Goal: Task Accomplishment & Management: Complete application form

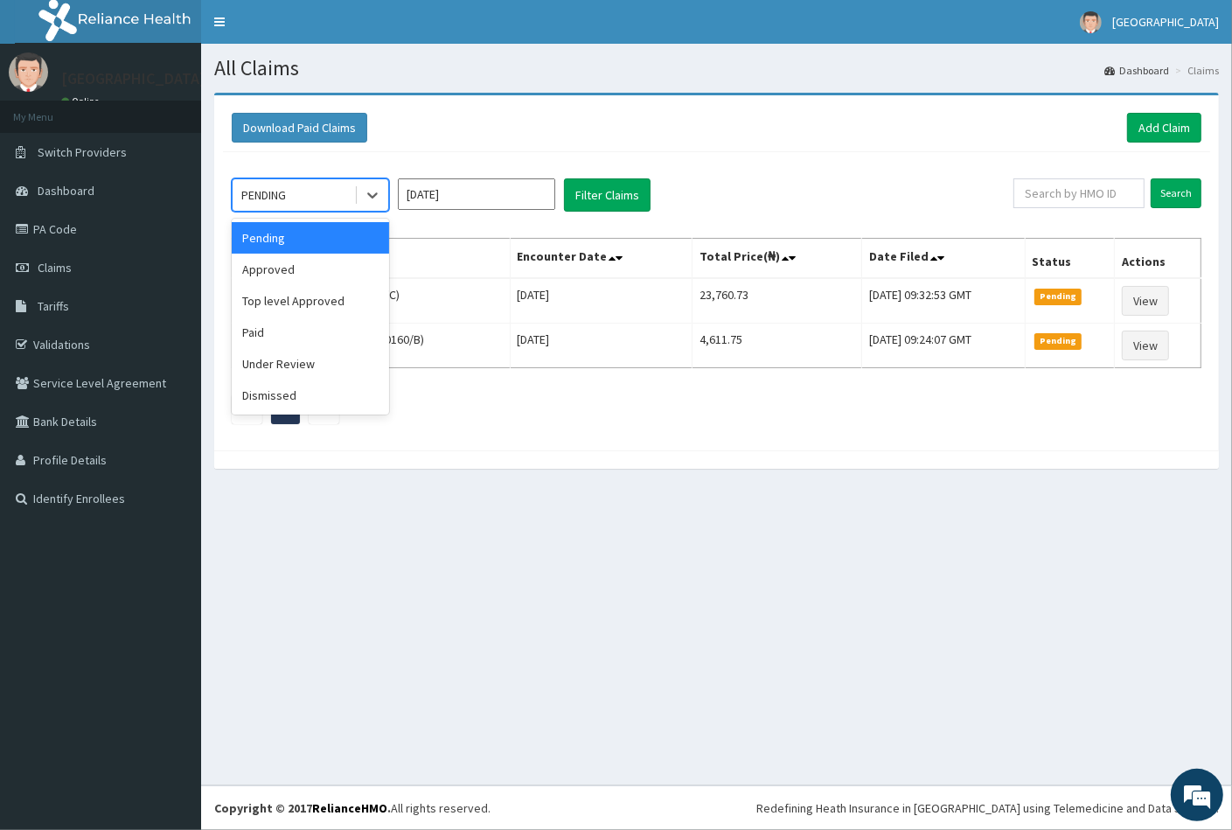
click at [298, 190] on div "PENDING" at bounding box center [294, 195] width 122 height 28
click at [295, 269] on div "Approved" at bounding box center [310, 269] width 157 height 31
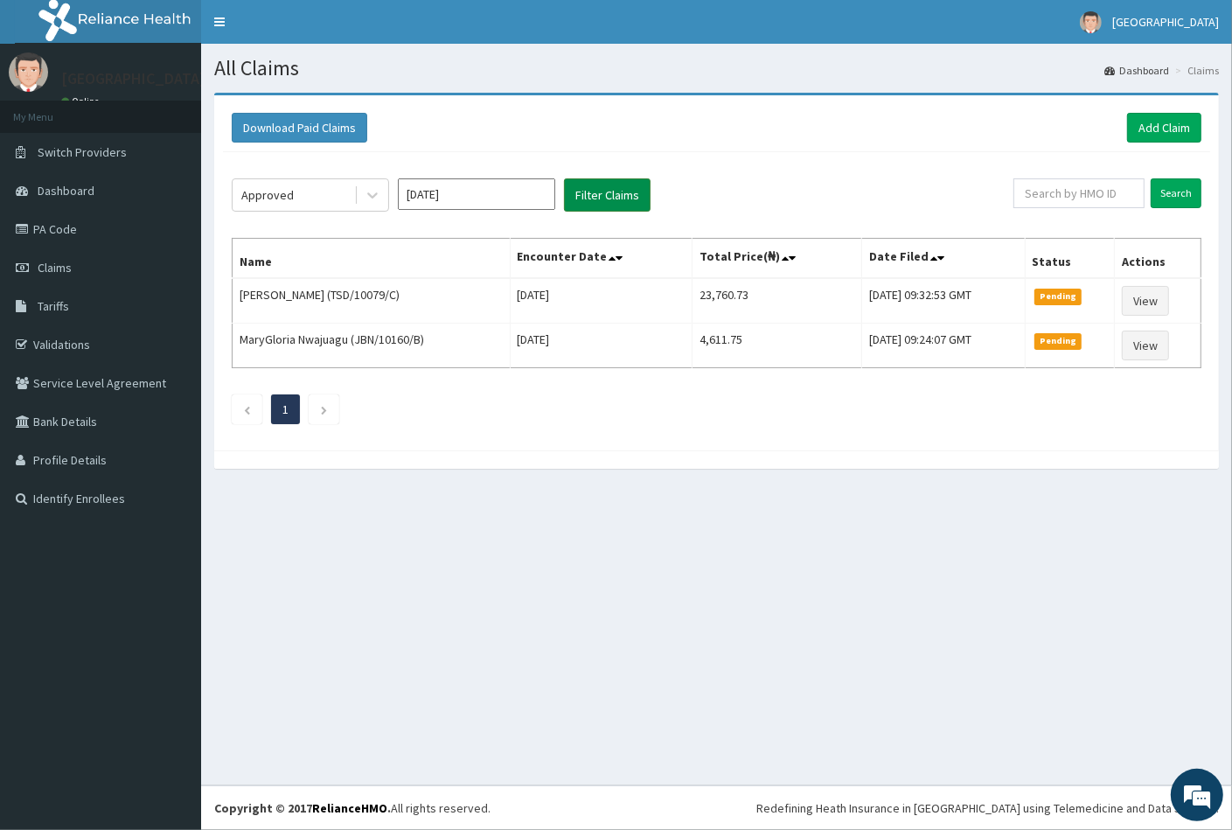
click at [602, 190] on button "Filter Claims" at bounding box center [607, 194] width 87 height 33
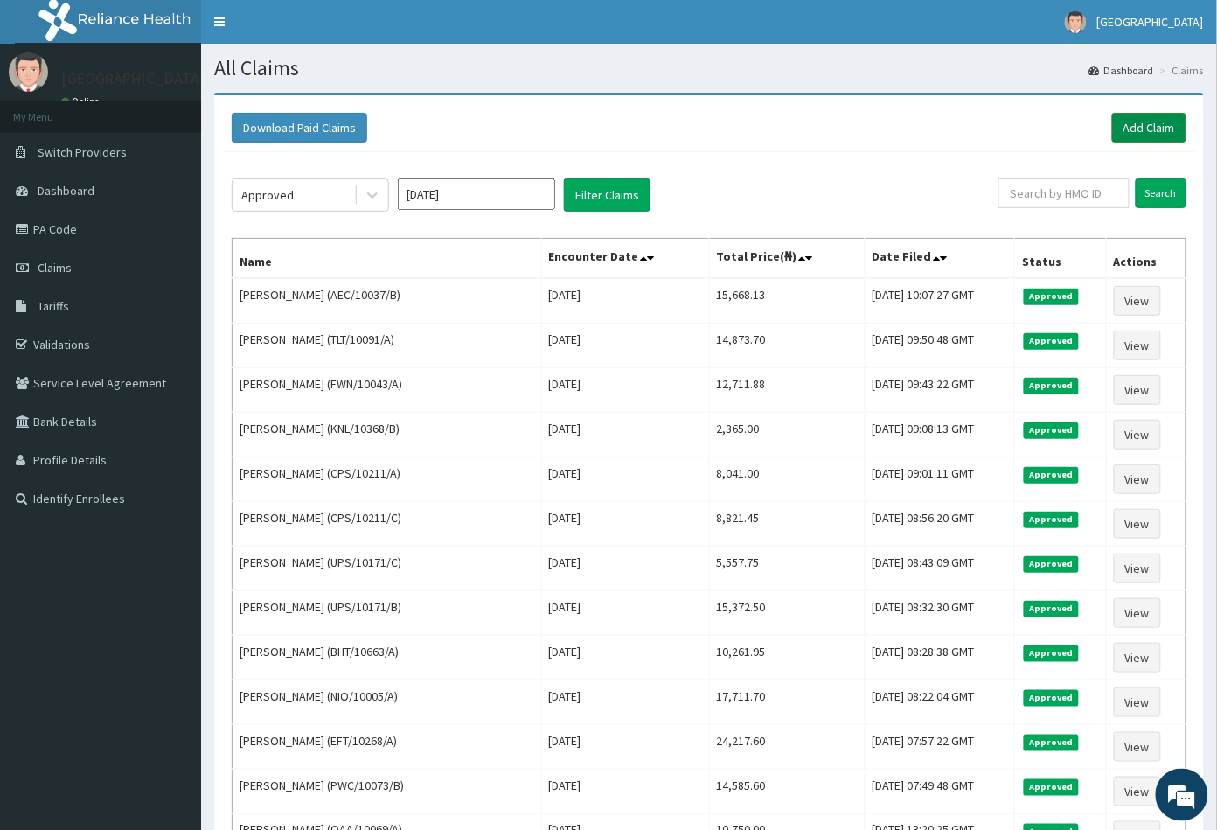
click at [1150, 128] on link "Add Claim" at bounding box center [1149, 128] width 74 height 30
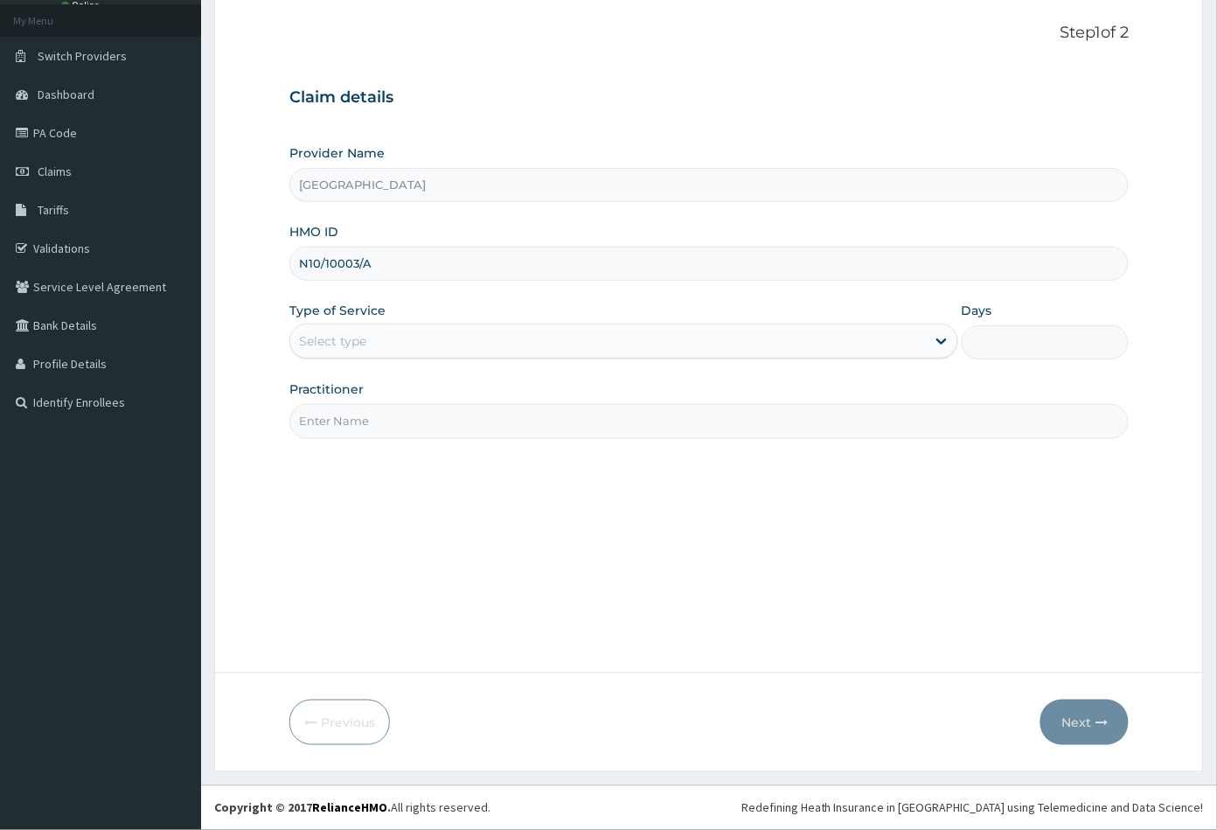
click at [323, 266] on input "N10/10003/A" at bounding box center [709, 264] width 840 height 34
type input "N10/10003/A"
click at [329, 322] on div "Type of Service Select type" at bounding box center [623, 331] width 669 height 58
click at [330, 339] on div "Select type" at bounding box center [332, 340] width 67 height 17
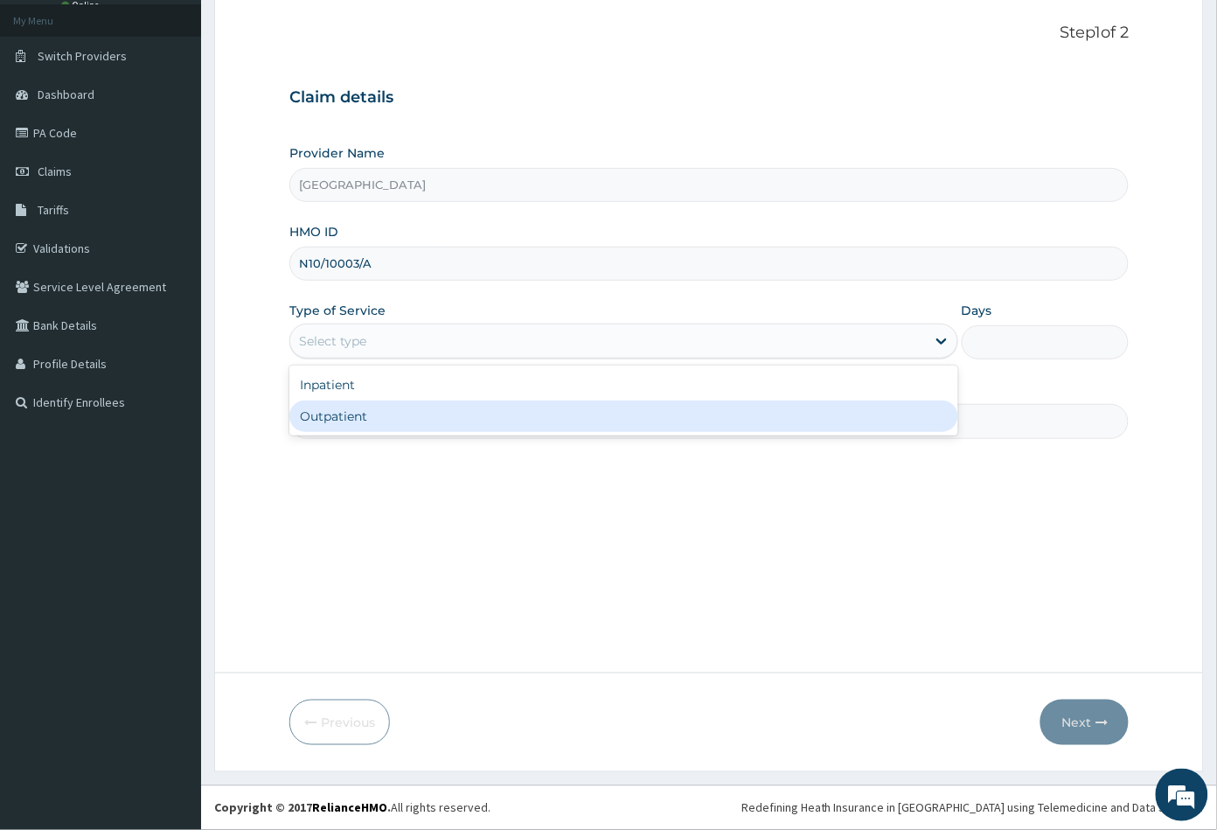
click at [340, 411] on div "Outpatient" at bounding box center [623, 415] width 669 height 31
type input "1"
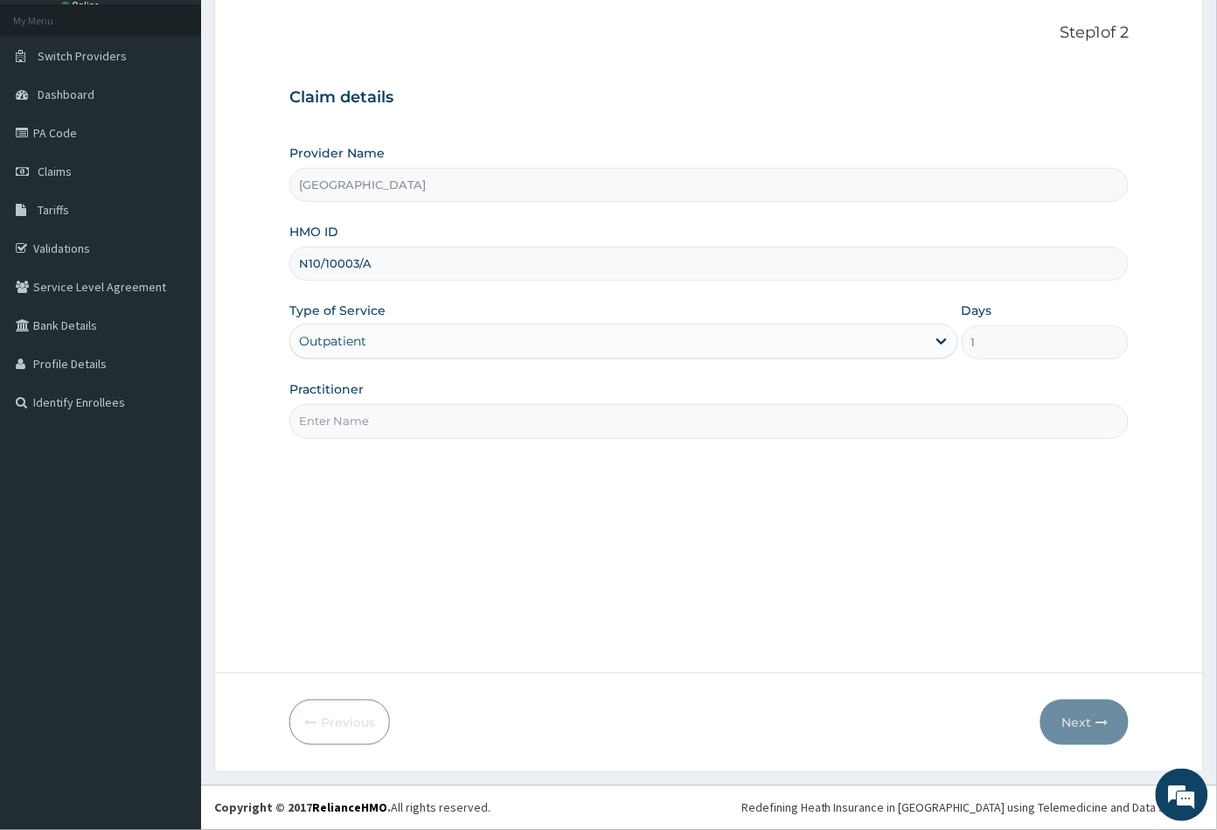
click at [344, 419] on input "Practitioner" at bounding box center [709, 421] width 840 height 34
type input "CON"
click at [1068, 726] on button "Next" at bounding box center [1084, 721] width 88 height 45
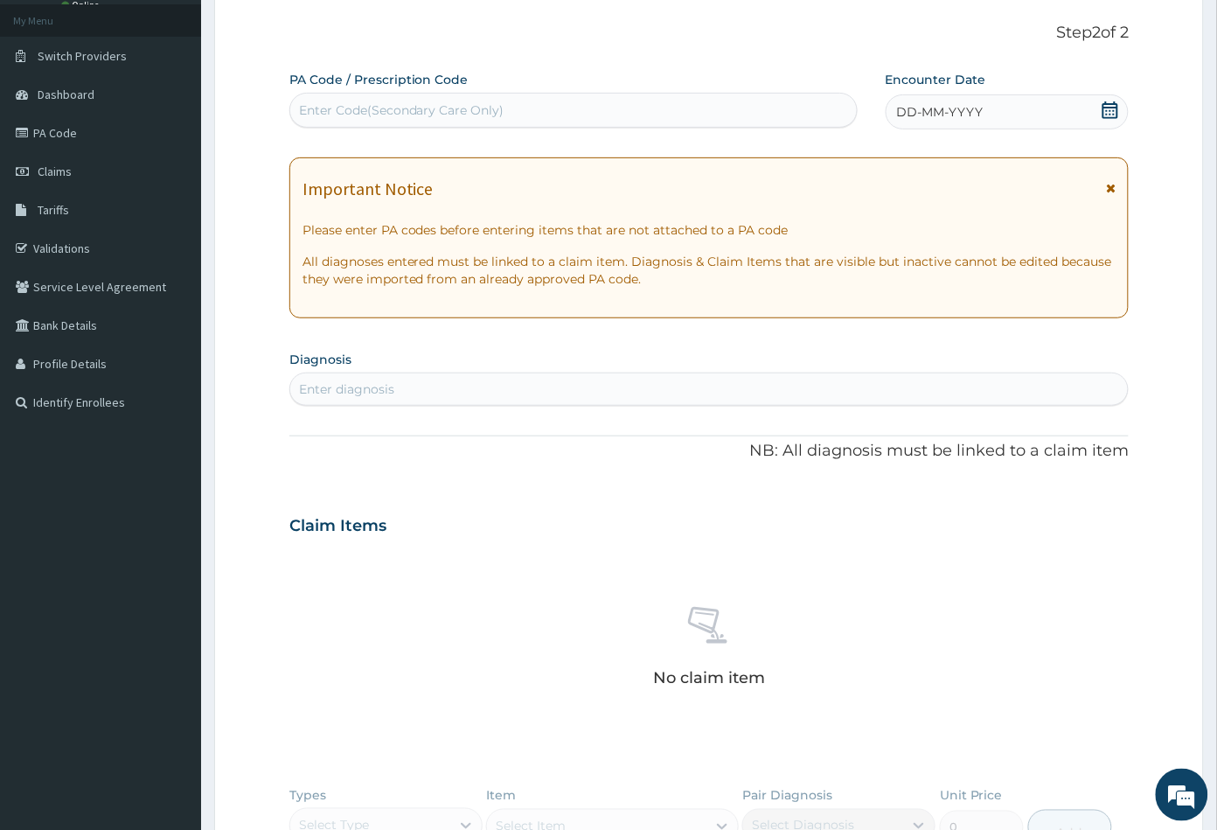
click at [1113, 105] on icon at bounding box center [1110, 109] width 17 height 17
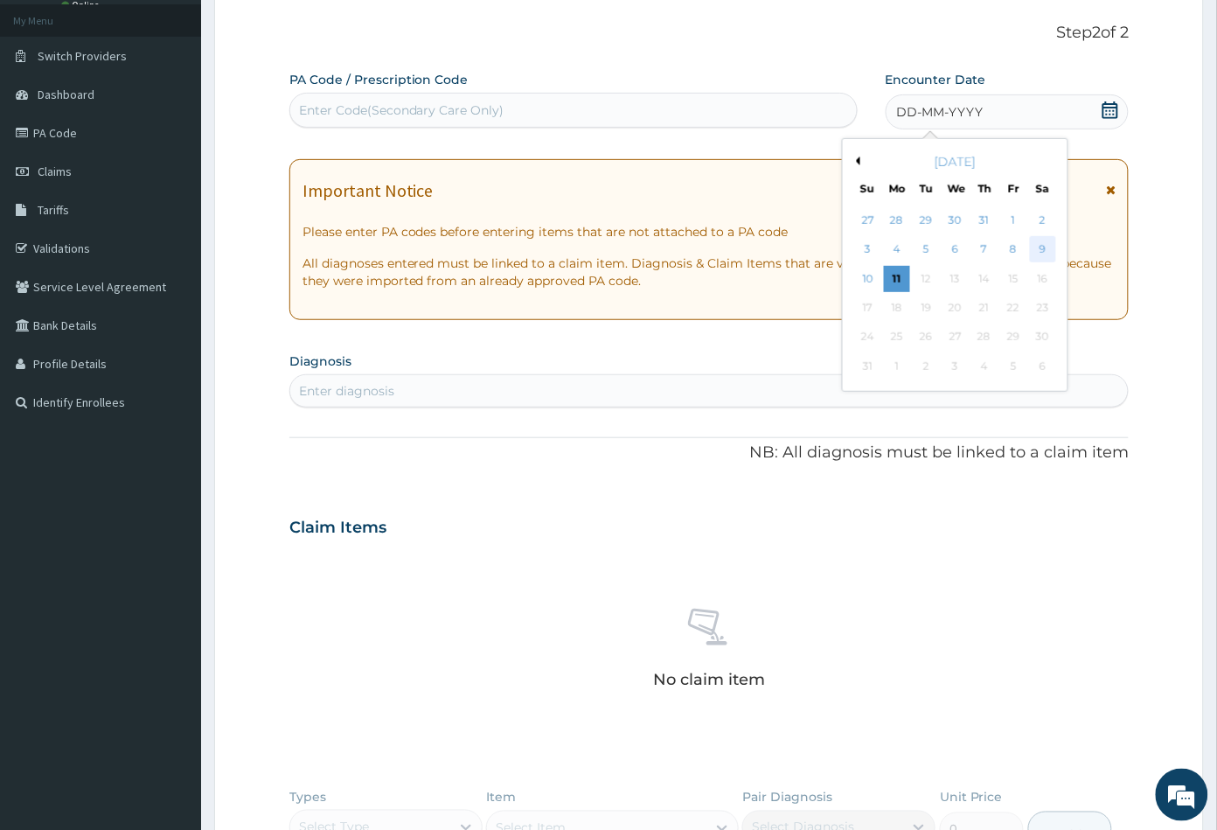
click at [1038, 248] on div "9" at bounding box center [1042, 250] width 26 height 26
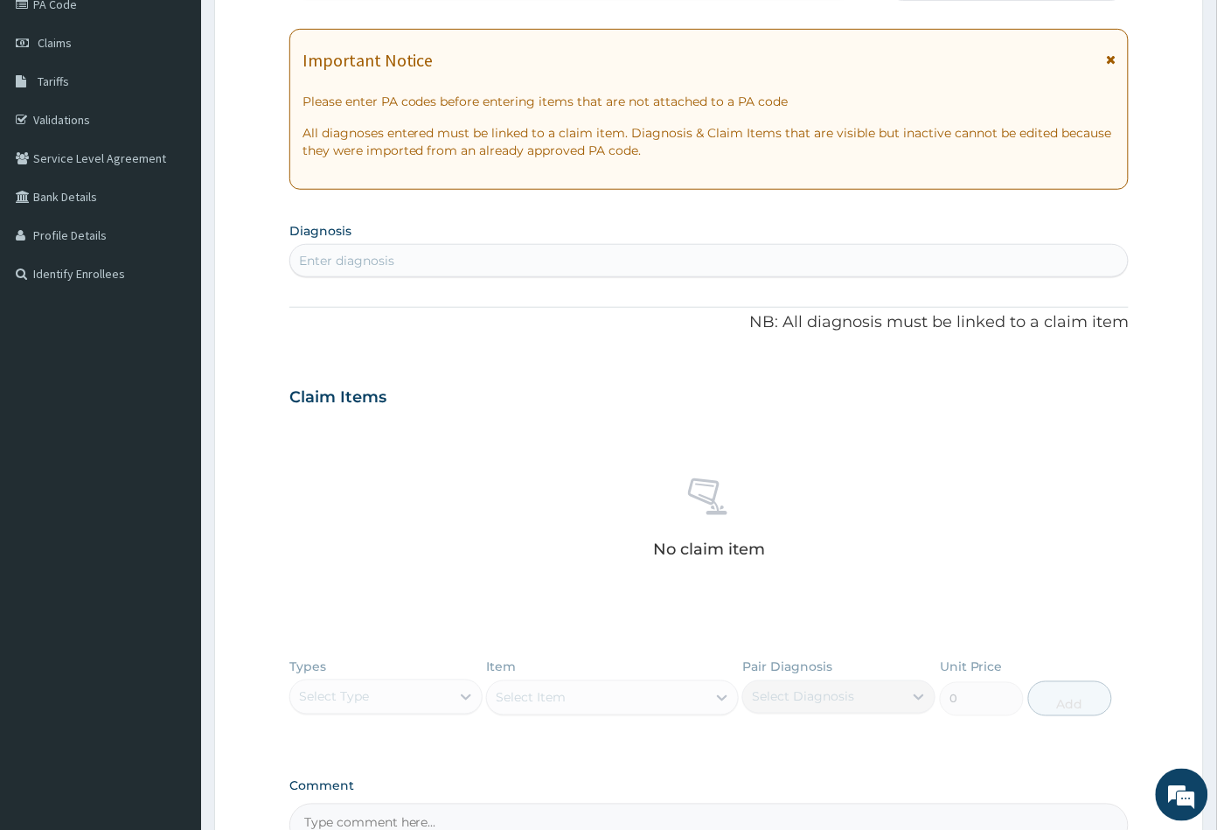
scroll to position [387, 0]
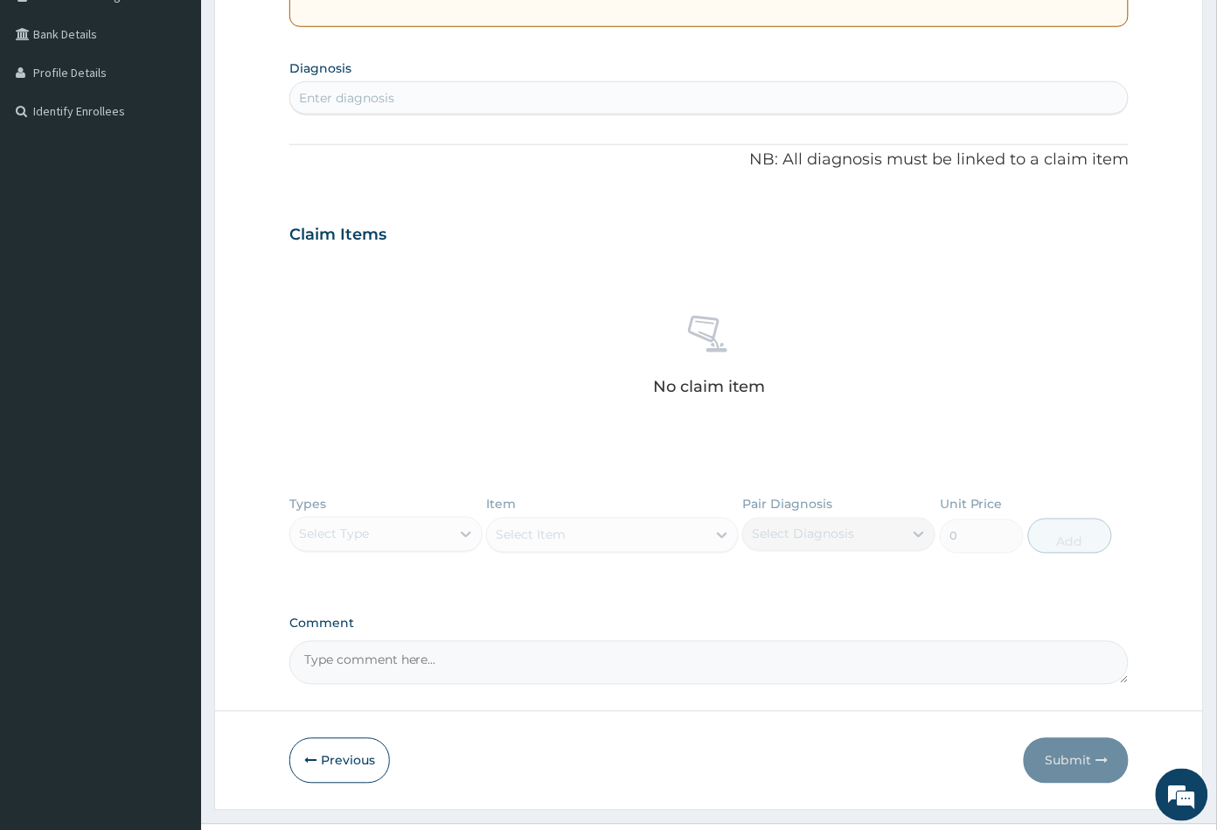
click at [397, 101] on div "Enter diagnosis" at bounding box center [709, 98] width 838 height 28
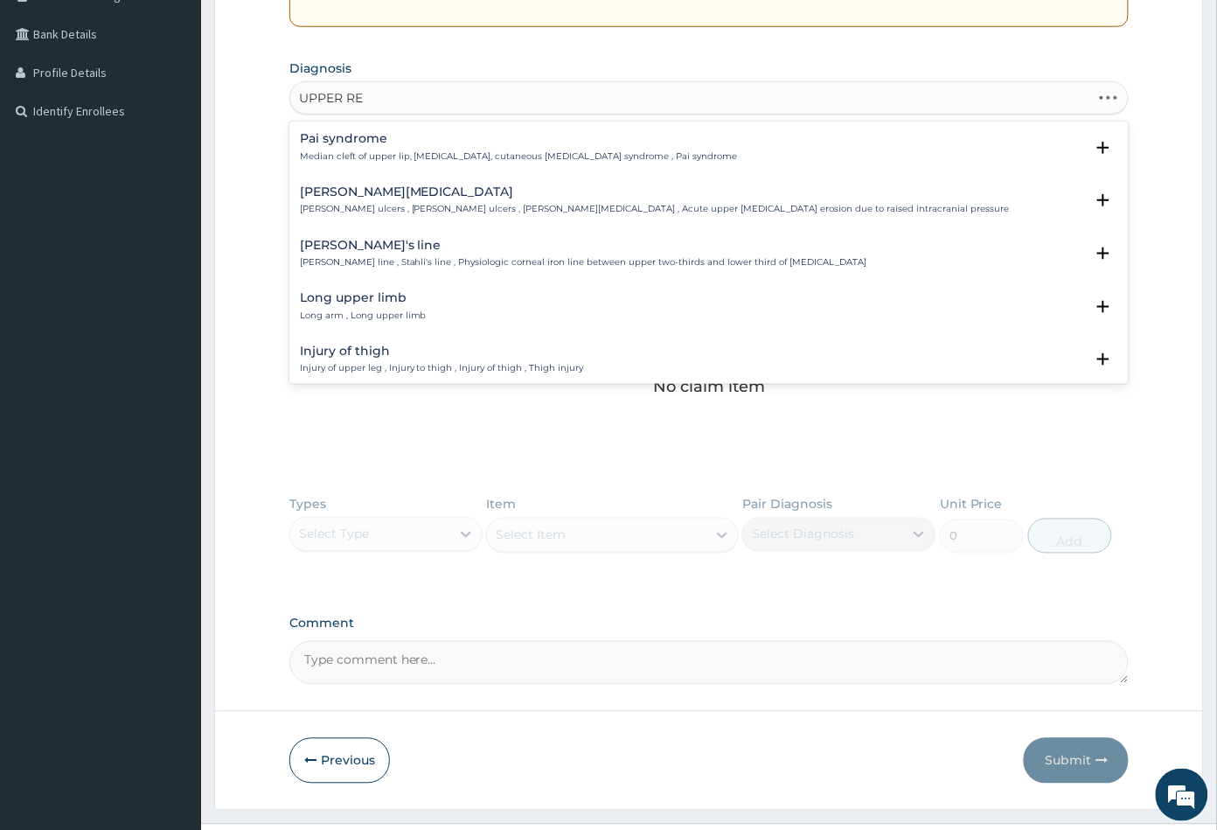
type input "UPPER RES"
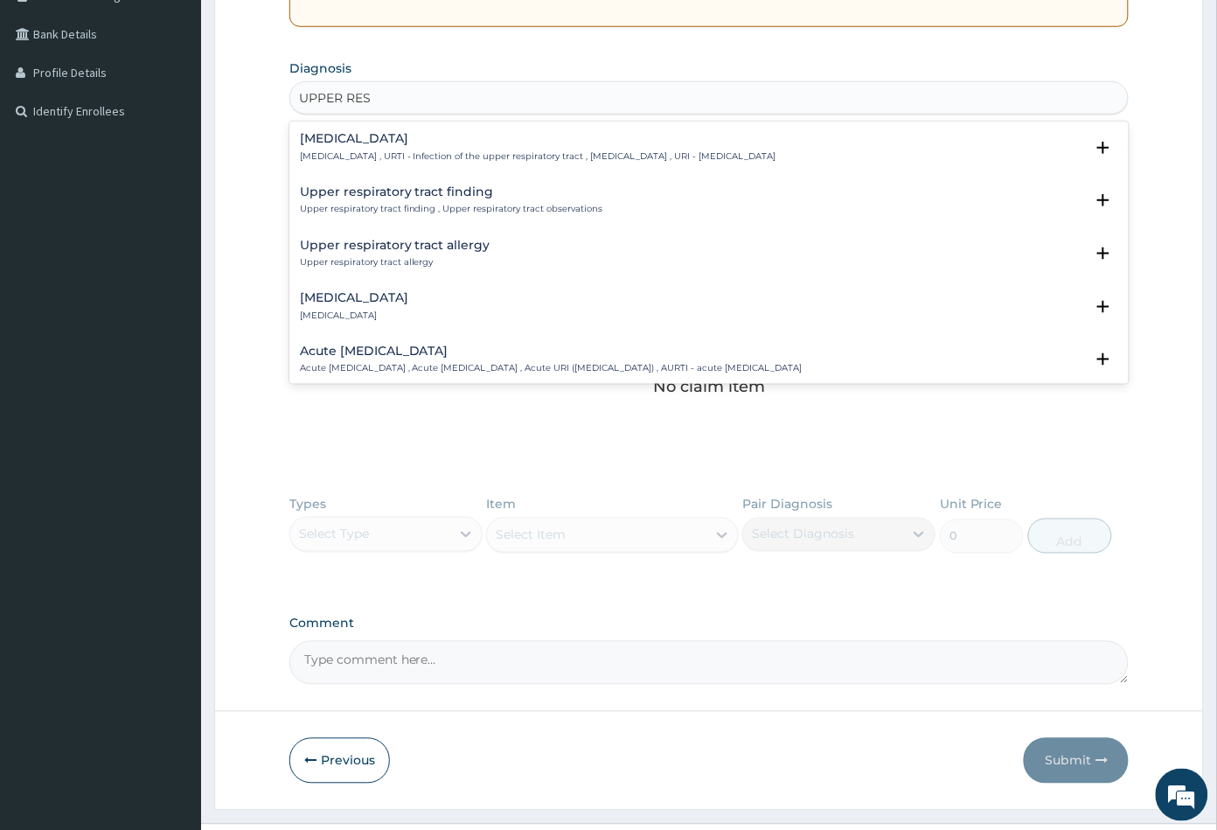
click at [410, 154] on p "Upper respiratory infection , URTI - Infection of the upper respiratory tract ,…" at bounding box center [538, 156] width 476 height 12
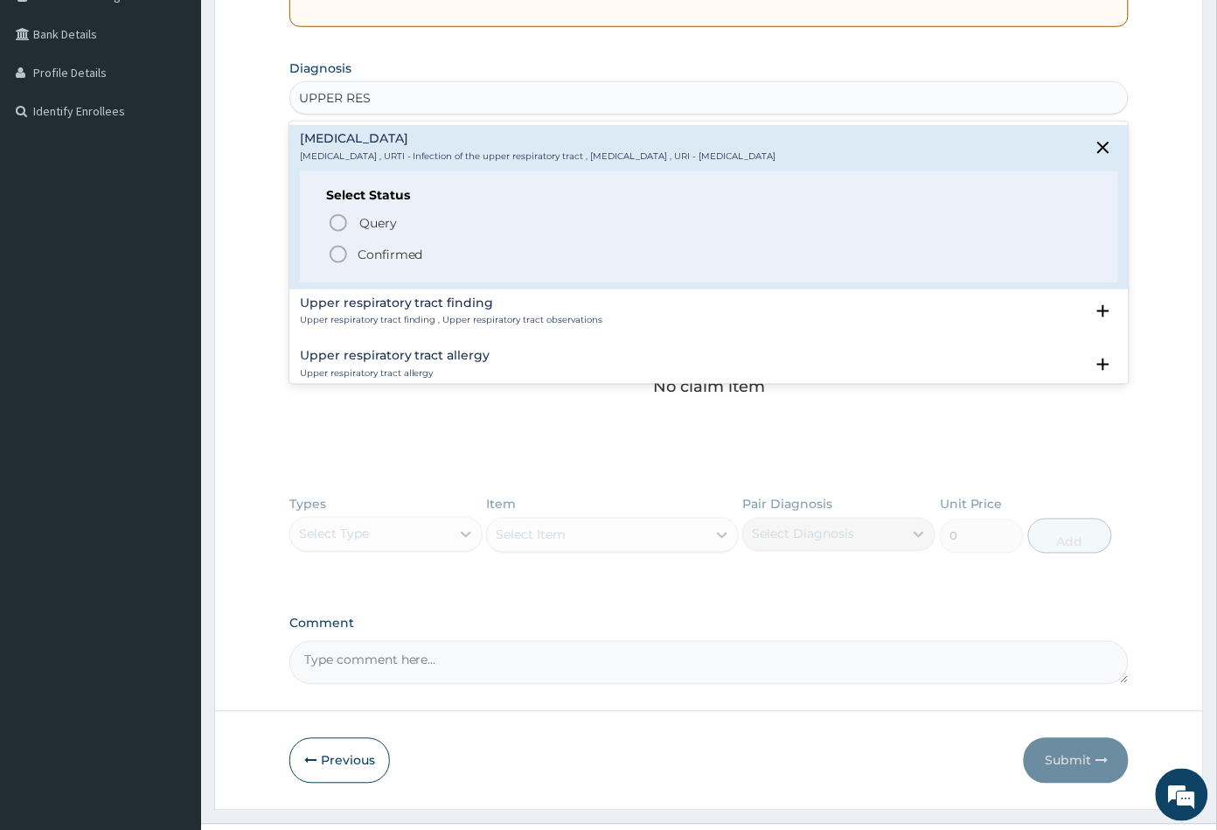
click at [362, 251] on p "Confirmed" at bounding box center [391, 254] width 66 height 17
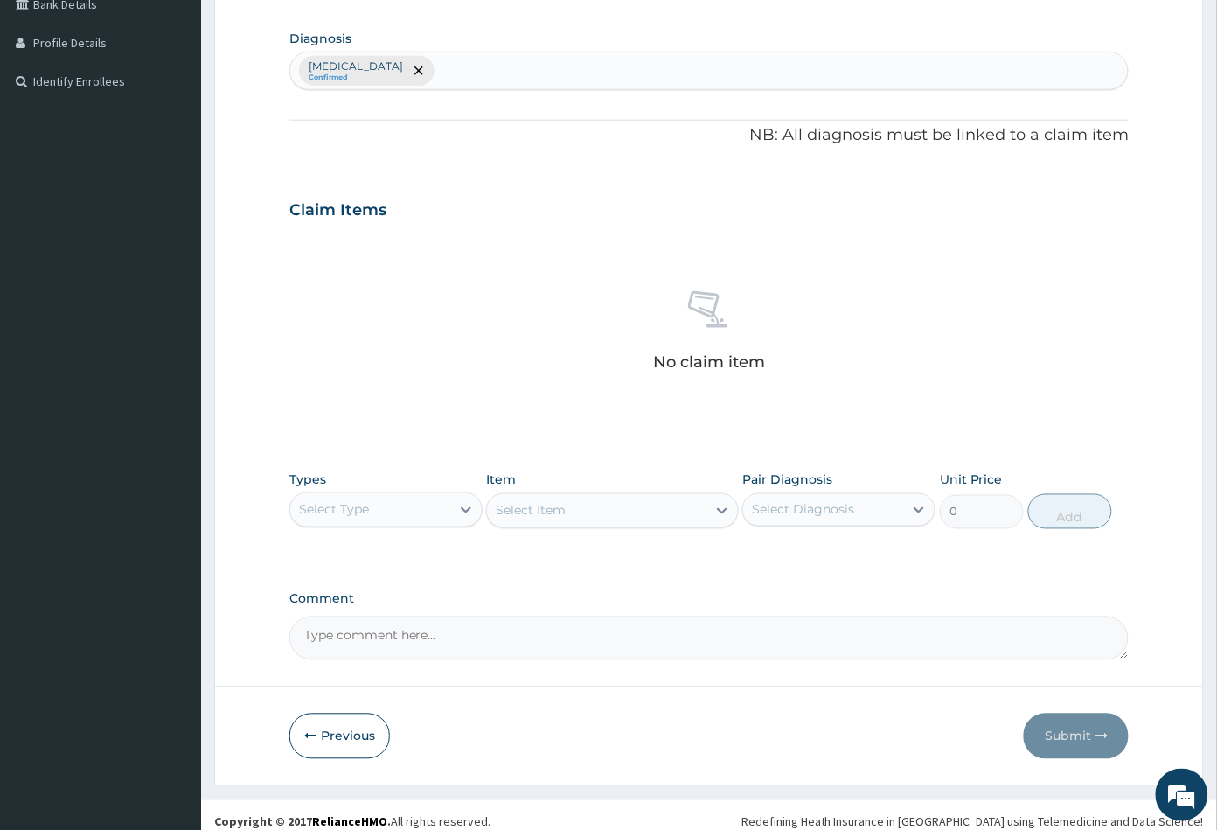
scroll to position [430, 0]
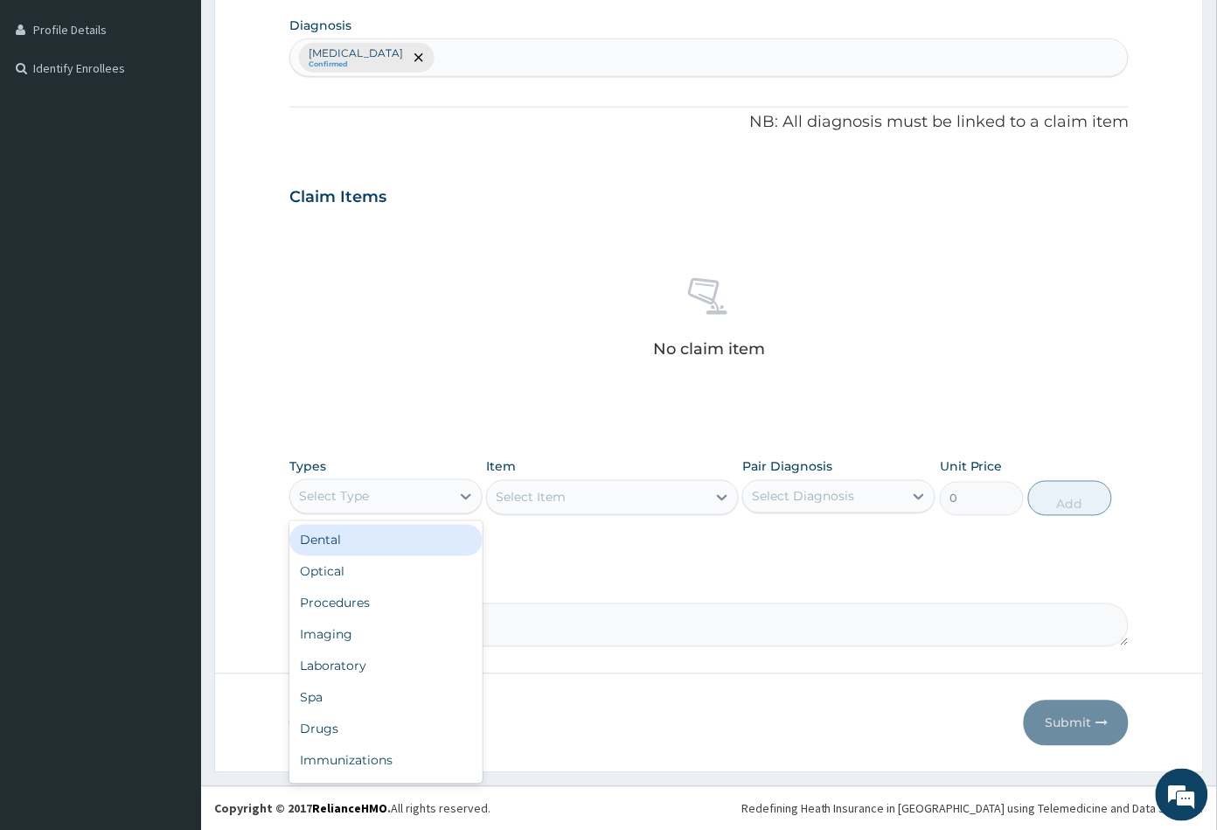
click at [381, 495] on div "Select Type" at bounding box center [370, 497] width 160 height 28
click at [375, 596] on div "Procedures" at bounding box center [385, 603] width 193 height 31
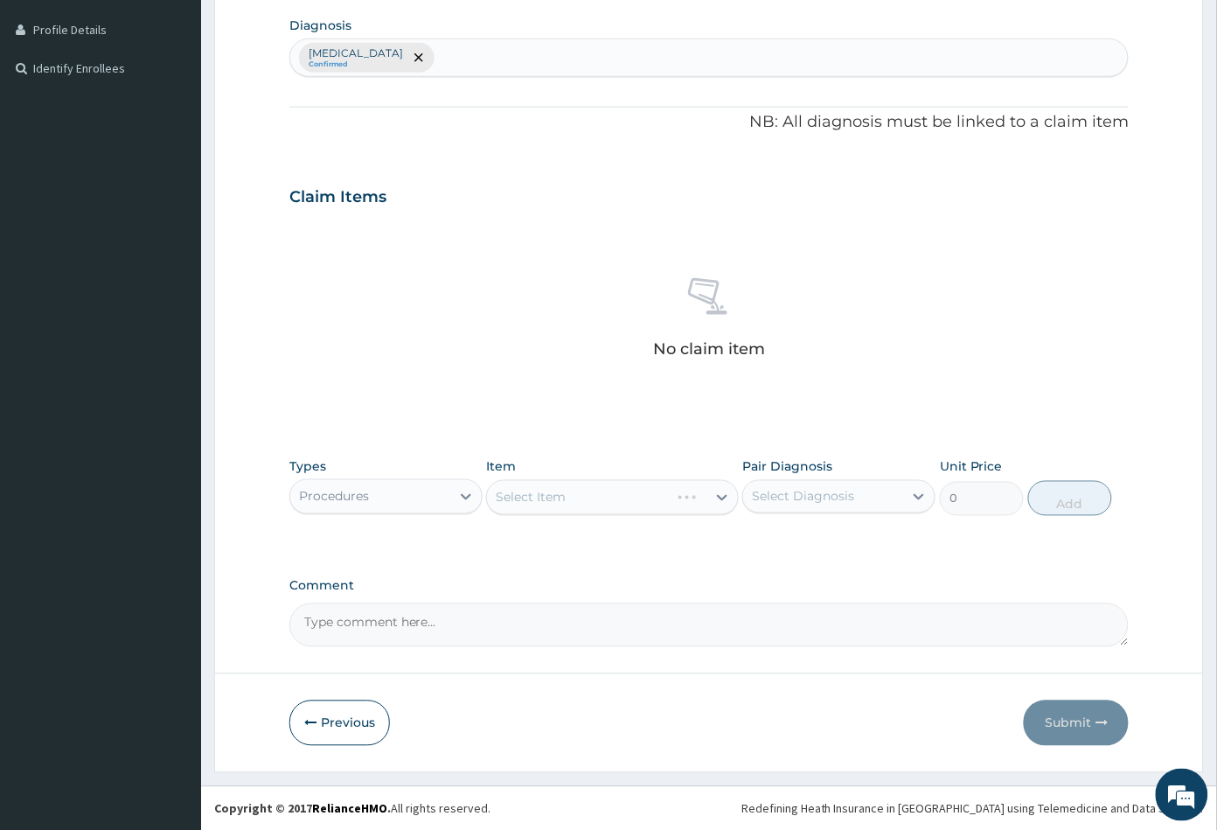
click at [610, 498] on div "Select Item" at bounding box center [612, 497] width 252 height 35
click at [610, 498] on div "Select Item" at bounding box center [596, 497] width 219 height 28
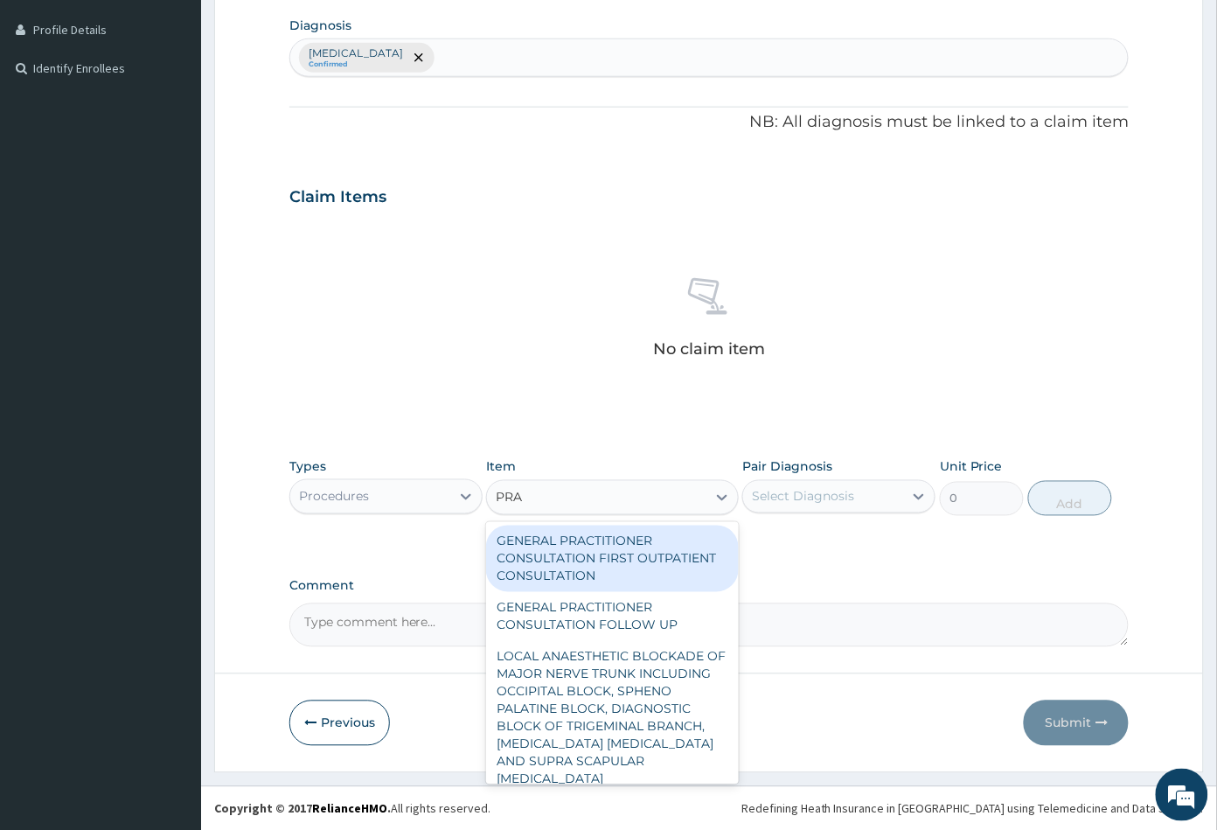
type input "PRAC"
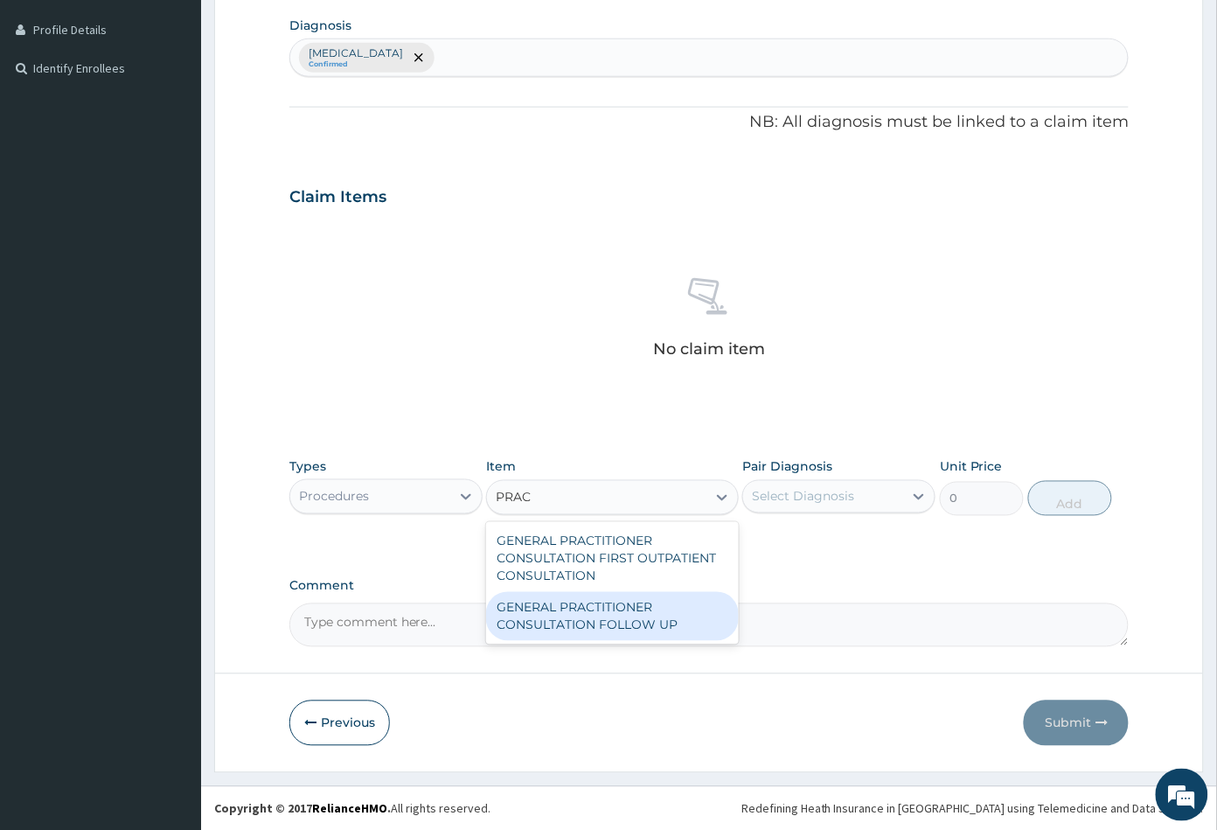
click at [622, 608] on div "GENERAL PRACTITIONER CONSULTATION FOLLOW UP" at bounding box center [612, 616] width 252 height 49
type input "2365"
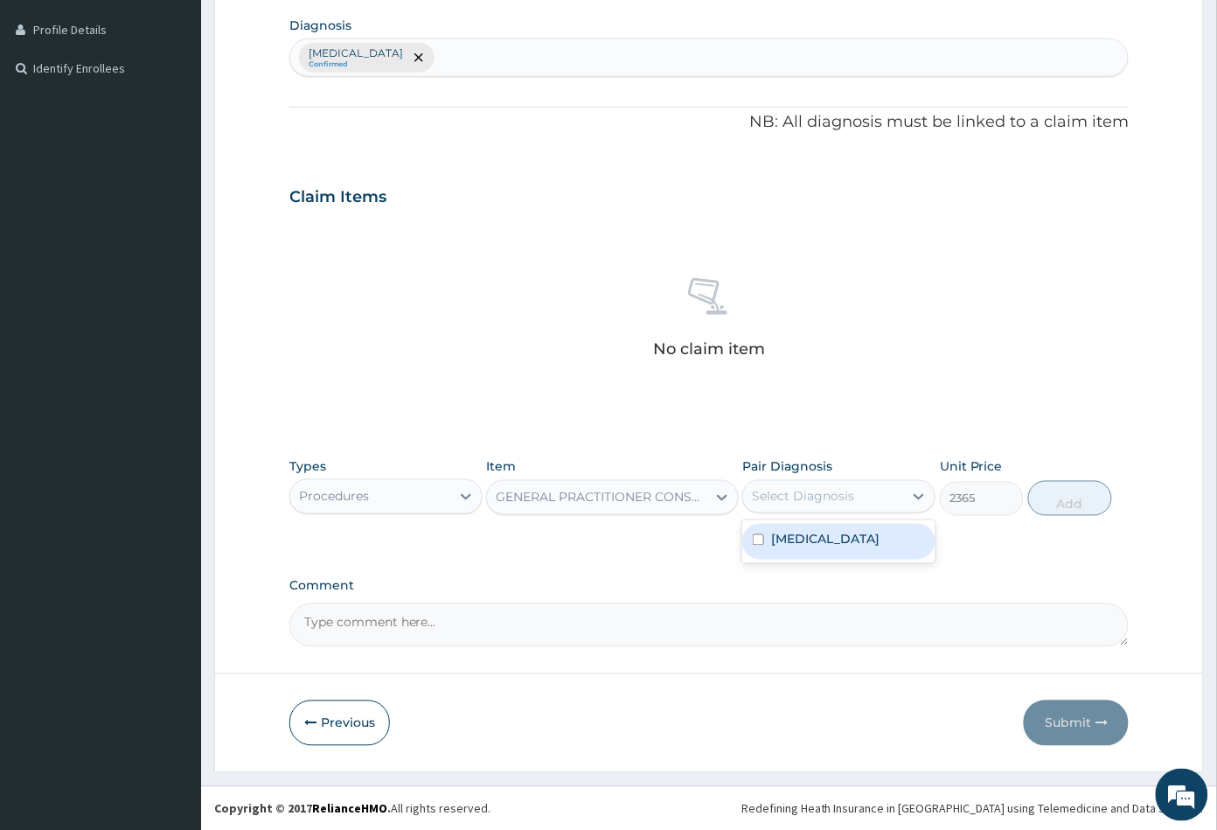
click at [843, 497] on div "Select Diagnosis" at bounding box center [803, 496] width 102 height 17
click at [833, 547] on label "Upper respiratory infection" at bounding box center [825, 539] width 108 height 17
checkbox input "true"
click at [1067, 497] on button "Add" at bounding box center [1070, 498] width 84 height 35
type input "0"
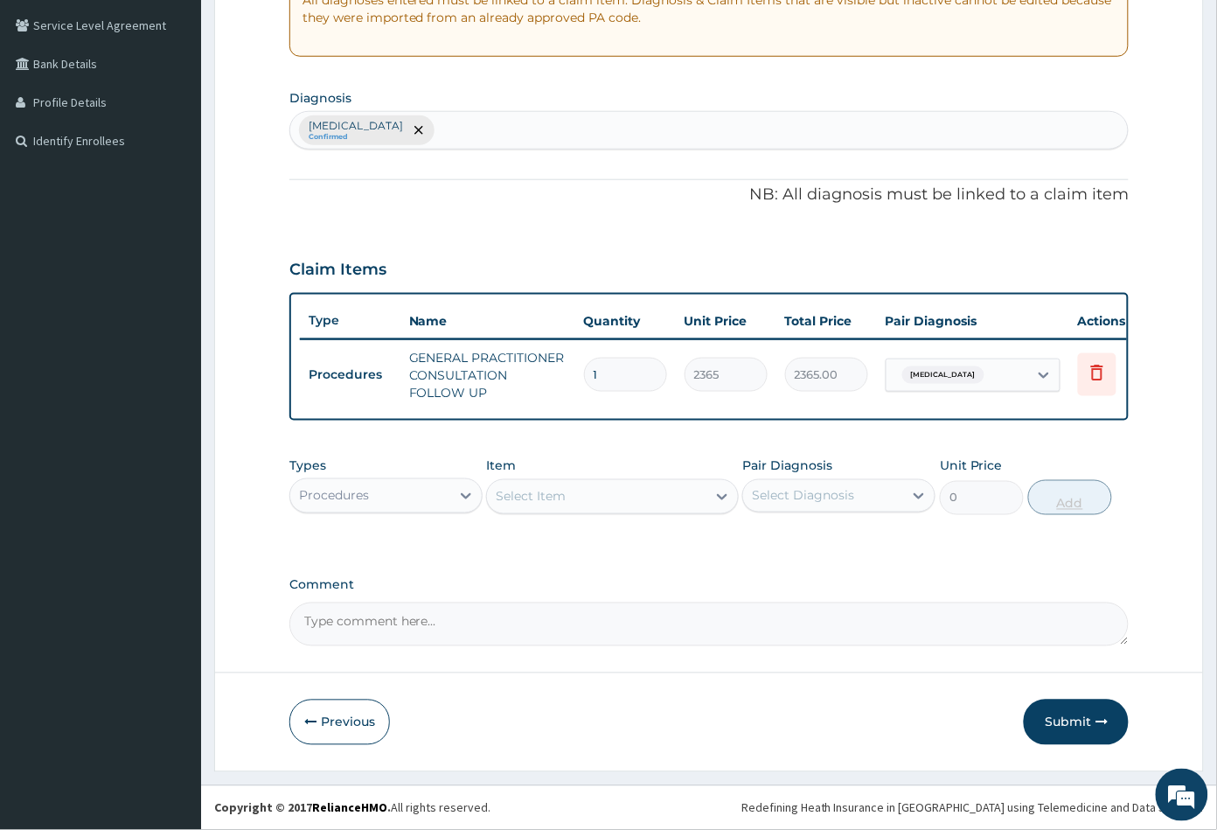
scroll to position [369, 0]
click at [347, 490] on div "Procedures" at bounding box center [334, 495] width 70 height 17
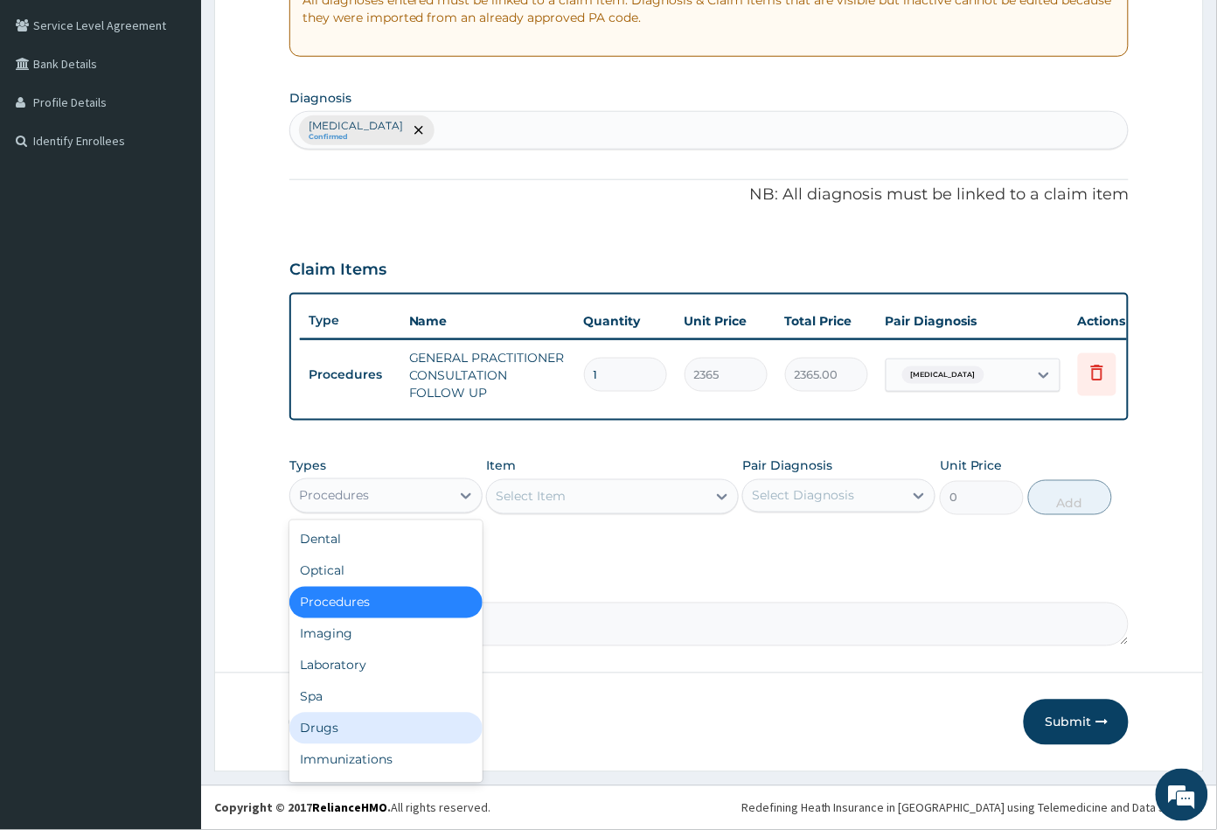
click at [352, 727] on div "Drugs" at bounding box center [385, 728] width 193 height 31
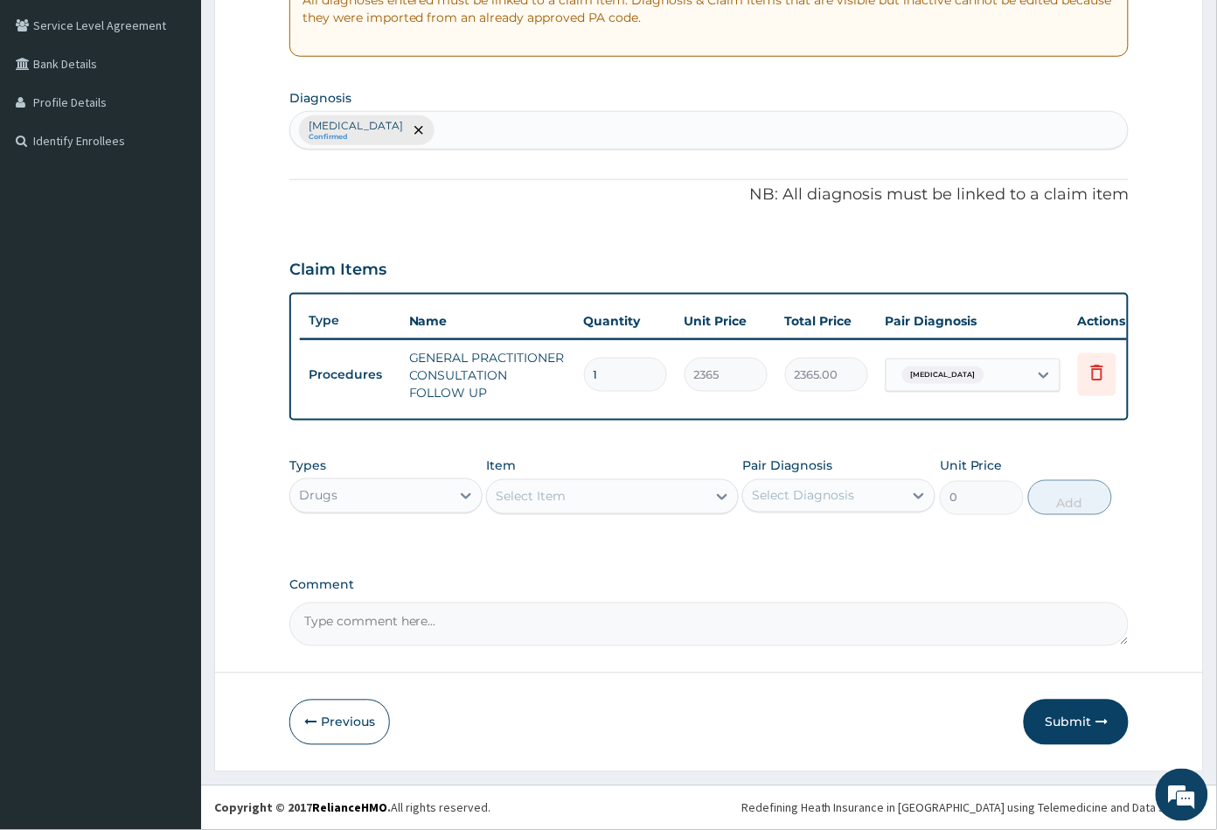
click at [587, 511] on div "Select Item" at bounding box center [612, 496] width 252 height 35
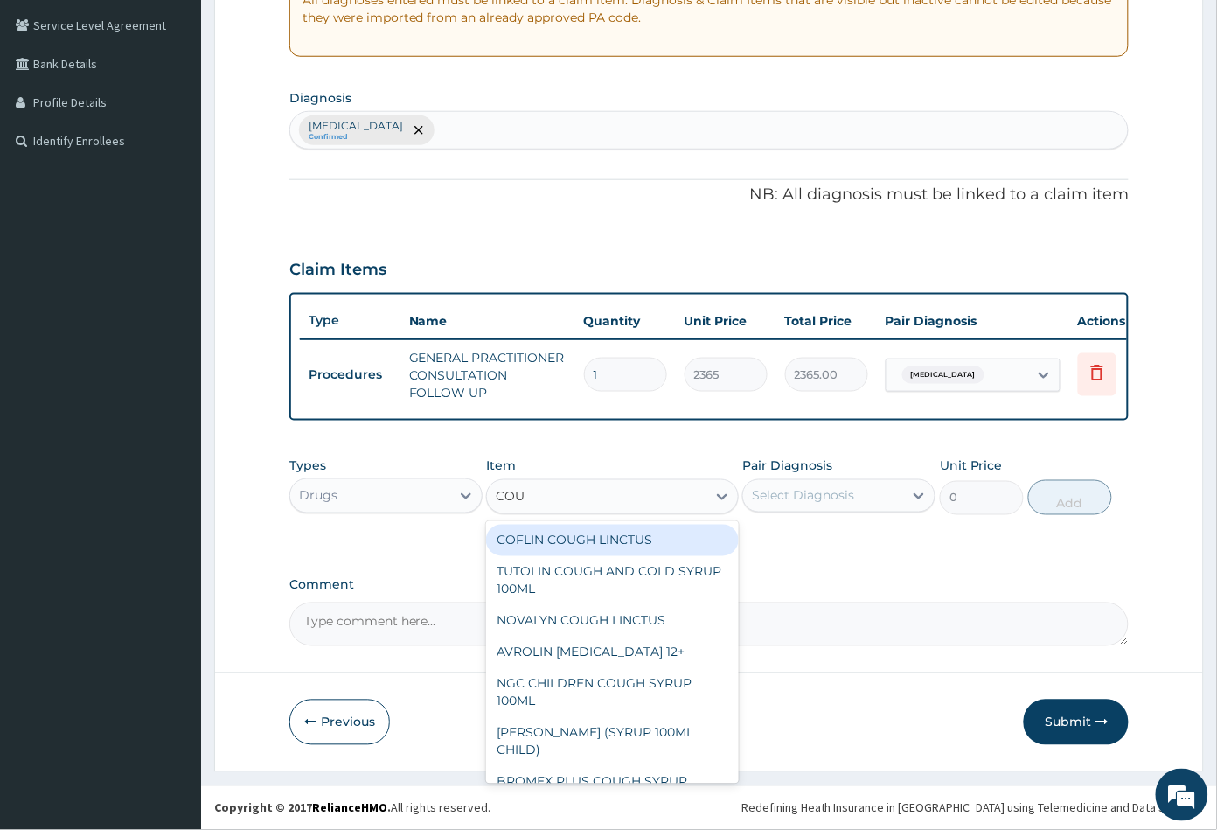
type input "COUG"
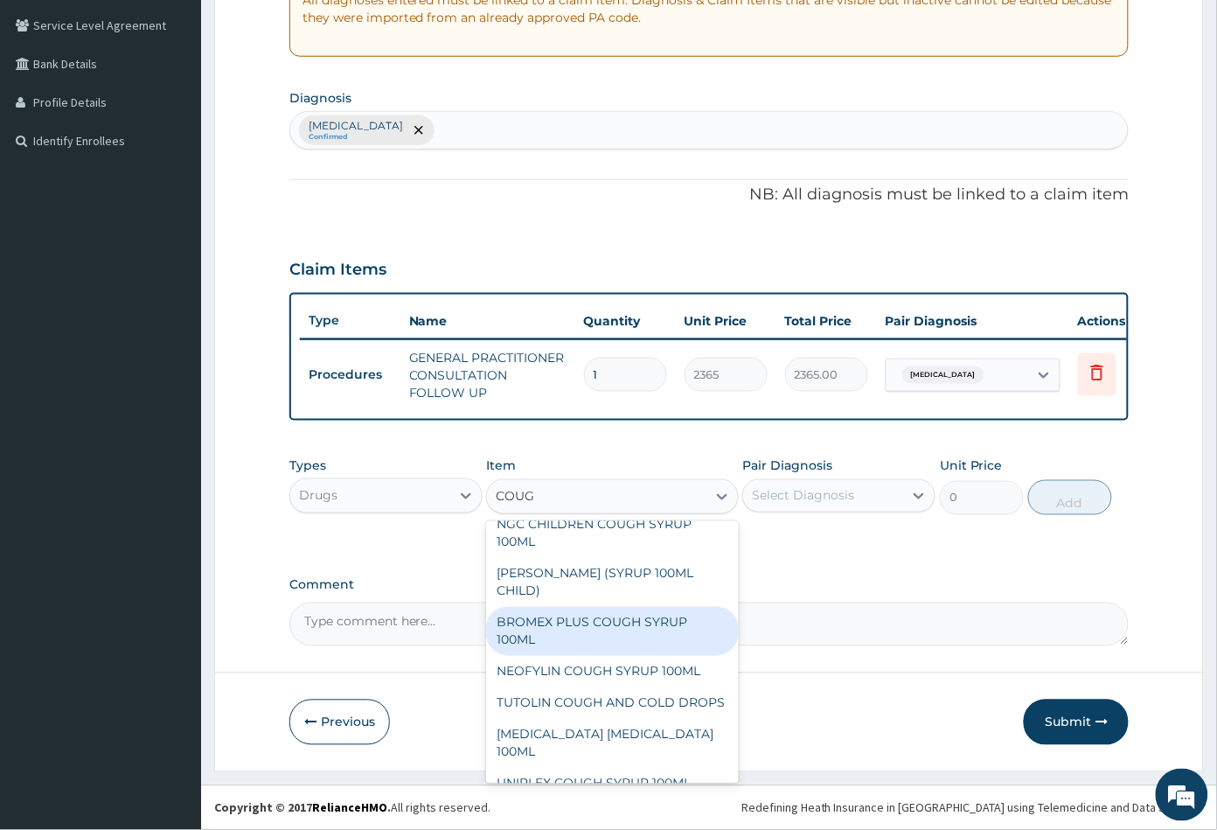
scroll to position [194, 0]
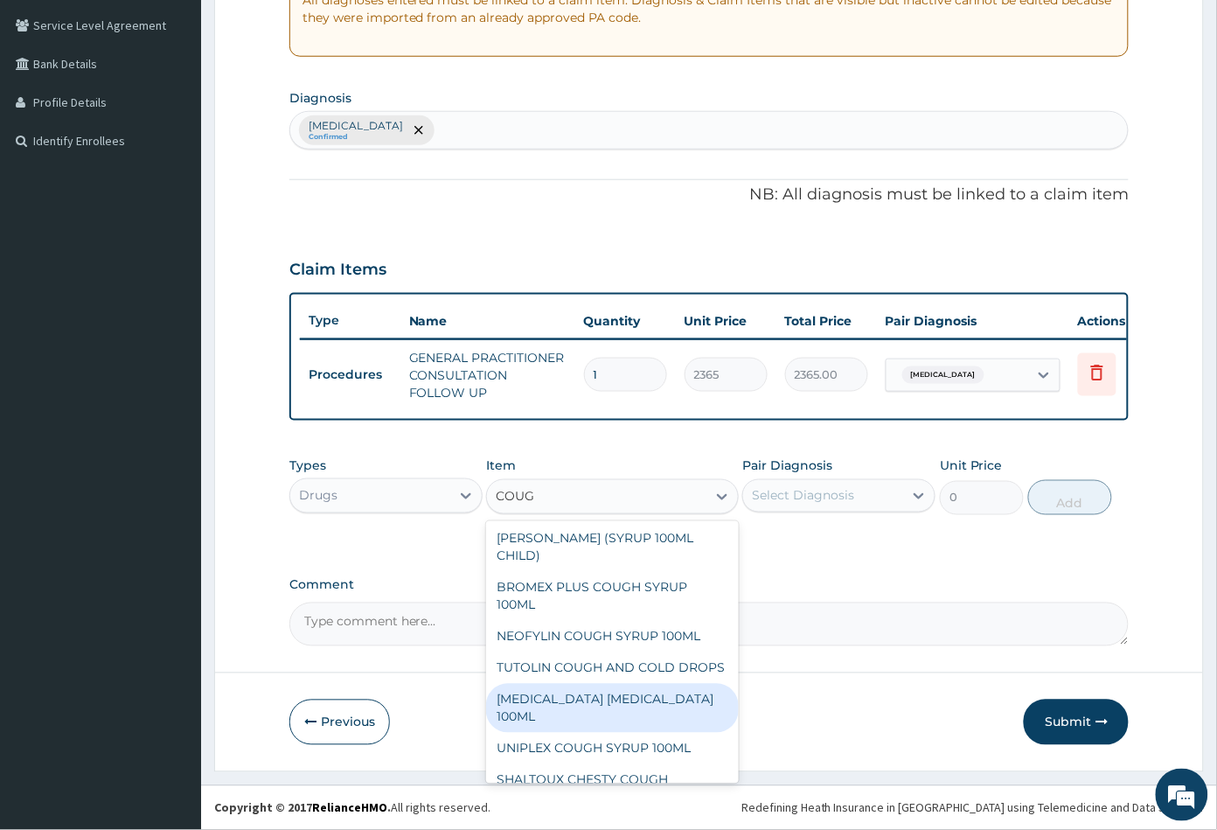
click at [588, 716] on div "BENYLIN DRY COUGH 100ML" at bounding box center [612, 708] width 252 height 49
type input "1773.75"
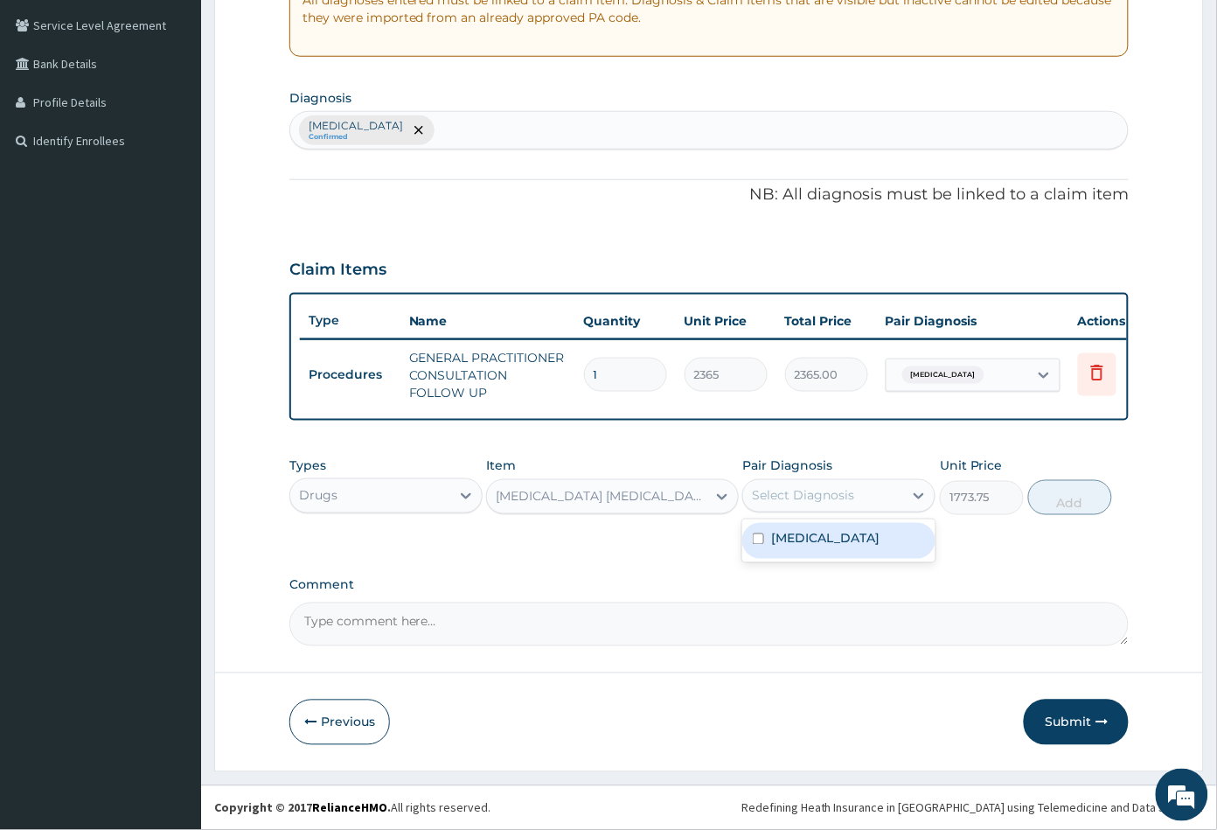
click at [819, 494] on div "Select Diagnosis" at bounding box center [803, 495] width 102 height 17
click at [821, 536] on label "Upper respiratory infection" at bounding box center [825, 538] width 108 height 17
checkbox input "true"
click at [1058, 510] on button "Add" at bounding box center [1070, 497] width 84 height 35
type input "0"
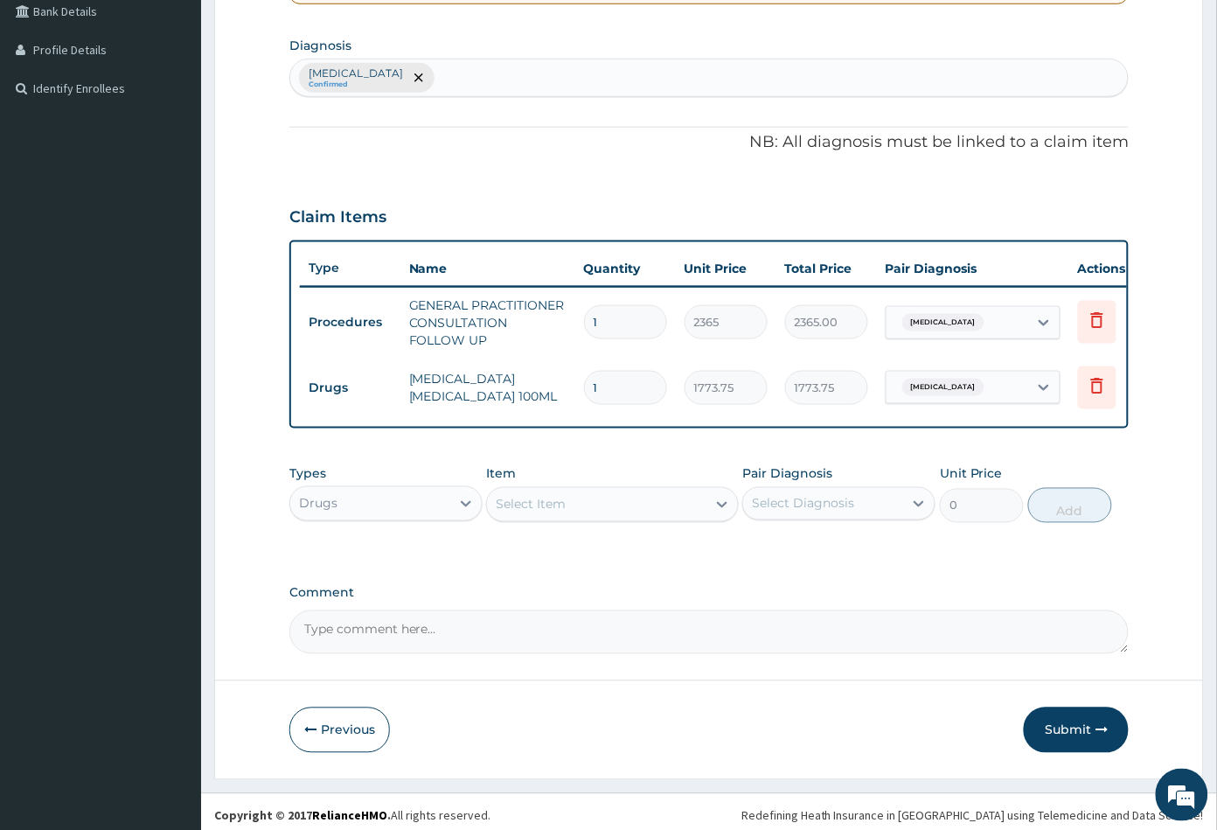
scroll to position [429, 0]
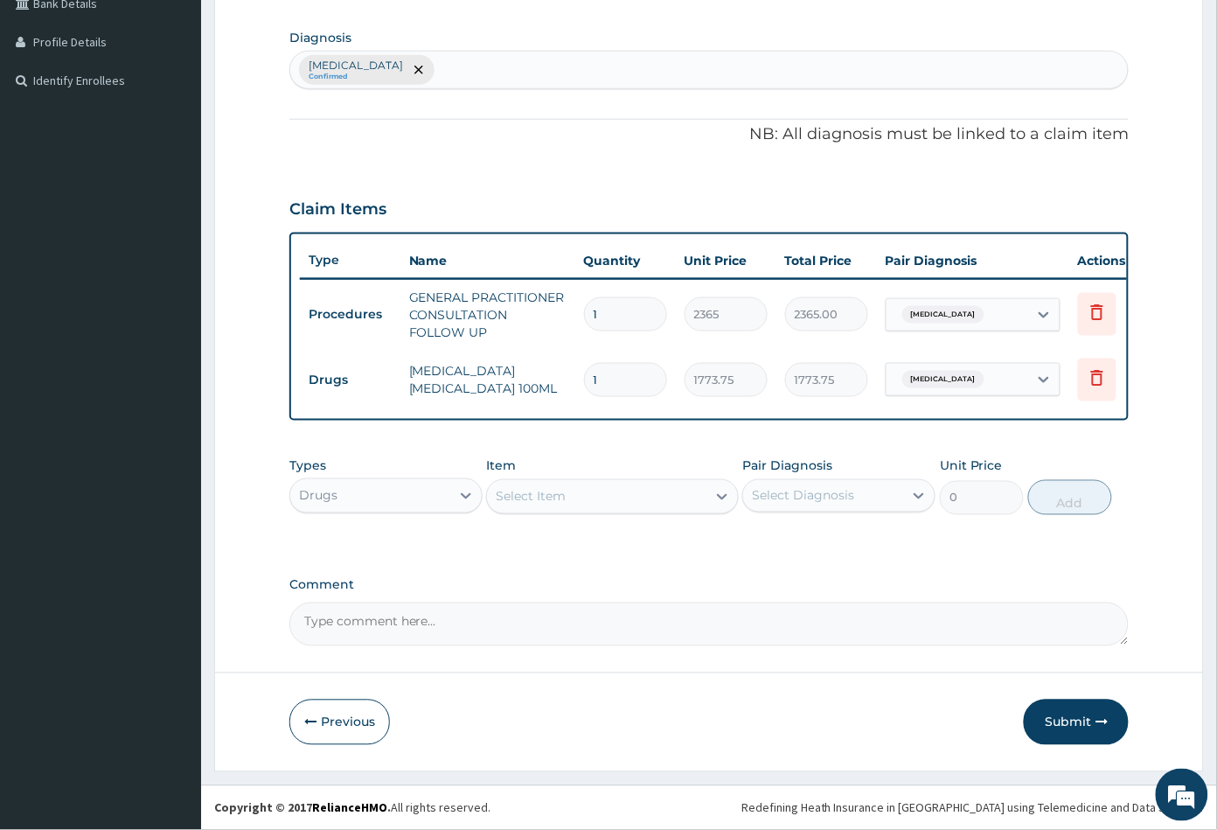
click at [604, 502] on div "Select Item" at bounding box center [596, 497] width 219 height 28
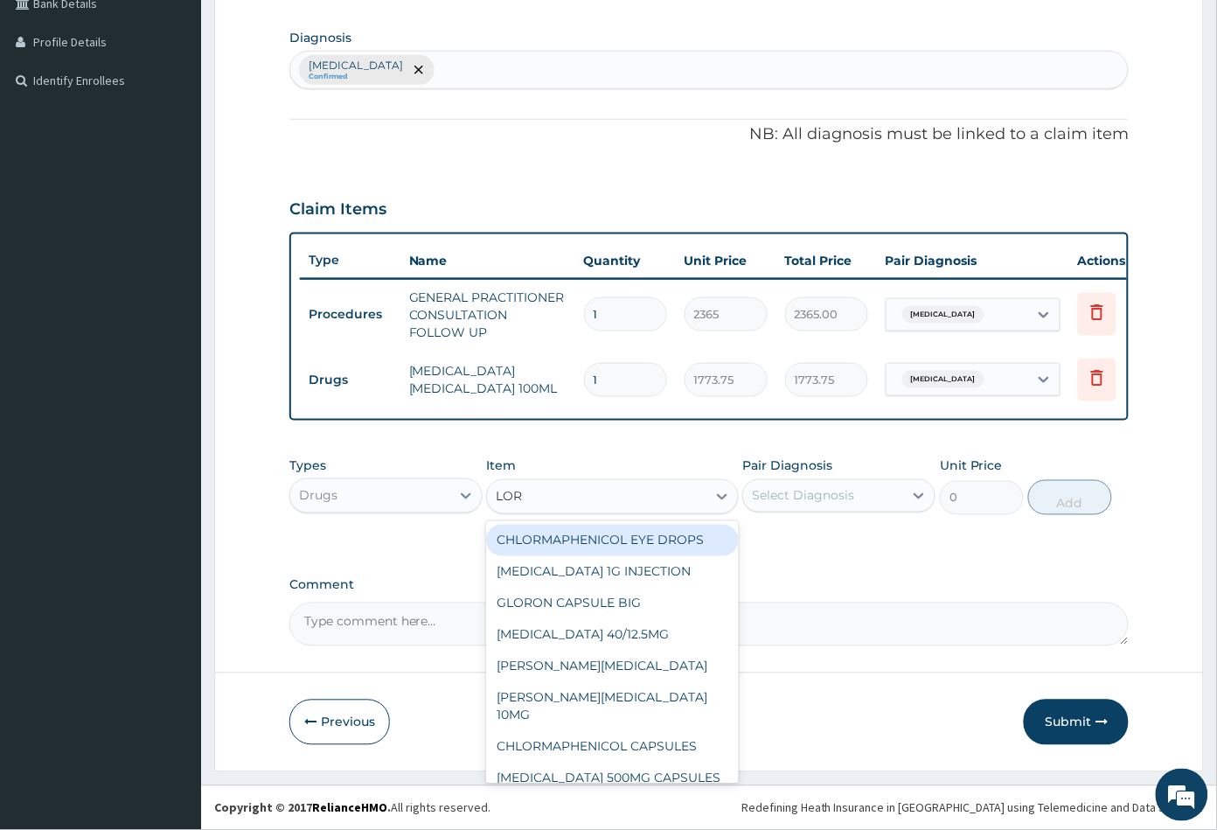
type input "LORA"
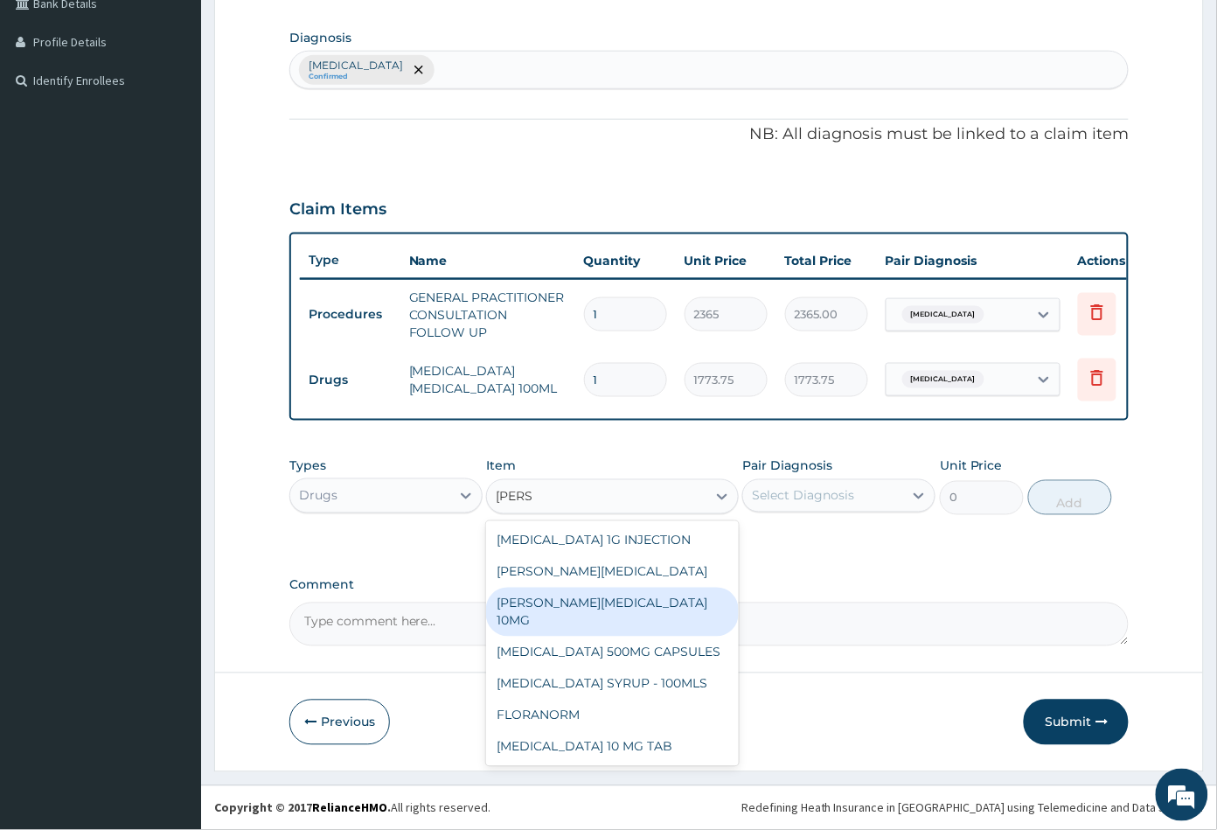
click at [648, 590] on div "LORATYN LORATADINE 10MG" at bounding box center [612, 612] width 252 height 49
type input "88.6875"
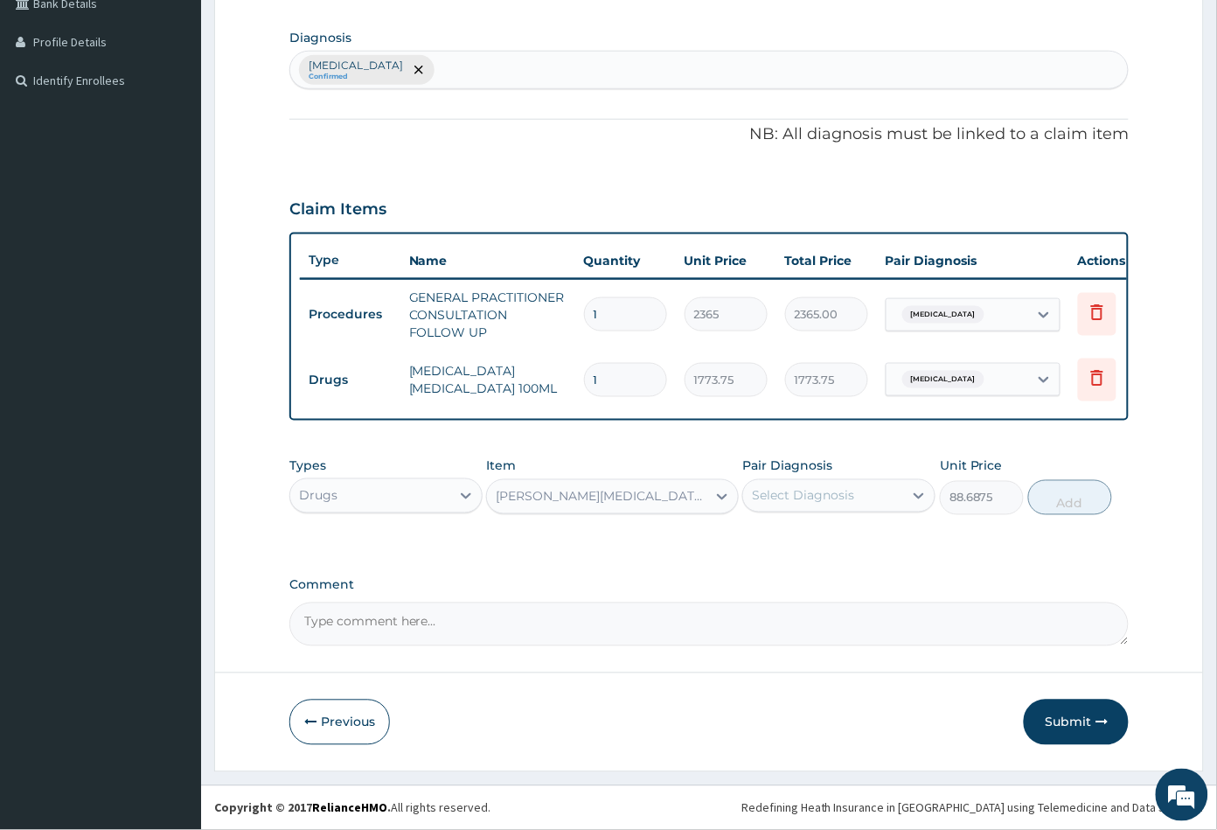
click at [858, 492] on div "Select Diagnosis" at bounding box center [823, 496] width 160 height 28
click at [854, 537] on label "Upper respiratory infection" at bounding box center [825, 538] width 108 height 17
checkbox input "true"
click at [1084, 509] on button "Add" at bounding box center [1070, 497] width 84 height 35
type input "0"
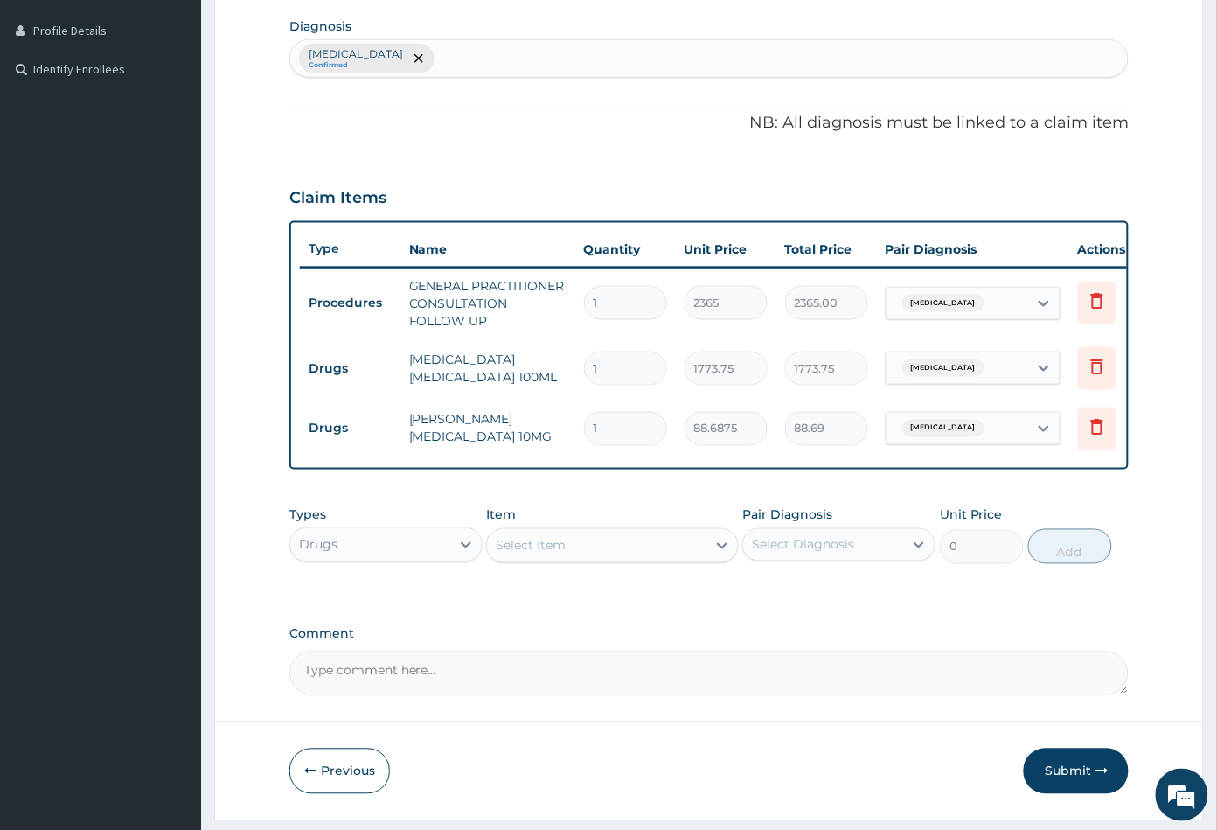
type input "0.00"
type input "5"
type input "443.44"
type input "5"
click at [601, 558] on div "Select Item" at bounding box center [596, 546] width 219 height 28
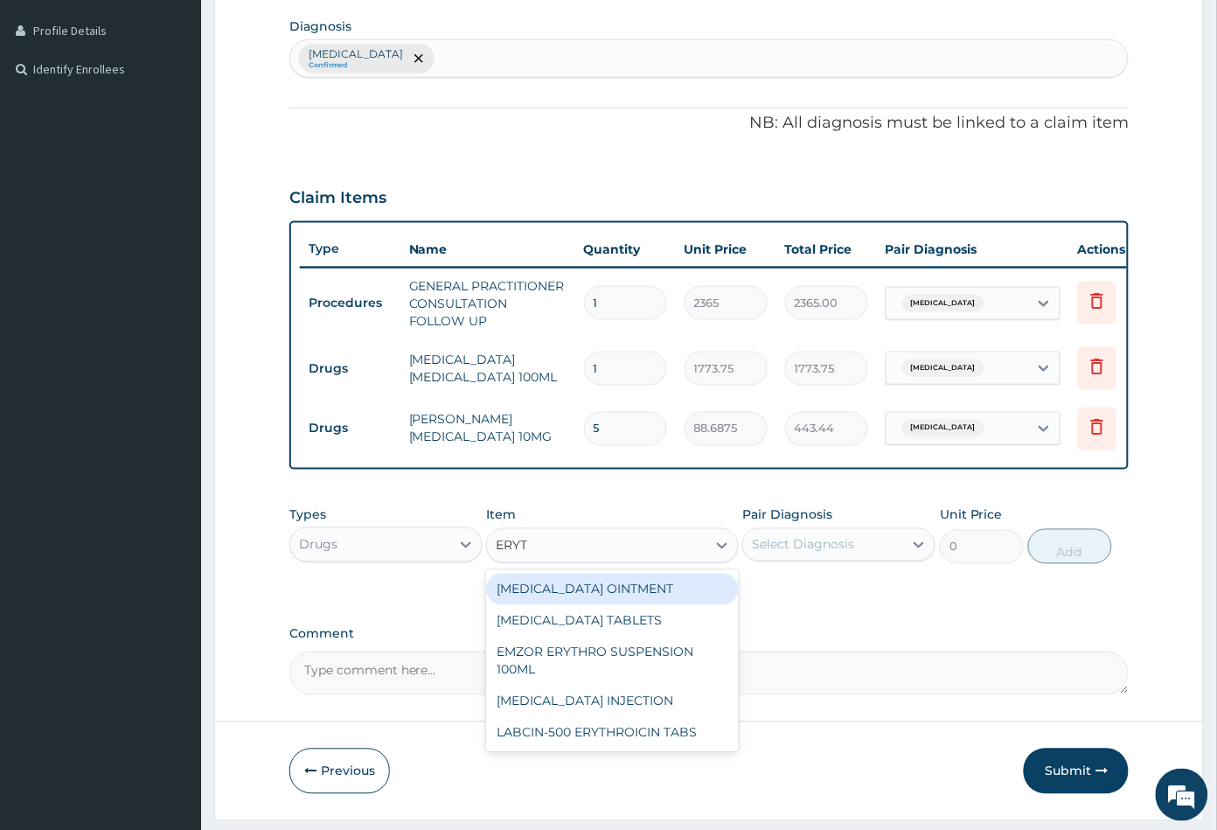
type input "ERYTH"
click at [621, 631] on div "ERYTHROMYCIN TABLETS" at bounding box center [612, 620] width 252 height 31
type input "206.9375"
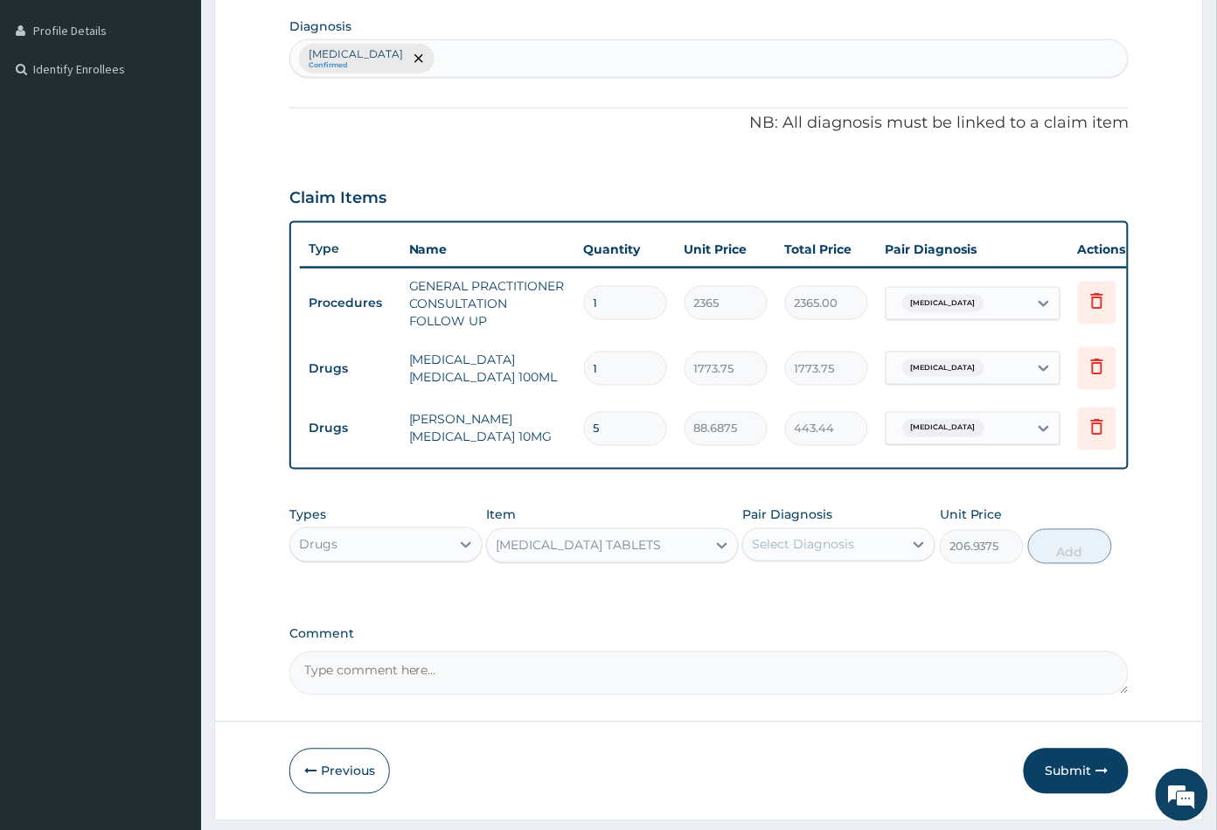
click at [808, 559] on div "Select Diagnosis" at bounding box center [823, 545] width 160 height 28
click at [816, 596] on label "Upper respiratory infection" at bounding box center [825, 587] width 108 height 17
checkbox input "true"
click at [1074, 564] on button "Add" at bounding box center [1070, 546] width 84 height 35
type input "0"
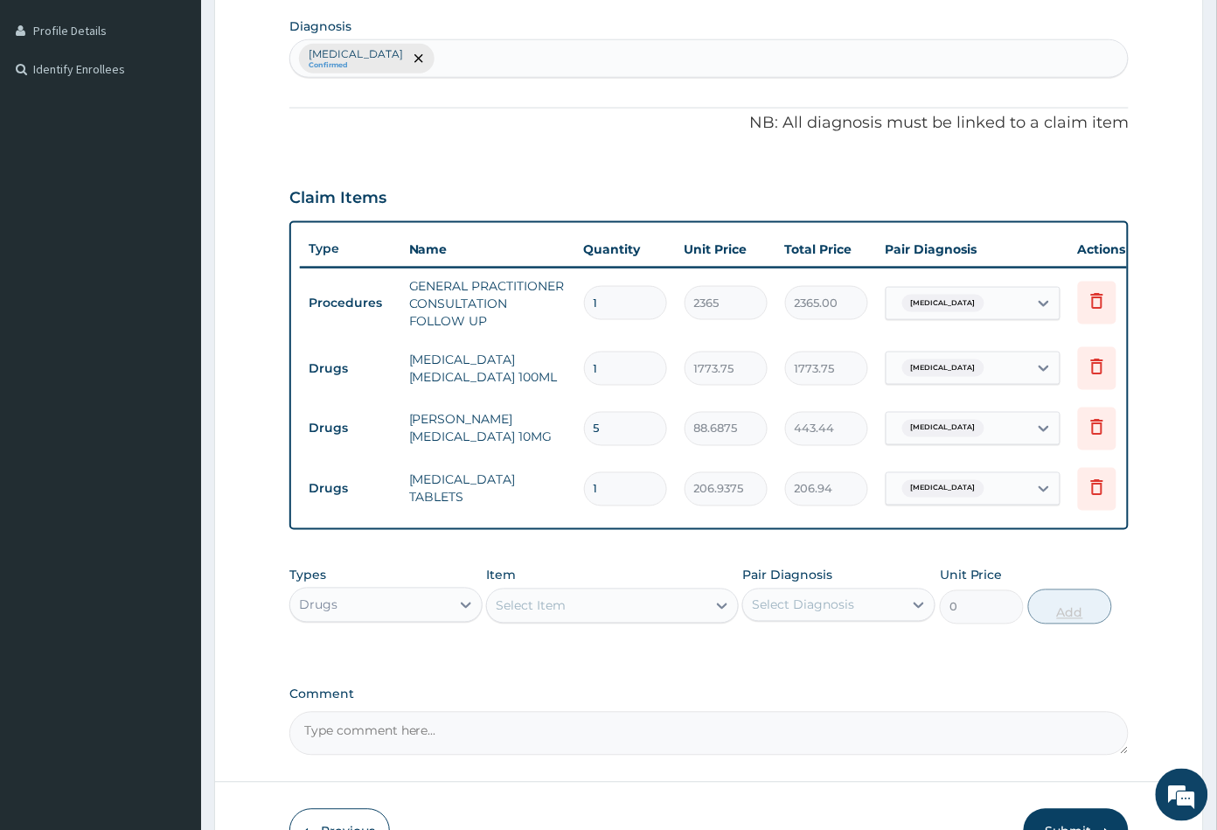
type input "15"
type input "3104.06"
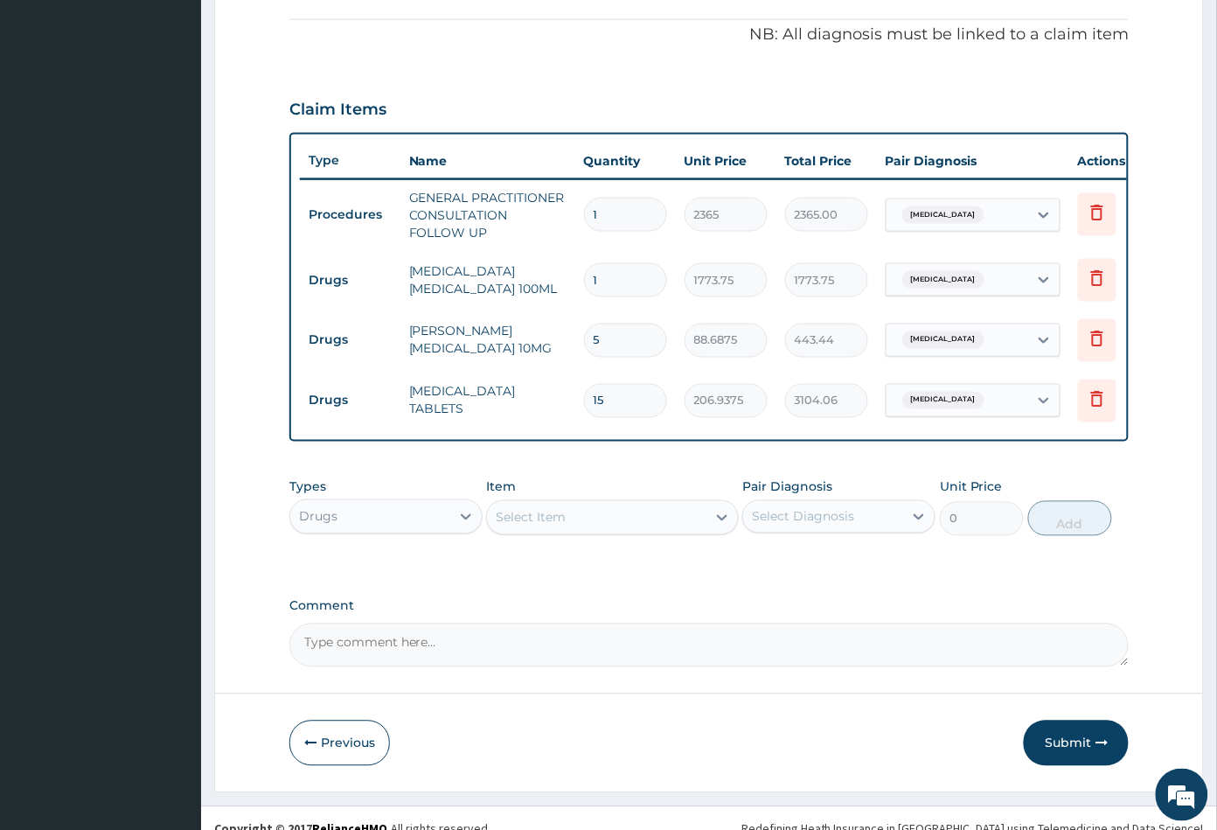
scroll to position [552, 0]
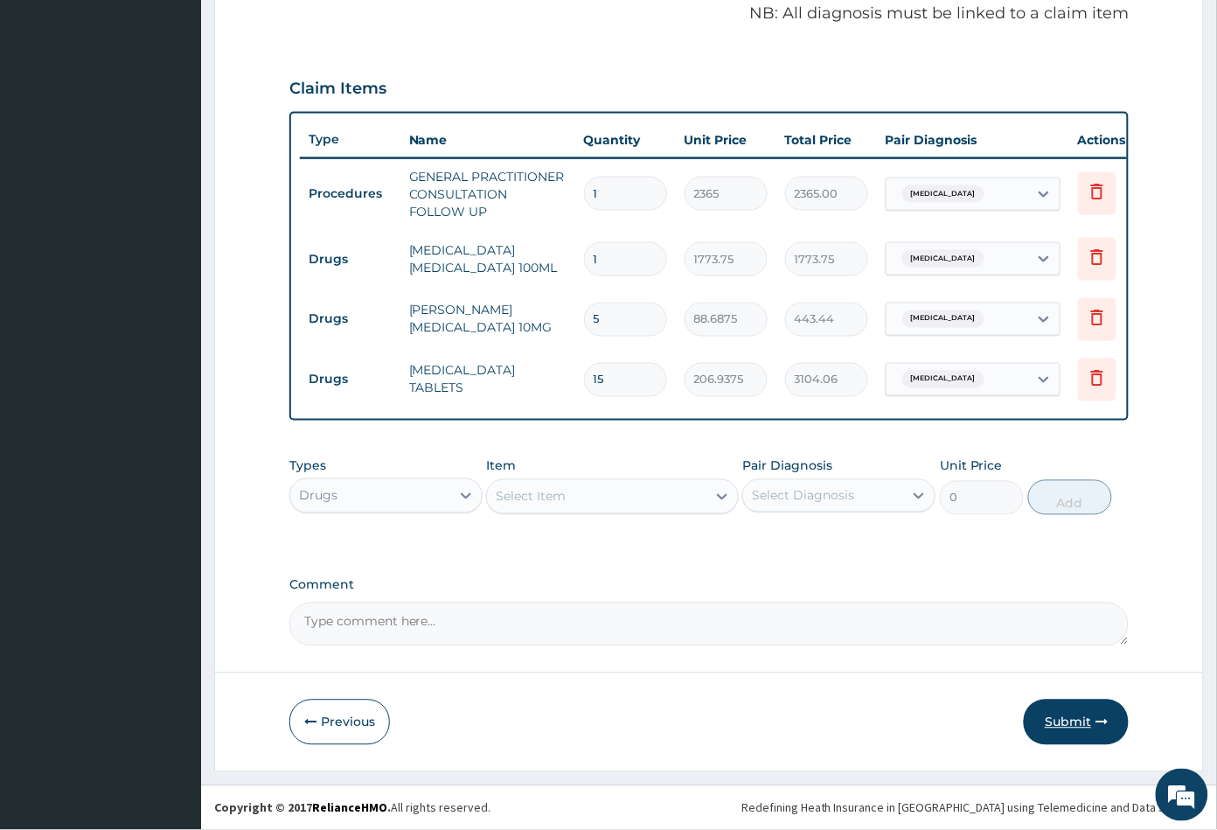
type input "15"
click at [1060, 718] on button "Submit" at bounding box center [1076, 721] width 105 height 45
click at [1055, 721] on button "Submit" at bounding box center [1076, 721] width 105 height 45
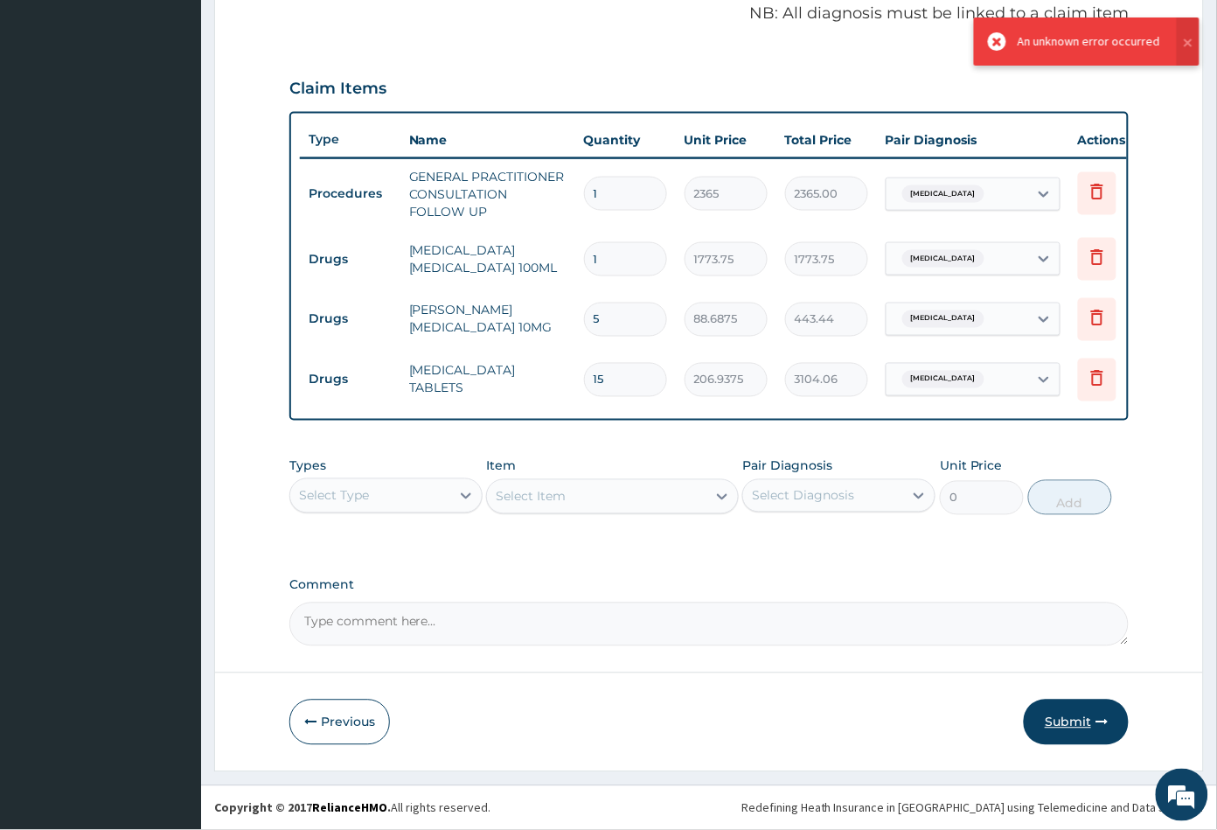
click at [1060, 717] on button "Submit" at bounding box center [1076, 721] width 105 height 45
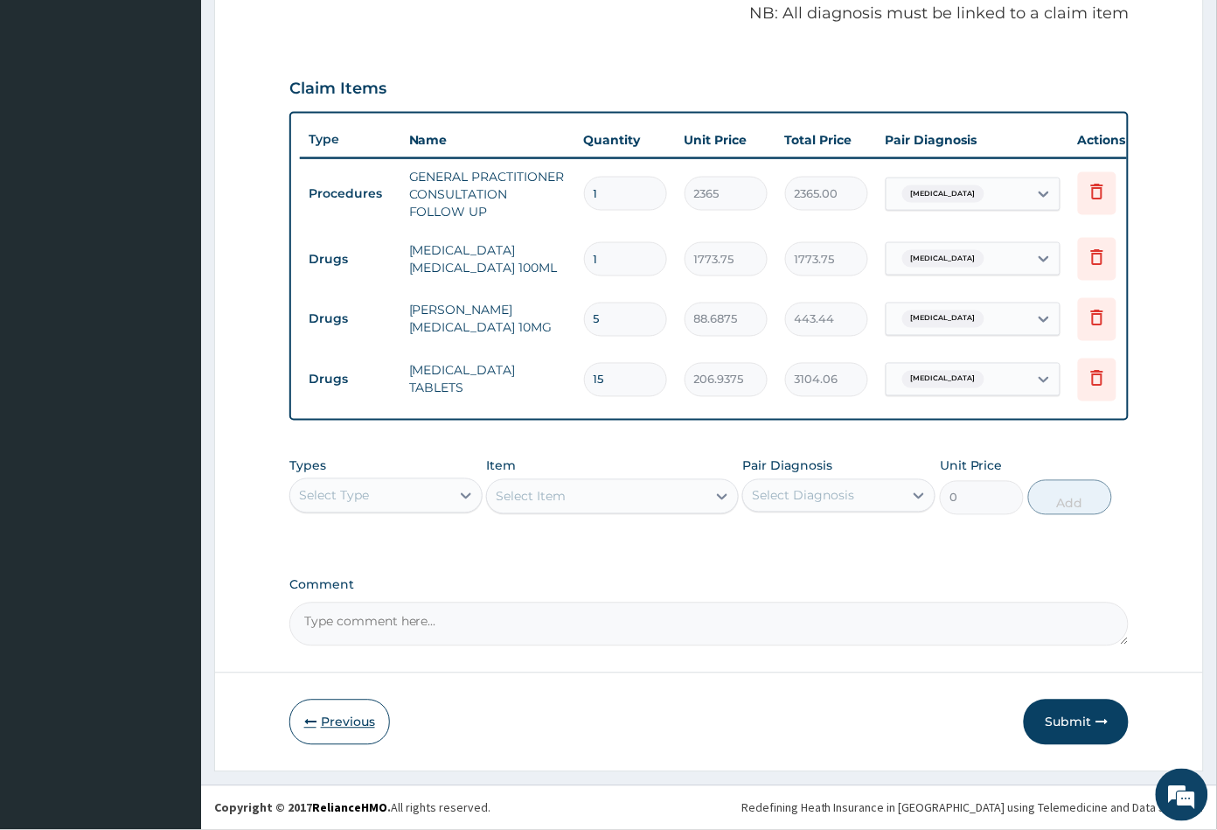
click at [359, 720] on button "Previous" at bounding box center [339, 721] width 101 height 45
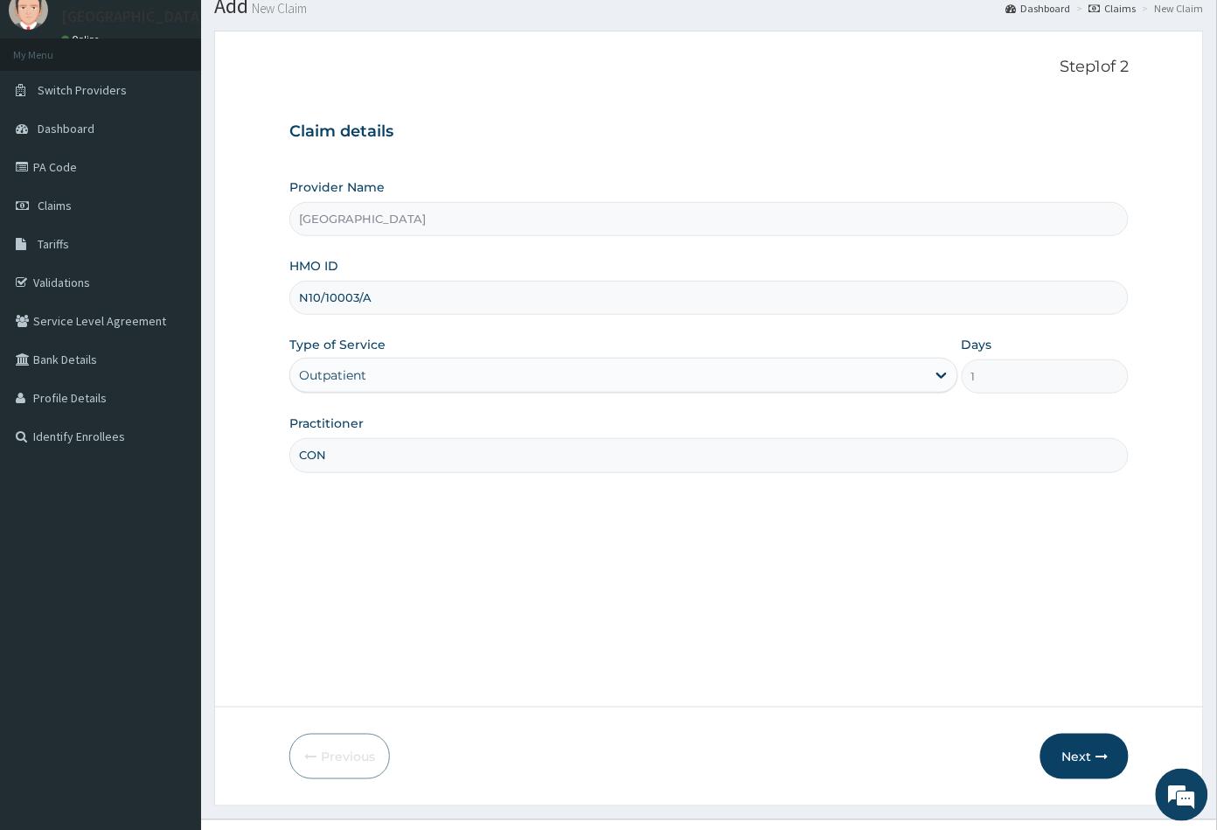
scroll to position [96, 0]
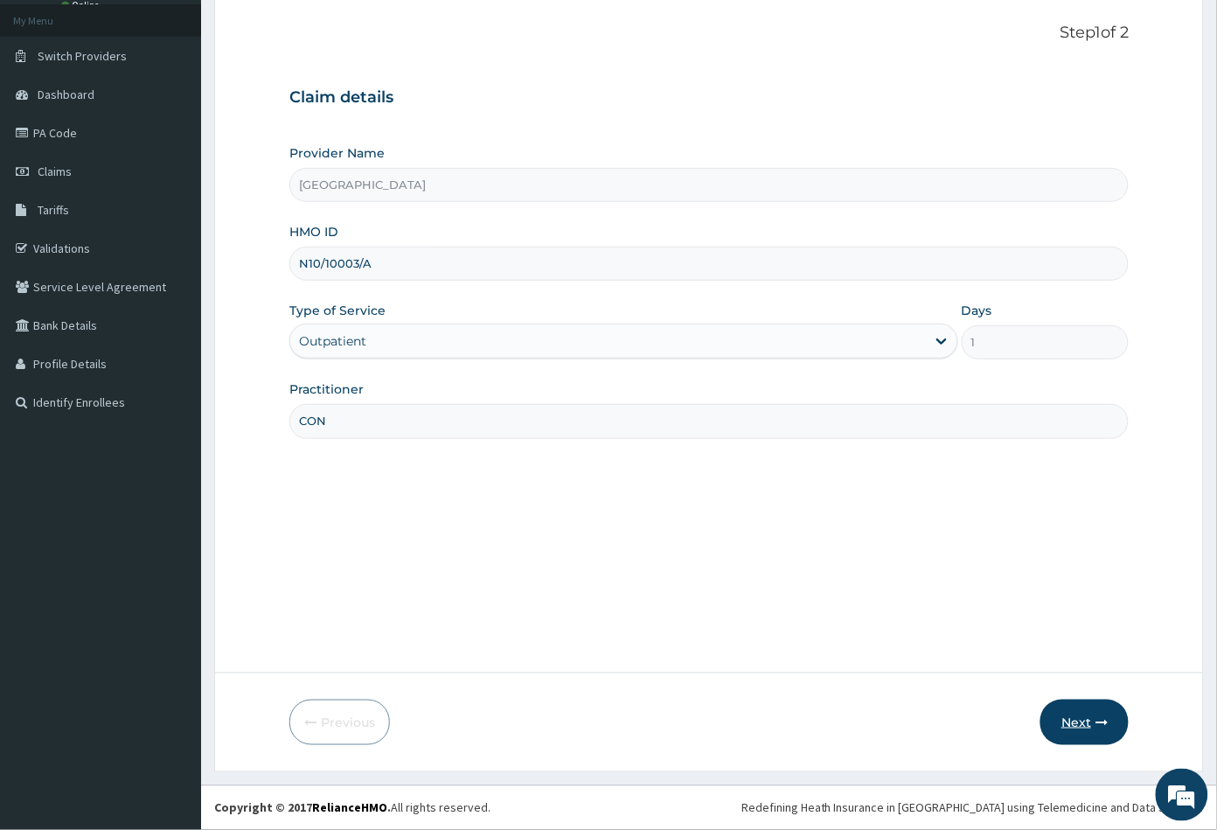
click at [1087, 727] on button "Next" at bounding box center [1084, 721] width 88 height 45
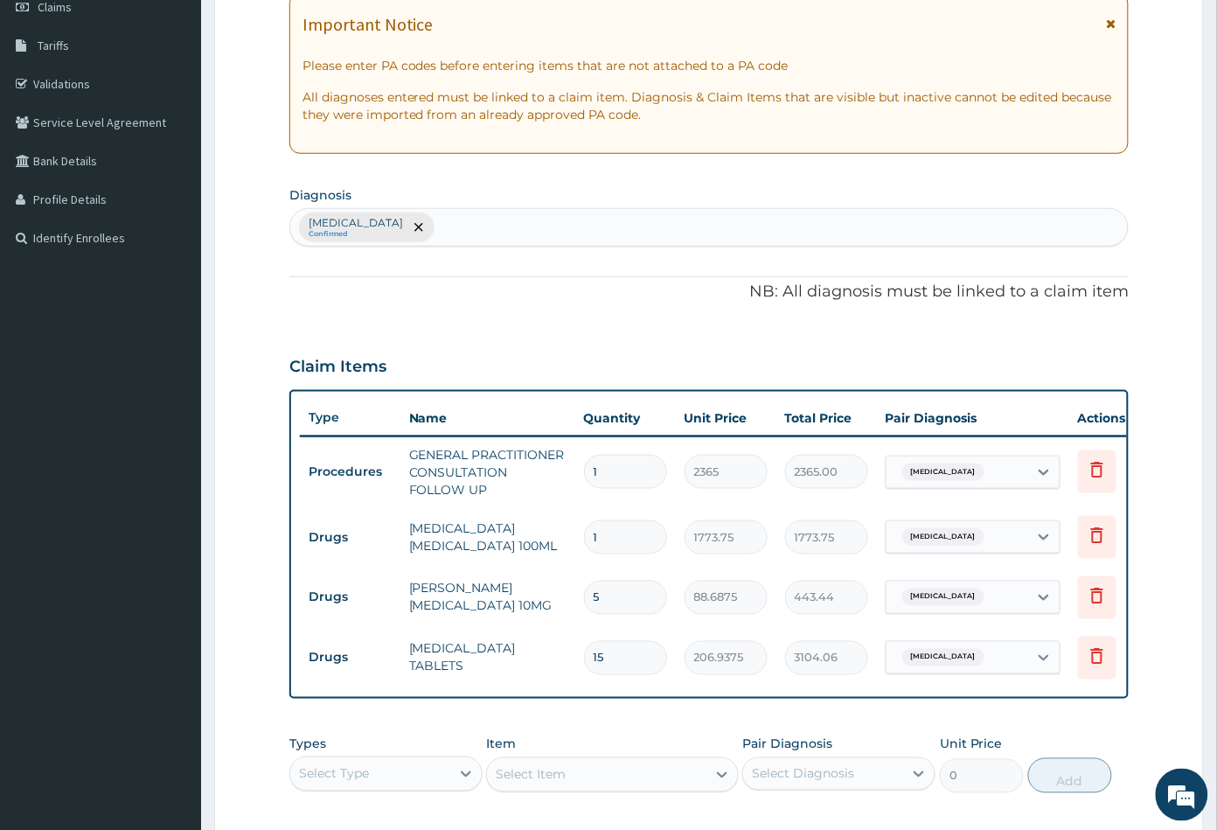
scroll to position [552, 0]
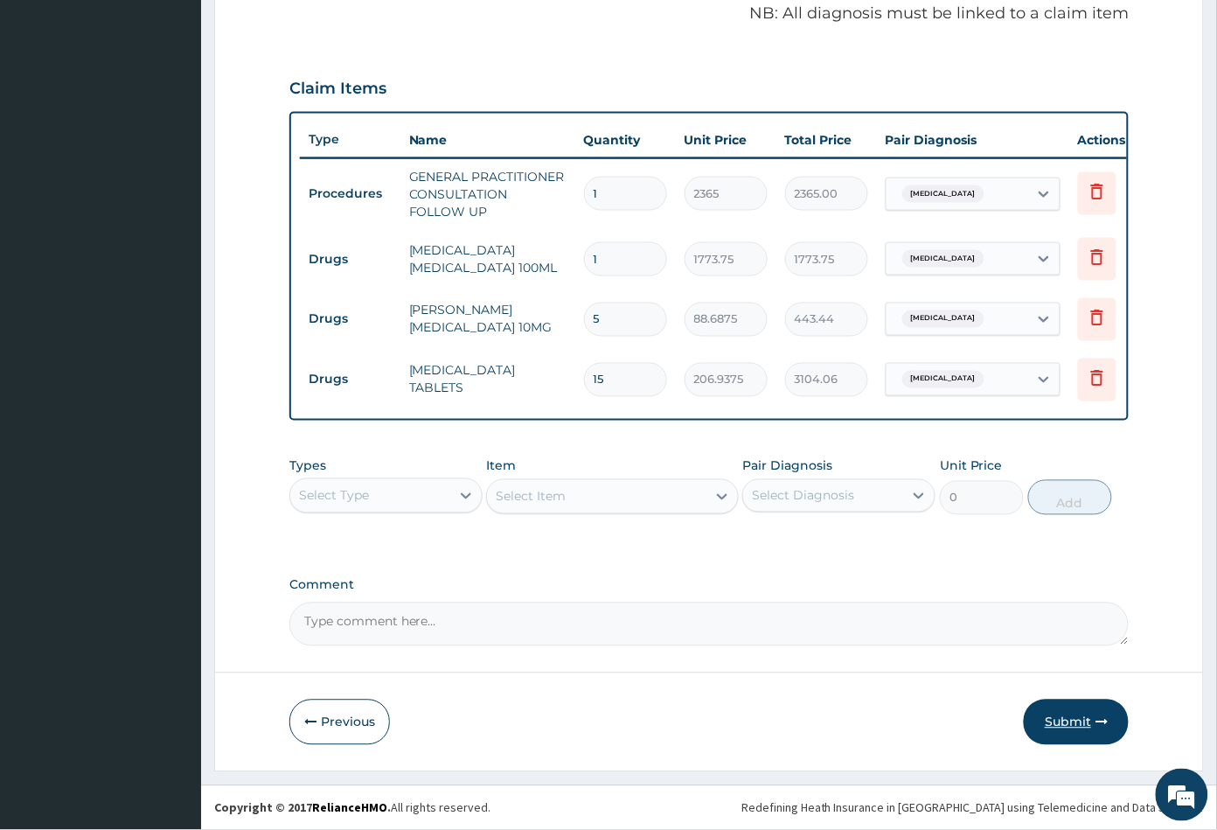
click at [1060, 715] on button "Submit" at bounding box center [1076, 721] width 105 height 45
click at [1057, 720] on button "Submit" at bounding box center [1076, 721] width 105 height 45
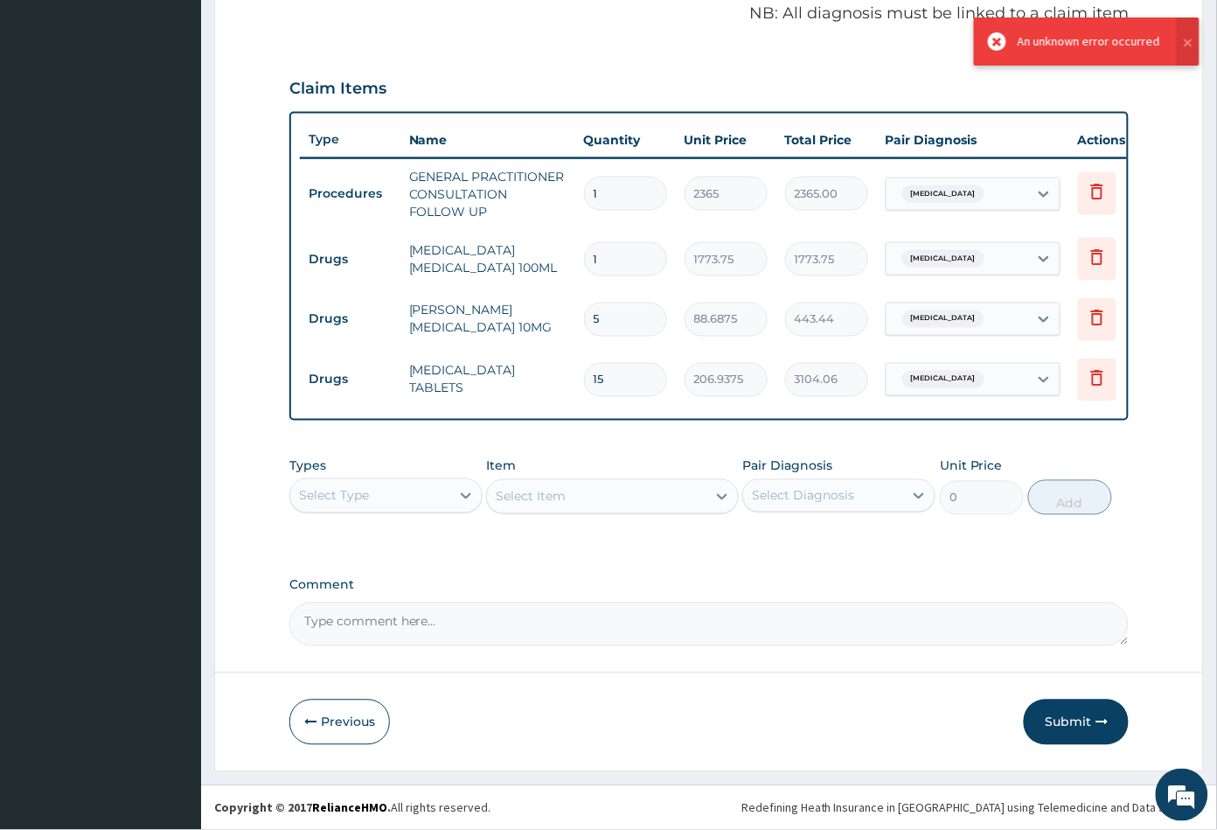
click at [1059, 719] on button "Submit" at bounding box center [1076, 721] width 105 height 45
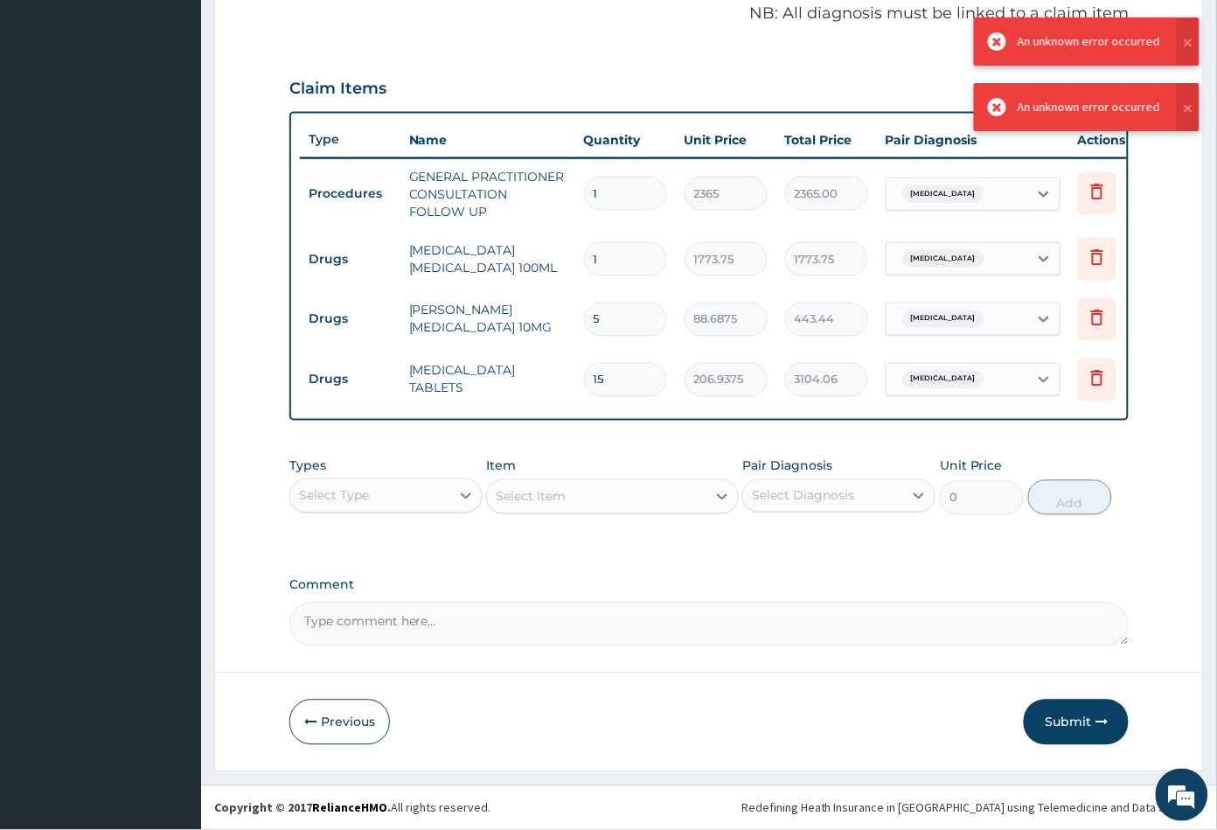
click at [1059, 719] on button "Submit" at bounding box center [1076, 721] width 105 height 45
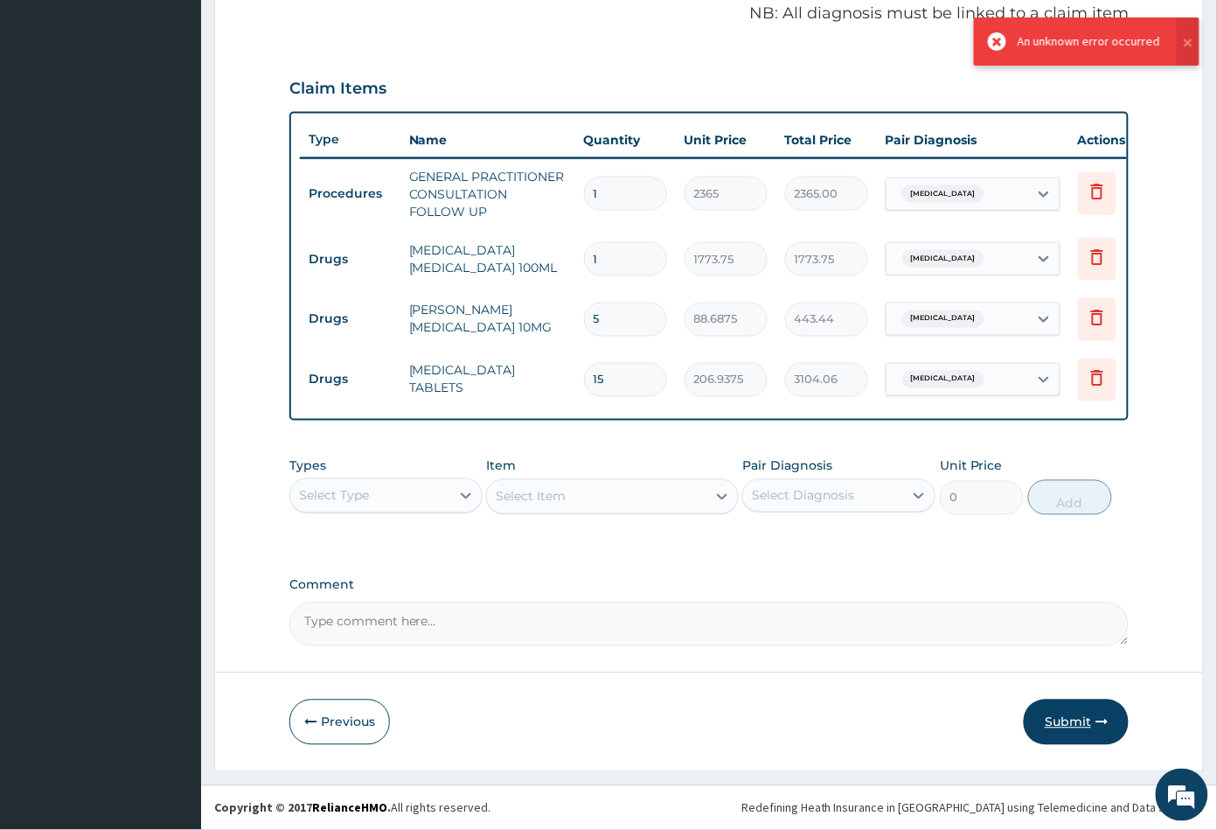
click at [1091, 720] on button "Submit" at bounding box center [1076, 721] width 105 height 45
click at [1061, 720] on button "Submit" at bounding box center [1076, 721] width 105 height 45
click at [1067, 720] on button "Submit" at bounding box center [1076, 721] width 105 height 45
click at [349, 718] on button "Previous" at bounding box center [339, 721] width 101 height 45
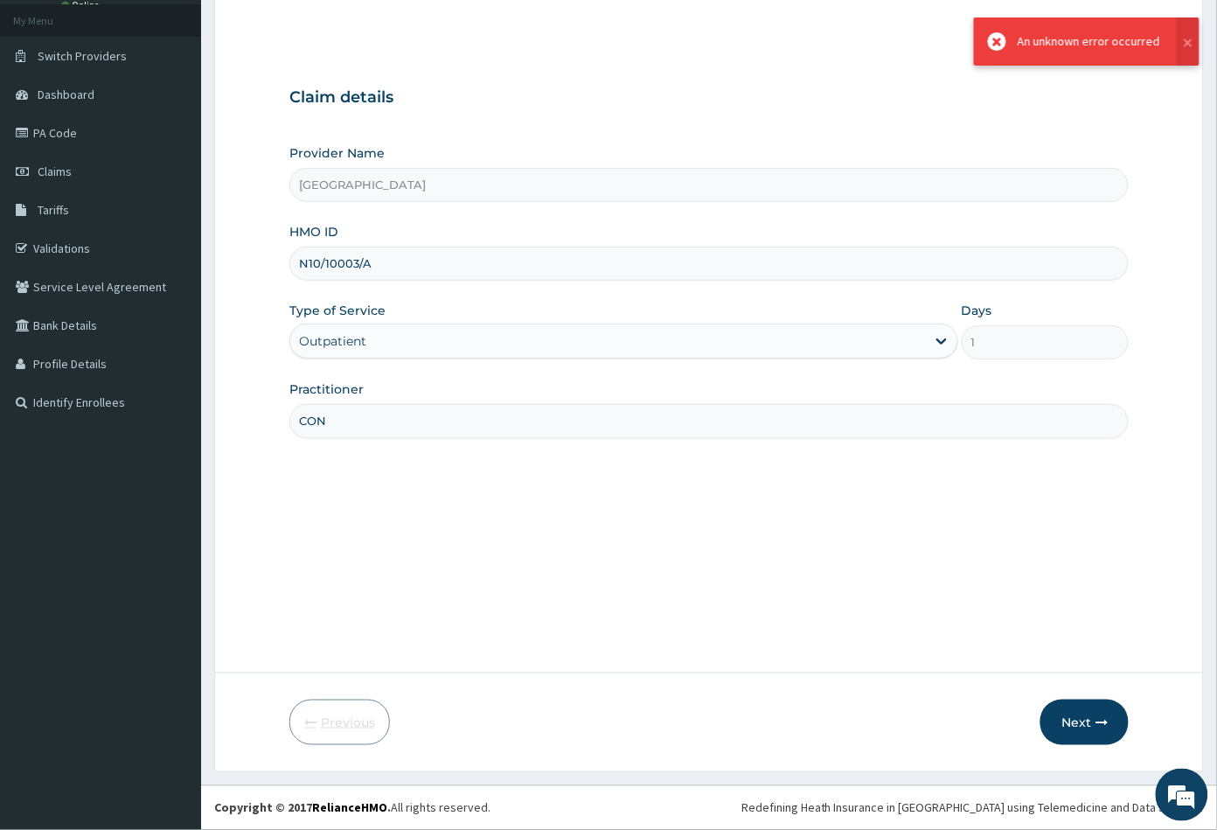
scroll to position [96, 0]
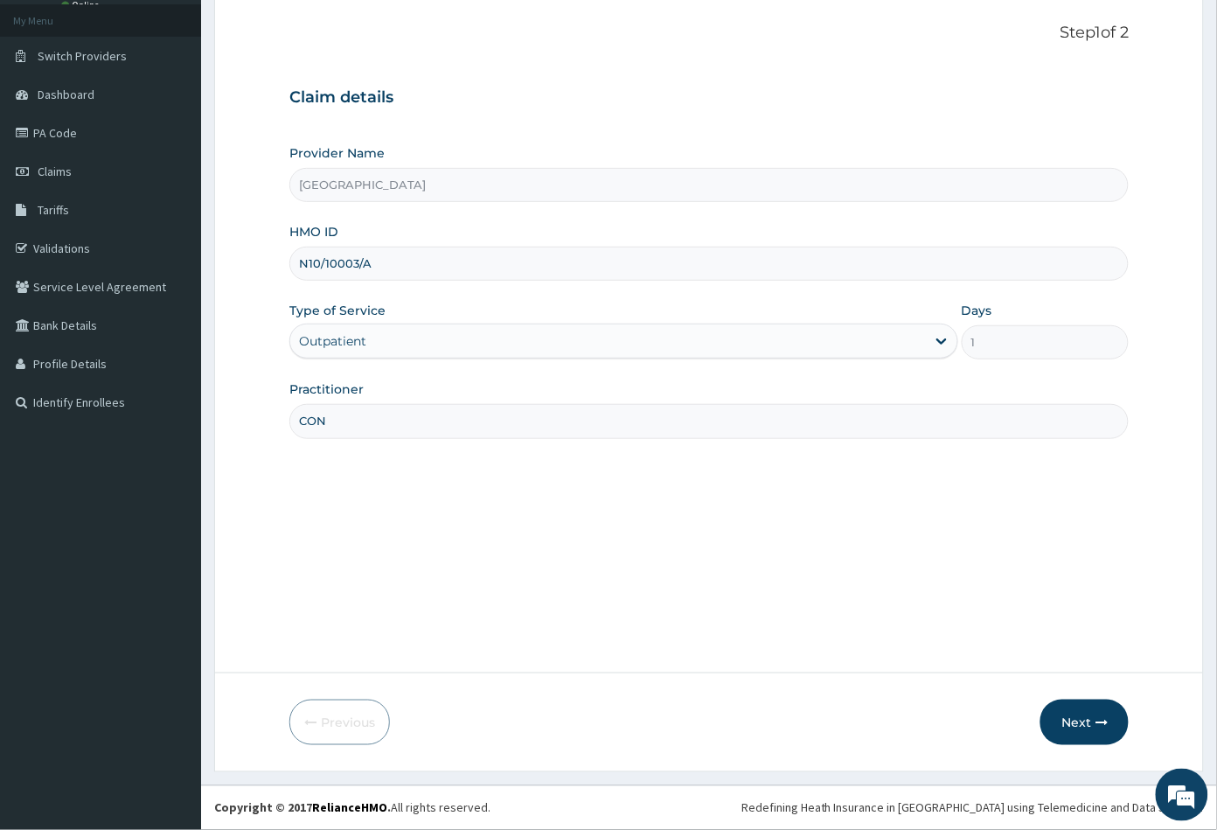
click at [312, 262] on input "N10/10003/A" at bounding box center [709, 264] width 840 height 34
click at [353, 265] on input "NI0/10003/A" at bounding box center [709, 264] width 840 height 34
type input "NI0/10005/A"
click at [1078, 725] on button "Next" at bounding box center [1084, 721] width 88 height 45
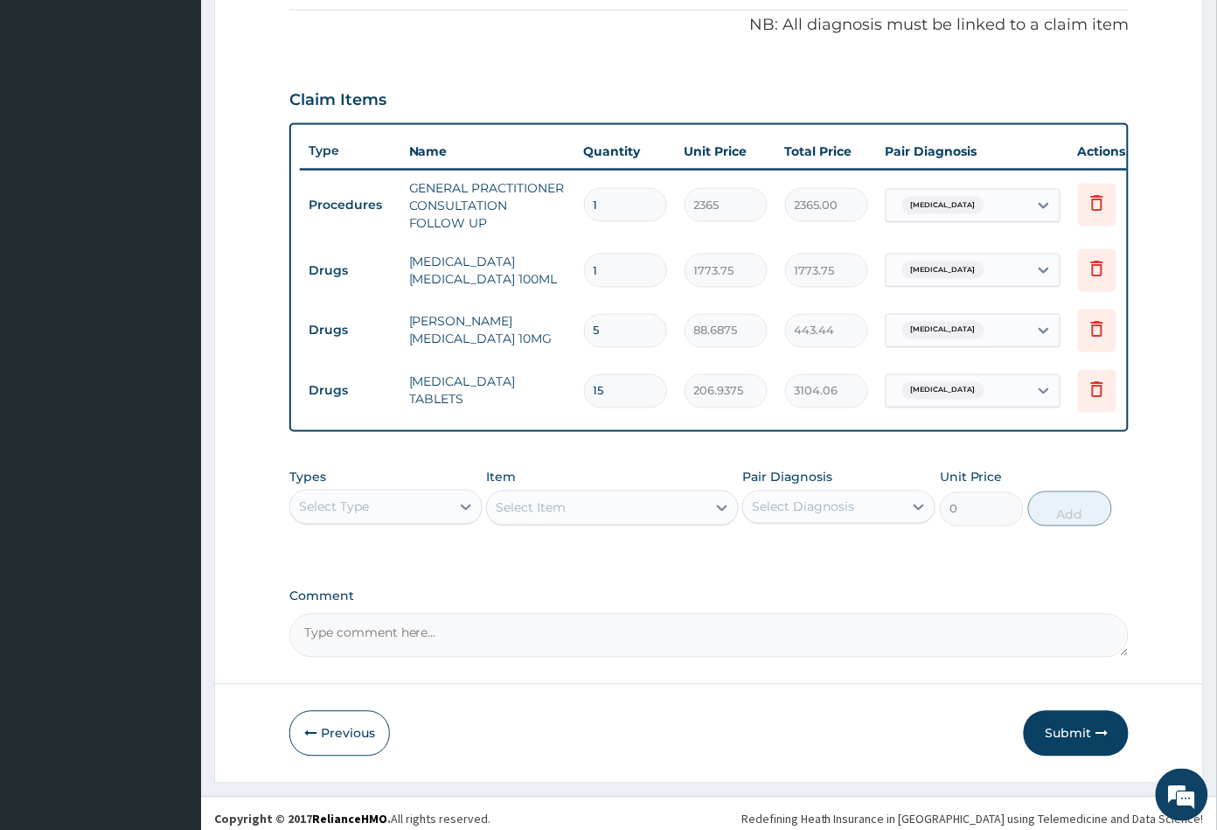
scroll to position [552, 0]
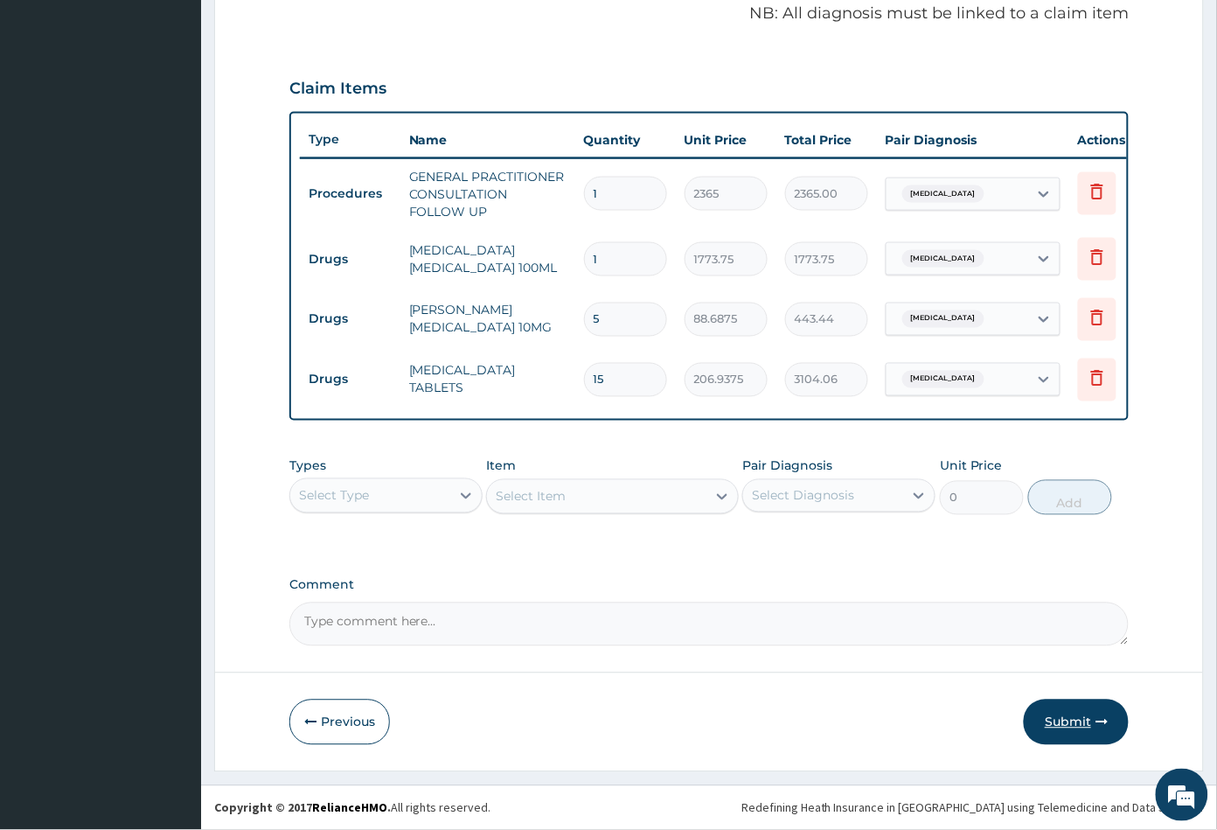
click at [1055, 717] on button "Submit" at bounding box center [1076, 721] width 105 height 45
click at [330, 714] on button "Previous" at bounding box center [339, 721] width 101 height 45
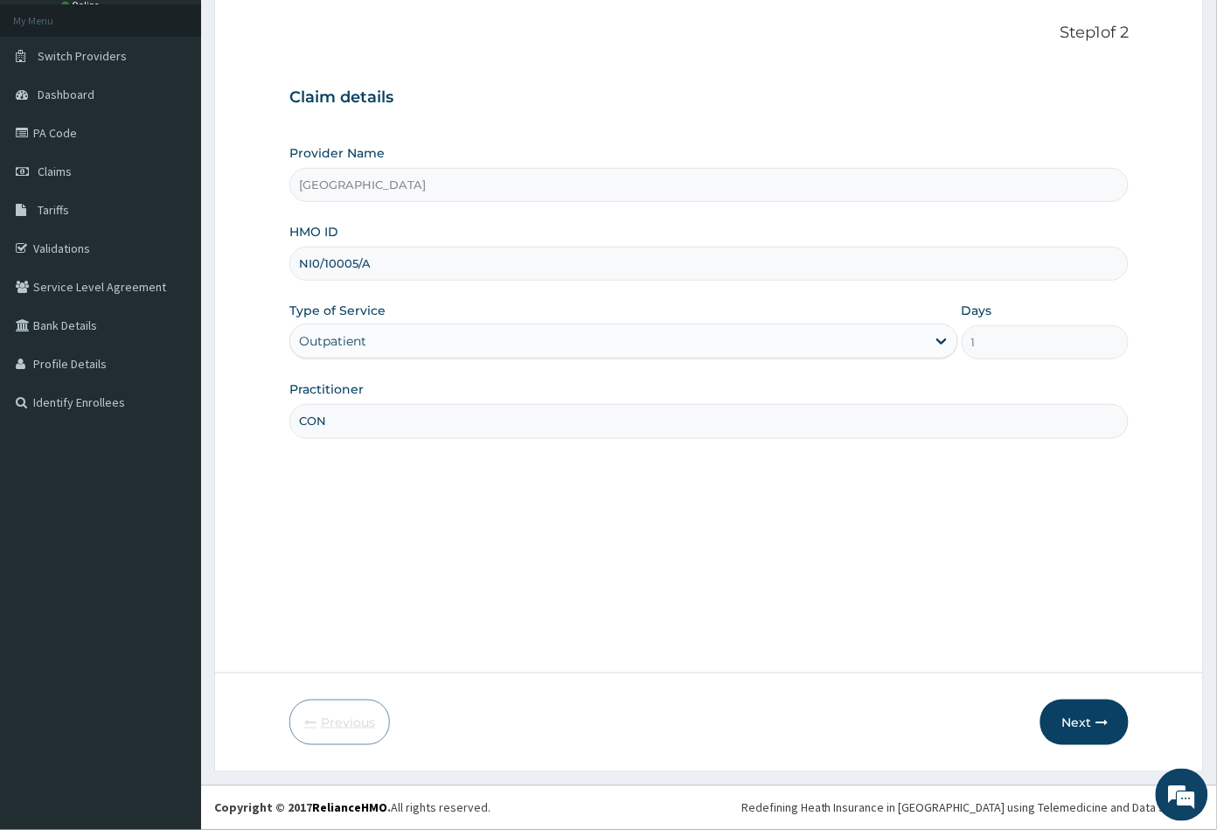
scroll to position [96, 0]
click at [378, 267] on input "NI0/10005/A" at bounding box center [709, 264] width 840 height 34
type input "N"
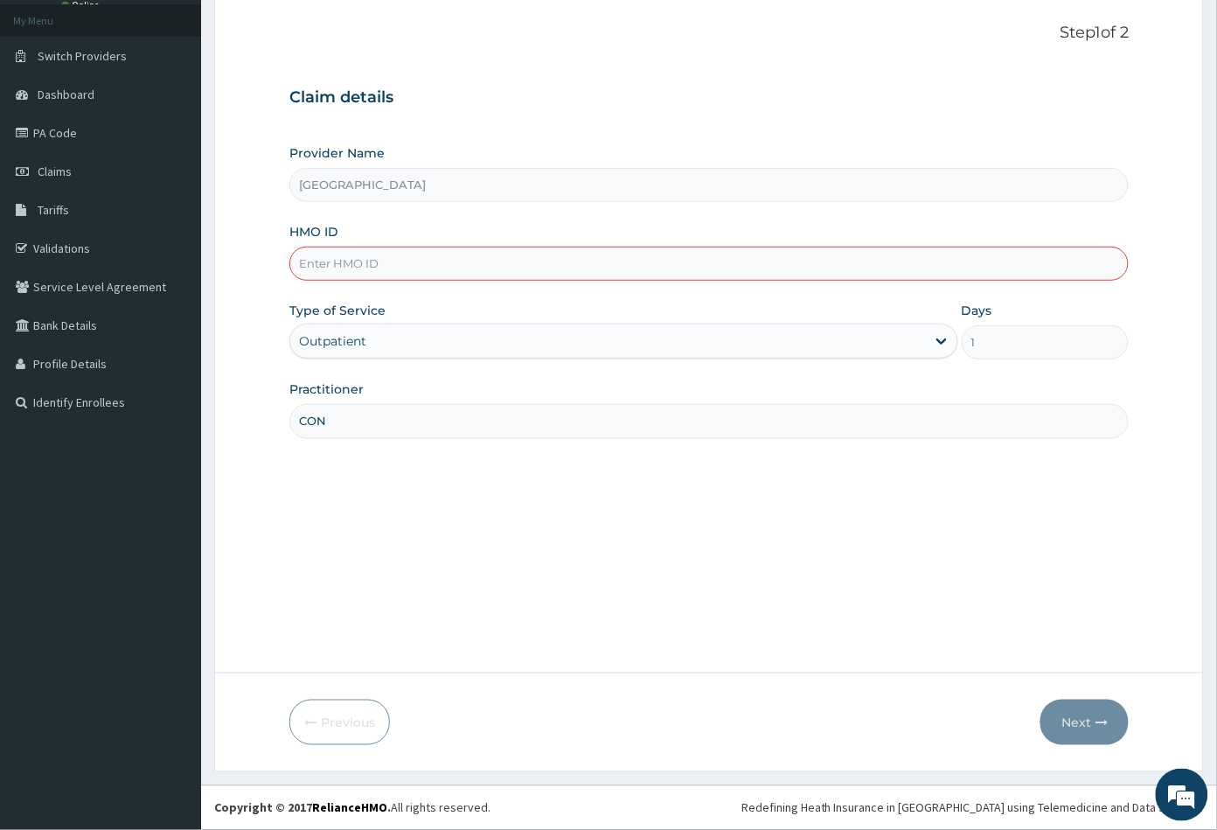
click at [320, 254] on input "HMO ID" at bounding box center [709, 264] width 840 height 34
click at [294, 261] on input "HMO ID" at bounding box center [709, 264] width 840 height 34
click at [303, 261] on input "HMO ID" at bounding box center [709, 264] width 840 height 34
paste input "NIO/10005/A"
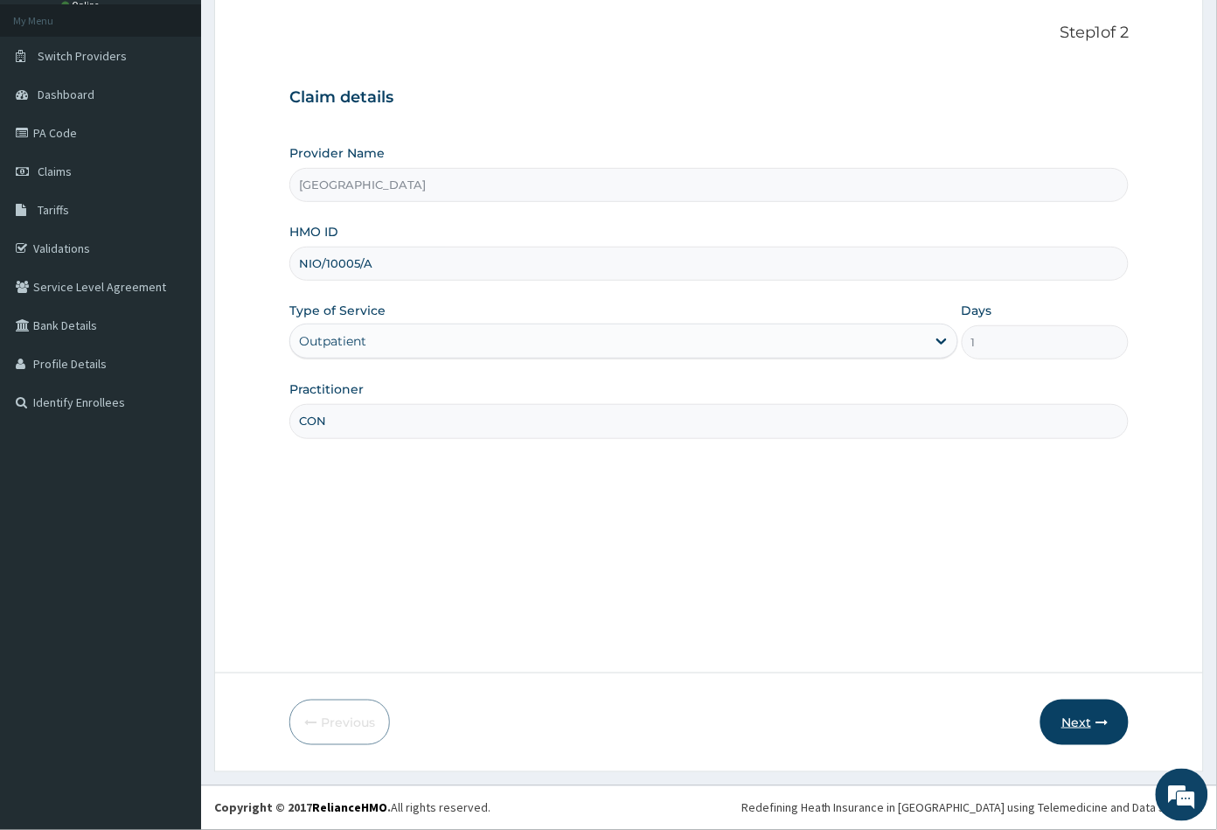
type input "NIO/10005/A"
click at [1069, 720] on button "Next" at bounding box center [1084, 721] width 88 height 45
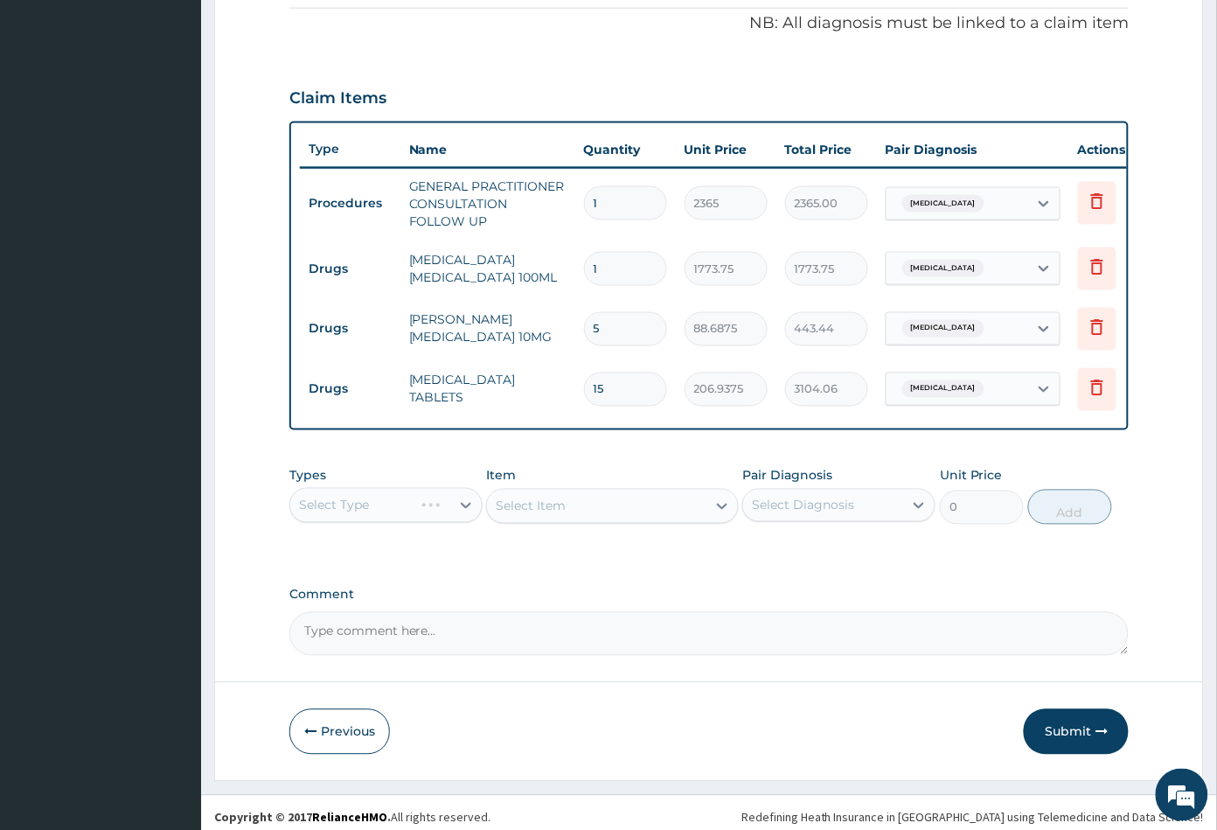
scroll to position [552, 0]
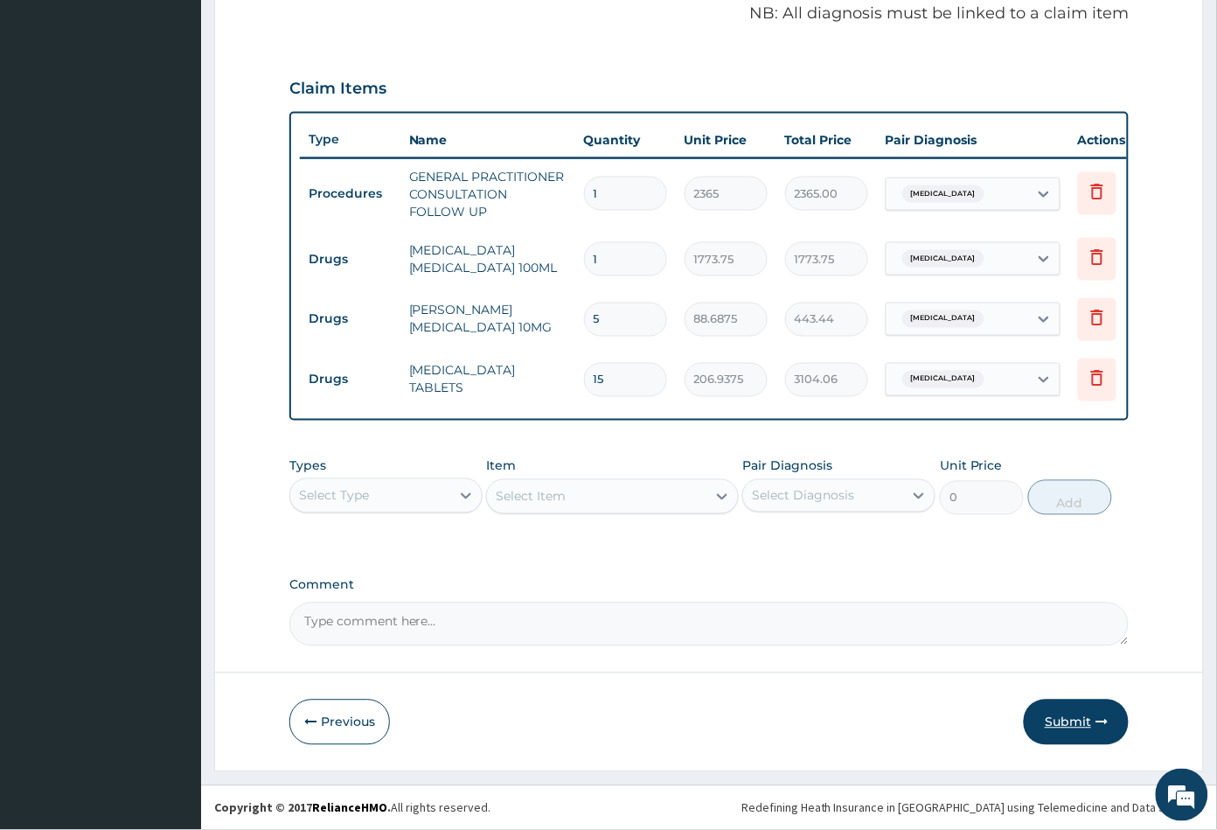
click at [1072, 716] on button "Submit" at bounding box center [1076, 721] width 105 height 45
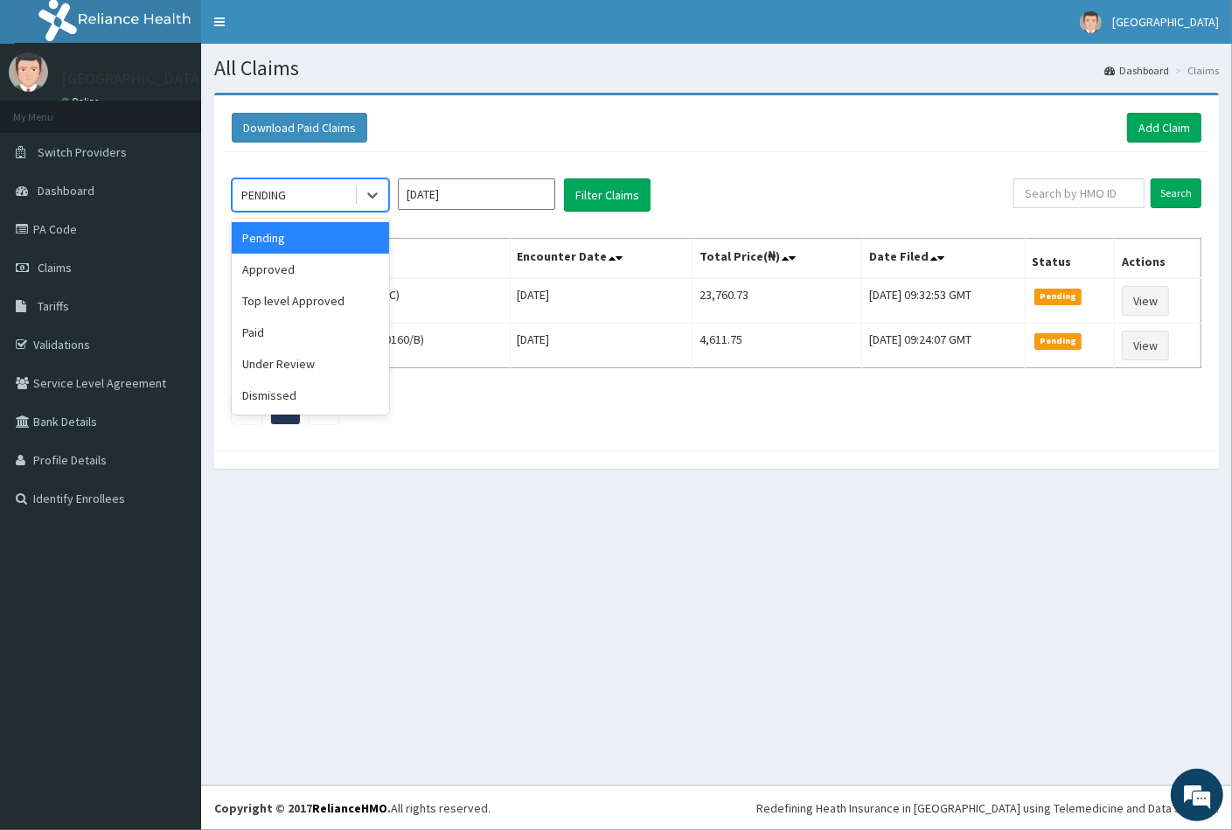
click at [302, 184] on div "PENDING" at bounding box center [294, 195] width 122 height 28
click at [289, 269] on div "Approved" at bounding box center [310, 269] width 157 height 31
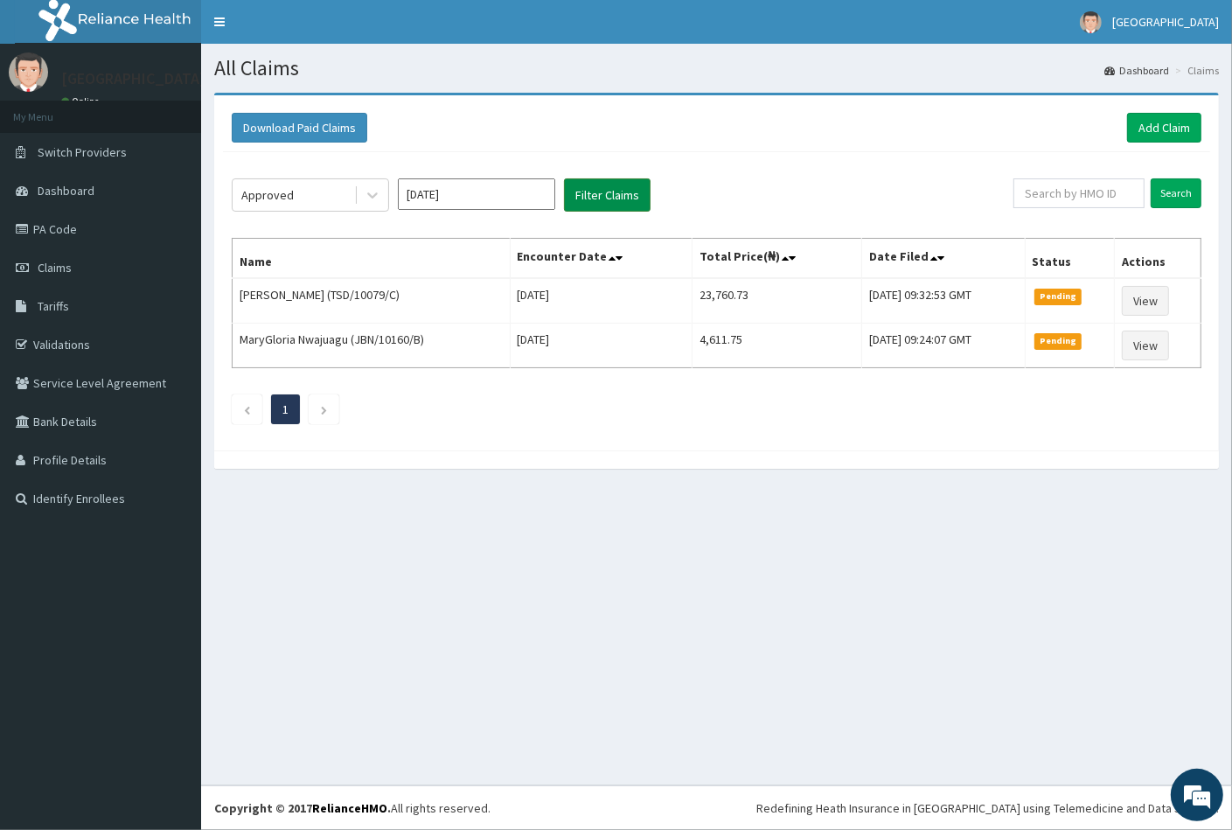
click at [581, 201] on button "Filter Claims" at bounding box center [607, 194] width 87 height 33
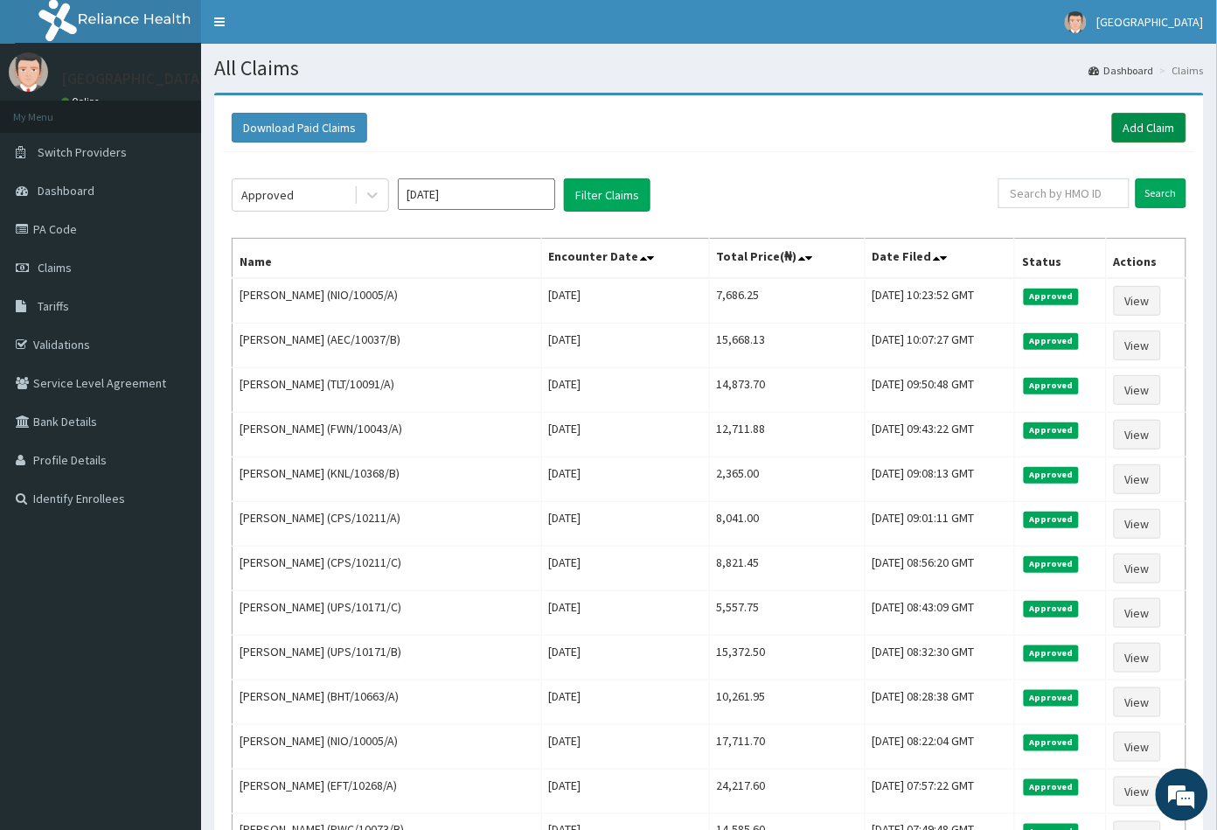
click at [1158, 124] on link "Add Claim" at bounding box center [1149, 128] width 74 height 30
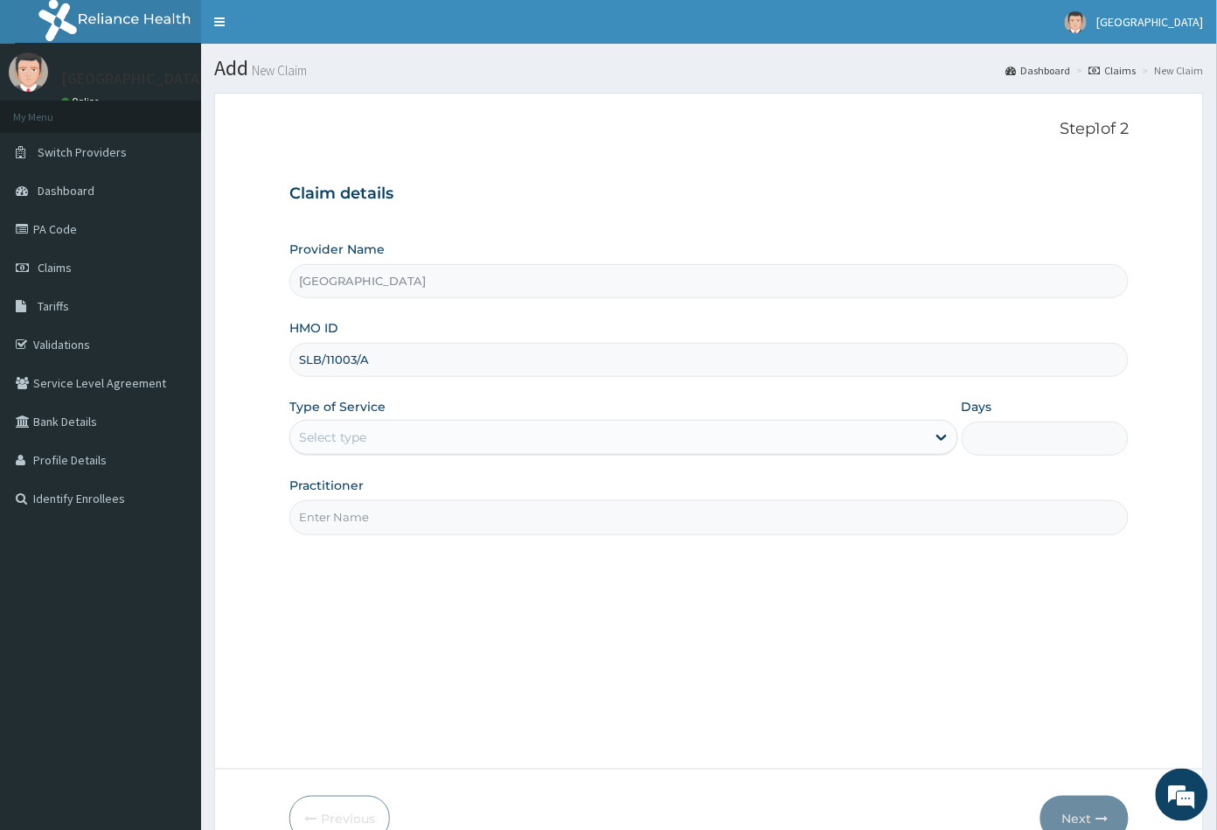
type input "SLB/11003/A"
click at [337, 442] on div "Select type" at bounding box center [332, 436] width 67 height 17
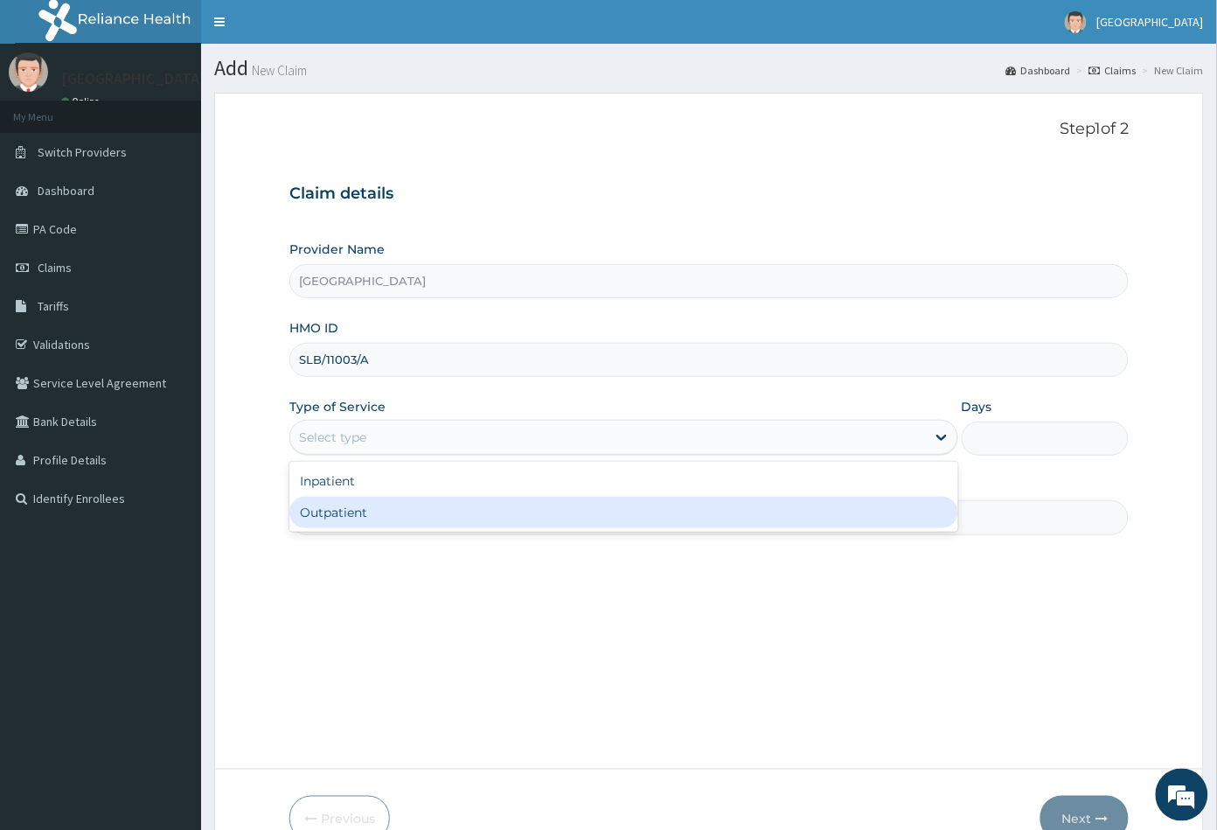
click at [335, 506] on div "Outpatient" at bounding box center [623, 512] width 669 height 31
type input "1"
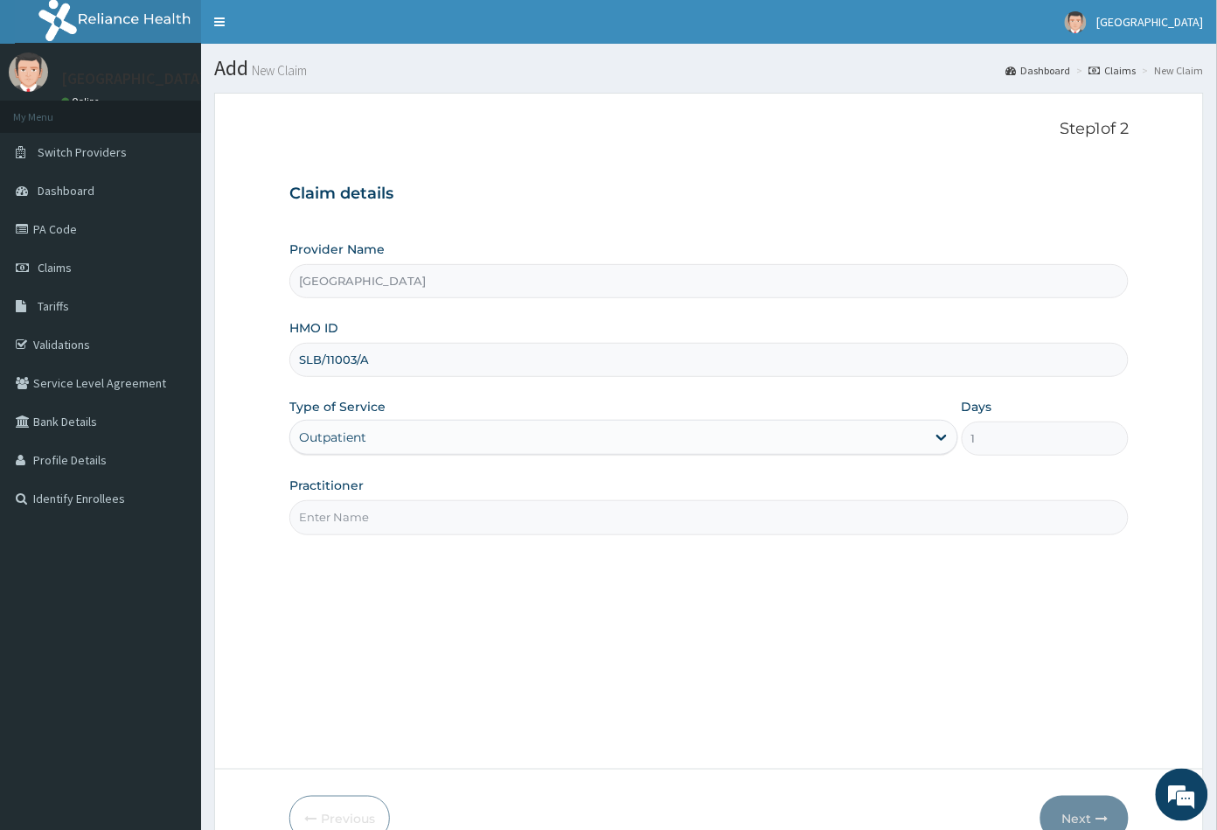
click at [343, 527] on input "Practitioner" at bounding box center [709, 517] width 840 height 34
type input "CON"
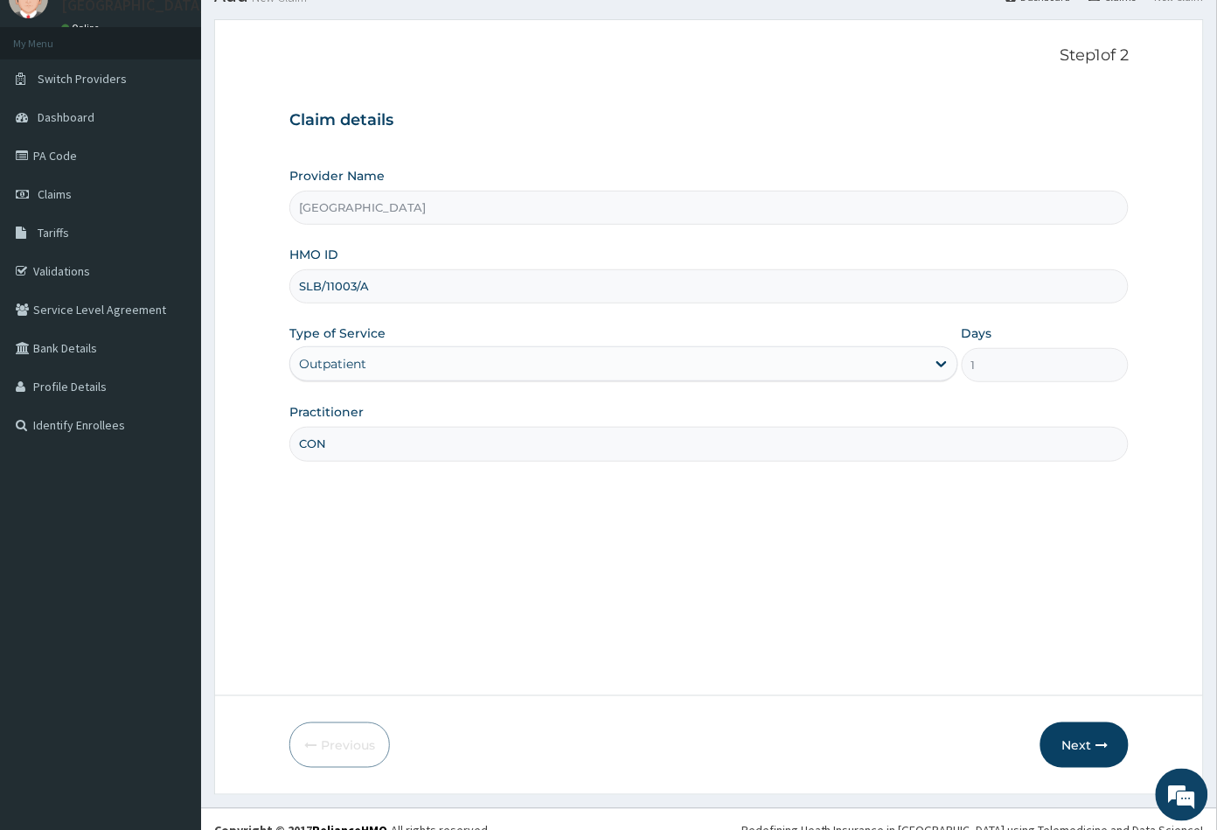
scroll to position [96, 0]
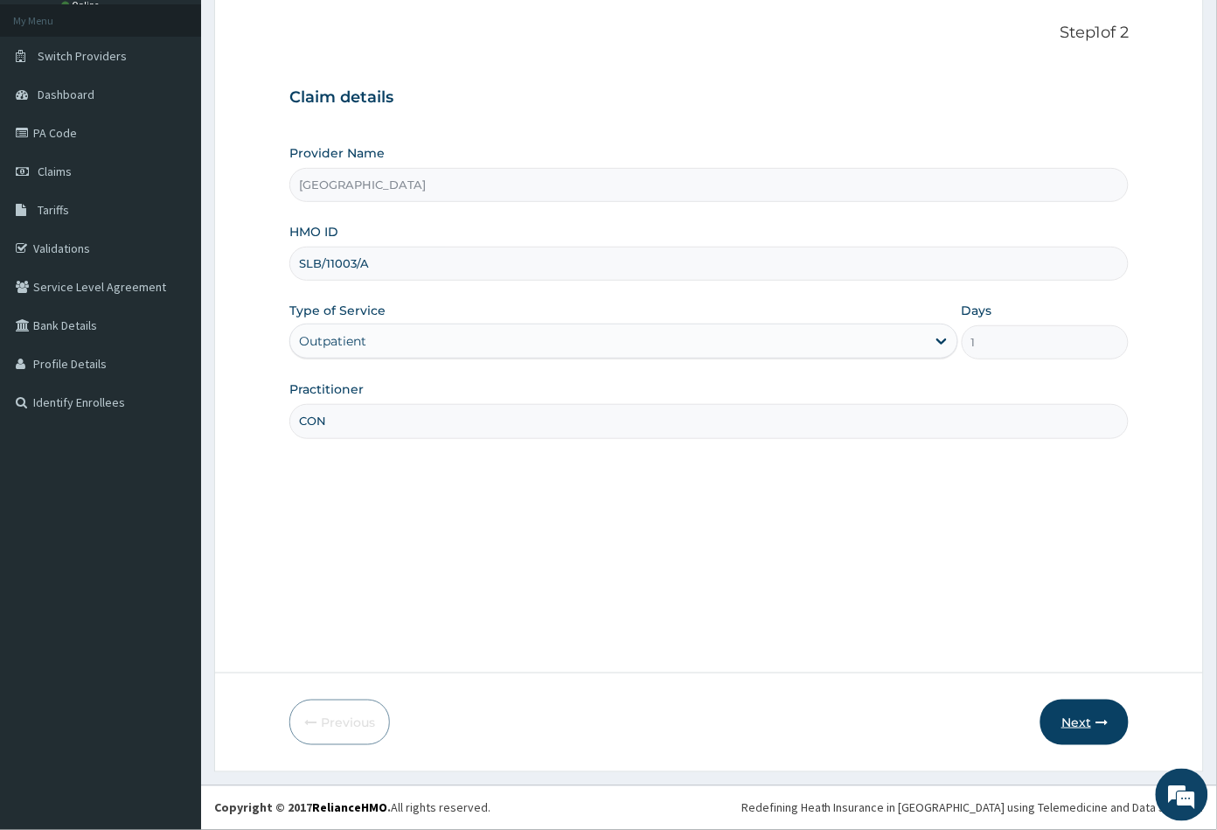
click at [1073, 725] on button "Next" at bounding box center [1084, 721] width 88 height 45
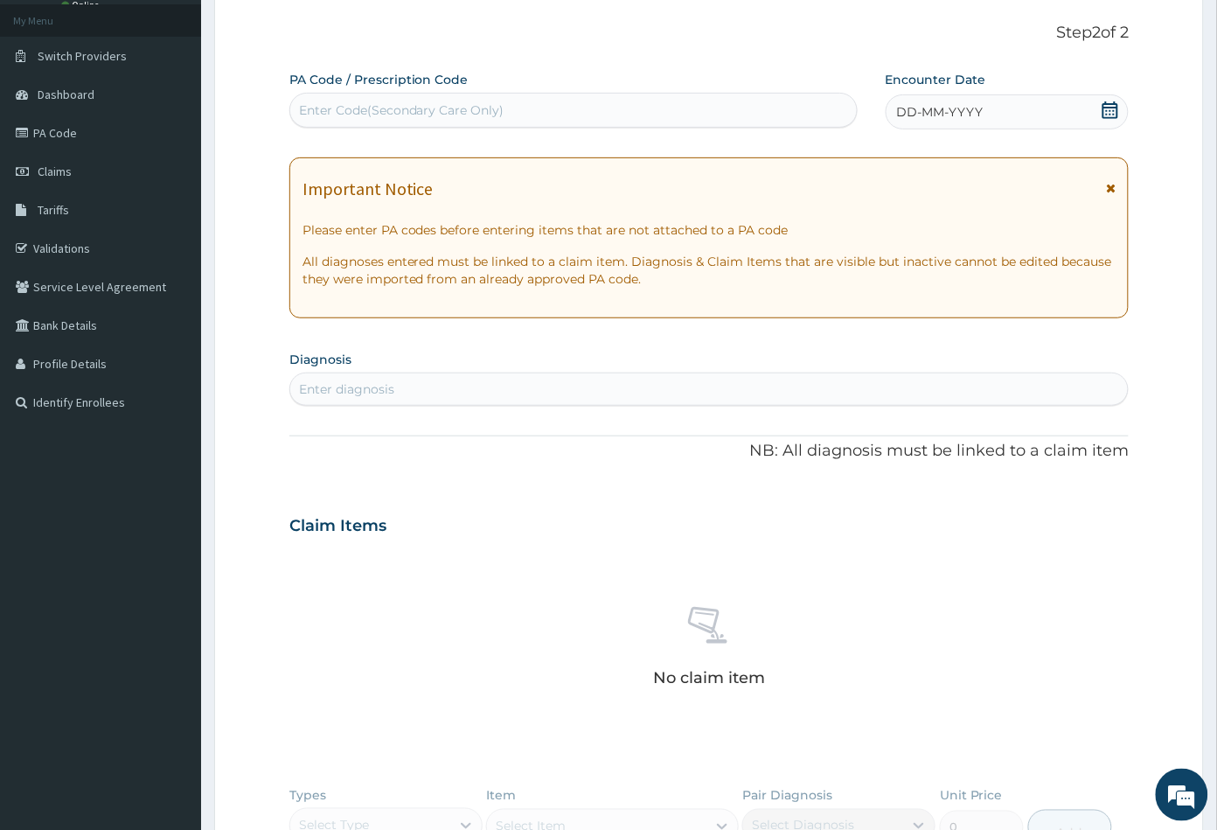
scroll to position [0, 0]
click at [343, 99] on div "Enter Code(Secondary Care Only)" at bounding box center [573, 110] width 567 height 28
paste input "PA/2245DA"
type input "PA/2245DA"
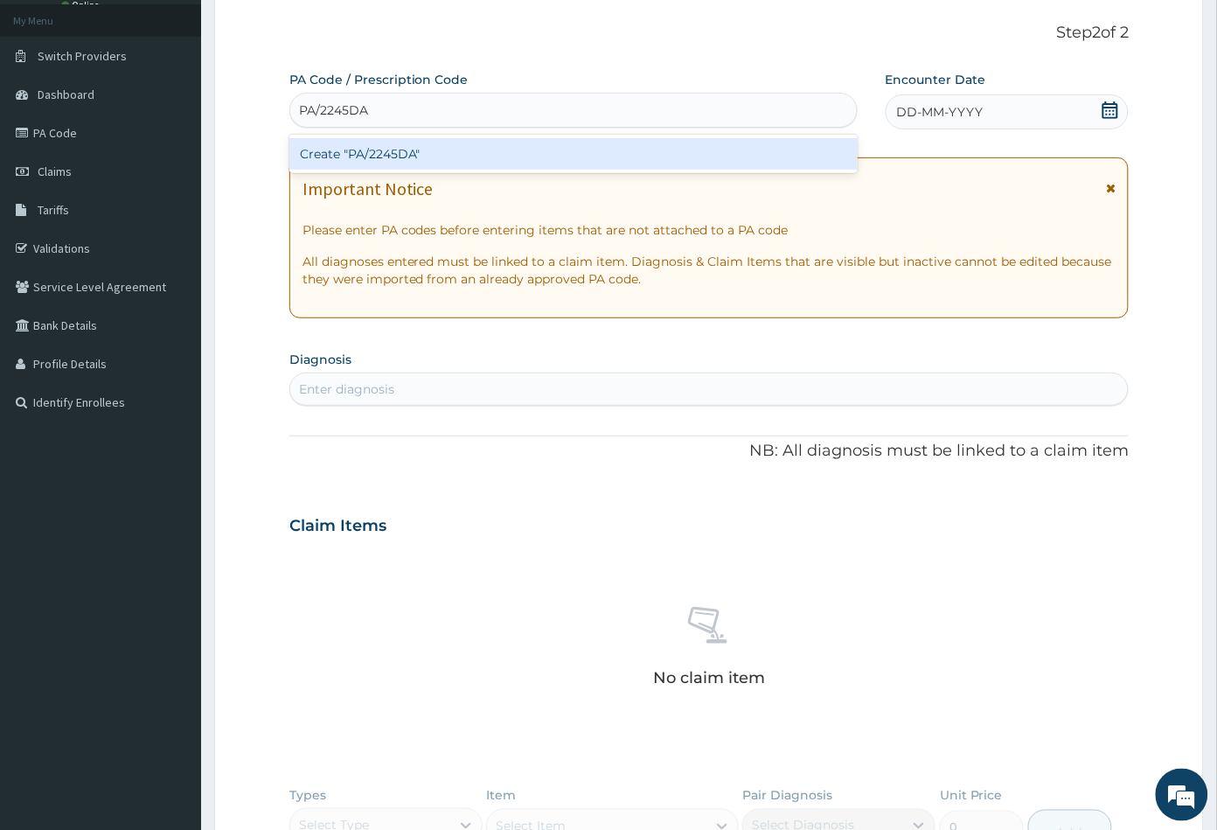
click at [364, 142] on div "Create "PA/2245DA"" at bounding box center [573, 153] width 568 height 31
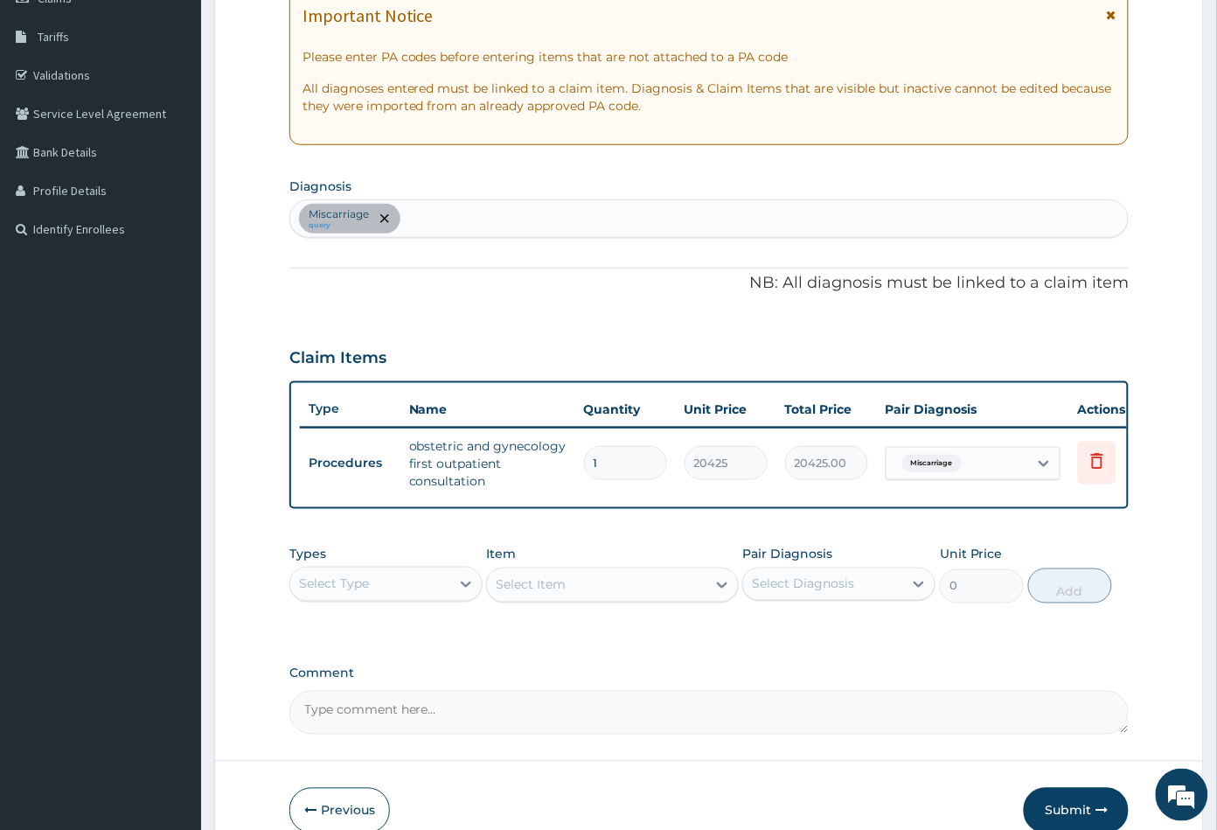
scroll to position [369, 0]
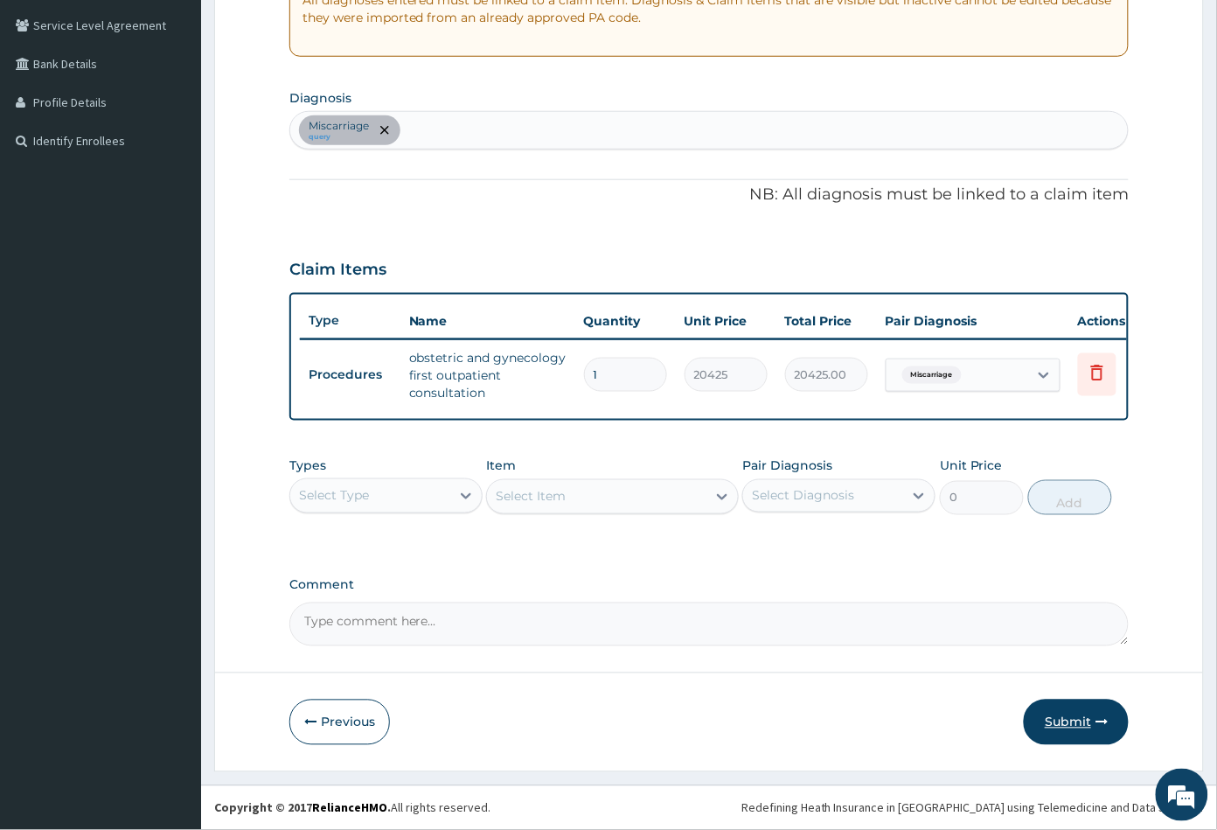
click at [1074, 725] on button "Submit" at bounding box center [1076, 721] width 105 height 45
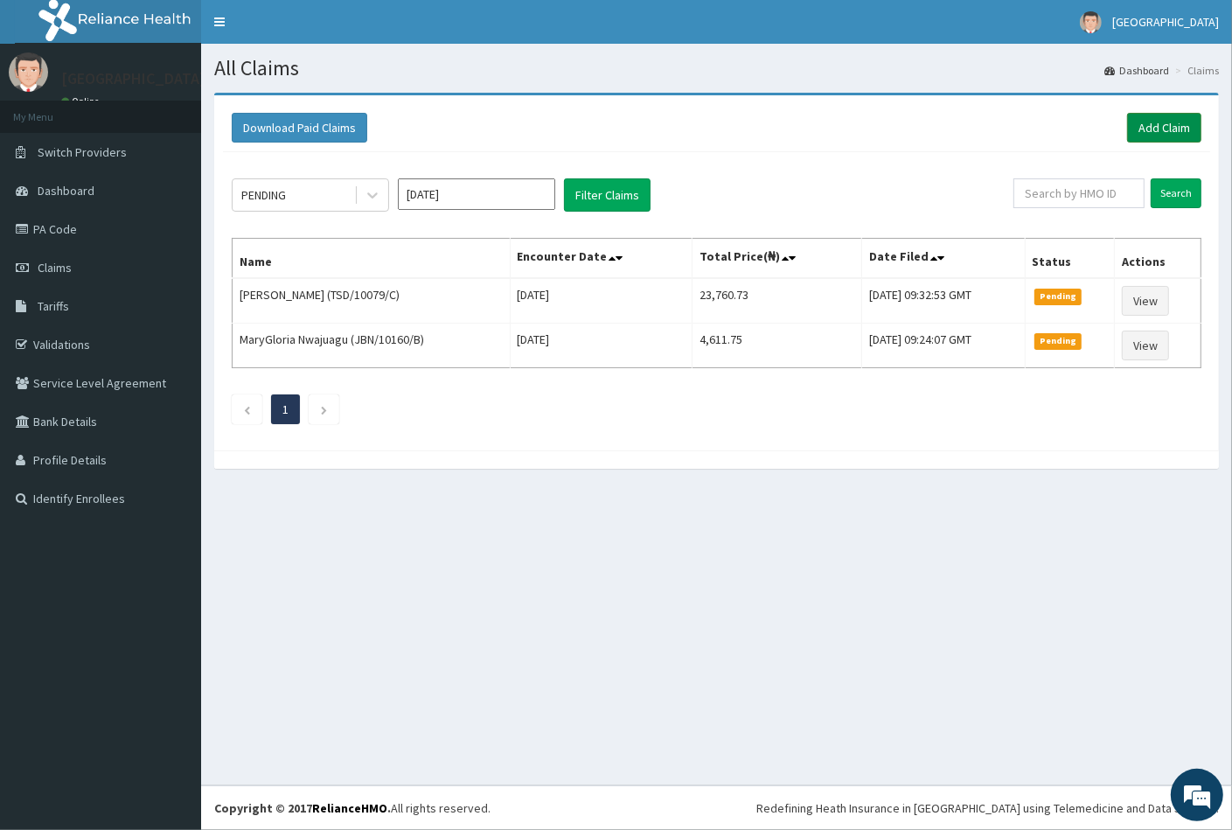
click at [1137, 122] on link "Add Claim" at bounding box center [1164, 128] width 74 height 30
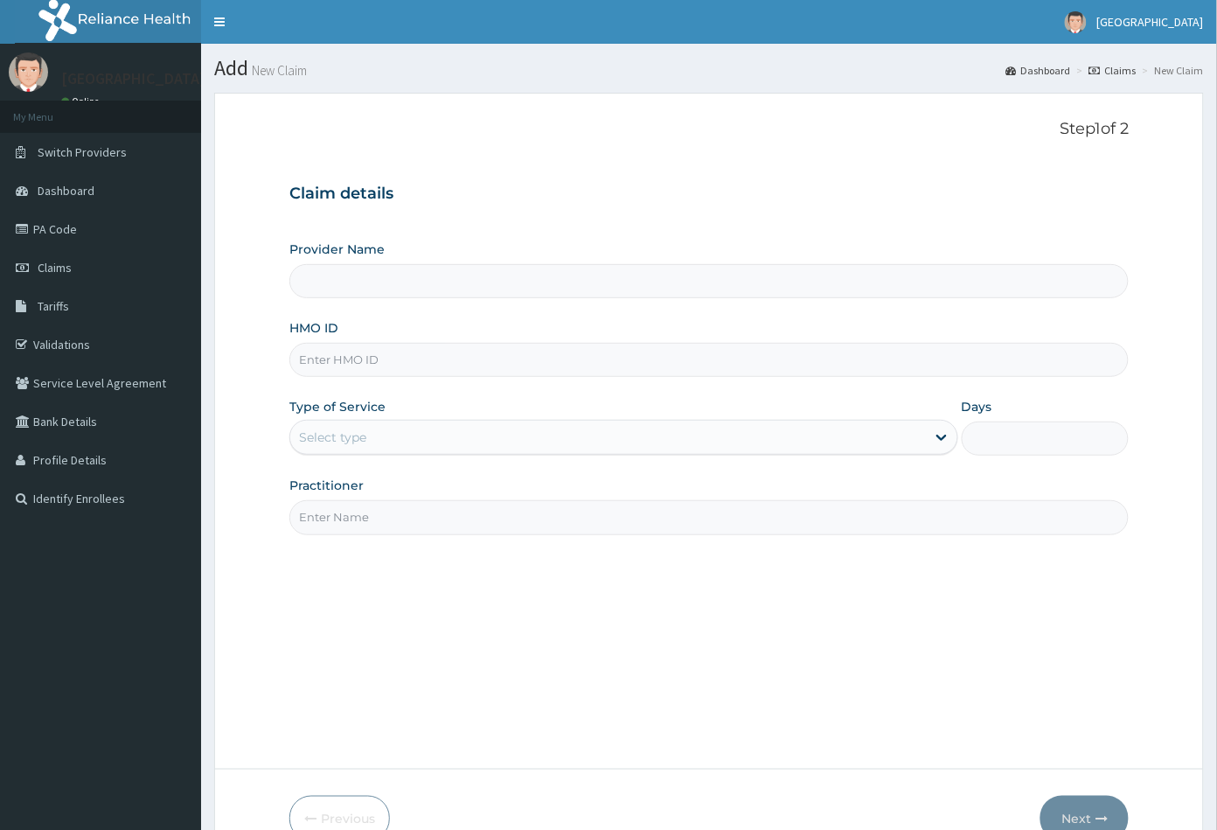
click at [316, 353] on input "HMO ID" at bounding box center [709, 360] width 840 height 34
paste input "HIC/10154/A"
type input "HIC/10154/A"
click at [344, 430] on div "Select type" at bounding box center [332, 436] width 67 height 17
click at [356, 423] on div "Select type" at bounding box center [608, 437] width 636 height 28
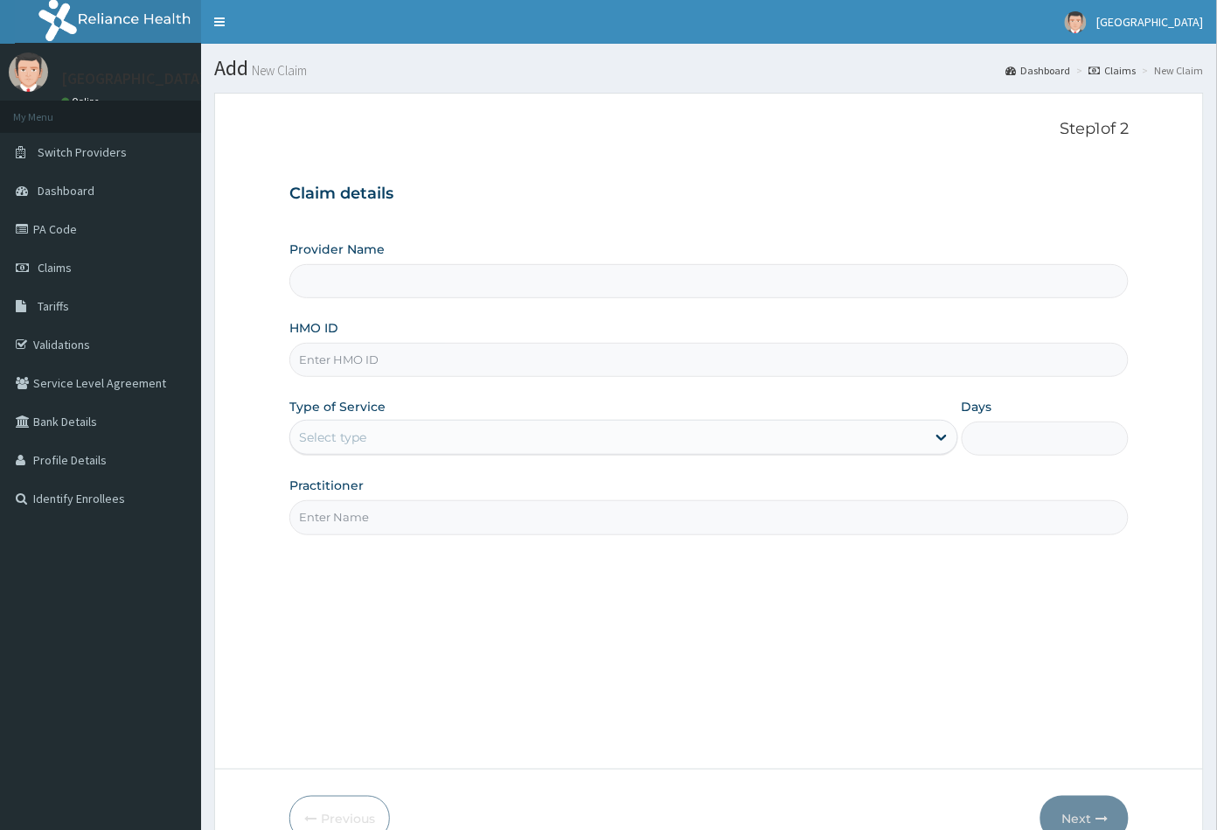
type input "[GEOGRAPHIC_DATA]"
click at [313, 360] on input "HMO ID" at bounding box center [709, 360] width 840 height 34
paste input "HIC/10154/A"
type input "HIC/10154/A"
click at [331, 435] on div "Select type" at bounding box center [332, 436] width 67 height 17
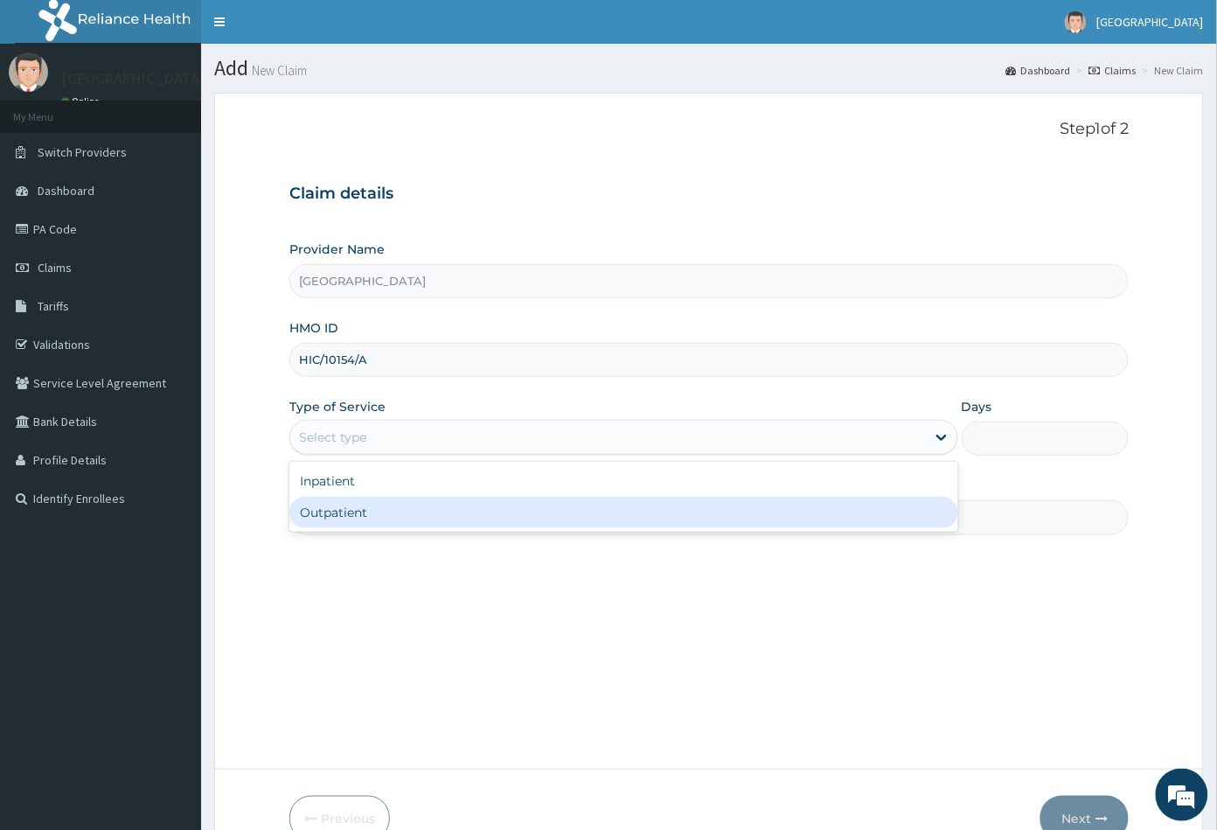
click at [325, 517] on div "Outpatient" at bounding box center [623, 512] width 669 height 31
type input "1"
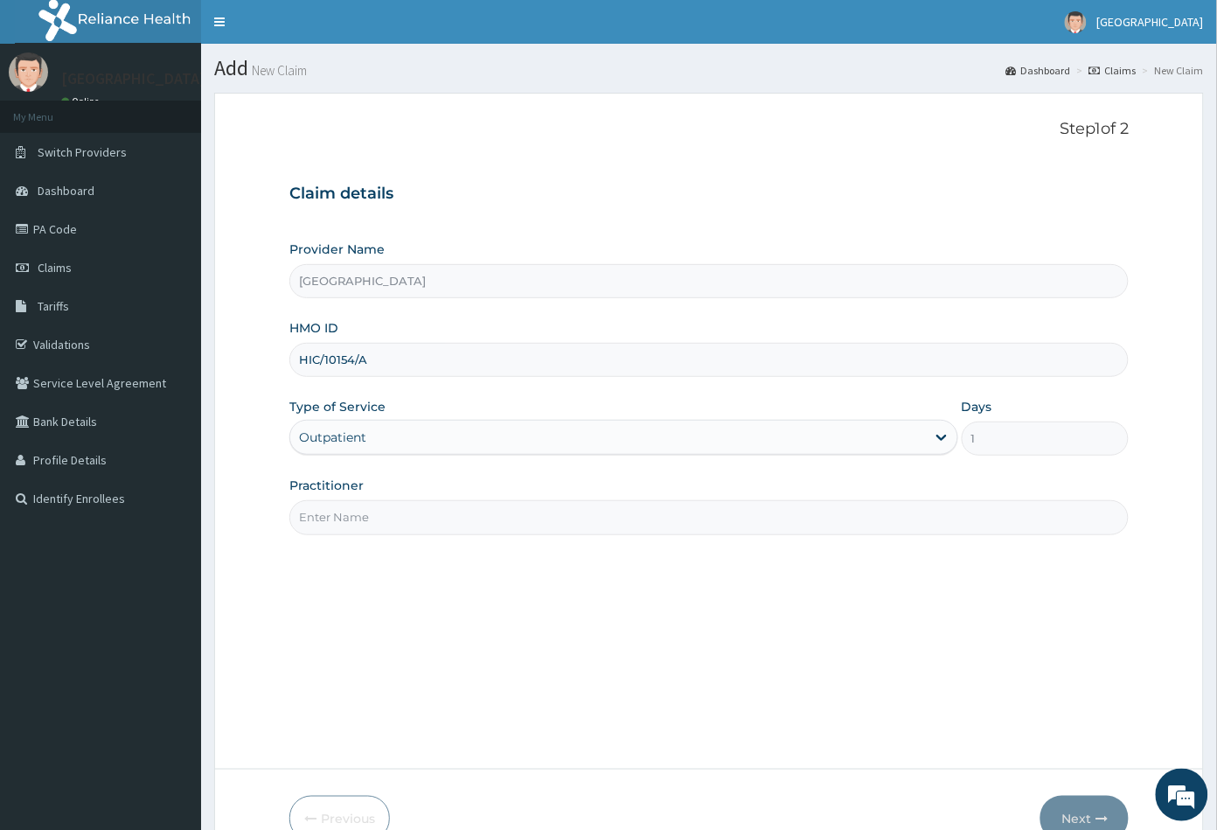
click at [325, 517] on input "Practitioner" at bounding box center [709, 517] width 840 height 34
type input "CON"
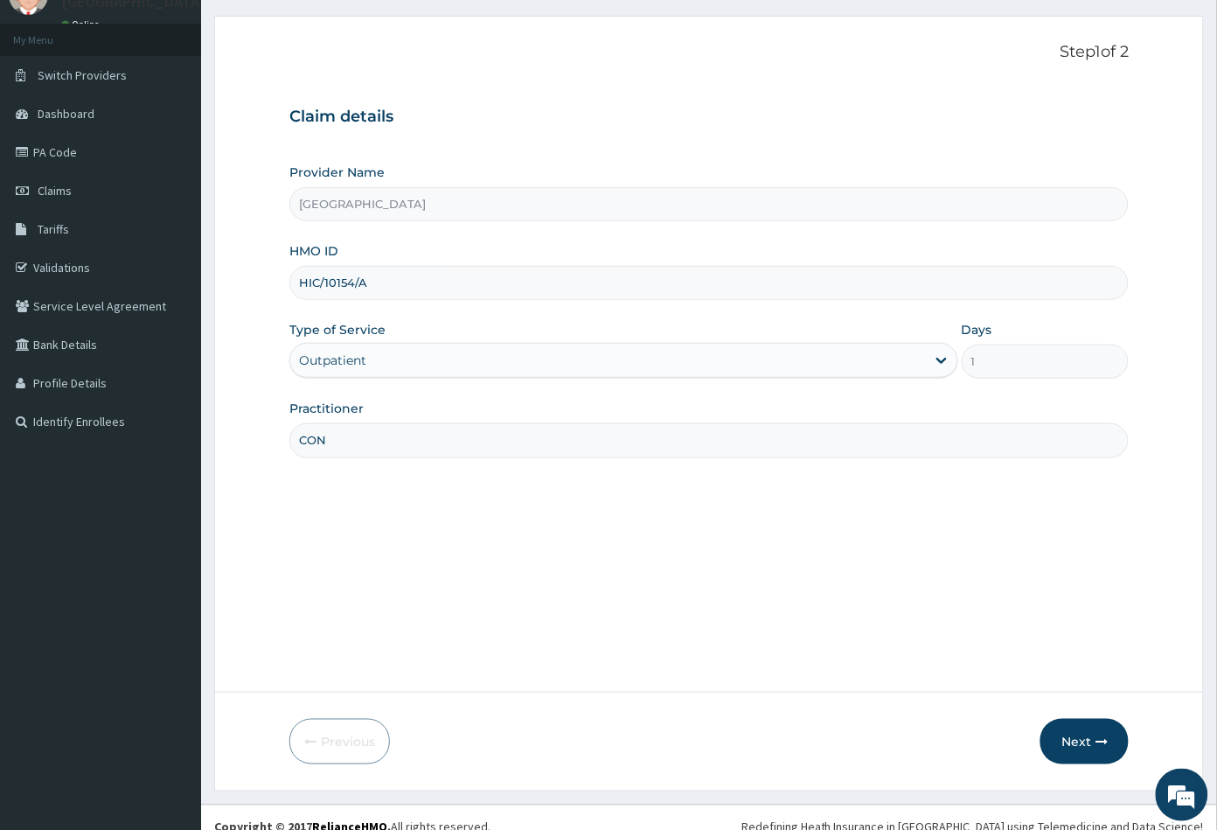
scroll to position [96, 0]
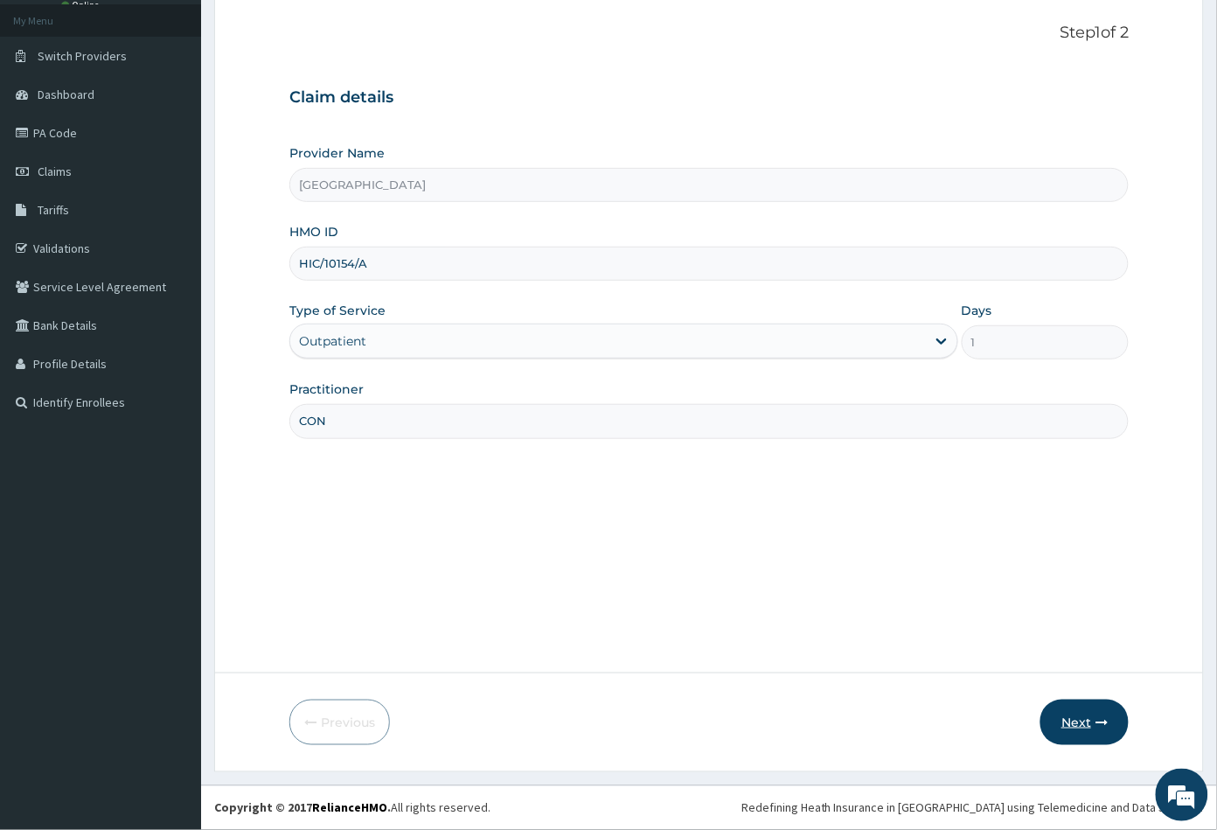
click at [1087, 721] on button "Next" at bounding box center [1084, 721] width 88 height 45
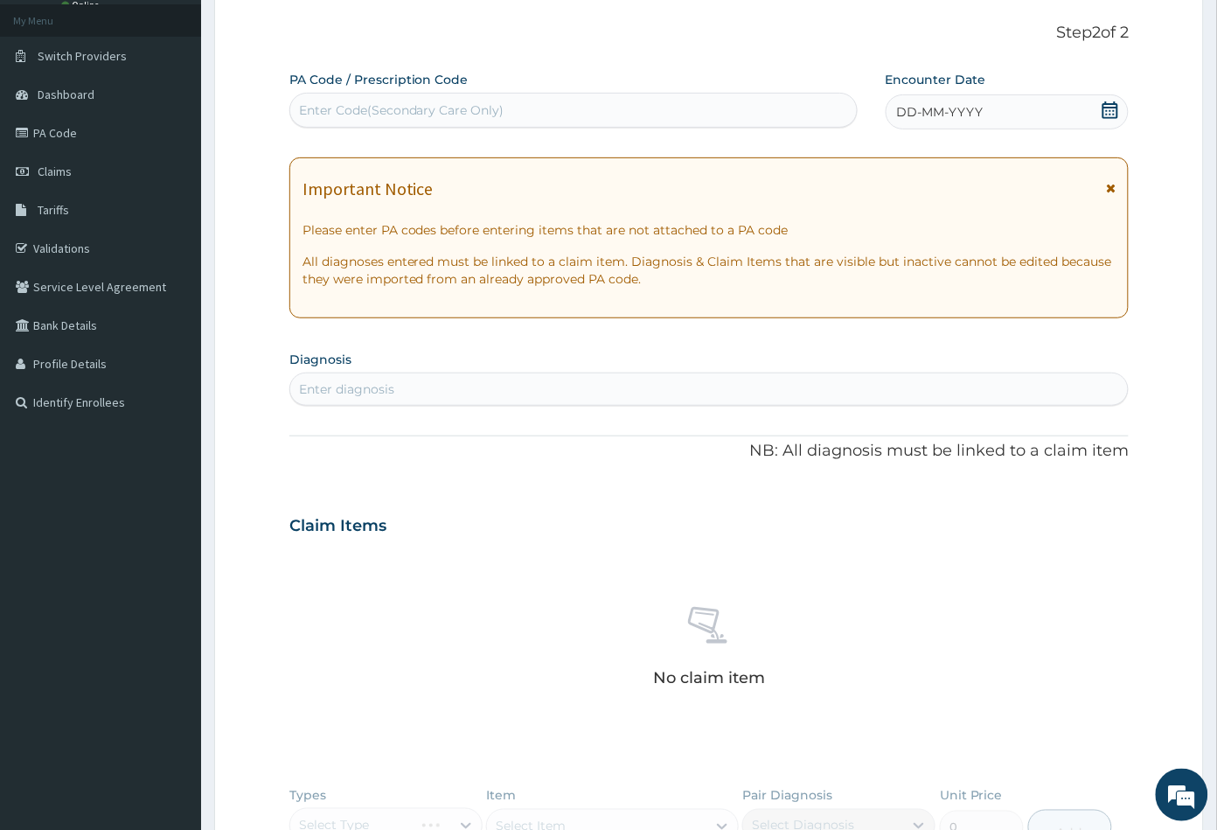
click at [1113, 105] on icon at bounding box center [1110, 109] width 17 height 17
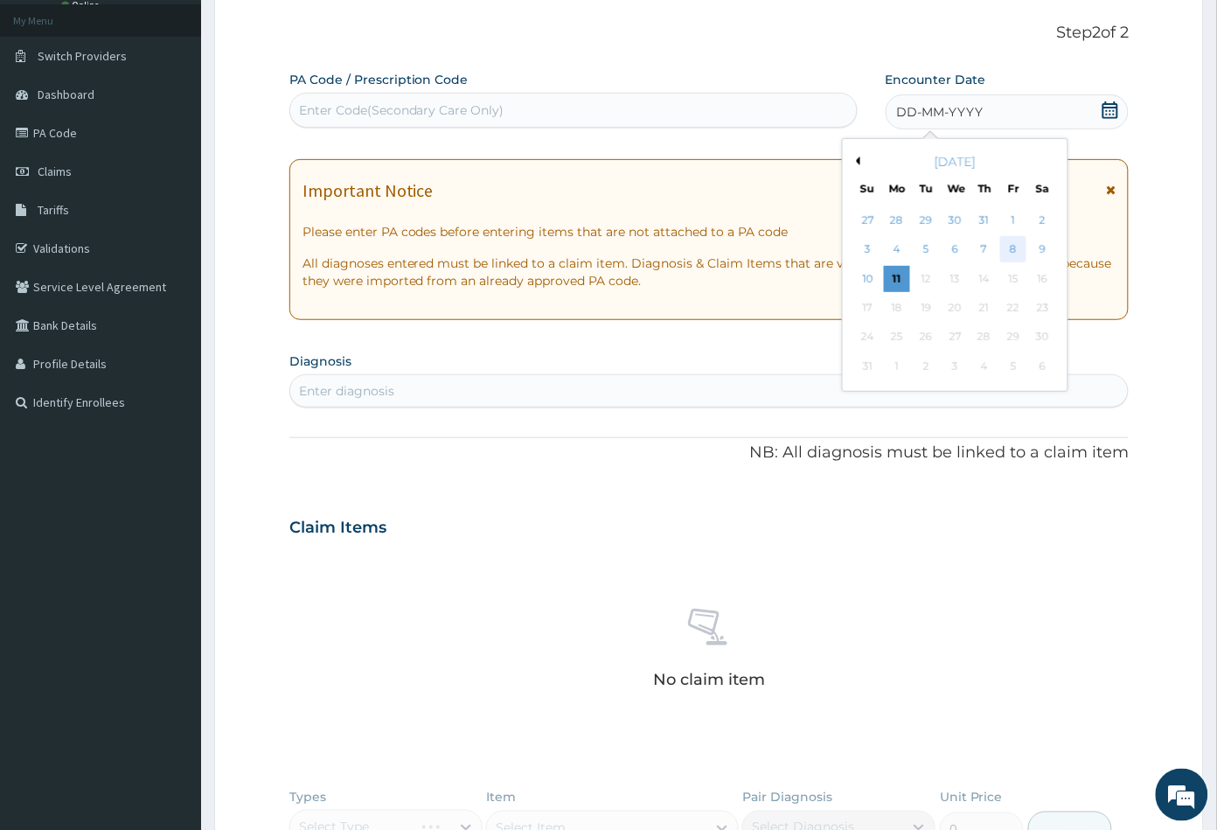
scroll to position [0, 0]
click at [1042, 254] on div "9" at bounding box center [1042, 250] width 26 height 26
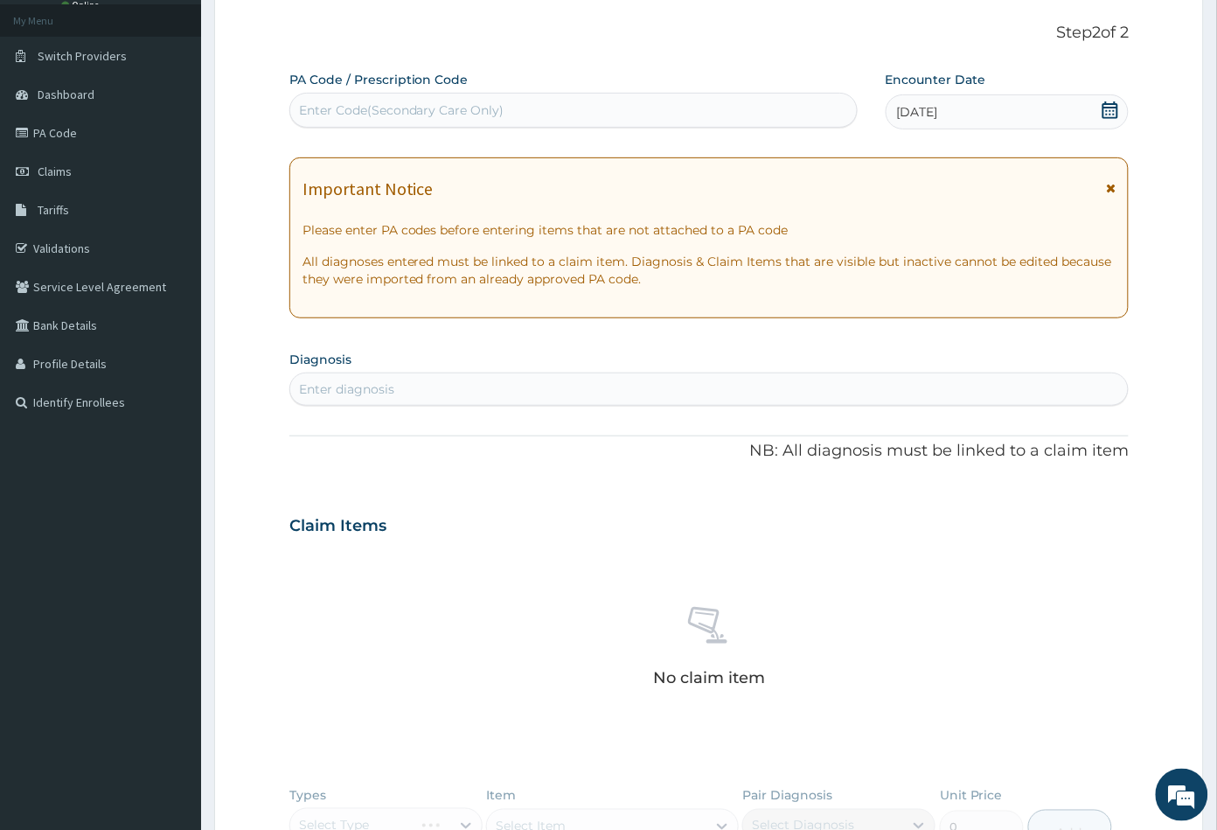
click at [372, 391] on div "Enter diagnosis" at bounding box center [346, 388] width 95 height 17
type input "MALA"
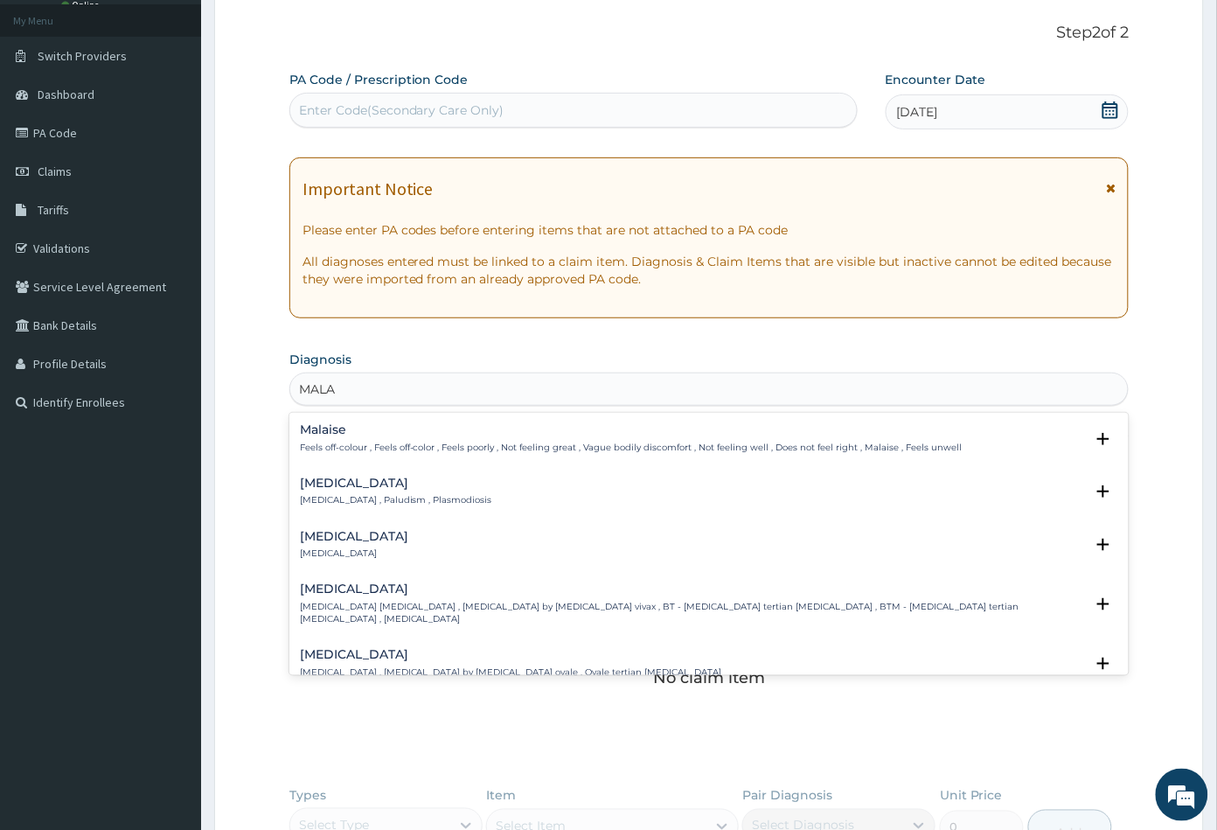
click at [325, 489] on h4 "Malaria" at bounding box center [396, 482] width 192 height 13
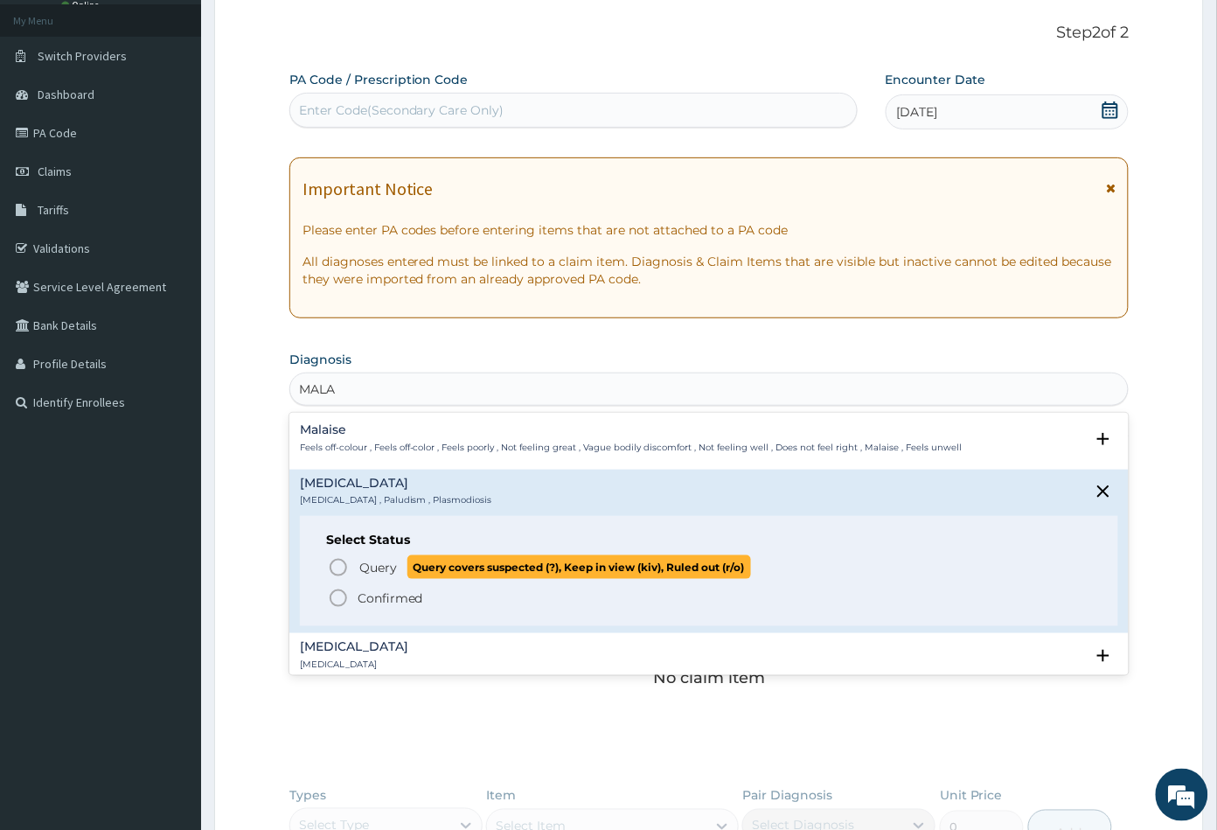
click at [341, 564] on icon "status option query" at bounding box center [338, 567] width 21 height 21
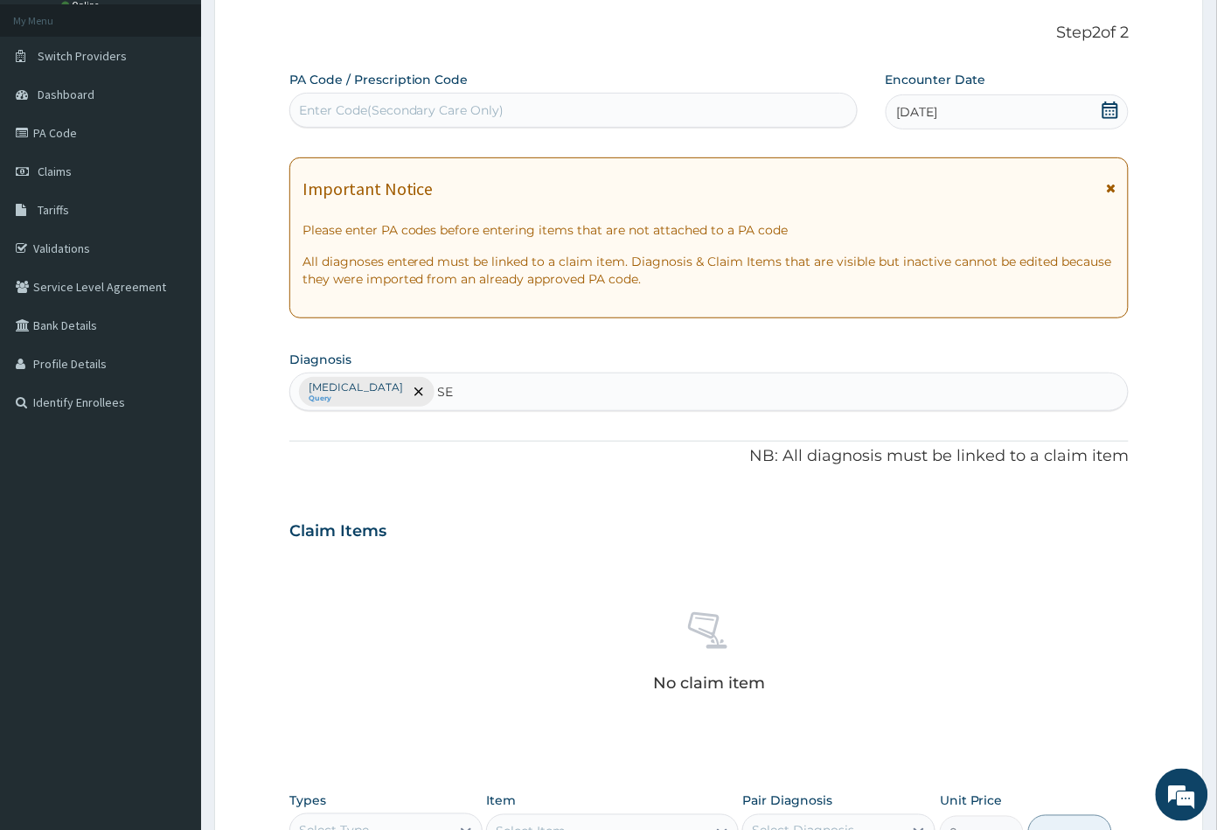
type input "SEP"
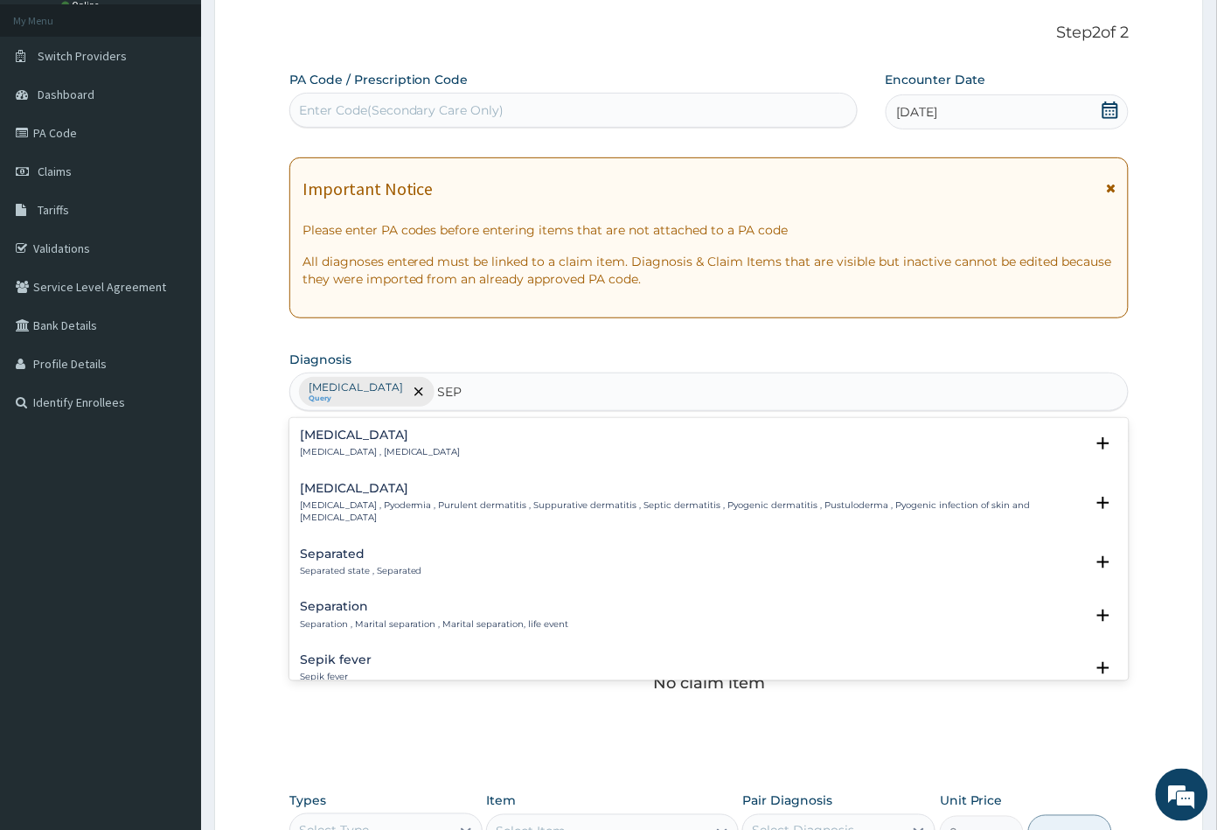
click at [327, 454] on p "Systemic infection , Sepsis" at bounding box center [380, 452] width 161 height 12
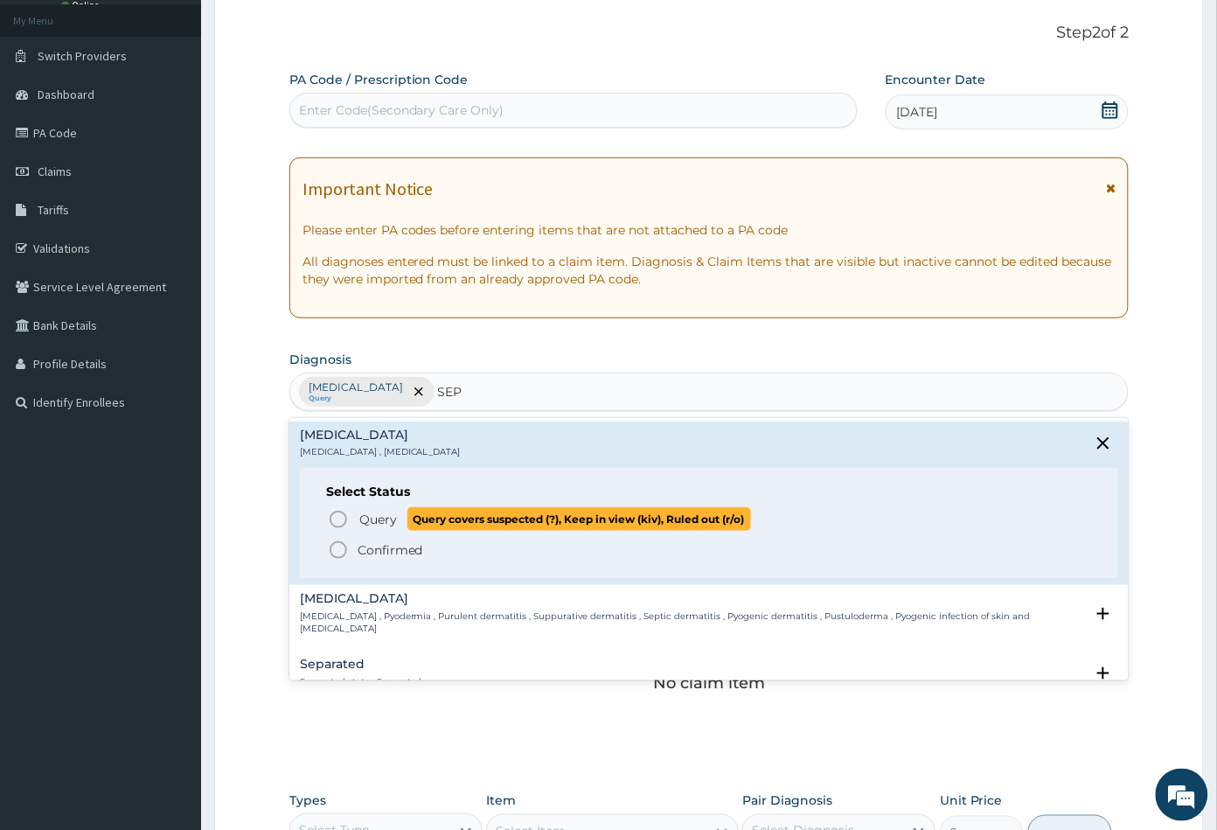
click at [340, 516] on icon "status option query" at bounding box center [338, 519] width 21 height 21
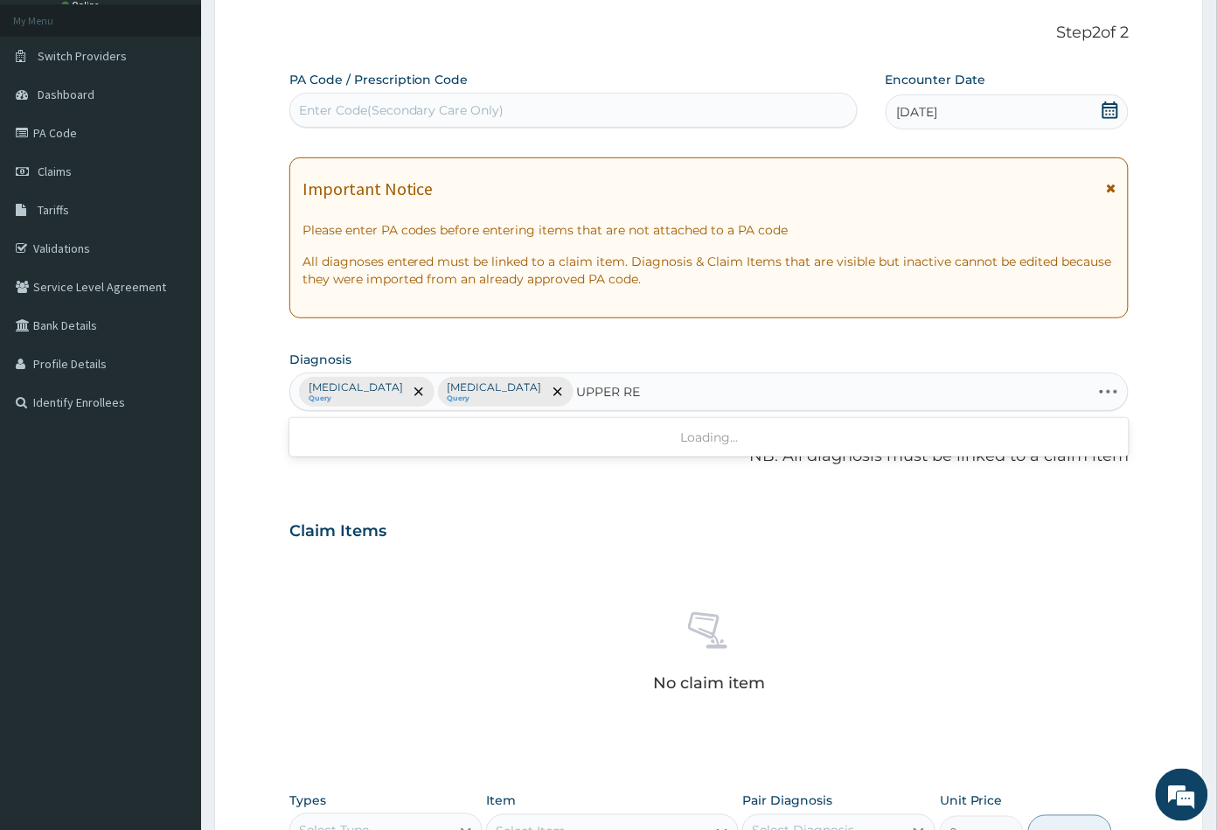
type input "UPPER RES"
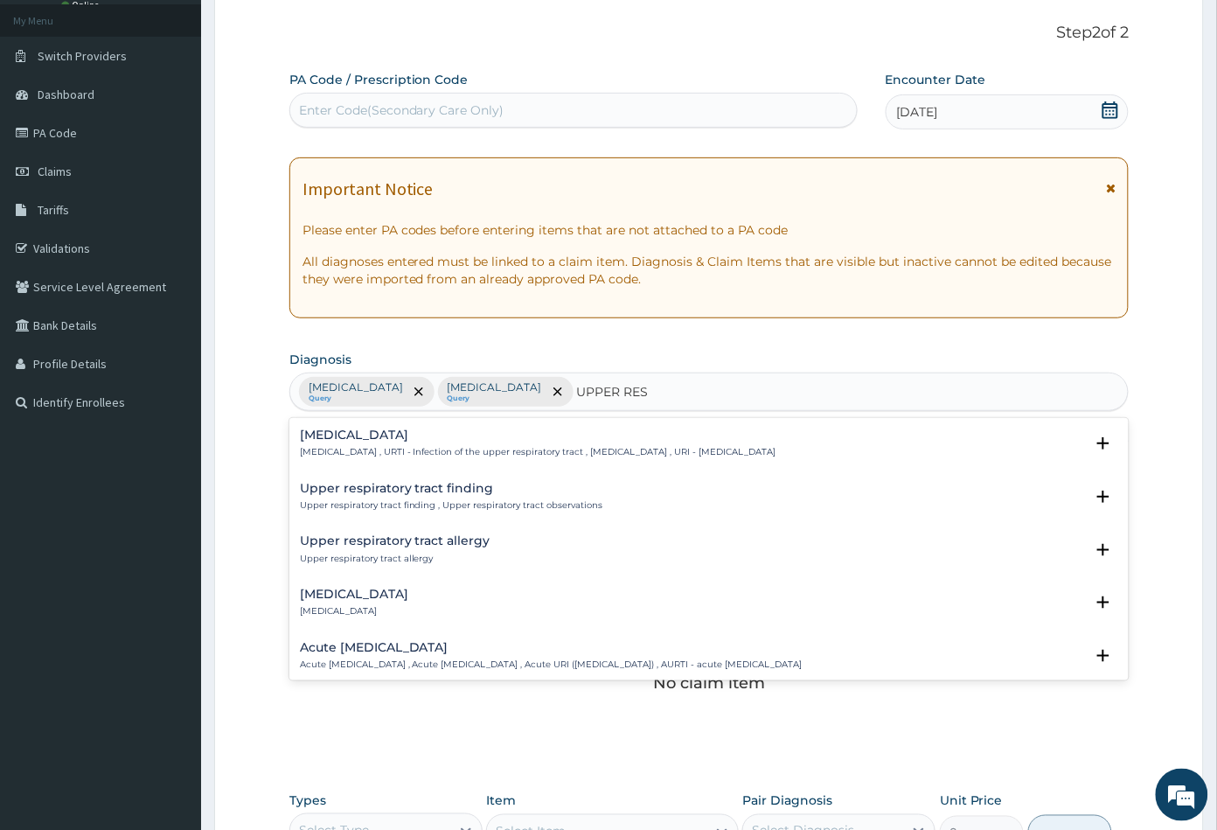
click at [333, 442] on div "Upper respiratory infection Upper respiratory infection , URTI - Infection of t…" at bounding box center [538, 443] width 476 height 31
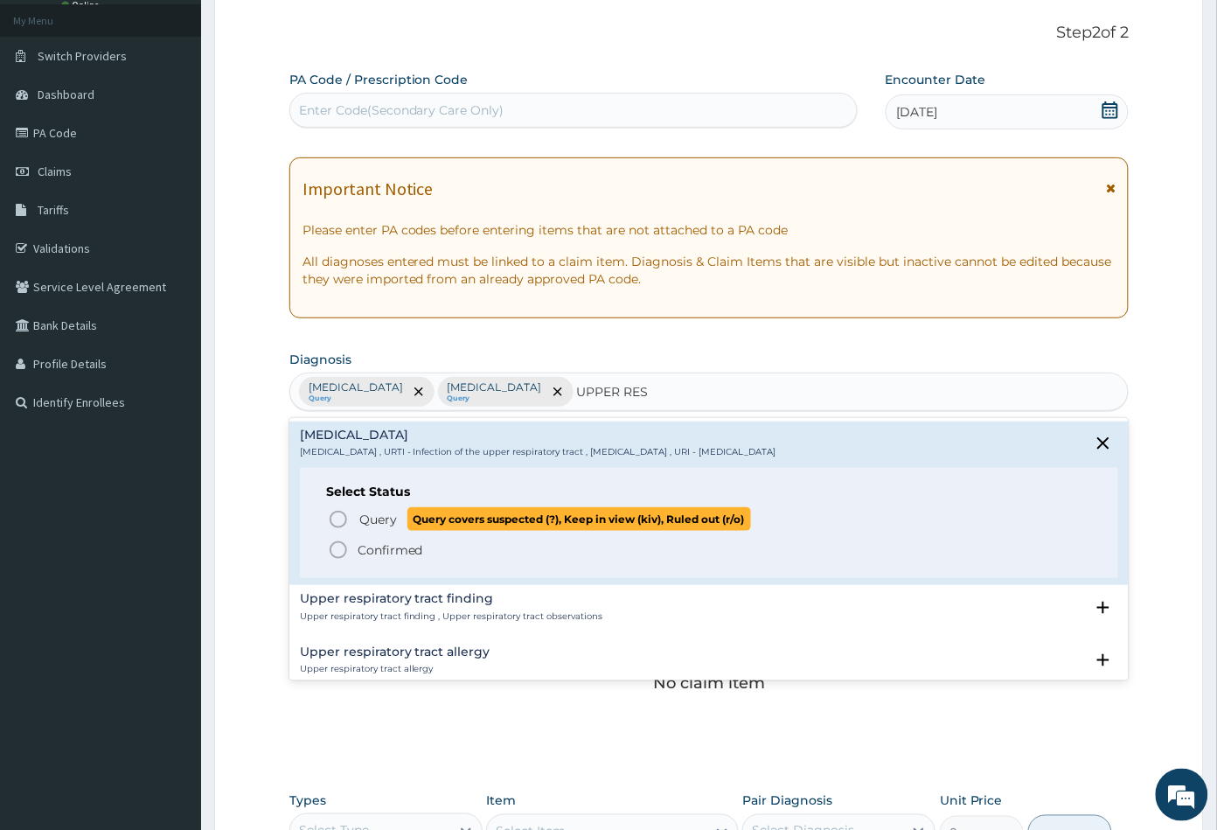
click at [337, 507] on span "Query Query covers suspected (?), Keep in view (kiv), Ruled out (r/o)" at bounding box center [710, 519] width 765 height 24
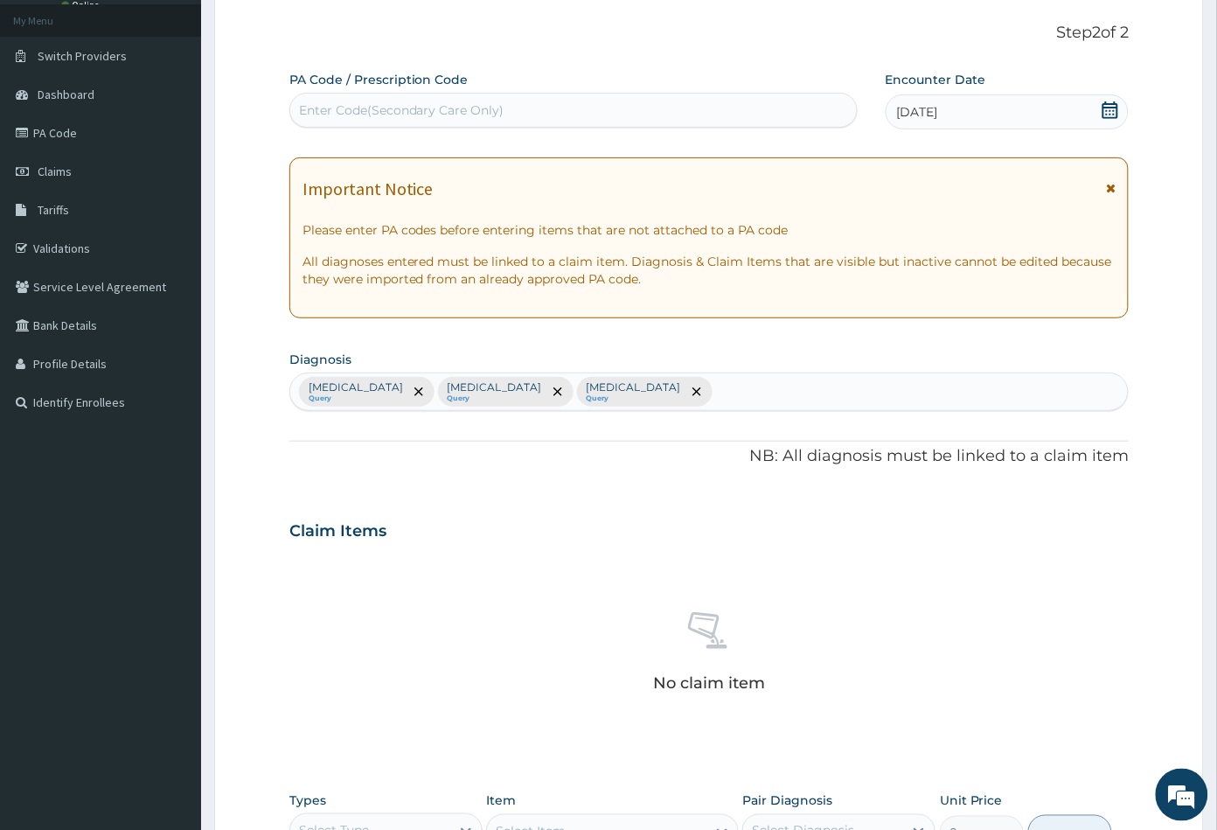
type input "D"
type input "HEAD"
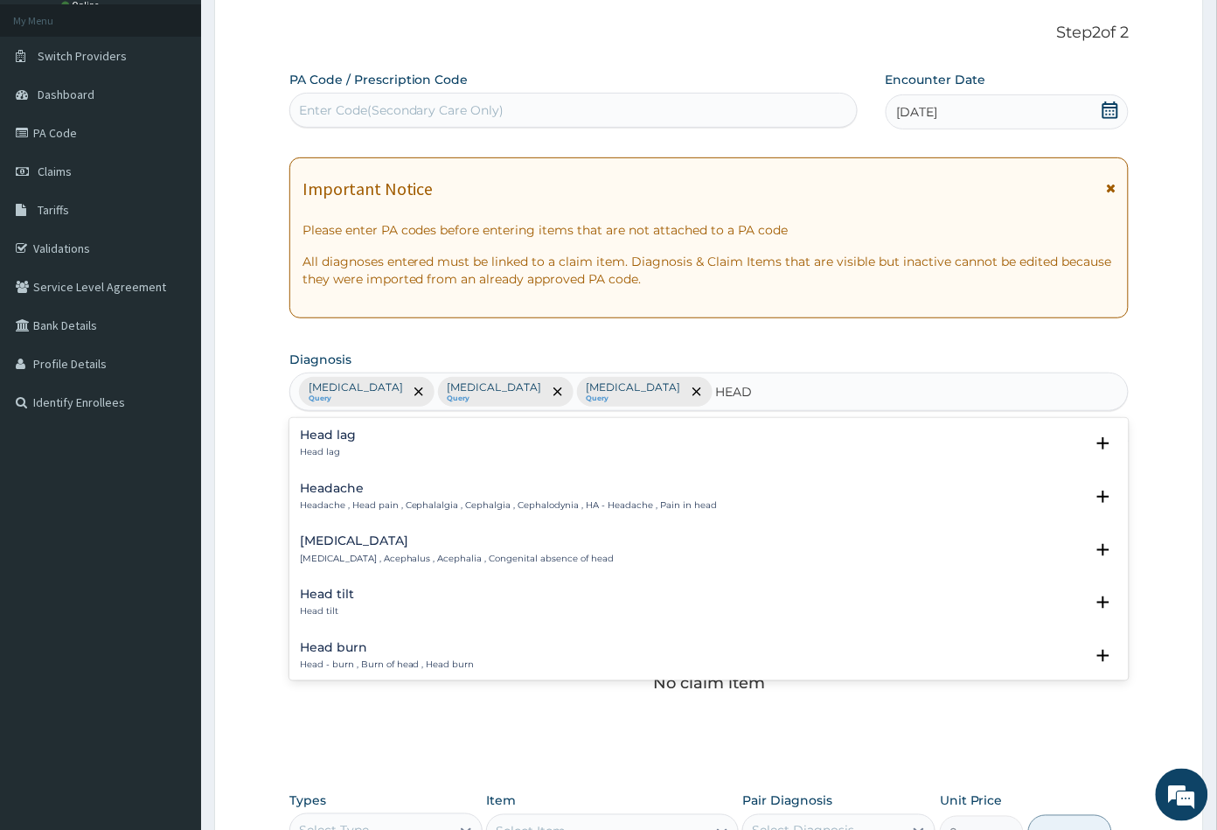
click at [338, 495] on div "Headache Headache , Head pain , Cephalalgia , Cephalgia , Cephalodynia , HA - H…" at bounding box center [509, 497] width 418 height 31
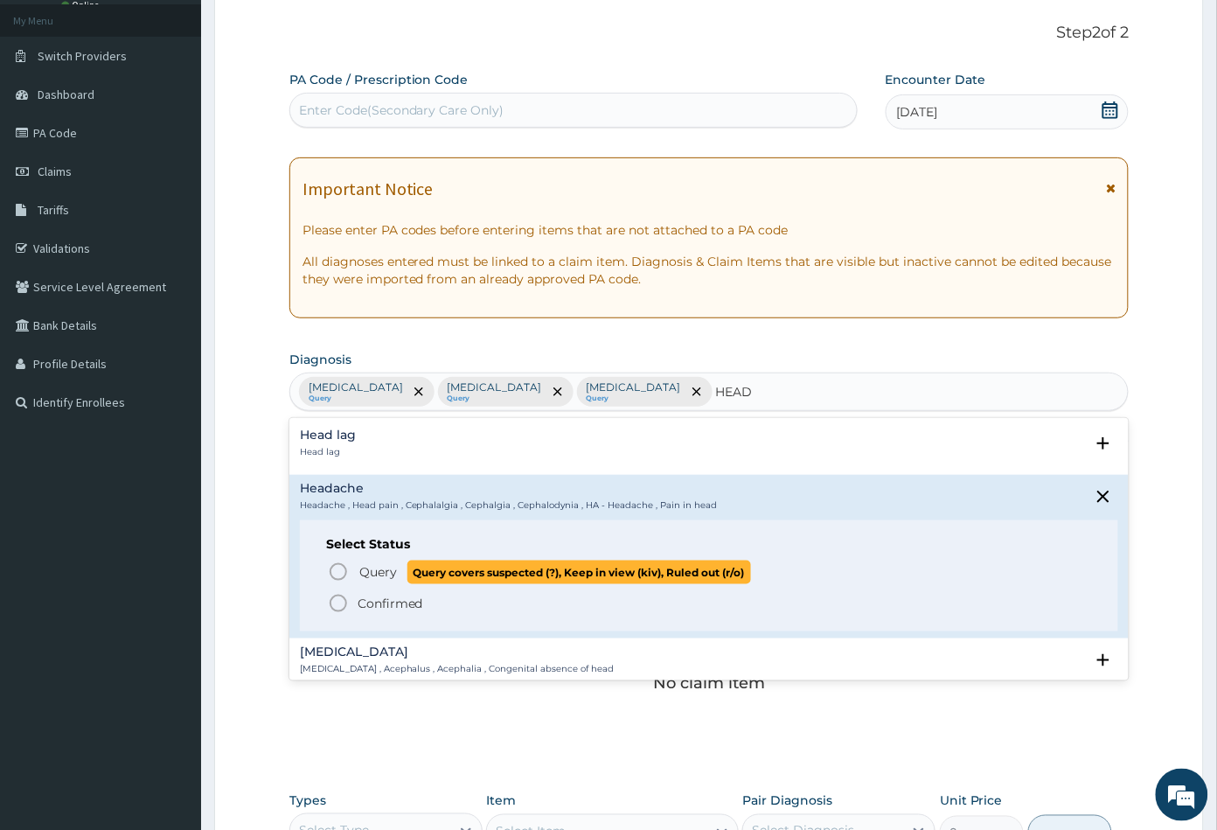
click at [331, 571] on icon "status option query" at bounding box center [338, 571] width 21 height 21
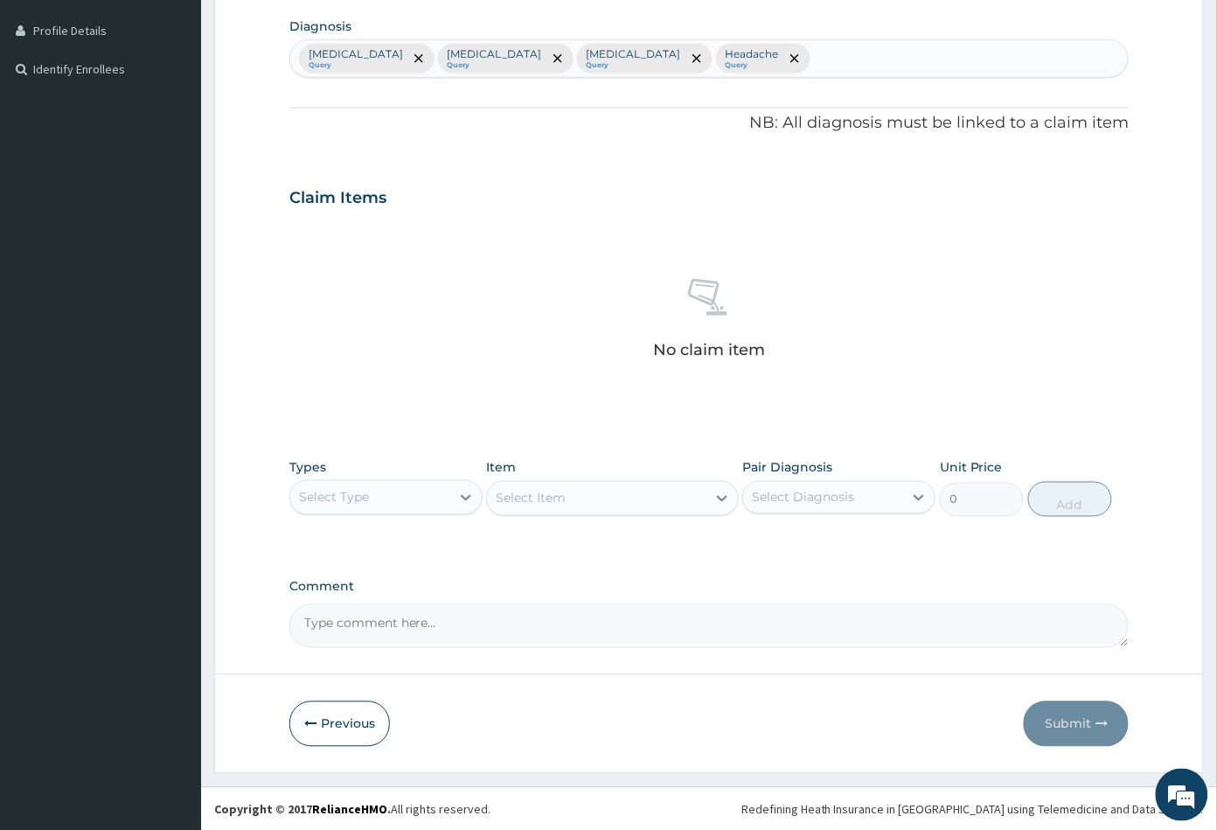
scroll to position [430, 0]
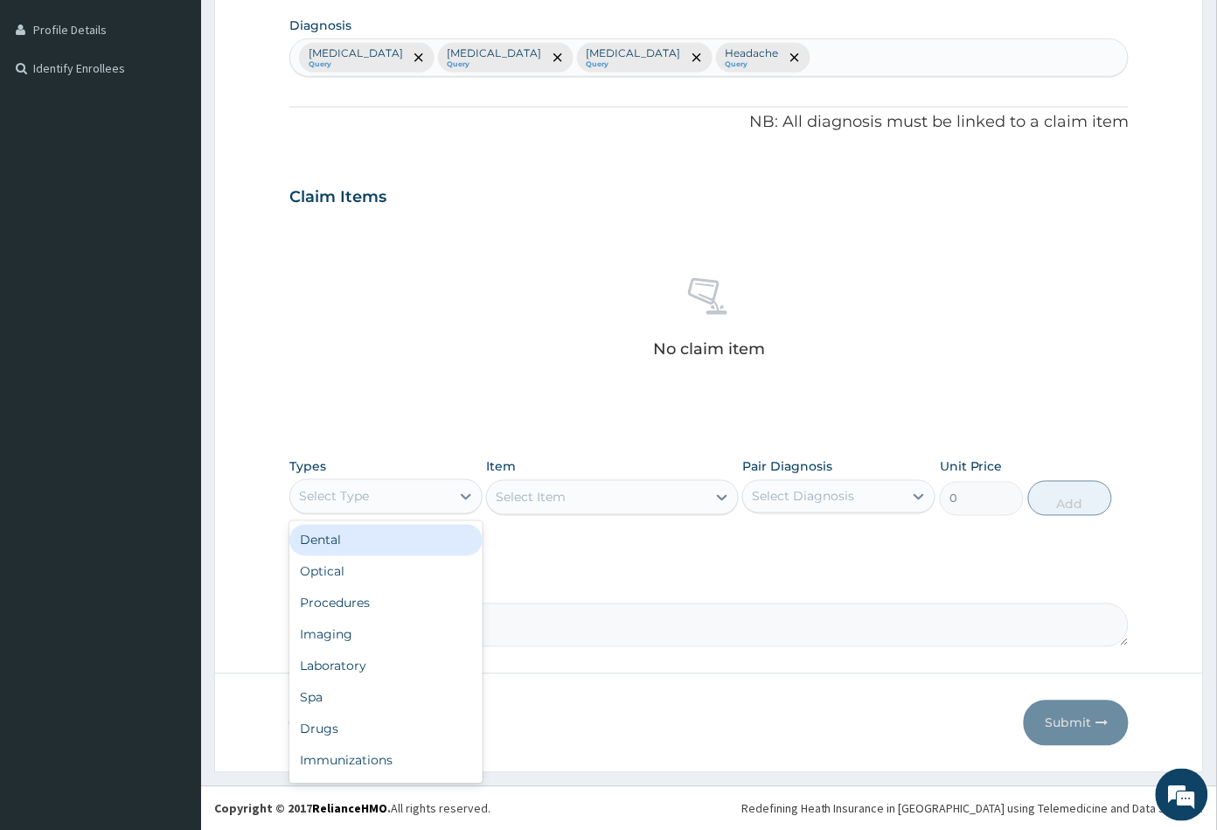
click at [416, 495] on div "Select Type" at bounding box center [370, 497] width 160 height 28
click at [391, 590] on div "Procedures" at bounding box center [385, 603] width 193 height 31
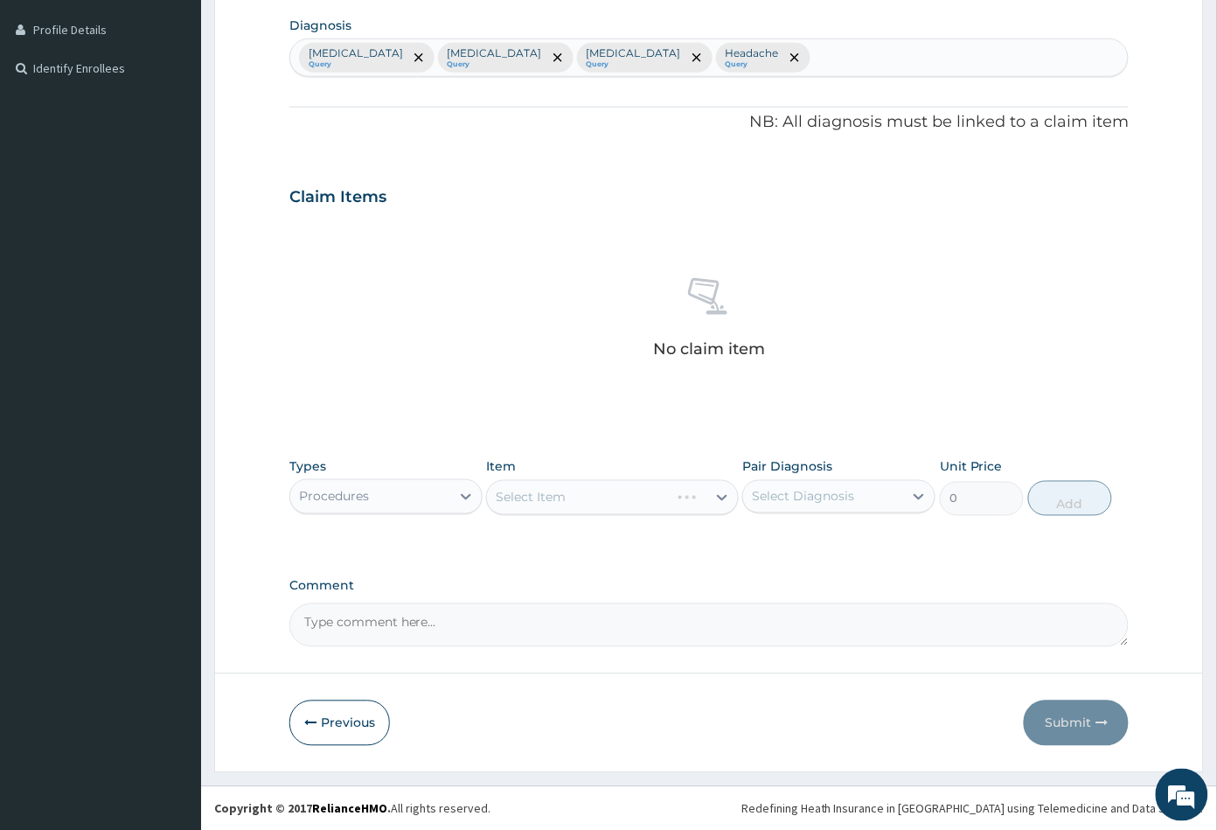
click at [611, 498] on div "Select Item" at bounding box center [612, 497] width 252 height 35
click at [611, 498] on div "Select Item" at bounding box center [596, 497] width 219 height 28
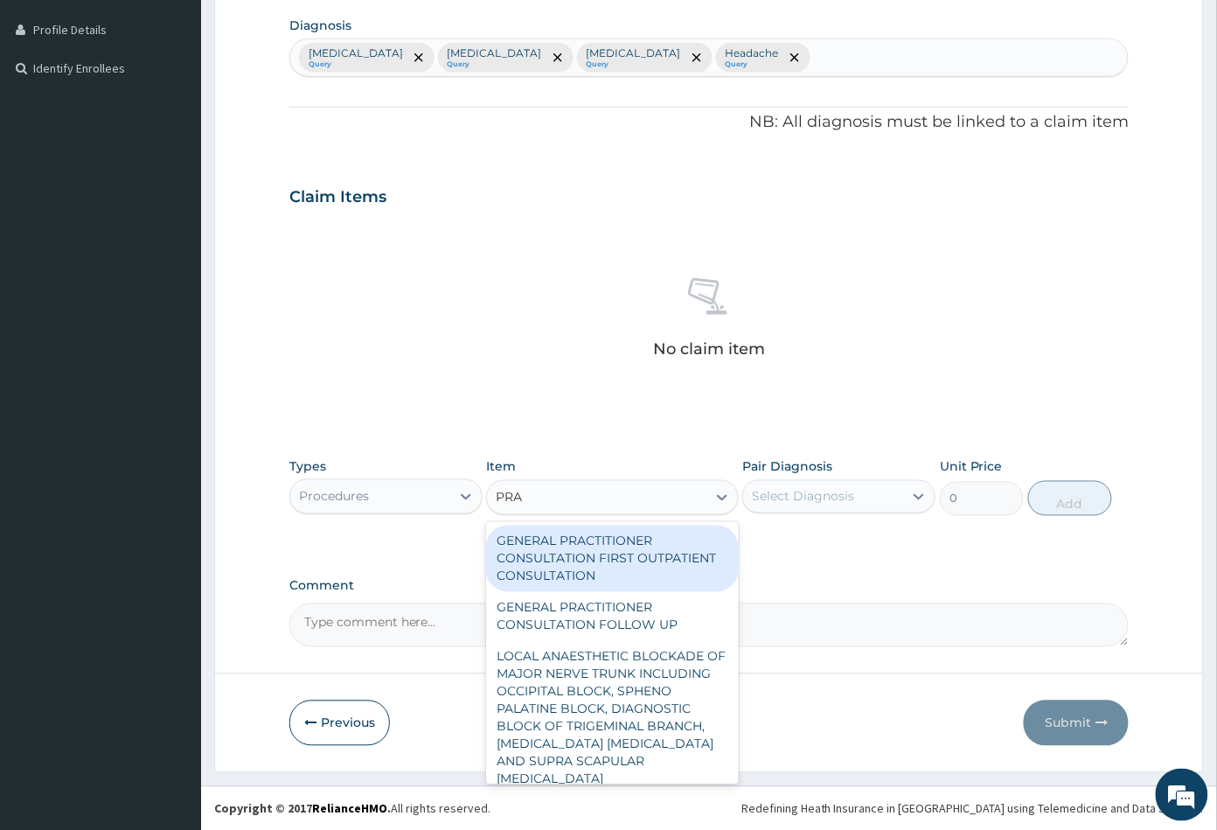
type input "PRAC"
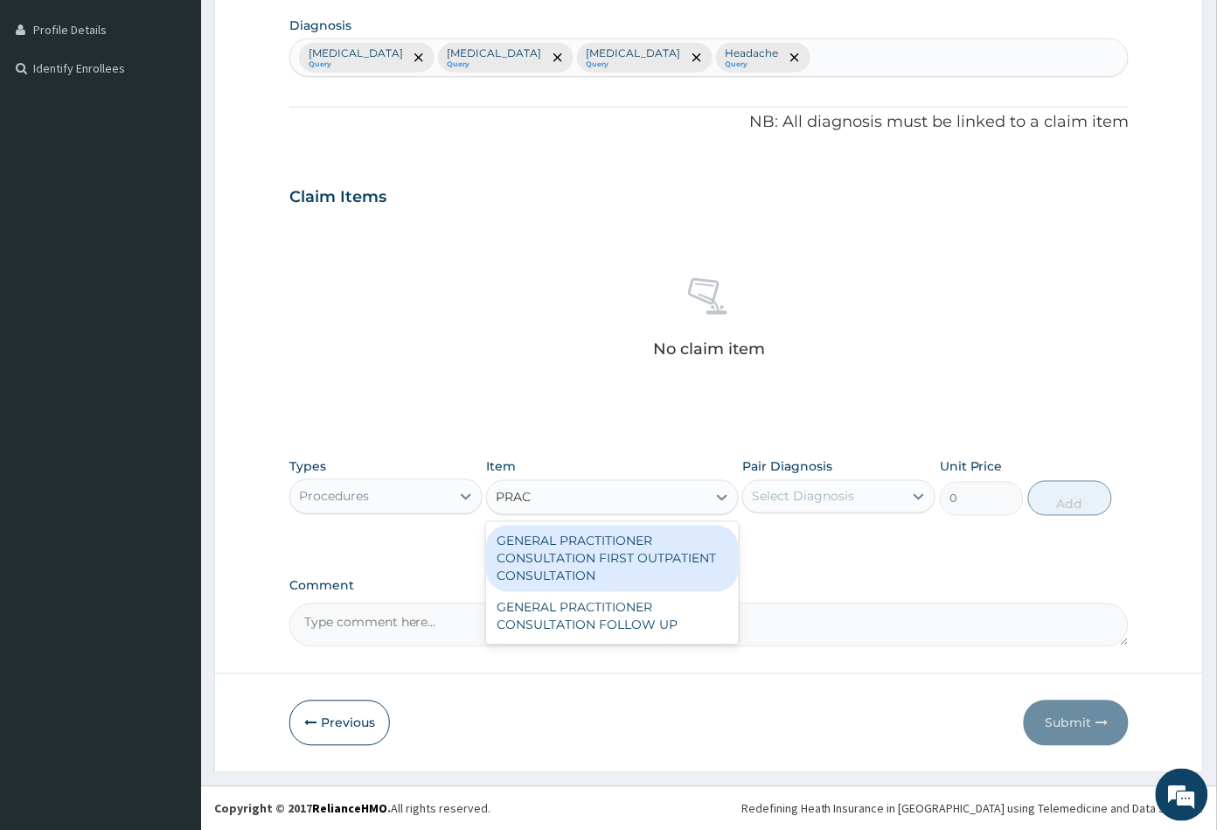
click at [622, 558] on div "GENERAL PRACTITIONER CONSULTATION FIRST OUTPATIENT CONSULTATION" at bounding box center [612, 558] width 252 height 66
type input "3547.5"
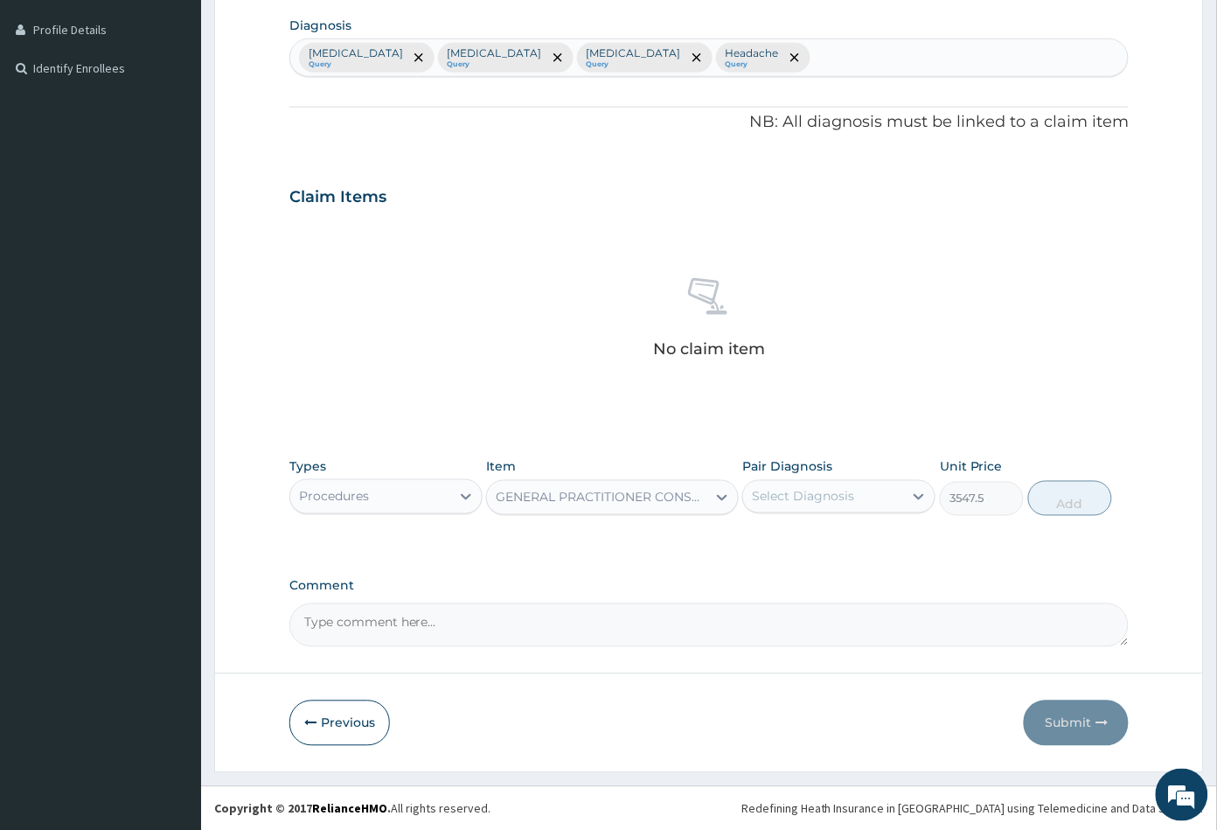
click at [821, 492] on div "Select Diagnosis" at bounding box center [803, 496] width 102 height 17
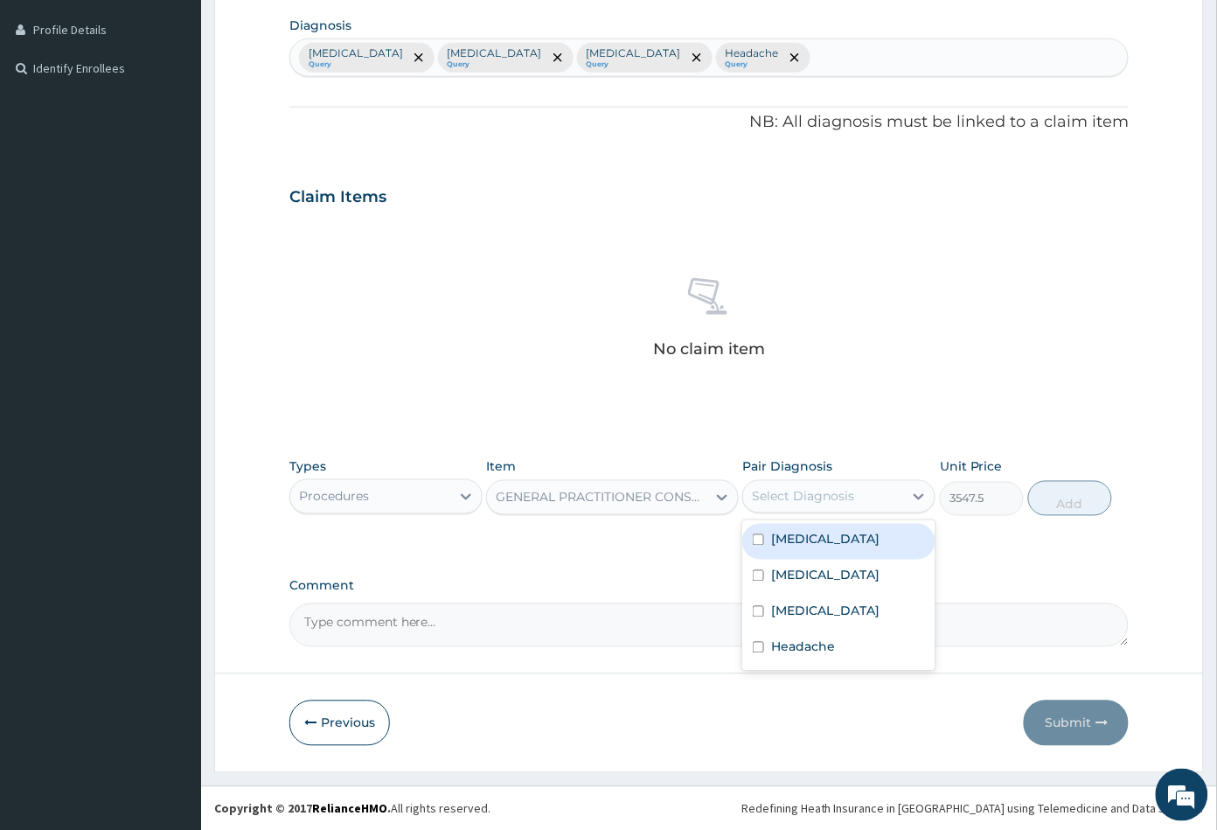
click at [811, 540] on label "Malaria" at bounding box center [825, 539] width 108 height 17
checkbox input "true"
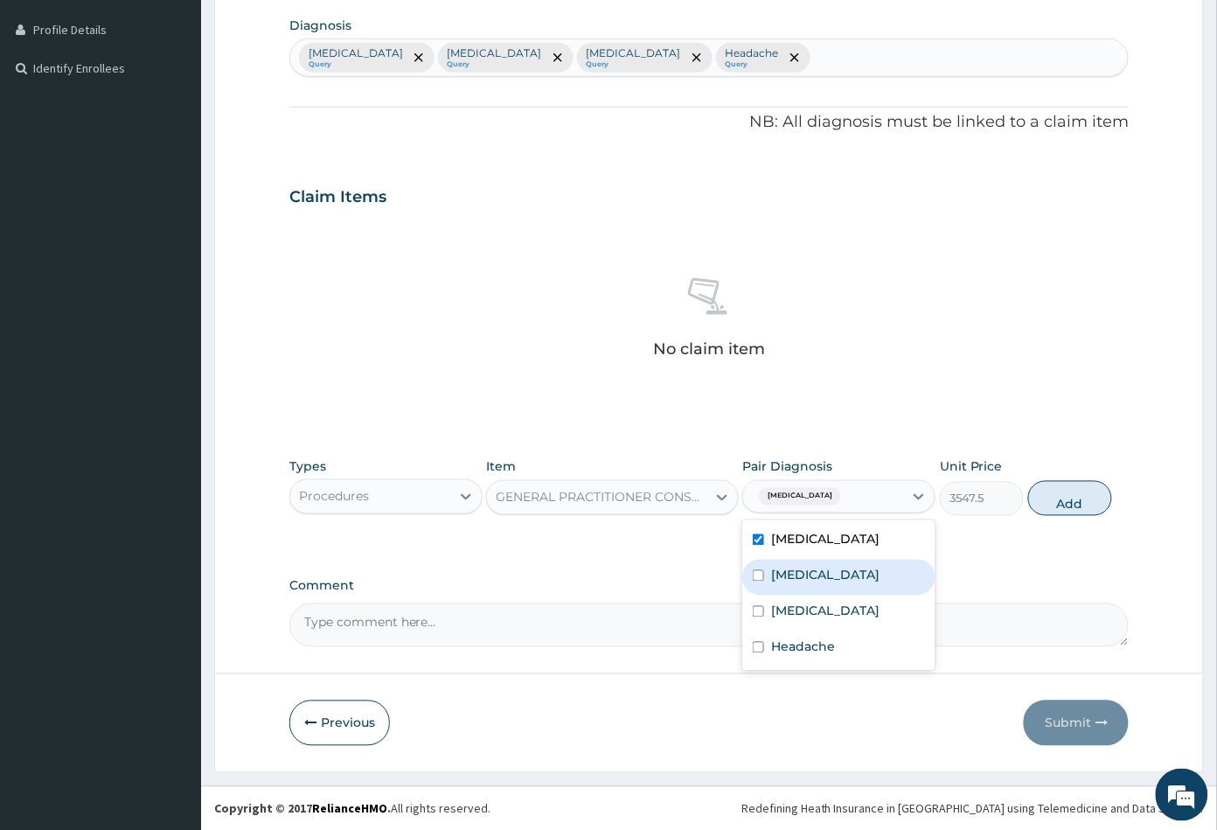
click at [818, 571] on div "Sepsis" at bounding box center [838, 578] width 193 height 36
checkbox input "true"
drag, startPoint x: 835, startPoint y: 601, endPoint x: 843, endPoint y: 622, distance: 23.2
click at [835, 602] on label "Upper respiratory infection" at bounding box center [825, 610] width 108 height 17
checkbox input "true"
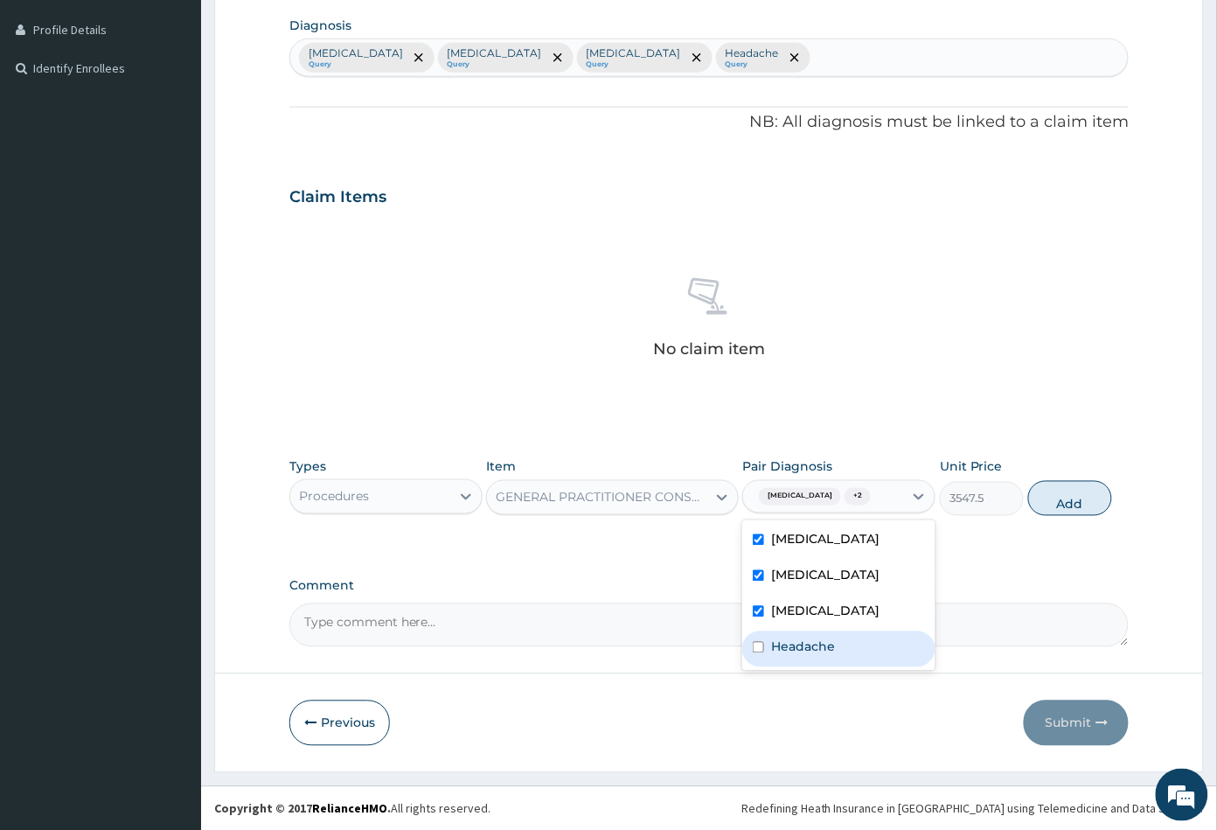
click at [852, 648] on div "Headache" at bounding box center [838, 649] width 193 height 36
checkbox input "true"
click at [1062, 510] on button "Add" at bounding box center [1070, 498] width 84 height 35
type input "0"
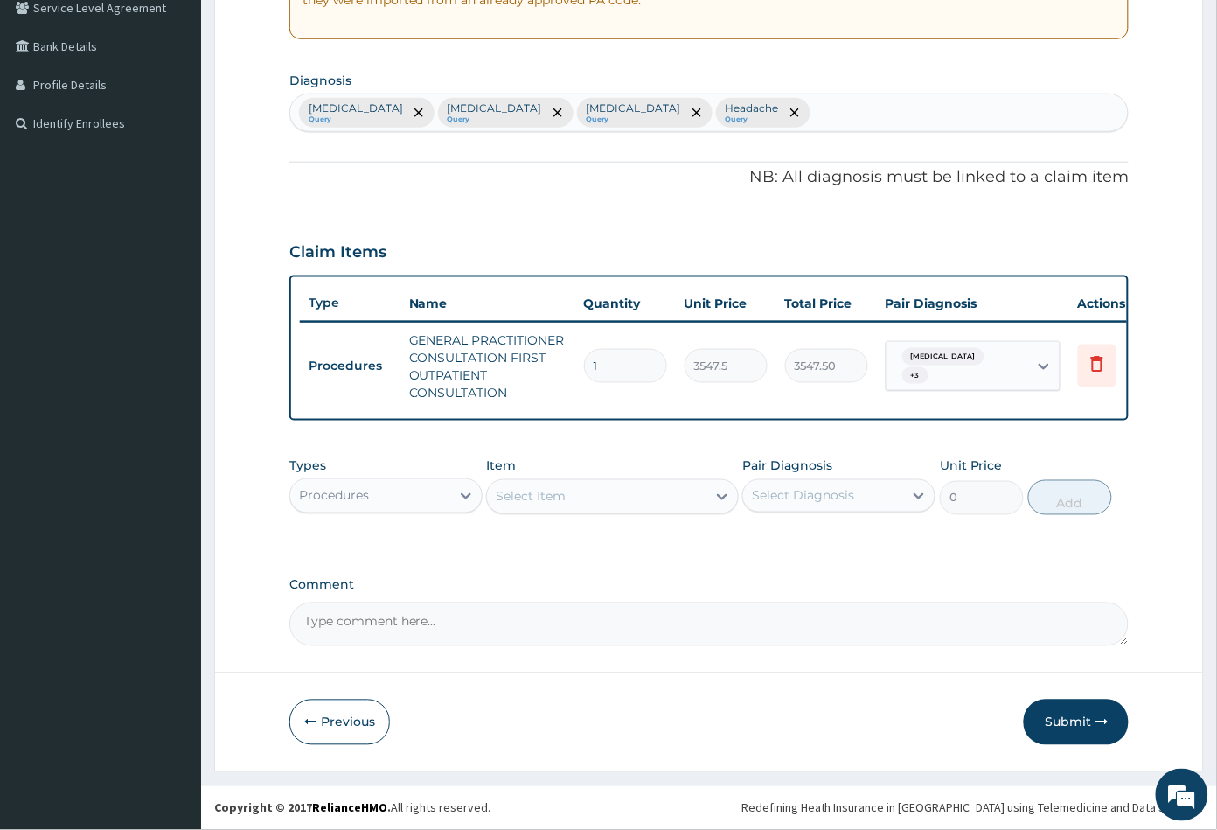
scroll to position [386, 0]
click at [617, 504] on div "Select Item" at bounding box center [596, 497] width 219 height 28
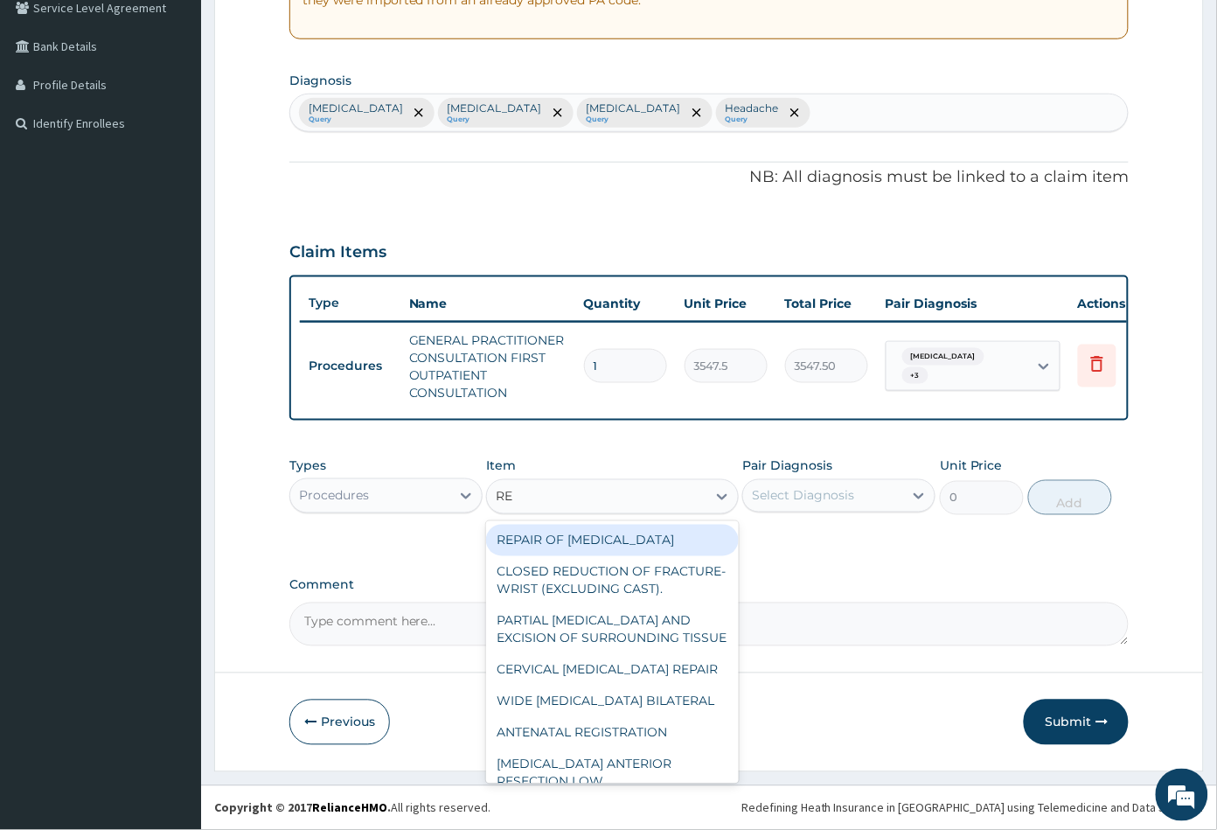
type input "REG"
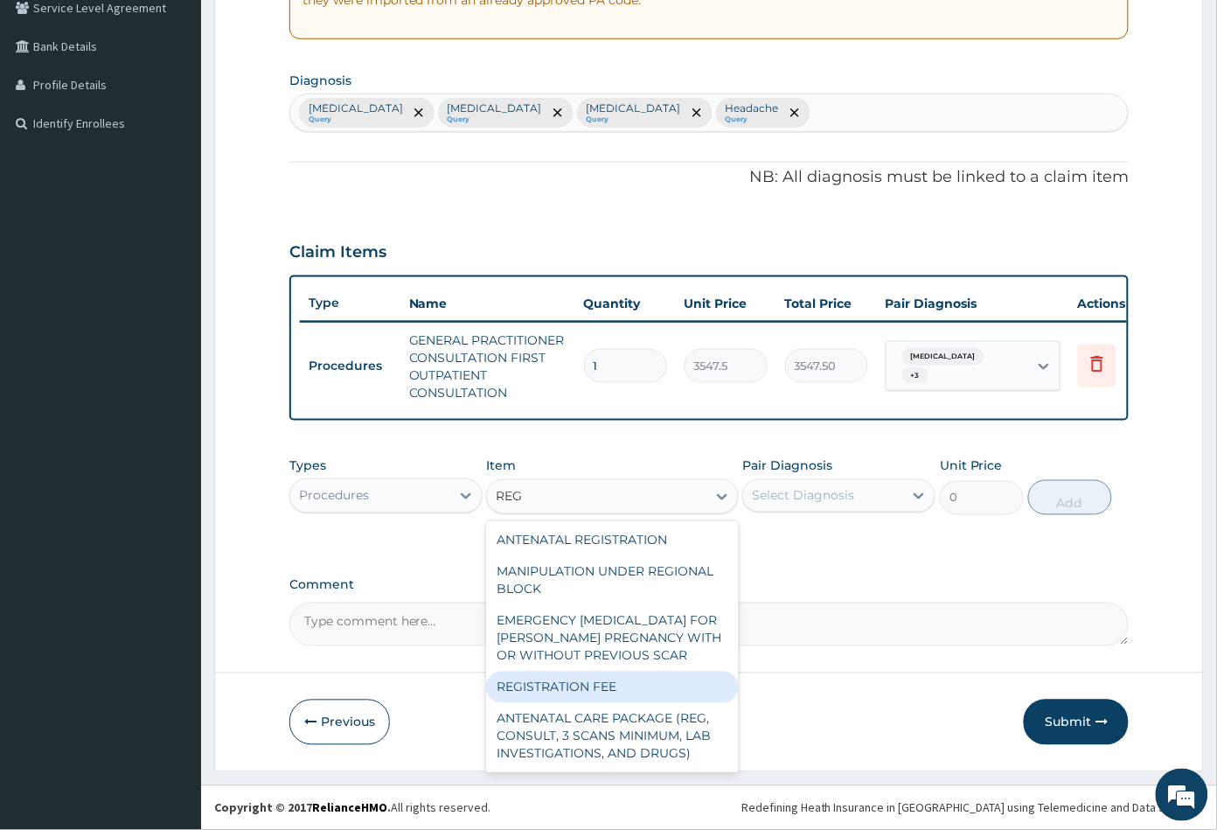
click at [601, 699] on div "REGISTRATION FEE" at bounding box center [612, 686] width 252 height 31
type input "2150"
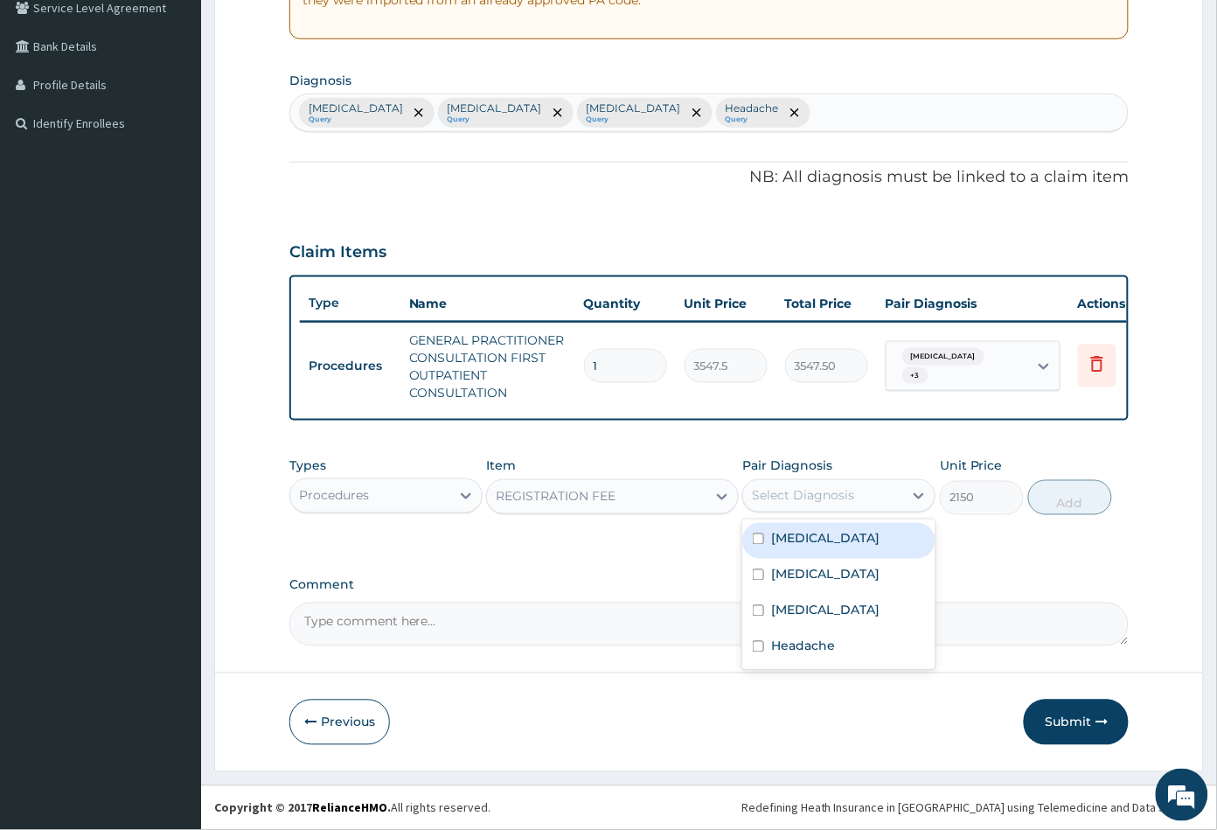
click at [811, 494] on div "Select Diagnosis" at bounding box center [803, 495] width 102 height 17
click at [815, 540] on label "Malaria" at bounding box center [825, 538] width 108 height 17
checkbox input "true"
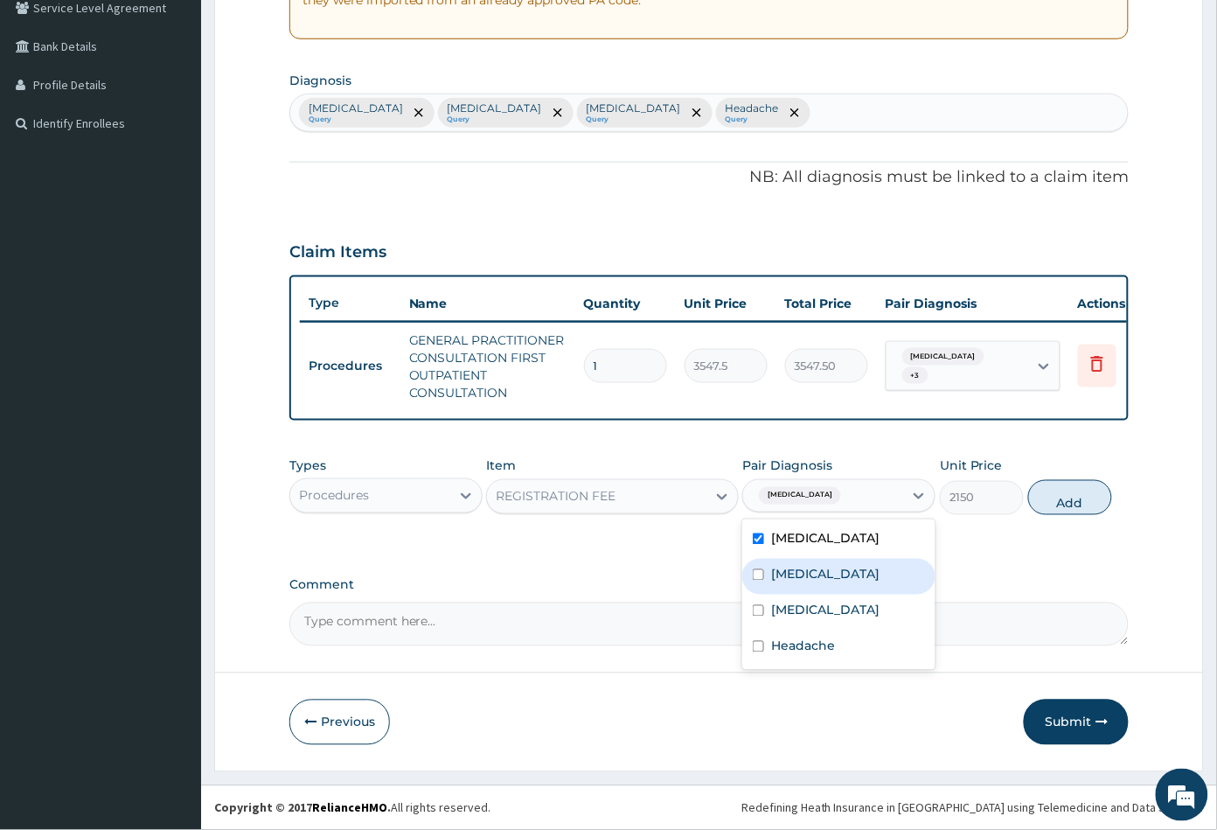
click at [816, 575] on div "[MEDICAL_DATA]" at bounding box center [838, 577] width 193 height 36
checkbox input "true"
click at [827, 606] on label "Upper respiratory infection" at bounding box center [825, 609] width 108 height 17
checkbox input "true"
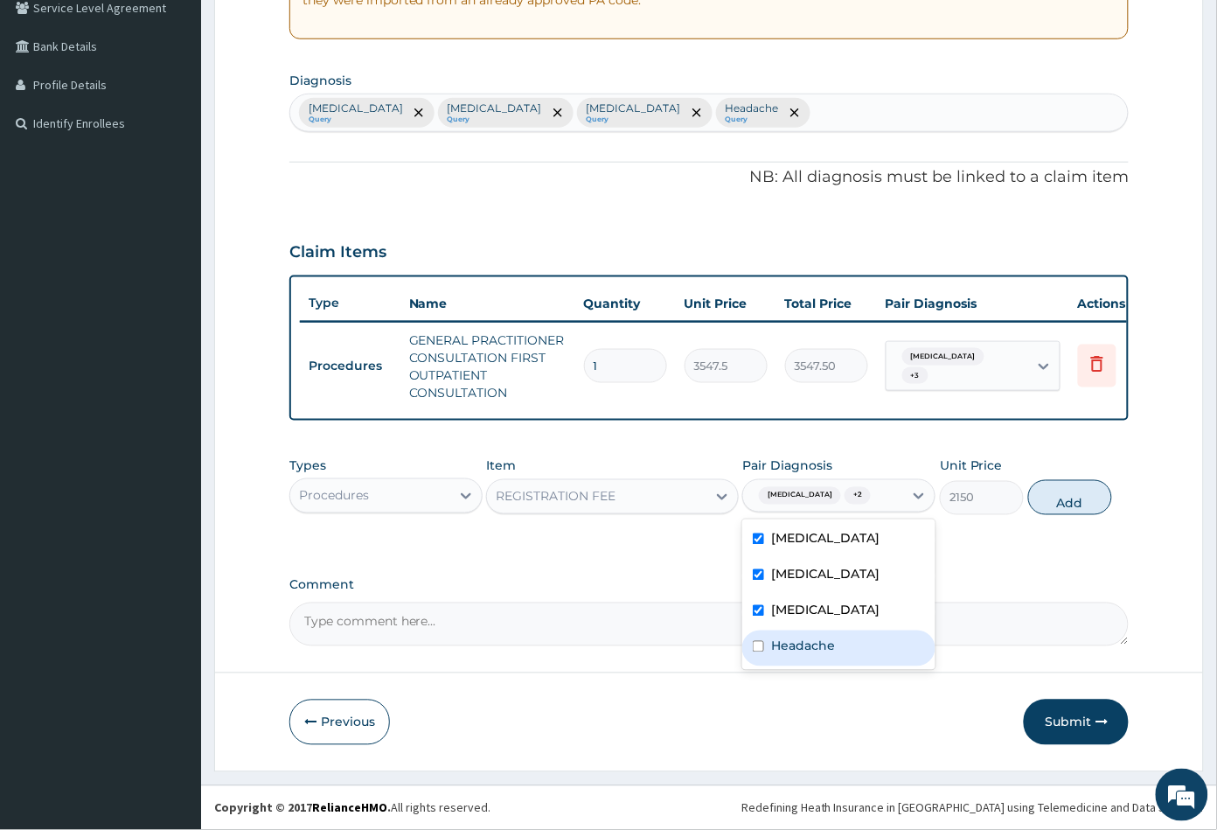
drag, startPoint x: 823, startPoint y: 650, endPoint x: 841, endPoint y: 643, distance: 19.6
click at [823, 651] on div "Headache" at bounding box center [838, 648] width 193 height 36
checkbox input "true"
click at [1058, 504] on button "Add" at bounding box center [1070, 497] width 84 height 35
type input "0"
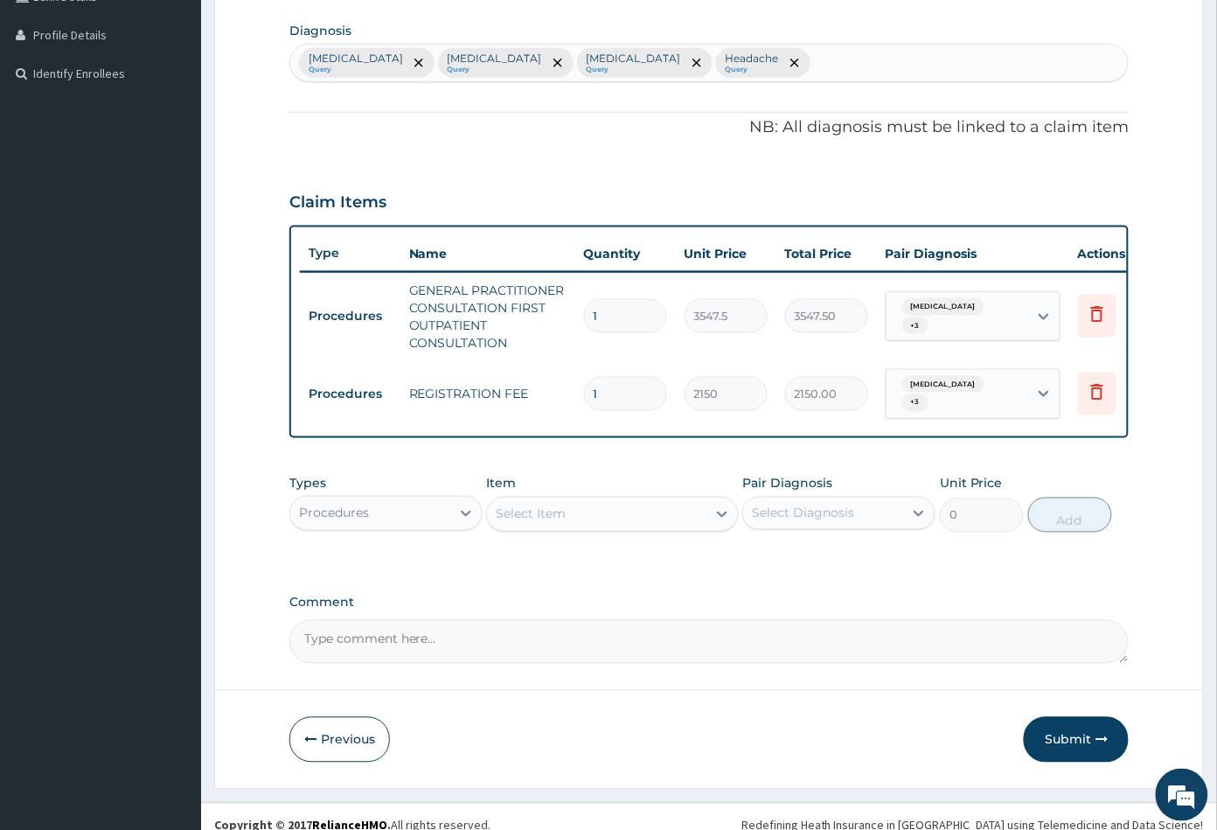
scroll to position [447, 0]
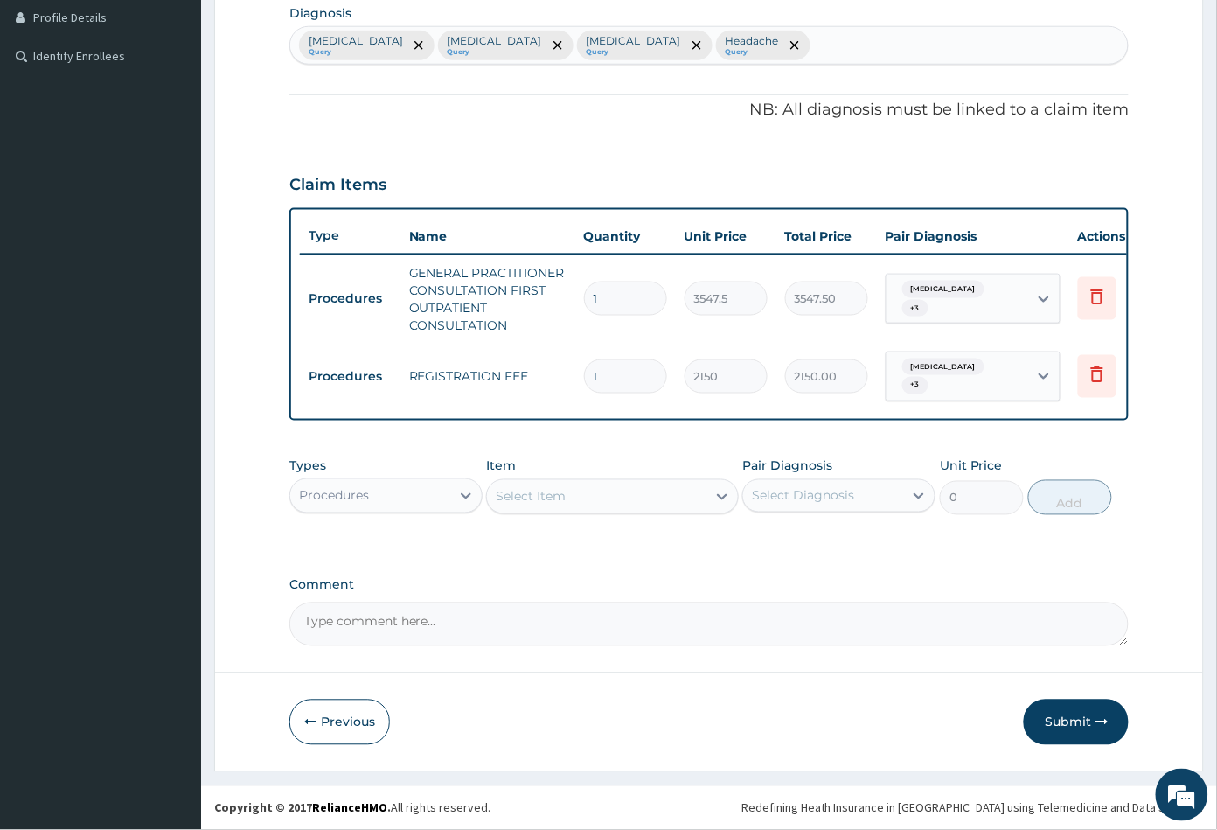
click at [575, 499] on div "Select Item" at bounding box center [596, 497] width 219 height 28
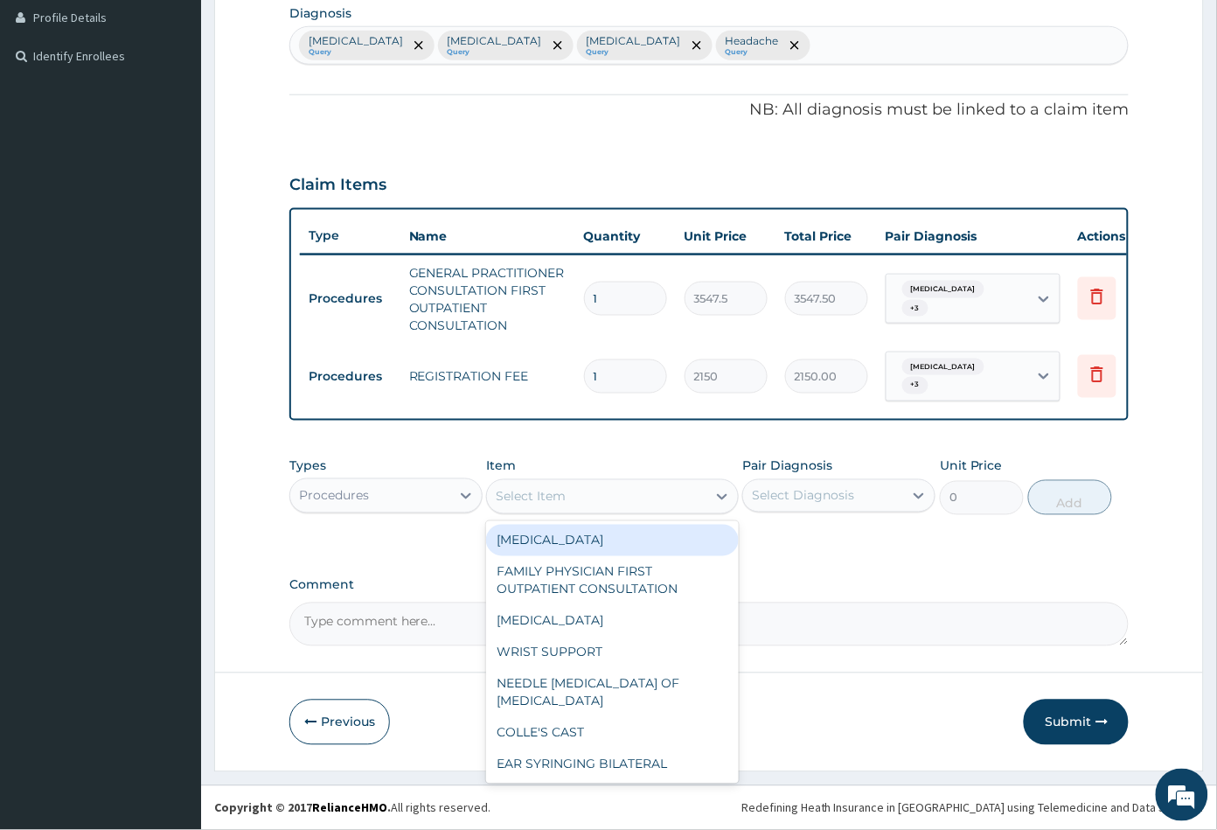
click at [350, 494] on div "Procedures" at bounding box center [334, 495] width 70 height 17
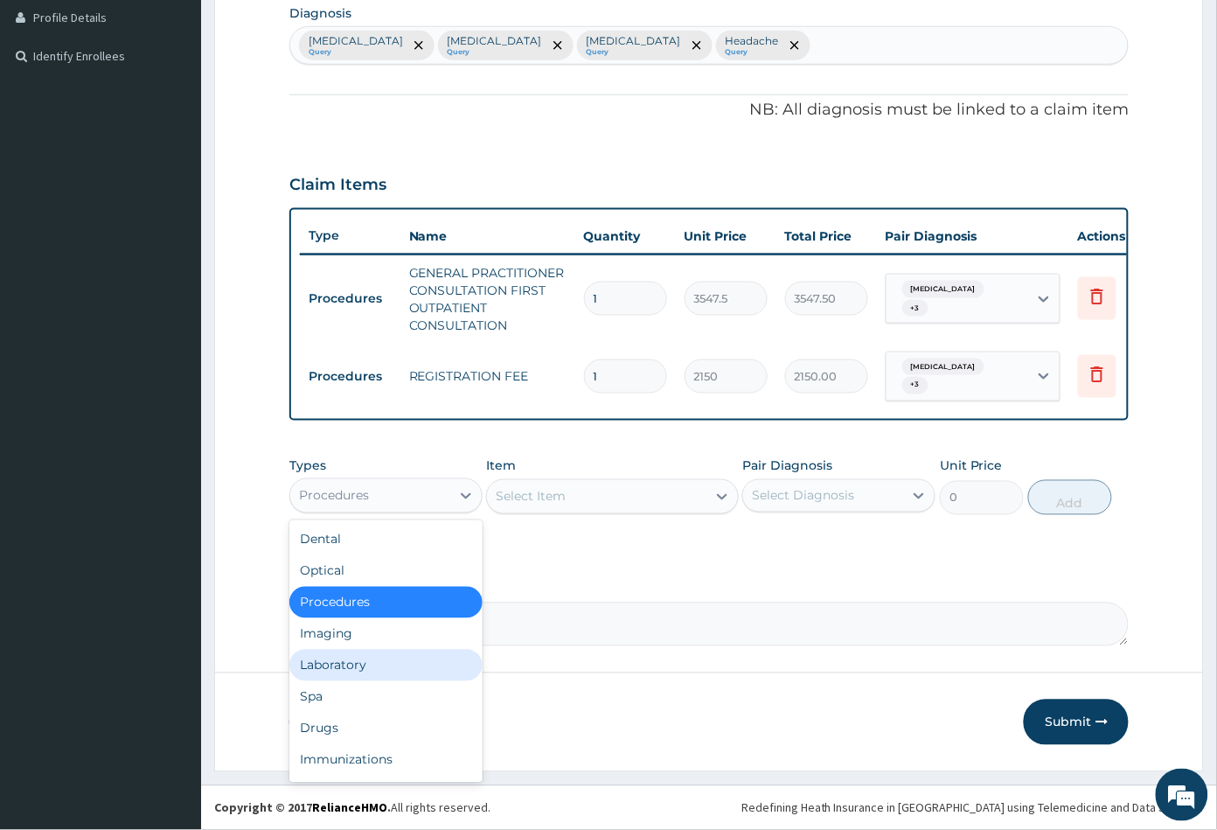
click at [351, 658] on div "Laboratory" at bounding box center [385, 665] width 193 height 31
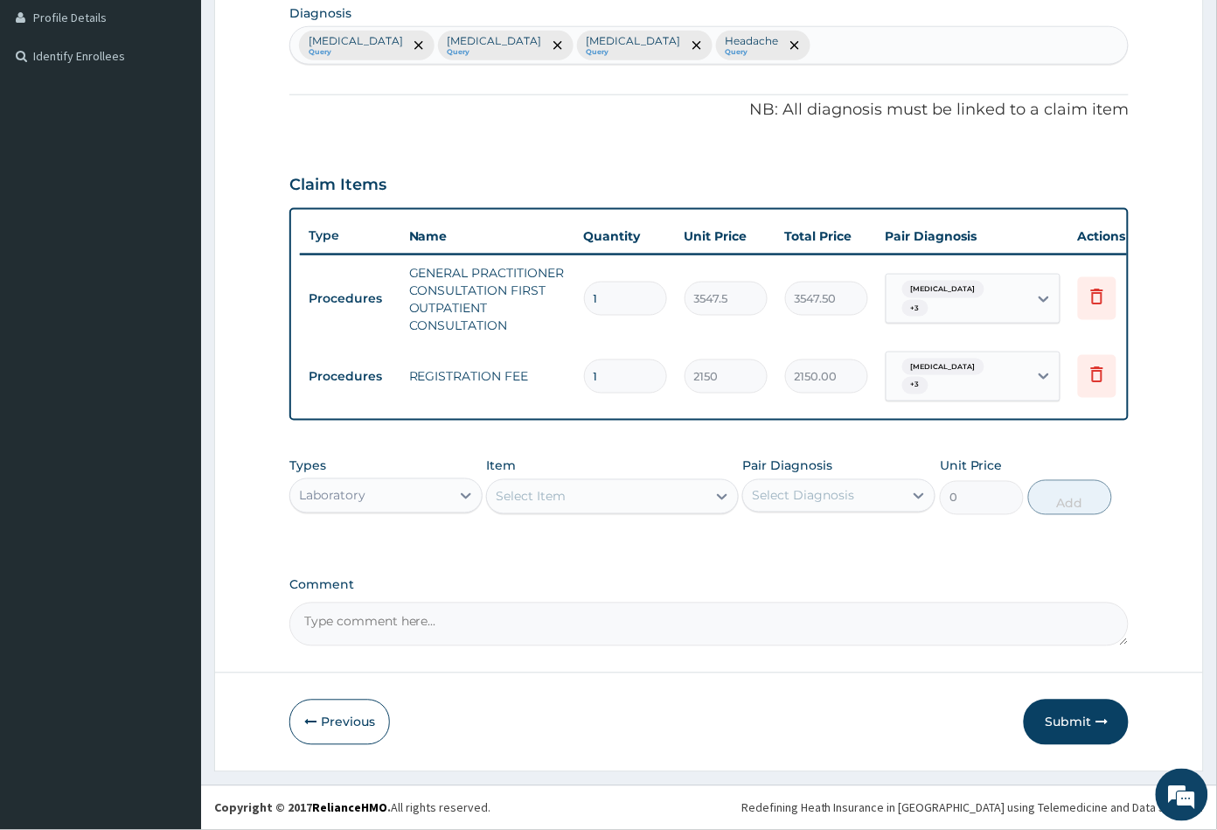
click at [595, 498] on div "Select Item" at bounding box center [596, 497] width 219 height 28
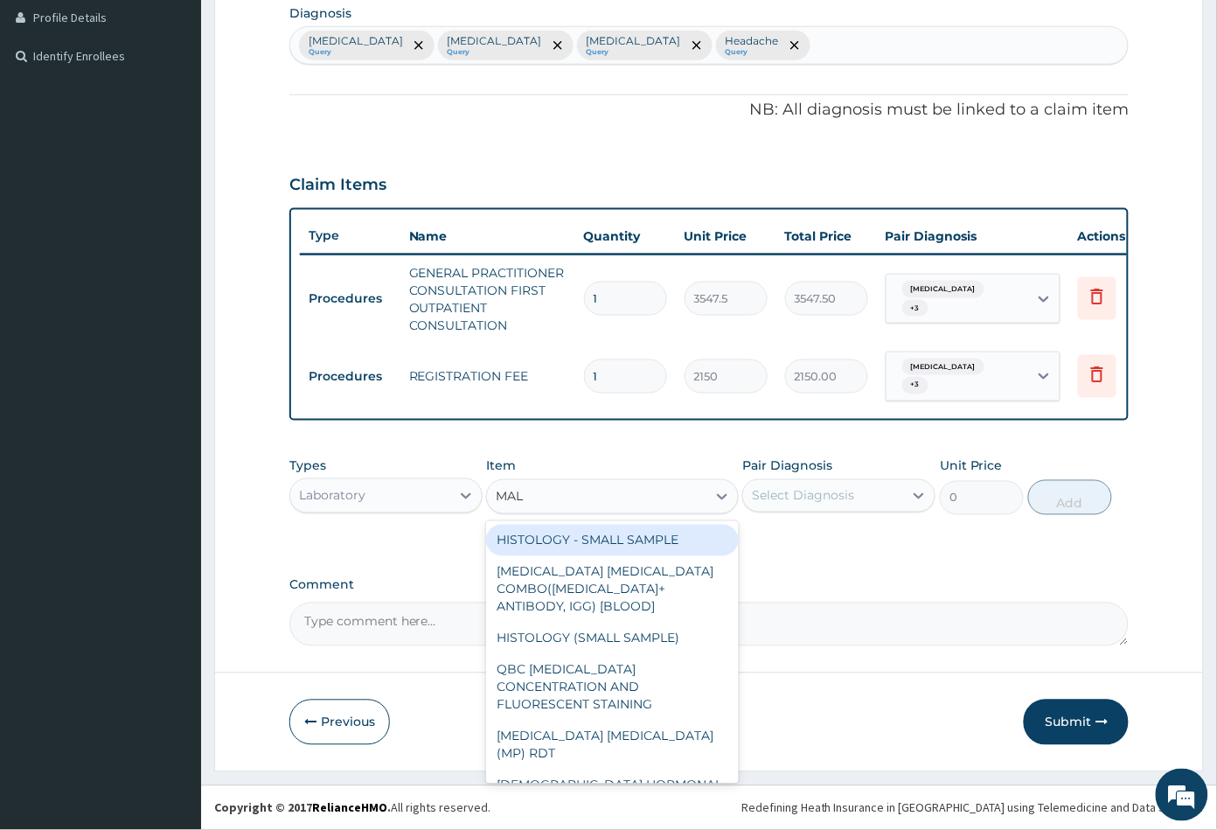
type input "MALA"
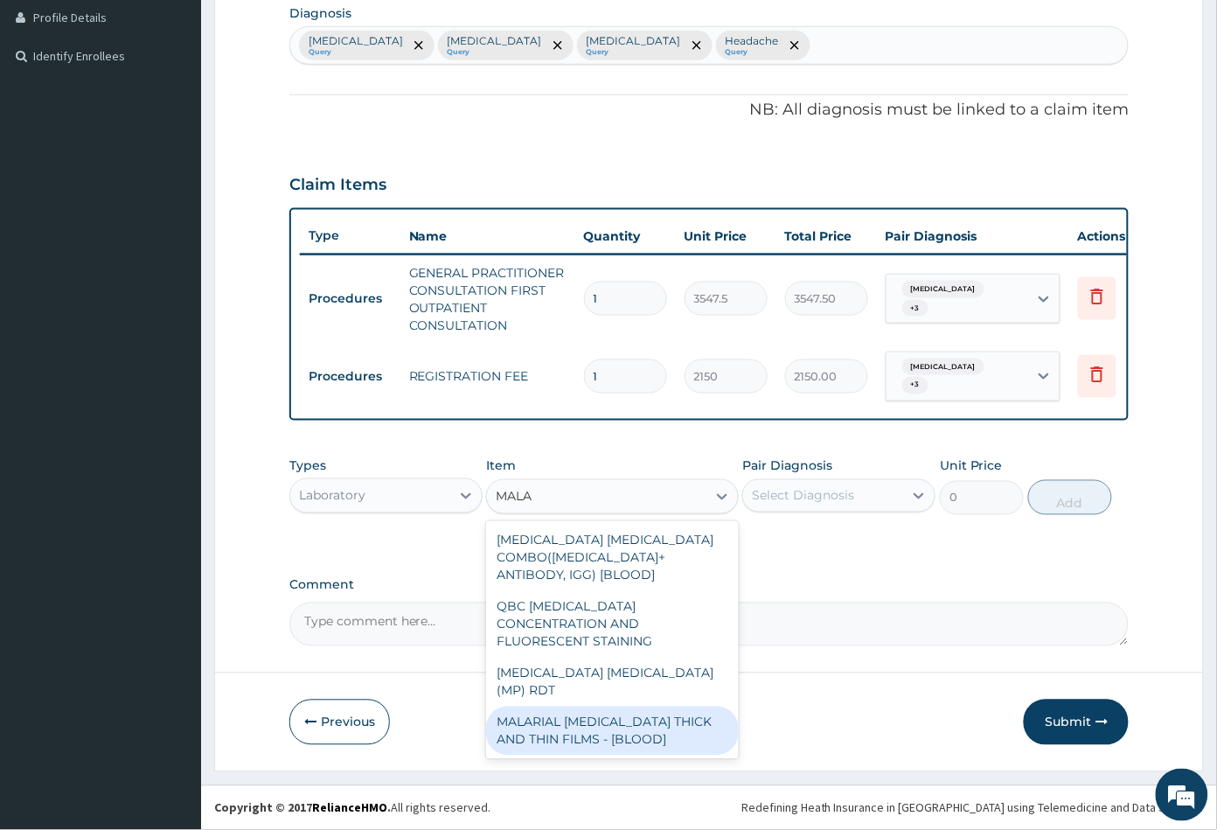
click at [587, 706] on div "MALARIAL PARASITE THICK AND THIN FILMS - [BLOOD]" at bounding box center [612, 730] width 252 height 49
type input "1612.5"
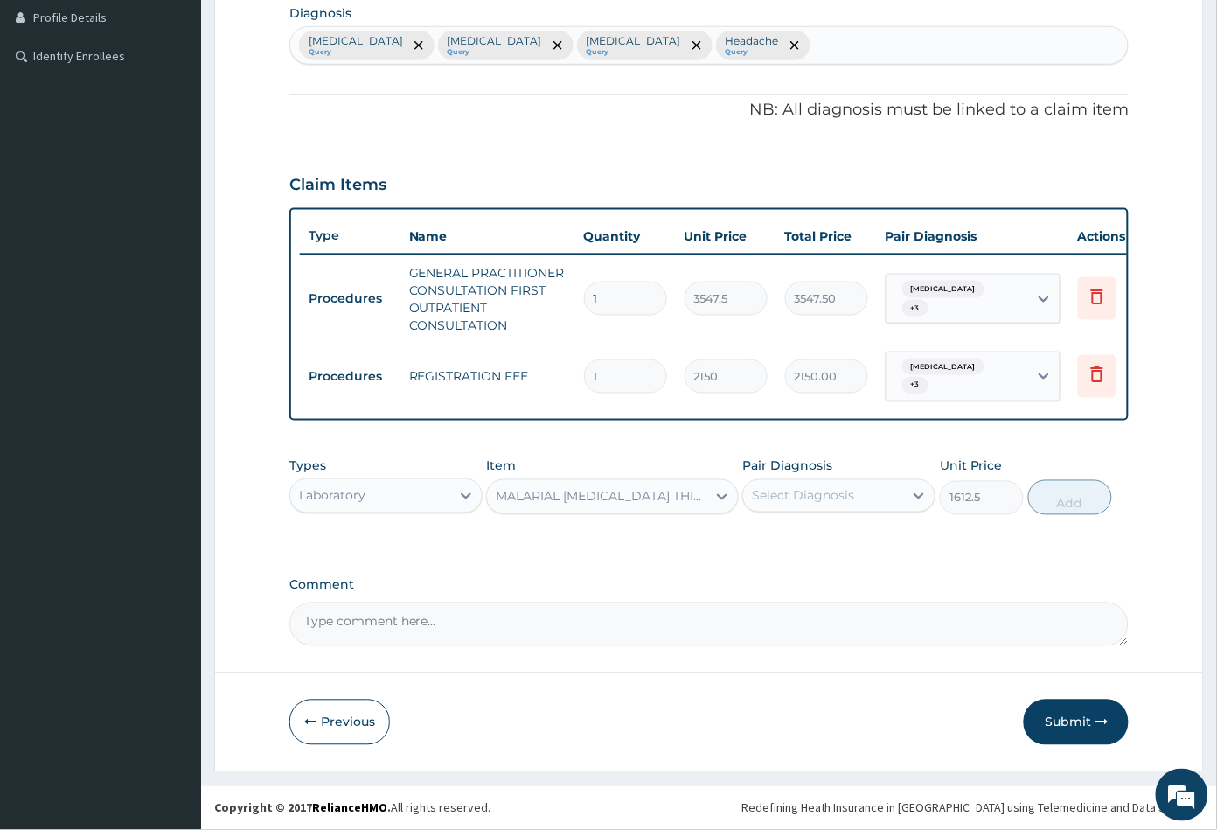
click at [781, 502] on div "Select Diagnosis" at bounding box center [803, 495] width 102 height 17
click at [799, 542] on label "Malaria" at bounding box center [825, 538] width 108 height 17
checkbox input "true"
click at [1067, 496] on button "Add" at bounding box center [1070, 497] width 84 height 35
type input "0"
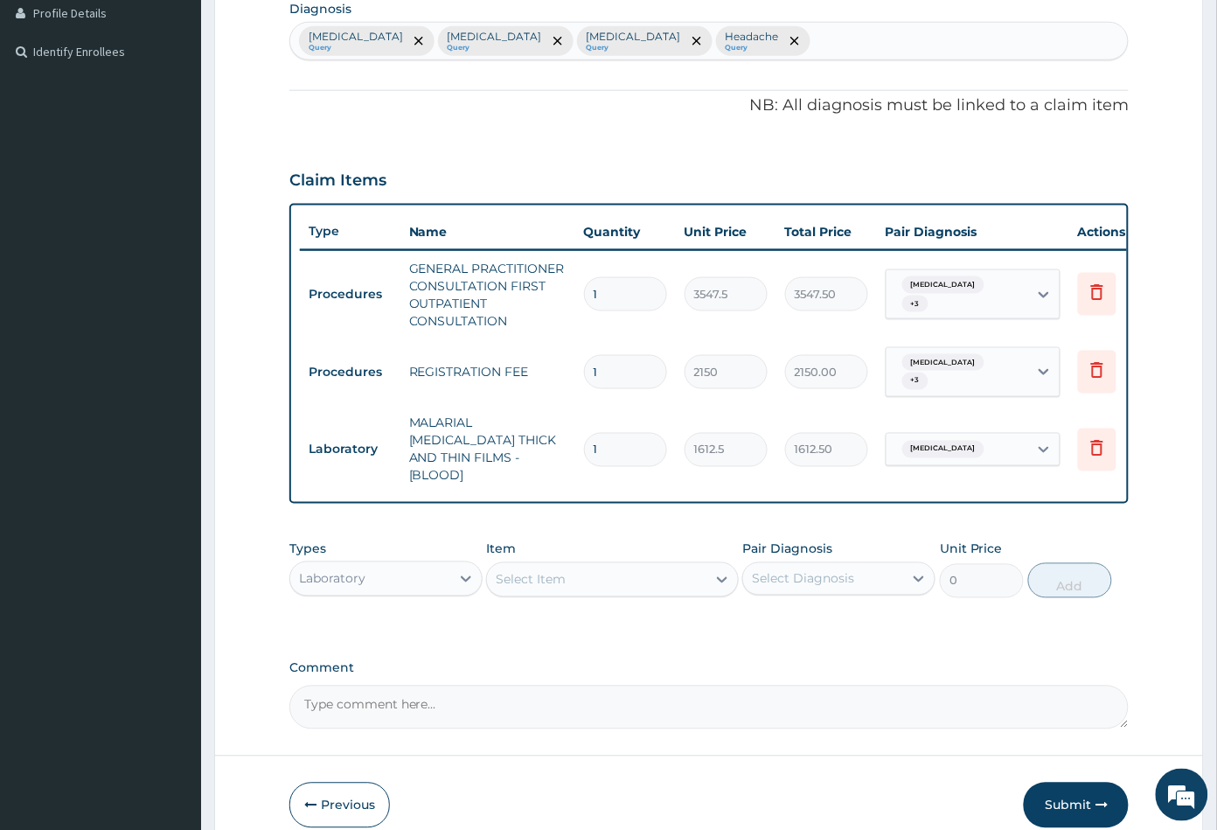
click at [574, 580] on div "Select Item" at bounding box center [596, 580] width 219 height 28
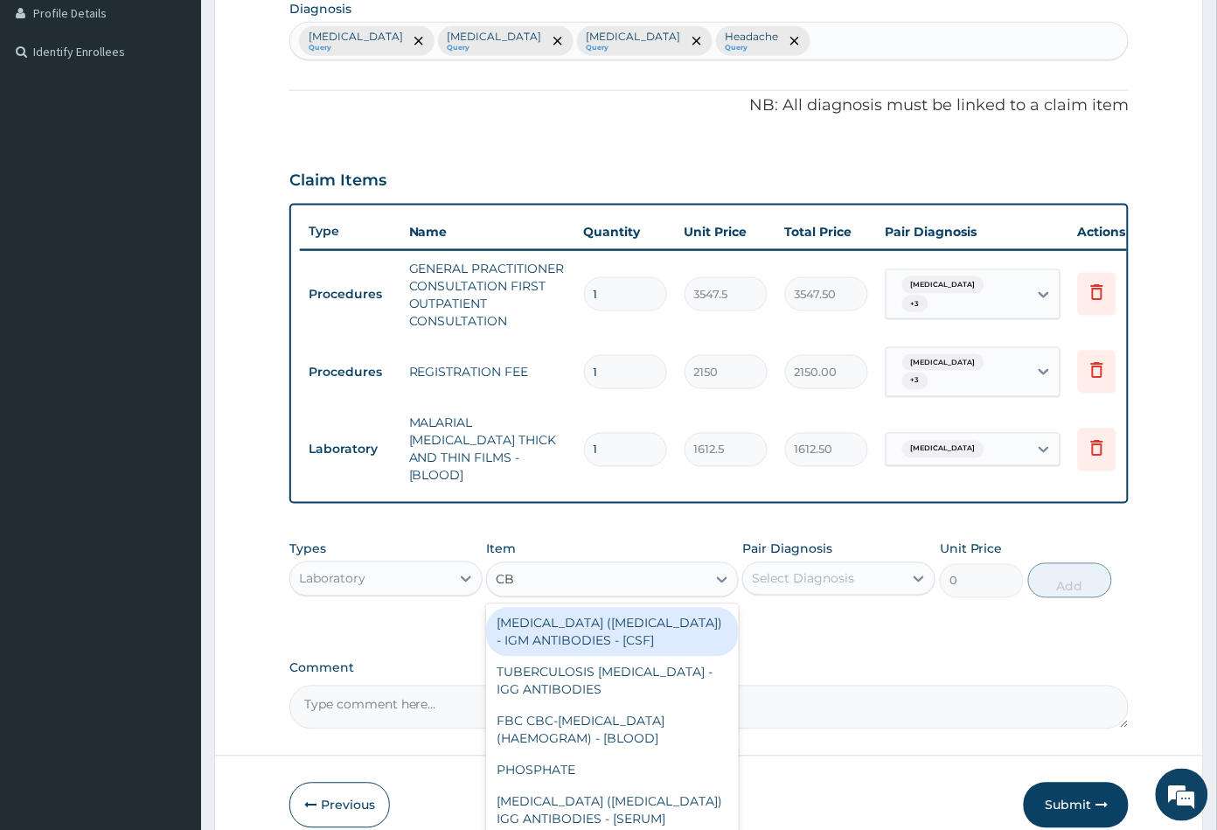
type input "CBC"
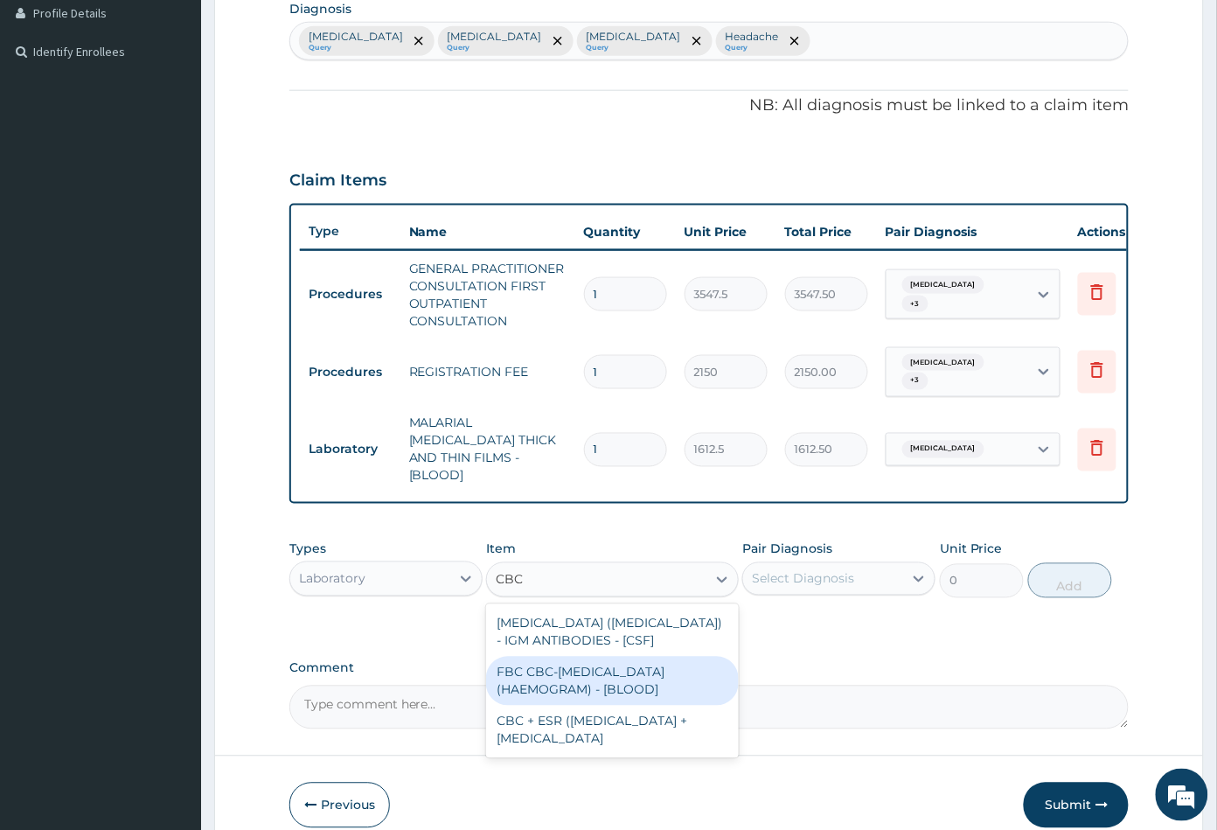
click at [615, 669] on div "FBC CBC-COMPLETE BLOOD COUNT (HAEMOGRAM) - [BLOOD]" at bounding box center [612, 681] width 252 height 49
type input "4300"
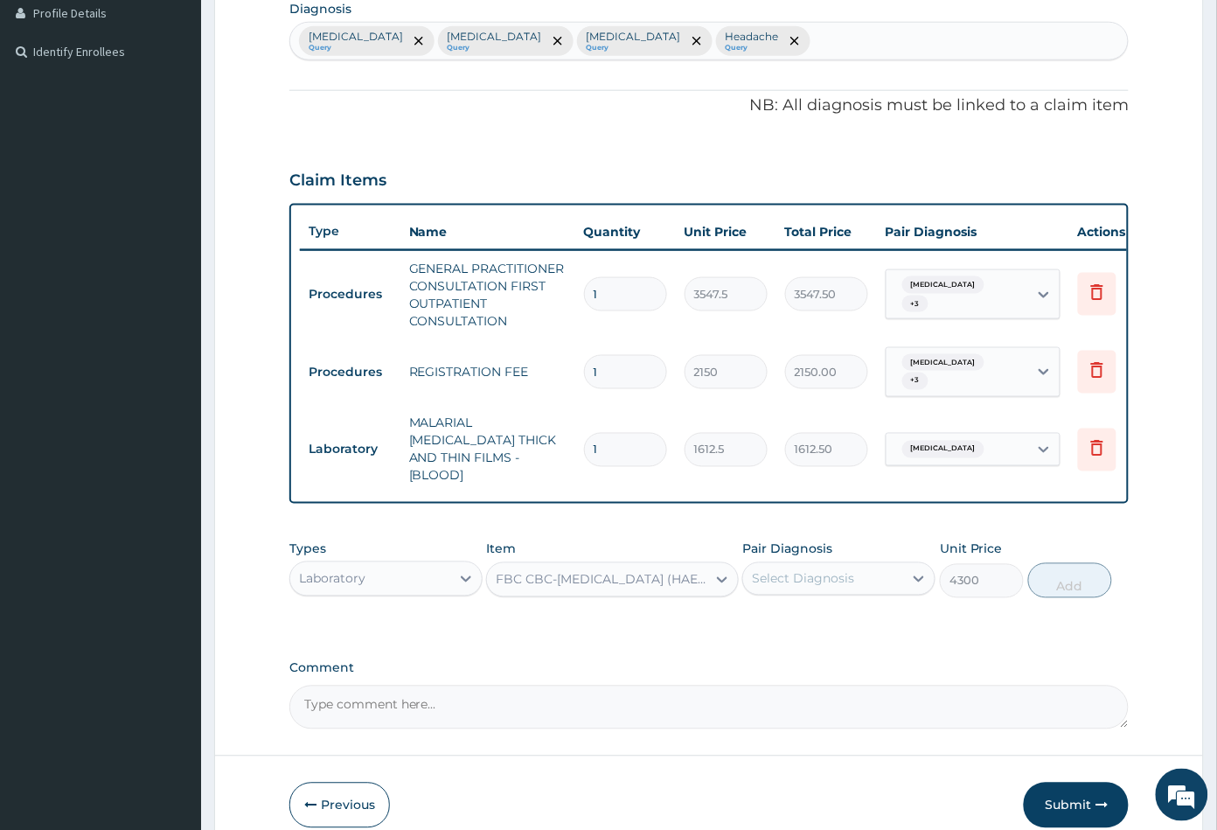
click at [832, 570] on div "Select Diagnosis" at bounding box center [803, 578] width 102 height 17
click at [816, 642] on div "Sepsis" at bounding box center [838, 660] width 193 height 36
checkbox input "true"
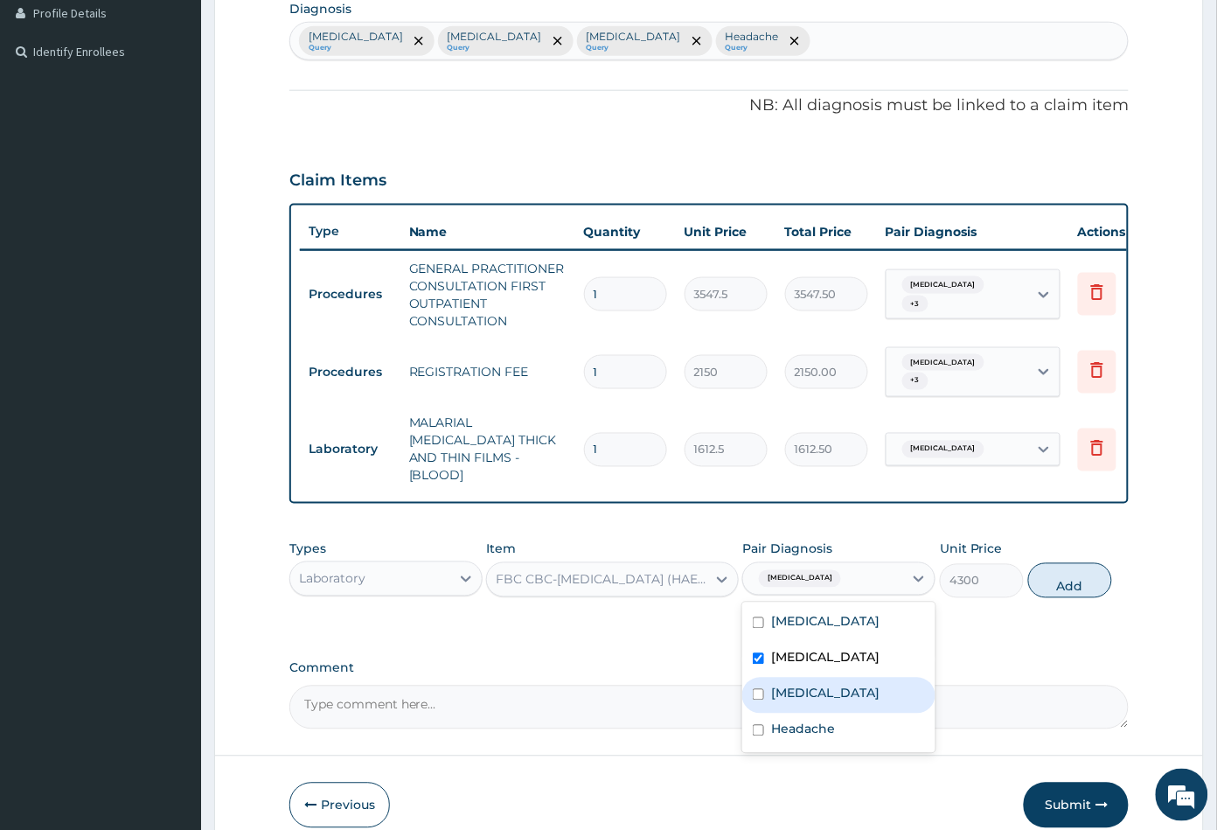
click at [838, 685] on label "Upper respiratory infection" at bounding box center [825, 693] width 108 height 17
checkbox input "true"
click at [1054, 567] on button "Add" at bounding box center [1070, 580] width 84 height 35
type input "0"
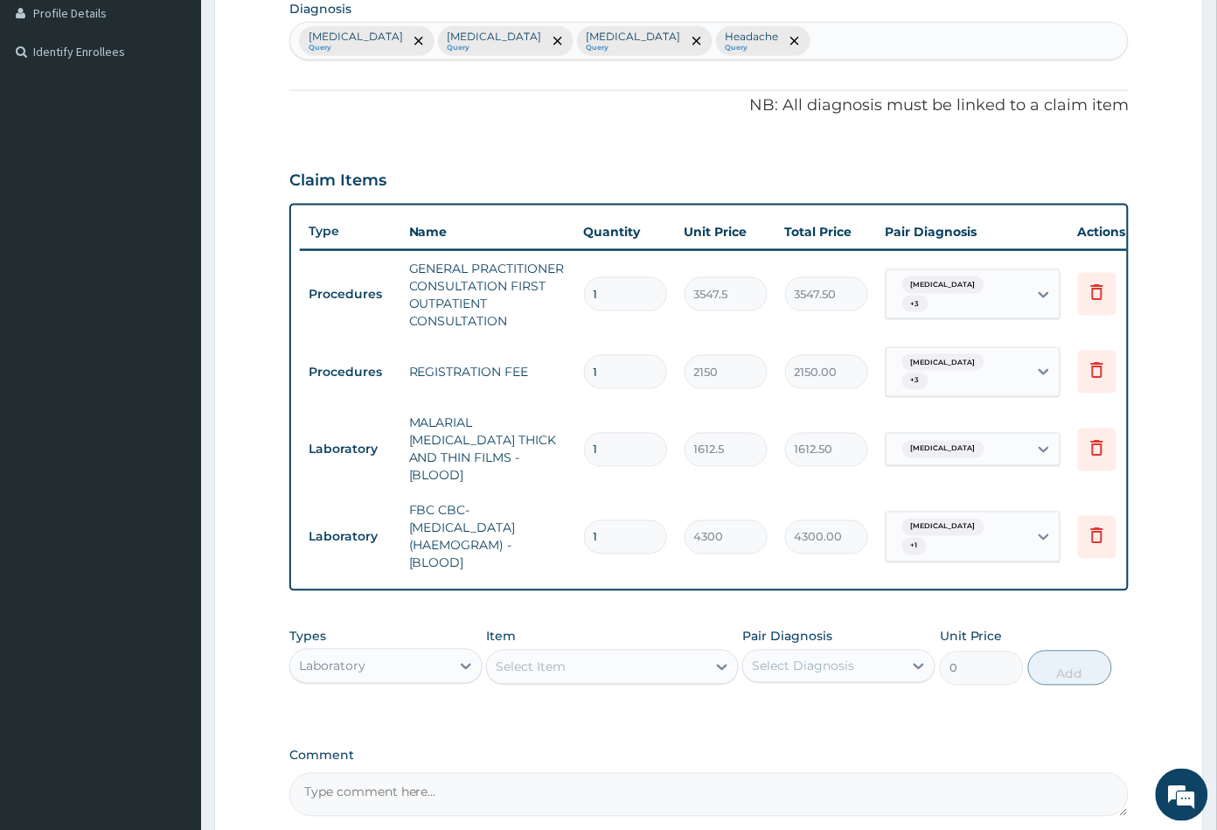
scroll to position [604, 0]
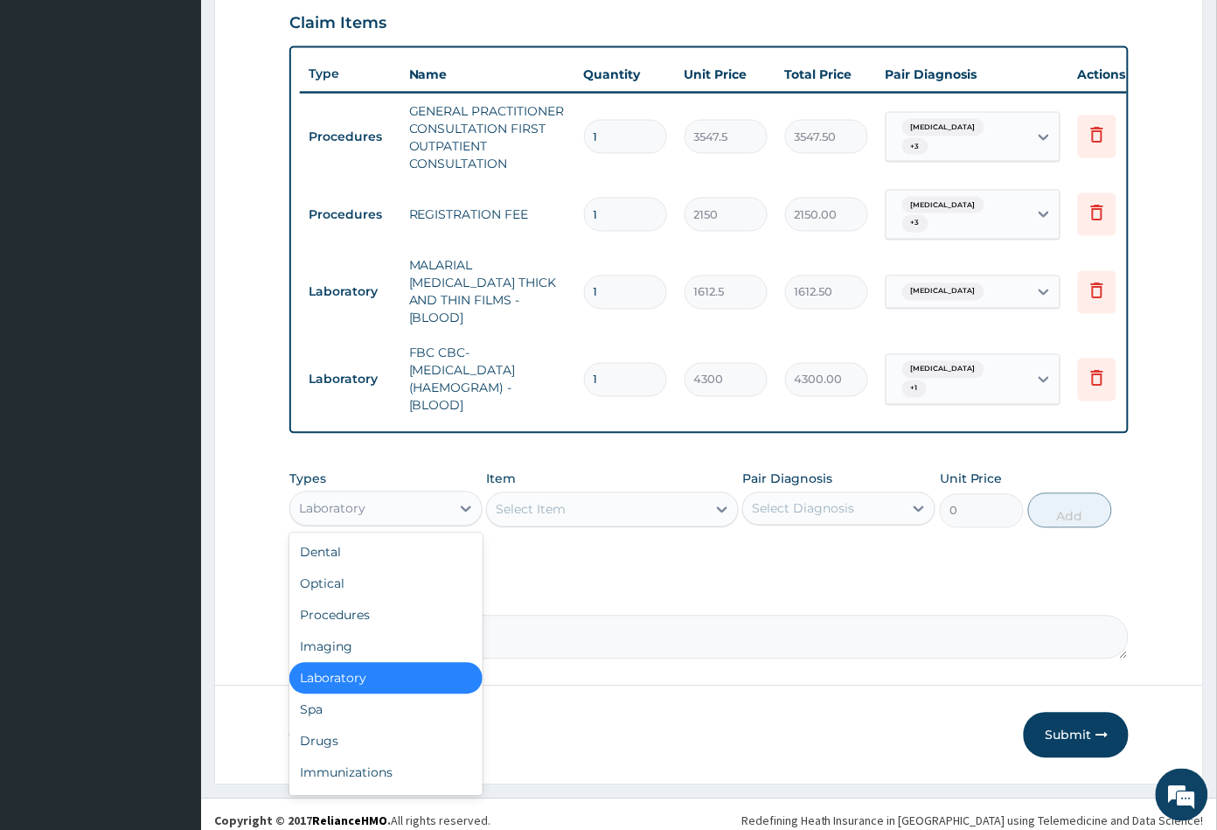
click at [386, 505] on div "Laboratory" at bounding box center [370, 509] width 160 height 28
click at [364, 727] on div "Drugs" at bounding box center [385, 741] width 193 height 31
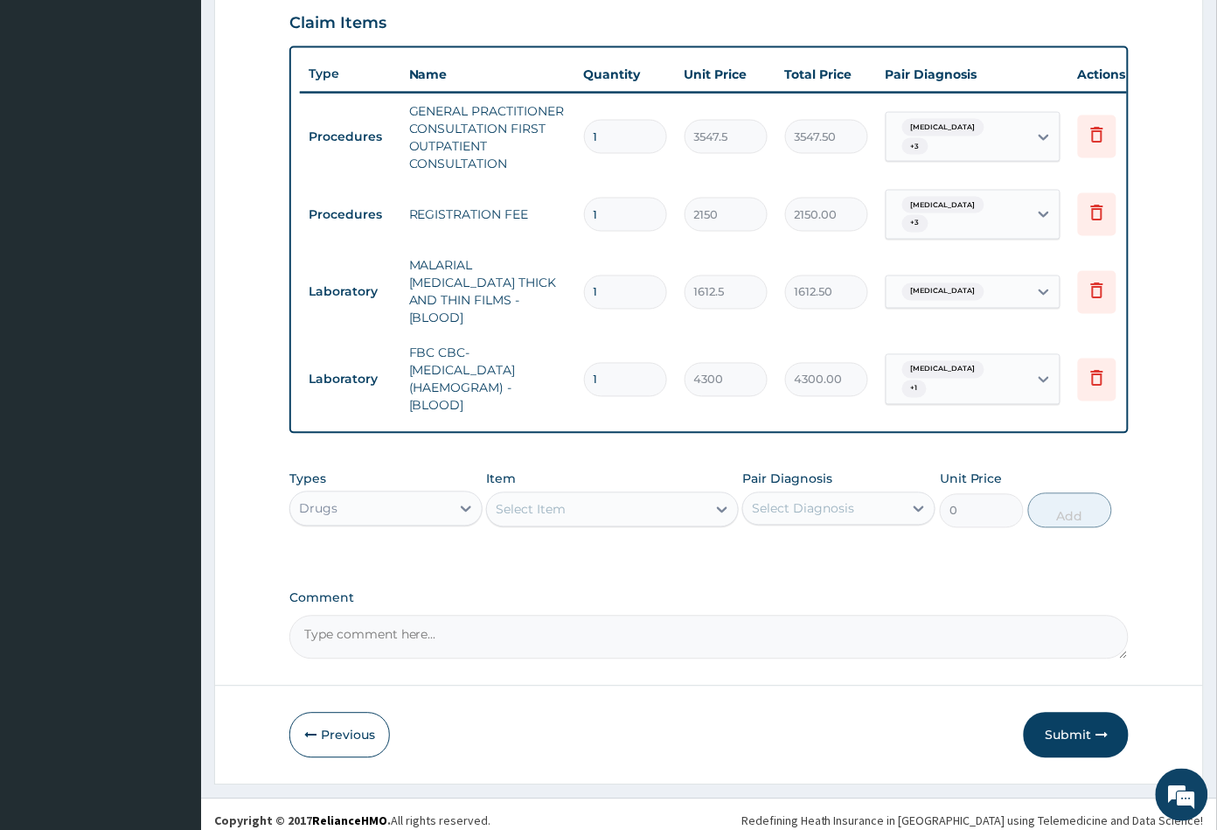
click at [611, 504] on div "Select Item" at bounding box center [596, 510] width 219 height 28
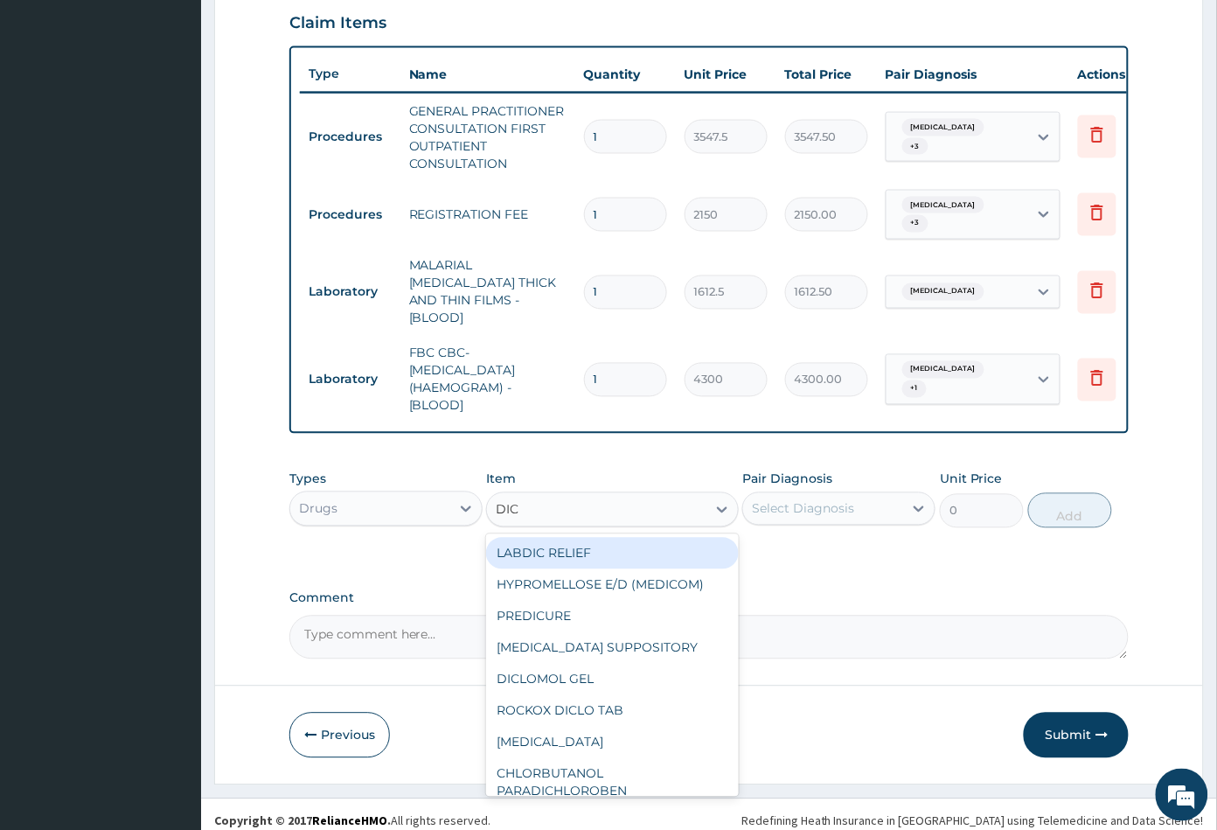
type input "DICL"
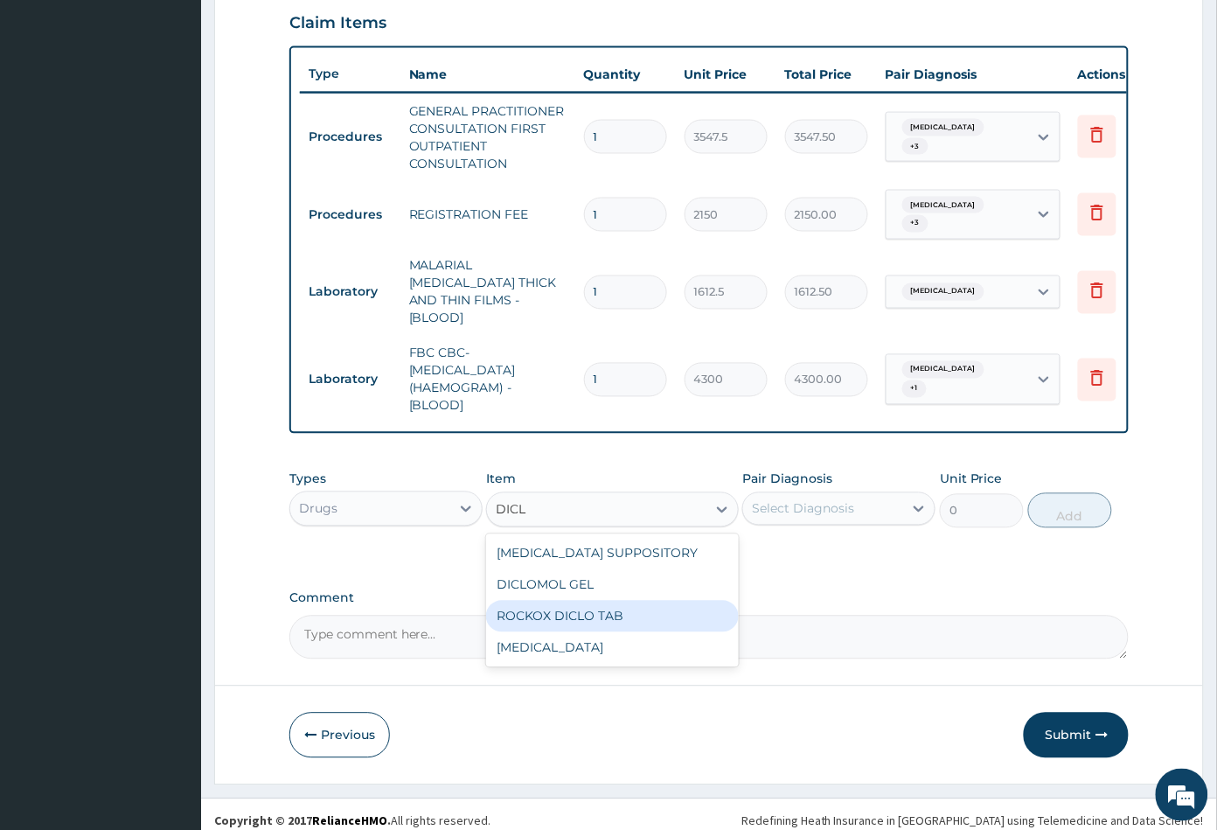
click at [626, 602] on div "ROCKOX DICLO TAB" at bounding box center [612, 616] width 252 height 31
type input "82.7750015258789"
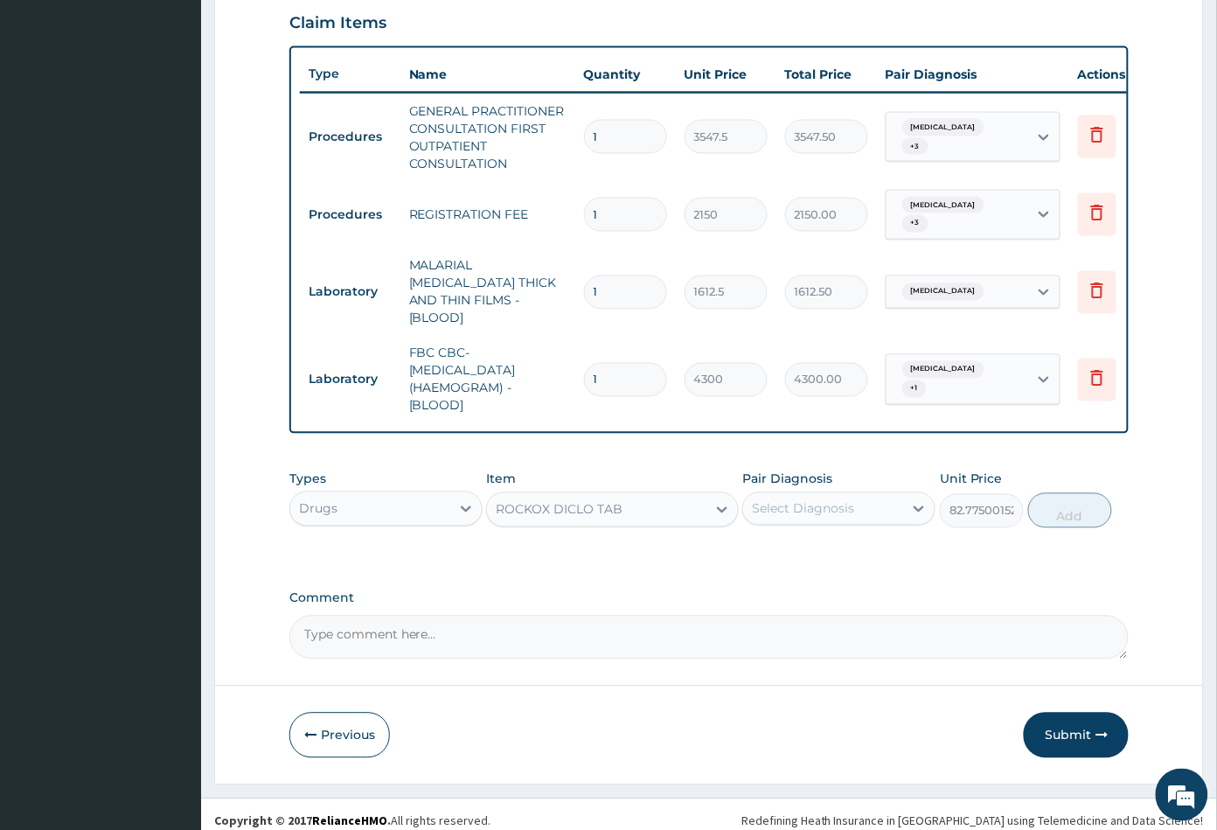
click at [810, 500] on div "Select Diagnosis" at bounding box center [803, 508] width 102 height 17
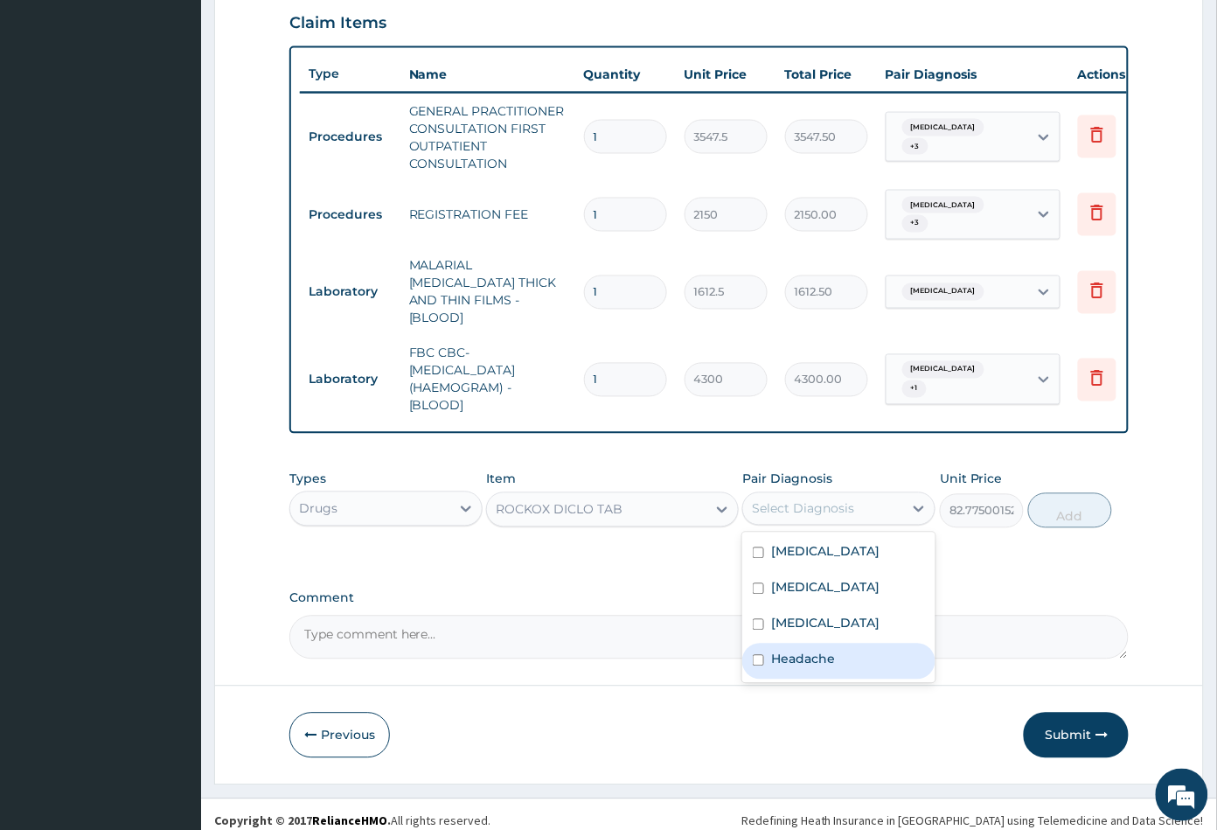
click at [850, 668] on div "Headache" at bounding box center [838, 661] width 193 height 36
checkbox input "true"
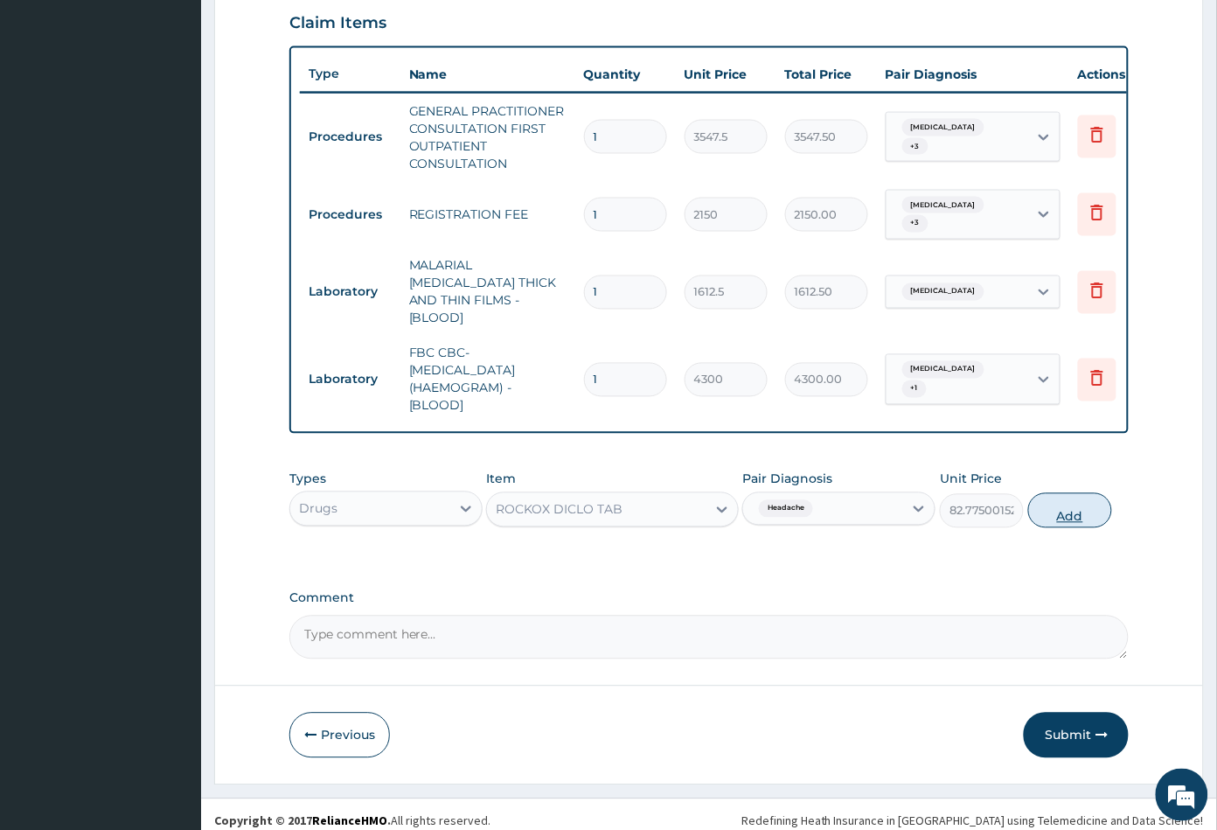
click at [1069, 505] on button "Add" at bounding box center [1070, 510] width 84 height 35
type input "0"
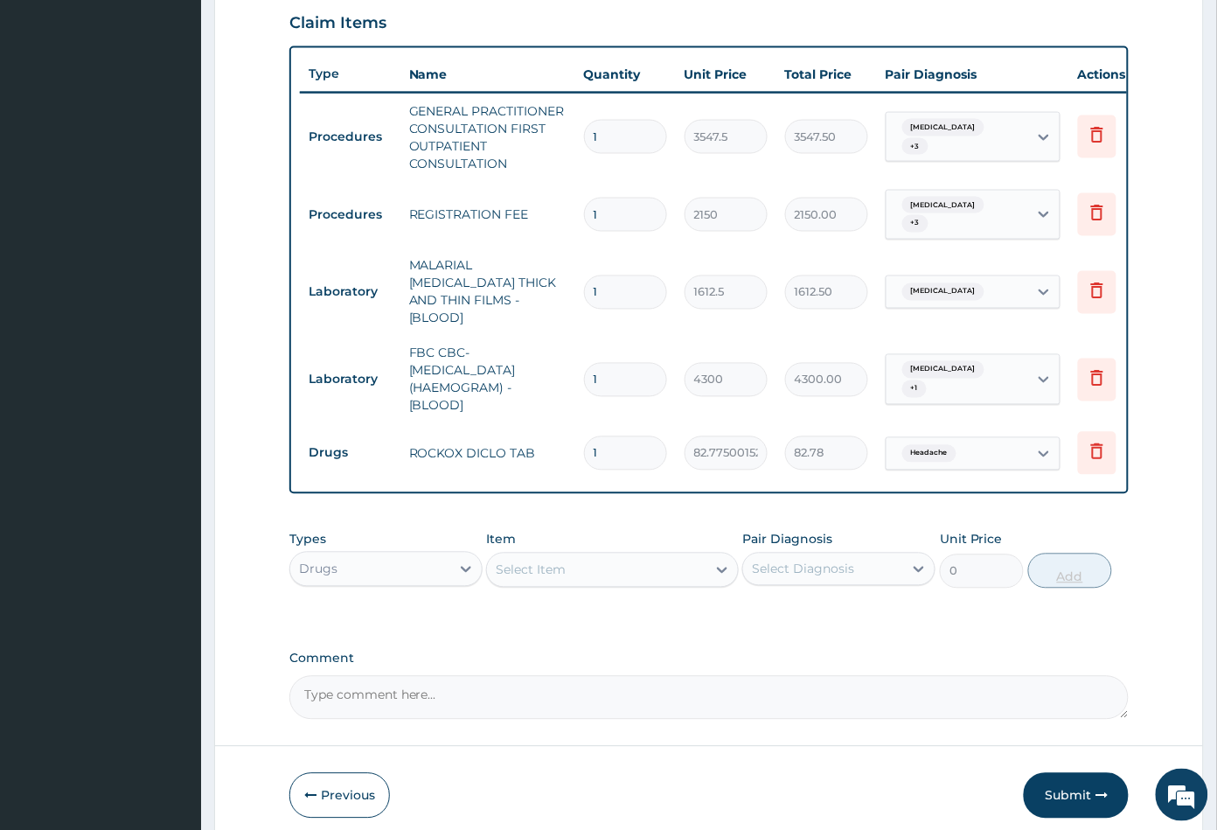
type input "0.00"
type input "8"
type input "662.20"
type input "8"
click at [553, 561] on div "Select Item" at bounding box center [531, 569] width 70 height 17
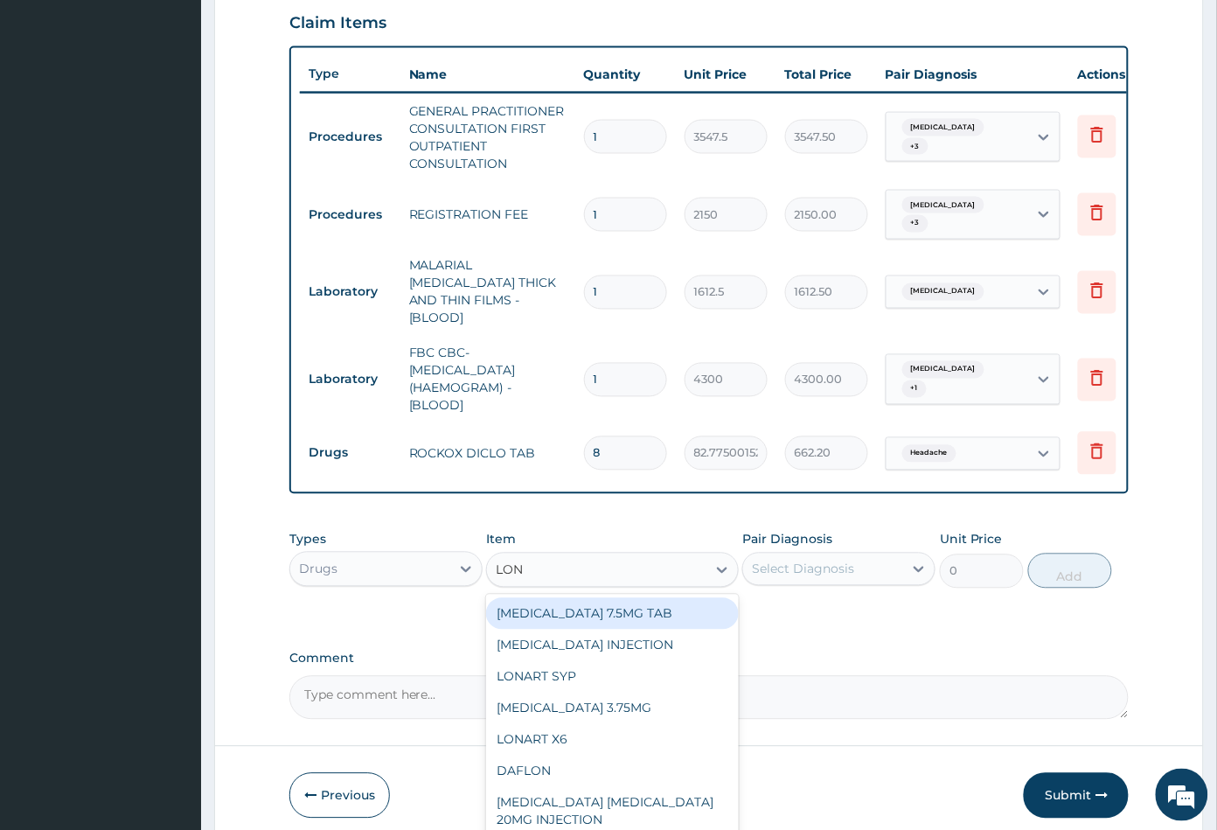
type input "LONA"
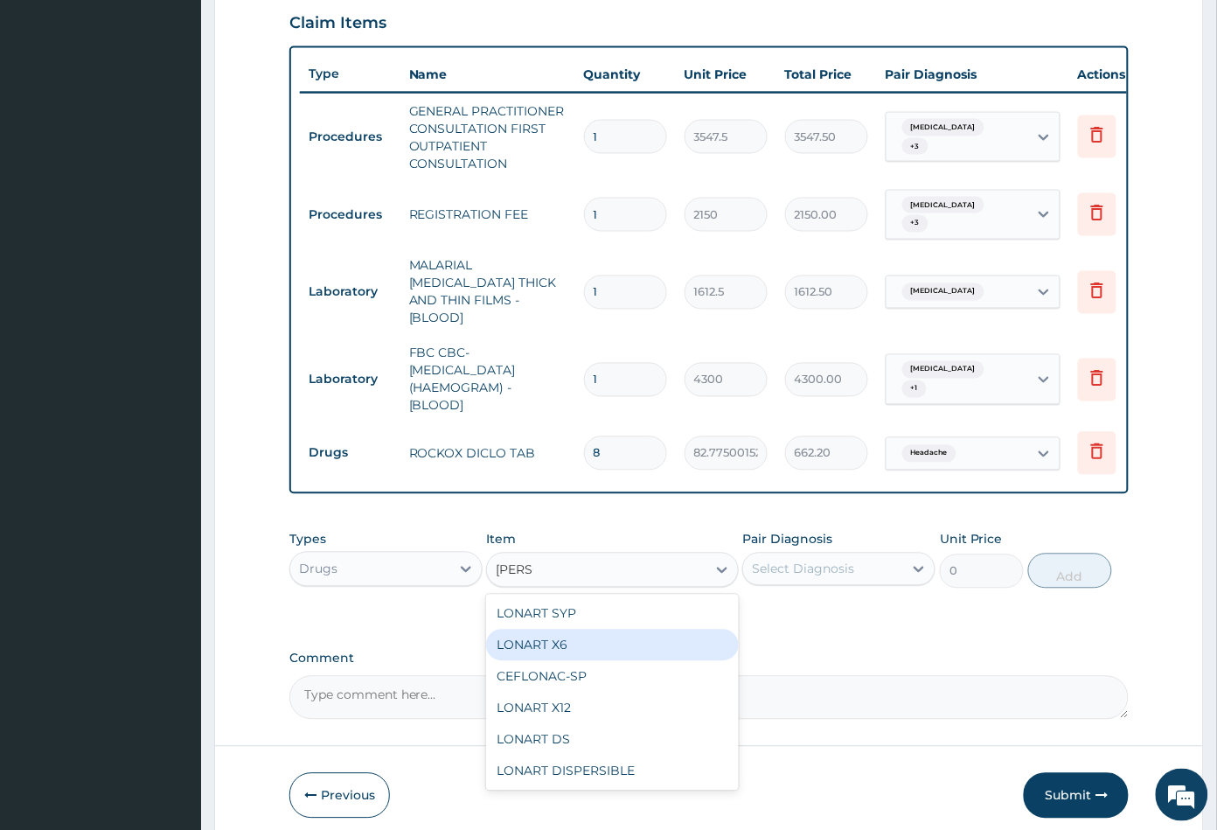
click at [580, 632] on div "LONART X6" at bounding box center [612, 644] width 252 height 31
type input "473"
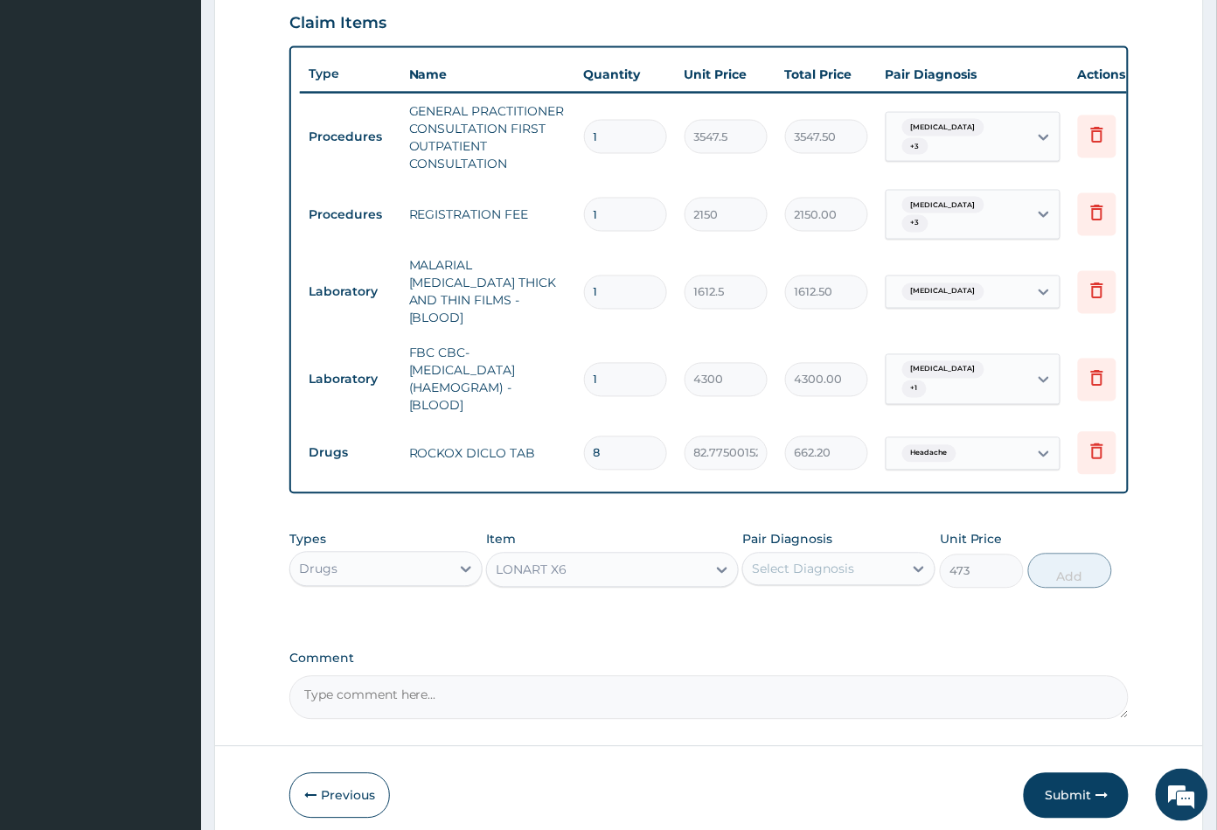
click at [790, 560] on div "Select Diagnosis" at bounding box center [803, 568] width 102 height 17
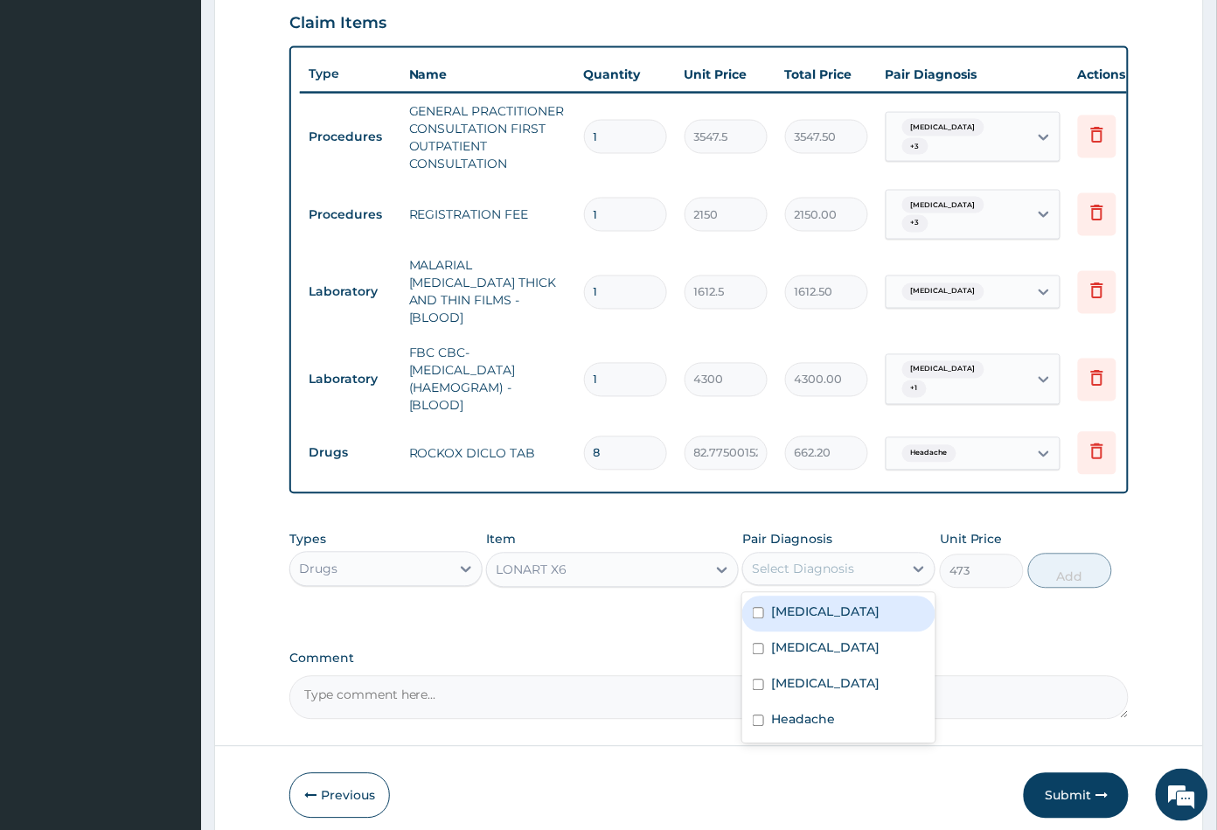
click at [817, 605] on div "Malaria" at bounding box center [838, 614] width 193 height 36
checkbox input "true"
click at [1069, 565] on button "Add" at bounding box center [1070, 570] width 84 height 35
type input "0"
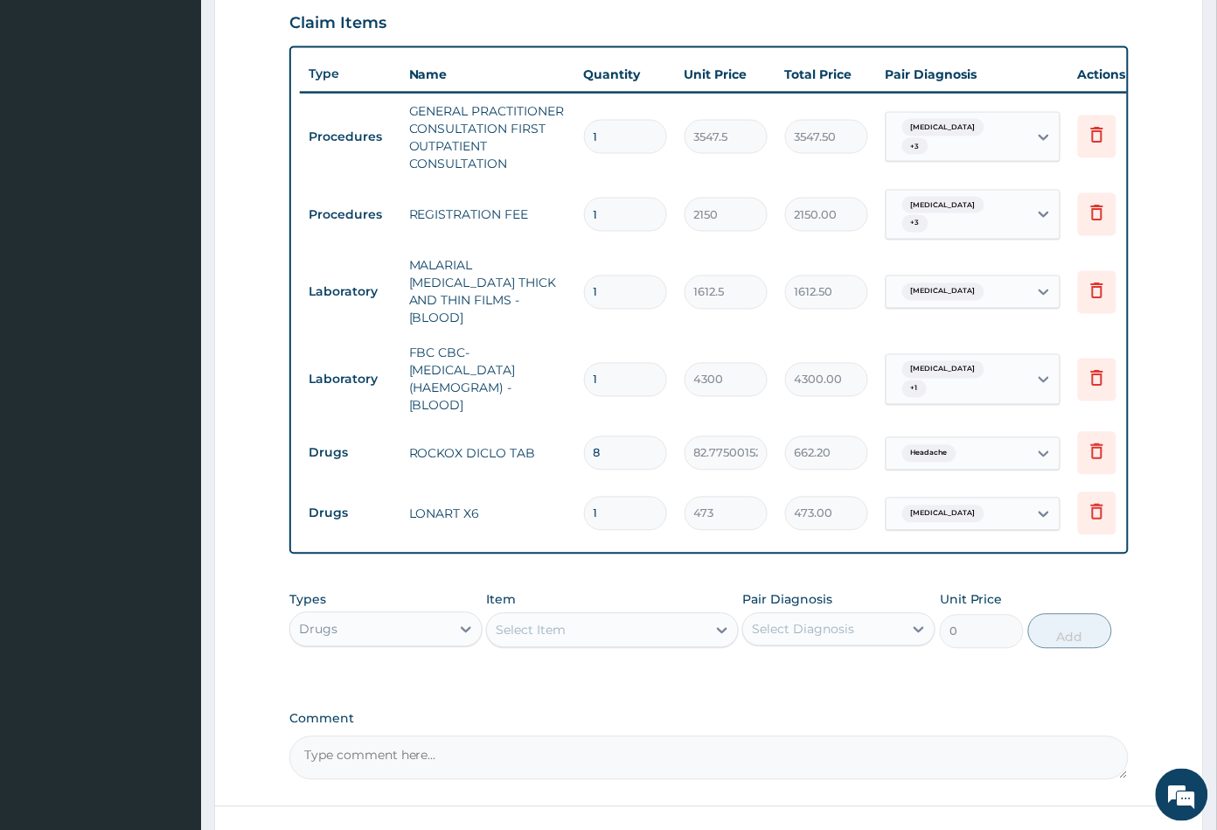
type input "0.00"
type input "6"
type input "2838.00"
type input "6"
click at [601, 622] on div "Select Item" at bounding box center [596, 630] width 219 height 28
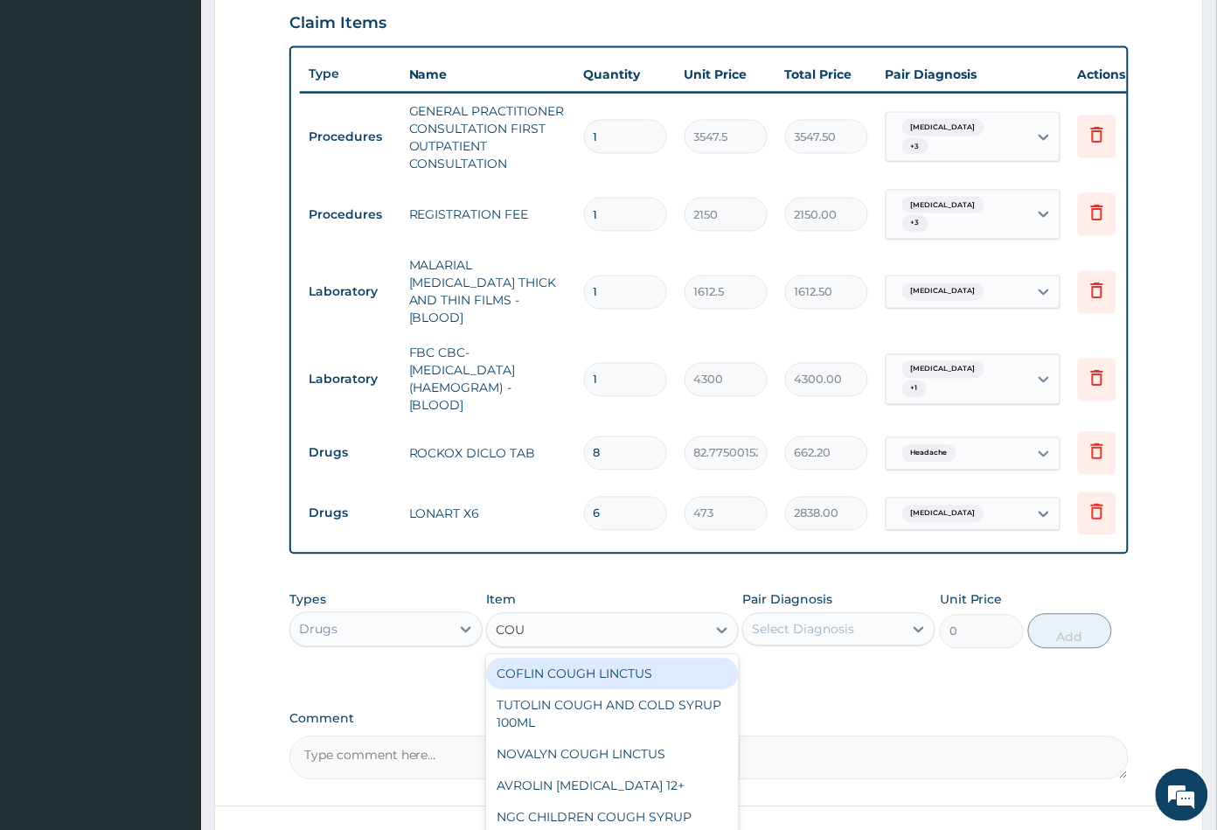
type input "COUG"
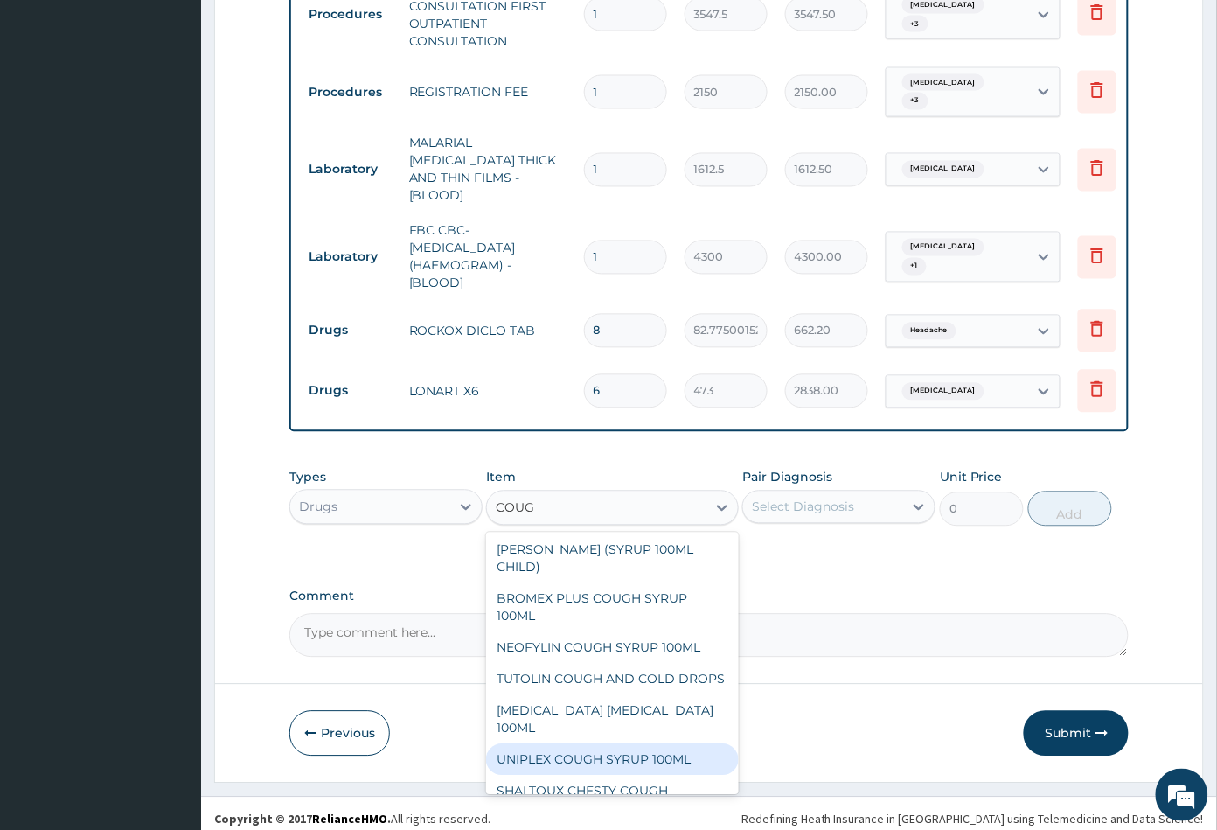
scroll to position [240, 0]
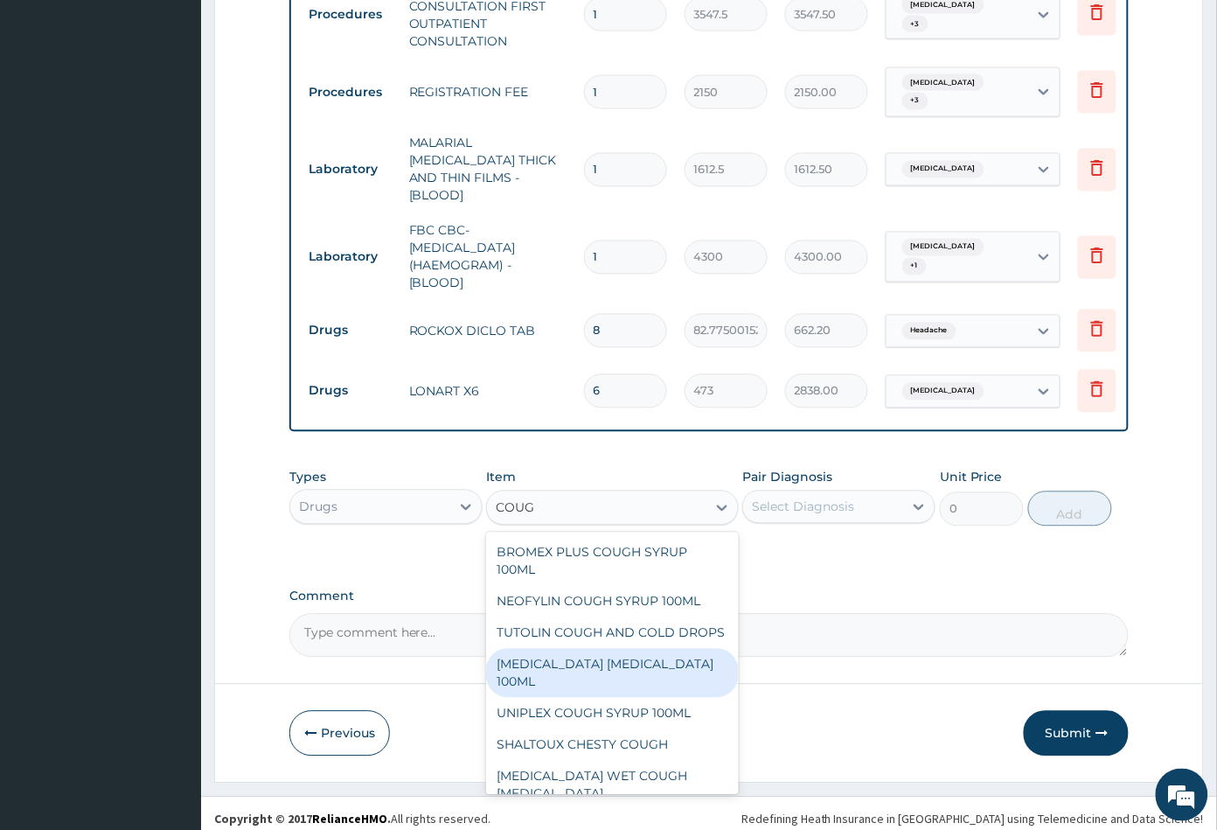
click at [590, 666] on div "BENYLIN DRY COUGH 100ML" at bounding box center [612, 673] width 252 height 49
type input "1773.75"
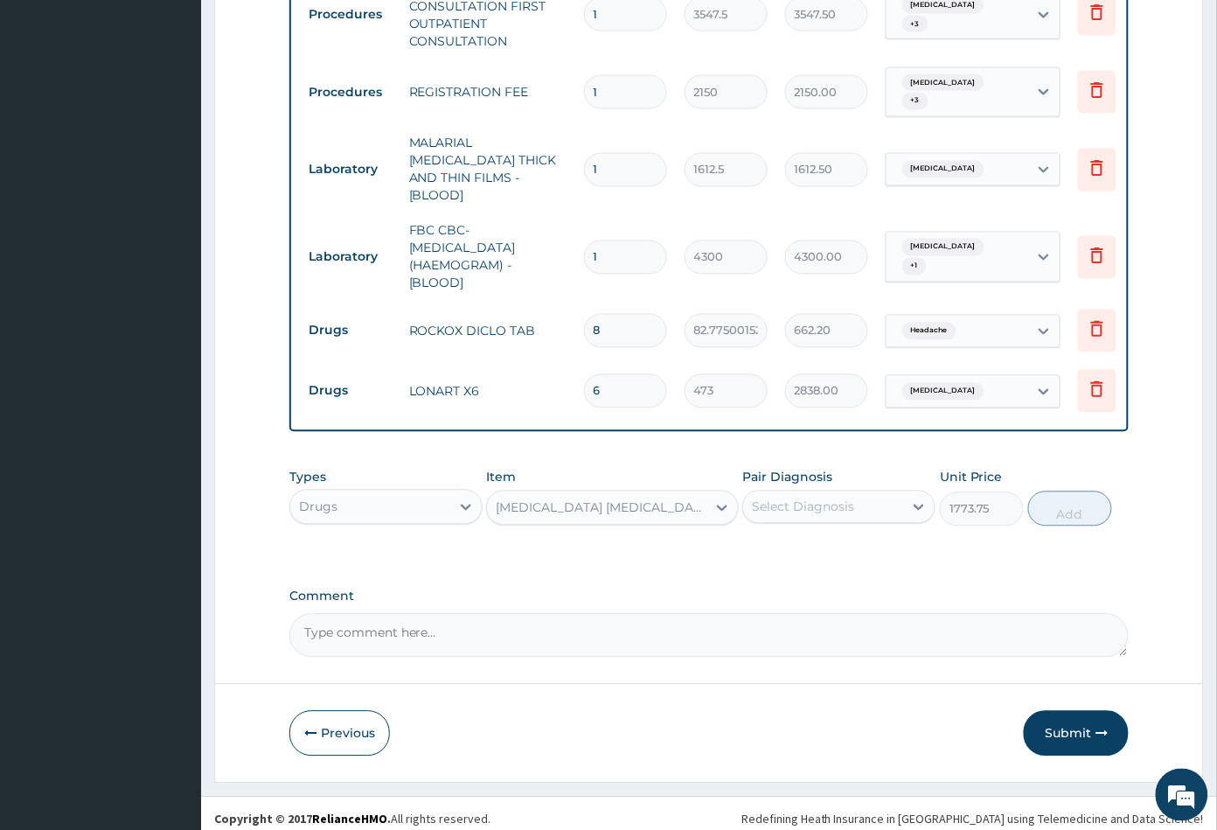
click at [823, 504] on div "Select Diagnosis" at bounding box center [803, 506] width 102 height 17
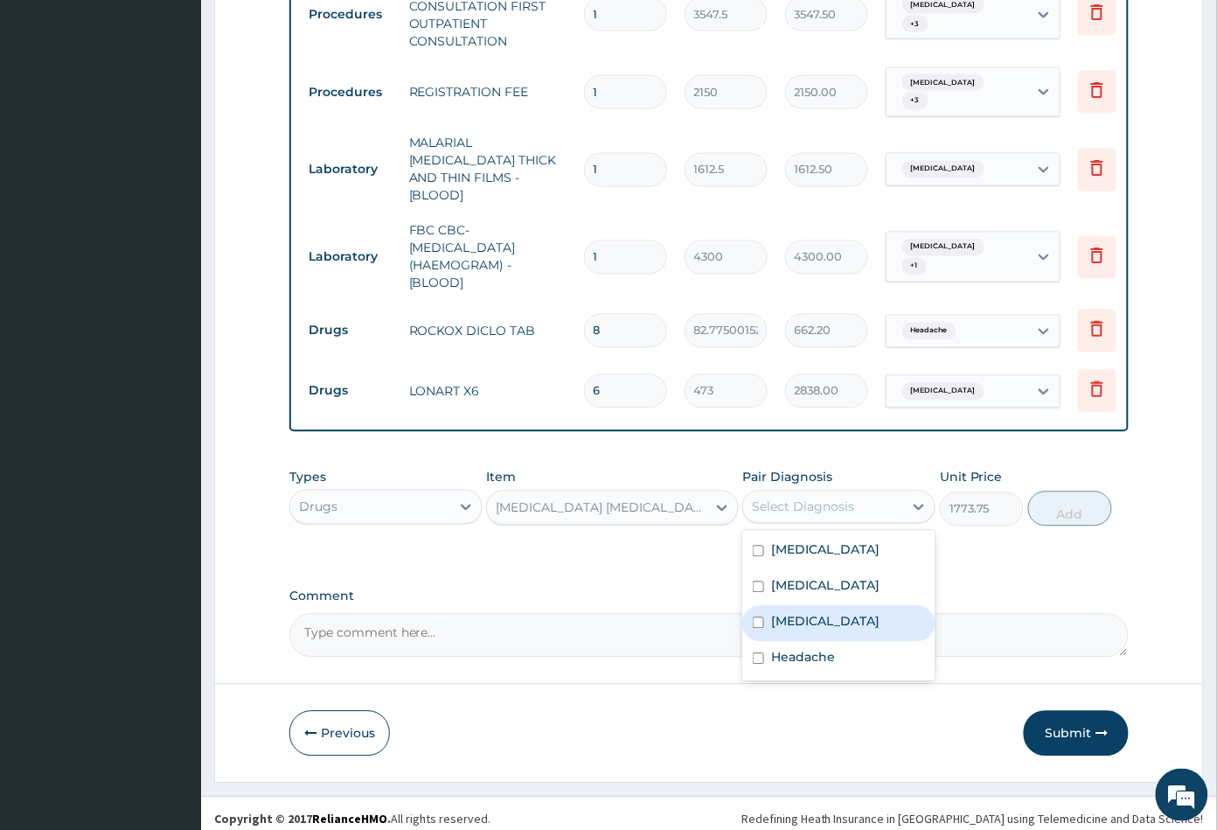
click at [829, 613] on label "Upper respiratory infection" at bounding box center [825, 621] width 108 height 17
checkbox input "true"
click at [1067, 504] on button "Add" at bounding box center [1070, 508] width 84 height 35
type input "0"
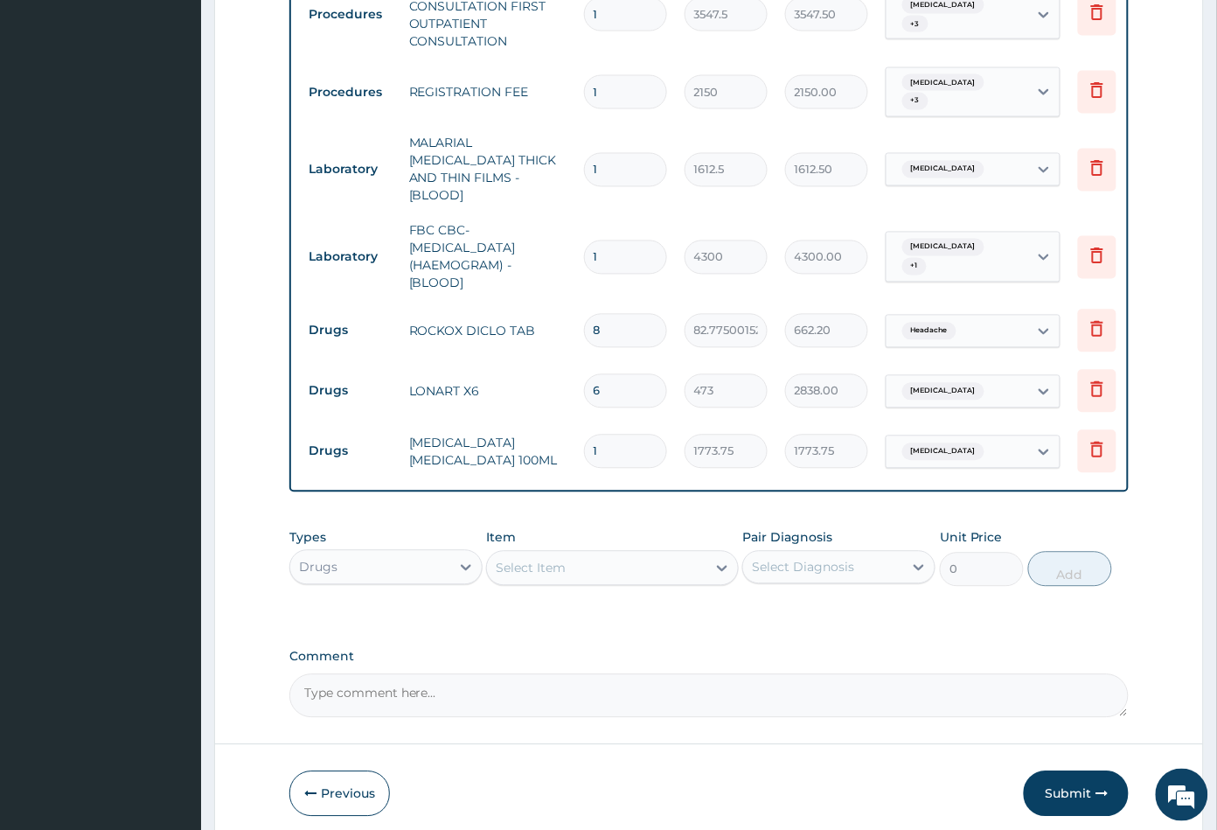
click at [636, 560] on div "Select Item" at bounding box center [596, 568] width 219 height 28
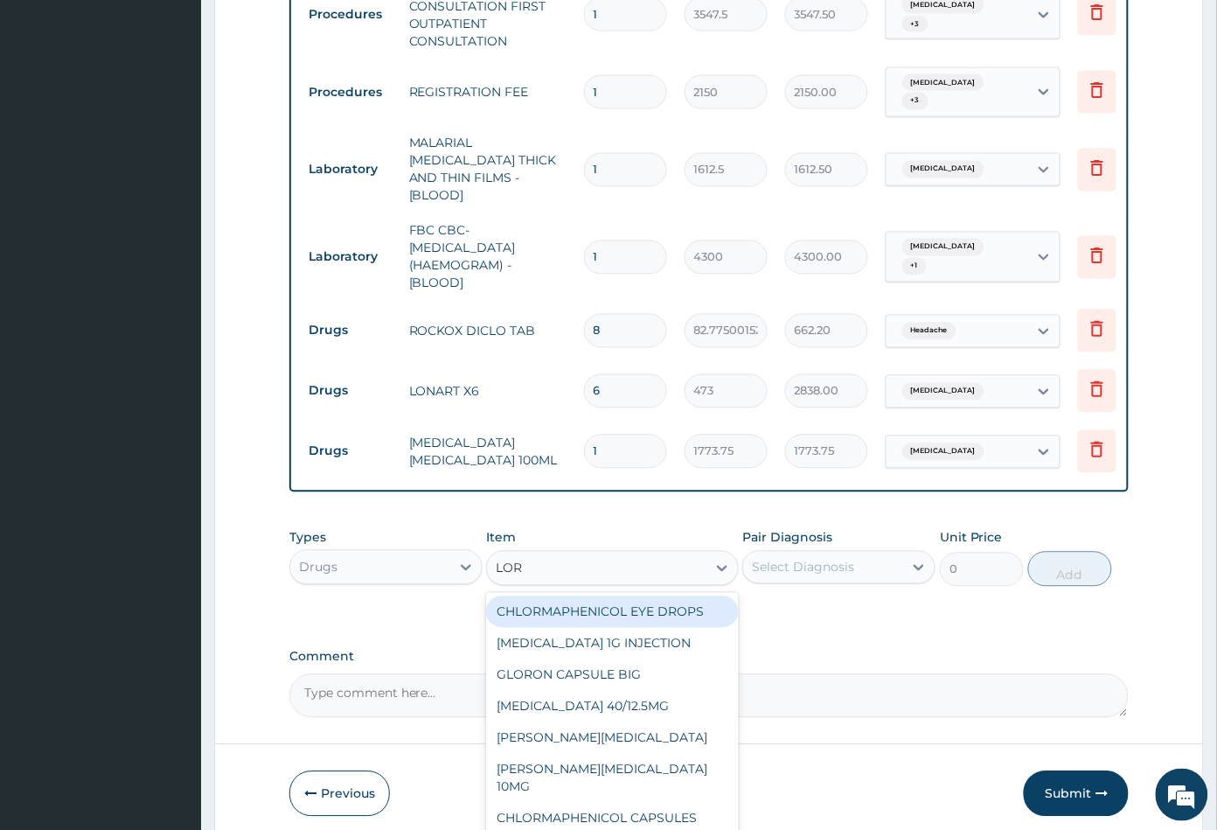
type input "LORA"
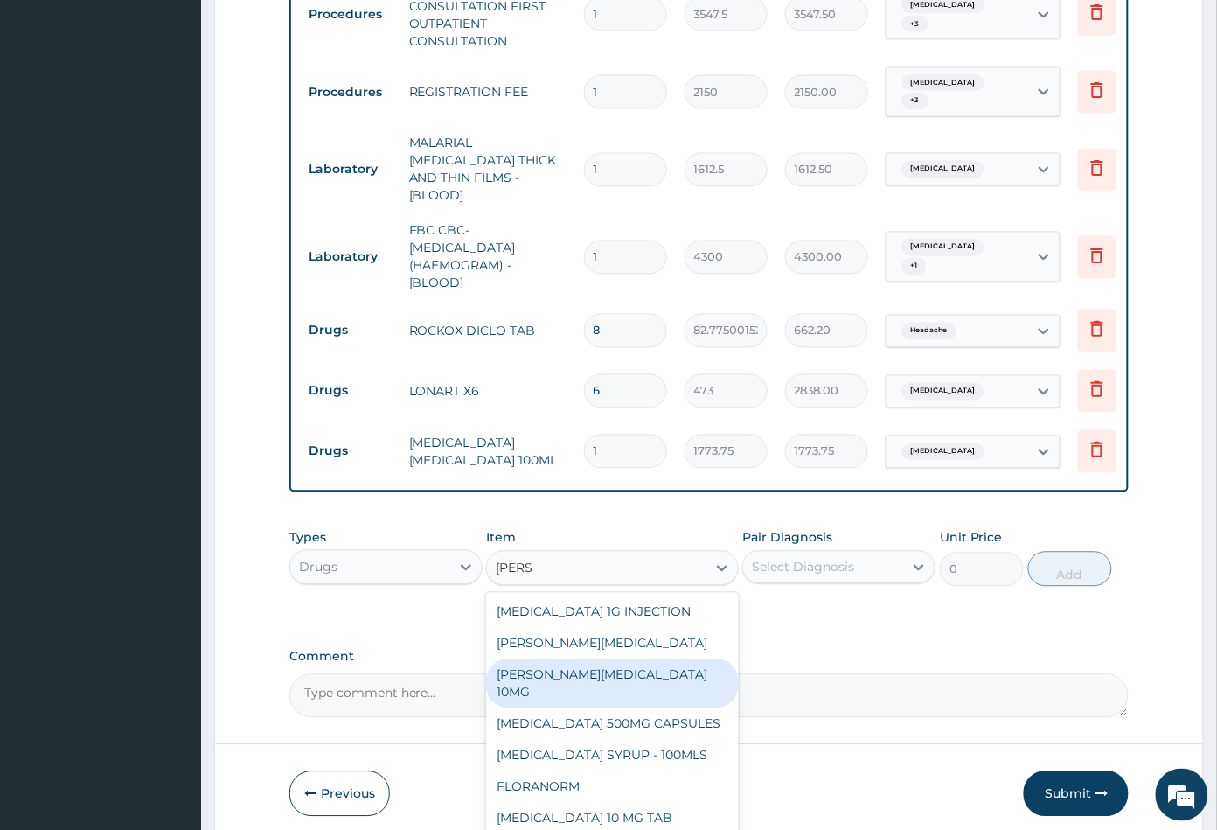
click at [679, 659] on div "LORATYN LORATADINE 10MG" at bounding box center [612, 683] width 252 height 49
type input "88.6875"
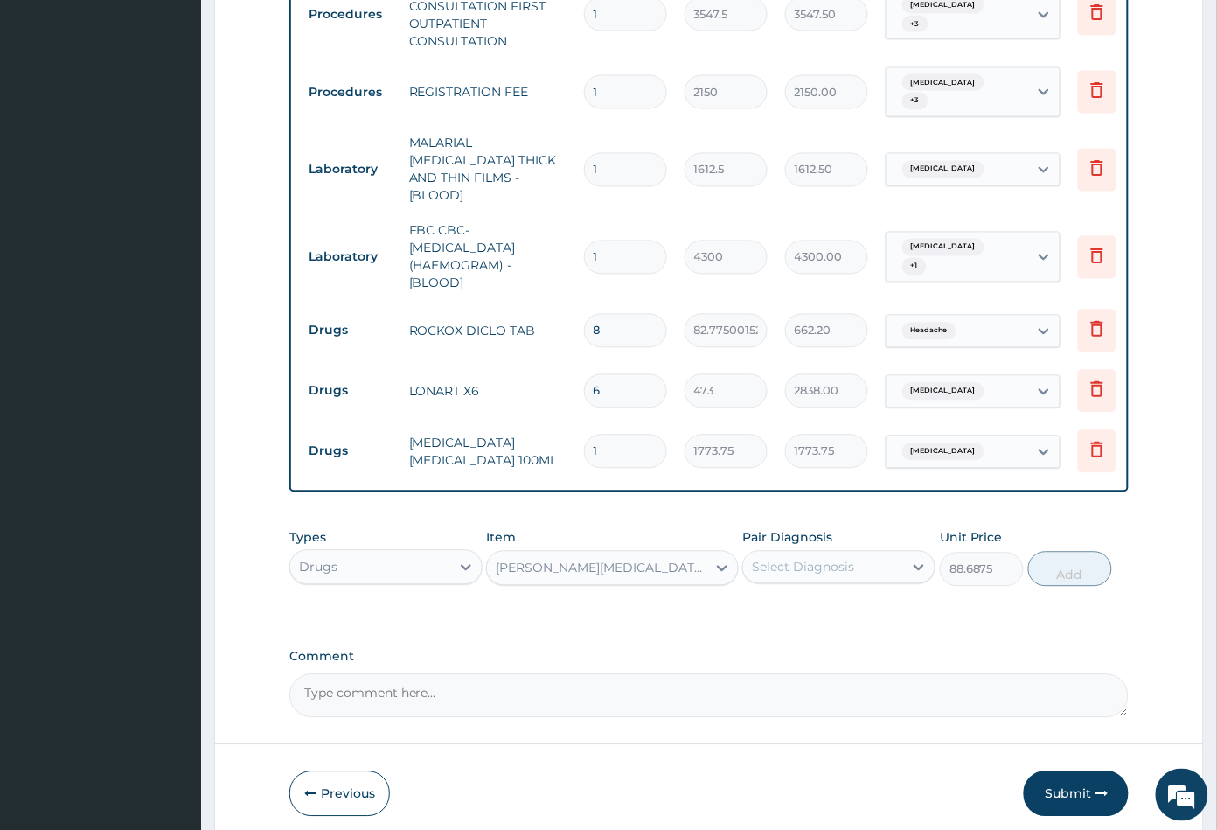
click at [824, 560] on div "Select Diagnosis" at bounding box center [803, 567] width 102 height 17
click at [843, 689] on label "Upper respiratory infection" at bounding box center [825, 681] width 108 height 17
checkbox input "true"
click at [1071, 570] on button "Add" at bounding box center [1070, 569] width 84 height 35
type input "0"
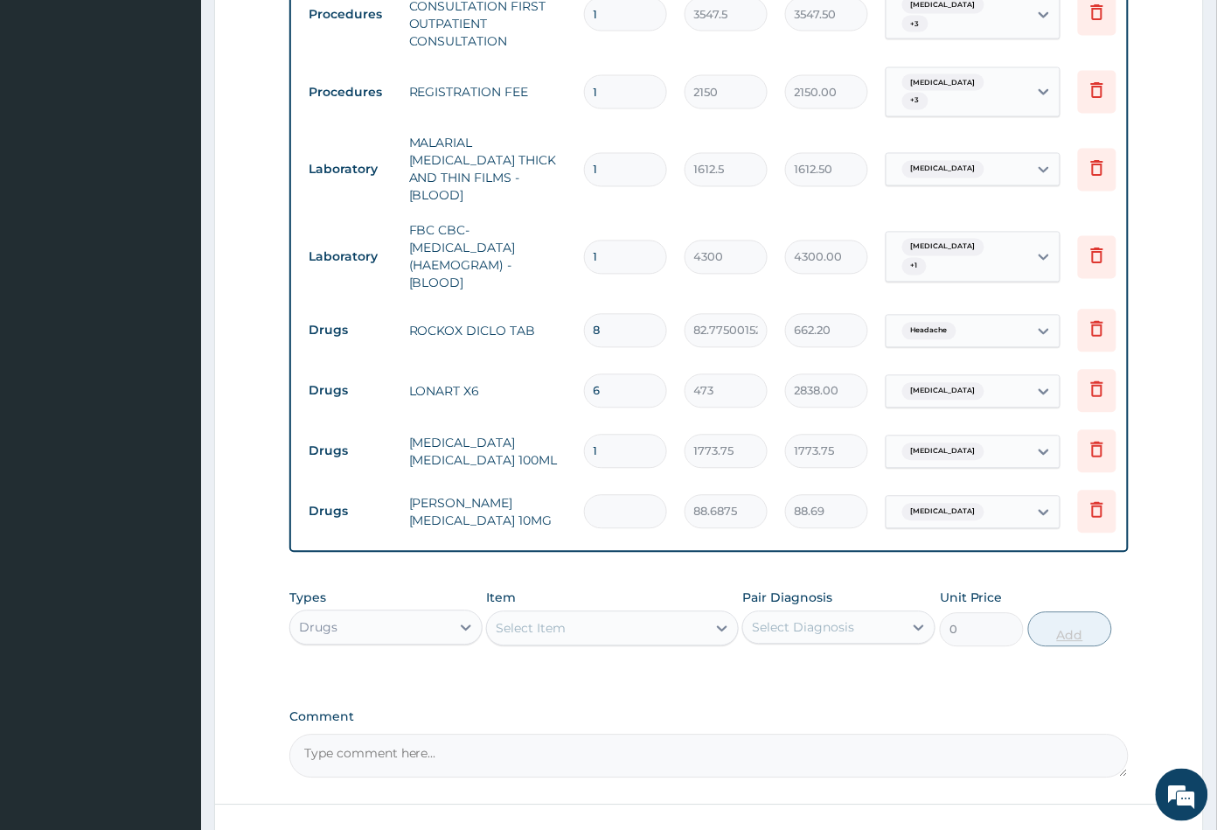
type input "0.00"
type input "5"
type input "443.44"
type input "5"
click at [613, 615] on div "Select Item" at bounding box center [596, 629] width 219 height 28
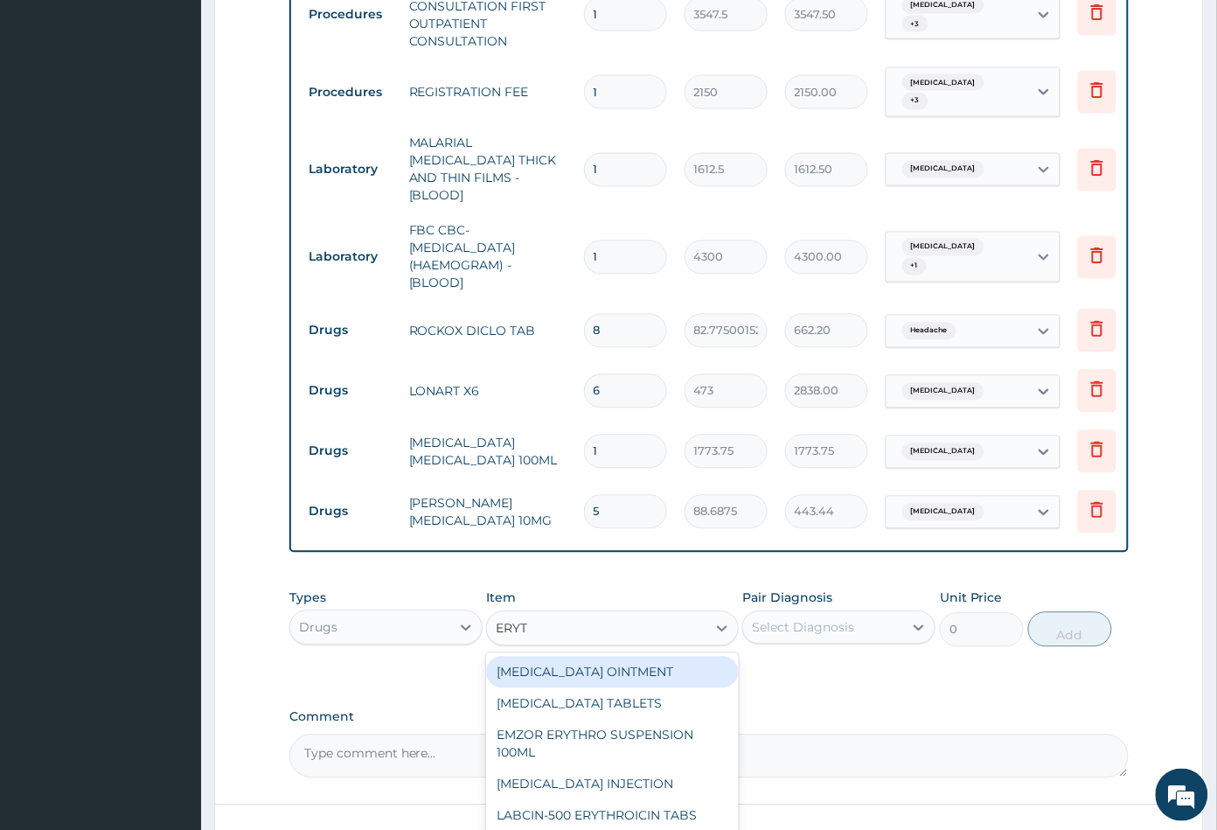
type input "ERYTH"
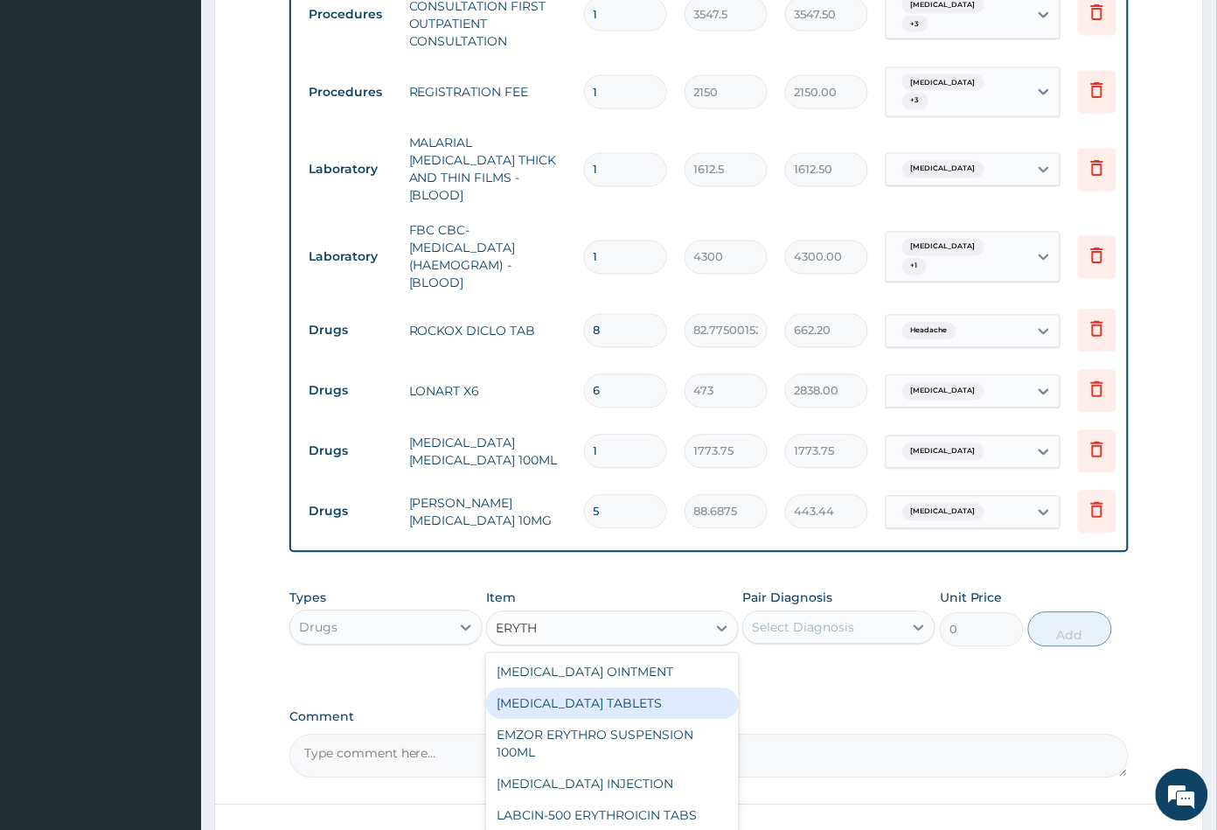
click at [651, 688] on div "[MEDICAL_DATA] TABLETS" at bounding box center [612, 703] width 252 height 31
type input "206.9375"
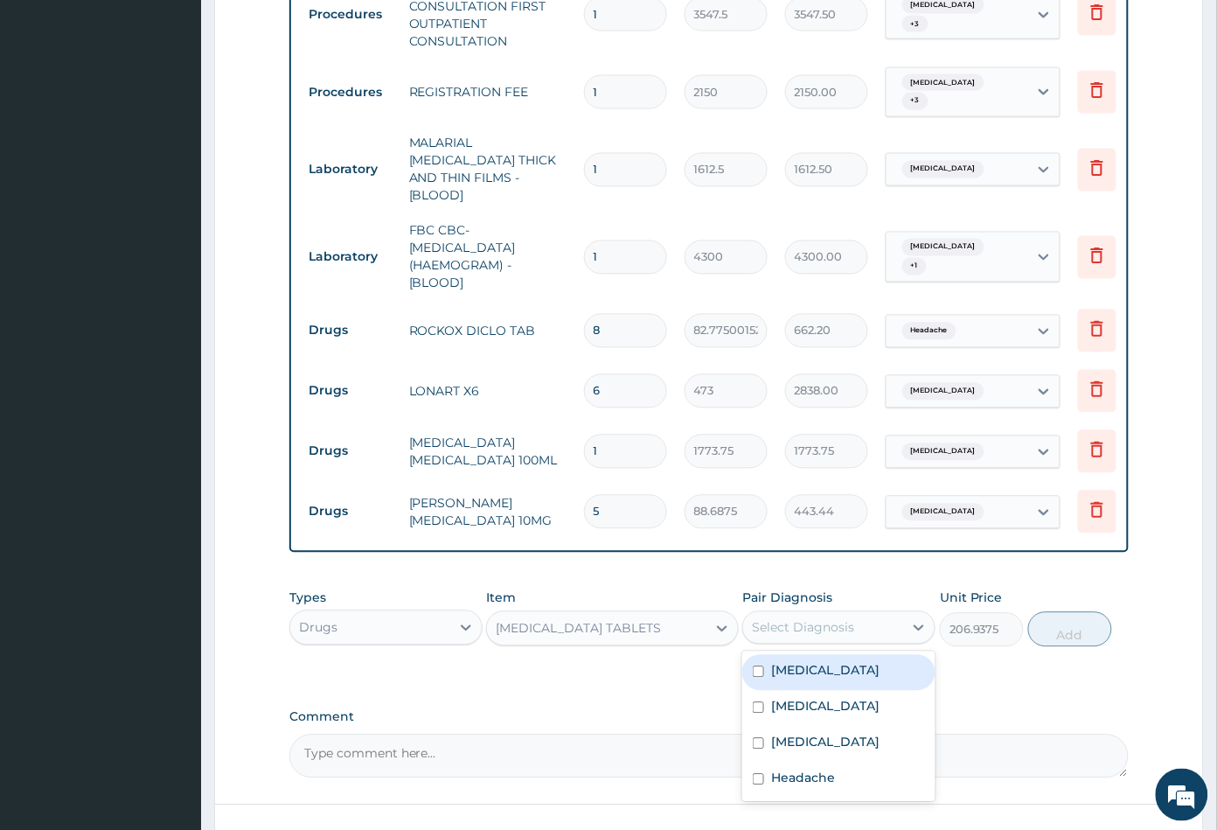
click at [822, 622] on div "Select Diagnosis" at bounding box center [803, 627] width 102 height 17
click at [819, 740] on label "[MEDICAL_DATA]" at bounding box center [825, 742] width 108 height 17
checkbox input "true"
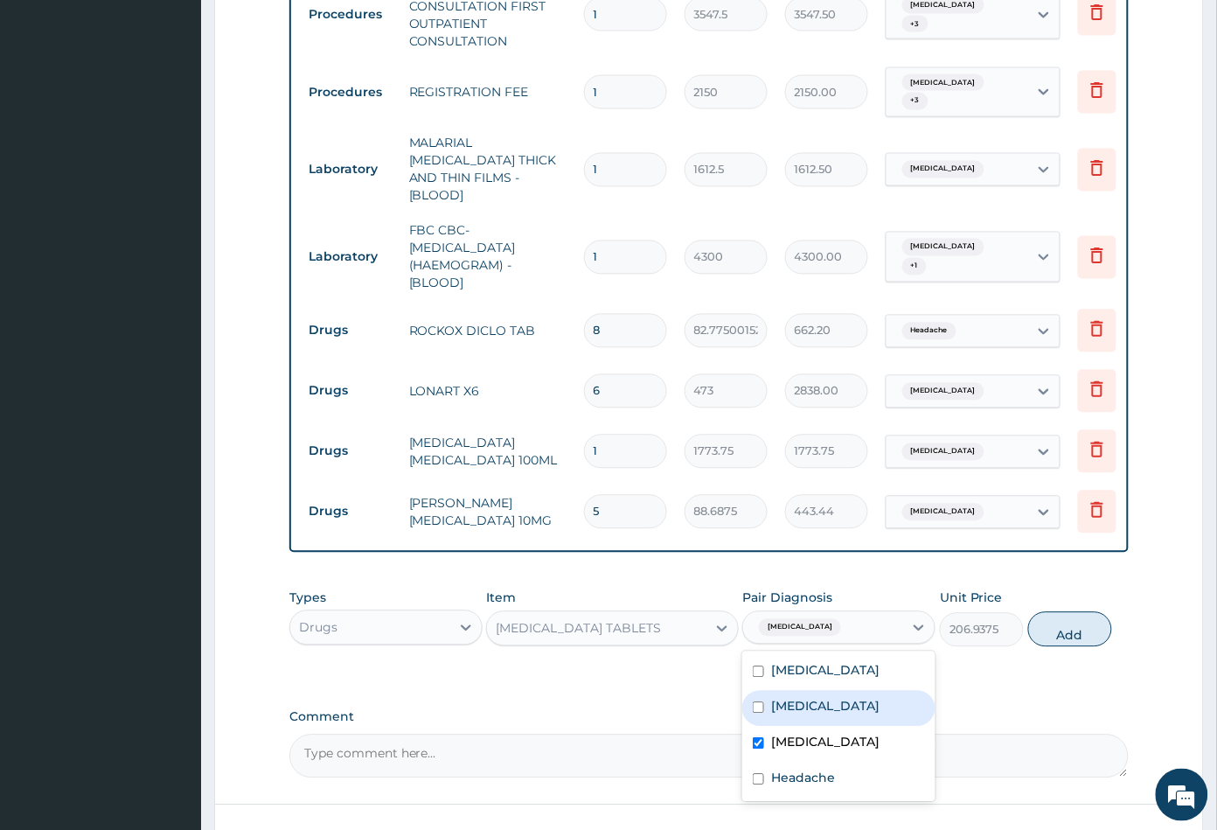
click at [812, 694] on div "Sepsis" at bounding box center [838, 709] width 193 height 36
checkbox input "true"
click at [1065, 638] on button "Add" at bounding box center [1070, 629] width 84 height 35
type input "0"
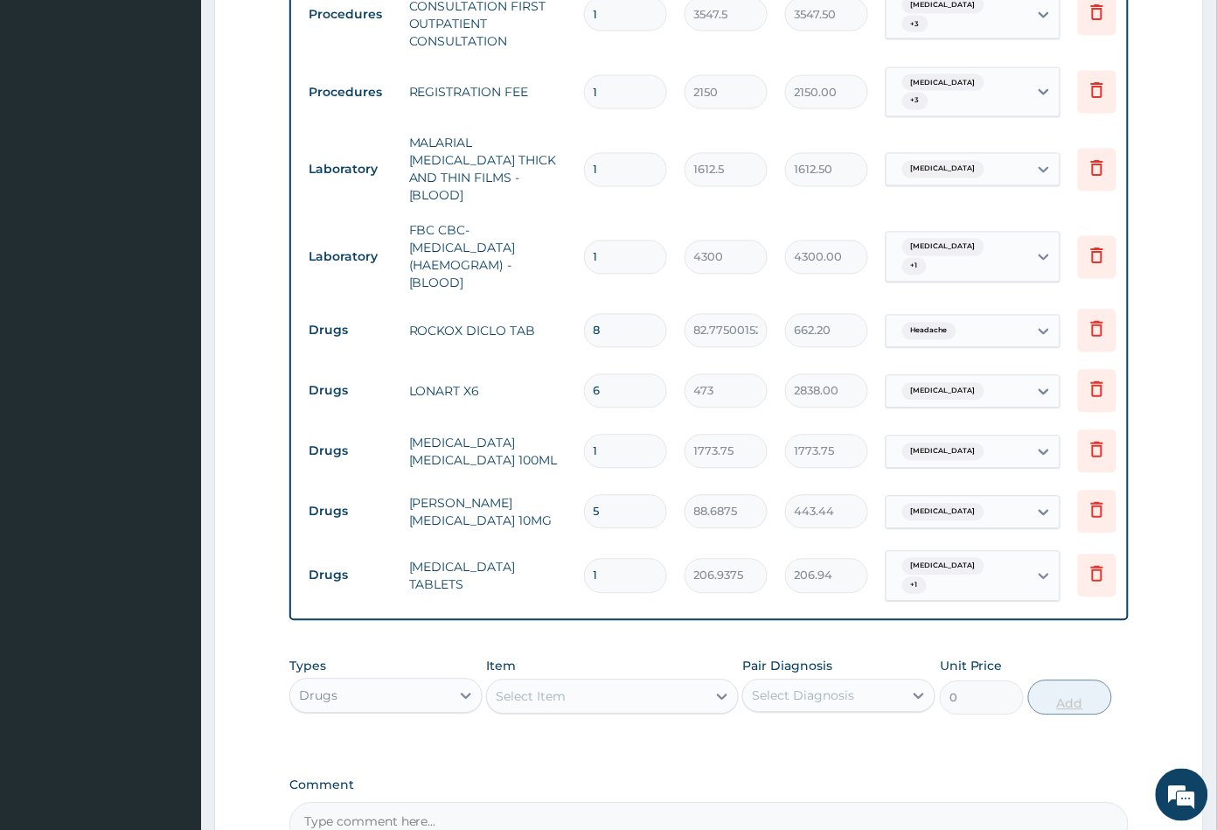
type input "15"
type input "3104.06"
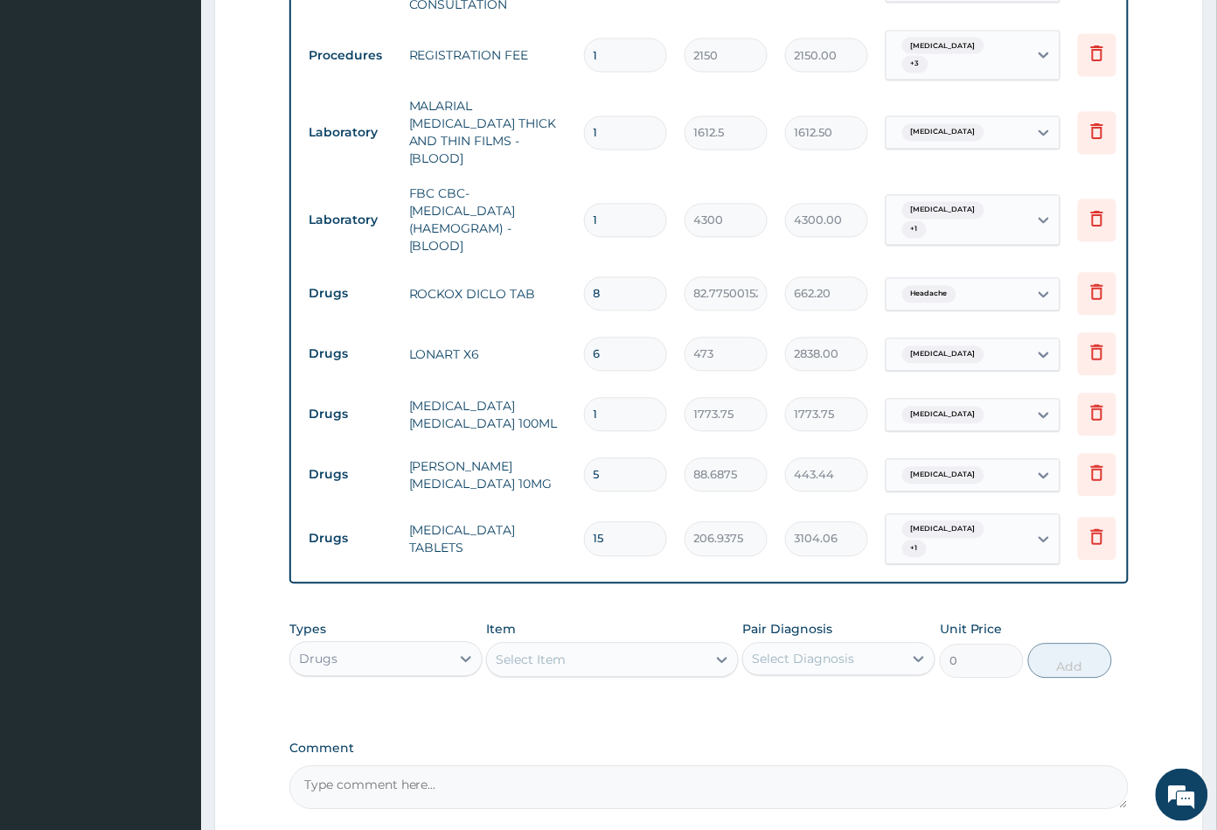
scroll to position [916, 0]
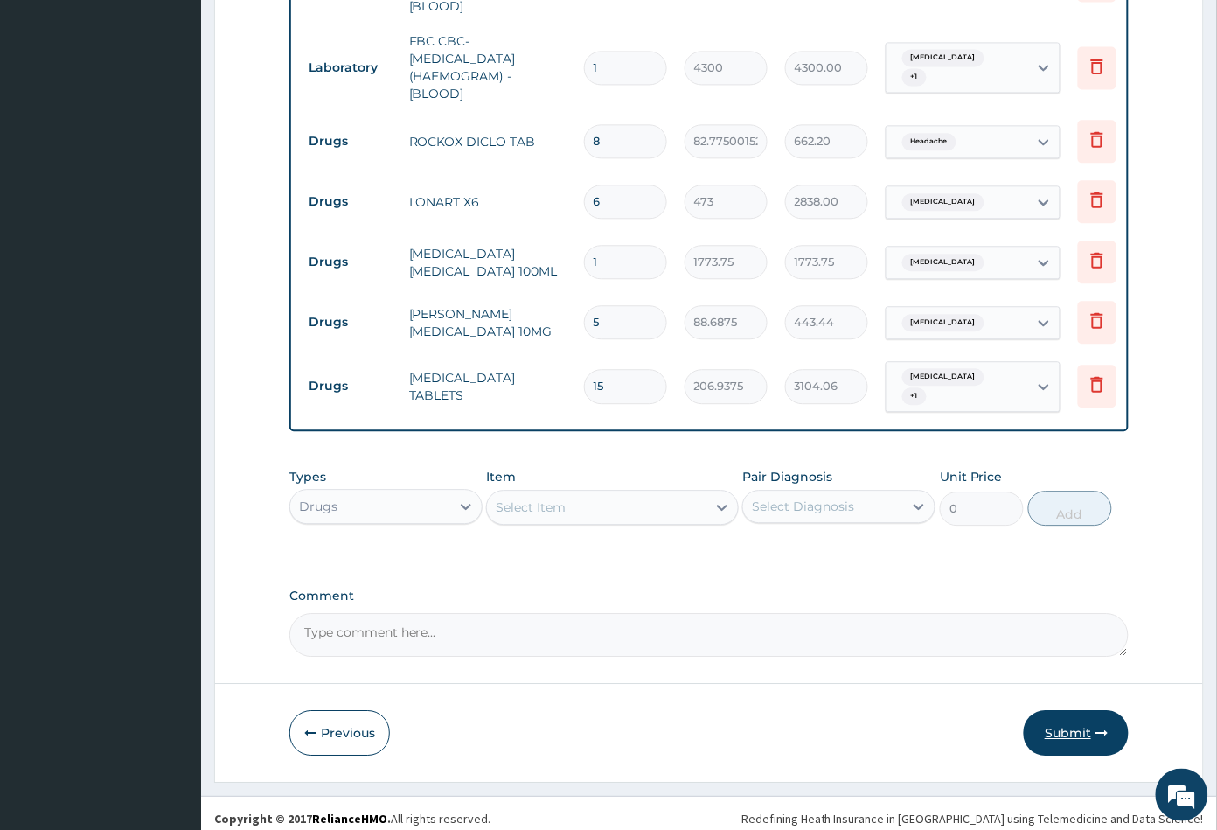
type input "15"
click at [1071, 729] on button "Submit" at bounding box center [1076, 732] width 105 height 45
click at [1054, 720] on button "Submit" at bounding box center [1076, 732] width 105 height 45
click at [1067, 726] on button "Submit" at bounding box center [1076, 732] width 105 height 45
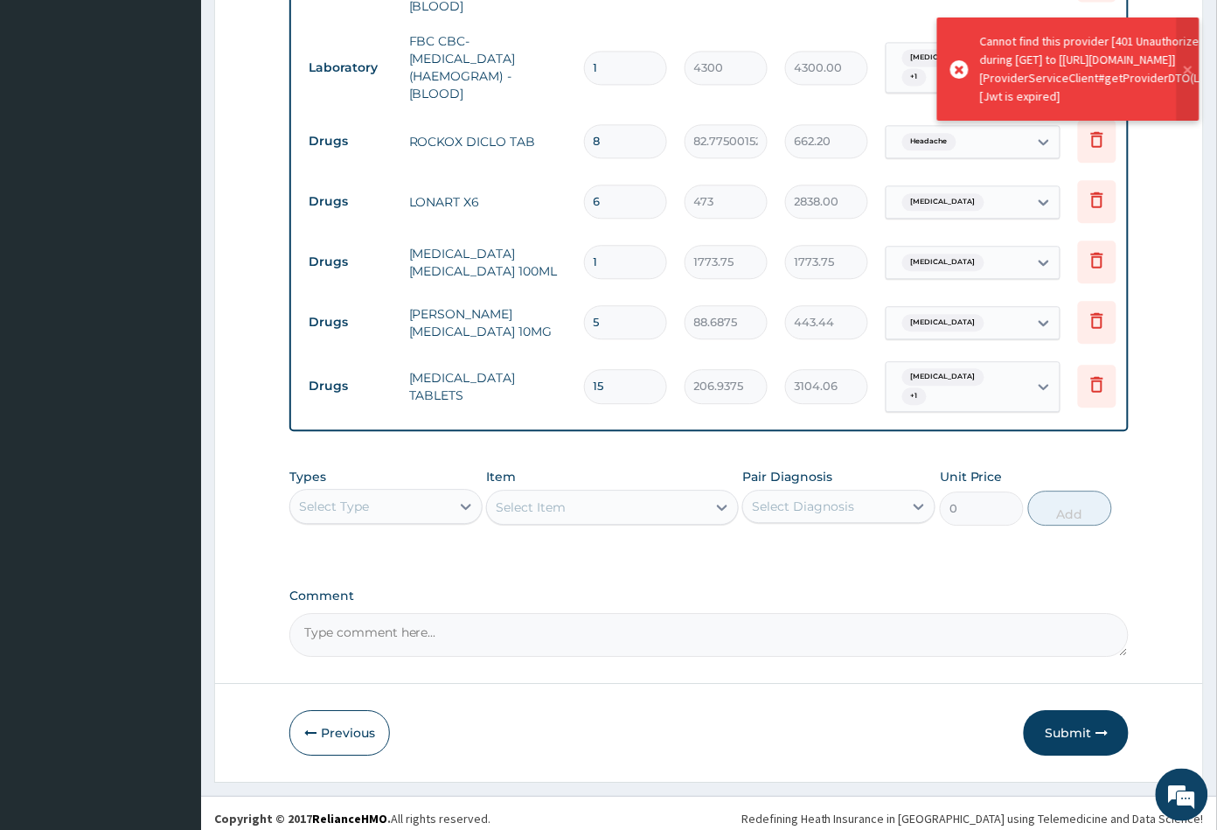
click at [1067, 726] on button "Submit" at bounding box center [1076, 732] width 105 height 45
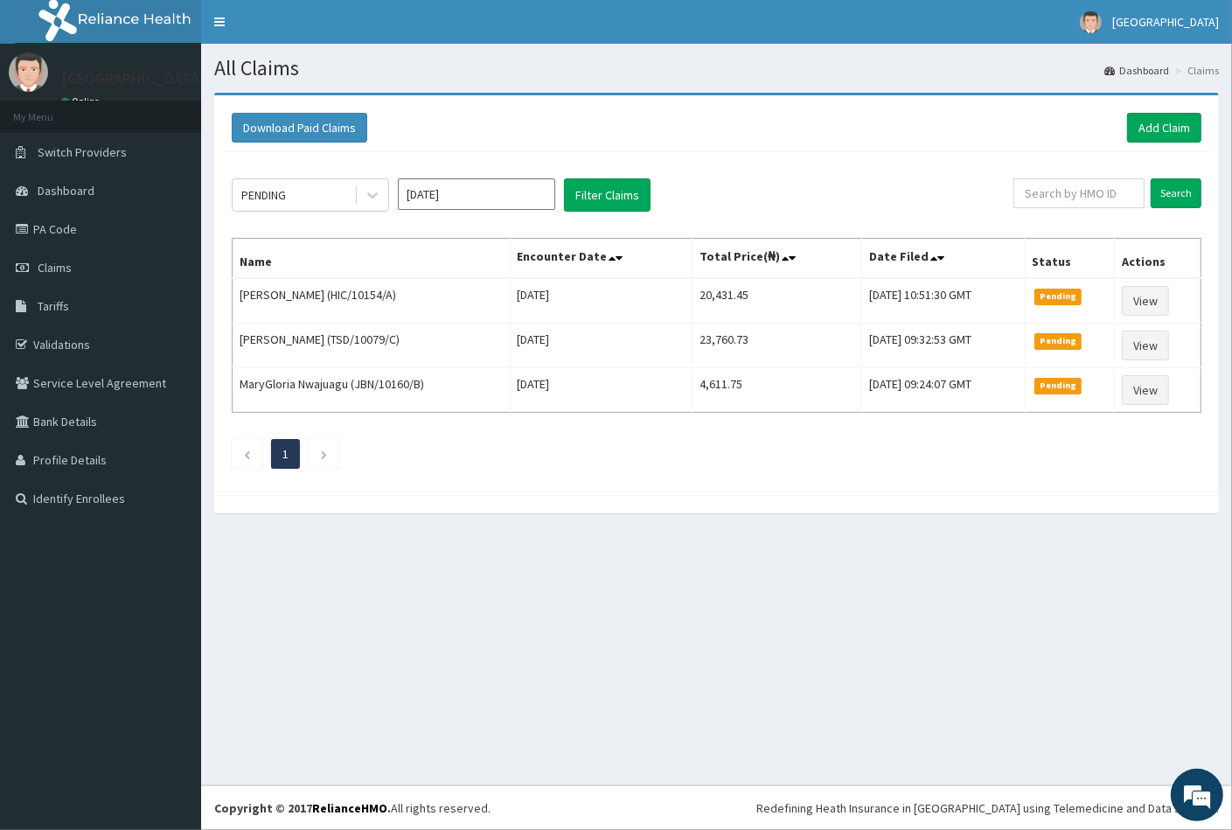
click at [1150, 105] on div "Download Paid Claims Add Claim" at bounding box center [716, 128] width 987 height 48
click at [1168, 126] on link "Add Claim" at bounding box center [1164, 128] width 74 height 30
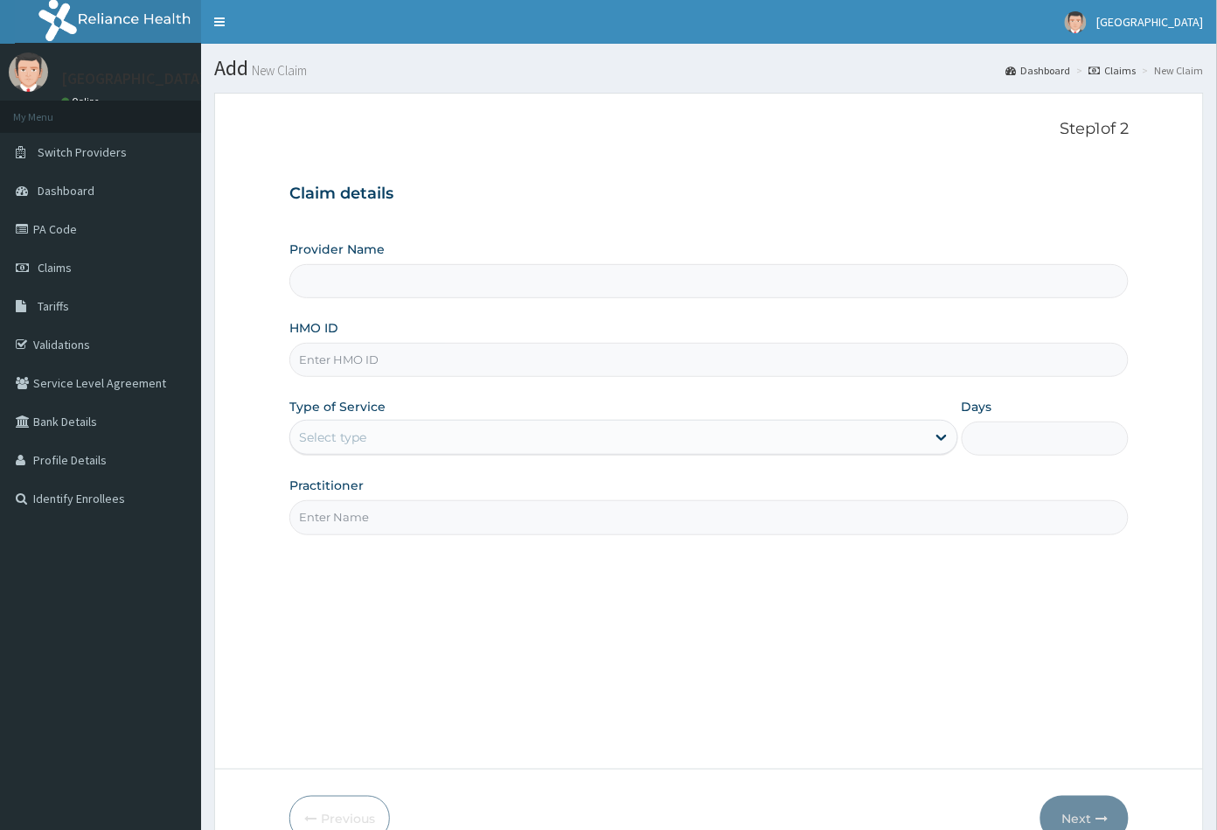
click at [315, 360] on input "HMO ID" at bounding box center [709, 360] width 840 height 34
type input "Peachcare Medical Centre"
paste input "OPN/10002/A"
type input "OPN/10002/A"
click at [379, 416] on div "Type of Service Select type" at bounding box center [623, 427] width 669 height 58
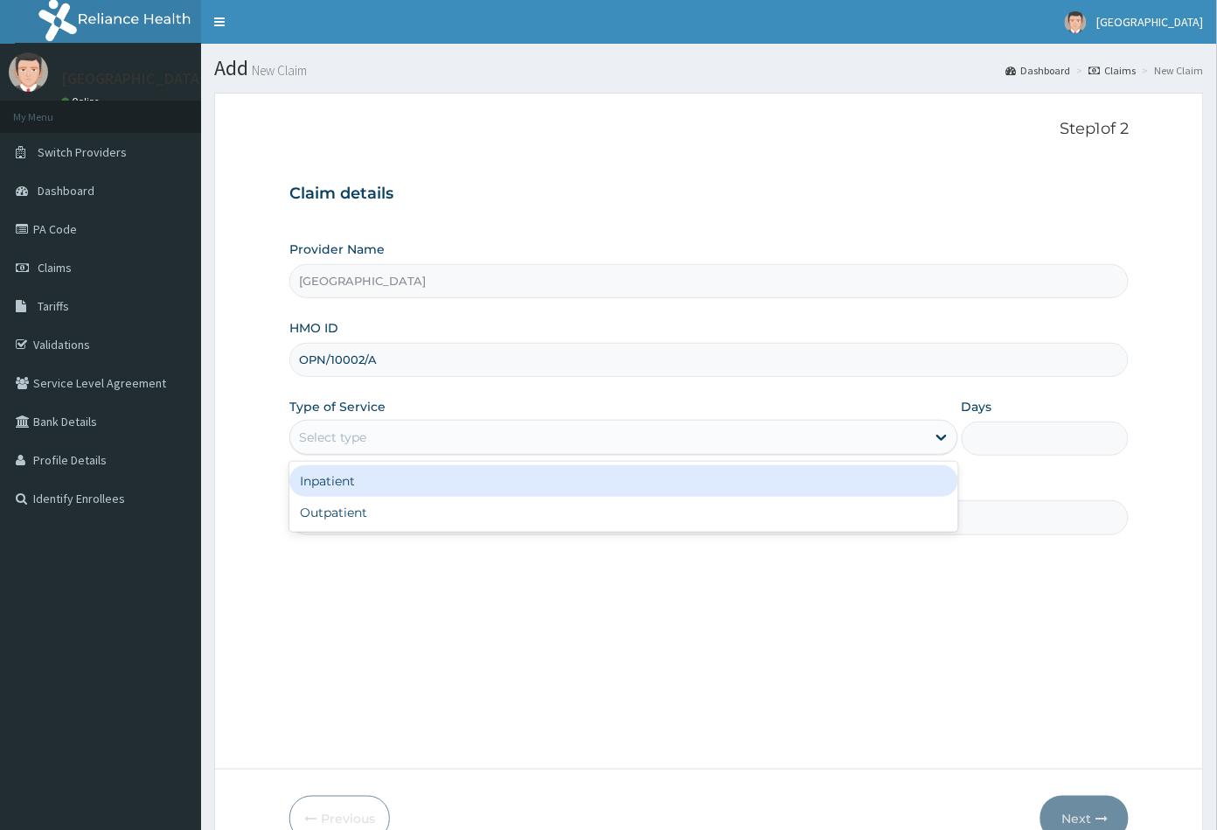
click at [373, 435] on div "Select type" at bounding box center [608, 437] width 636 height 28
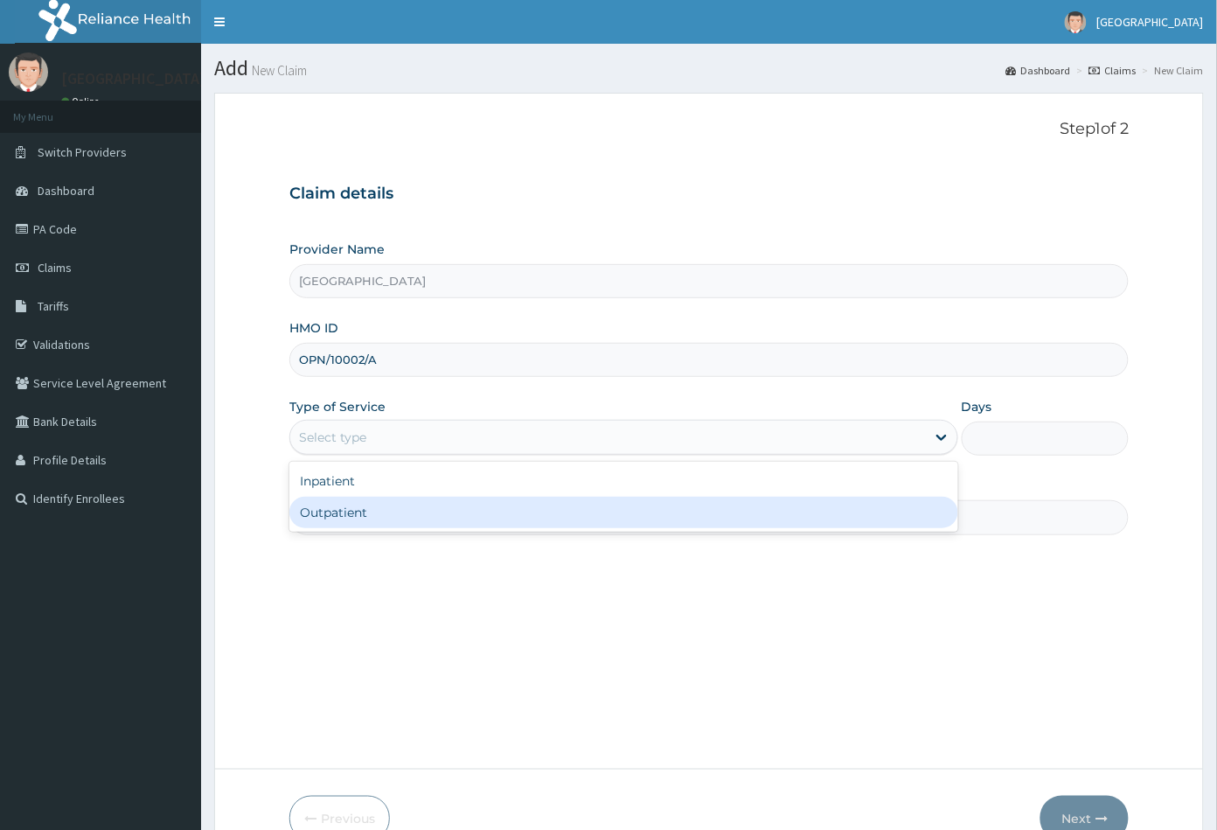
click at [368, 509] on div "Outpatient" at bounding box center [623, 512] width 669 height 31
type input "1"
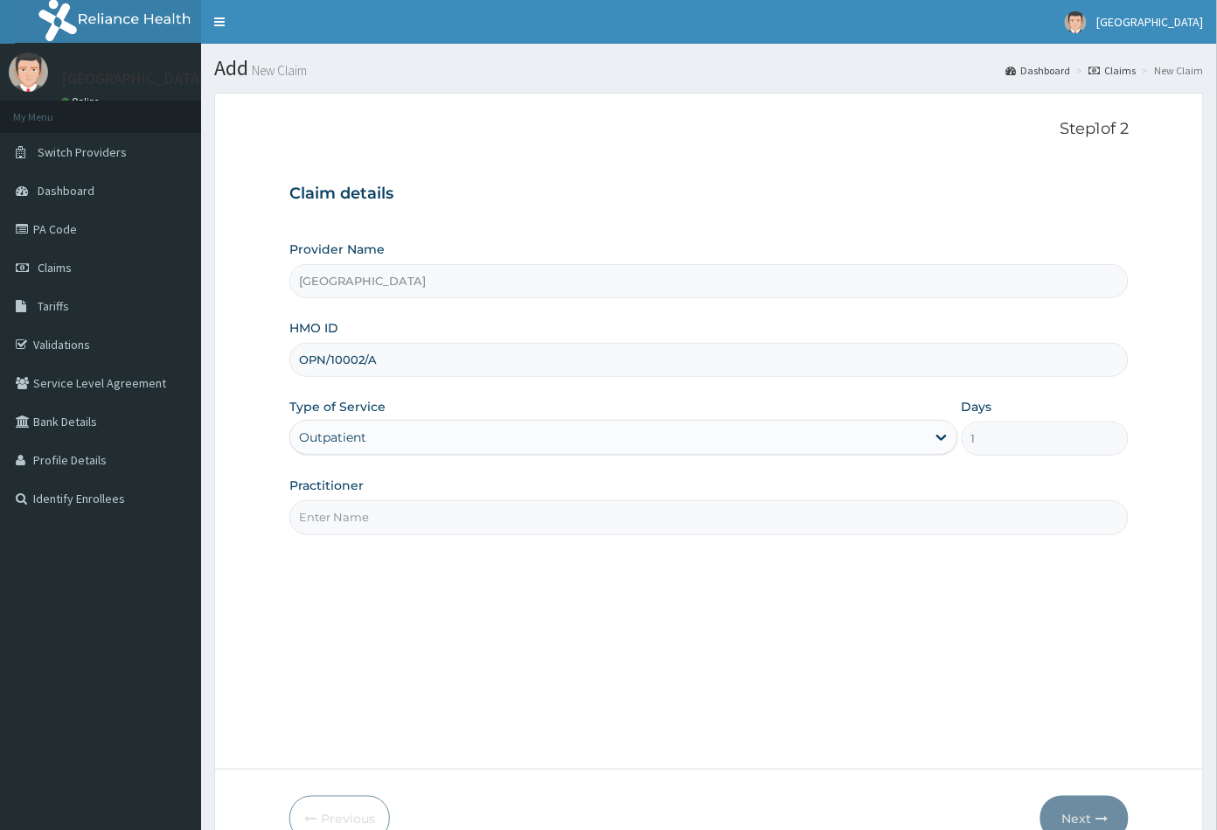
click at [368, 509] on input "Practitioner" at bounding box center [709, 517] width 840 height 34
type input "CON"
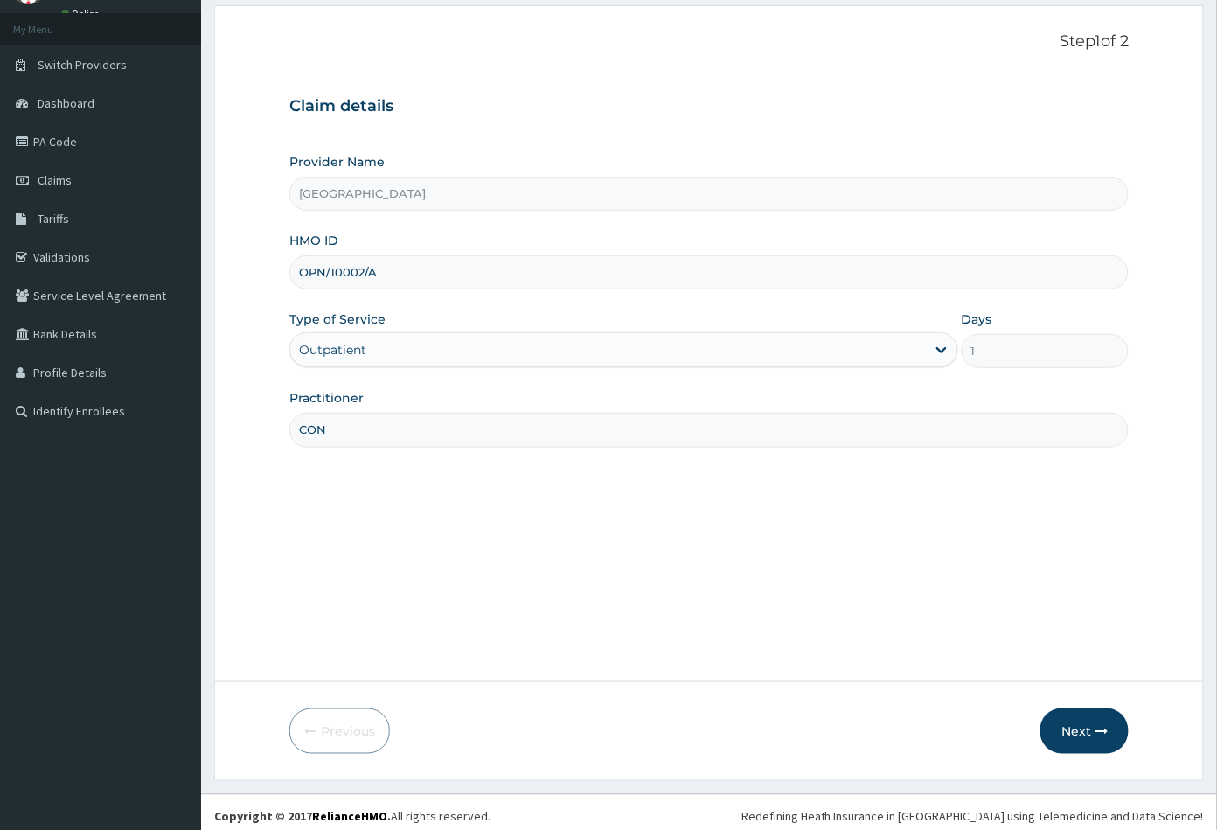
scroll to position [96, 0]
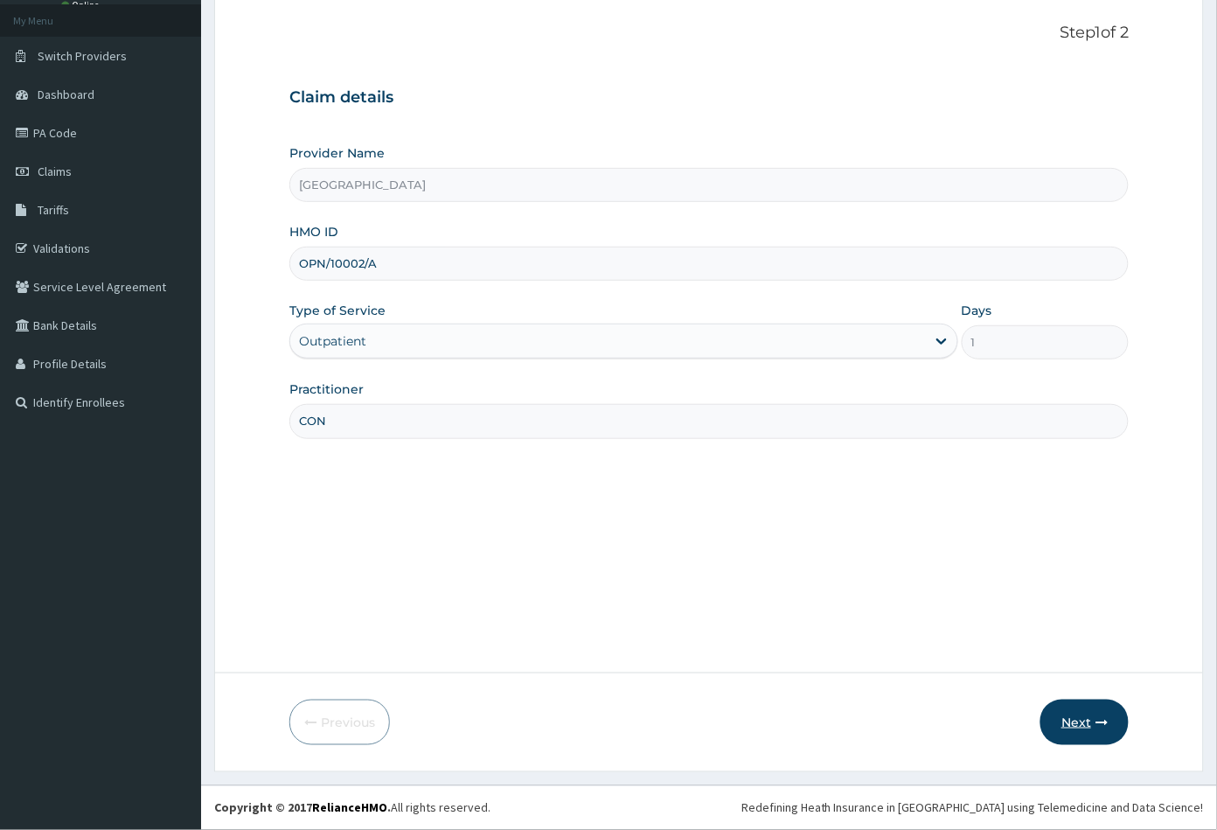
click at [1077, 720] on button "Next" at bounding box center [1084, 721] width 88 height 45
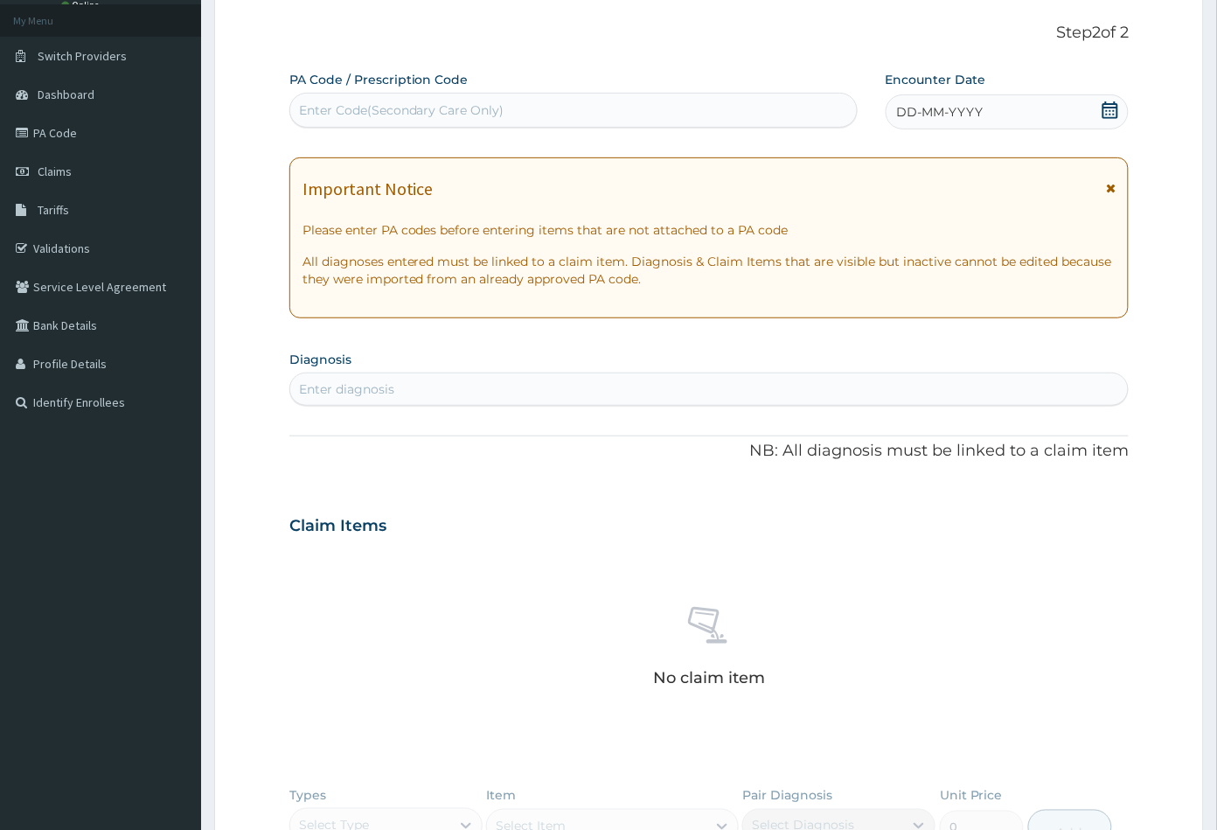
click at [1106, 109] on icon at bounding box center [1110, 109] width 17 height 17
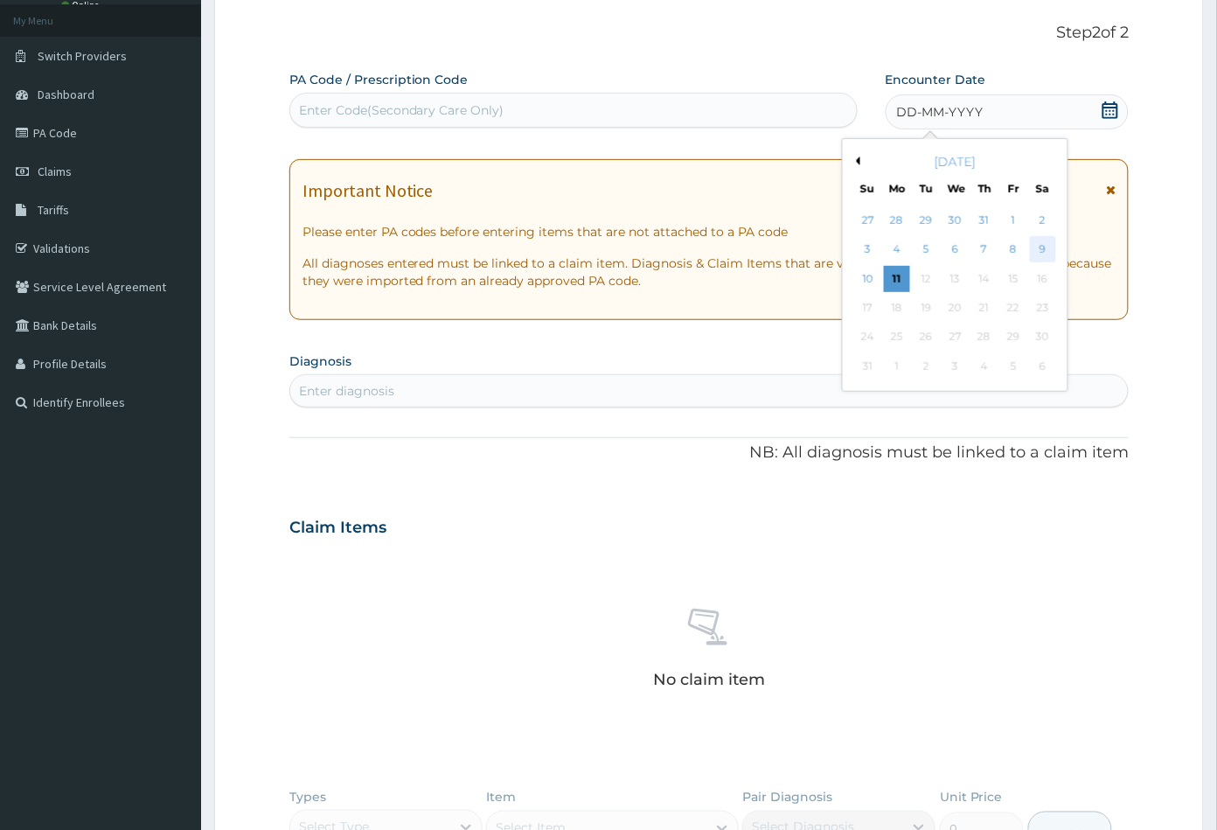
click at [1046, 247] on div "9" at bounding box center [1042, 250] width 26 height 26
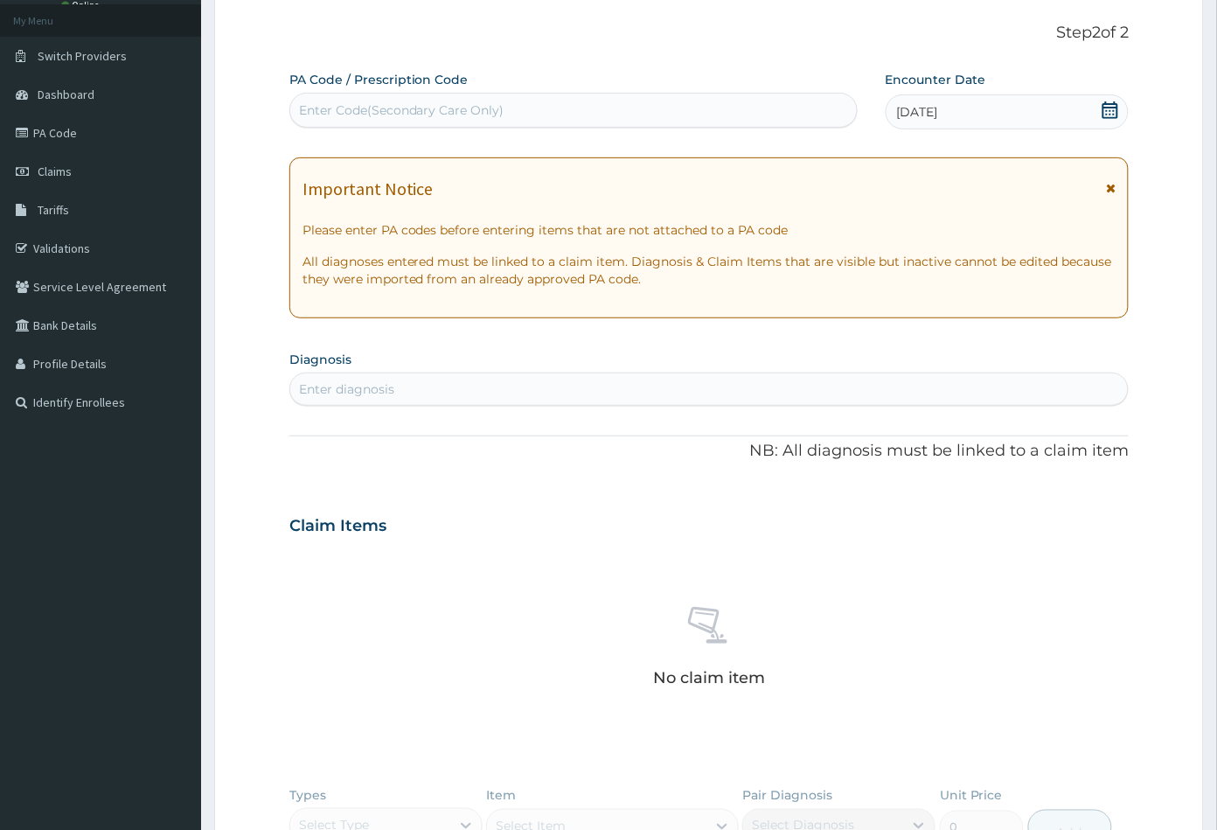
click at [472, 385] on div "Enter diagnosis" at bounding box center [709, 389] width 838 height 28
type input "MALA"
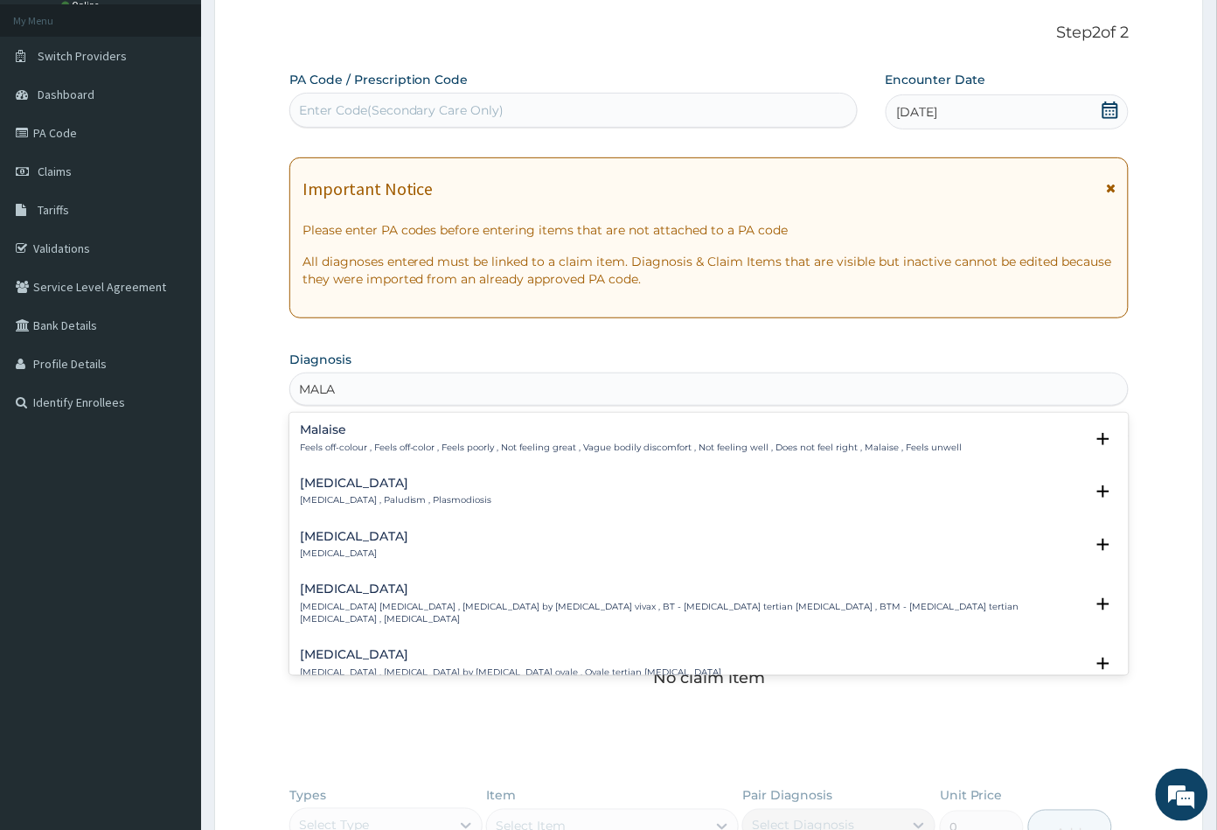
click at [337, 489] on h4 "Malaria" at bounding box center [396, 482] width 192 height 13
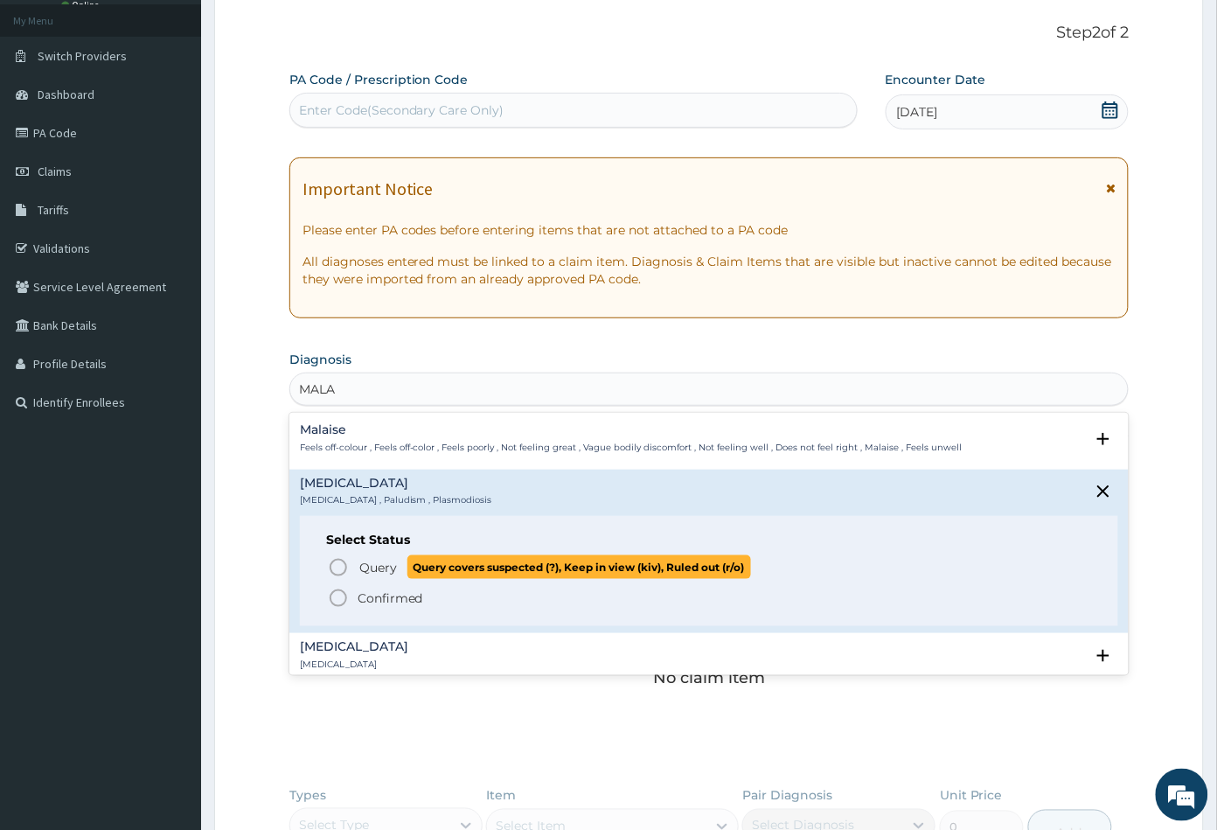
click at [339, 563] on icon "status option query" at bounding box center [338, 567] width 21 height 21
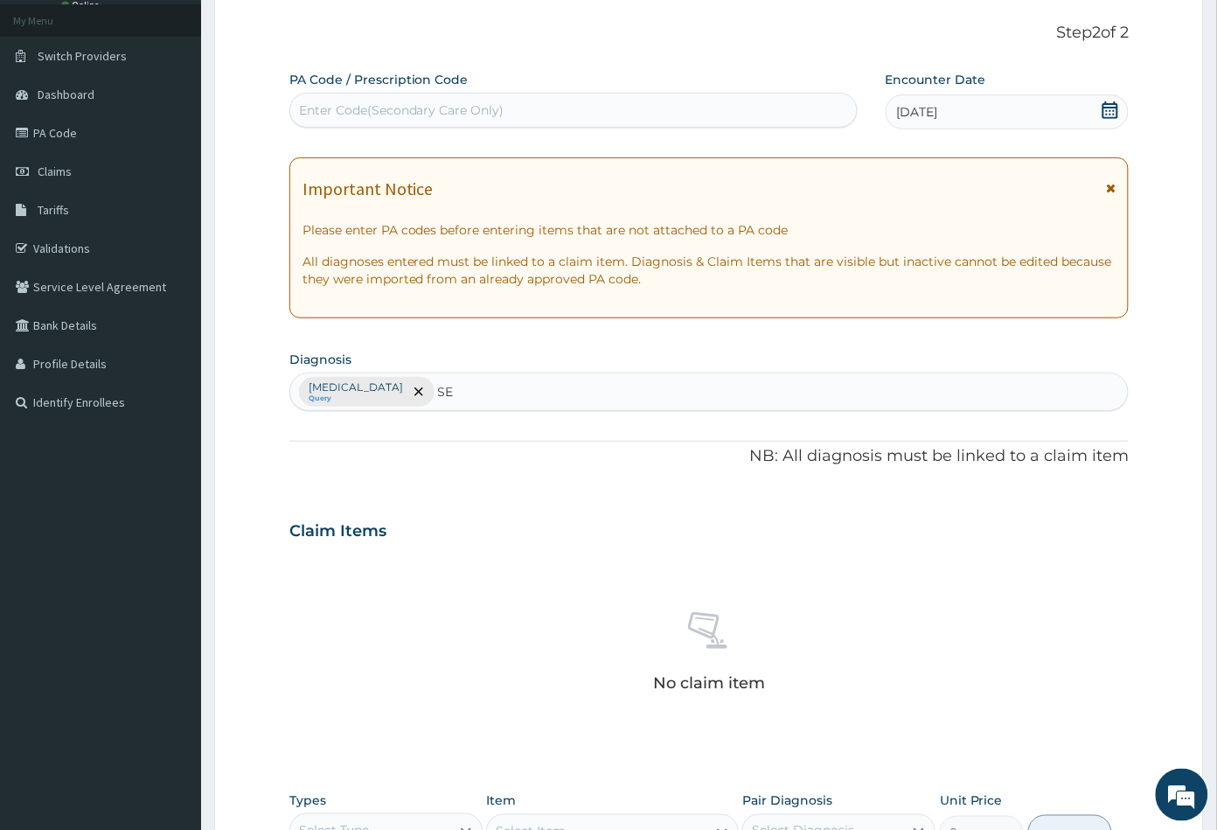
type input "SEP"
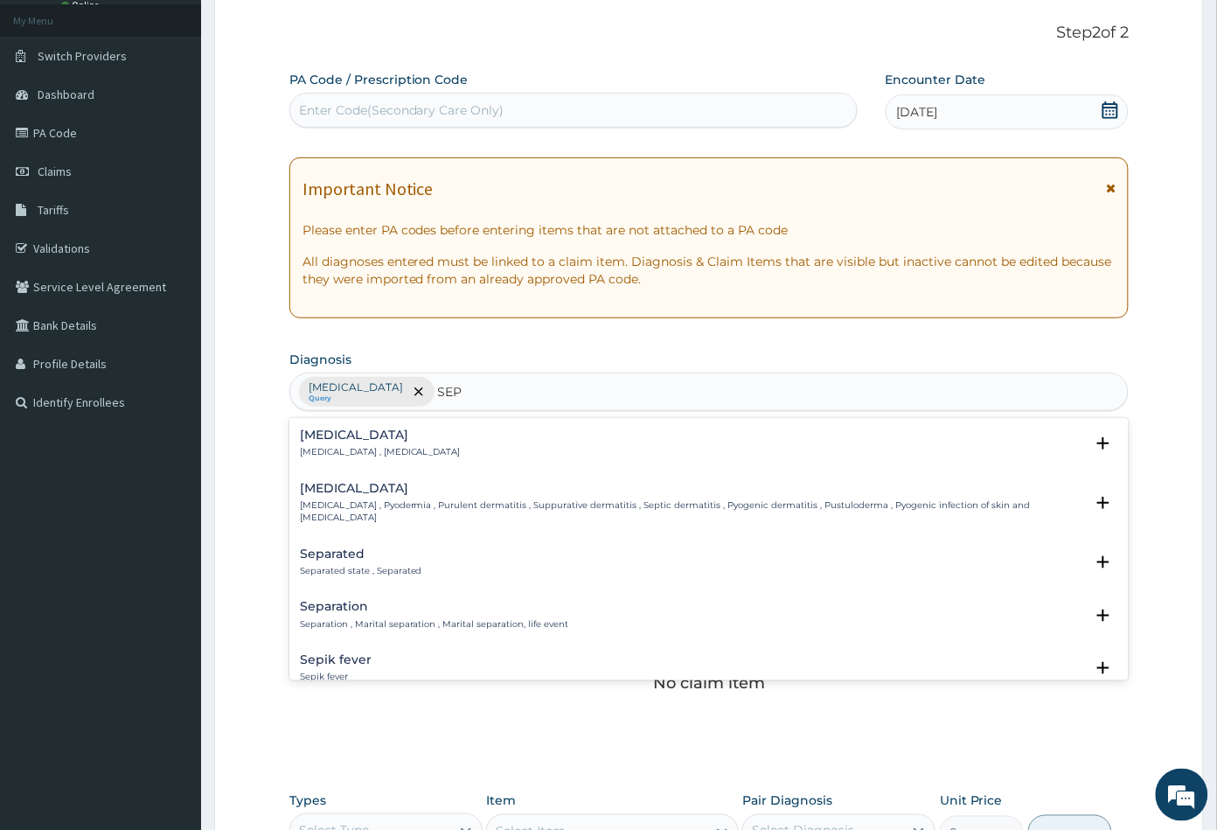
click at [343, 448] on p "Systemic infection , Sepsis" at bounding box center [380, 452] width 161 height 12
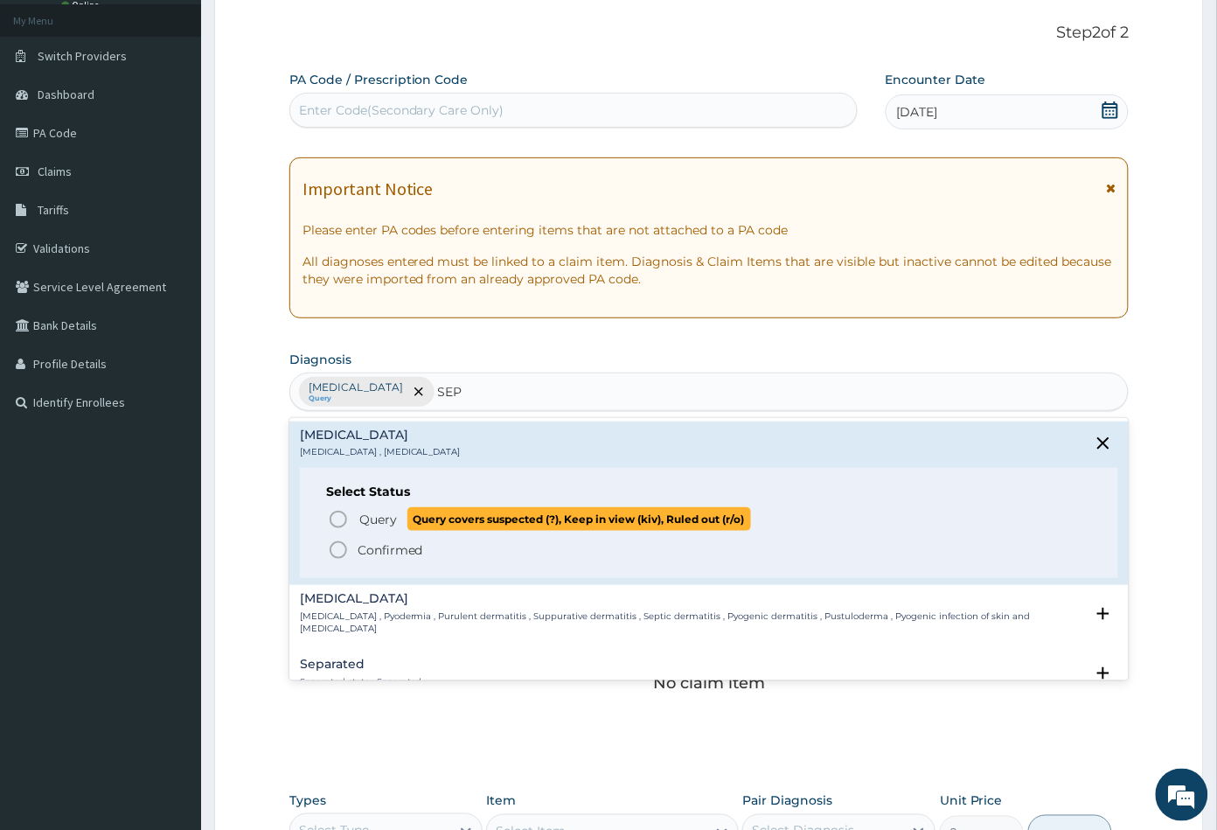
click at [341, 518] on icon "status option query" at bounding box center [338, 519] width 21 height 21
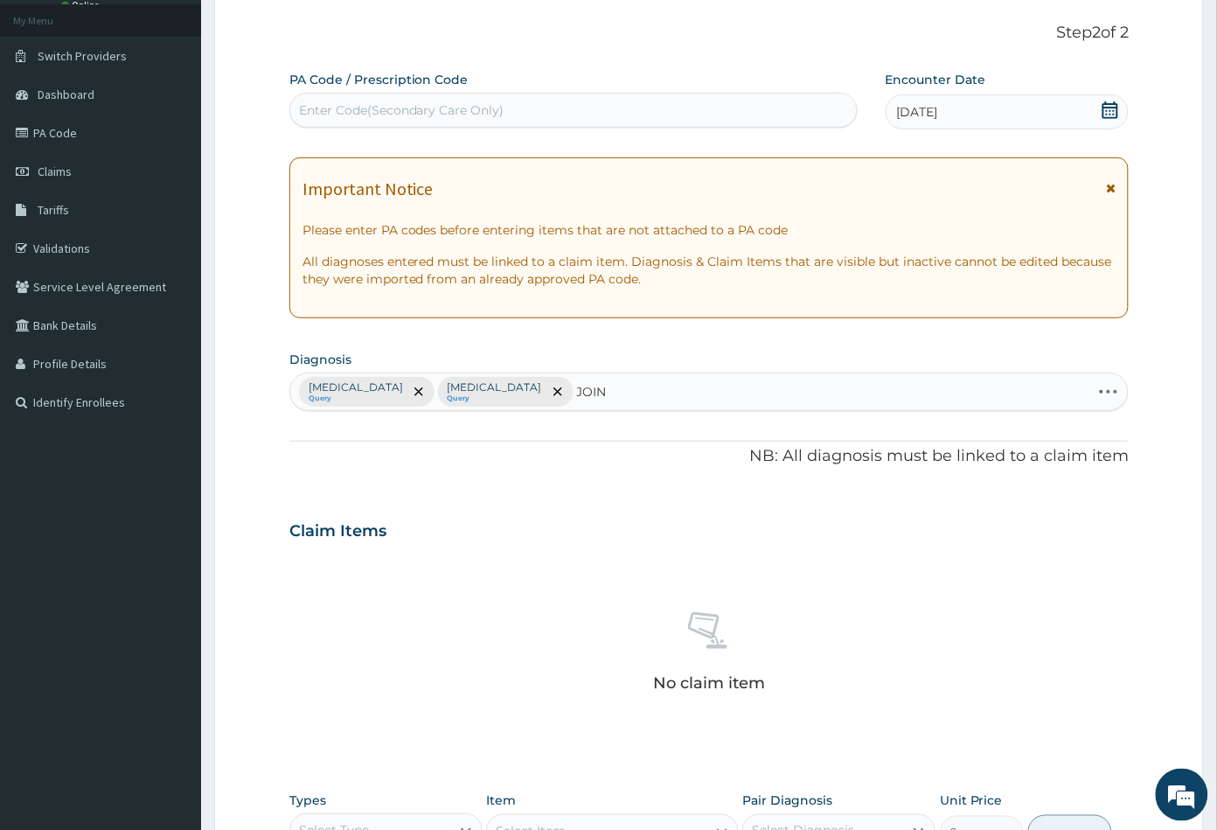
type input "JOINT"
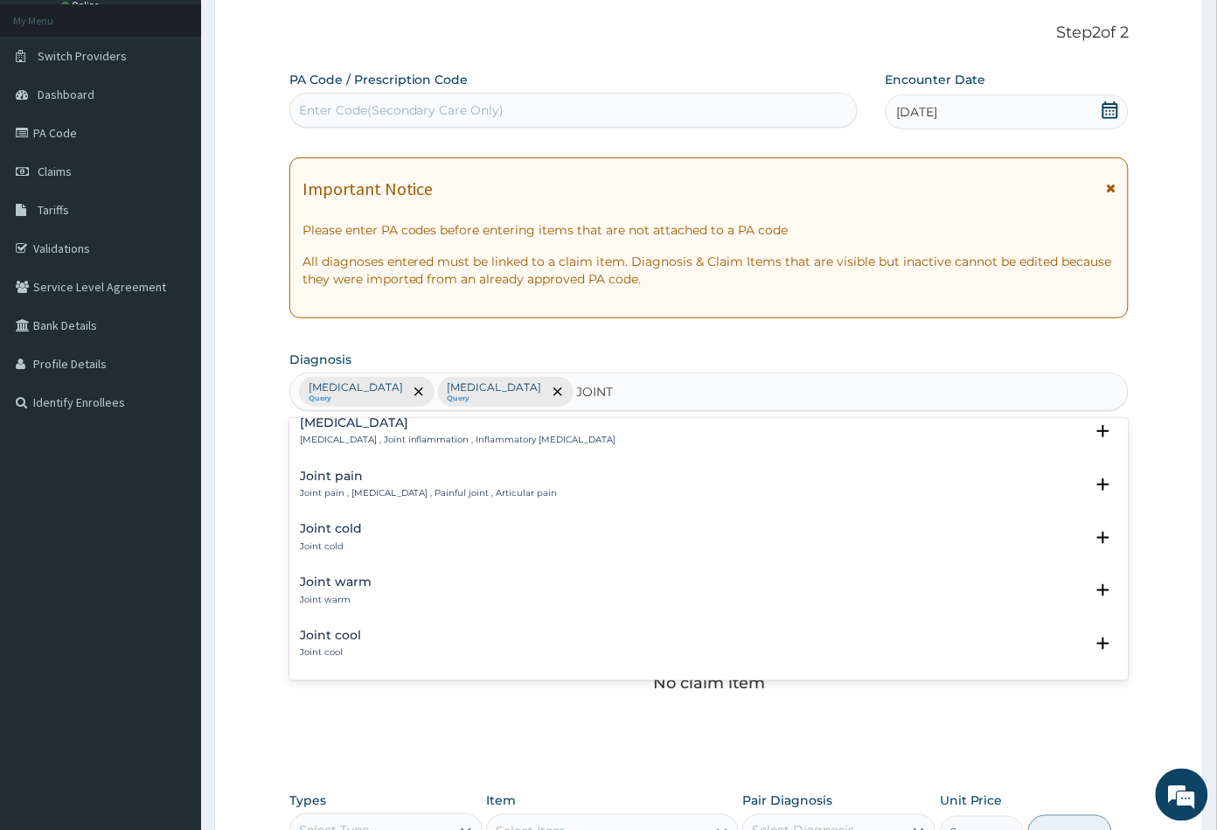
scroll to position [194, 0]
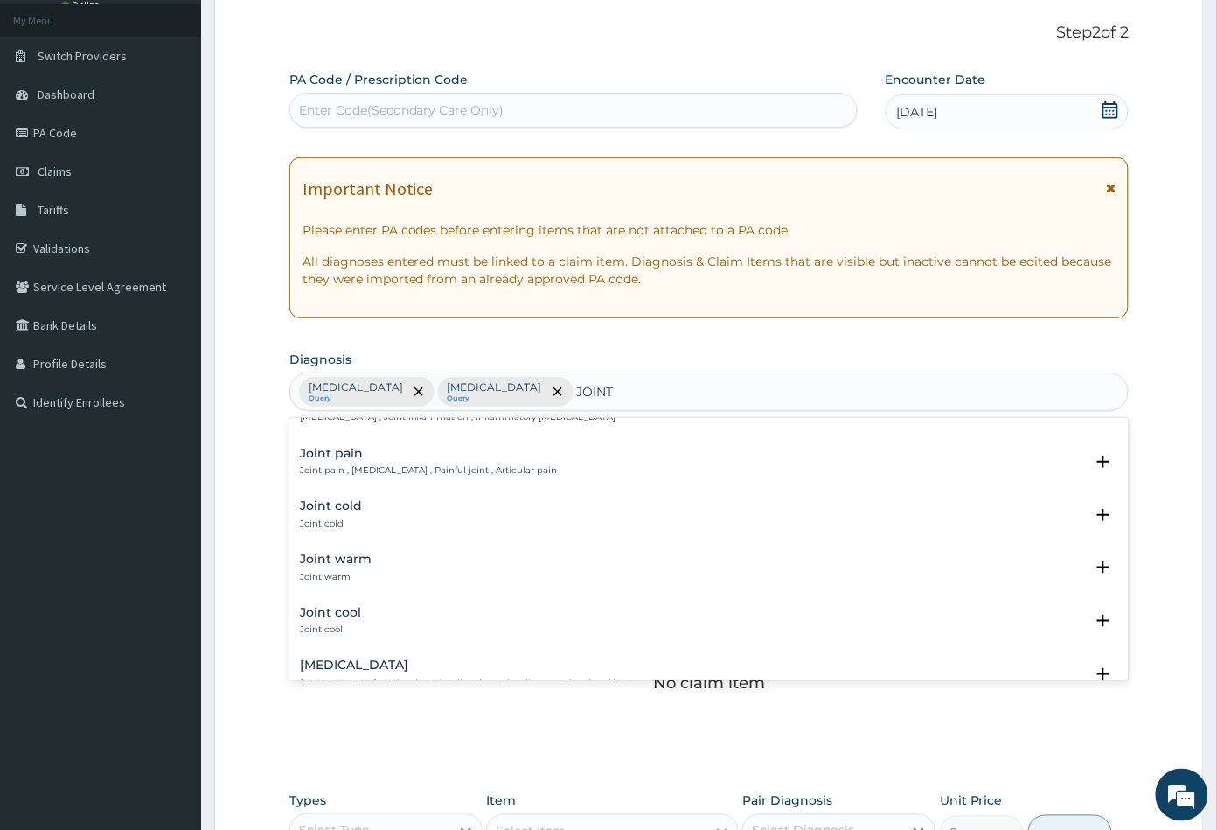
click at [359, 467] on p "Joint pain , Arthralgia , Painful joint , Articular pain" at bounding box center [429, 470] width 258 height 12
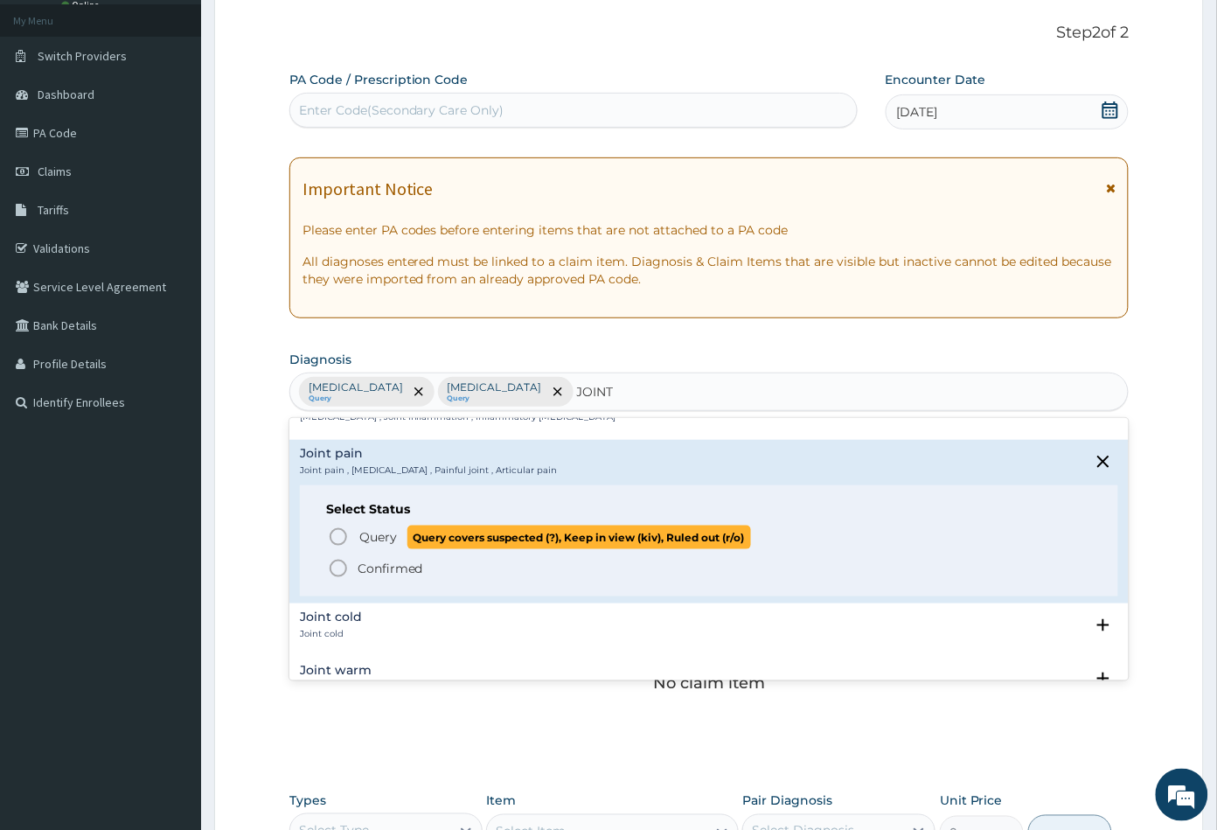
click at [335, 542] on icon "status option query" at bounding box center [338, 536] width 21 height 21
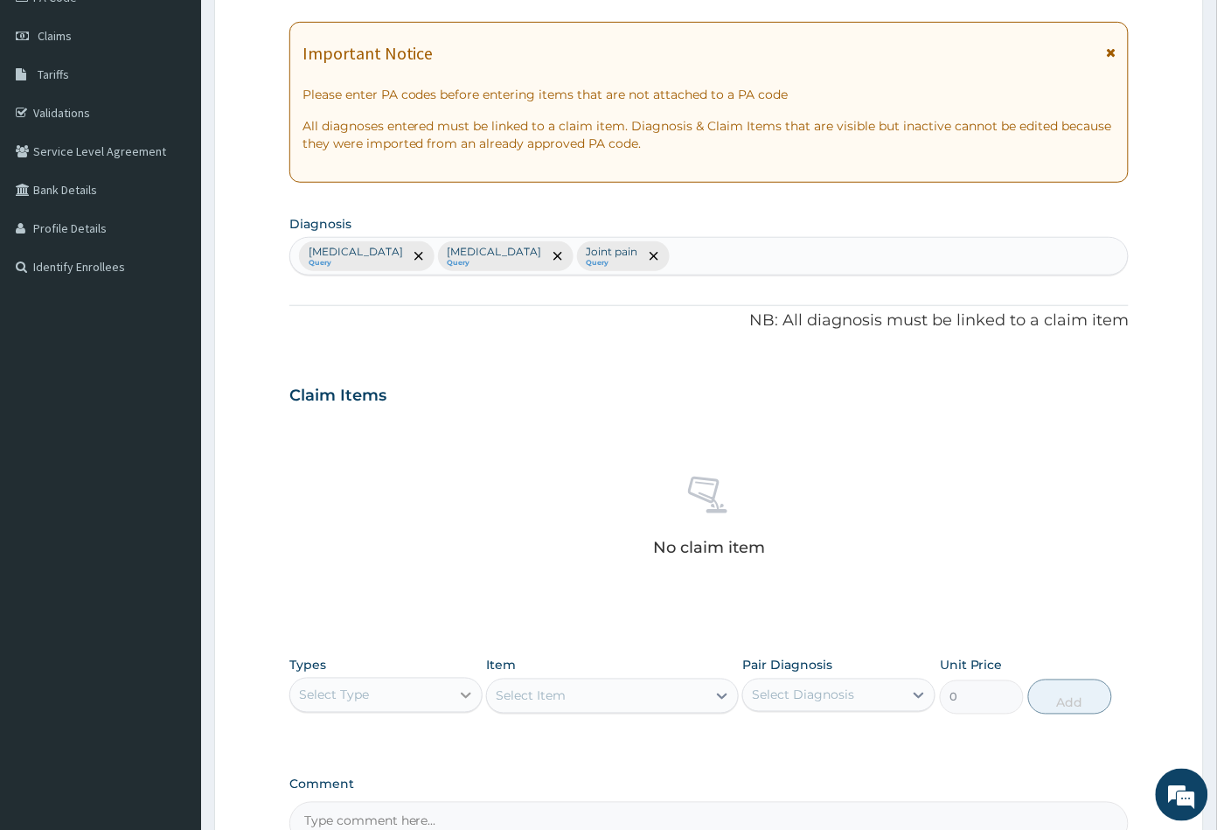
scroll to position [430, 0]
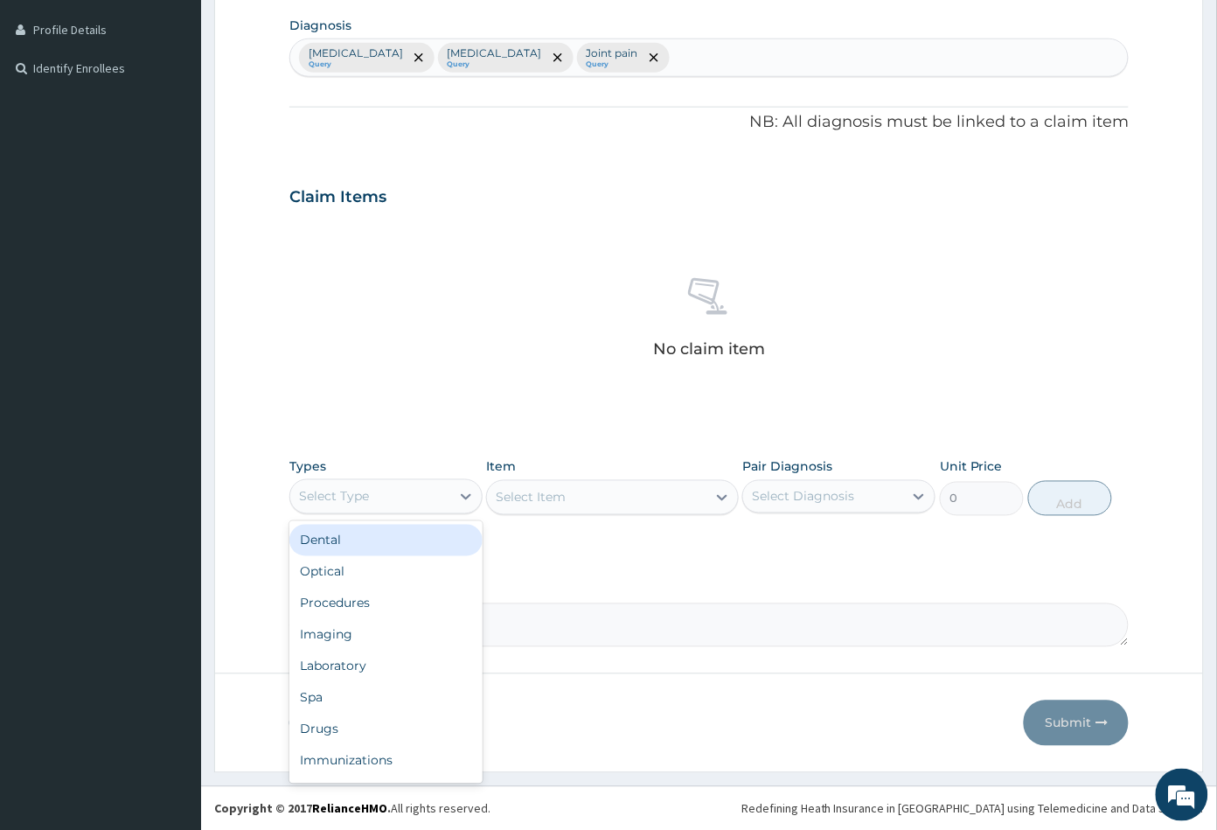
click at [416, 497] on div "Select Type" at bounding box center [370, 497] width 160 height 28
click at [393, 588] on div "Procedures" at bounding box center [385, 603] width 193 height 31
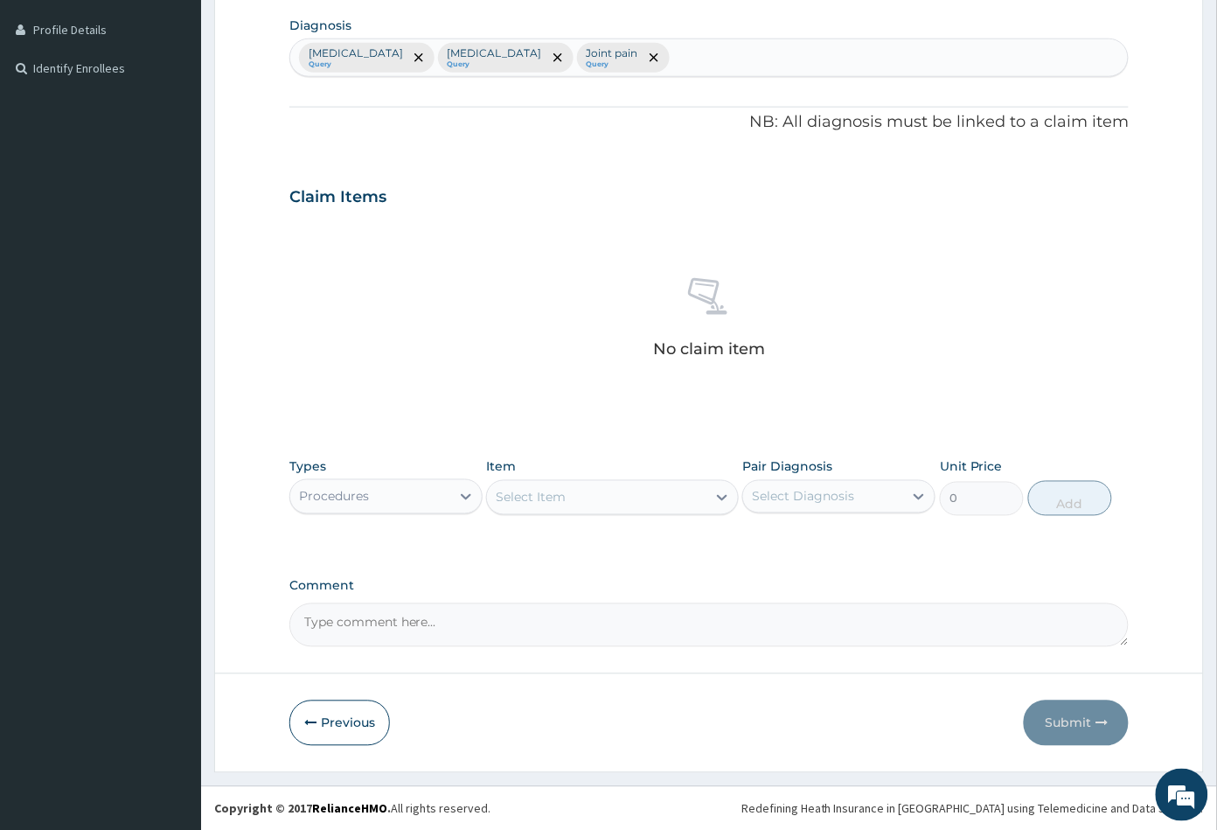
click at [620, 504] on div "Select Item" at bounding box center [596, 497] width 219 height 28
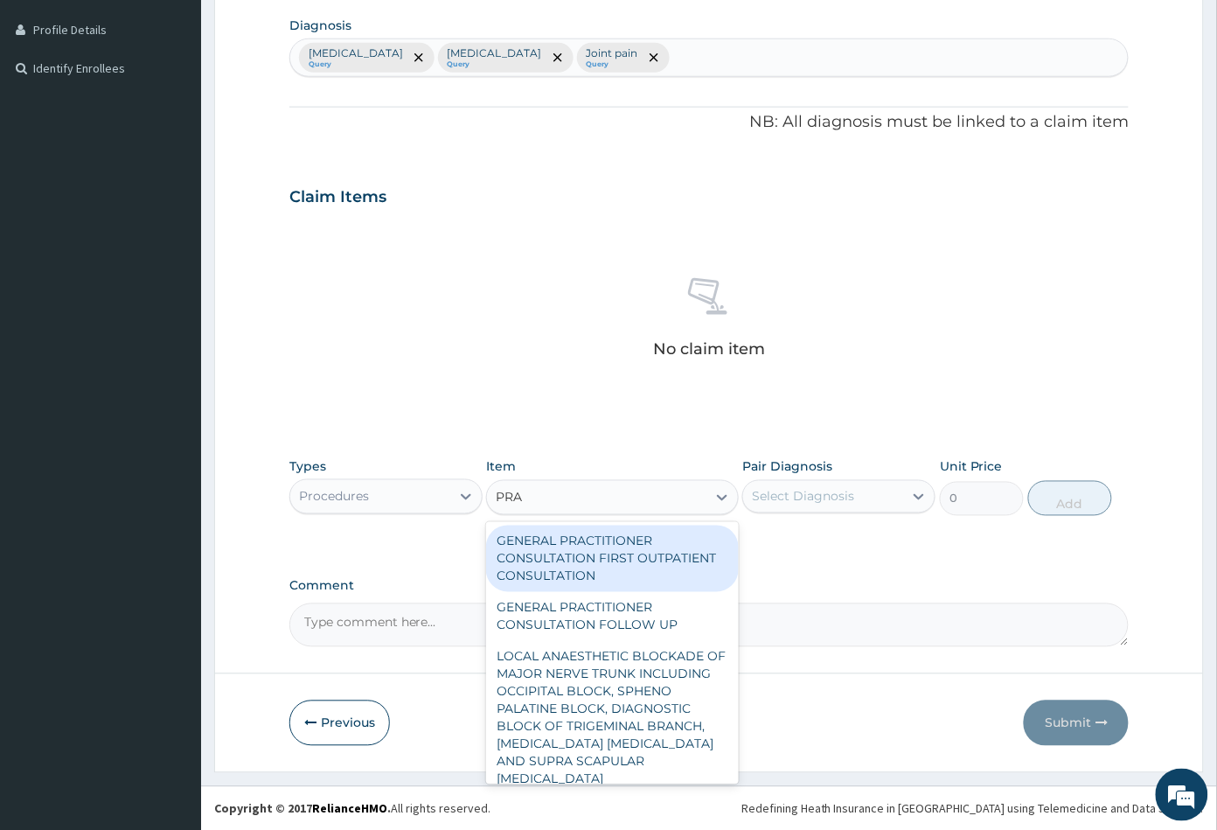
type input "PRAC"
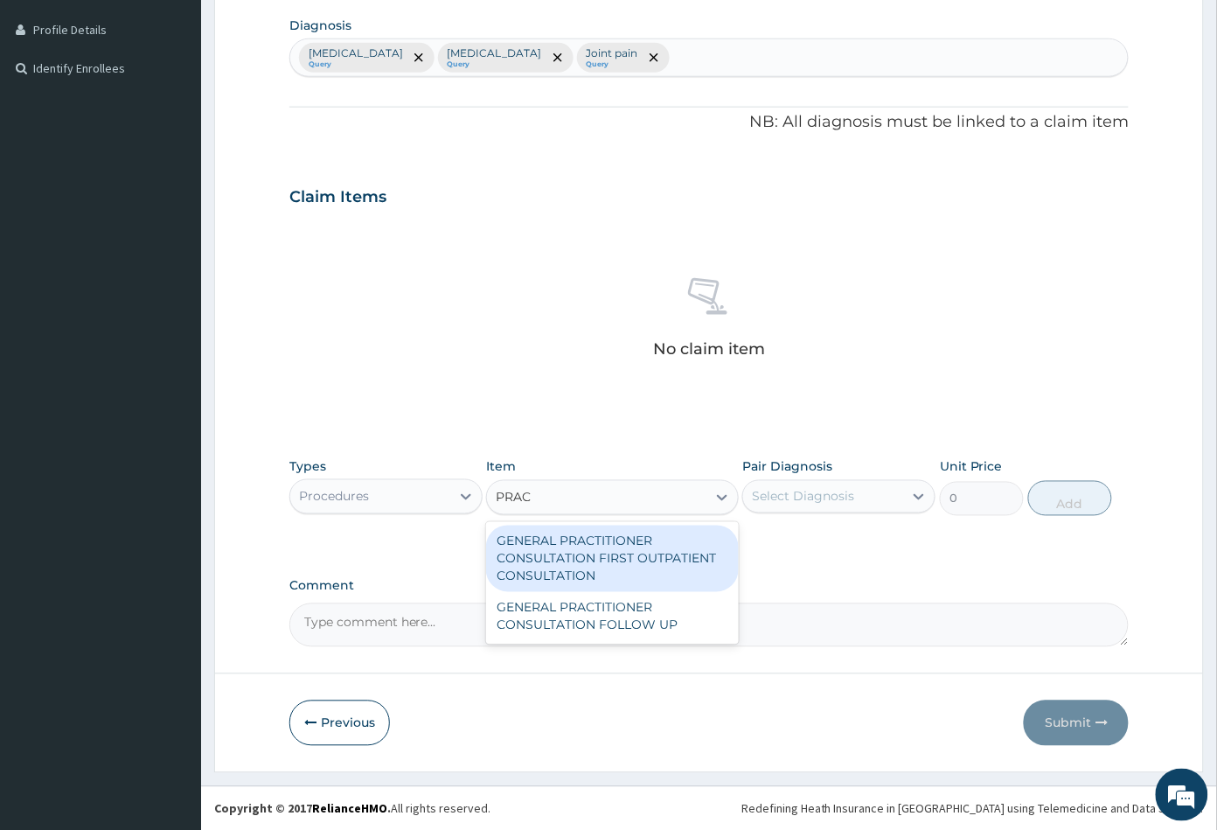
click at [636, 566] on div "GENERAL PRACTITIONER CONSULTATION FIRST OUTPATIENT CONSULTATION" at bounding box center [612, 558] width 252 height 66
type input "3547.5"
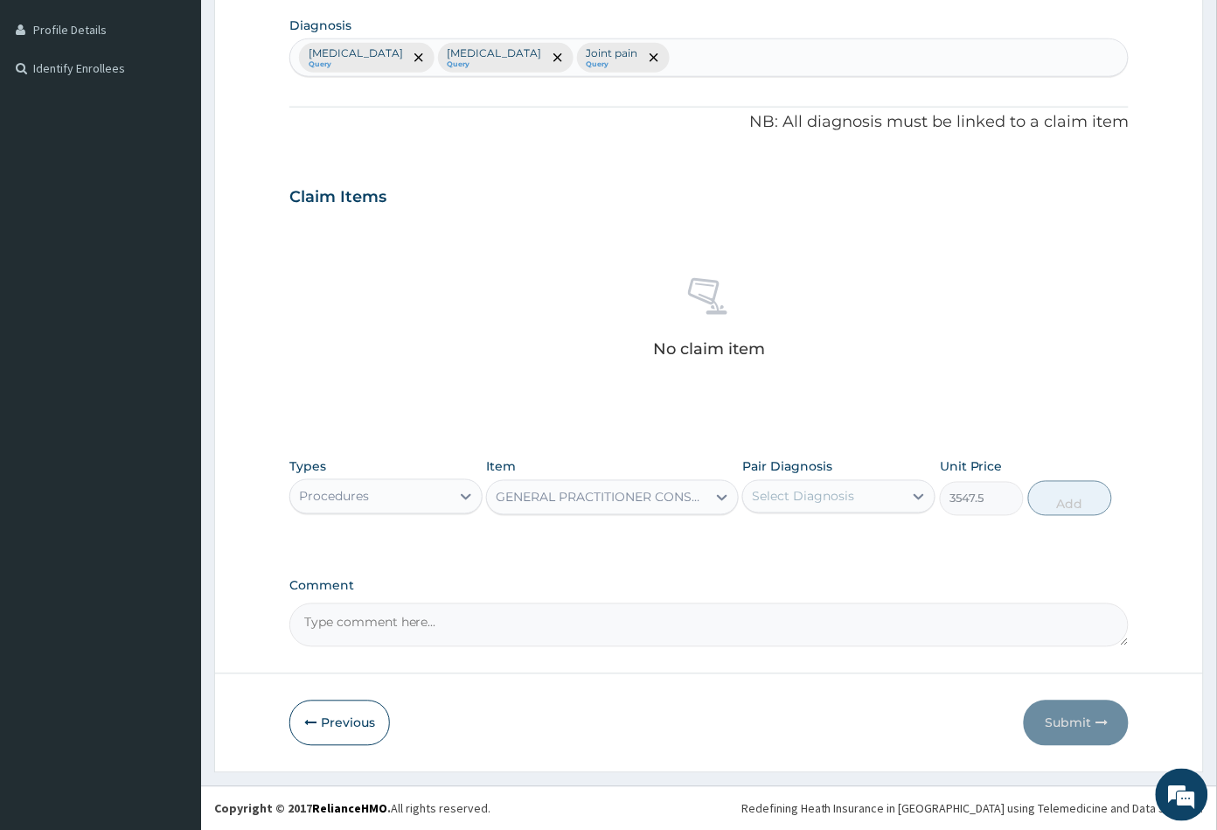
click at [828, 496] on div "Select Diagnosis" at bounding box center [803, 496] width 102 height 17
click at [824, 532] on div "Malaria" at bounding box center [838, 542] width 193 height 36
checkbox input "true"
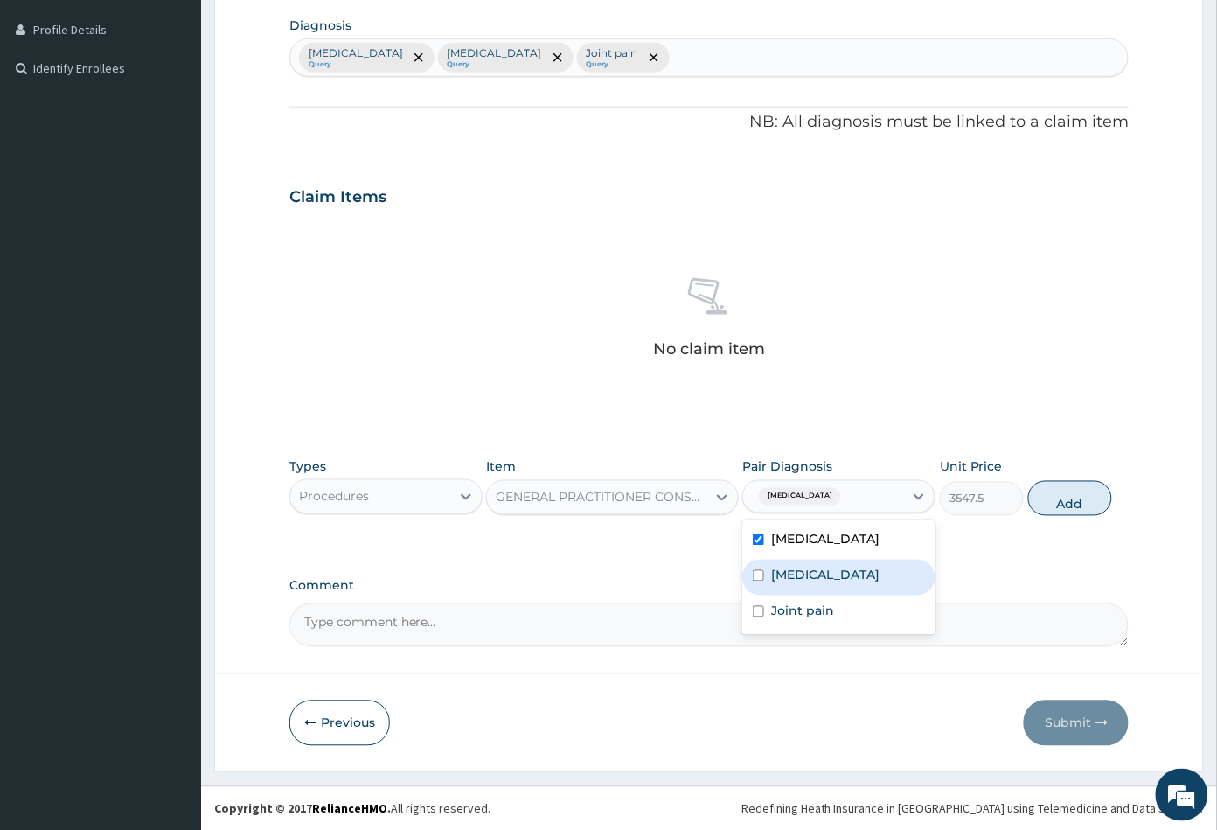
click at [825, 566] on div "[MEDICAL_DATA]" at bounding box center [838, 578] width 193 height 36
checkbox input "true"
click at [833, 603] on div "Joint pain" at bounding box center [838, 613] width 193 height 36
checkbox input "true"
click at [1062, 510] on button "Add" at bounding box center [1070, 498] width 84 height 35
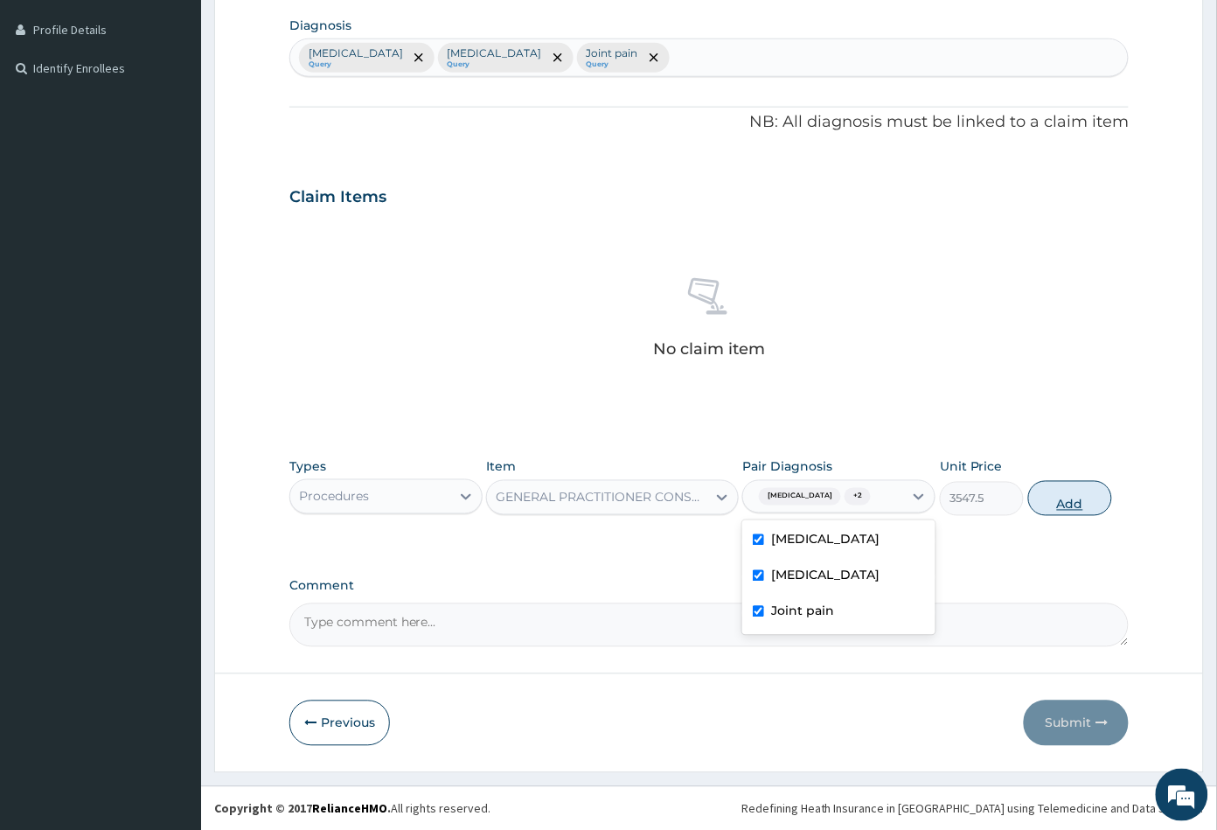
type input "0"
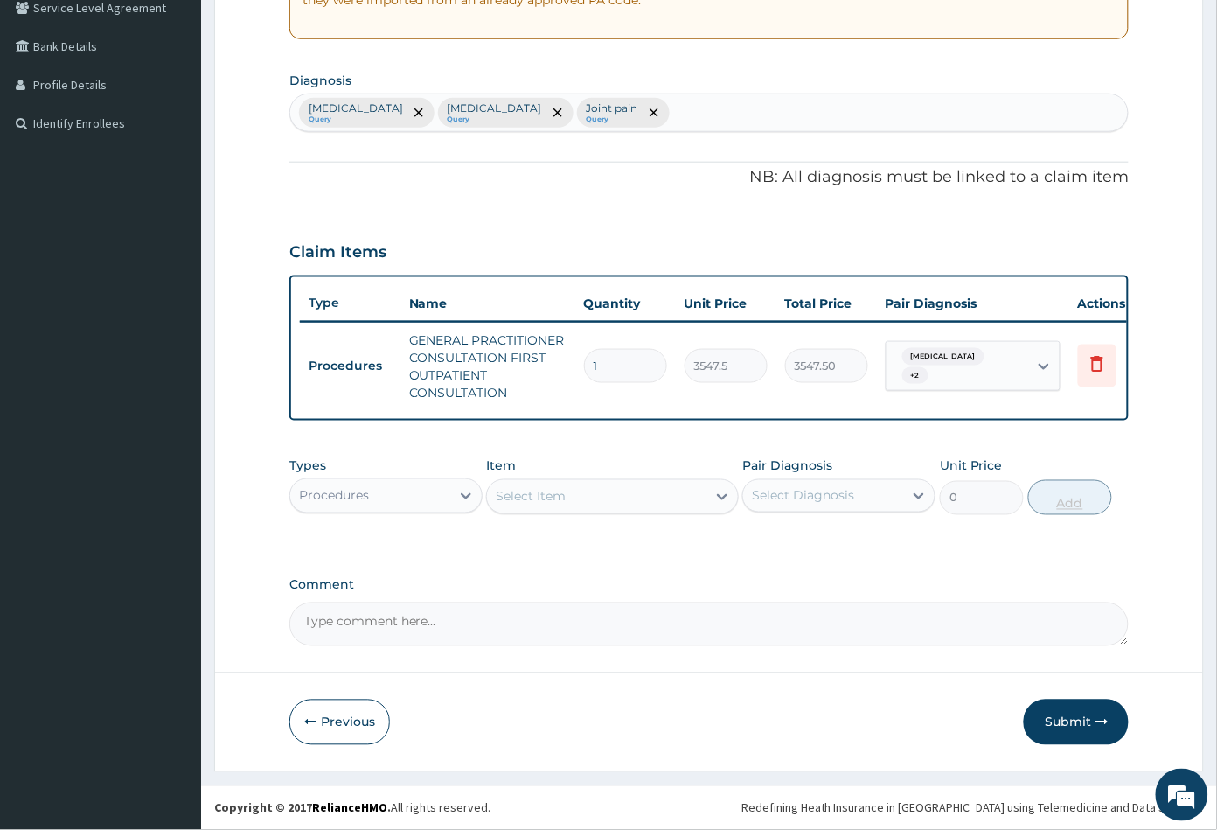
scroll to position [386, 0]
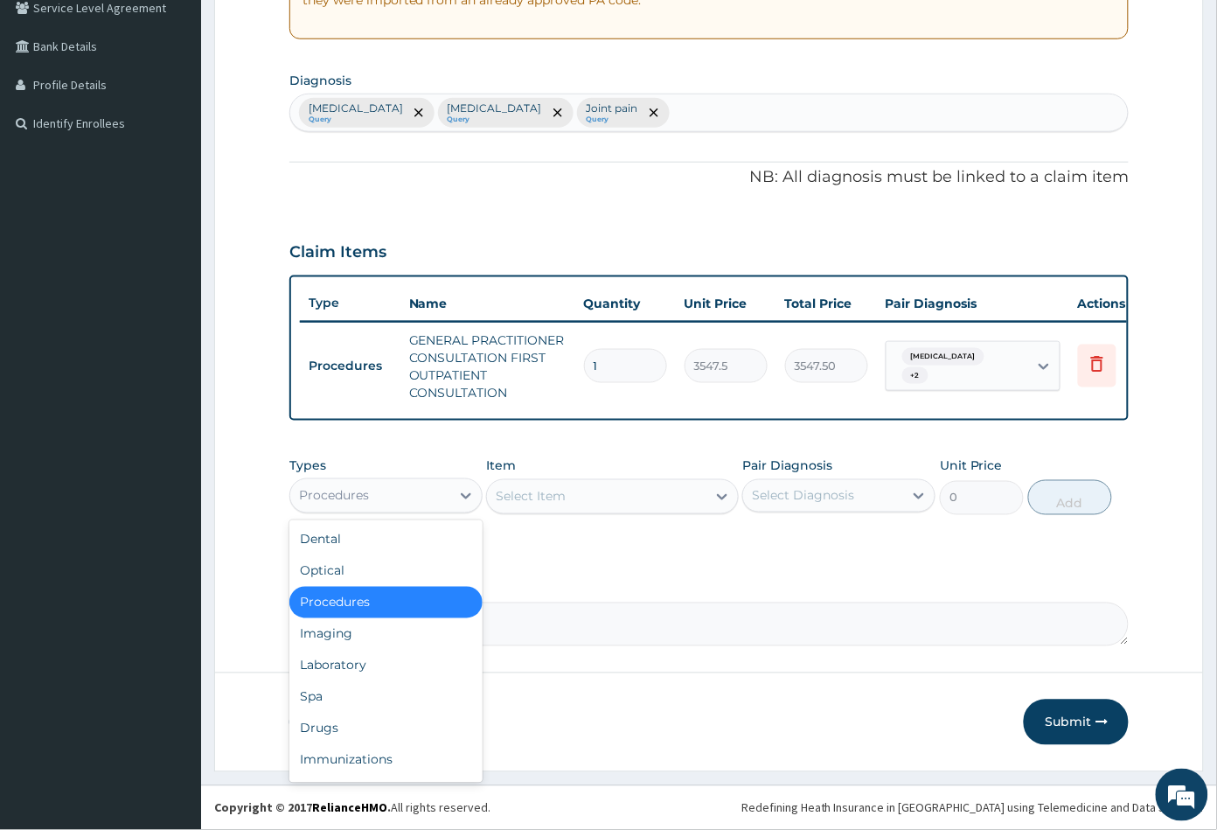
click at [378, 495] on div "Procedures" at bounding box center [370, 496] width 160 height 28
click at [396, 657] on div "Laboratory" at bounding box center [385, 665] width 193 height 31
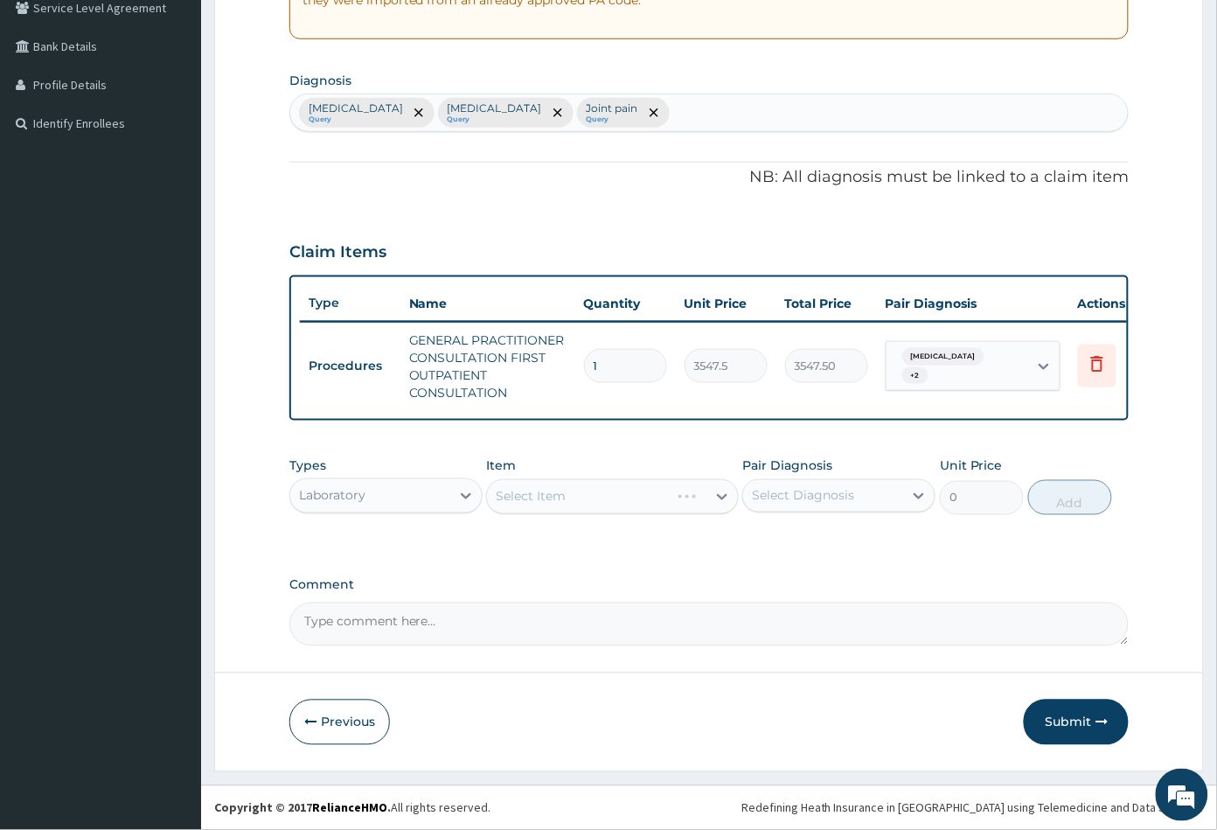
click at [654, 506] on div "Select Item" at bounding box center [612, 496] width 252 height 35
click at [641, 509] on div "Select Item" at bounding box center [596, 497] width 219 height 28
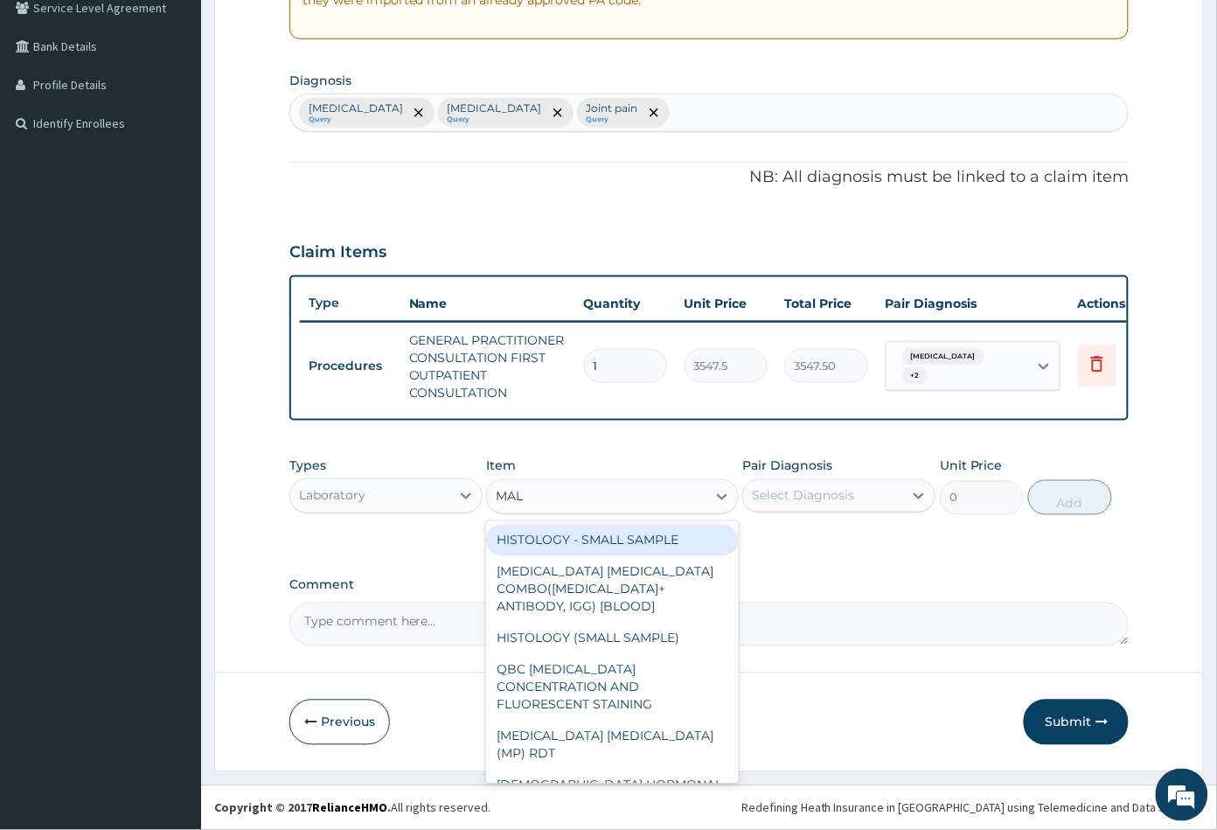
type input "MALA"
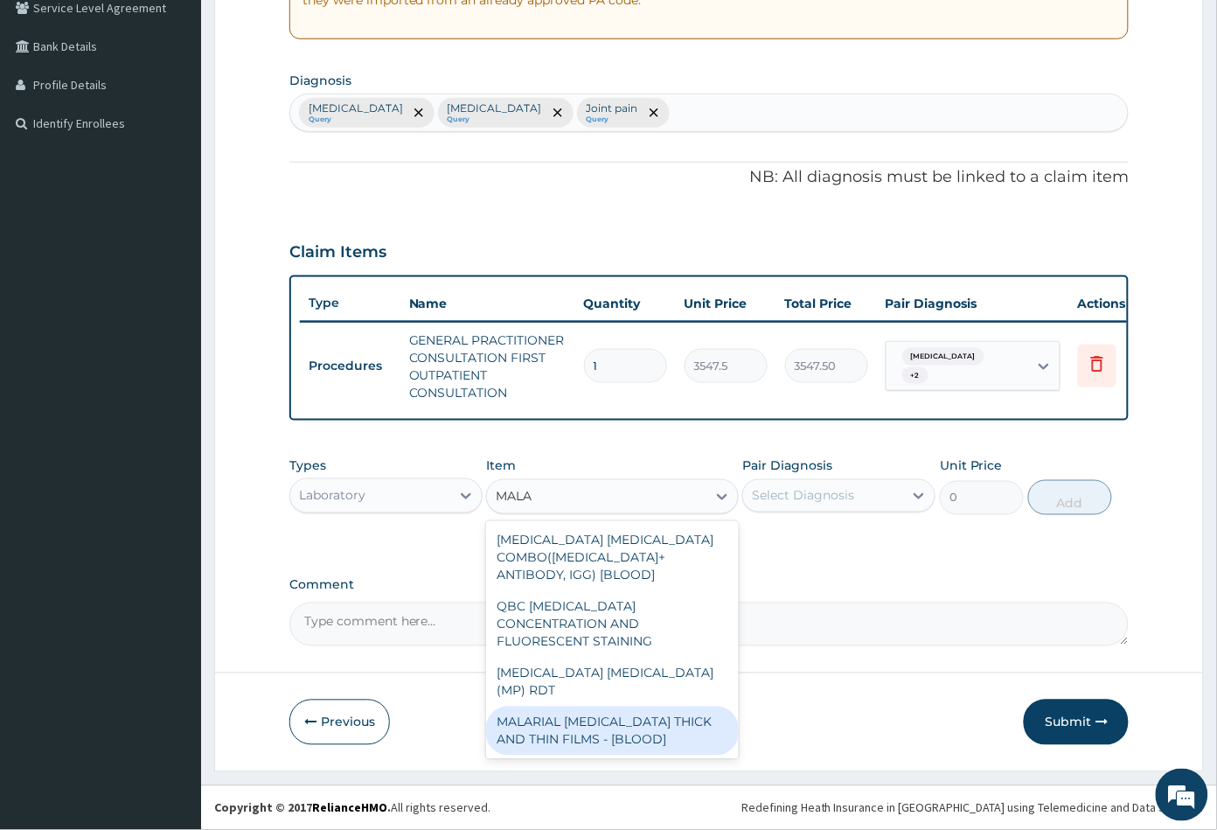
click at [607, 706] on div "MALARIAL PARASITE THICK AND THIN FILMS - [BLOOD]" at bounding box center [612, 730] width 252 height 49
type input "1612.5"
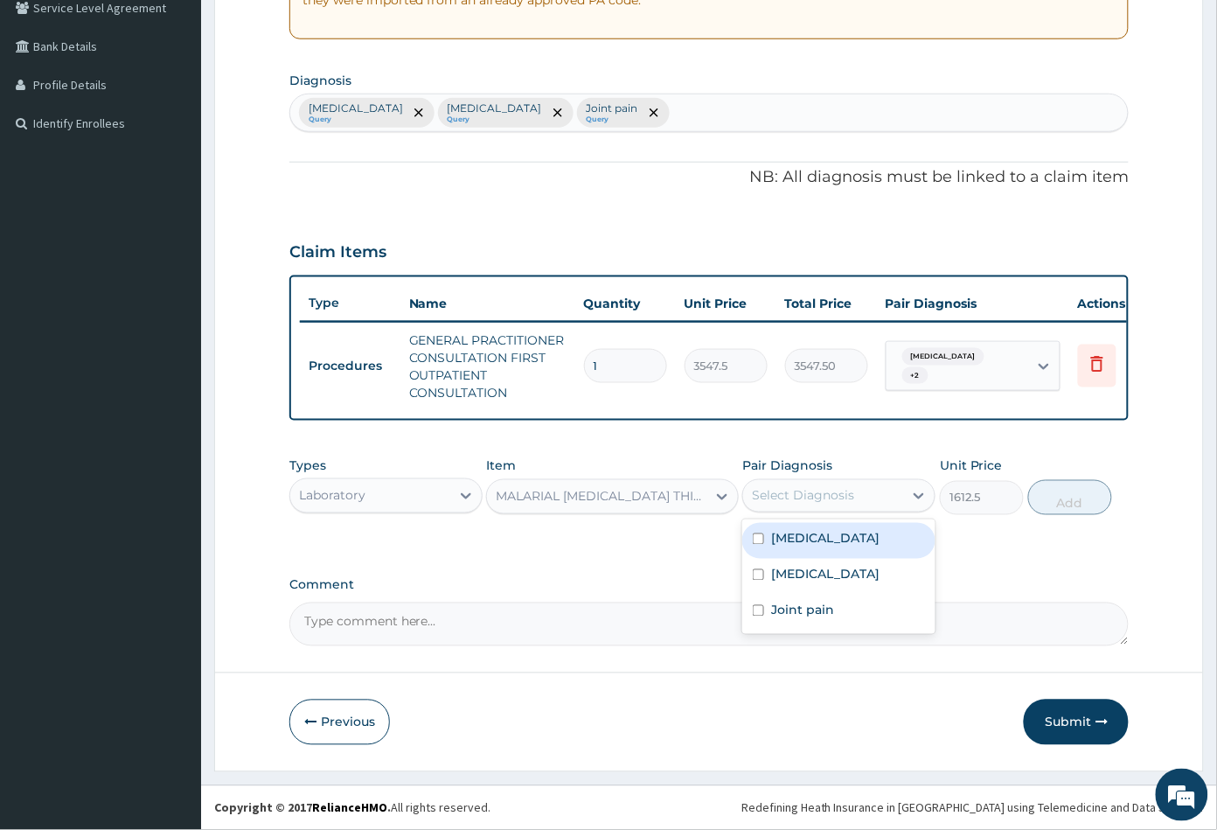
click at [843, 492] on div "Select Diagnosis" at bounding box center [803, 495] width 102 height 17
click at [842, 548] on div "Malaria" at bounding box center [838, 541] width 193 height 36
checkbox input "true"
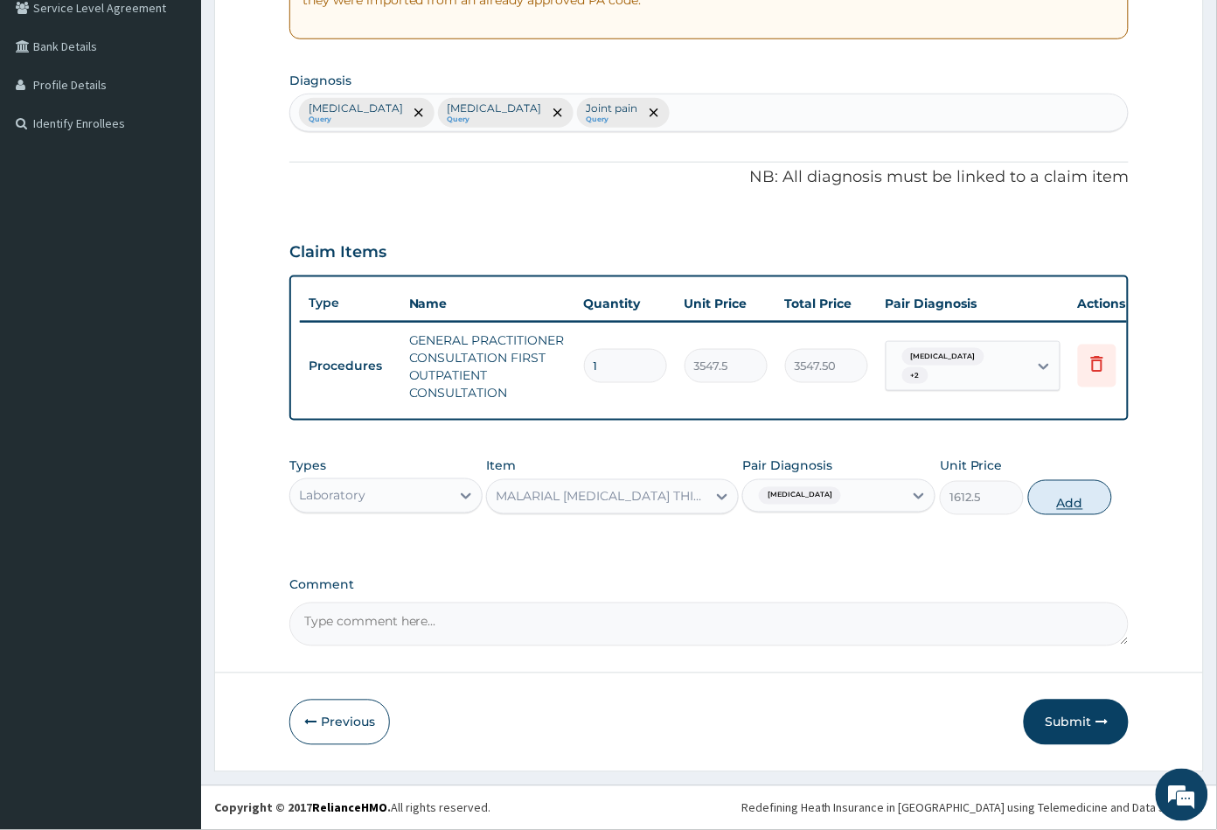
click at [1074, 507] on button "Add" at bounding box center [1070, 497] width 84 height 35
type input "0"
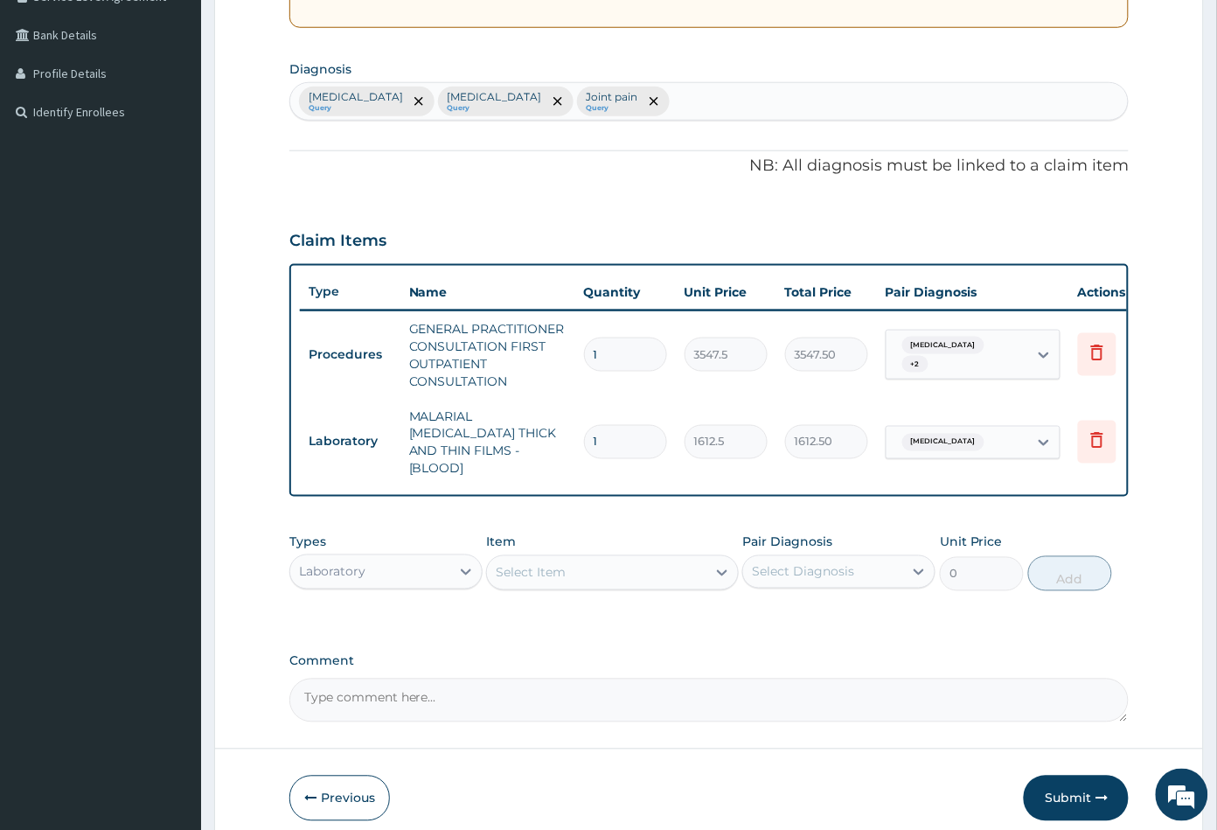
click at [594, 580] on div "Select Item" at bounding box center [596, 573] width 219 height 28
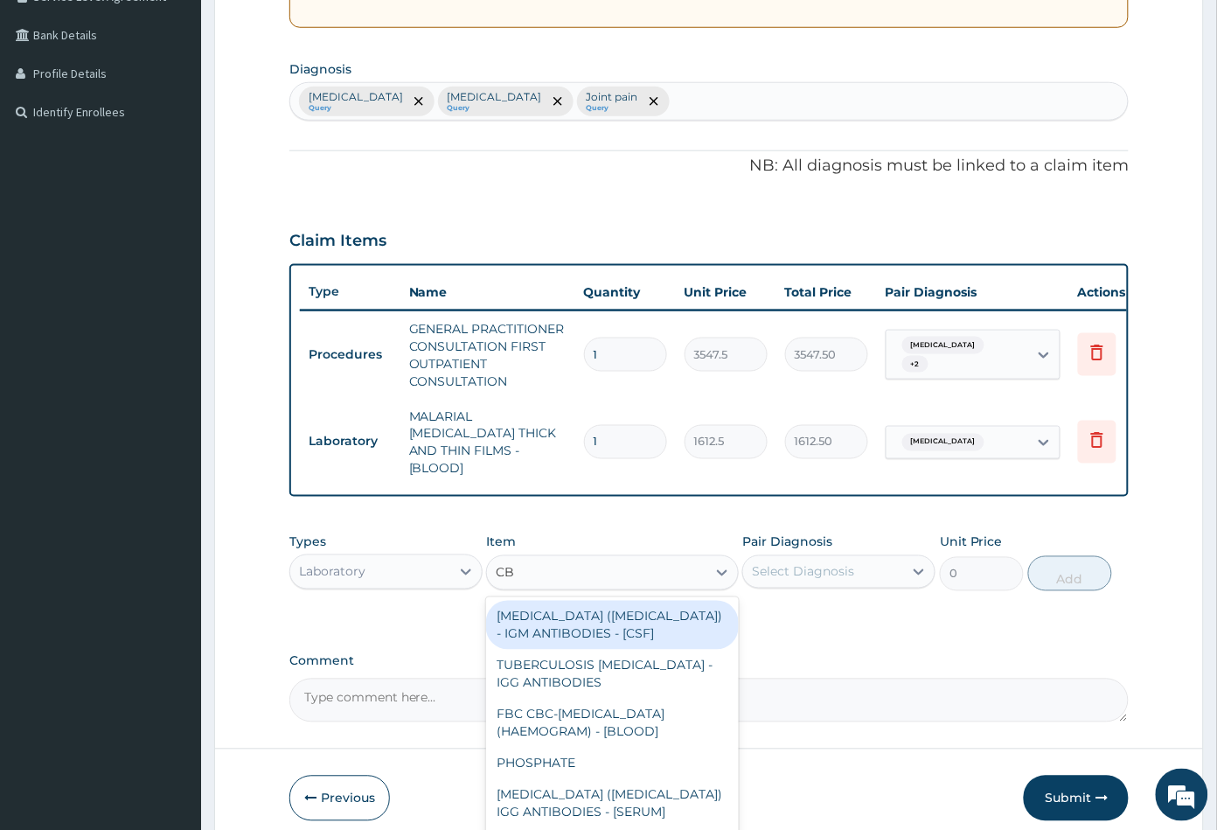
type input "CBC"
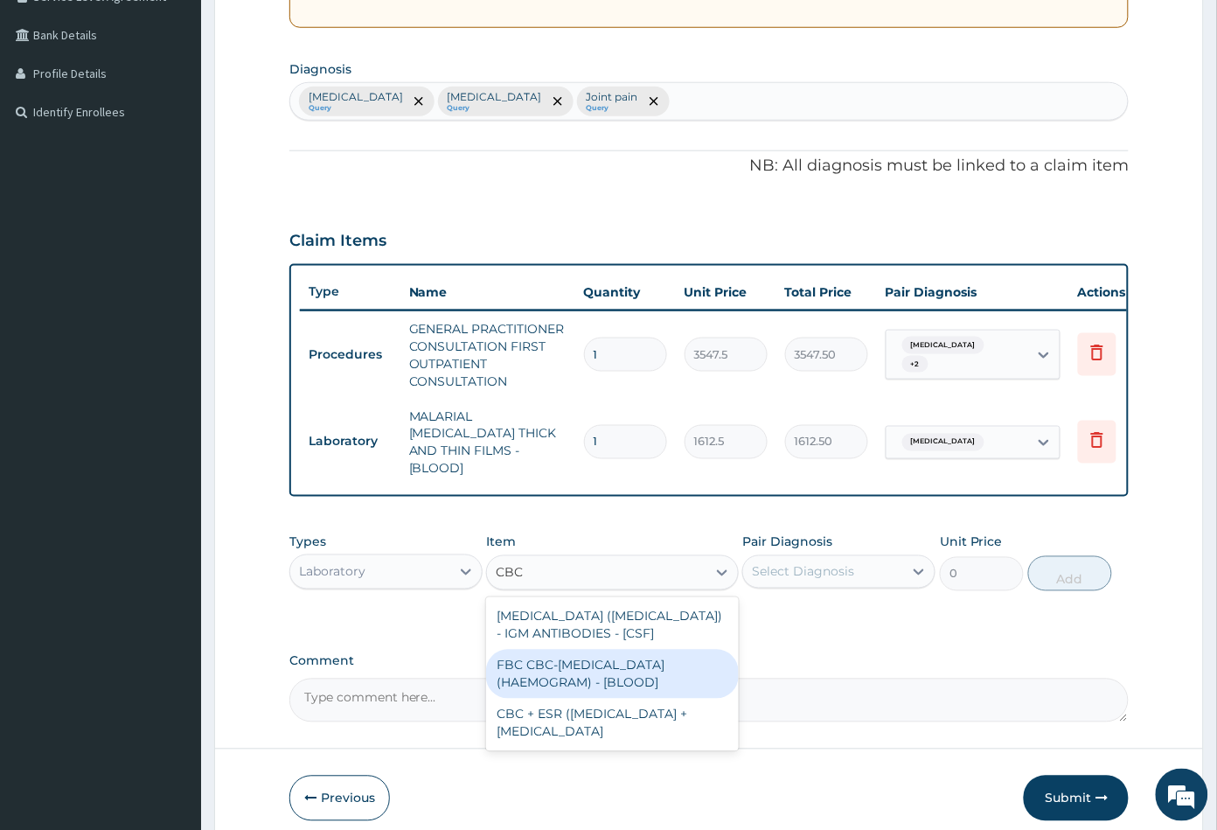
click at [598, 665] on div "FBC CBC-COMPLETE BLOOD COUNT (HAEMOGRAM) - [BLOOD]" at bounding box center [612, 674] width 252 height 49
type input "4300"
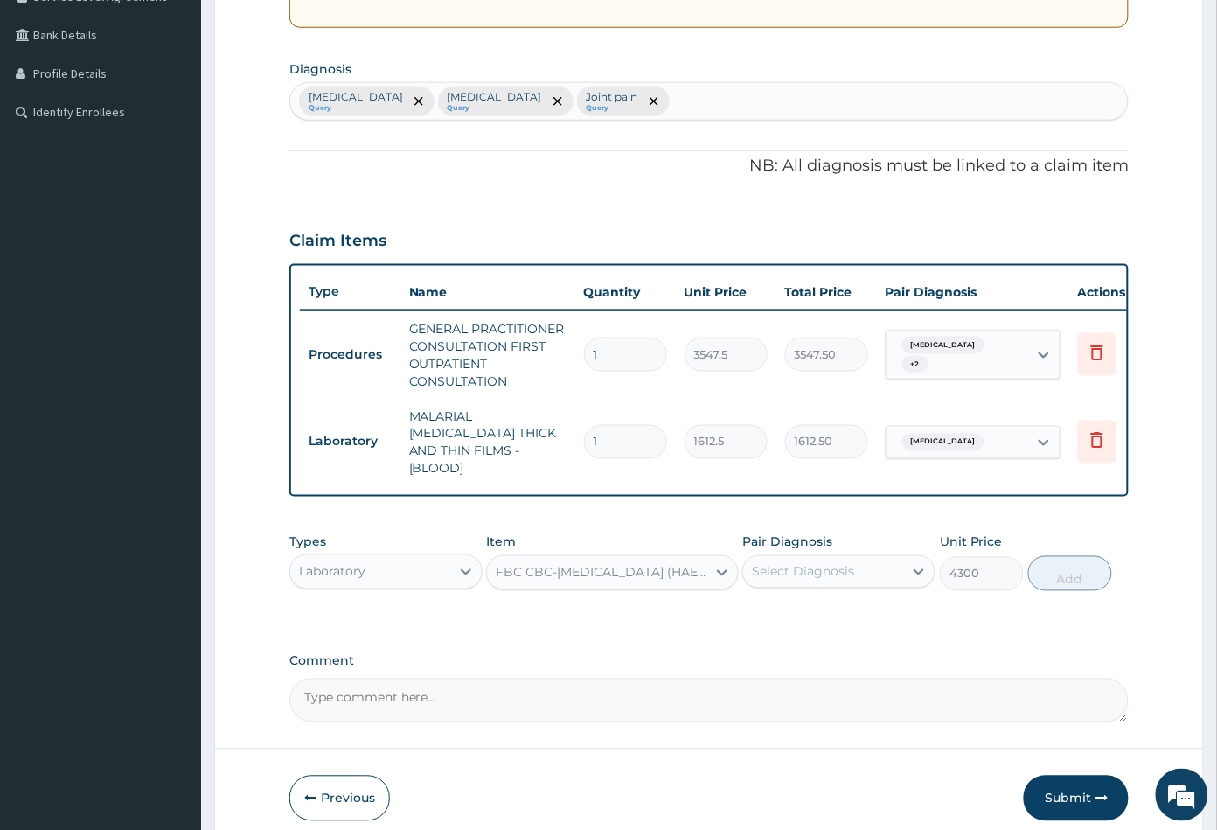
click at [822, 563] on div "Select Diagnosis" at bounding box center [803, 571] width 102 height 17
click at [833, 643] on div "Sepsis" at bounding box center [838, 653] width 193 height 36
checkbox input "true"
click at [1074, 566] on button "Add" at bounding box center [1070, 573] width 84 height 35
type input "0"
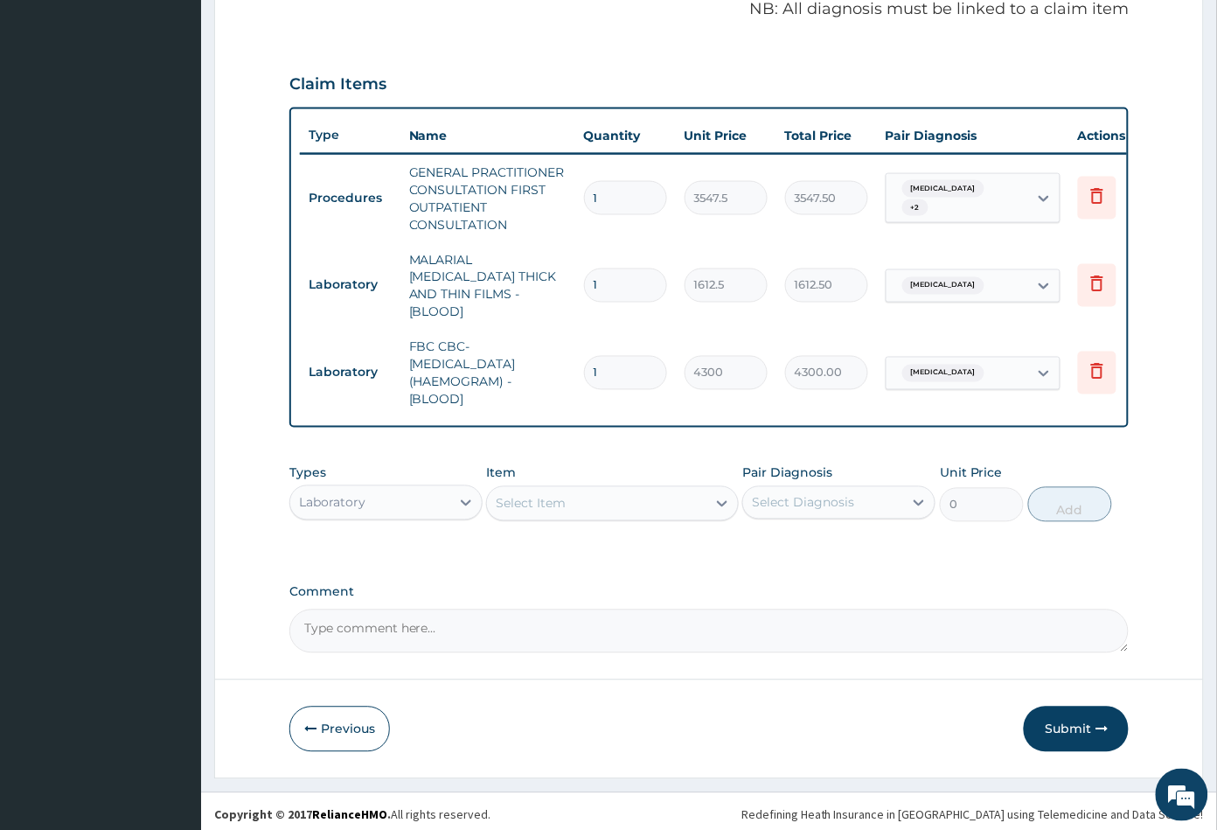
scroll to position [544, 0]
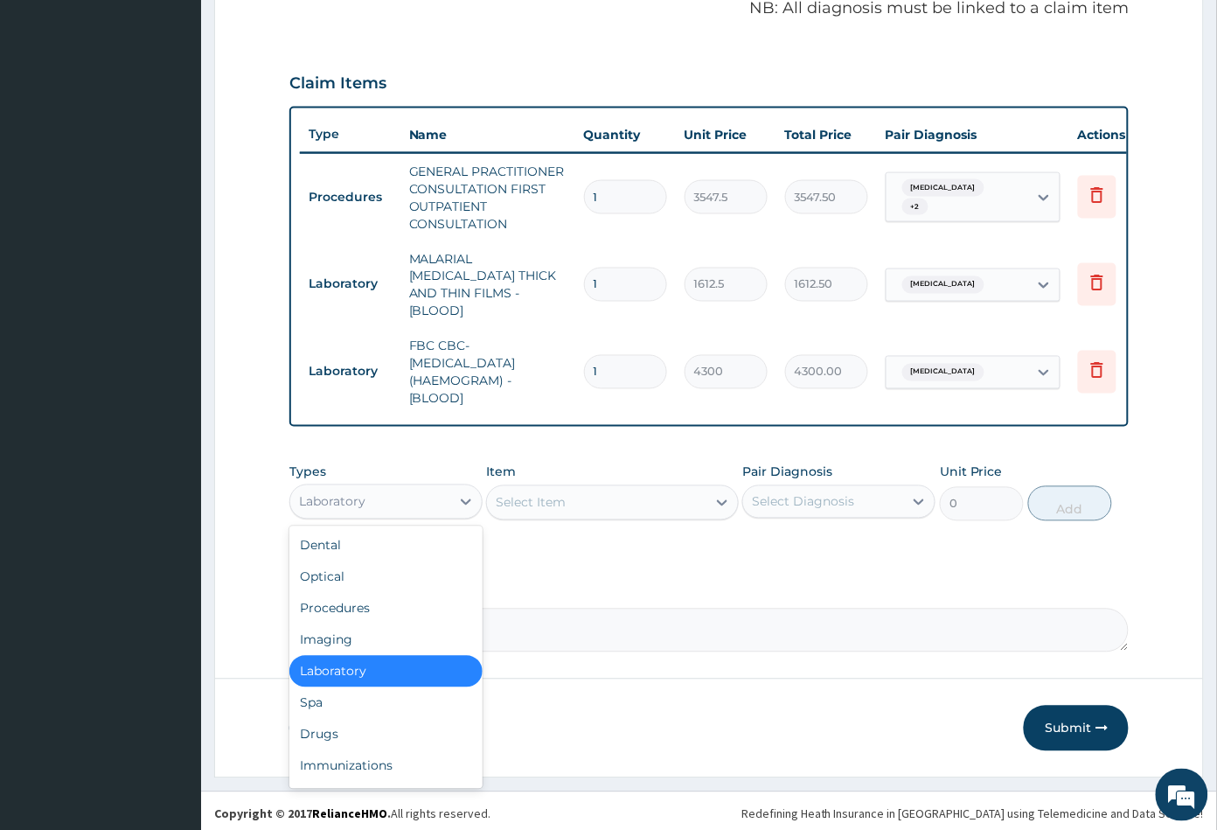
click at [414, 492] on div "Laboratory" at bounding box center [370, 502] width 160 height 28
click at [356, 724] on div "Drugs" at bounding box center [385, 734] width 193 height 31
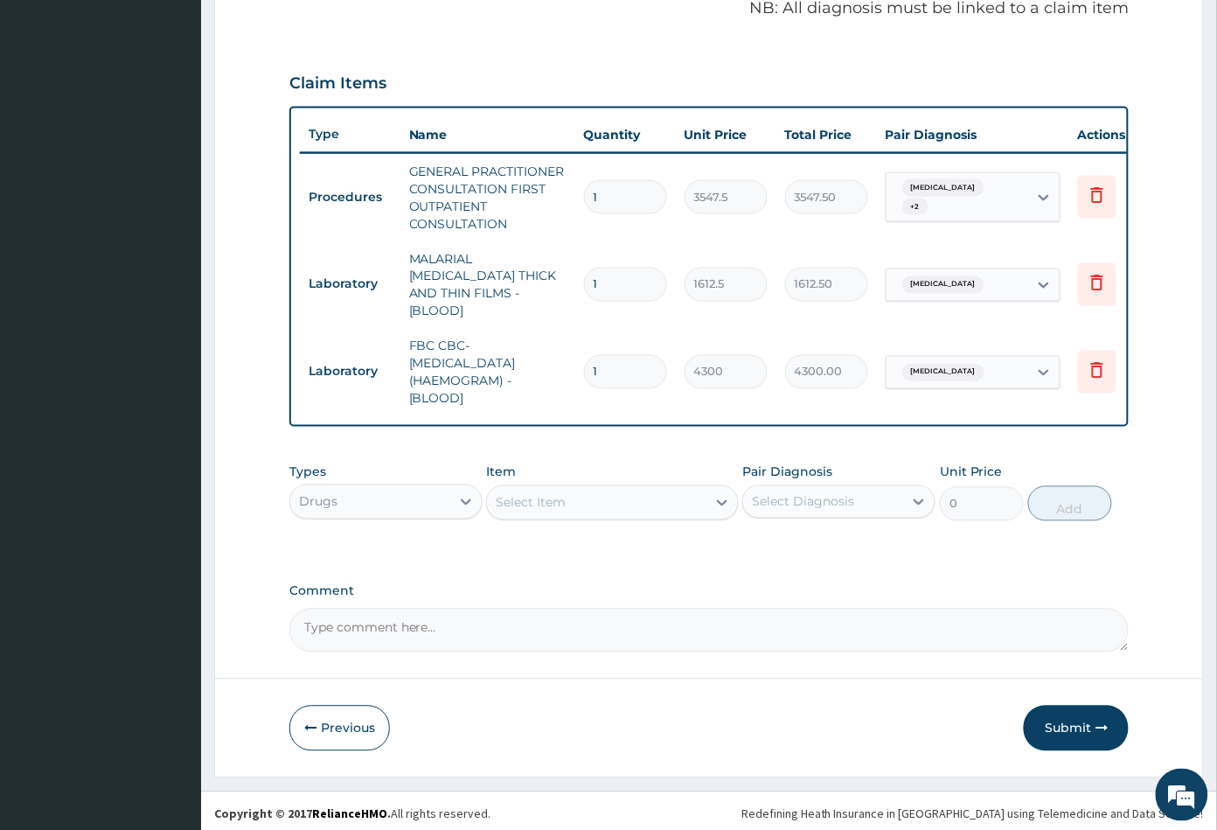
click at [611, 497] on div "Select Item" at bounding box center [596, 503] width 219 height 28
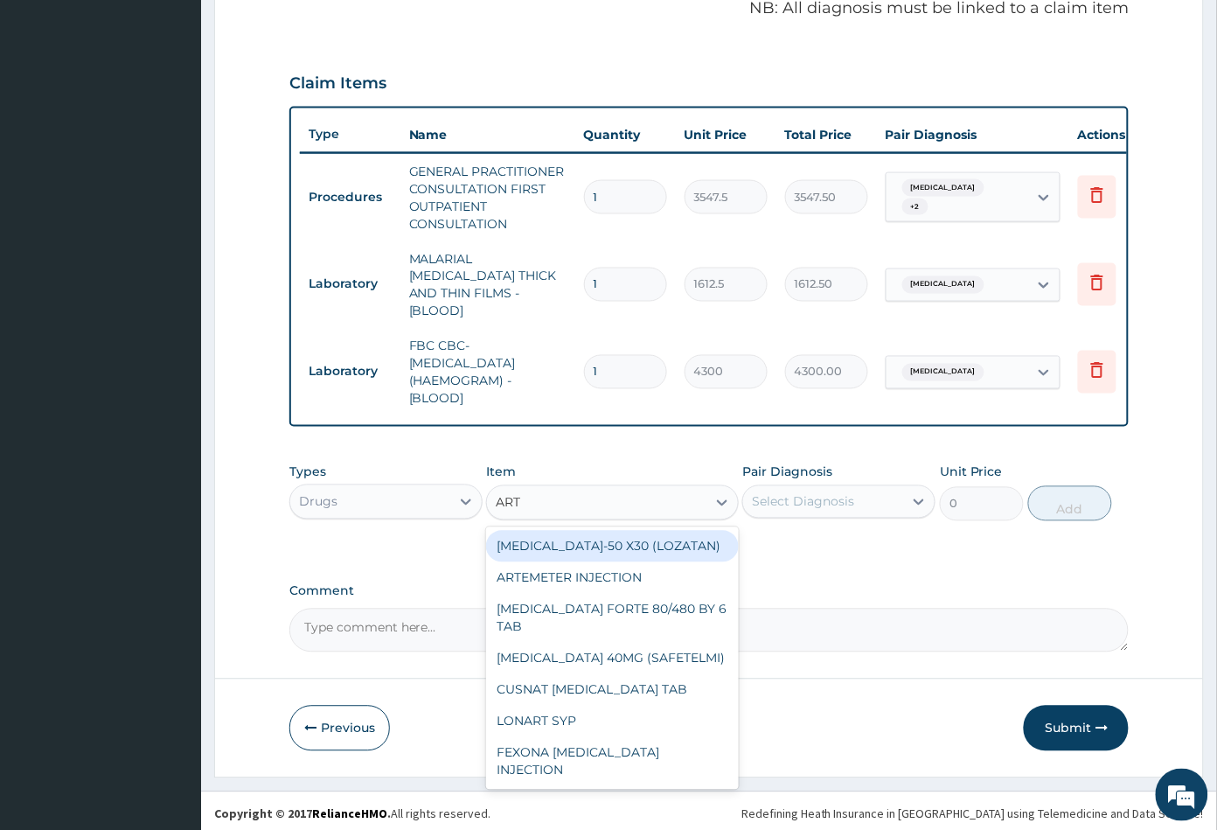
type input "ARTE"
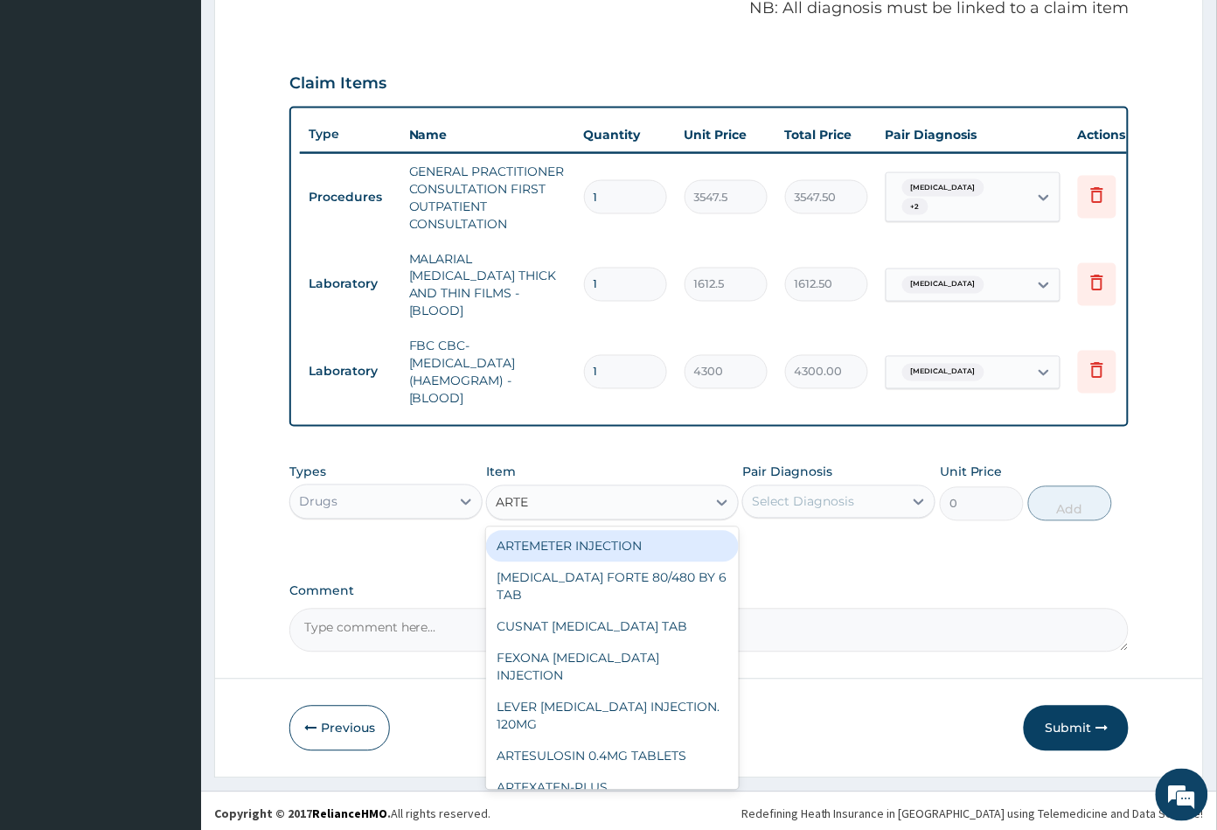
click at [649, 537] on div "ARTEMETER INJECTION" at bounding box center [612, 546] width 252 height 31
type input "946"
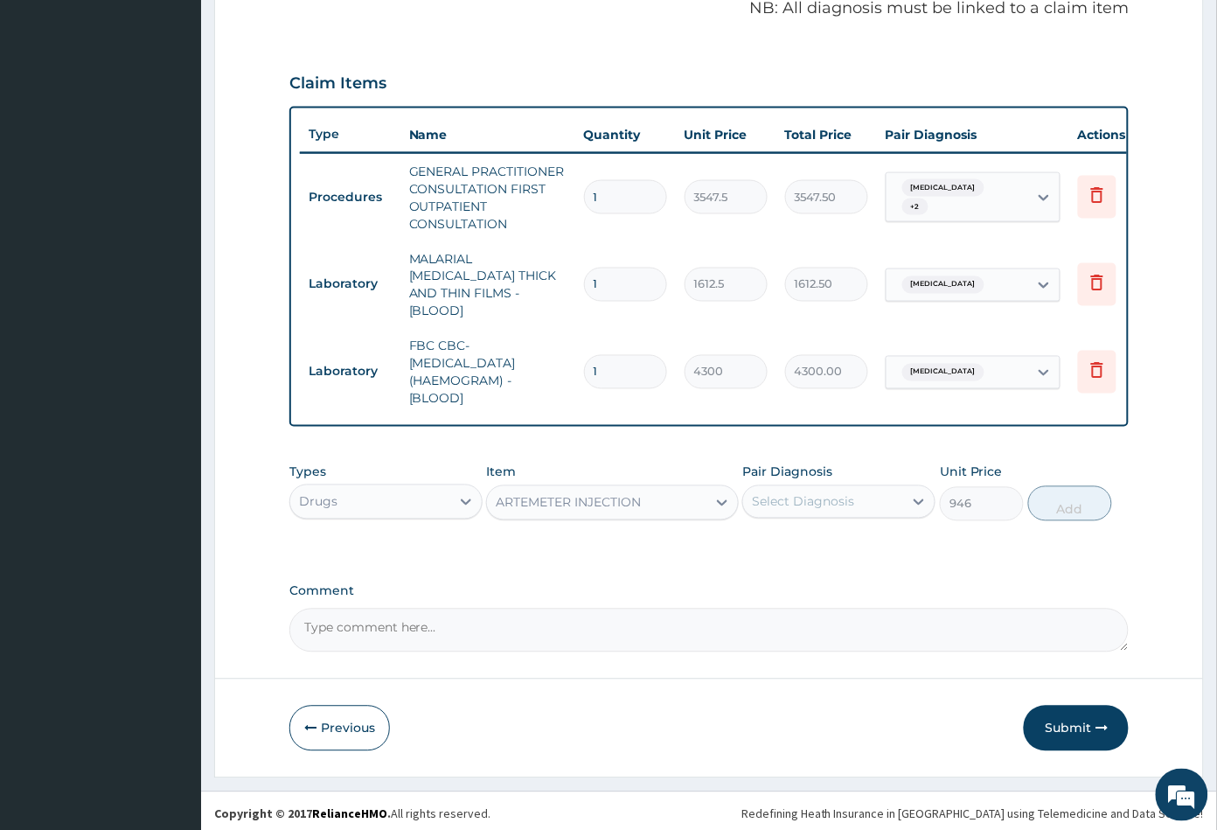
click at [823, 493] on div "Select Diagnosis" at bounding box center [803, 501] width 102 height 17
click at [817, 546] on div "Malaria" at bounding box center [838, 547] width 193 height 36
checkbox input "true"
click at [1061, 511] on button "Add" at bounding box center [1070, 503] width 84 height 35
type input "0"
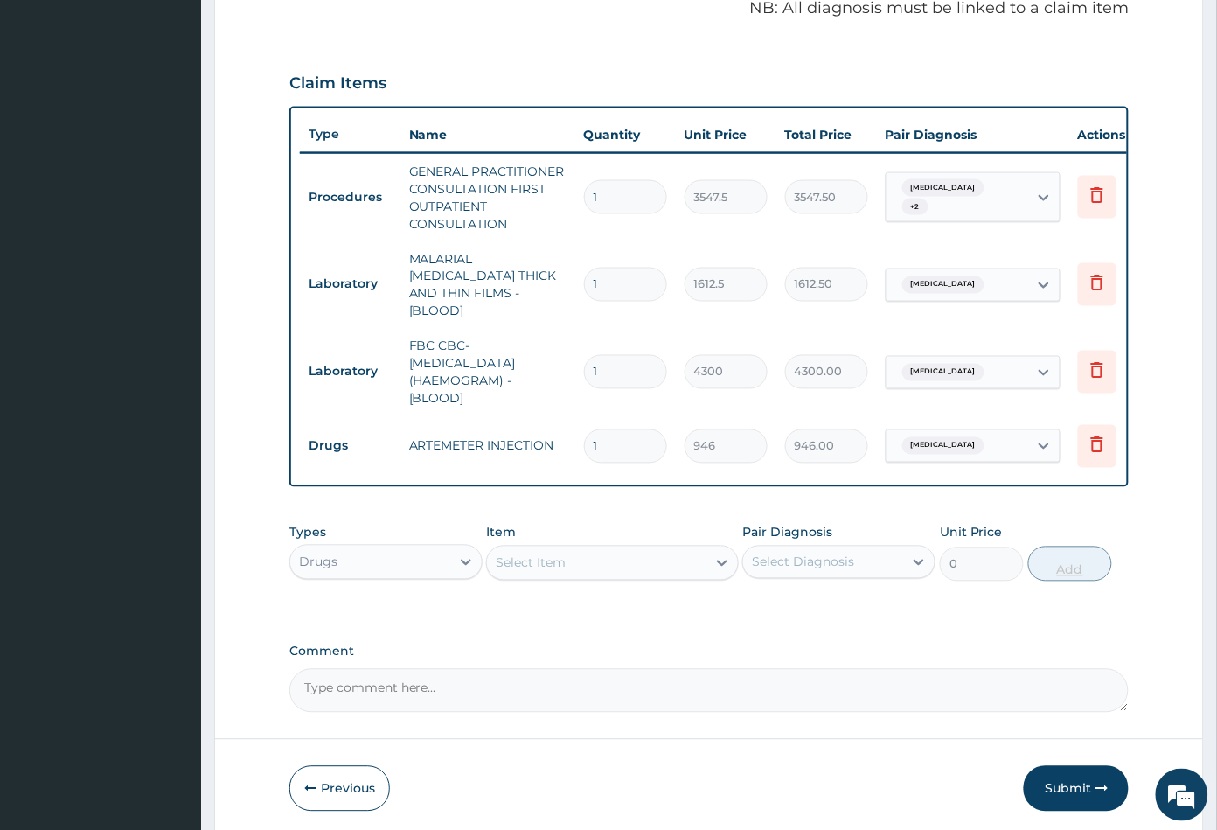
type input "0.00"
type input "6"
type input "5676.00"
type input "6"
click at [656, 555] on div "Select Item" at bounding box center [596, 563] width 219 height 28
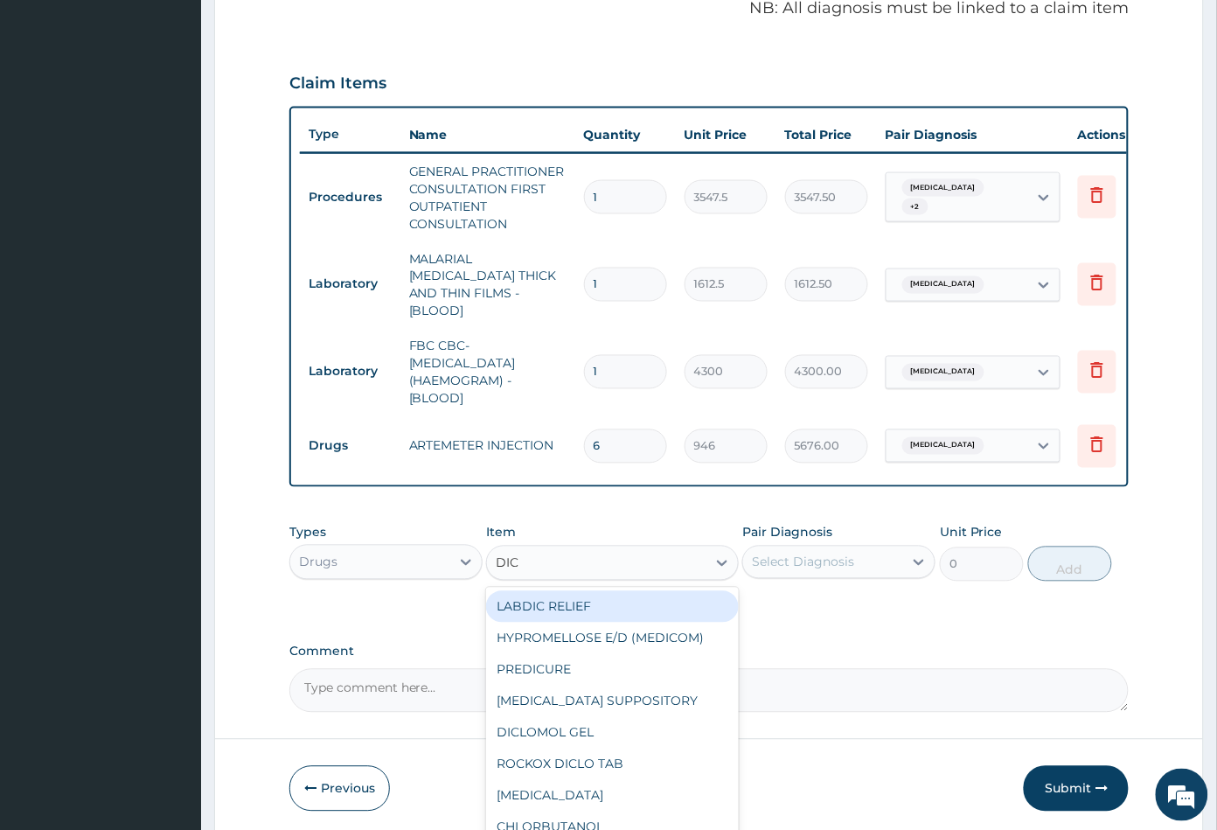
type input "DICL"
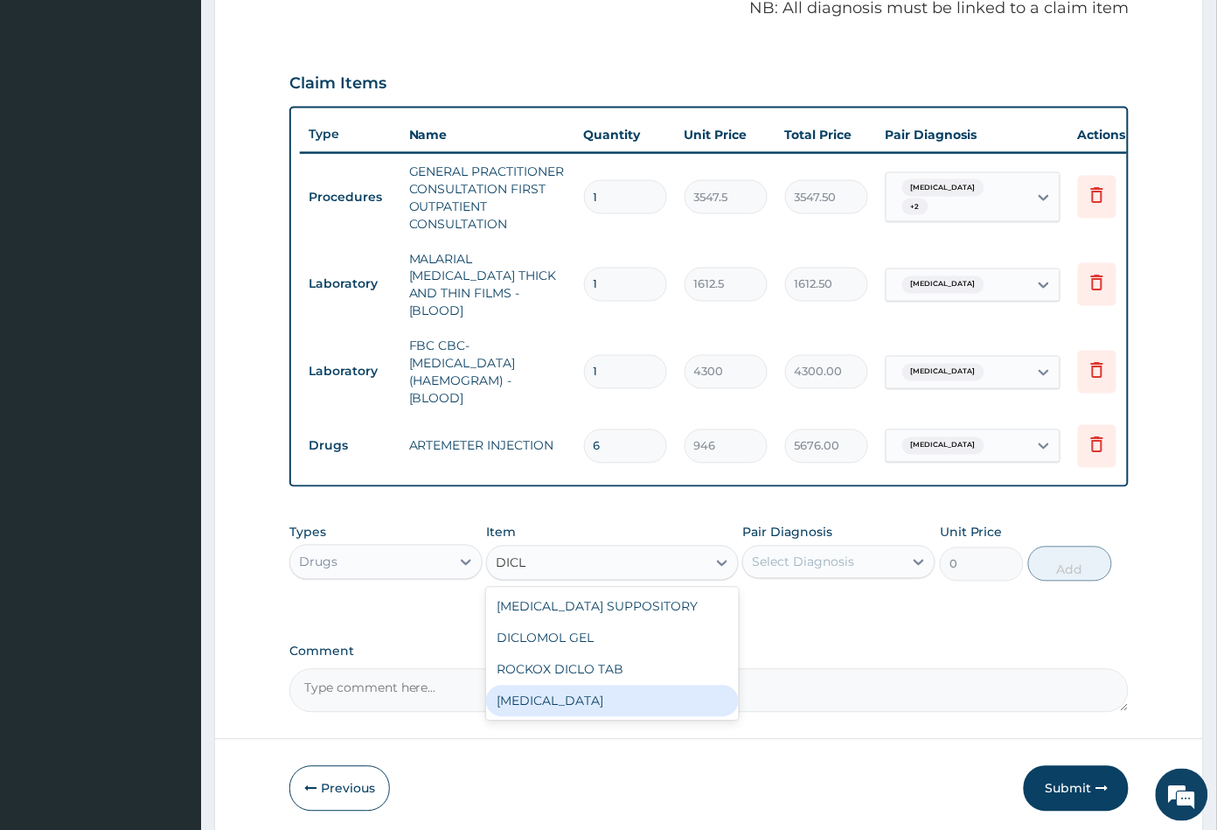
click at [572, 692] on div "[MEDICAL_DATA]" at bounding box center [612, 700] width 252 height 31
type input "591.25"
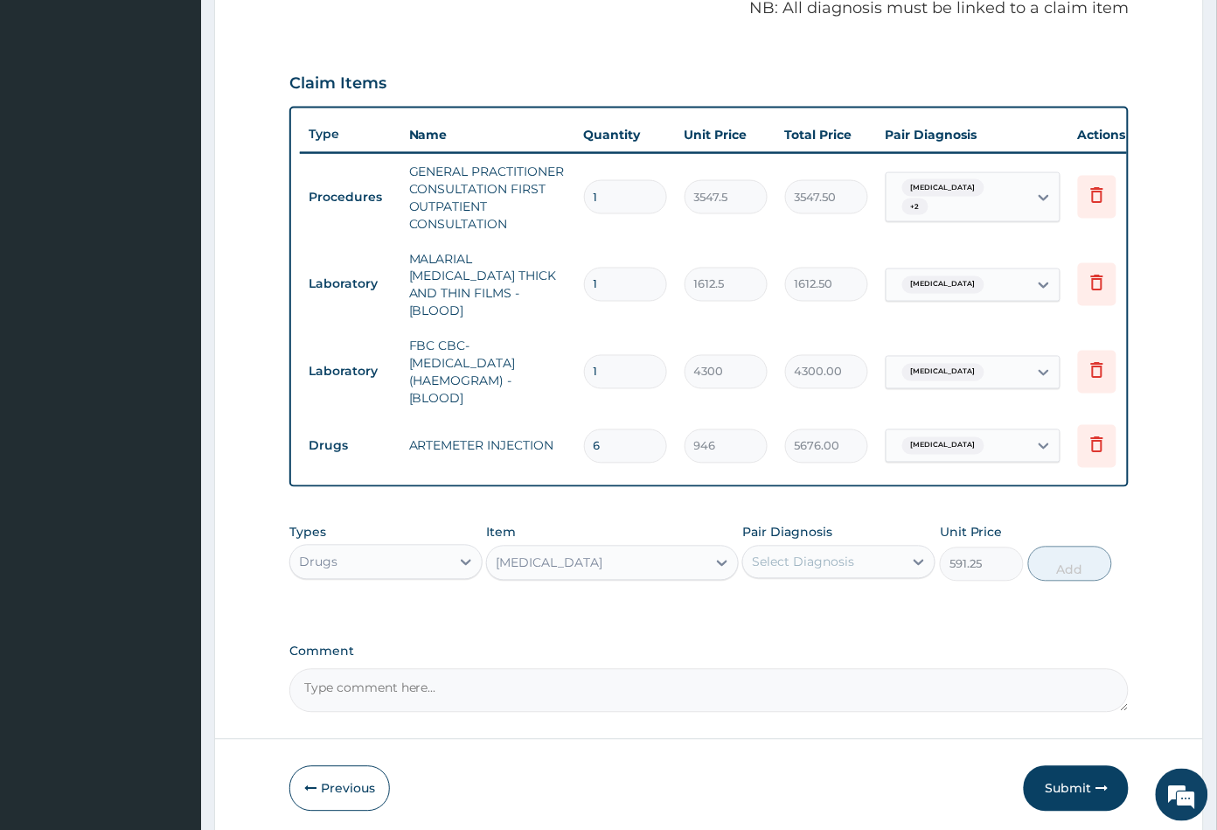
click at [800, 558] on div "Select Diagnosis" at bounding box center [803, 561] width 102 height 17
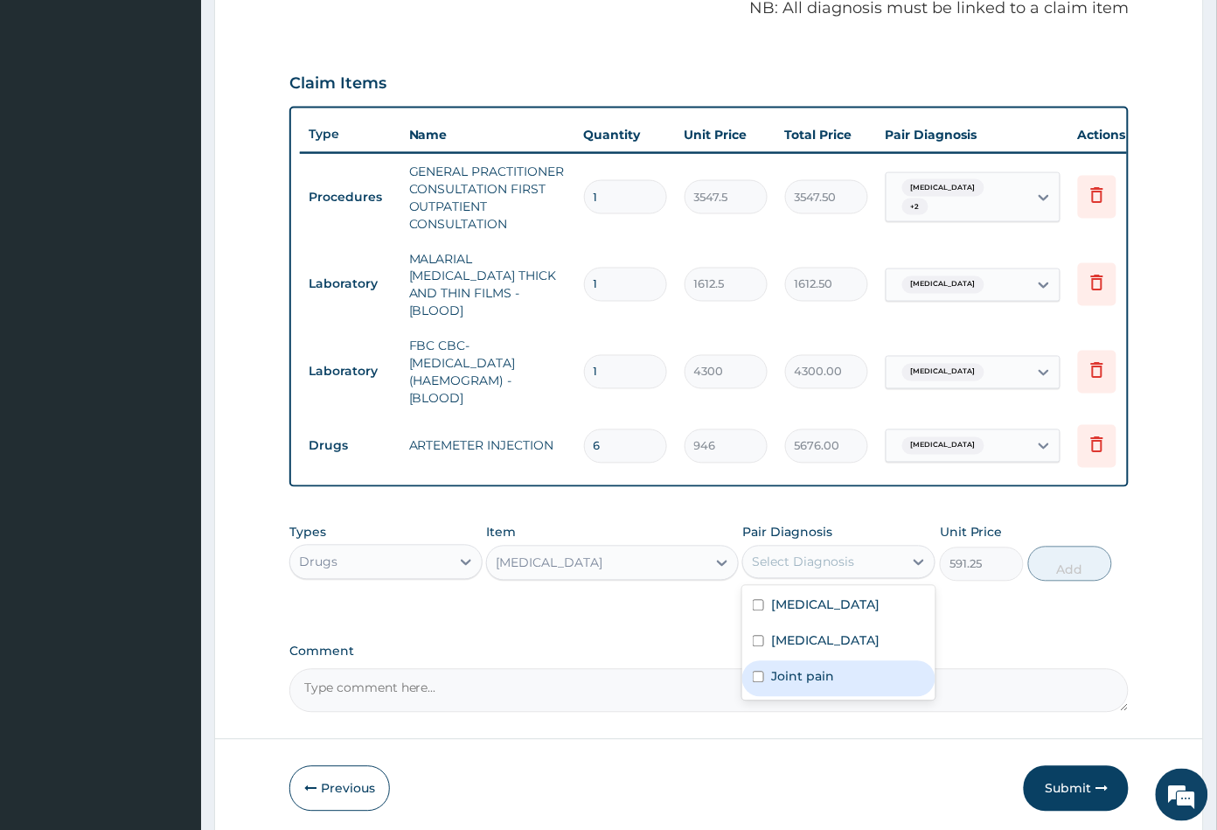
click at [810, 661] on div "Joint pain" at bounding box center [838, 679] width 193 height 36
checkbox input "true"
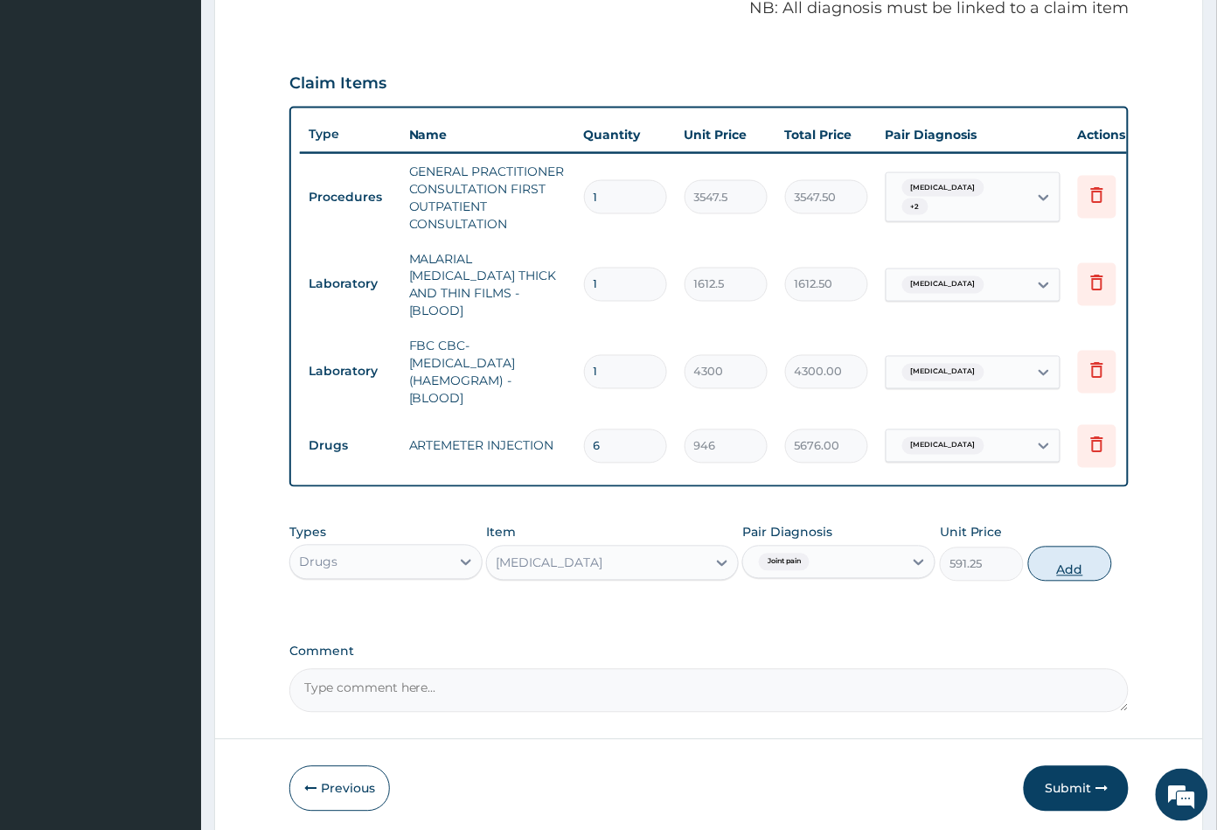
click at [1068, 569] on button "Add" at bounding box center [1070, 563] width 84 height 35
type input "0"
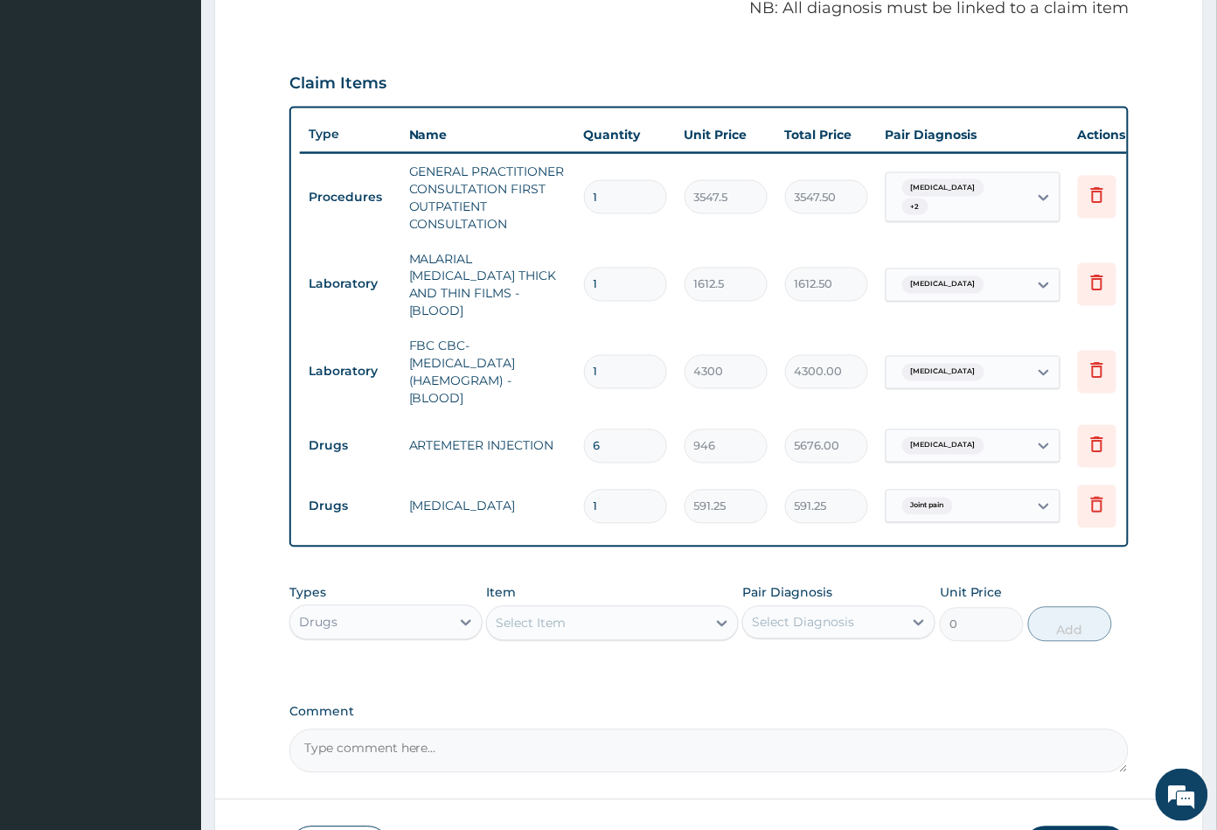
click at [574, 620] on div "Select Item" at bounding box center [596, 623] width 219 height 28
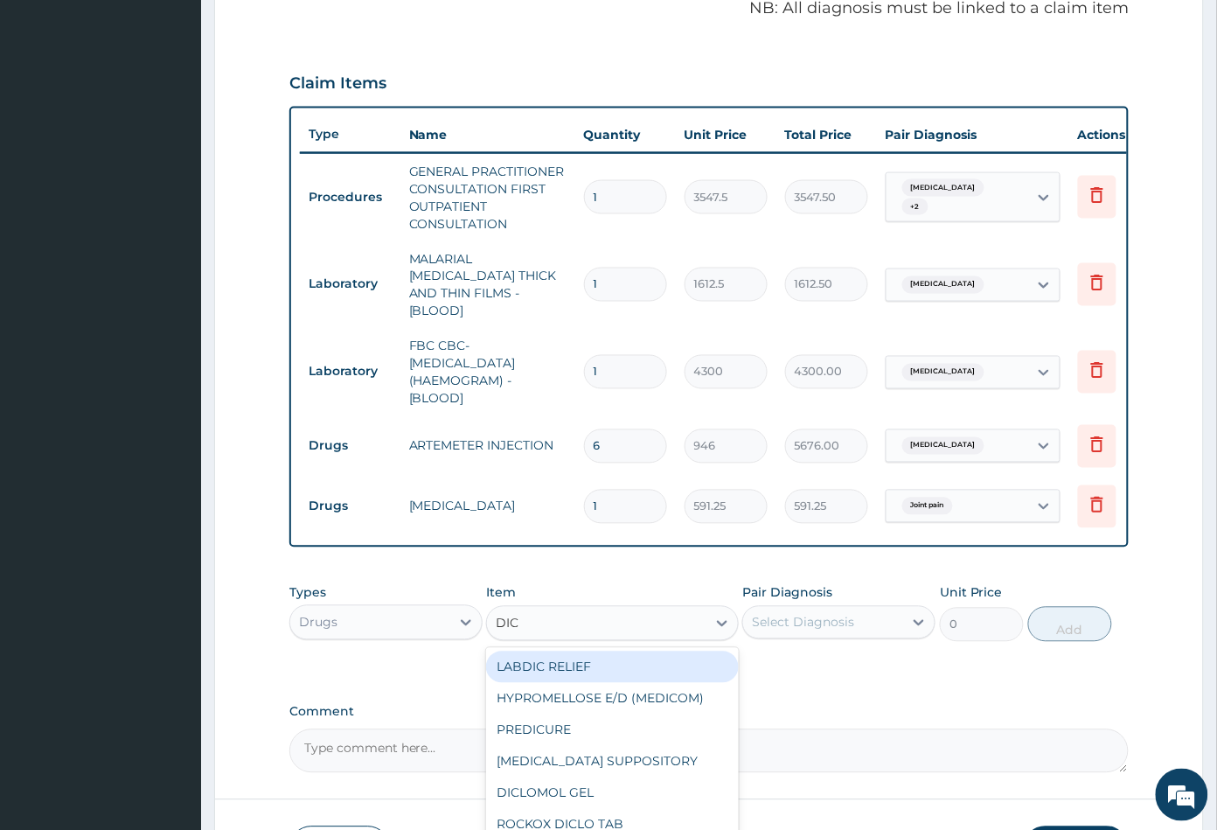
type input "DICL"
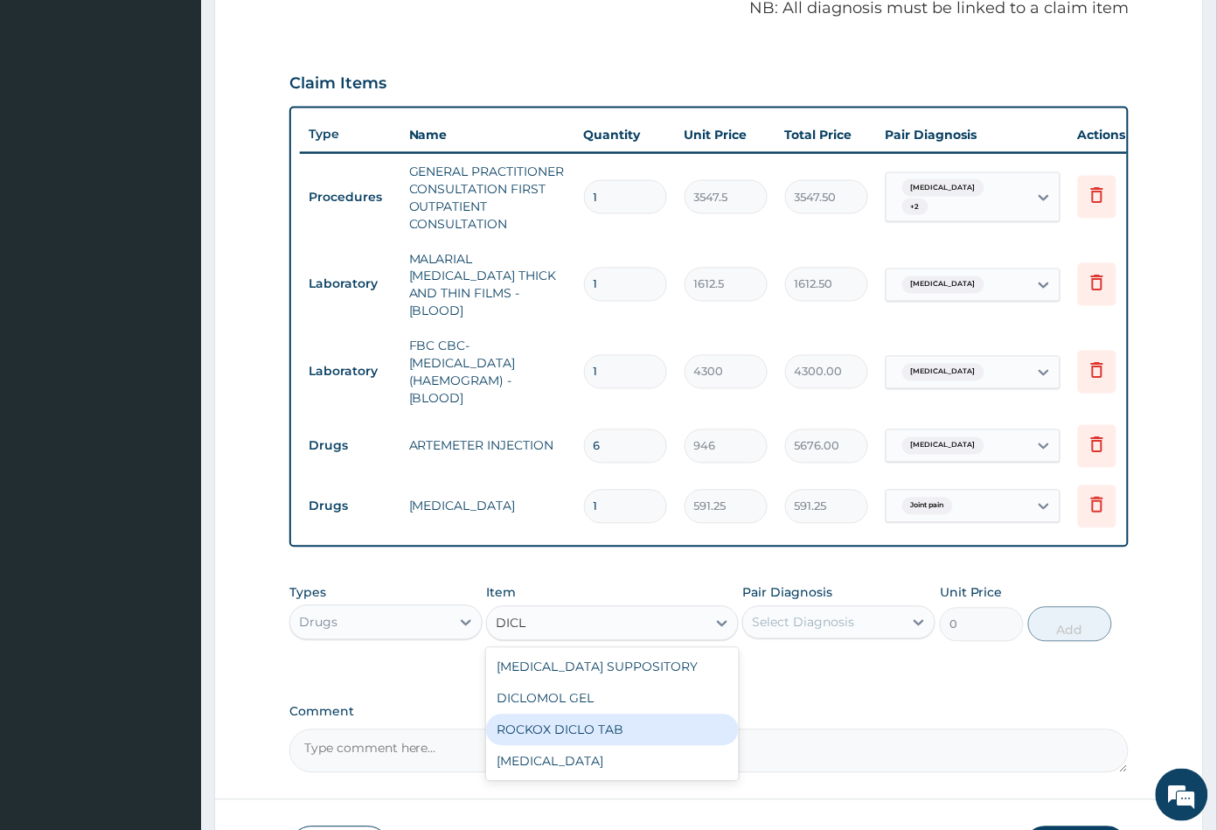
click at [594, 724] on div "ROCKOX DICLO TAB" at bounding box center [612, 729] width 252 height 31
type input "82.7750015258789"
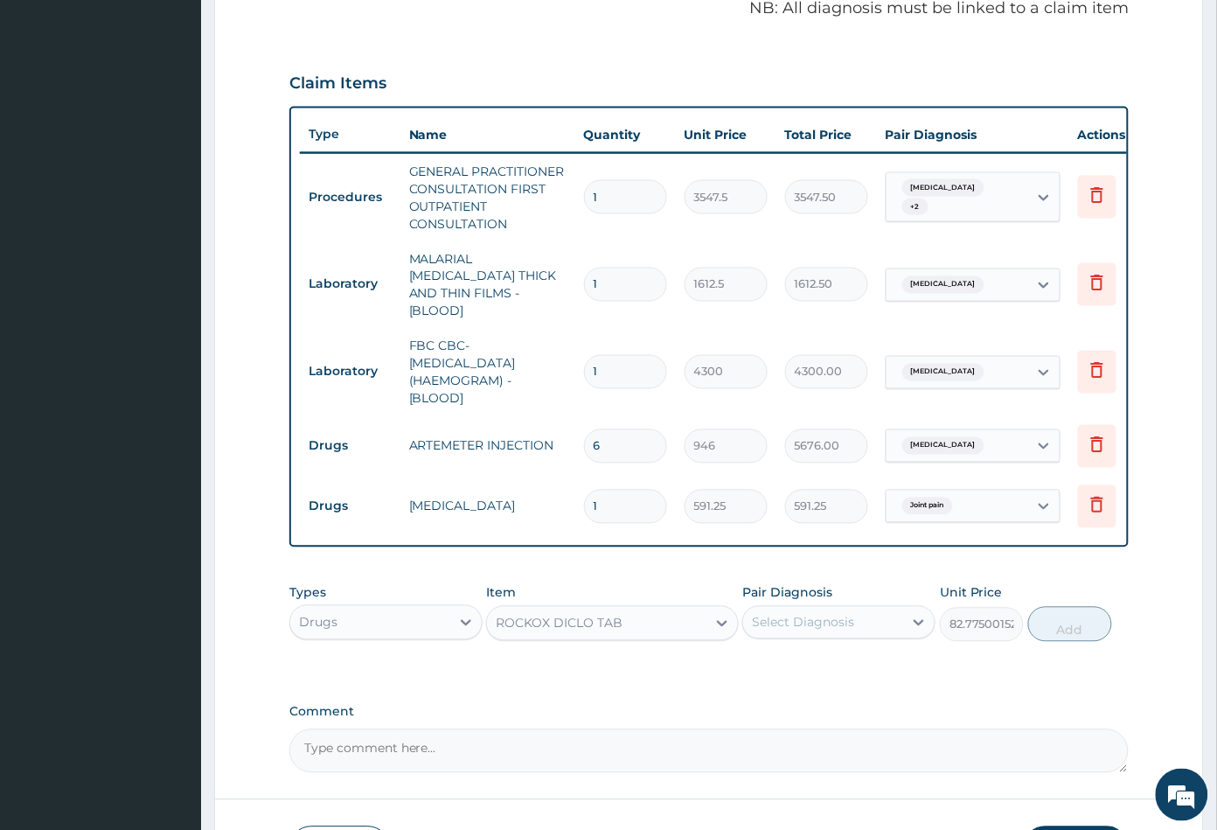
click at [809, 614] on div "Select Diagnosis" at bounding box center [803, 622] width 102 height 17
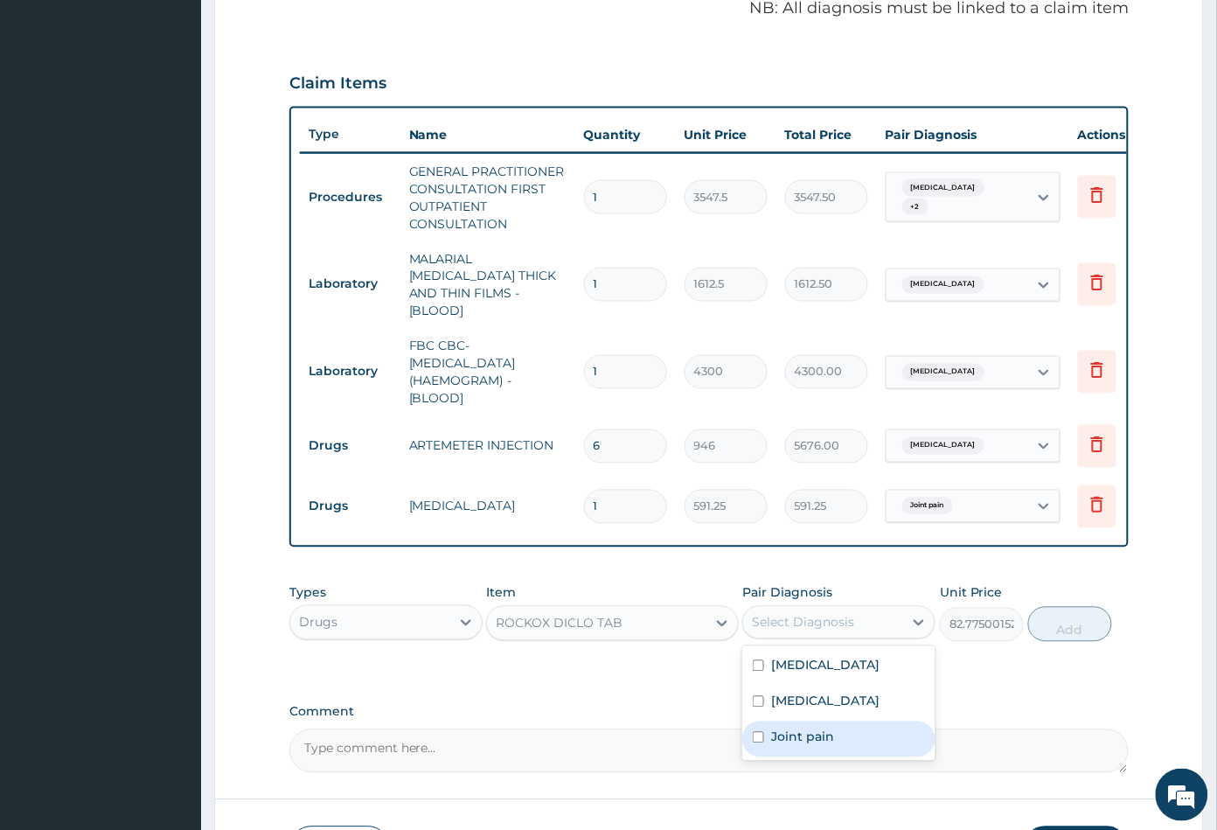
click at [824, 734] on label "Joint pain" at bounding box center [802, 736] width 63 height 17
checkbox input "true"
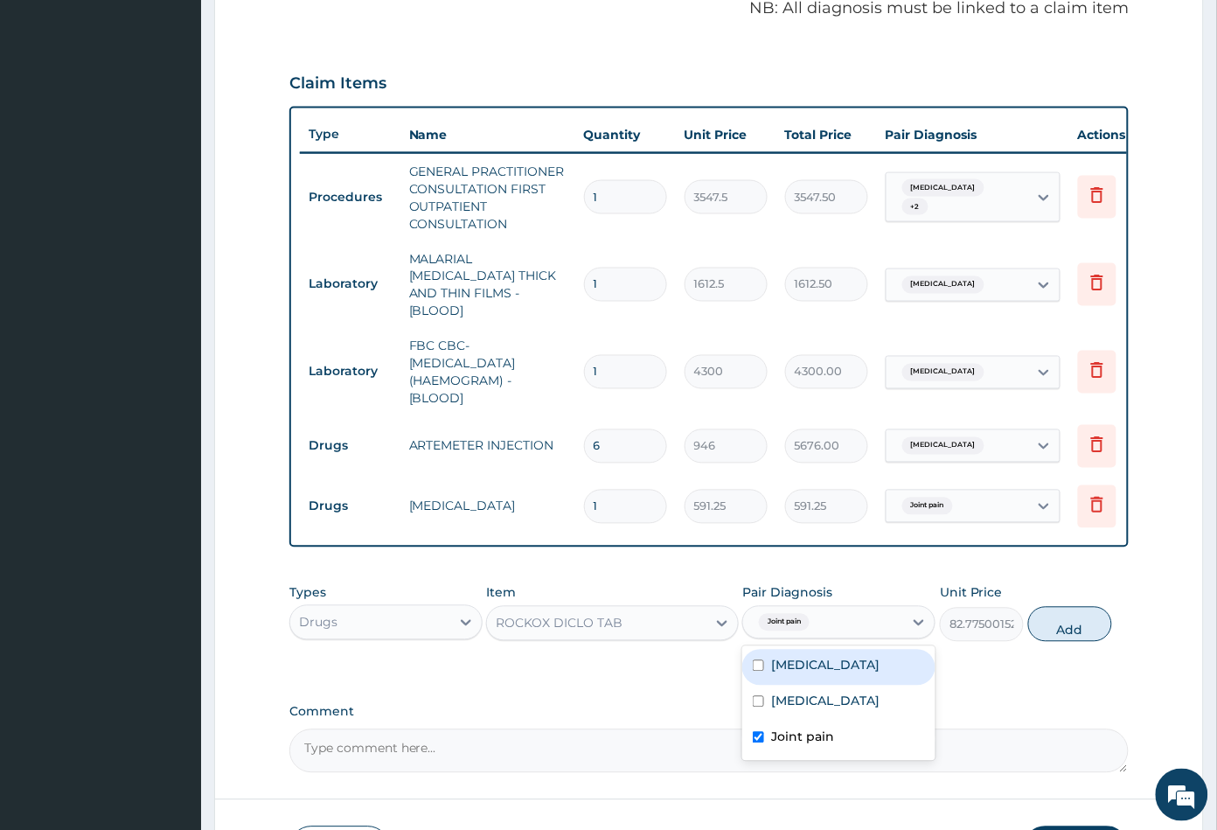
click at [842, 666] on div "Malaria" at bounding box center [838, 668] width 193 height 36
checkbox input "true"
click at [1067, 622] on button "Add" at bounding box center [1070, 624] width 84 height 35
type input "0"
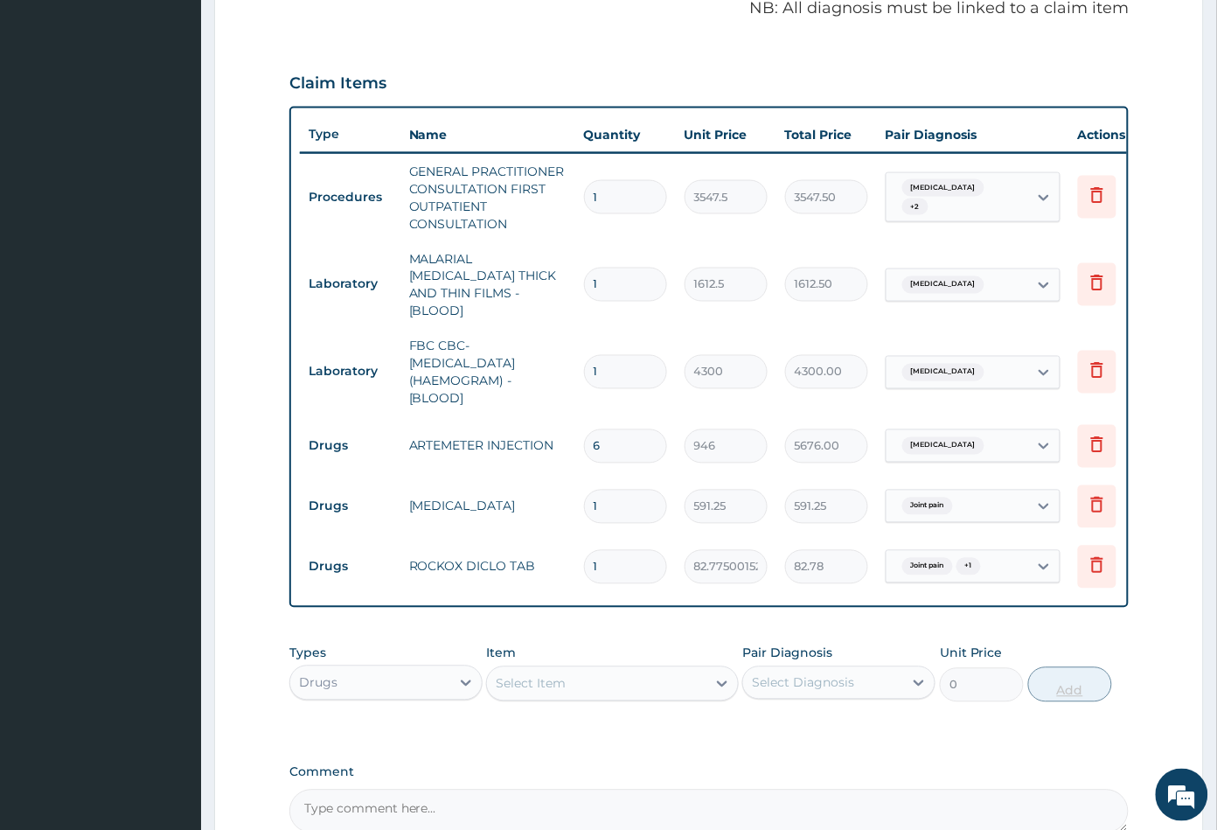
type input "0.00"
type input "8"
type input "662.20"
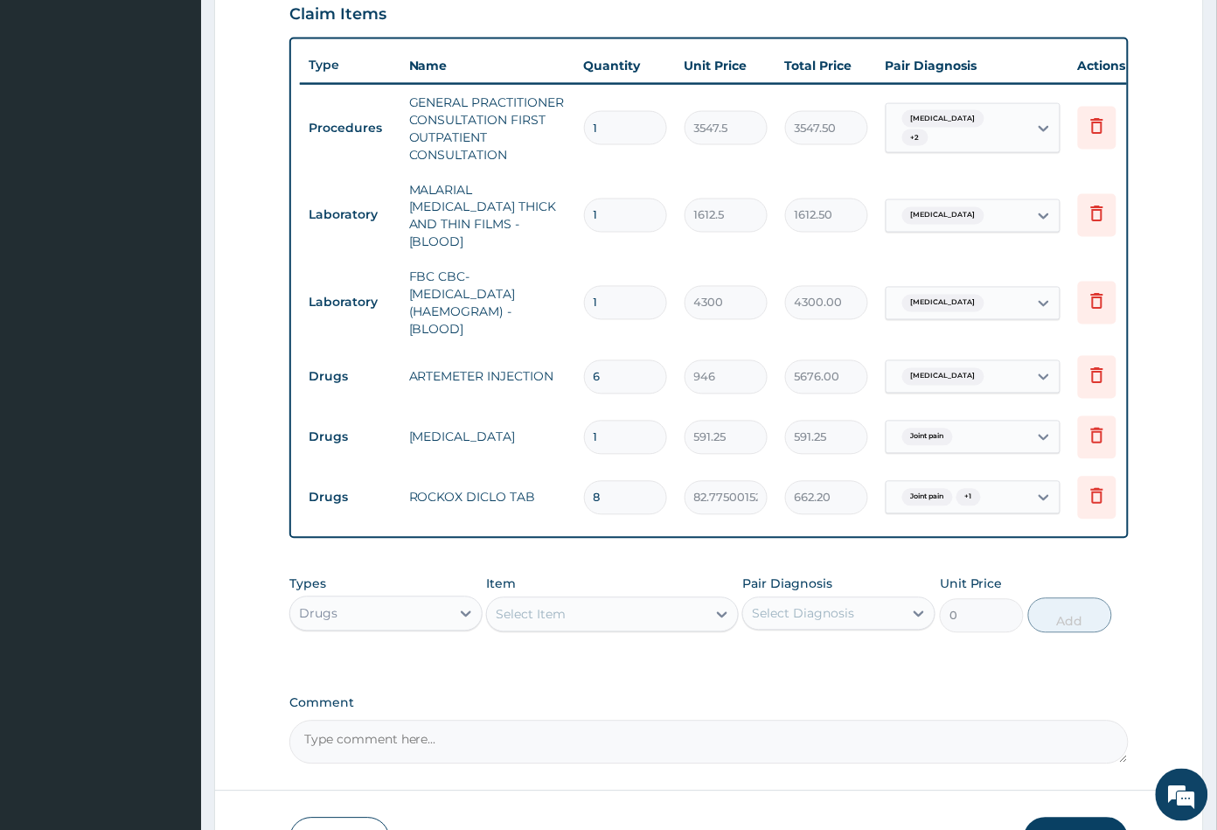
scroll to position [727, 0]
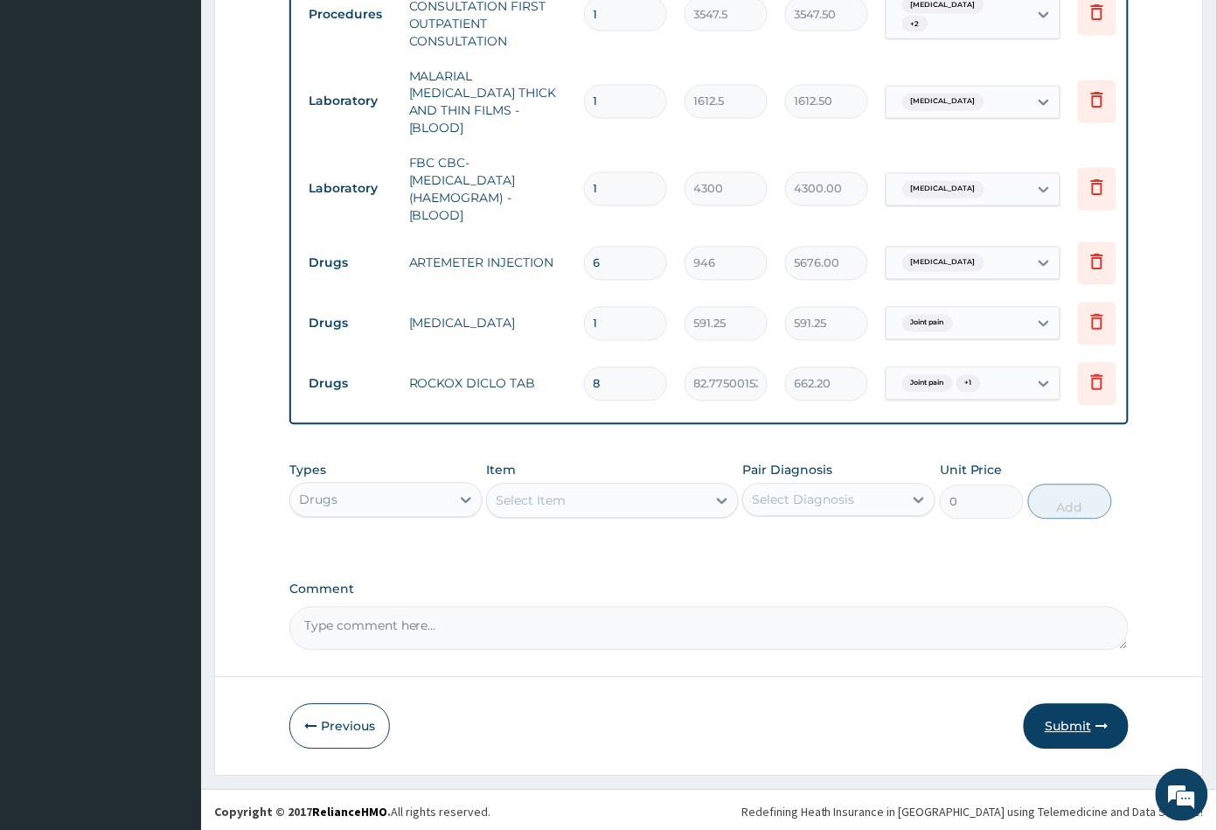
type input "8"
click at [1072, 725] on button "Submit" at bounding box center [1076, 726] width 105 height 45
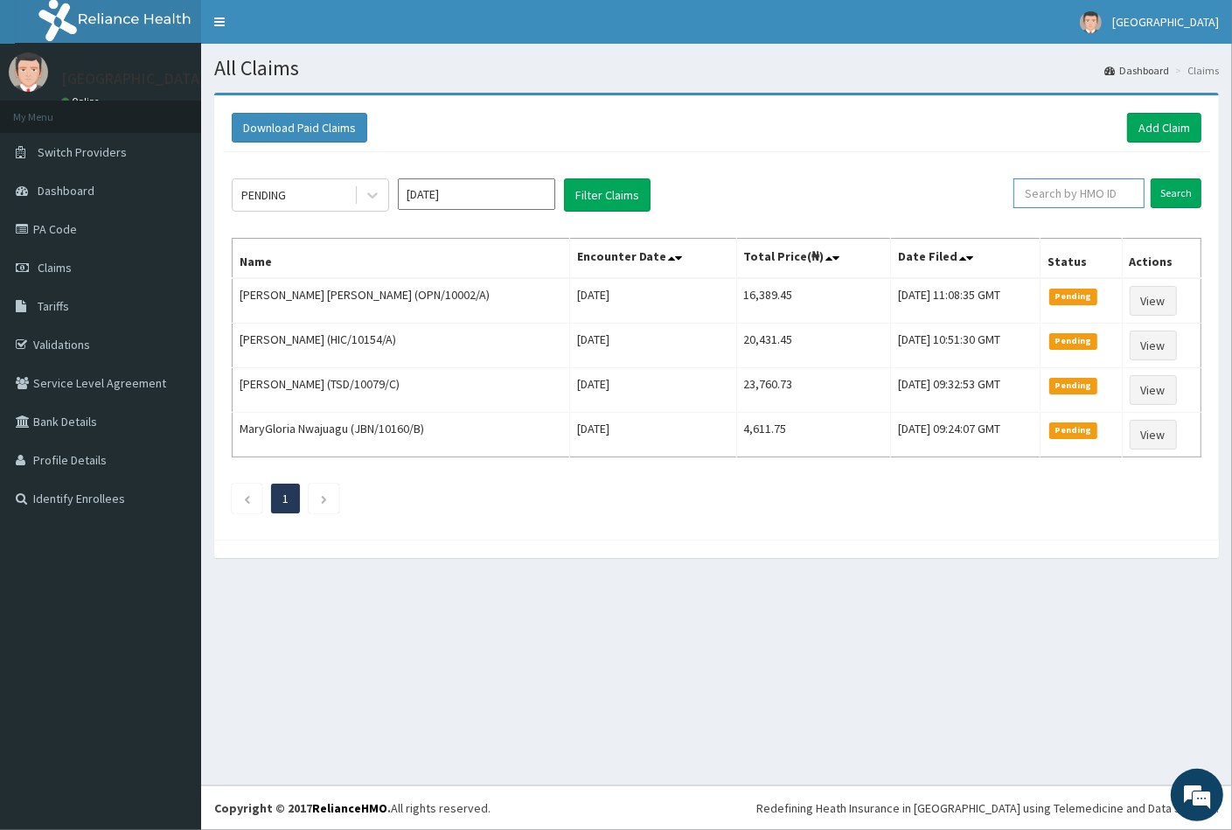
click at [1049, 190] on input "text" at bounding box center [1078, 193] width 131 height 30
paste input "LSH/10034/A"
type input "LSH/10034/A"
click at [1173, 185] on input "Search" at bounding box center [1176, 193] width 51 height 30
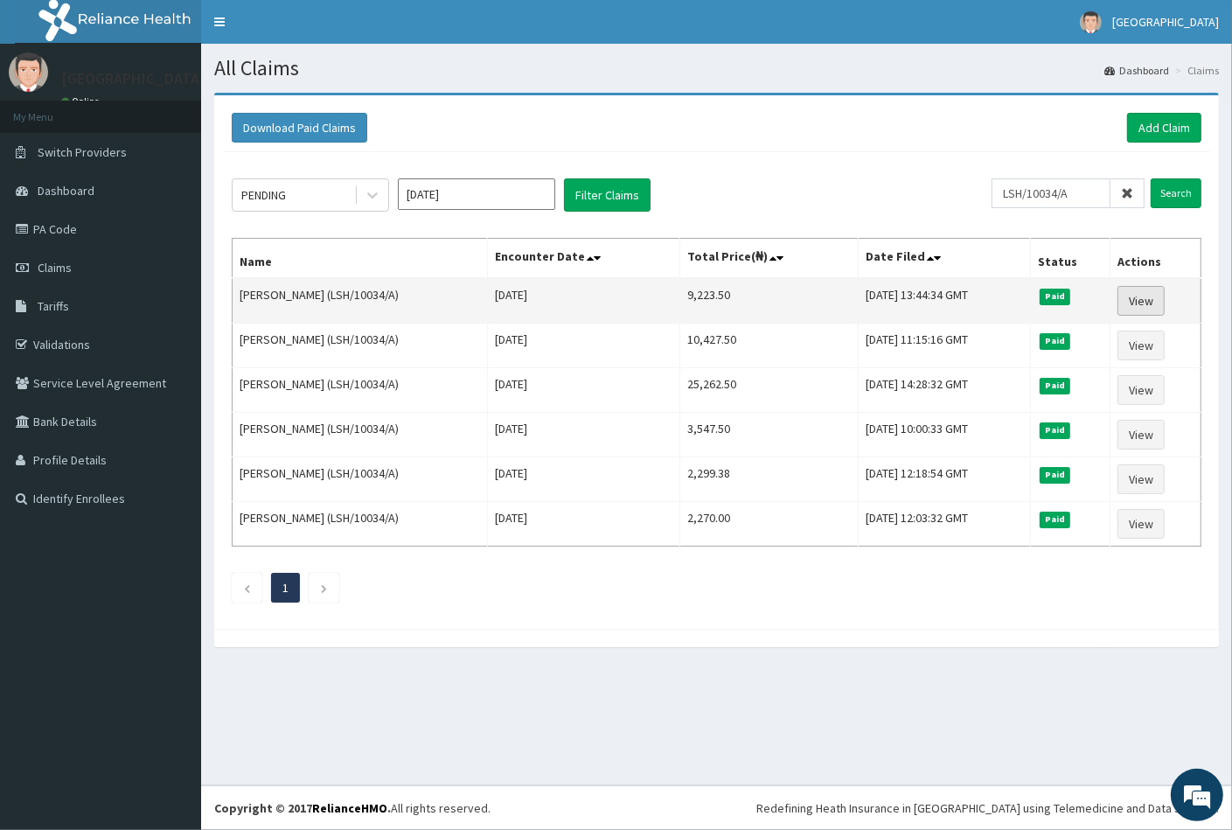
click at [1150, 300] on link "View" at bounding box center [1140, 301] width 47 height 30
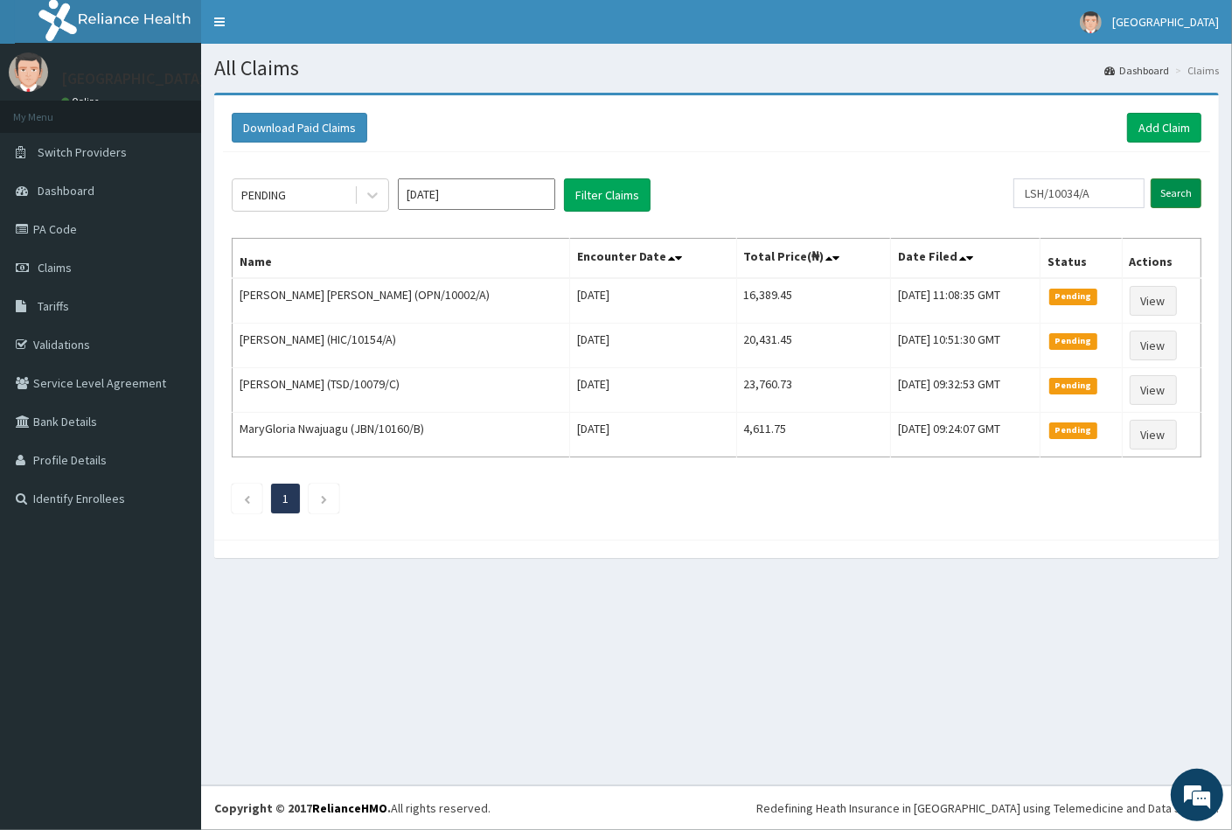
click at [1170, 189] on input "Search" at bounding box center [1176, 193] width 51 height 30
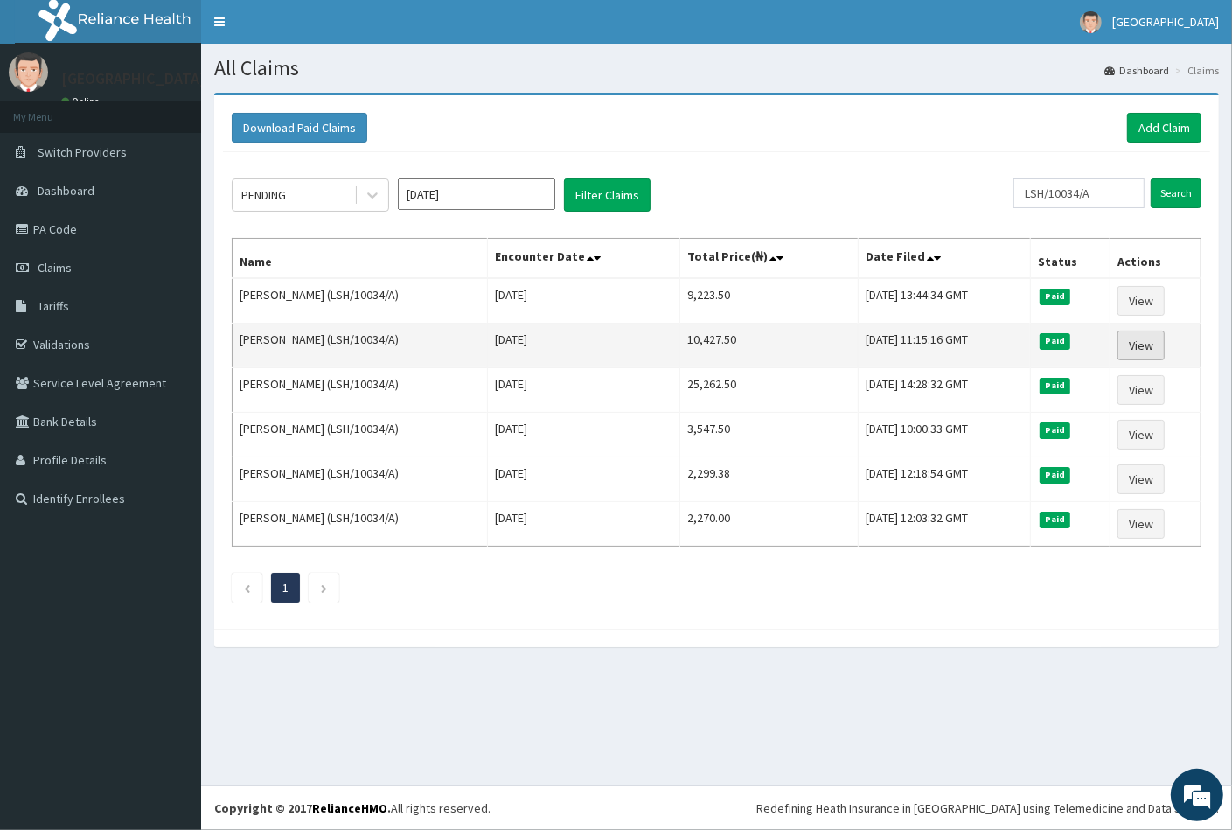
click at [1144, 340] on link "View" at bounding box center [1140, 345] width 47 height 30
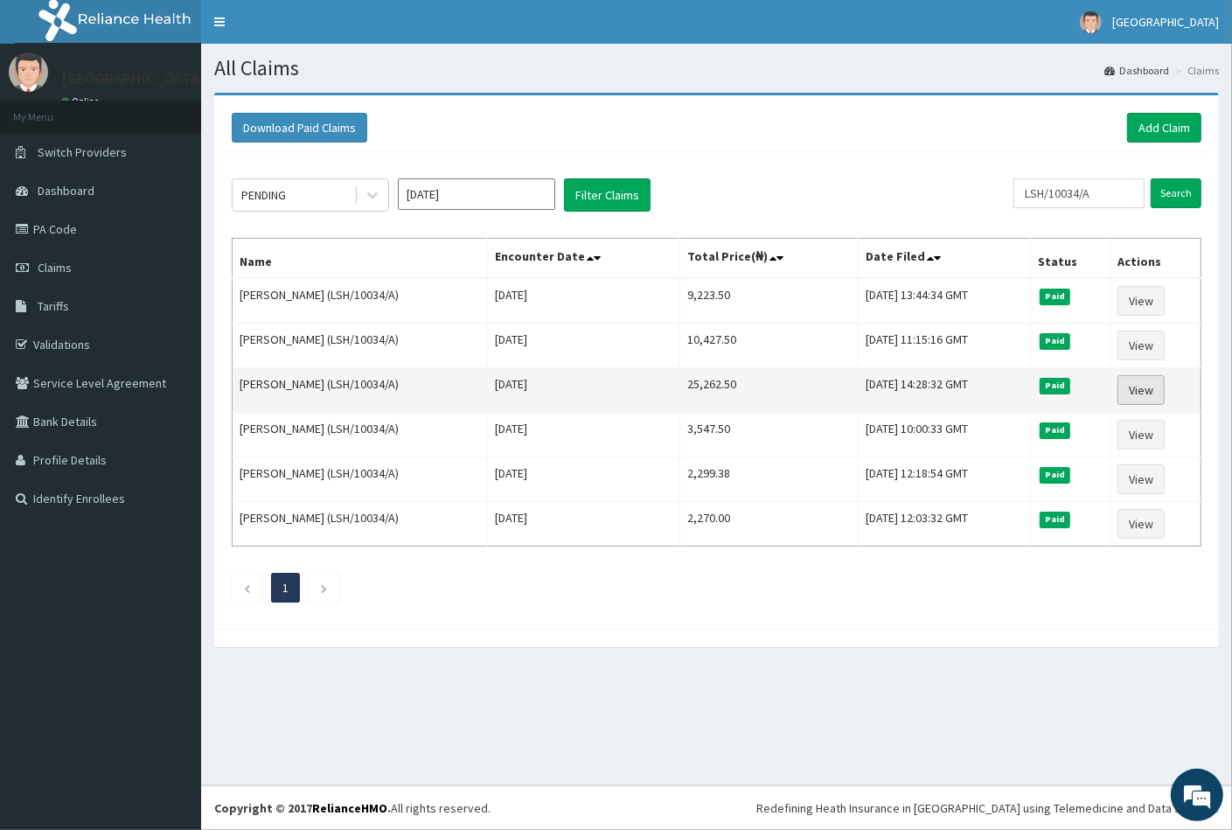
click at [1151, 386] on link "View" at bounding box center [1140, 390] width 47 height 30
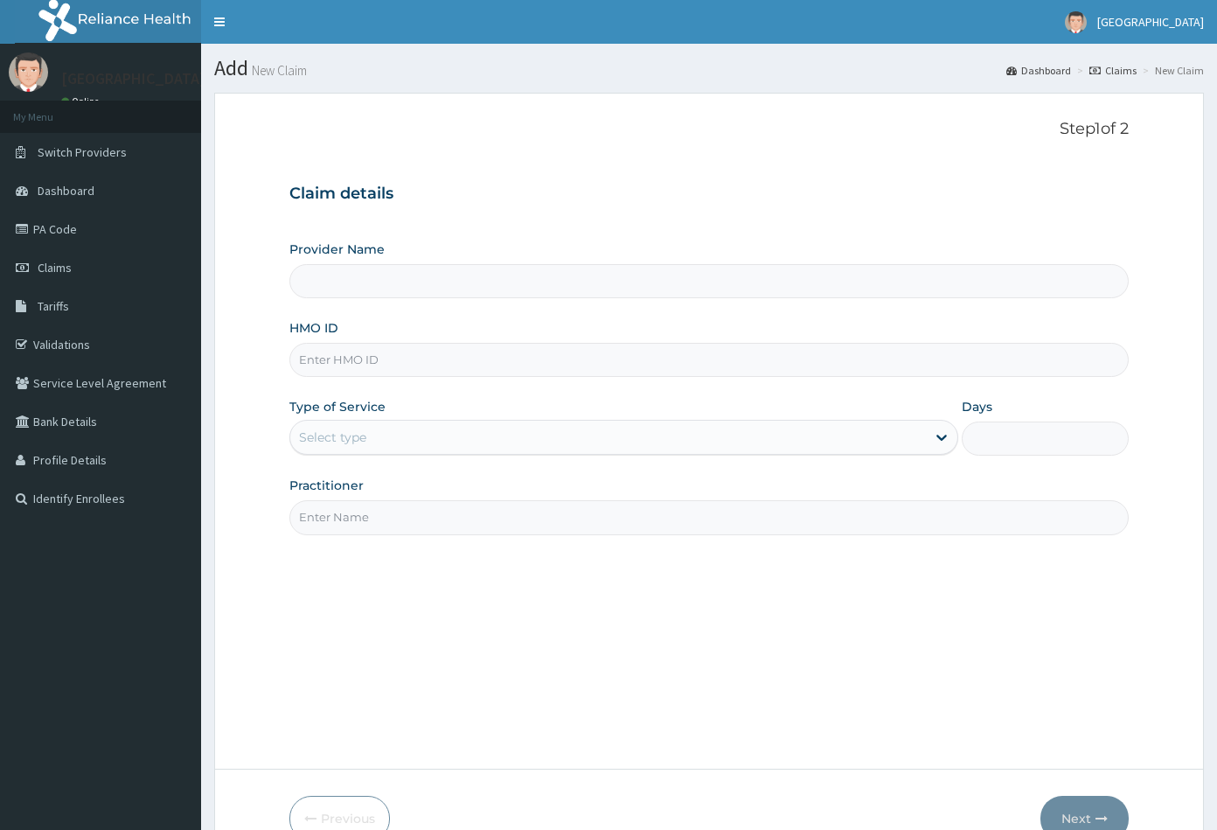
type input "[GEOGRAPHIC_DATA]"
click at [310, 356] on input "HMO ID" at bounding box center [709, 360] width 840 height 34
paste input "LSH/10034/A"
type input "LSH/10034/A"
click at [325, 415] on label "Type of Service" at bounding box center [337, 406] width 96 height 17
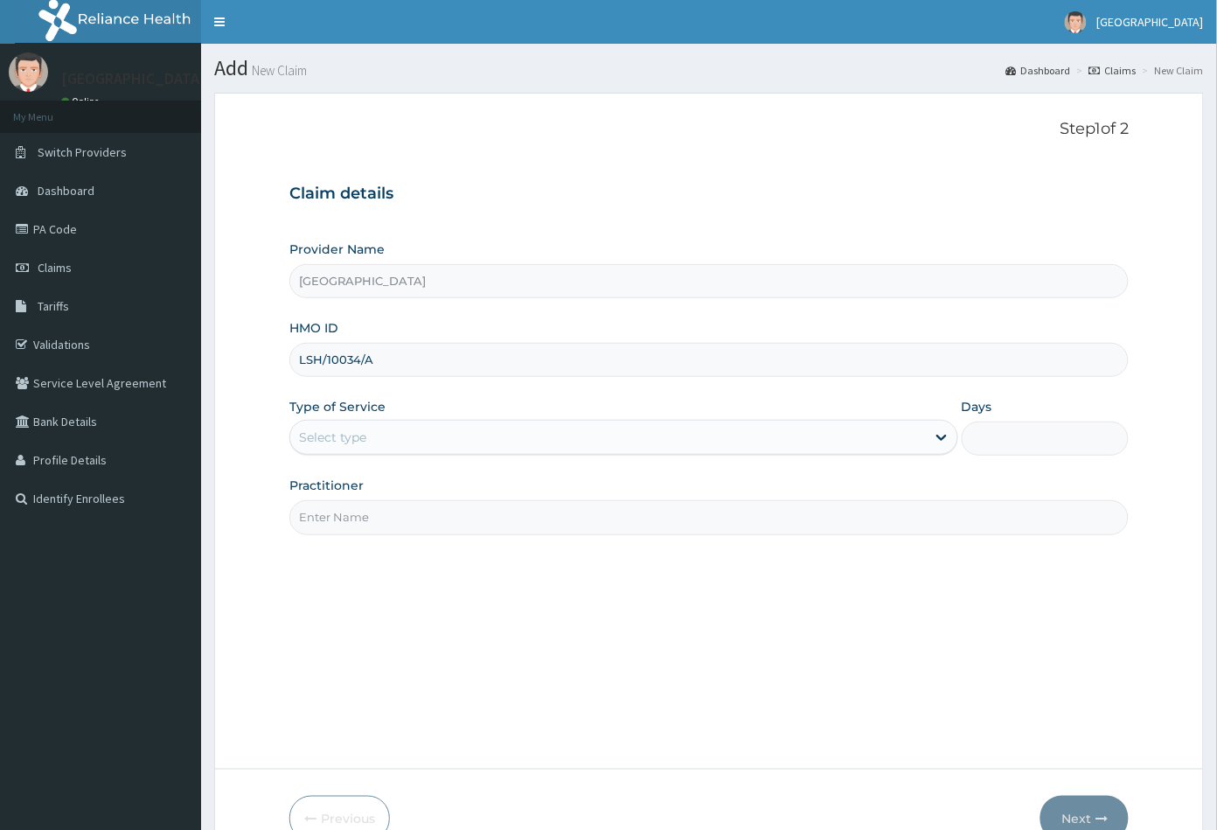
click at [340, 439] on div "Select type" at bounding box center [332, 436] width 67 height 17
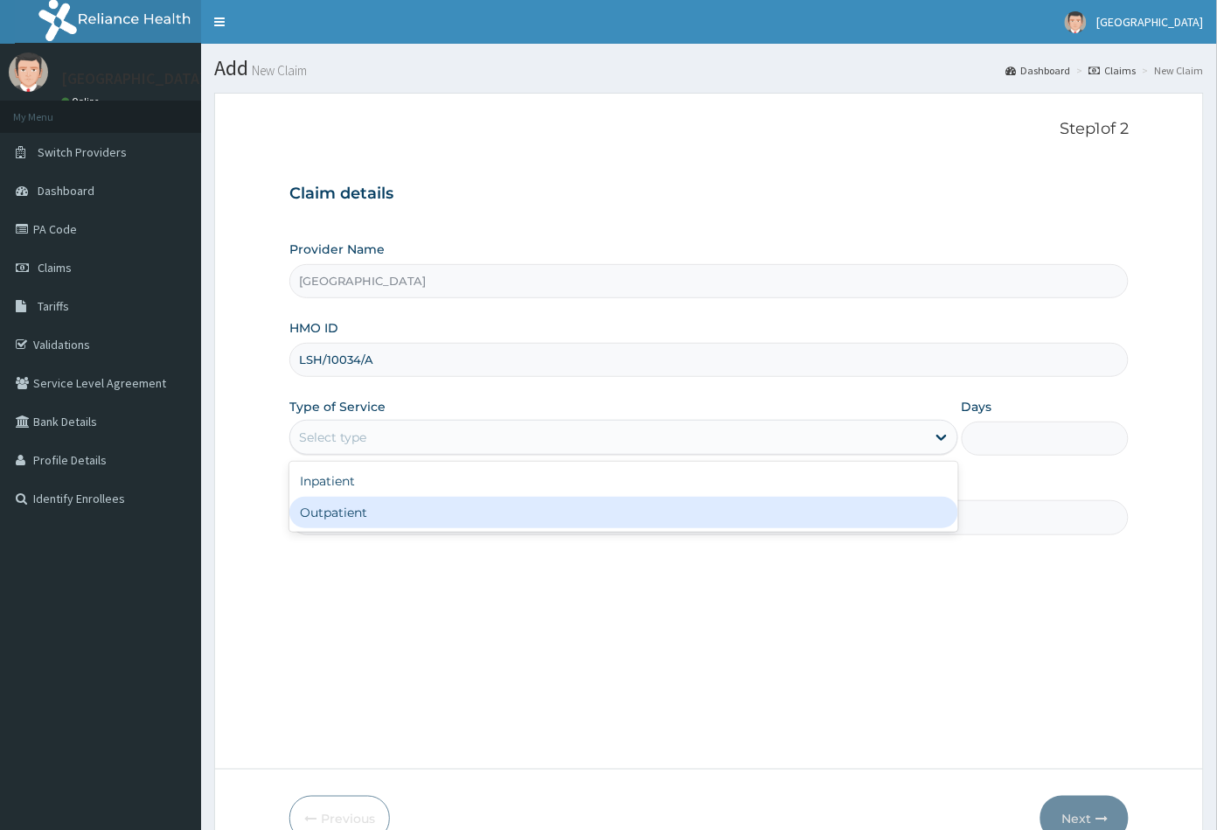
click at [337, 504] on div "Outpatient" at bounding box center [623, 512] width 669 height 31
type input "1"
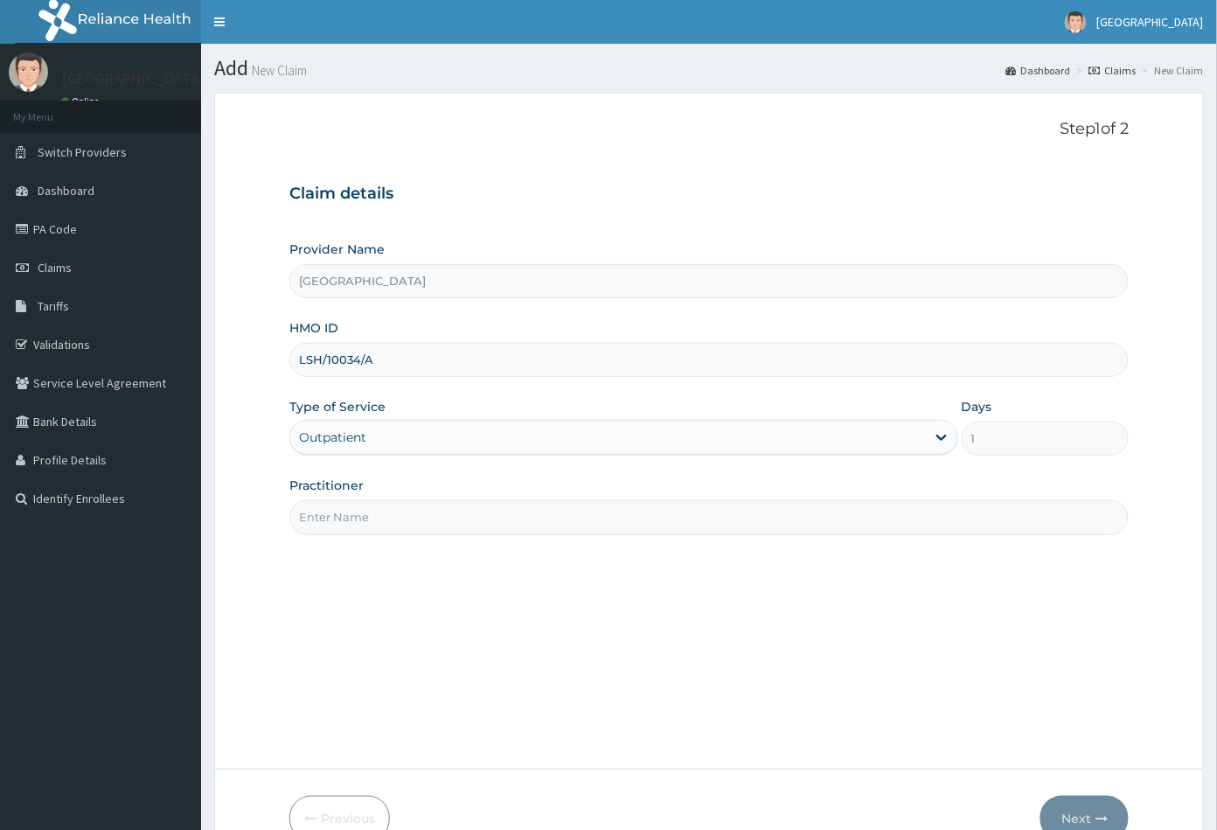
click at [343, 516] on input "Practitioner" at bounding box center [709, 517] width 840 height 34
type input "CON"
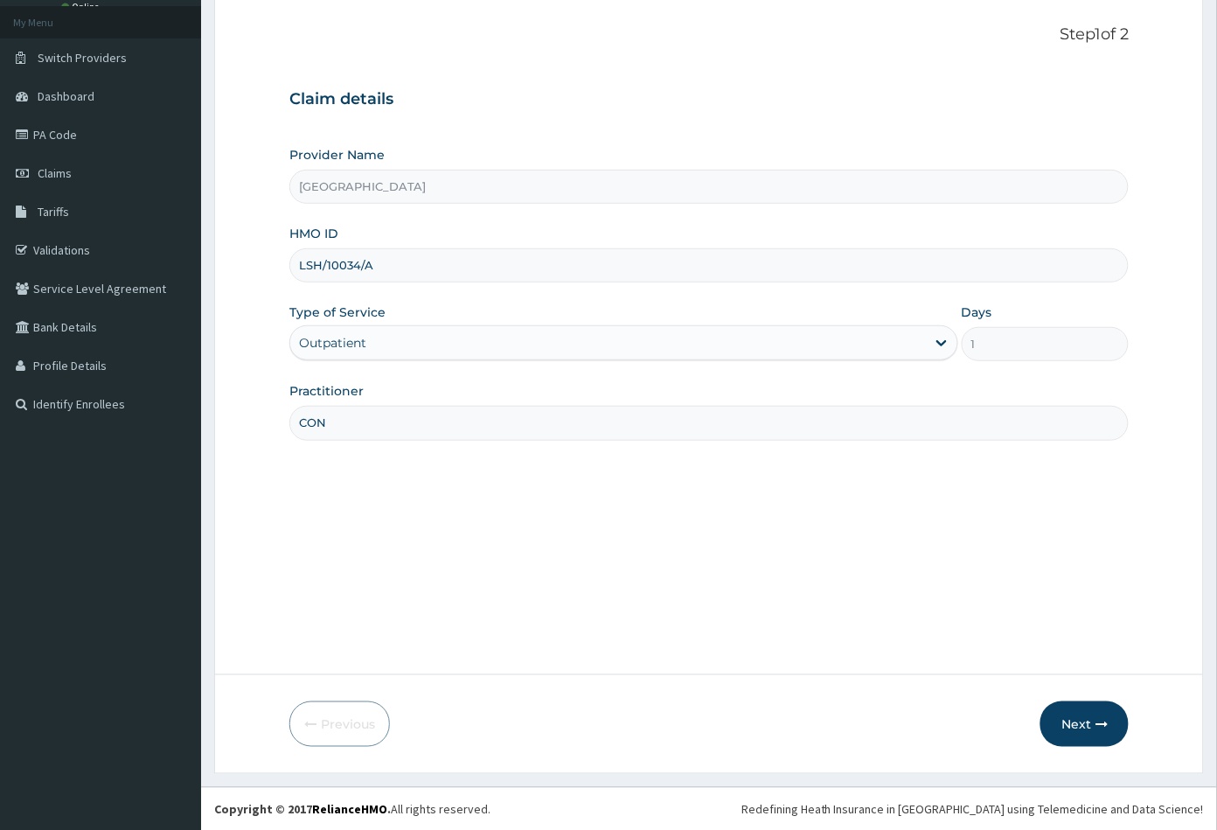
scroll to position [96, 0]
click at [1088, 720] on button "Next" at bounding box center [1084, 721] width 88 height 45
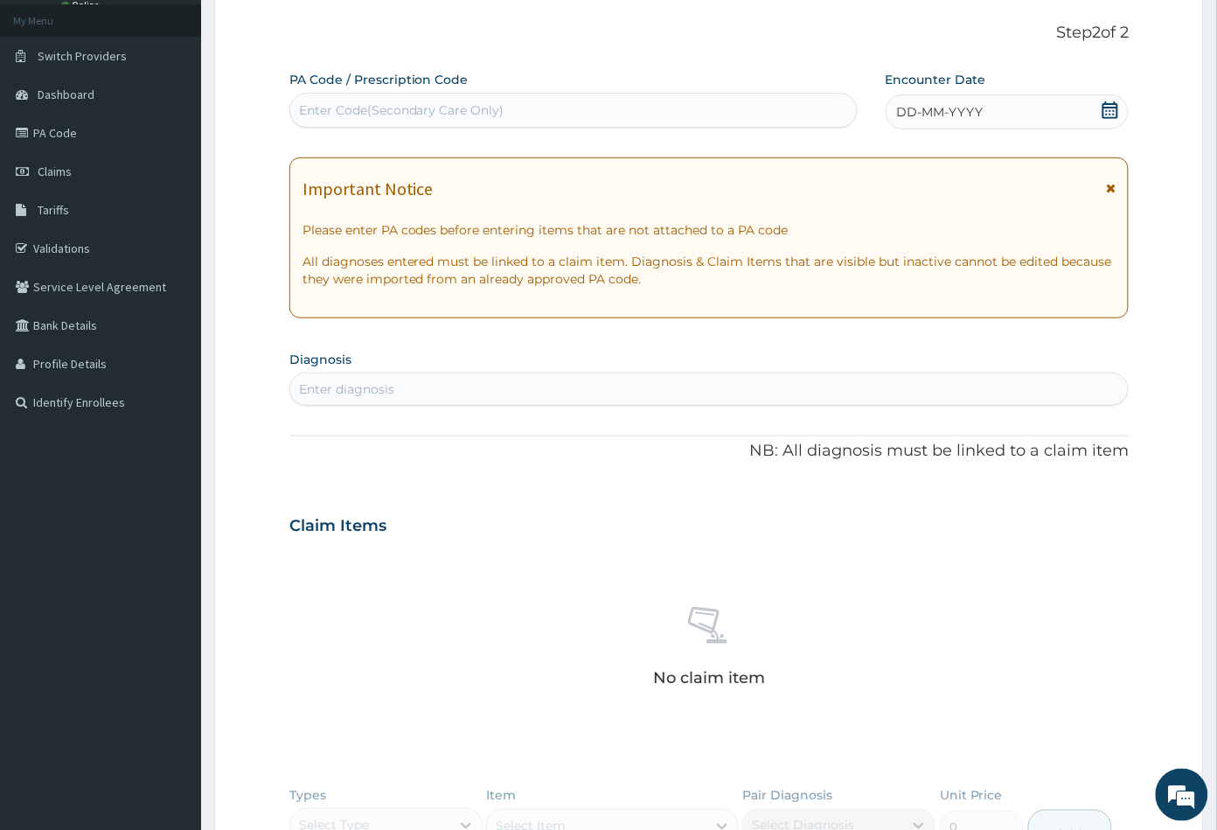
scroll to position [0, 0]
click at [486, 111] on div "Enter Code(Secondary Care Only)" at bounding box center [401, 109] width 205 height 17
paste input "PA/071A58"
type input "PA/071A58"
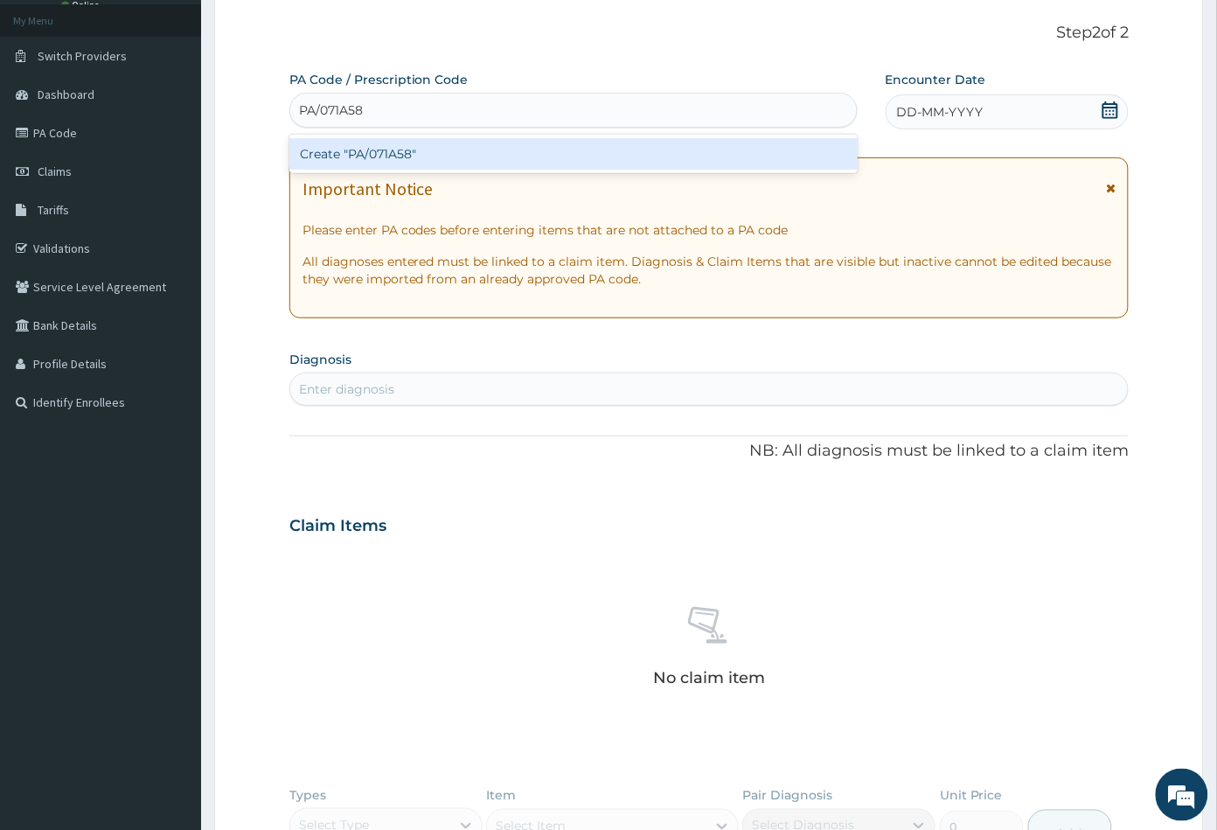
click at [367, 148] on div "Create "PA/071A58"" at bounding box center [573, 153] width 568 height 31
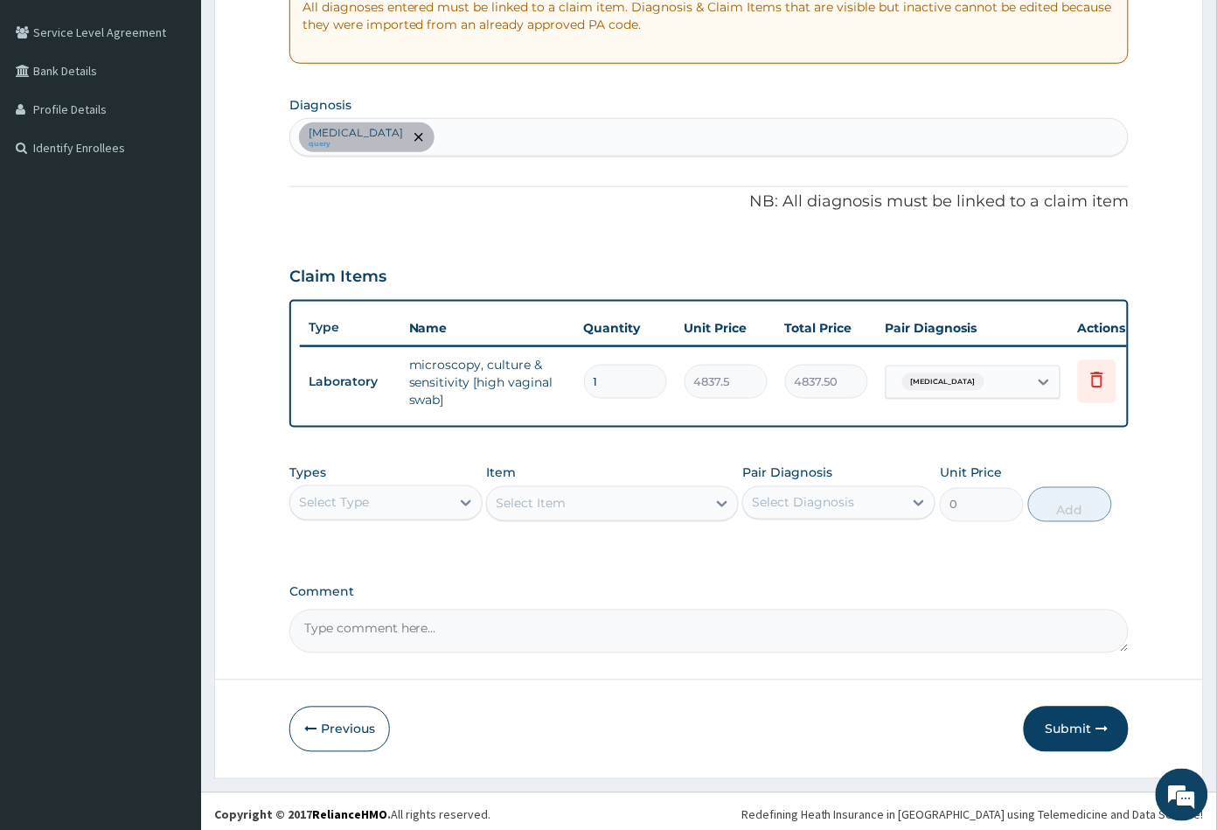
scroll to position [369, 0]
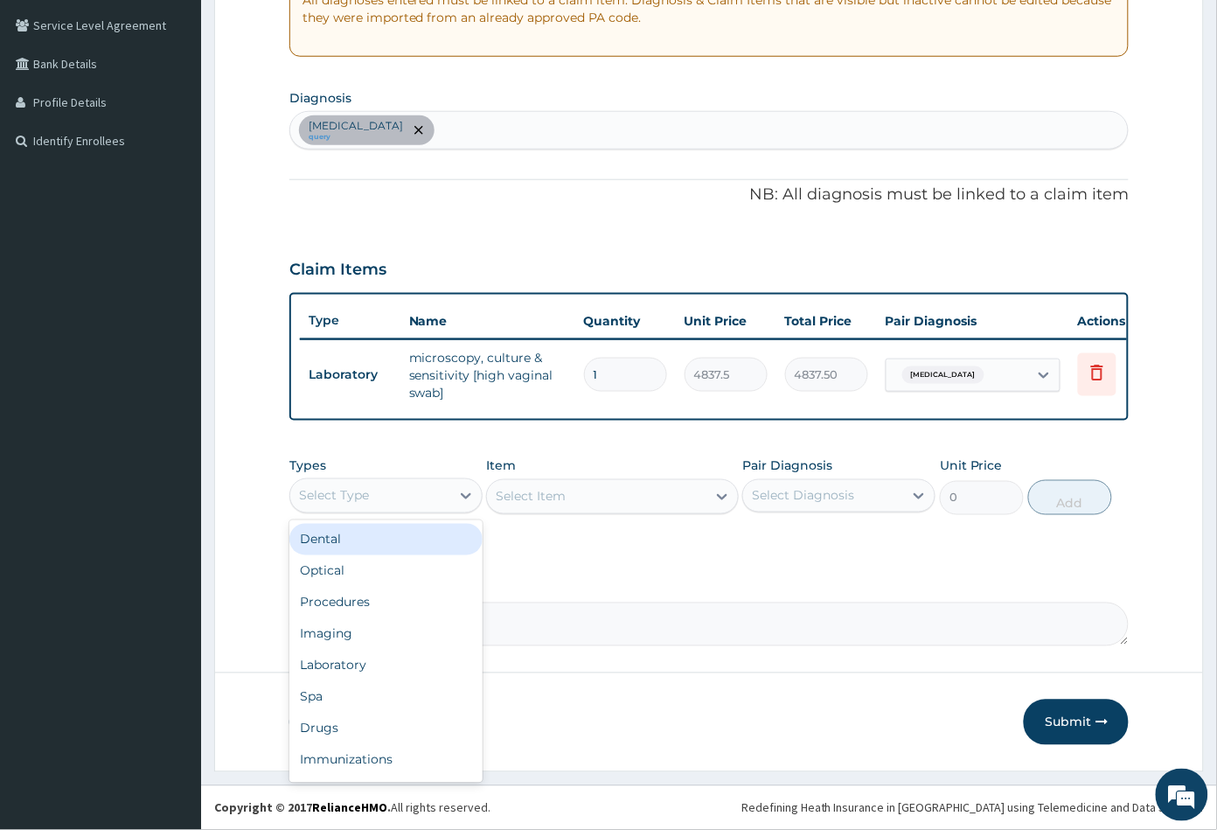
click at [386, 500] on div "Select Type" at bounding box center [370, 496] width 160 height 28
click at [375, 606] on div "Procedures" at bounding box center [385, 602] width 193 height 31
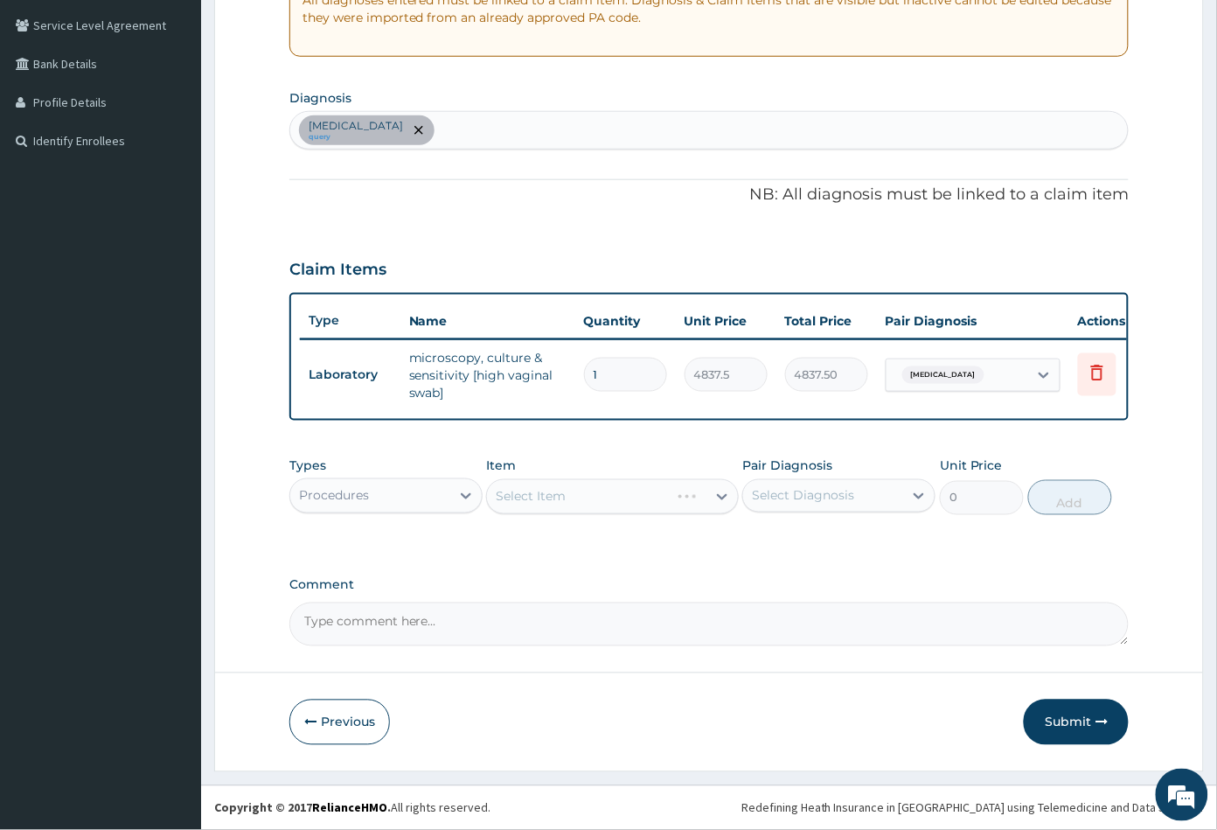
click at [602, 503] on div "Select Item" at bounding box center [612, 496] width 252 height 35
click at [602, 503] on div "Select Item" at bounding box center [596, 497] width 219 height 28
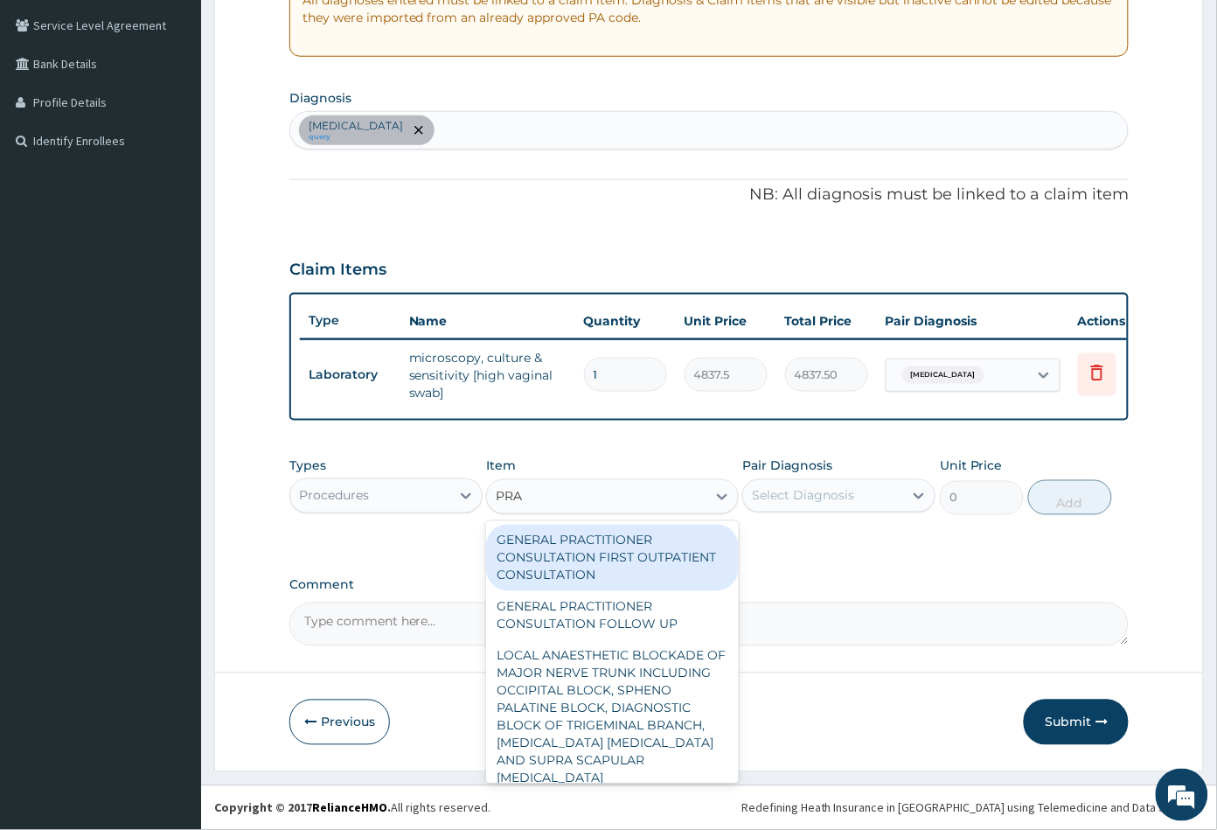
type input "PRAC"
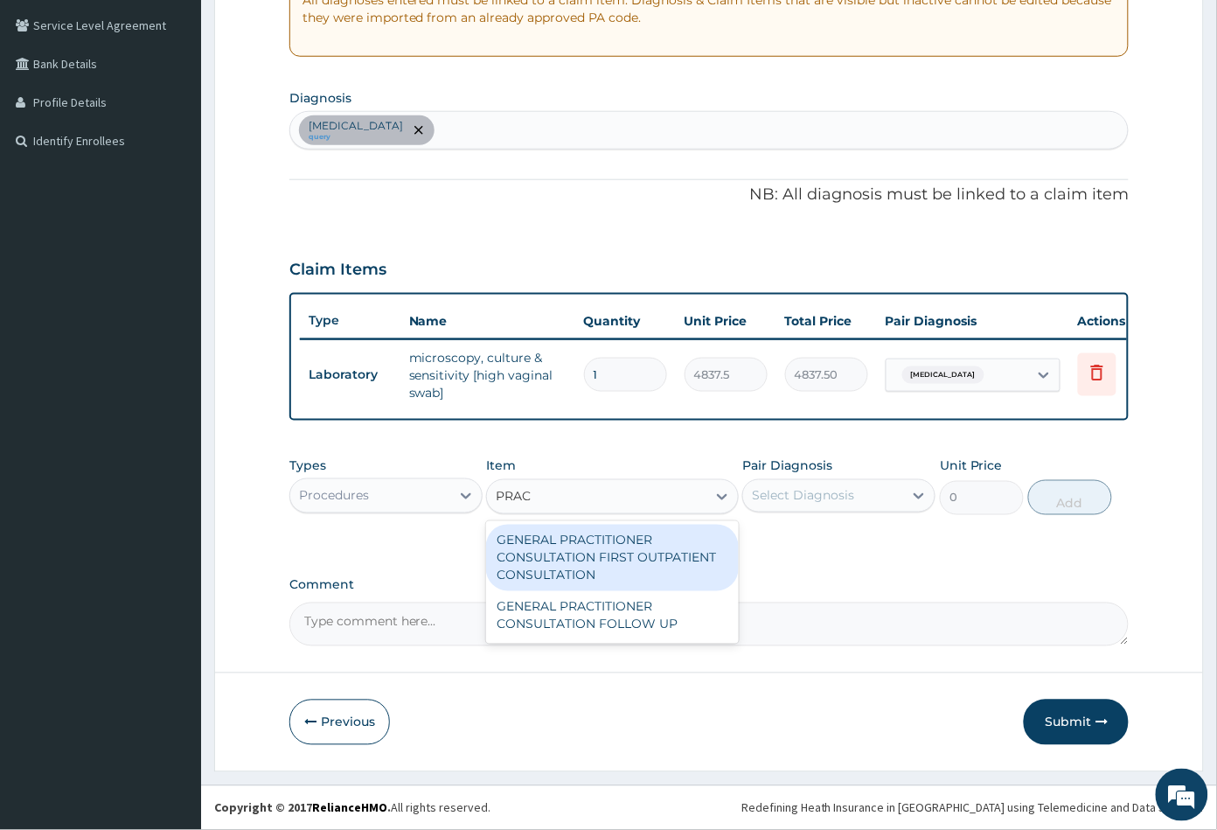
click at [604, 555] on div "GENERAL PRACTITIONER CONSULTATION FIRST OUTPATIENT CONSULTATION" at bounding box center [612, 558] width 252 height 66
type input "3547.5"
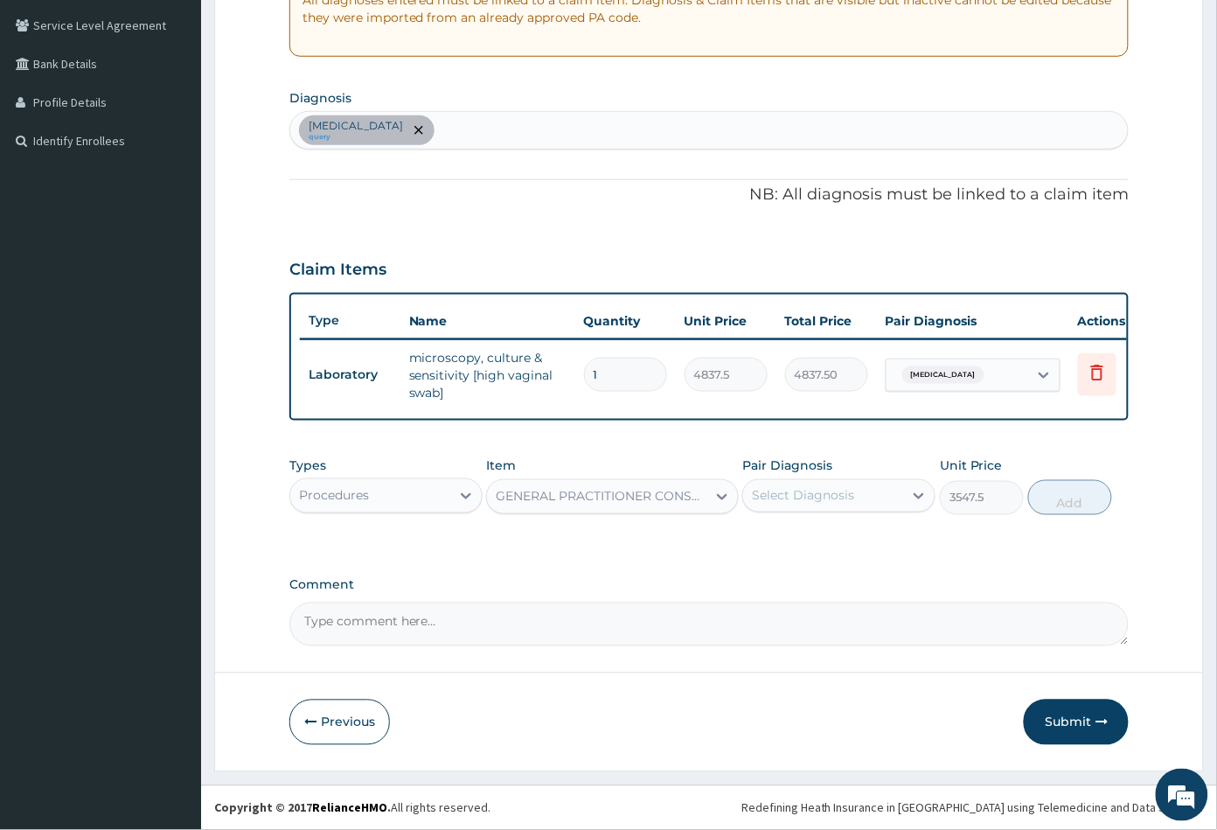
click at [808, 498] on div "Select Diagnosis" at bounding box center [803, 495] width 102 height 17
click at [806, 545] on label "[MEDICAL_DATA]" at bounding box center [825, 538] width 108 height 17
checkbox input "true"
click at [1070, 498] on button "Add" at bounding box center [1070, 497] width 84 height 35
type input "0"
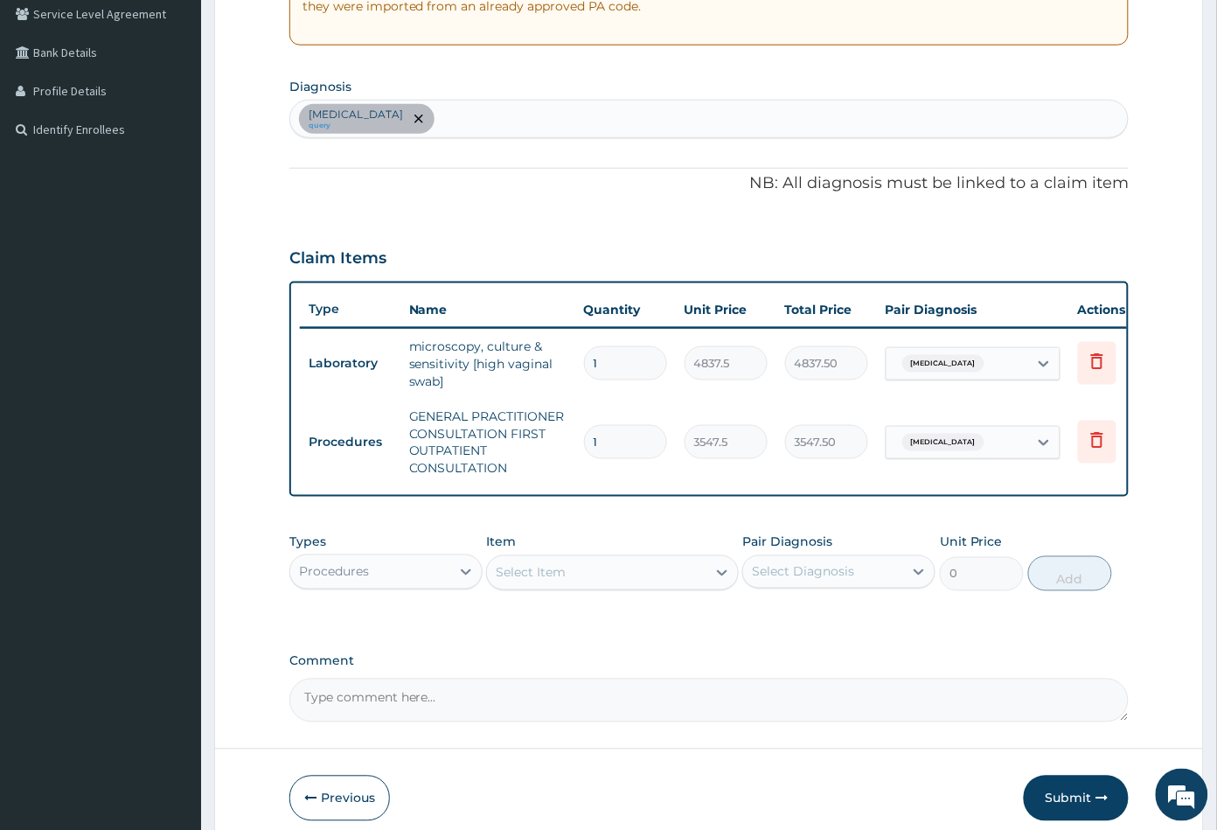
click at [623, 587] on div "Select Item" at bounding box center [596, 573] width 219 height 28
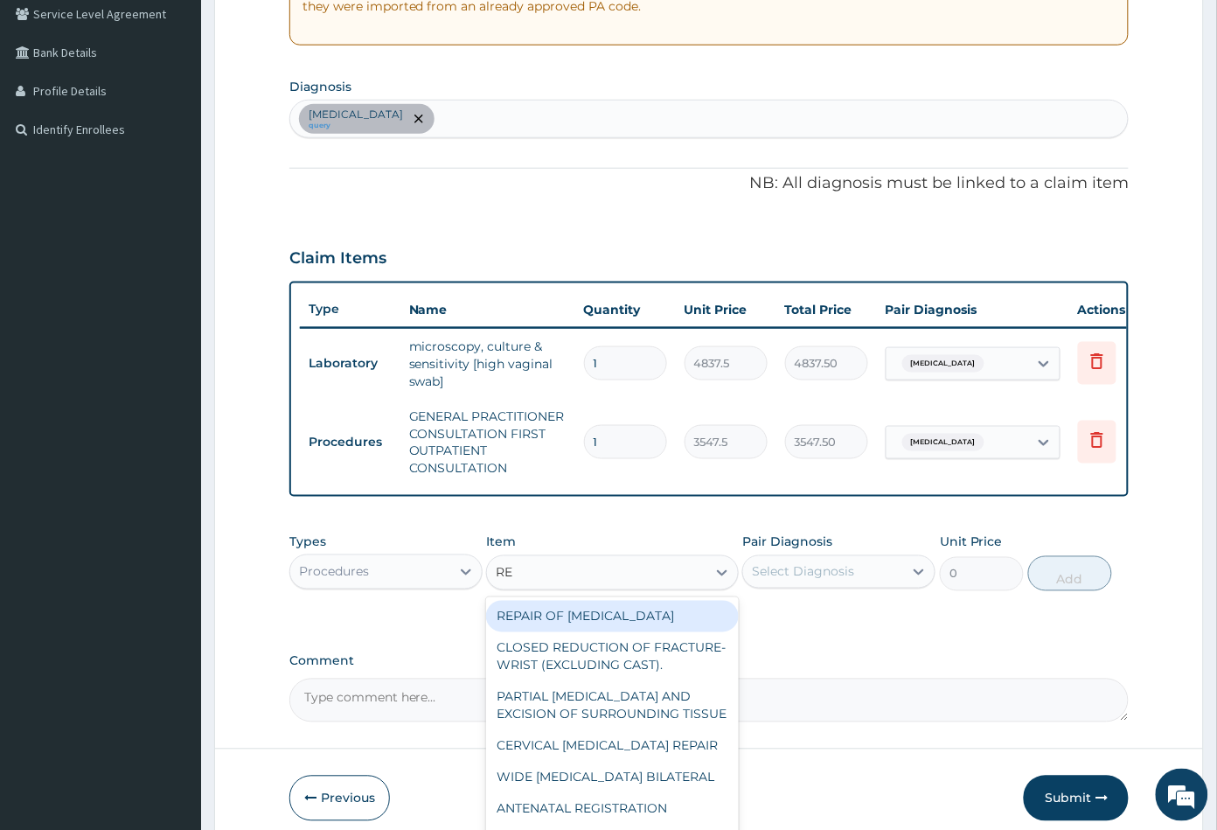
type input "REG"
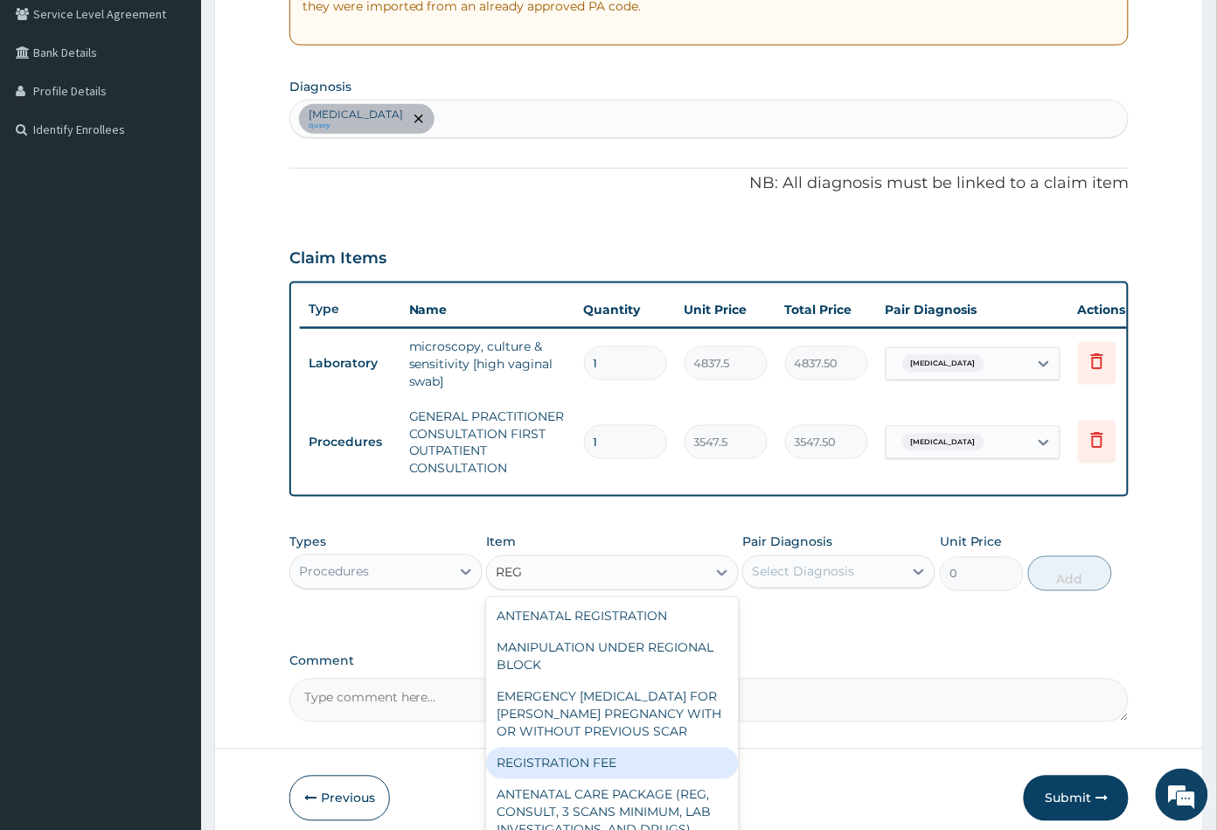
click at [588, 779] on div "REGISTRATION FEE" at bounding box center [612, 762] width 252 height 31
type input "2150"
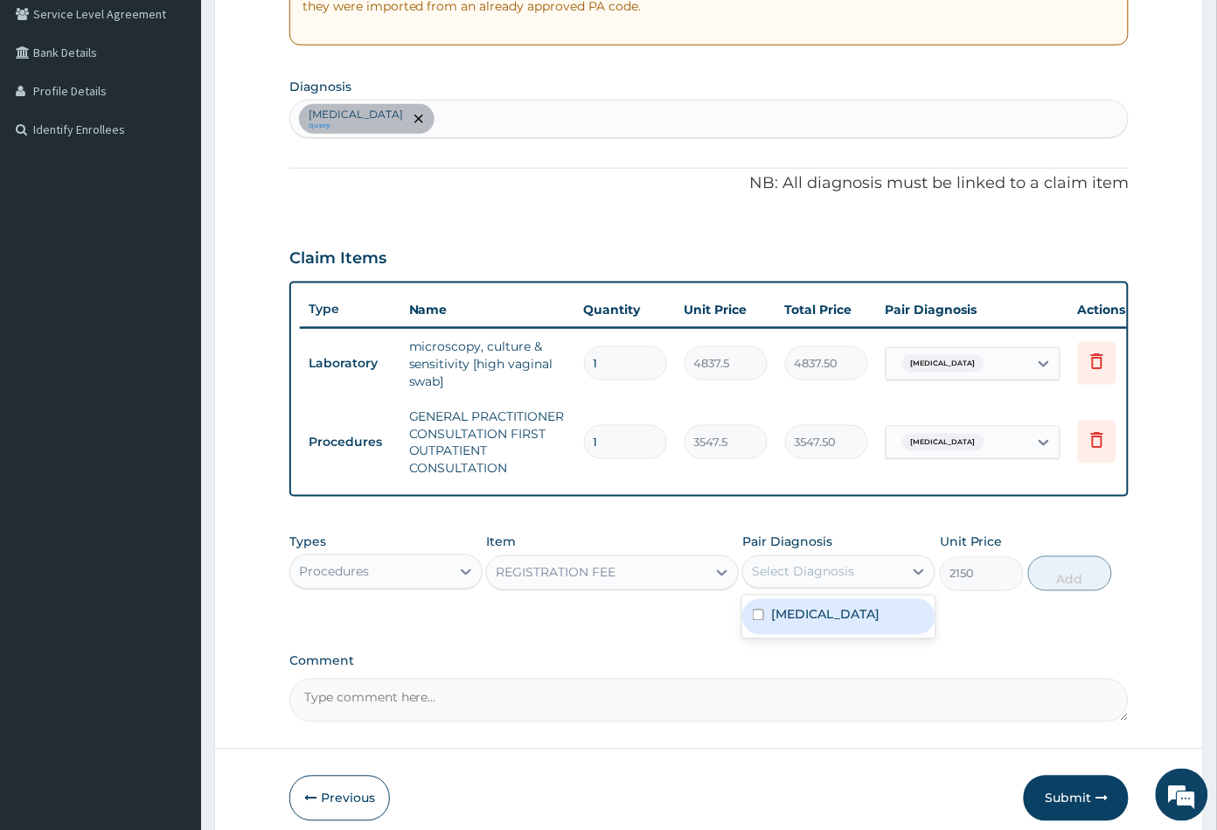
click at [811, 581] on div "Select Diagnosis" at bounding box center [803, 571] width 102 height 17
click at [827, 623] on label "Acute vaginitis" at bounding box center [825, 614] width 108 height 17
checkbox input "true"
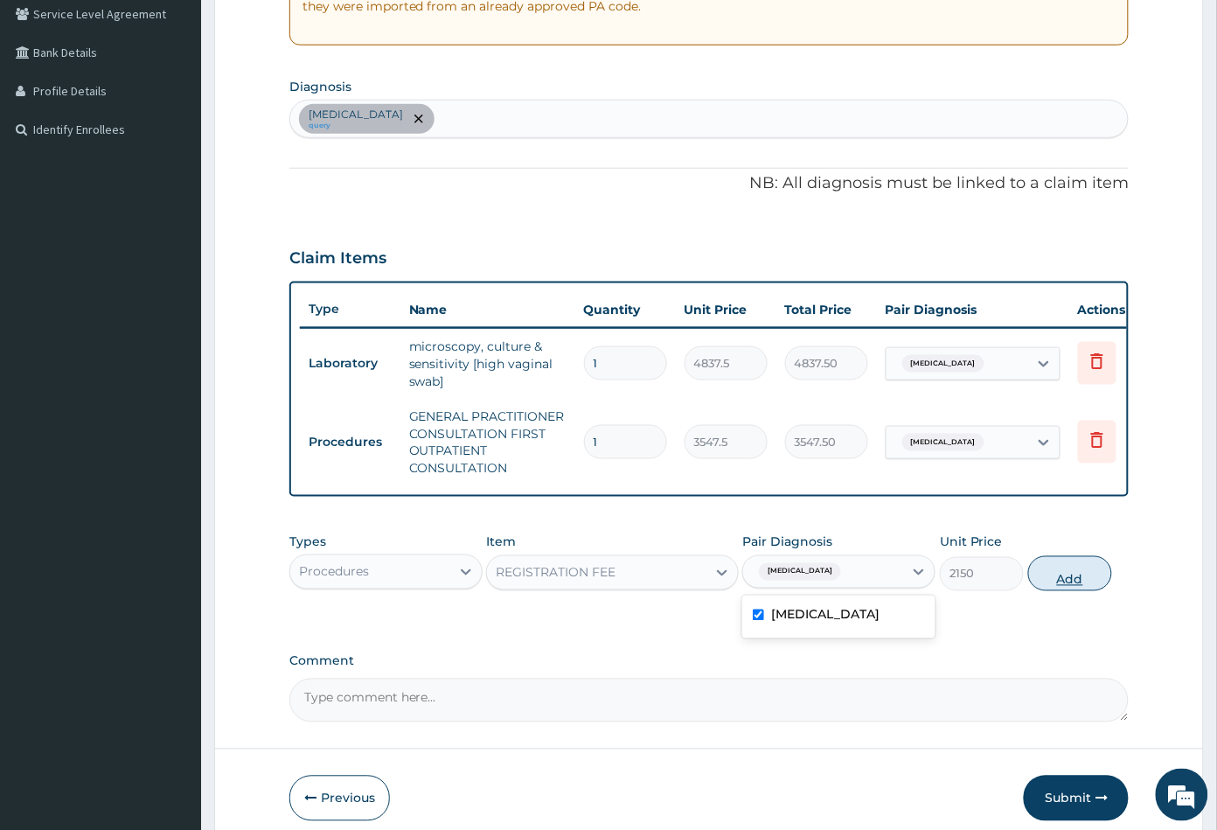
click at [1067, 579] on button "Add" at bounding box center [1070, 573] width 84 height 35
type input "0"
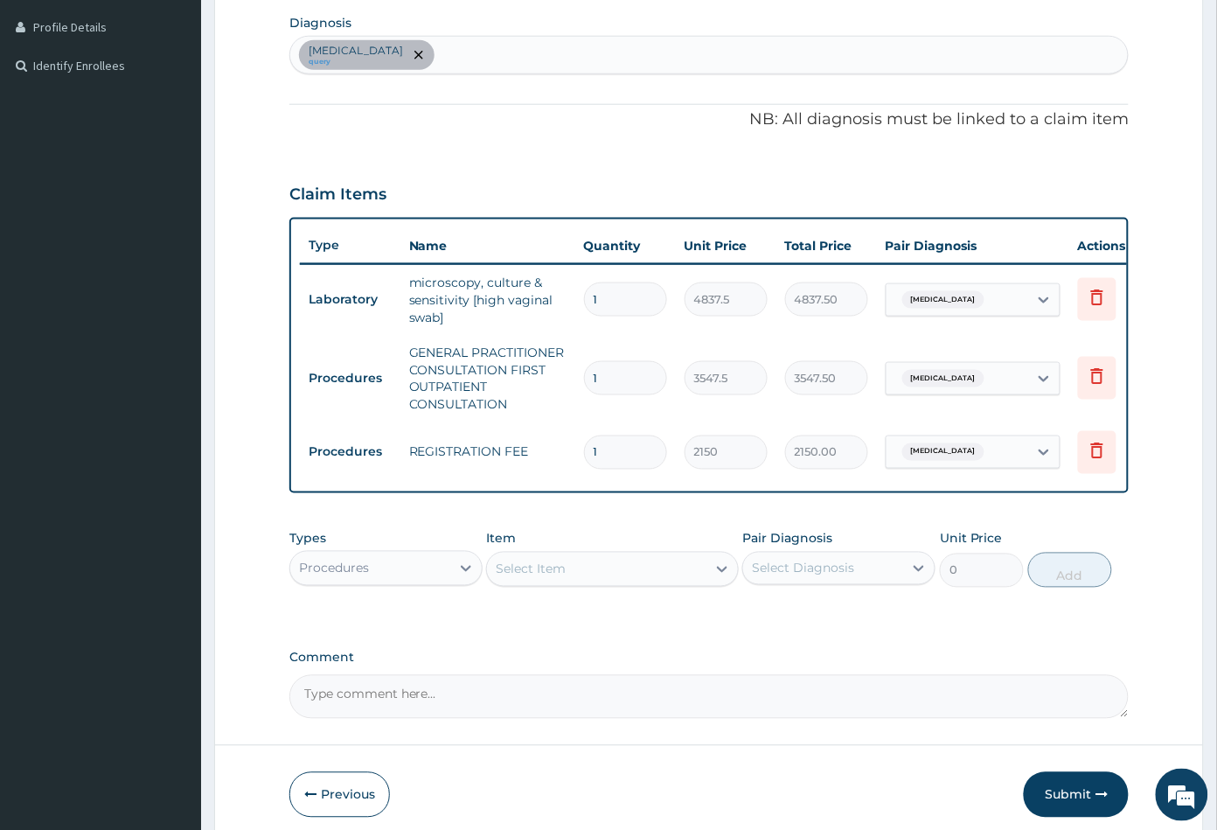
scroll to position [517, 0]
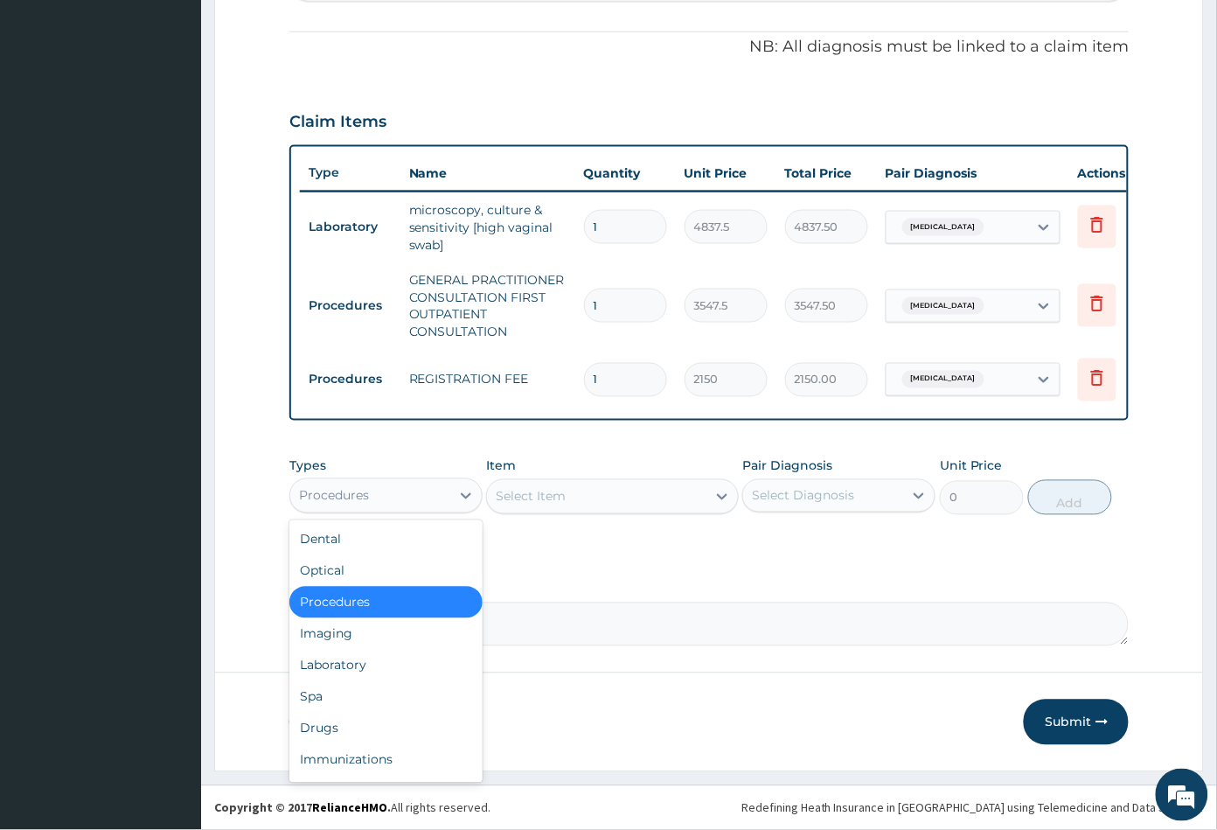
click at [387, 490] on div "Procedures" at bounding box center [370, 496] width 160 height 28
click at [358, 727] on div "Drugs" at bounding box center [385, 728] width 193 height 31
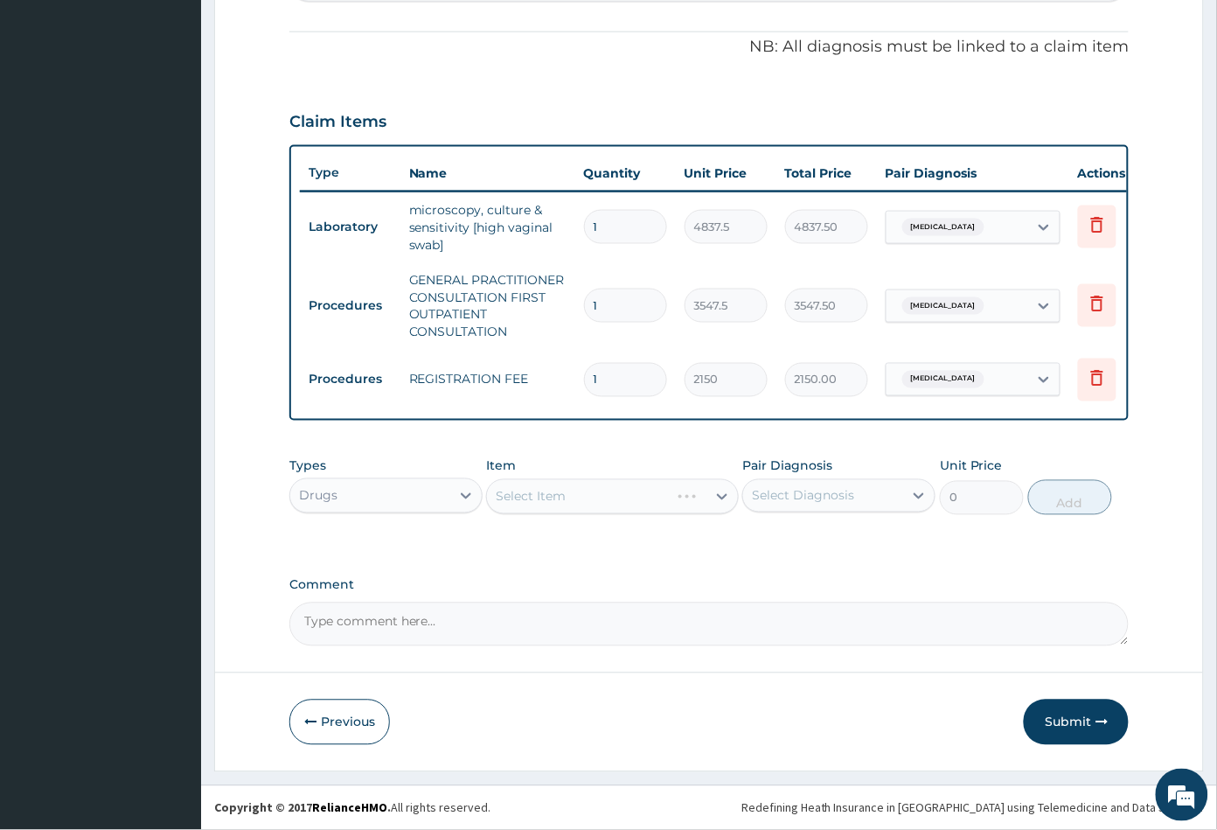
click at [619, 499] on div "Select Item" at bounding box center [612, 496] width 252 height 35
click at [615, 499] on div "Select Item" at bounding box center [612, 496] width 252 height 35
click at [615, 499] on div "Select Item" at bounding box center [596, 497] width 219 height 28
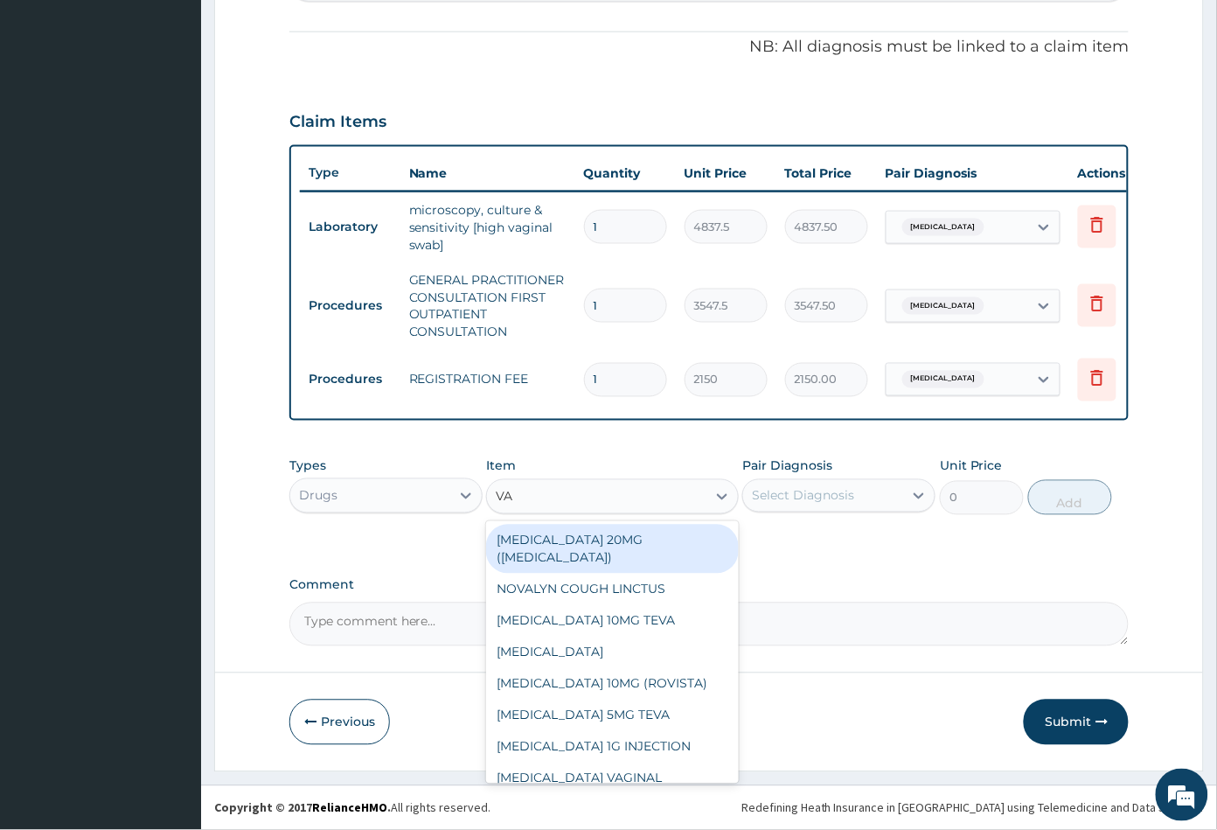
type input "VAG"
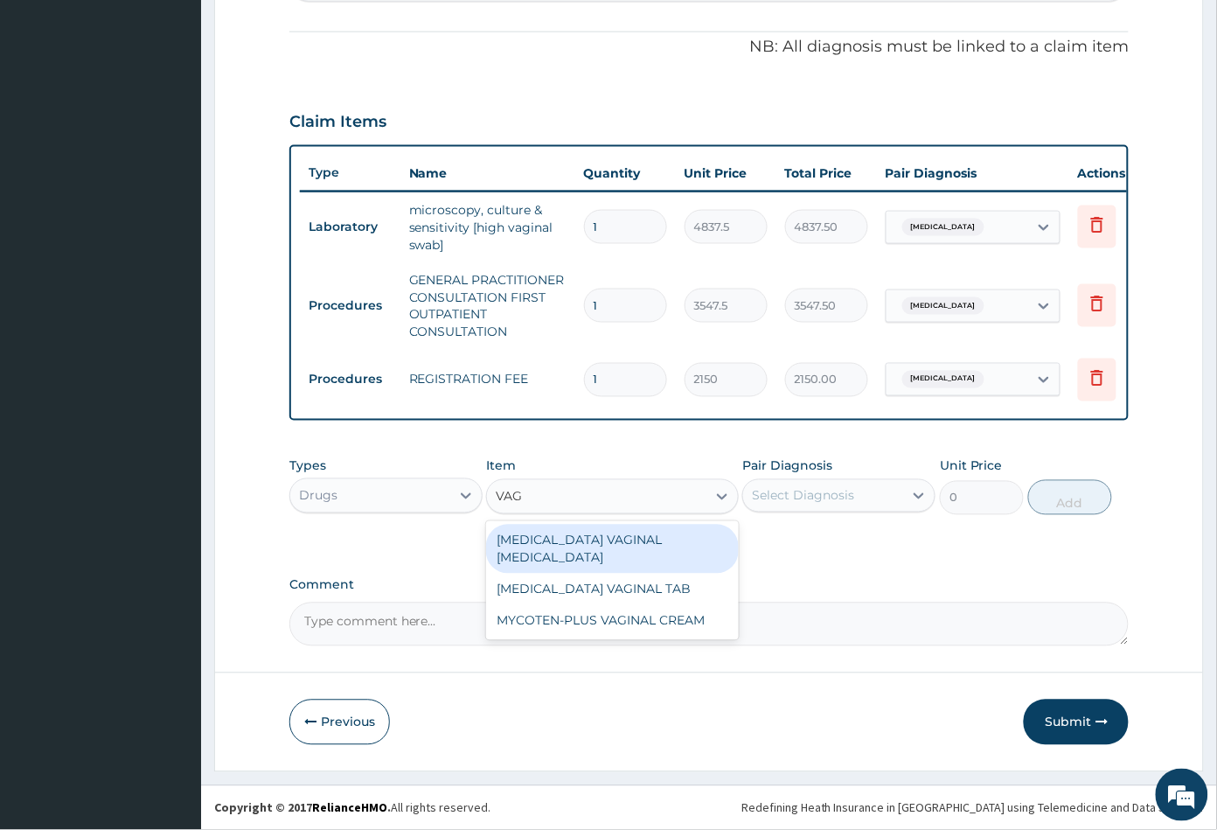
click at [588, 542] on div "[MEDICAL_DATA] VAGINAL [MEDICAL_DATA]" at bounding box center [612, 549] width 252 height 49
type input "591.25"
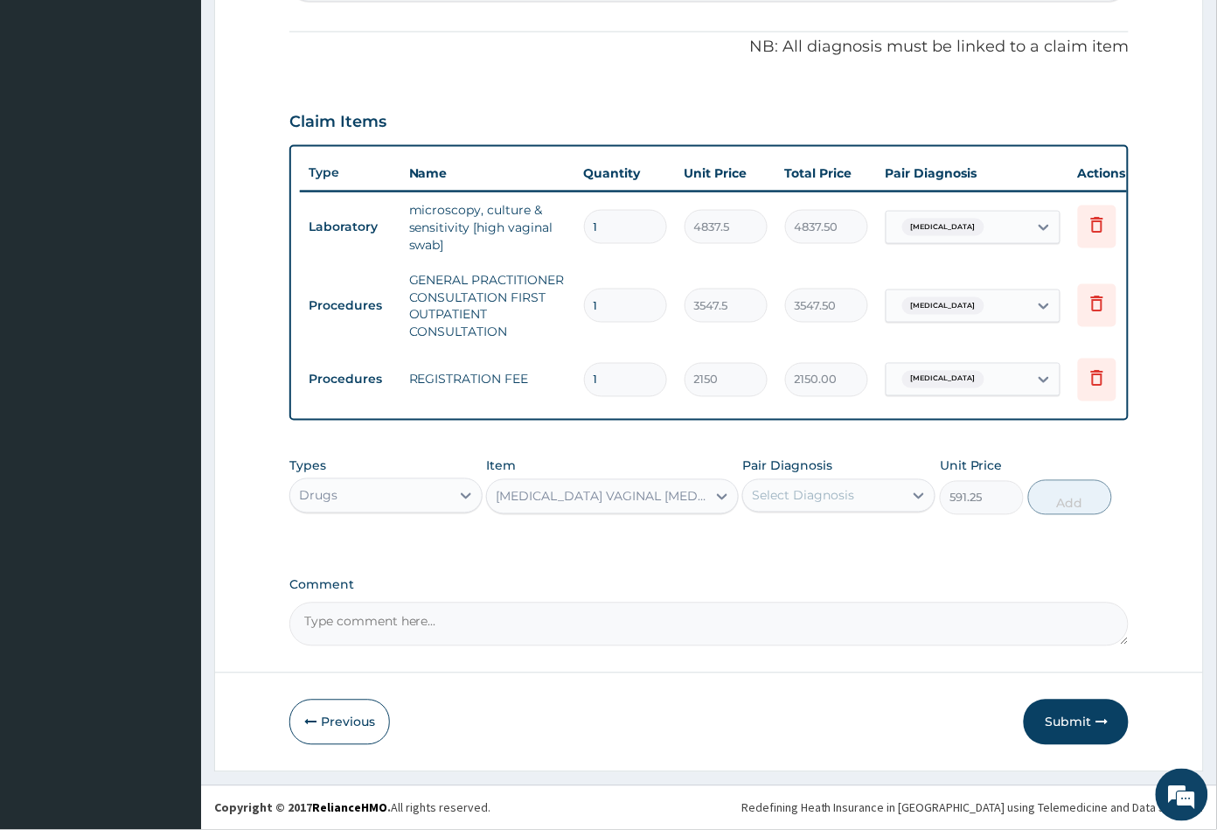
click at [608, 493] on div "[MEDICAL_DATA] VAGINAL [MEDICAL_DATA]" at bounding box center [602, 496] width 212 height 17
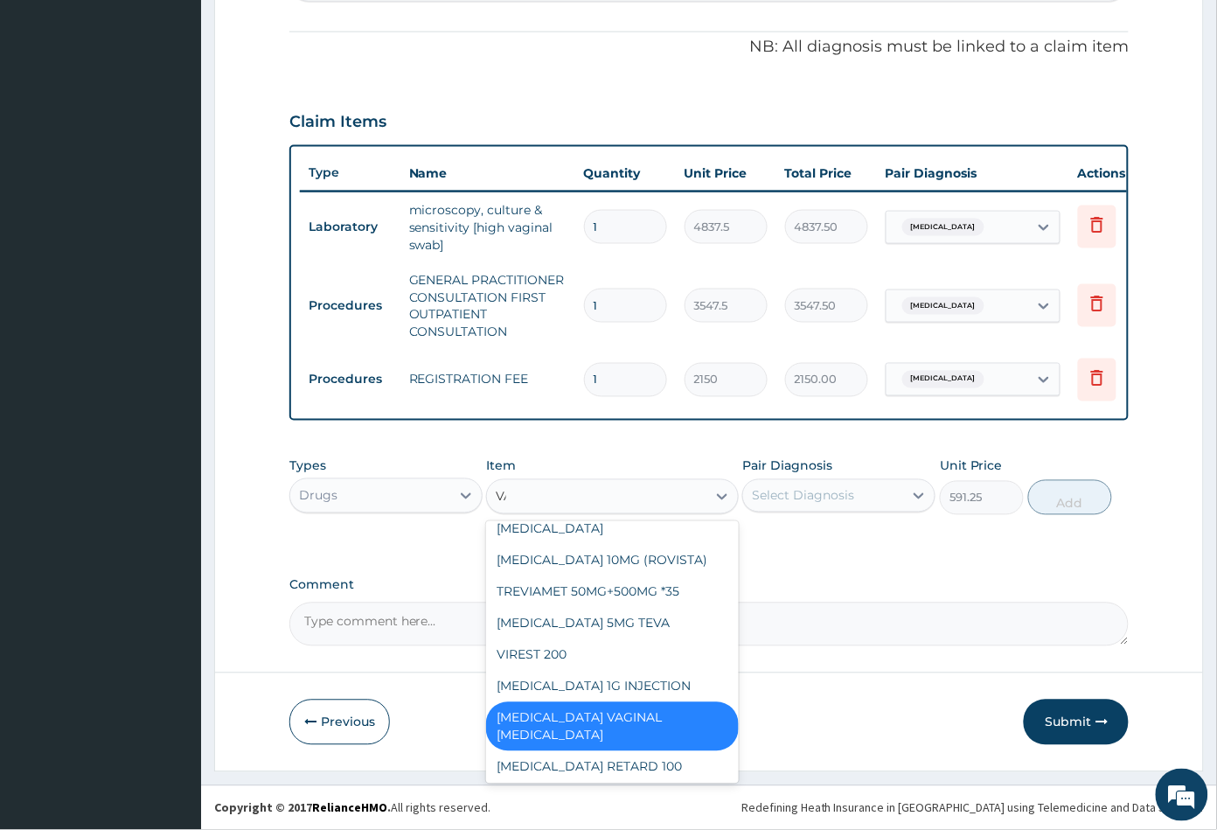
scroll to position [25, 0]
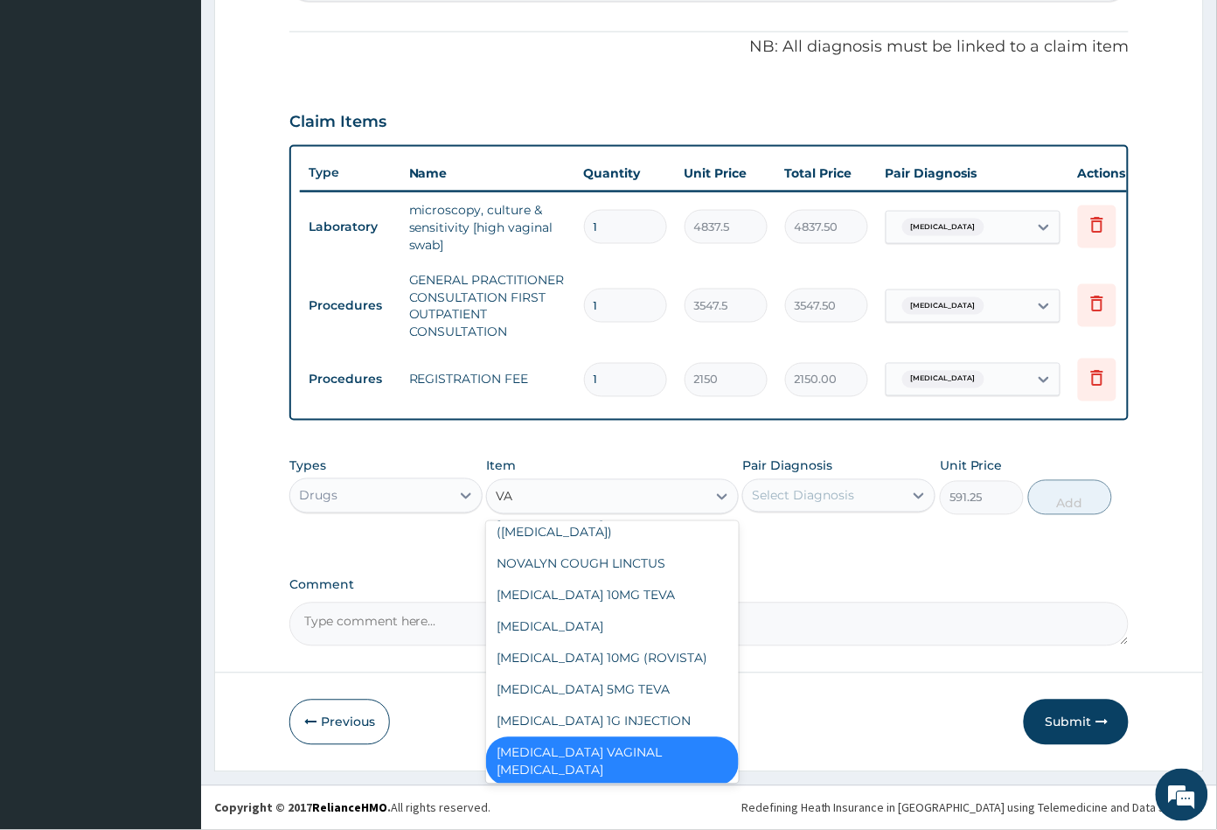
type input "VAG"
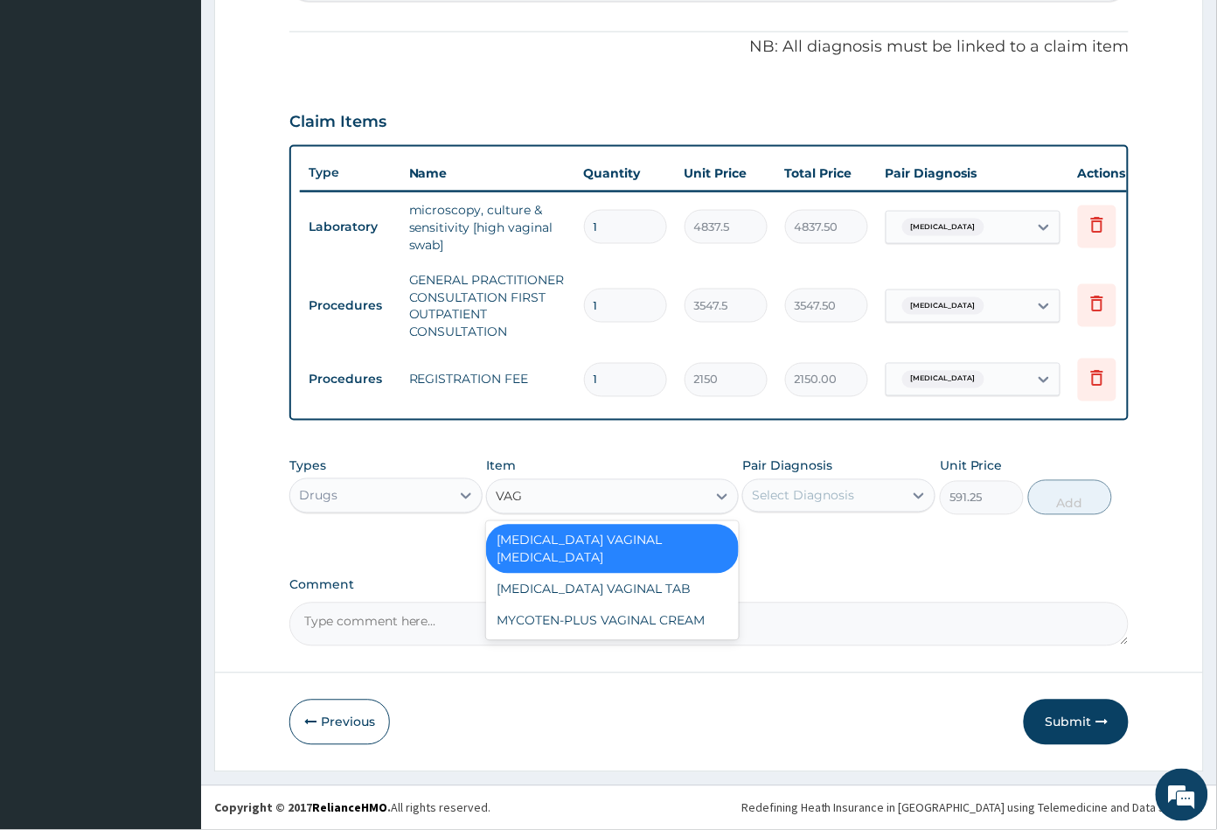
scroll to position [0, 0]
click at [601, 574] on div "NYSTATIN VAGINAL TAB" at bounding box center [612, 589] width 252 height 31
type input "236.5"
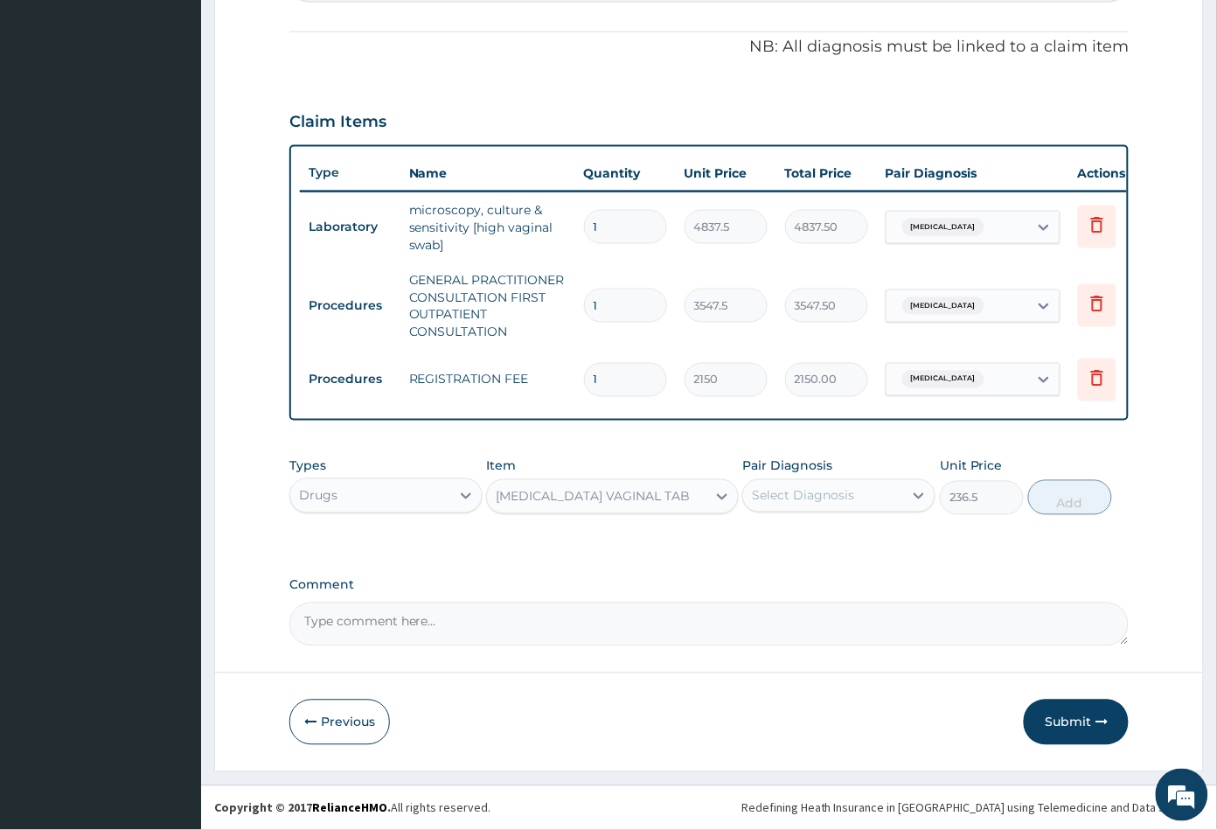
click at [609, 490] on div "NYSTATIN VAGINAL TAB" at bounding box center [593, 496] width 194 height 17
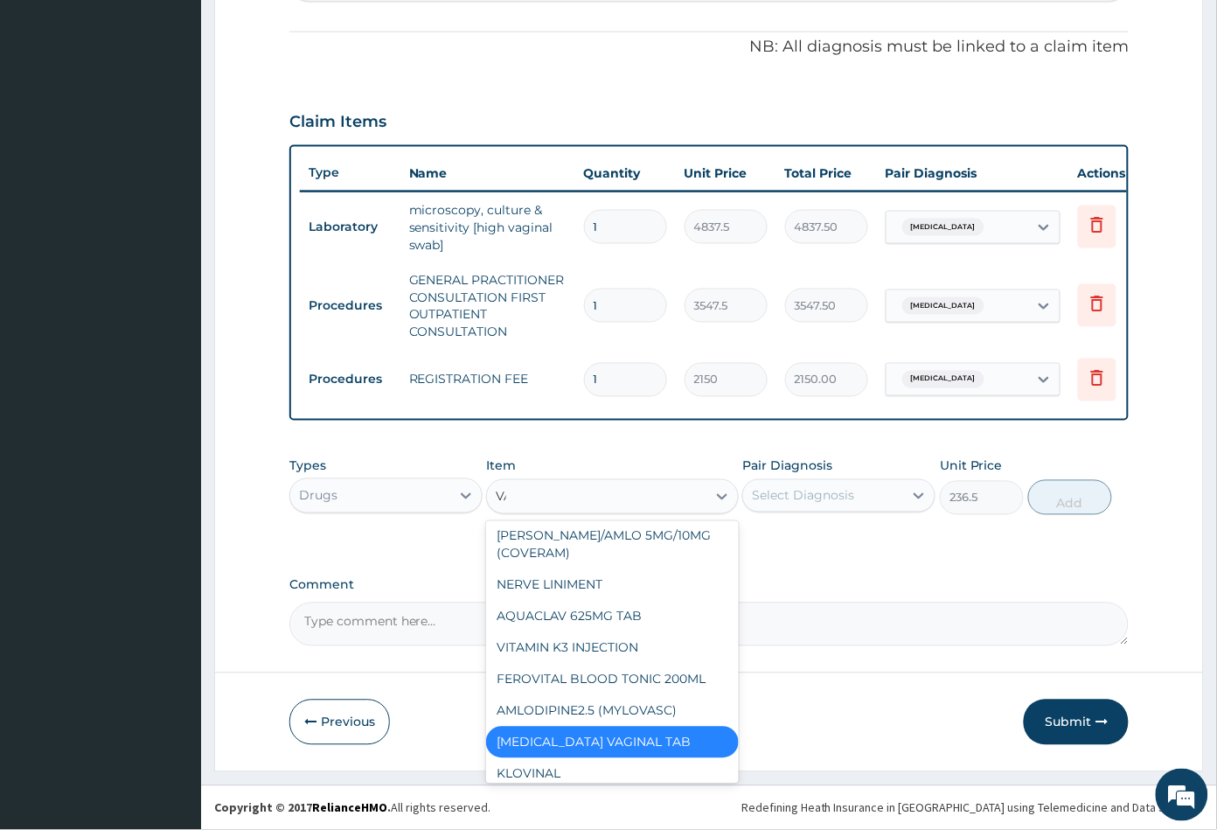
scroll to position [320, 0]
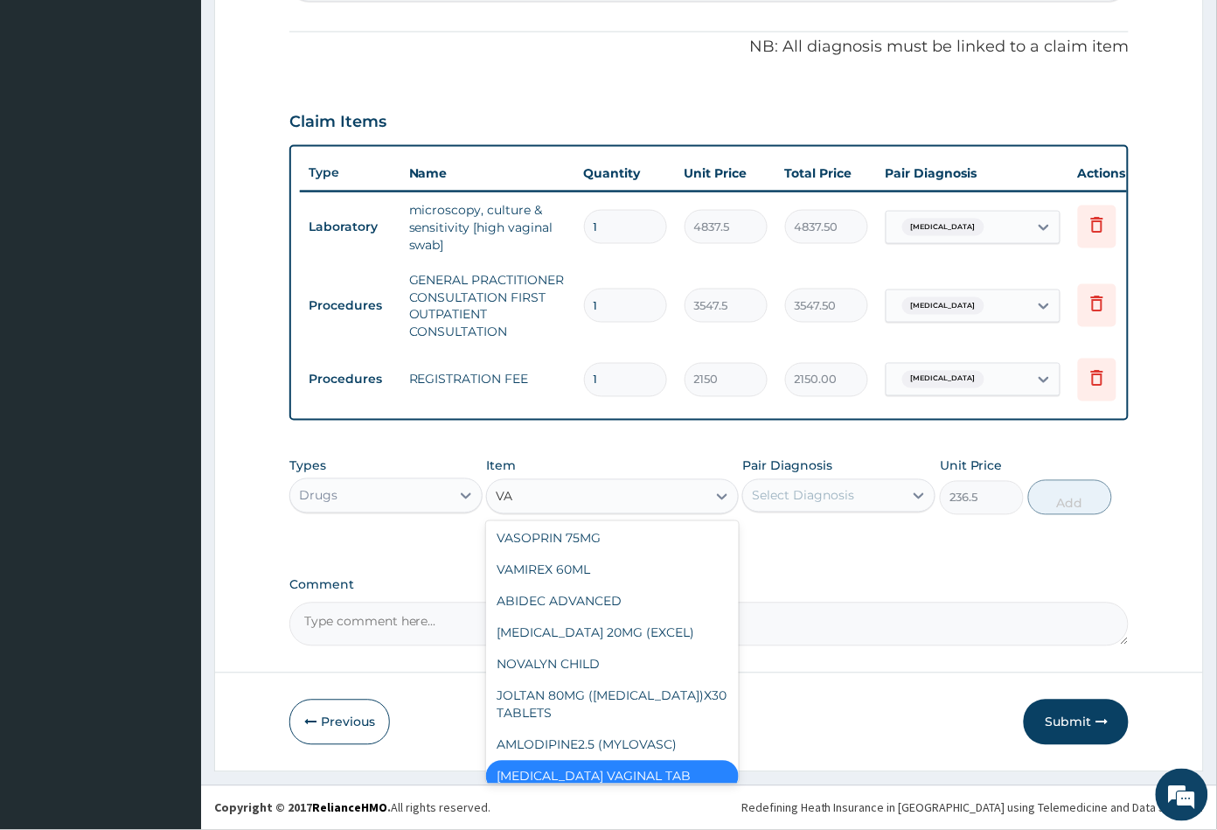
type input "VAG"
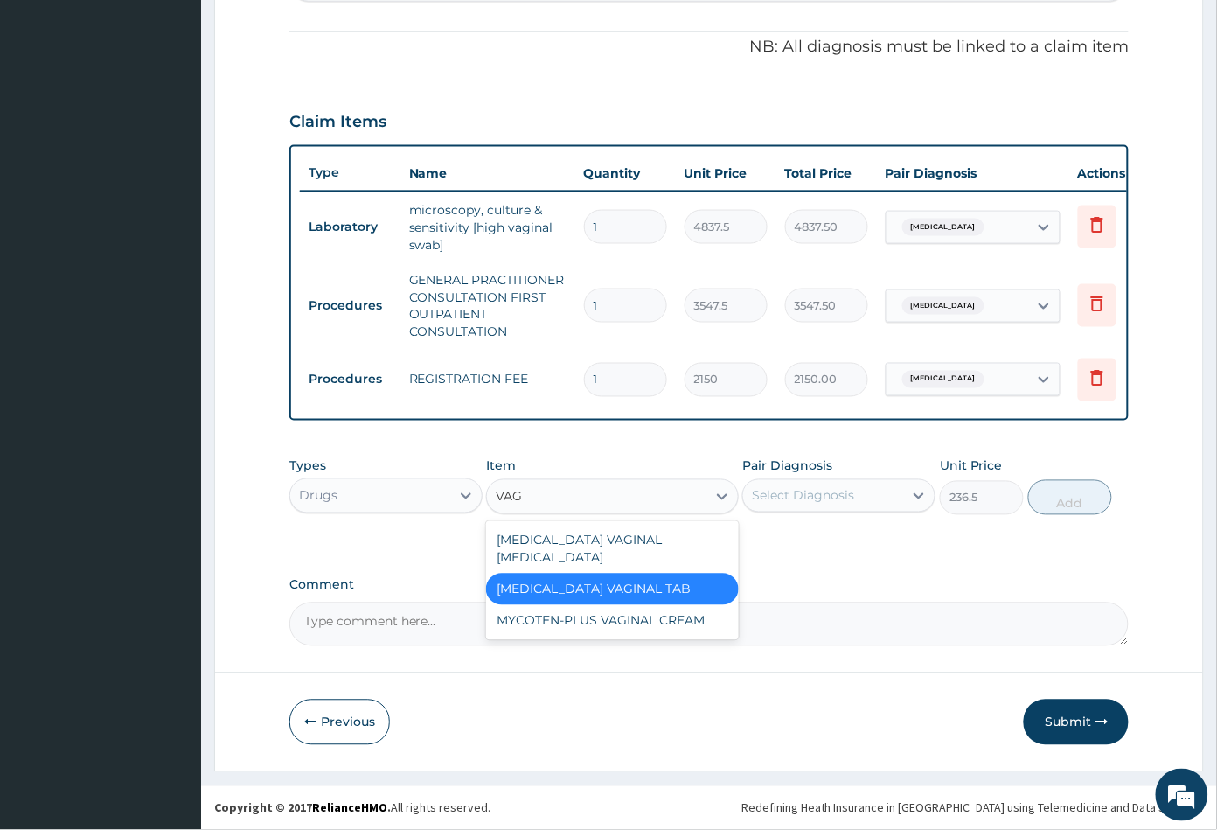
scroll to position [0, 0]
click at [623, 535] on div "CLOTRIMAZOLE VAGINAL PESSARY" at bounding box center [612, 549] width 252 height 49
type input "591.25"
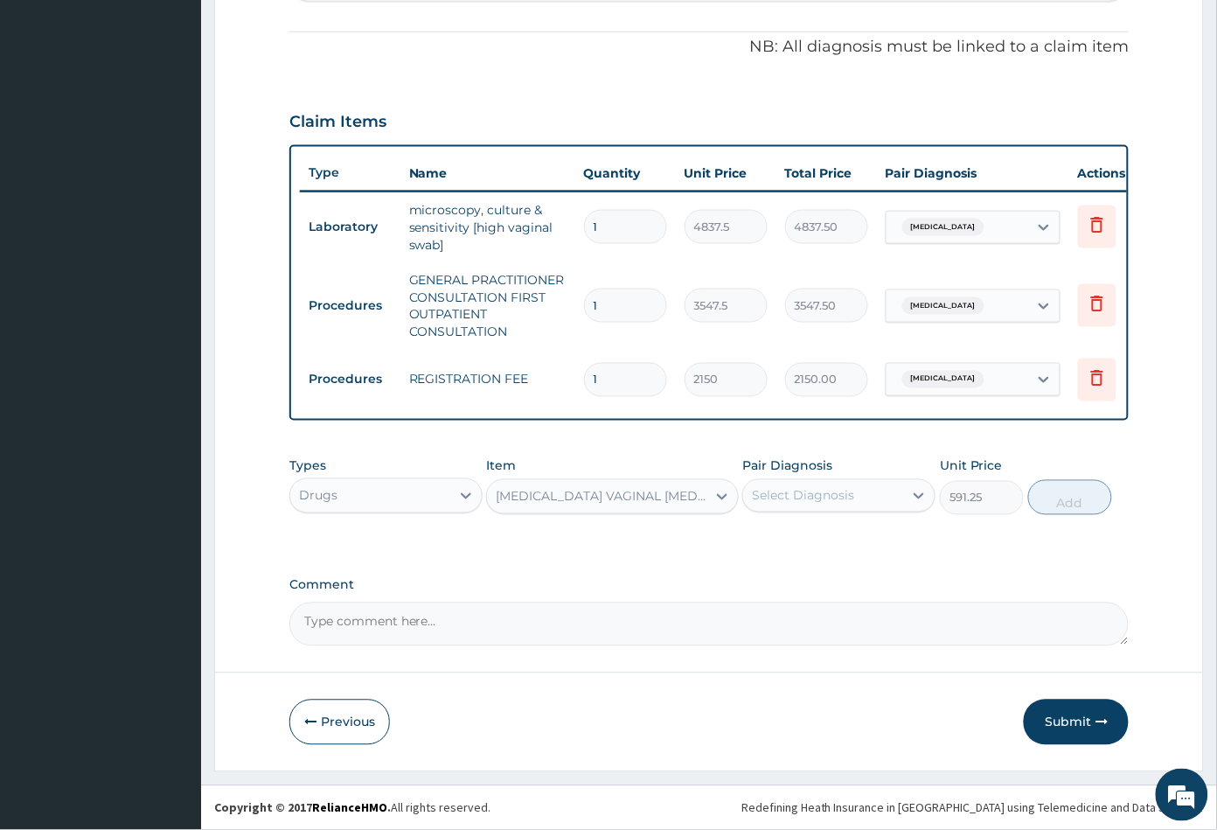
click at [818, 497] on div "Select Diagnosis" at bounding box center [803, 495] width 102 height 17
click at [829, 538] on label "Acute vaginitis" at bounding box center [825, 538] width 108 height 17
checkbox input "true"
click at [1060, 497] on button "Add" at bounding box center [1070, 497] width 84 height 35
type input "0"
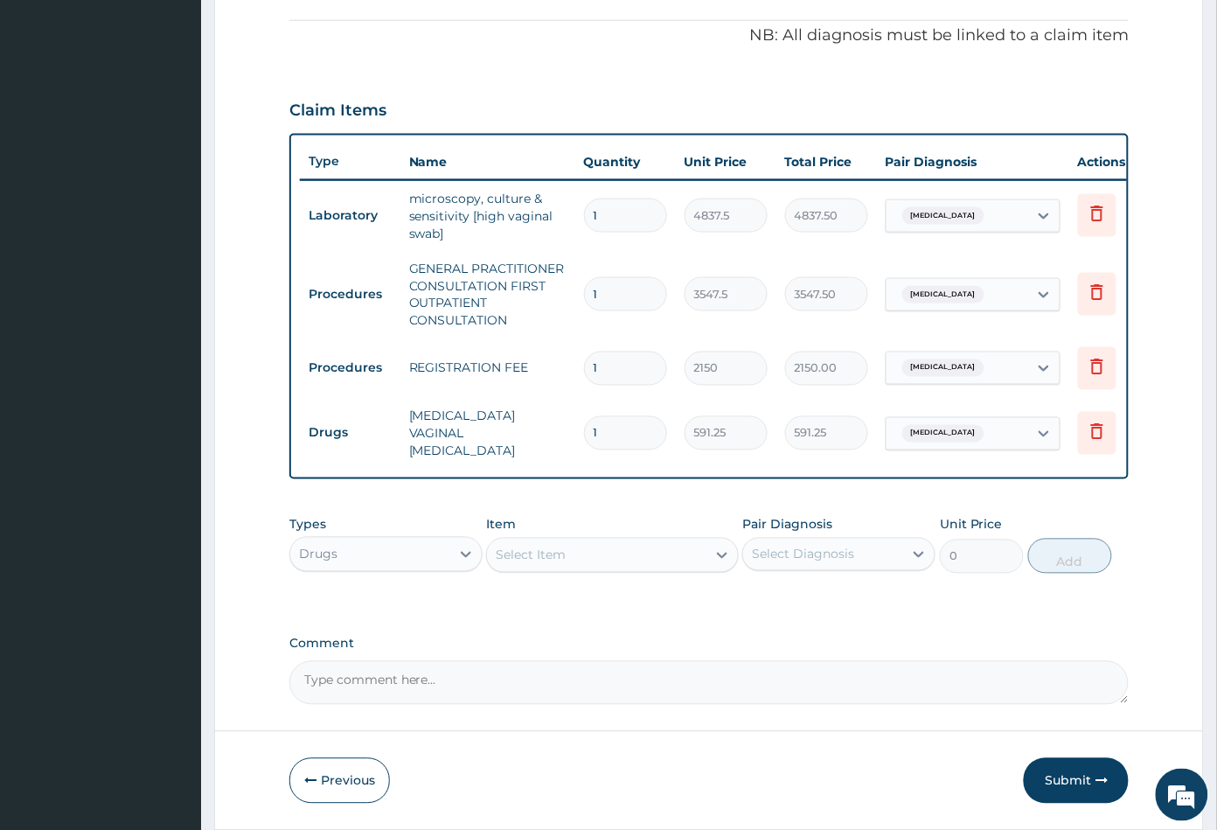
type input "0.00"
type input "7"
type input "4138.75"
type input "7"
click at [606, 561] on div "Select Item" at bounding box center [596, 555] width 219 height 28
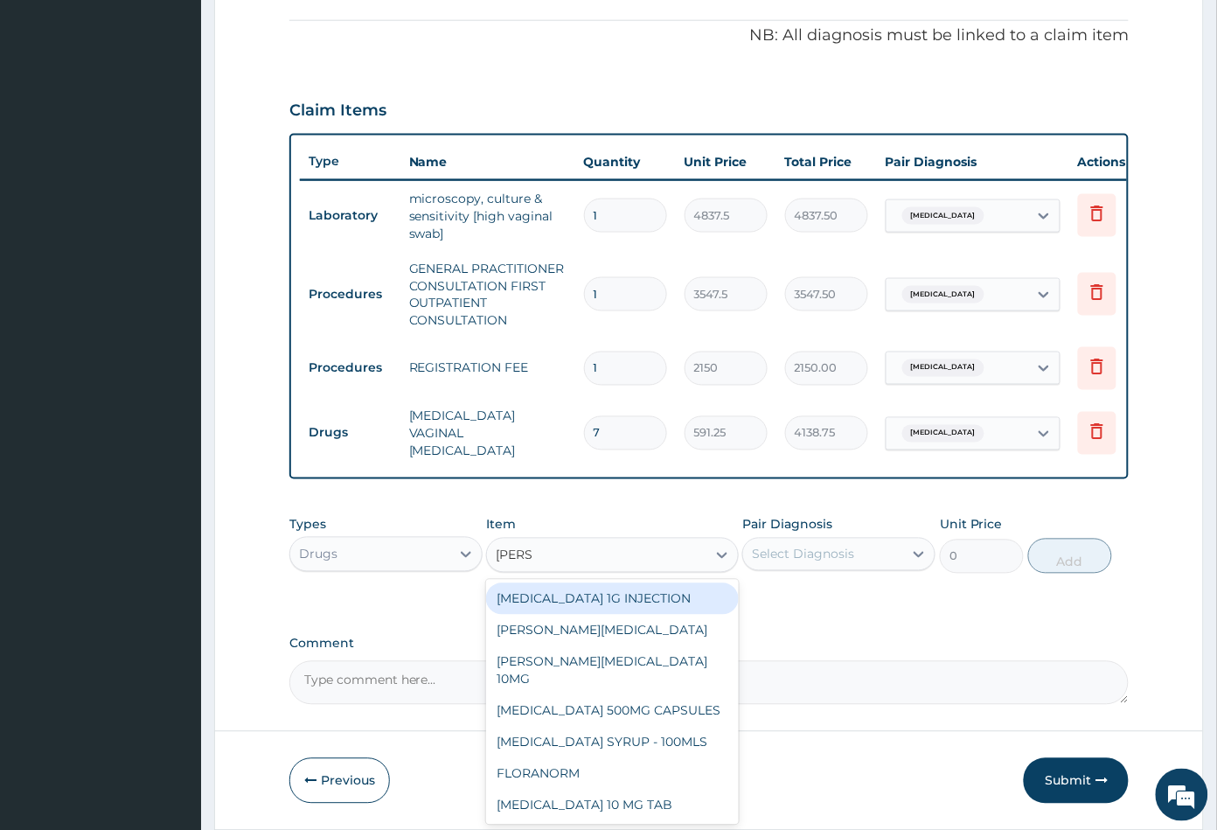
type input "LORAT"
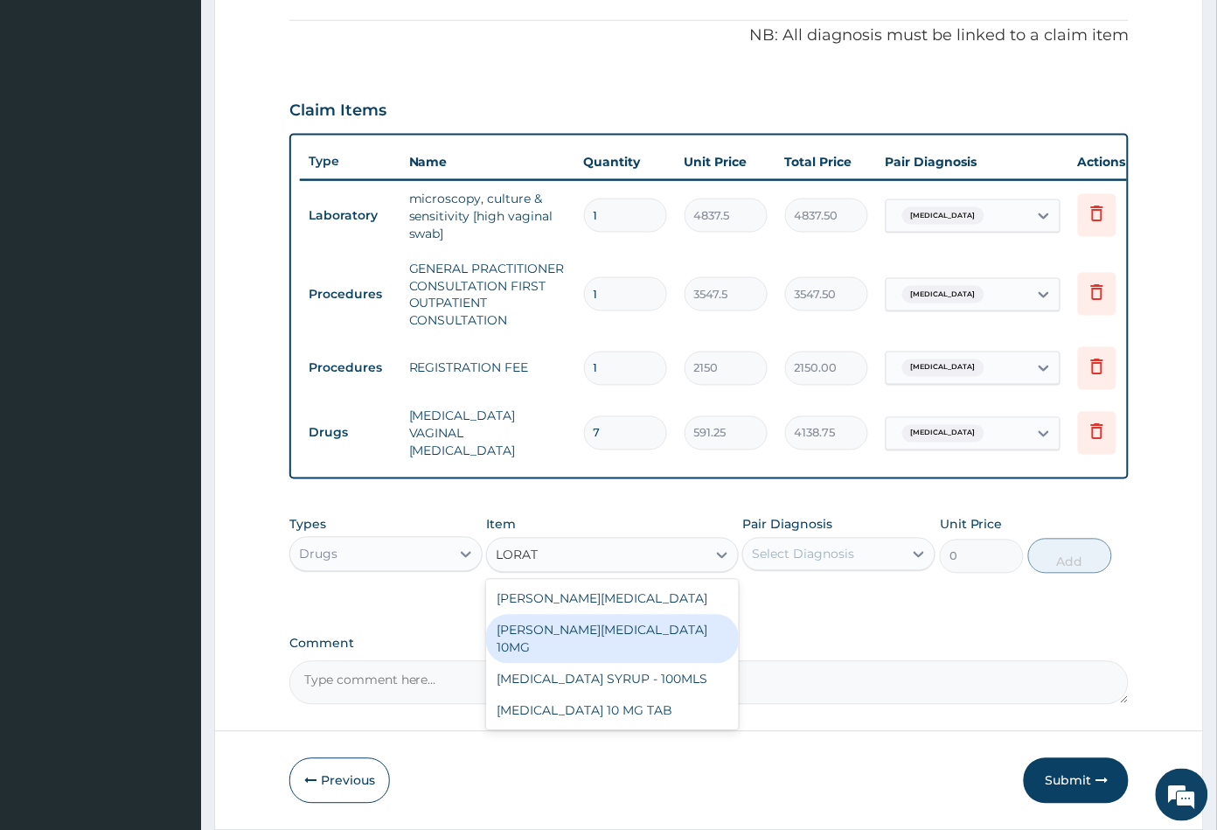
click at [621, 632] on div "LORATYN LORATADINE 10MG" at bounding box center [612, 639] width 252 height 49
type input "88.6875"
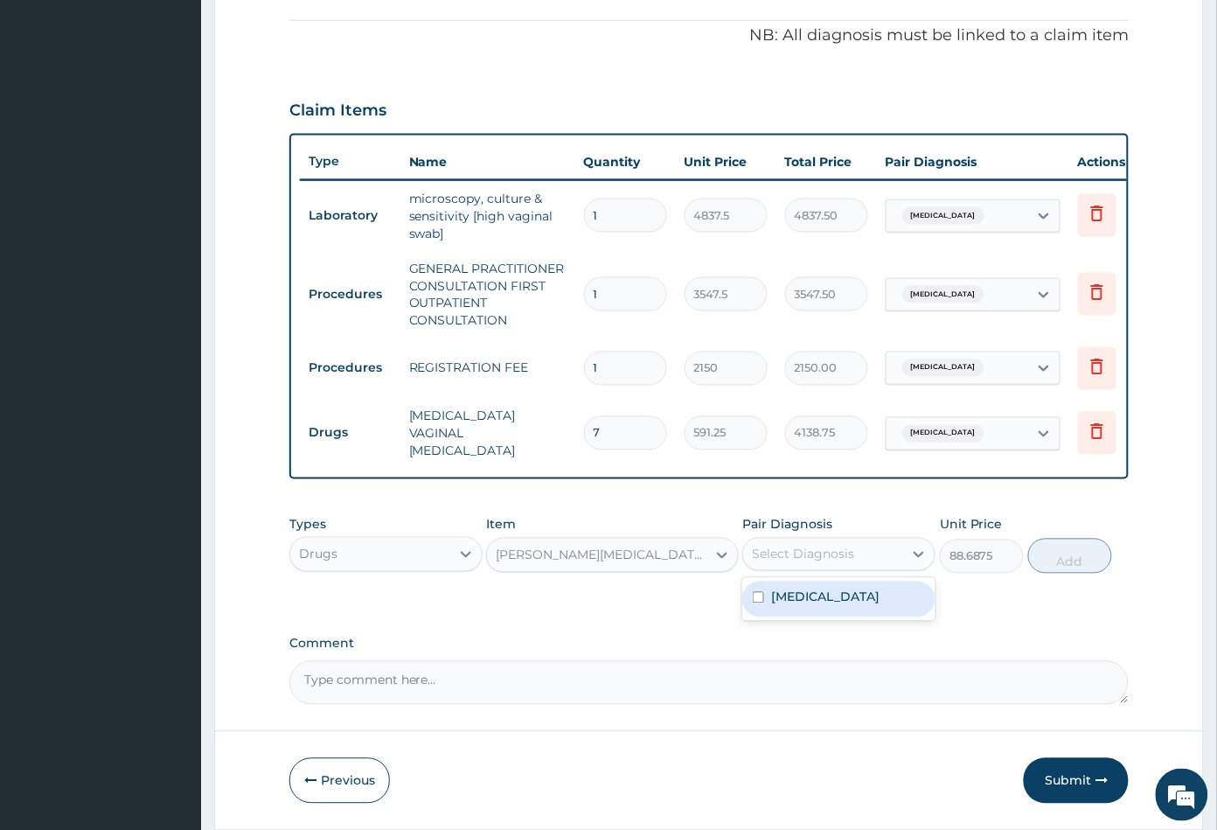
click at [810, 556] on div "Select Diagnosis" at bounding box center [803, 554] width 102 height 17
click at [818, 602] on label "Acute vaginitis" at bounding box center [825, 596] width 108 height 17
checkbox input "true"
click at [1076, 564] on button "Add" at bounding box center [1070, 556] width 84 height 35
type input "0"
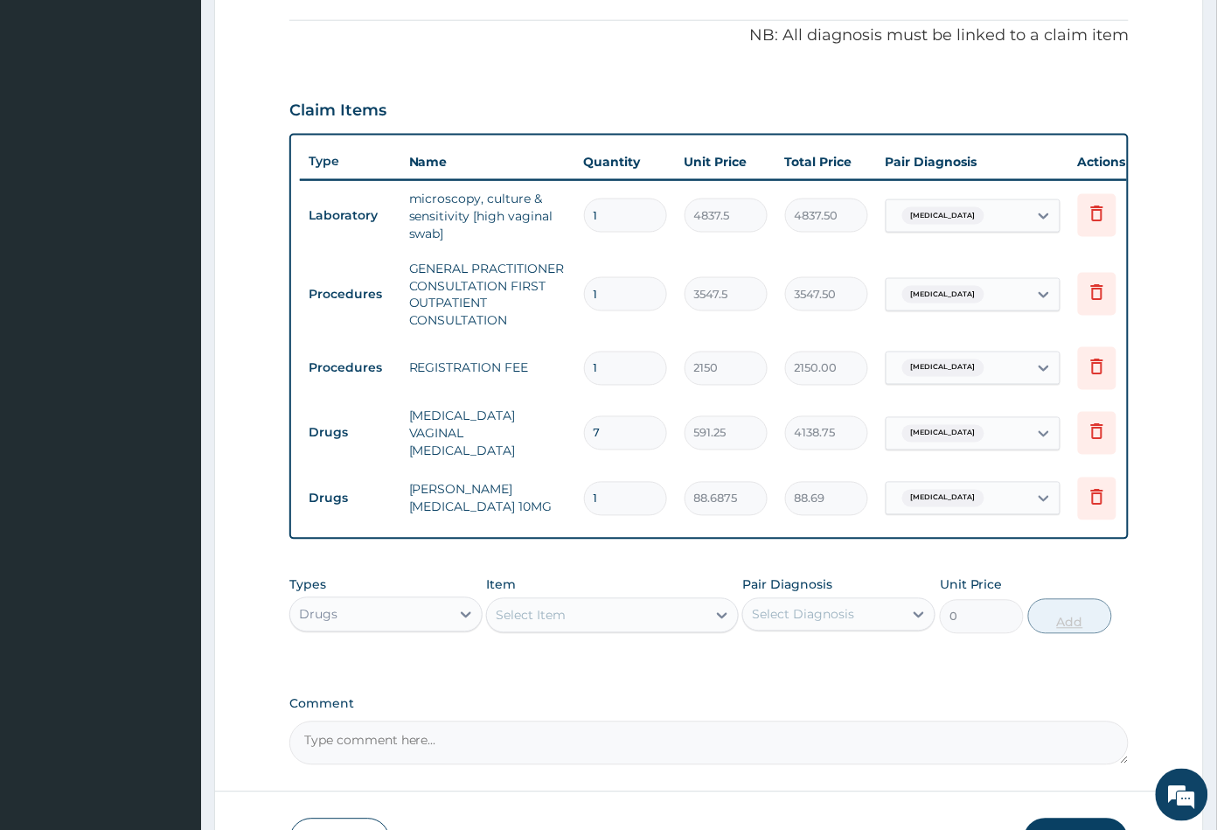
type input "0.00"
type input "5"
type input "443.44"
type input "5"
click at [606, 614] on div "Select Item" at bounding box center [596, 615] width 219 height 28
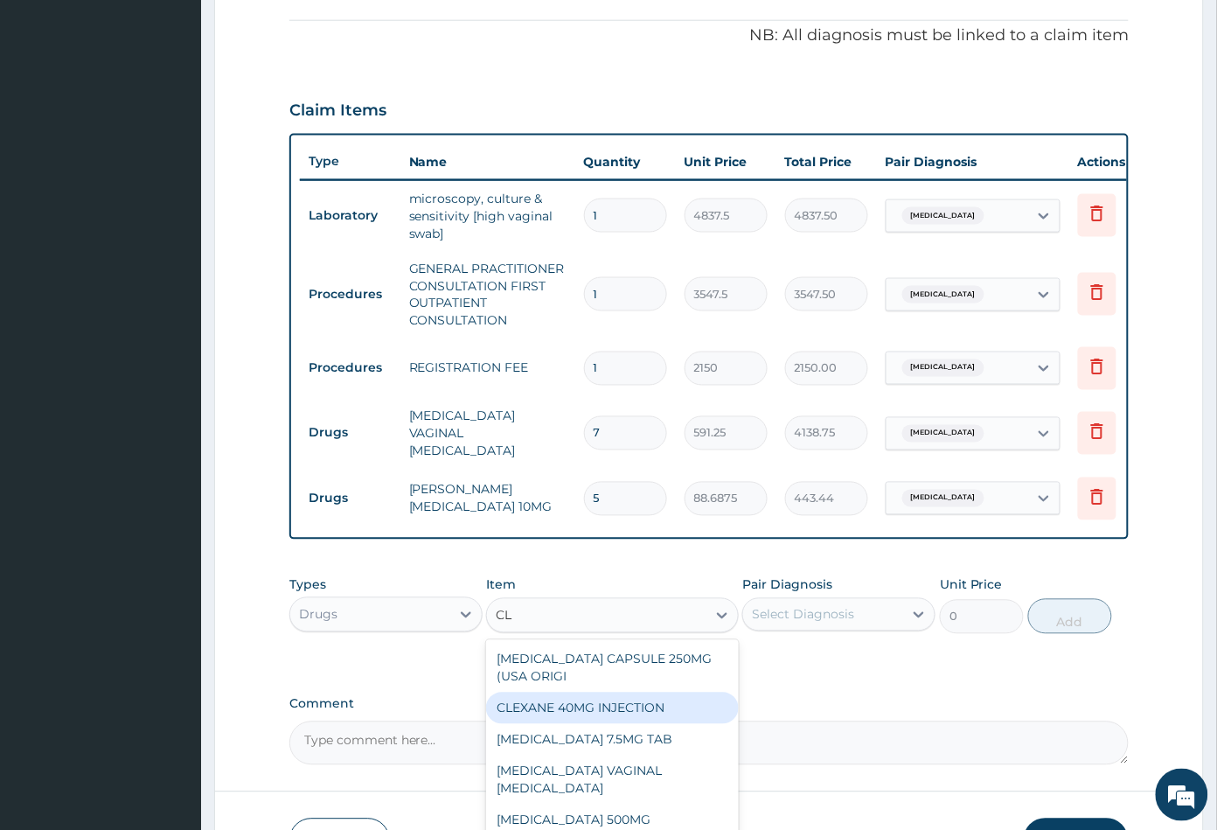
type input "C"
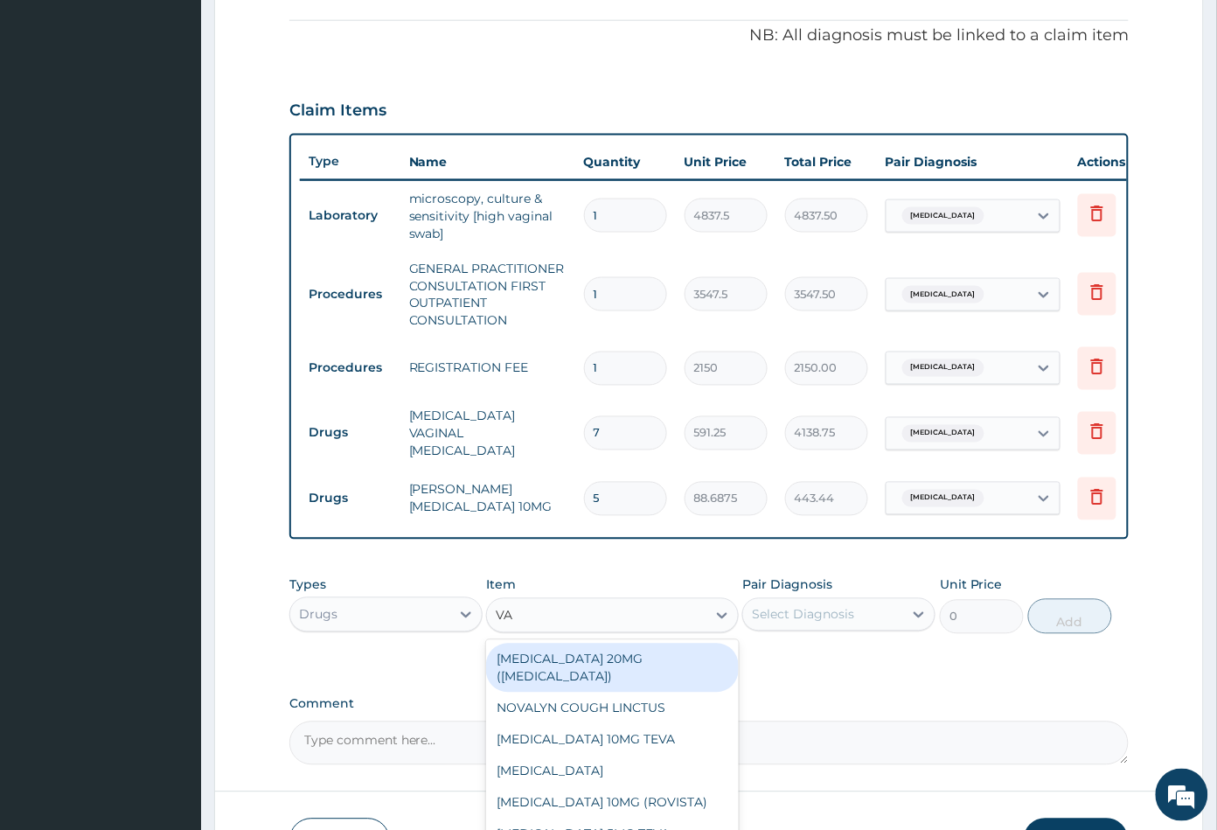
type input "VAG"
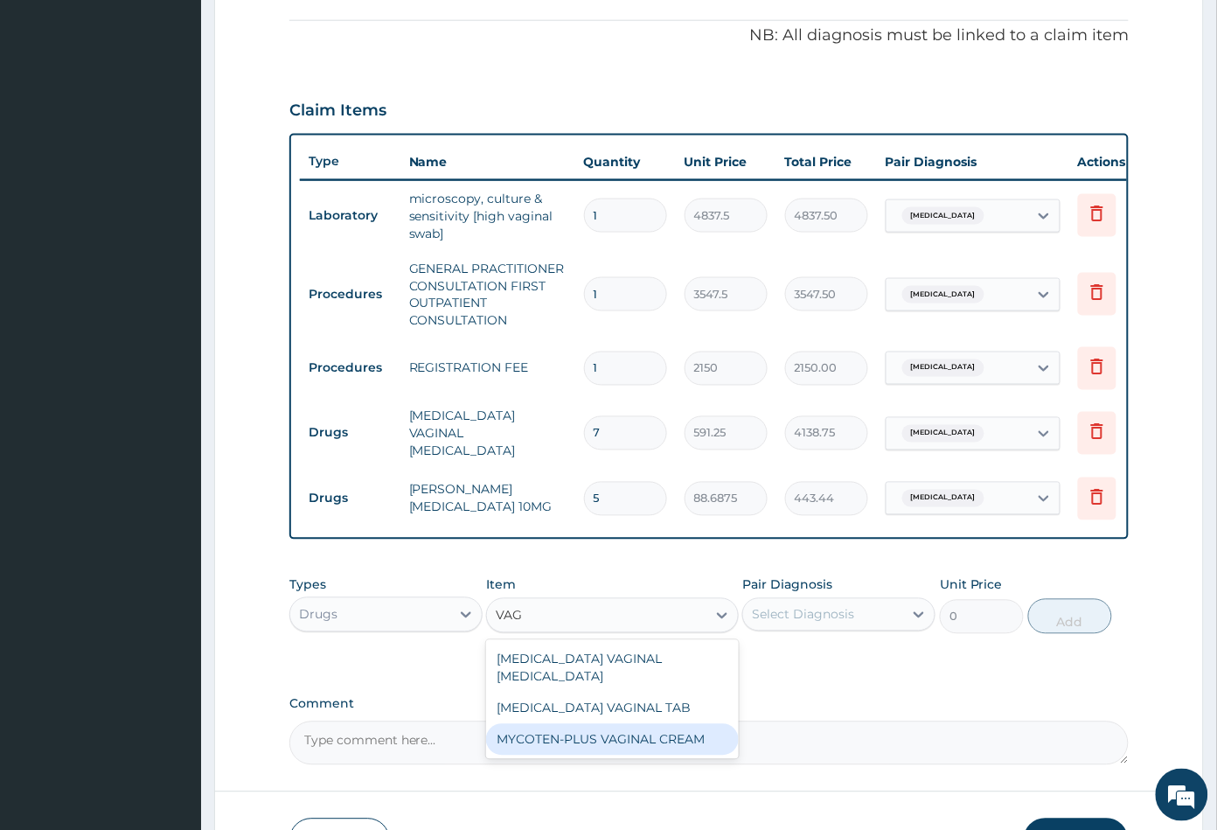
click at [646, 733] on div "MYCOTEN-PLUS VAGINAL CREAM" at bounding box center [612, 739] width 252 height 31
type input "2365"
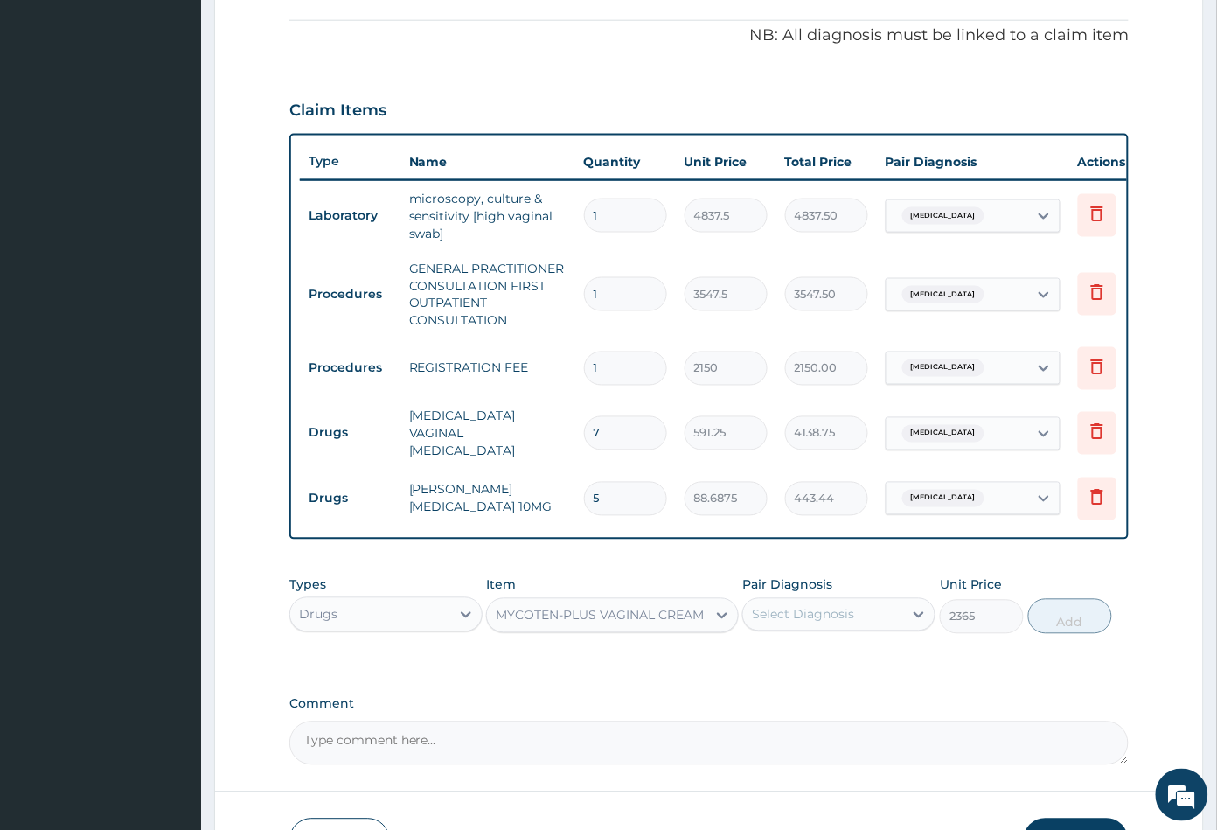
click at [809, 619] on div "Select Diagnosis" at bounding box center [803, 614] width 102 height 17
click at [821, 657] on label "Acute vaginitis" at bounding box center [825, 657] width 108 height 17
checkbox input "true"
click at [1063, 628] on button "Add" at bounding box center [1070, 616] width 84 height 35
type input "0"
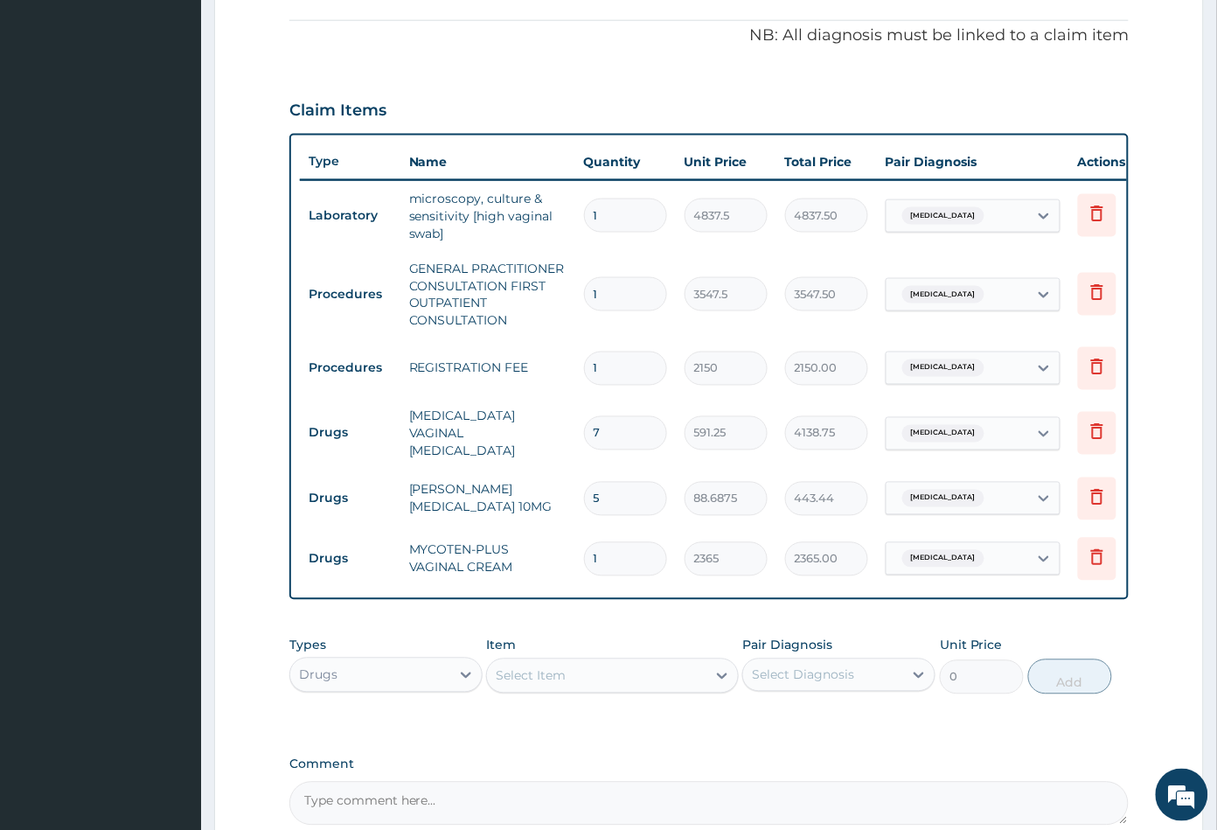
click at [609, 676] on div "Select Item" at bounding box center [596, 676] width 219 height 28
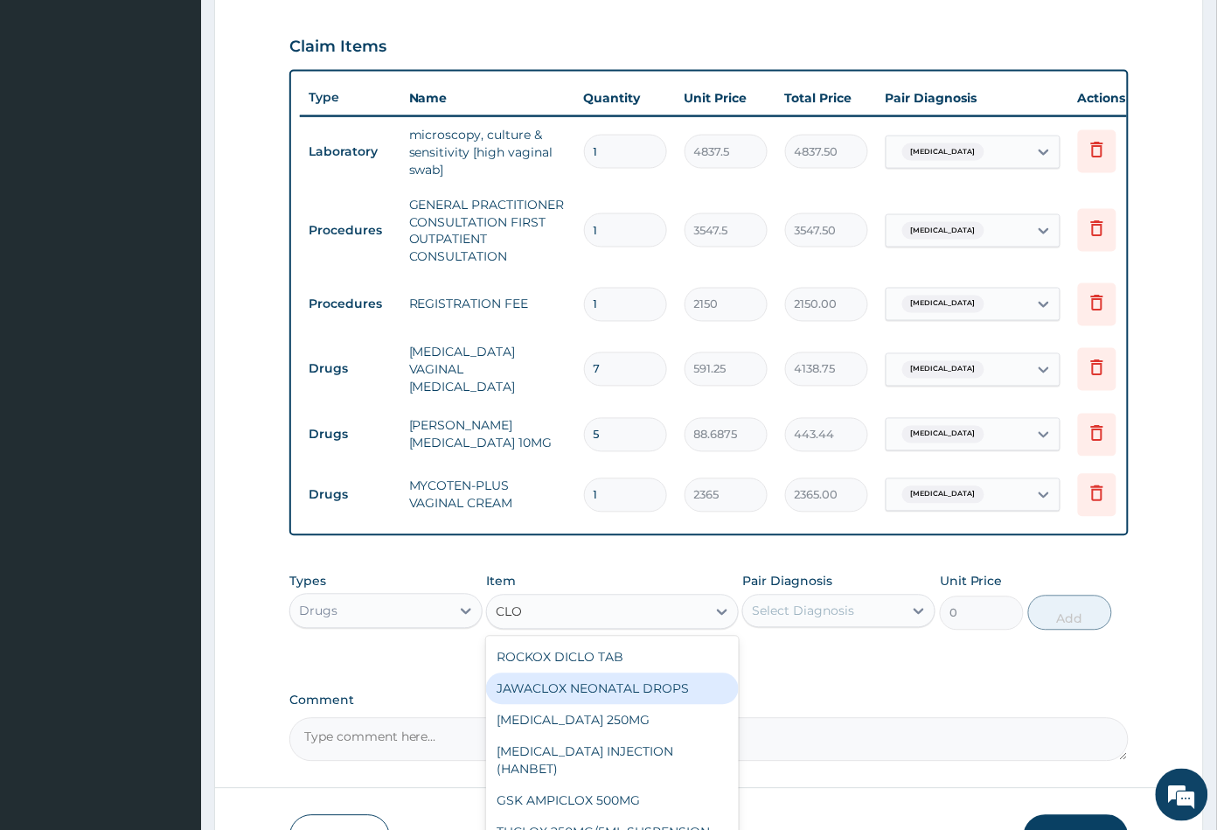
scroll to position [699, 0]
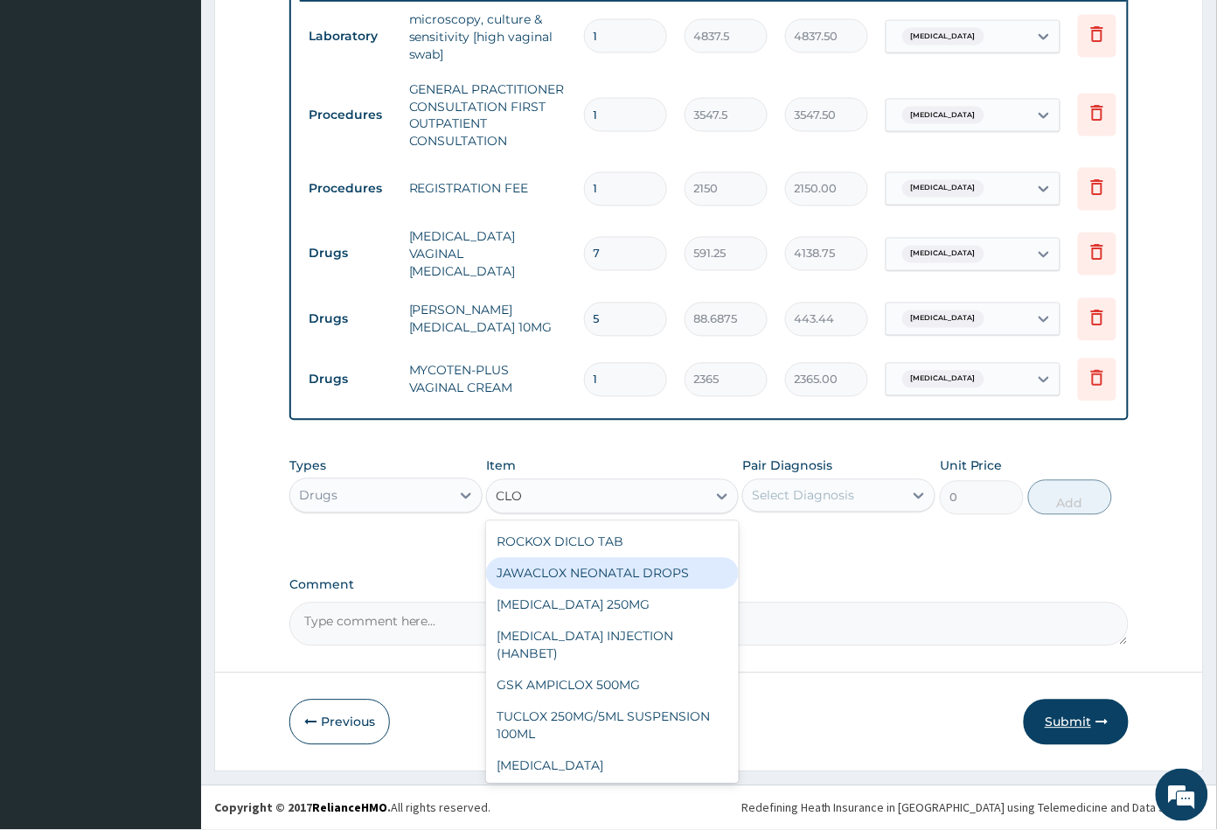
type input "CLO"
click at [1053, 723] on button "Submit" at bounding box center [1076, 721] width 105 height 45
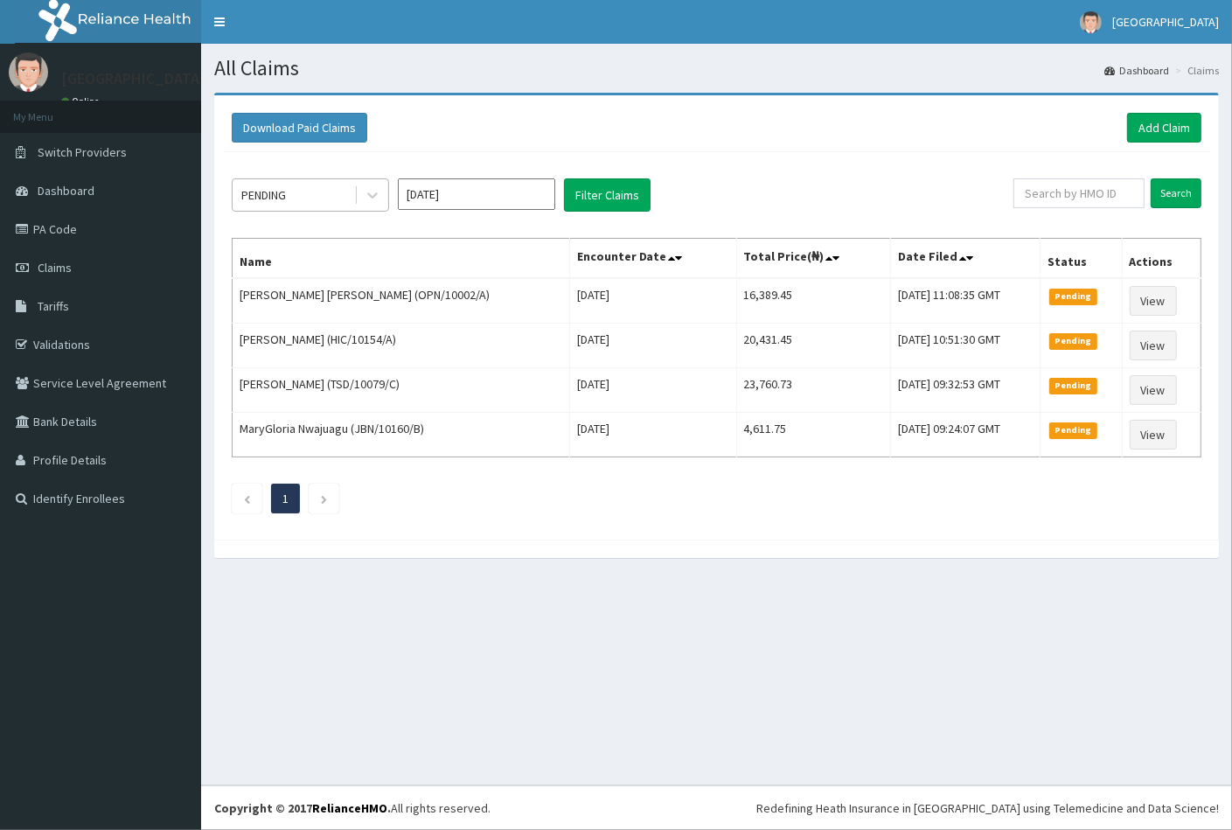
click at [302, 198] on div "PENDING" at bounding box center [294, 195] width 122 height 28
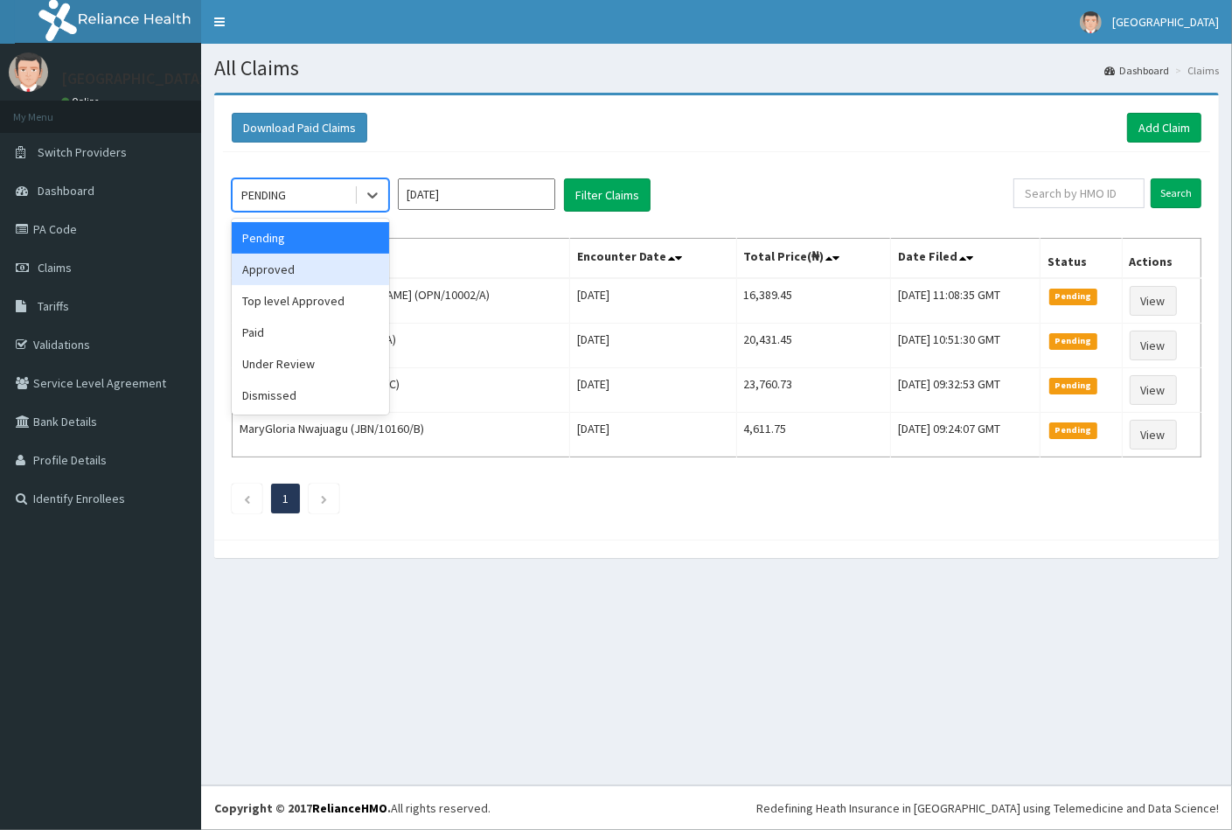
click at [301, 274] on div "Approved" at bounding box center [310, 269] width 157 height 31
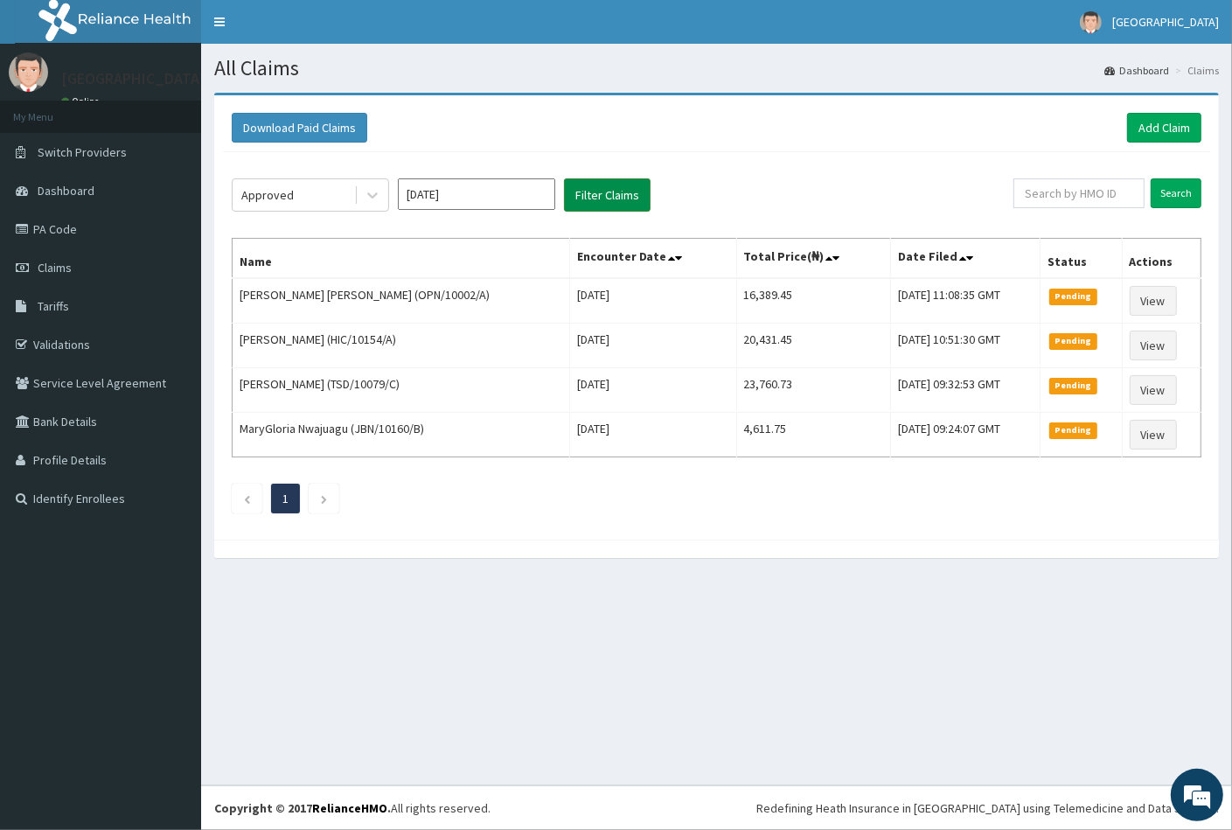
click at [598, 195] on button "Filter Claims" at bounding box center [607, 194] width 87 height 33
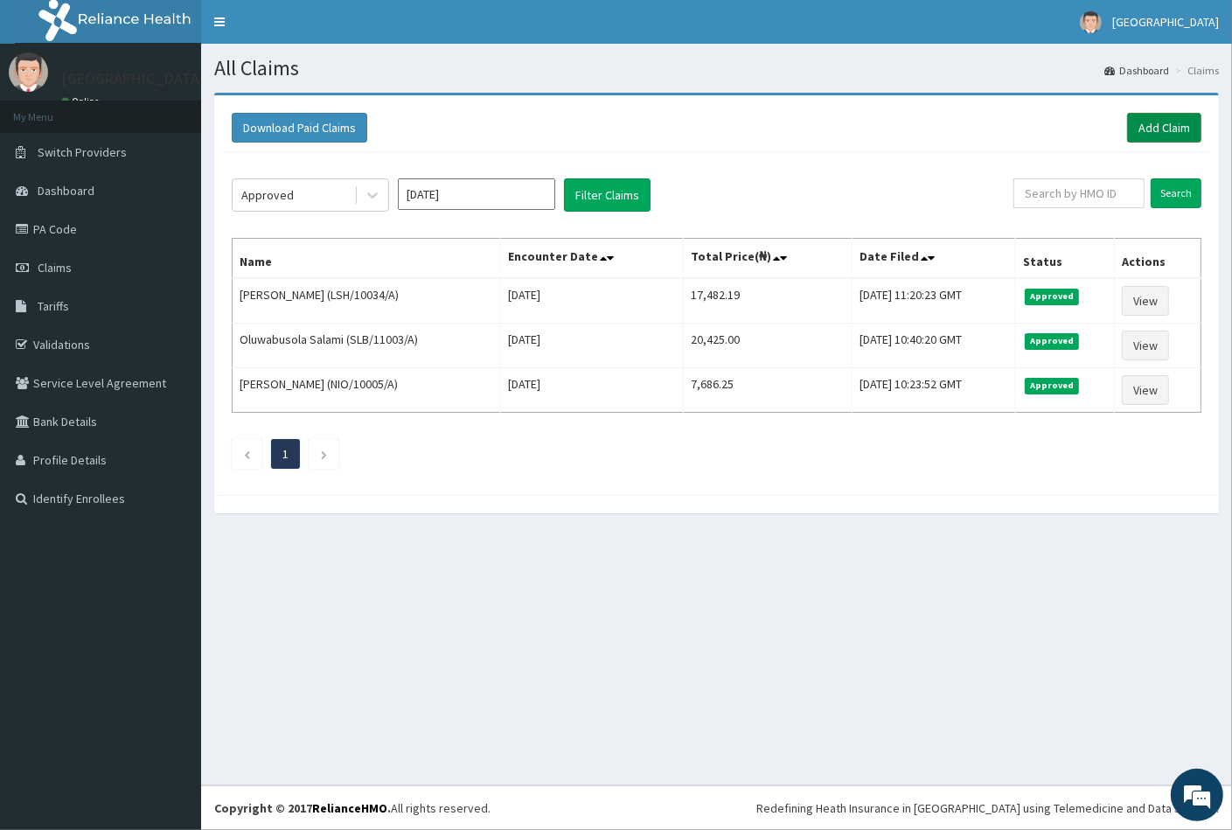
click at [1170, 119] on link "Add Claim" at bounding box center [1164, 128] width 74 height 30
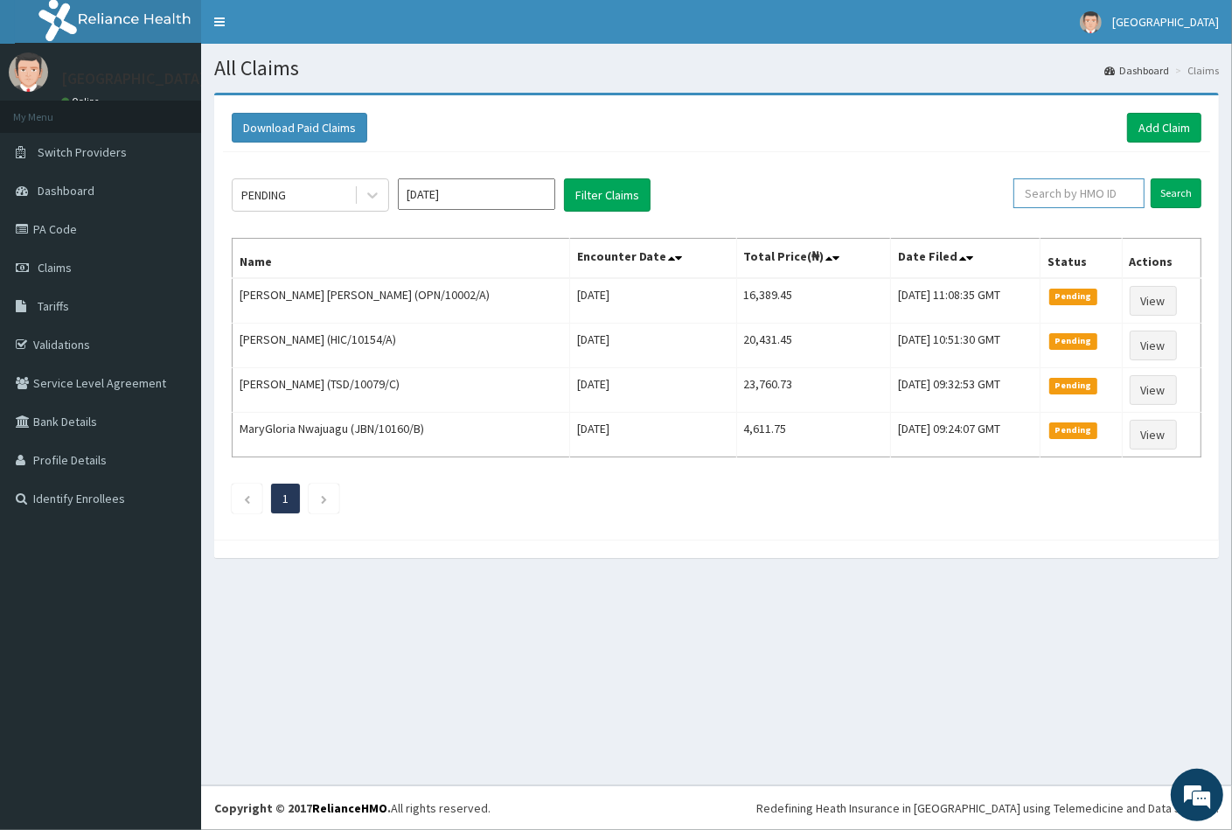
click at [1060, 196] on input "text" at bounding box center [1078, 193] width 131 height 30
paste input "PWC/10073/B"
type input "PWC/10073/B"
click at [1188, 182] on input "Search" at bounding box center [1176, 193] width 51 height 30
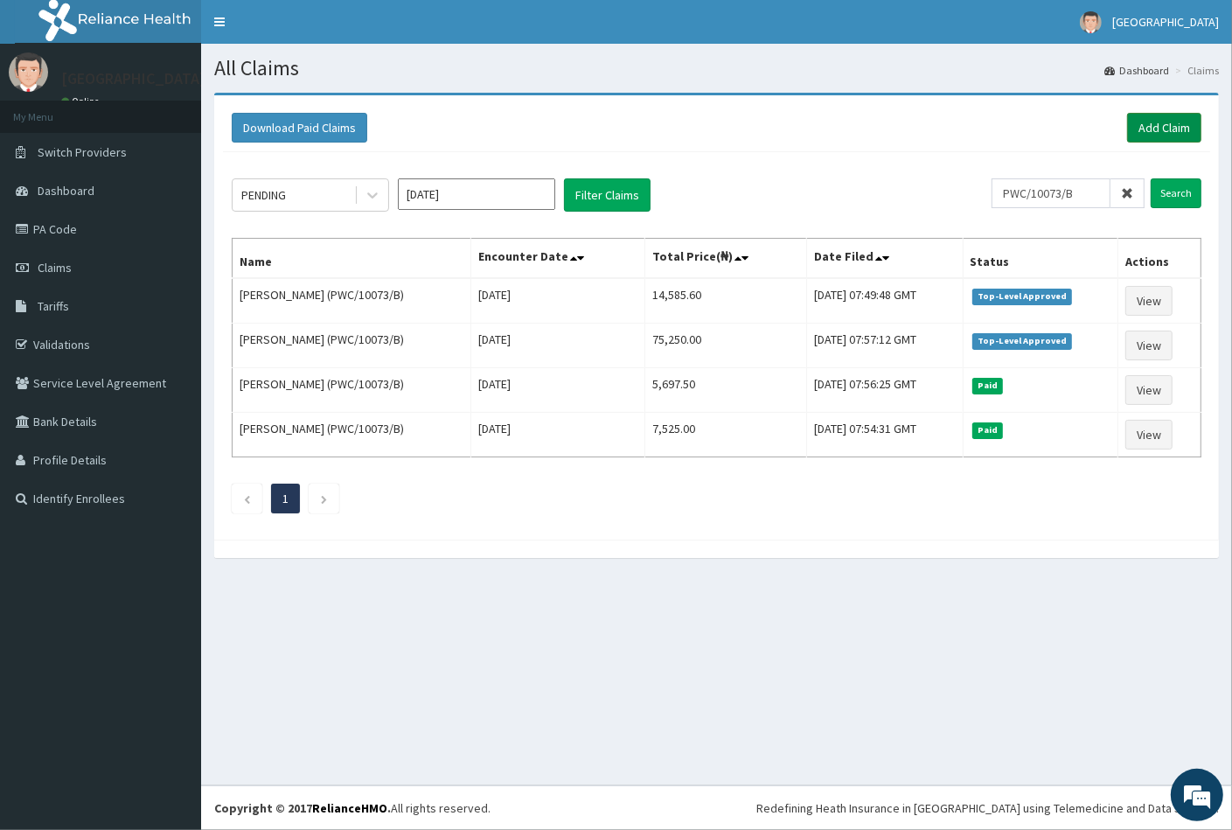
click at [1168, 135] on link "Add Claim" at bounding box center [1164, 128] width 74 height 30
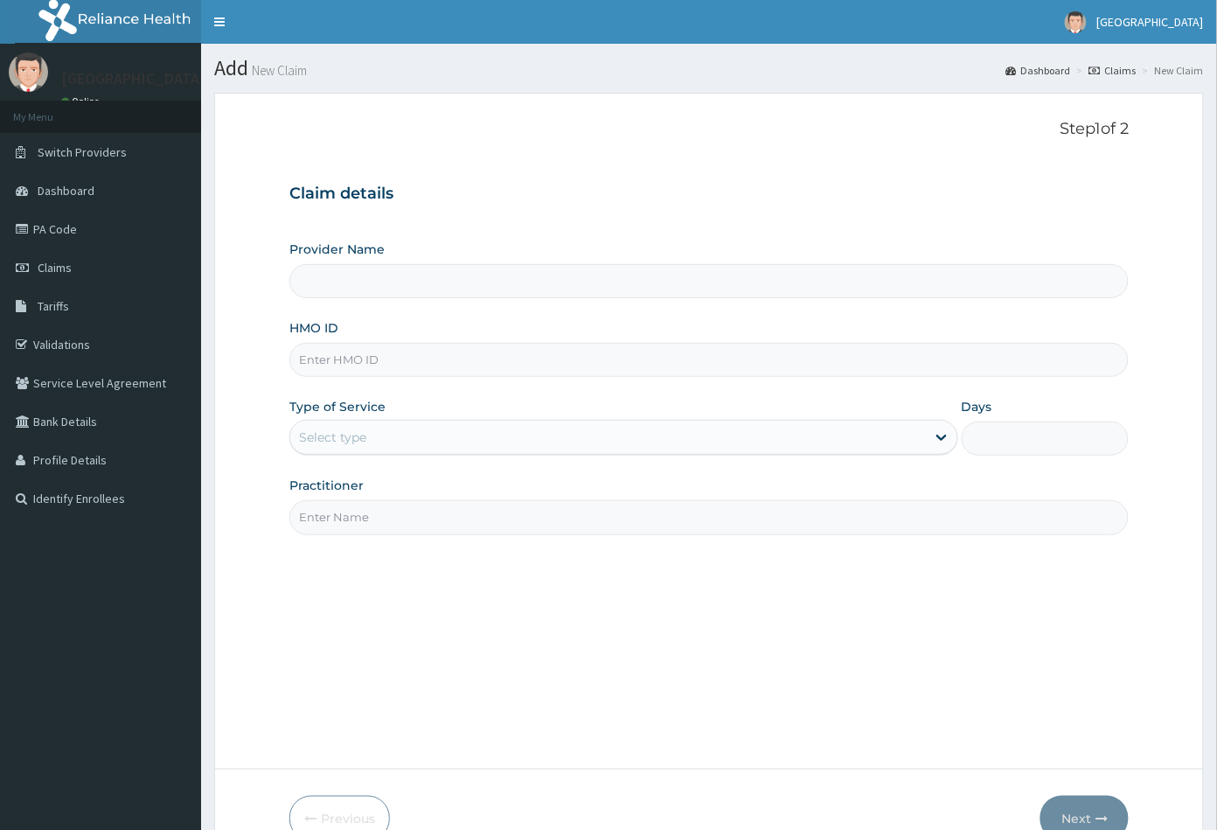
click at [323, 354] on input "HMO ID" at bounding box center [709, 360] width 840 height 34
type input "[GEOGRAPHIC_DATA]"
click at [309, 356] on input "HMO ID" at bounding box center [709, 360] width 840 height 34
paste input "PWC/10073/B"
type input "PWC/10073/B"
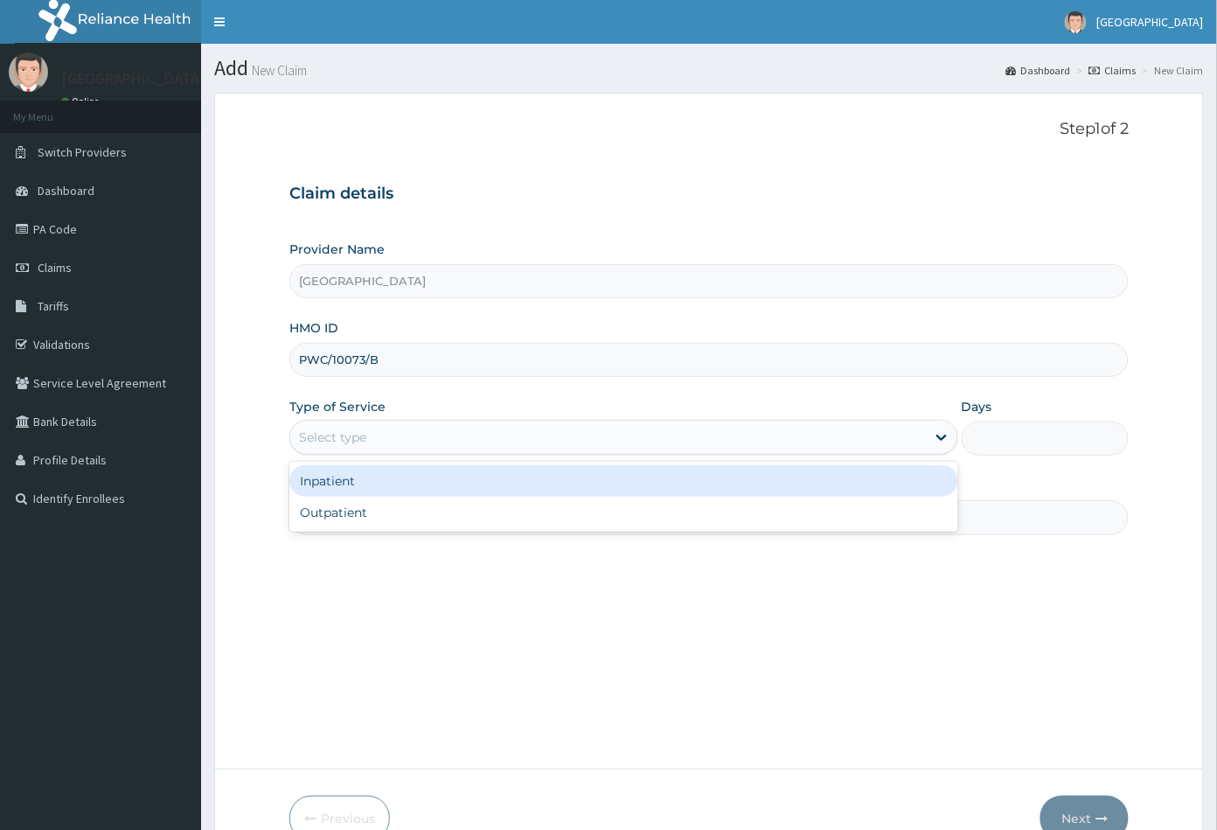
click at [359, 436] on div "Select type" at bounding box center [332, 436] width 67 height 17
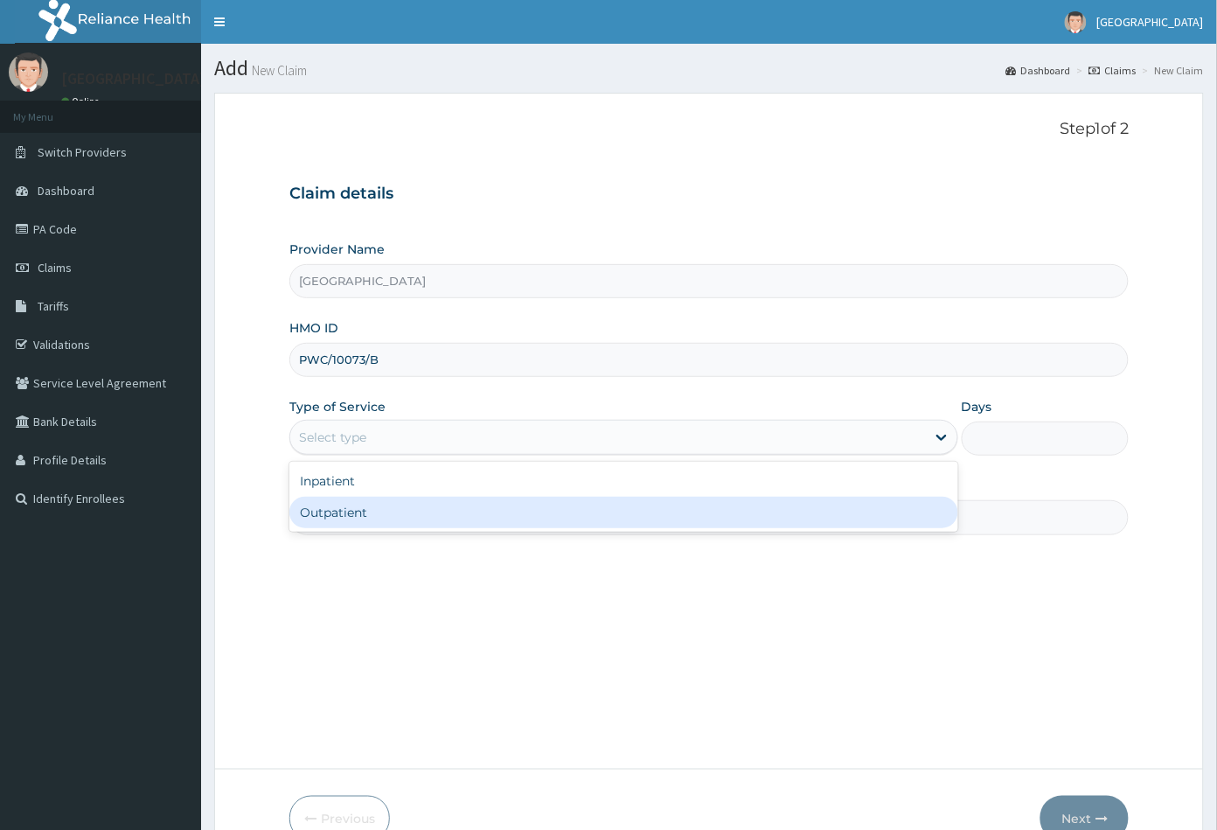
click at [359, 510] on div "Outpatient" at bounding box center [623, 512] width 669 height 31
type input "1"
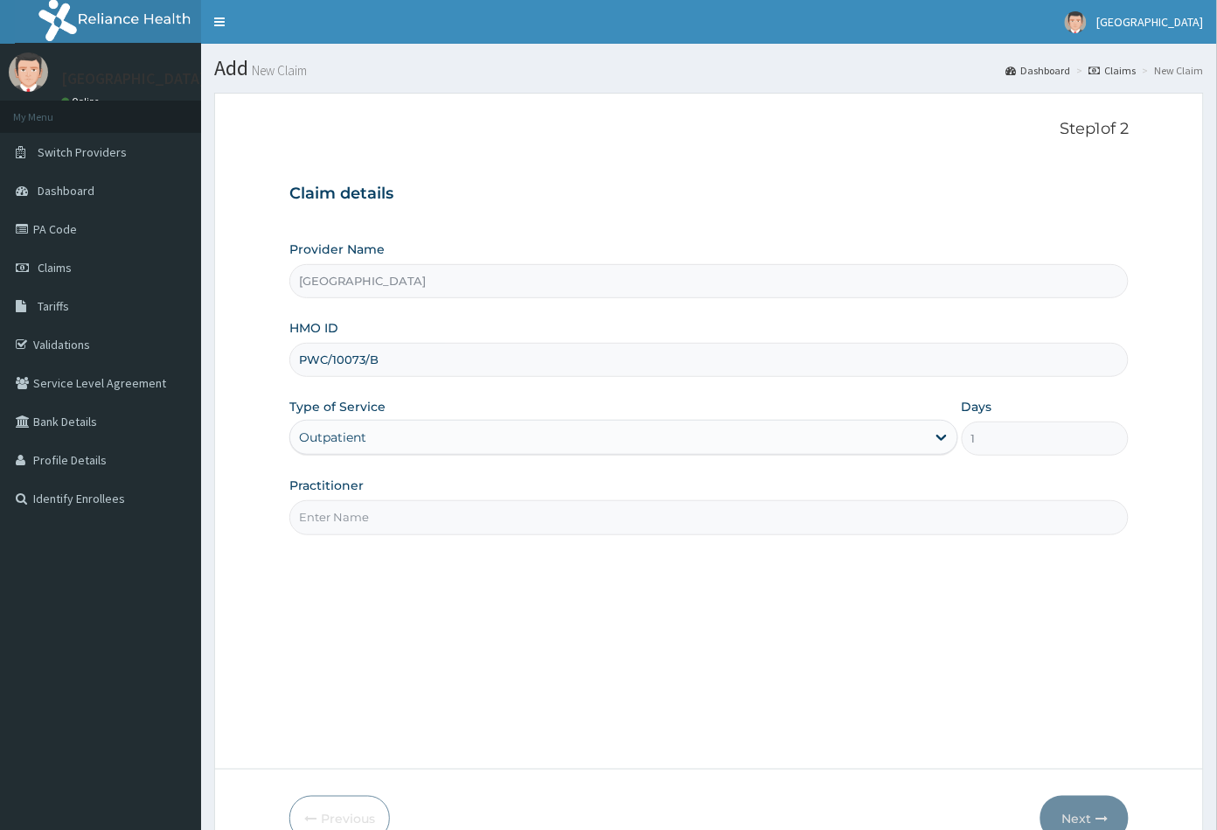
click at [359, 510] on input "Practitioner" at bounding box center [709, 517] width 840 height 34
type input "CON"
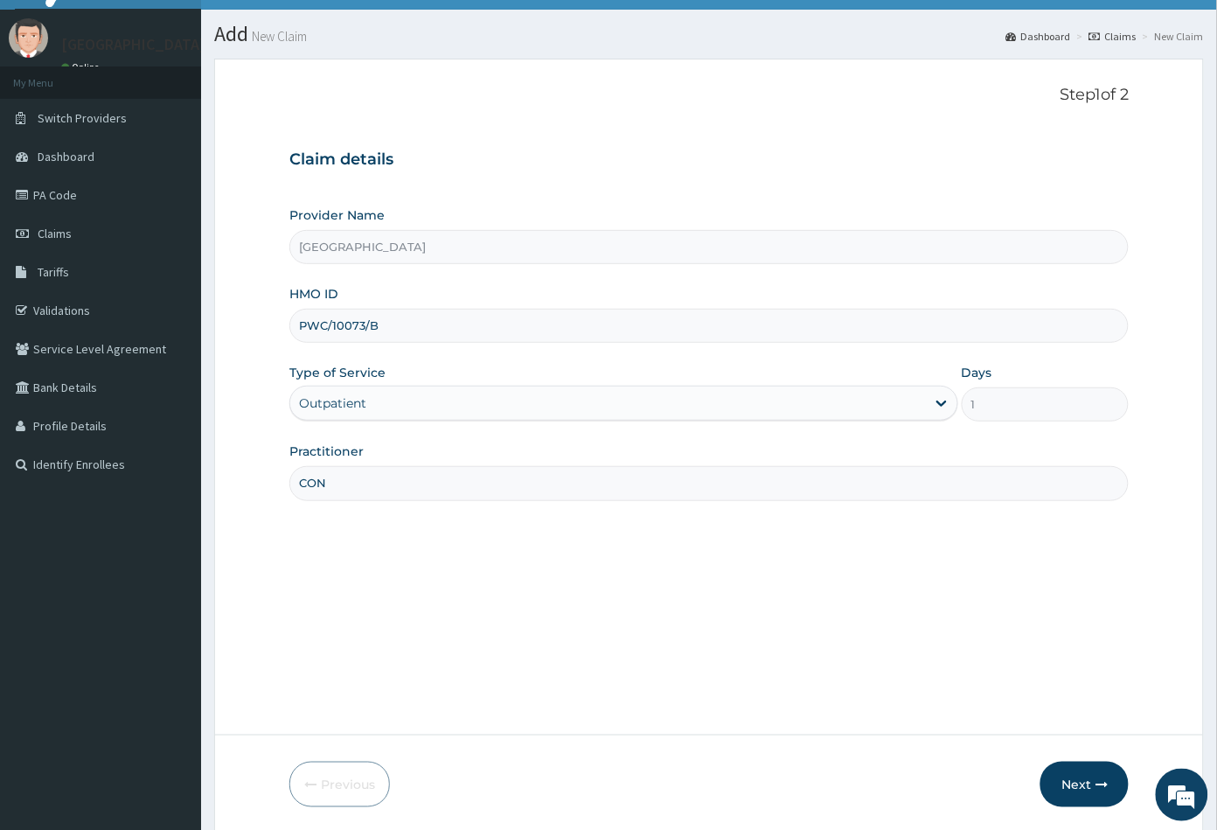
scroll to position [96, 0]
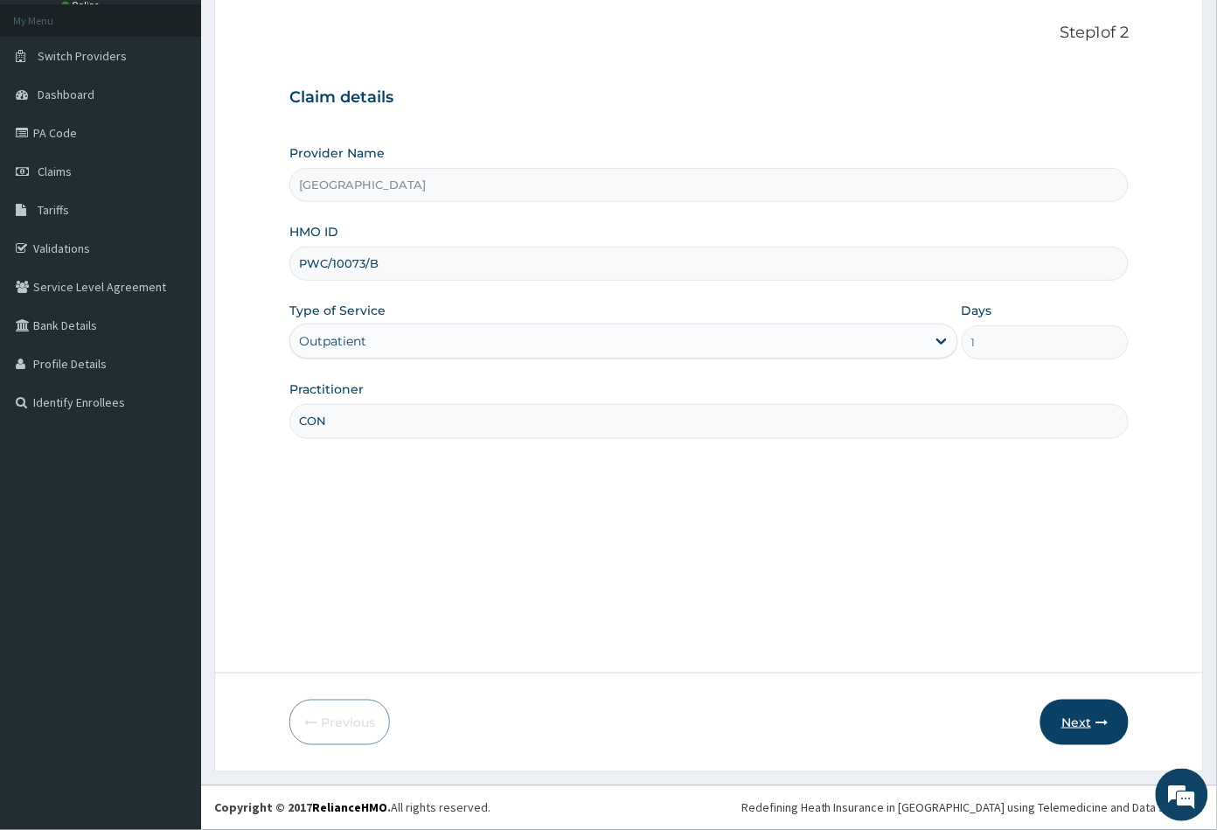
click at [1071, 720] on button "Next" at bounding box center [1084, 721] width 88 height 45
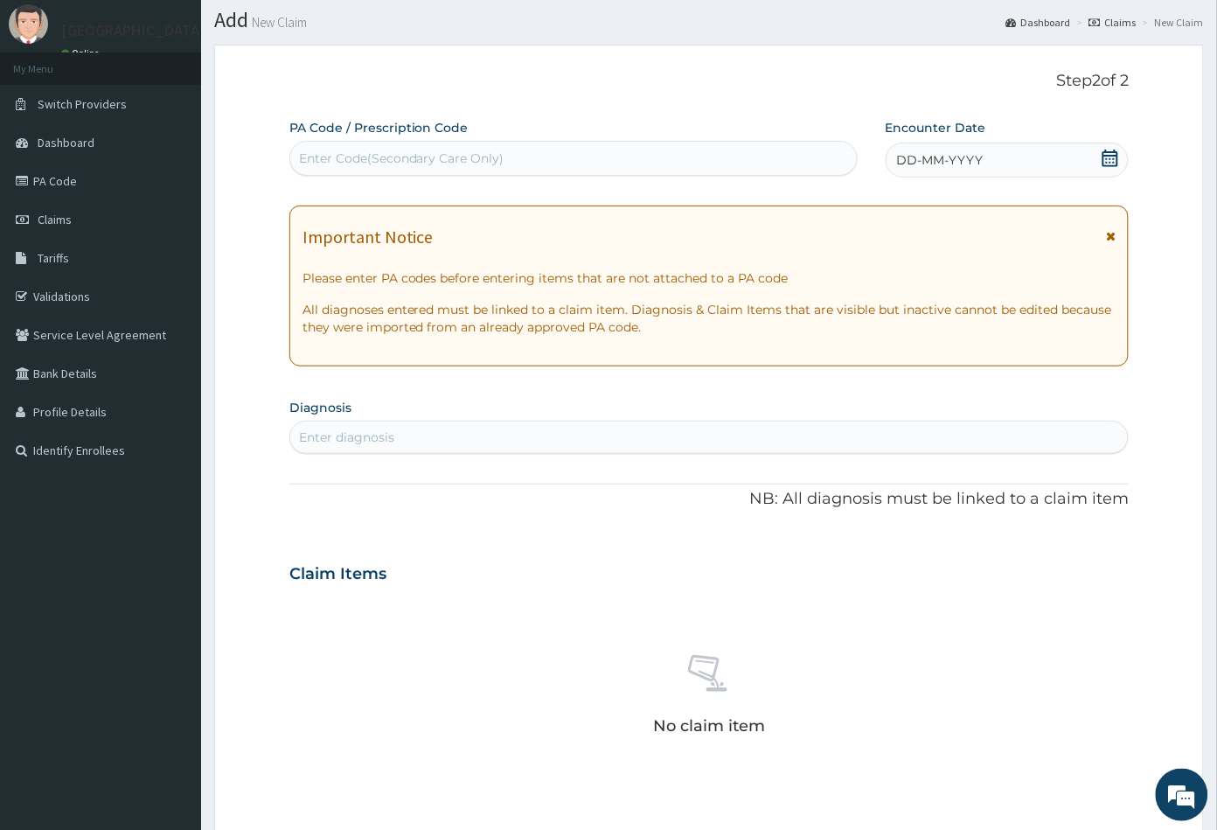
scroll to position [0, 0]
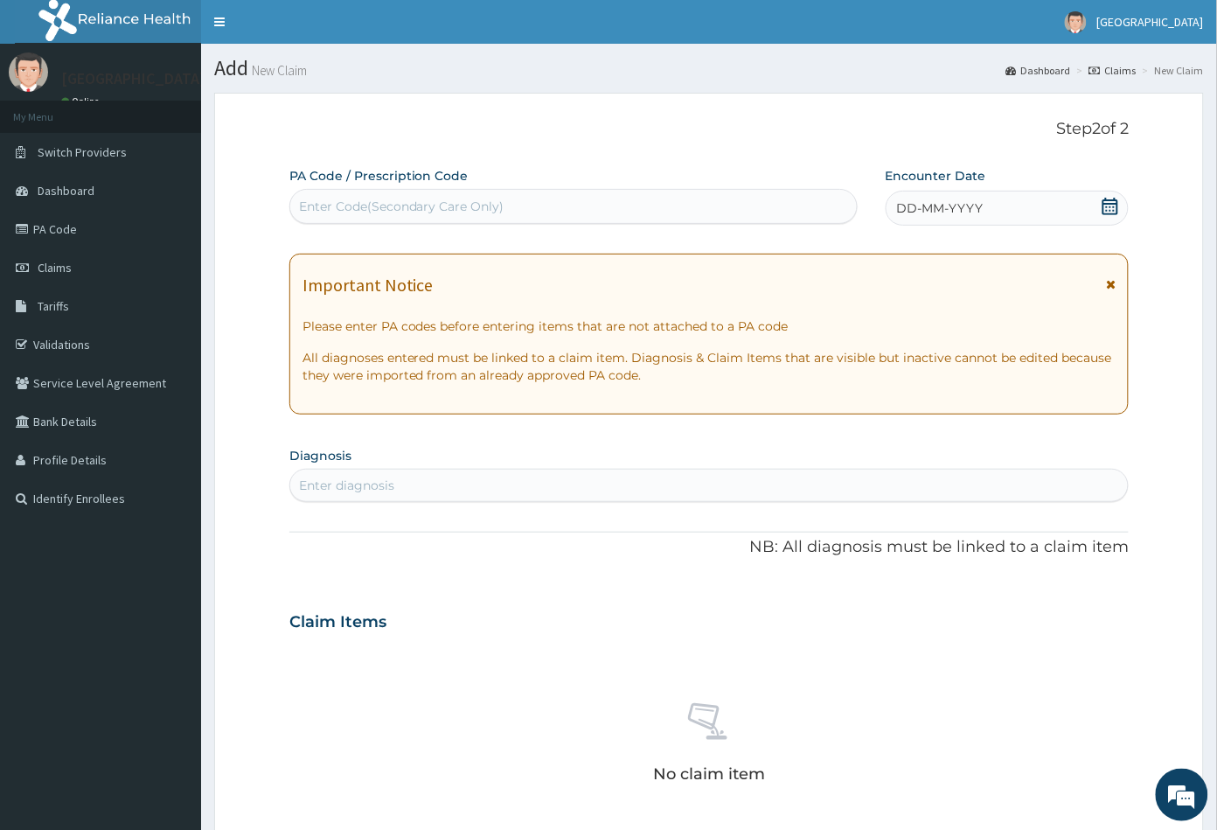
click at [1110, 207] on icon at bounding box center [1110, 206] width 16 height 17
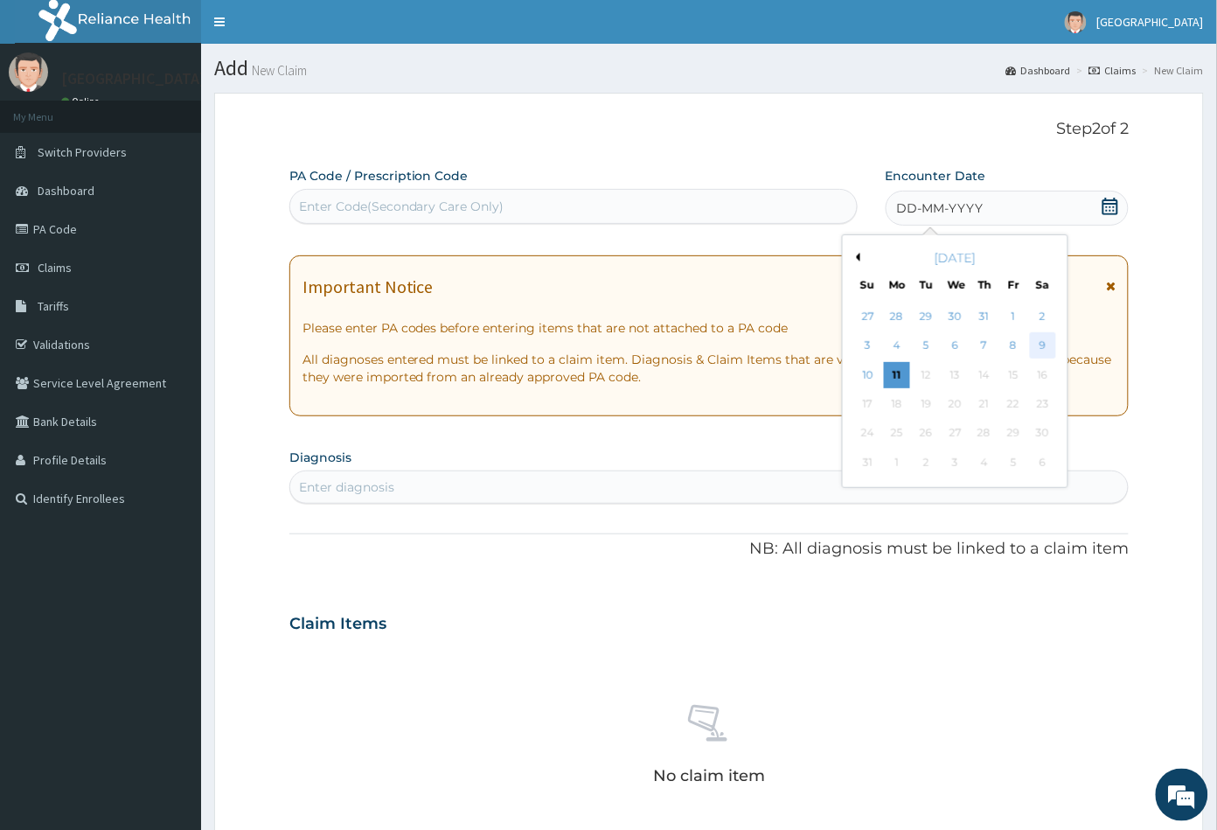
click at [1041, 344] on div "9" at bounding box center [1042, 346] width 26 height 26
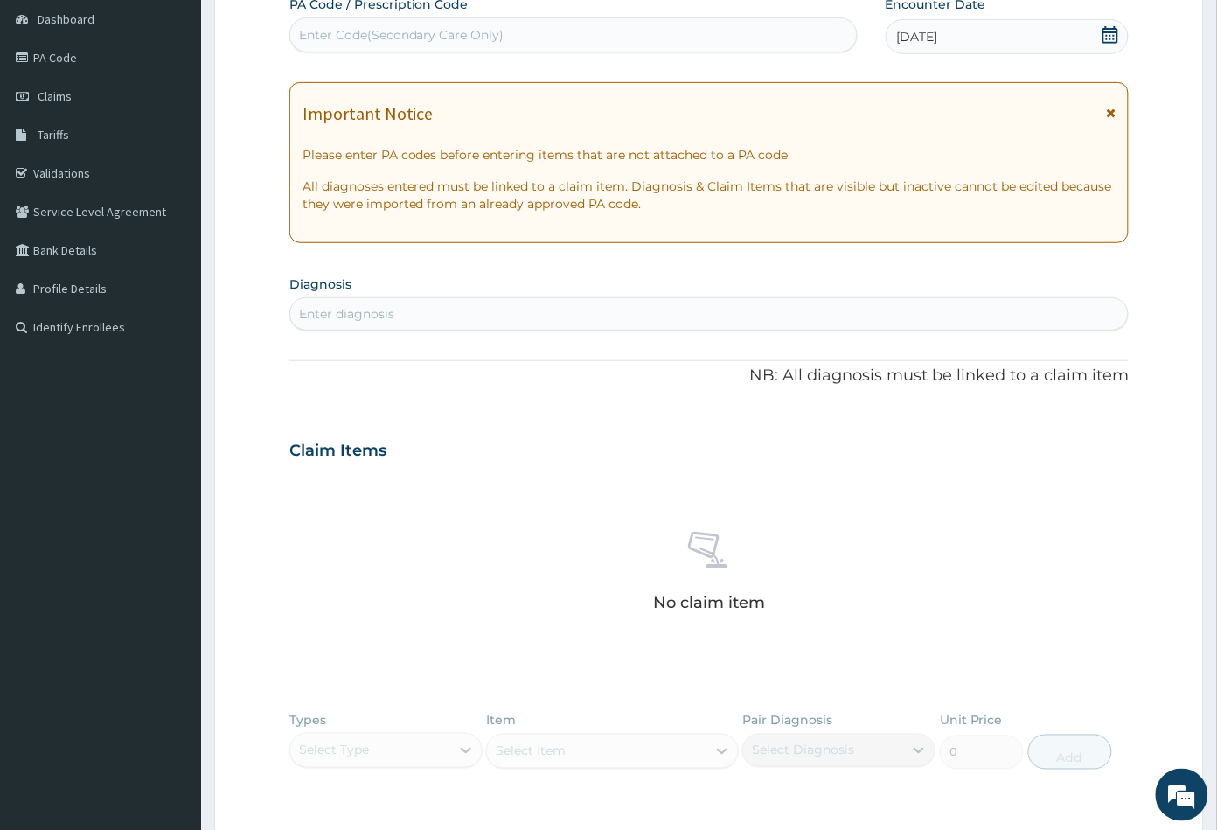
scroll to position [194, 0]
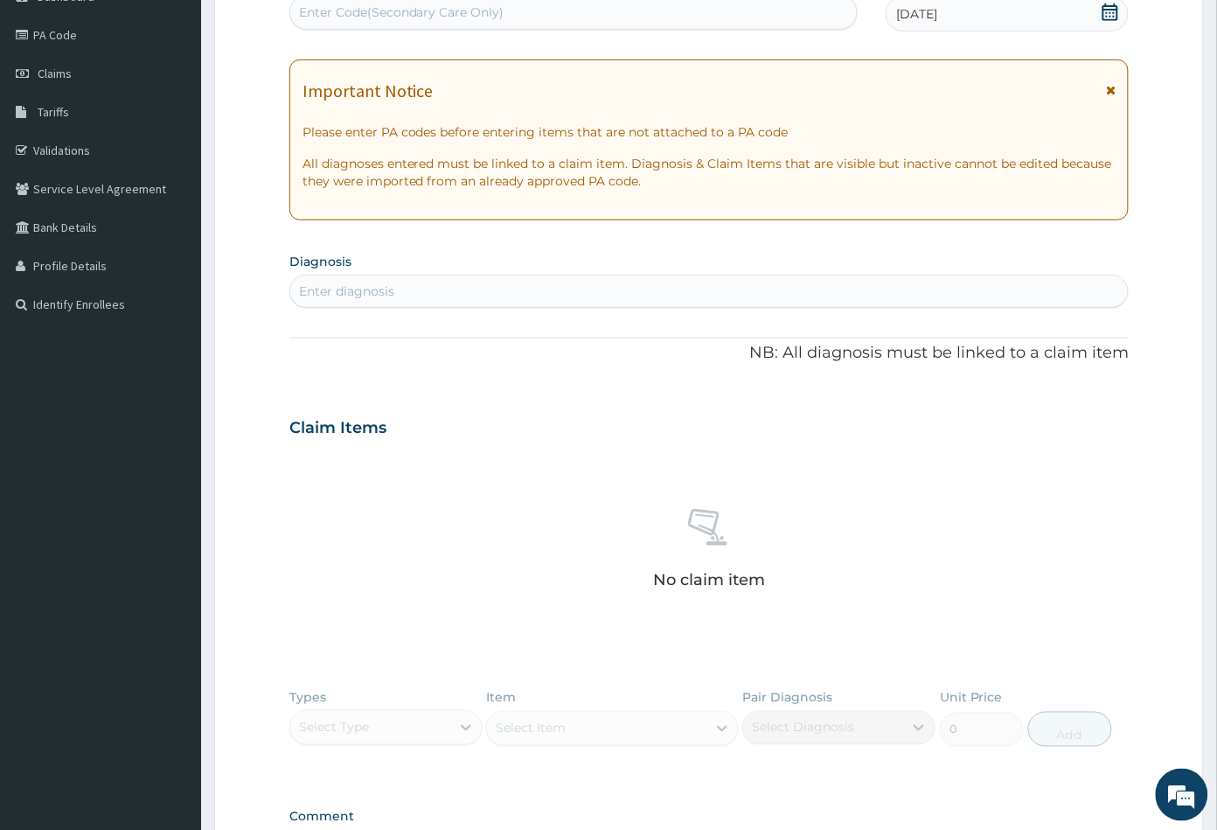
click at [421, 301] on div "Enter diagnosis" at bounding box center [709, 291] width 838 height 28
type input "UPPER RES"
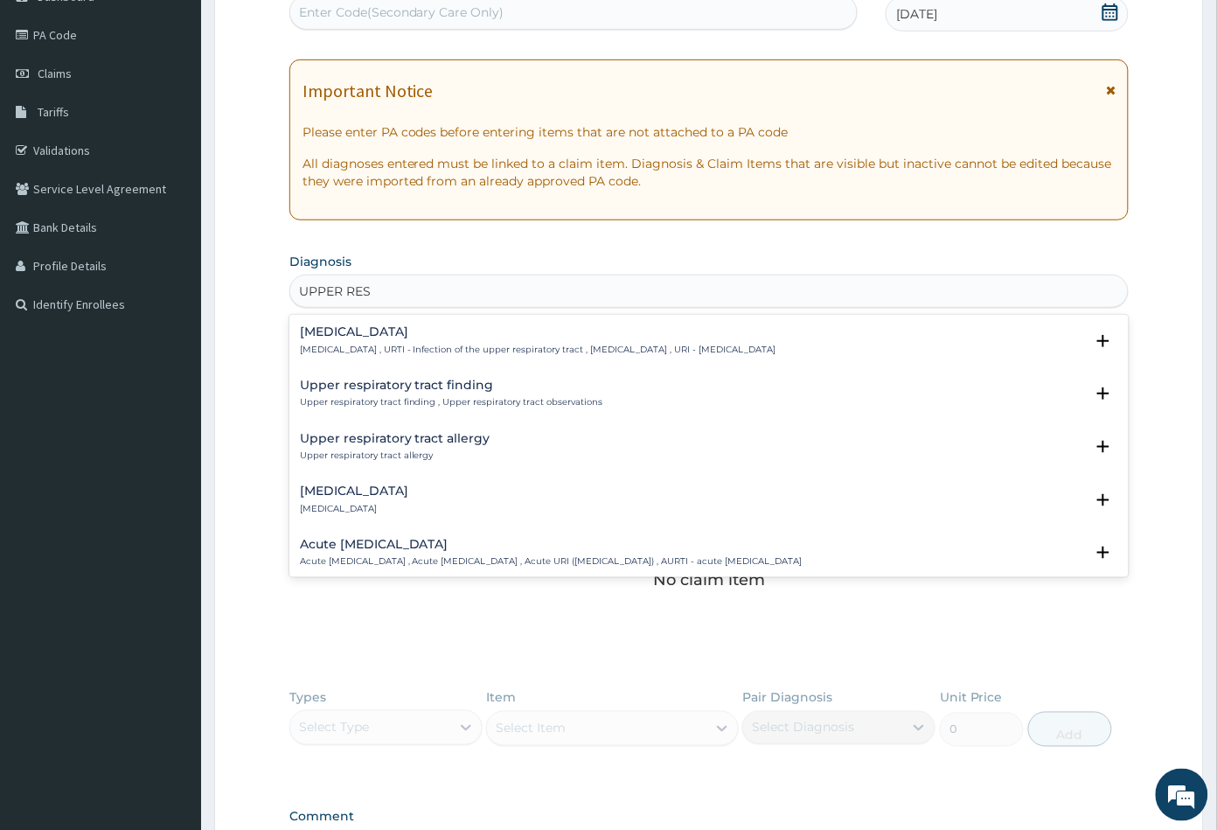
click at [417, 326] on h4 "Upper respiratory infection" at bounding box center [538, 331] width 476 height 13
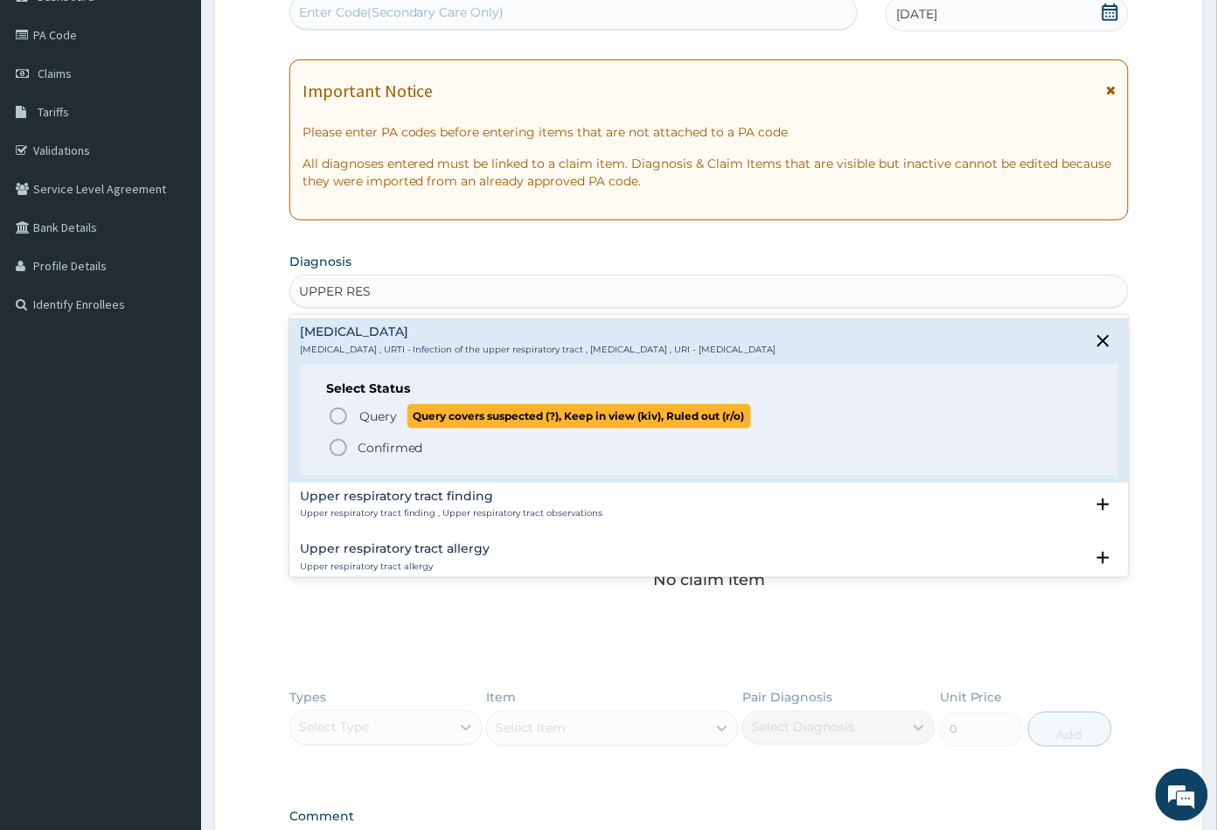
click at [340, 414] on icon "status option query" at bounding box center [338, 416] width 21 height 21
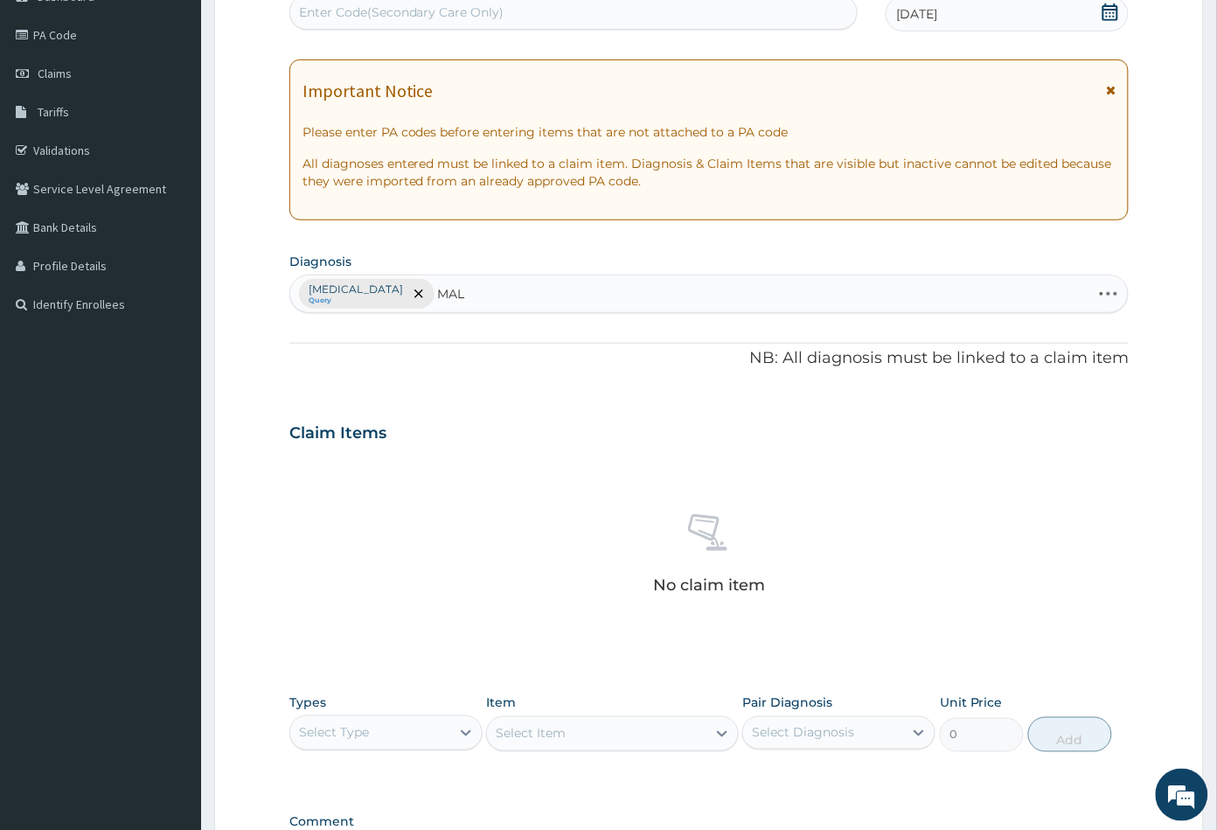
type input "MALA"
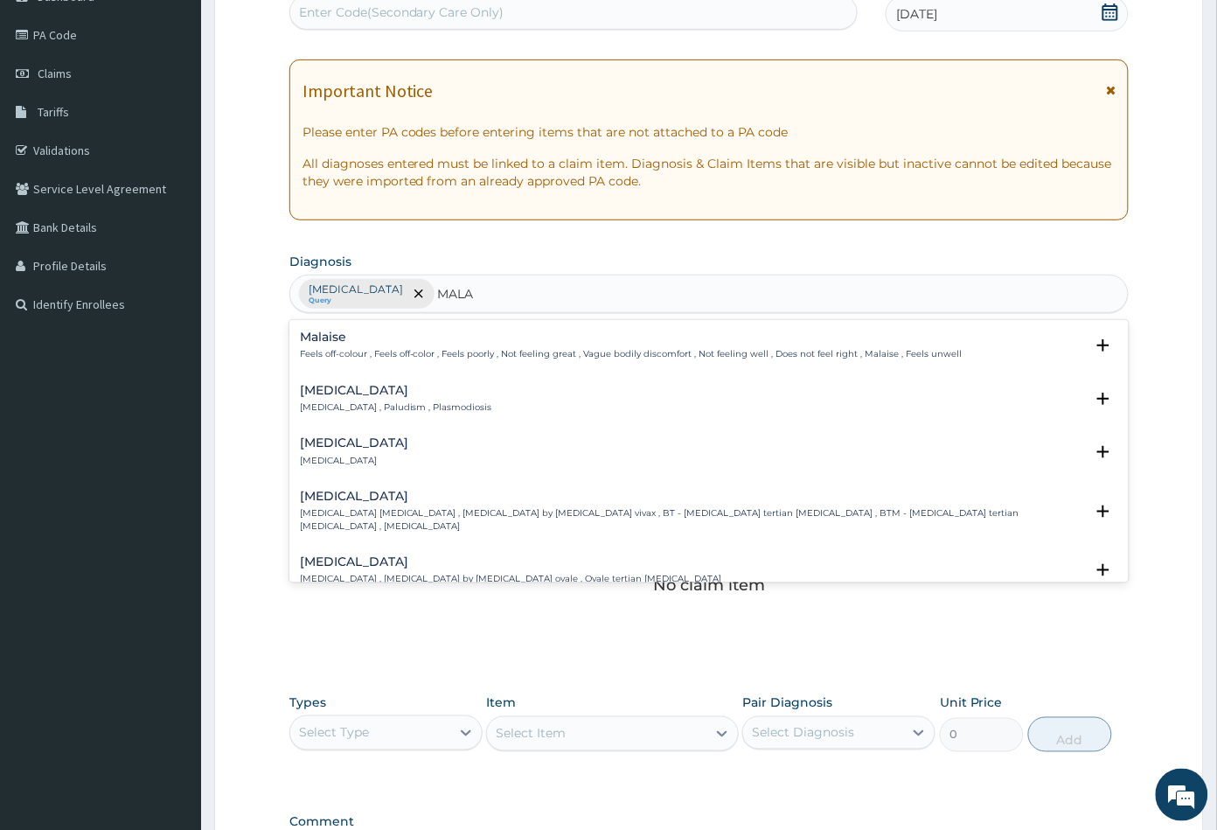
click at [340, 394] on h4 "Malaria" at bounding box center [396, 390] width 192 height 13
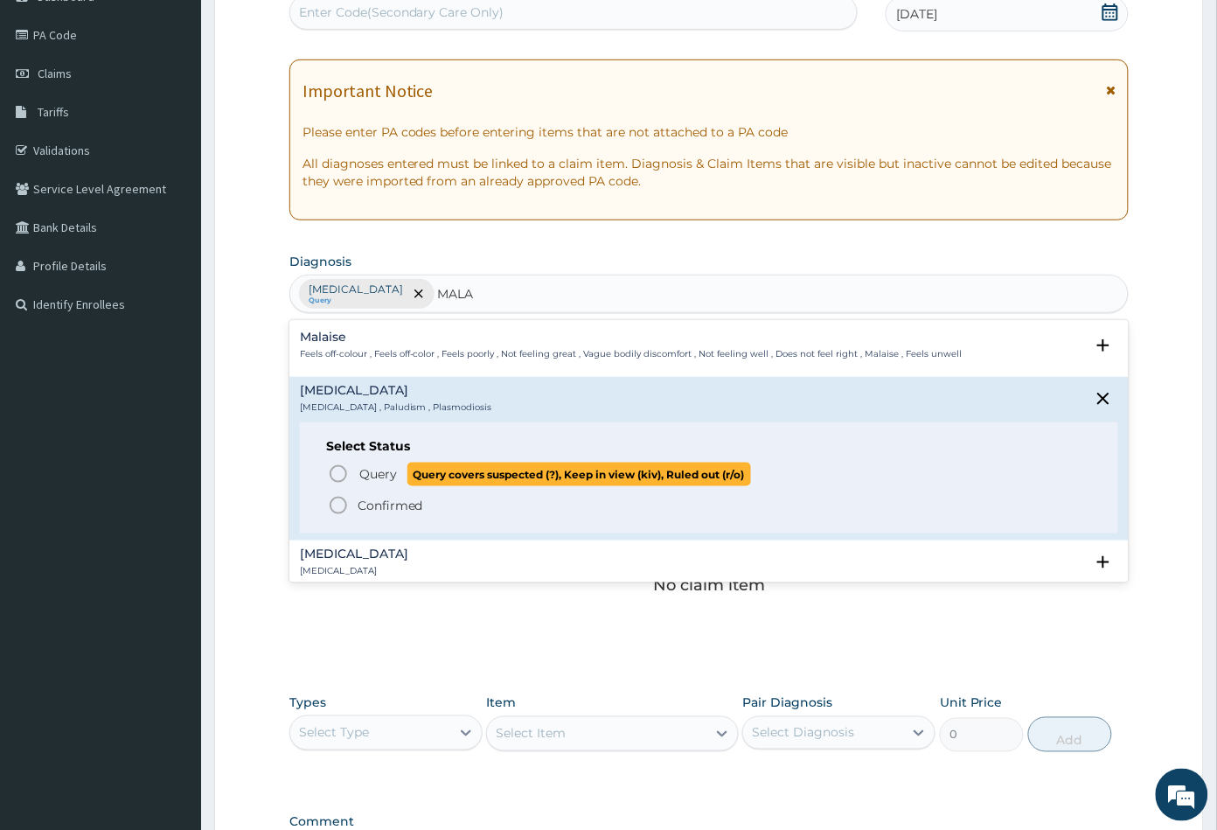
click at [329, 477] on icon "status option query" at bounding box center [338, 473] width 21 height 21
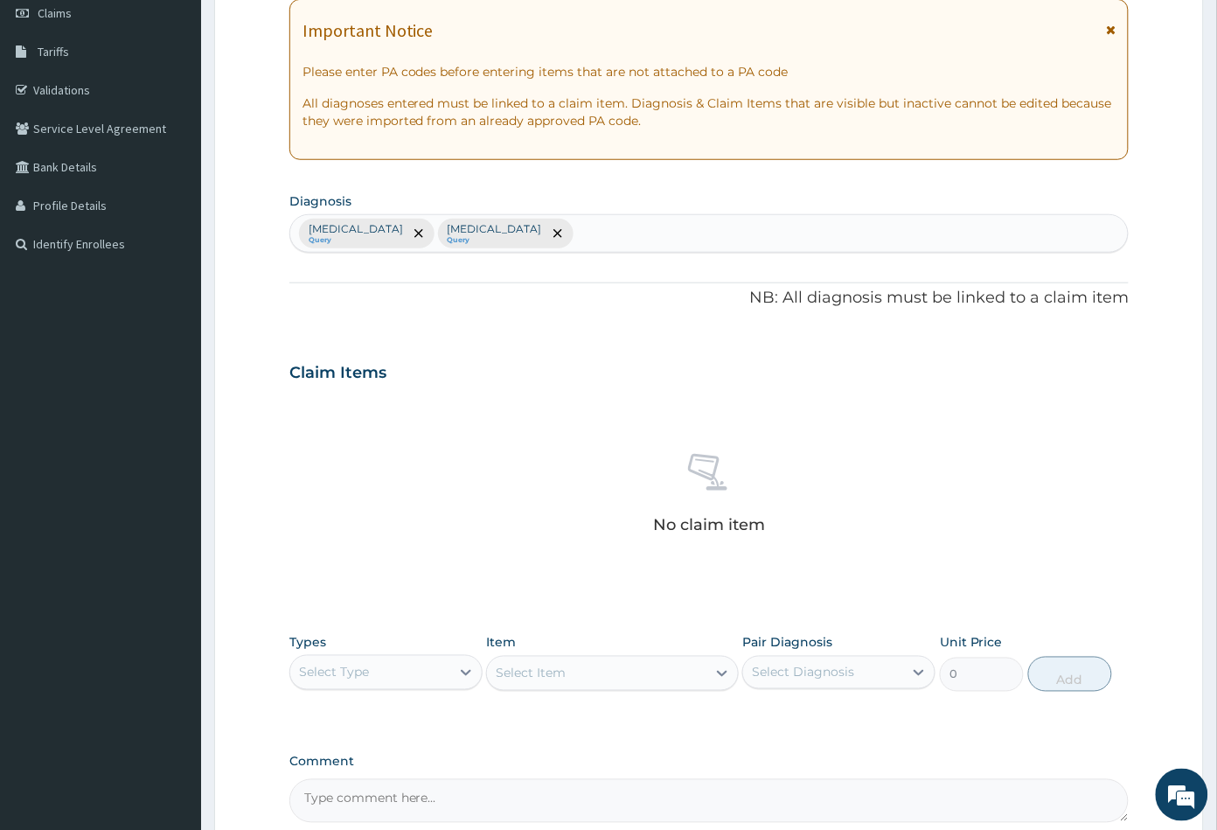
scroll to position [430, 0]
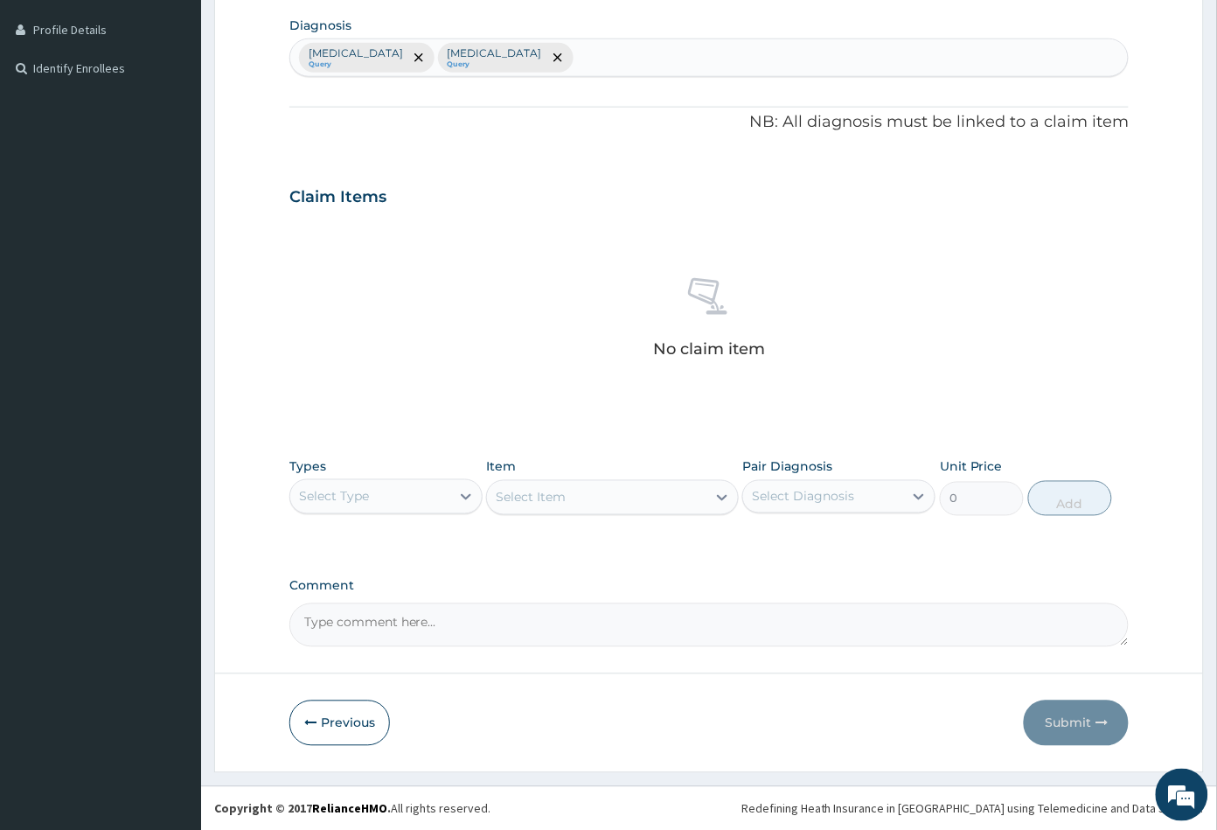
click at [406, 494] on div "Select Type" at bounding box center [370, 497] width 160 height 28
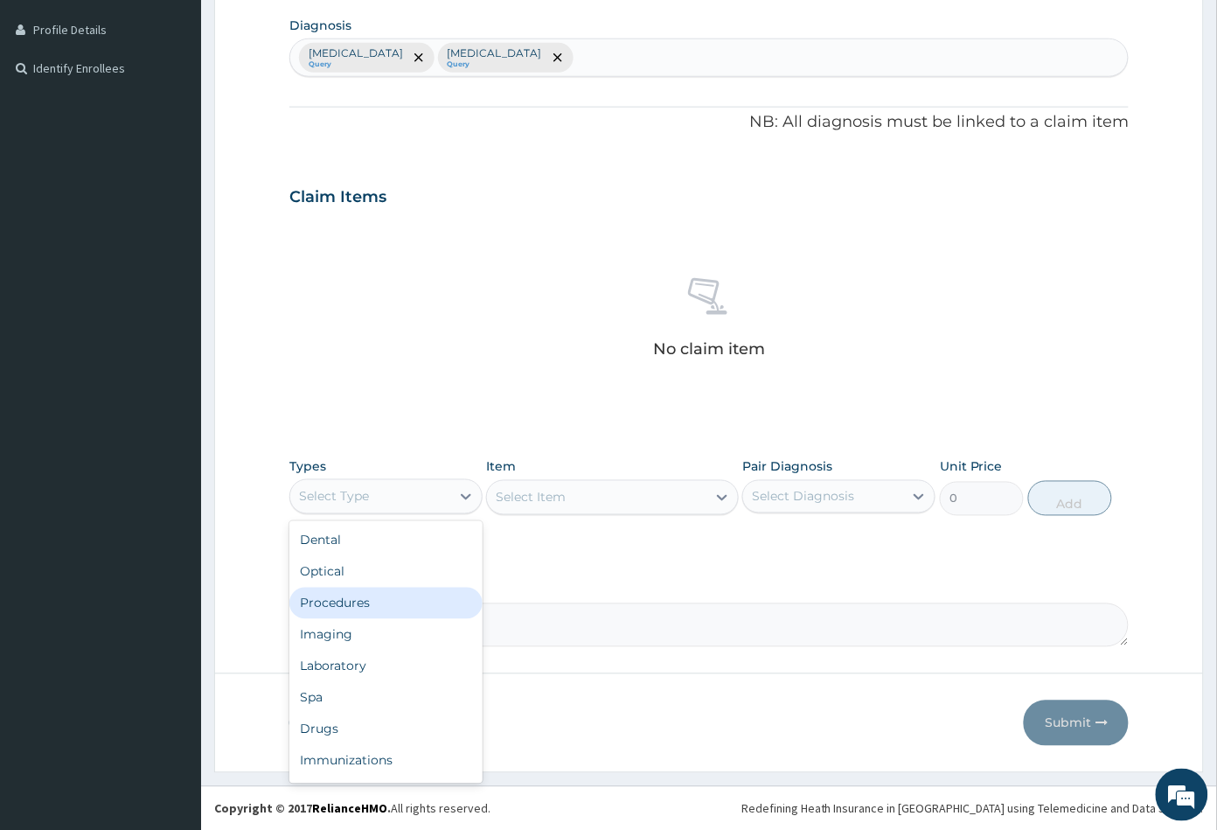
click at [380, 593] on div "Procedures" at bounding box center [385, 603] width 193 height 31
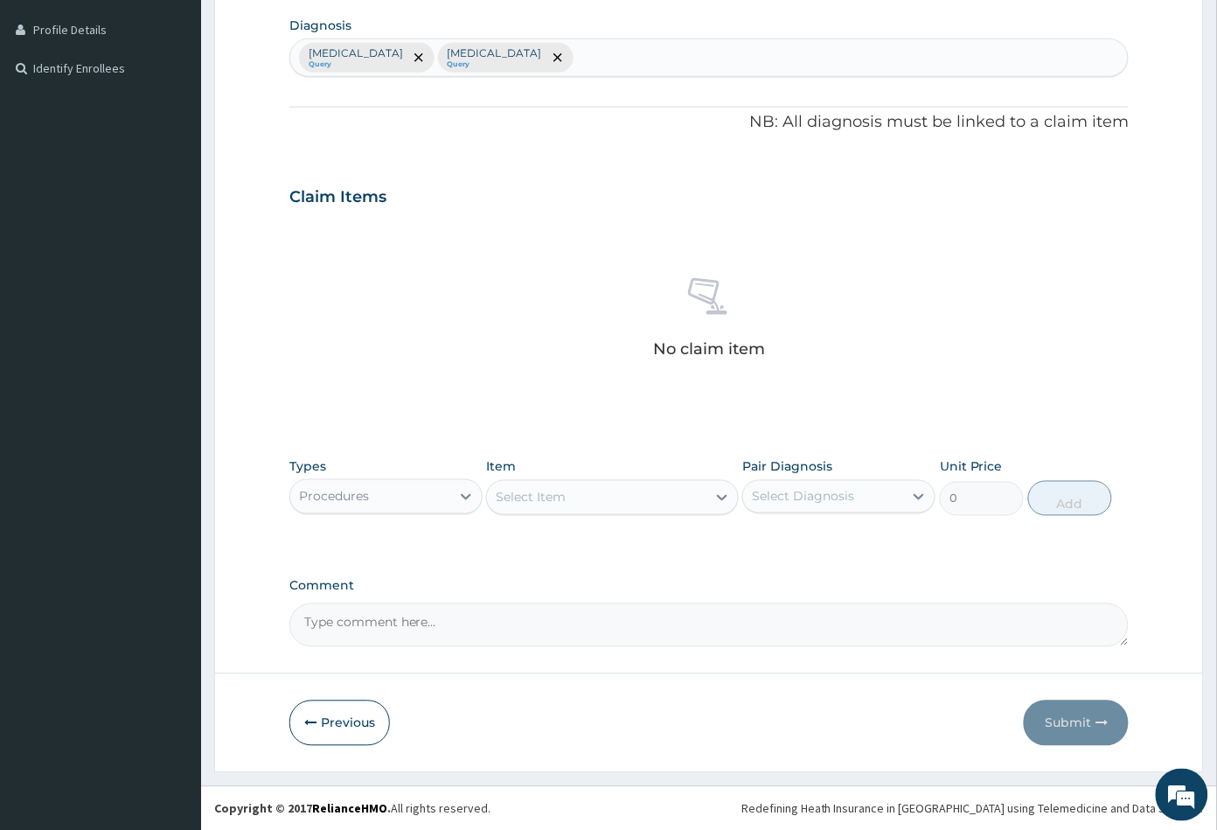
click at [616, 505] on div "Select Item" at bounding box center [596, 497] width 219 height 28
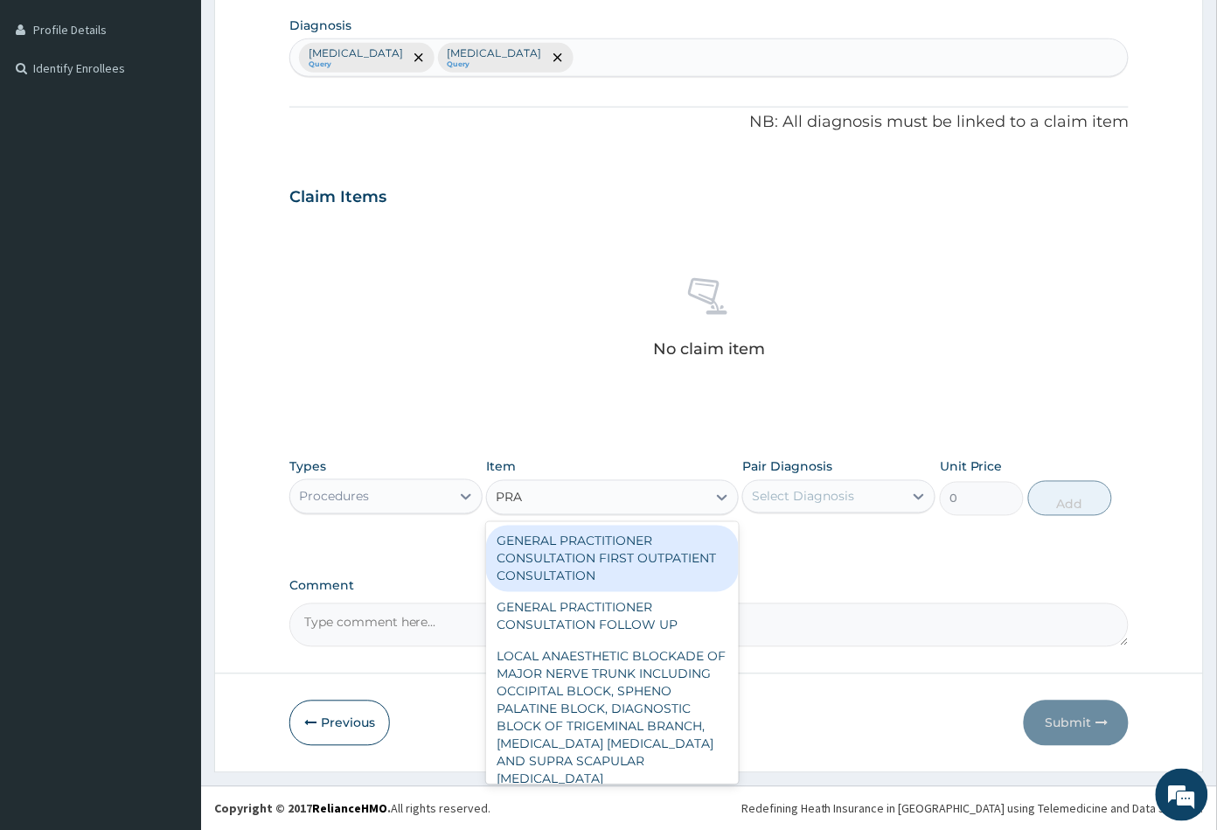
type input "PRAC"
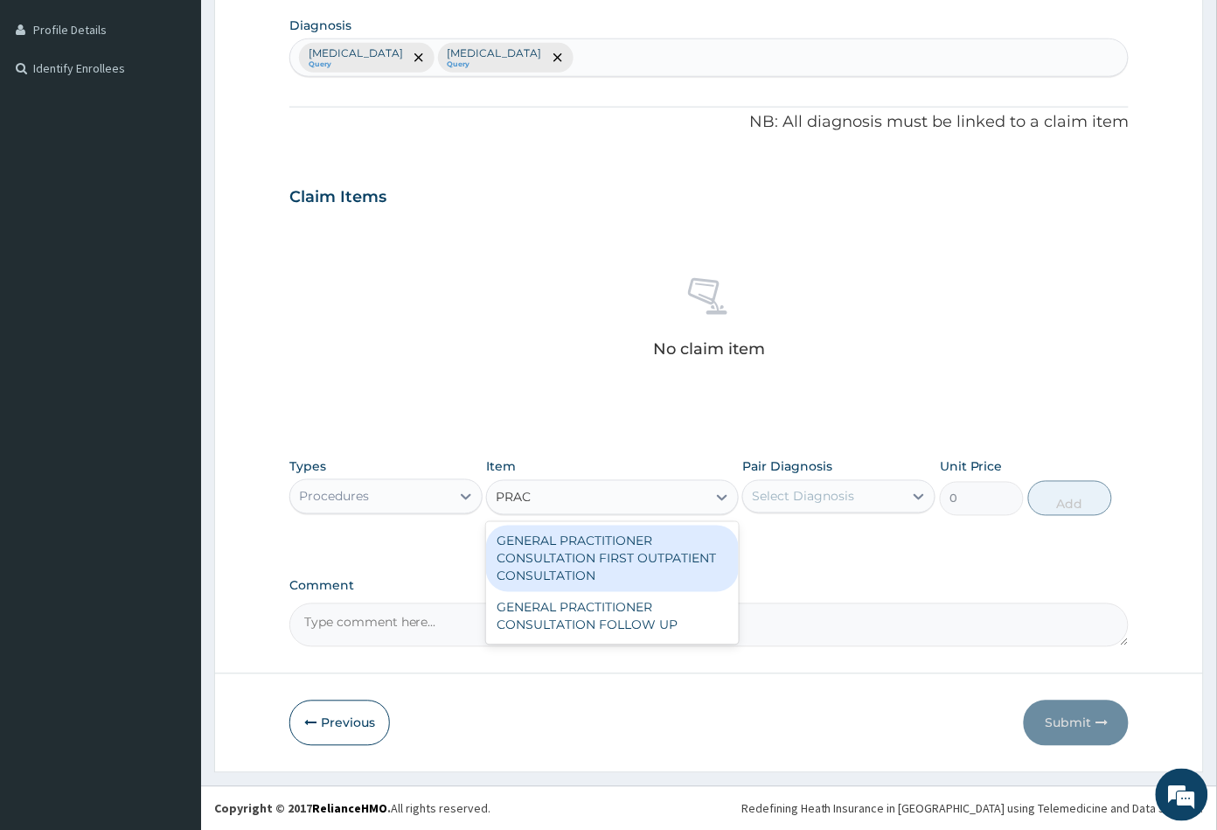
click at [626, 556] on div "GENERAL PRACTITIONER CONSULTATION FIRST OUTPATIENT CONSULTATION" at bounding box center [612, 558] width 252 height 66
type input "3547.5"
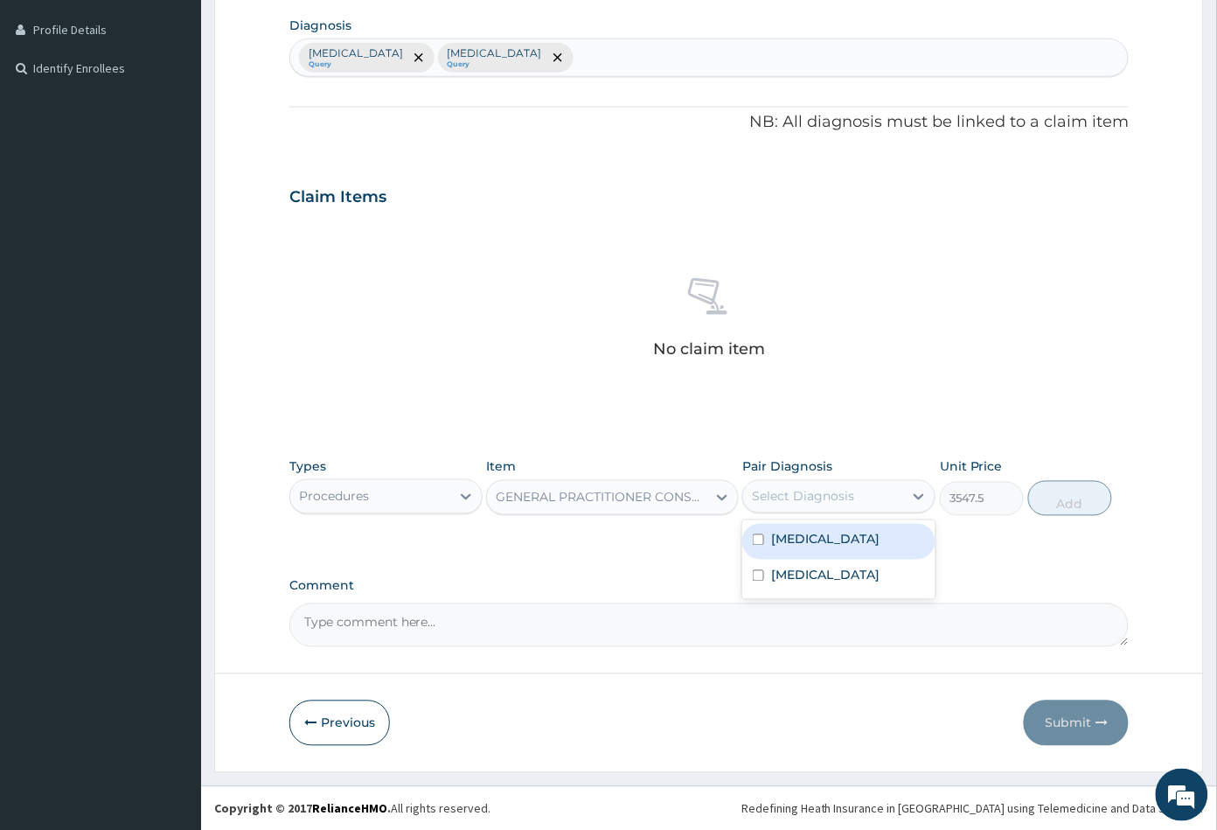
click at [859, 502] on div "Select Diagnosis" at bounding box center [823, 497] width 160 height 28
click at [846, 543] on label "Upper respiratory infection" at bounding box center [825, 539] width 108 height 17
checkbox input "true"
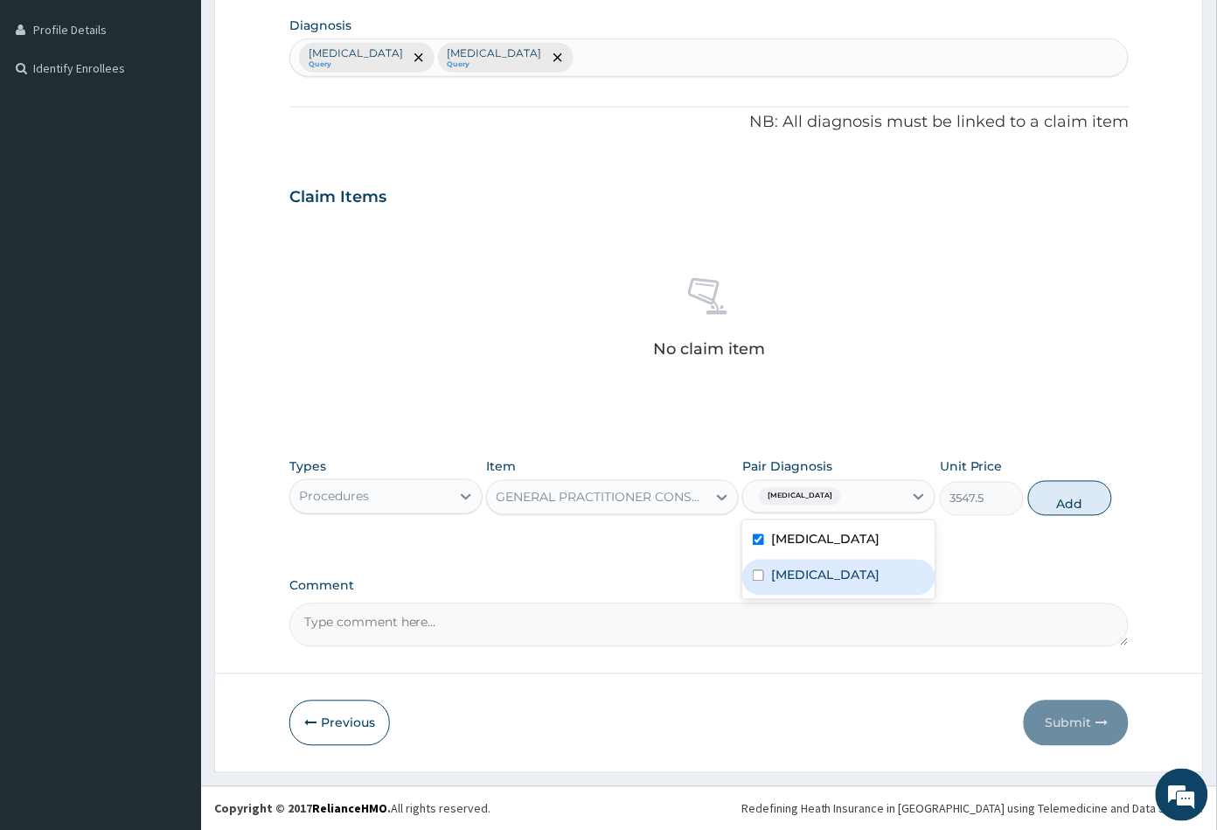
click at [843, 594] on div "Malaria" at bounding box center [838, 578] width 193 height 36
checkbox input "true"
click at [1053, 509] on button "Add" at bounding box center [1070, 498] width 84 height 35
type input "0"
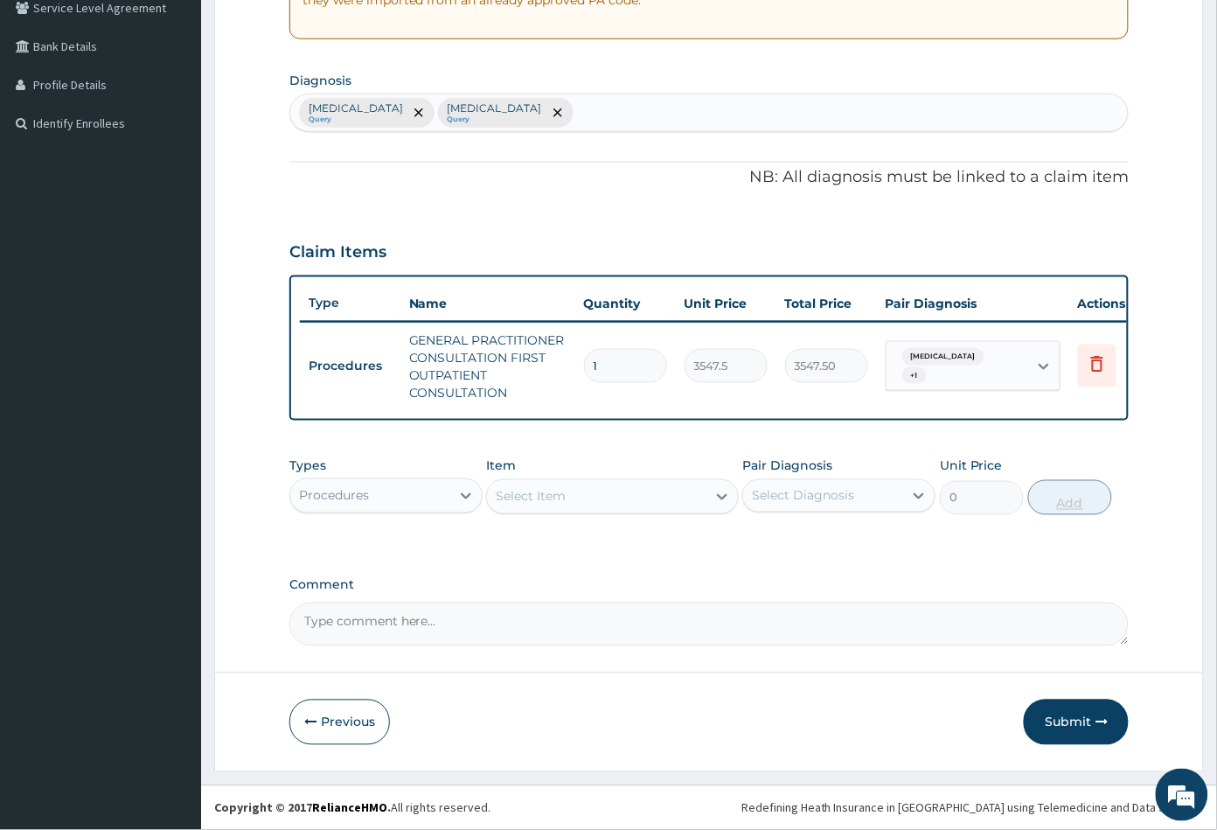
scroll to position [386, 0]
click at [546, 496] on div "Select Item" at bounding box center [531, 496] width 70 height 17
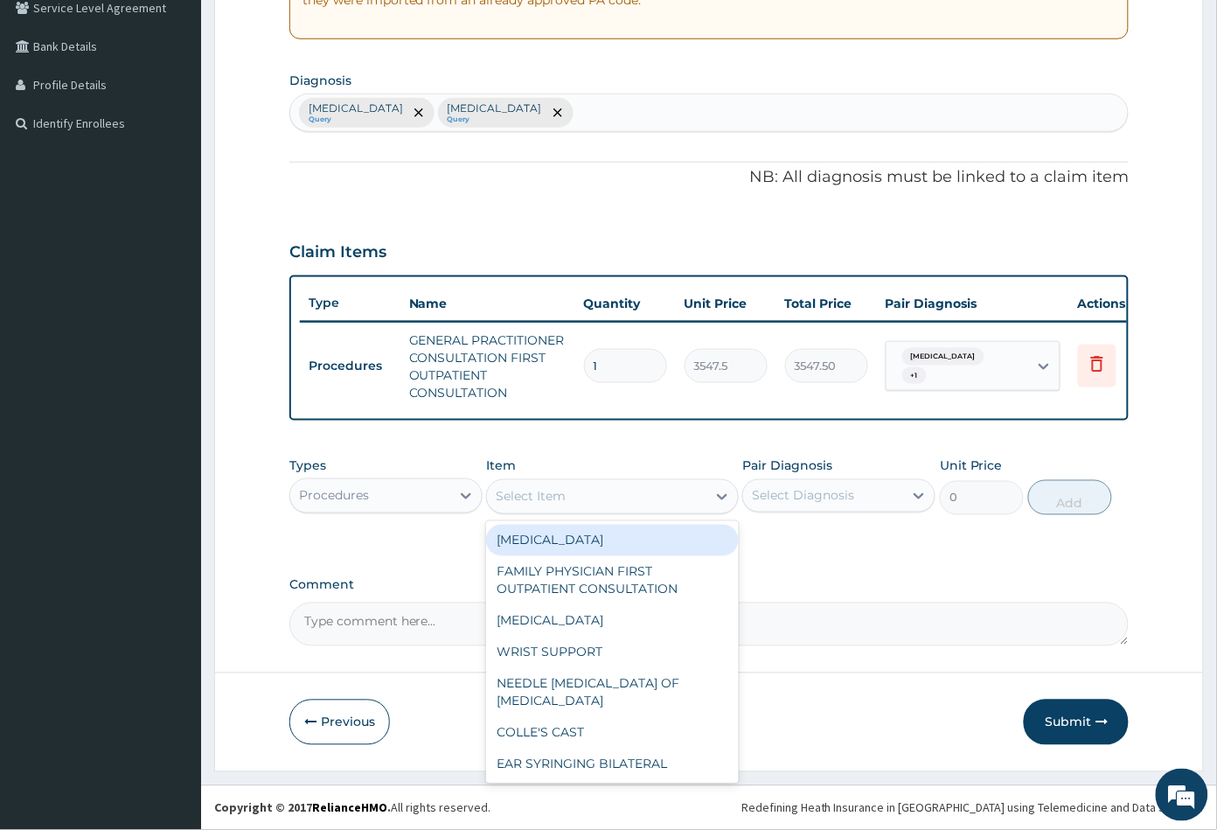
click at [389, 494] on div "Procedures" at bounding box center [370, 496] width 160 height 28
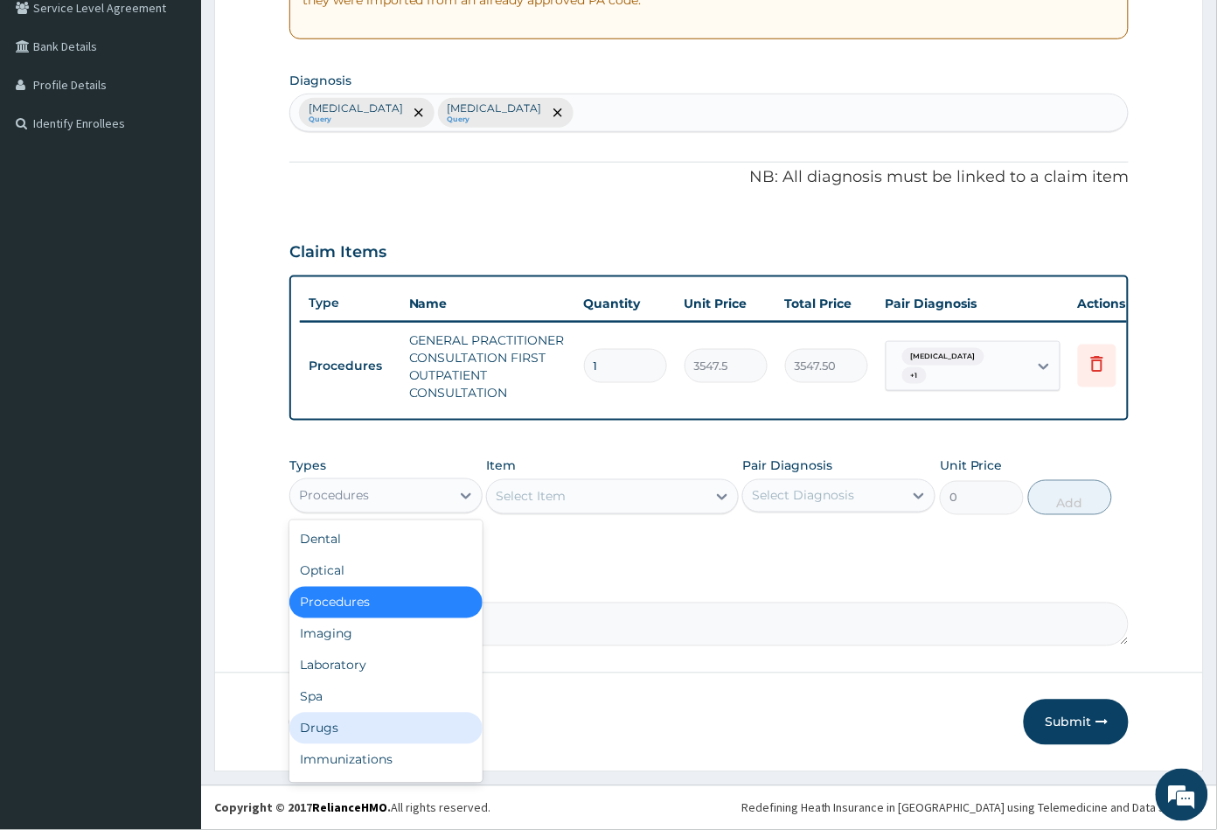
click at [334, 721] on div "Drugs" at bounding box center [385, 728] width 193 height 31
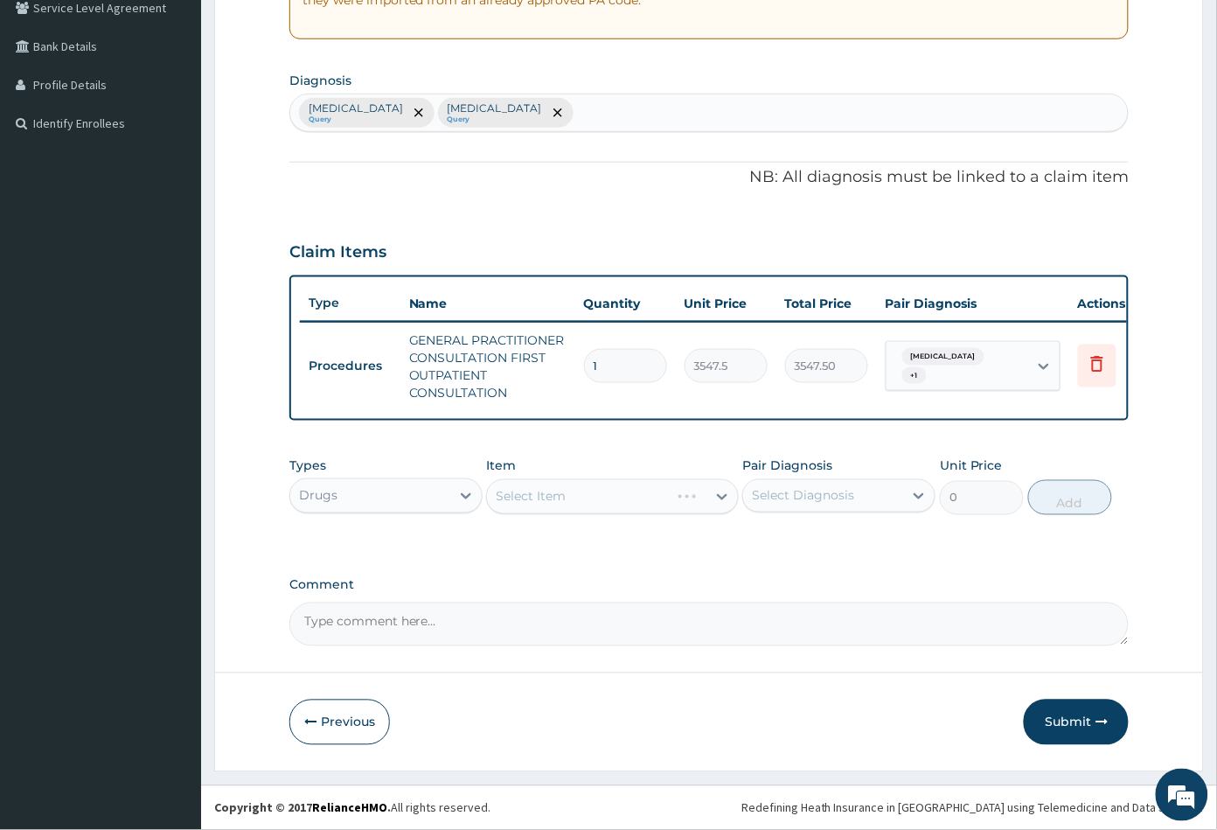
click at [600, 500] on div "Select Item" at bounding box center [612, 496] width 252 height 35
click at [607, 498] on div "Select Item" at bounding box center [596, 497] width 219 height 28
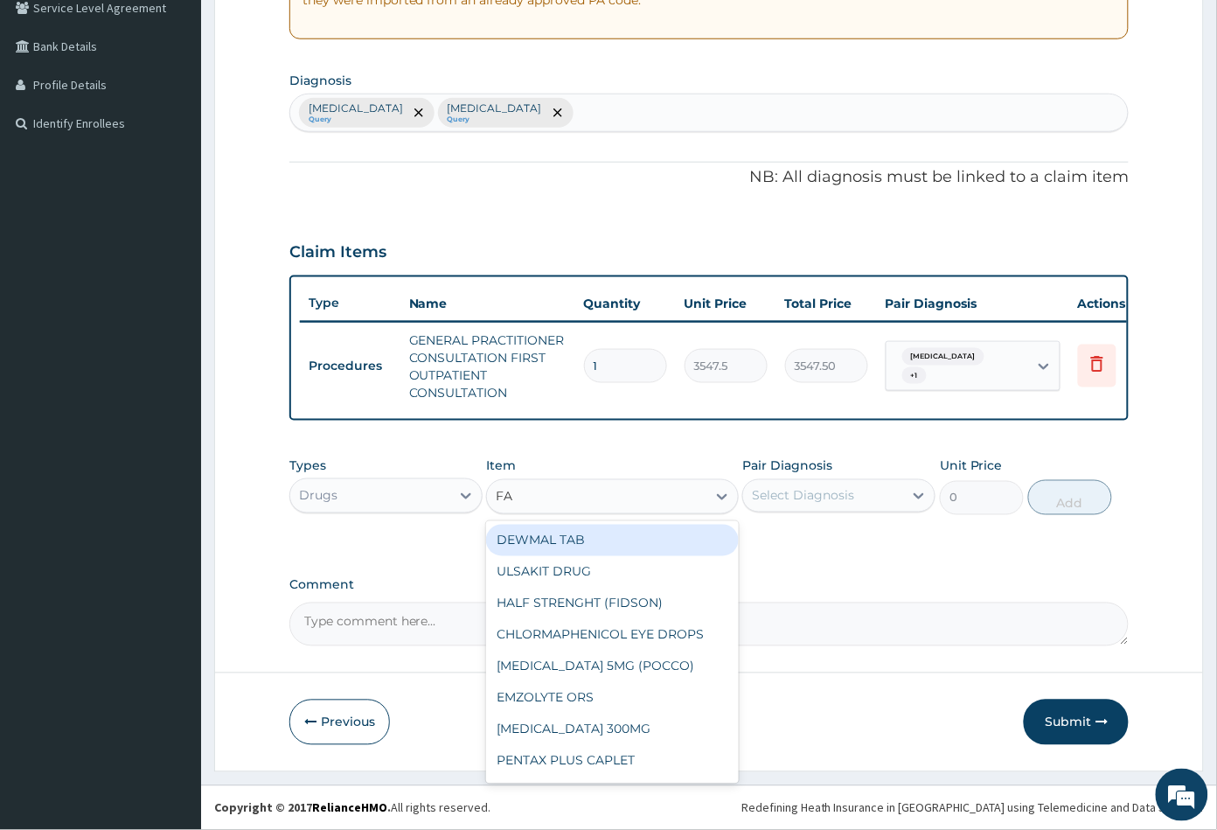
type input "FAN"
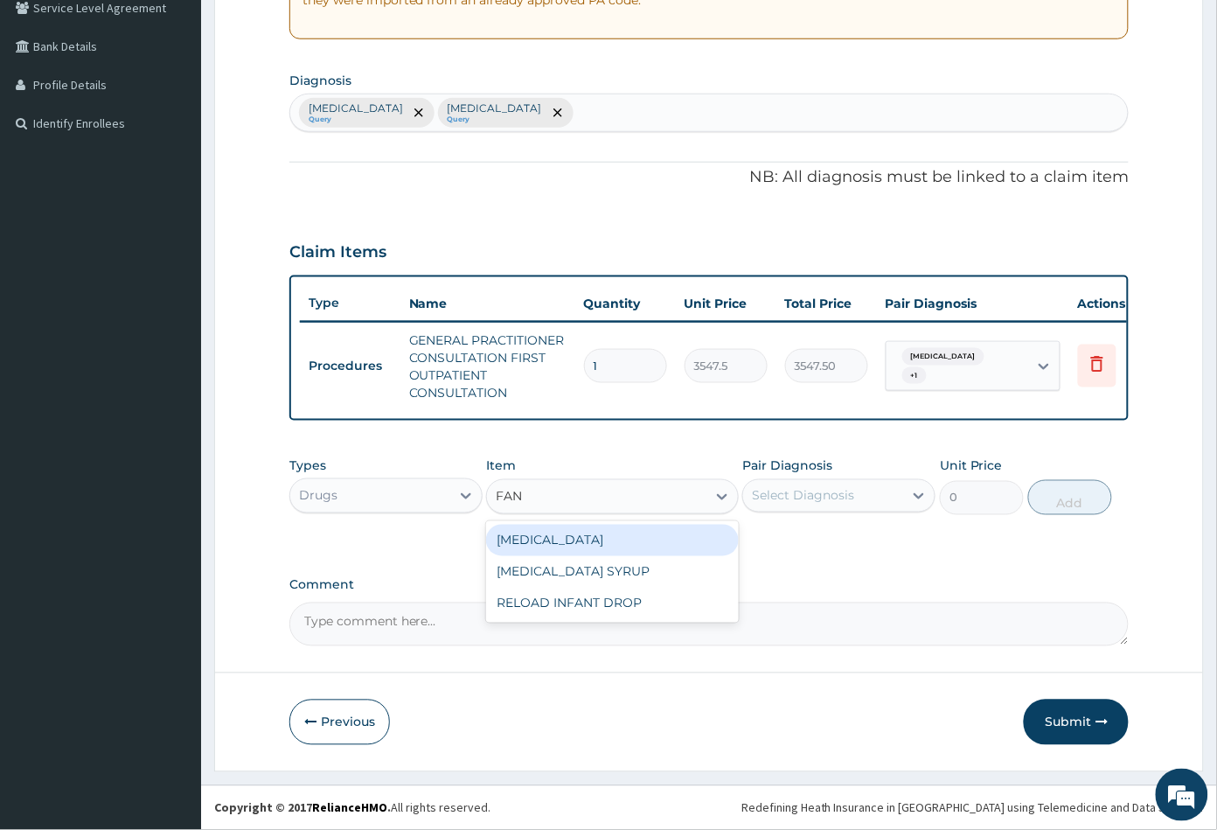
click at [627, 543] on div "FANSIDAR" at bounding box center [612, 540] width 252 height 31
type input "212.8500061035156"
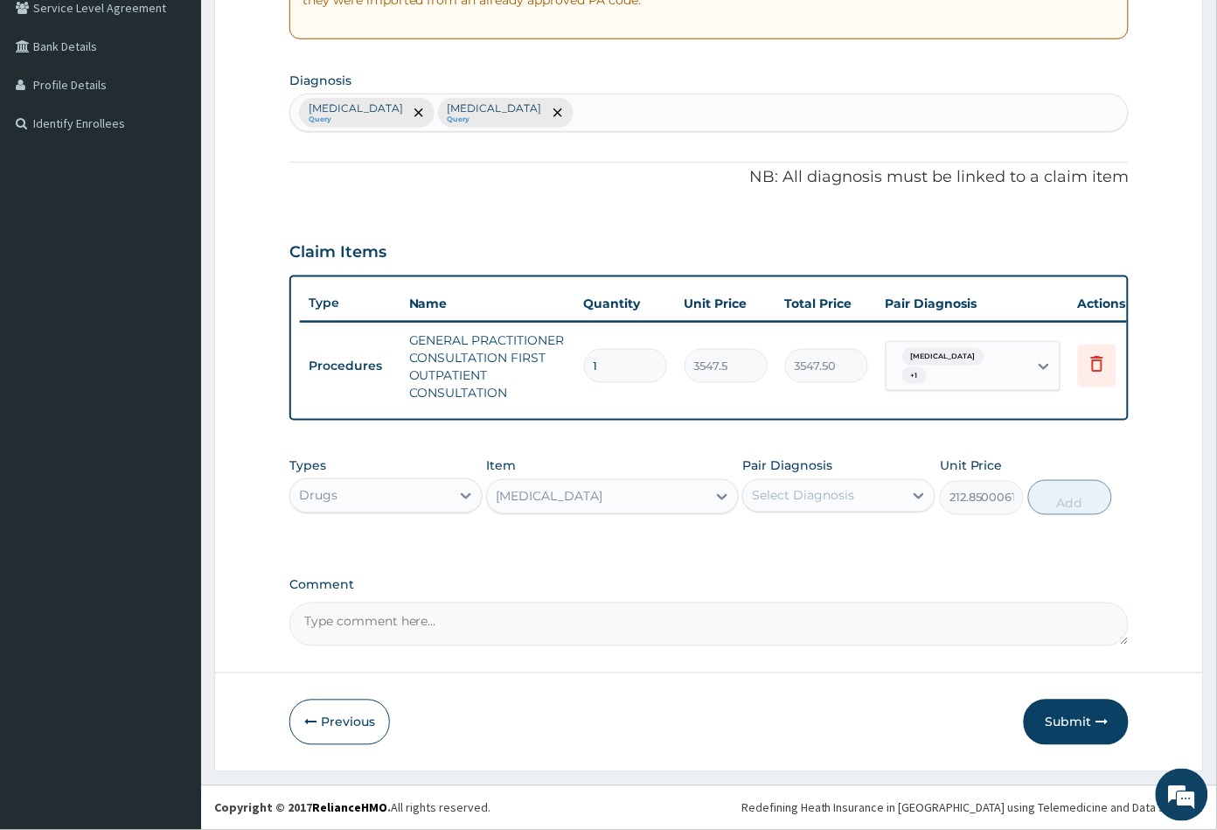
click at [818, 495] on div "Select Diagnosis" at bounding box center [803, 495] width 102 height 17
click at [820, 594] on div "Malaria" at bounding box center [838, 577] width 193 height 36
checkbox input "true"
click at [1076, 498] on button "Add" at bounding box center [1070, 497] width 84 height 35
type input "0"
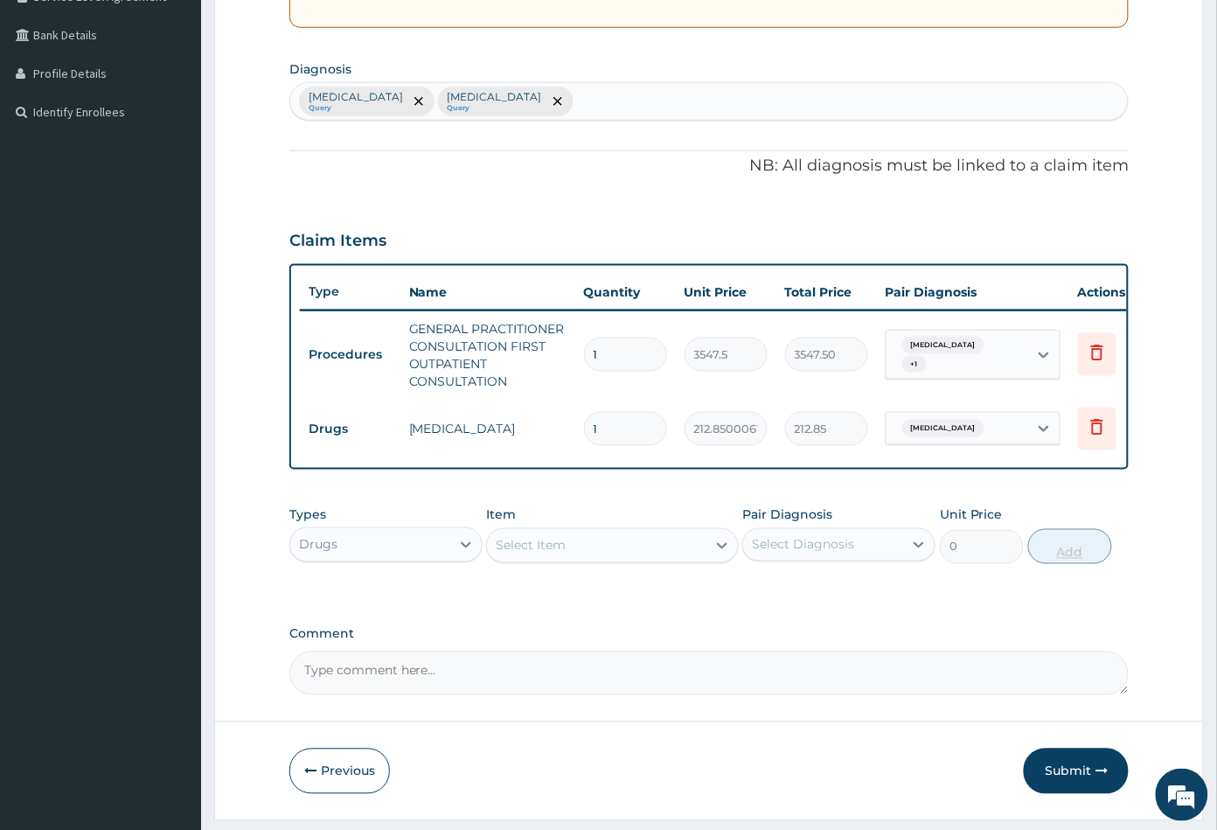
type input "0.00"
type input "3"
type input "638.55"
type input "3"
click at [639, 554] on div "Select Item" at bounding box center [596, 546] width 219 height 28
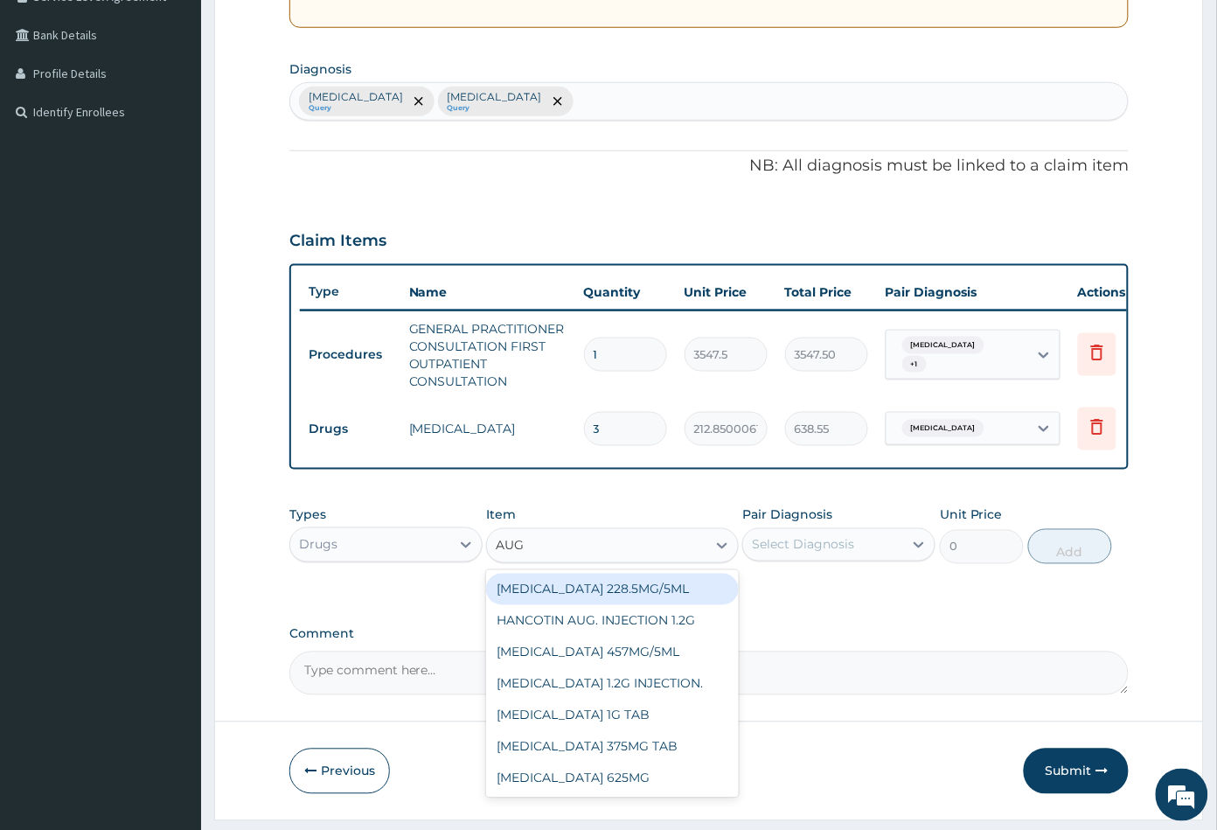
type input "AUGM"
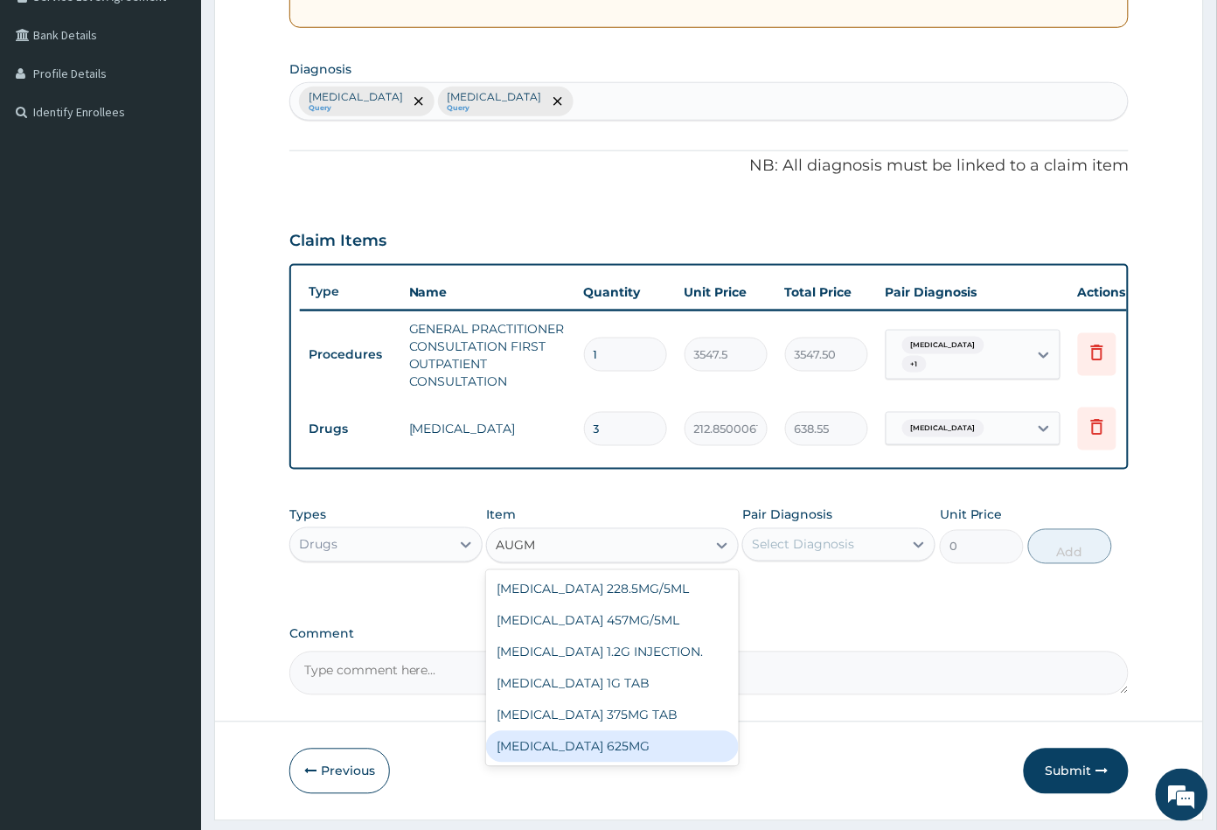
click at [646, 761] on div "AUGMENTIN 625MG" at bounding box center [612, 746] width 252 height 31
type input "886.875"
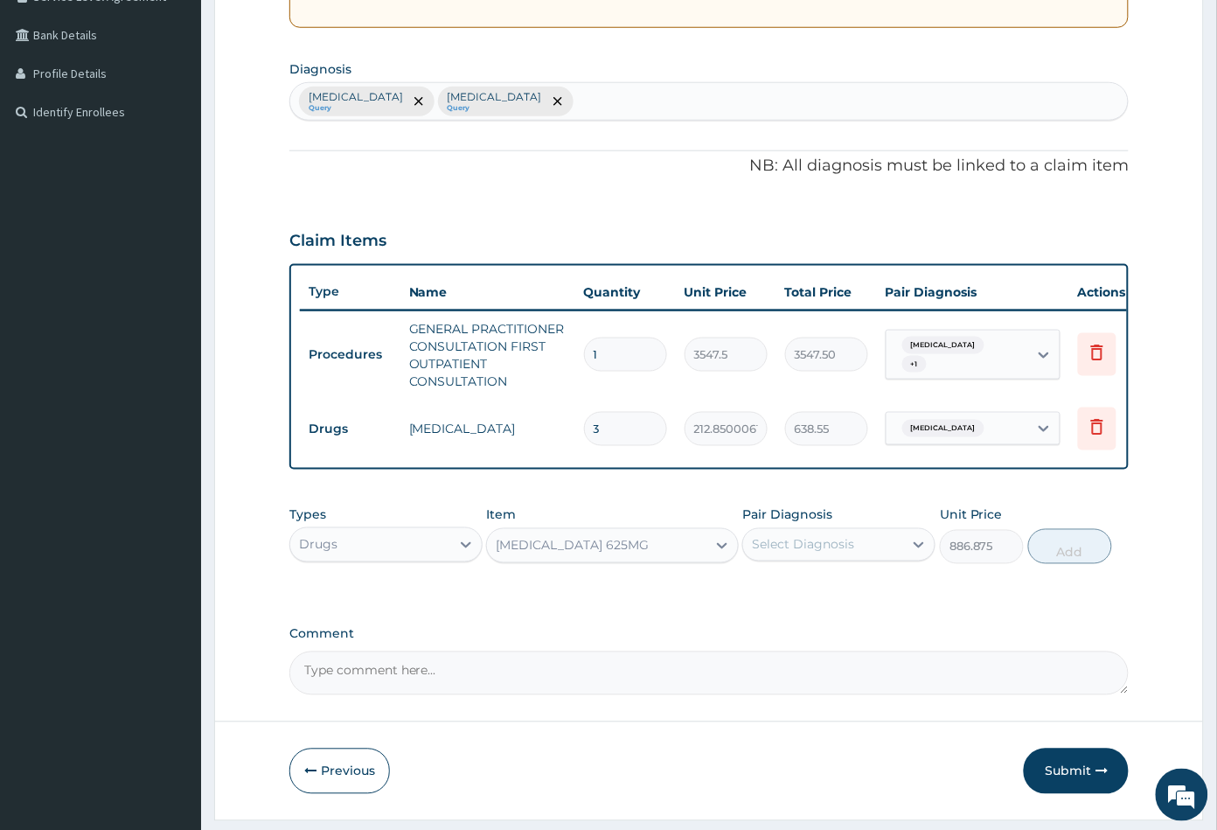
click at [805, 553] on div "Select Diagnosis" at bounding box center [803, 544] width 102 height 17
click at [835, 596] on label "Upper respiratory infection" at bounding box center [825, 587] width 108 height 17
checkbox input "true"
click at [1062, 564] on button "Add" at bounding box center [1070, 546] width 84 height 35
type input "0"
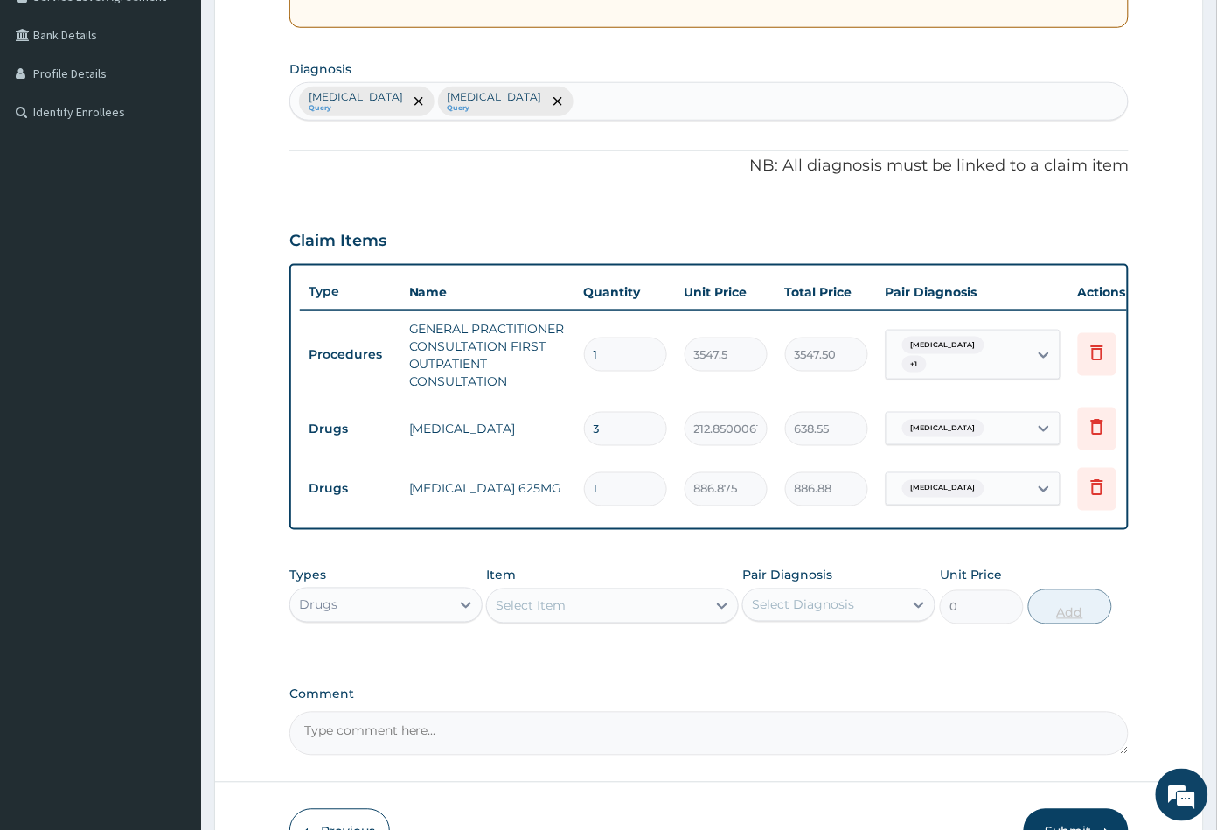
type input "14"
type input "12416.25"
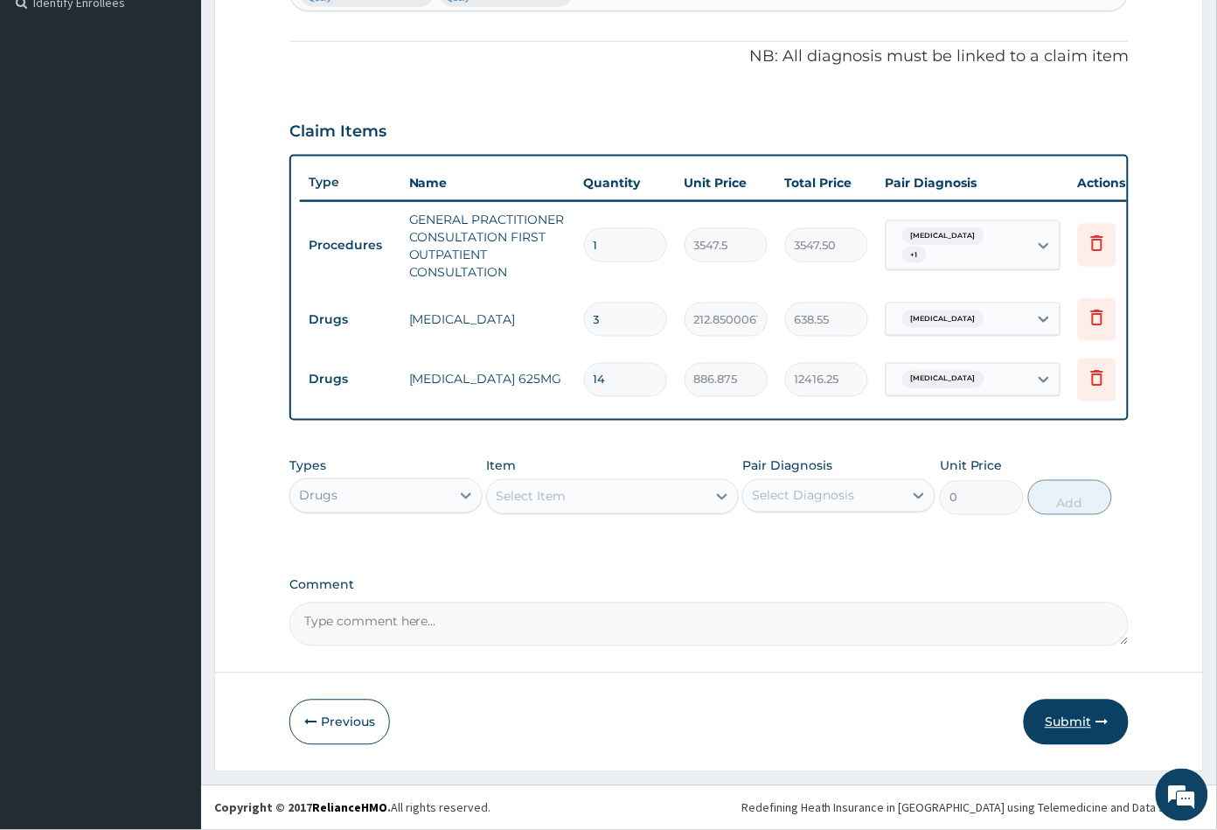
type input "14"
click at [1067, 726] on button "Submit" at bounding box center [1076, 721] width 105 height 45
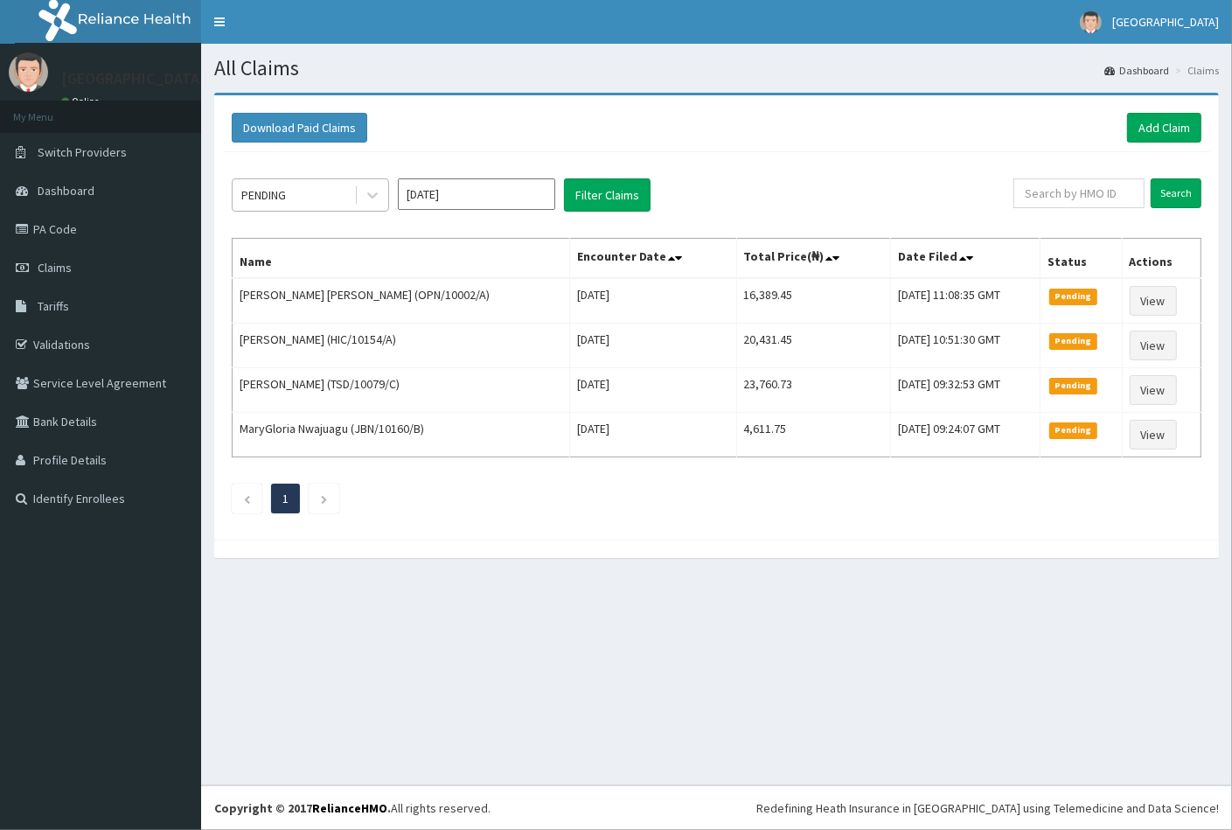
click at [308, 190] on div "PENDING" at bounding box center [294, 195] width 122 height 28
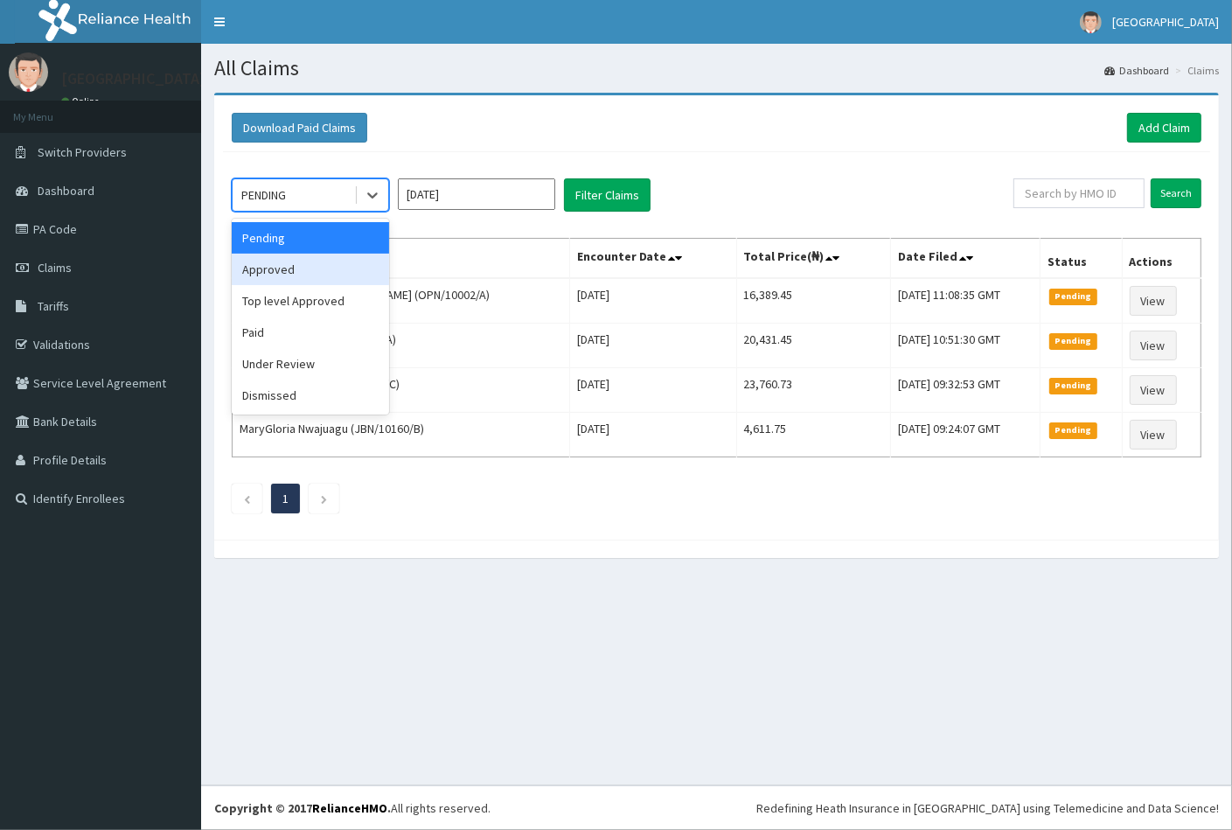
click at [293, 279] on div "Approved" at bounding box center [310, 269] width 157 height 31
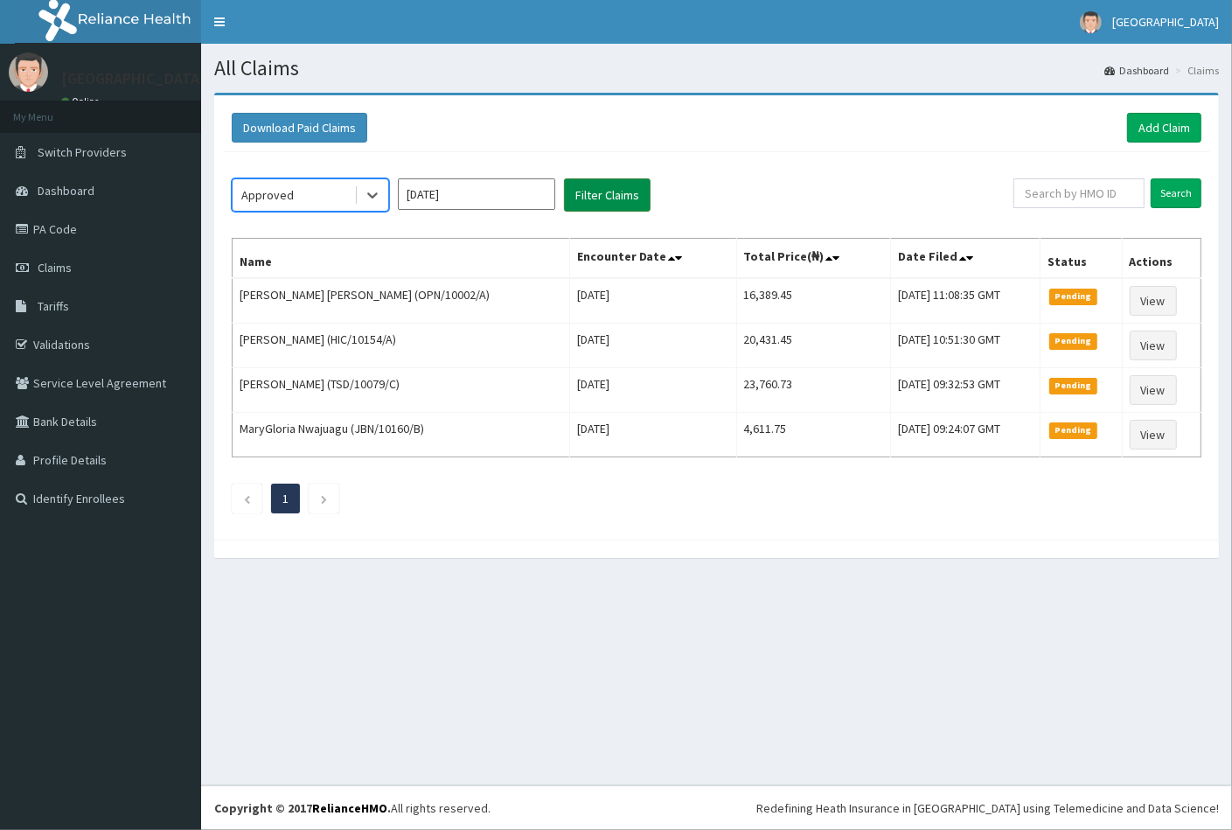
click at [593, 193] on button "Filter Claims" at bounding box center [607, 194] width 87 height 33
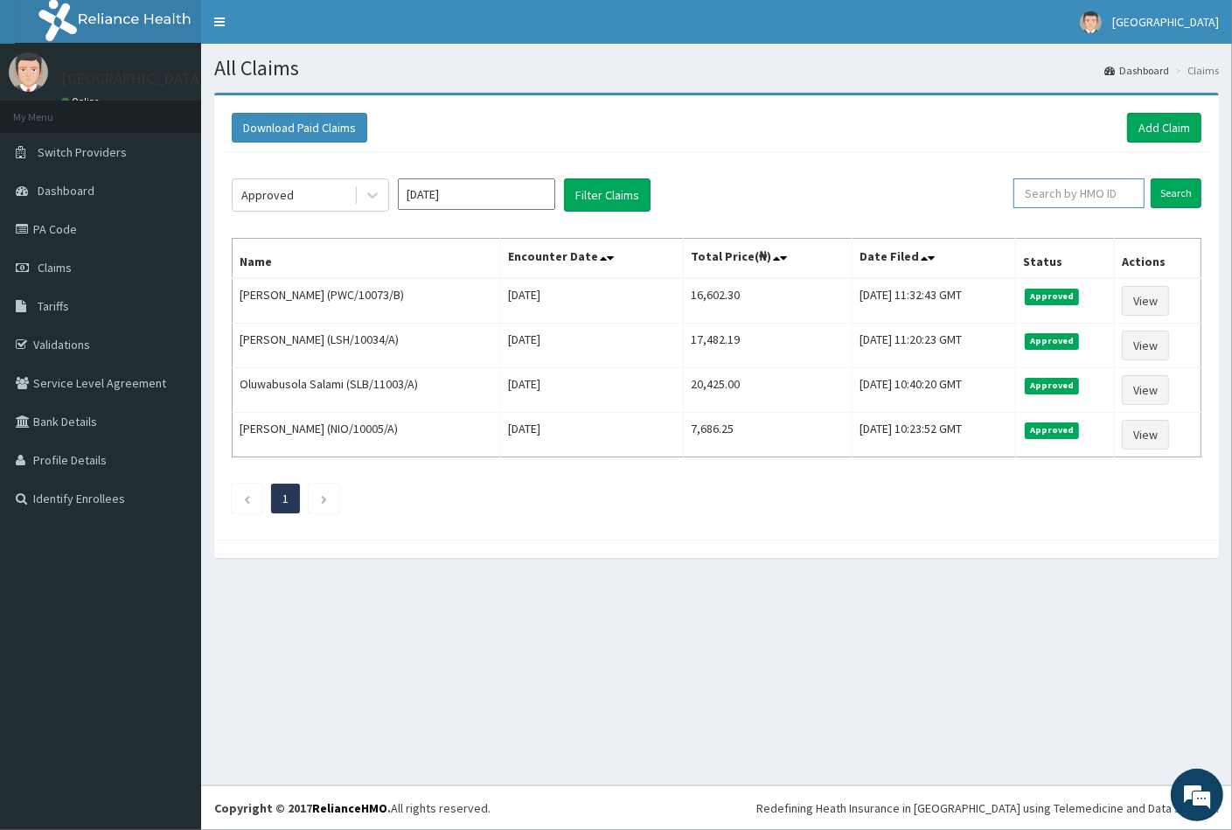
click at [1042, 182] on input "text" at bounding box center [1078, 193] width 131 height 30
paste input "STT/10307/B"
type input "STT/10307/B"
click at [1185, 196] on input "Search" at bounding box center [1176, 193] width 51 height 30
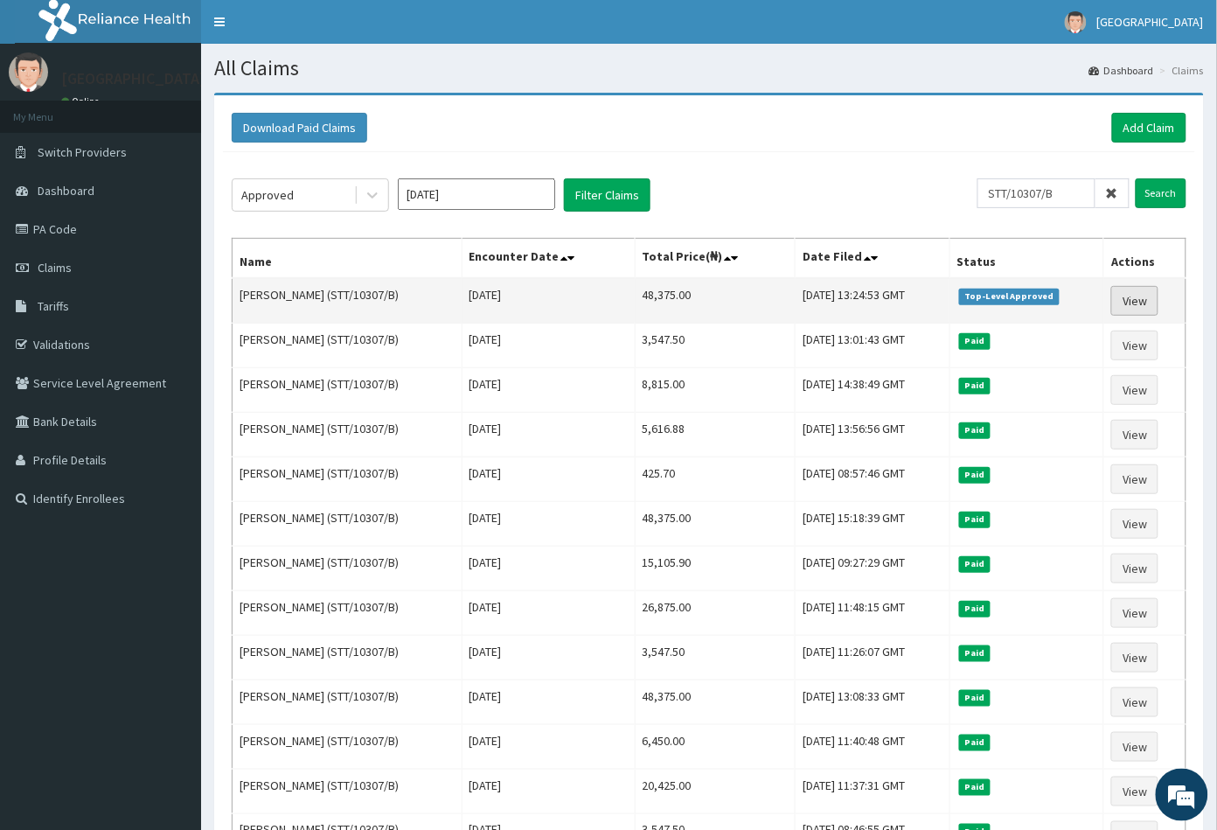
click at [1144, 298] on link "View" at bounding box center [1134, 301] width 47 height 30
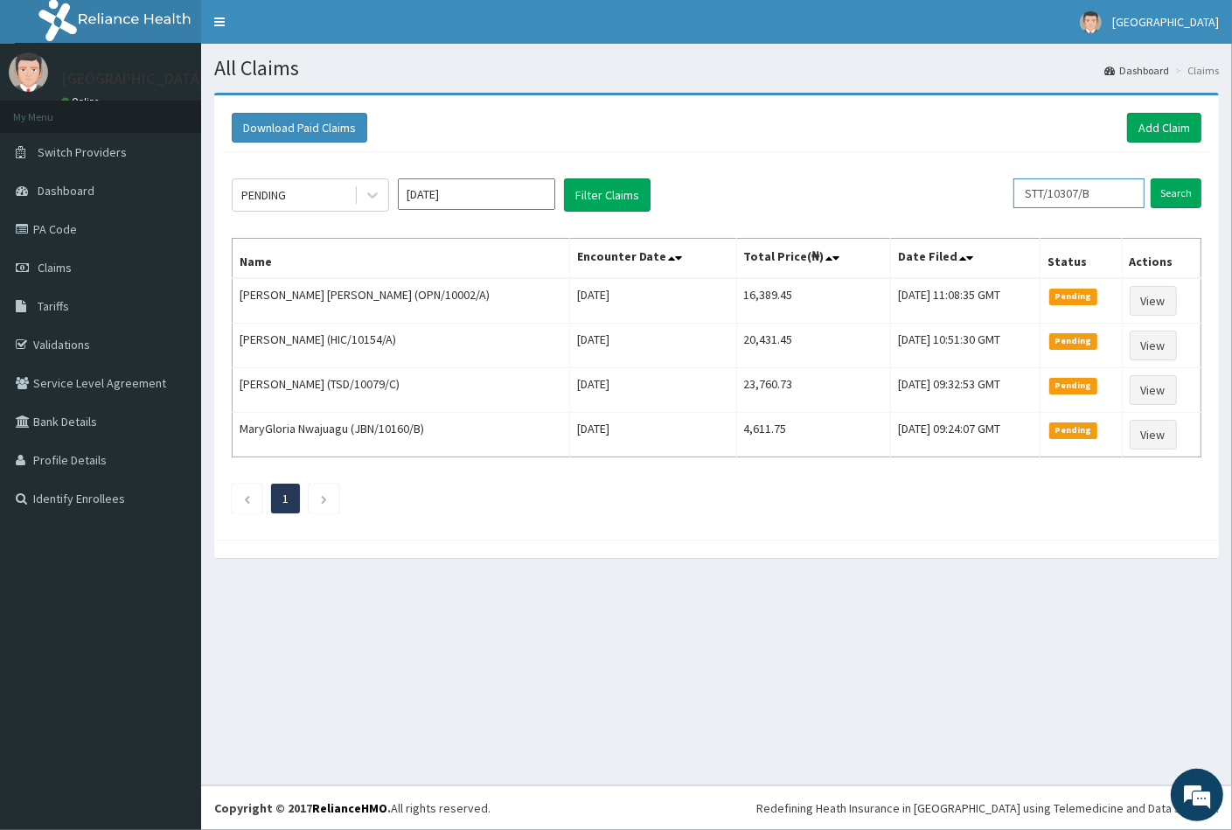
drag, startPoint x: 1120, startPoint y: 189, endPoint x: 1026, endPoint y: 200, distance: 95.1
click at [1026, 200] on input "STT/10307/B" at bounding box center [1078, 193] width 131 height 30
click at [1026, 197] on input "text" at bounding box center [1078, 193] width 131 height 30
paste input "OAA/10069/A"
type input "OAA/10069/A"
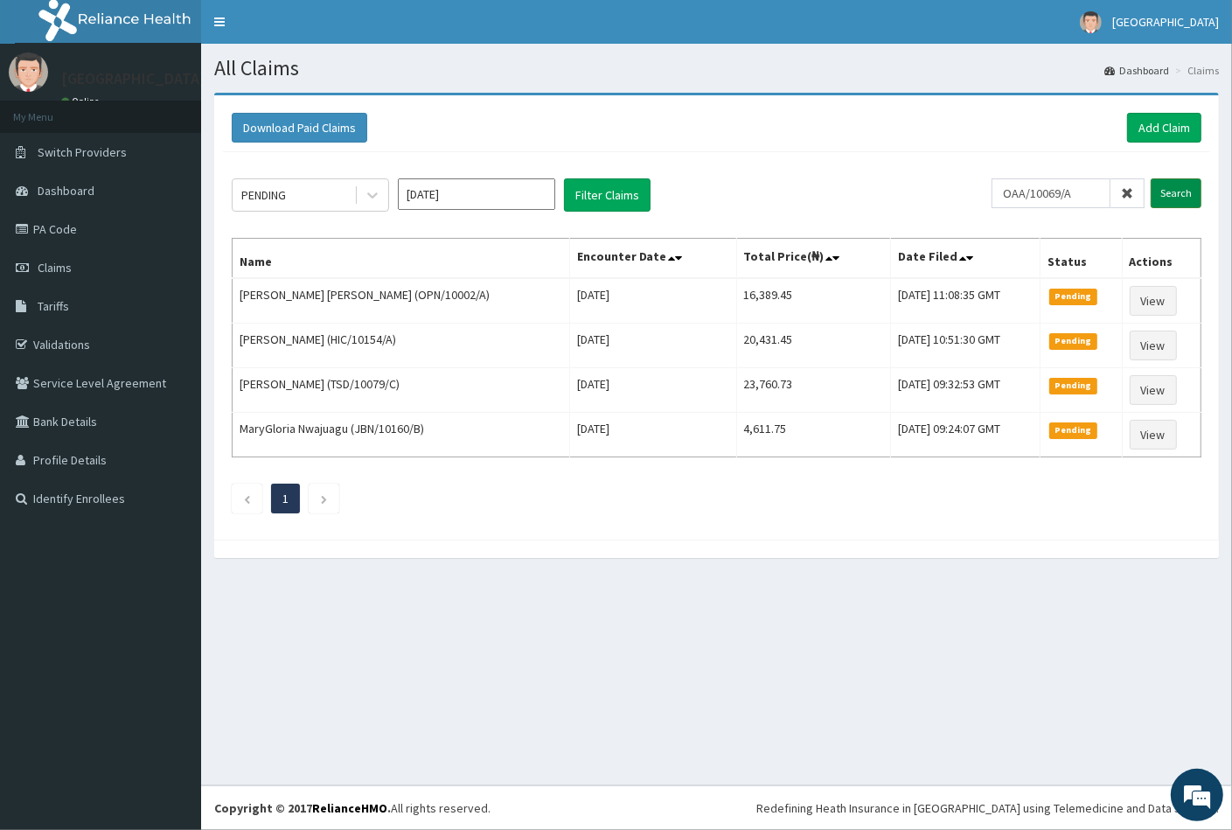
click at [1178, 195] on input "Search" at bounding box center [1176, 193] width 51 height 30
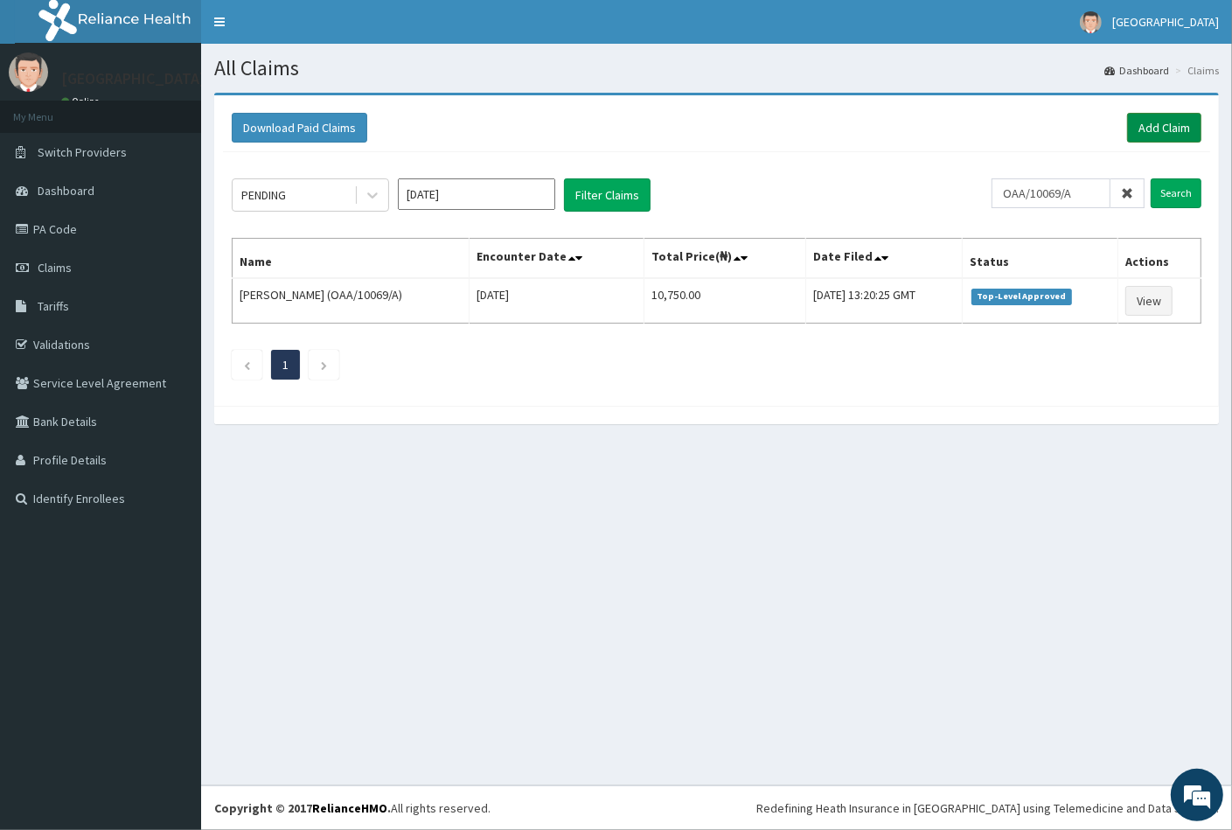
click at [1141, 138] on link "Add Claim" at bounding box center [1164, 128] width 74 height 30
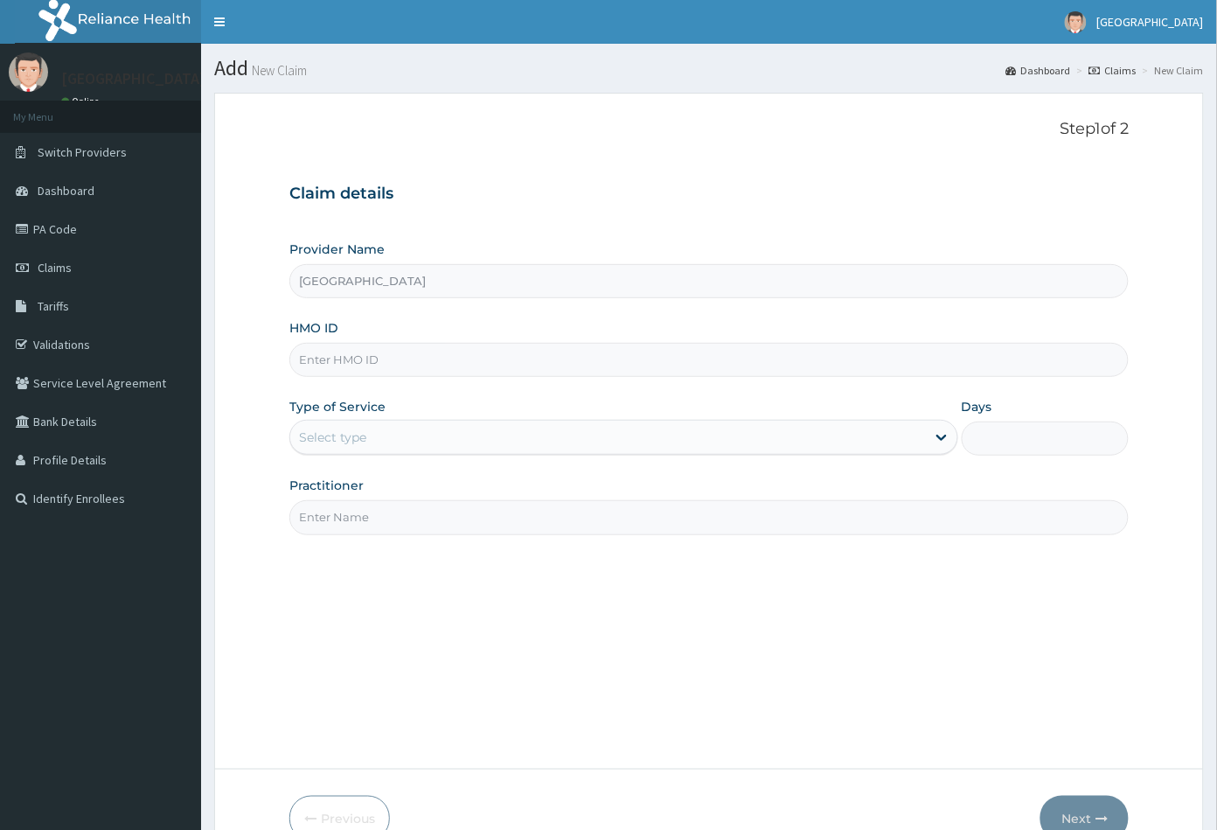
click at [659, 178] on div "Claim details Provider Name Peachcare Medical Centre HMO ID Type of Service Sel…" at bounding box center [709, 350] width 840 height 367
click at [327, 355] on input "HMO ID" at bounding box center [709, 360] width 840 height 34
paste input "OAA/10069/A"
type input "OAA/10069/A"
click at [329, 442] on div "Select type" at bounding box center [332, 436] width 67 height 17
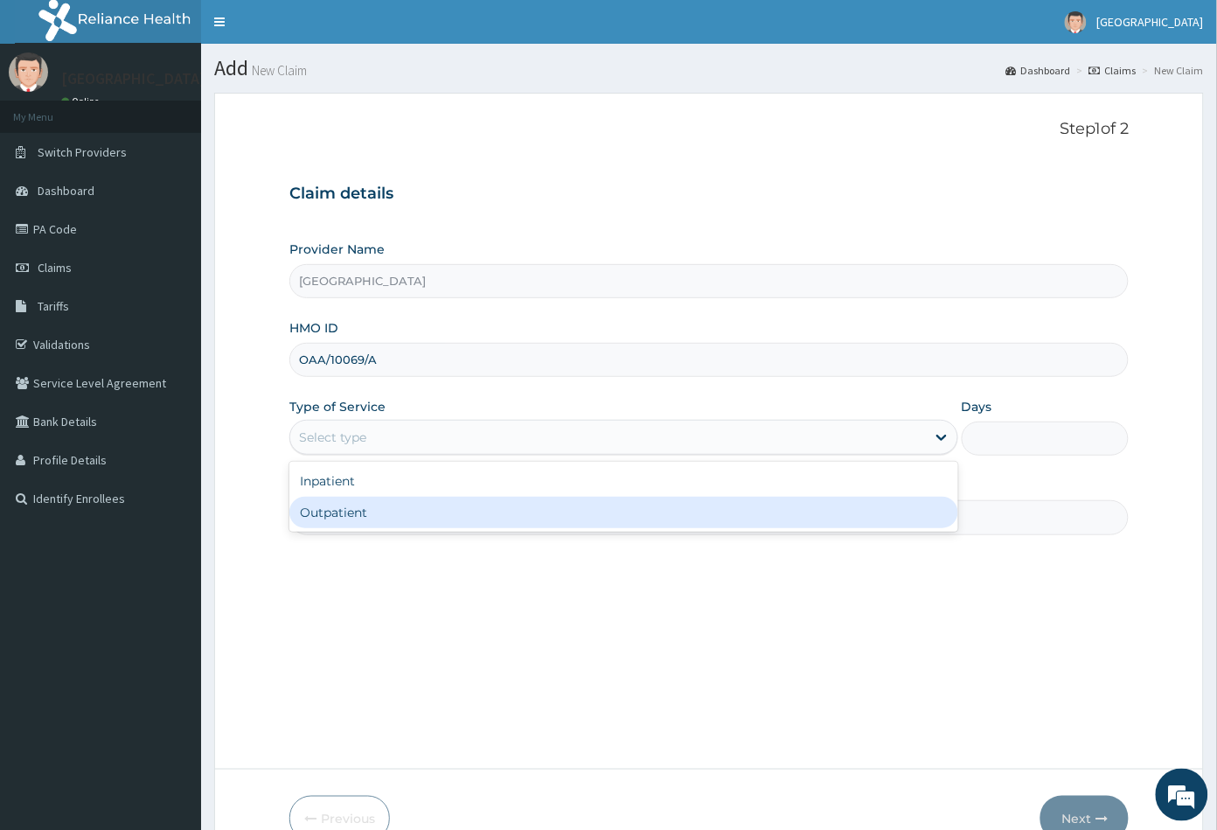
click at [335, 500] on div "Outpatient" at bounding box center [623, 512] width 669 height 31
type input "1"
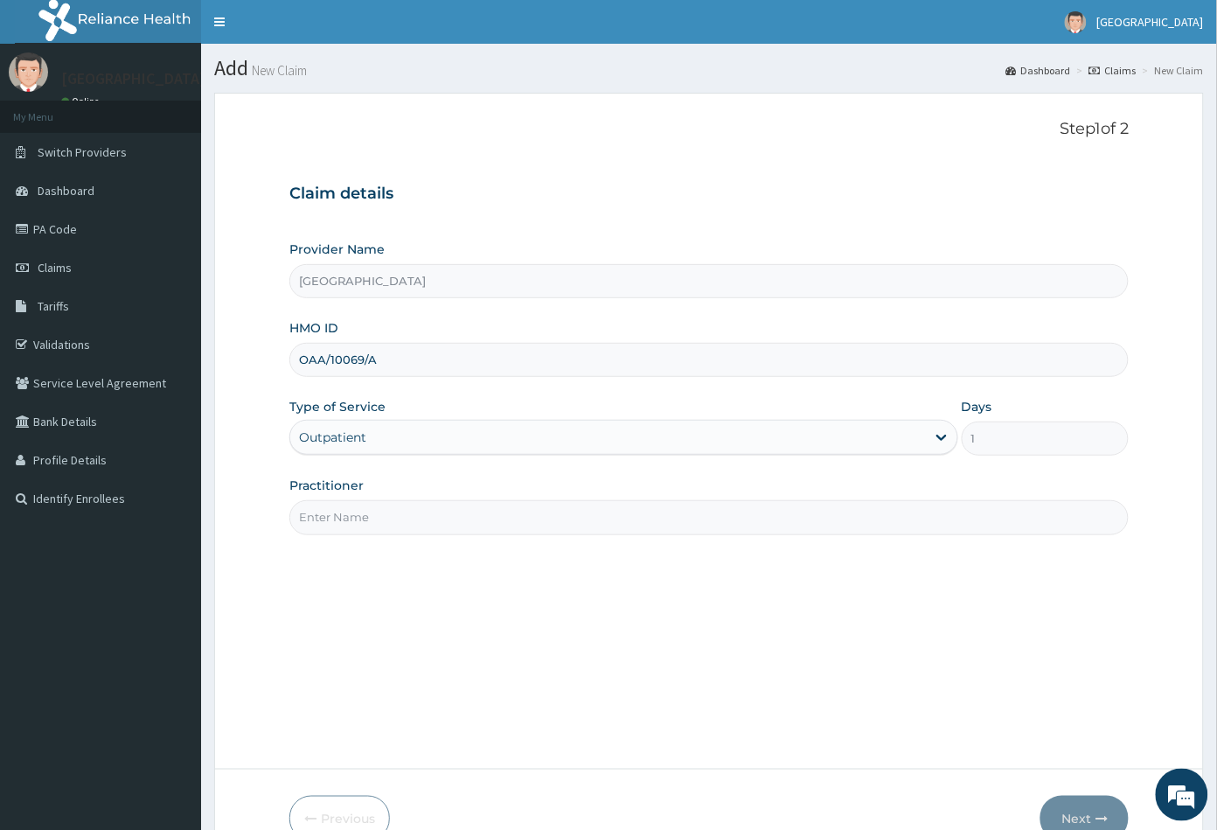
click at [346, 518] on input "Practitioner" at bounding box center [709, 517] width 840 height 34
type input "CON"
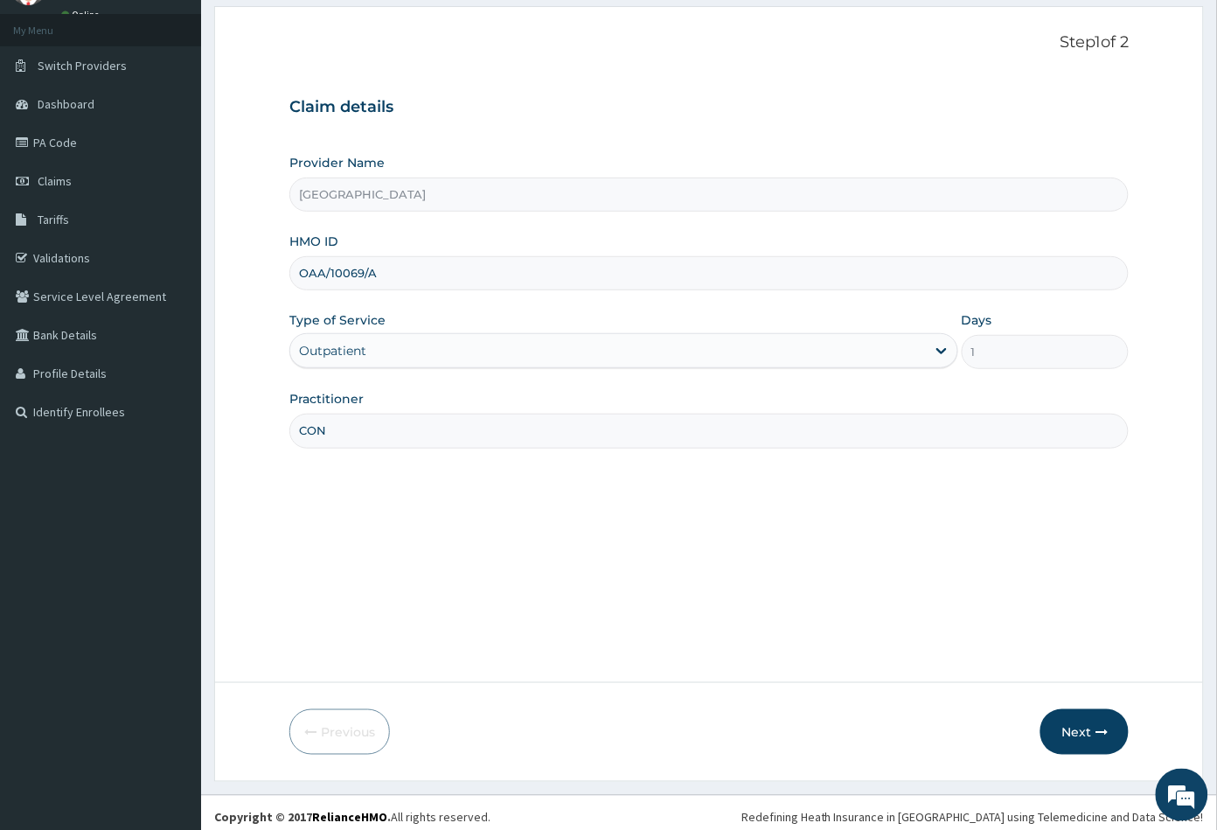
scroll to position [96, 0]
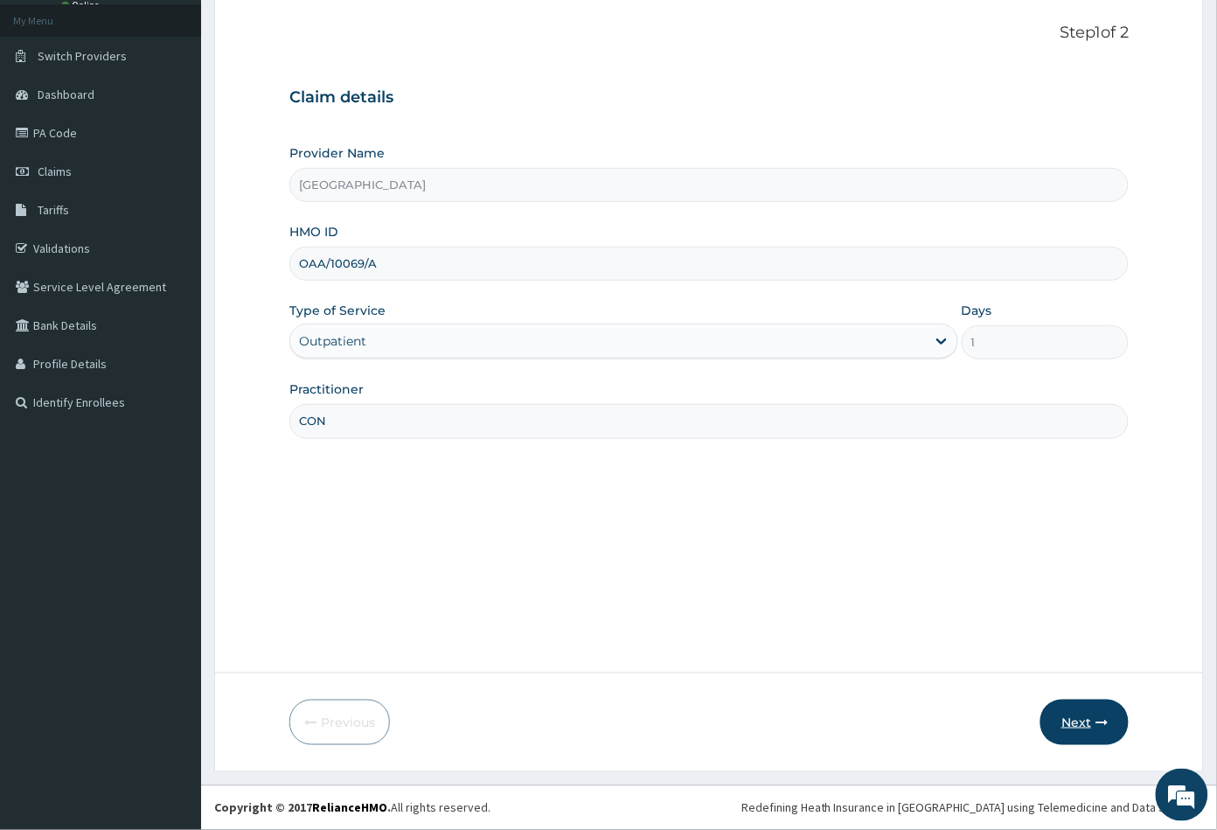
click at [1064, 728] on button "Next" at bounding box center [1084, 721] width 88 height 45
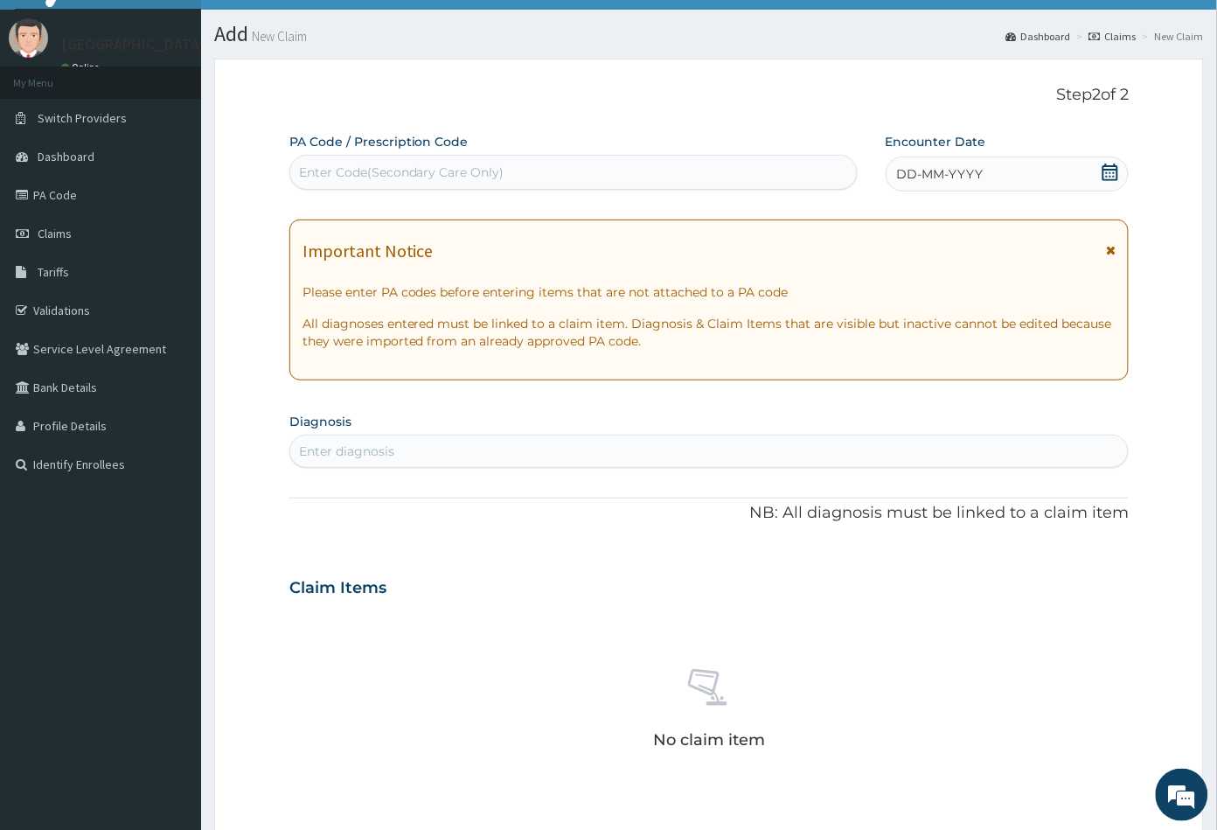
scroll to position [0, 0]
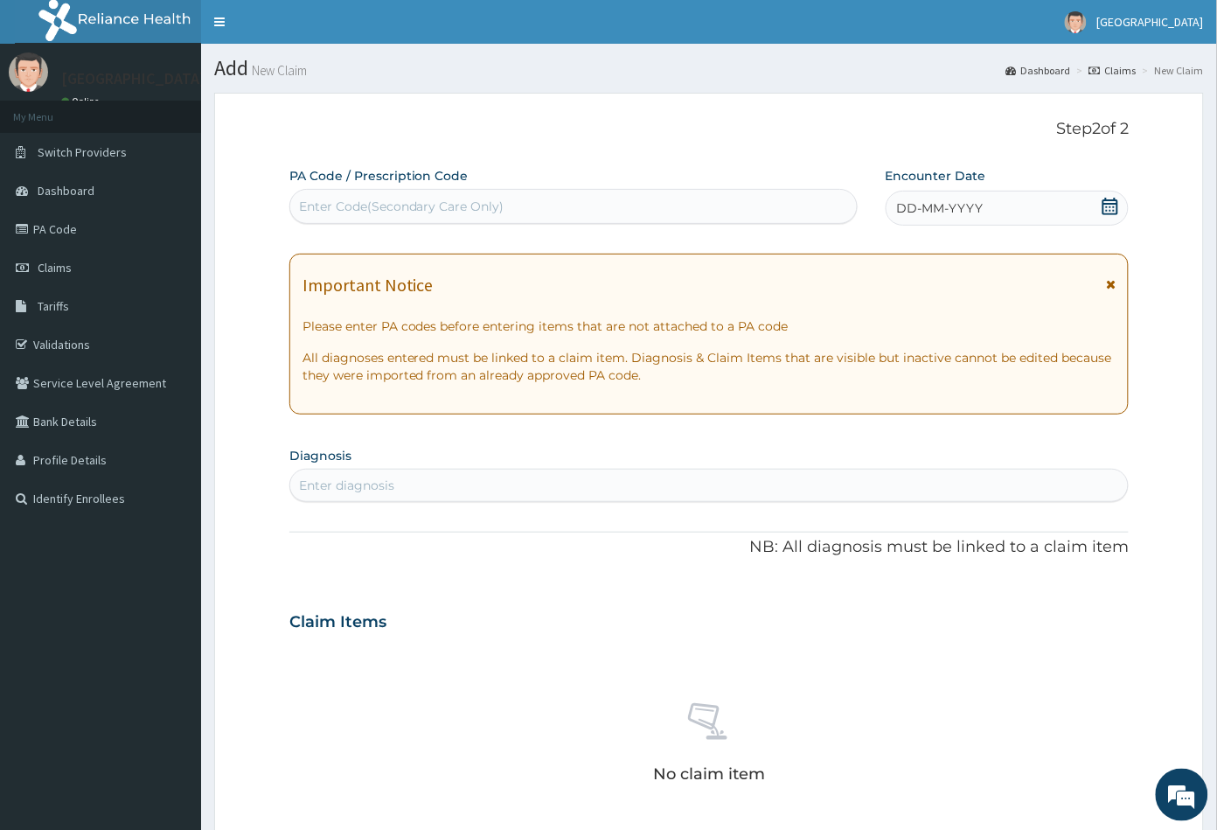
click at [412, 207] on div "Enter Code(Secondary Care Only)" at bounding box center [401, 206] width 205 height 17
paste input "PA/290B17"
type input "PA/290B17"
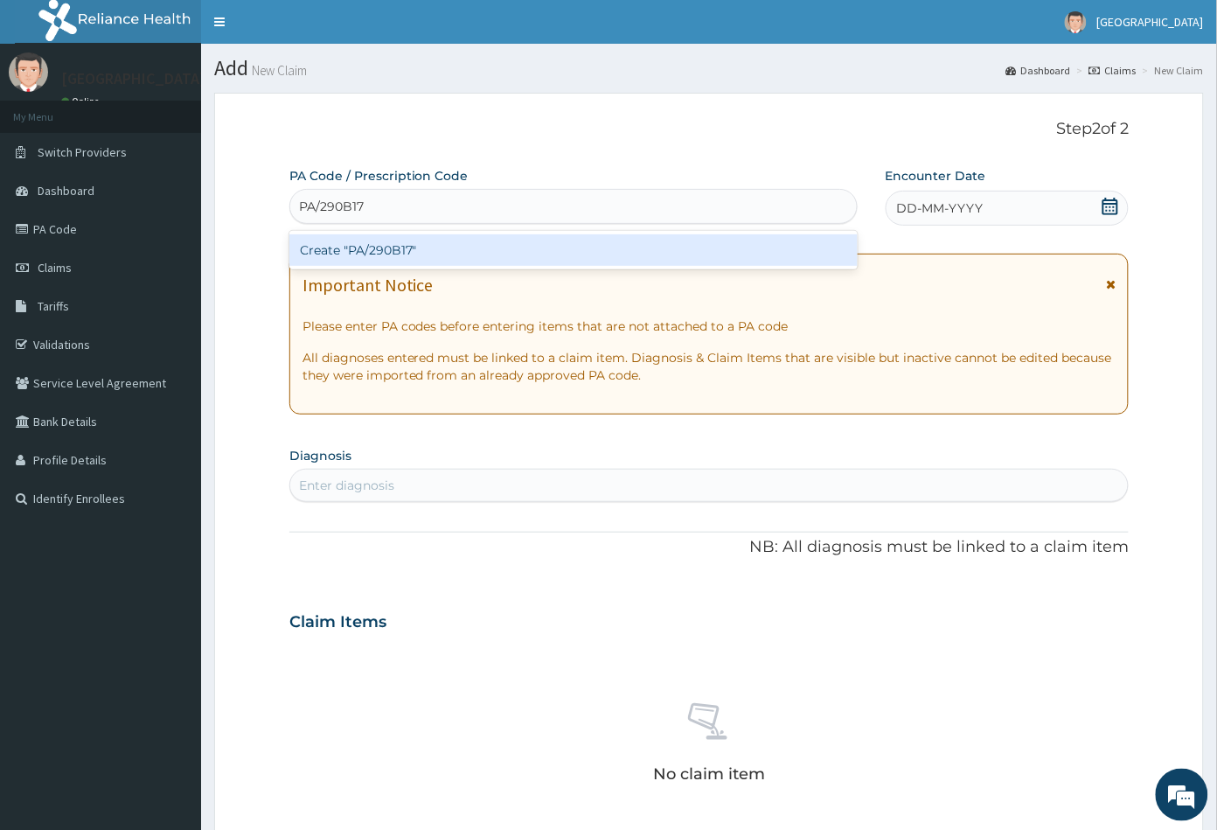
click at [400, 248] on div "Create "PA/290B17"" at bounding box center [573, 249] width 568 height 31
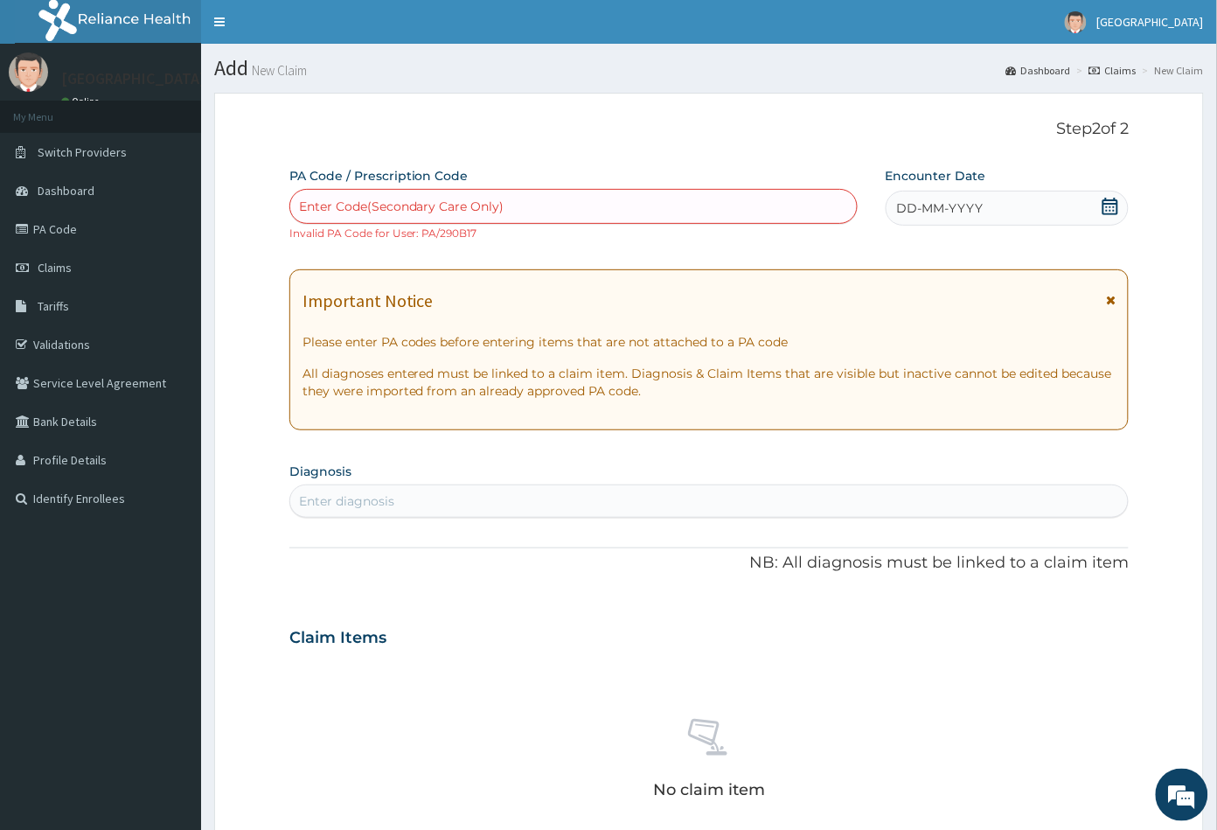
click at [390, 206] on div "Enter Code(Secondary Care Only)" at bounding box center [401, 206] width 205 height 17
paste input "PA/33BD33"
type input "PA/33BD33"
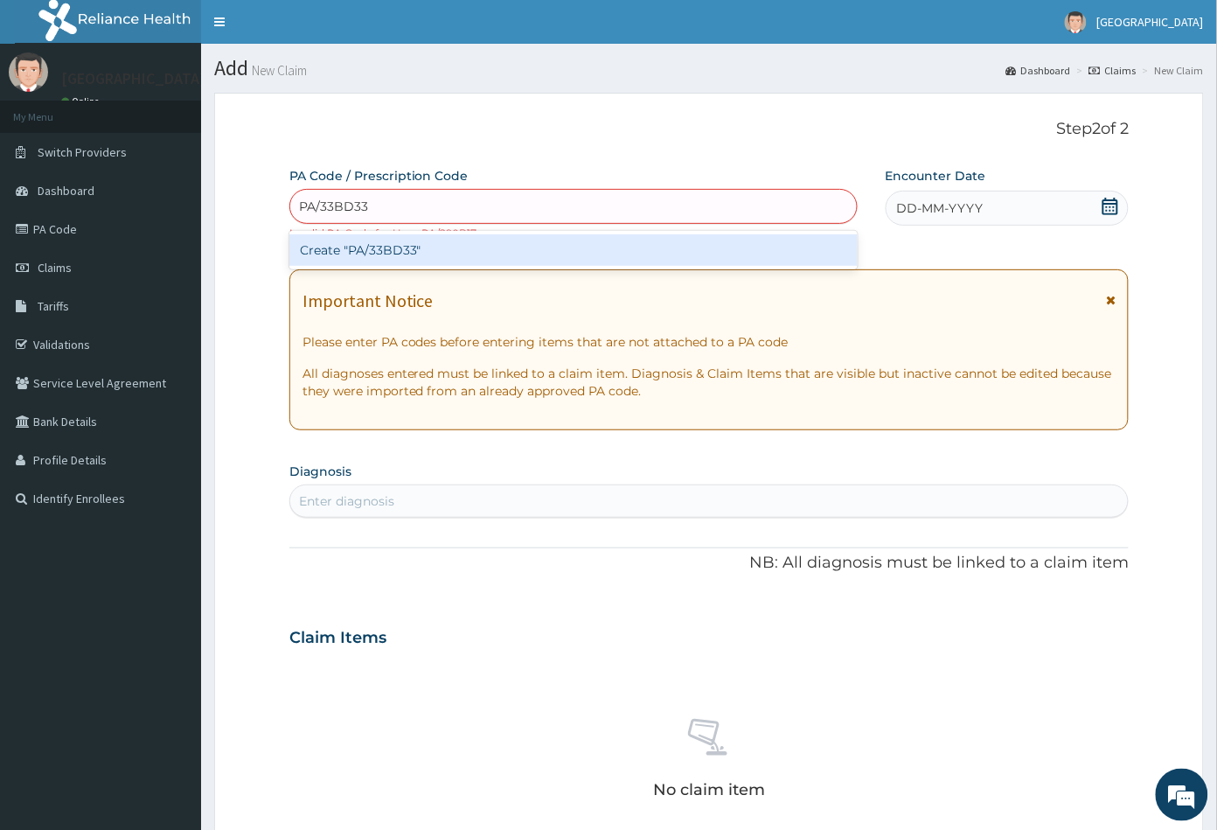
click at [388, 260] on div "Create "PA/33BD33"" at bounding box center [573, 249] width 568 height 31
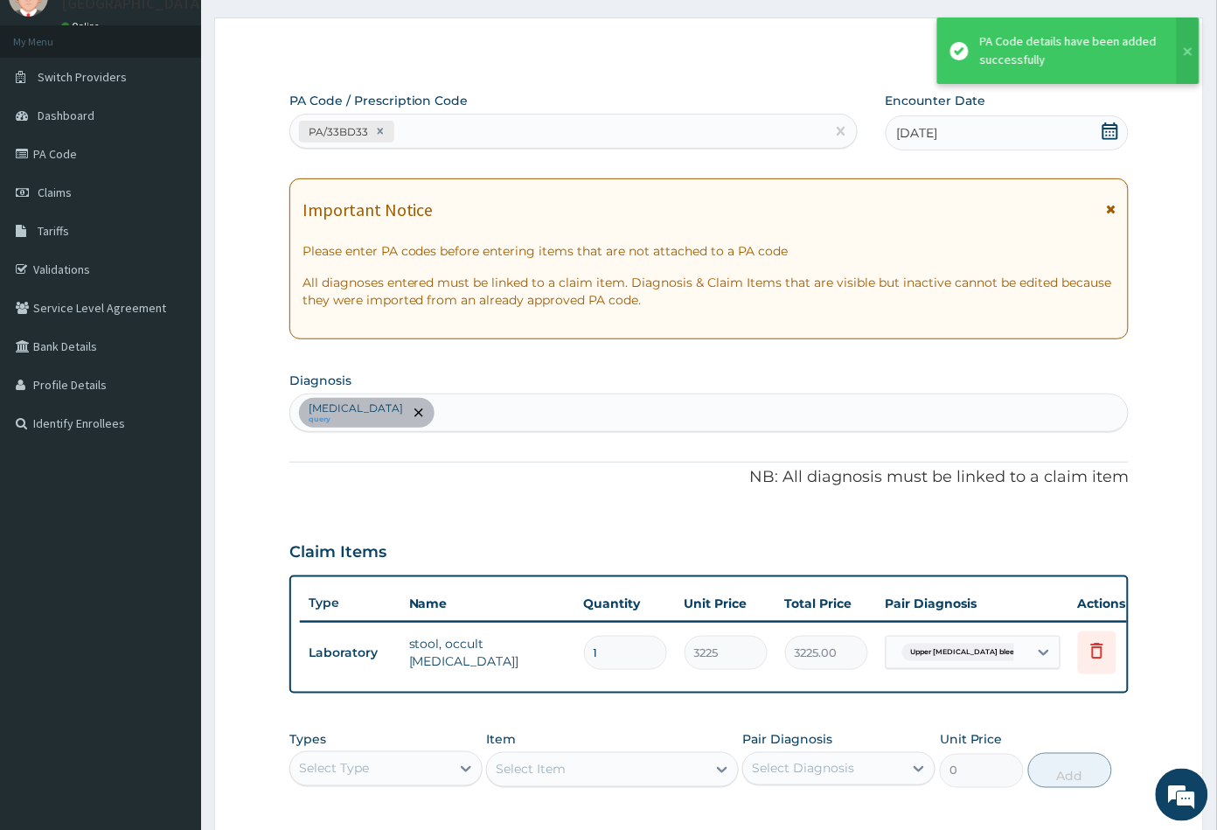
scroll to position [97, 0]
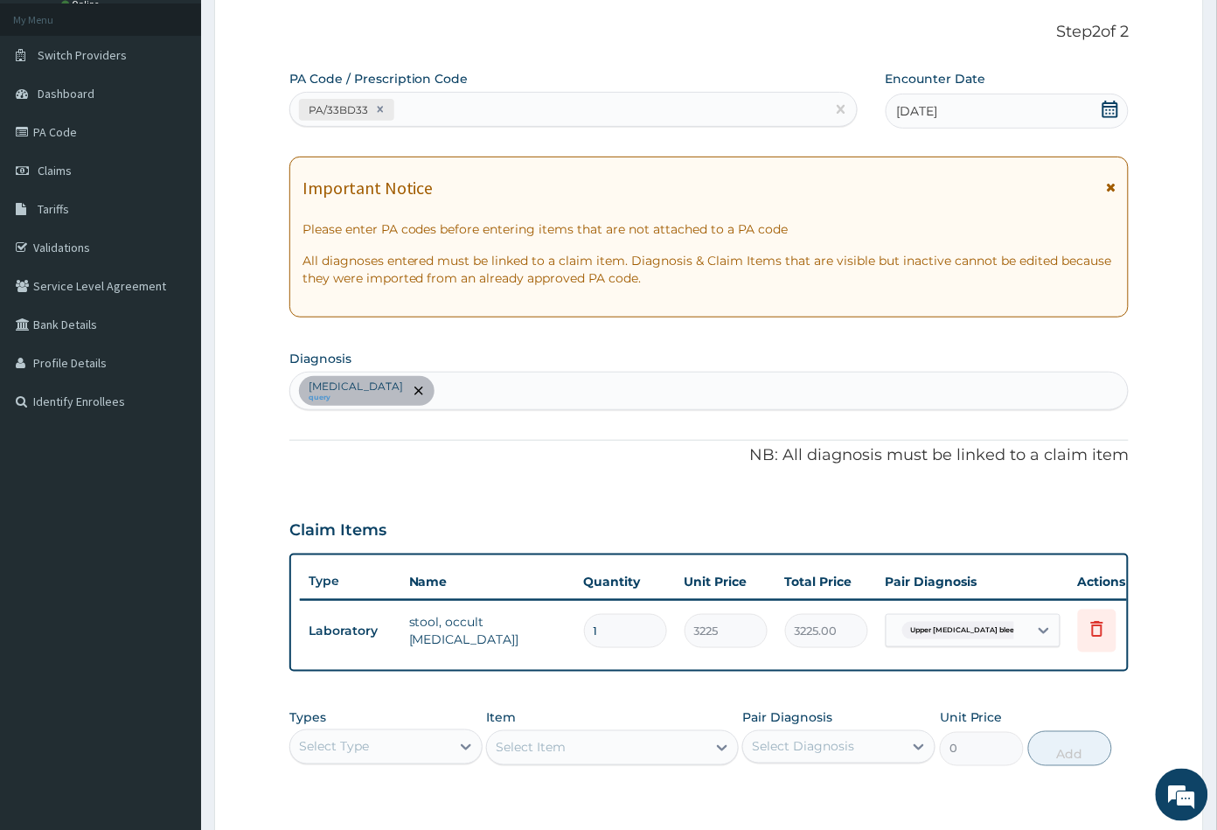
click at [427, 110] on div "PA/33BD33" at bounding box center [557, 109] width 535 height 29
paste input "PA/CECC13"
type input "PA/CECC13"
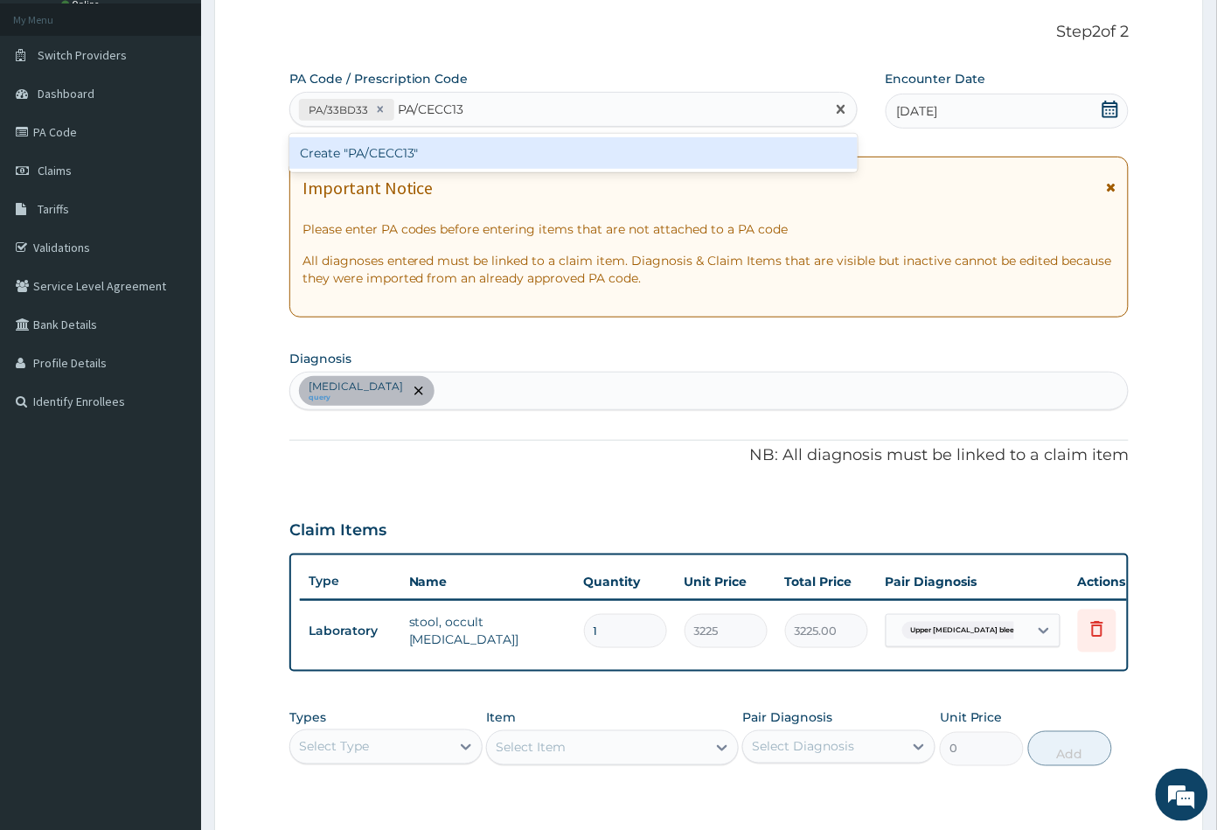
click at [396, 149] on div "Create "PA/CECC13"" at bounding box center [573, 152] width 568 height 31
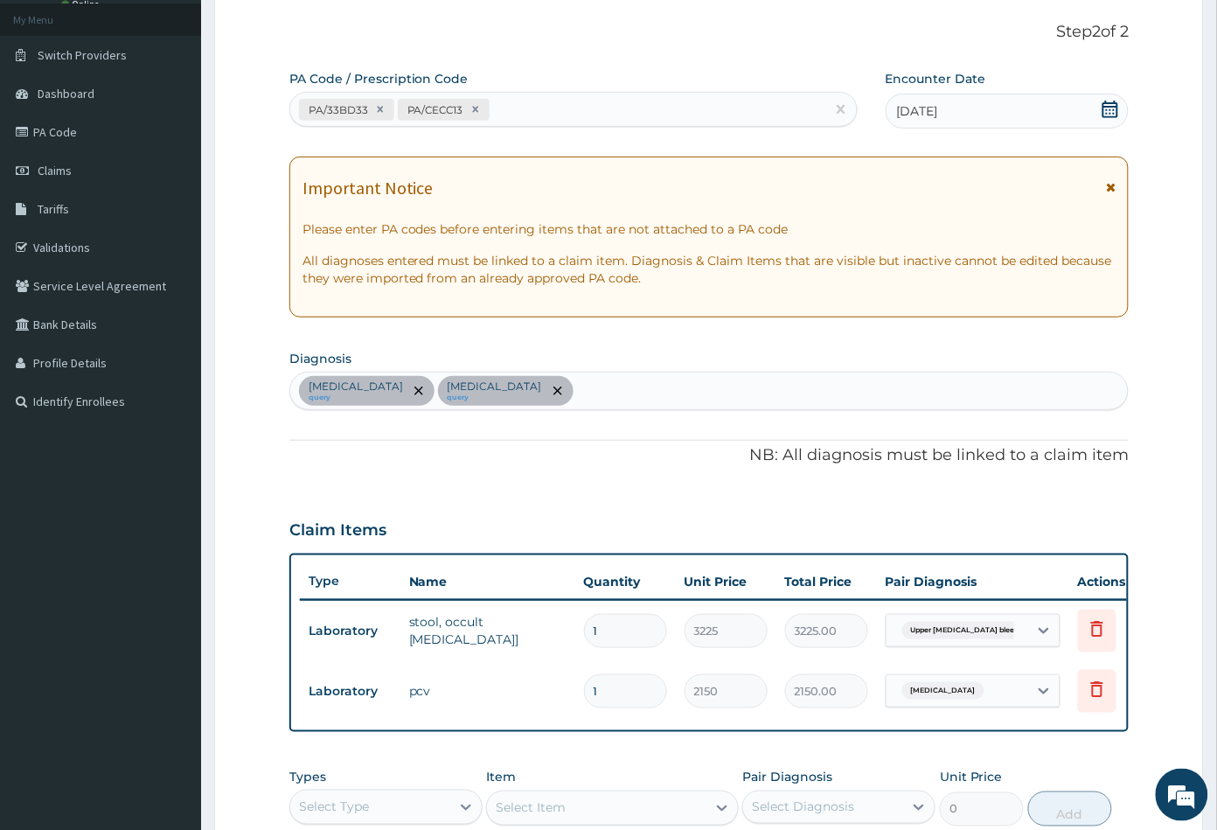
click at [521, 109] on div "PA/33BD33 PA/CECC13" at bounding box center [557, 109] width 535 height 29
paste input "PA/74B80A"
type input "PA/74B80A"
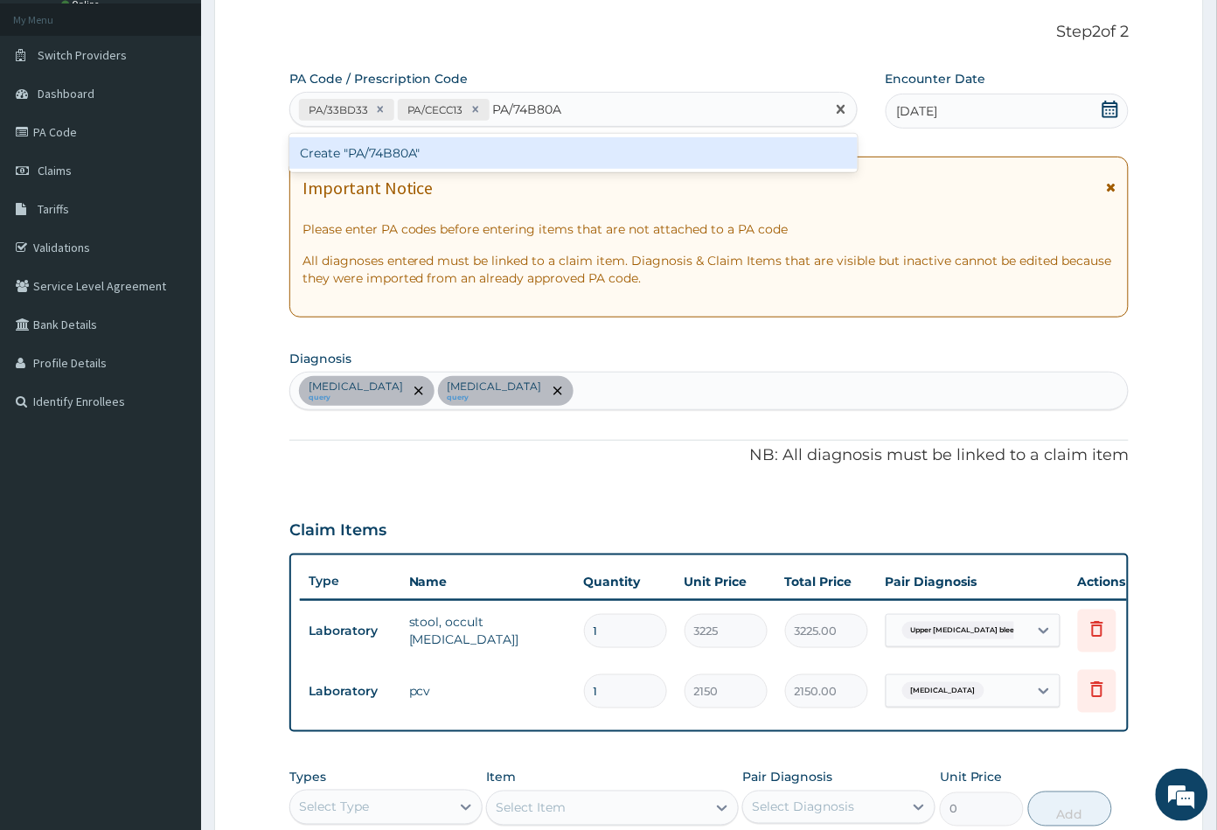
click at [452, 149] on div "Create "PA/74B80A"" at bounding box center [573, 152] width 568 height 31
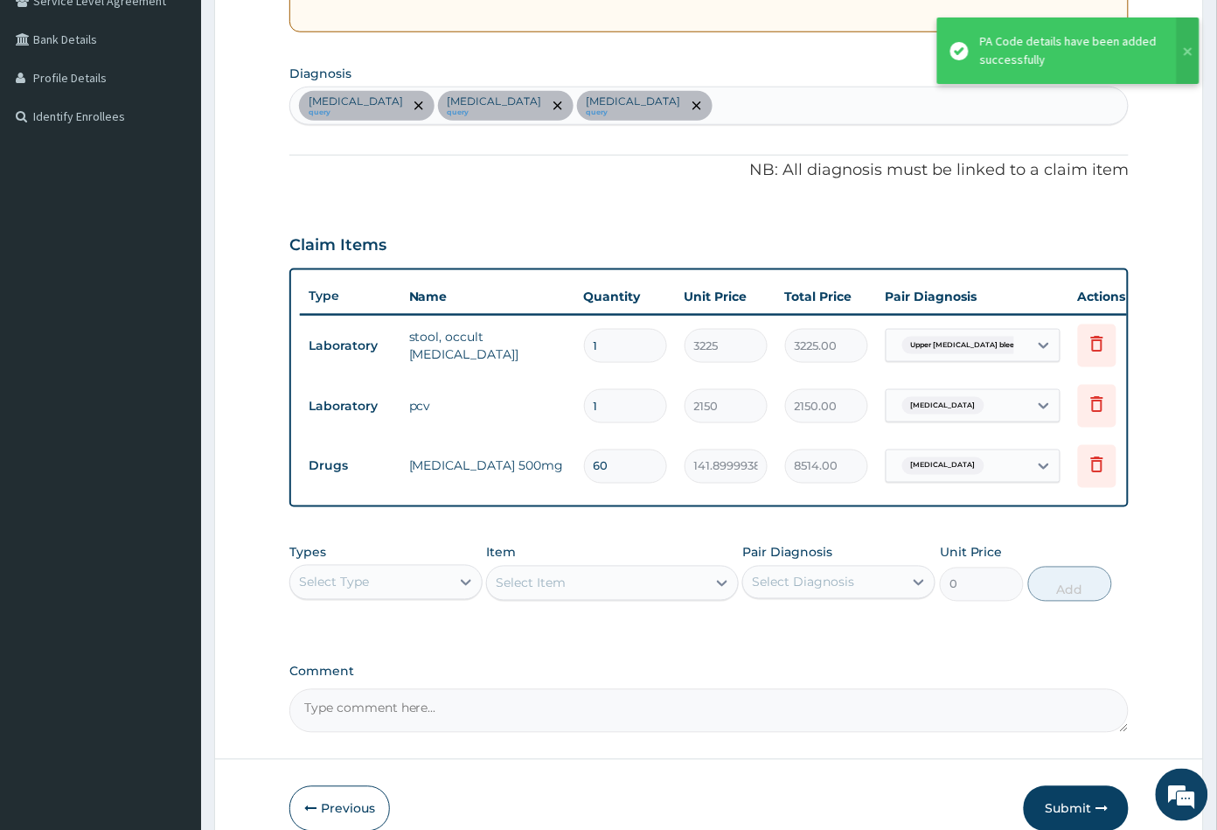
scroll to position [388, 0]
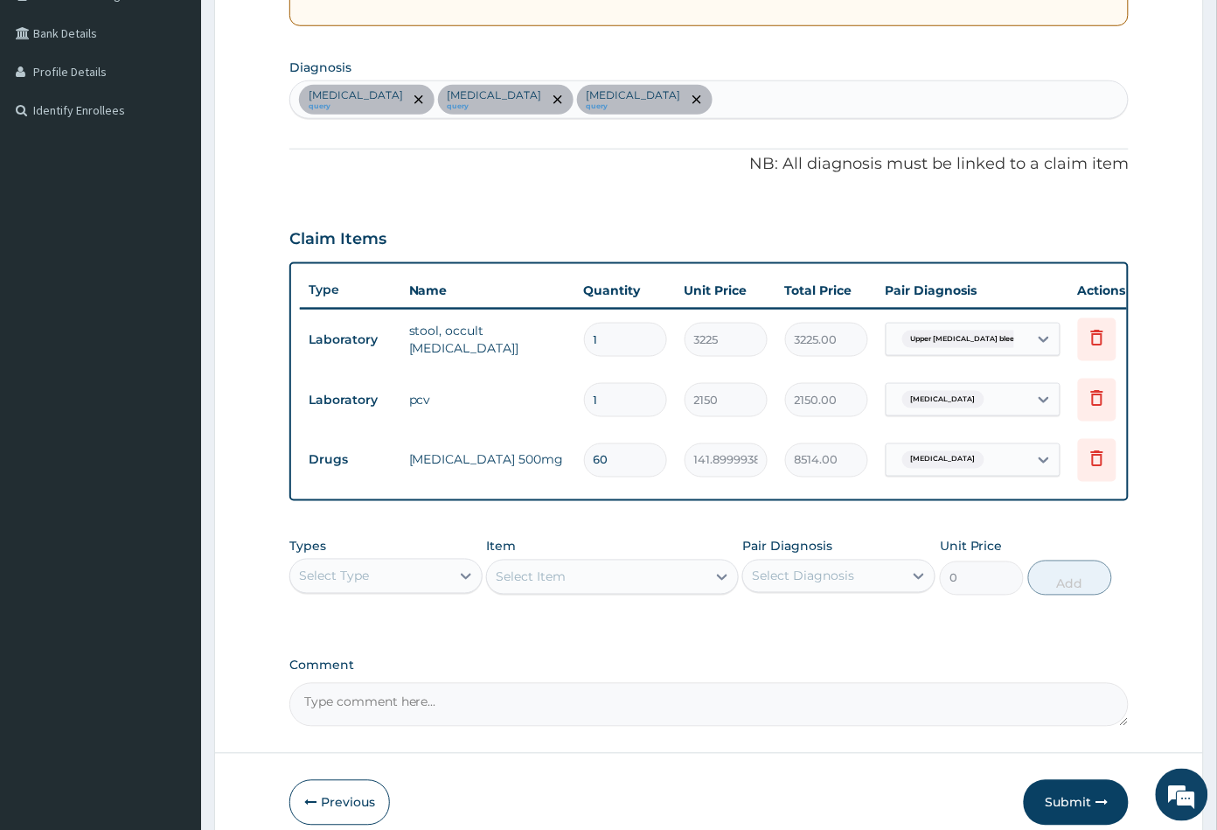
click at [727, 110] on div "Upper gastrointestinal bleeding query Anemia query Hyperglycemia query" at bounding box center [709, 99] width 838 height 37
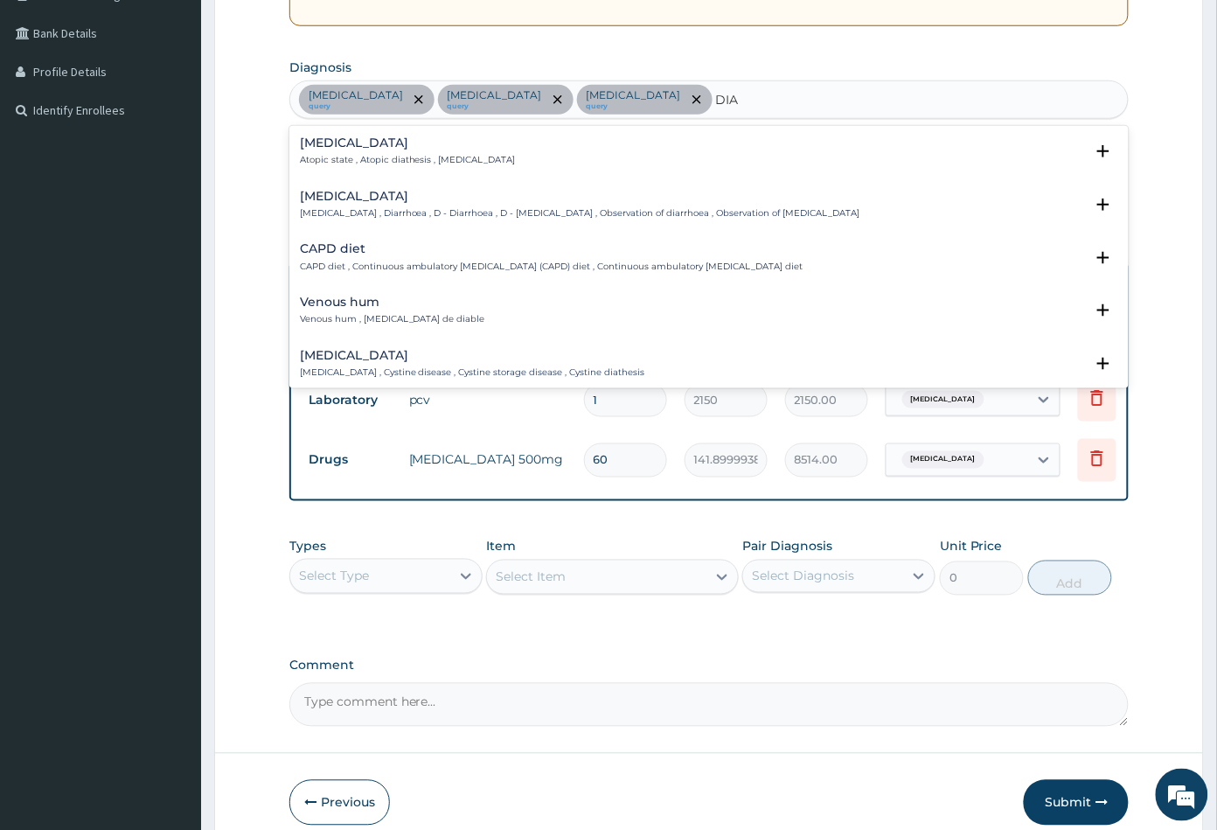
type input "DIAB"
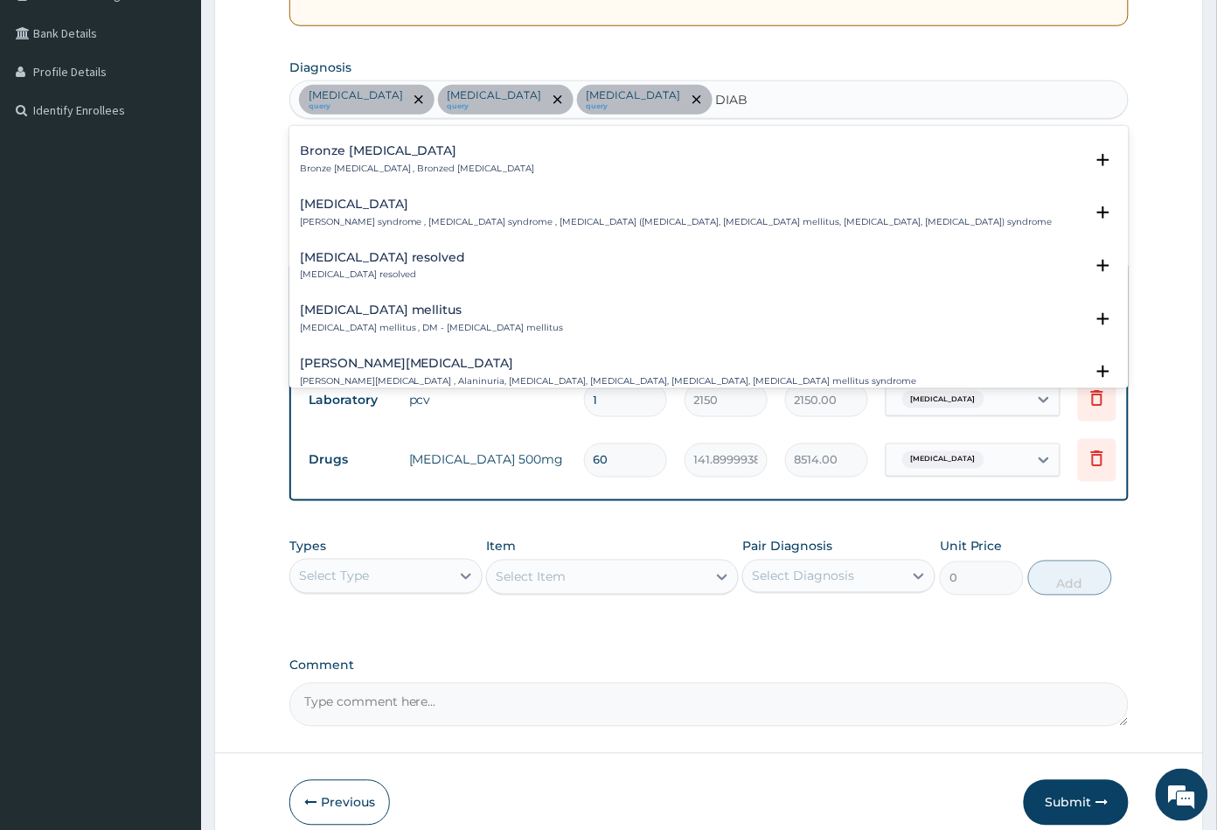
scroll to position [291, 0]
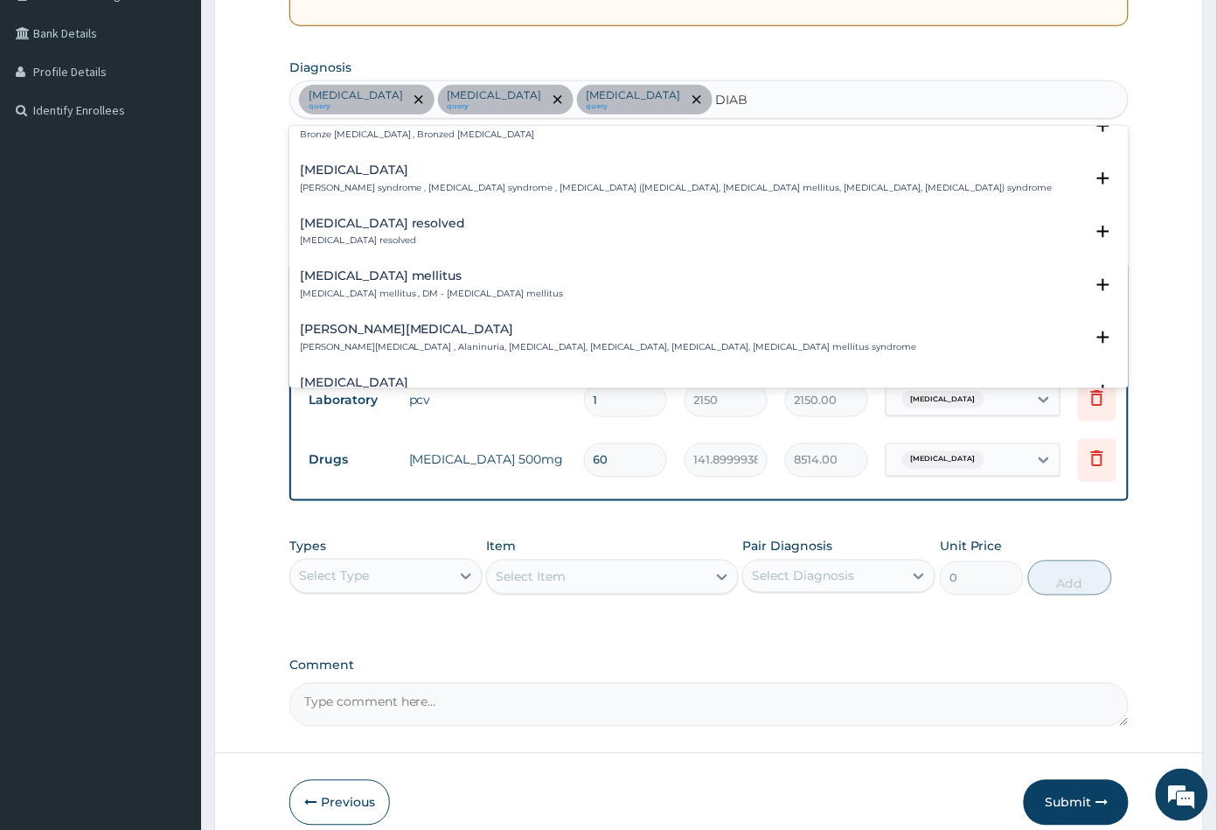
click at [342, 274] on h4 "Diabetes mellitus" at bounding box center [432, 275] width 264 height 13
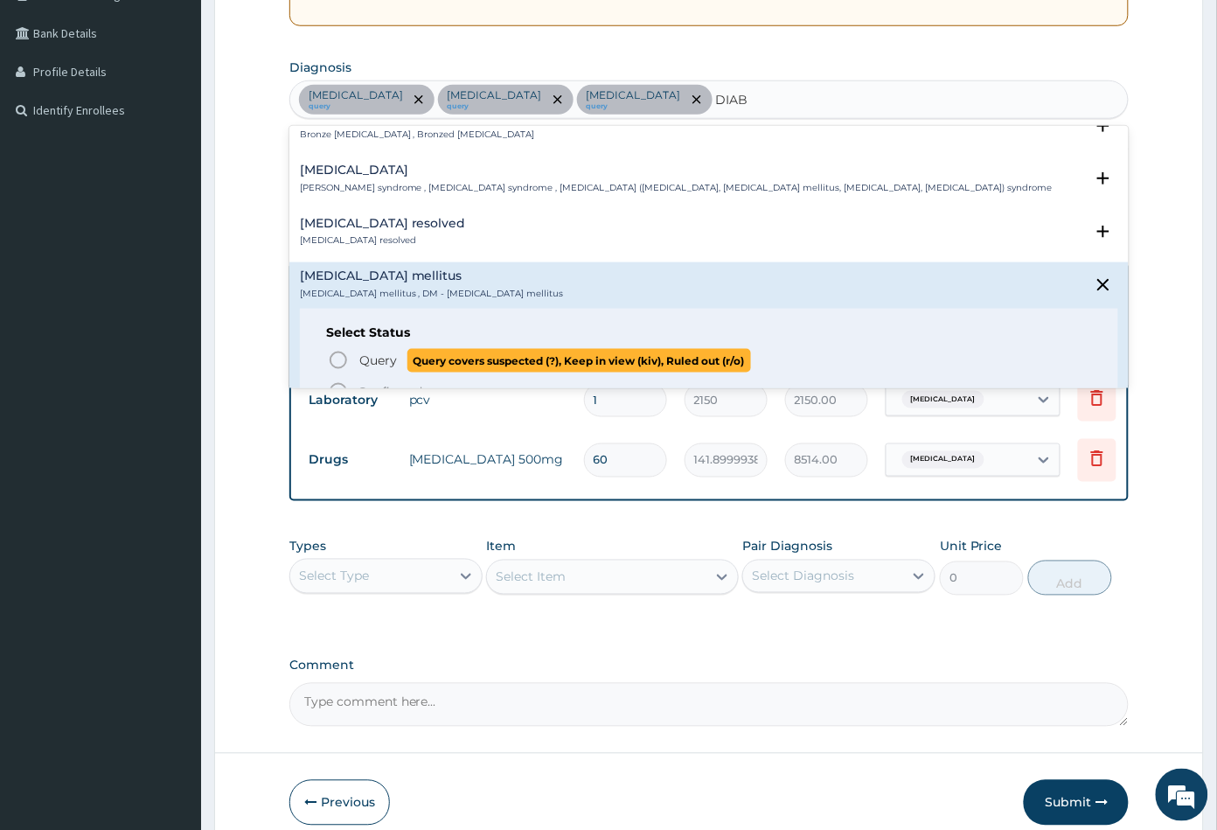
click at [333, 354] on icon "status option query" at bounding box center [338, 360] width 21 height 21
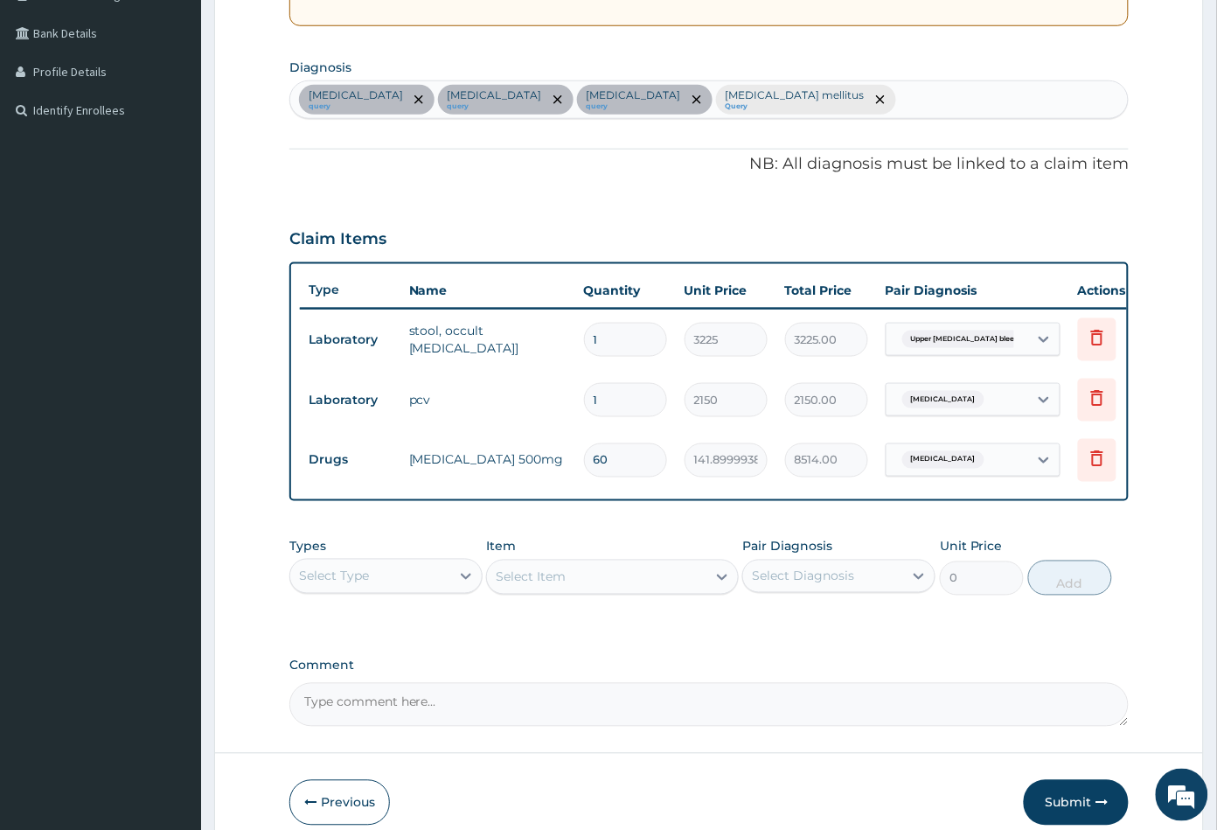
scroll to position [482, 0]
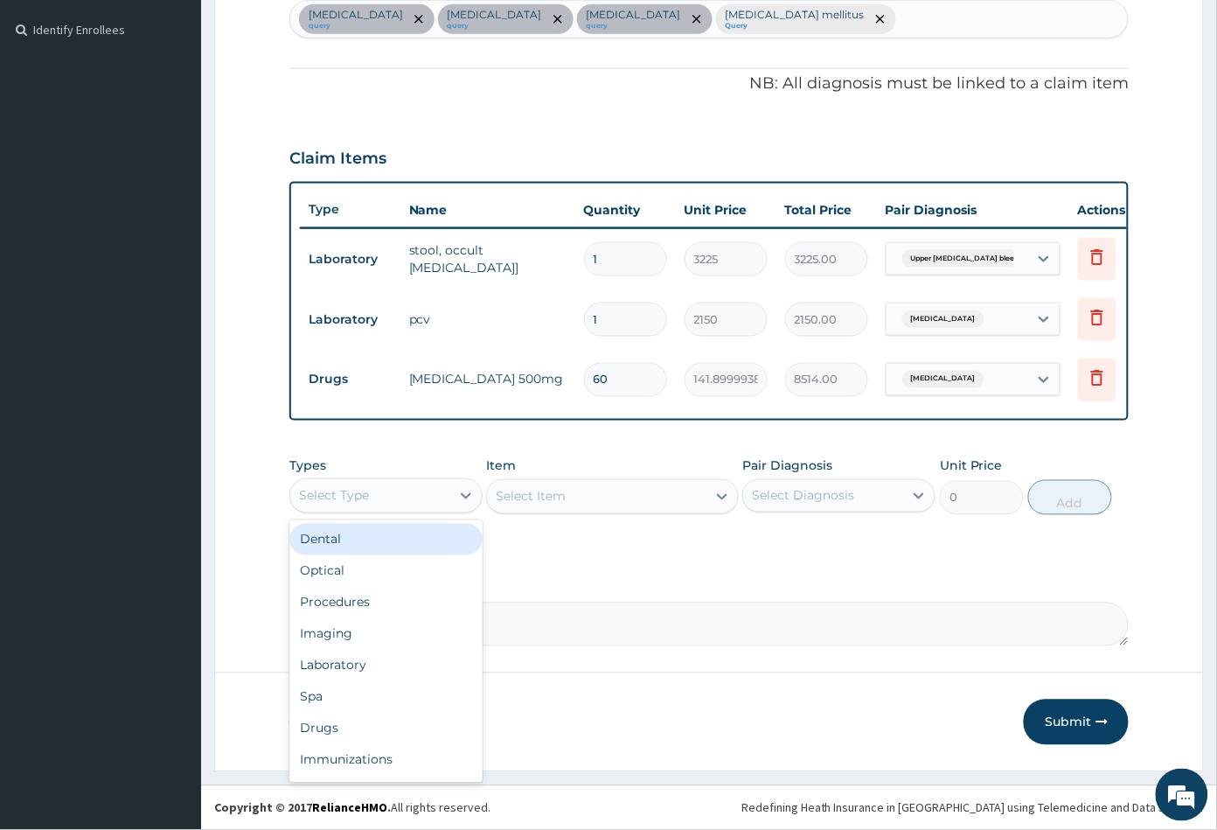
click at [406, 495] on div "Select Type" at bounding box center [370, 496] width 160 height 28
click at [370, 666] on div "Laboratory" at bounding box center [385, 665] width 193 height 31
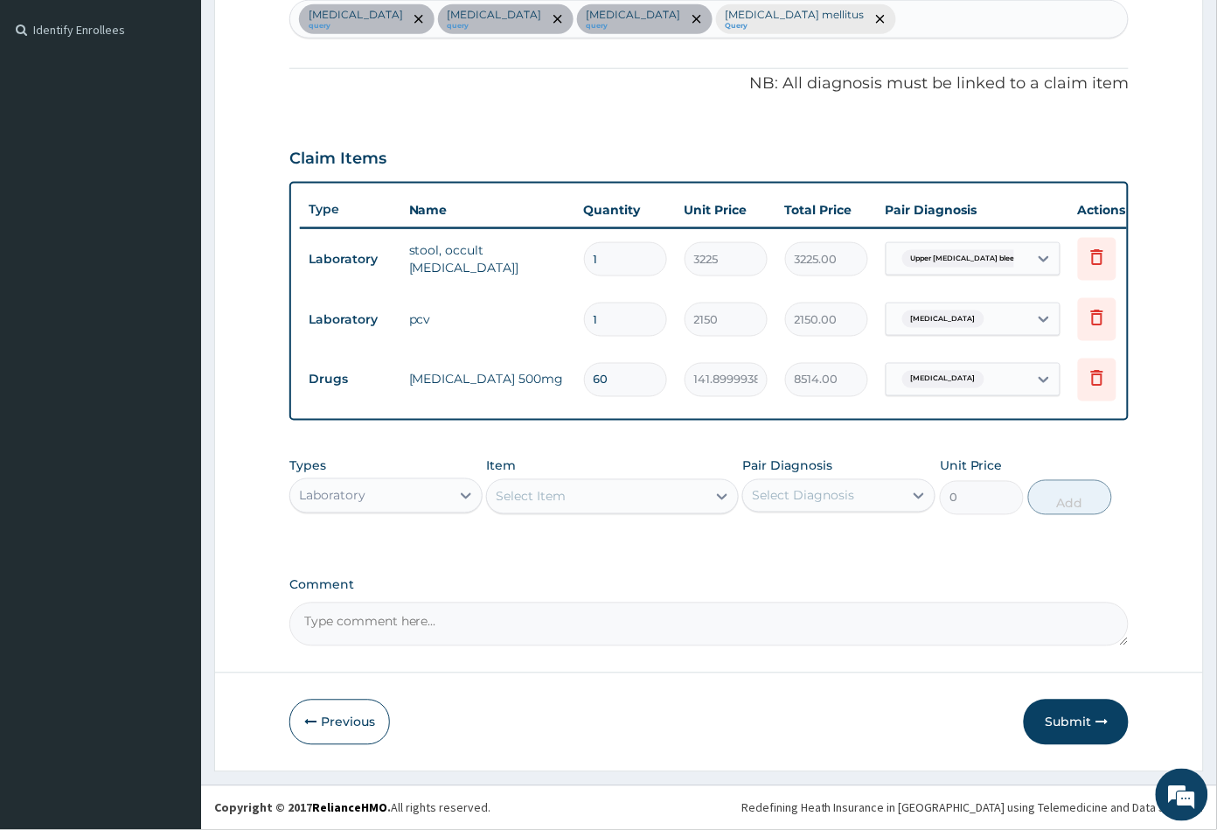
click at [595, 496] on div "Select Item" at bounding box center [596, 497] width 219 height 28
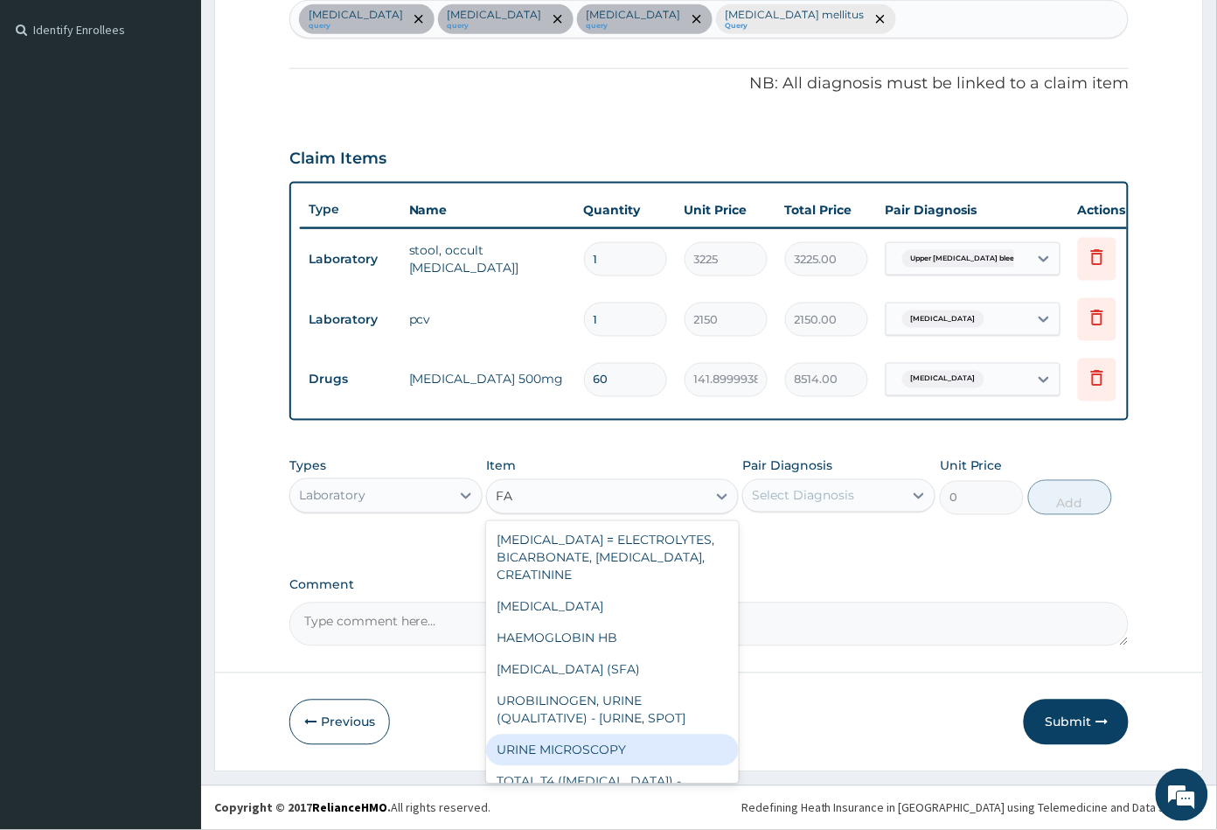
type input "FAS"
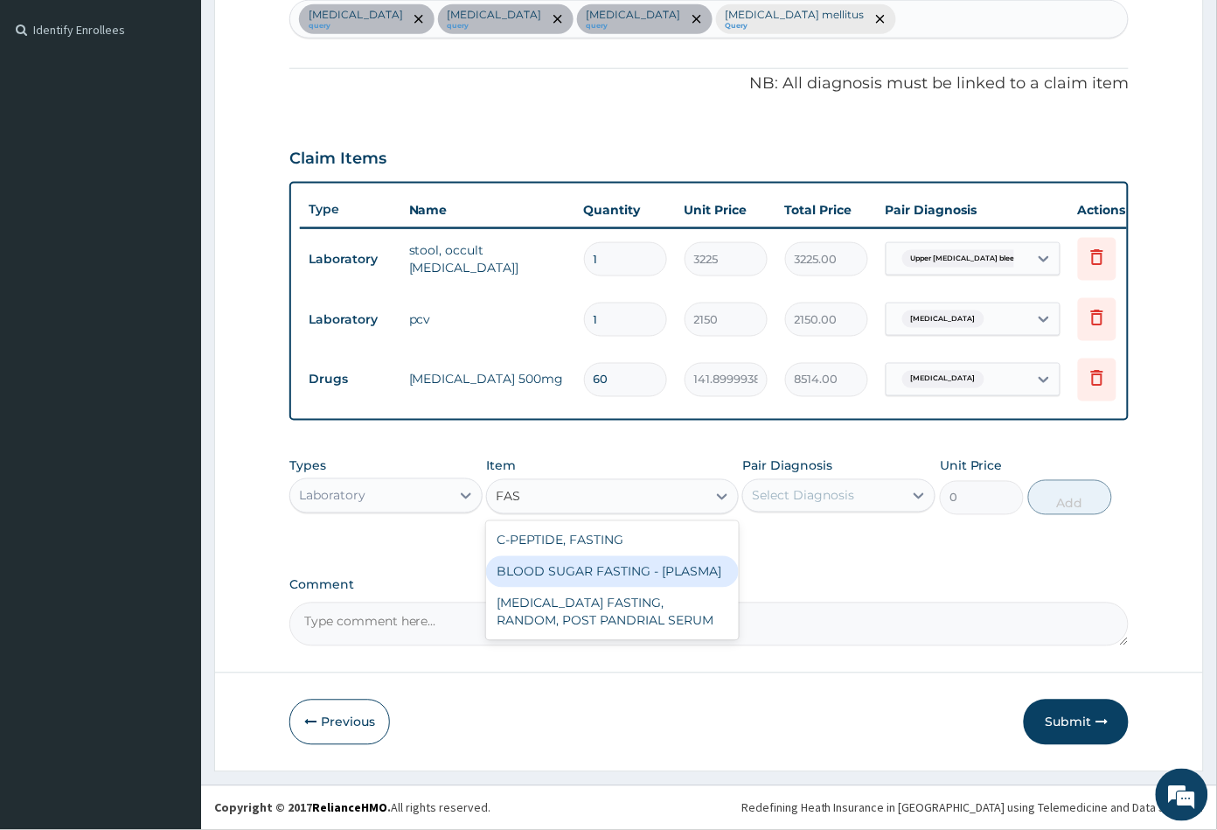
click at [597, 569] on div "BLOOD SUGAR FASTING - [PLASMA]" at bounding box center [612, 571] width 252 height 31
type input "1290"
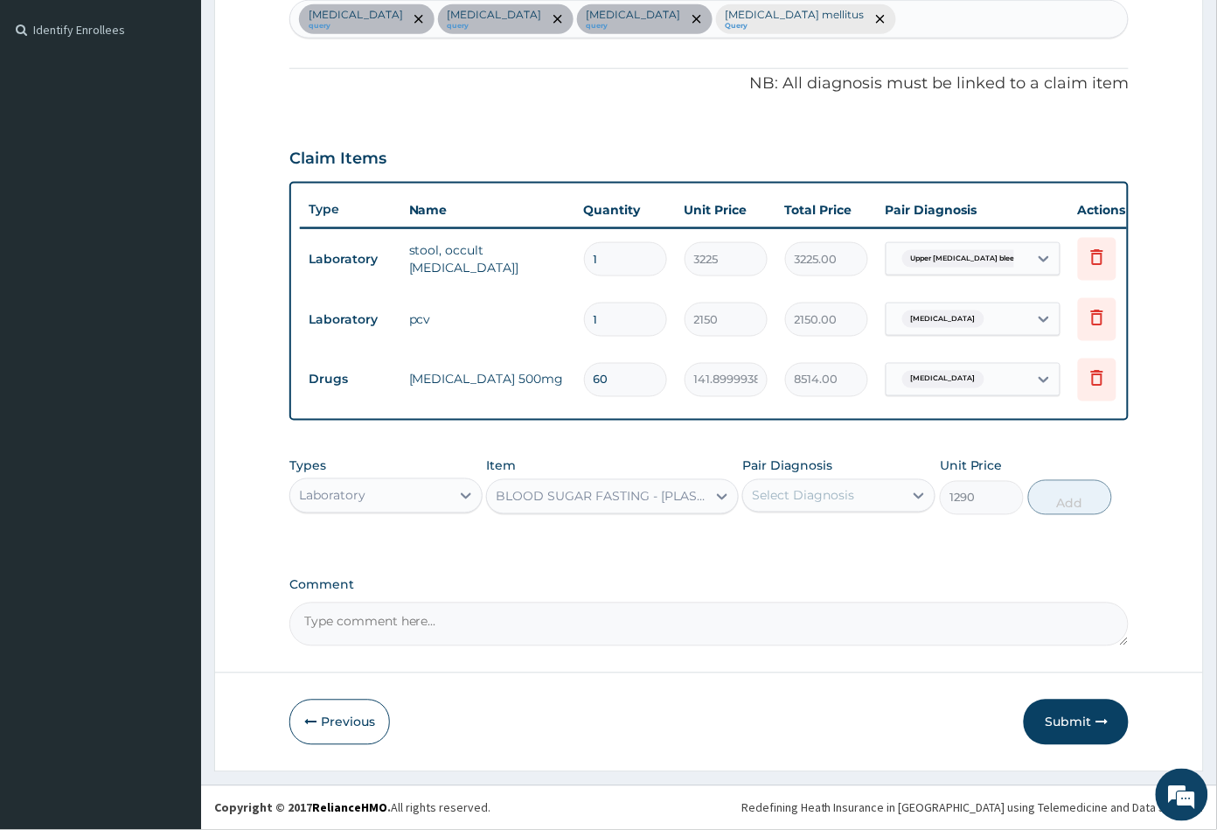
click at [827, 490] on div "Select Diagnosis" at bounding box center [803, 495] width 102 height 17
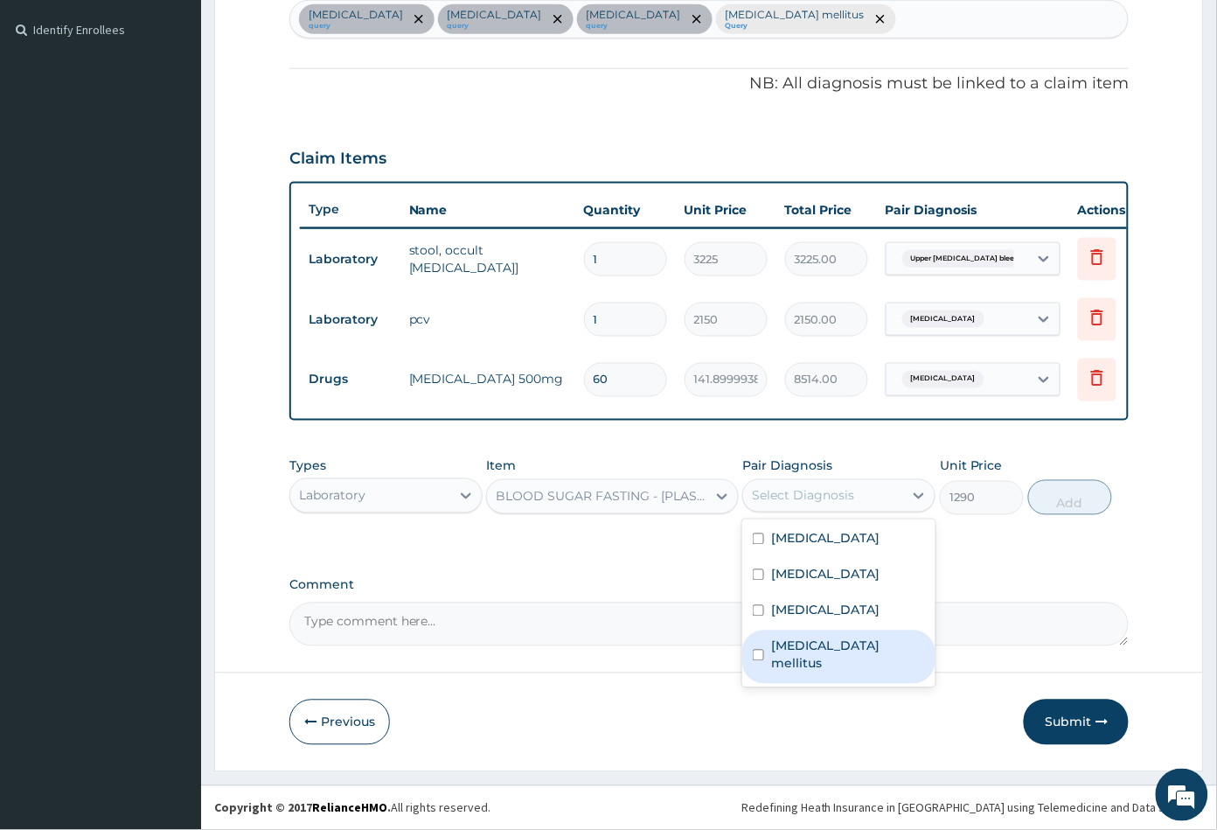
click at [831, 657] on label "Diabetes mellitus" at bounding box center [848, 654] width 154 height 35
checkbox input "true"
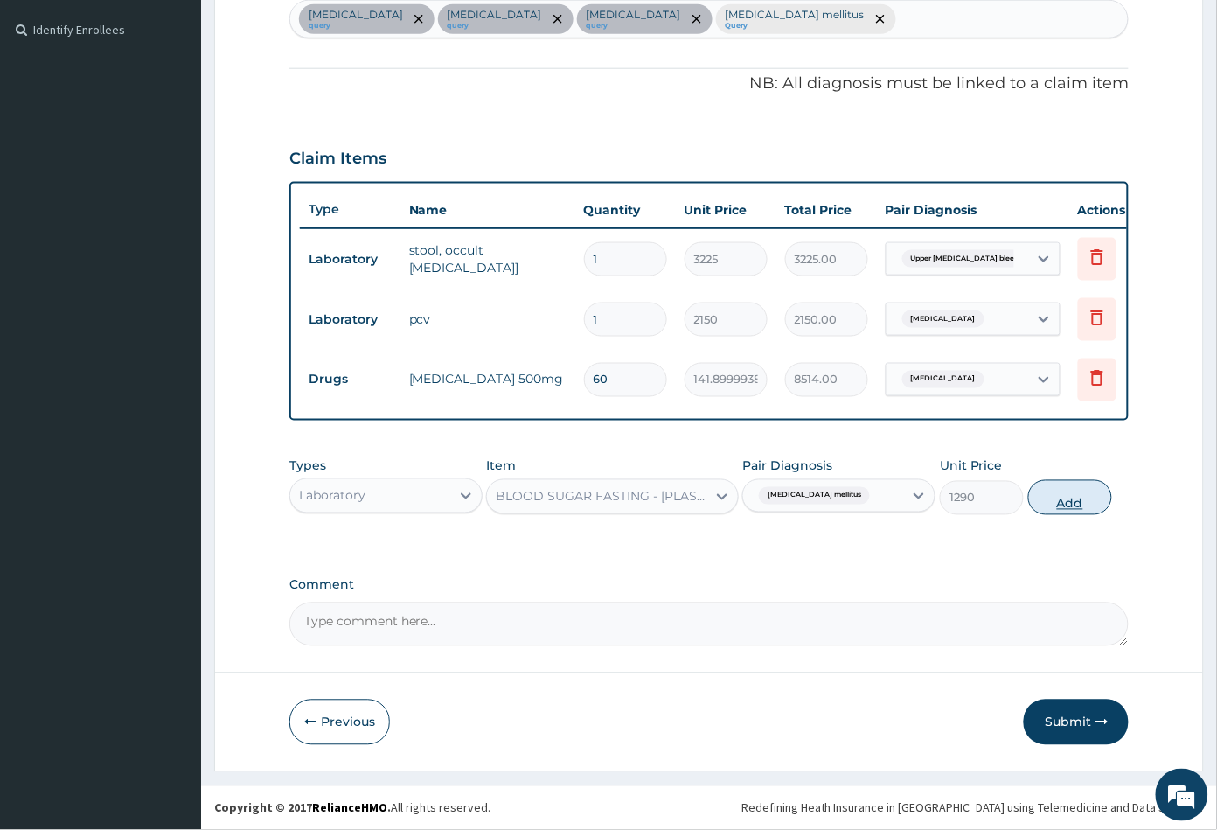
click at [1072, 510] on button "Add" at bounding box center [1070, 497] width 84 height 35
type input "0"
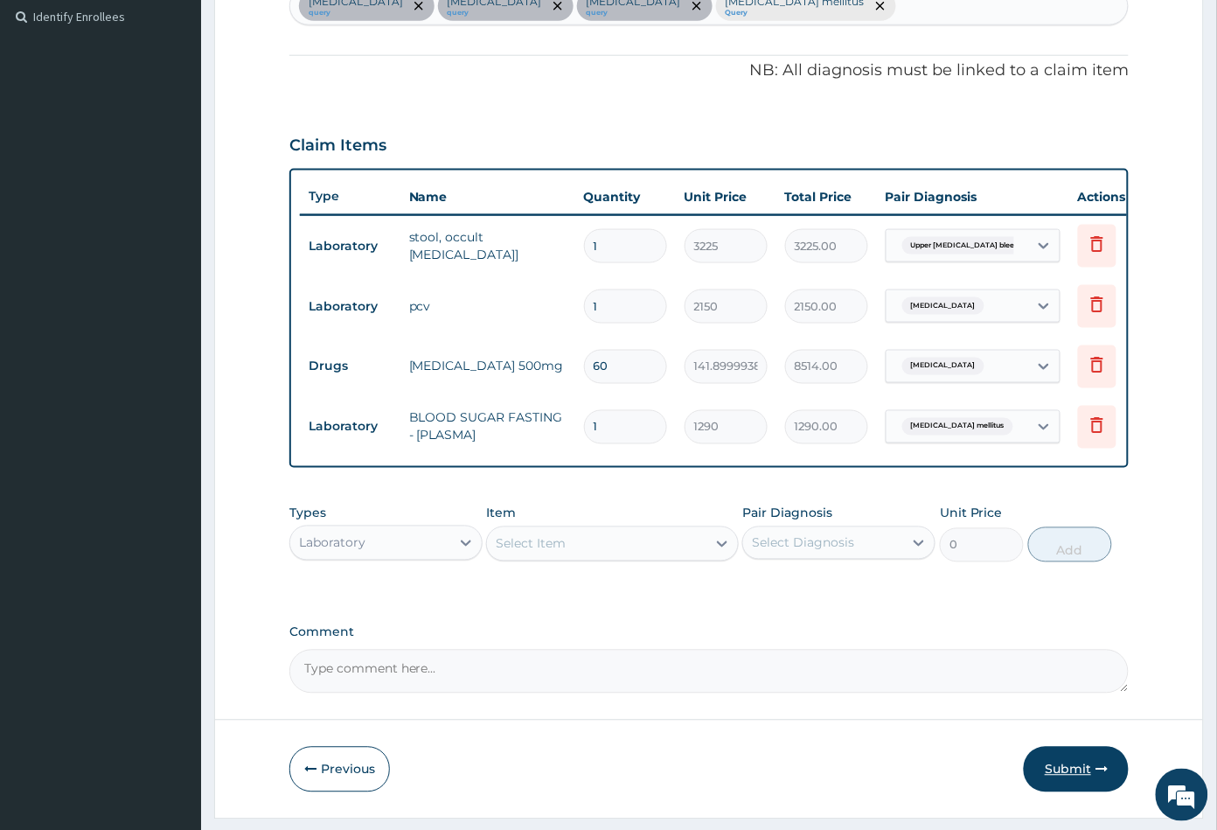
click at [1067, 782] on button "Submit" at bounding box center [1076, 769] width 105 height 45
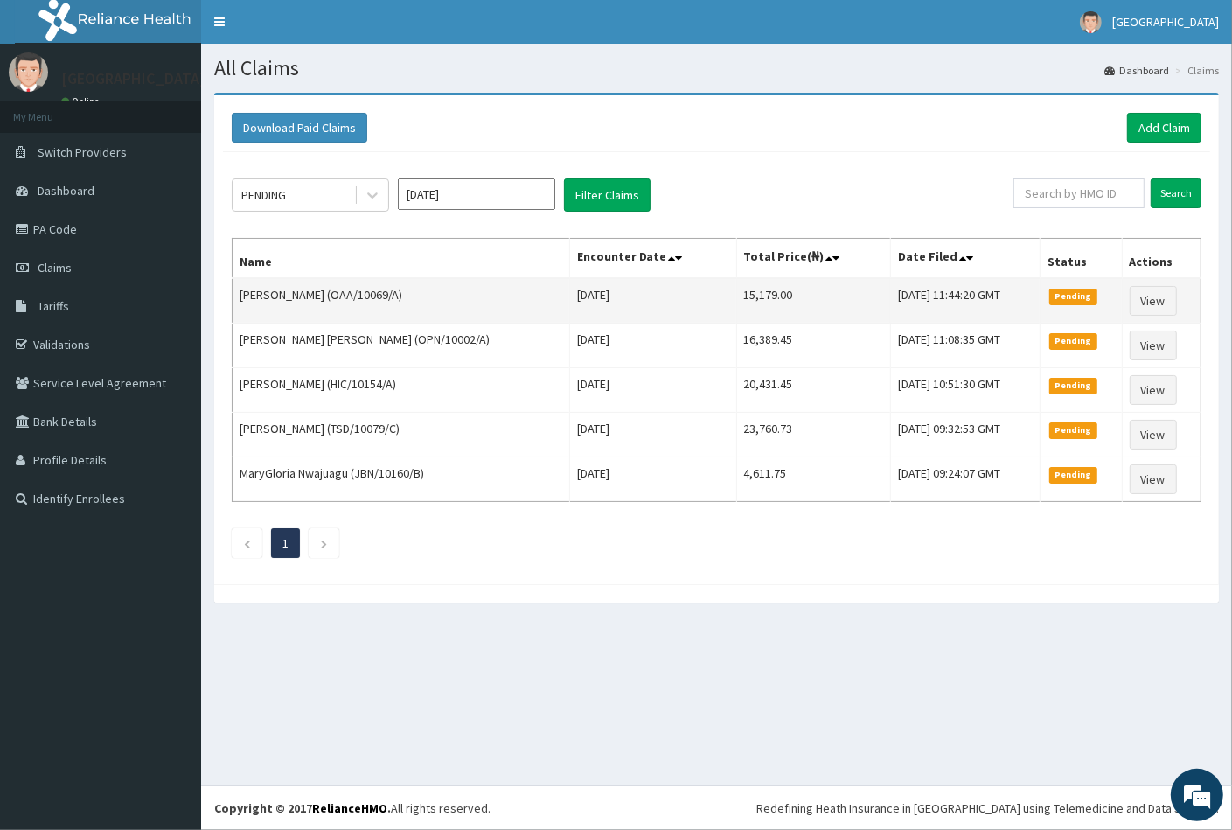
drag, startPoint x: 354, startPoint y: 297, endPoint x: 420, endPoint y: 300, distance: 65.6
click at [420, 300] on td "[PERSON_NAME] (OAA/10069/A)" at bounding box center [401, 300] width 337 height 45
copy td "OAA/10069/A"
click at [1153, 298] on link "View" at bounding box center [1153, 301] width 47 height 30
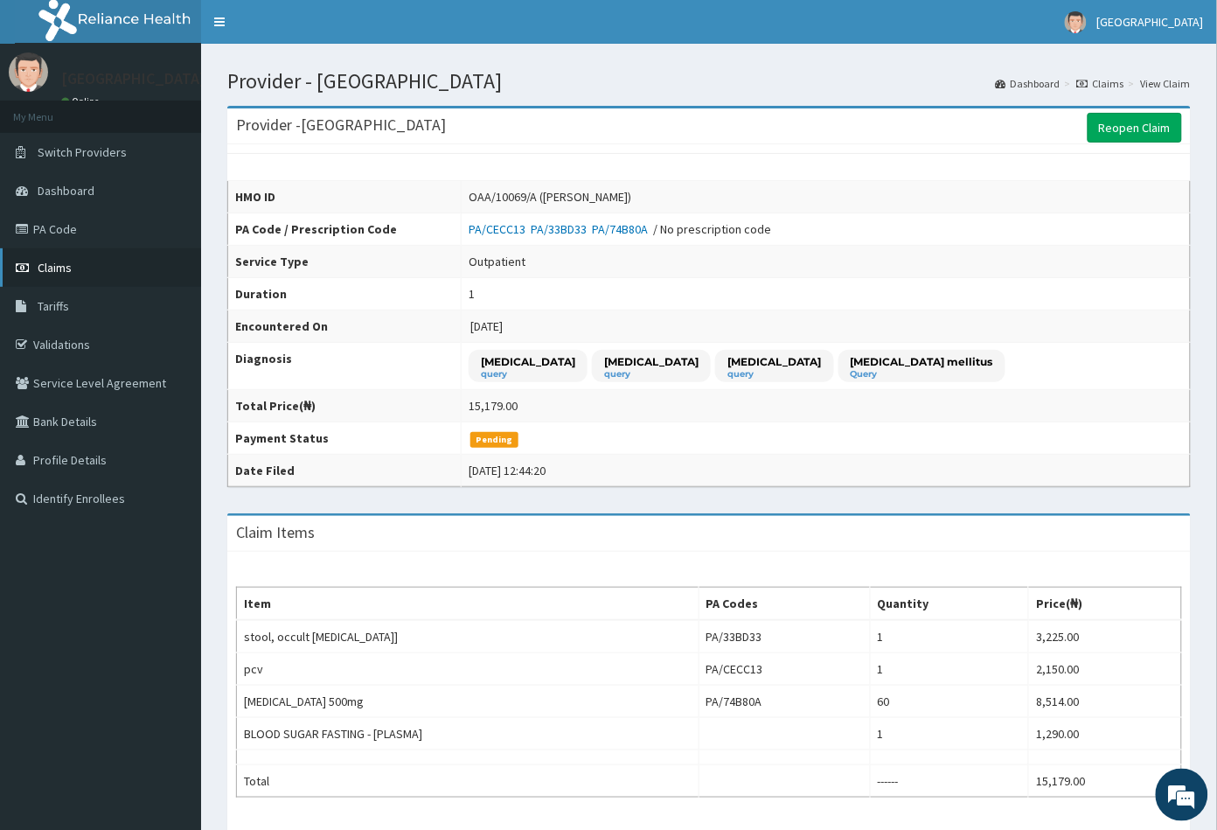
click at [69, 260] on span "Claims" at bounding box center [55, 268] width 34 height 16
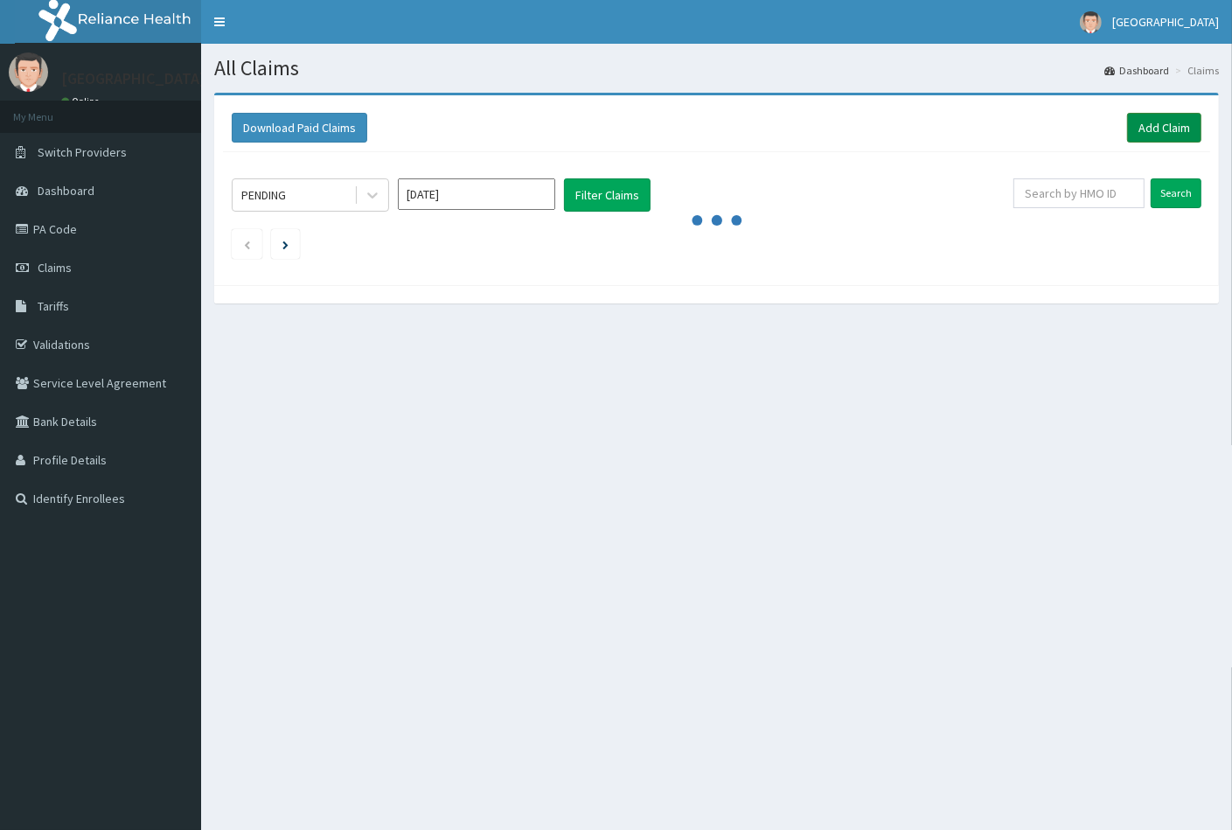
click at [1150, 128] on link "Add Claim" at bounding box center [1164, 128] width 74 height 30
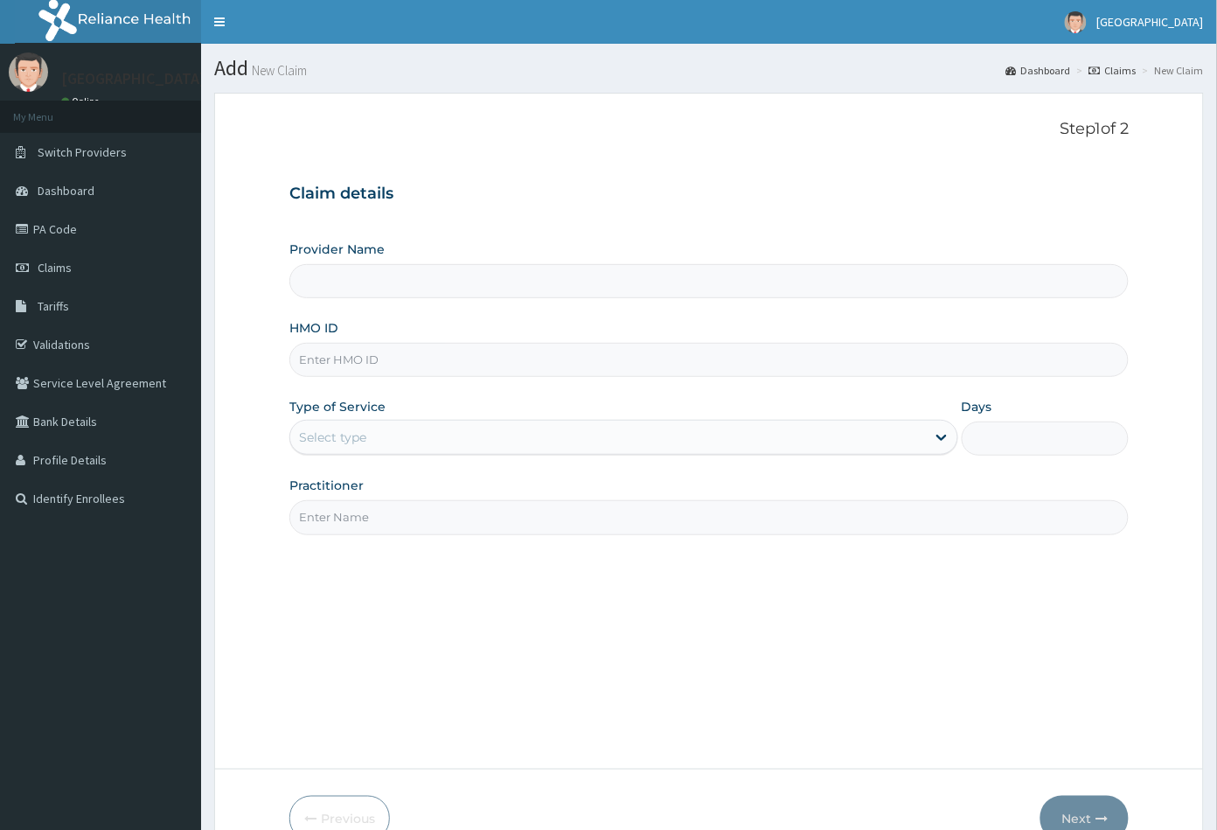
type input "Peachcare Medical Centre"
click at [317, 358] on input "HMO ID" at bounding box center [709, 360] width 840 height 34
paste input "OAA/10069/A"
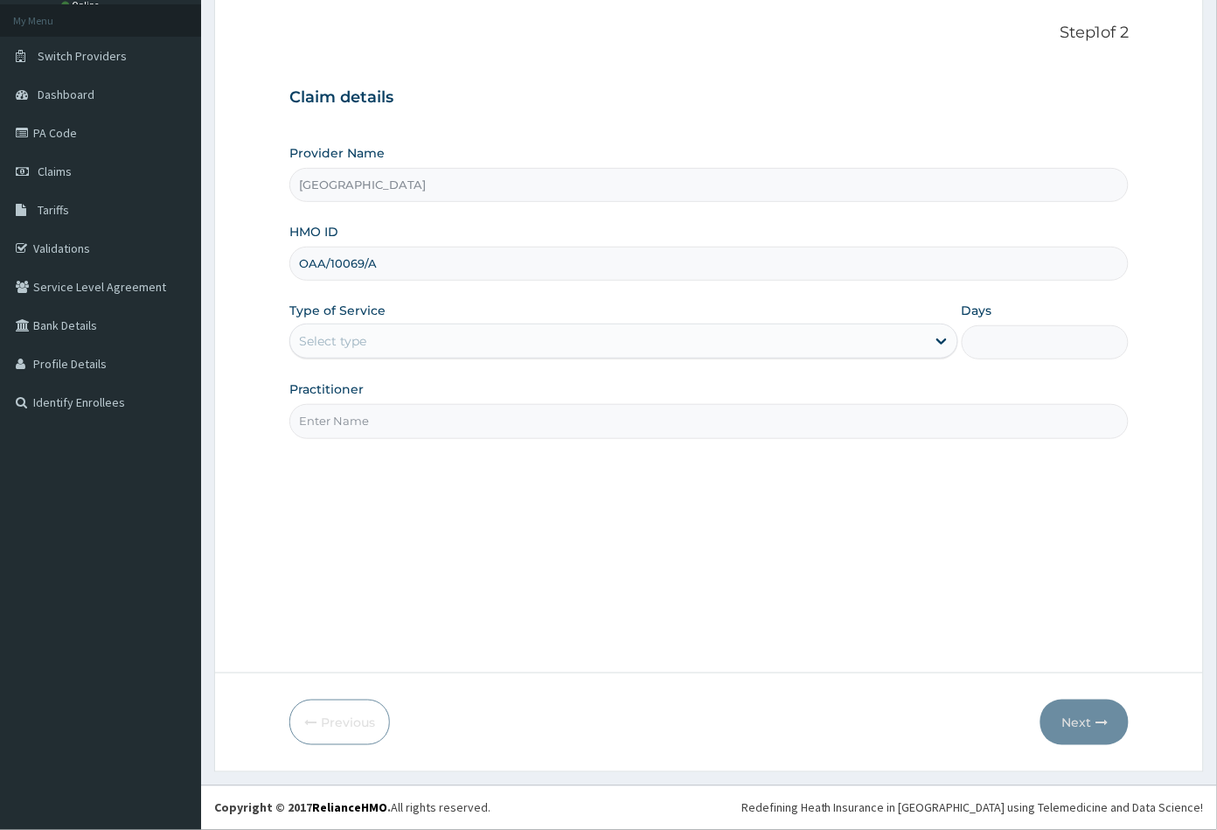
type input "OAA/10069/A"
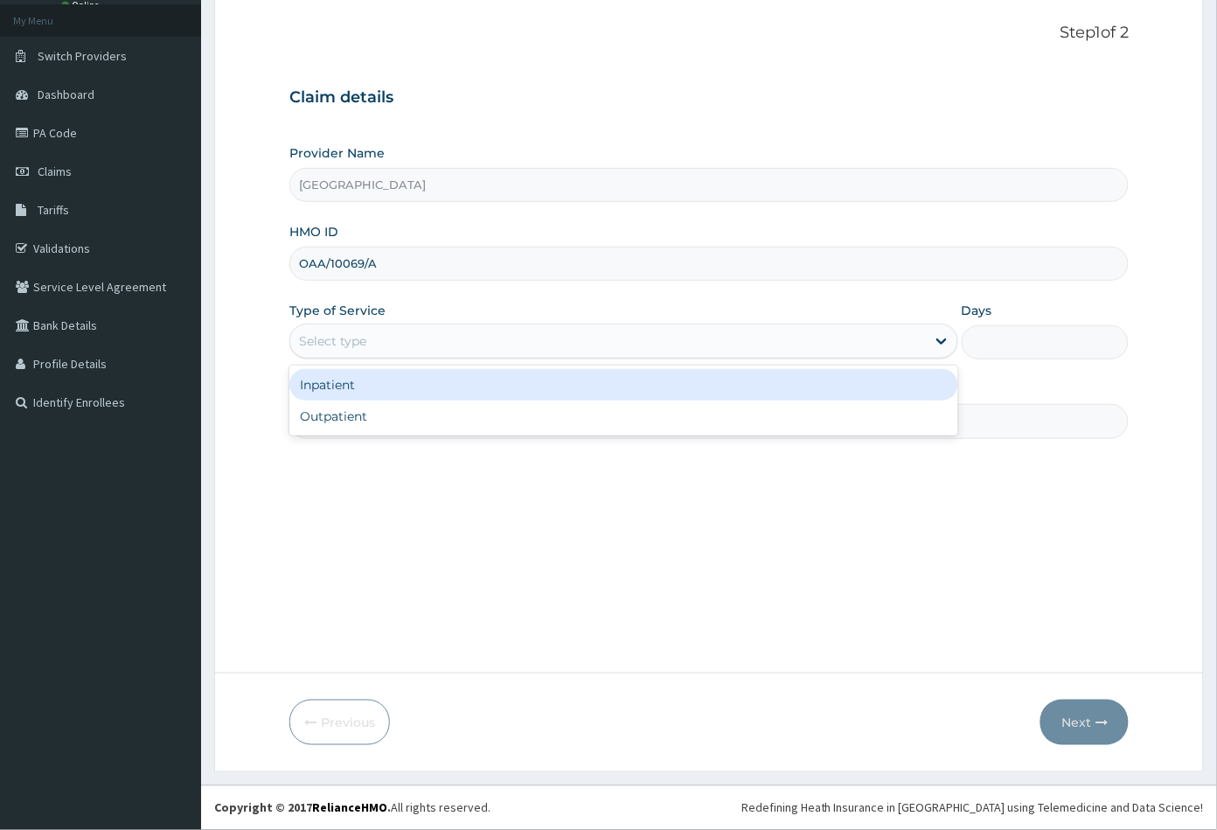
click at [372, 334] on div "Select type" at bounding box center [608, 341] width 636 height 28
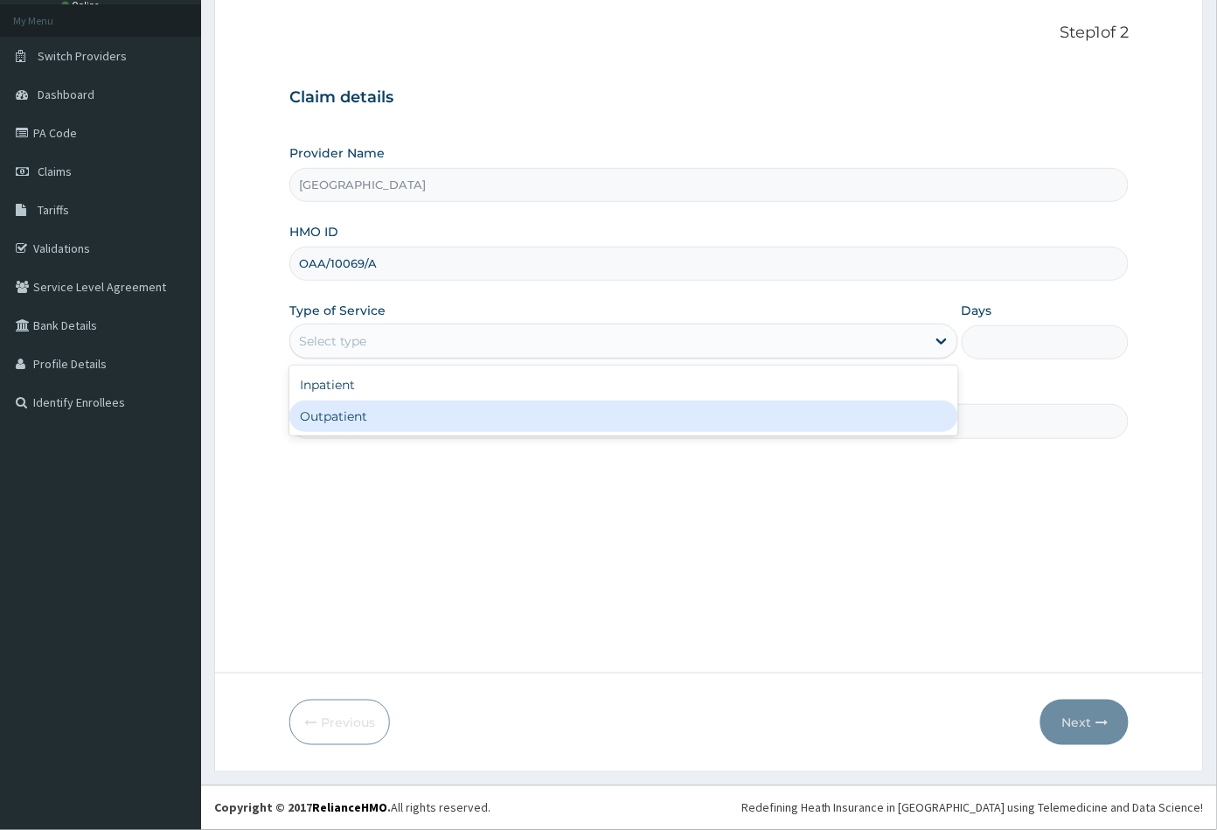
click at [371, 414] on div "Outpatient" at bounding box center [623, 415] width 669 height 31
type input "1"
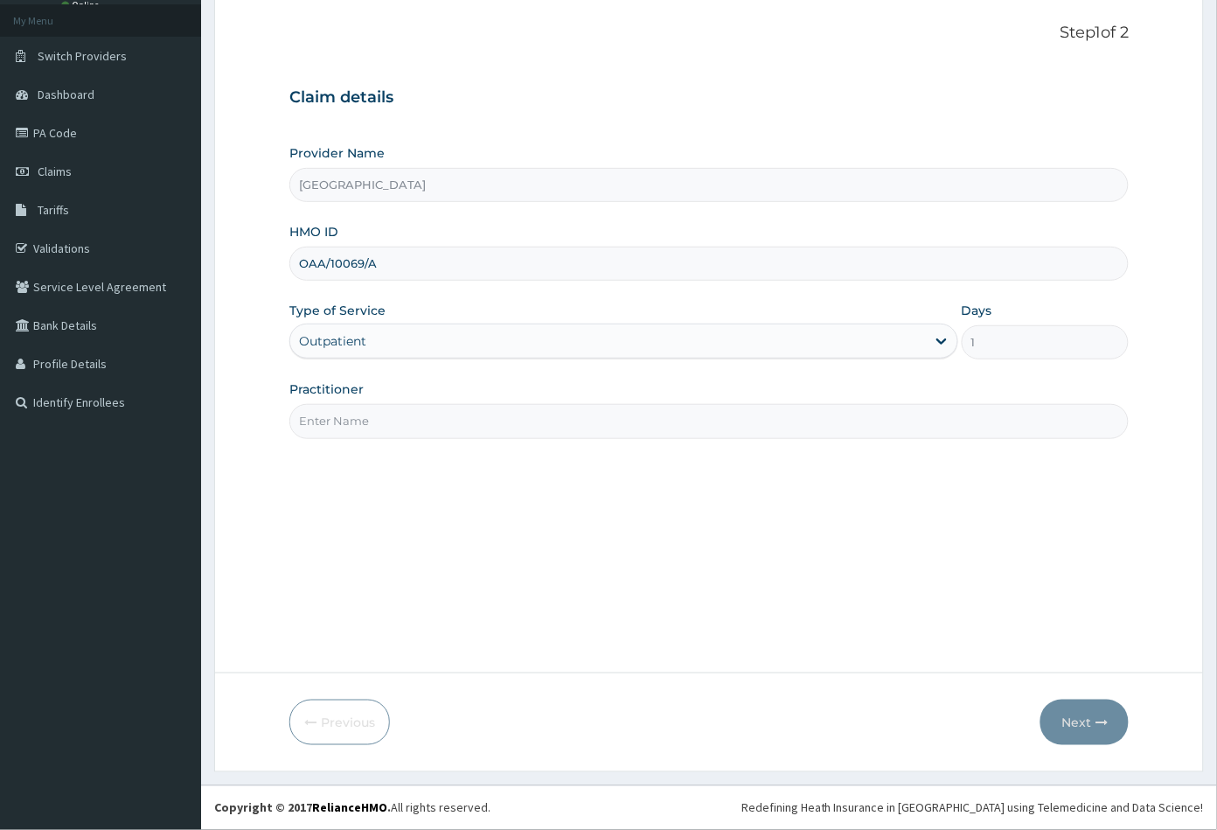
click at [371, 414] on input "Practitioner" at bounding box center [709, 421] width 840 height 34
type input "CON"
click at [1080, 724] on button "Next" at bounding box center [1084, 721] width 88 height 45
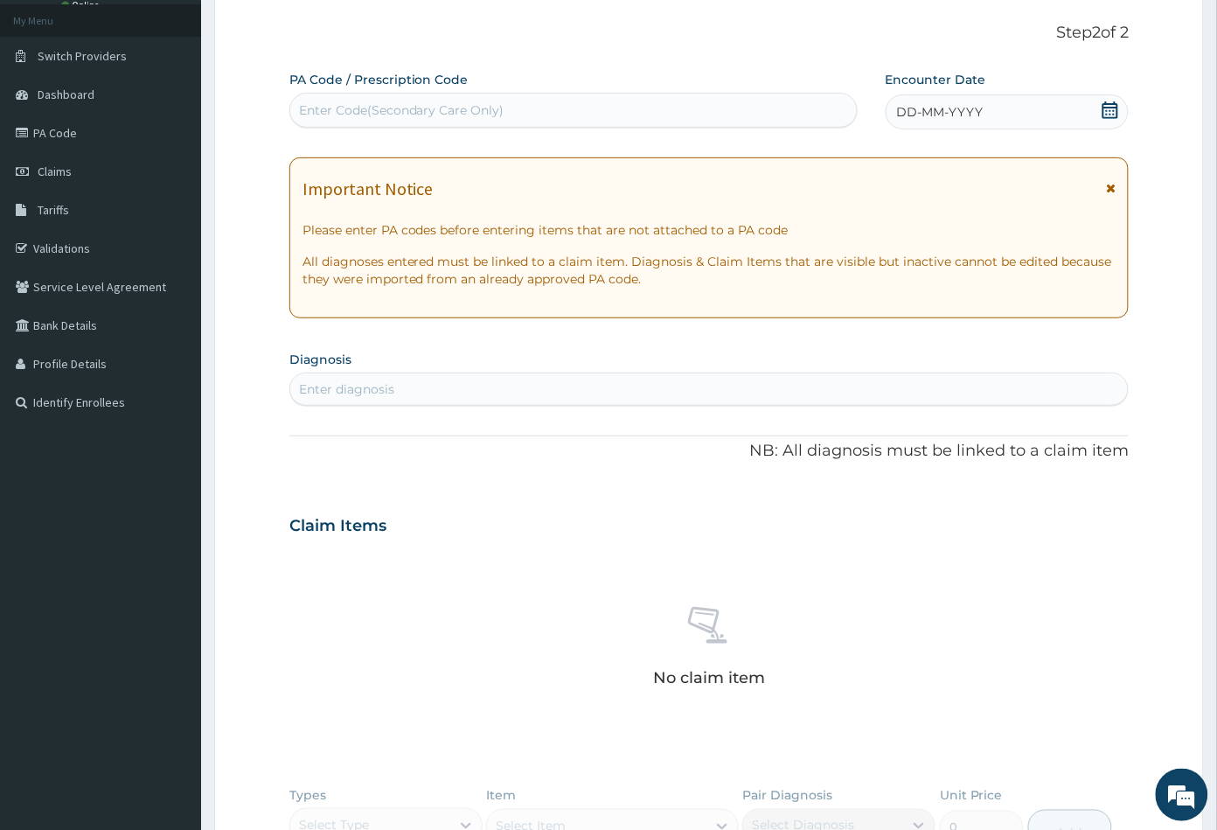
click at [386, 107] on div "Enter Code(Secondary Care Only)" at bounding box center [401, 109] width 205 height 17
paste input "PA/FEF90E"
type input "PA/FEF90E"
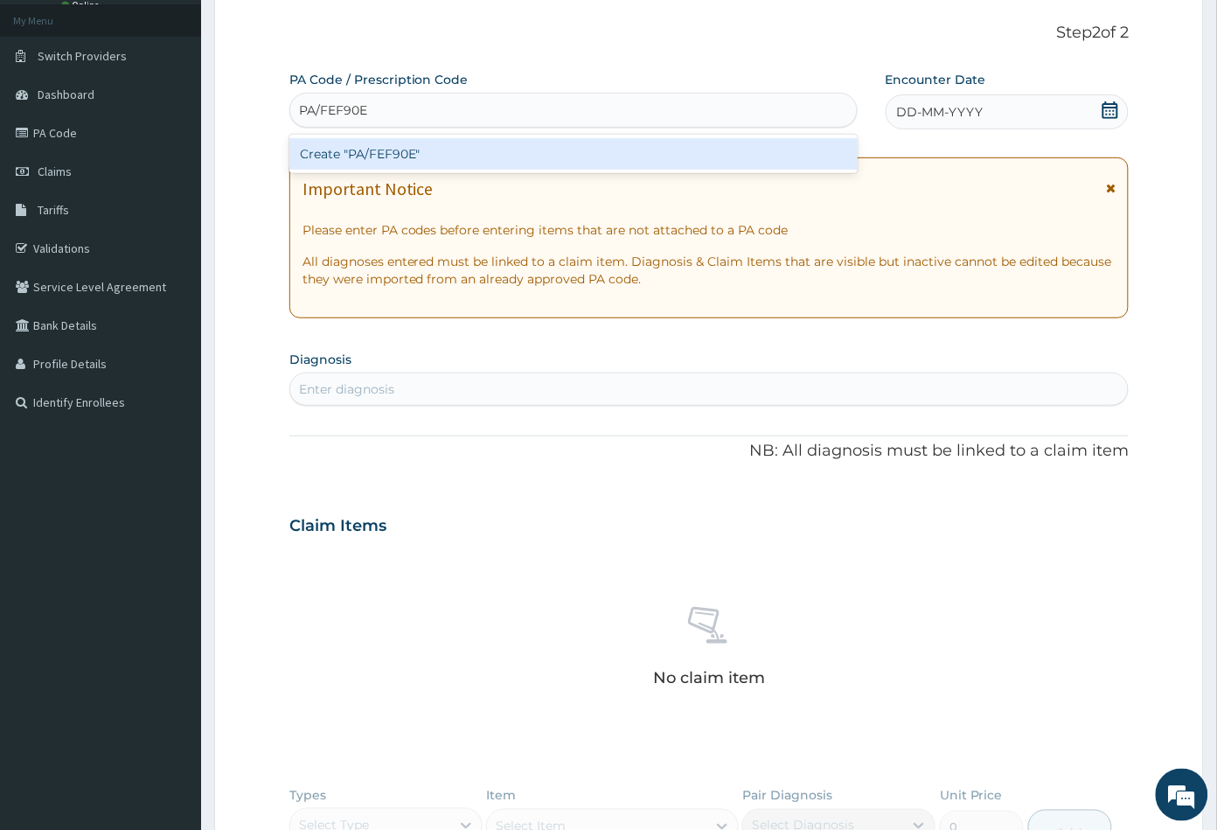
click at [390, 151] on div "Create "PA/FEF90E"" at bounding box center [573, 153] width 568 height 31
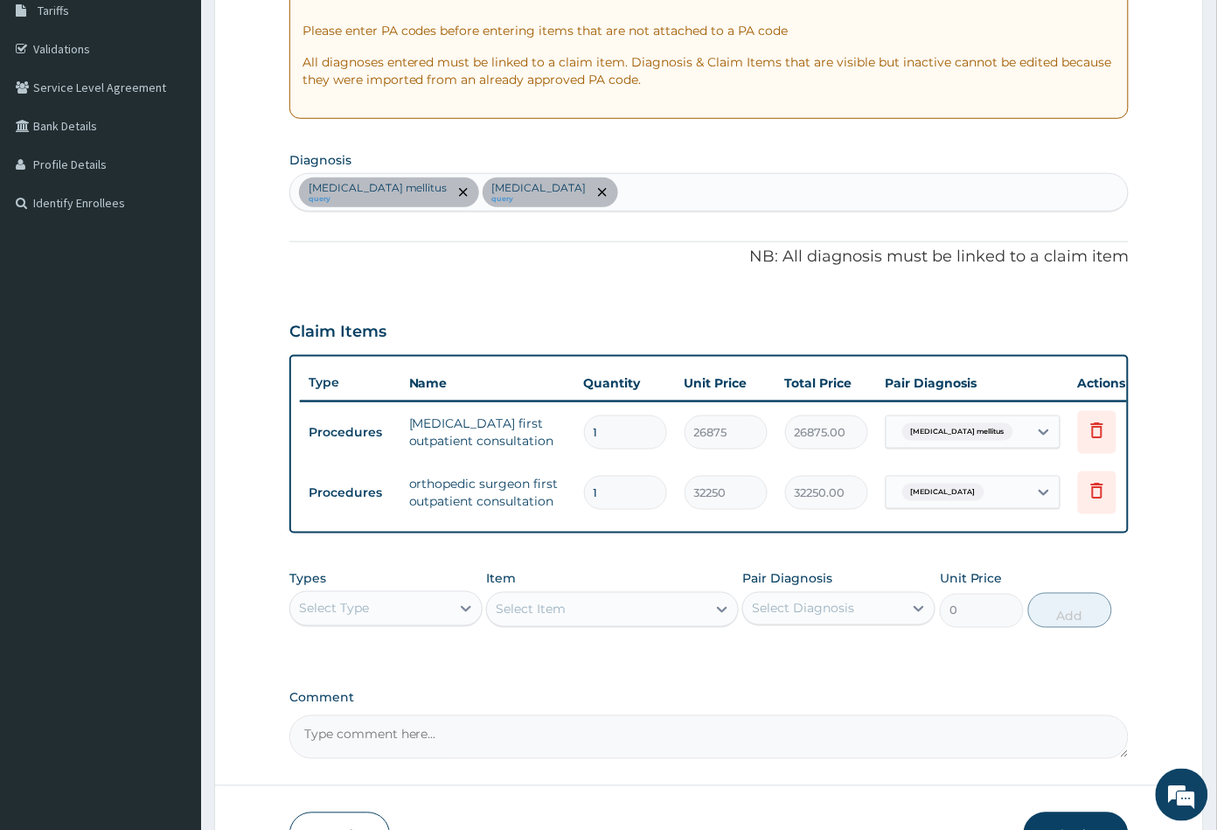
scroll to position [387, 0]
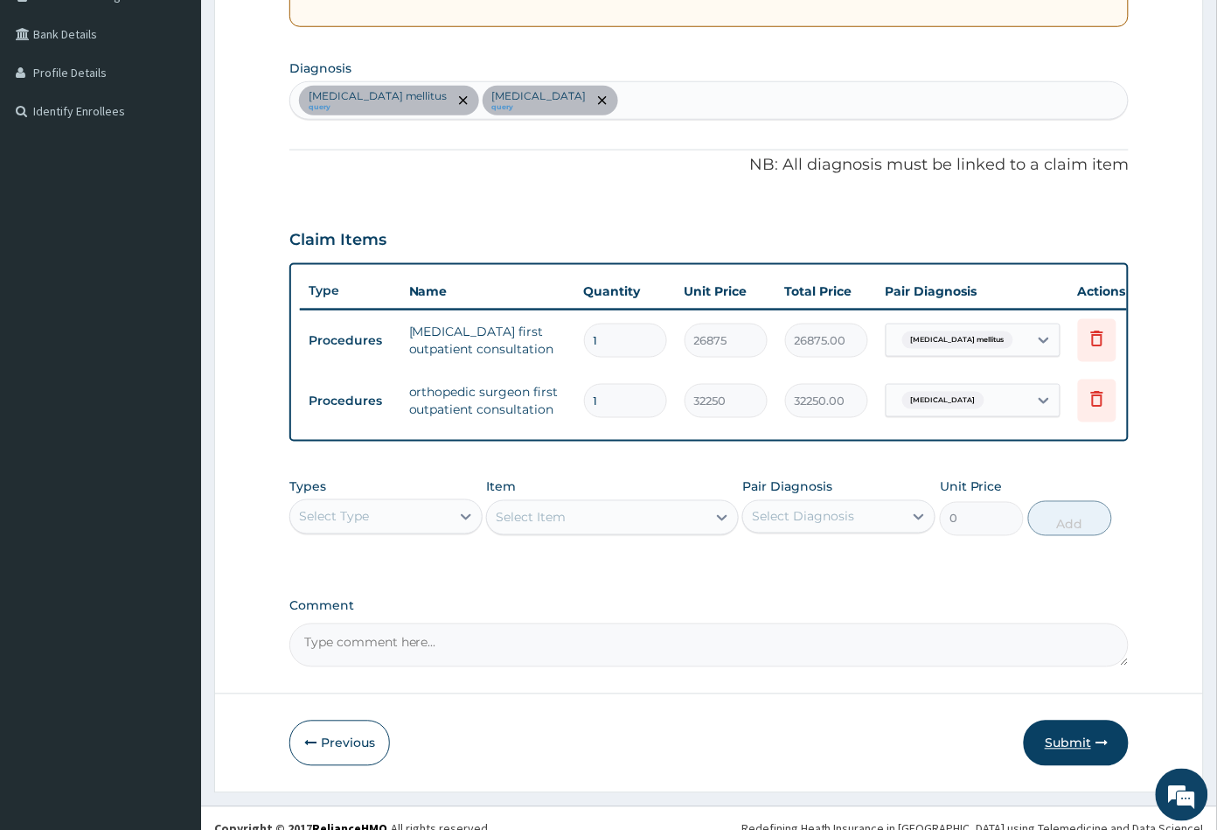
click at [1068, 755] on button "Submit" at bounding box center [1076, 742] width 105 height 45
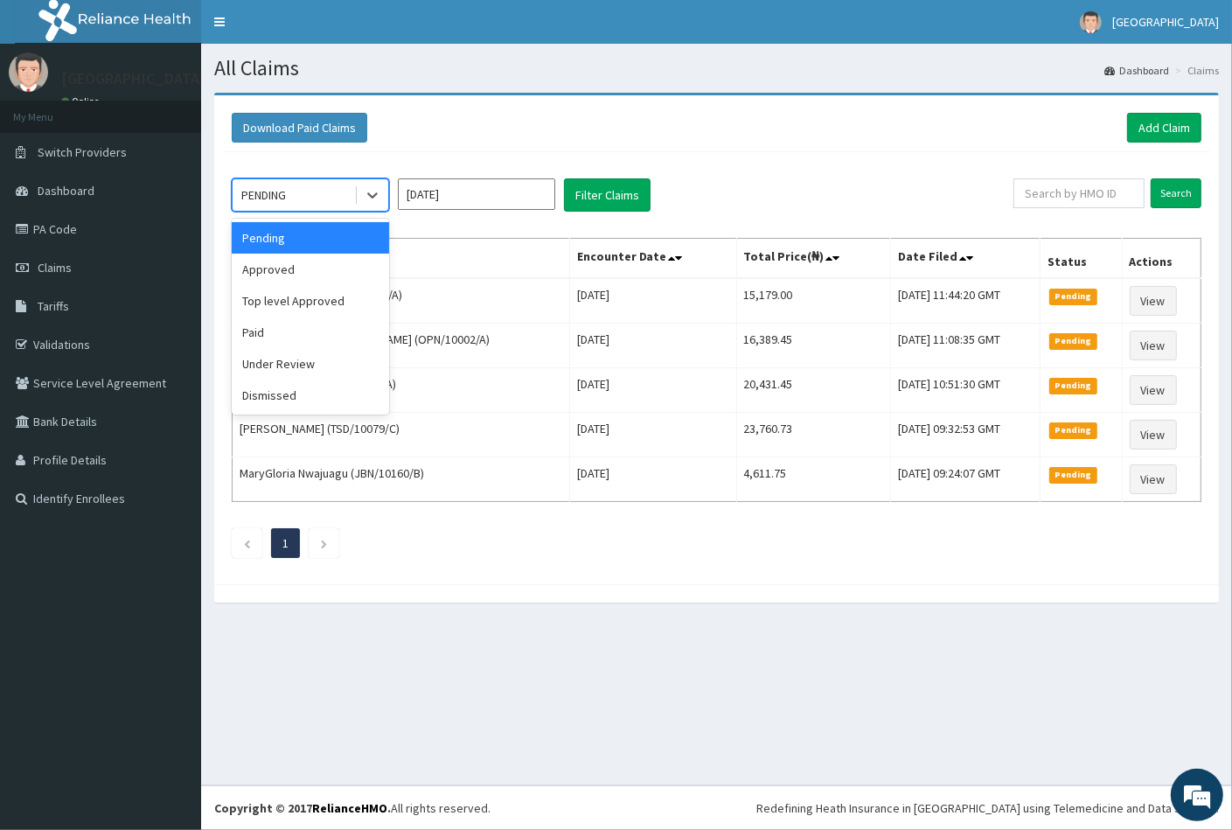
click at [302, 191] on div "PENDING" at bounding box center [294, 195] width 122 height 28
click at [301, 272] on div "Approved" at bounding box center [310, 269] width 157 height 31
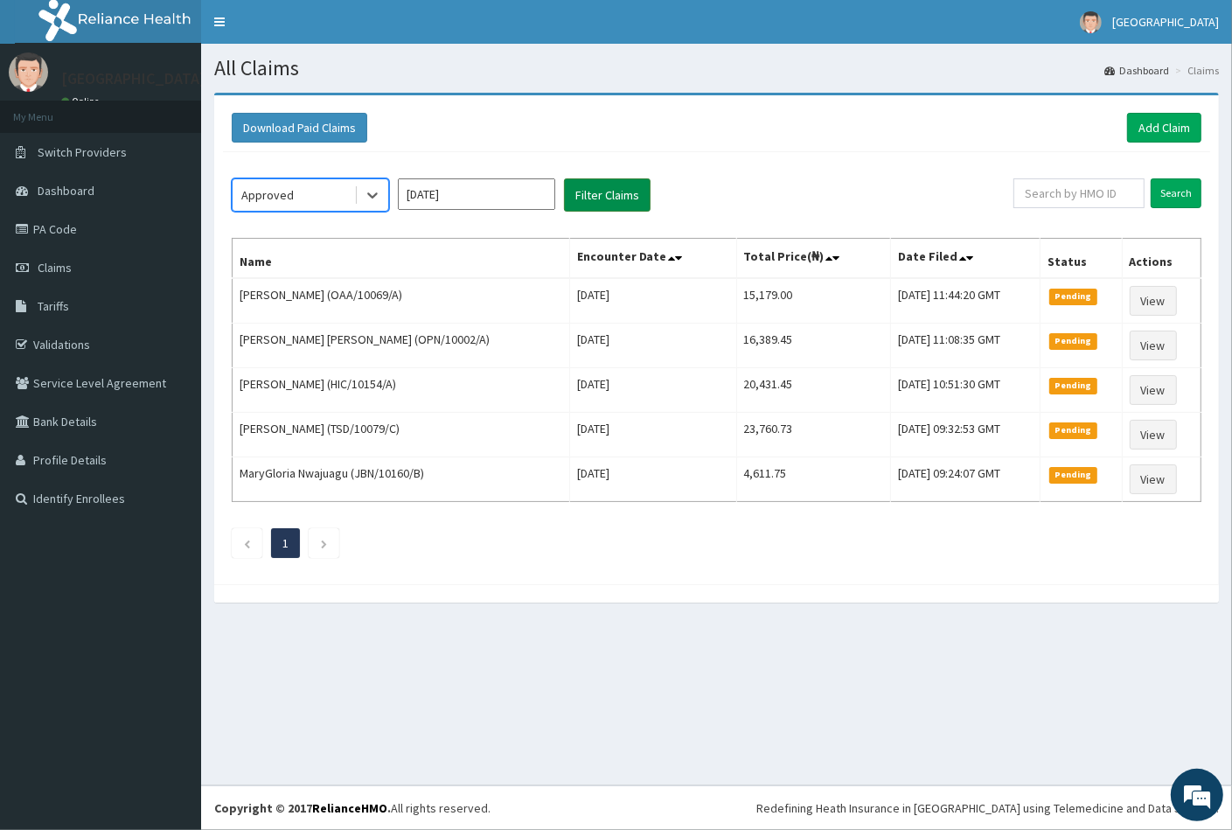
click at [596, 190] on button "Filter Claims" at bounding box center [607, 194] width 87 height 33
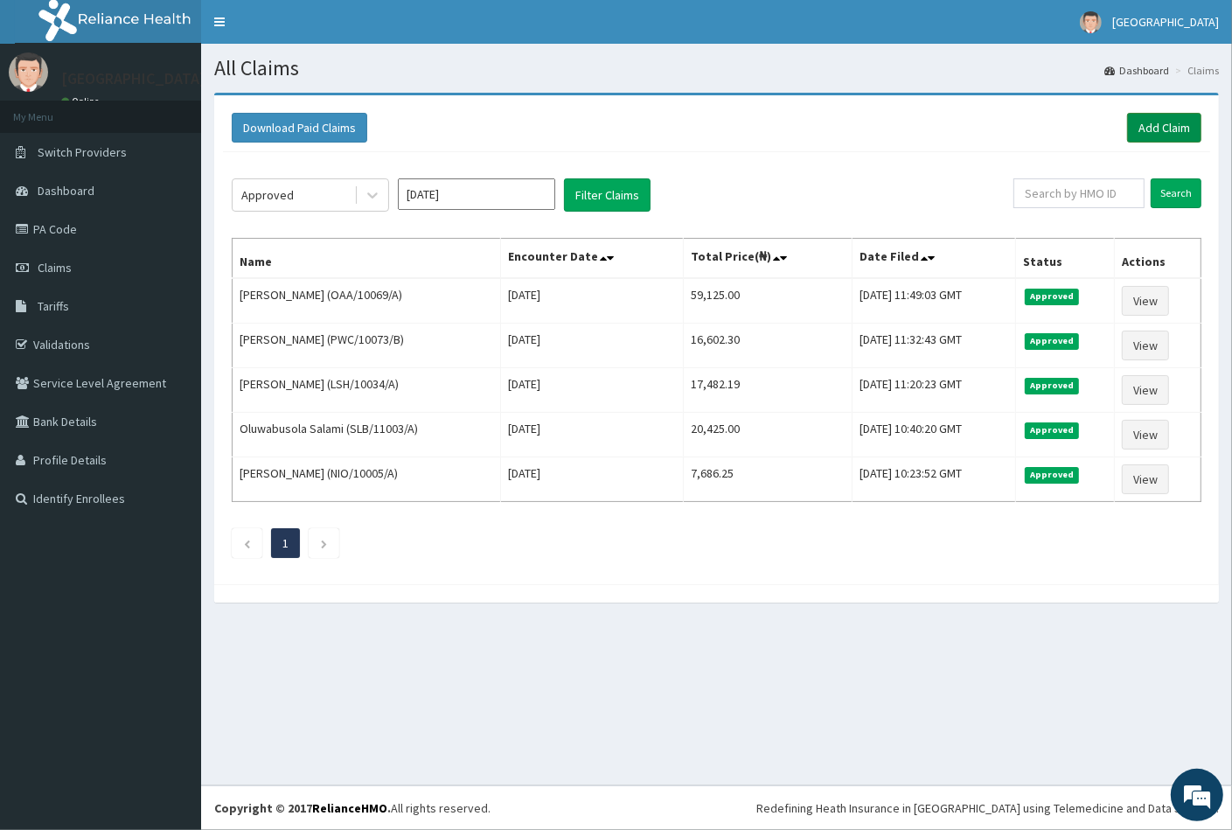
click at [1154, 132] on link "Add Claim" at bounding box center [1164, 128] width 74 height 30
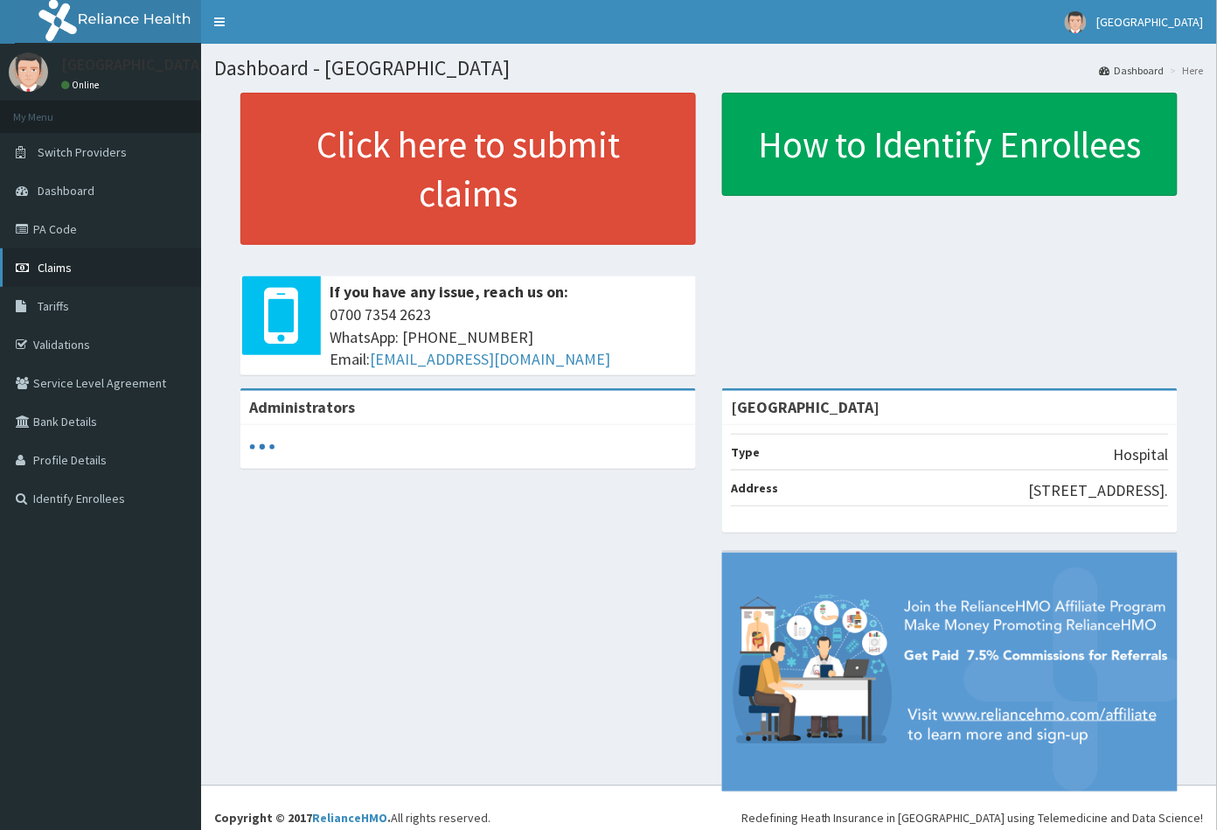
click at [64, 266] on span "Claims" at bounding box center [55, 268] width 34 height 16
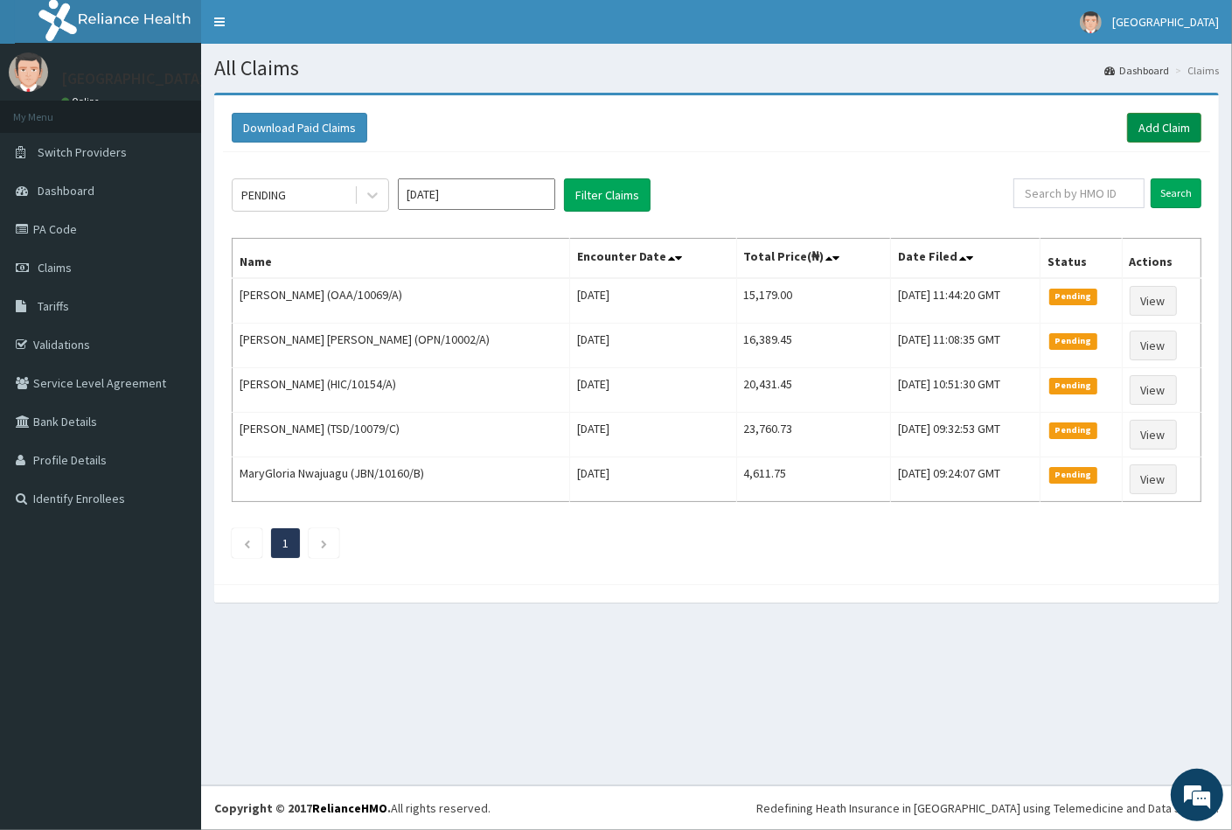
click at [1159, 124] on link "Add Claim" at bounding box center [1164, 128] width 74 height 30
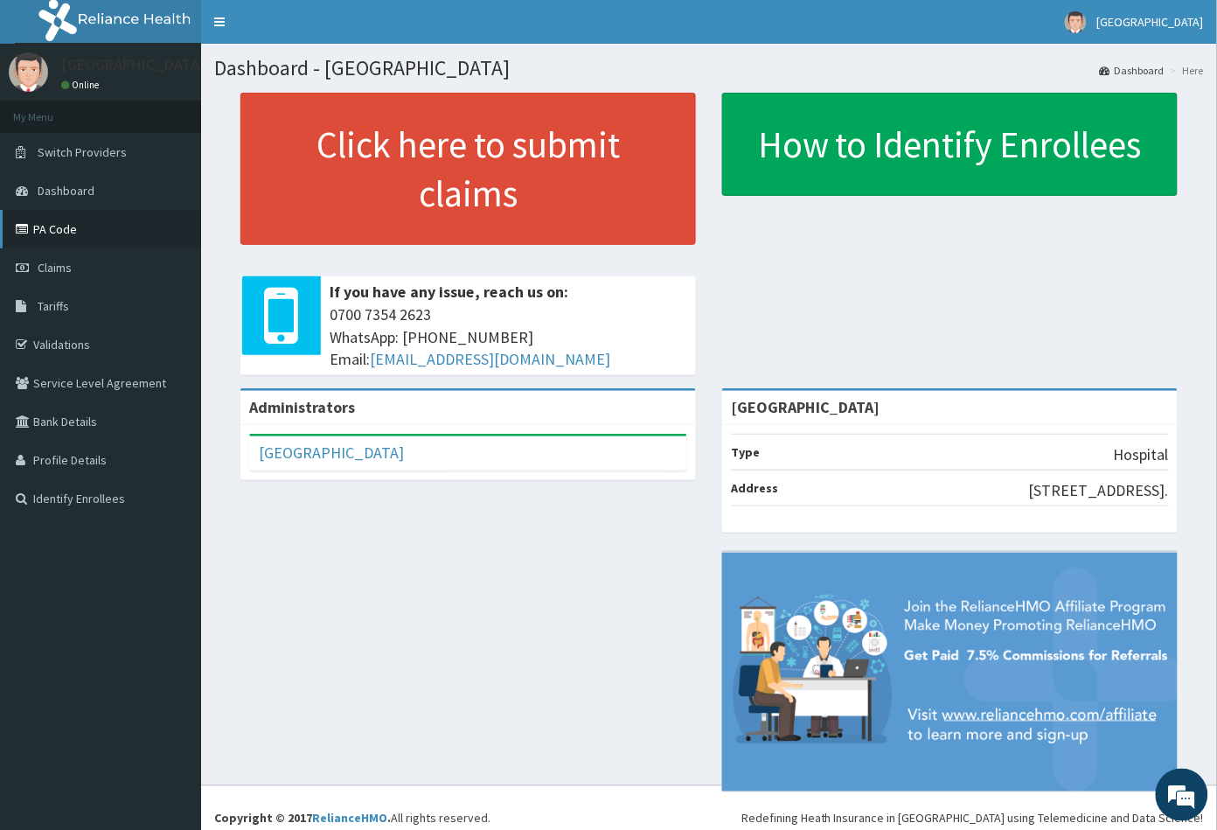
click at [67, 238] on link "PA Code" at bounding box center [100, 229] width 201 height 38
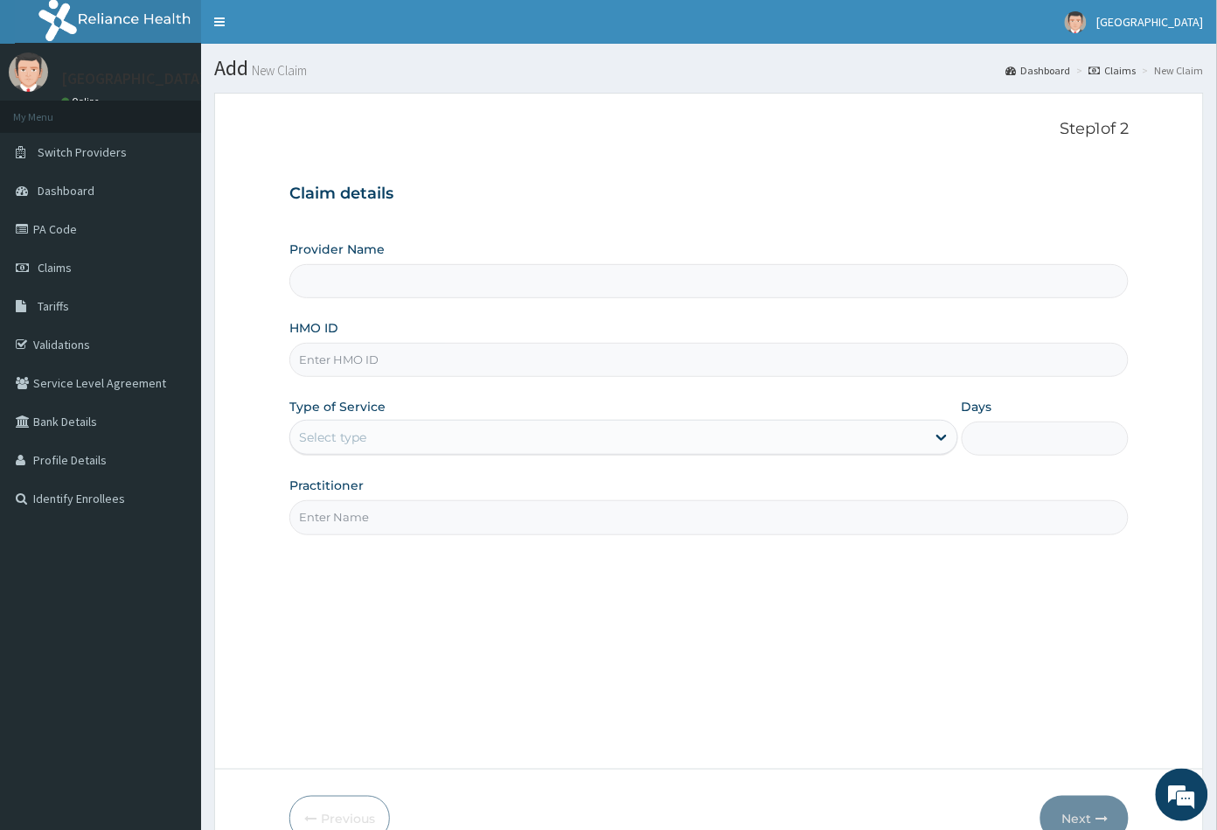
type input "Peachcare Medical Centre"
click at [295, 351] on input "HMO ID" at bounding box center [709, 360] width 840 height 34
click at [305, 355] on input "HMO ID" at bounding box center [709, 360] width 840 height 34
paste input "CDG/10001/B"
click at [321, 358] on input "CDG/10001/B" at bounding box center [709, 360] width 840 height 34
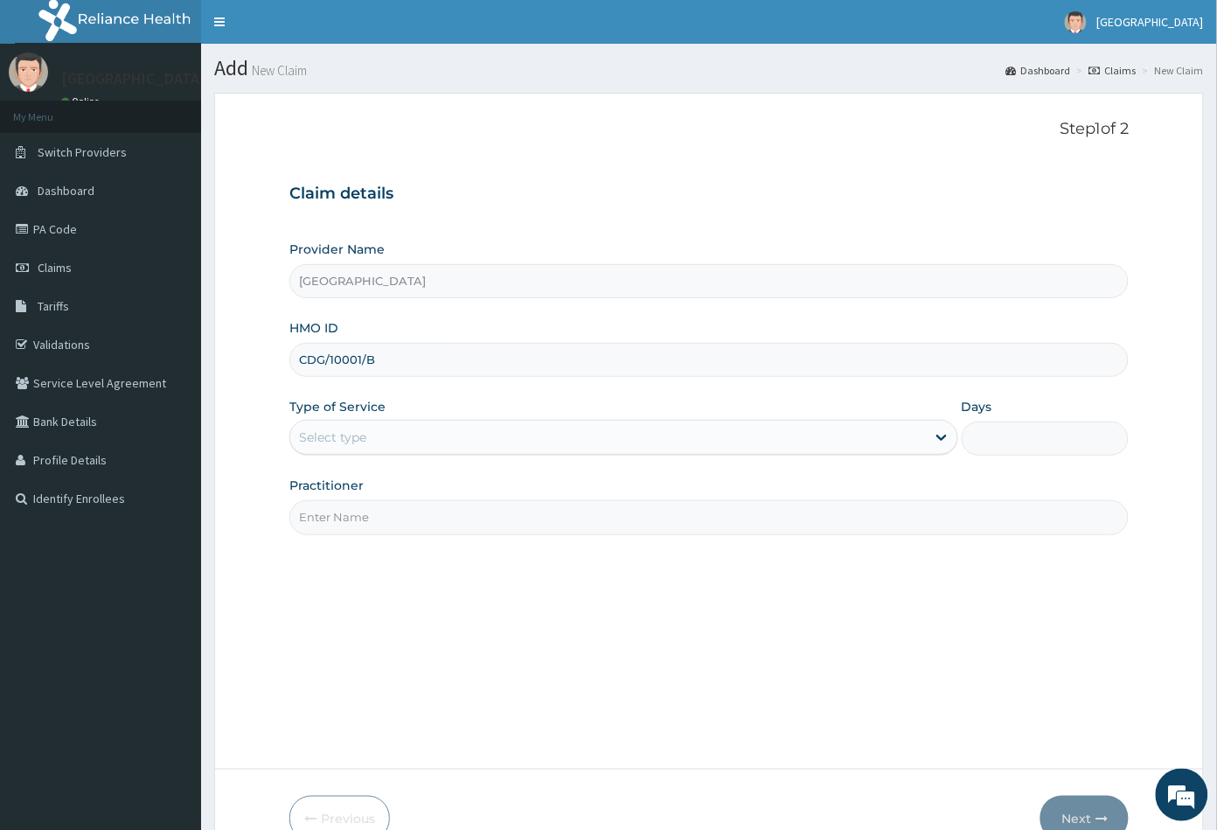
type input "CDG/10001/B"
click at [341, 442] on div "Select type" at bounding box center [332, 436] width 67 height 17
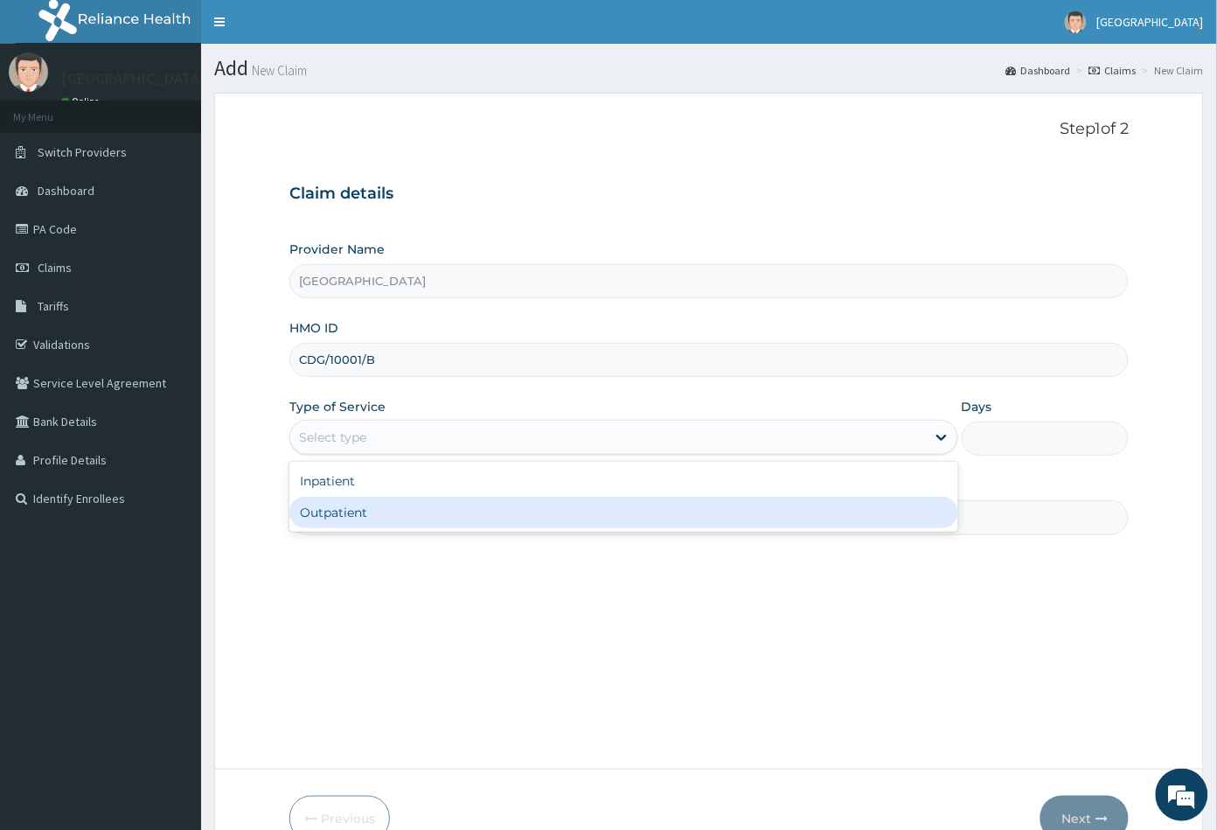
click at [347, 512] on div "Outpatient" at bounding box center [623, 512] width 669 height 31
type input "1"
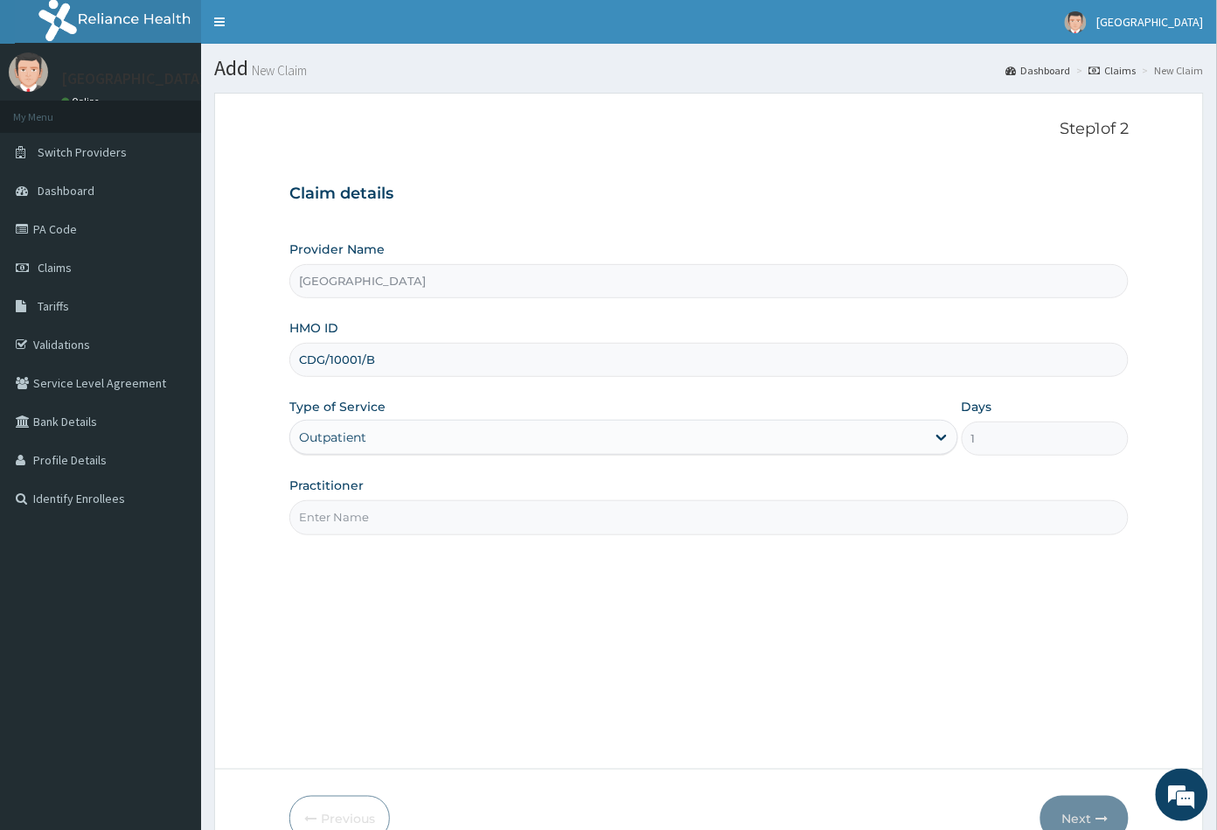
click at [347, 512] on input "Practitioner" at bounding box center [709, 517] width 840 height 34
type input "CON"
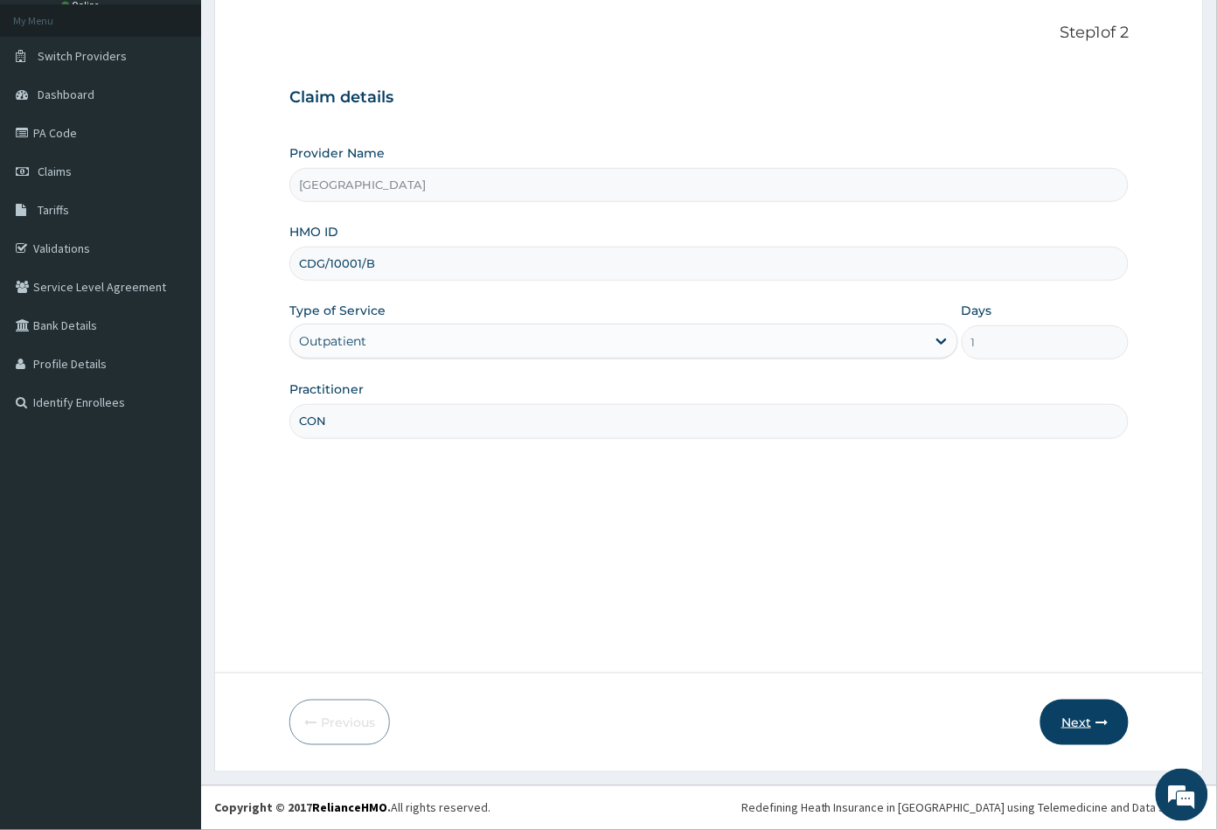
click at [1070, 727] on button "Next" at bounding box center [1084, 721] width 88 height 45
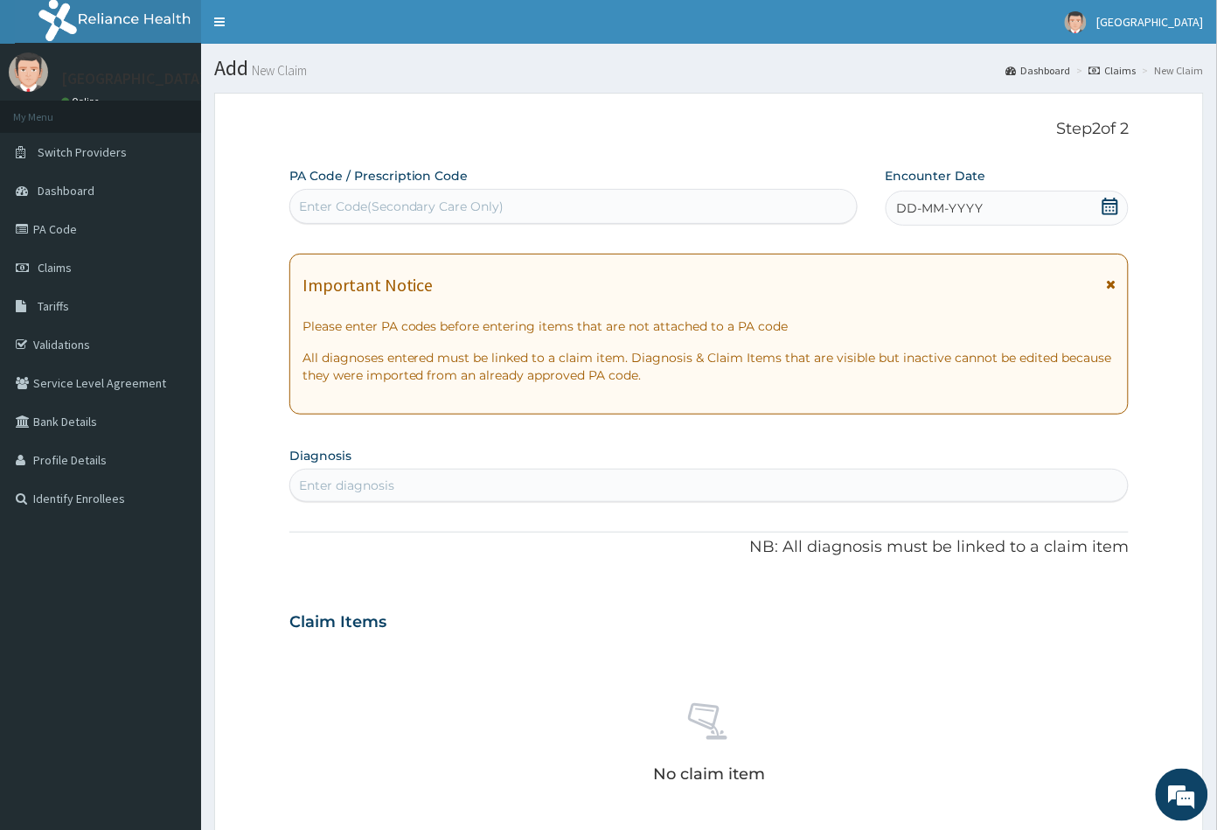
click at [469, 216] on div "Enter Code(Secondary Care Only)" at bounding box center [573, 206] width 567 height 28
paste input "PA/290B17"
type input "PA/290B17"
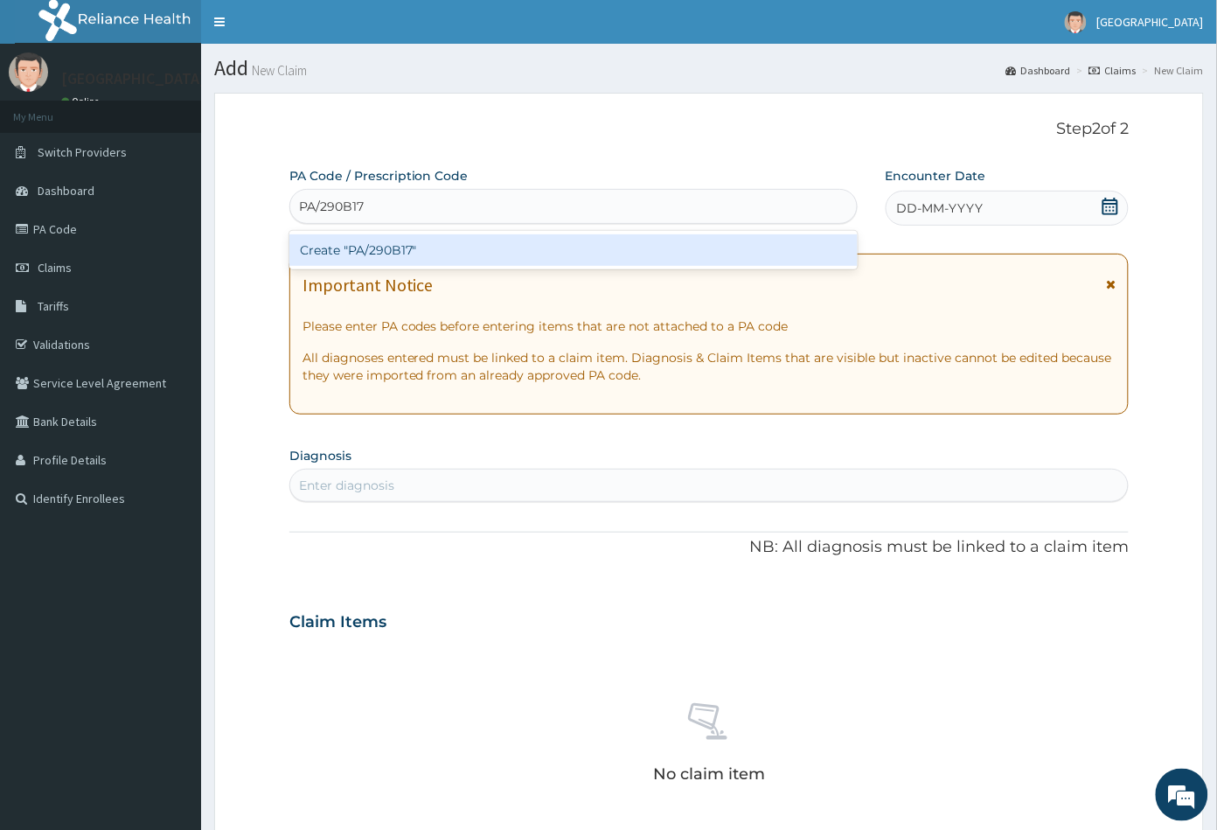
click at [434, 248] on div "Create "PA/290B17"" at bounding box center [573, 249] width 568 height 31
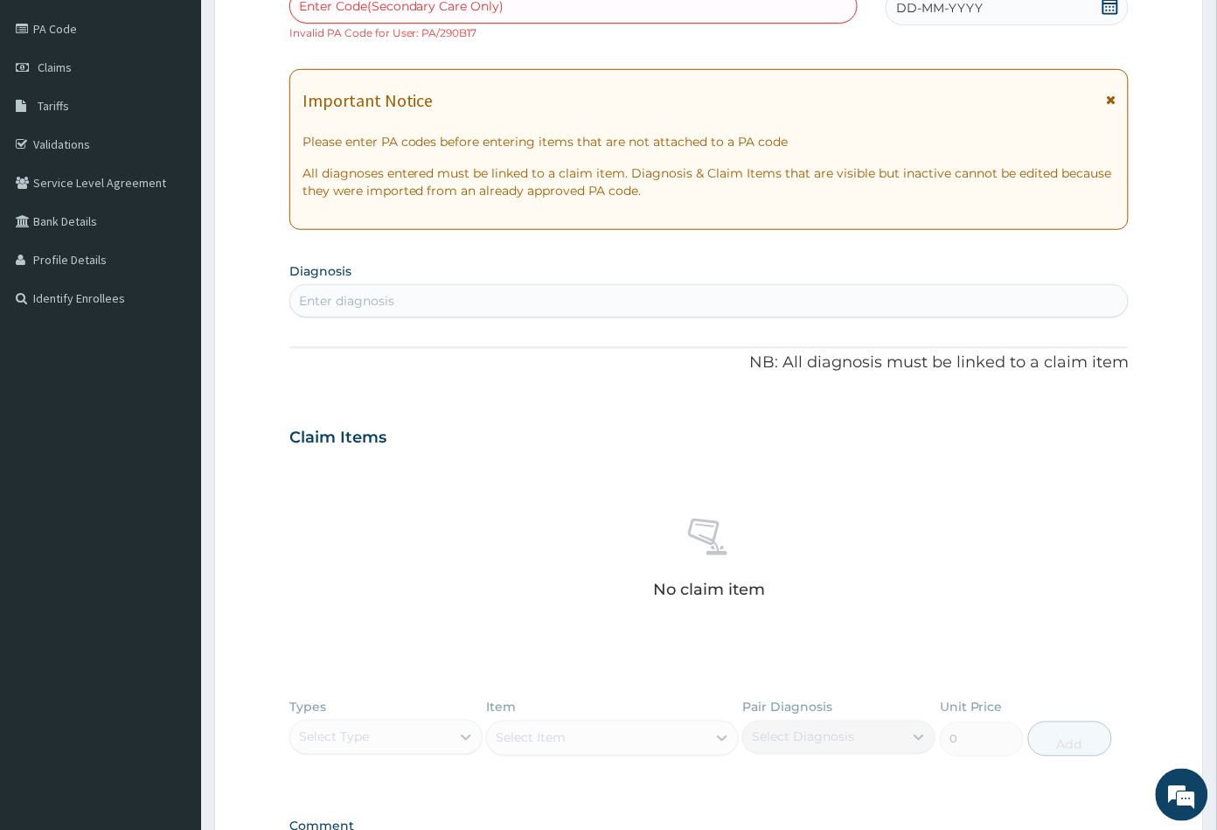
scroll to position [52, 0]
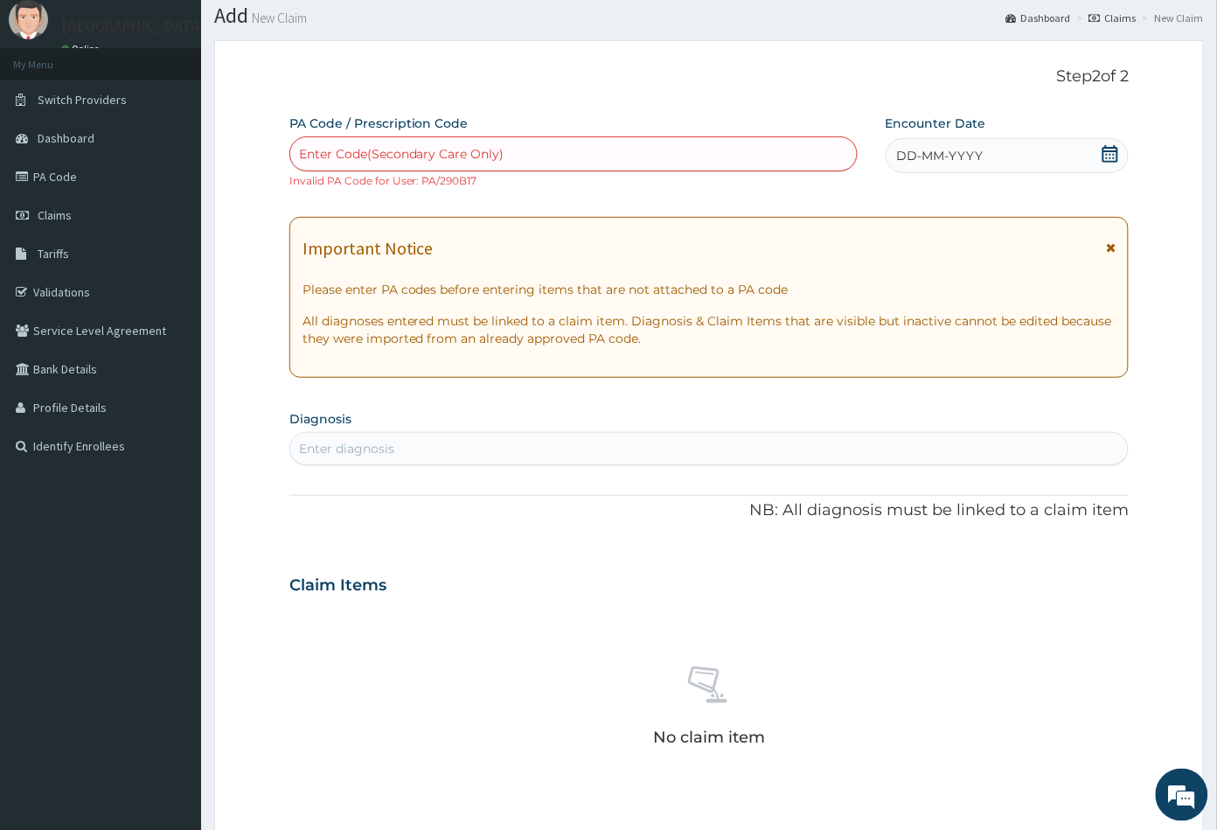
click at [1107, 150] on icon at bounding box center [1110, 153] width 16 height 17
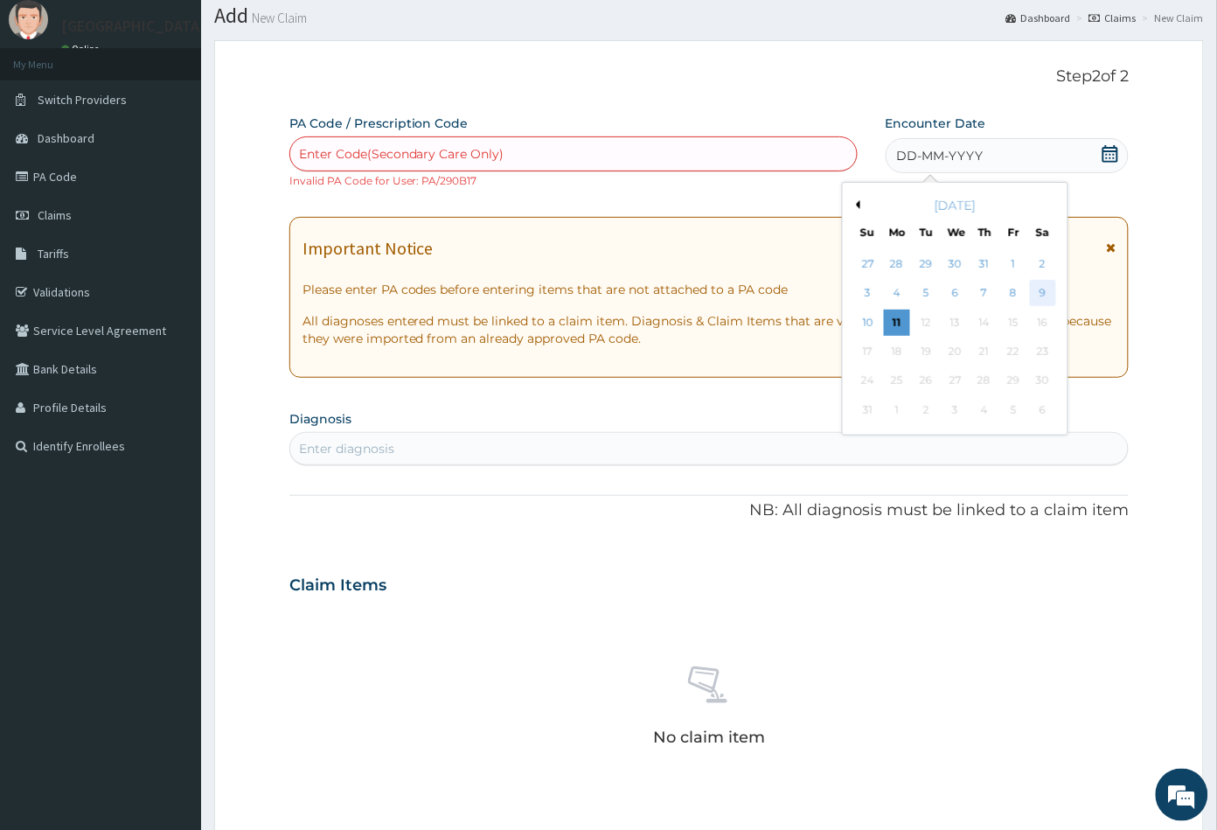
click at [1045, 292] on div "9" at bounding box center [1042, 294] width 26 height 26
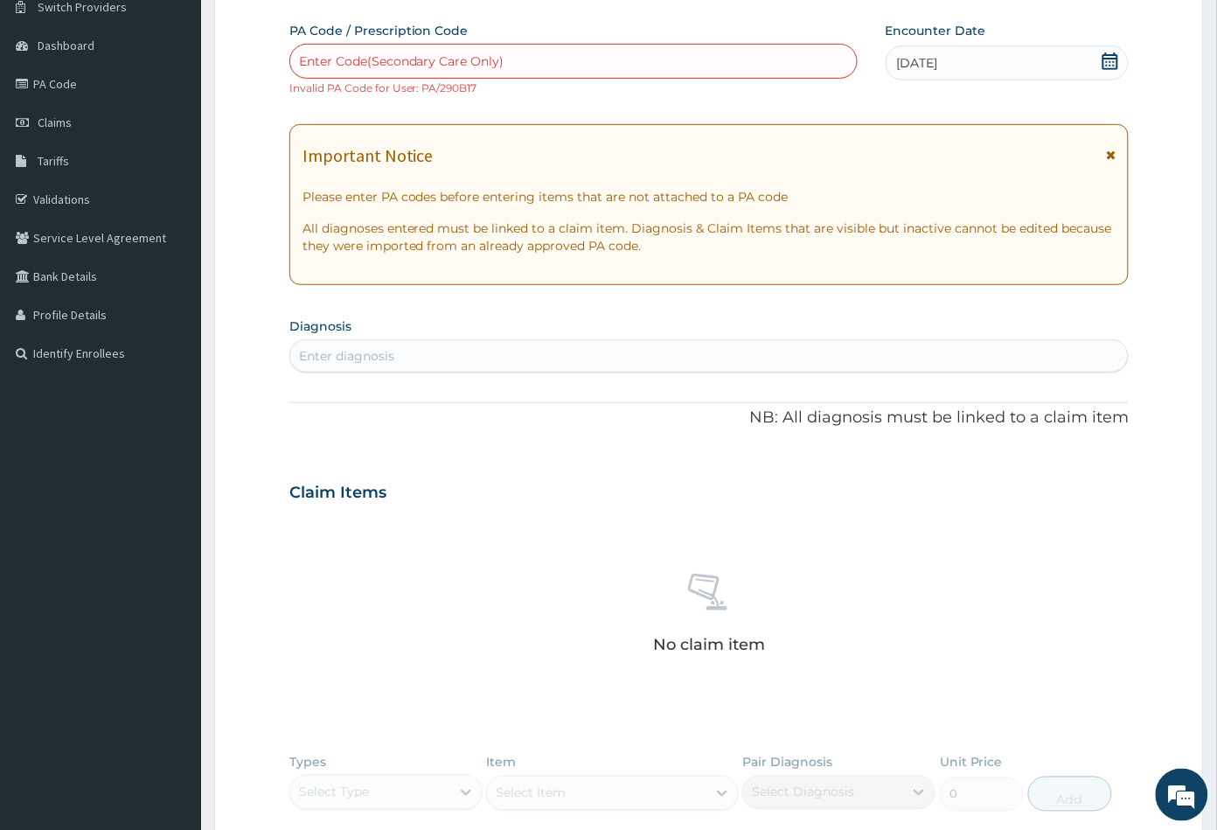
scroll to position [344, 0]
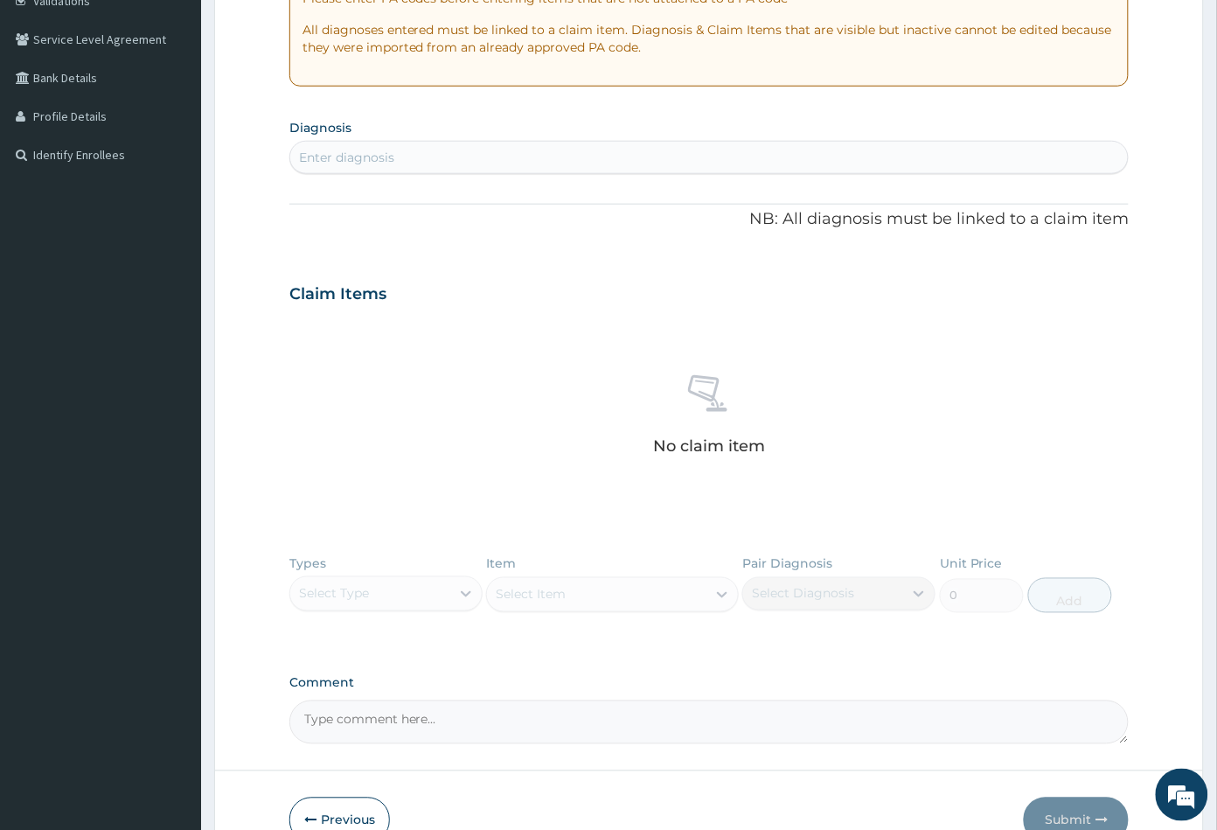
click at [421, 161] on div "Enter diagnosis" at bounding box center [709, 157] width 838 height 28
type input "UPPER RES"
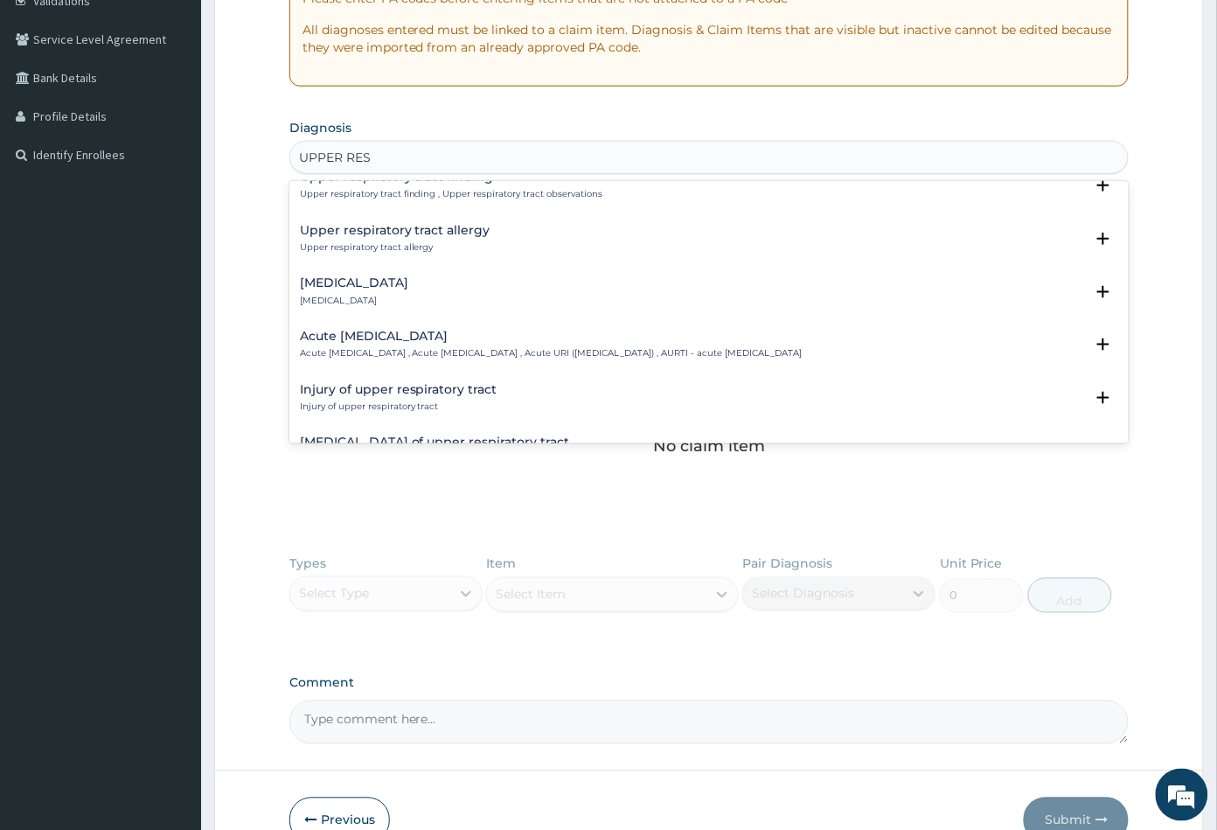
scroll to position [97, 0]
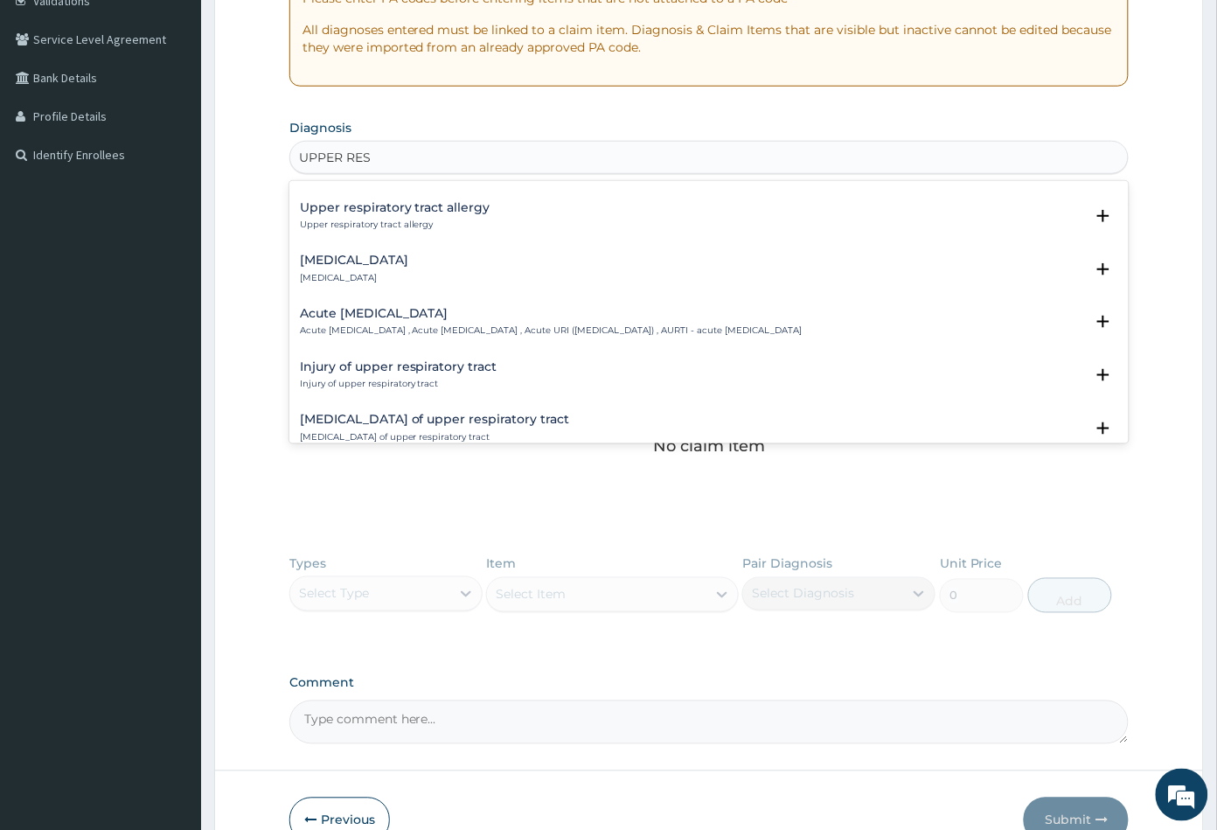
click at [368, 313] on h4 "Acute upper respiratory infection" at bounding box center [551, 313] width 503 height 13
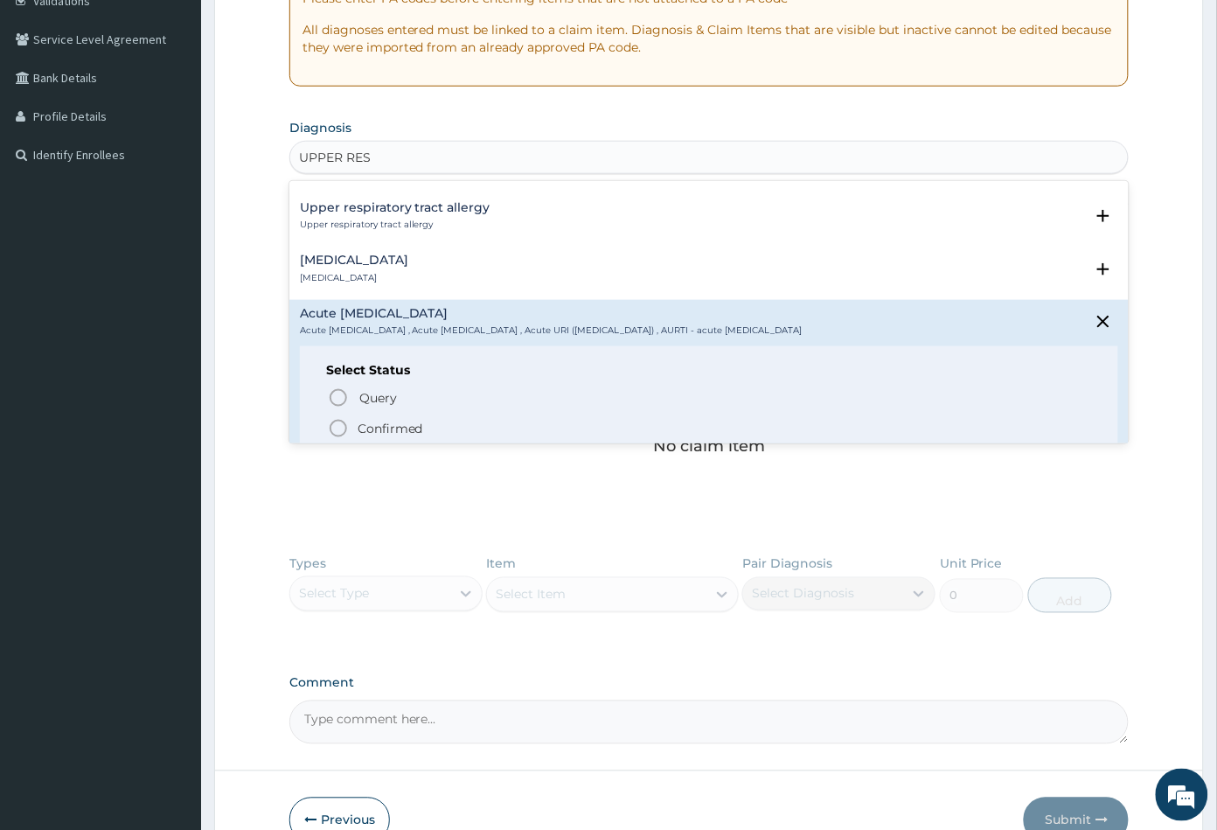
click at [332, 428] on icon "status option filled" at bounding box center [338, 428] width 21 height 21
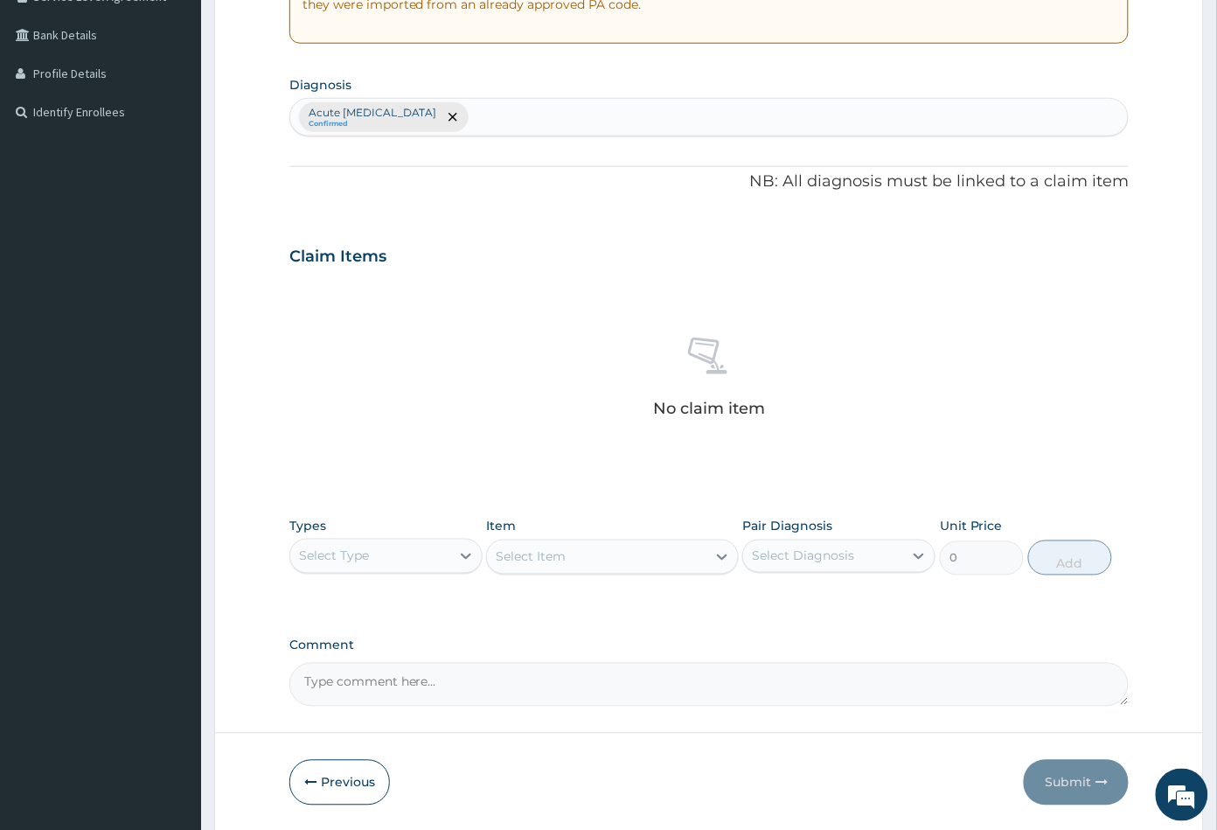
scroll to position [446, 0]
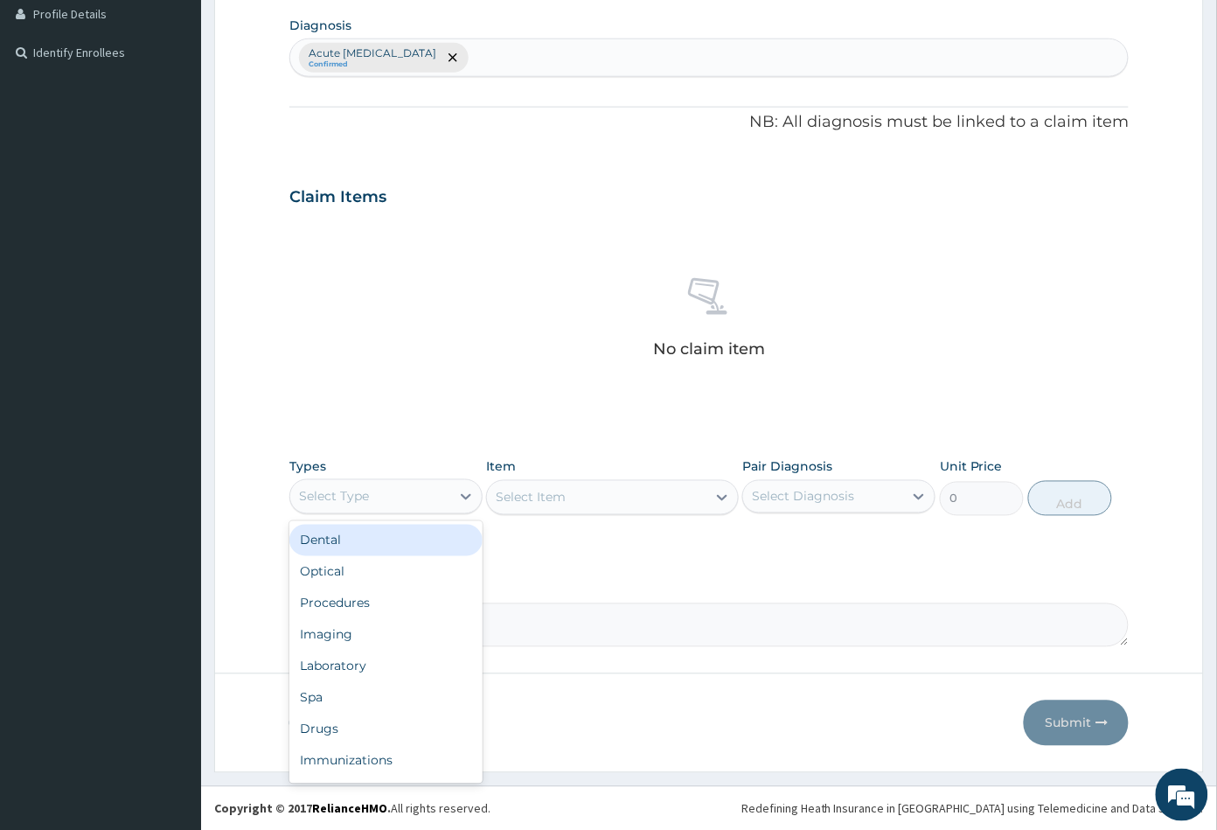
click at [406, 498] on div "Select Type" at bounding box center [370, 497] width 160 height 28
click at [397, 604] on div "Procedures" at bounding box center [385, 603] width 193 height 31
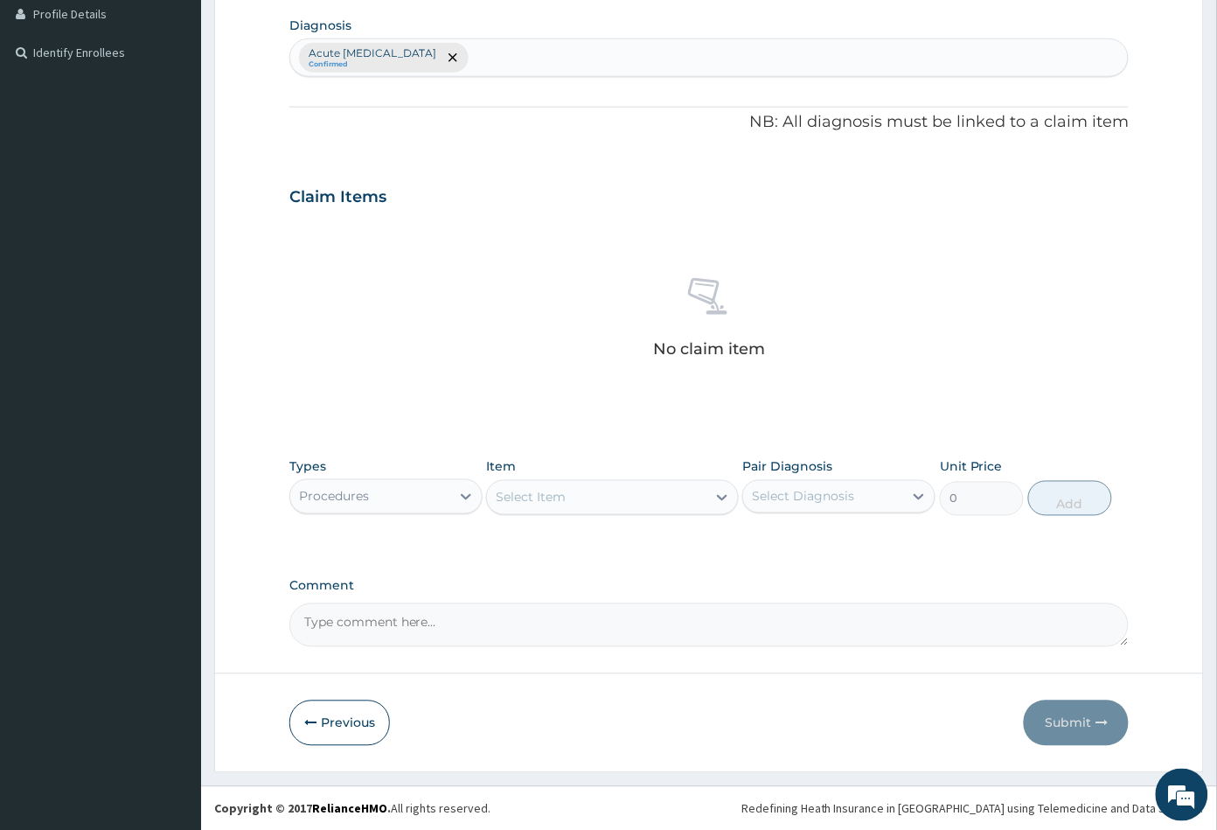
click at [622, 507] on div "Select Item" at bounding box center [596, 497] width 219 height 28
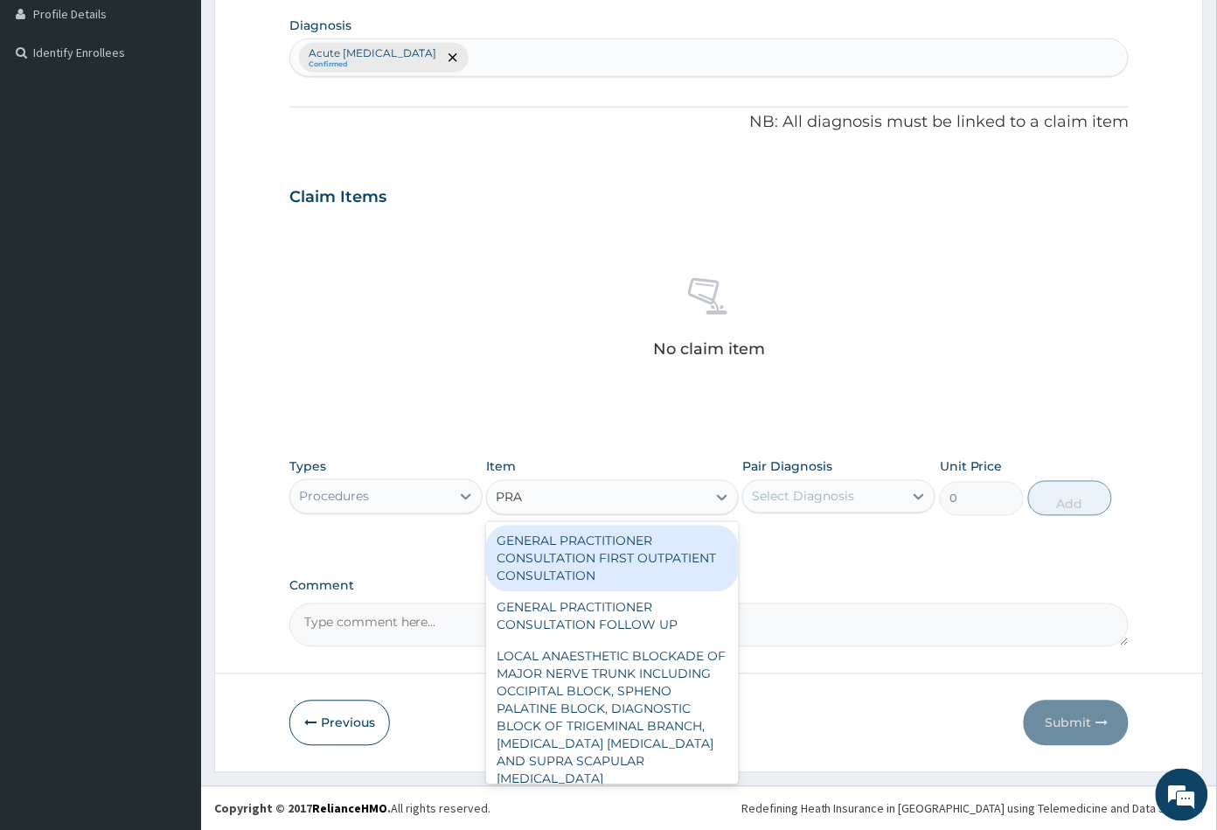
type input "PRAC"
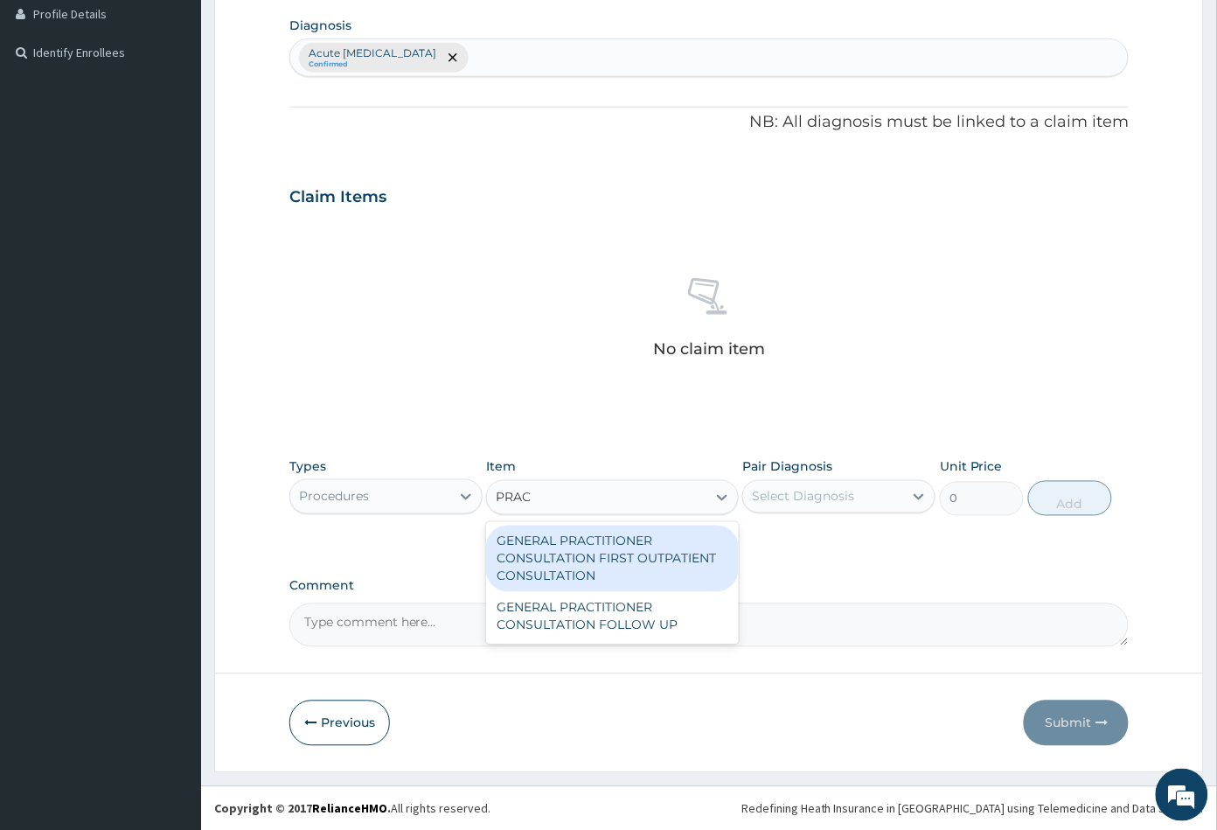
click at [621, 553] on div "GENERAL PRACTITIONER CONSULTATION FIRST OUTPATIENT CONSULTATION" at bounding box center [612, 558] width 252 height 66
type input "3547.5"
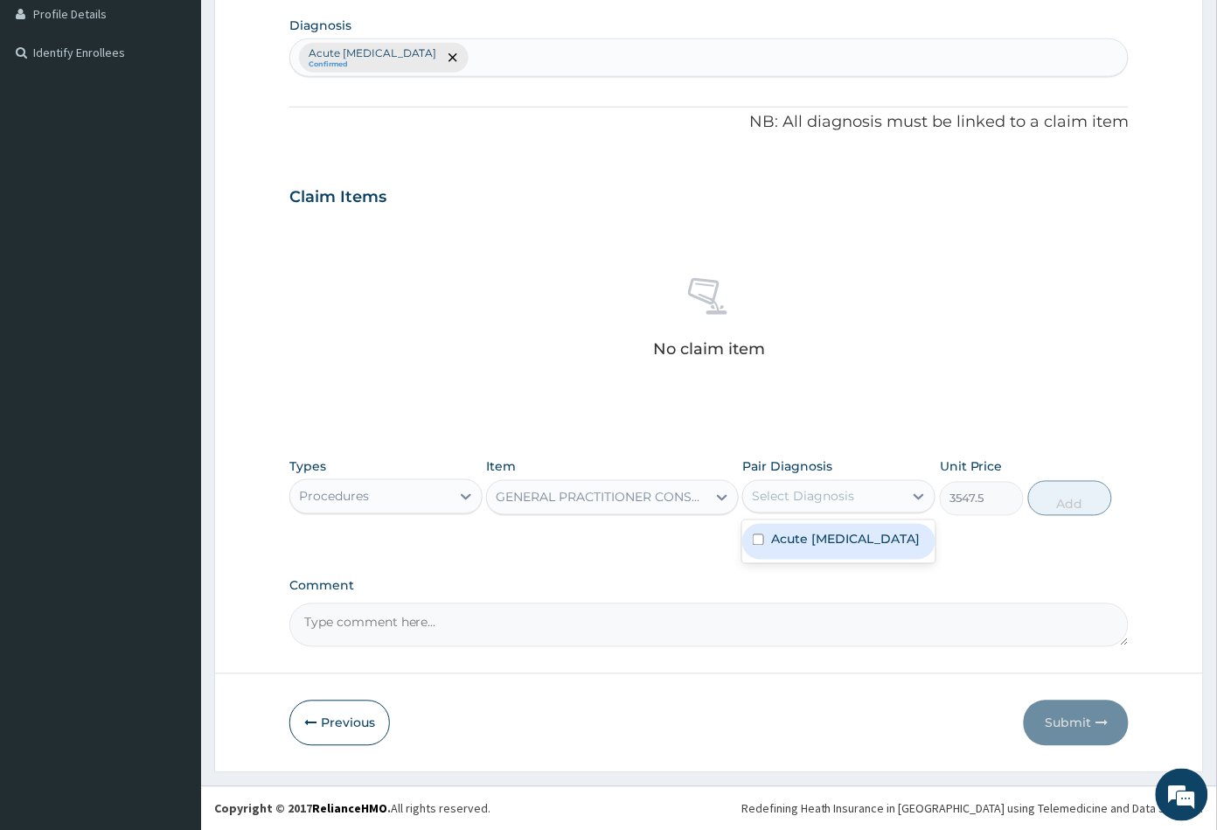
click at [844, 488] on div "Select Diagnosis" at bounding box center [803, 496] width 102 height 17
click at [833, 535] on label "Acute upper respiratory infection" at bounding box center [845, 539] width 149 height 17
checkbox input "true"
click at [1068, 500] on button "Add" at bounding box center [1070, 498] width 84 height 35
type input "0"
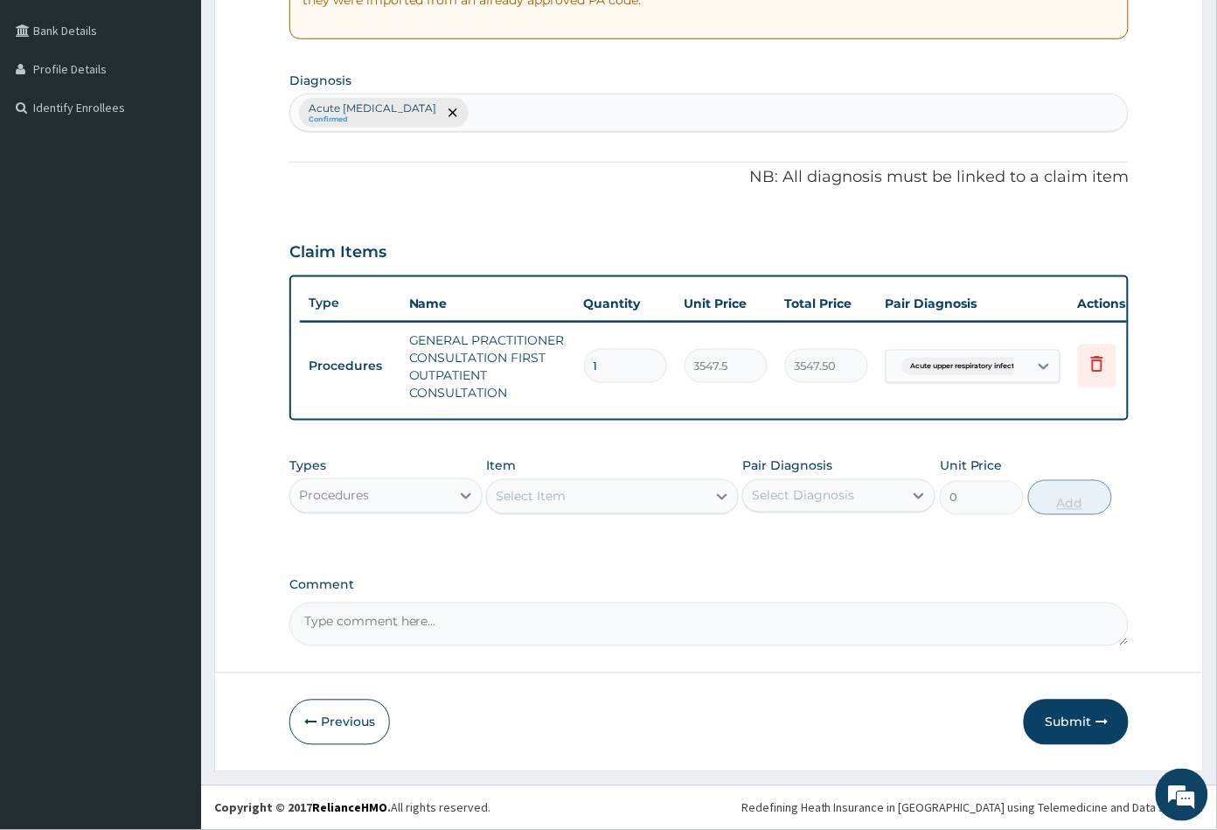
scroll to position [401, 0]
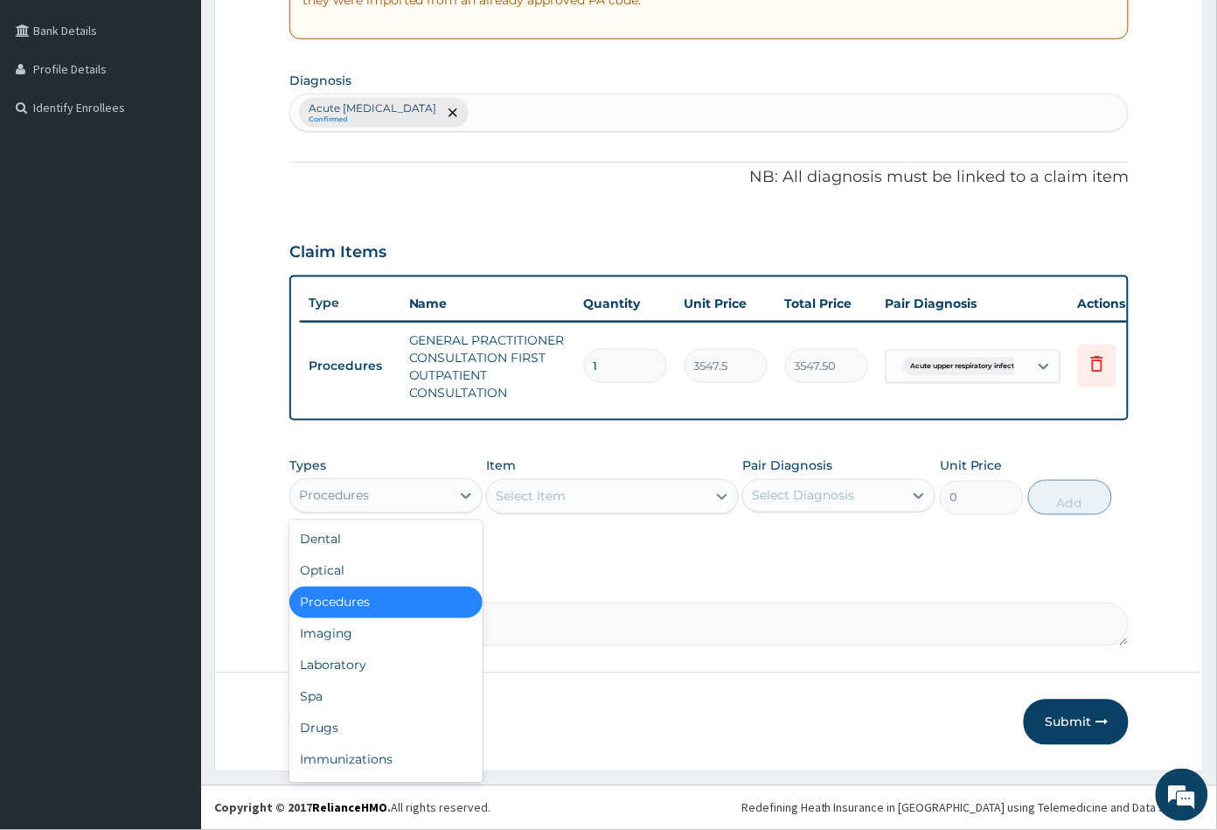
click at [415, 498] on div "Procedures" at bounding box center [370, 496] width 160 height 28
click at [349, 729] on div "Drugs" at bounding box center [385, 728] width 193 height 31
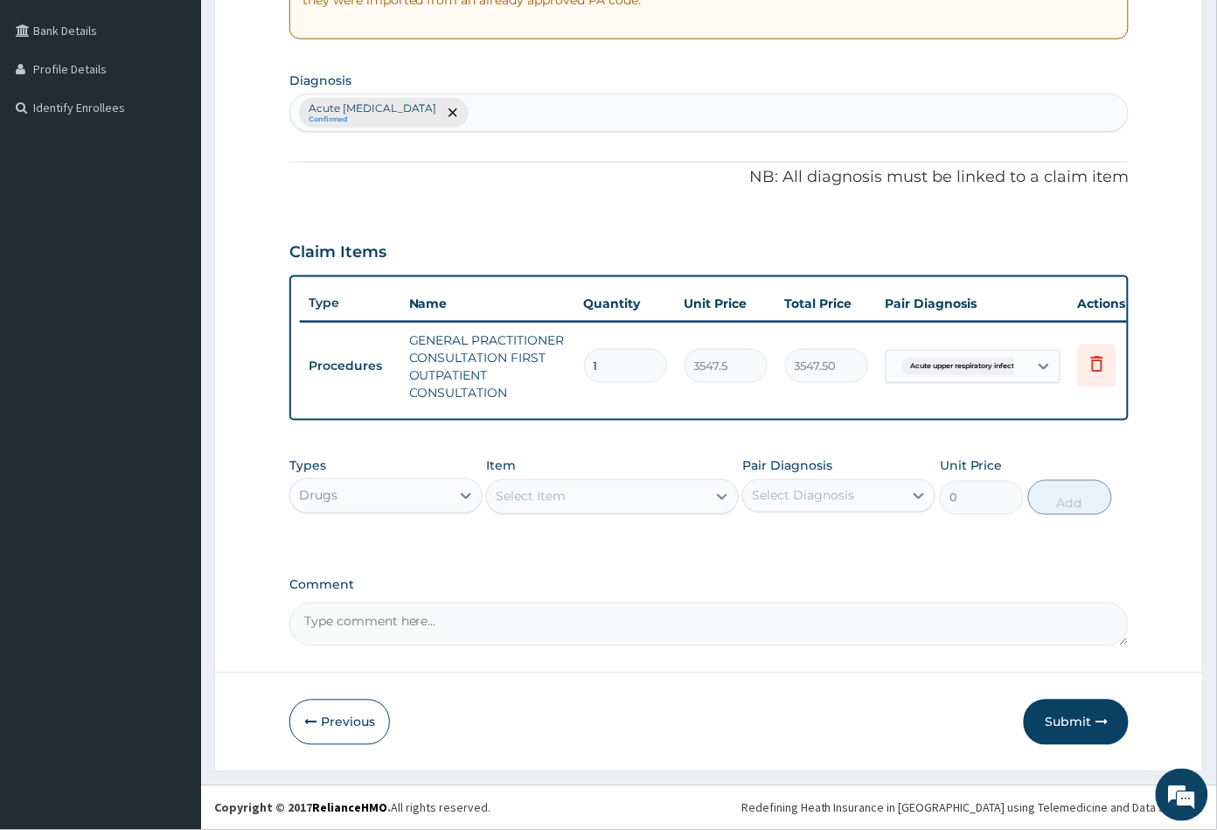
click at [636, 498] on div "Select Item" at bounding box center [596, 497] width 219 height 28
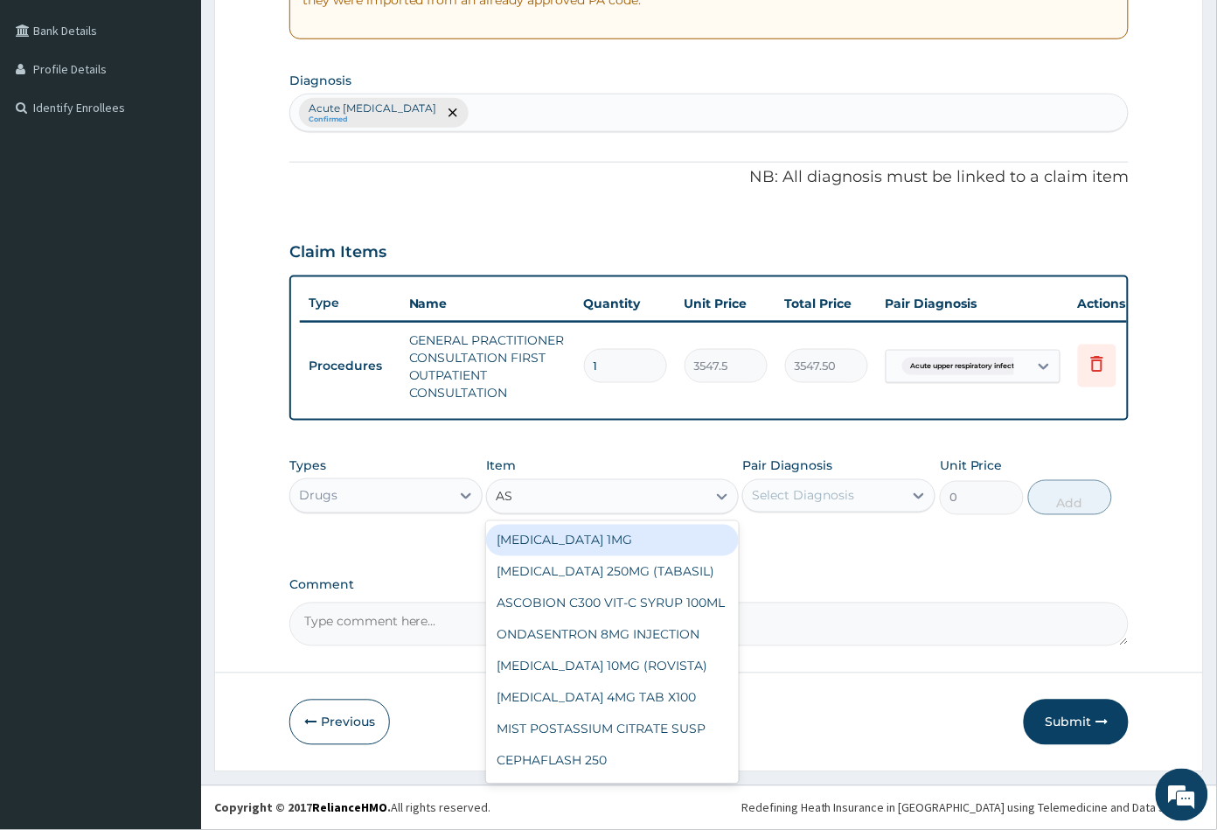
type input "ASC"
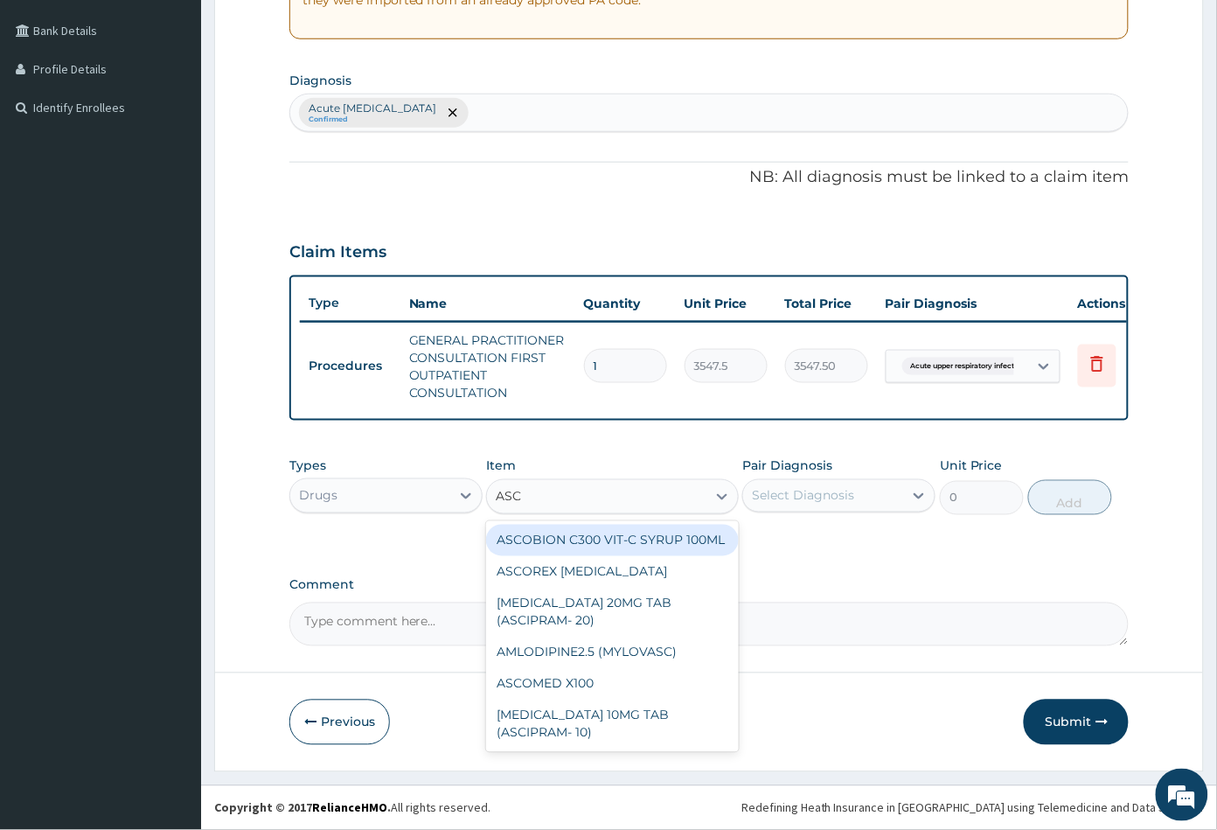
click at [628, 553] on div "ASCOBION C300 VIT-C SYRUP 100ML" at bounding box center [612, 540] width 252 height 31
type input "946"
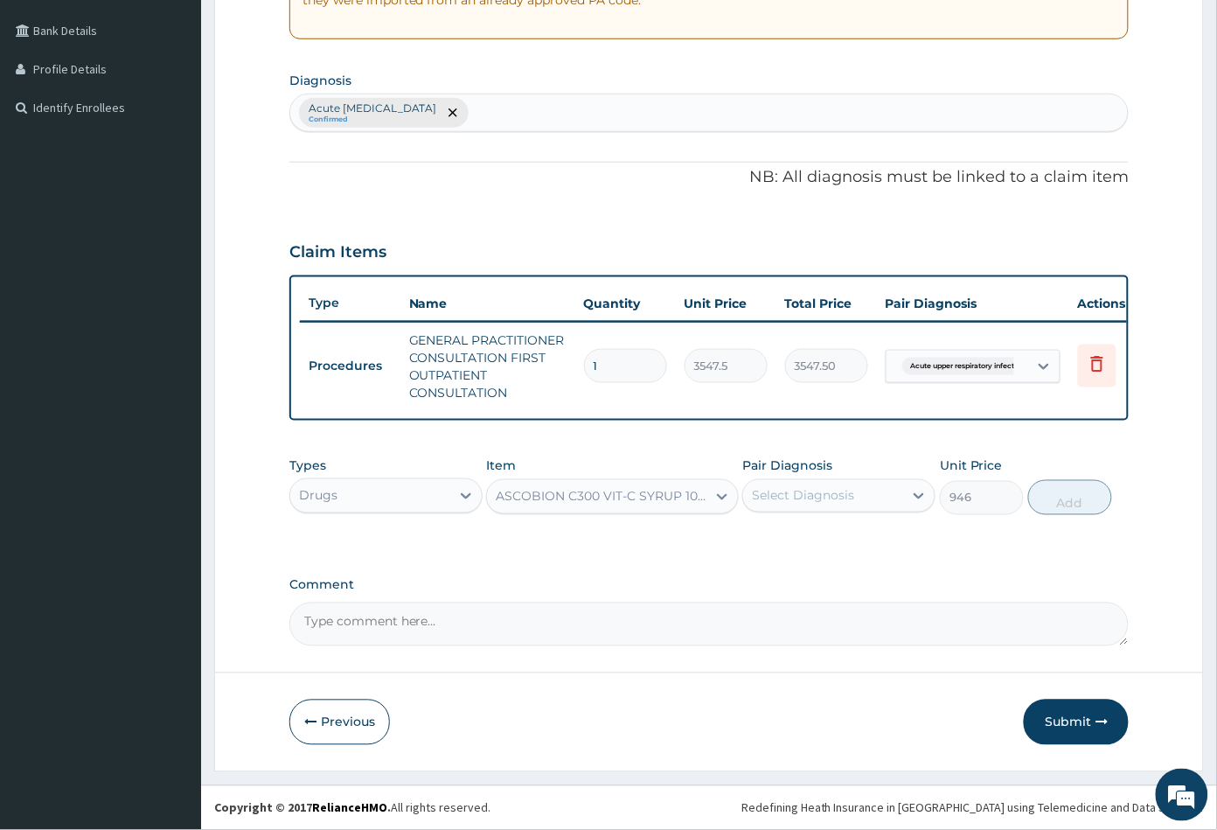
click at [795, 497] on div "Select Diagnosis" at bounding box center [803, 495] width 102 height 17
drag, startPoint x: 802, startPoint y: 542, endPoint x: 820, endPoint y: 546, distance: 18.9
click at [802, 543] on label "Acute upper respiratory infection" at bounding box center [845, 538] width 149 height 17
checkbox input "true"
click at [1053, 506] on button "Add" at bounding box center [1070, 497] width 84 height 35
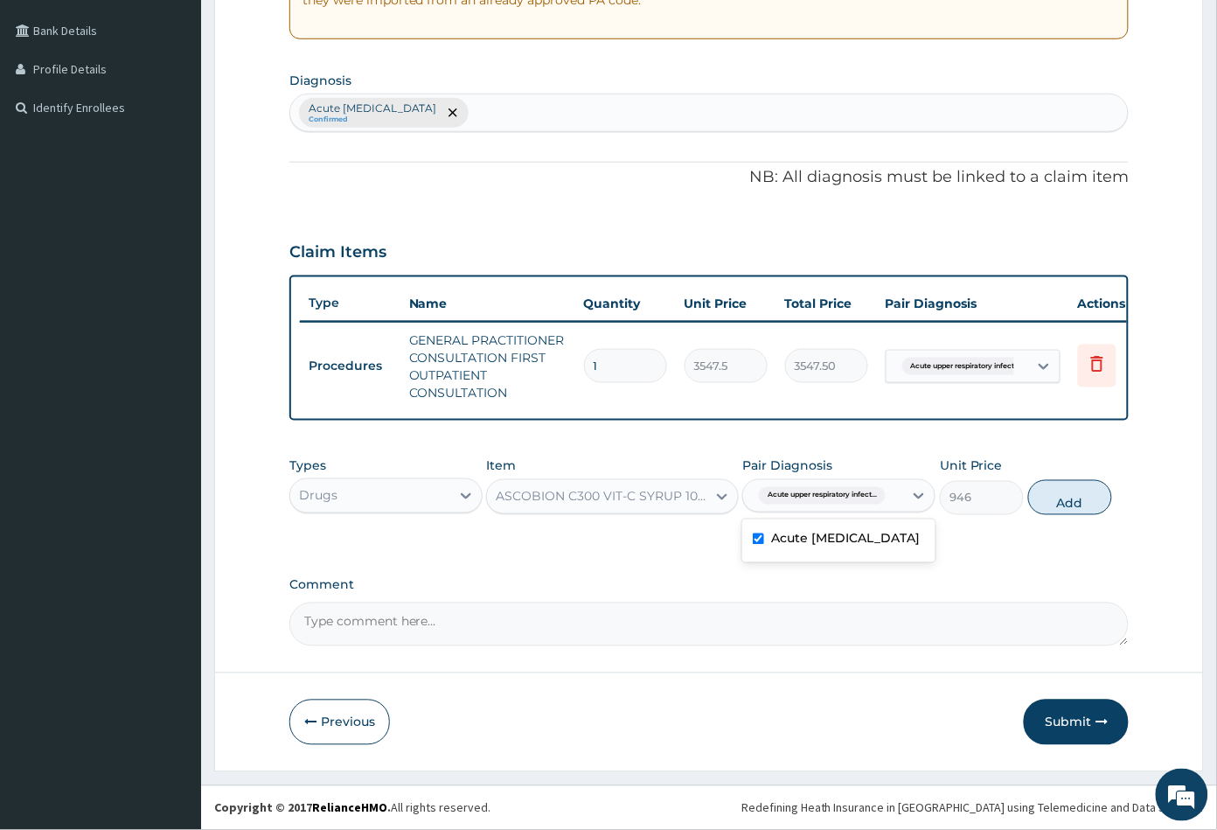
type input "0"
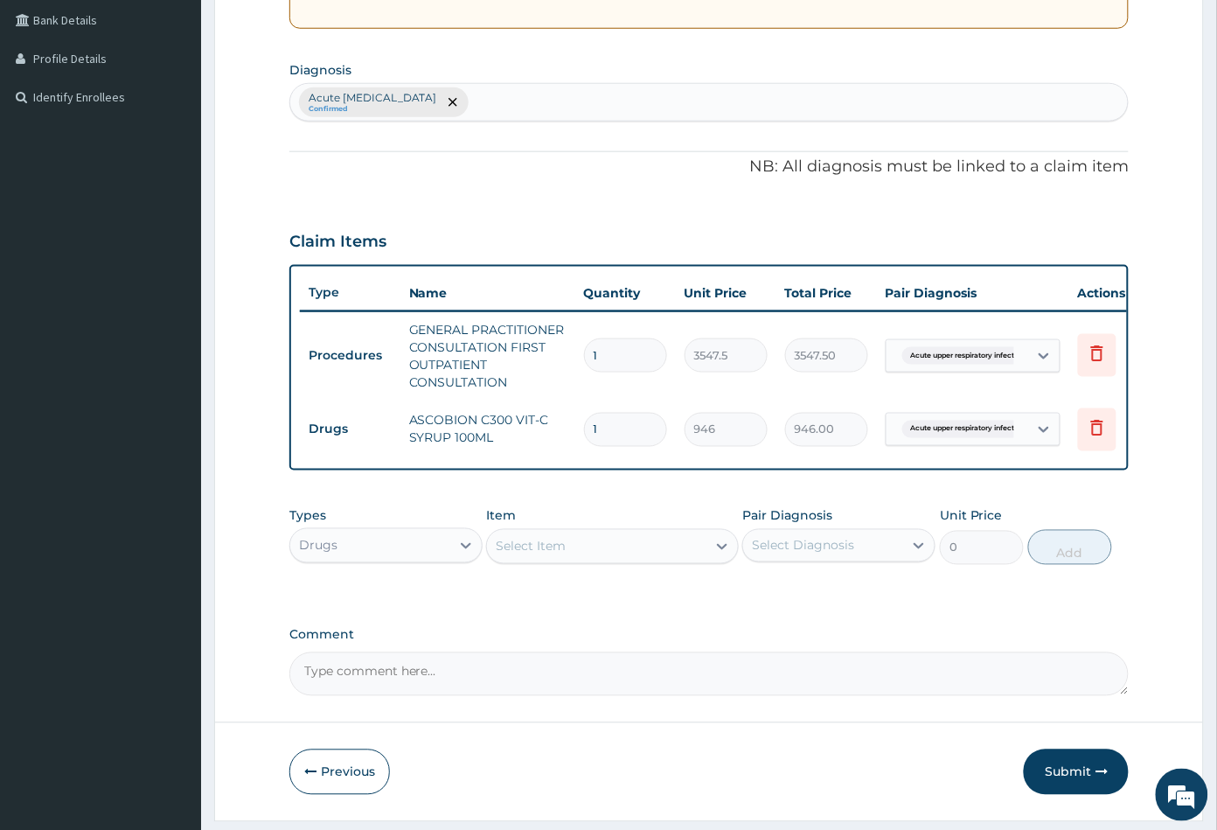
click at [596, 560] on div "Select Item" at bounding box center [596, 546] width 219 height 28
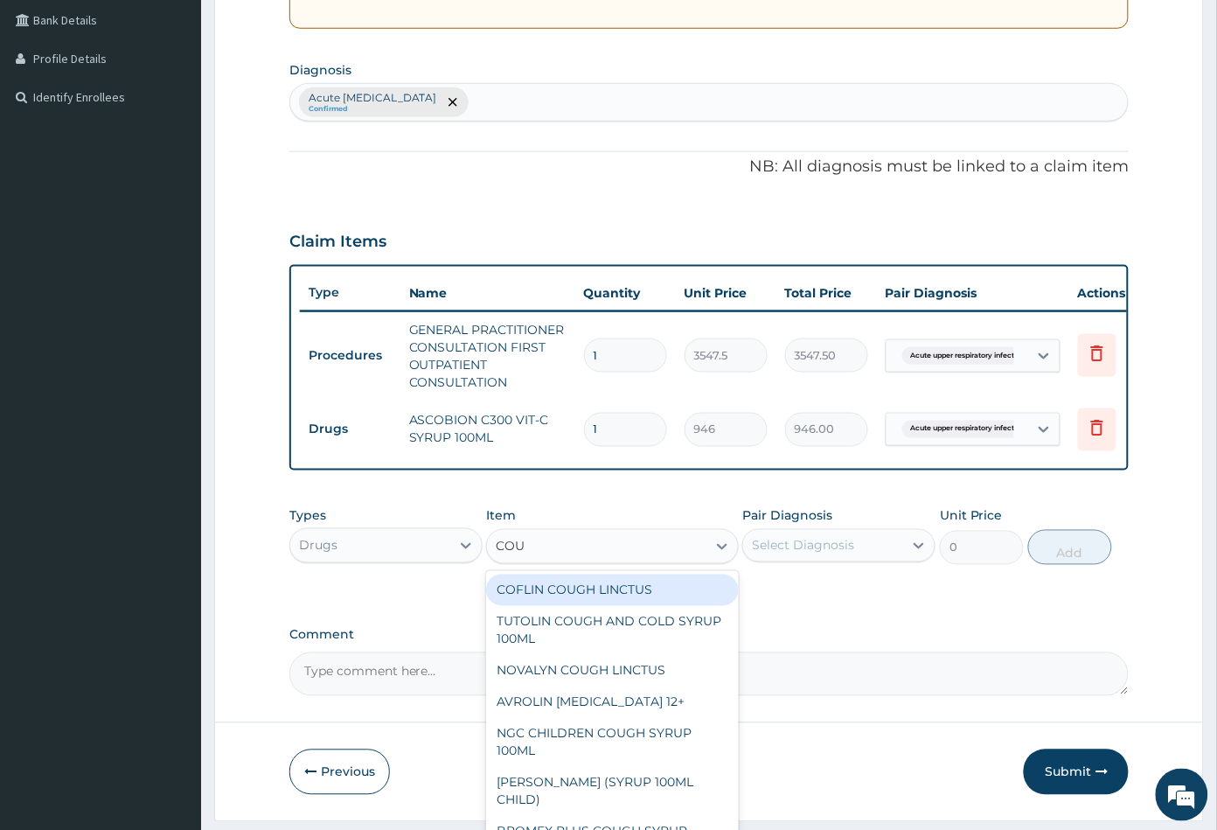
type input "COUG"
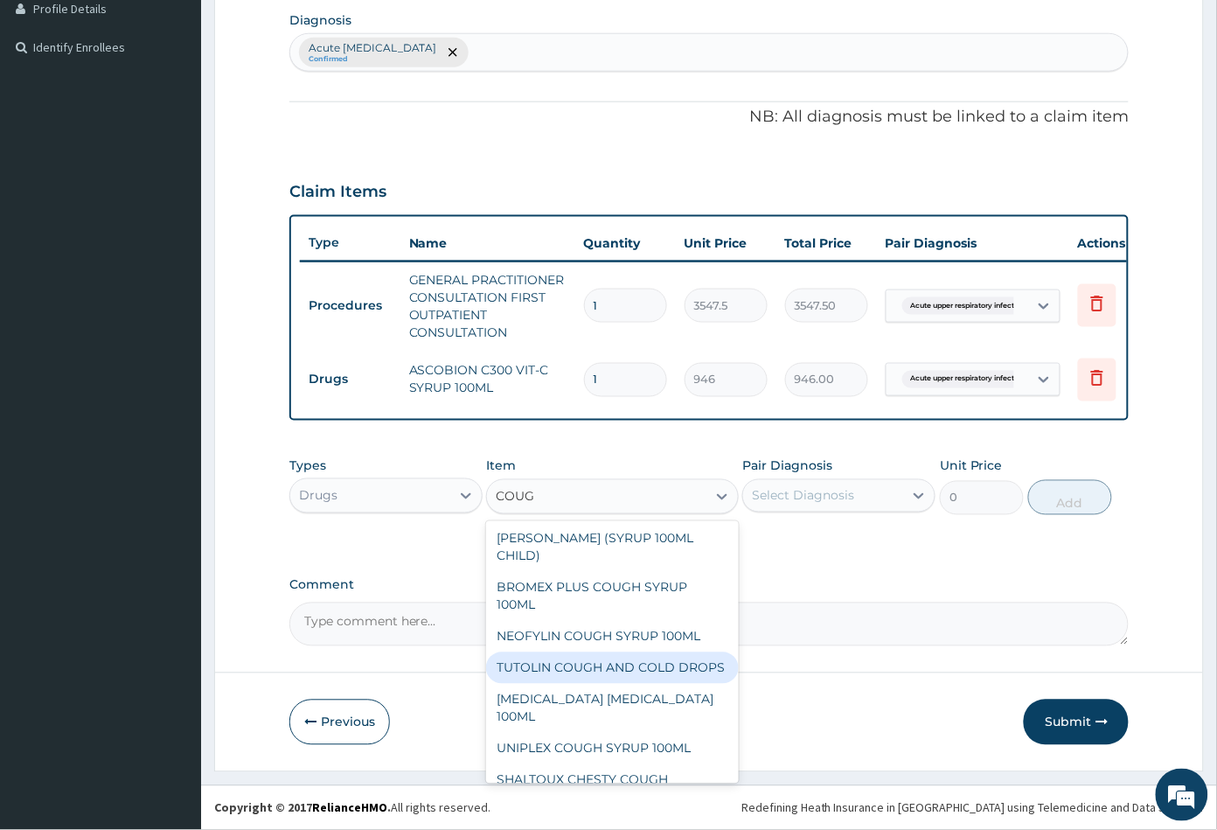
scroll to position [240, 0]
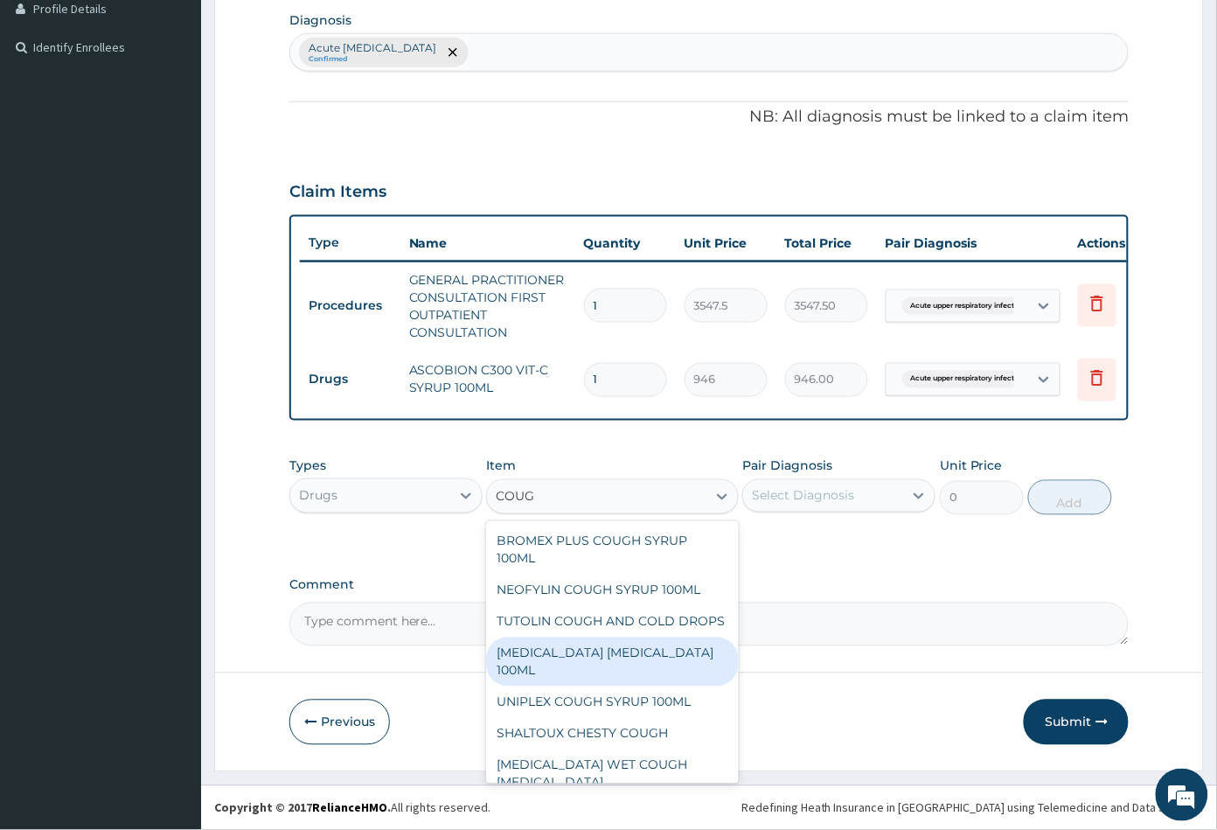
click at [591, 671] on div "BENYLIN DRY COUGH 100ML" at bounding box center [612, 661] width 252 height 49
type input "1773.75"
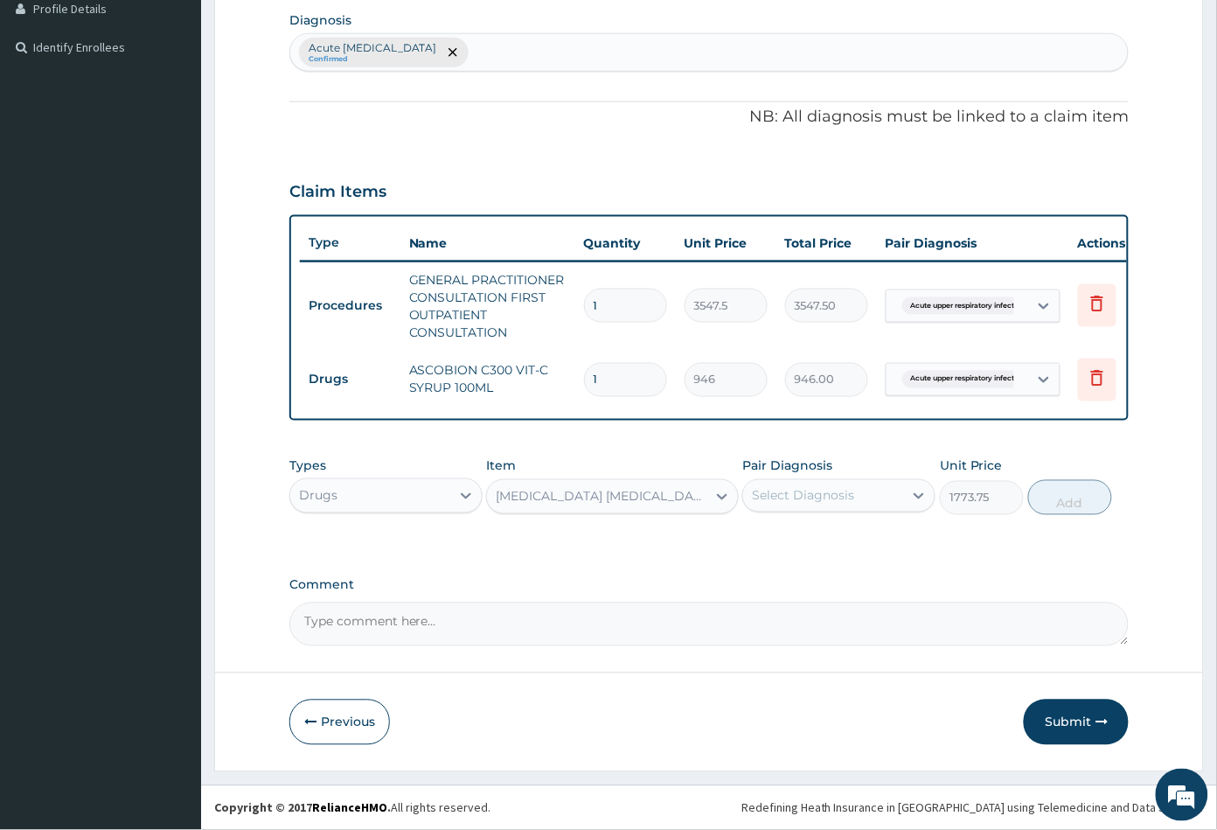
click at [825, 487] on div "Select Diagnosis" at bounding box center [803, 495] width 102 height 17
click at [816, 538] on label "Acute upper respiratory infection" at bounding box center [845, 538] width 149 height 17
checkbox input "true"
click at [1077, 500] on button "Add" at bounding box center [1070, 497] width 84 height 35
type input "0"
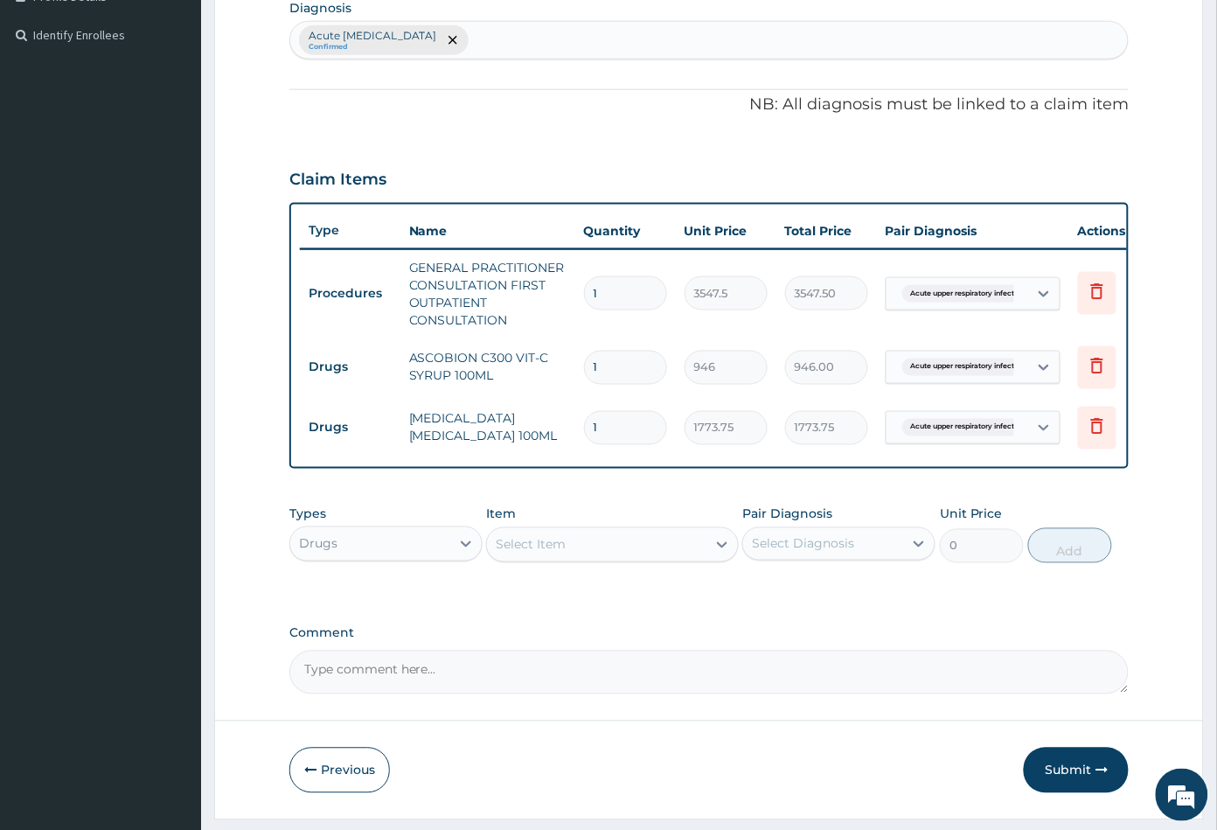
click at [563, 553] on div "Select Item" at bounding box center [531, 544] width 70 height 17
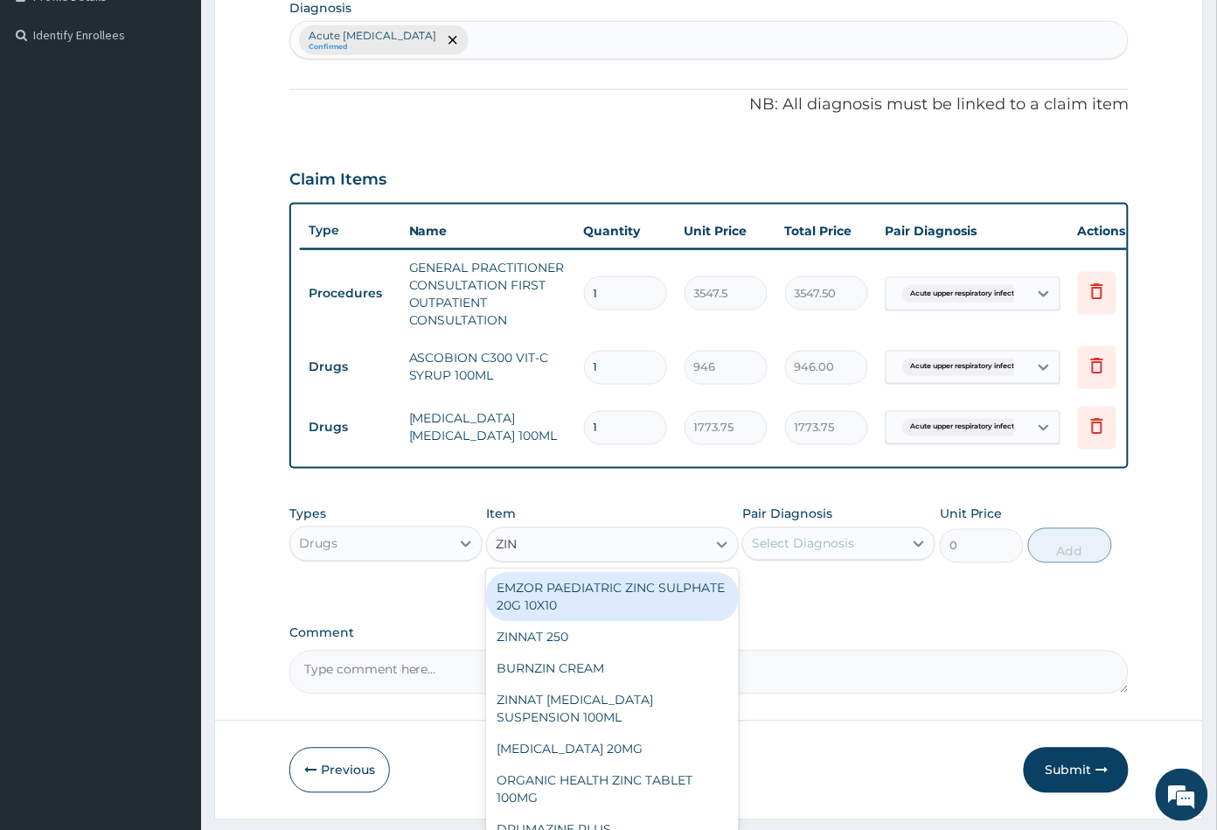
type input "ZINN"
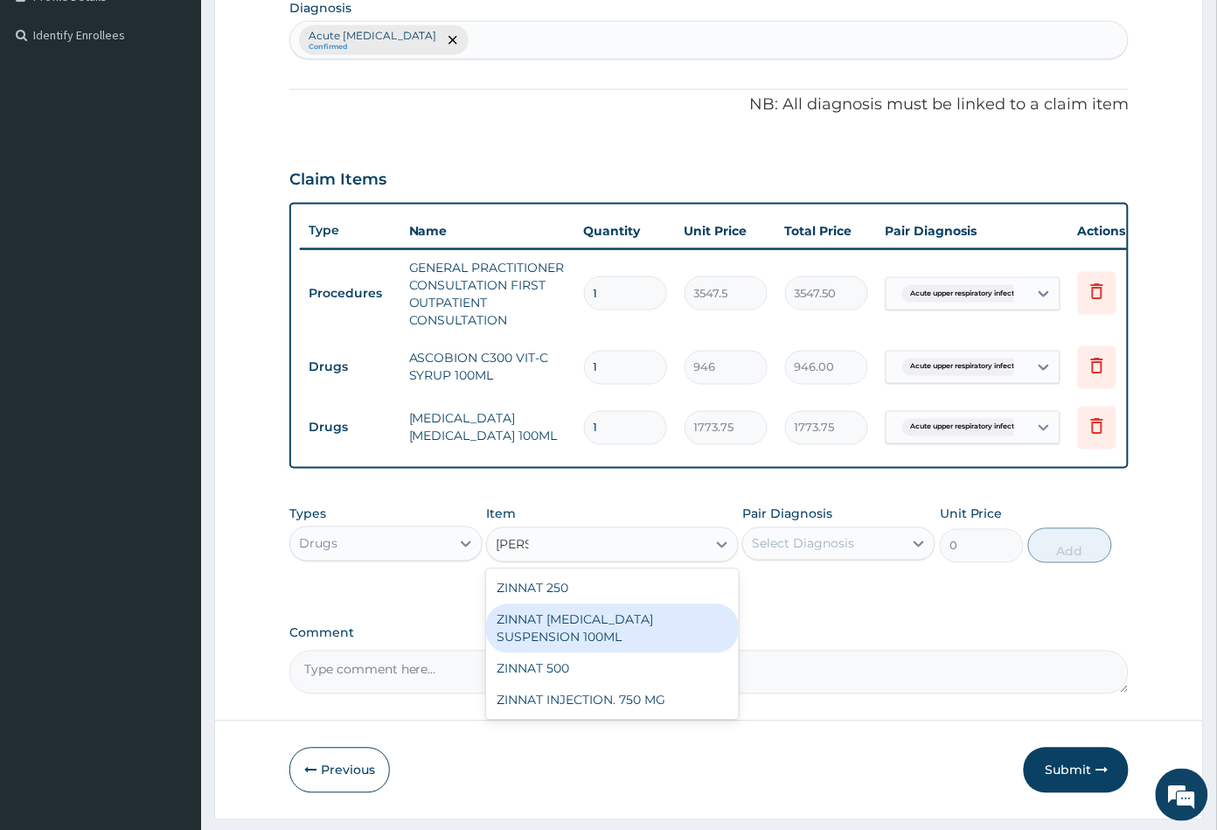
click at [590, 635] on div "ZINNAT CEFUROXIME SUSPENSION 100ML" at bounding box center [612, 628] width 252 height 49
type input "8868.75"
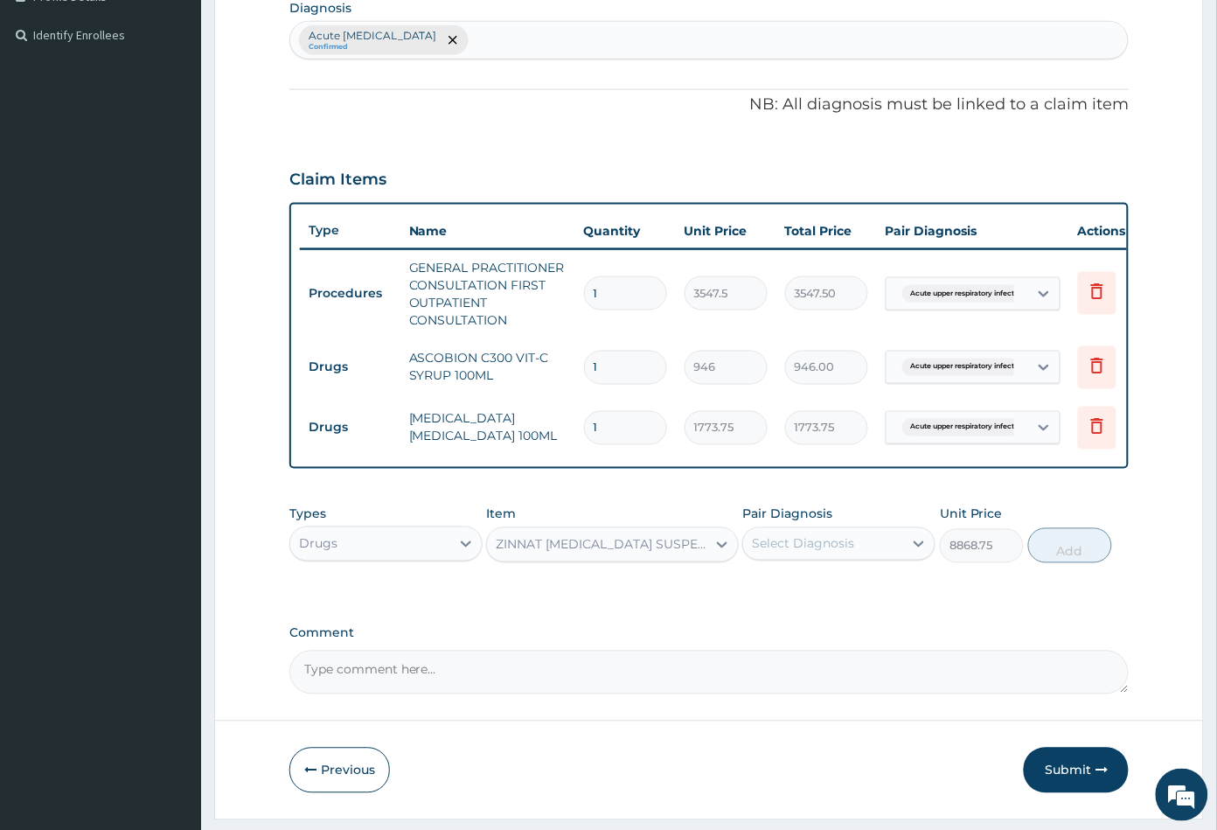
click at [832, 551] on div "Select Diagnosis" at bounding box center [803, 543] width 102 height 17
click at [829, 595] on label "Acute upper respiratory infection" at bounding box center [845, 586] width 149 height 17
checkbox input "true"
click at [1067, 556] on button "Add" at bounding box center [1070, 545] width 84 height 35
type input "0"
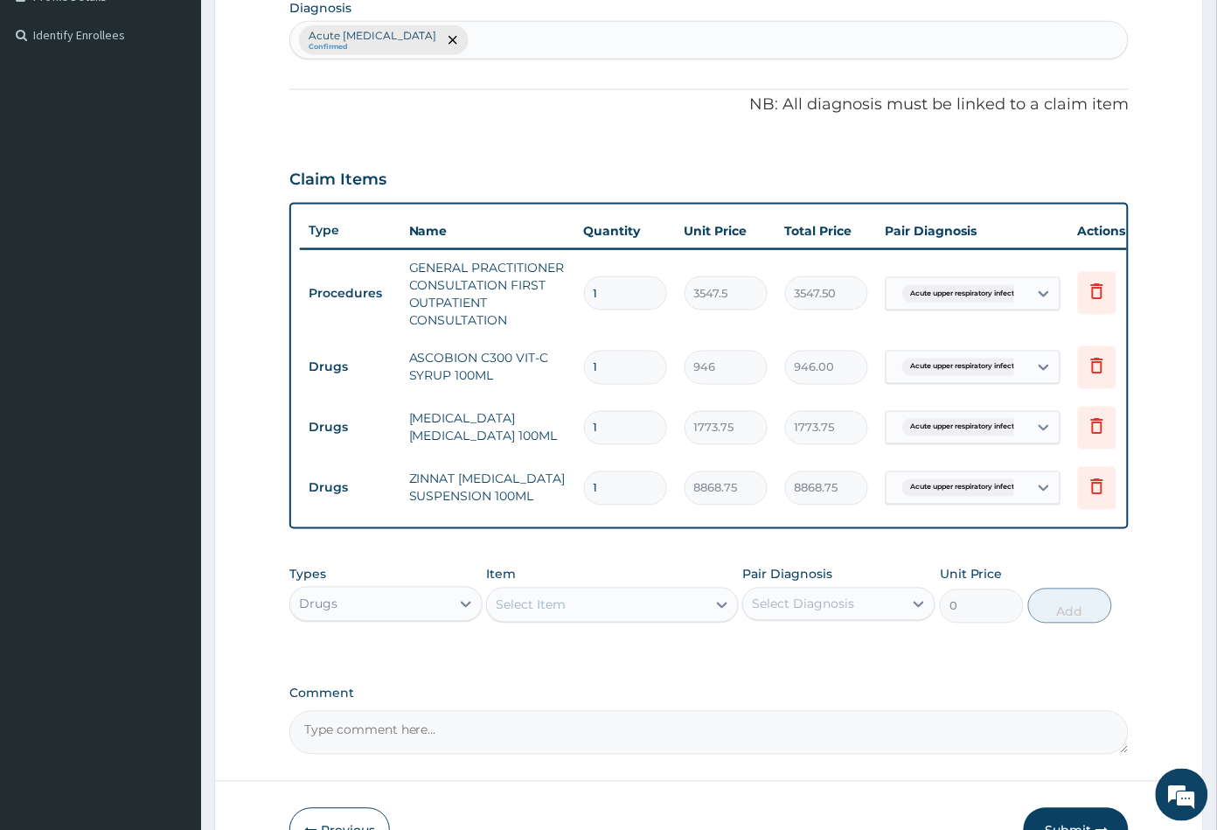
click at [623, 618] on div "Select Item" at bounding box center [596, 605] width 219 height 28
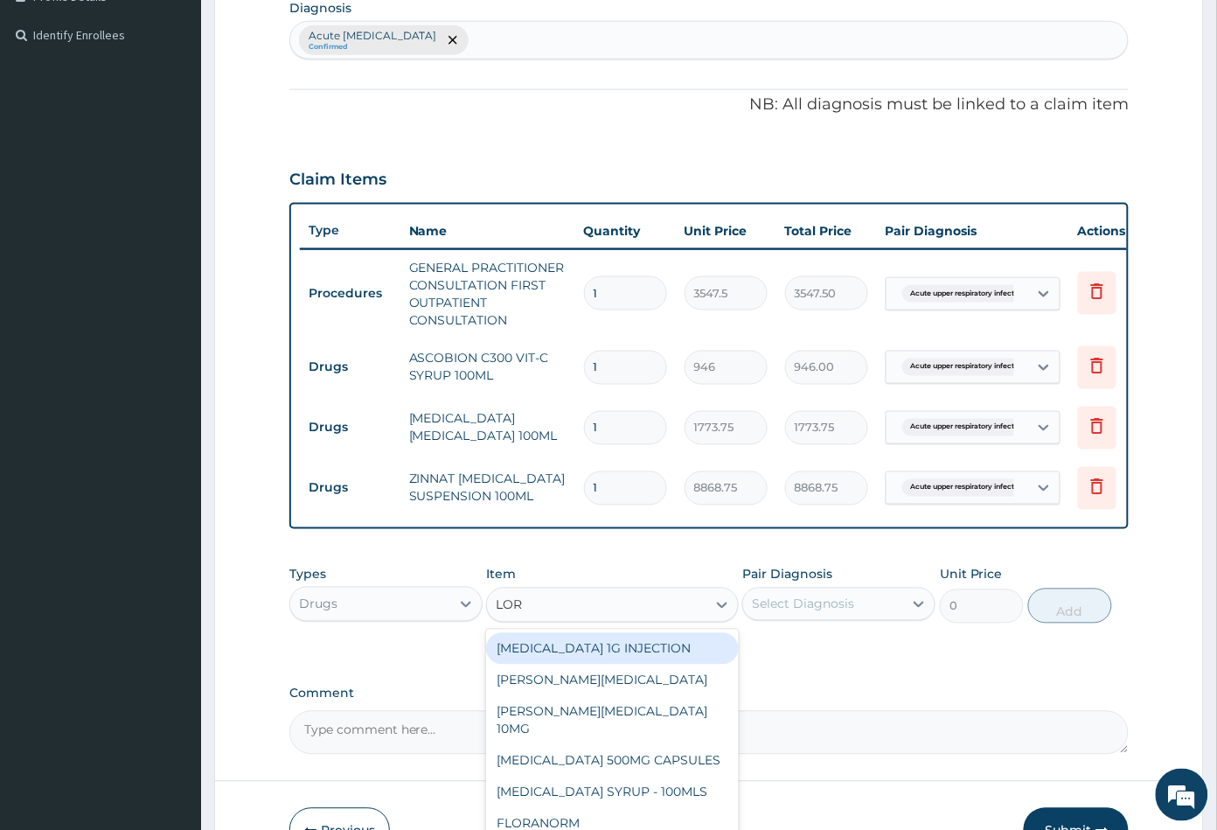
type input "LORA"
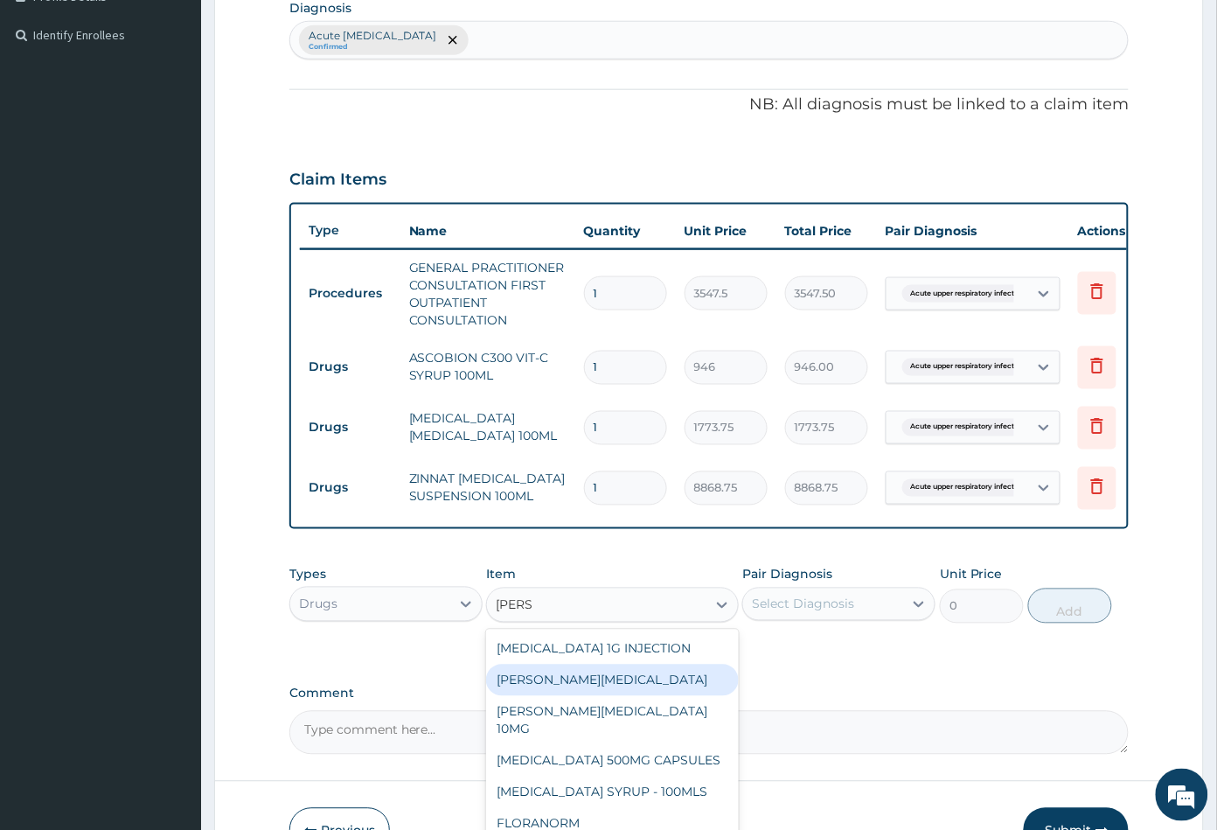
click at [618, 685] on div "LORATYN LORATADINE SYRUP" at bounding box center [612, 679] width 252 height 31
type input "1182.5"
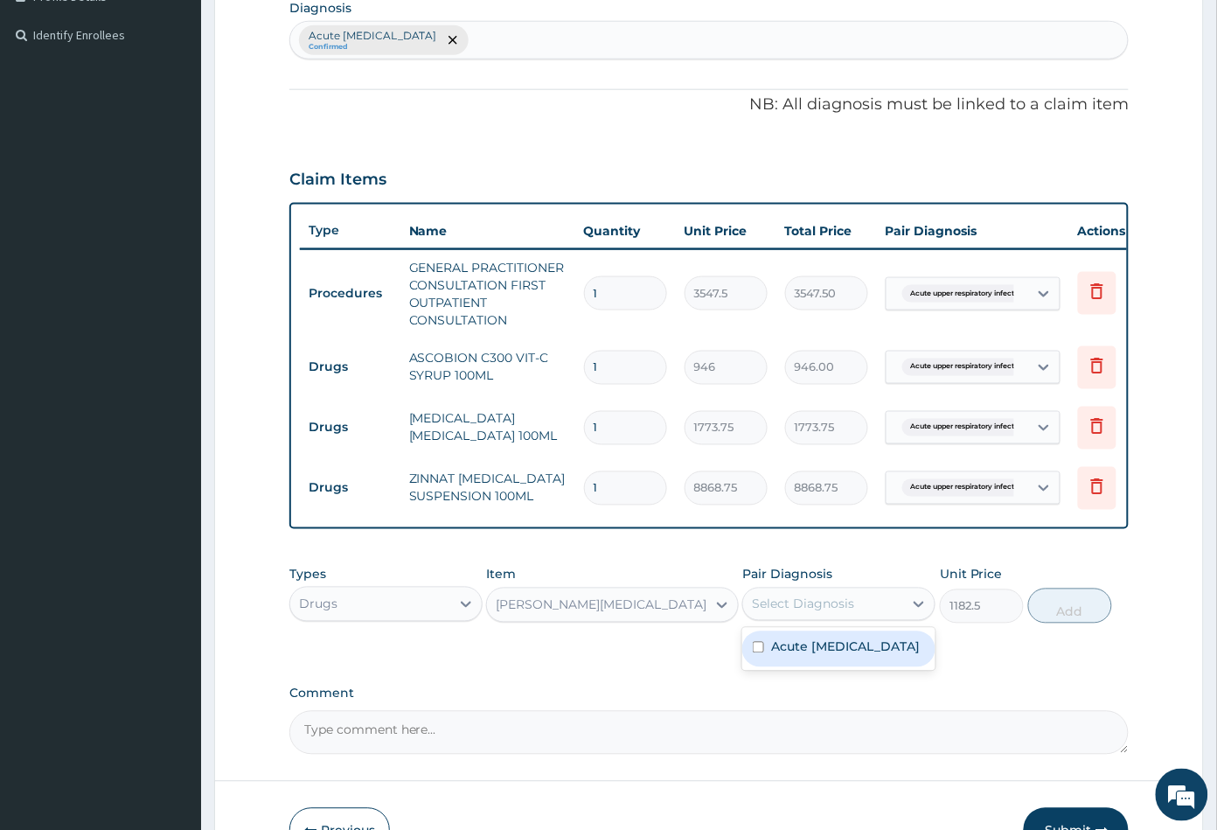
click at [803, 613] on div "Select Diagnosis" at bounding box center [803, 603] width 102 height 17
click at [810, 654] on label "Acute upper respiratory infection" at bounding box center [845, 646] width 149 height 17
checkbox input "true"
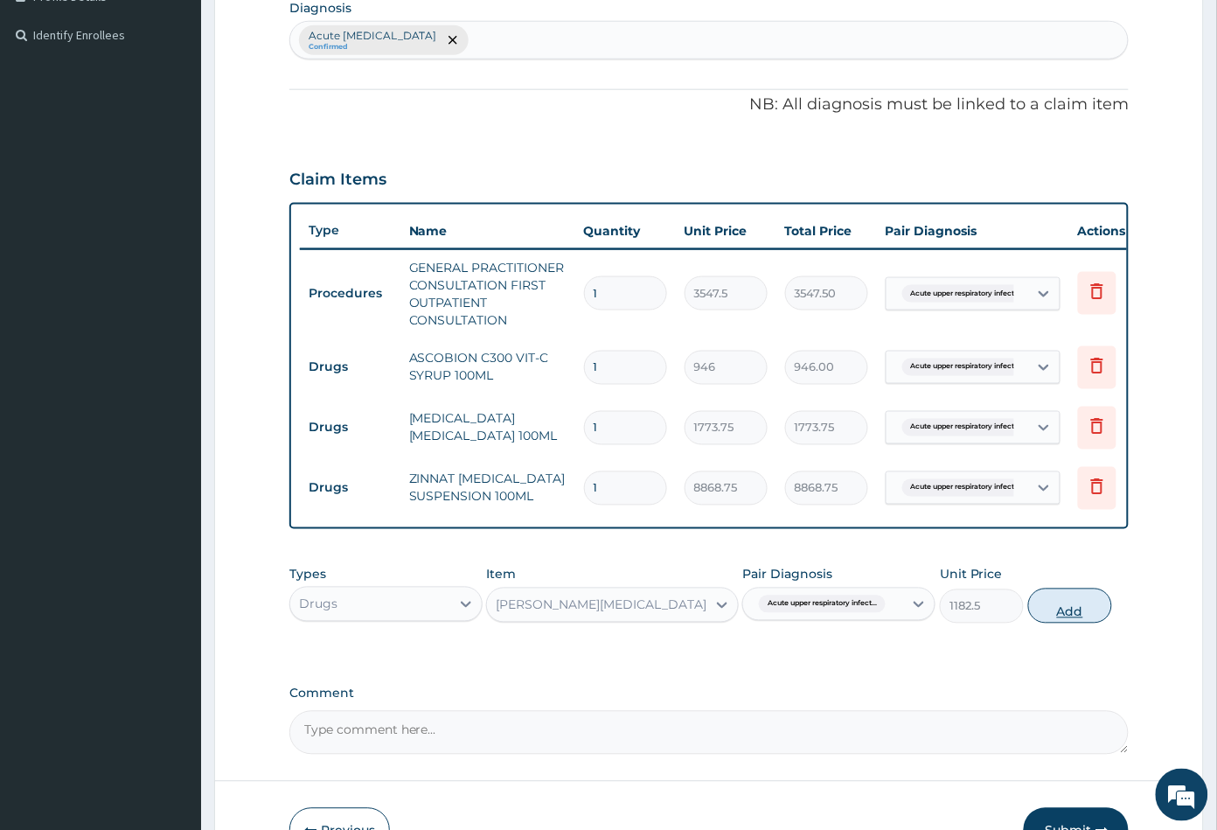
click at [1060, 623] on button "Add" at bounding box center [1070, 605] width 84 height 35
type input "0"
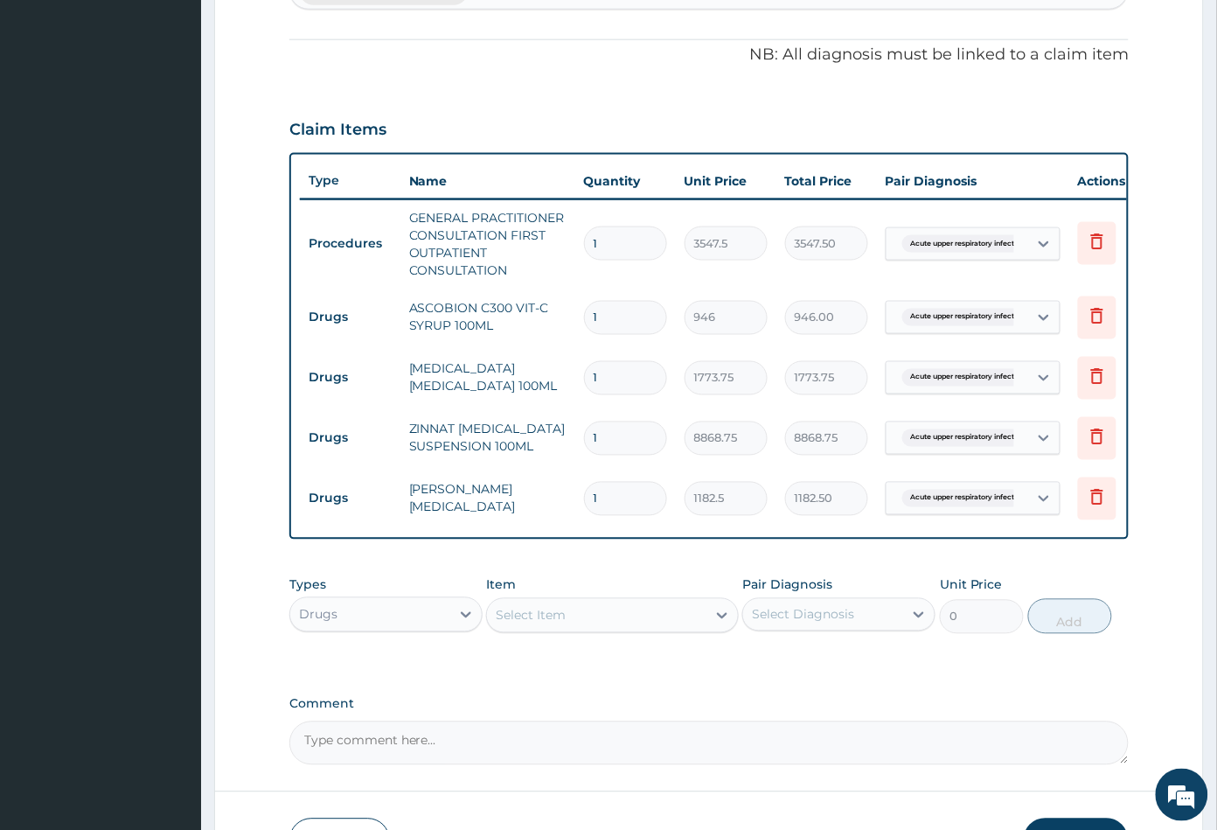
scroll to position [646, 0]
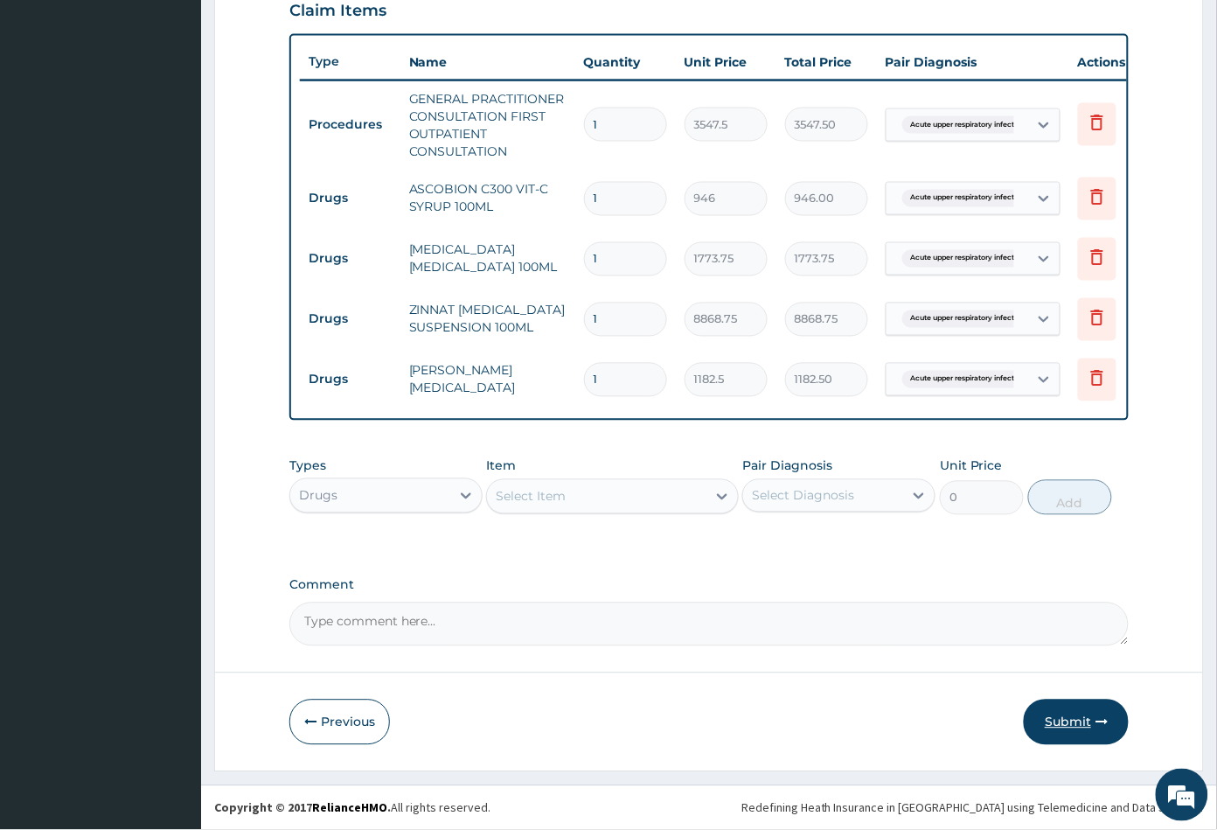
click at [1063, 720] on button "Submit" at bounding box center [1076, 721] width 105 height 45
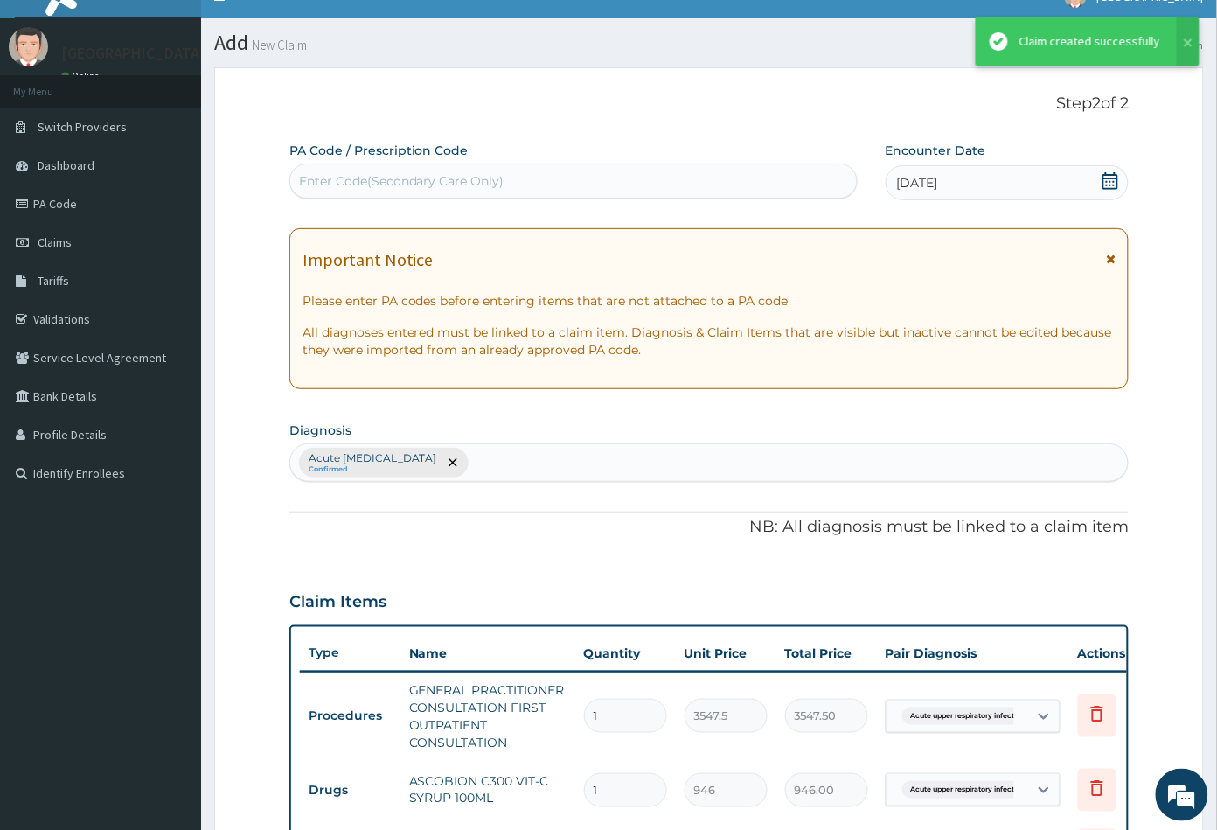
scroll to position [629, 0]
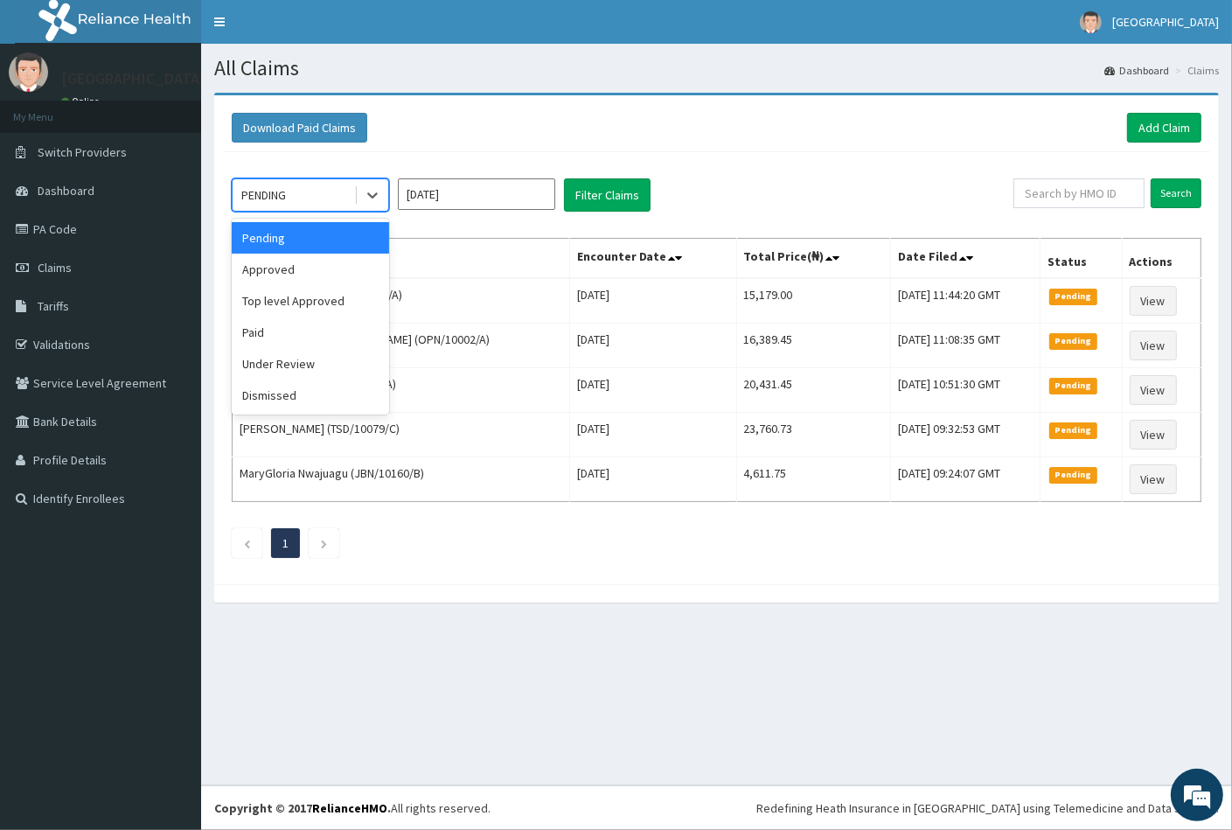
click at [306, 190] on div "PENDING" at bounding box center [294, 195] width 122 height 28
click at [289, 269] on div "Approved" at bounding box center [310, 269] width 157 height 31
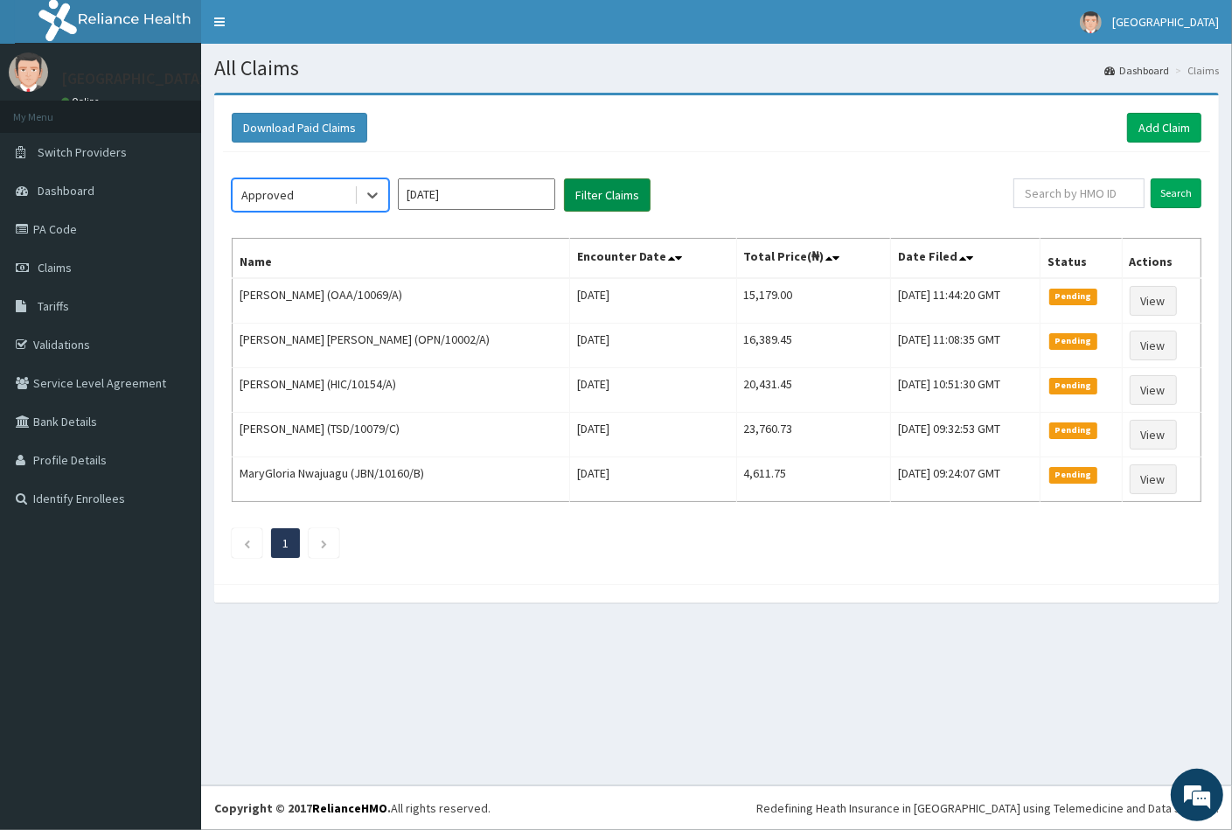
click at [595, 189] on button "Filter Claims" at bounding box center [607, 194] width 87 height 33
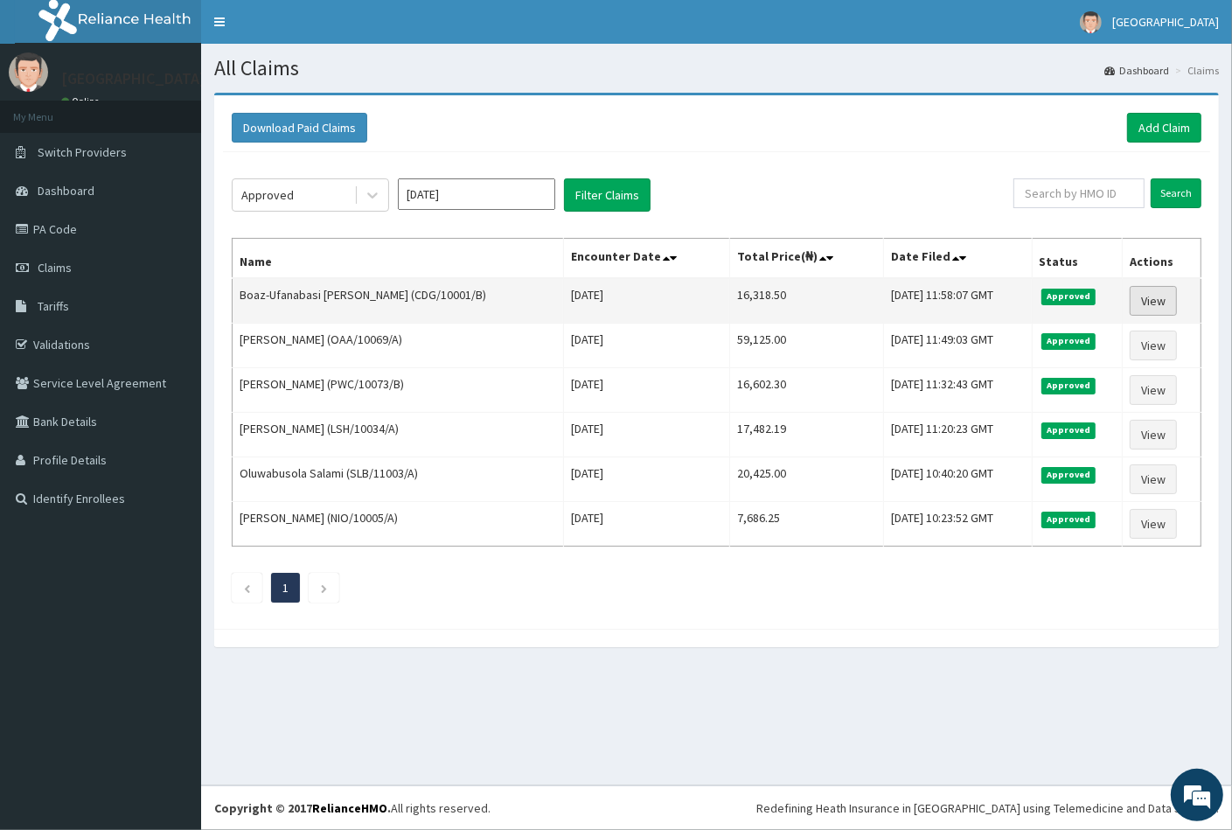
click at [1157, 301] on link "View" at bounding box center [1153, 301] width 47 height 30
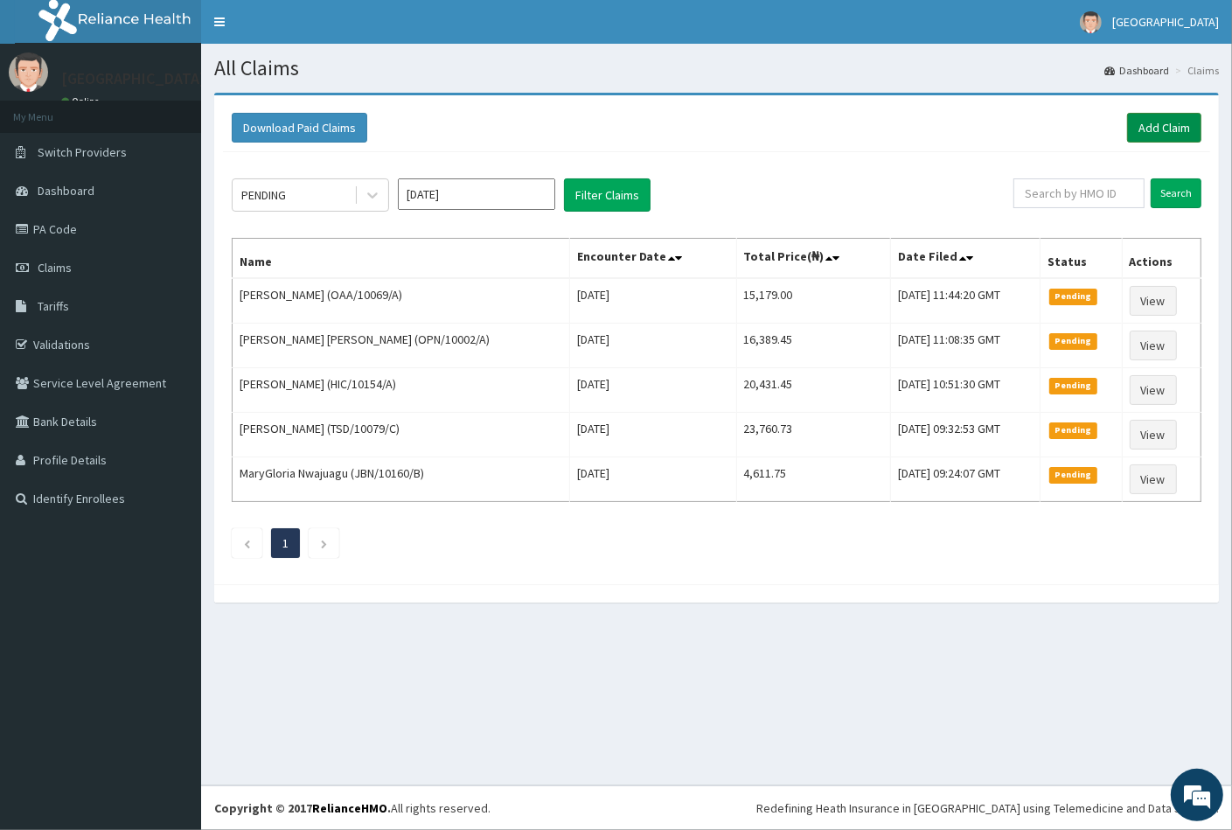
click at [1175, 126] on link "Add Claim" at bounding box center [1164, 128] width 74 height 30
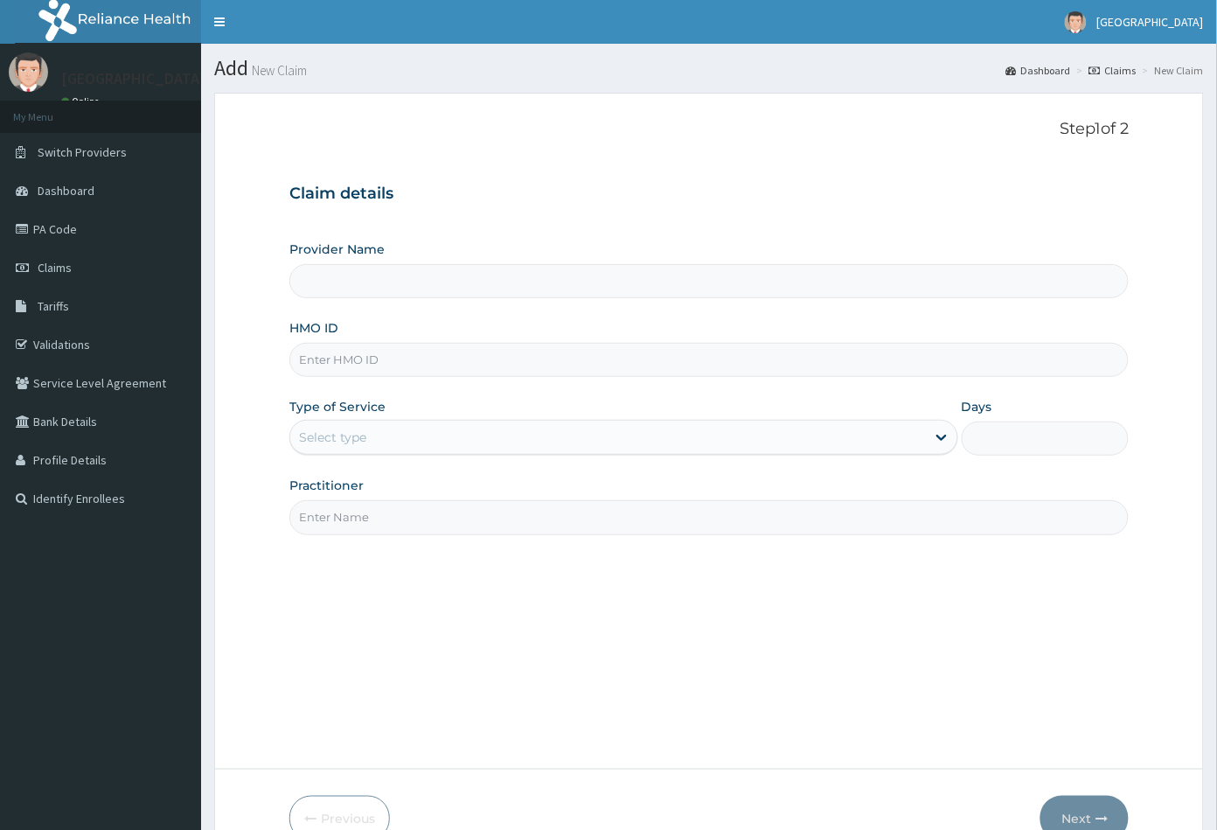
type input "Peachcare Medical Centre"
click at [328, 353] on input "HMO ID" at bounding box center [709, 360] width 840 height 34
paste input "BHT/10614/A"
type input "BHT/10614/A"
click at [372, 442] on div "Select type" at bounding box center [608, 437] width 636 height 28
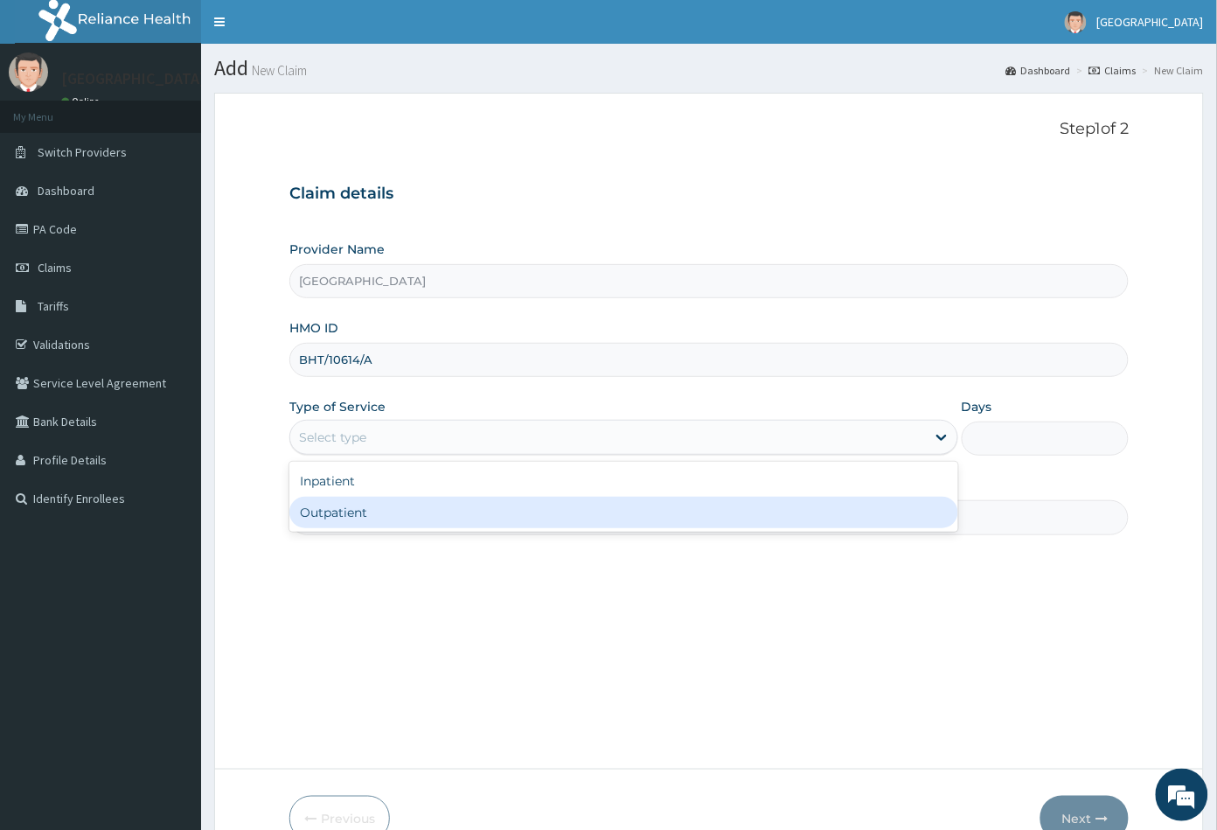
click at [358, 503] on div "Outpatient" at bounding box center [623, 512] width 669 height 31
type input "1"
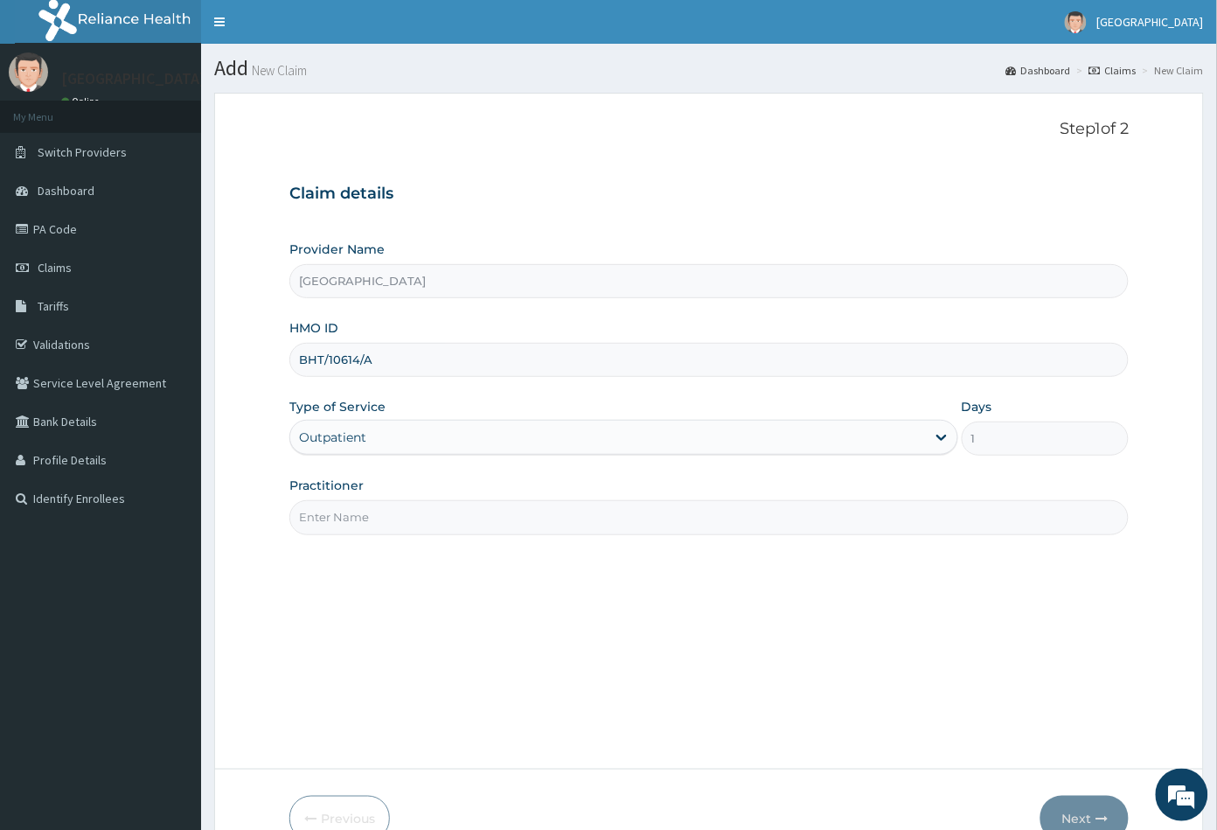
click at [363, 519] on input "Practitioner" at bounding box center [709, 517] width 840 height 34
type input "CON"
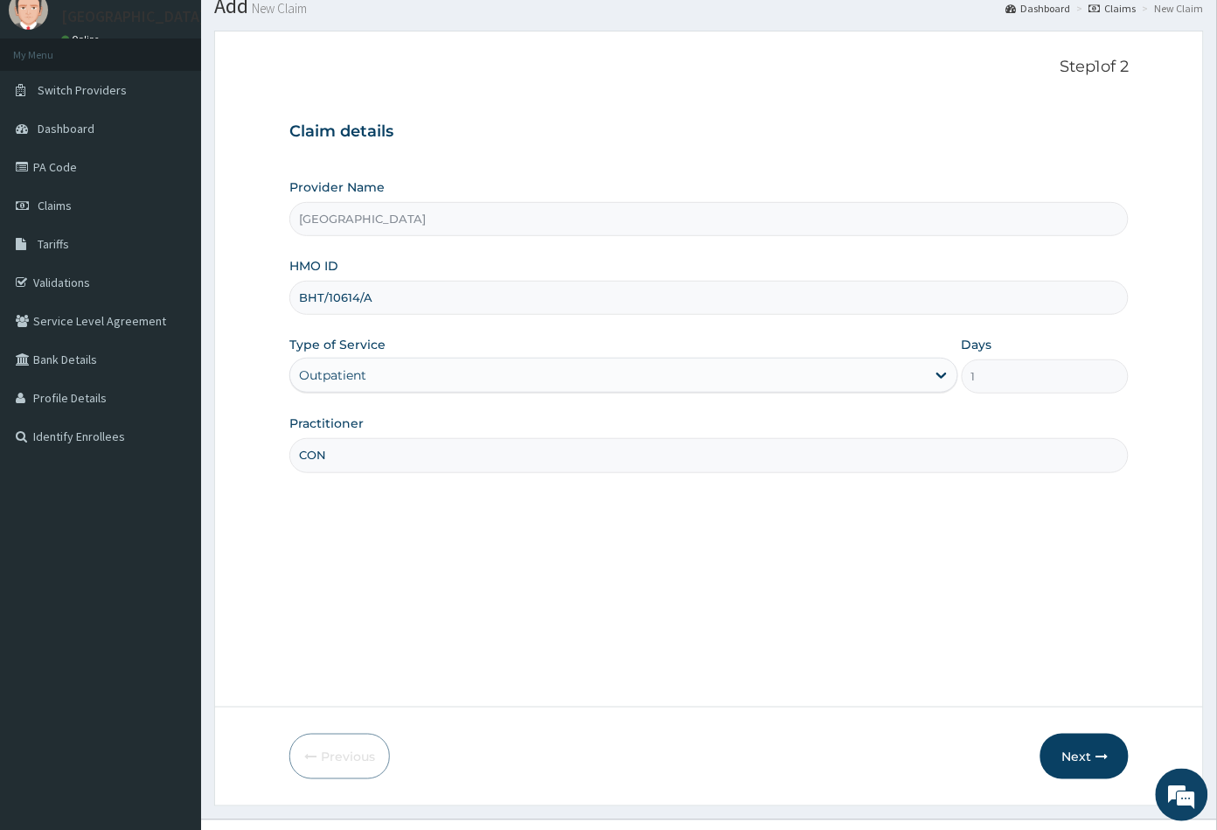
scroll to position [96, 0]
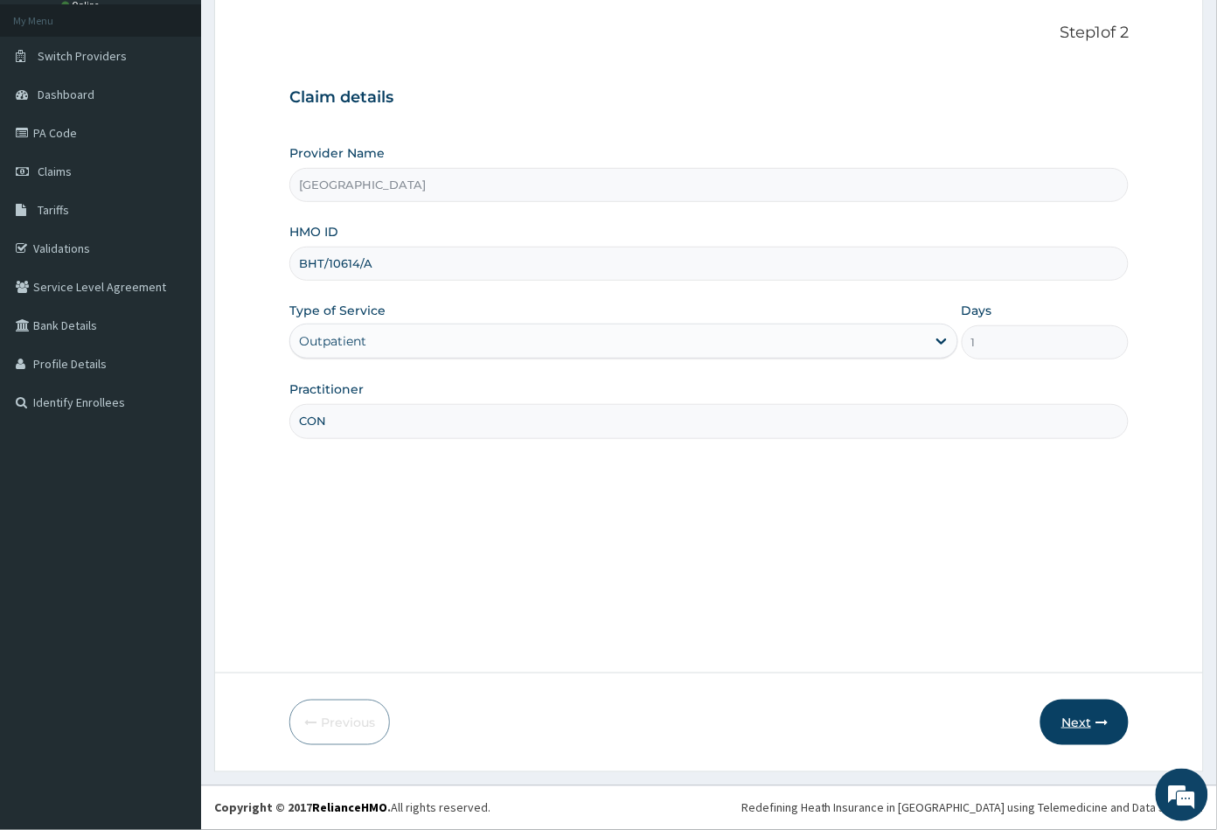
click at [1073, 713] on button "Next" at bounding box center [1084, 721] width 88 height 45
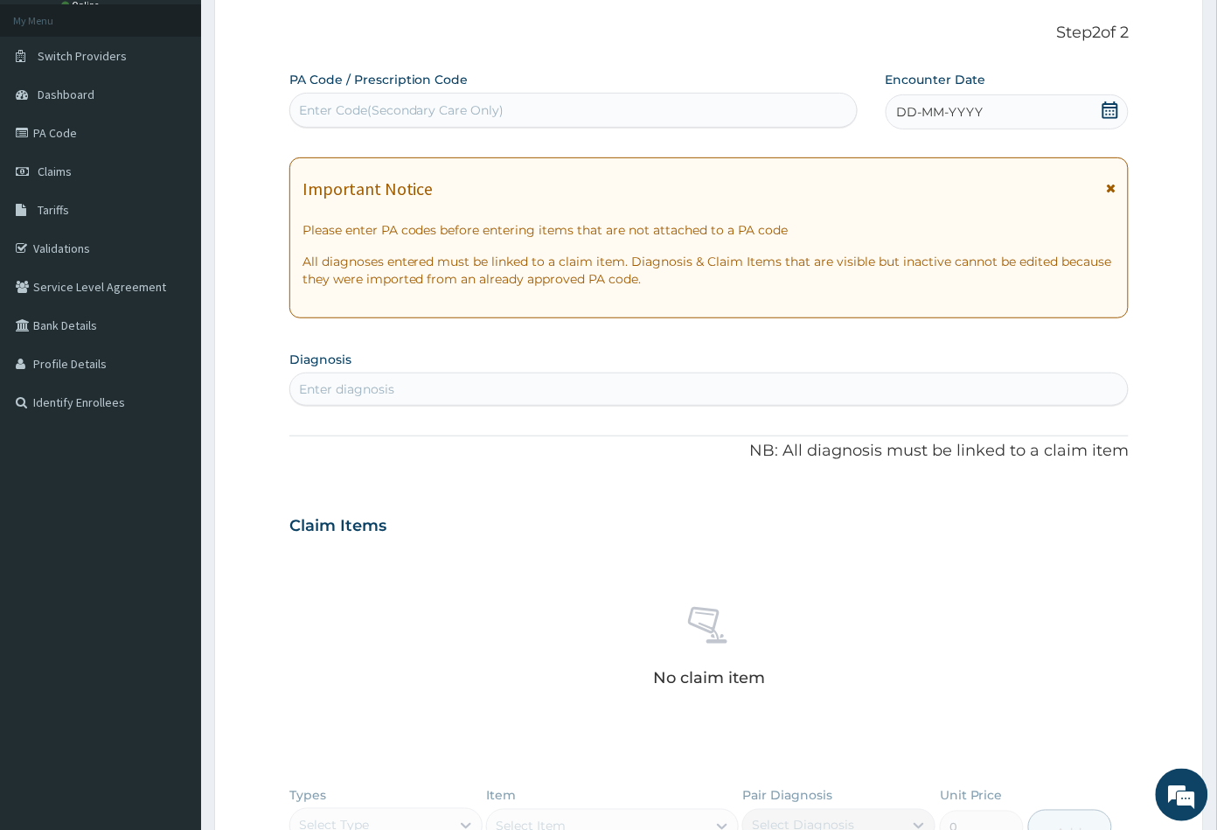
click at [1109, 113] on icon at bounding box center [1110, 109] width 17 height 17
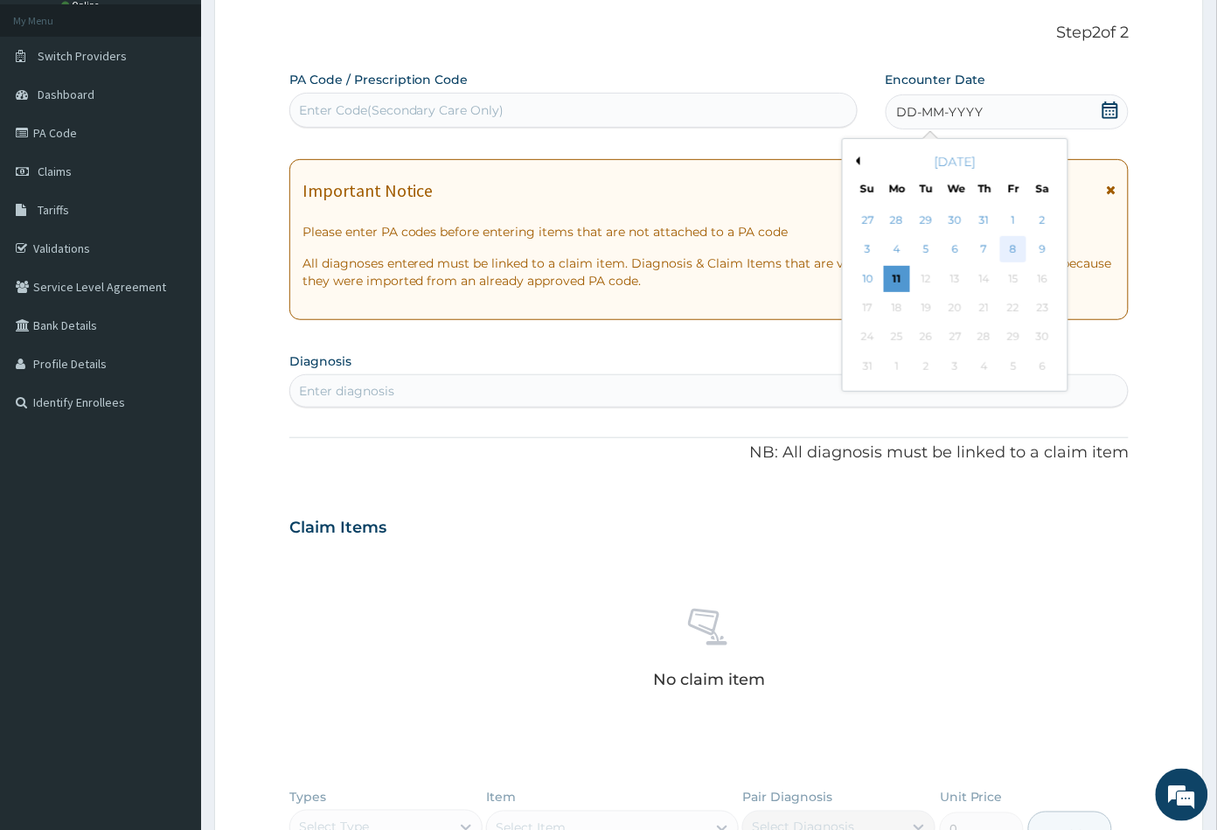
scroll to position [0, 0]
click at [1045, 247] on div "9" at bounding box center [1042, 250] width 26 height 26
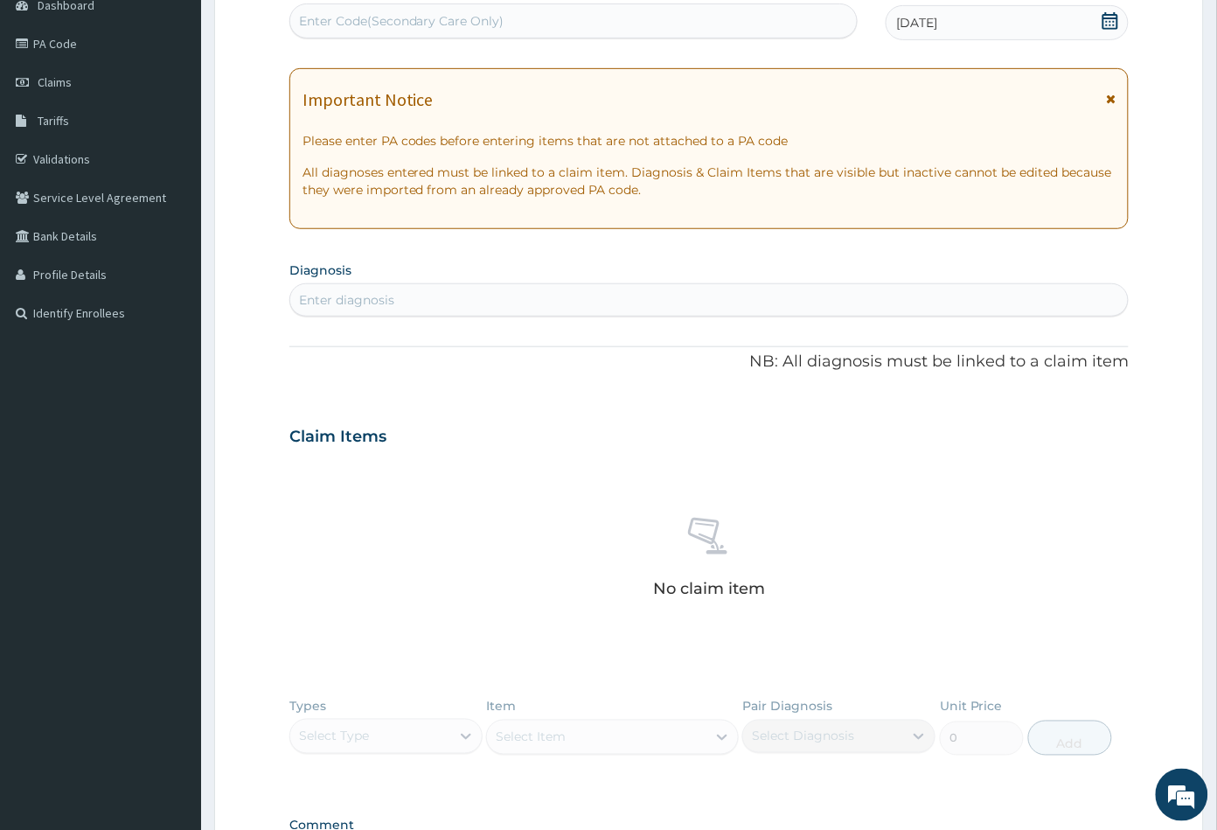
scroll to position [290, 0]
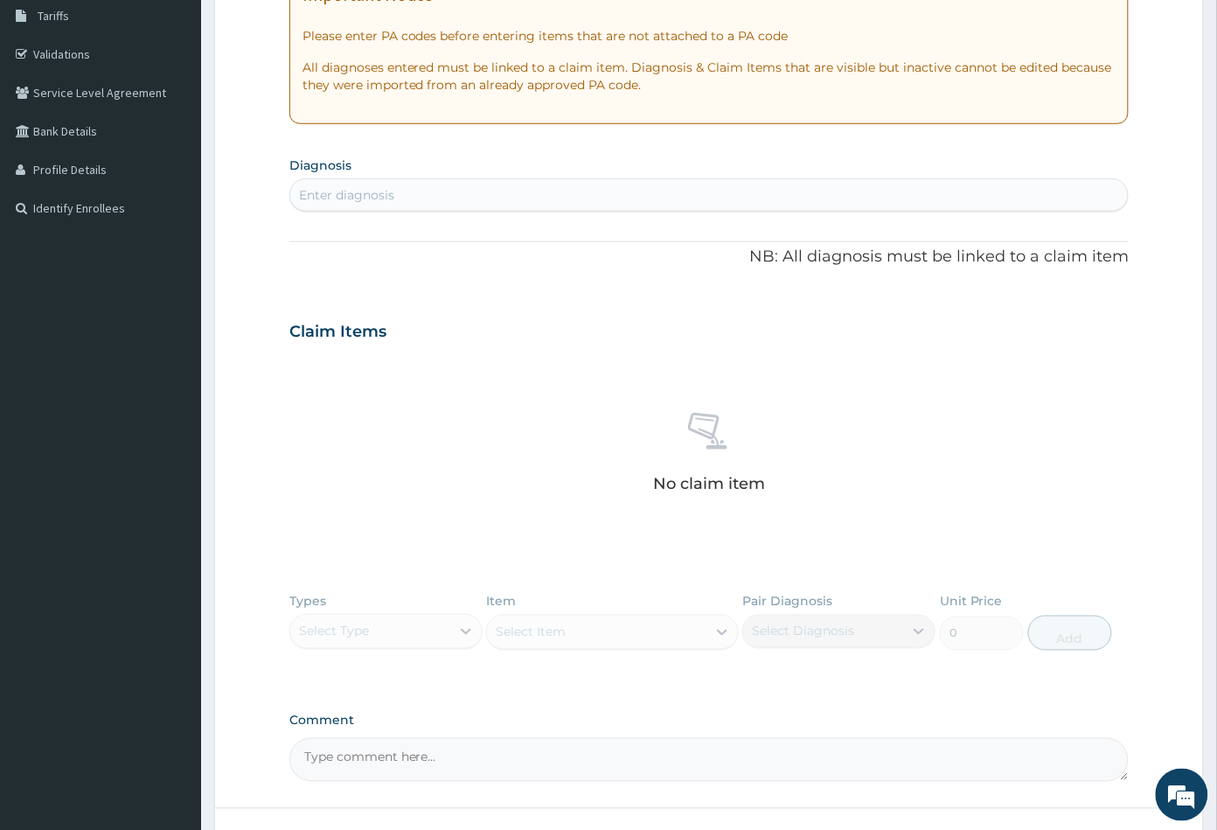
click at [436, 203] on div "Enter diagnosis" at bounding box center [709, 195] width 838 height 28
type input "MALA"
click at [365, 195] on div "Enter diagnosis" at bounding box center [346, 194] width 95 height 17
type input "MALA"
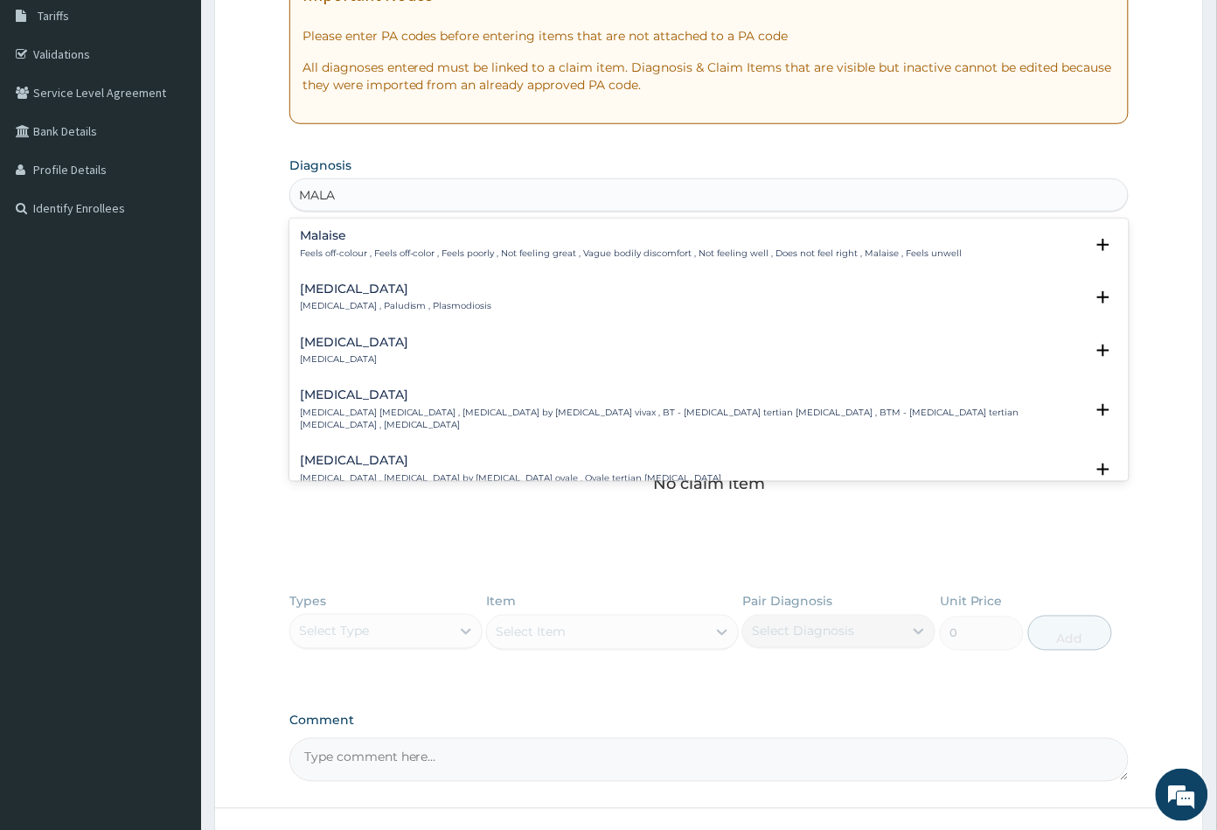
click at [312, 291] on h4 "Malaria" at bounding box center [396, 288] width 192 height 13
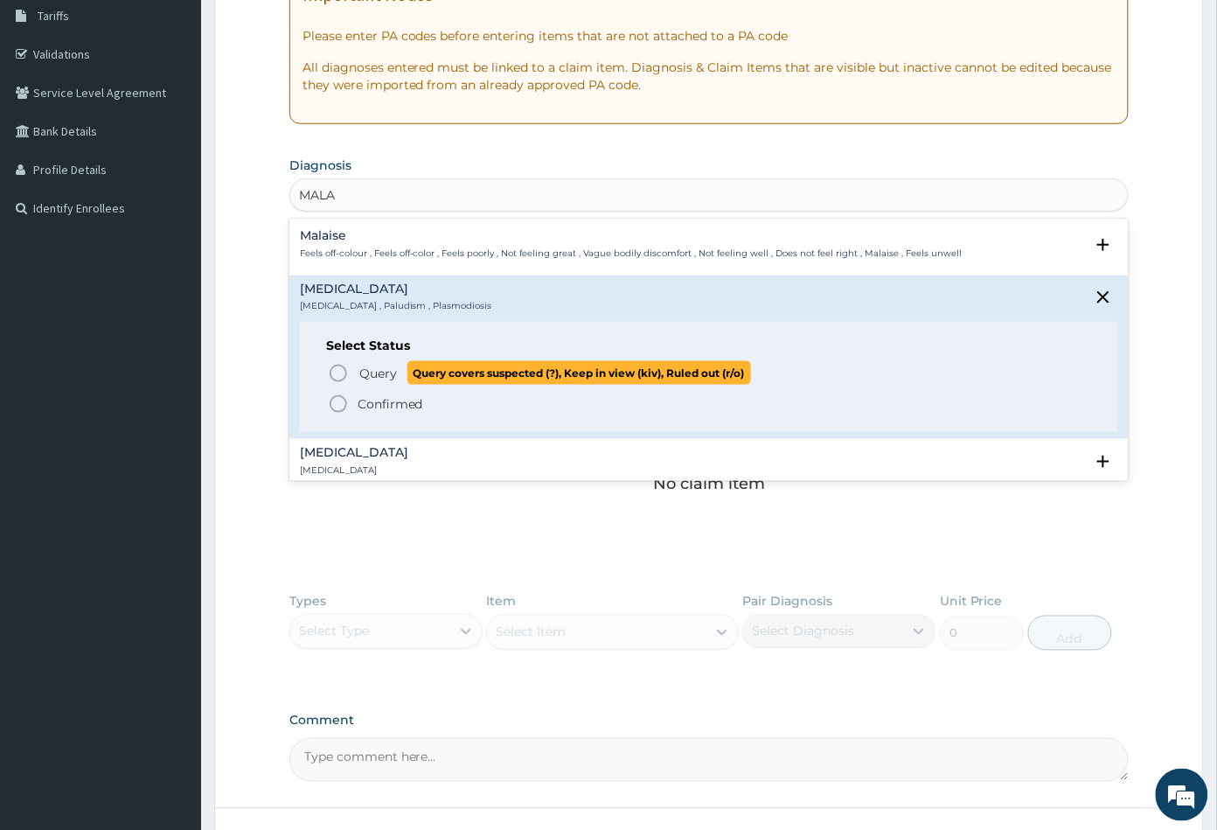
click at [339, 372] on icon "status option query" at bounding box center [338, 373] width 21 height 21
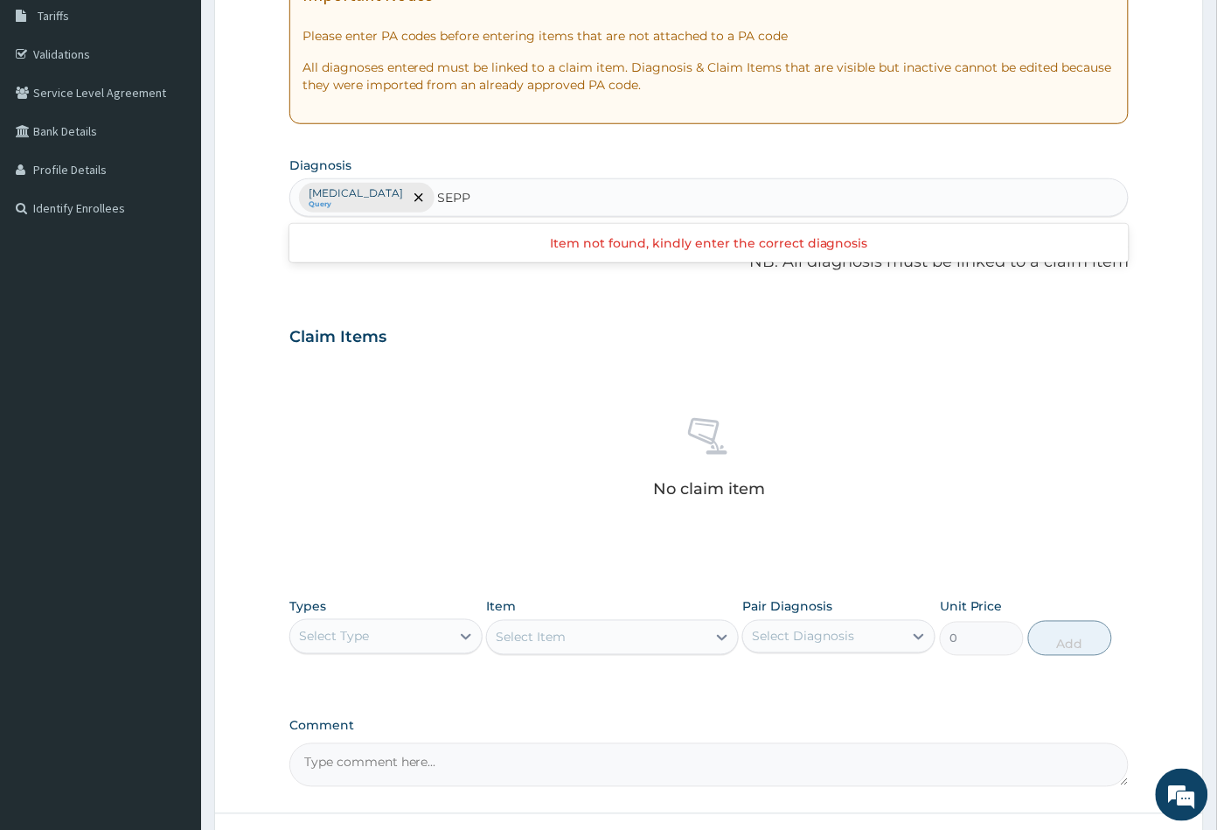
type input "SEP"
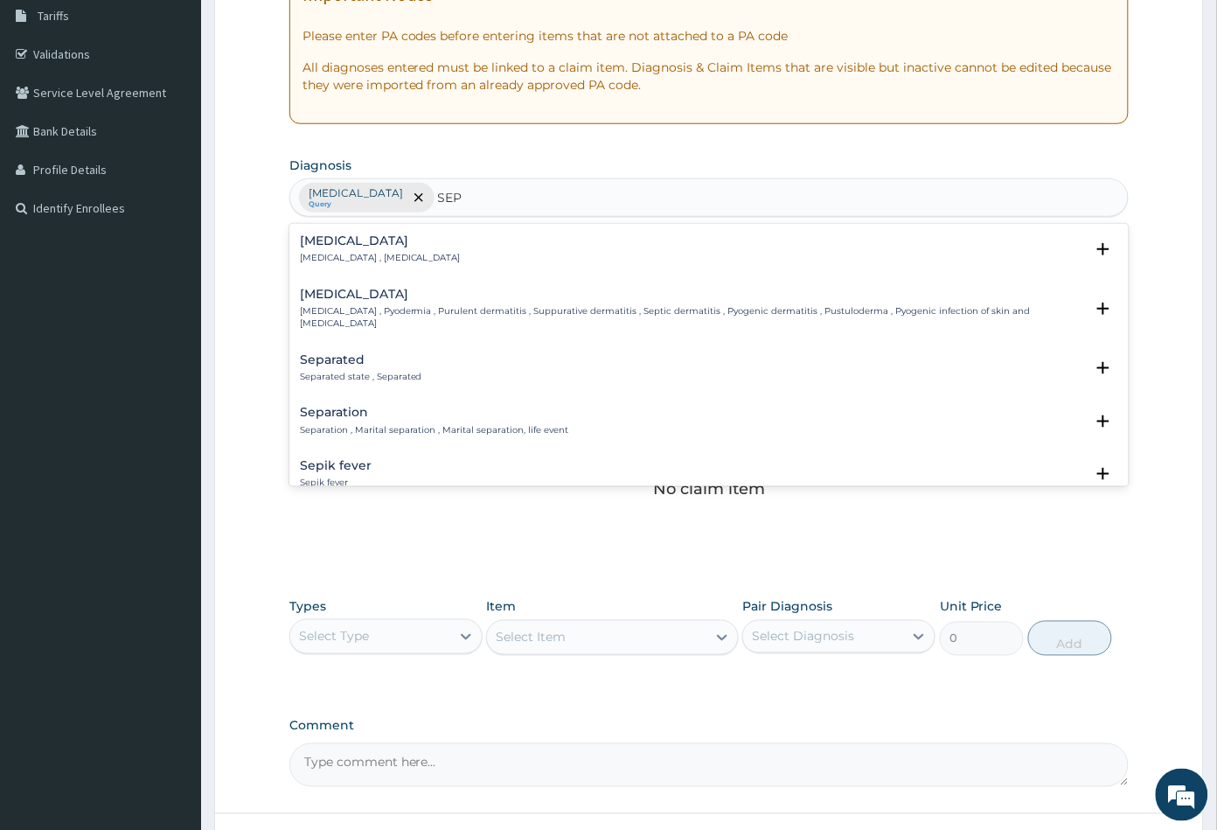
click at [328, 254] on p "Systemic infection , Sepsis" at bounding box center [380, 258] width 161 height 12
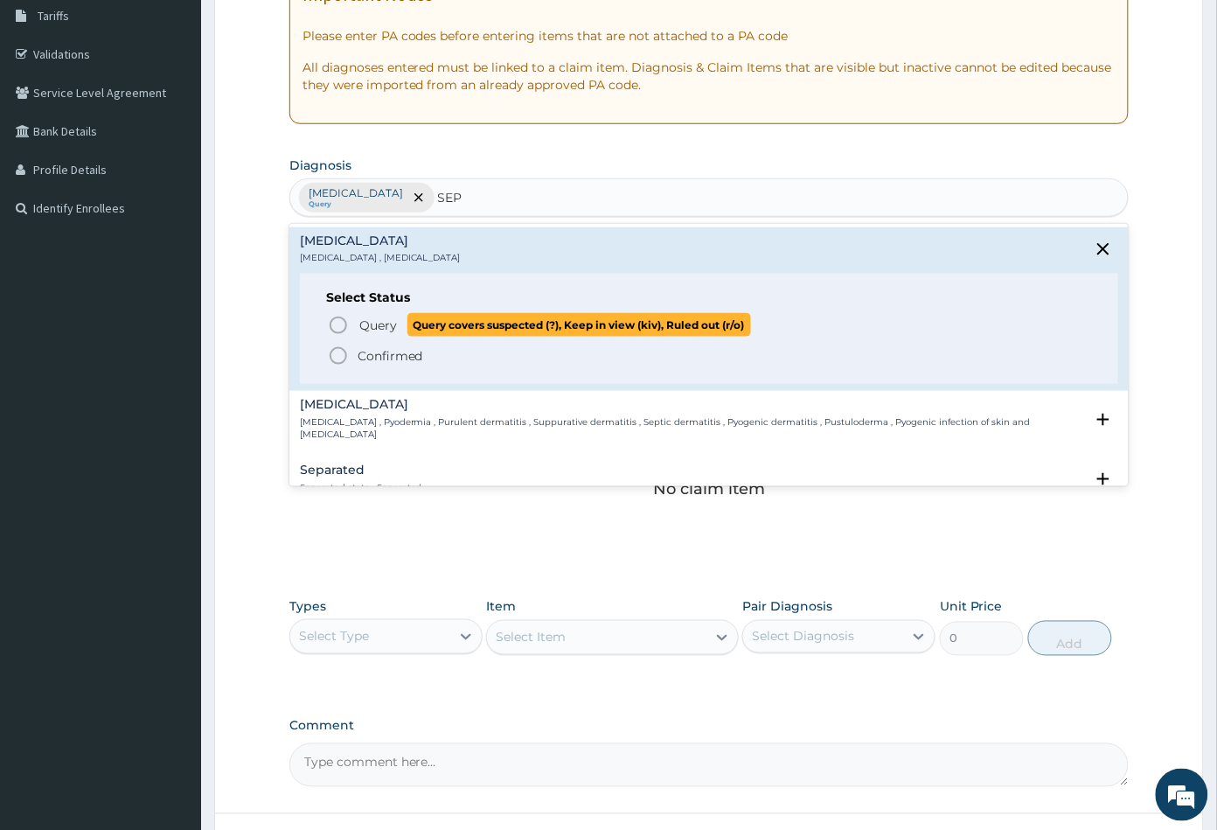
click at [340, 326] on icon "status option query" at bounding box center [338, 325] width 21 height 21
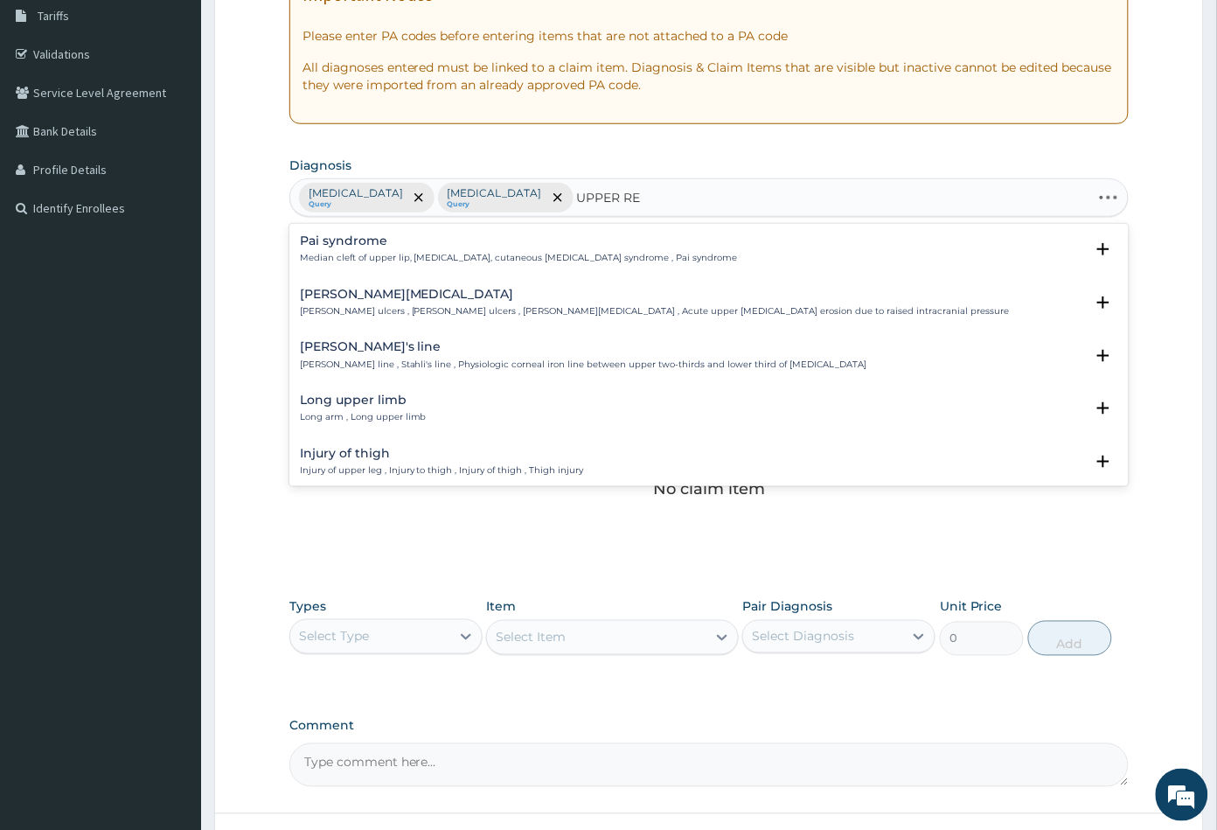
type input "UPPER RES"
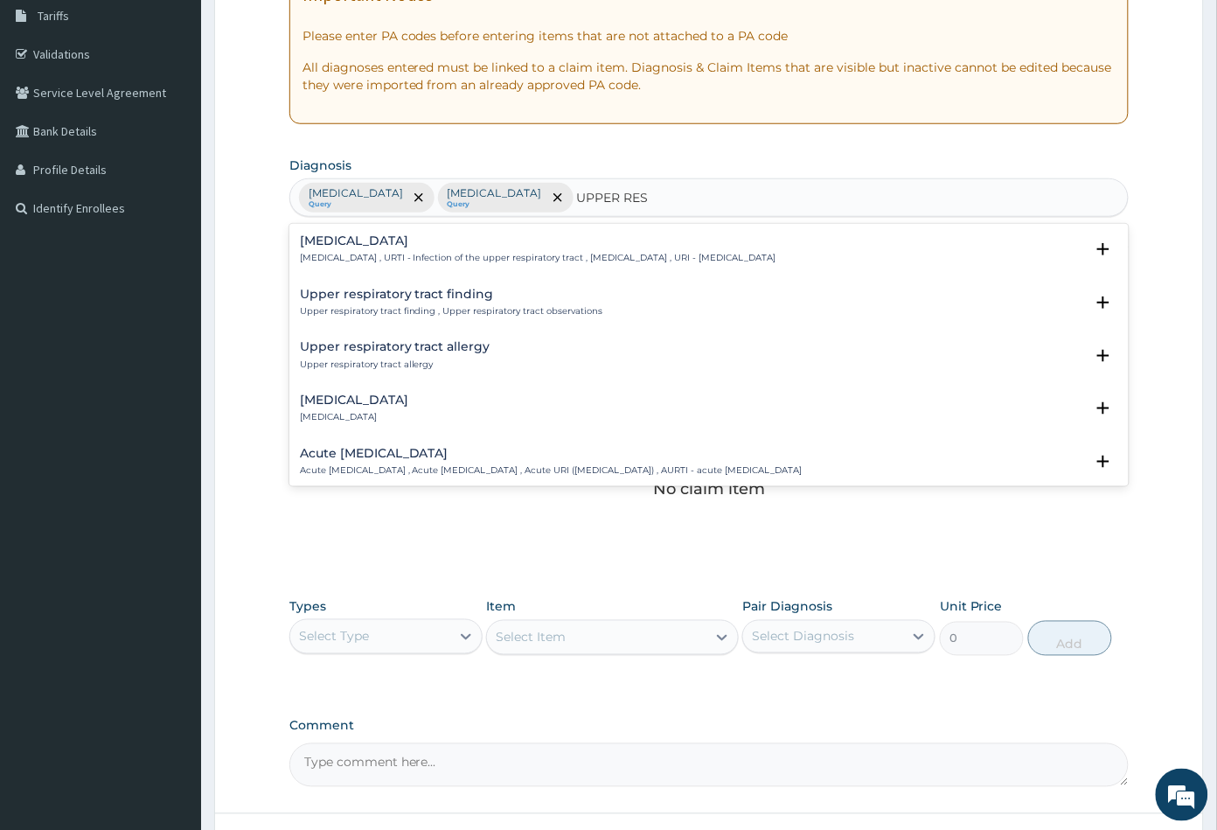
click at [418, 247] on div "Upper respiratory infection Upper respiratory infection , URTI - Infection of t…" at bounding box center [538, 249] width 476 height 31
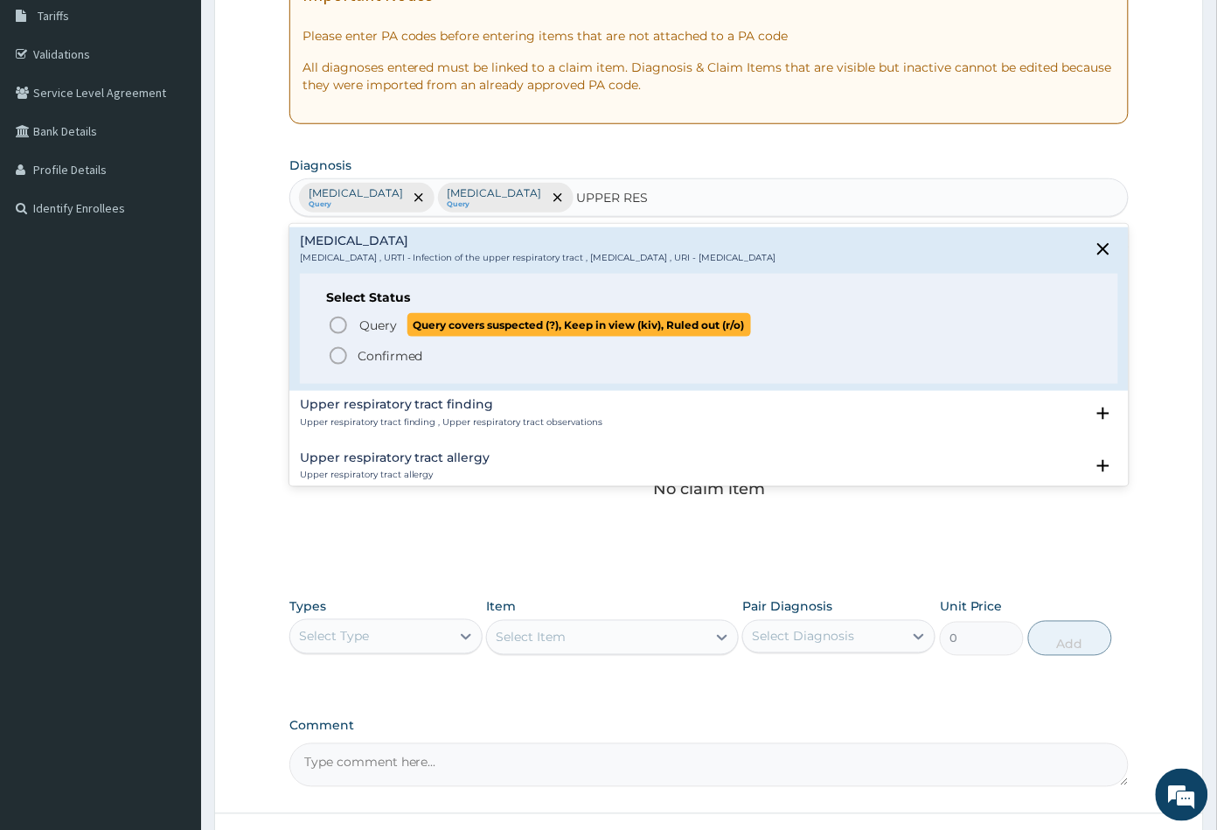
click at [335, 323] on icon "status option query" at bounding box center [338, 325] width 21 height 21
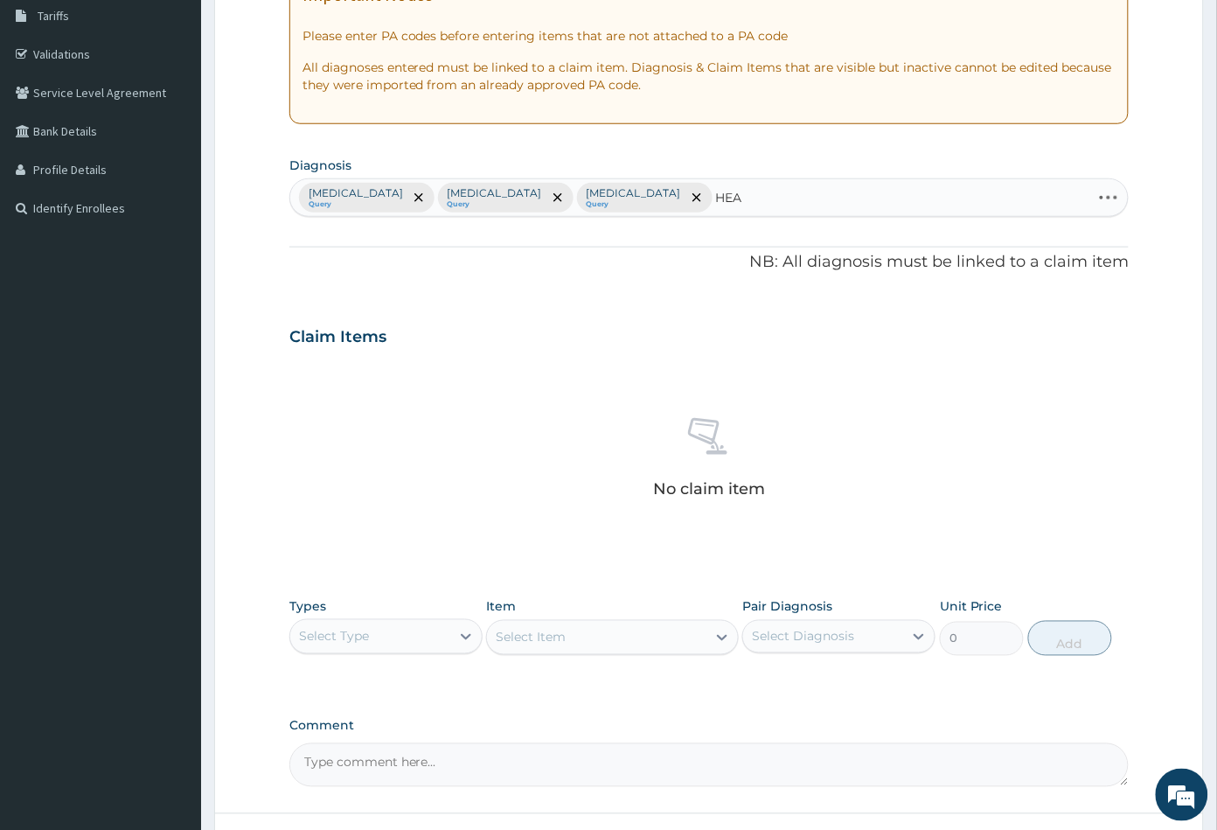
type input "HEAD"
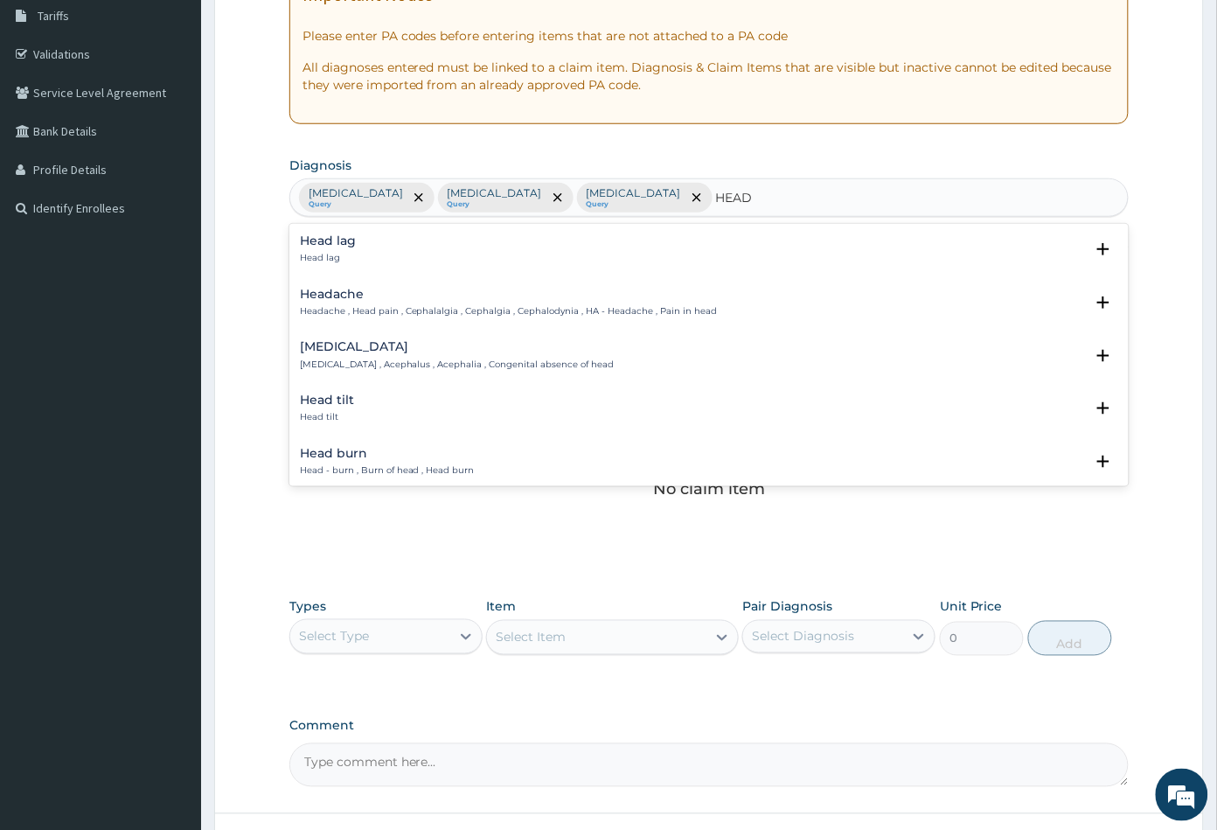
click at [348, 301] on div "Headache Headache , Head pain , Cephalalgia , Cephalgia , Cephalodynia , HA - H…" at bounding box center [509, 303] width 418 height 31
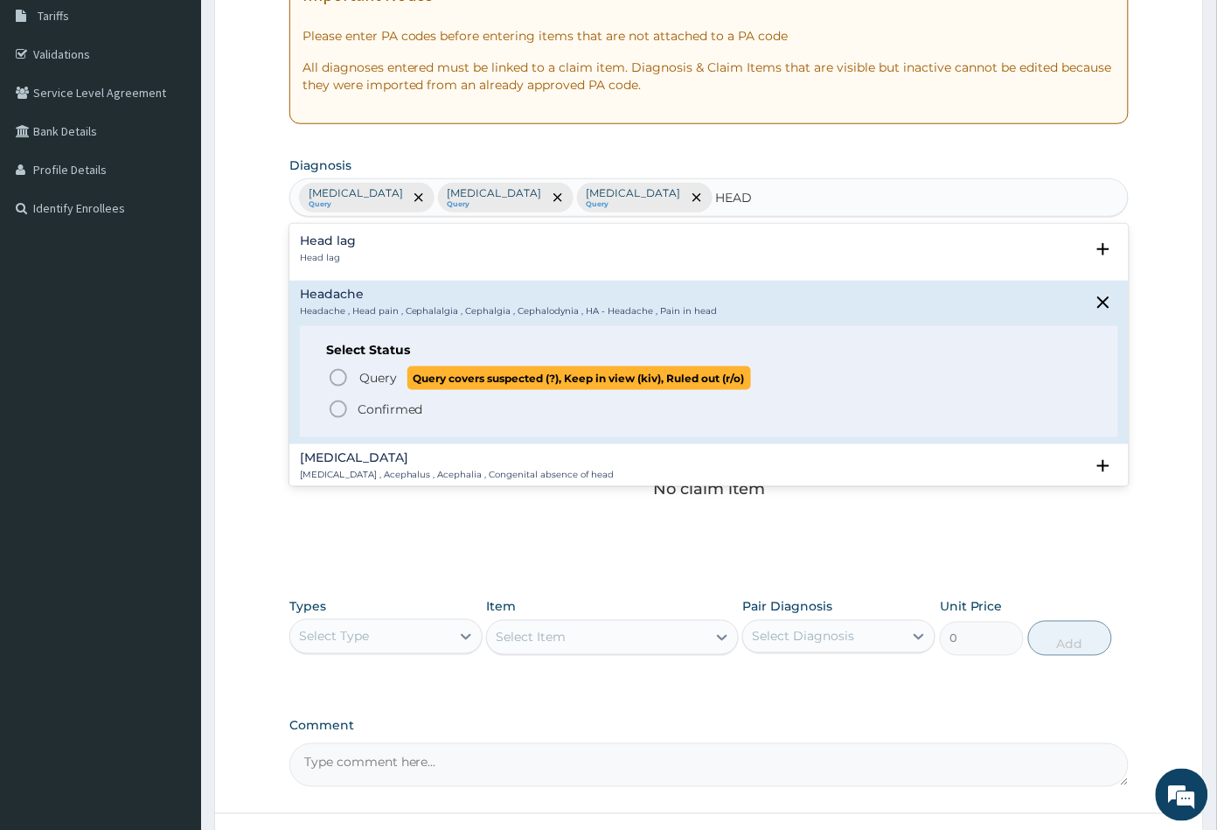
click at [337, 381] on icon "status option query" at bounding box center [338, 377] width 21 height 21
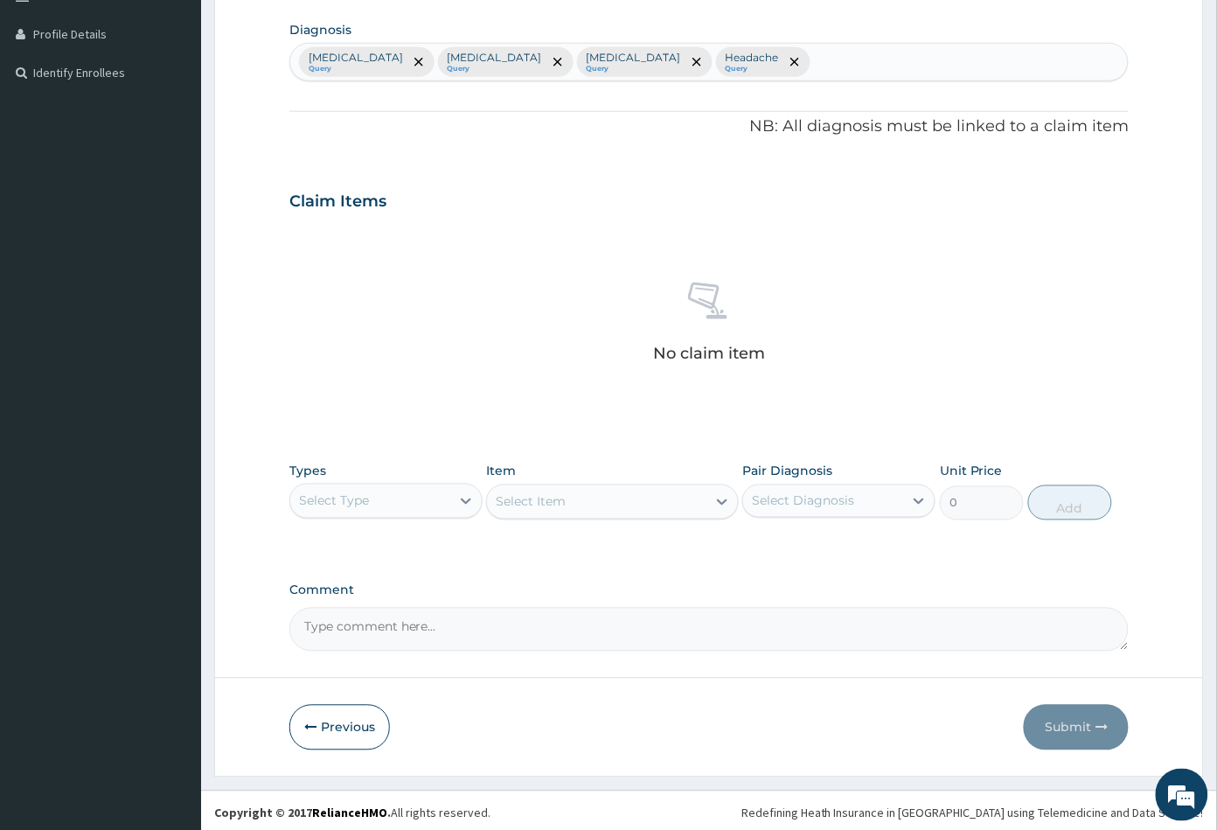
scroll to position [430, 0]
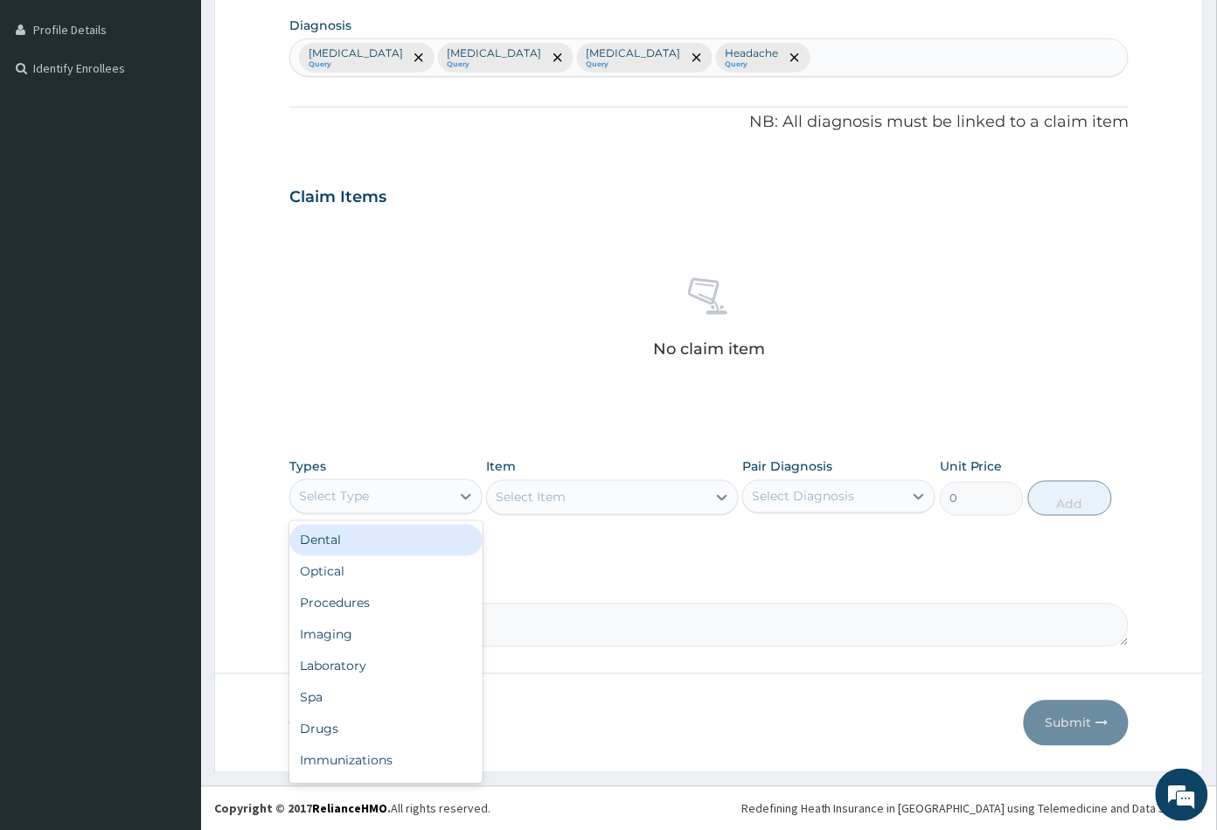
click at [395, 483] on div "Select Type" at bounding box center [370, 497] width 160 height 28
click at [379, 605] on div "Procedures" at bounding box center [385, 603] width 193 height 31
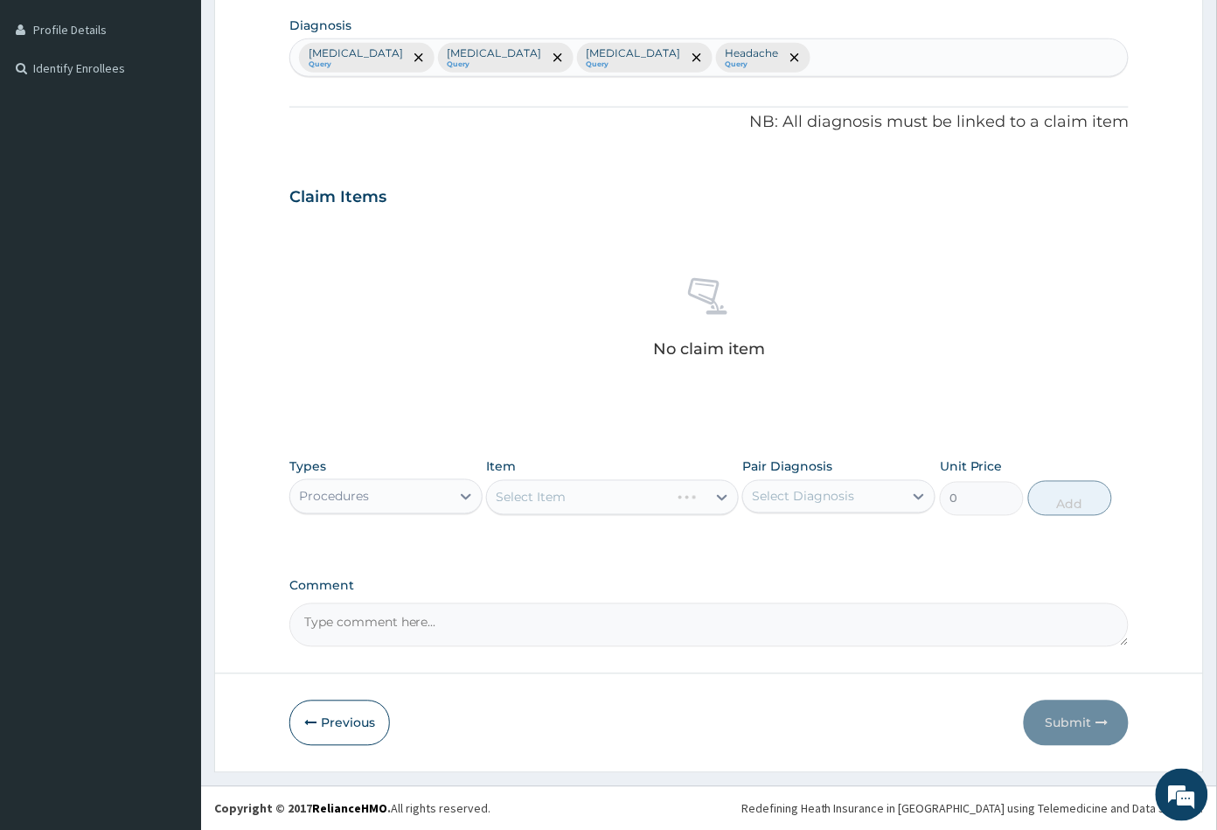
click at [571, 504] on div "Select Item" at bounding box center [612, 497] width 252 height 35
click at [608, 498] on div "Select Item" at bounding box center [612, 497] width 252 height 35
click at [625, 493] on div "Select Item" at bounding box center [612, 497] width 252 height 35
click at [647, 497] on div "Select Item" at bounding box center [596, 497] width 219 height 28
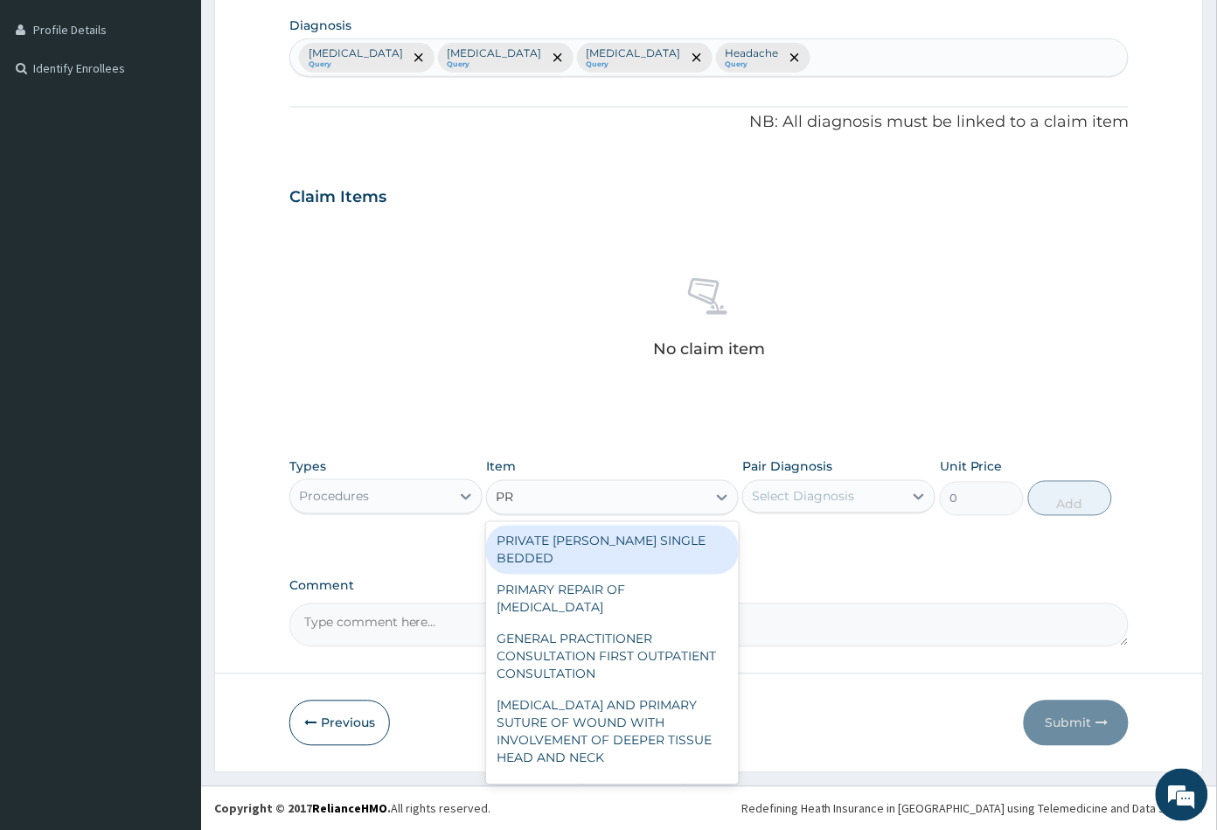
type input "PRA"
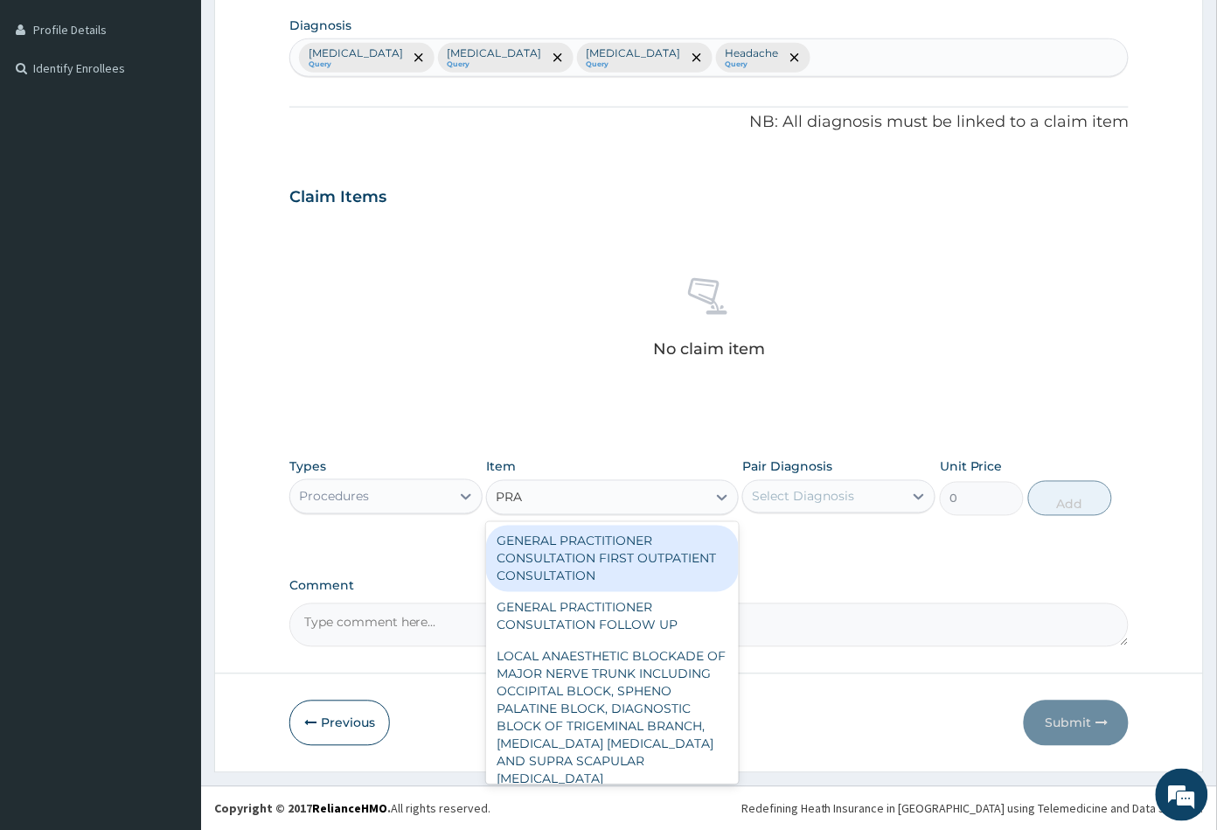
click at [622, 566] on div "GENERAL PRACTITIONER CONSULTATION FIRST OUTPATIENT CONSULTATION" at bounding box center [612, 558] width 252 height 66
type input "3547.5"
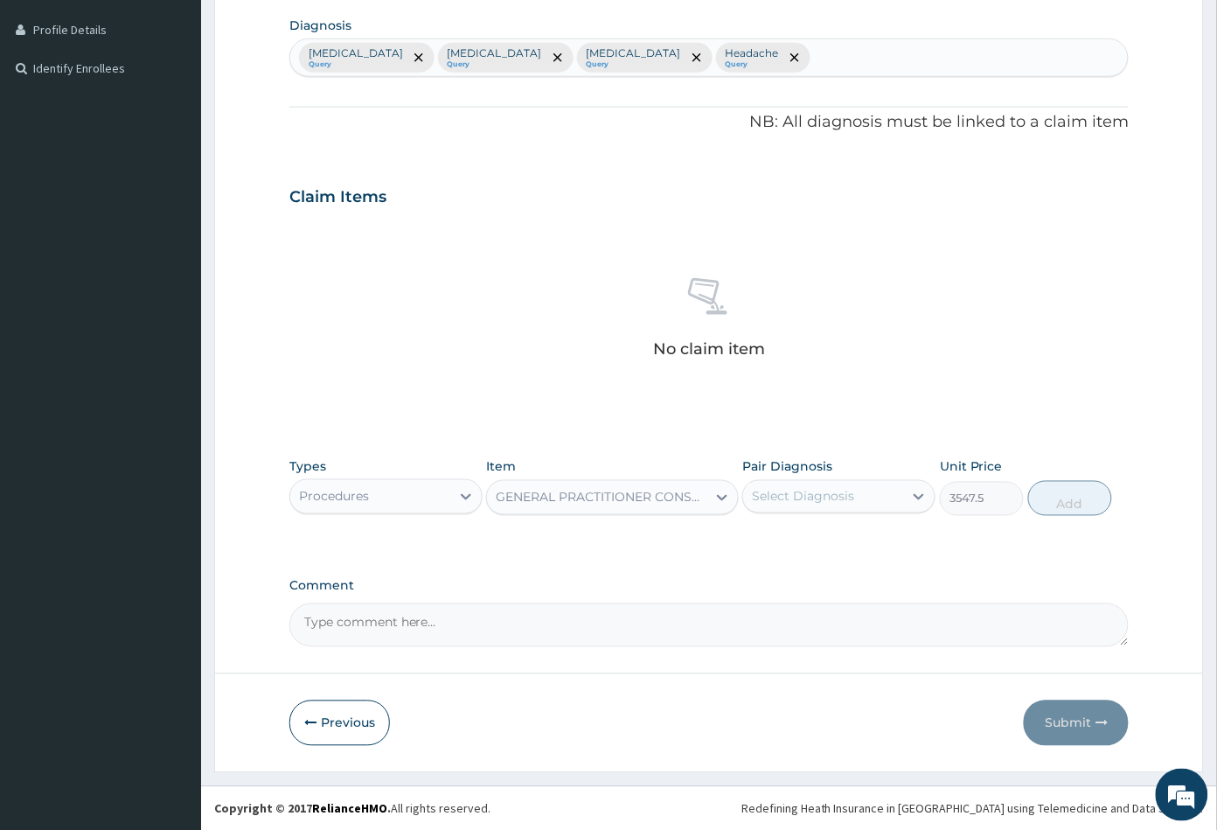
click at [835, 503] on div "Select Diagnosis" at bounding box center [803, 496] width 102 height 17
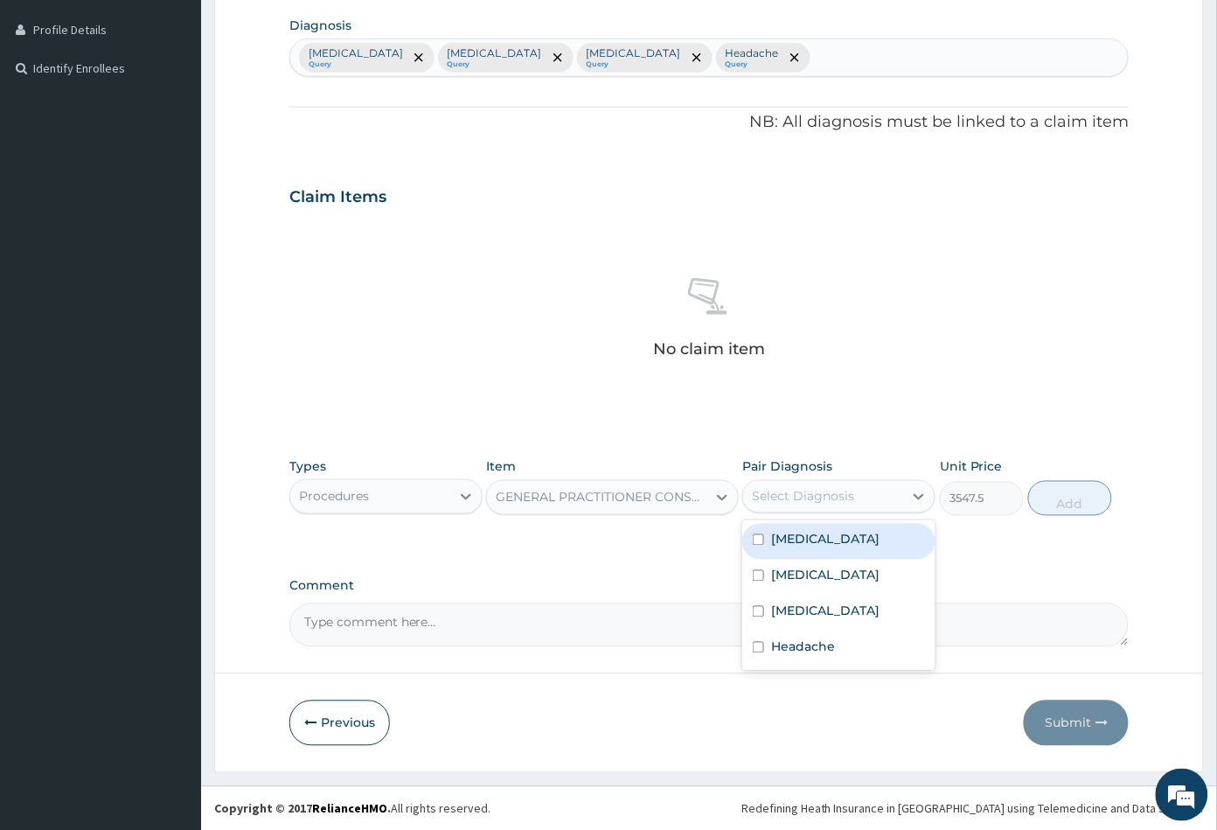
click at [831, 537] on div "Malaria" at bounding box center [838, 542] width 193 height 36
checkbox input "true"
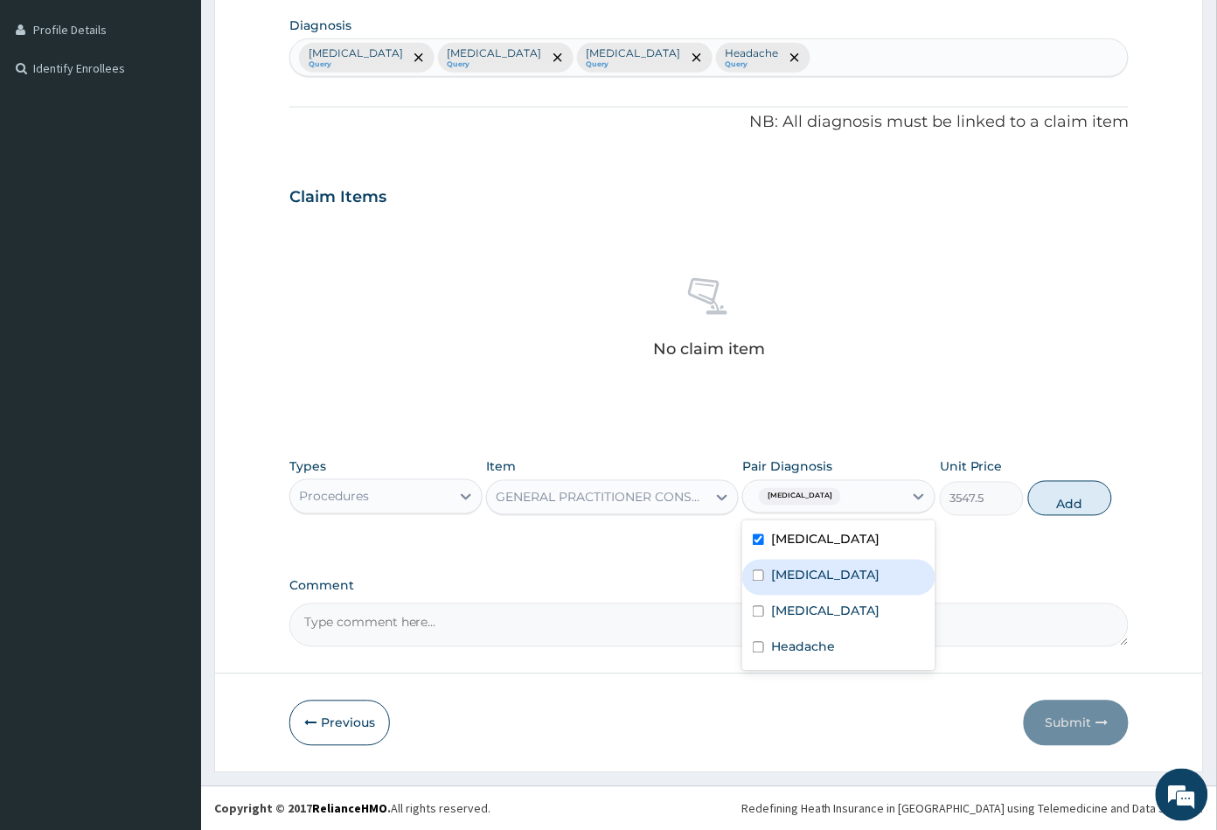
click at [834, 587] on div "Sepsis" at bounding box center [838, 578] width 193 height 36
checkbox input "true"
click at [847, 631] on div "Upper respiratory infection" at bounding box center [838, 613] width 193 height 36
checkbox input "true"
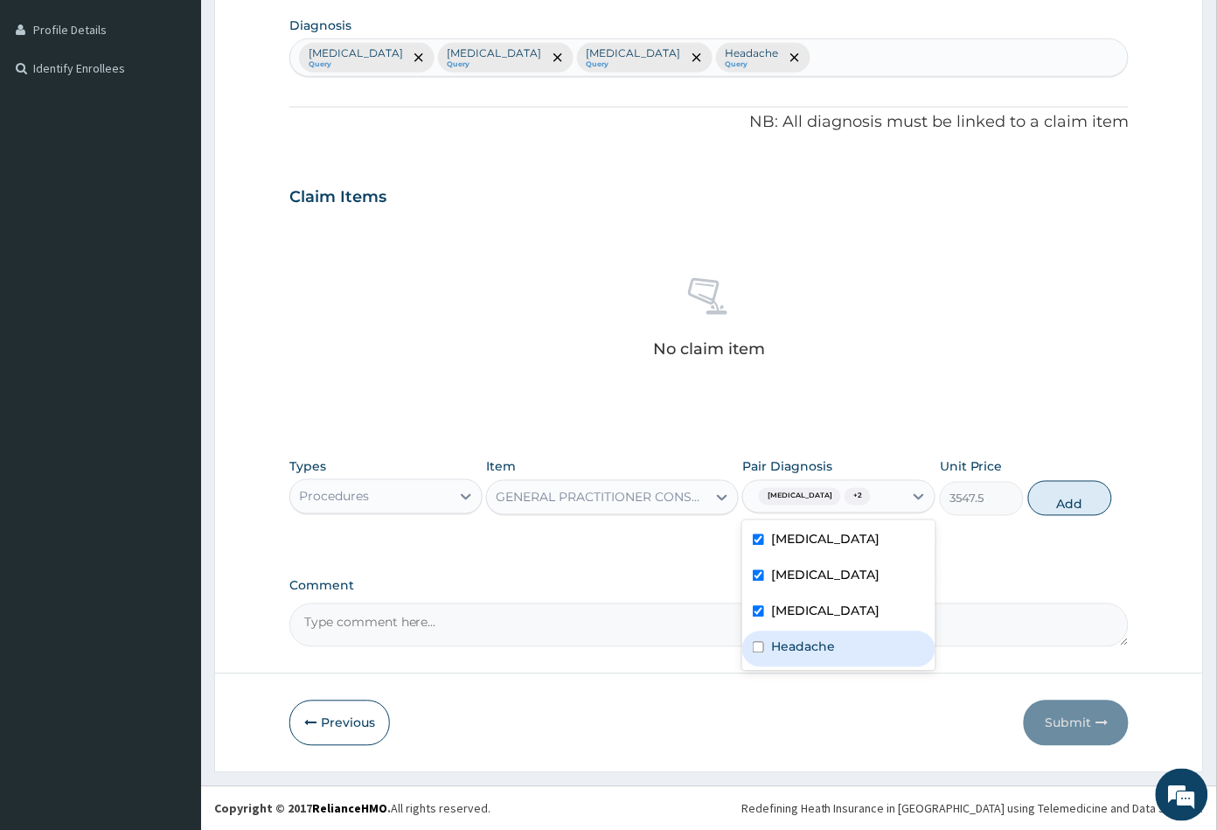
click at [845, 661] on div "Headache" at bounding box center [838, 649] width 193 height 36
checkbox input "true"
click at [1070, 504] on button "Add" at bounding box center [1070, 498] width 84 height 35
type input "0"
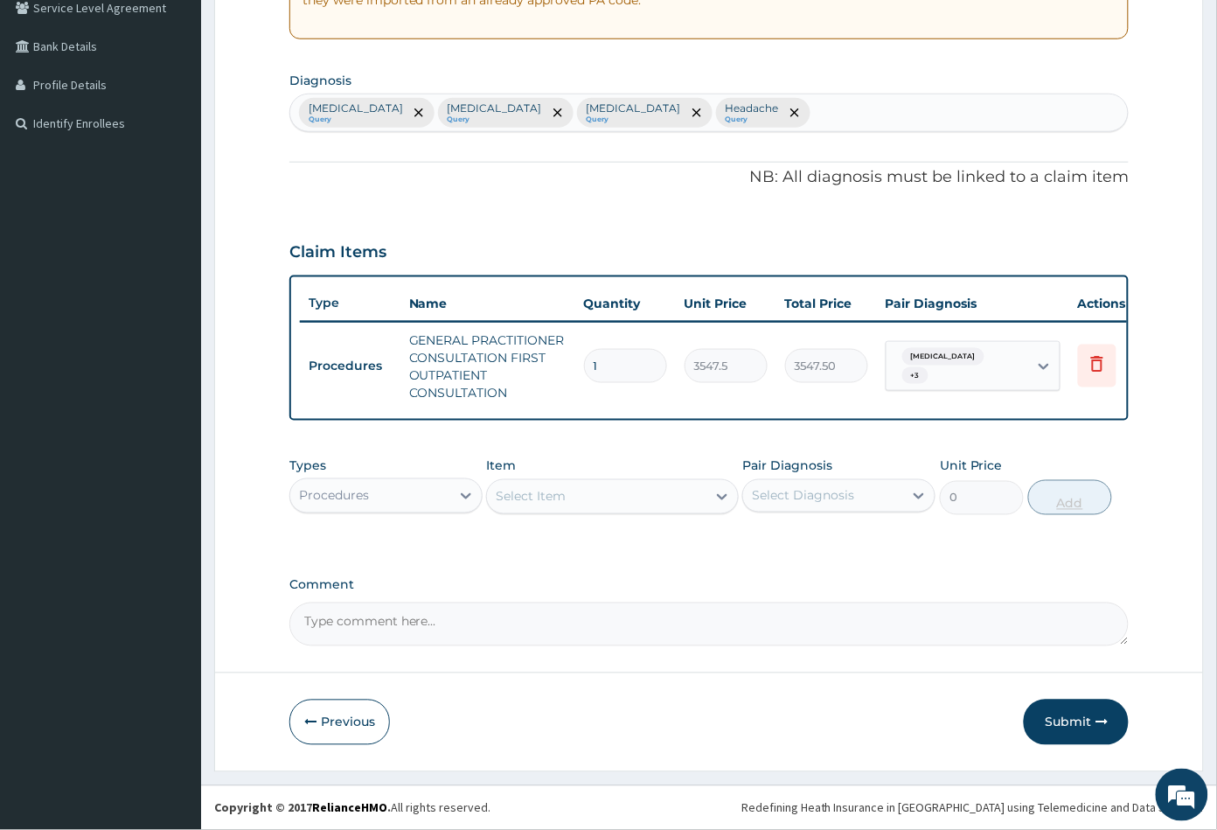
scroll to position [386, 0]
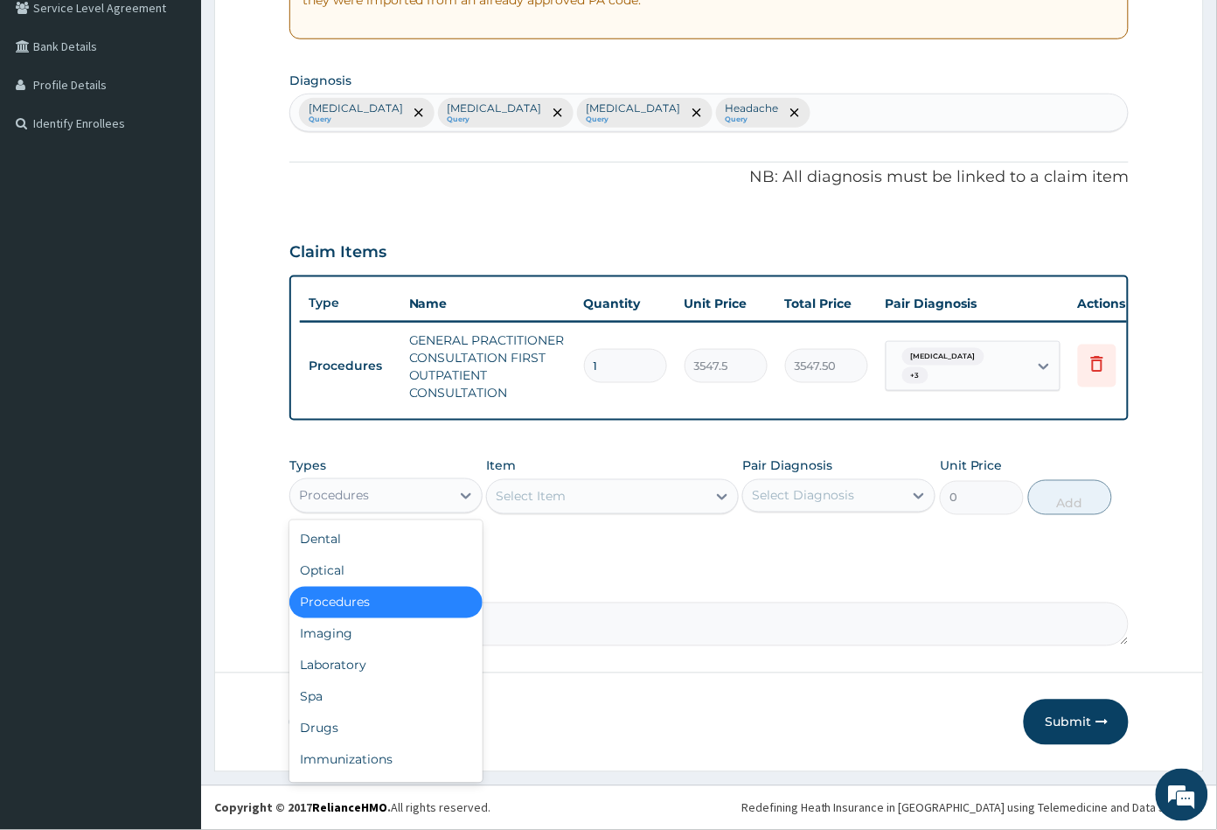
click at [379, 494] on div "Procedures" at bounding box center [370, 496] width 160 height 28
click at [349, 666] on div "Laboratory" at bounding box center [385, 665] width 193 height 31
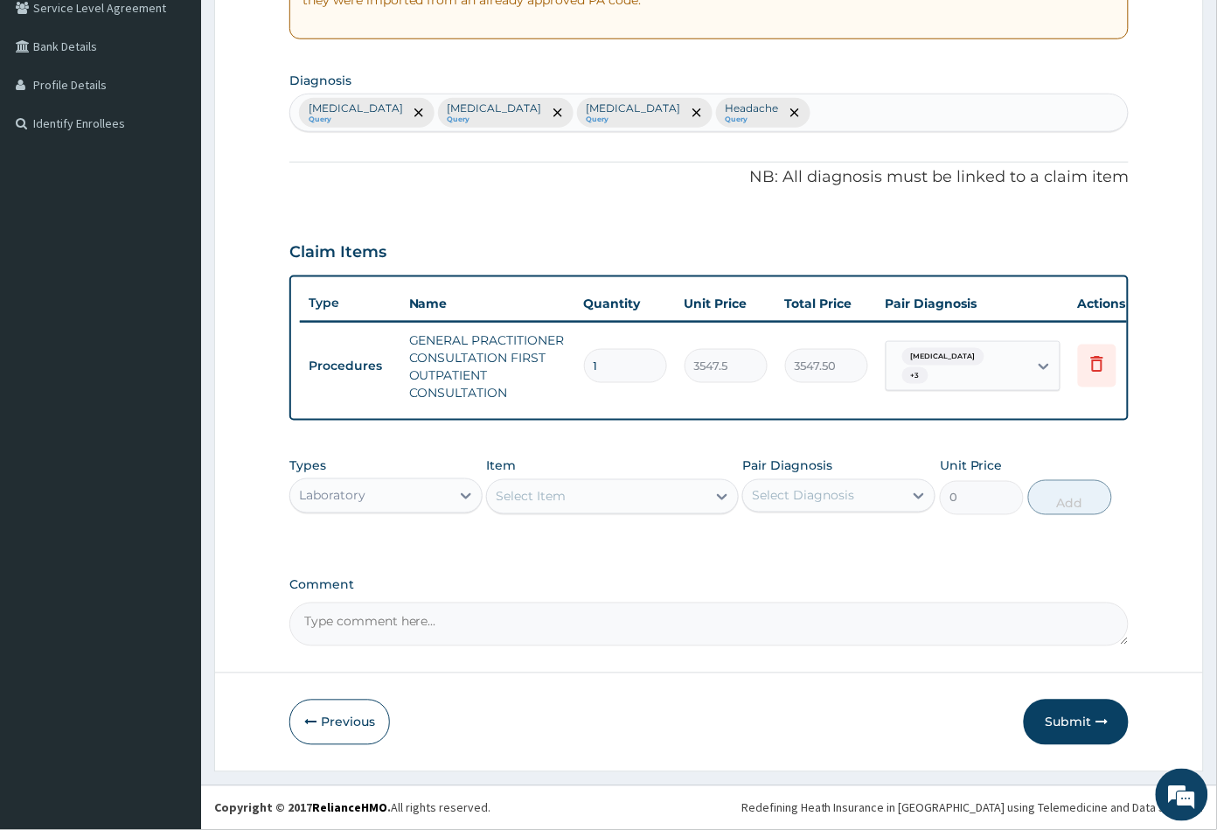
click at [604, 506] on div "Select Item" at bounding box center [596, 497] width 219 height 28
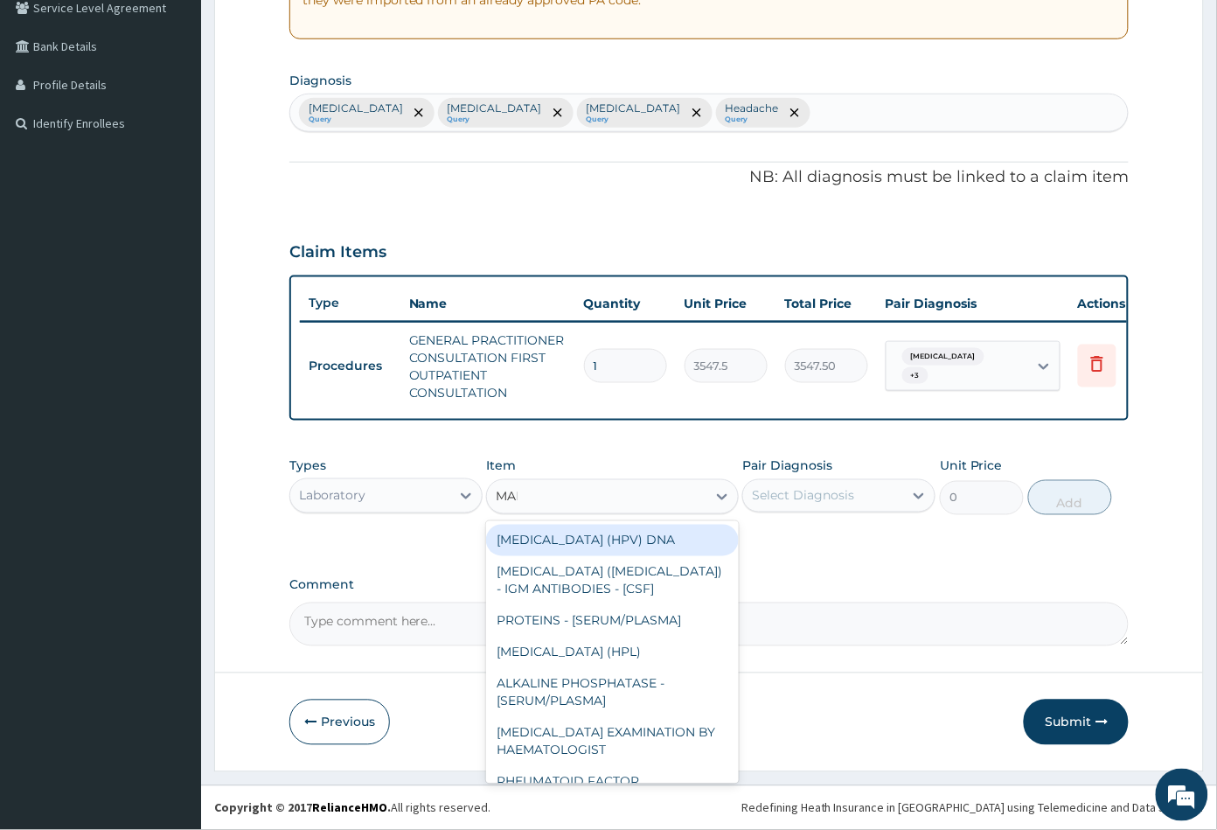
type input "MALA"
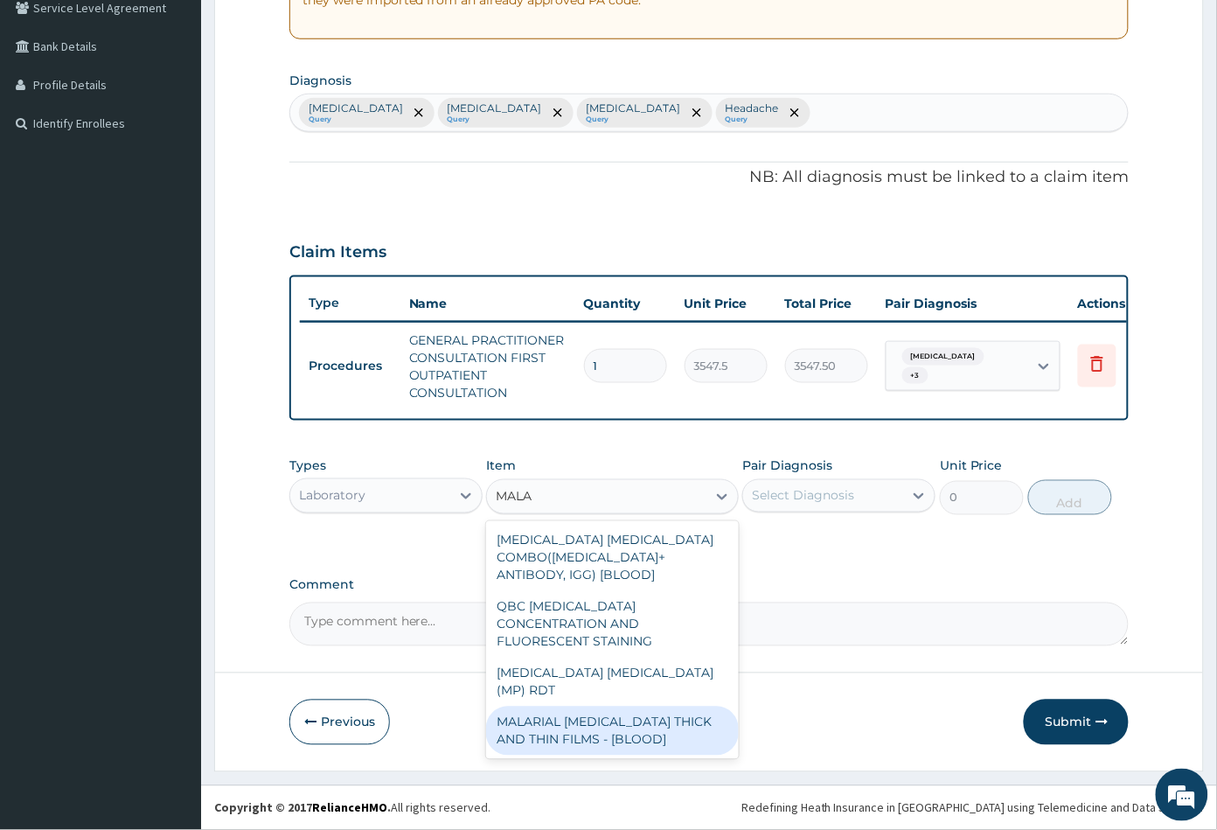
click at [620, 706] on div "MALARIAL PARASITE THICK AND THIN FILMS - [BLOOD]" at bounding box center [612, 730] width 252 height 49
type input "1612.5"
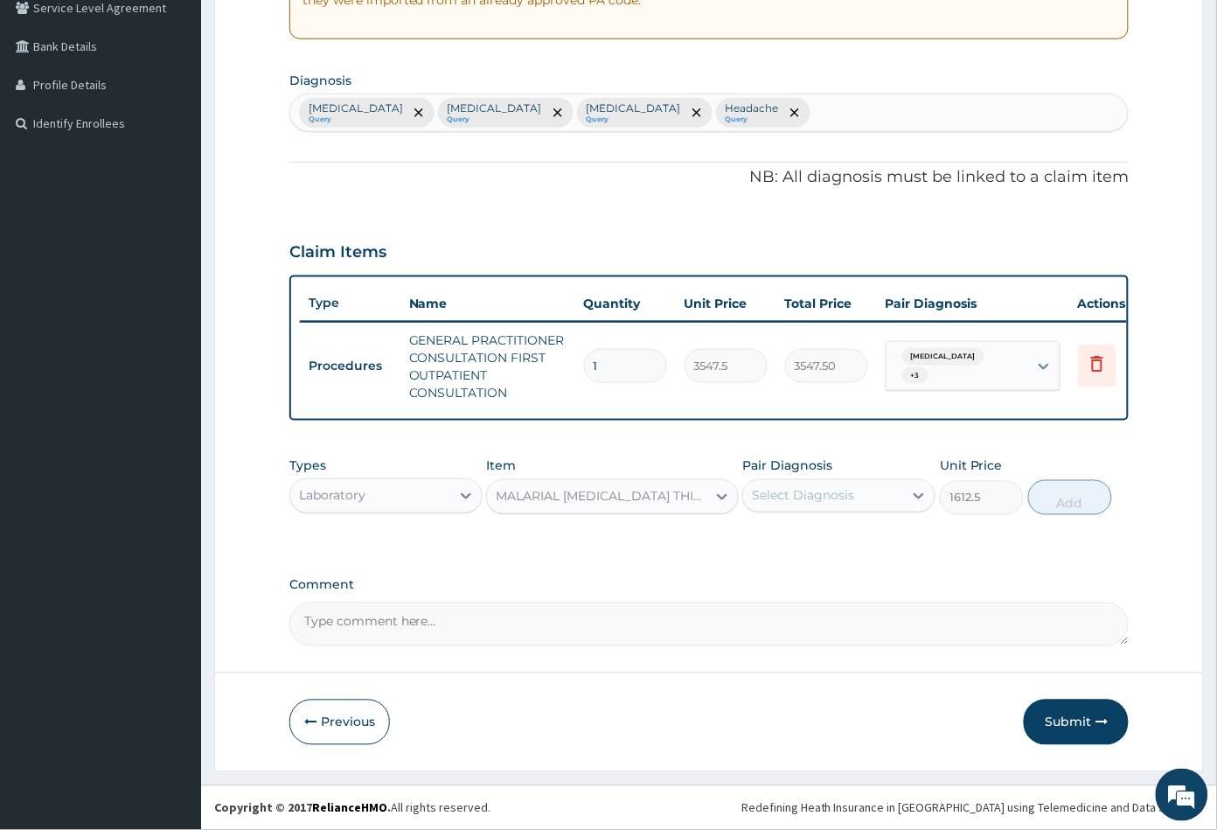
click at [844, 497] on div "Select Diagnosis" at bounding box center [803, 495] width 102 height 17
click at [848, 543] on div "Malaria" at bounding box center [838, 541] width 193 height 36
checkbox input "true"
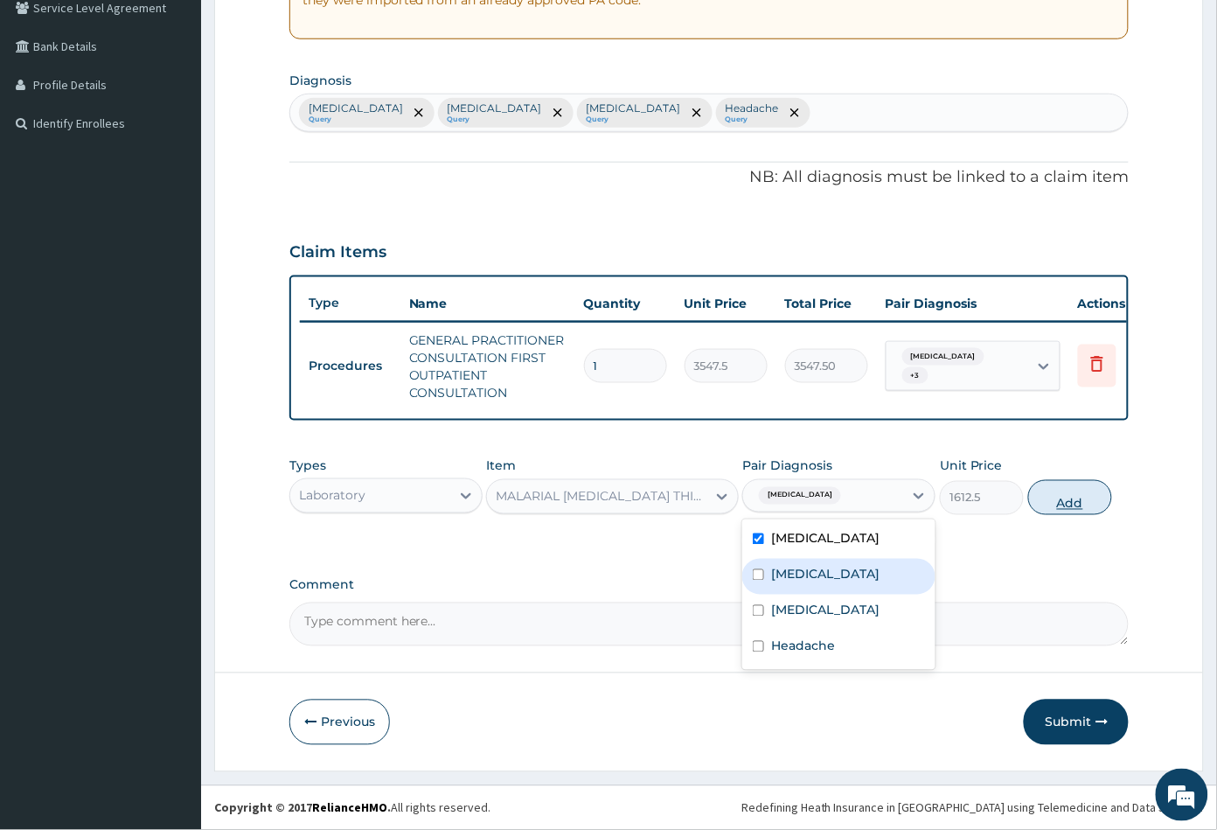
click at [1070, 505] on button "Add" at bounding box center [1070, 497] width 84 height 35
type input "0"
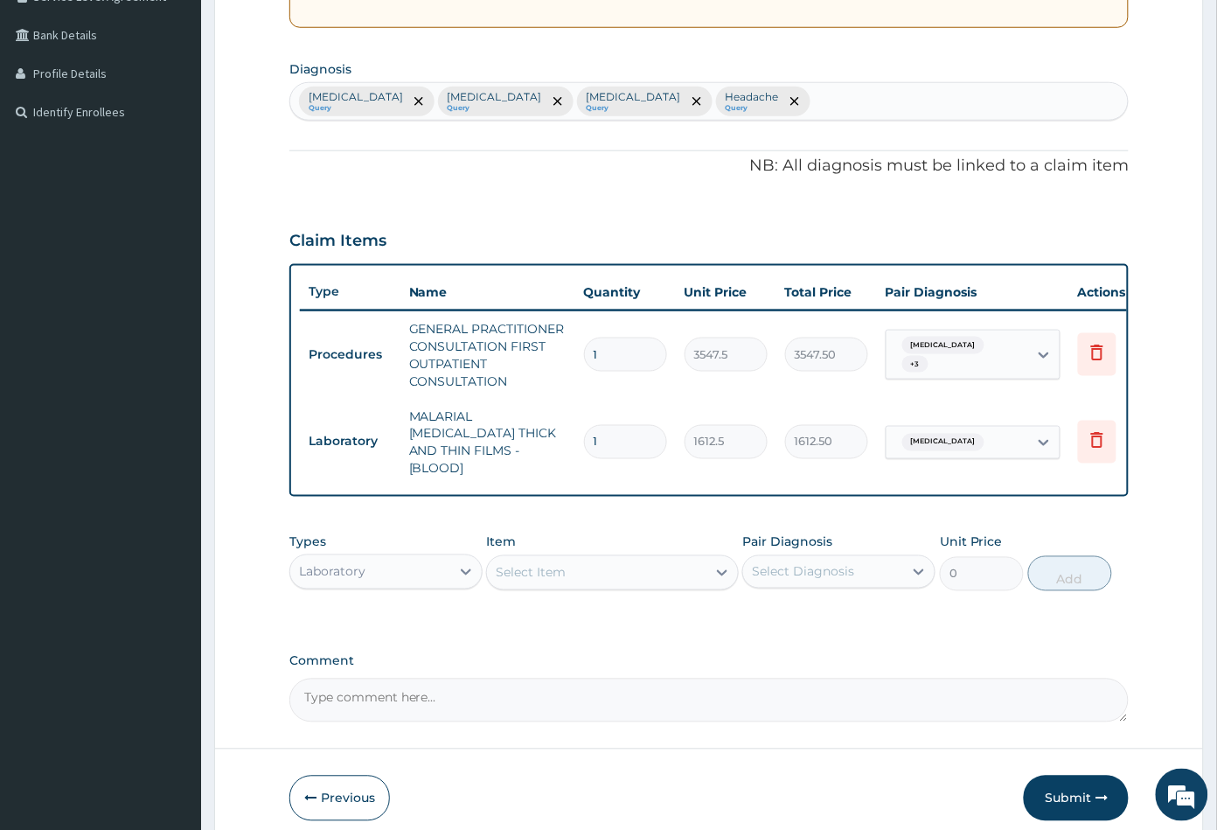
click at [579, 566] on div "Select Item" at bounding box center [596, 573] width 219 height 28
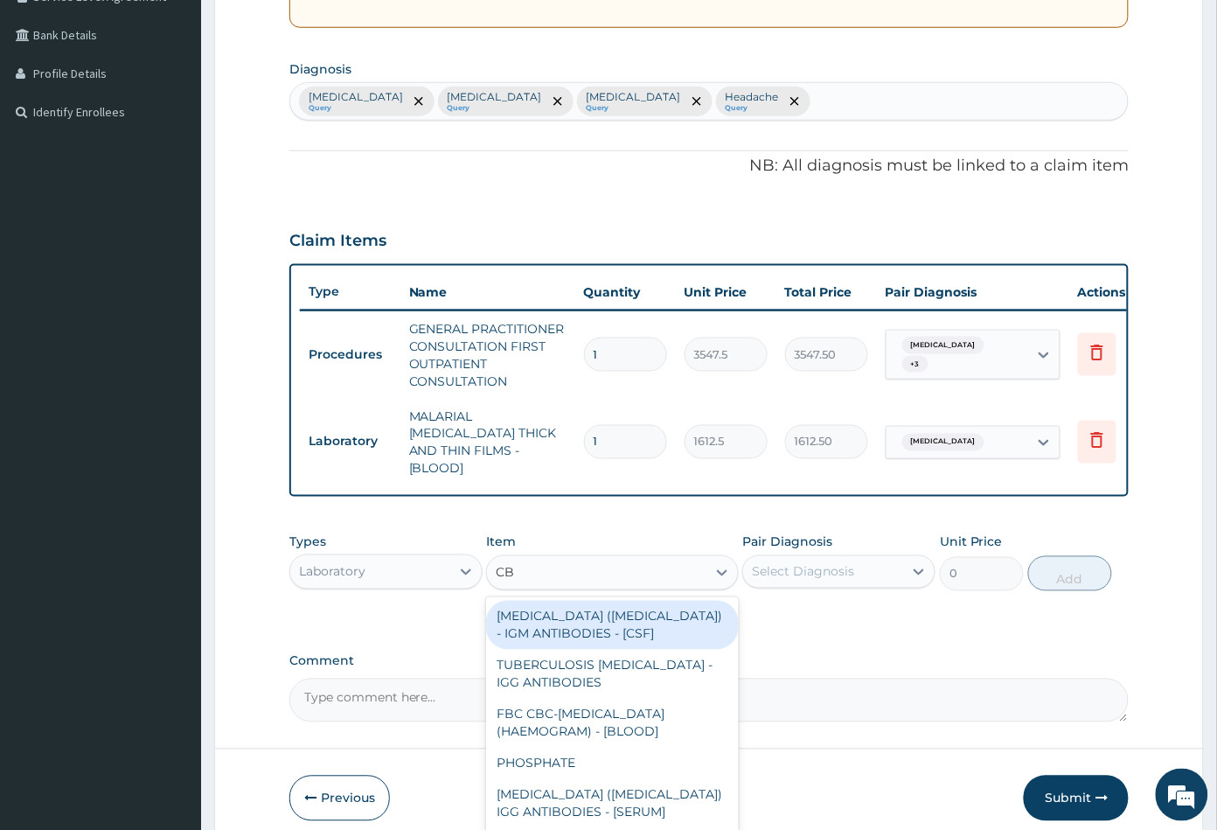
type input "CBC"
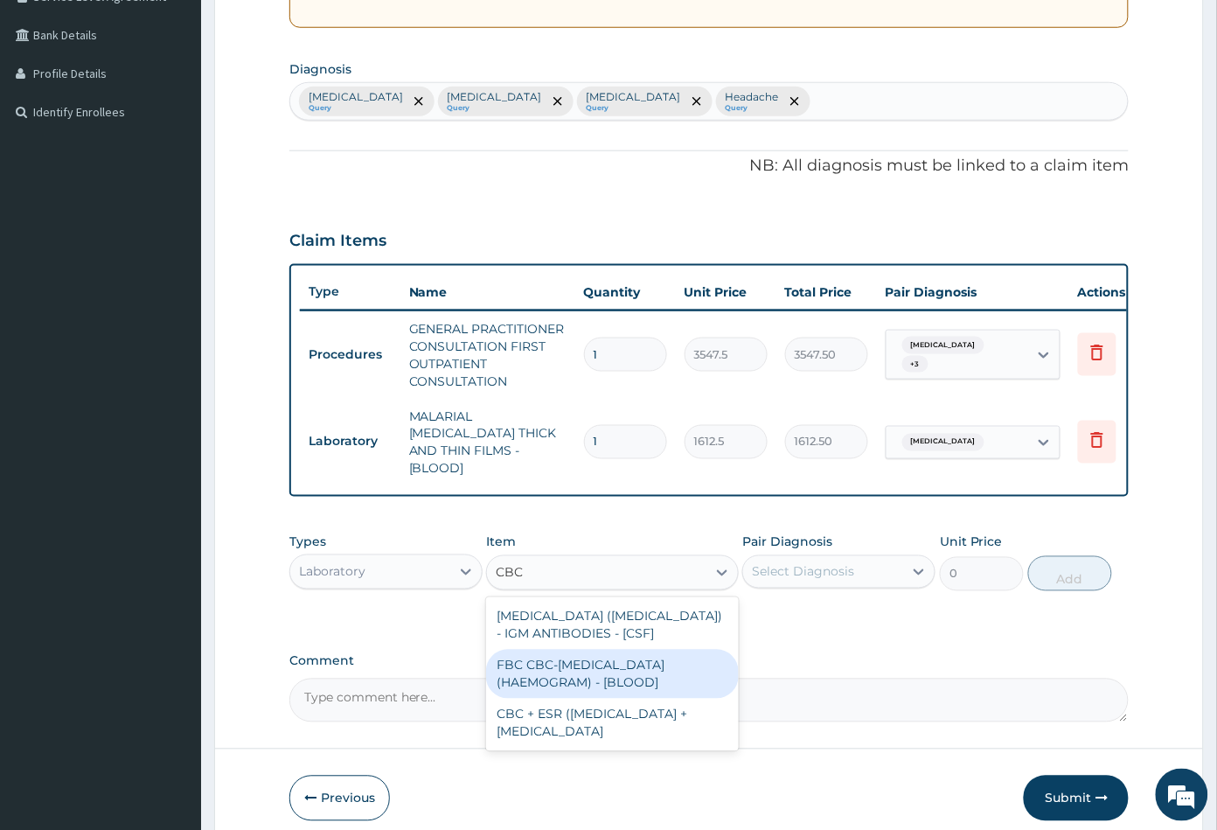
click at [606, 671] on div "FBC CBC-COMPLETE BLOOD COUNT (HAEMOGRAM) - [BLOOD]" at bounding box center [612, 674] width 252 height 49
type input "4300"
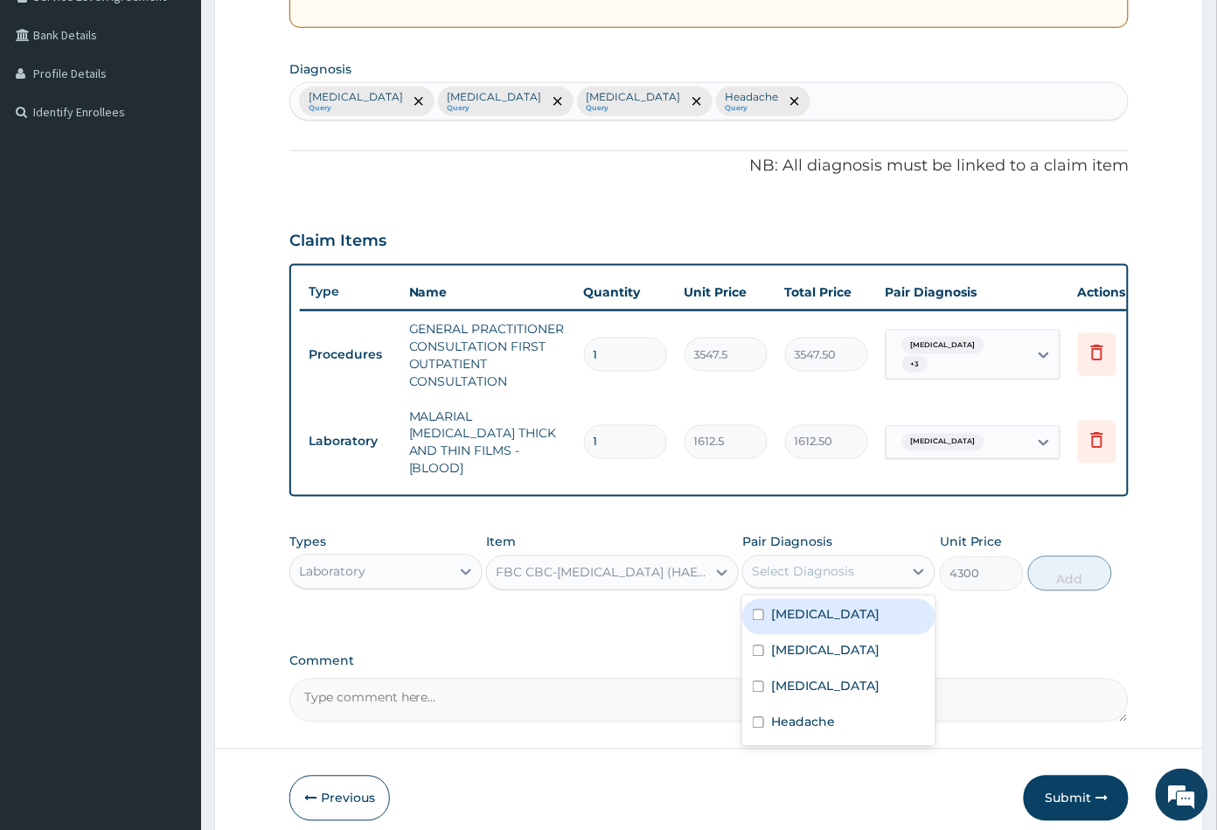
click at [814, 565] on div "Select Diagnosis" at bounding box center [803, 571] width 102 height 17
click at [817, 639] on div "Sepsis" at bounding box center [838, 653] width 193 height 36
checkbox input "true"
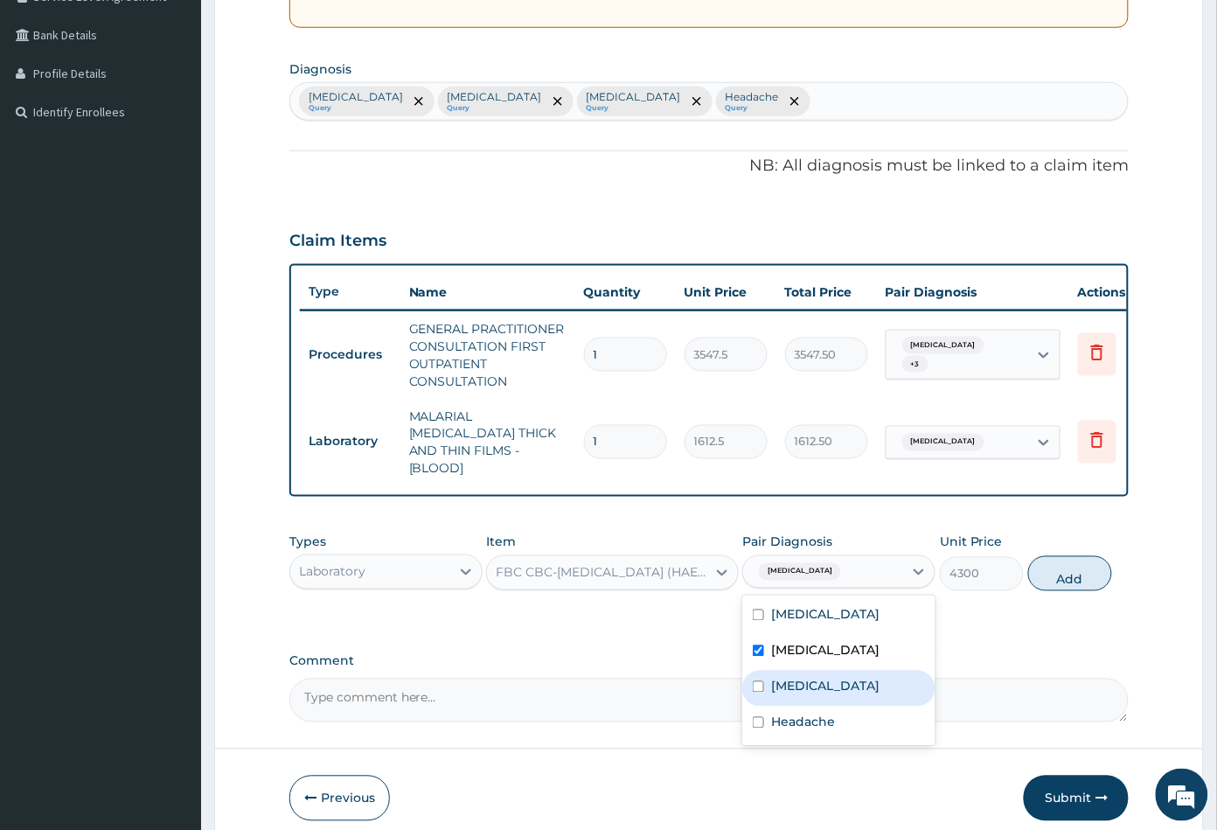
click at [830, 683] on label "Upper respiratory infection" at bounding box center [825, 686] width 108 height 17
checkbox input "true"
click at [1067, 567] on button "Add" at bounding box center [1070, 573] width 84 height 35
type input "0"
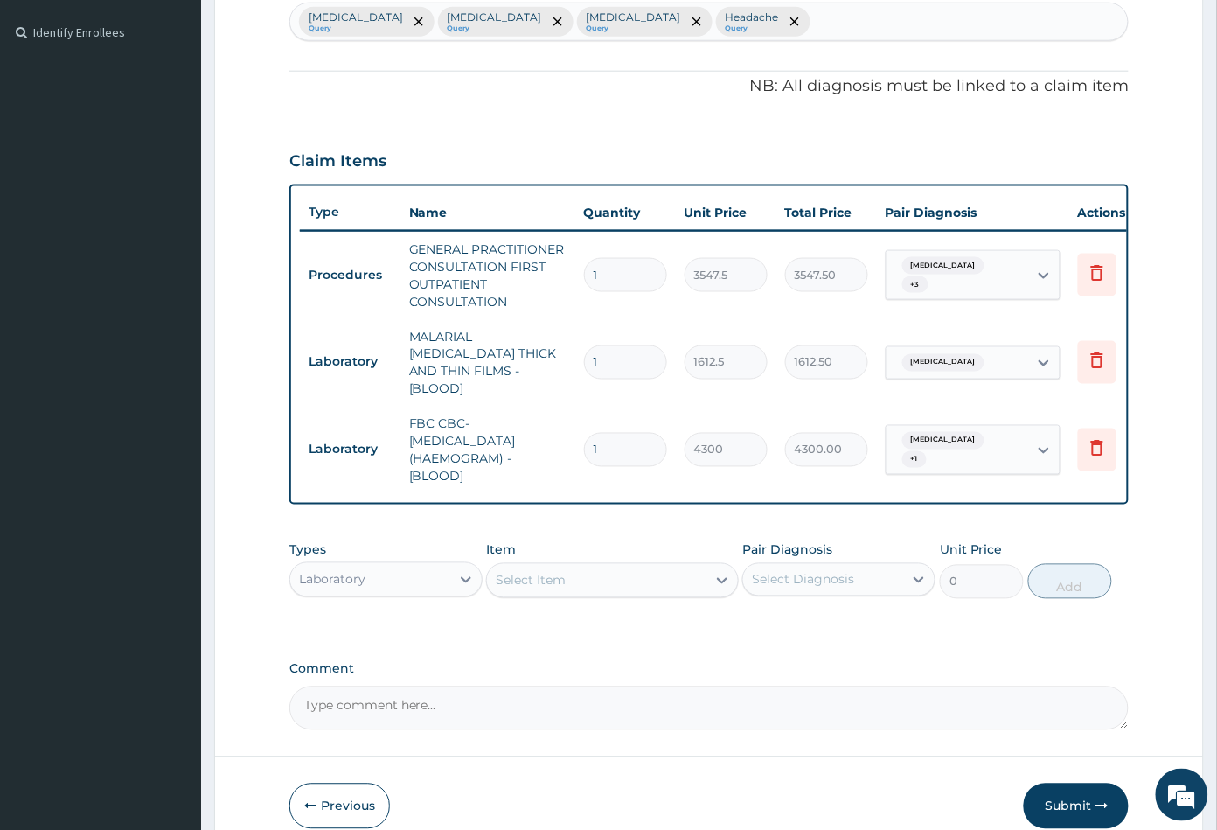
scroll to position [544, 0]
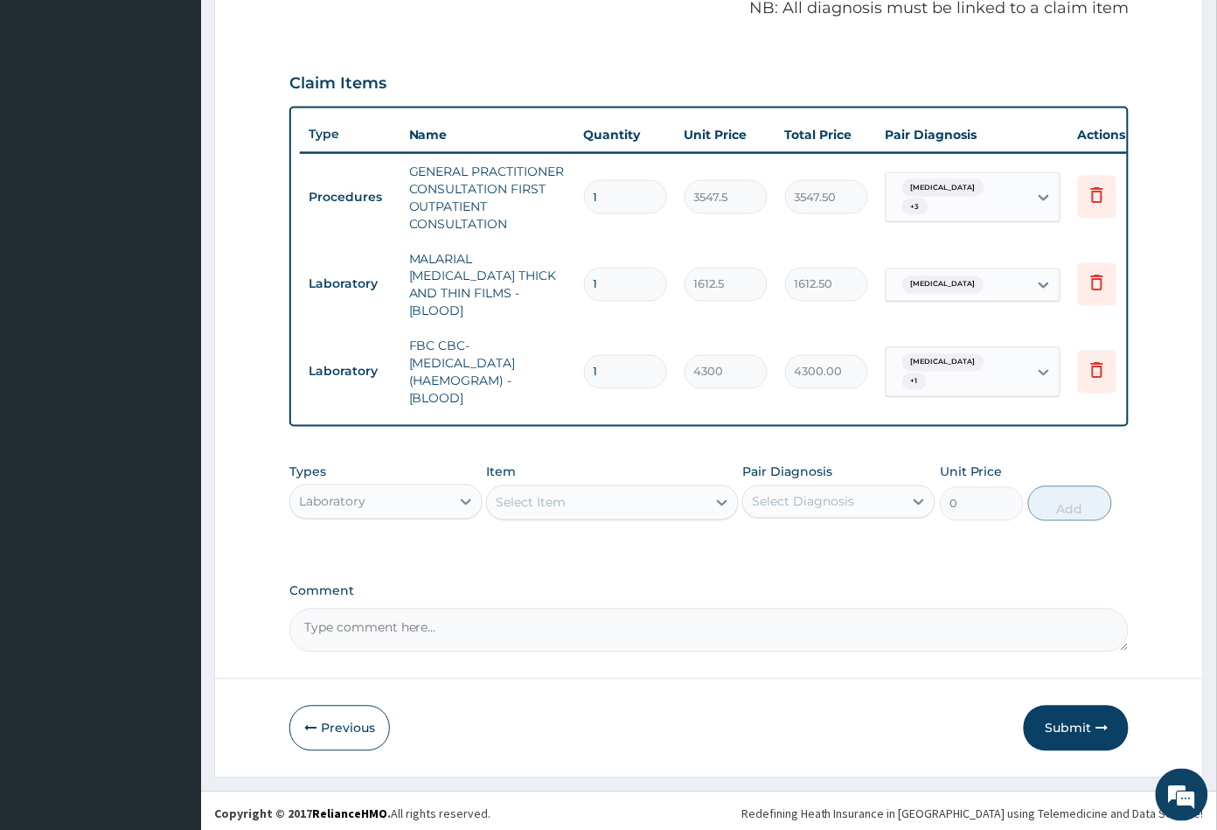
click at [383, 493] on div "Laboratory" at bounding box center [370, 502] width 160 height 28
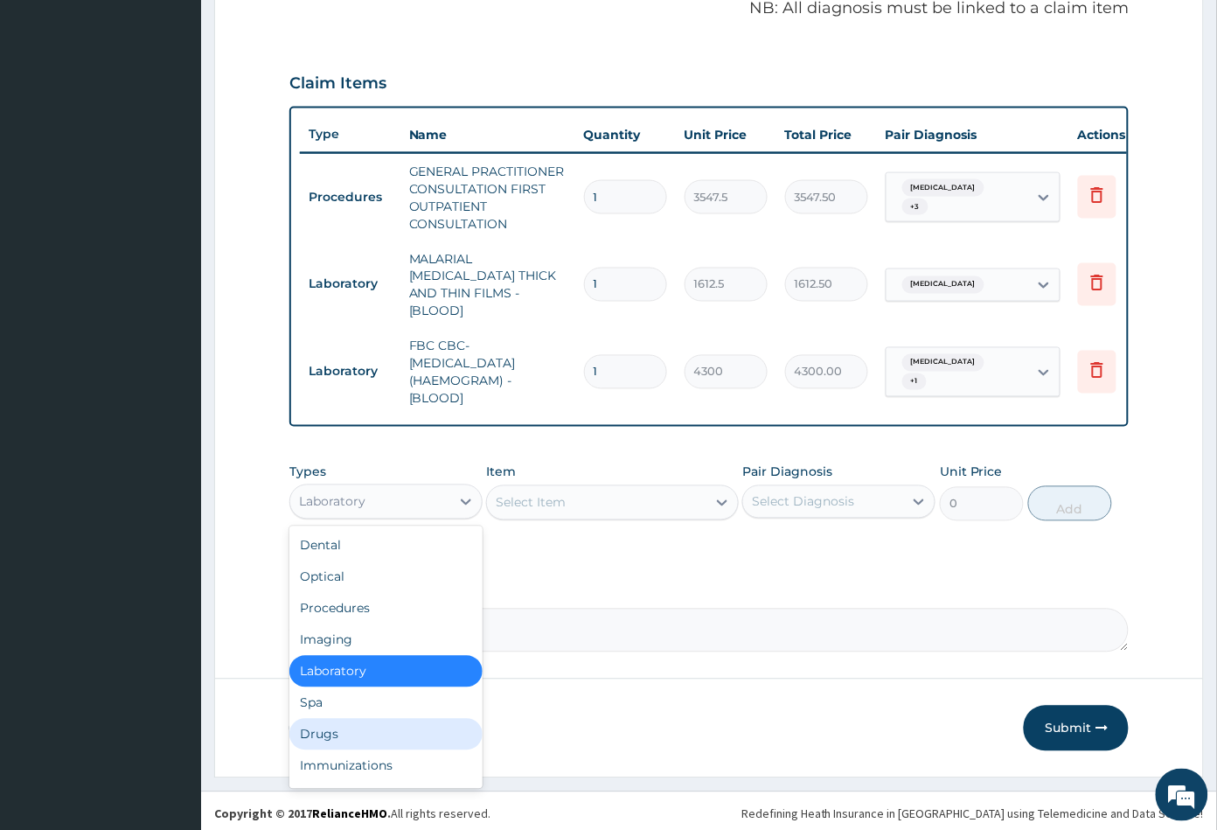
click at [320, 727] on div "Drugs" at bounding box center [385, 734] width 193 height 31
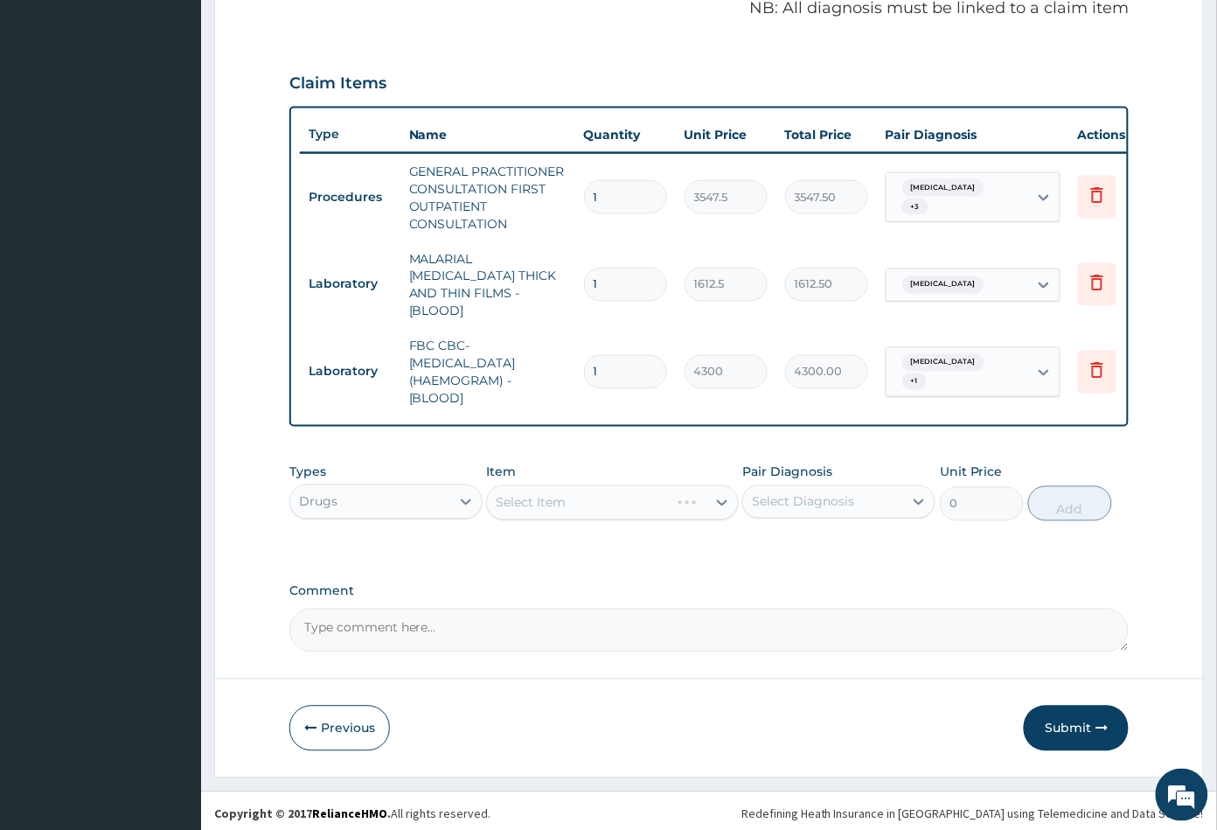
click at [600, 500] on div "Select Item" at bounding box center [612, 502] width 252 height 35
click at [650, 502] on div "Select Item" at bounding box center [596, 503] width 219 height 28
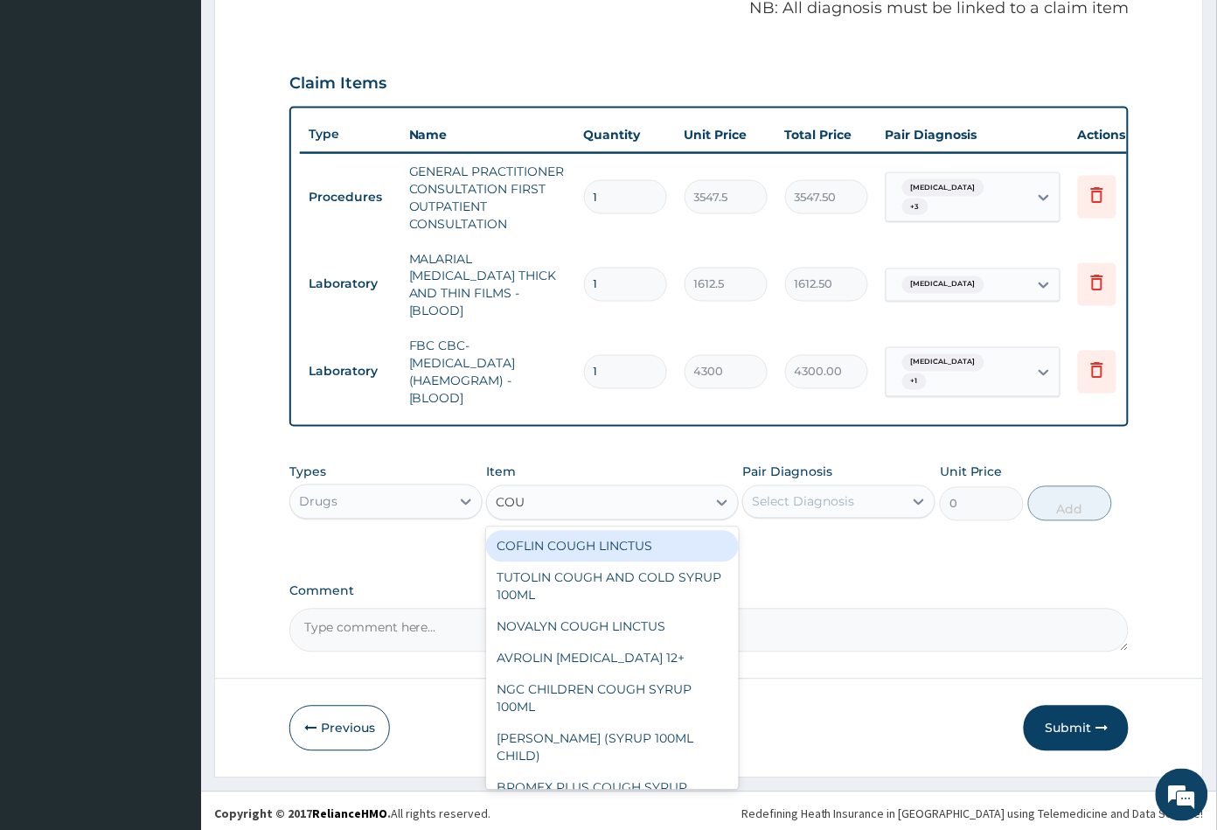
type input "COUG"
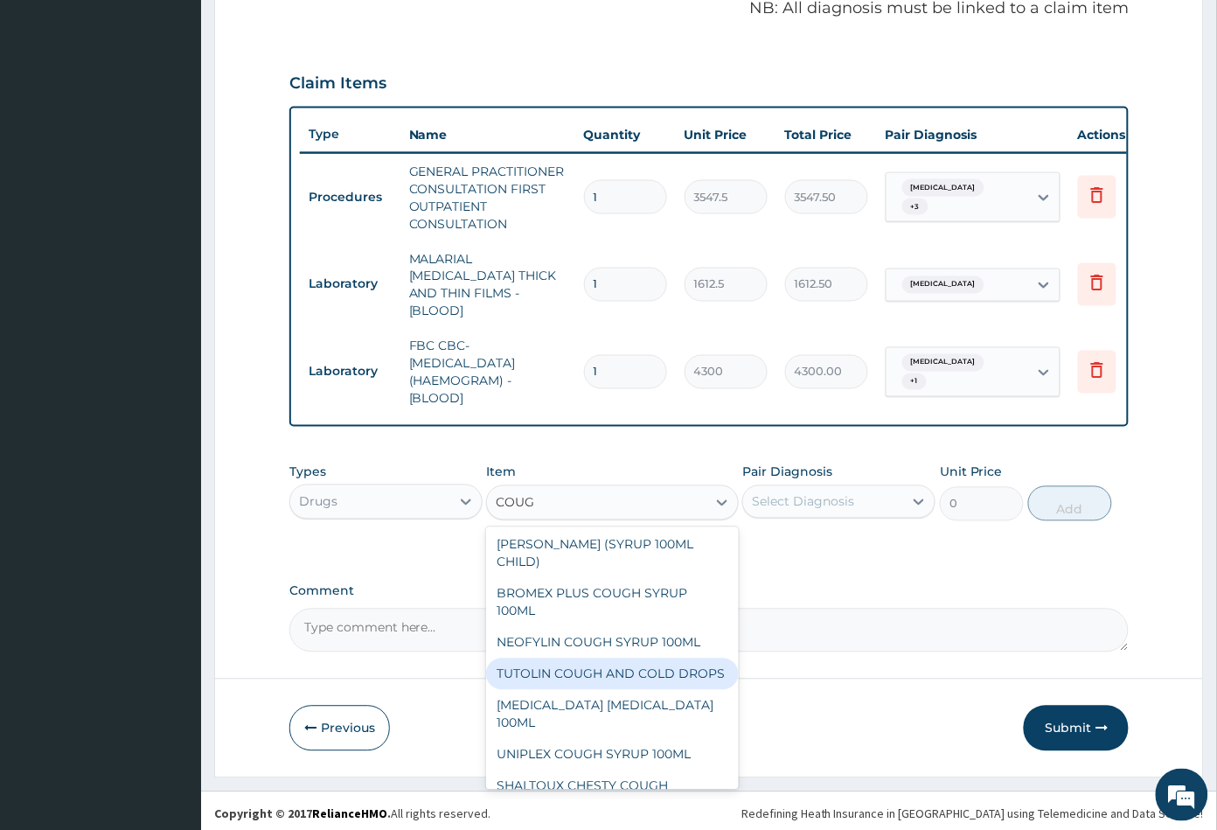
scroll to position [240, 0]
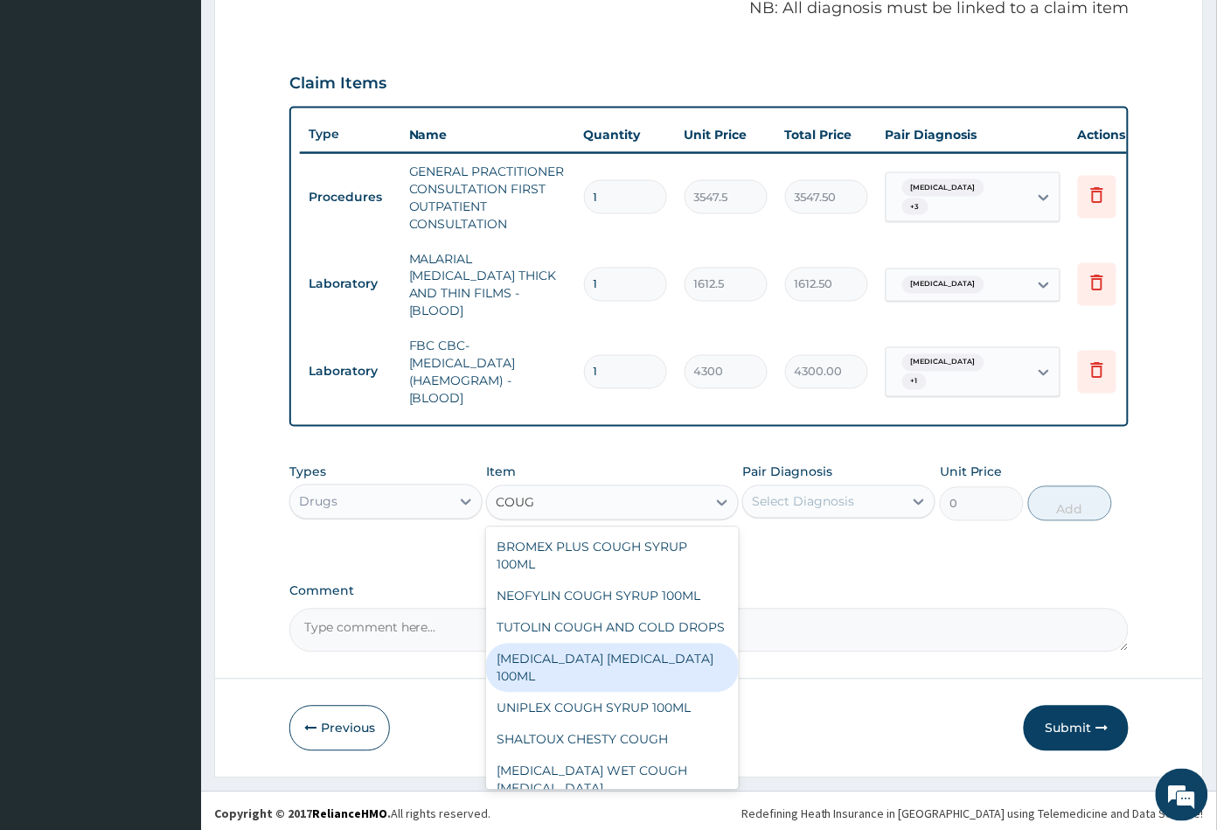
click at [583, 675] on div "BENYLIN DRY COUGH 100ML" at bounding box center [612, 667] width 252 height 49
type input "1773.75"
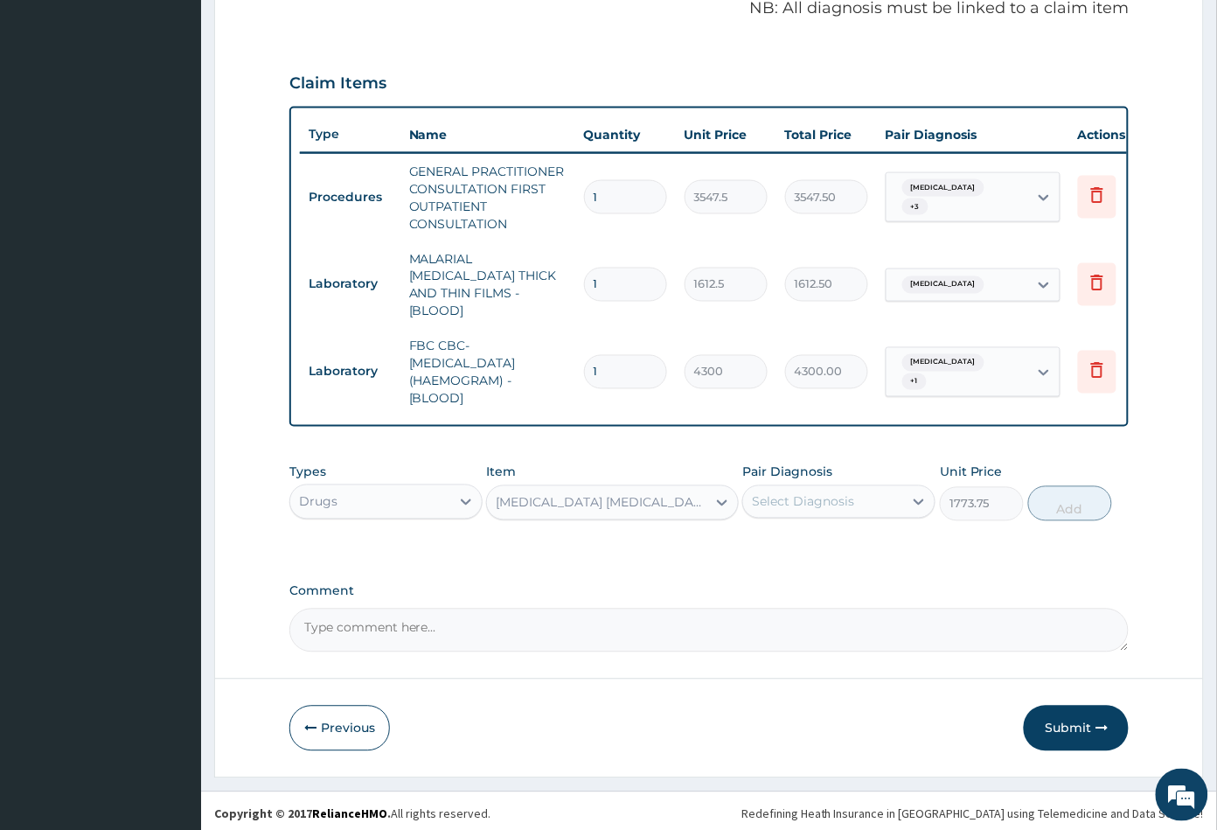
click at [868, 500] on div "Select Diagnosis" at bounding box center [823, 502] width 160 height 28
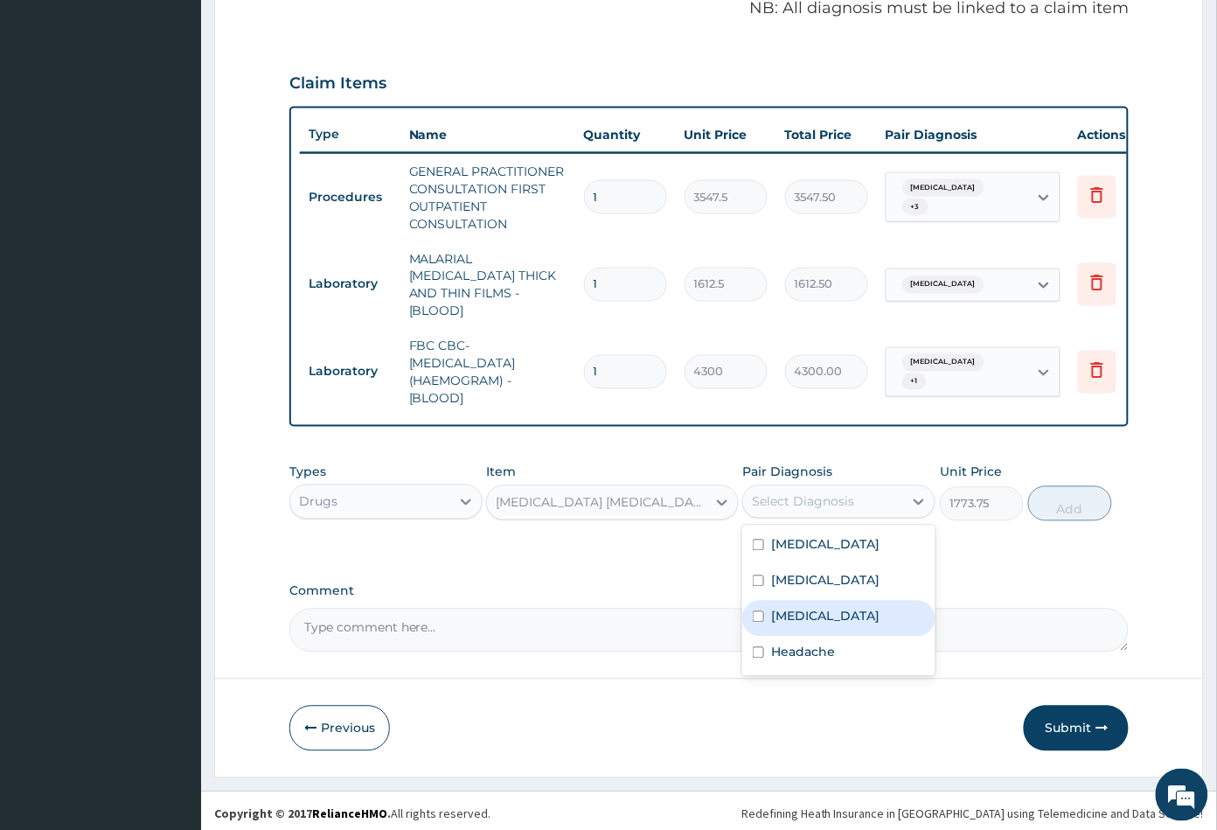
click at [842, 612] on label "Upper respiratory infection" at bounding box center [825, 616] width 108 height 17
checkbox input "true"
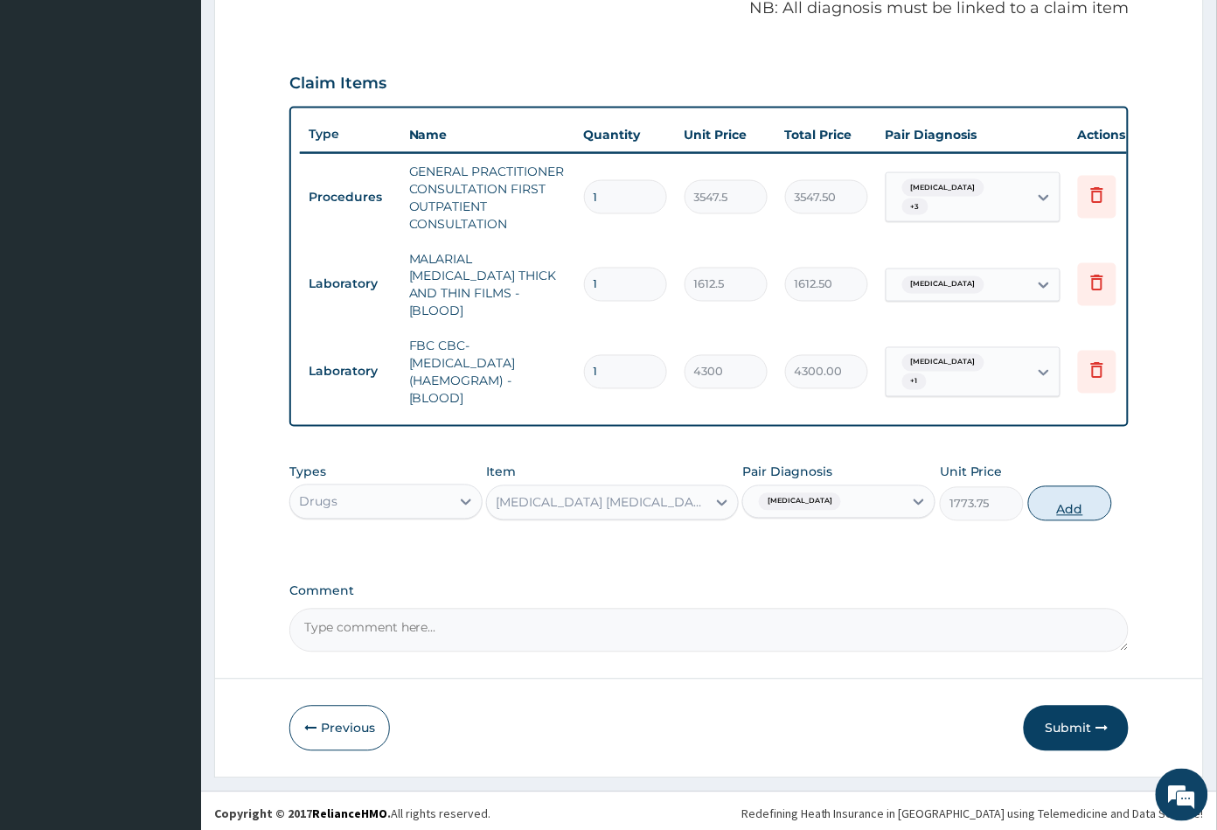
click at [1067, 503] on button "Add" at bounding box center [1070, 503] width 84 height 35
type input "0"
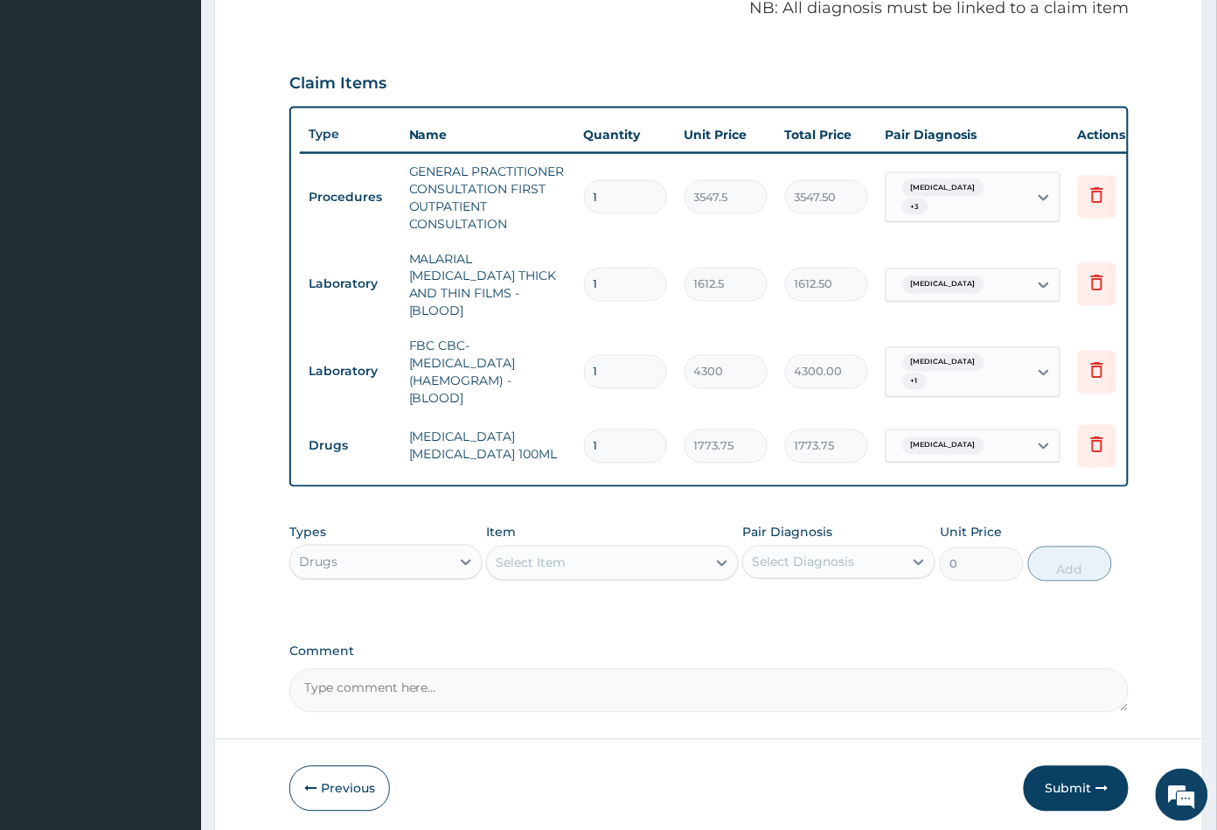
click at [593, 558] on div "Select Item" at bounding box center [596, 563] width 219 height 28
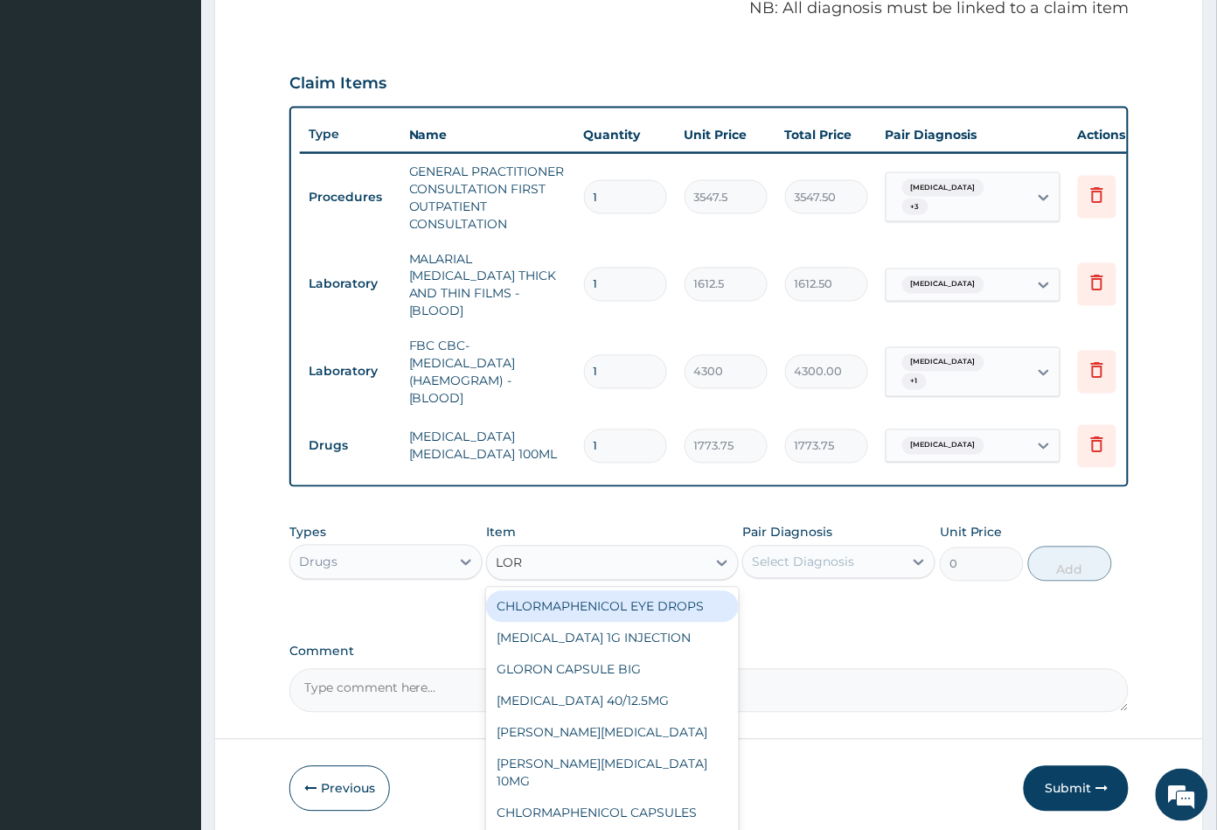
type input "LORA"
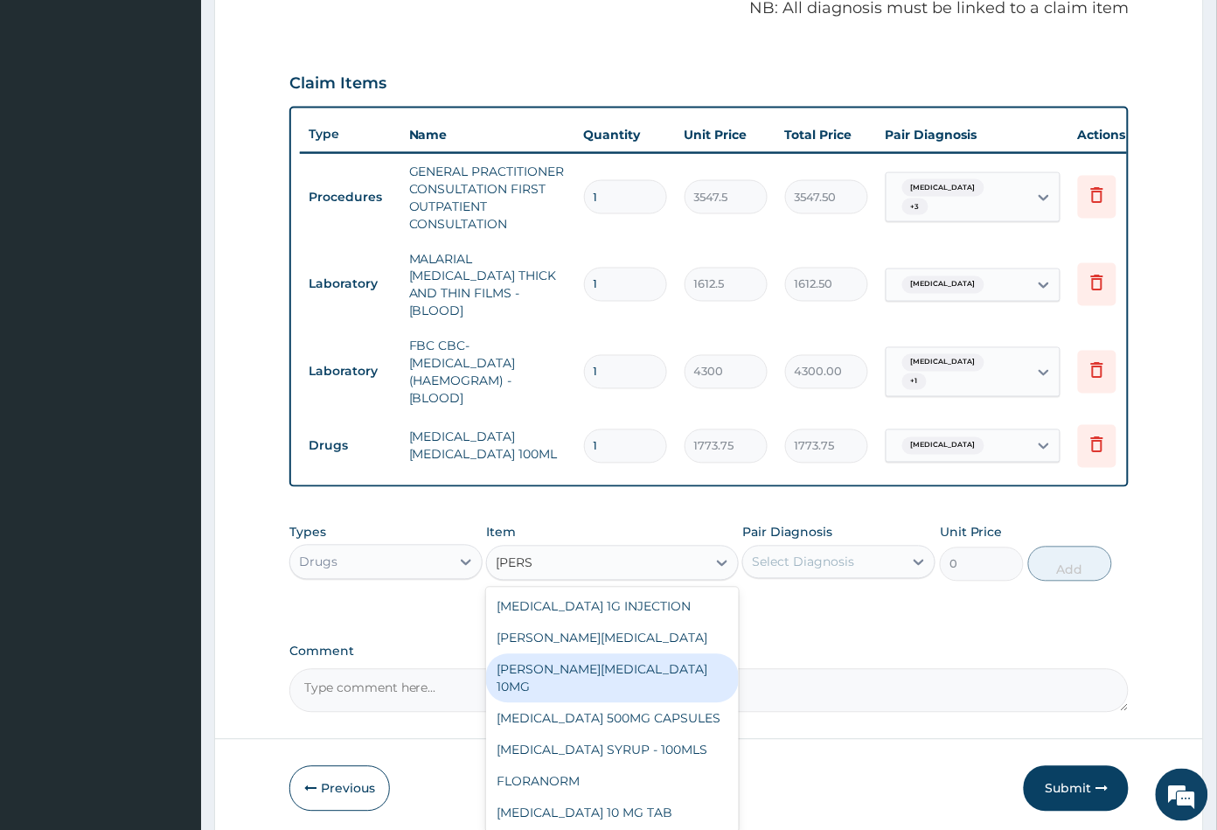
click at [626, 659] on div "LORATYN LORATADINE 10MG" at bounding box center [612, 678] width 252 height 49
type input "88.6875"
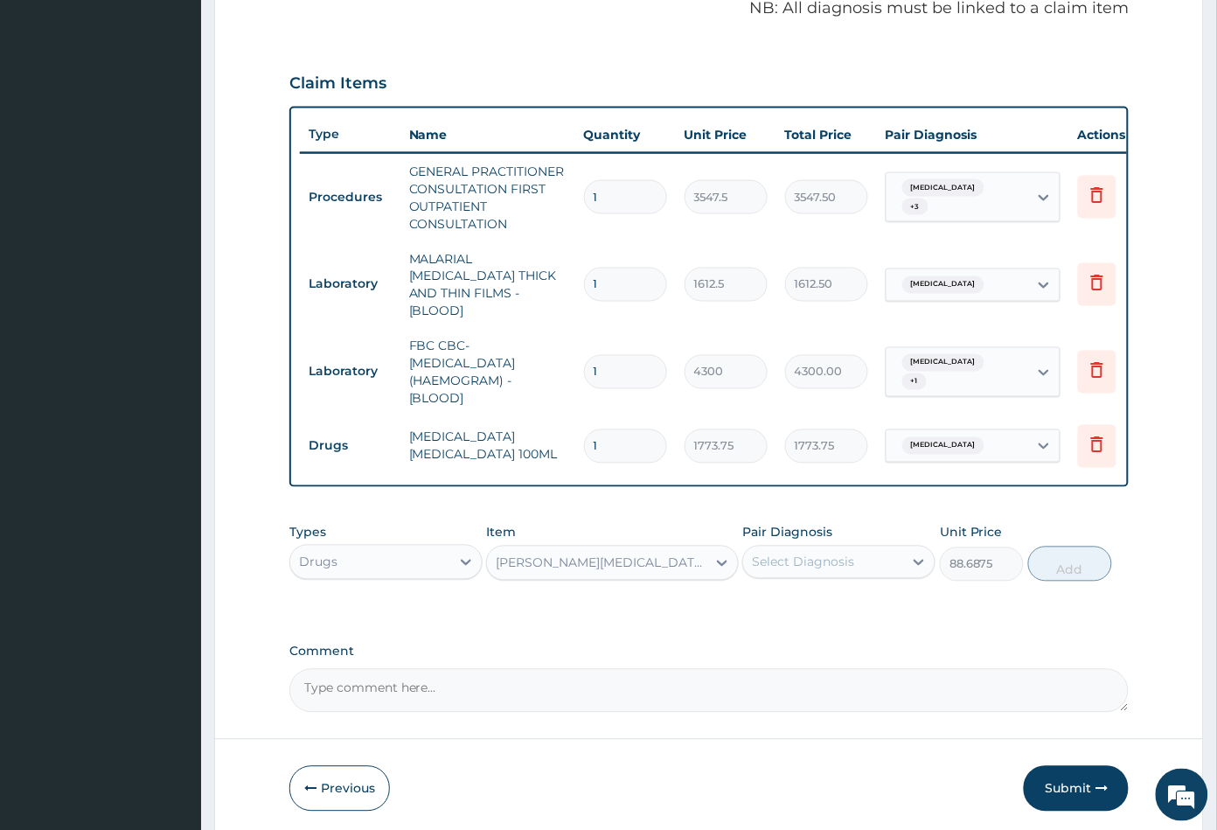
click at [824, 558] on div "Select Diagnosis" at bounding box center [803, 561] width 102 height 17
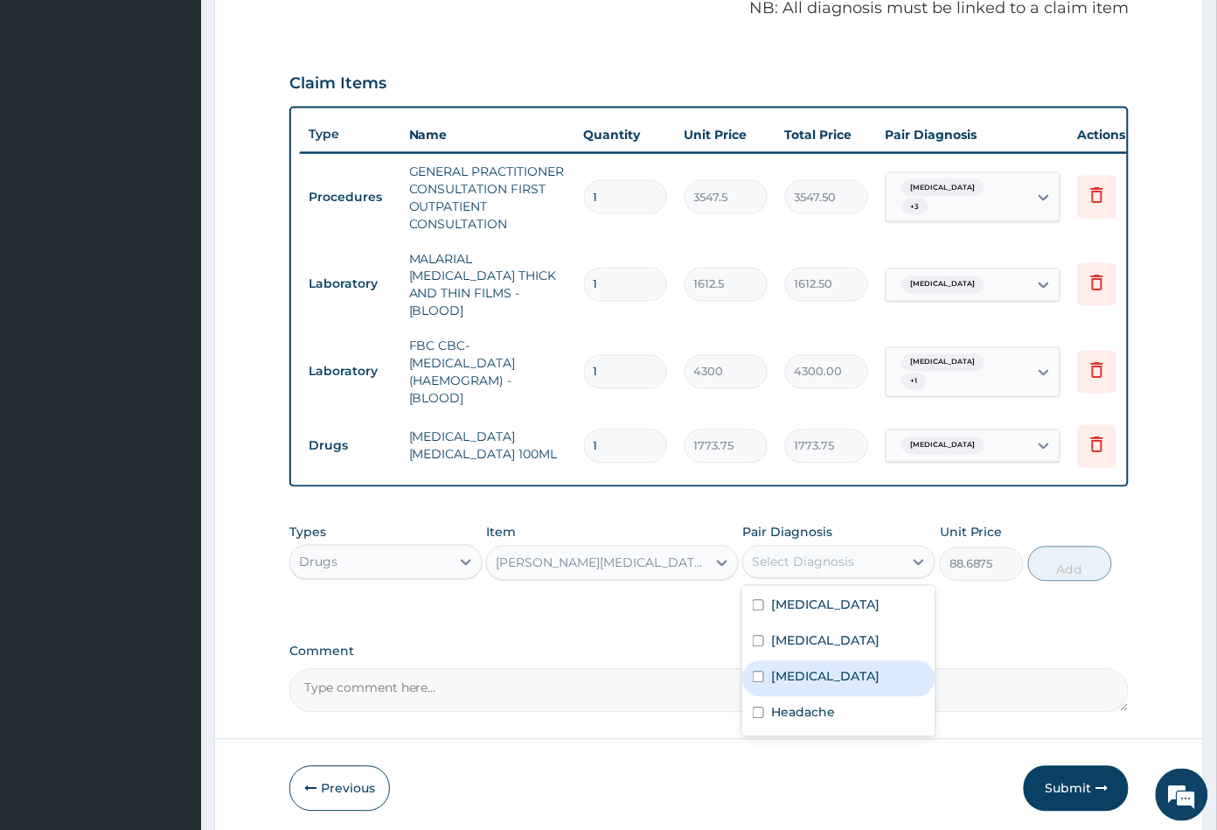
click at [821, 678] on label "Upper respiratory infection" at bounding box center [825, 676] width 108 height 17
checkbox input "true"
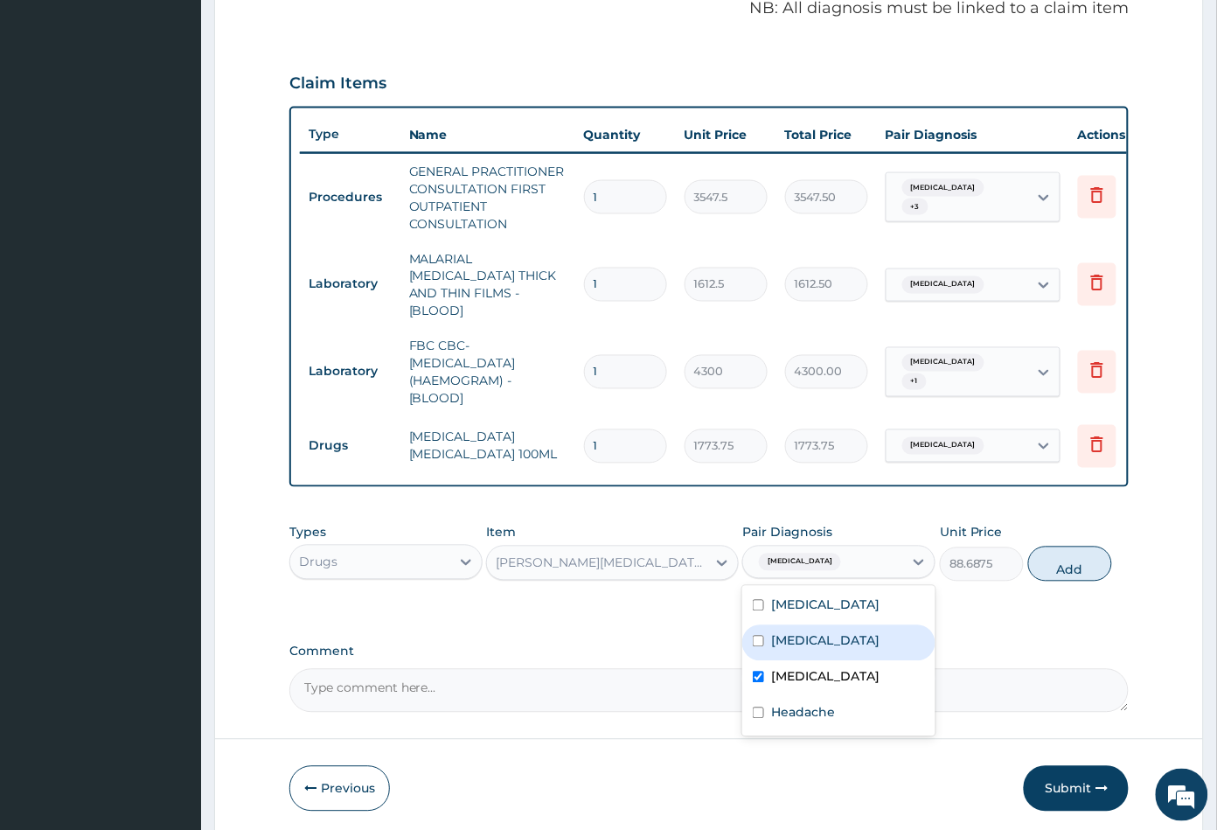
click at [854, 629] on div "Sepsis" at bounding box center [838, 643] width 193 height 36
checkbox input "true"
click at [1087, 575] on button "Add" at bounding box center [1070, 563] width 84 height 35
type input "0"
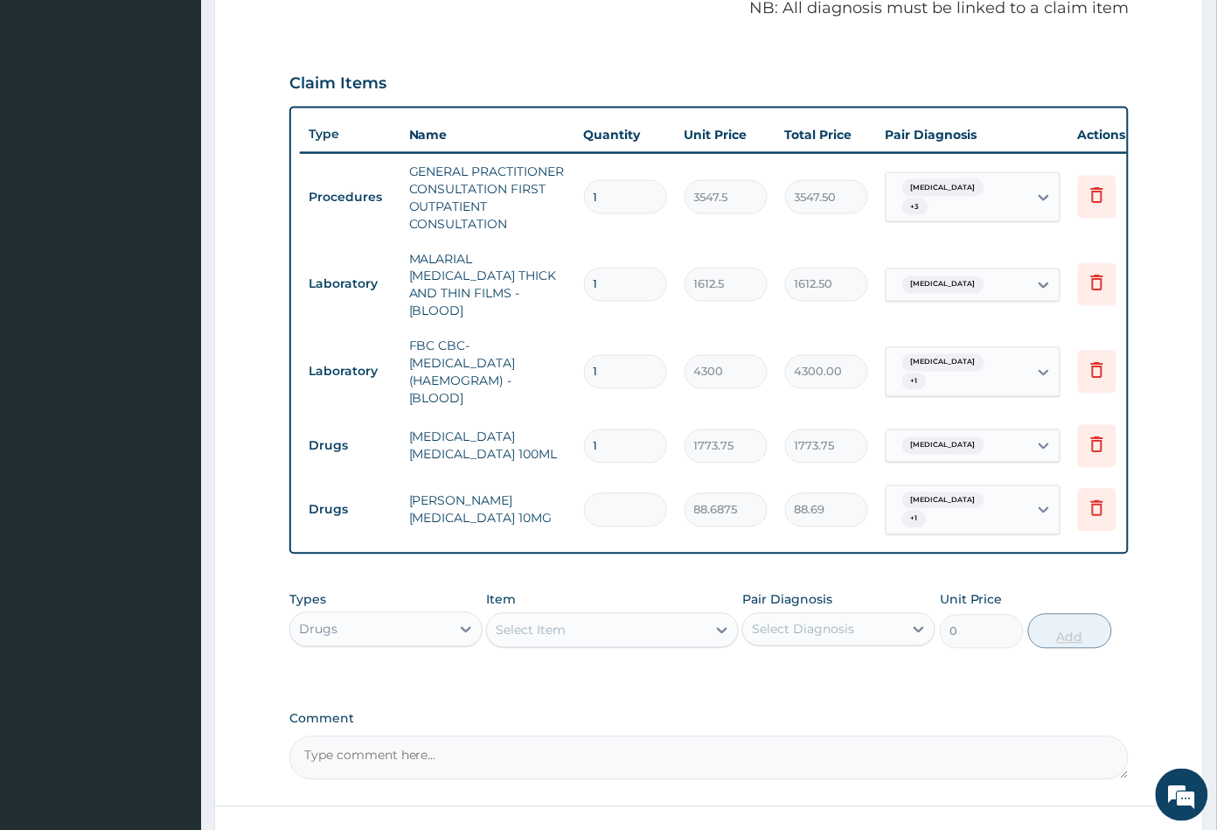
type input "0.00"
type input "5"
type input "443.44"
type input "5"
click at [577, 627] on div "Select Item" at bounding box center [596, 630] width 219 height 28
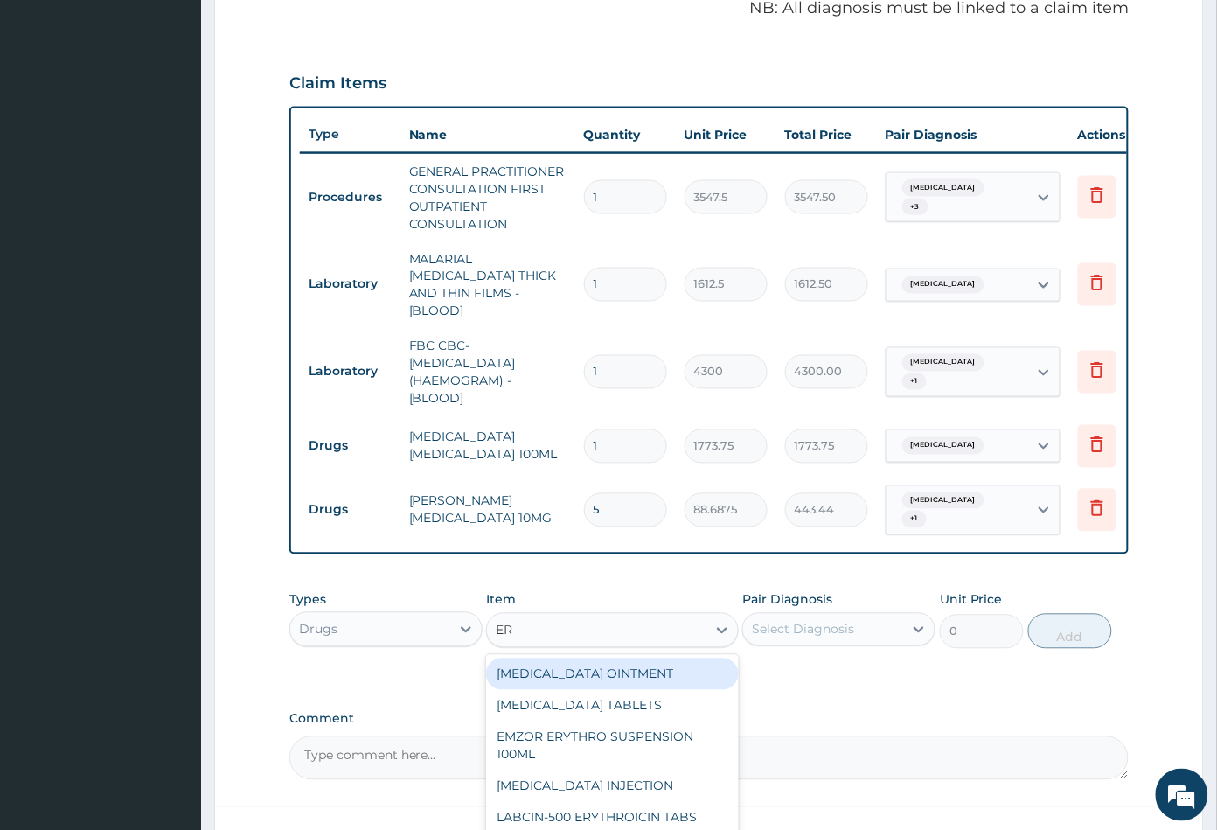
type input "ERY"
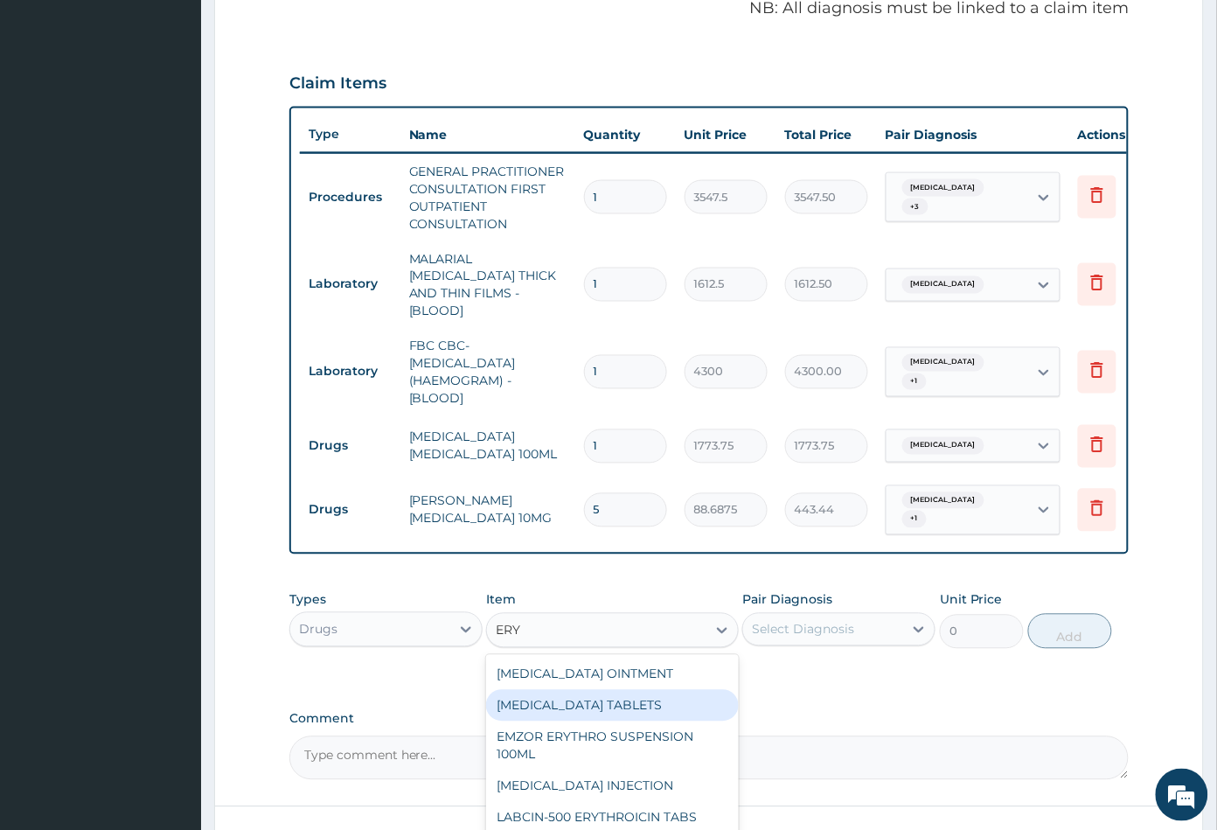
click at [626, 698] on div "ERYTHROMYCIN TABLETS" at bounding box center [612, 705] width 252 height 31
type input "206.9375"
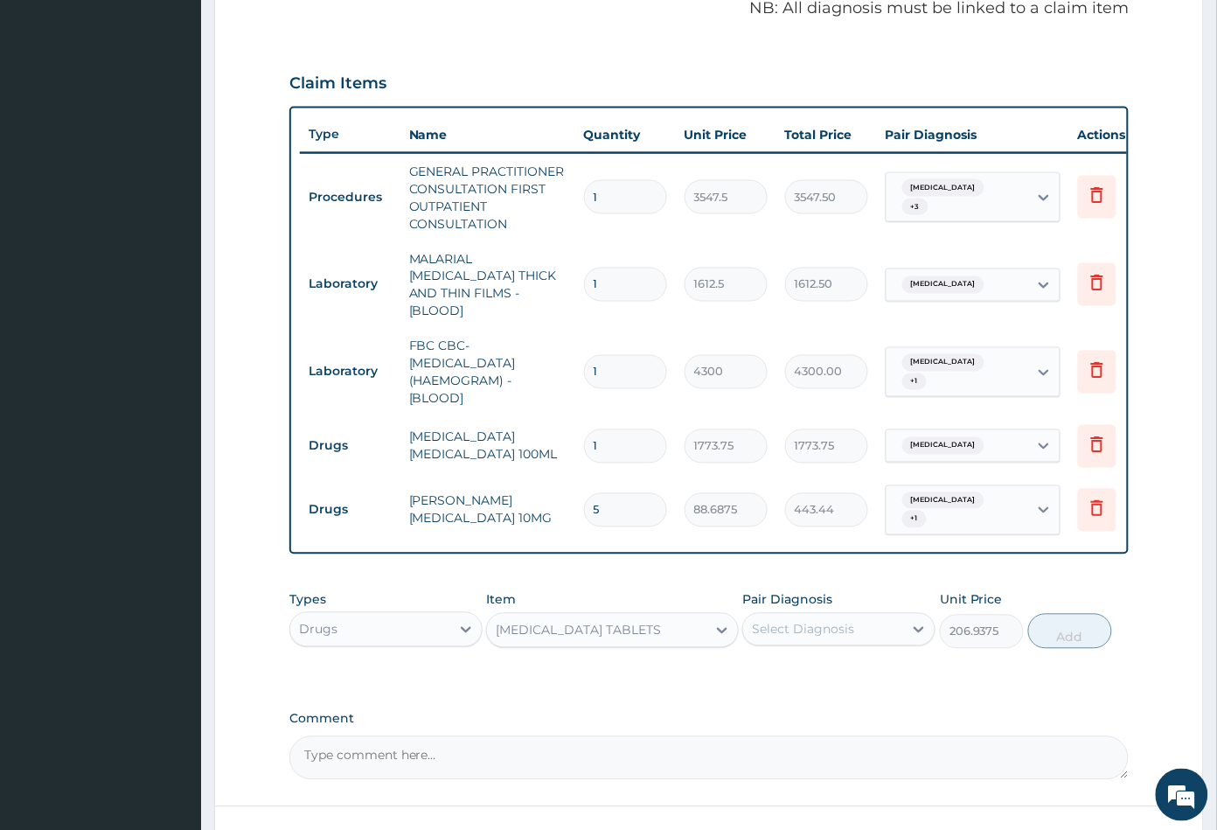
click at [818, 621] on div "Select Diagnosis" at bounding box center [803, 629] width 102 height 17
click at [817, 738] on label "Upper respiratory infection" at bounding box center [825, 743] width 108 height 17
checkbox input "true"
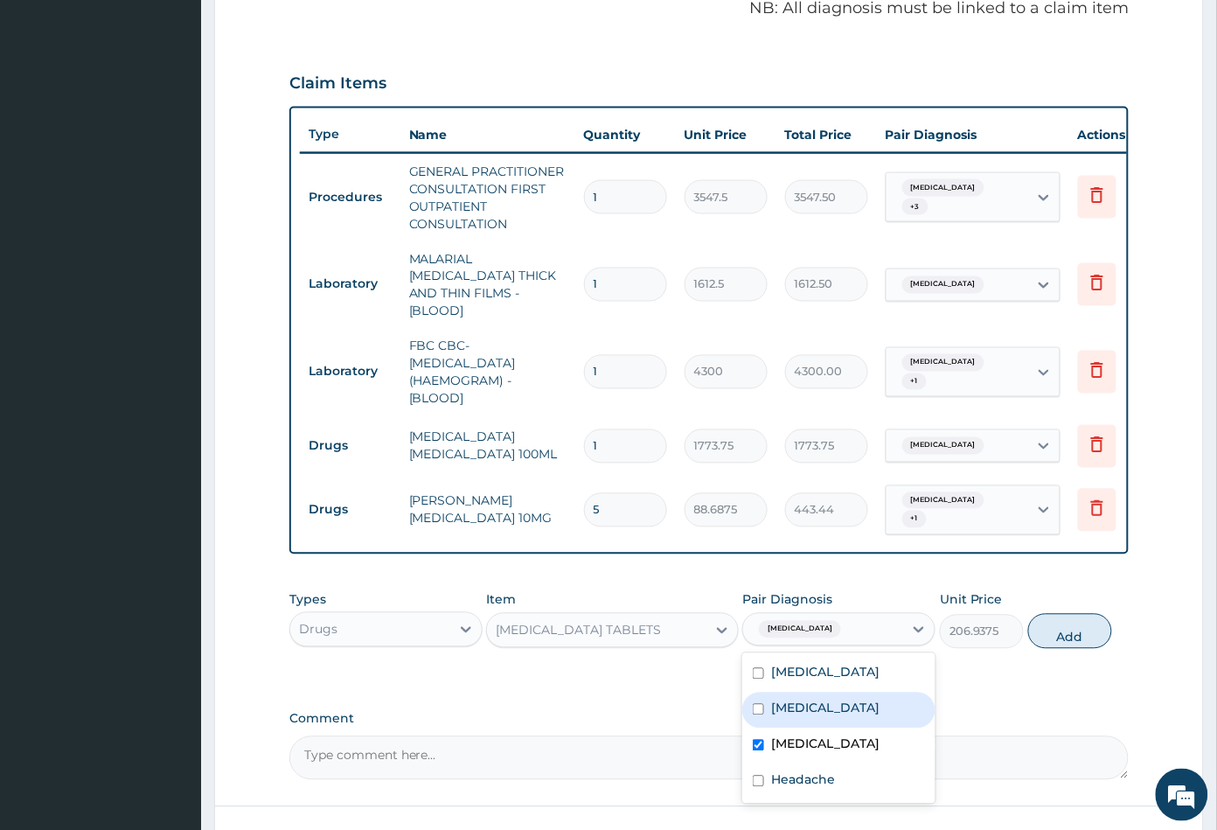
click at [828, 700] on div "Sepsis" at bounding box center [838, 710] width 193 height 36
checkbox input "true"
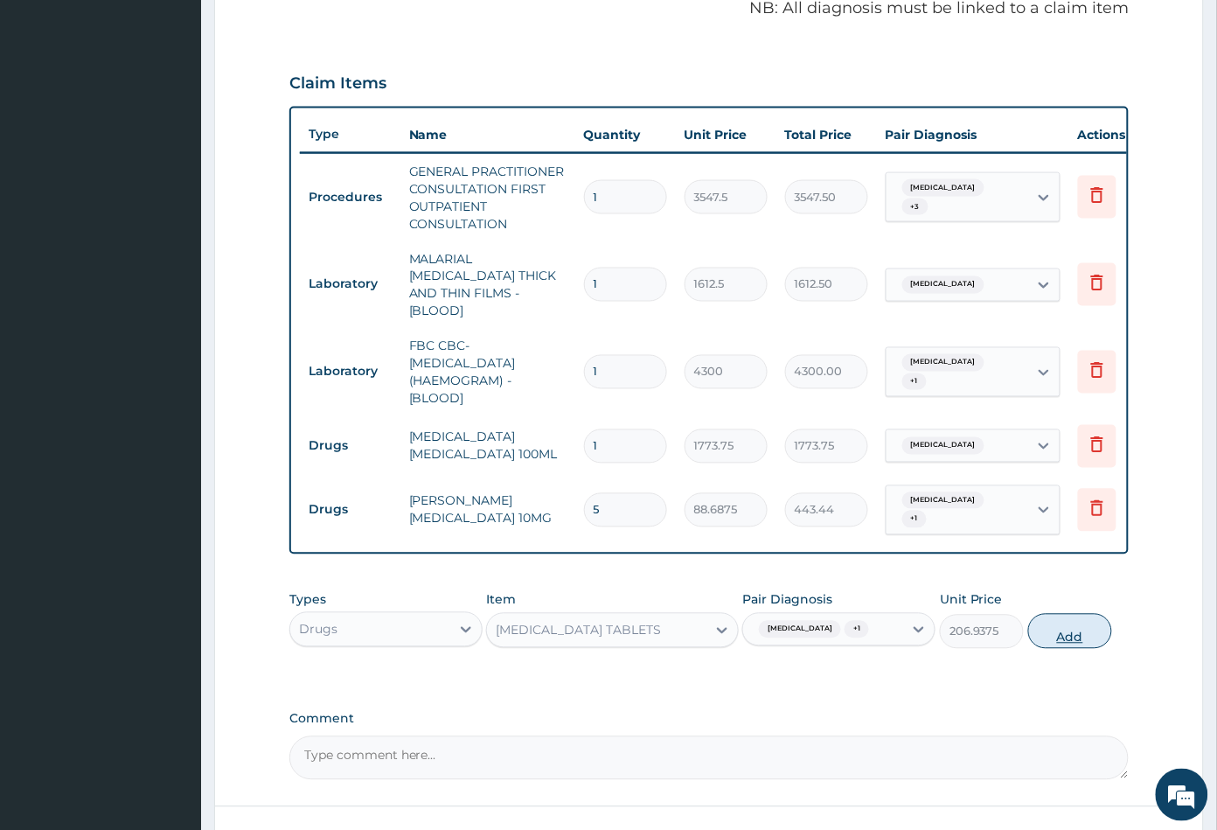
click at [1063, 649] on button "Add" at bounding box center [1070, 631] width 84 height 35
type input "0"
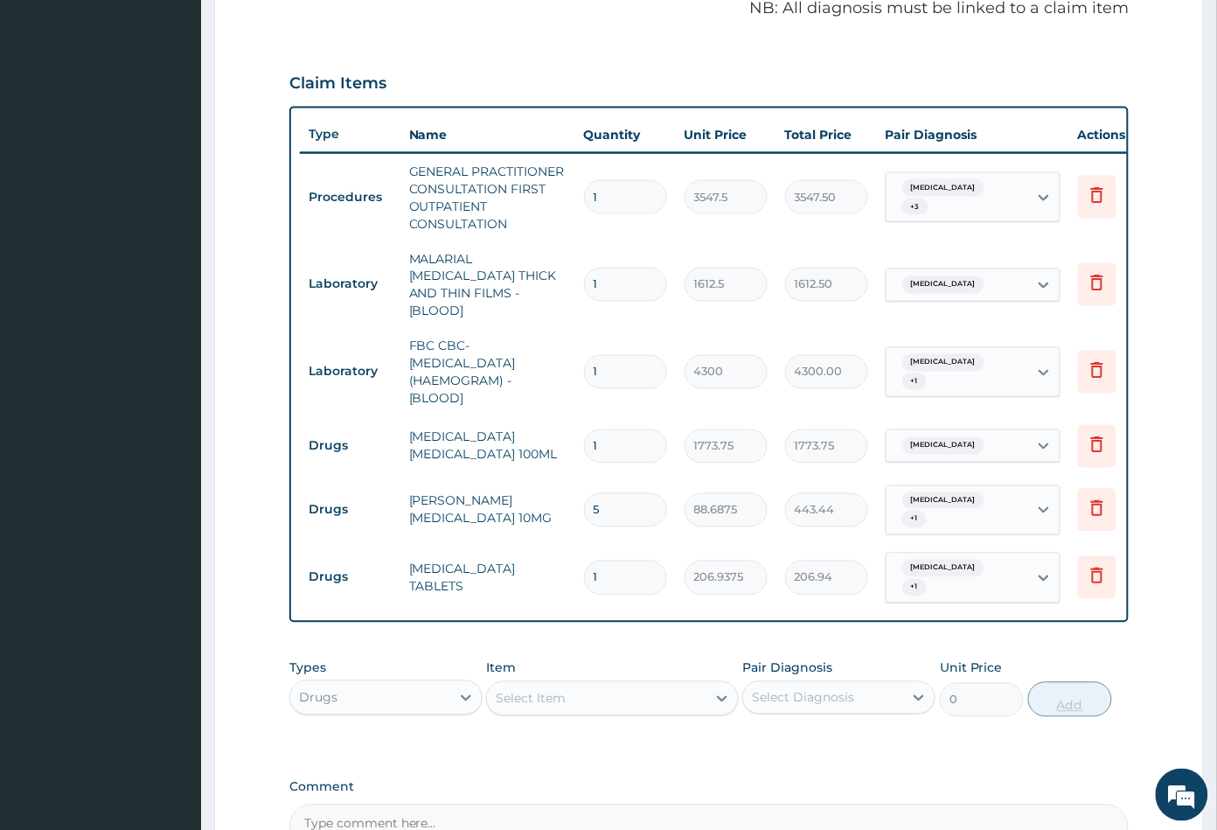
type input "15"
type input "3104.06"
type input "15"
click at [567, 696] on div "Select Item" at bounding box center [596, 699] width 219 height 28
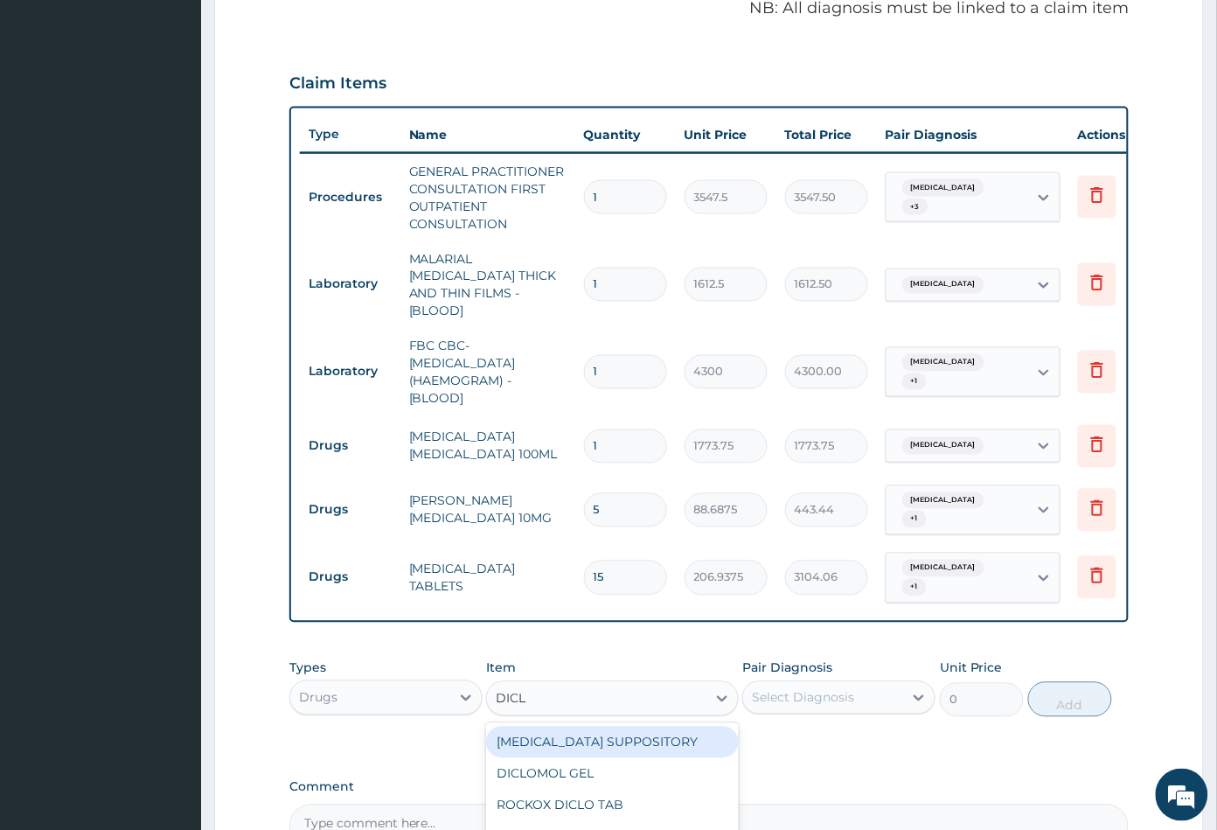
type input "DICLO"
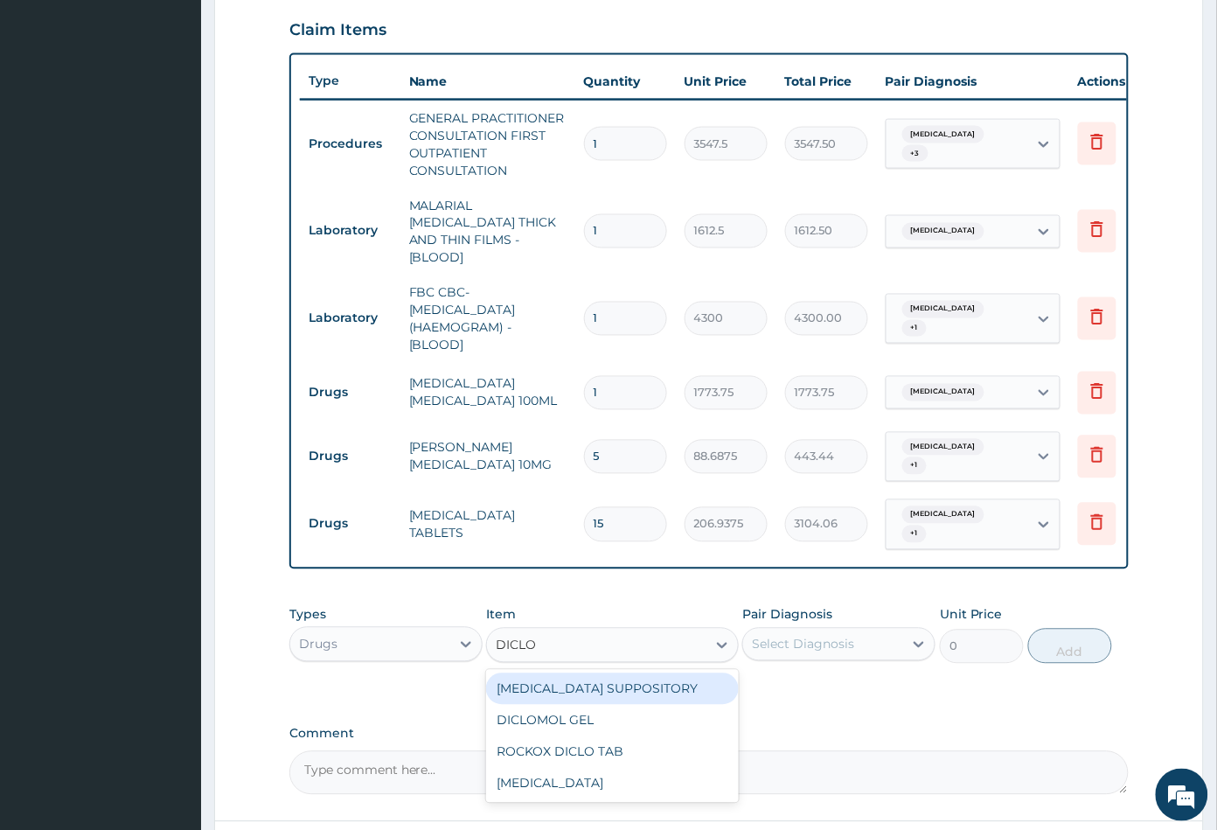
scroll to position [641, 0]
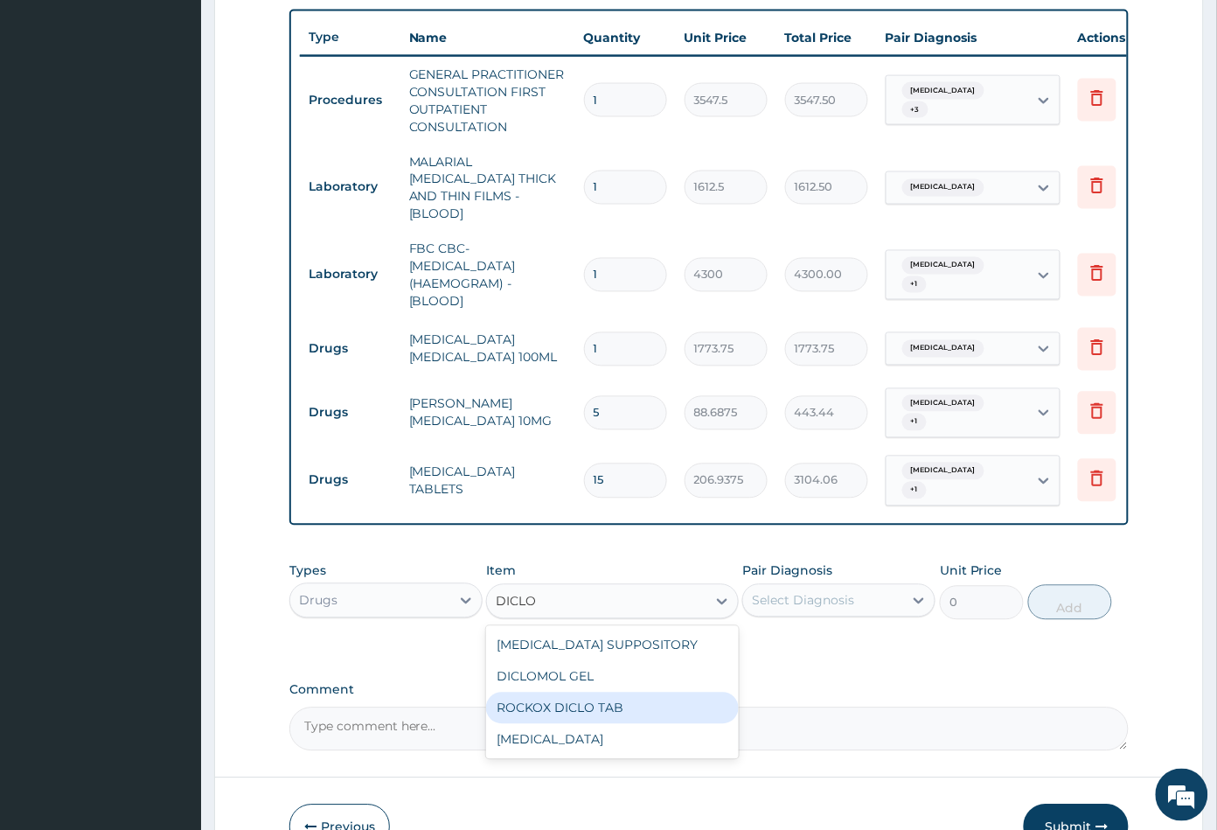
click at [602, 706] on div "ROCKOX DICLO TAB" at bounding box center [612, 707] width 252 height 31
type input "82.7750015258789"
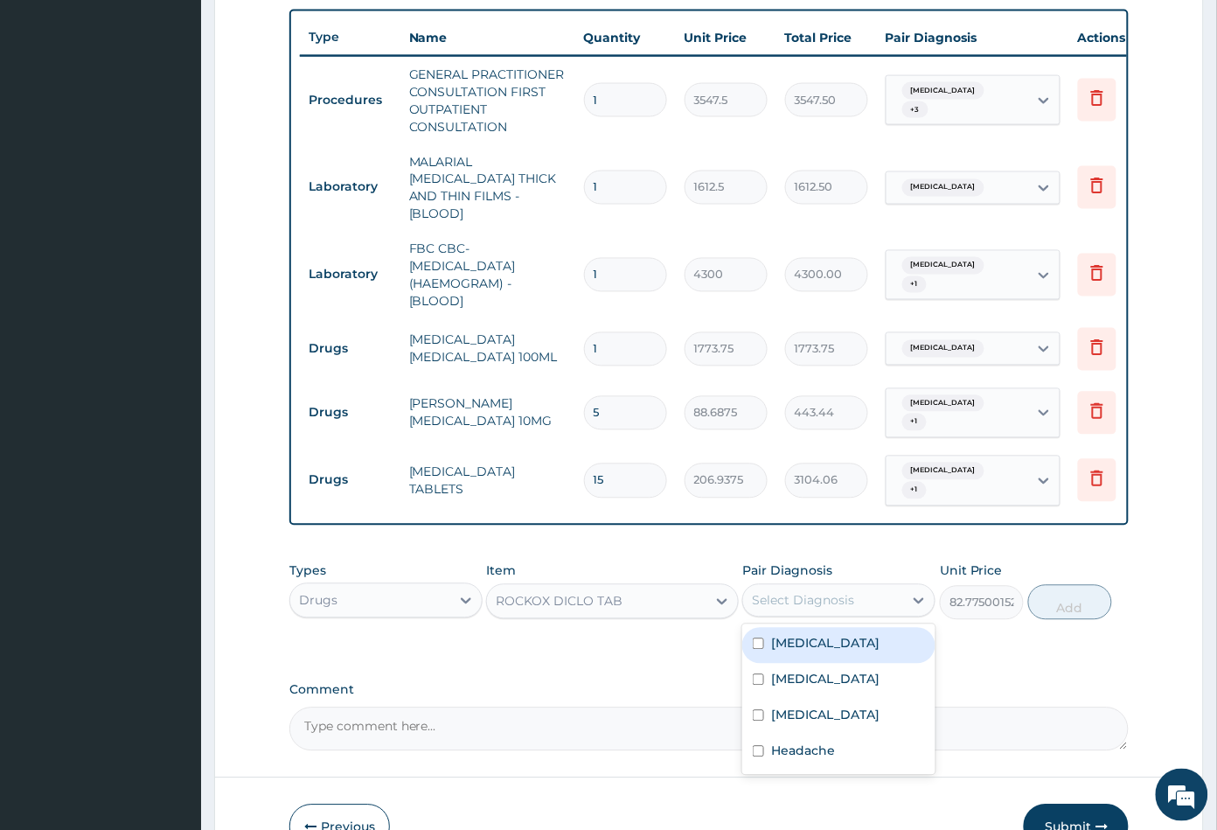
click at [843, 592] on div "Select Diagnosis" at bounding box center [803, 600] width 102 height 17
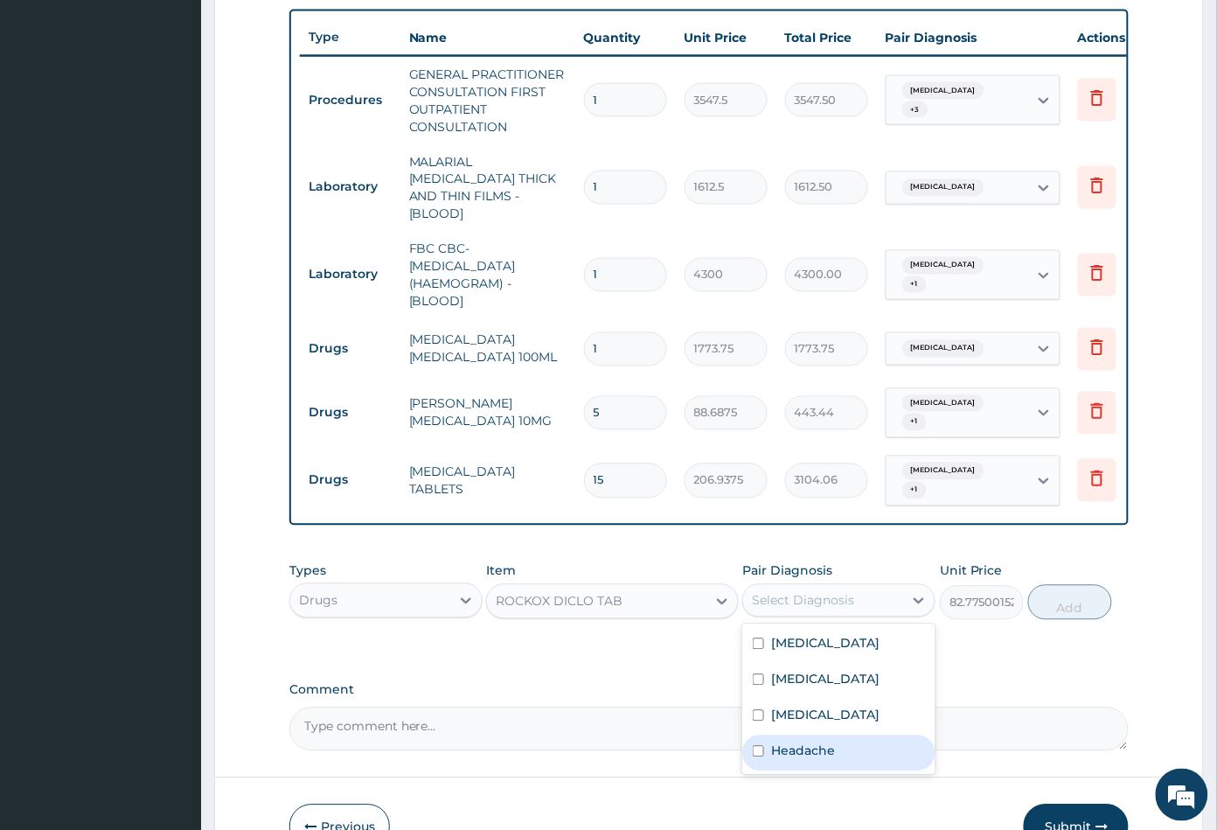
click at [813, 760] on label "Headache" at bounding box center [803, 750] width 64 height 17
checkbox input "true"
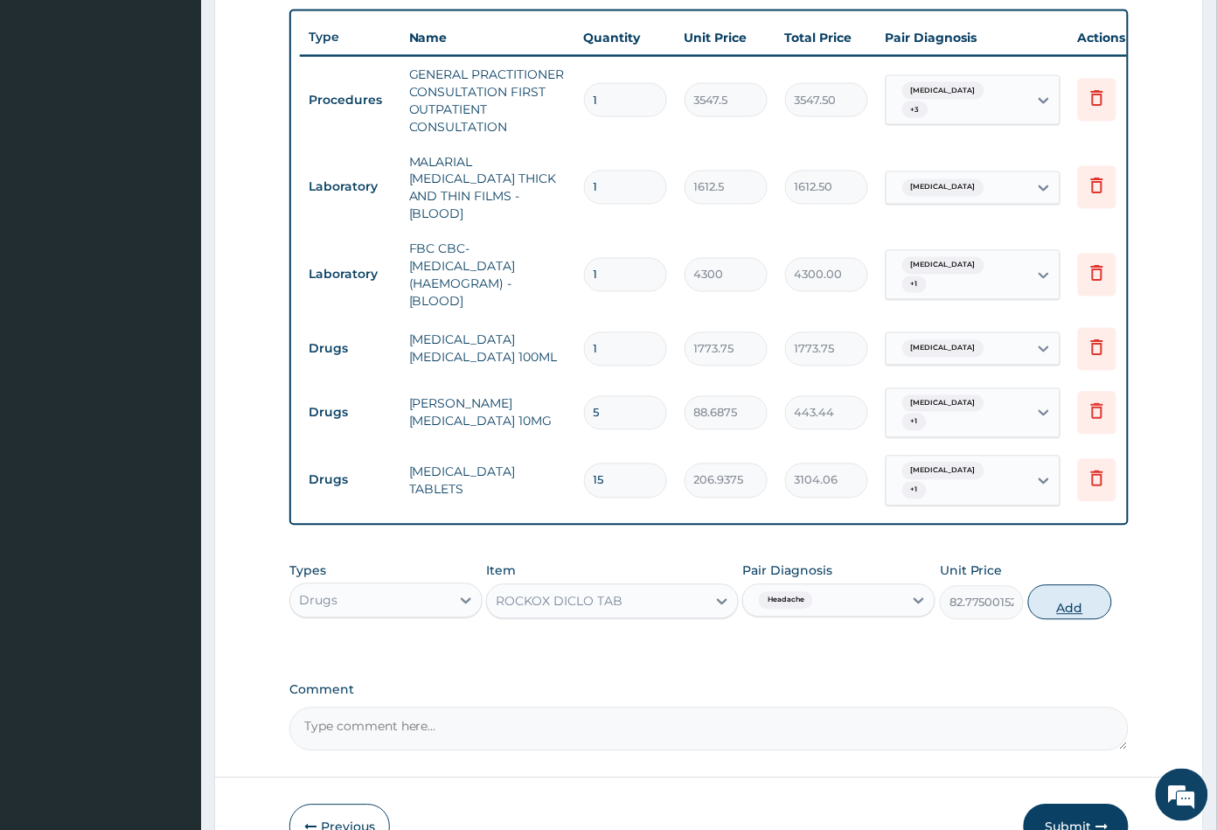
click at [1055, 605] on button "Add" at bounding box center [1070, 602] width 84 height 35
type input "0"
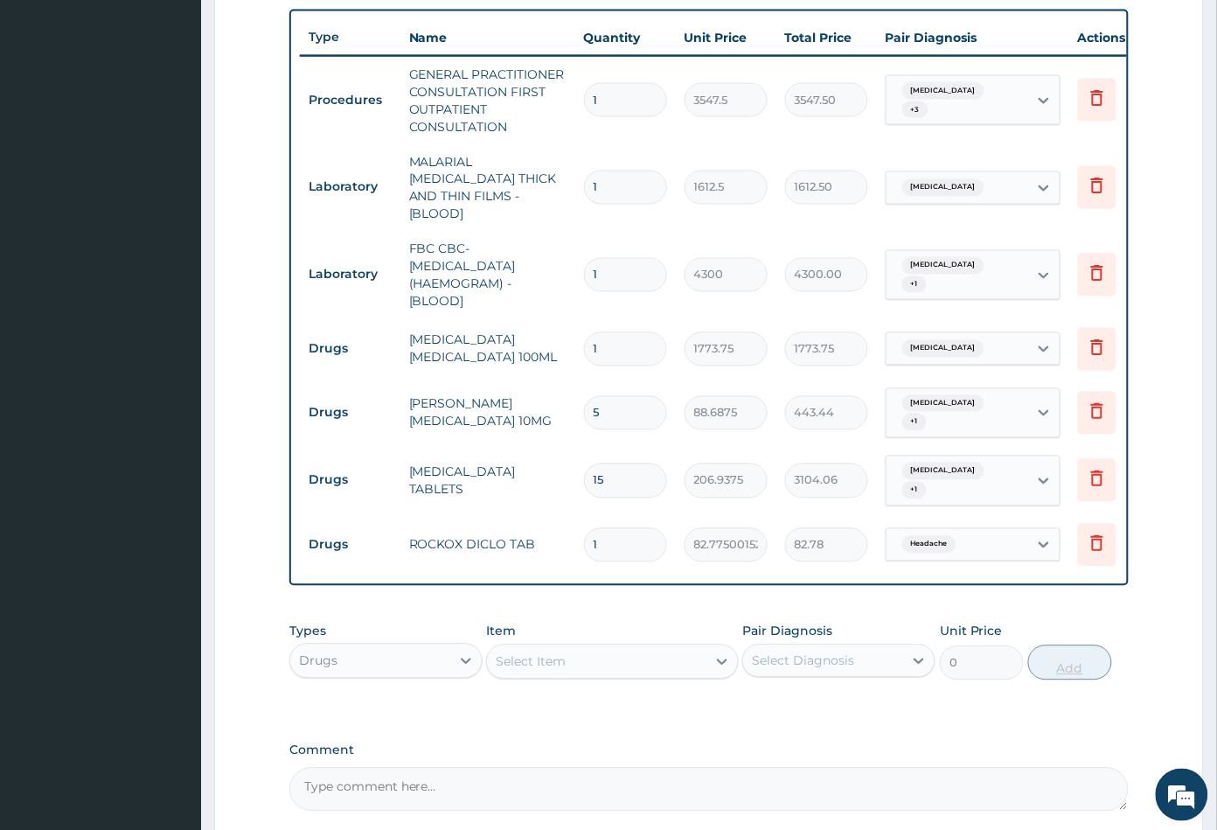
type input "0.00"
type input "8"
type input "662.20"
type input "8"
click at [618, 650] on div "Select Item" at bounding box center [596, 662] width 219 height 28
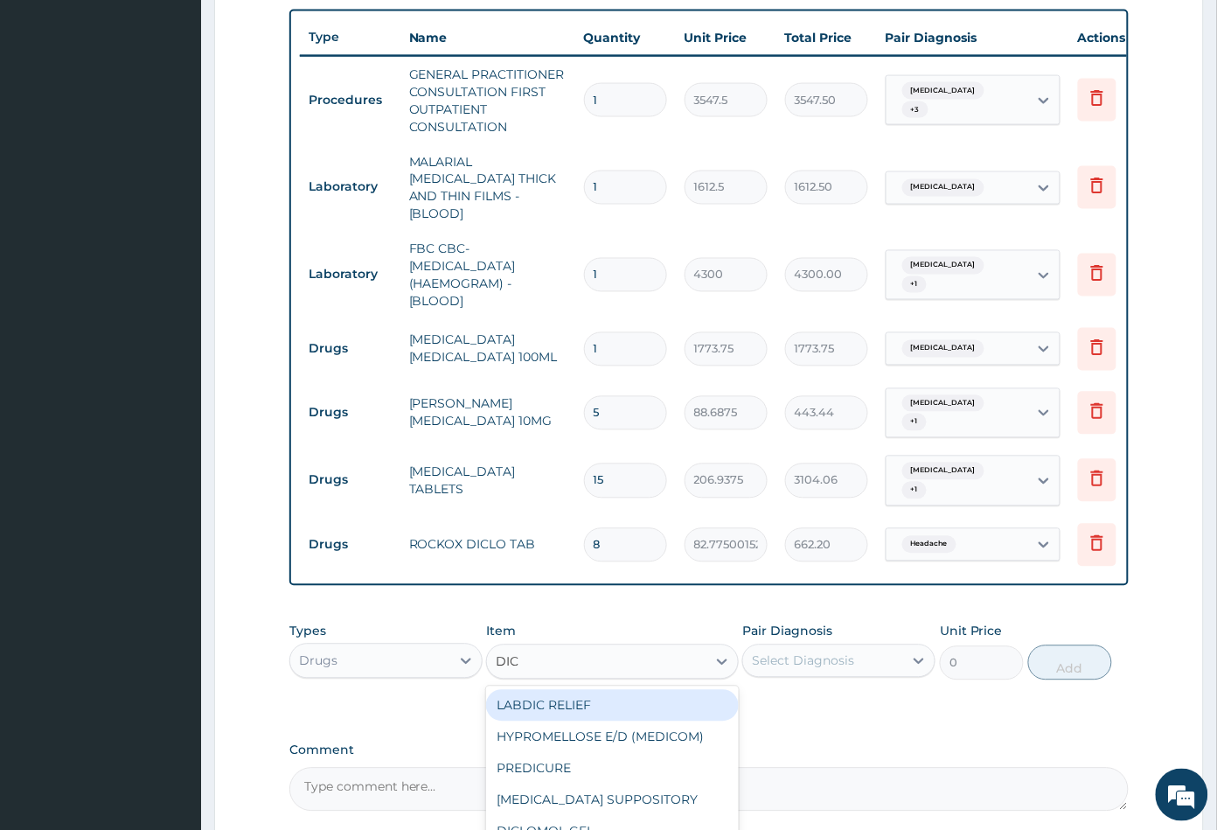
type input "DICL"
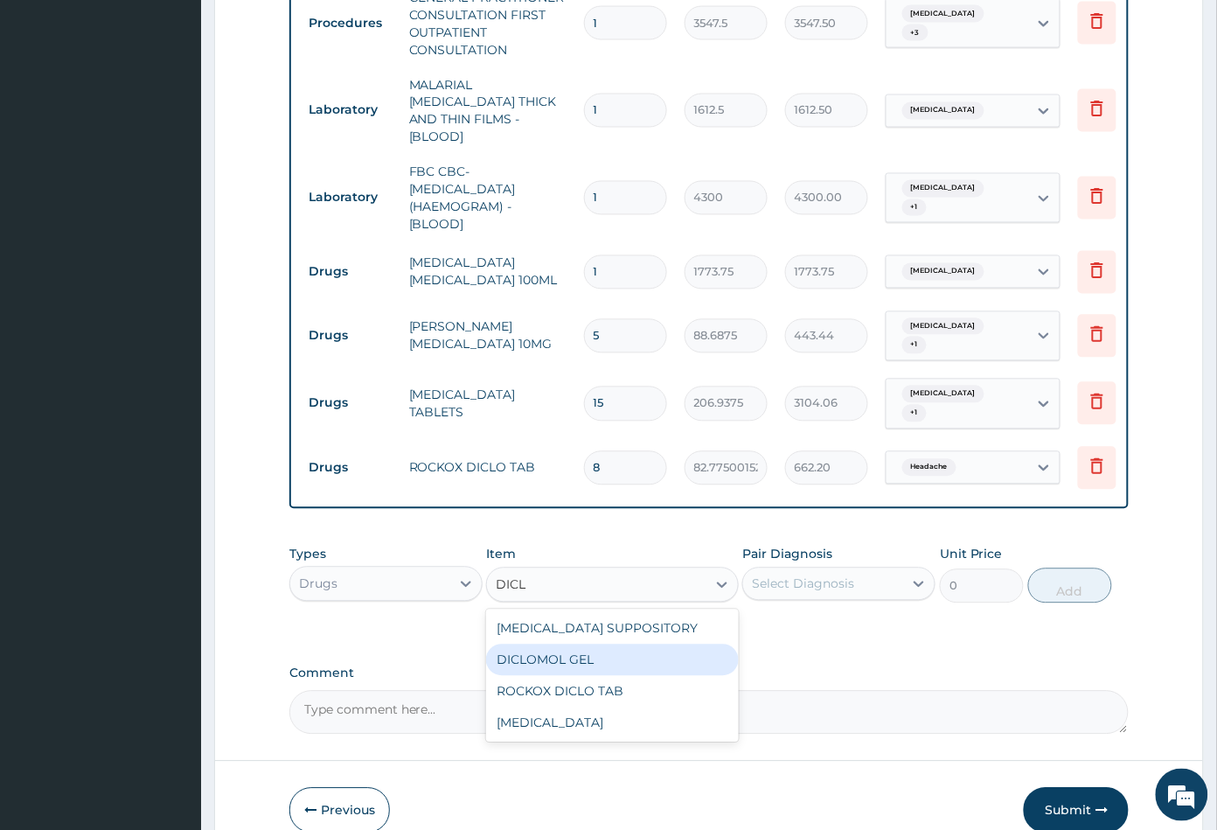
scroll to position [801, 0]
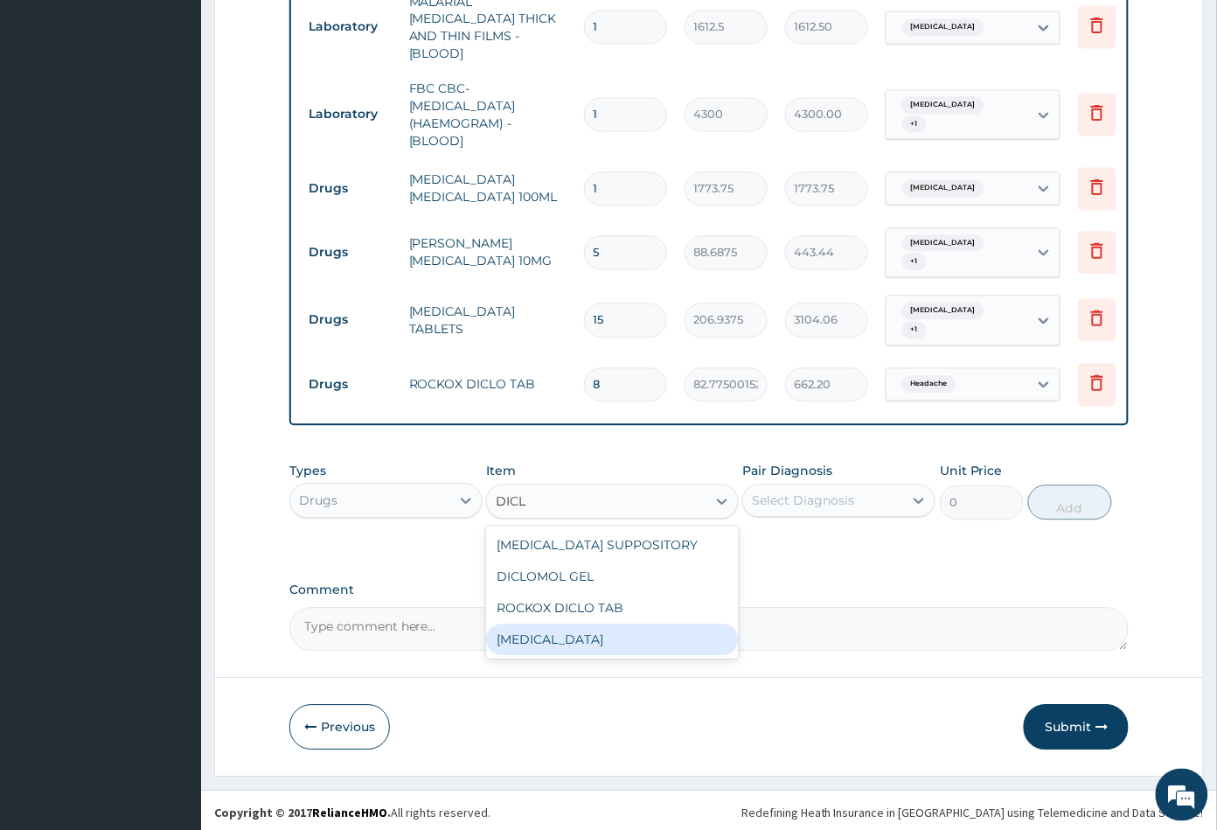
click at [567, 641] on div "DICLOFENAC" at bounding box center [612, 639] width 252 height 31
type input "591.25"
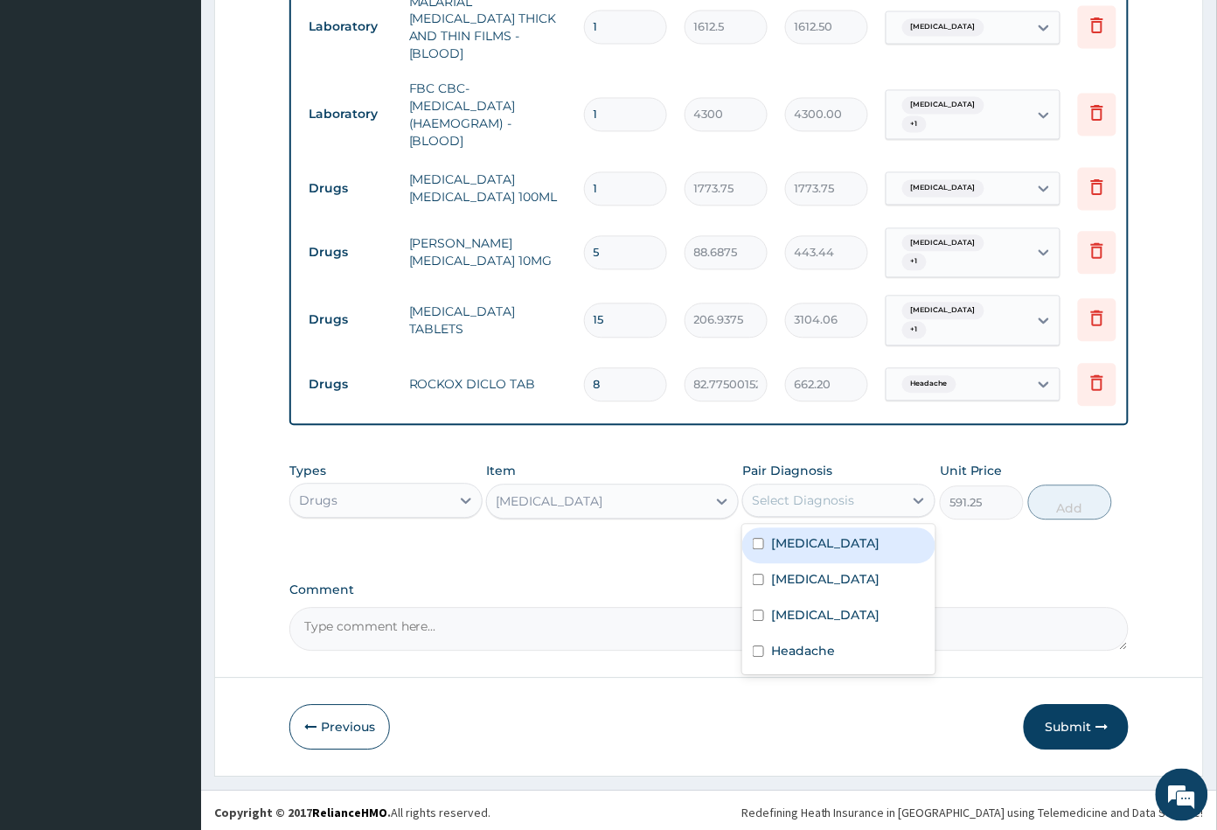
click at [840, 492] on div "Select Diagnosis" at bounding box center [803, 500] width 102 height 17
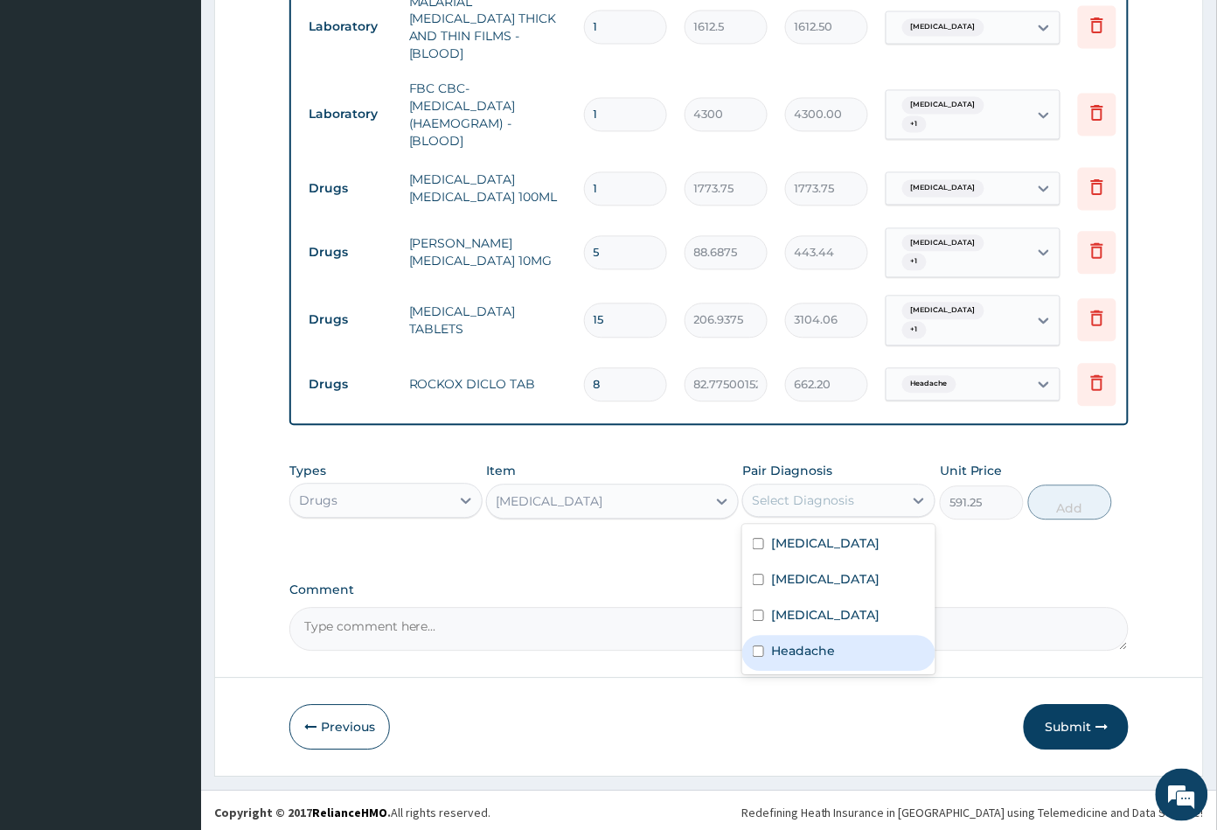
click at [815, 657] on label "Headache" at bounding box center [803, 651] width 64 height 17
checkbox input "true"
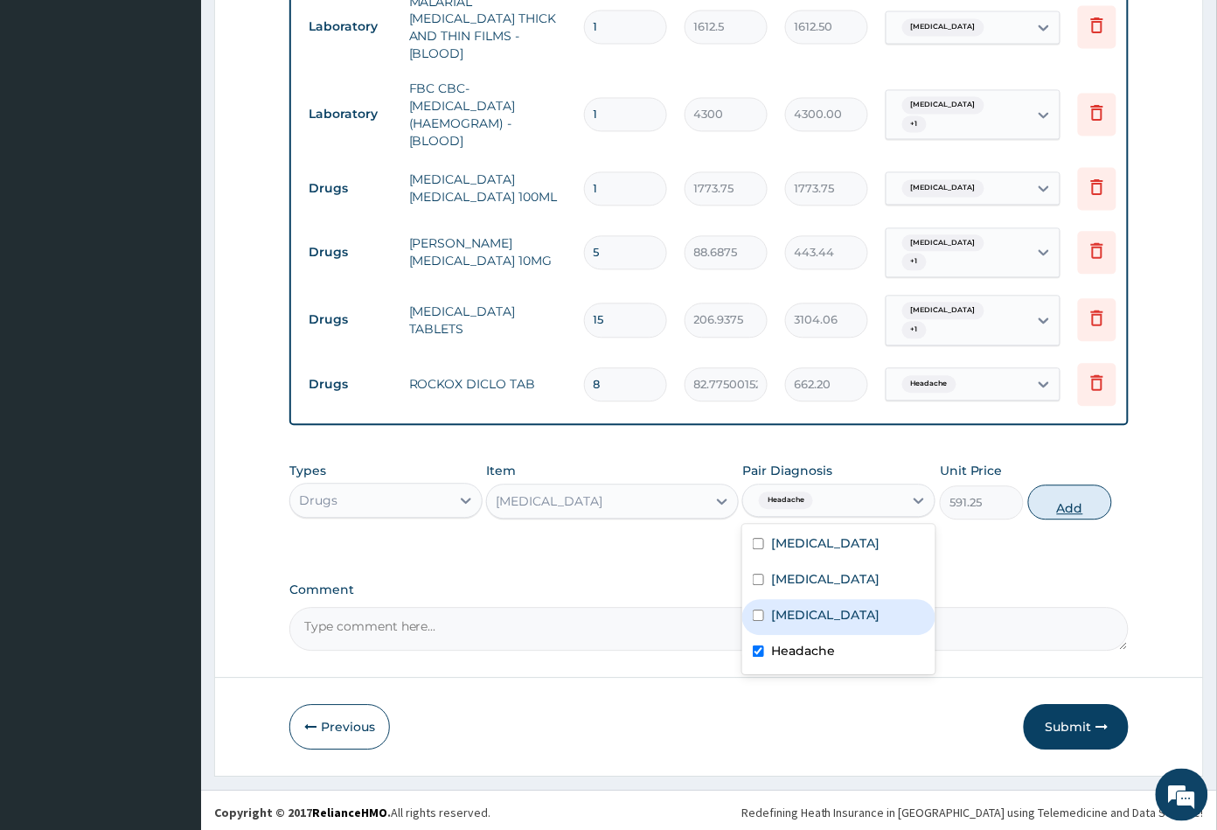
click at [1057, 512] on button "Add" at bounding box center [1070, 502] width 84 height 35
type input "0"
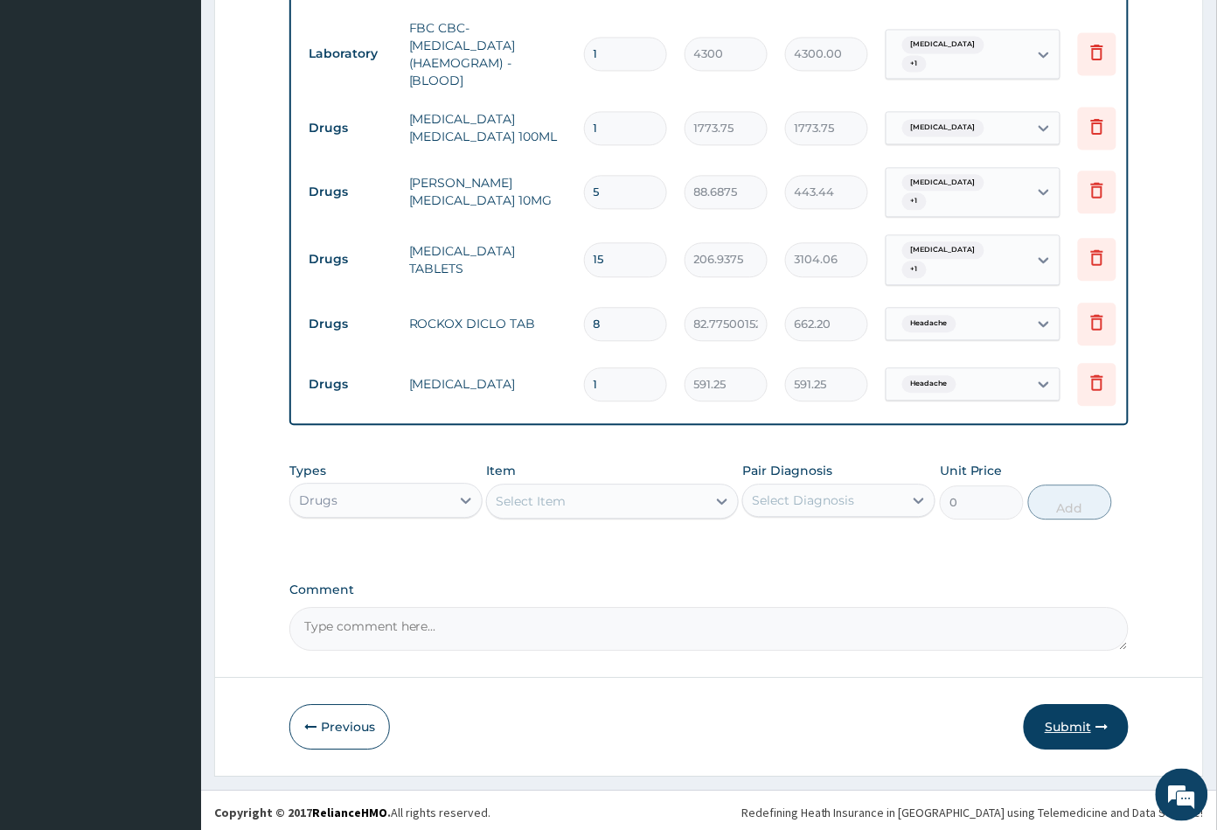
click at [1062, 720] on button "Submit" at bounding box center [1076, 726] width 105 height 45
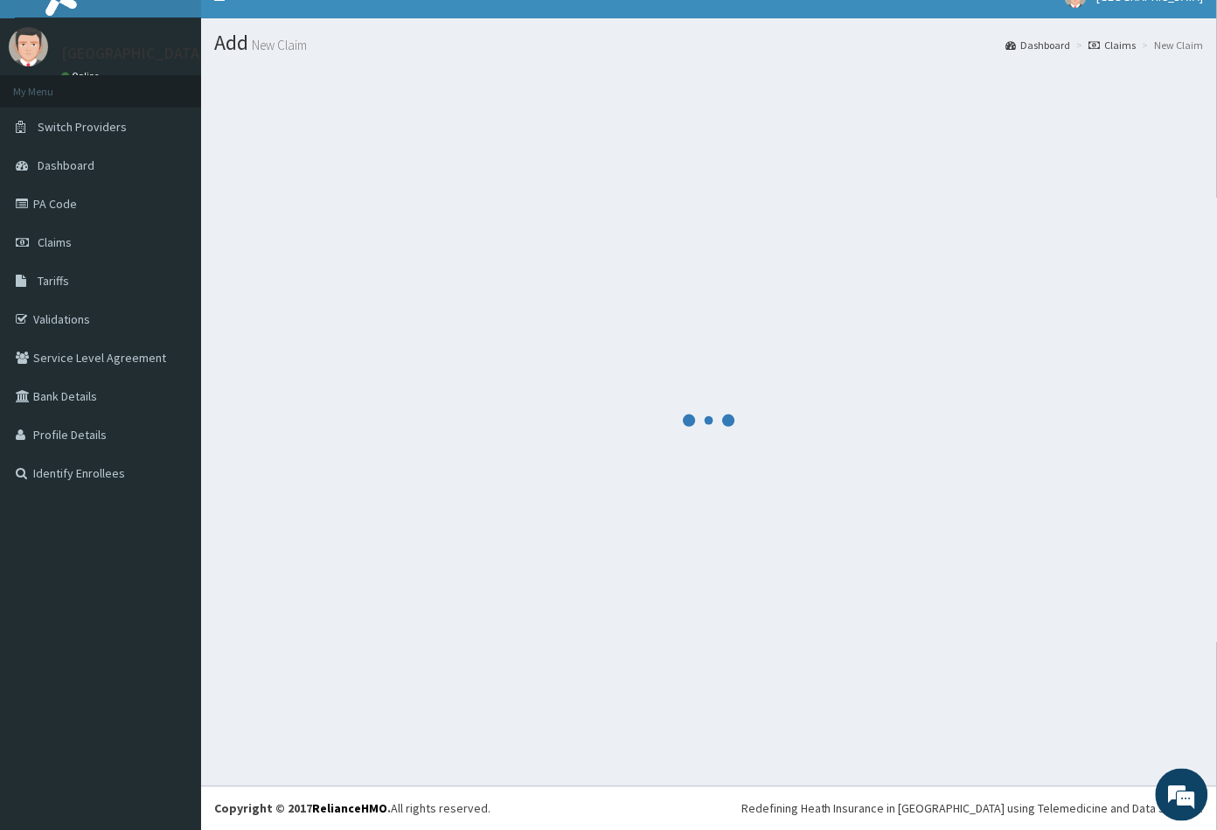
scroll to position [862, 0]
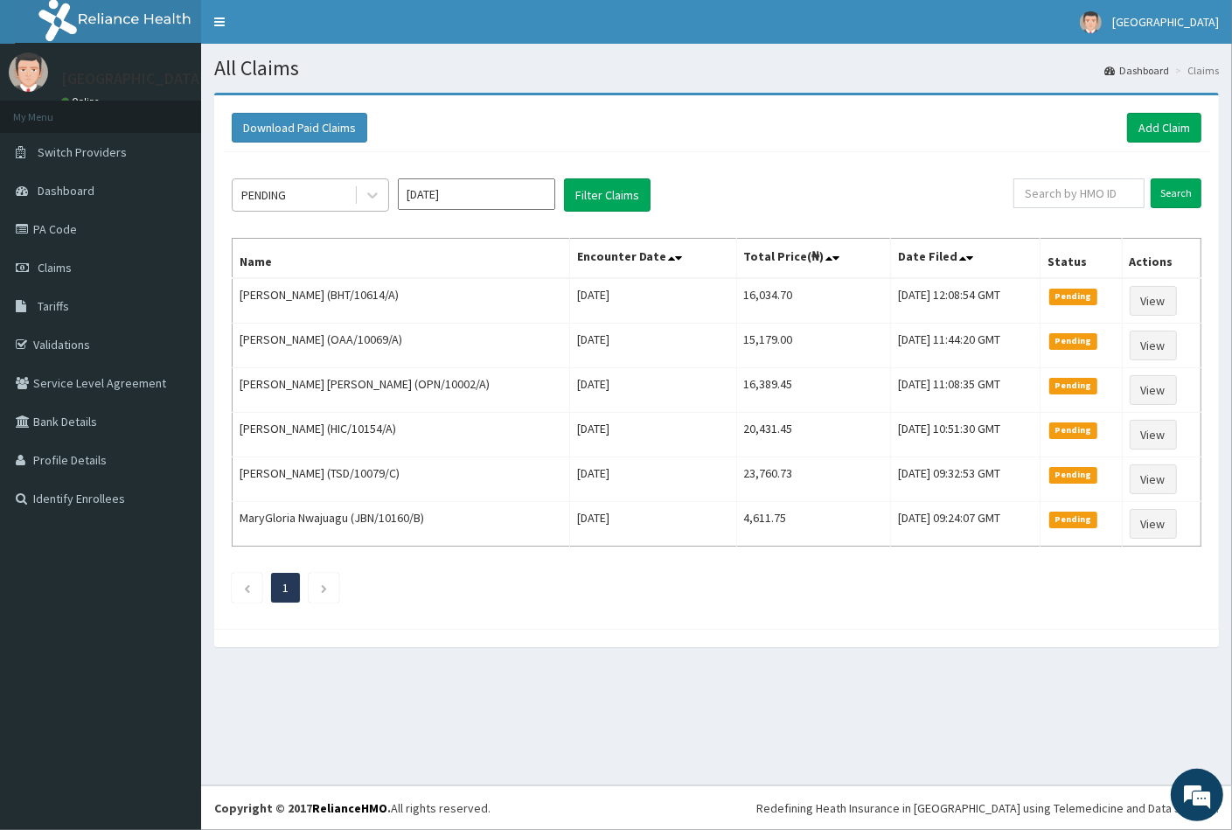
click at [298, 201] on div "PENDING" at bounding box center [294, 195] width 122 height 28
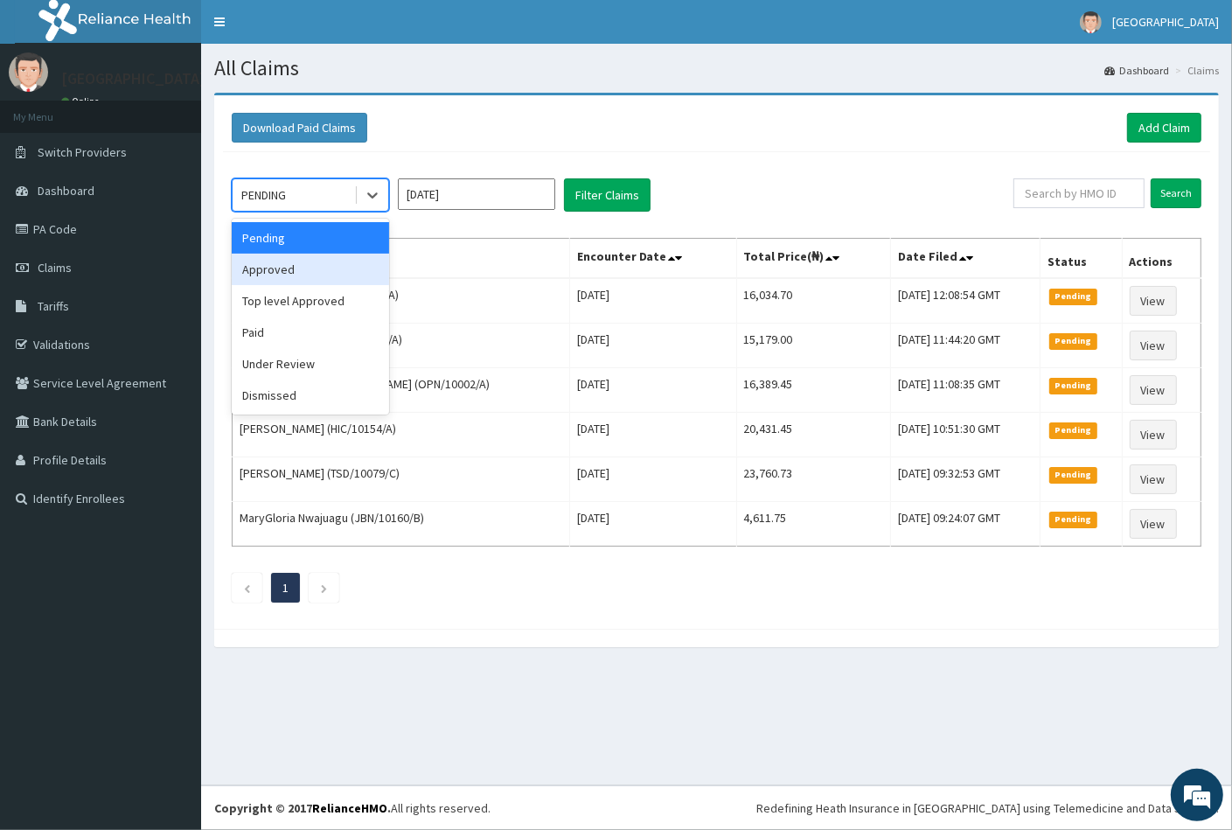
click at [306, 278] on div "Approved" at bounding box center [310, 269] width 157 height 31
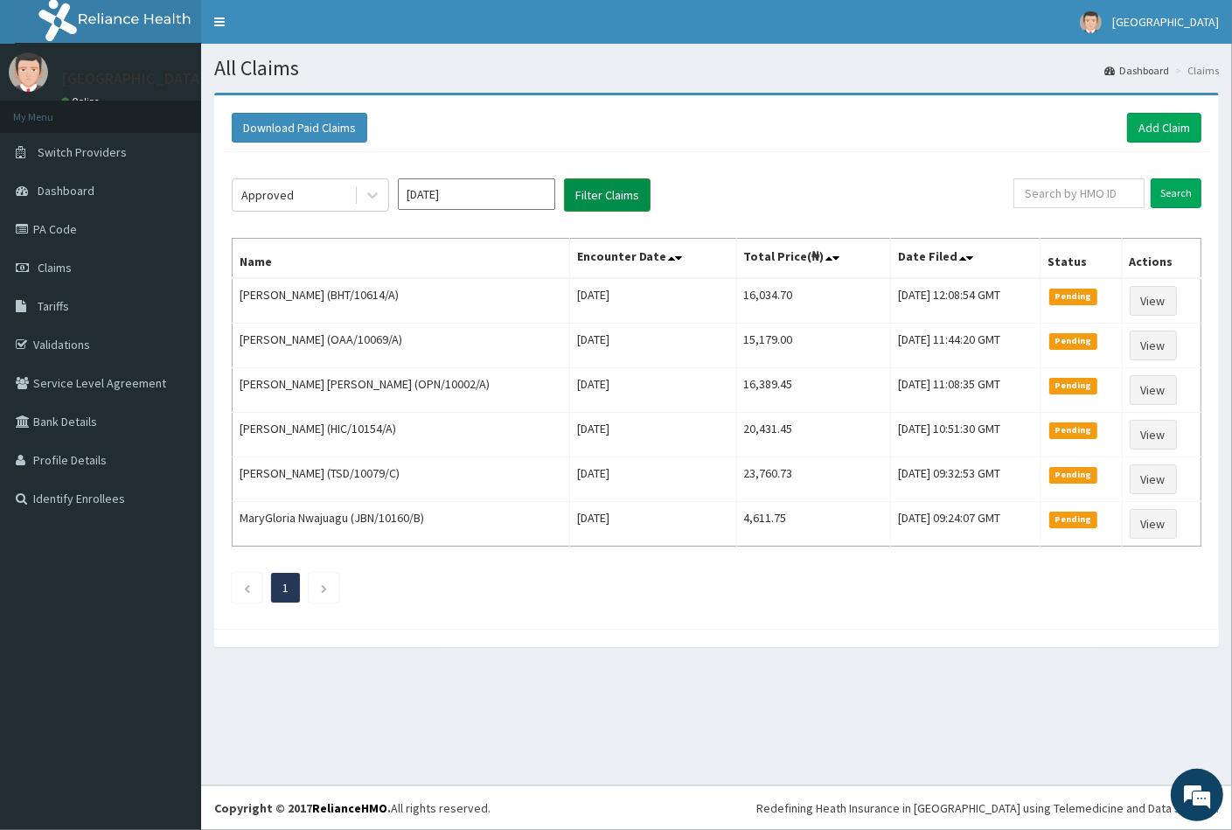
click at [608, 193] on button "Filter Claims" at bounding box center [607, 194] width 87 height 33
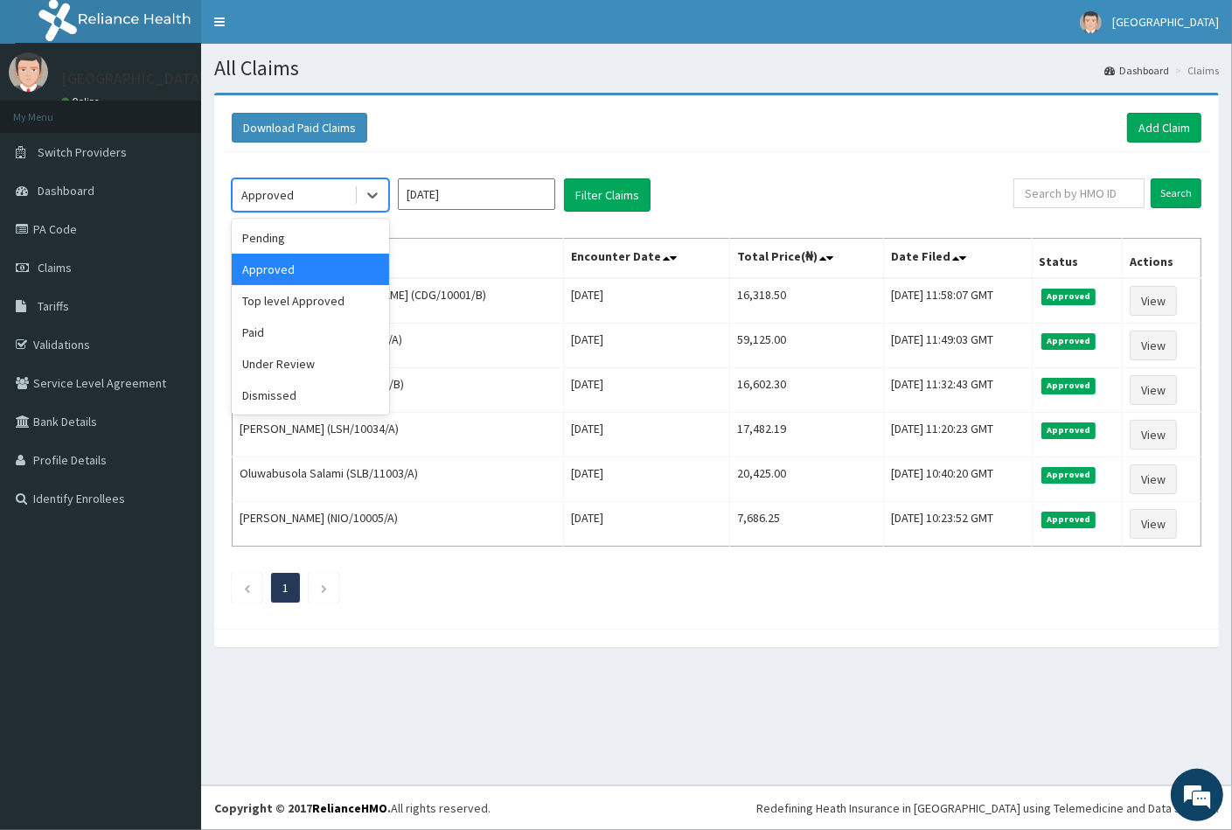
click at [301, 188] on div "Approved" at bounding box center [294, 195] width 122 height 28
click at [295, 240] on div "Pending" at bounding box center [310, 237] width 157 height 31
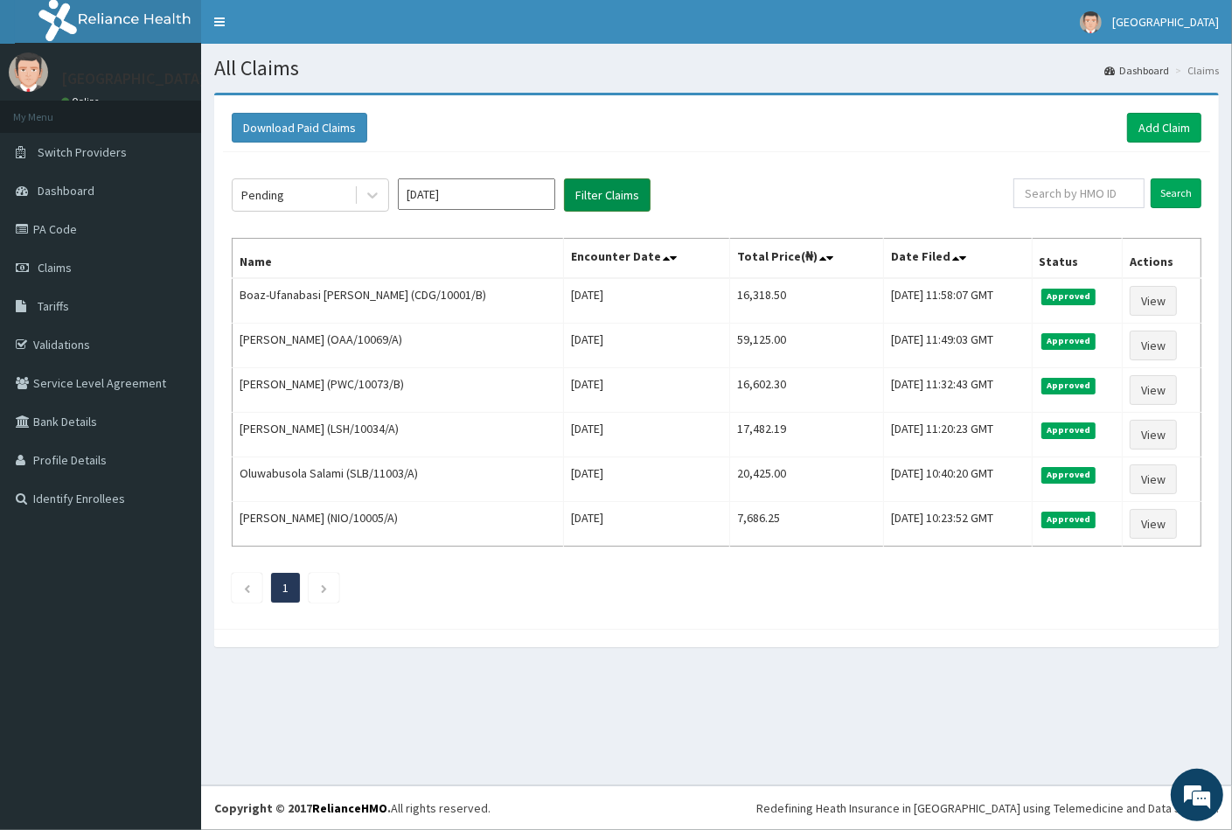
click at [602, 196] on button "Filter Claims" at bounding box center [607, 194] width 87 height 33
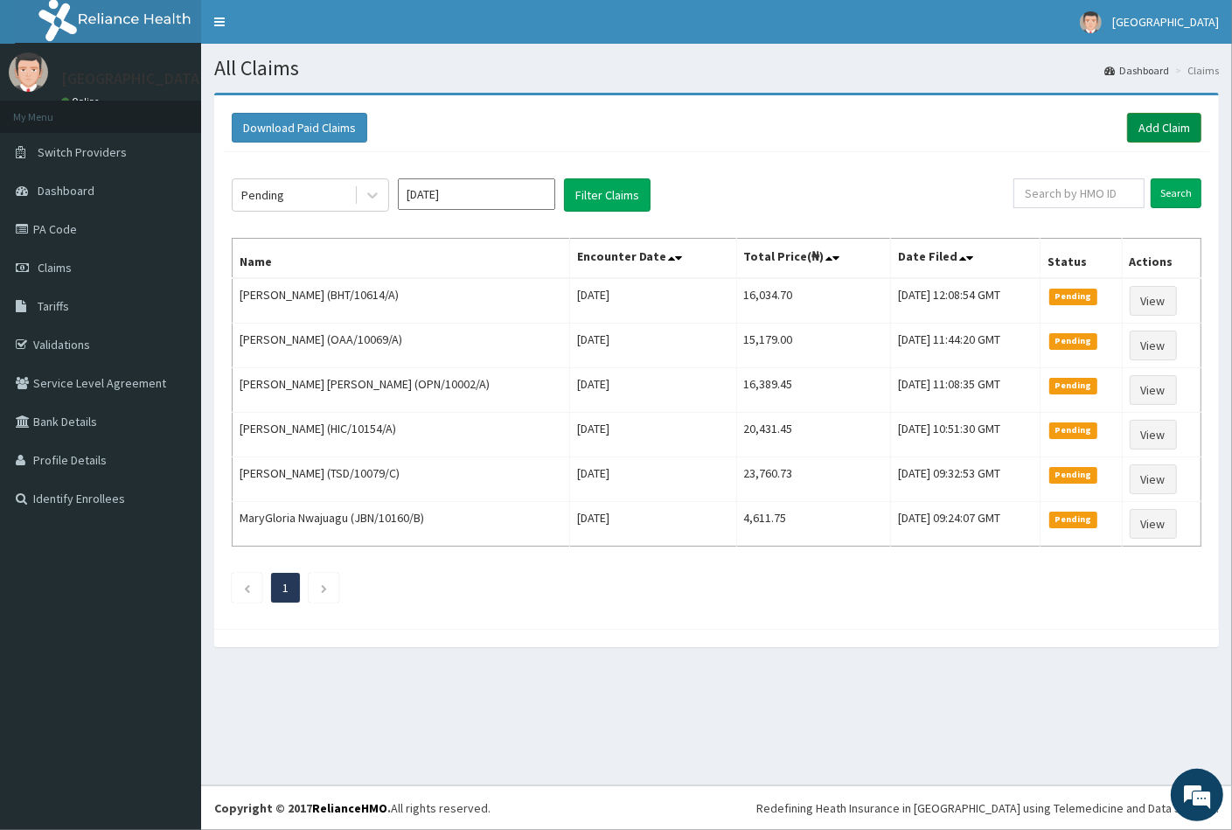
click at [1177, 113] on link "Add Claim" at bounding box center [1164, 128] width 74 height 30
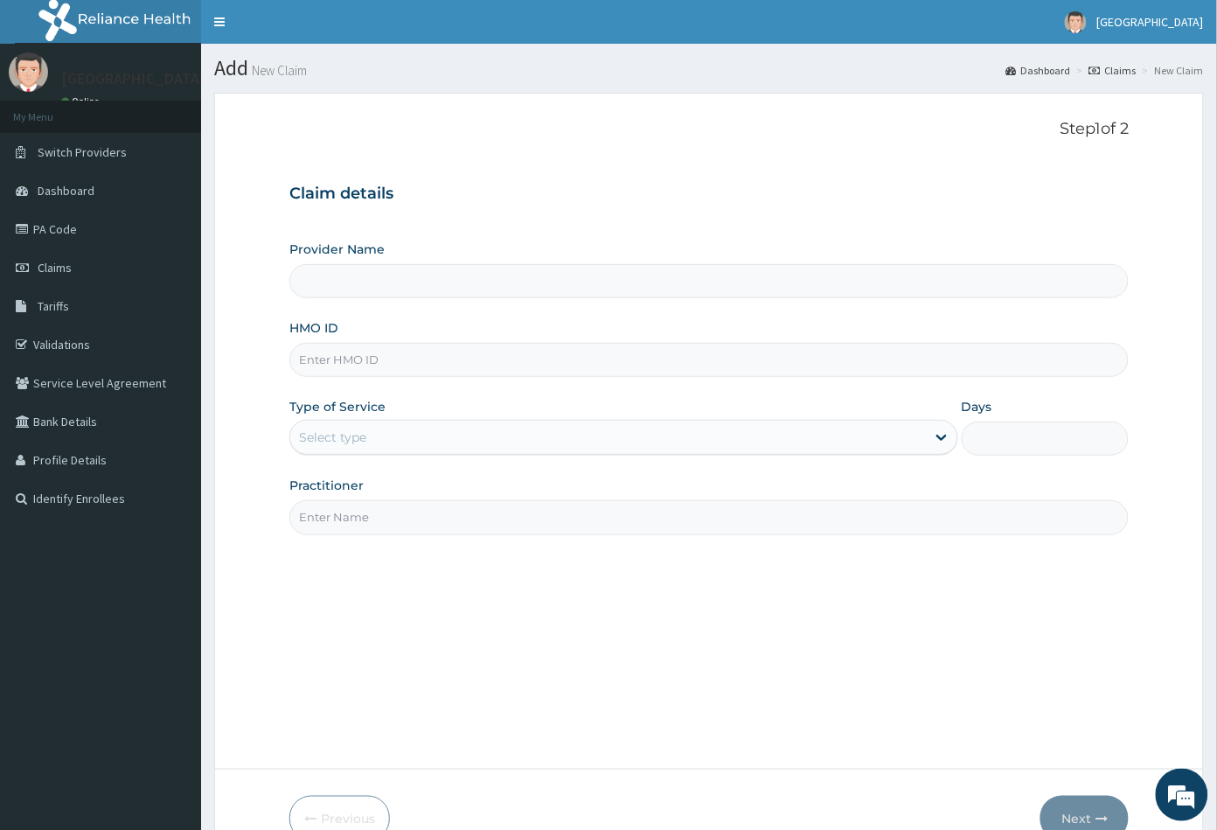
type input "[GEOGRAPHIC_DATA]"
click at [360, 351] on input "HMO ID" at bounding box center [709, 360] width 840 height 34
paste input "BGM/10014/A"
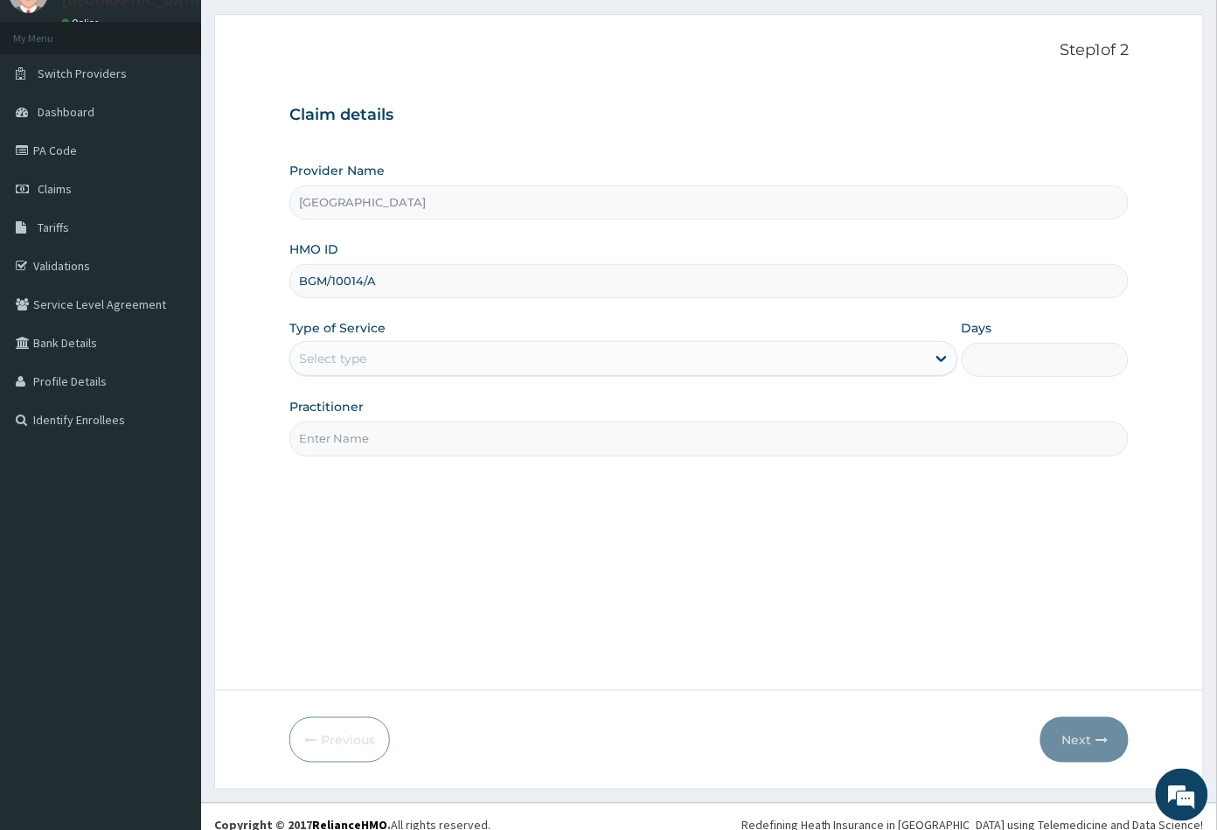
scroll to position [96, 0]
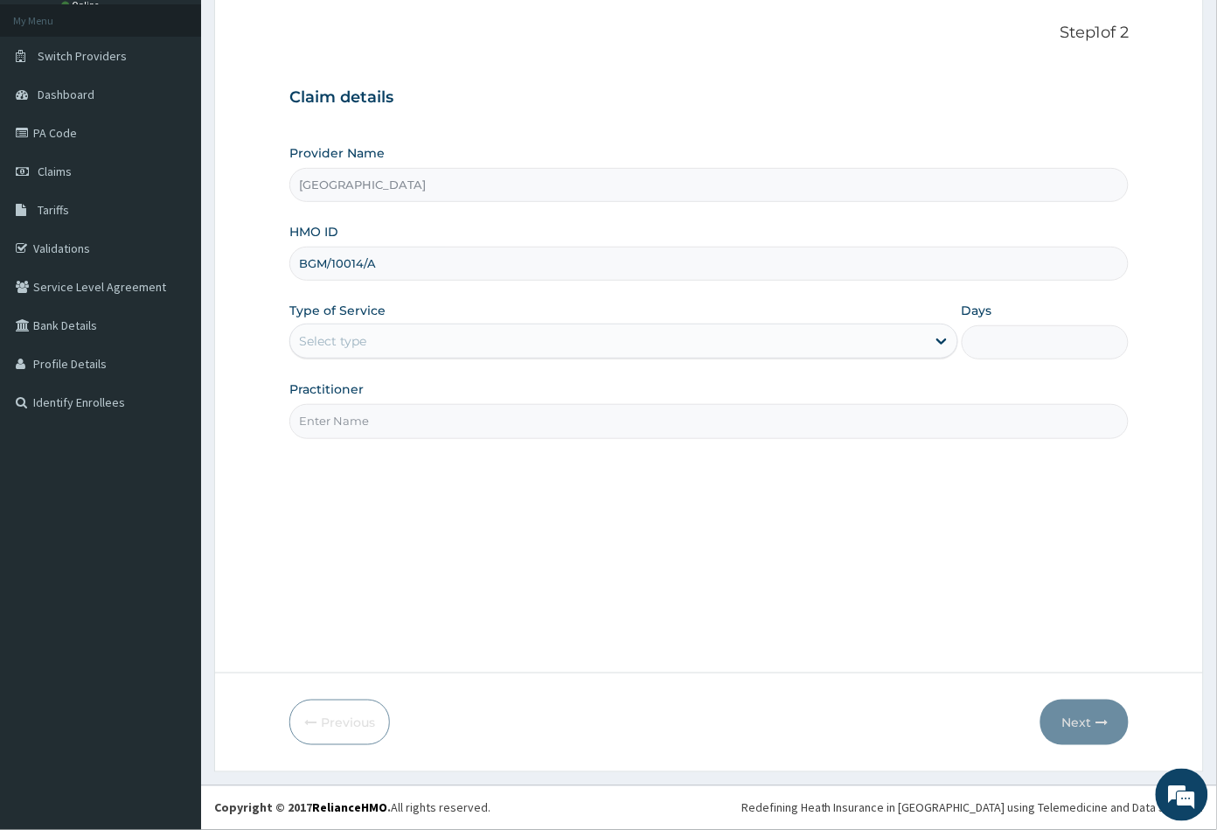
type input "BGM/10014/A"
click at [337, 336] on div "Select type" at bounding box center [332, 340] width 67 height 17
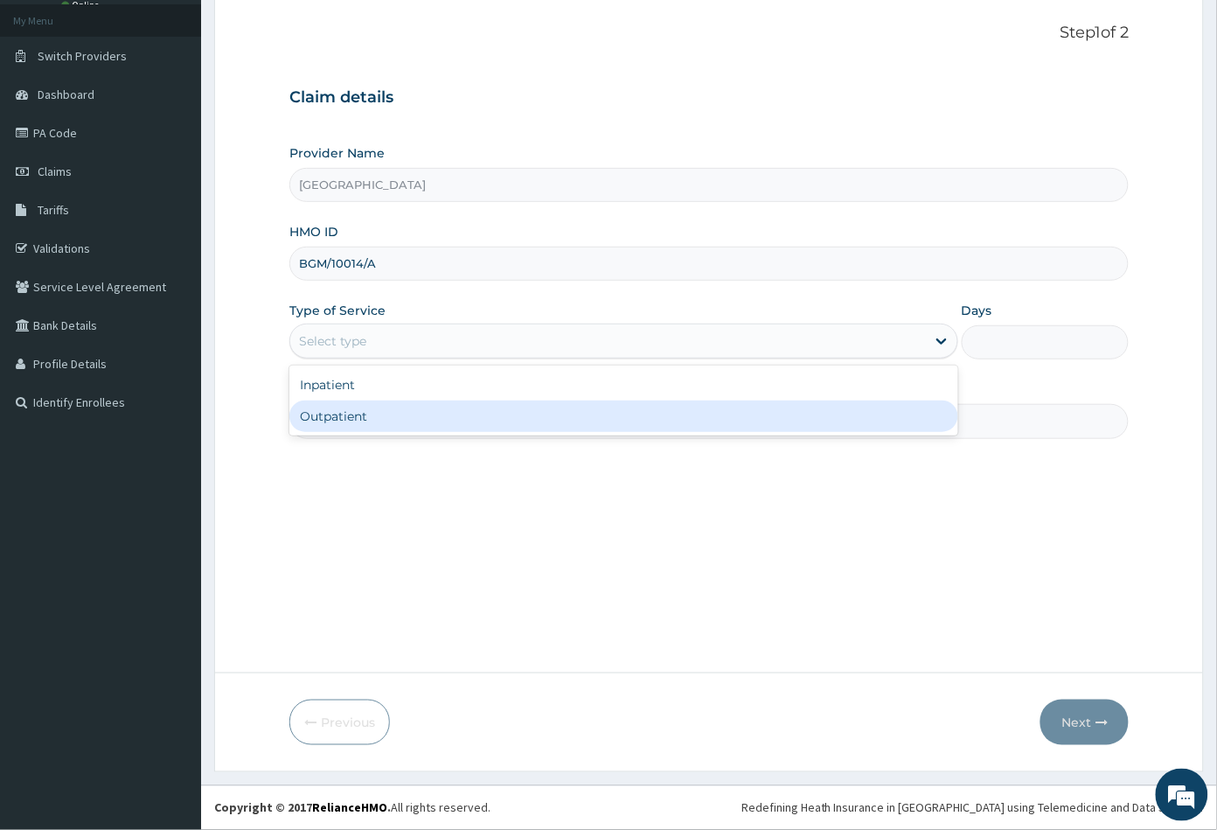
click at [344, 407] on div "Outpatient" at bounding box center [623, 415] width 669 height 31
type input "1"
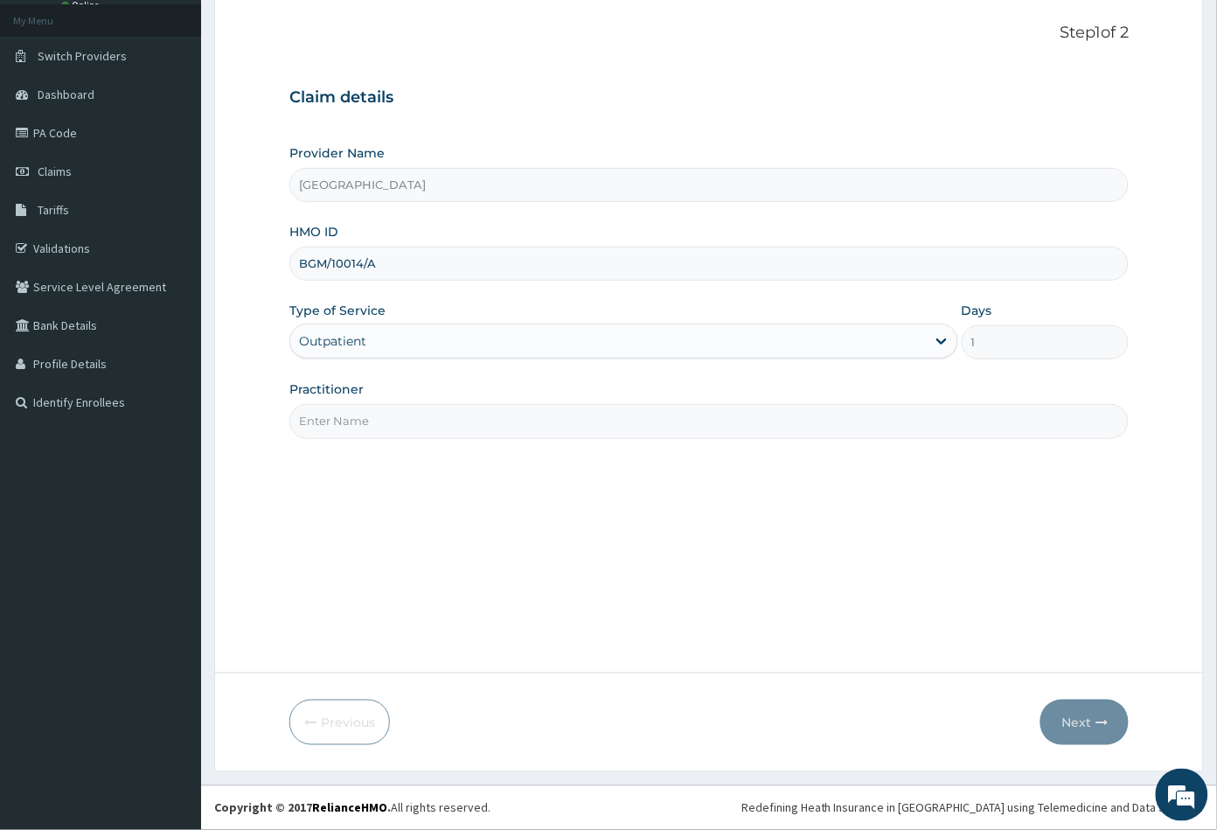
click at [343, 422] on input "Practitioner" at bounding box center [709, 421] width 840 height 34
type input "CON"
click at [1069, 724] on button "Next" at bounding box center [1084, 721] width 88 height 45
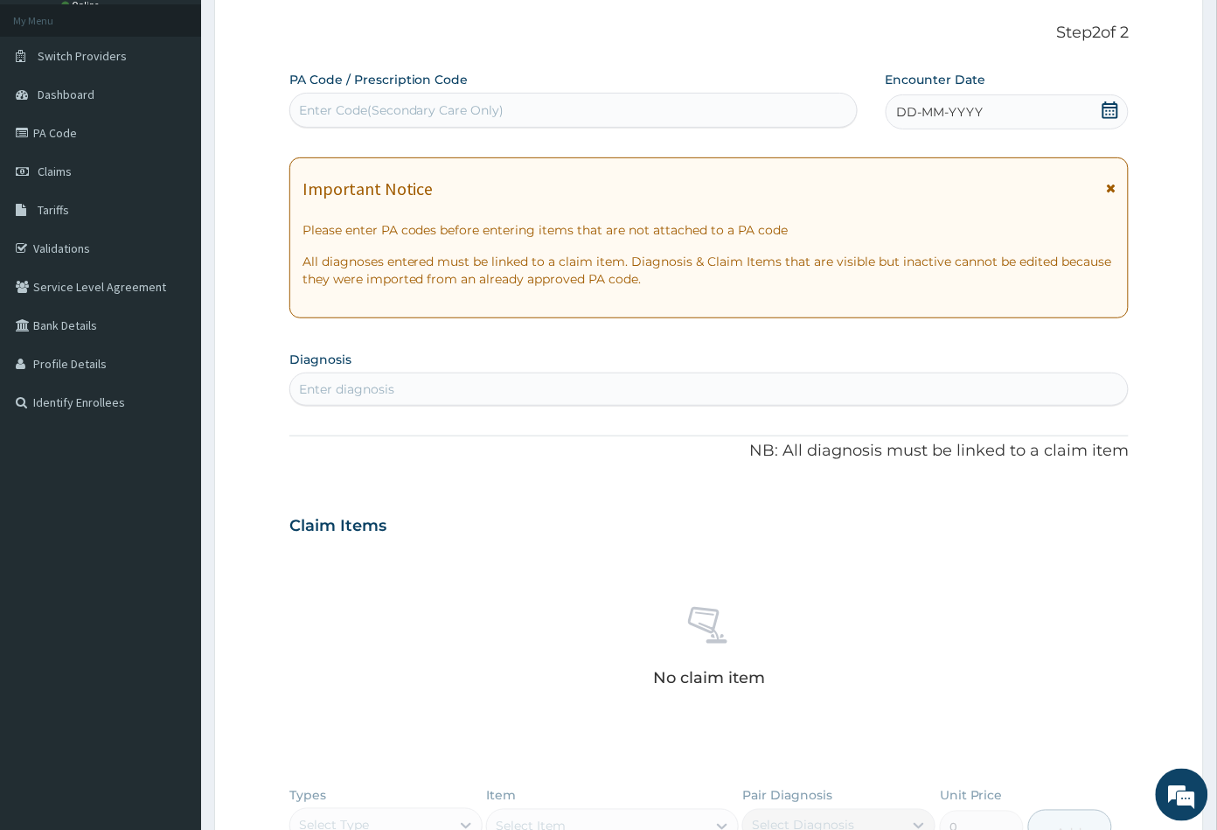
click at [465, 105] on div "Enter Code(Secondary Care Only)" at bounding box center [401, 109] width 205 height 17
paste input "PA/93F231"
type input "PA/93F231"
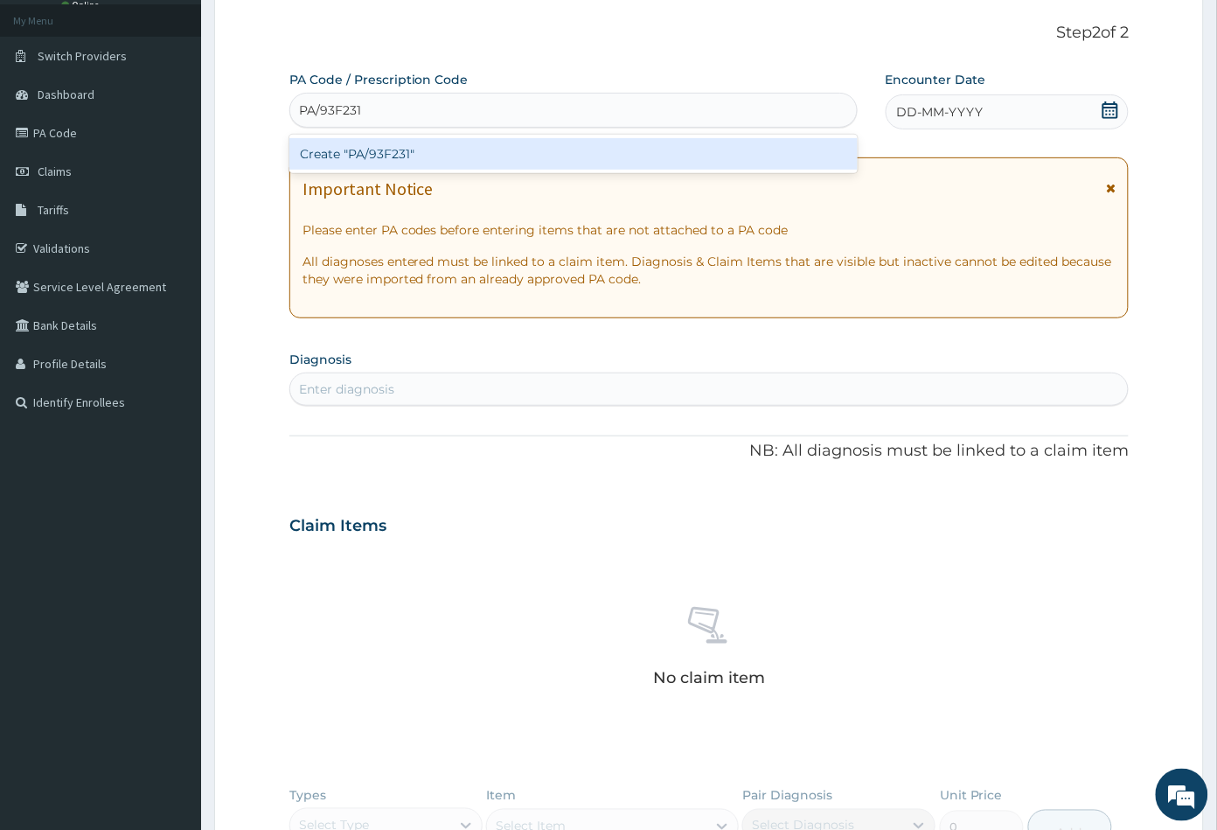
click at [377, 155] on div "Create "PA/93F231"" at bounding box center [573, 153] width 568 height 31
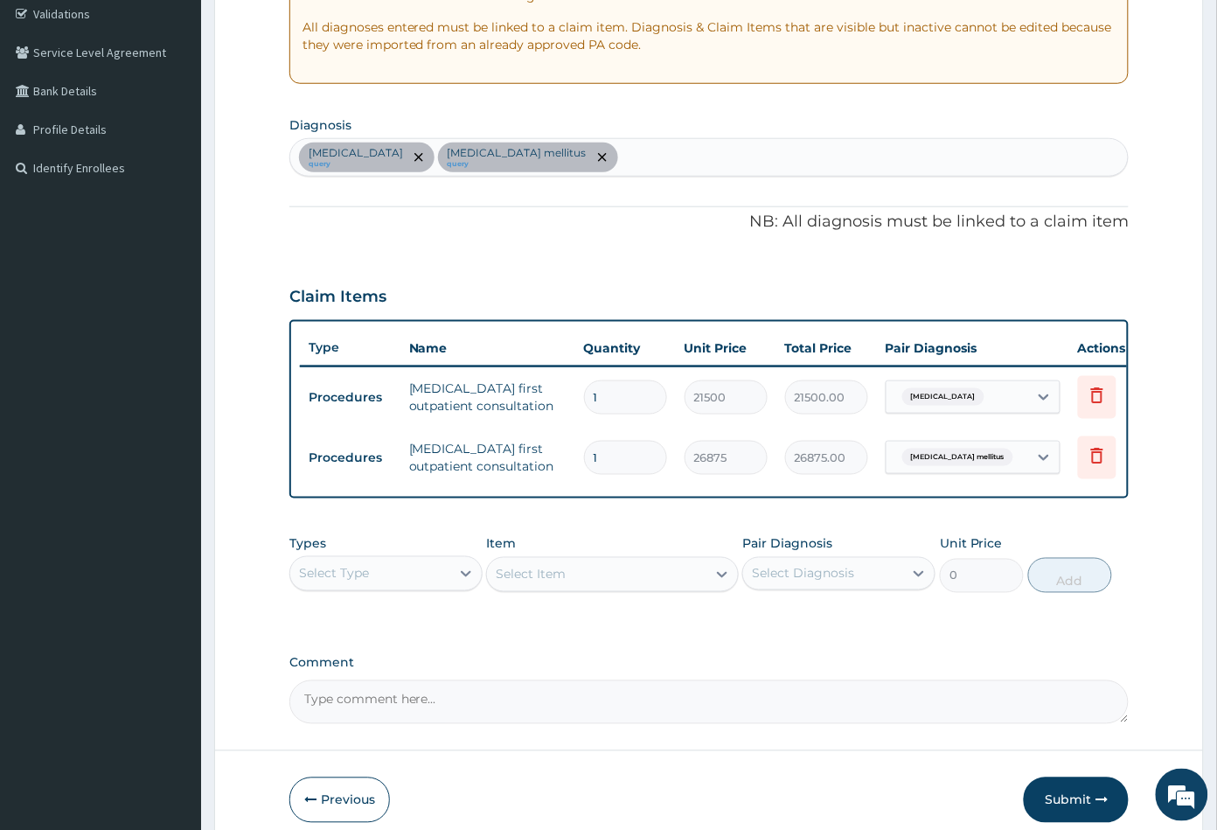
scroll to position [387, 0]
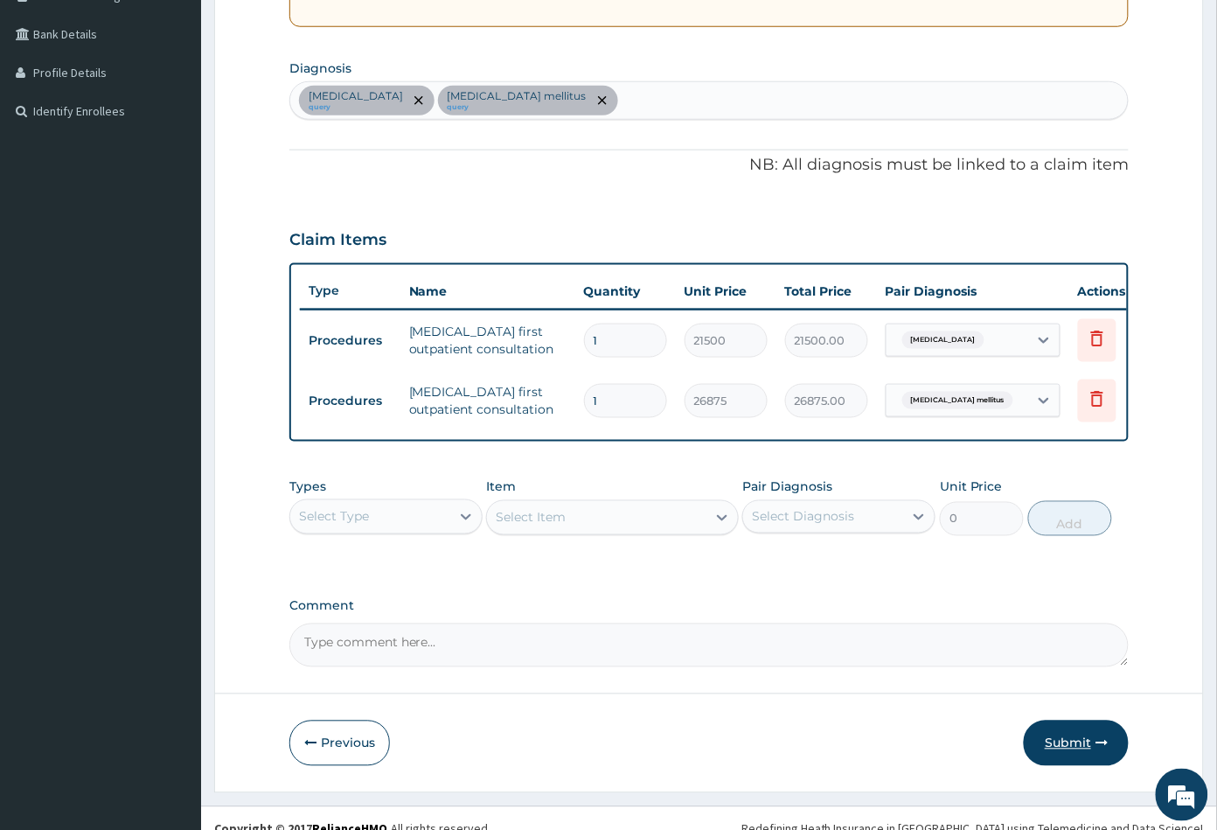
click at [1065, 754] on button "Submit" at bounding box center [1076, 742] width 105 height 45
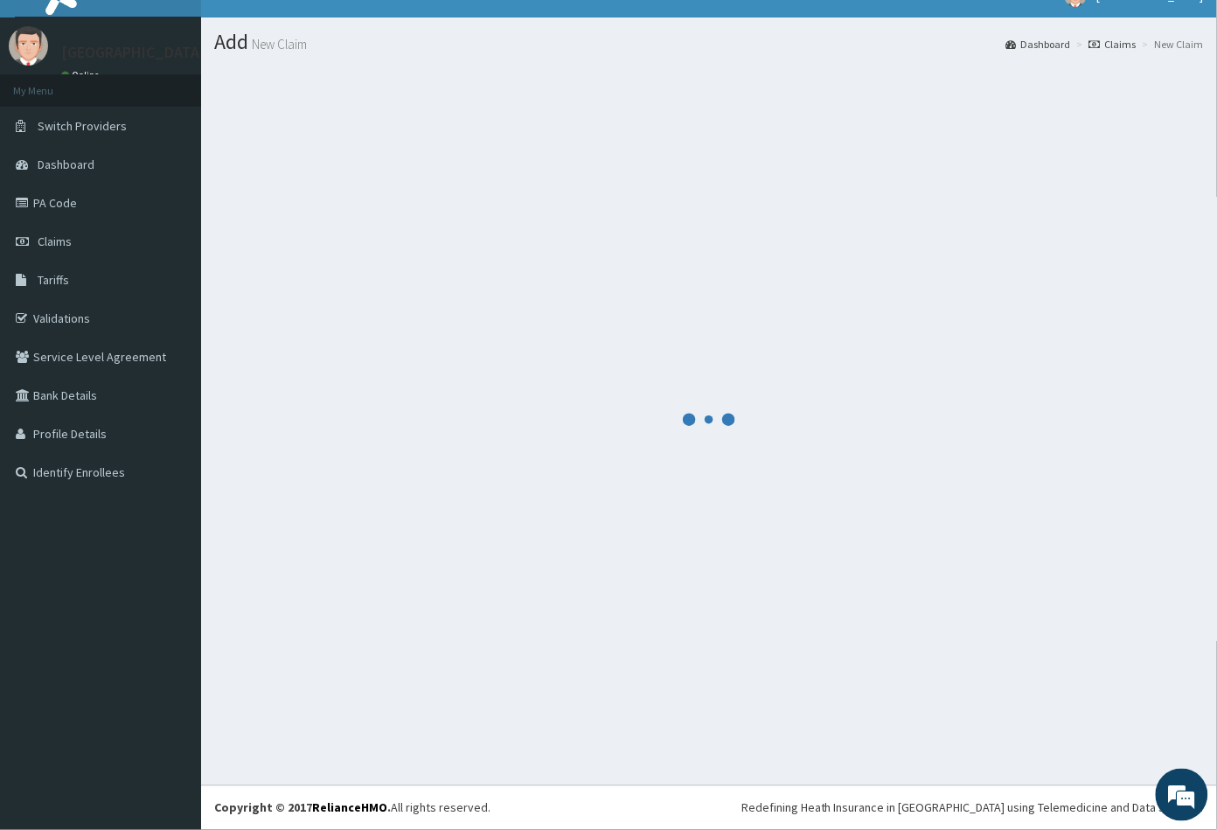
scroll to position [25, 0]
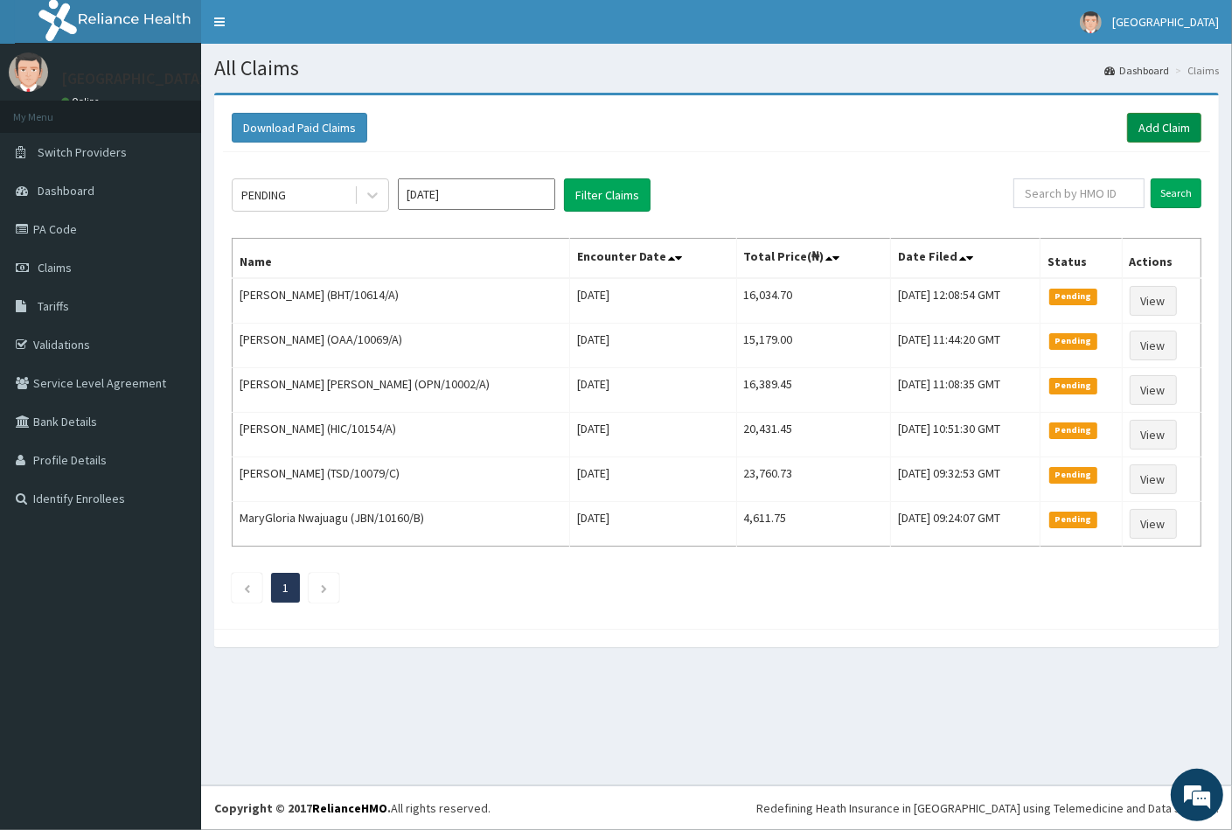
click at [1142, 124] on link "Add Claim" at bounding box center [1164, 128] width 74 height 30
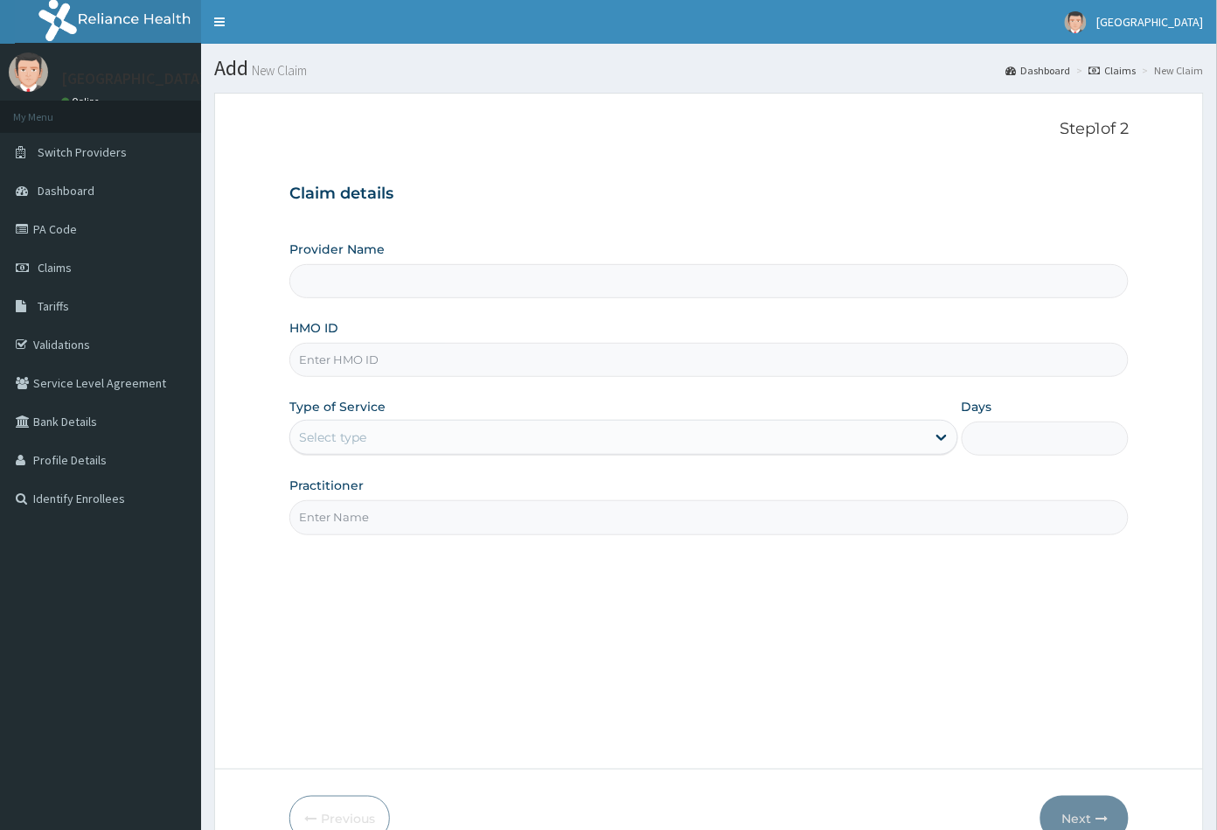
type input "[GEOGRAPHIC_DATA]"
click at [315, 355] on input "HMO ID" at bounding box center [709, 360] width 840 height 34
paste input "BGM/10014/A"
type input "BGM/10014/A"
click at [371, 442] on div "Select type" at bounding box center [608, 437] width 636 height 28
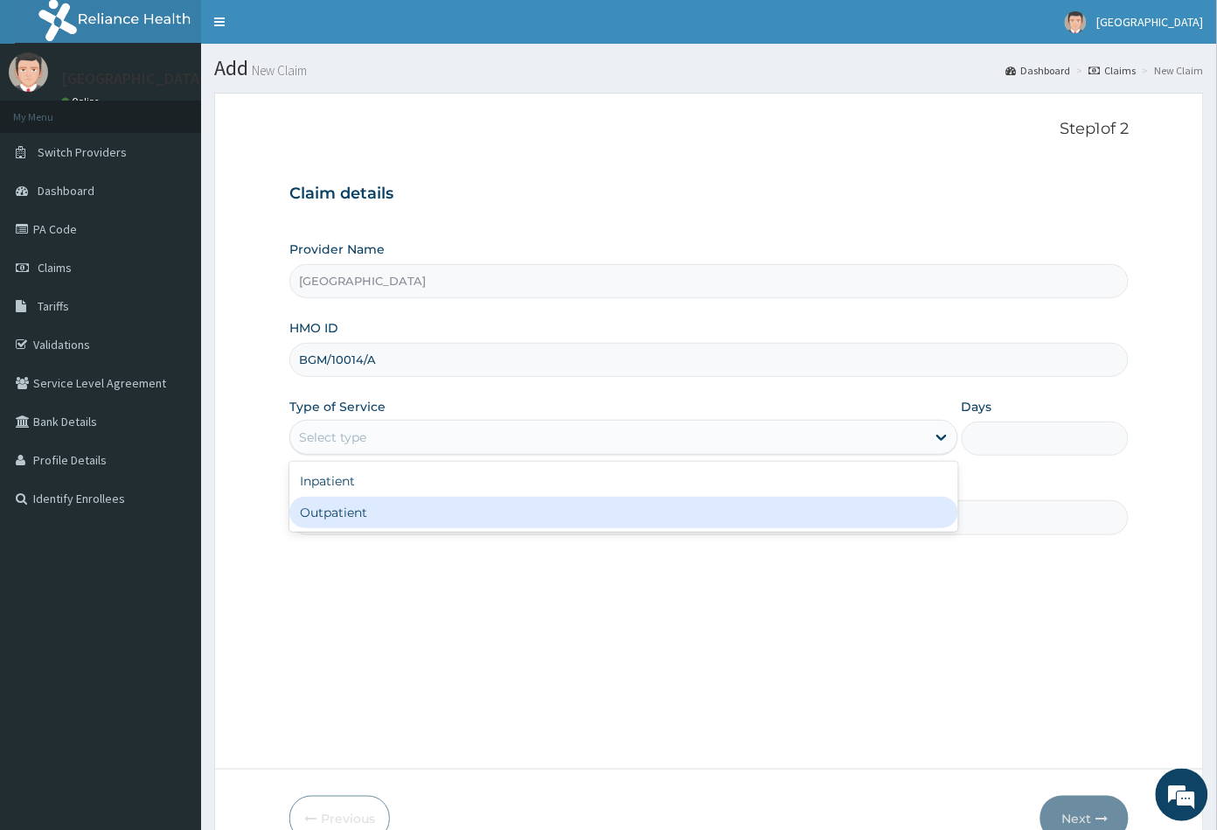
click at [364, 514] on div "Outpatient" at bounding box center [623, 512] width 669 height 31
type input "1"
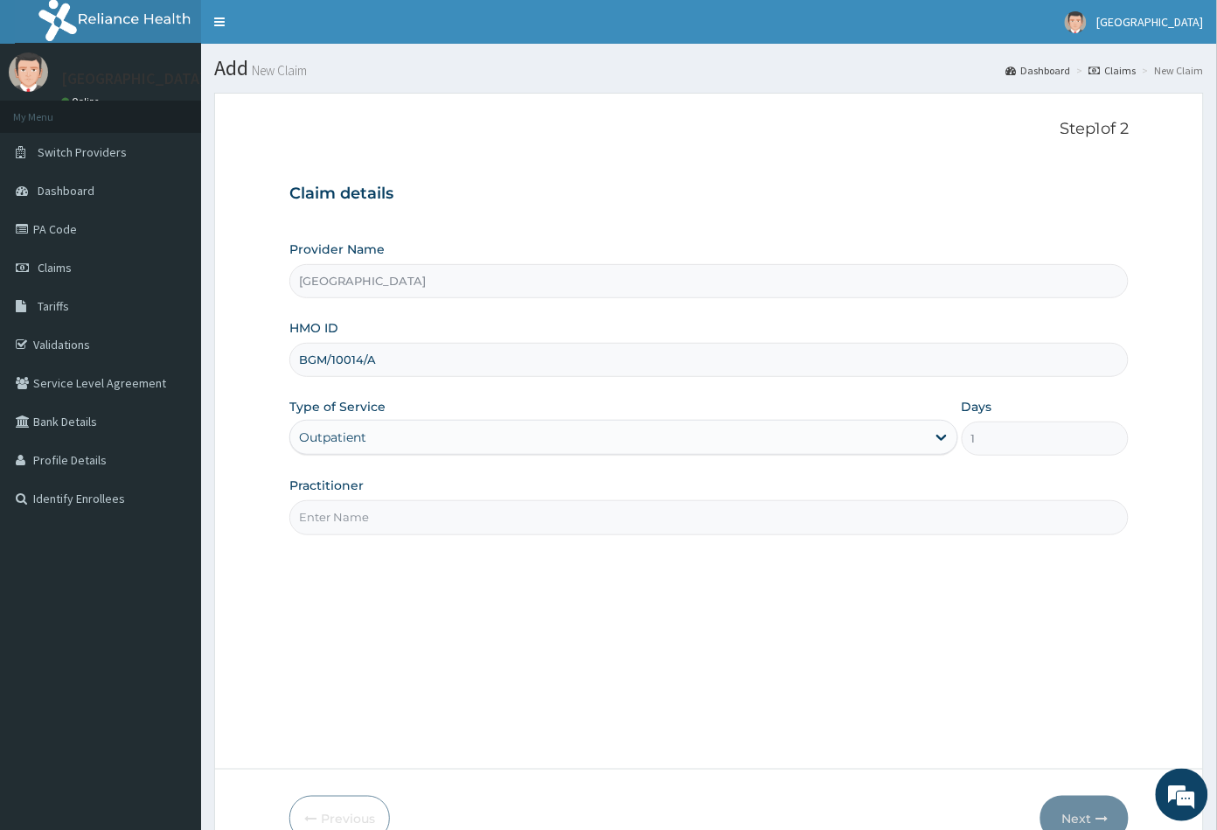
click at [364, 514] on input "Practitioner" at bounding box center [709, 517] width 840 height 34
type input "CON"
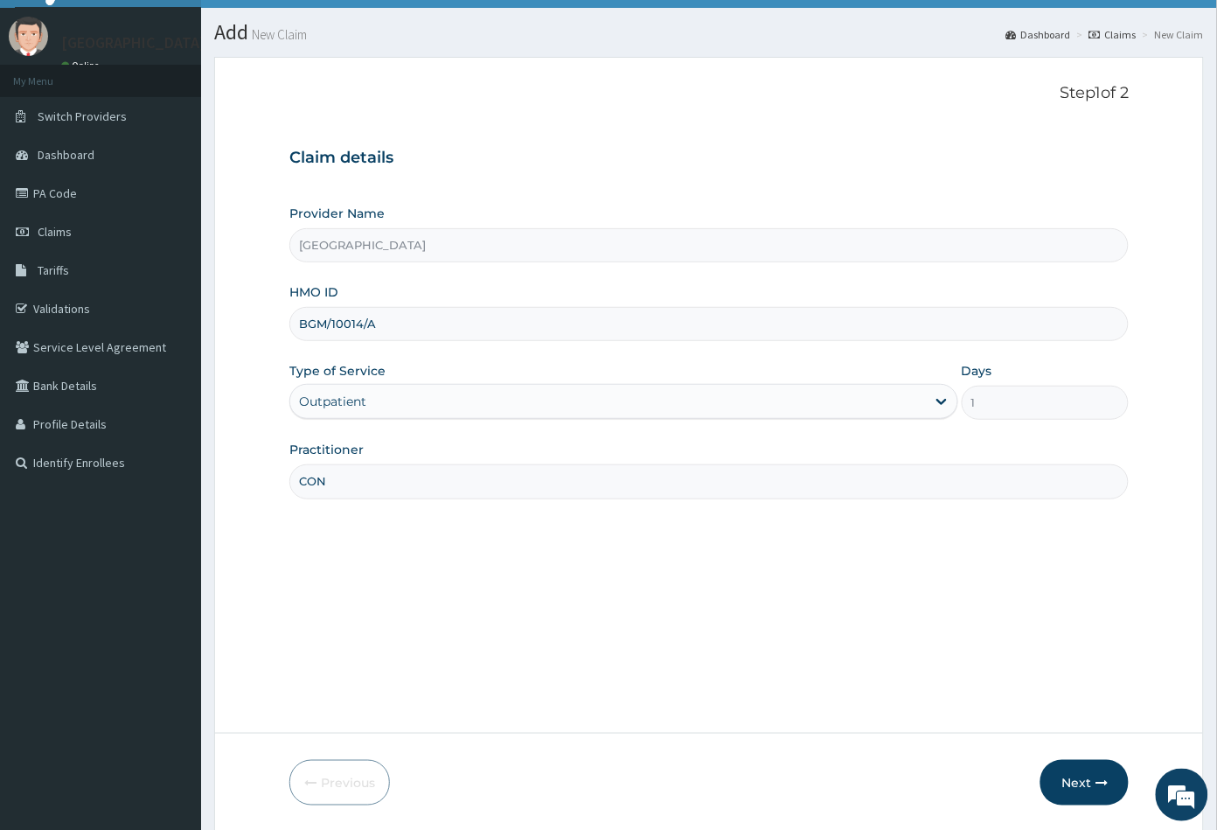
scroll to position [96, 0]
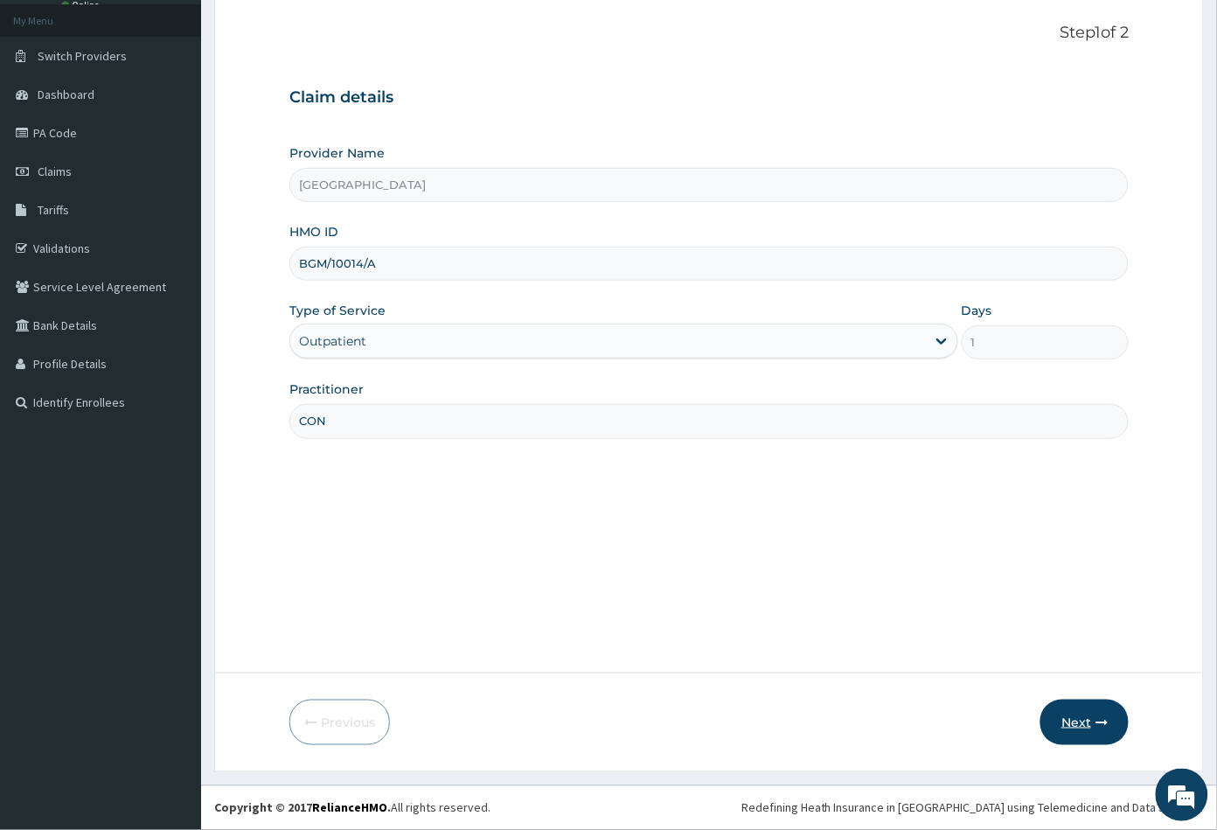
click at [1081, 716] on button "Next" at bounding box center [1084, 721] width 88 height 45
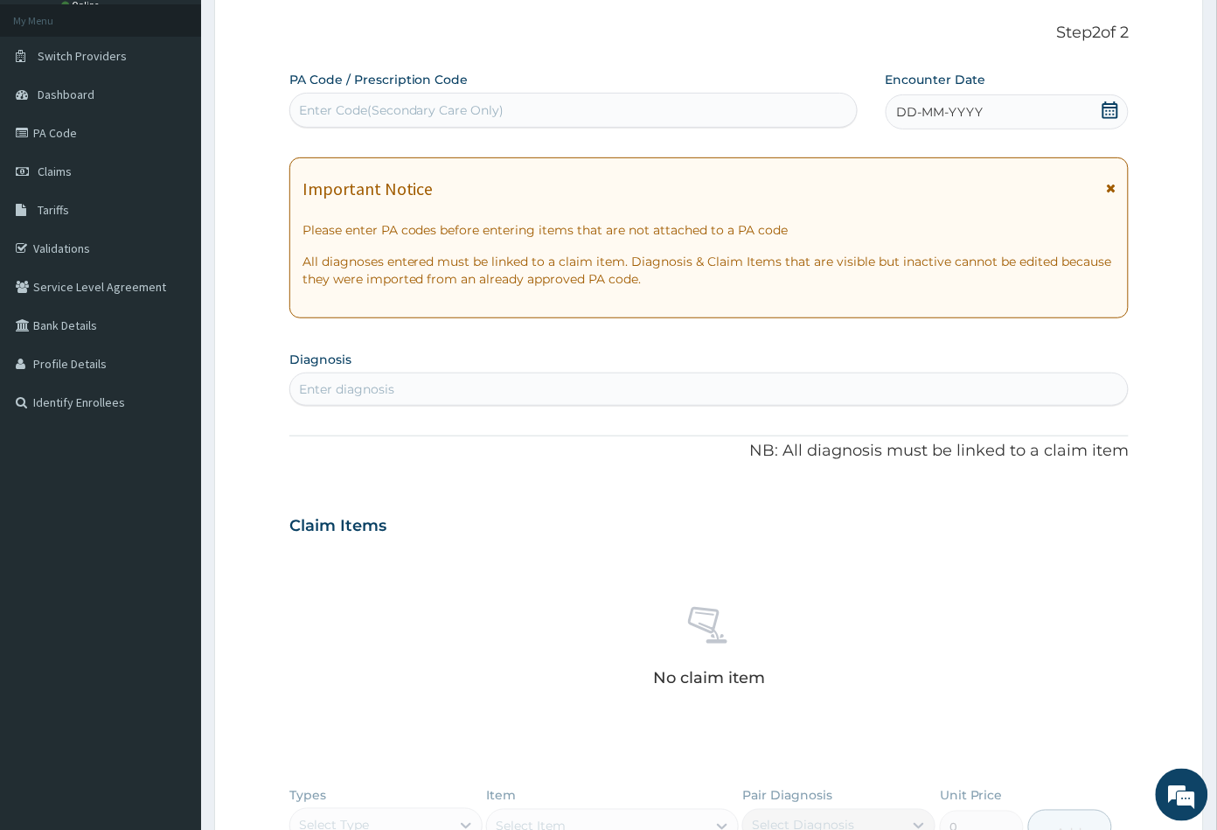
scroll to position [0, 0]
click at [435, 102] on div "Enter Code(Secondary Care Only)" at bounding box center [401, 109] width 205 height 17
paste input "PA/F351A8"
type input "PA/F351A8"
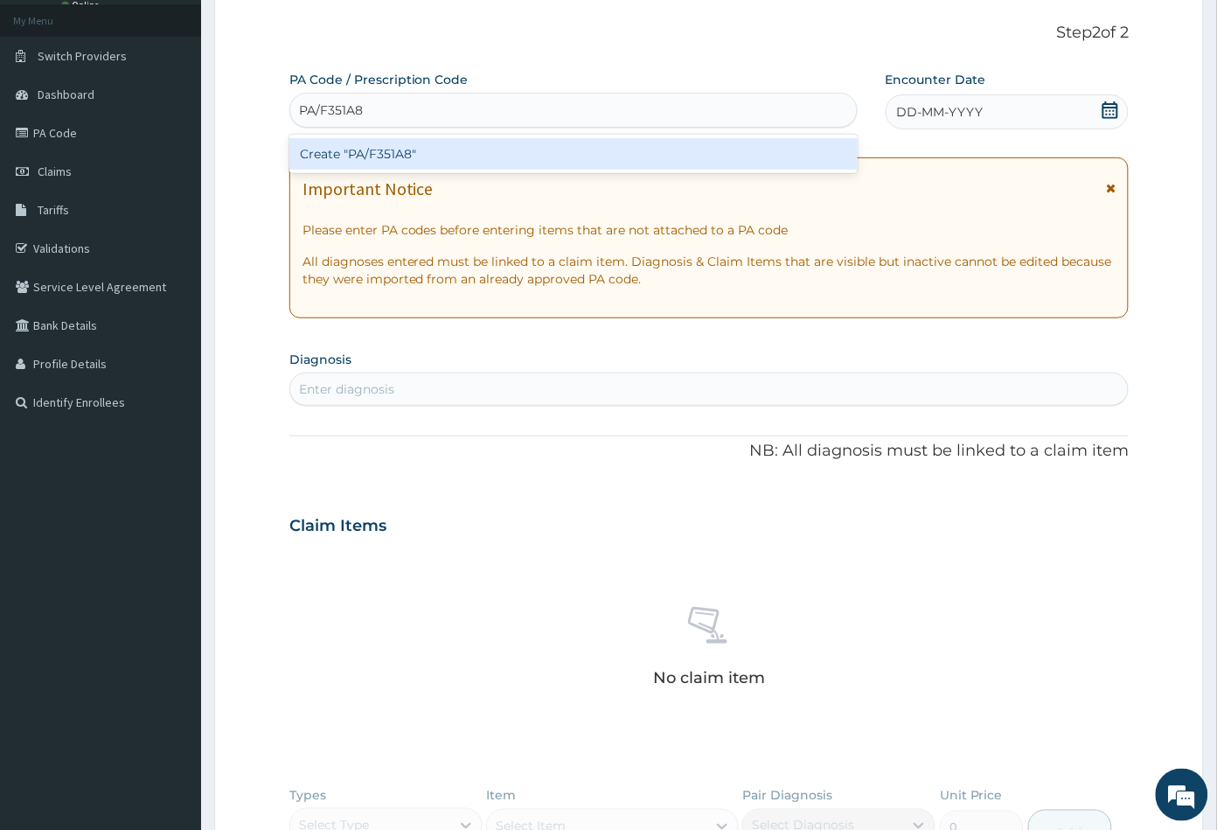
click at [395, 147] on div "Create "PA/F351A8"" at bounding box center [573, 153] width 568 height 31
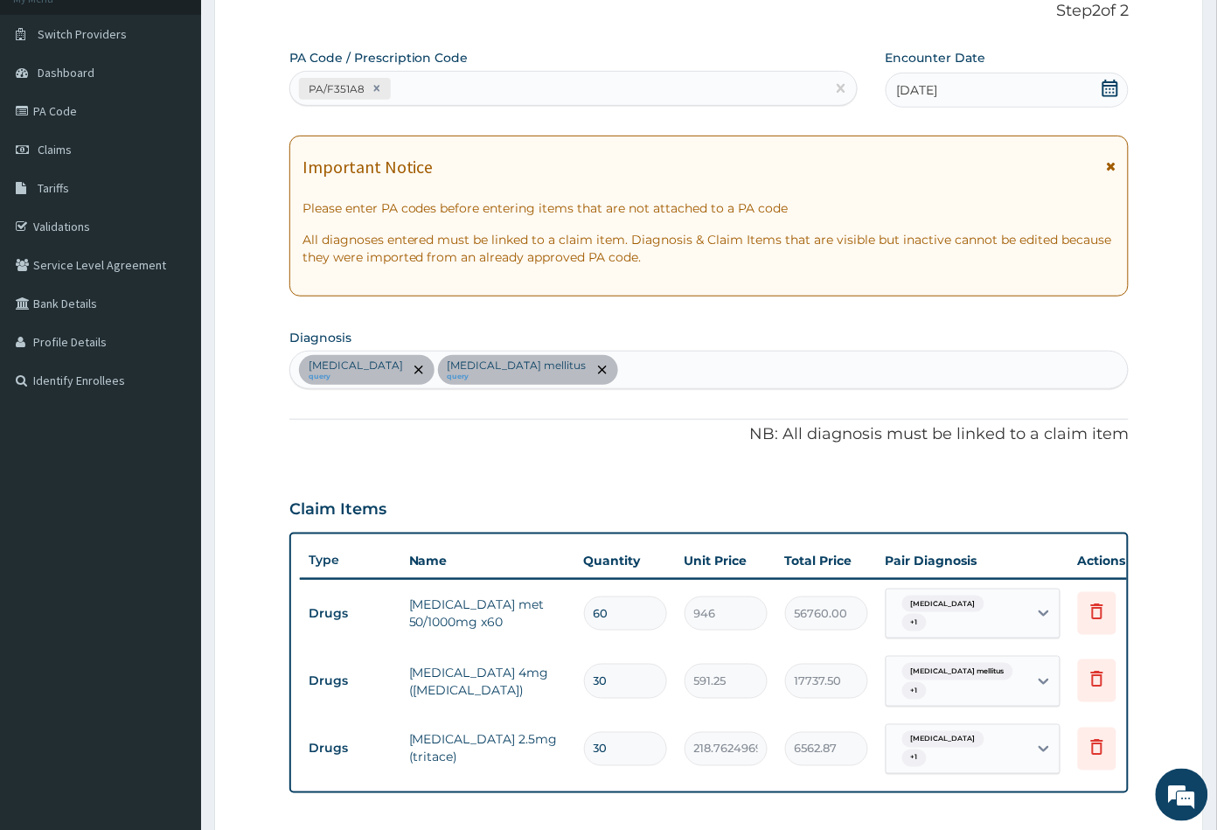
scroll to position [96, 0]
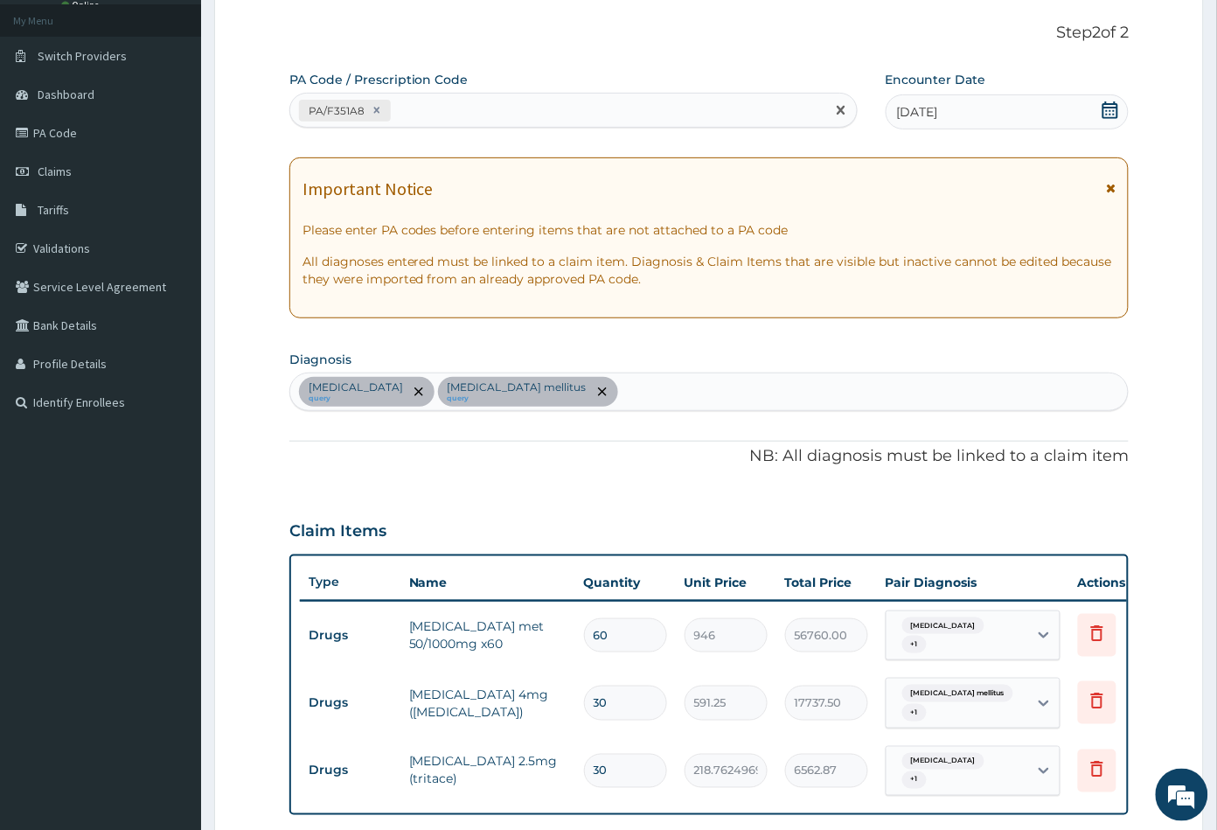
click at [466, 104] on div "PA/F351A8" at bounding box center [557, 110] width 535 height 29
paste input "PA/290B17"
type input "PA/290B17"
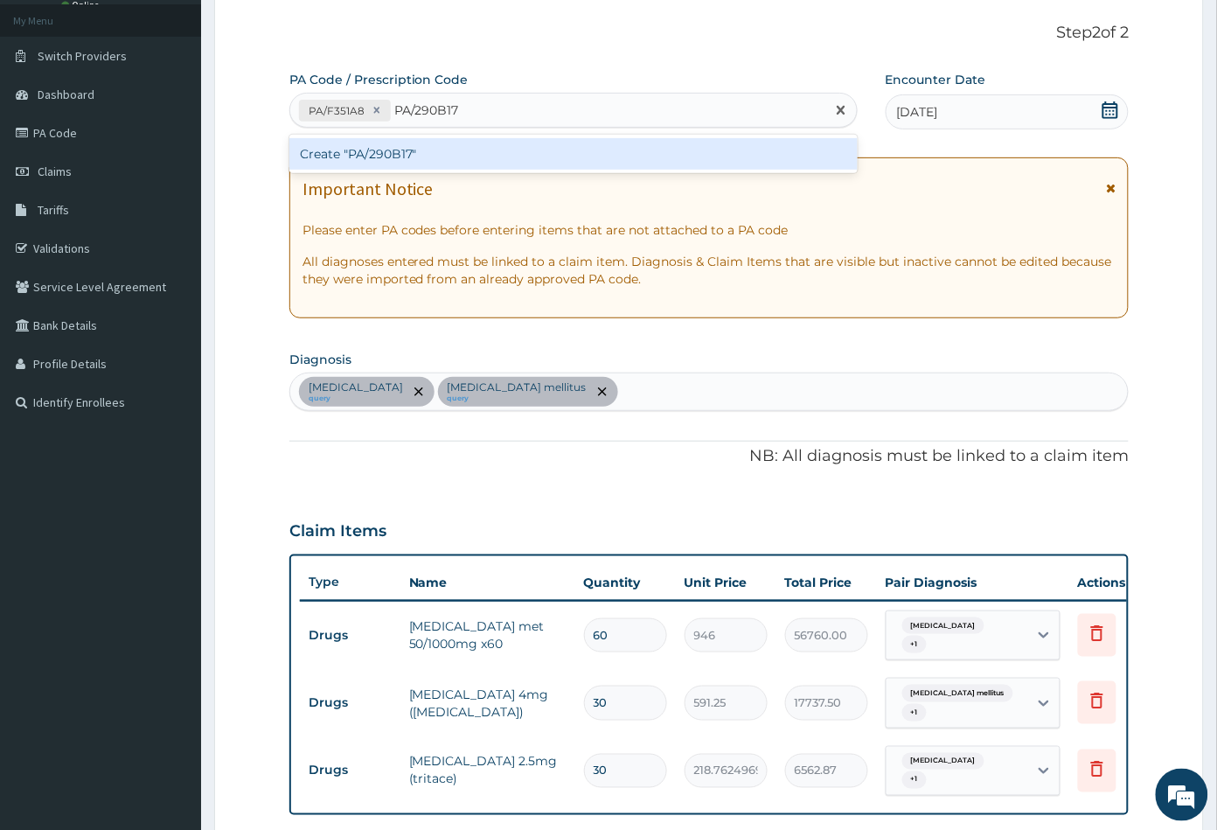
click at [395, 156] on div "Create "PA/290B17"" at bounding box center [573, 153] width 568 height 31
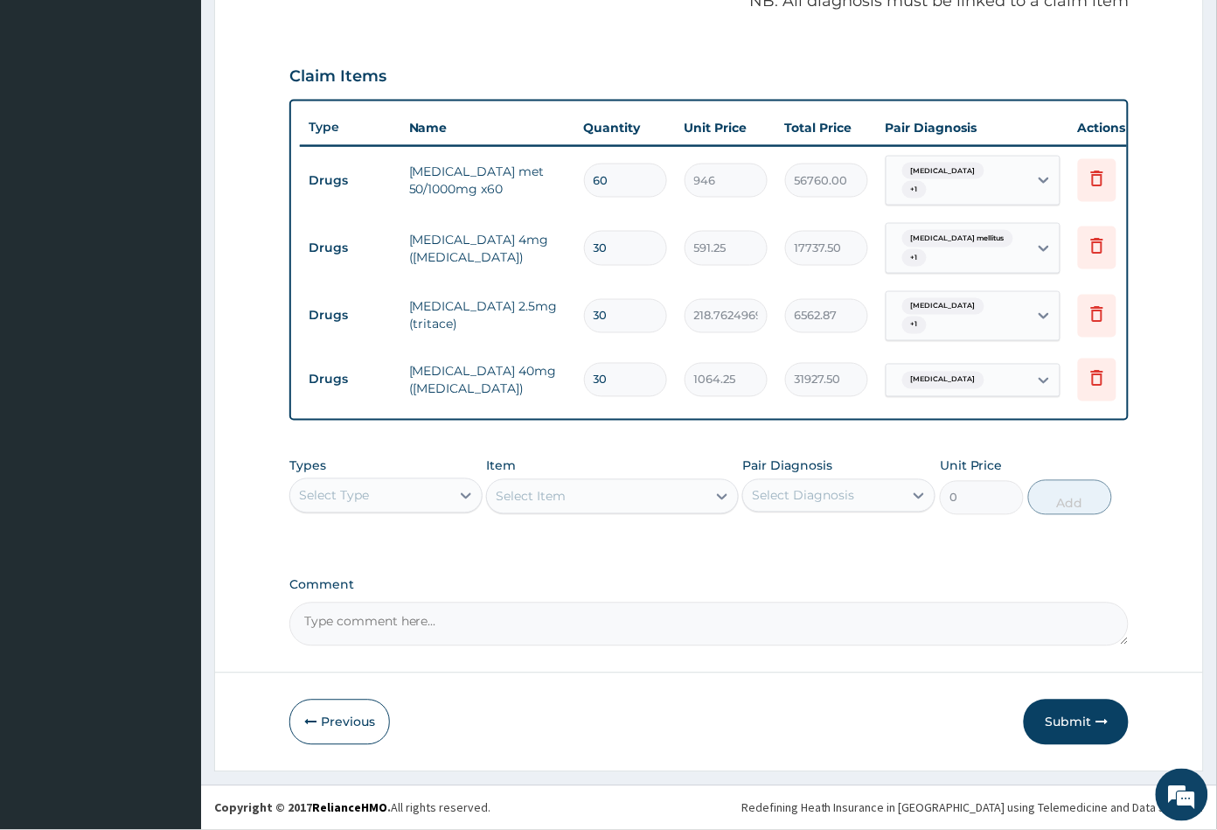
scroll to position [556, 0]
click at [1074, 720] on button "Submit" at bounding box center [1076, 721] width 105 height 45
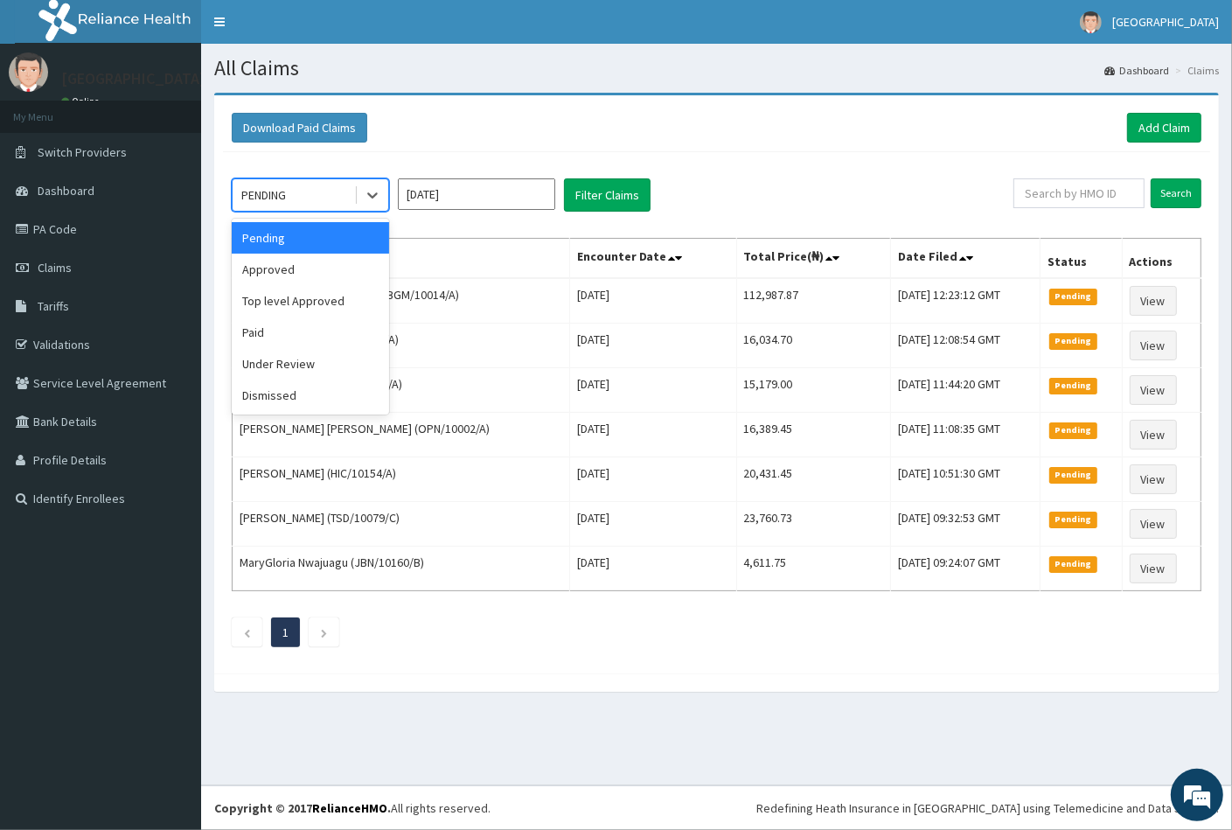
click at [305, 190] on div "PENDING" at bounding box center [294, 195] width 122 height 28
click at [292, 271] on div "Approved" at bounding box center [310, 269] width 157 height 31
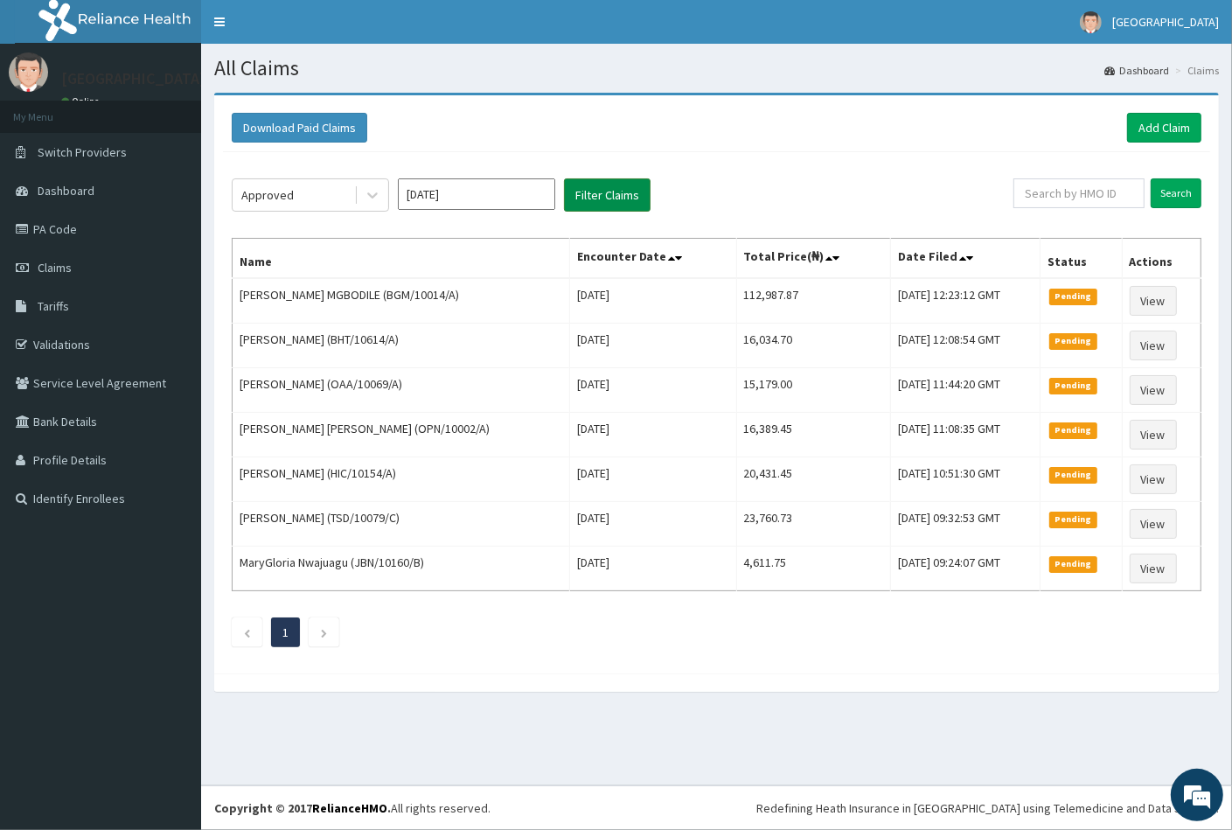
click at [608, 196] on button "Filter Claims" at bounding box center [607, 194] width 87 height 33
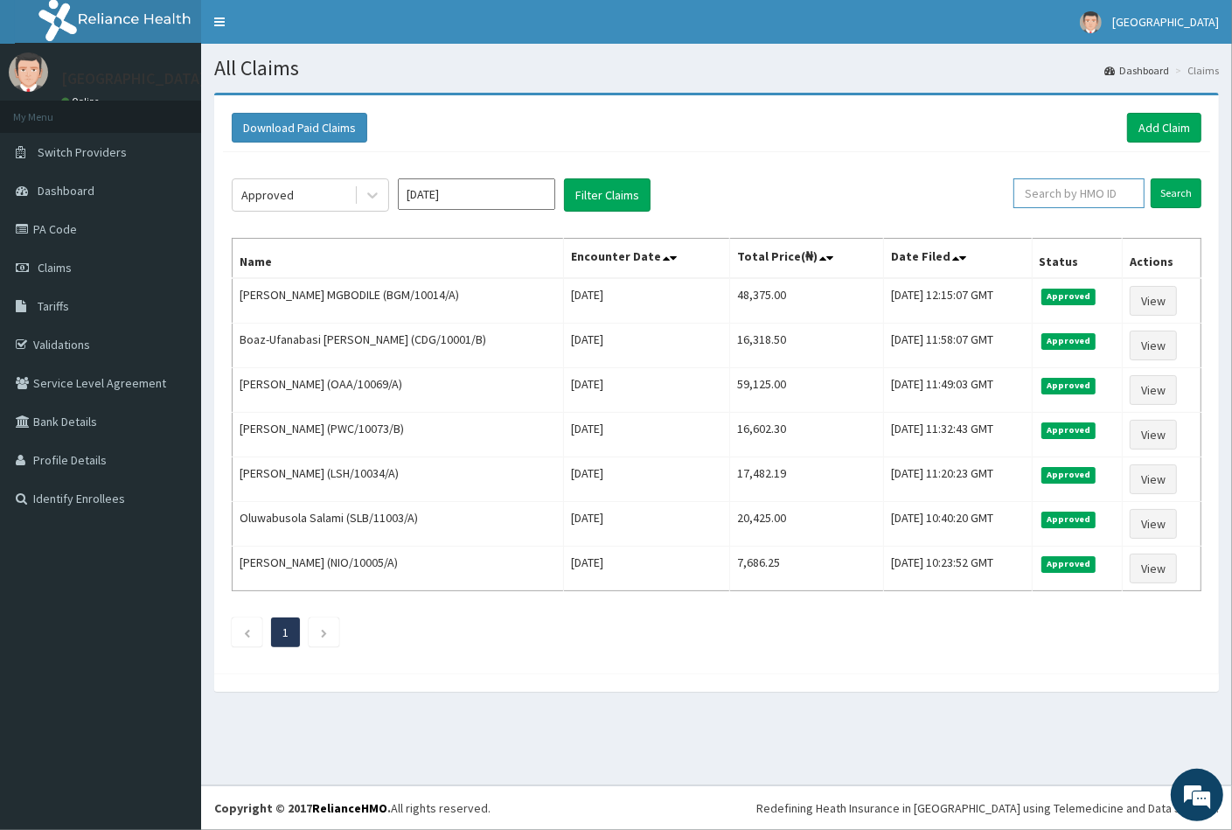
click at [1067, 186] on input "text" at bounding box center [1078, 193] width 131 height 30
paste input "REL/10351/A"
type input "REL/10351/A"
click at [1180, 195] on input "Search" at bounding box center [1176, 193] width 51 height 30
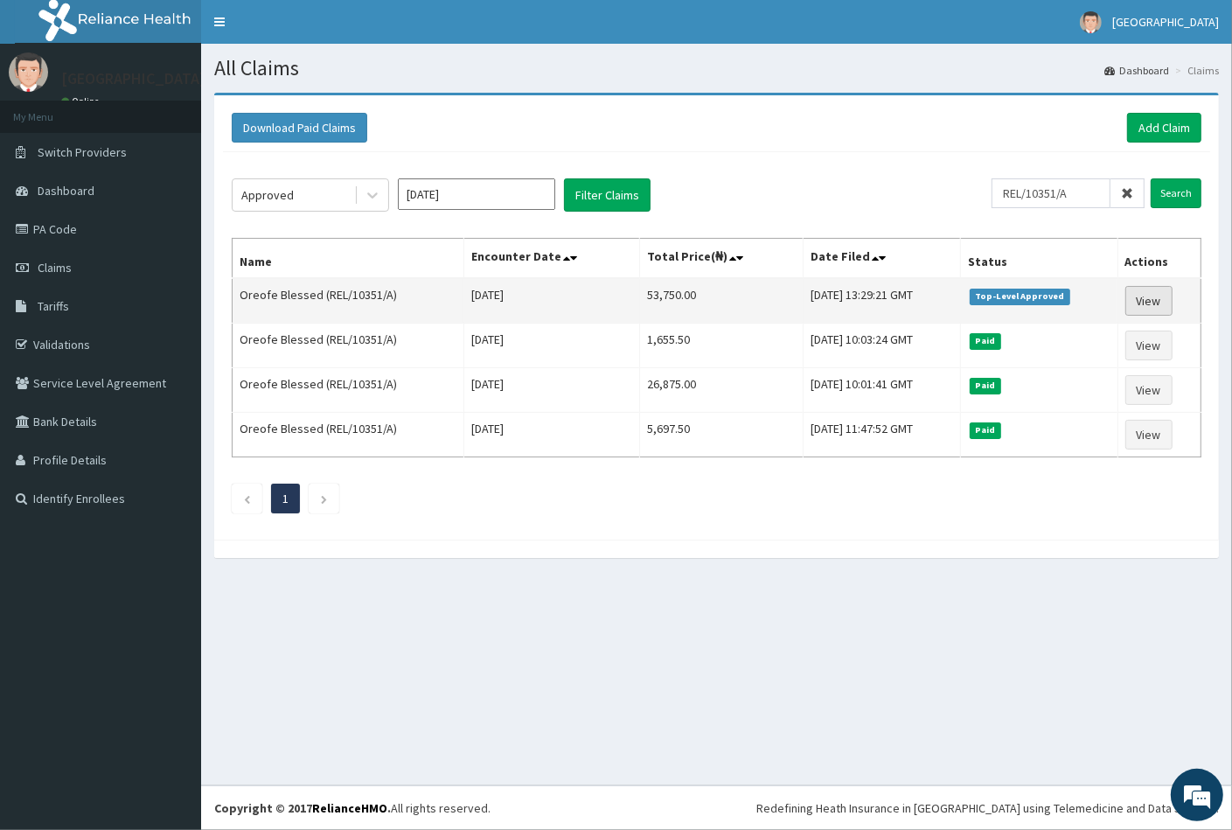
click at [1158, 295] on link "View" at bounding box center [1148, 301] width 47 height 30
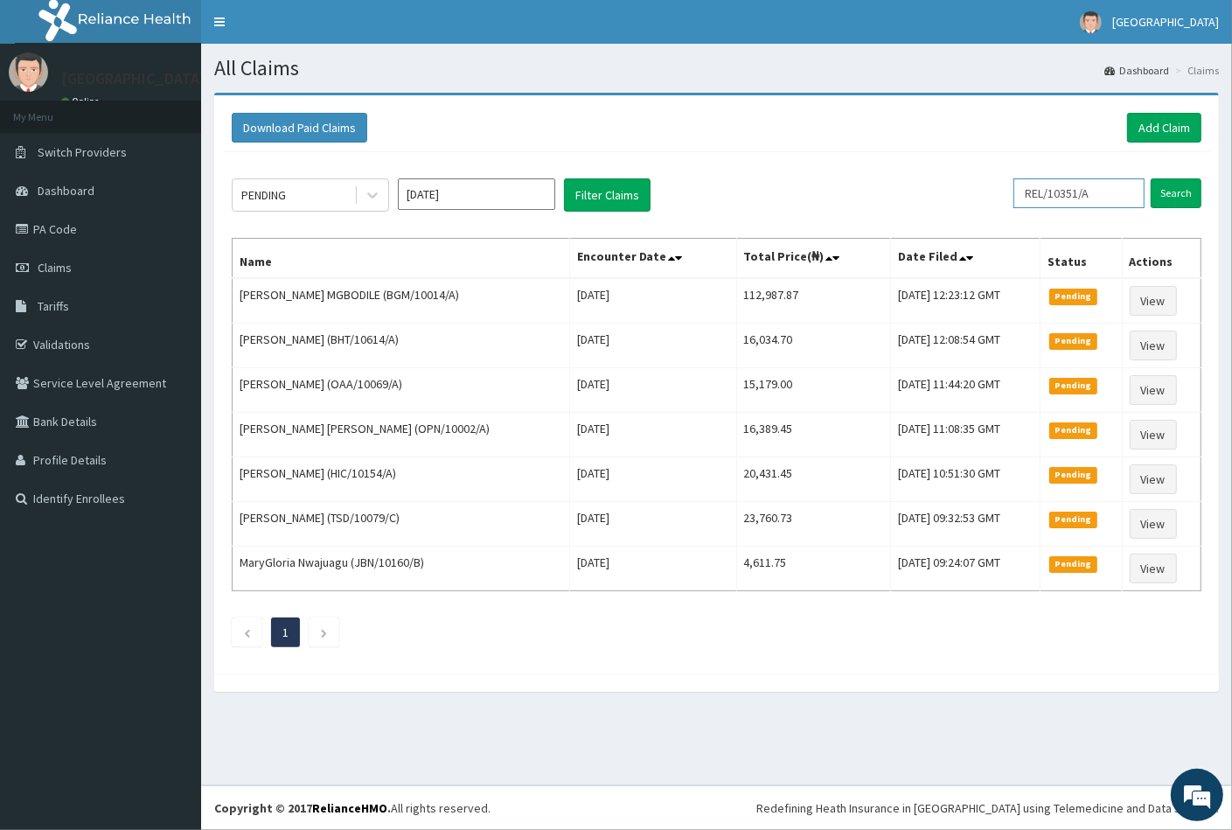
click at [1099, 199] on input "REL/10351/A" at bounding box center [1078, 193] width 131 height 30
type input "R"
click at [1048, 191] on input "text" at bounding box center [1078, 193] width 131 height 30
paste input "HIA/10145/A"
type input "HIA/10145/A"
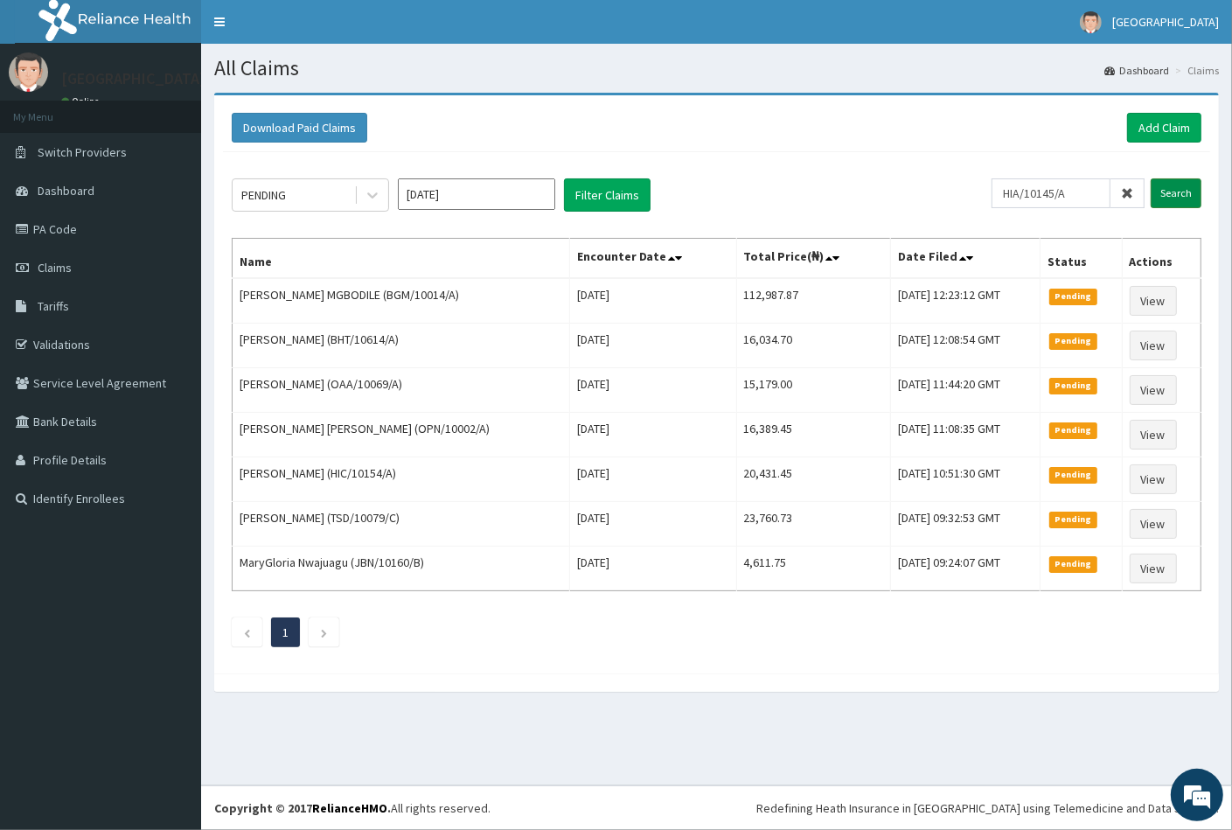
click at [1184, 196] on input "Search" at bounding box center [1176, 193] width 51 height 30
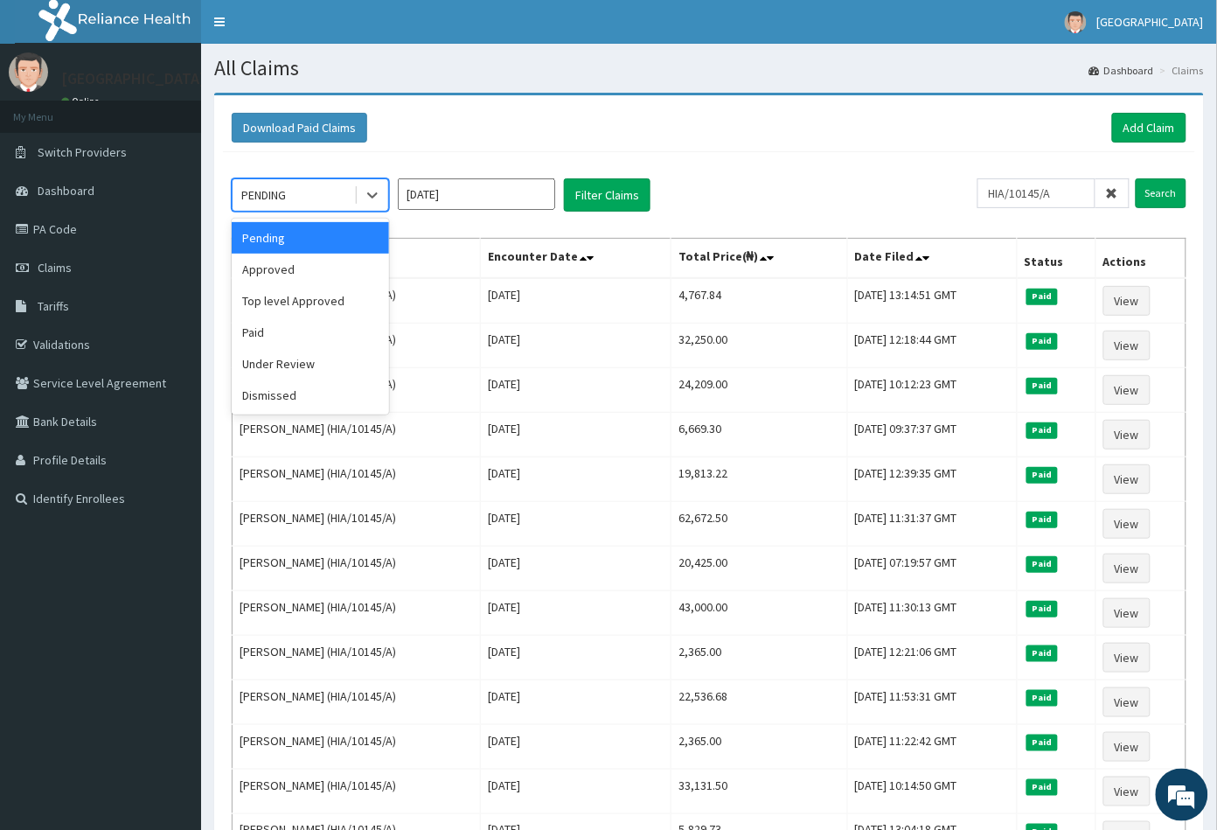
click at [296, 182] on div "PENDING" at bounding box center [294, 195] width 122 height 28
click at [794, 170] on div "option Pending focused, 1 of 6. 6 results available. Use Up and Down to choose …" at bounding box center [709, 542] width 972 height 780
click at [311, 202] on div "PENDING" at bounding box center [294, 195] width 122 height 28
click at [300, 364] on div "Under Review" at bounding box center [310, 363] width 157 height 31
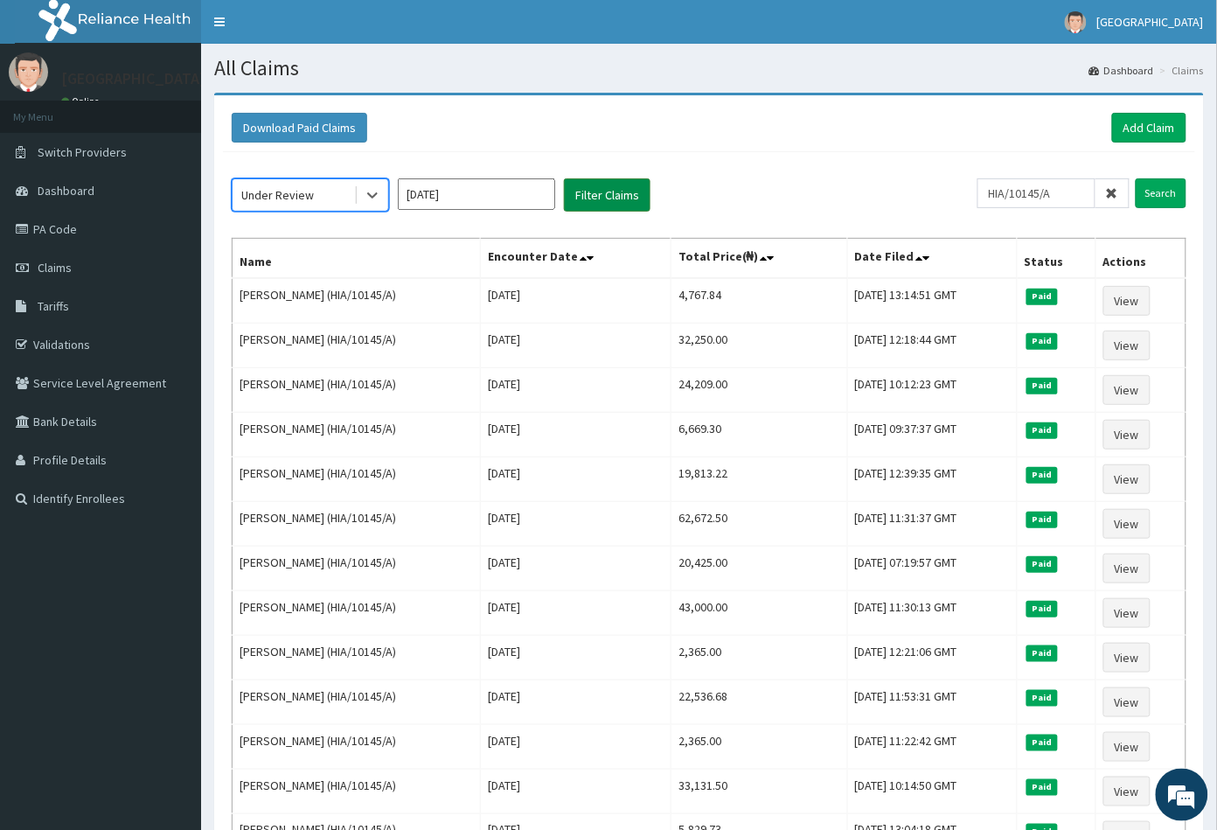
click at [583, 190] on button "Filter Claims" at bounding box center [607, 194] width 87 height 33
click at [309, 201] on div "Under Review" at bounding box center [277, 194] width 73 height 17
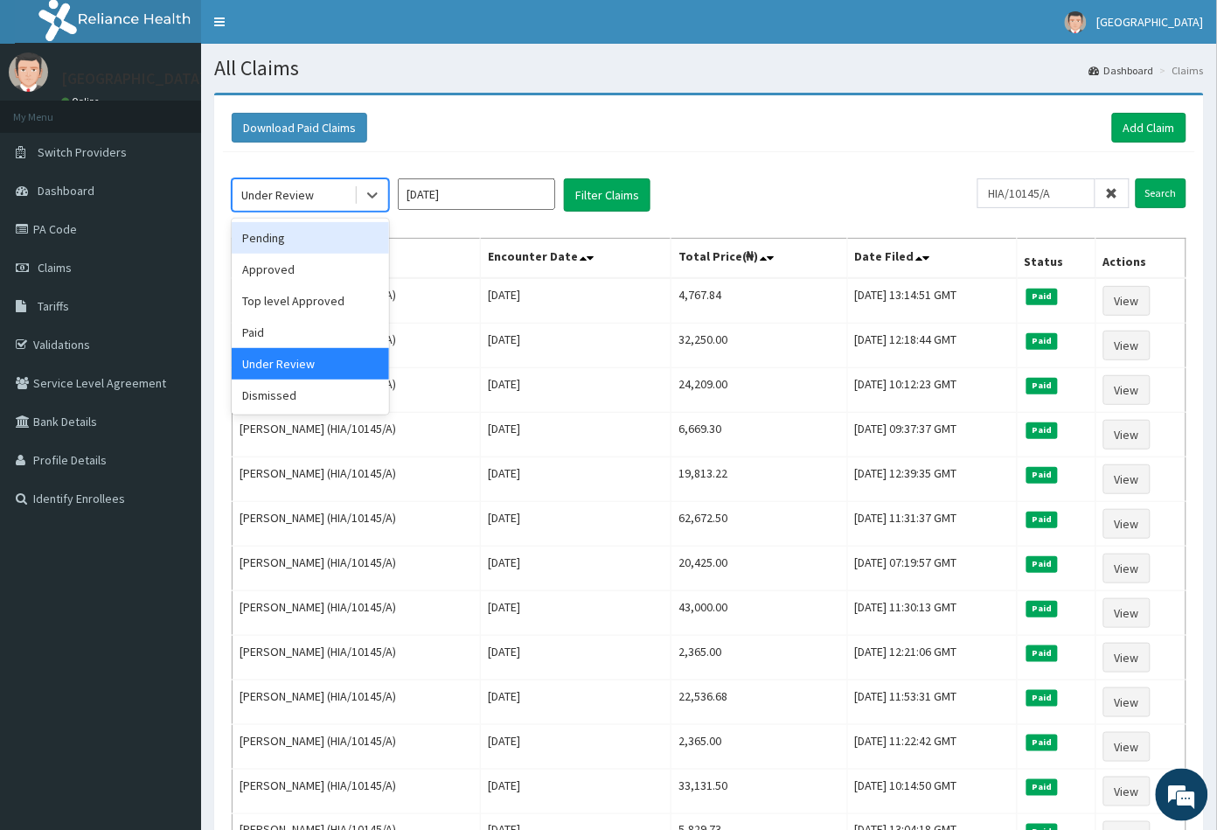
click at [302, 236] on div "Pending" at bounding box center [310, 237] width 157 height 31
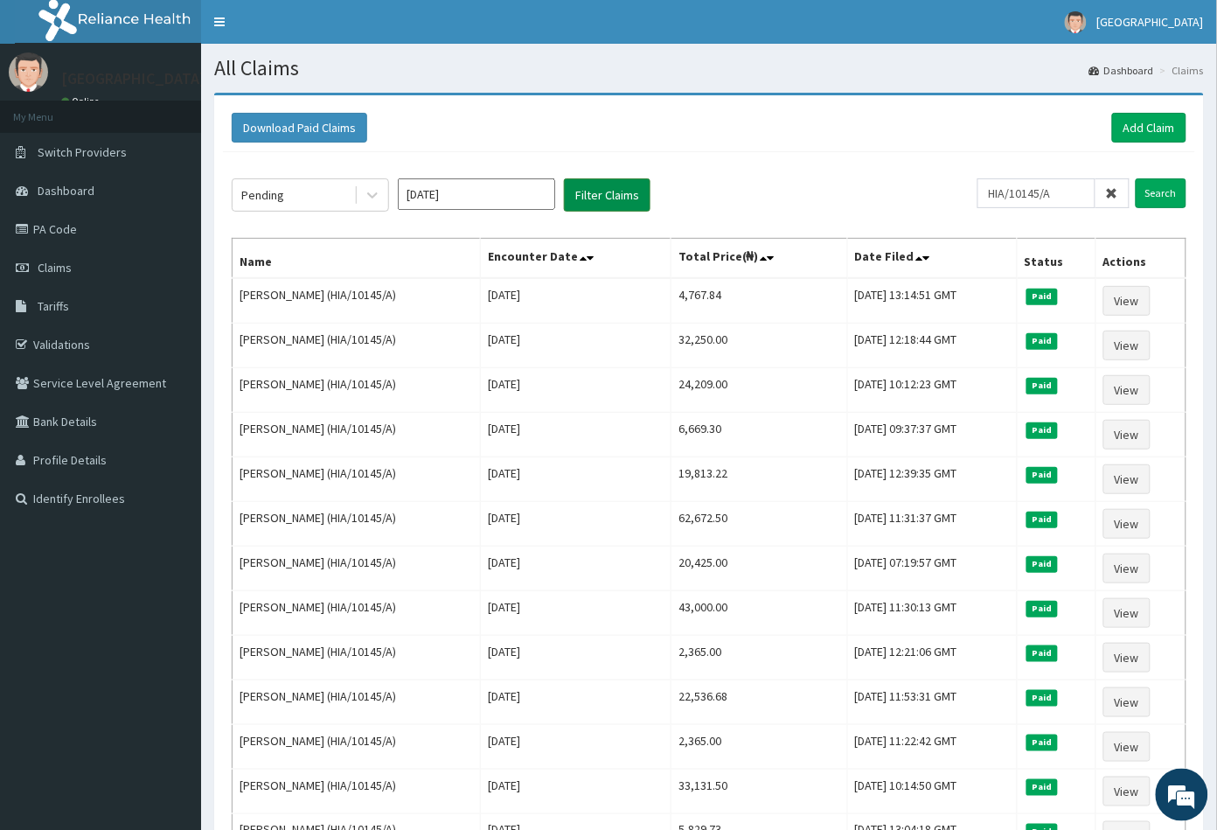
click at [606, 184] on button "Filter Claims" at bounding box center [607, 194] width 87 height 33
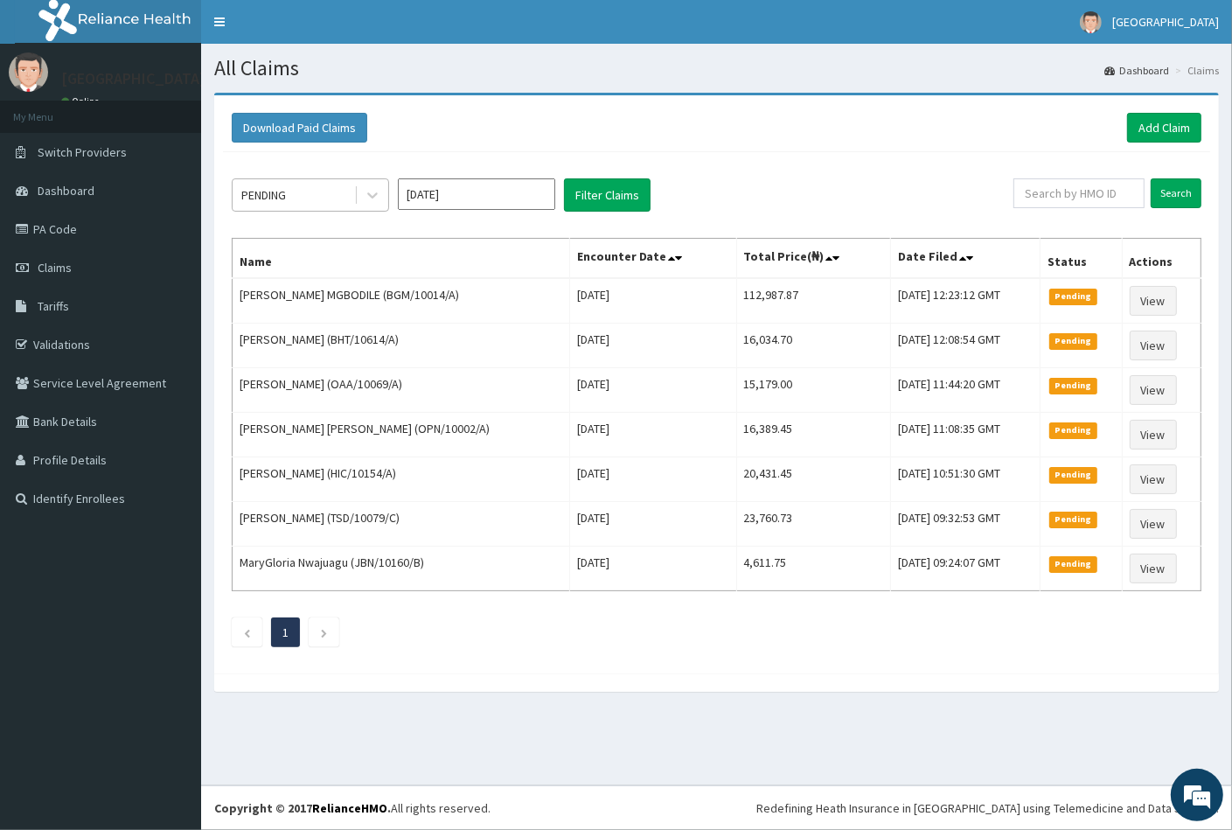
click at [303, 193] on div "PENDING" at bounding box center [294, 195] width 122 height 28
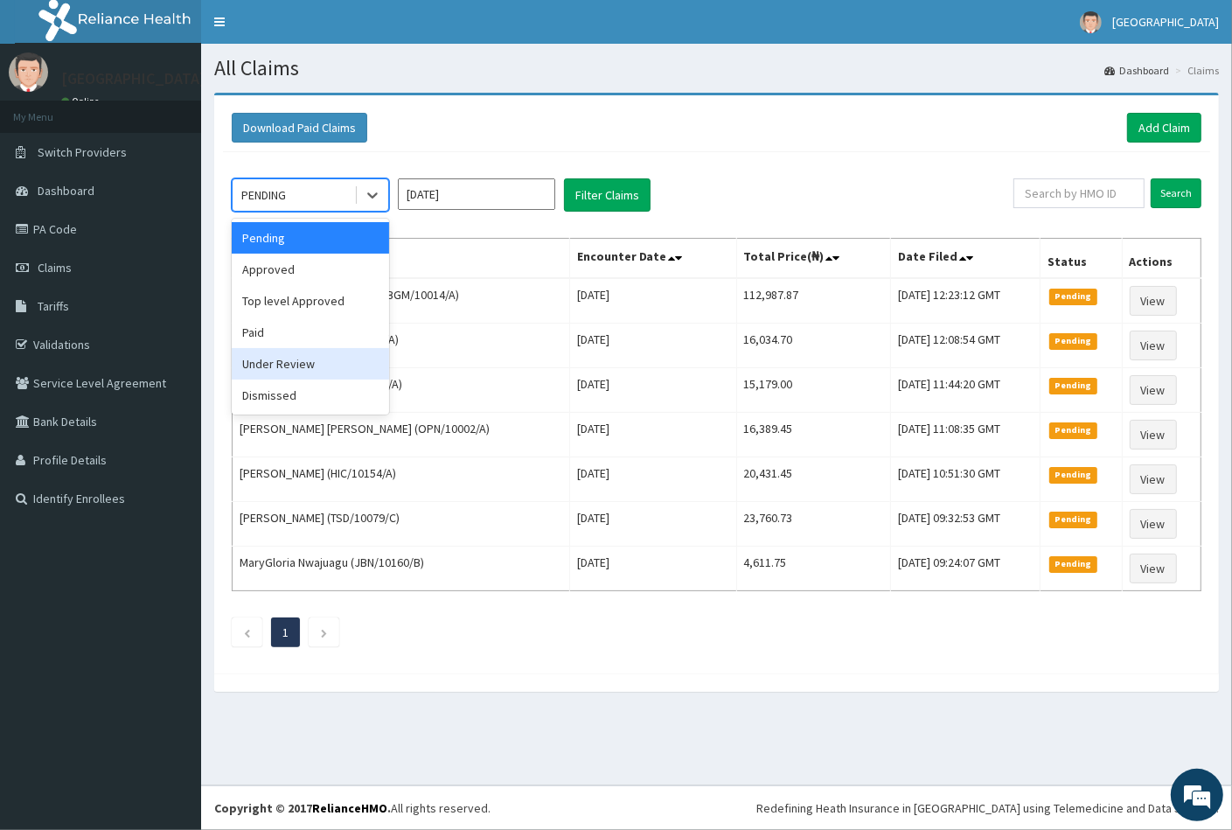
click at [279, 354] on div "Under Review" at bounding box center [310, 363] width 157 height 31
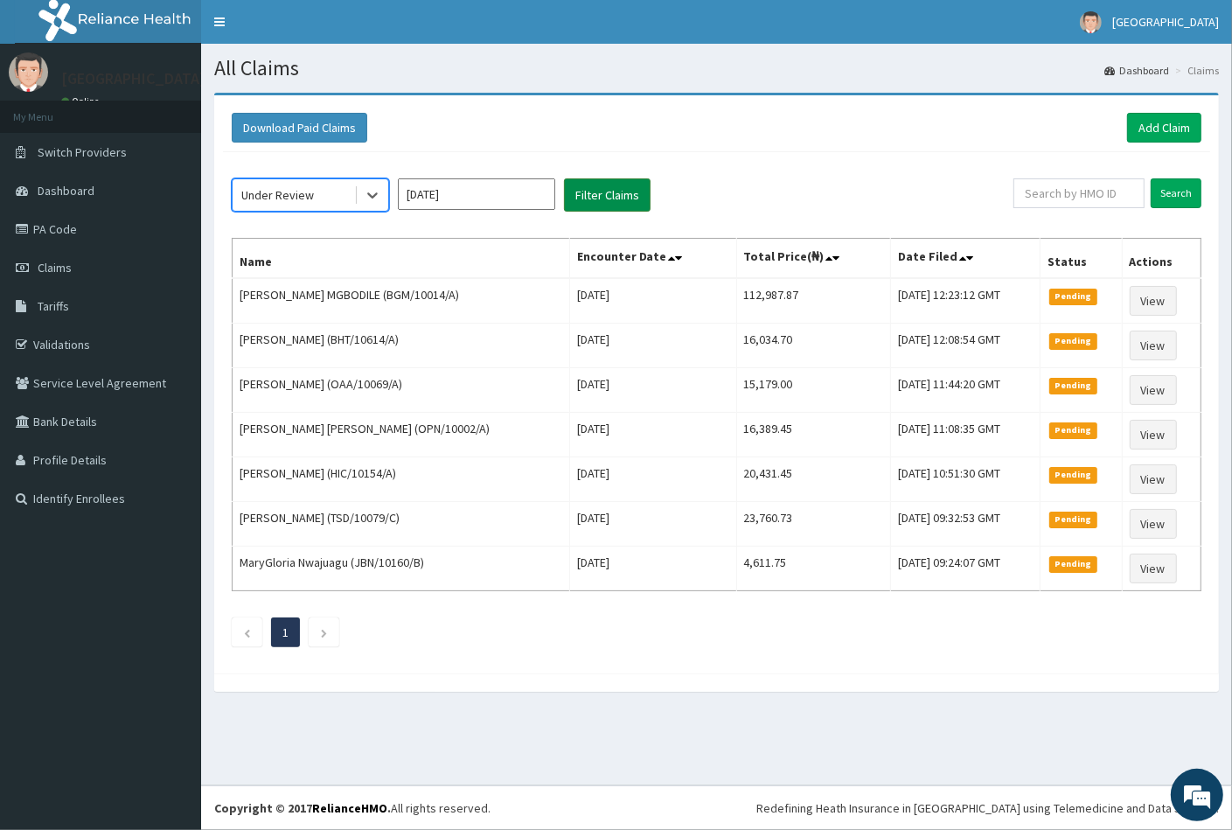
click at [591, 197] on button "Filter Claims" at bounding box center [607, 194] width 87 height 33
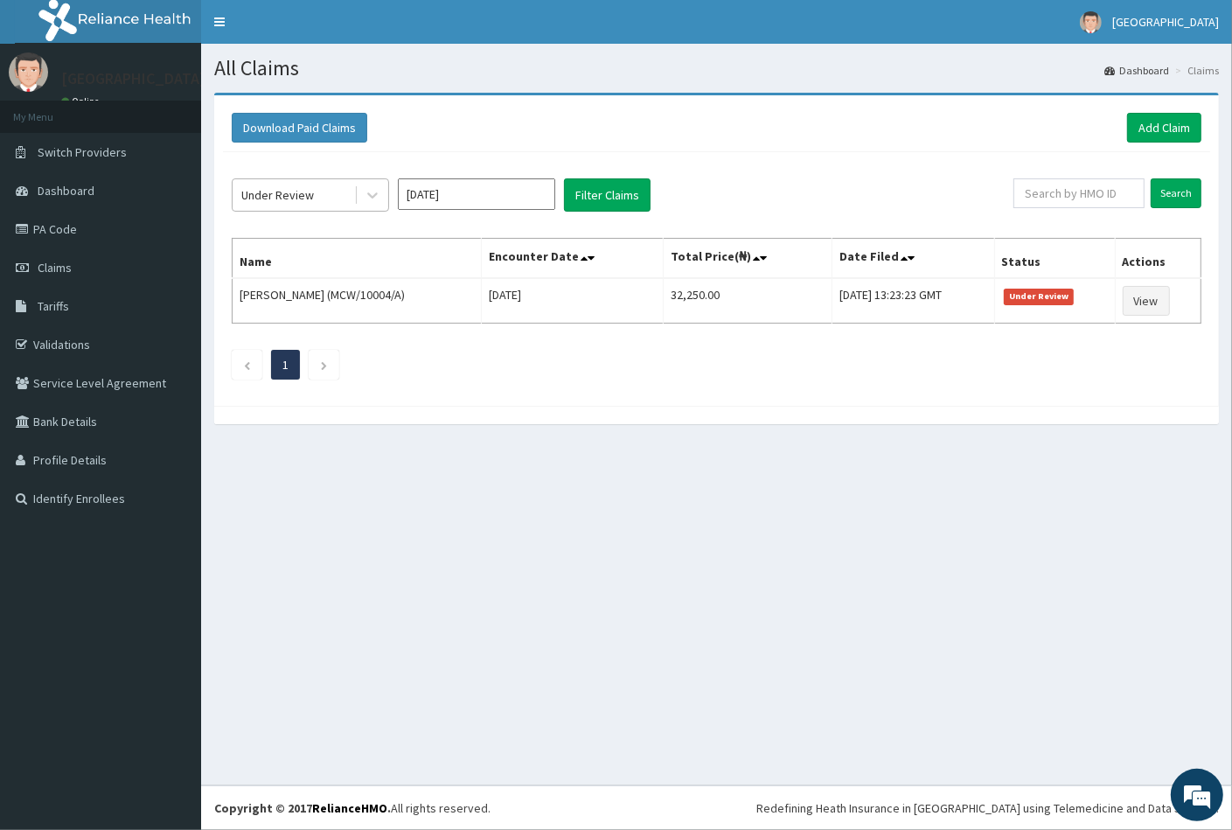
click at [310, 186] on div "Under Review" at bounding box center [277, 194] width 73 height 17
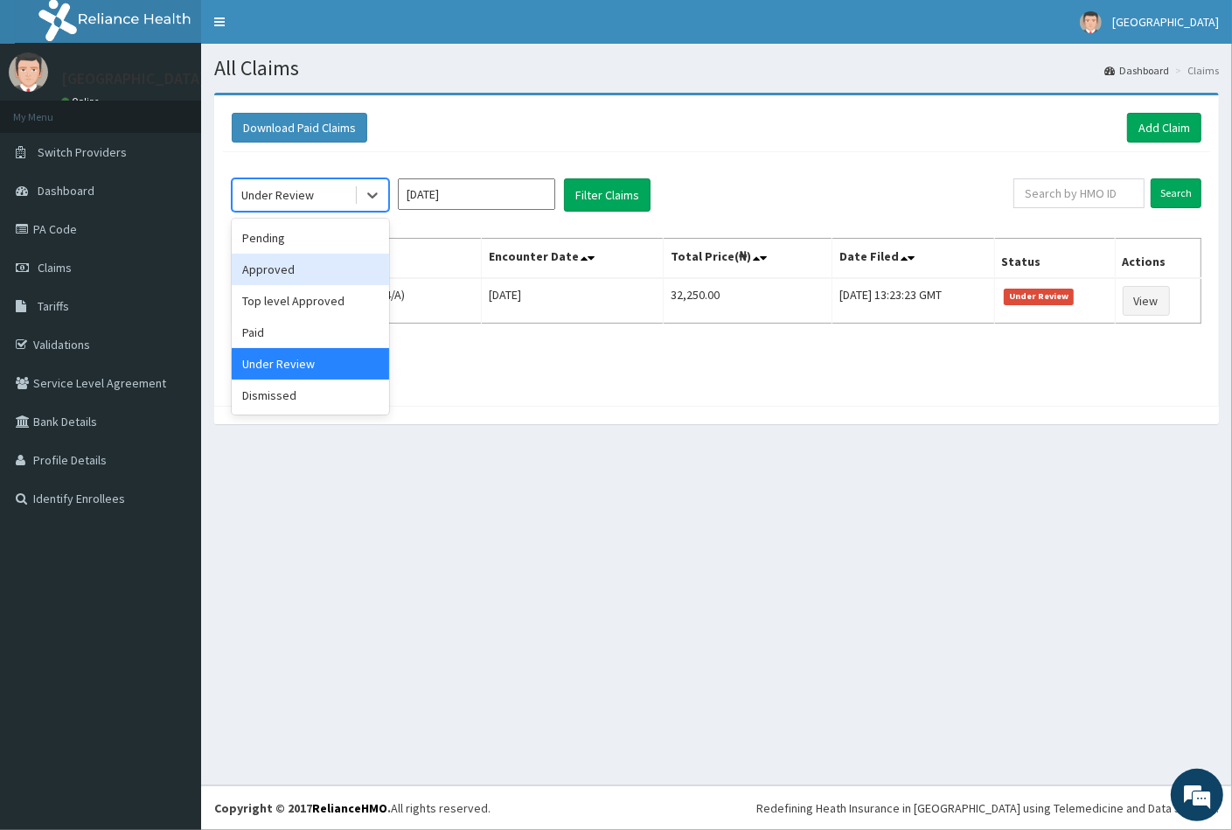
click at [294, 263] on div "Approved" at bounding box center [310, 269] width 157 height 31
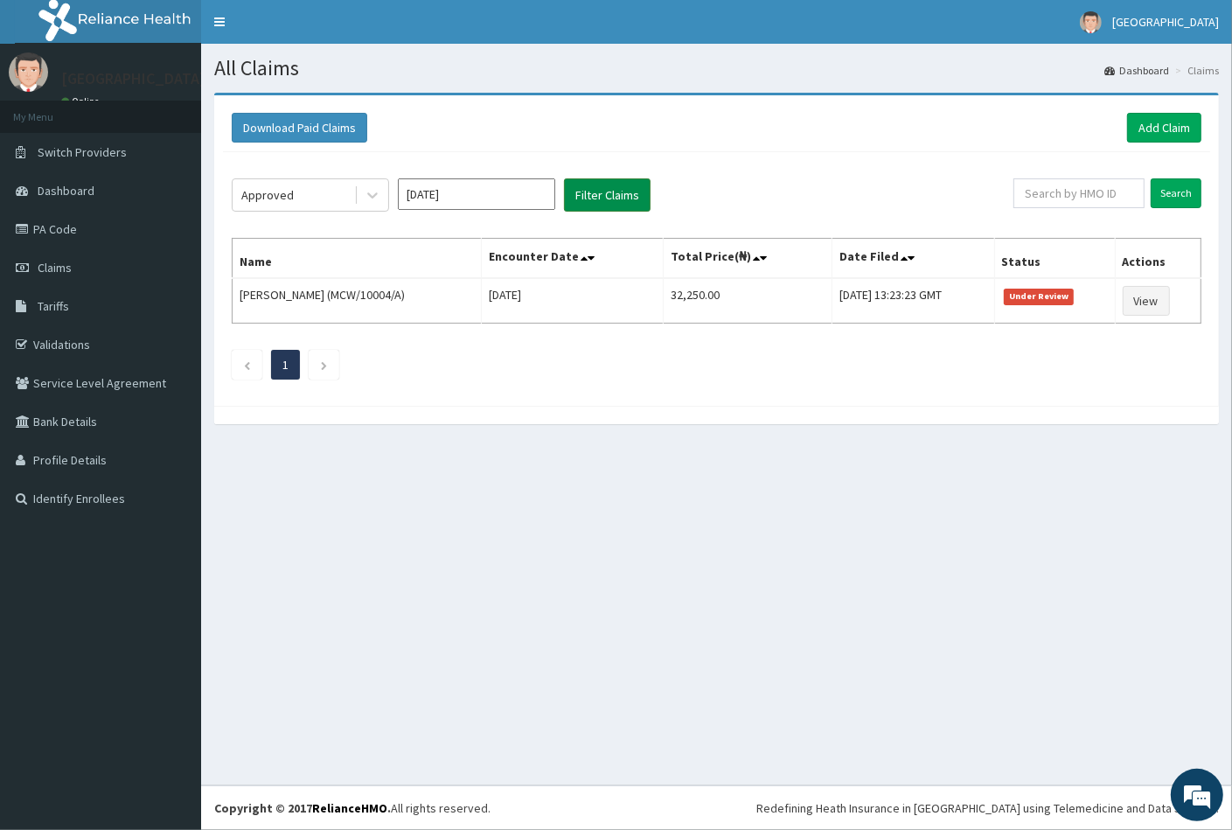
click at [603, 197] on button "Filter Claims" at bounding box center [607, 194] width 87 height 33
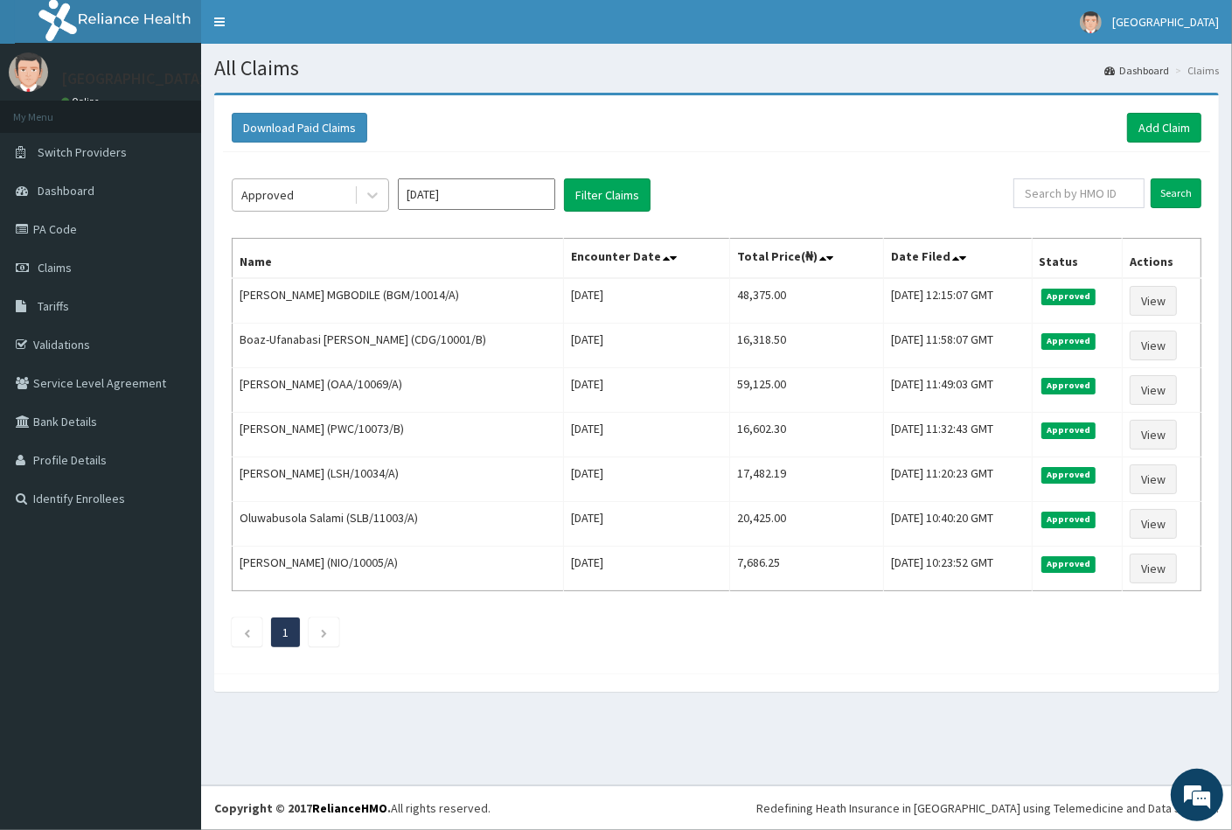
click at [300, 195] on div "Approved" at bounding box center [294, 195] width 122 height 28
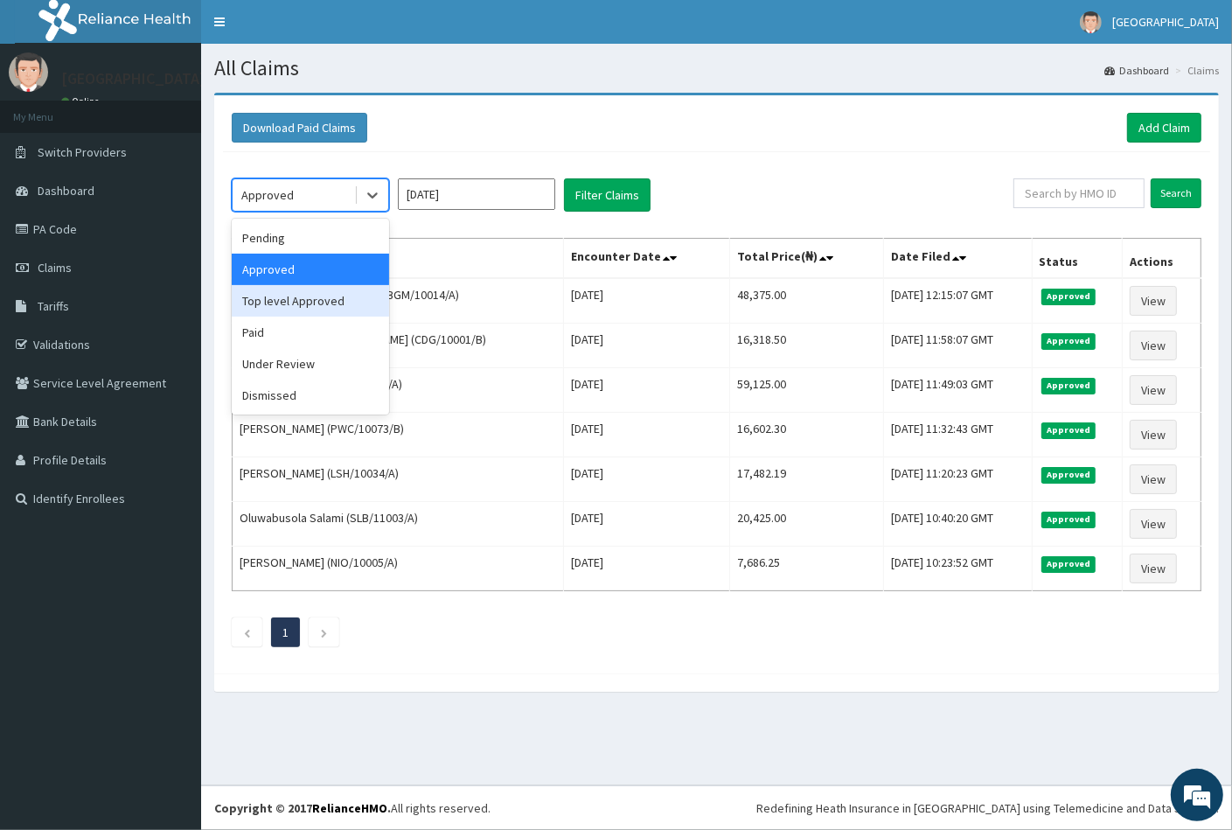
click at [287, 297] on div "Top level Approved" at bounding box center [310, 300] width 157 height 31
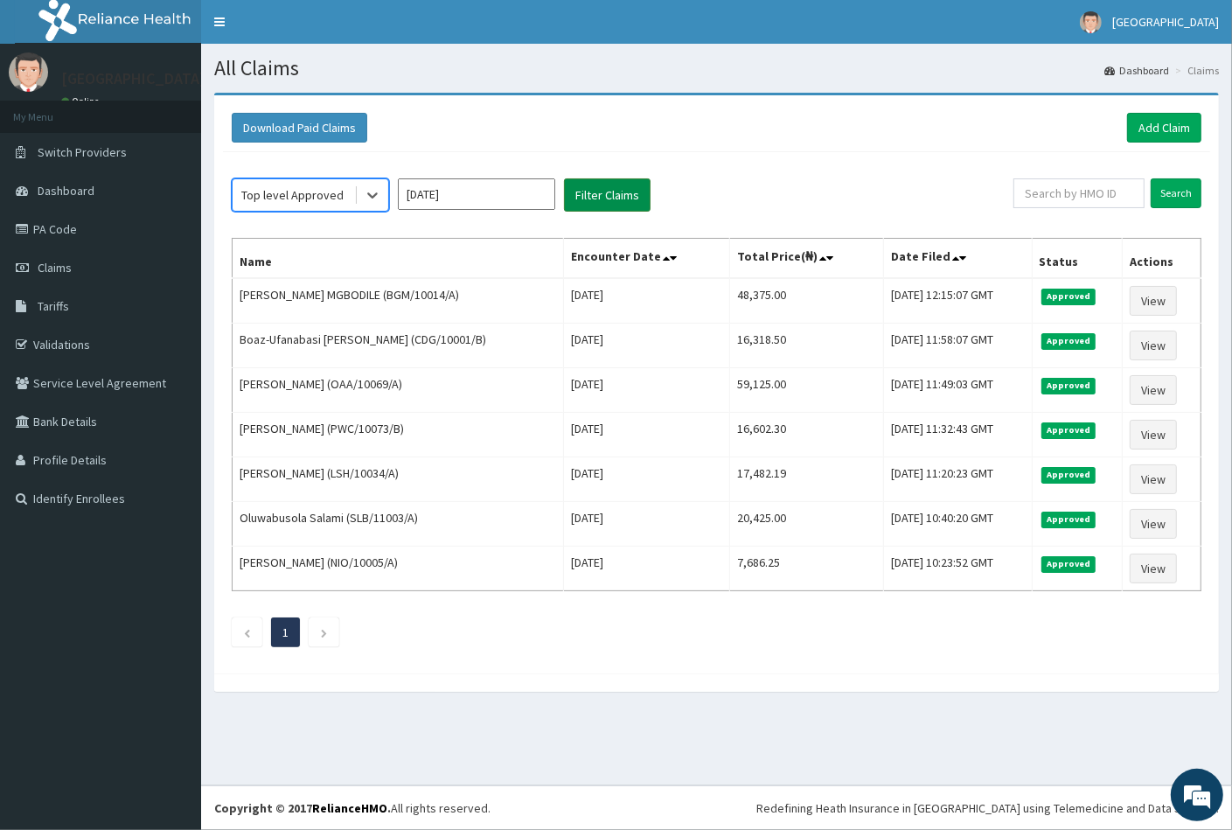
click at [588, 196] on button "Filter Claims" at bounding box center [607, 194] width 87 height 33
click at [1158, 124] on link "Add Claim" at bounding box center [1164, 128] width 74 height 30
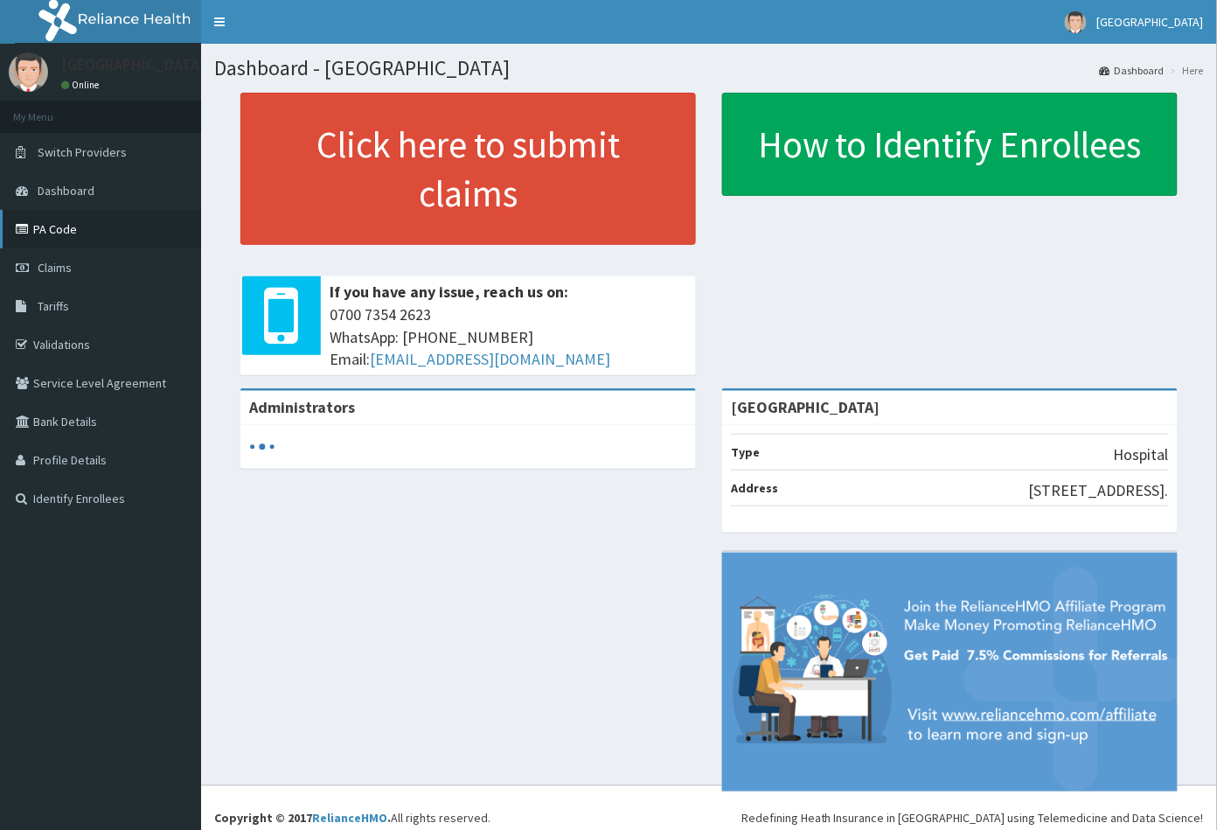
click at [67, 231] on link "PA Code" at bounding box center [100, 229] width 201 height 38
click at [70, 268] on span "Claims" at bounding box center [55, 268] width 34 height 16
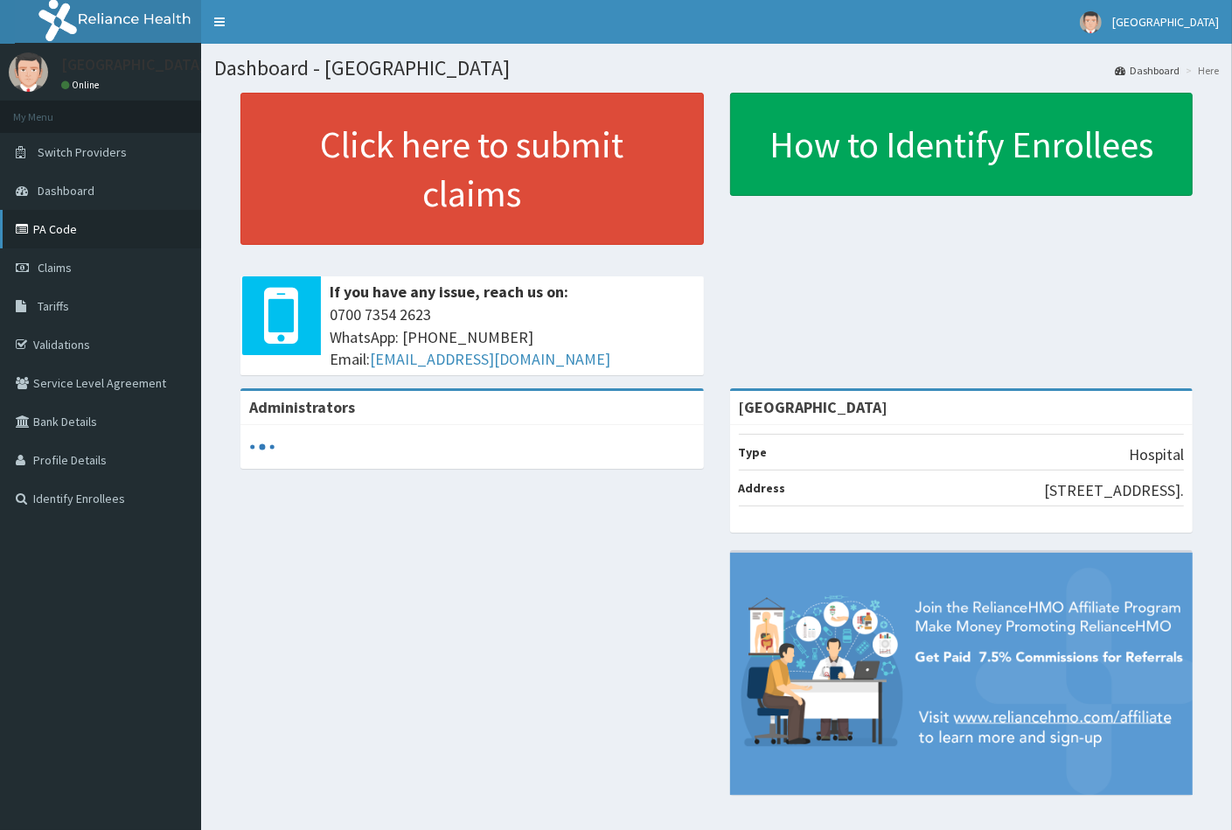
click at [59, 235] on link "PA Code" at bounding box center [100, 229] width 201 height 38
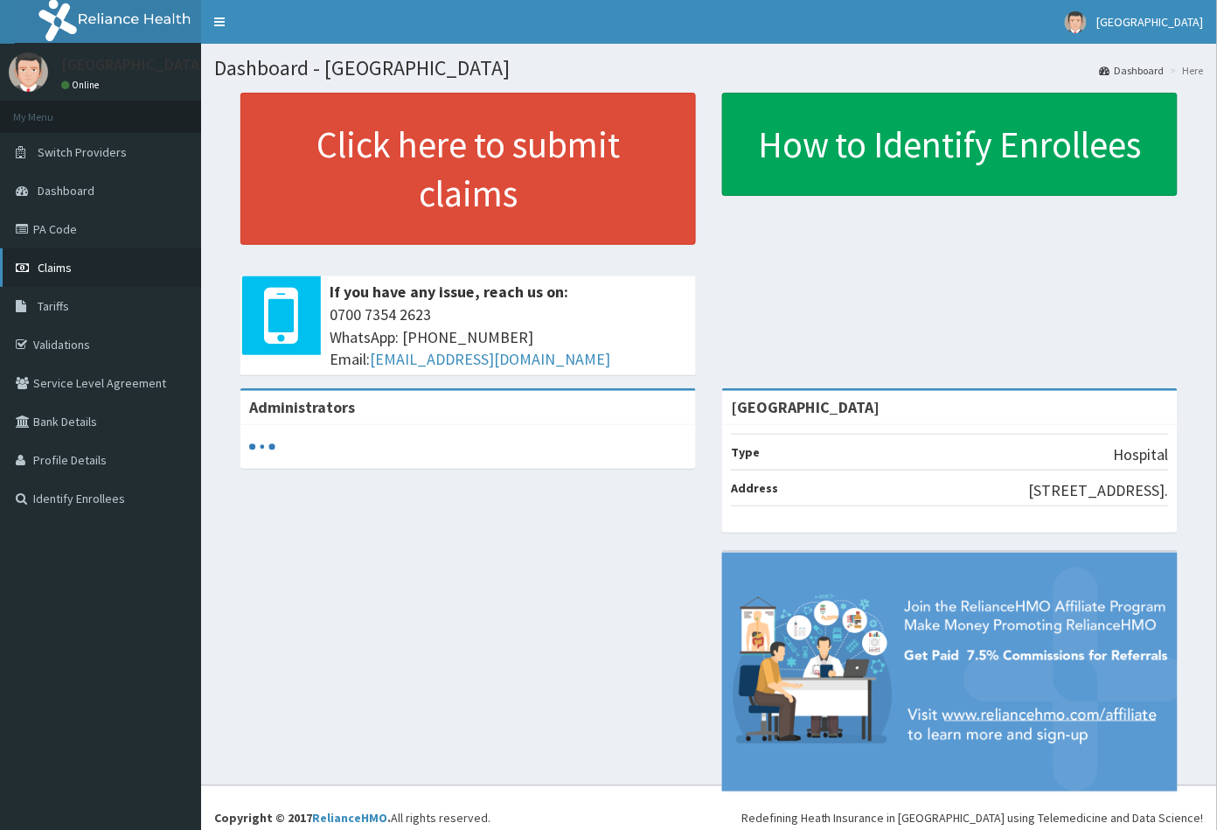
click at [48, 267] on span "Claims" at bounding box center [55, 268] width 34 height 16
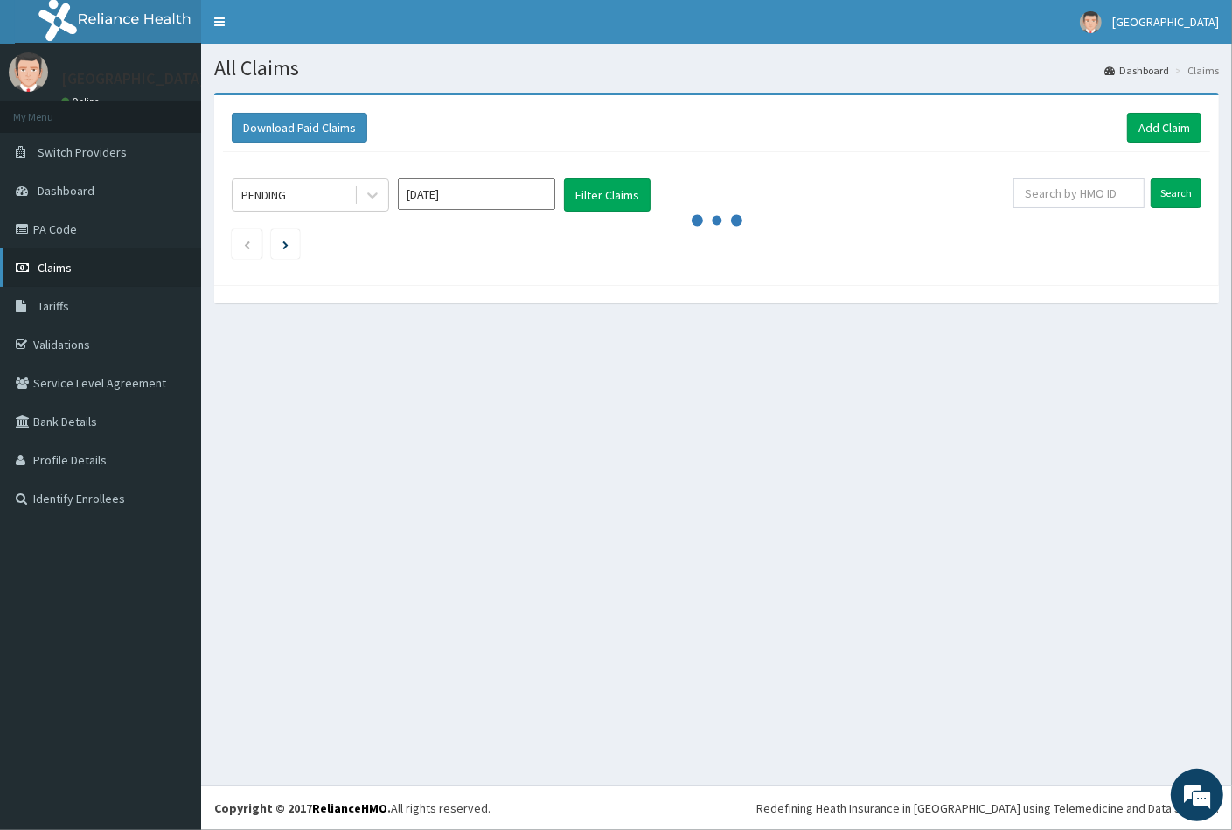
click at [72, 268] on link "Claims" at bounding box center [100, 267] width 201 height 38
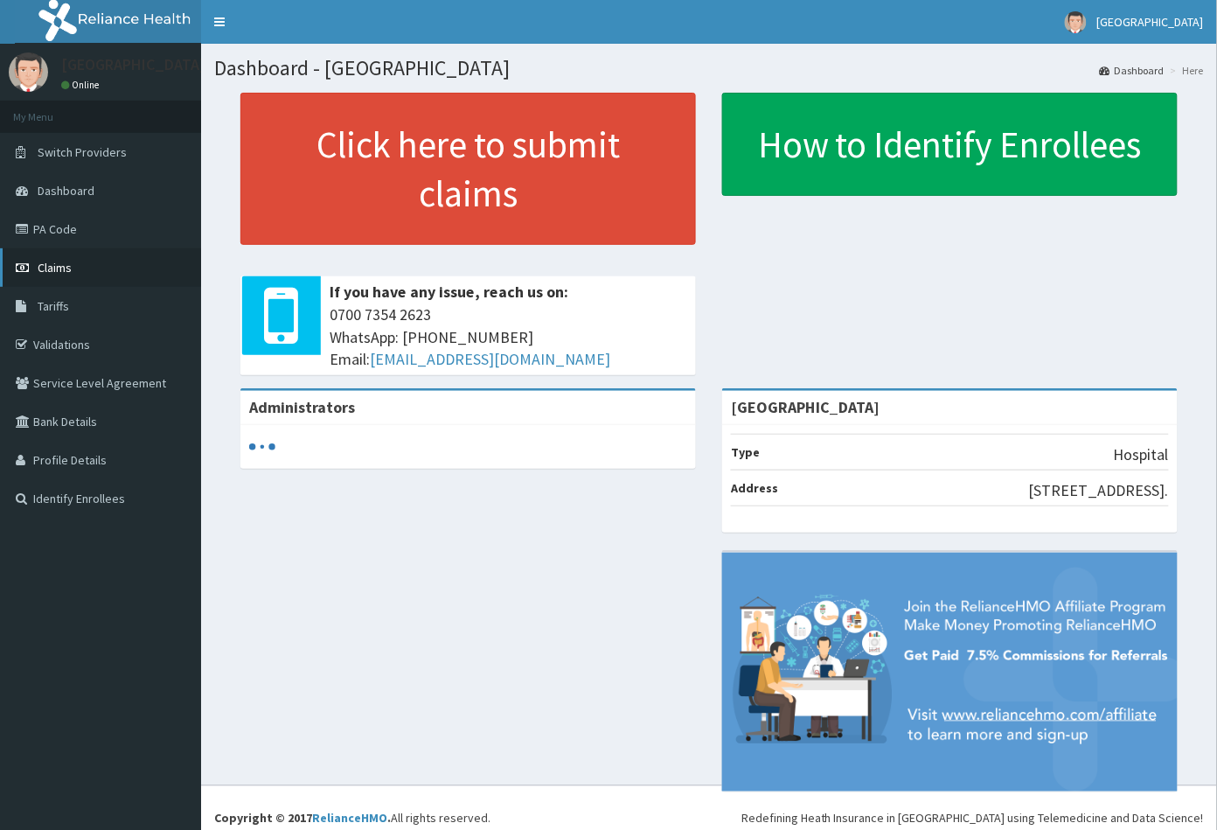
click at [59, 260] on span "Claims" at bounding box center [55, 268] width 34 height 16
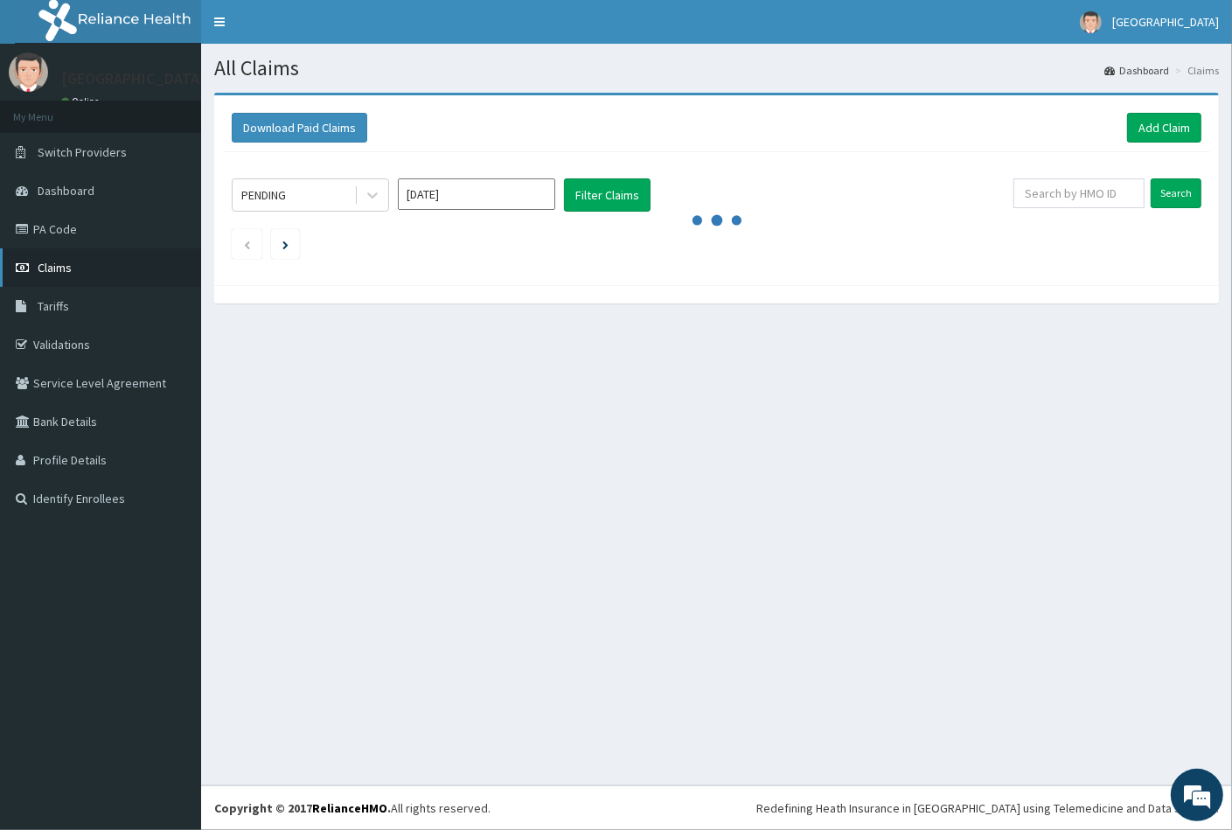
click at [48, 267] on span "Claims" at bounding box center [55, 268] width 34 height 16
click at [1230, 421] on div "All Claims Dashboard Claims Download Paid Claims Add Claim × Note you can only …" at bounding box center [716, 414] width 1031 height 741
click at [55, 267] on span "Claims" at bounding box center [55, 268] width 34 height 16
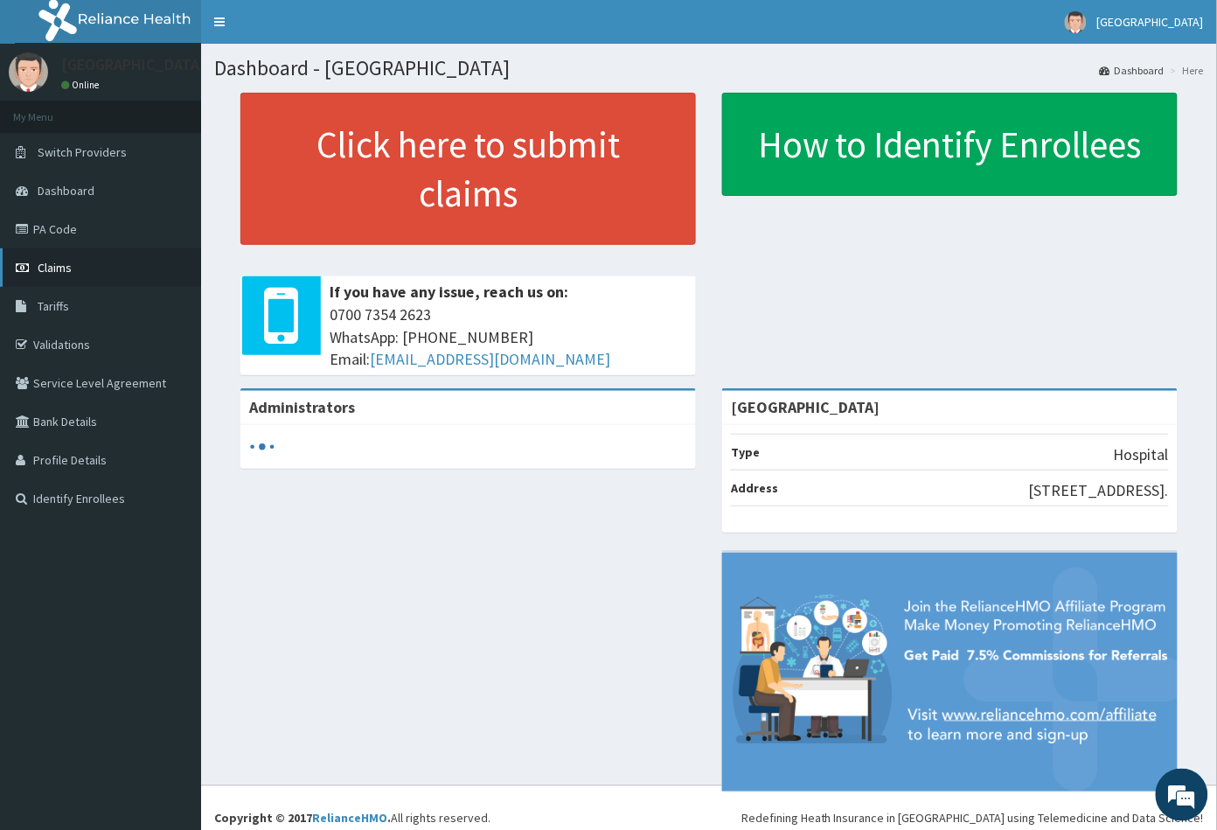
click at [101, 259] on link "Claims" at bounding box center [100, 267] width 201 height 38
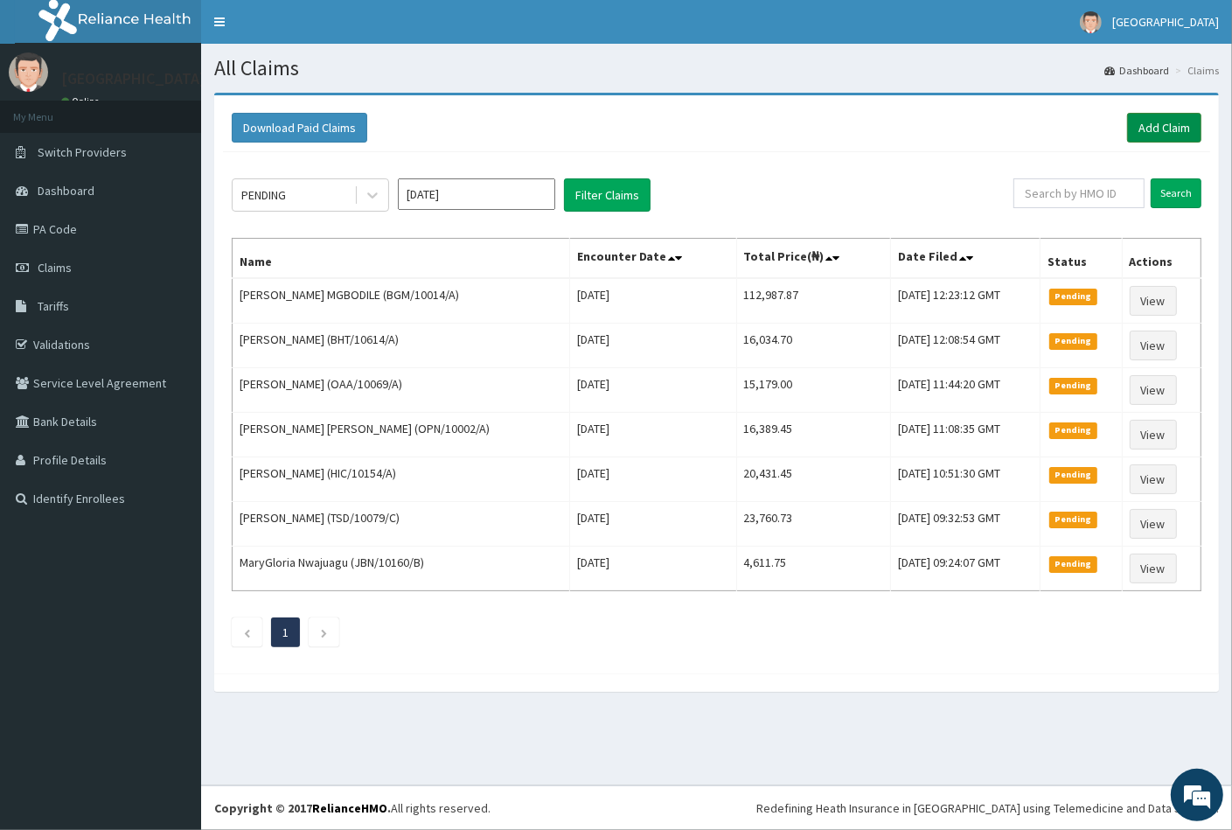
click at [1159, 123] on link "Add Claim" at bounding box center [1164, 128] width 74 height 30
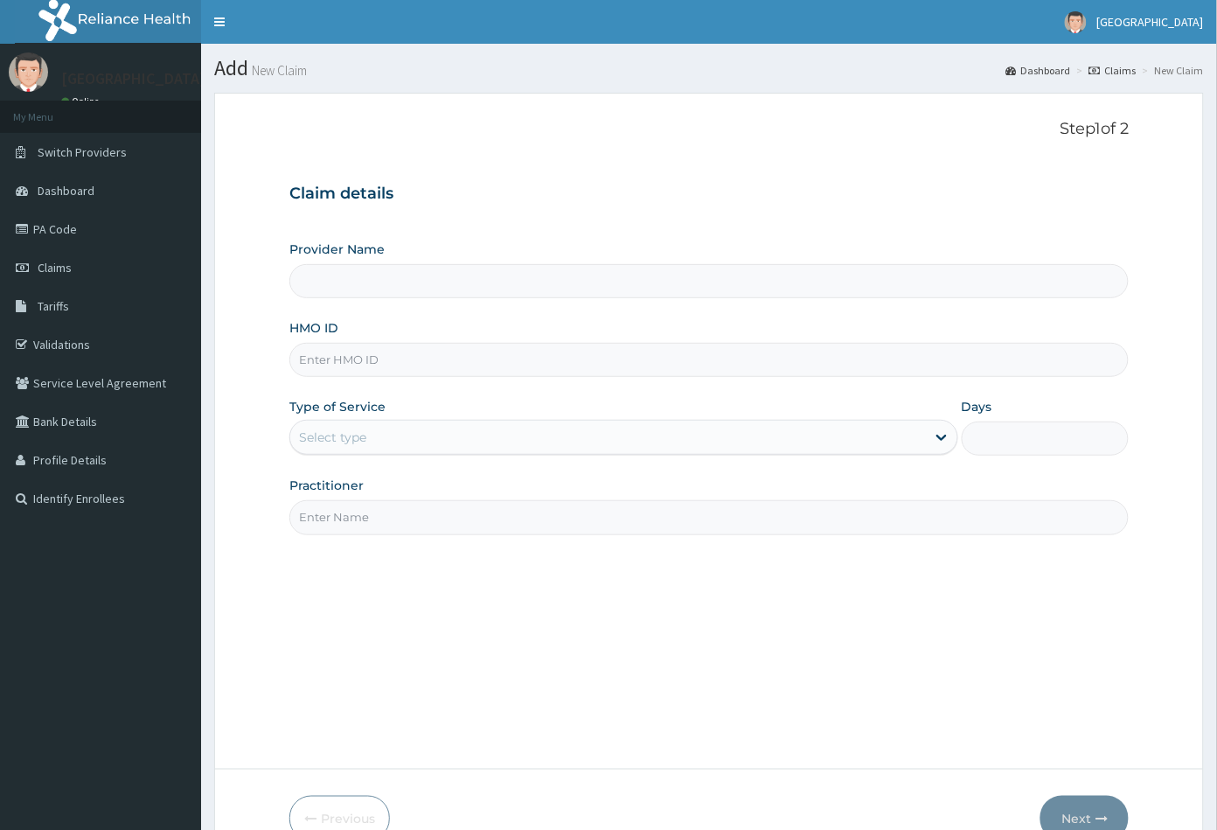
type input "[GEOGRAPHIC_DATA]"
click at [335, 361] on input "HMO ID" at bounding box center [709, 360] width 840 height 34
paste input "HIA/10145/A"
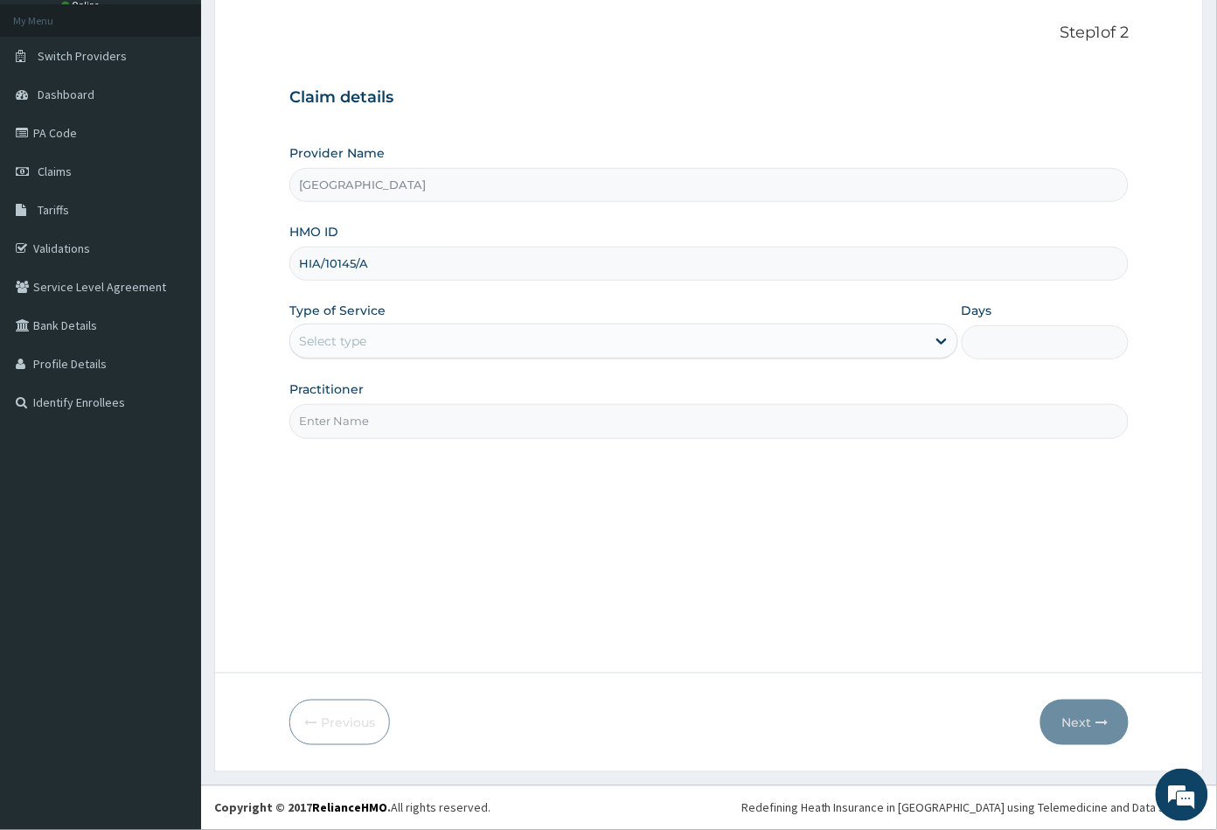
type input "HIA/10145/A"
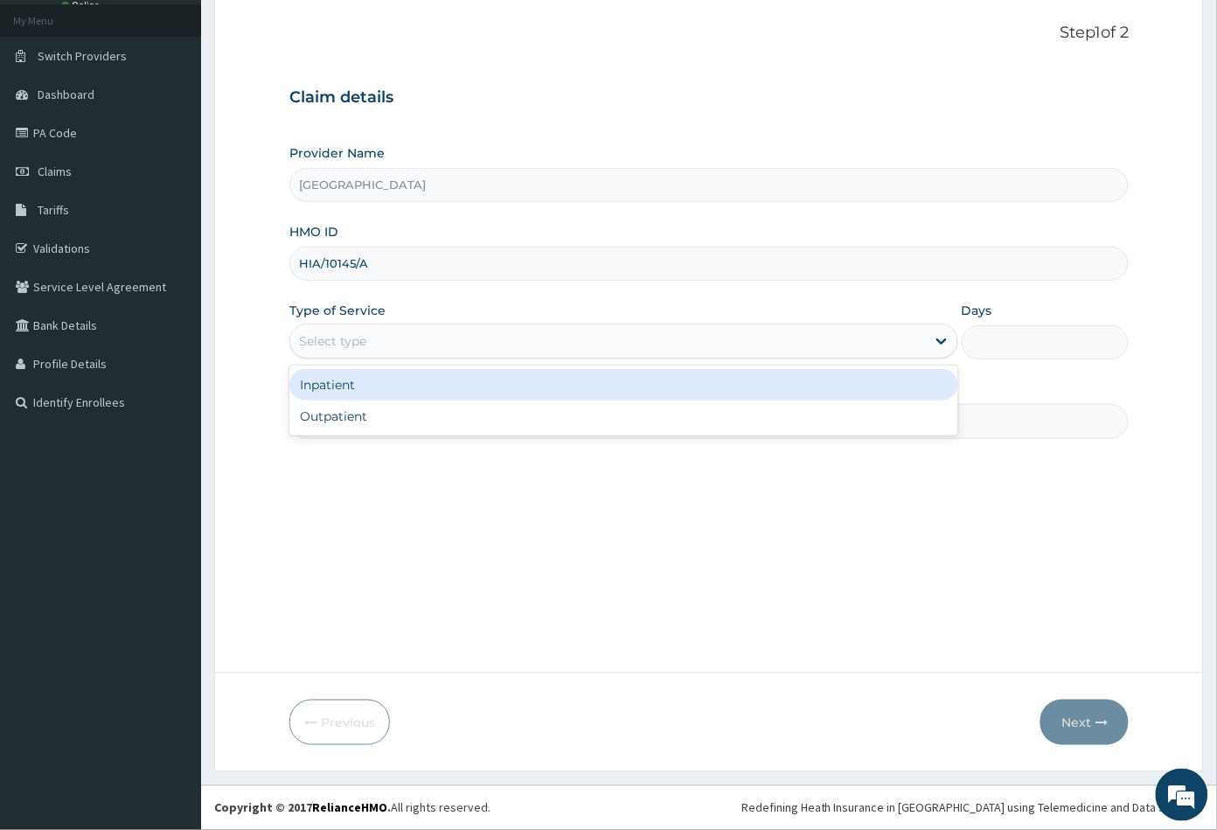
click at [372, 358] on div "Select type" at bounding box center [623, 340] width 669 height 35
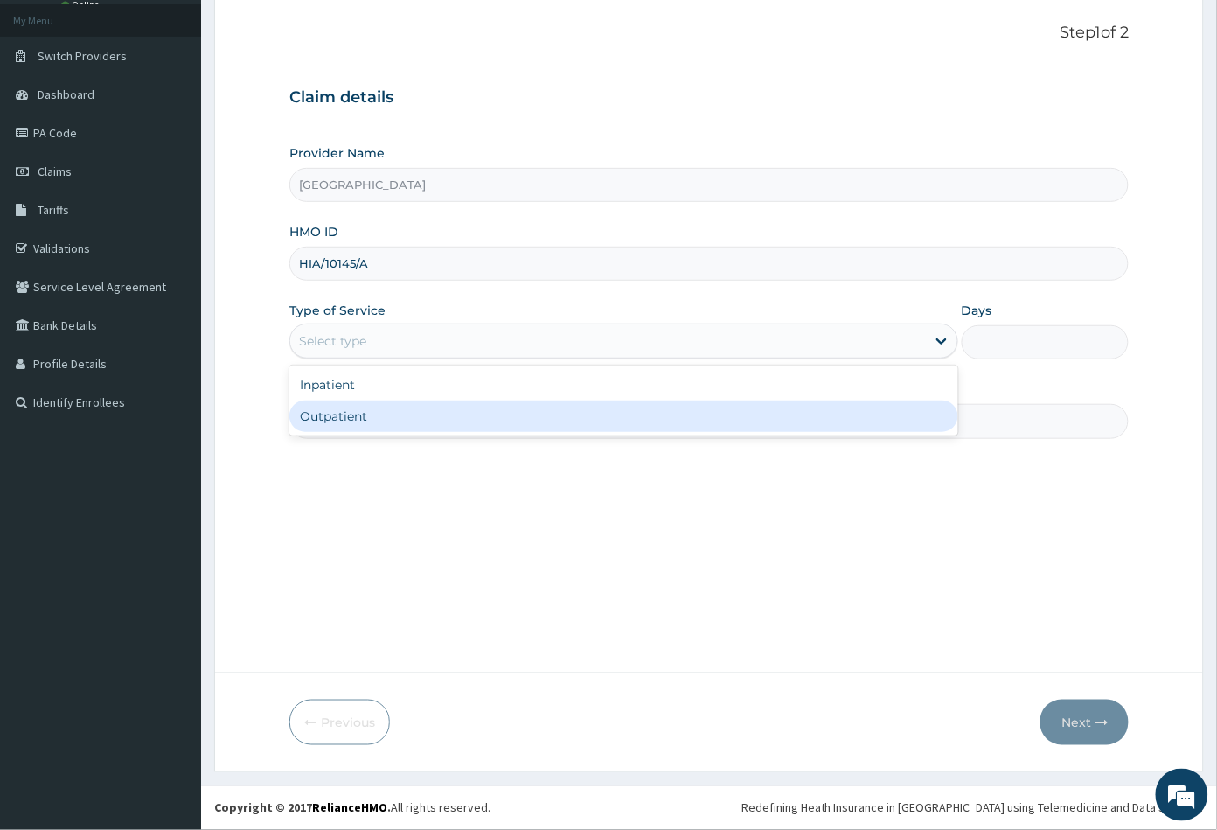
click at [366, 421] on div "Outpatient" at bounding box center [623, 415] width 669 height 31
type input "1"
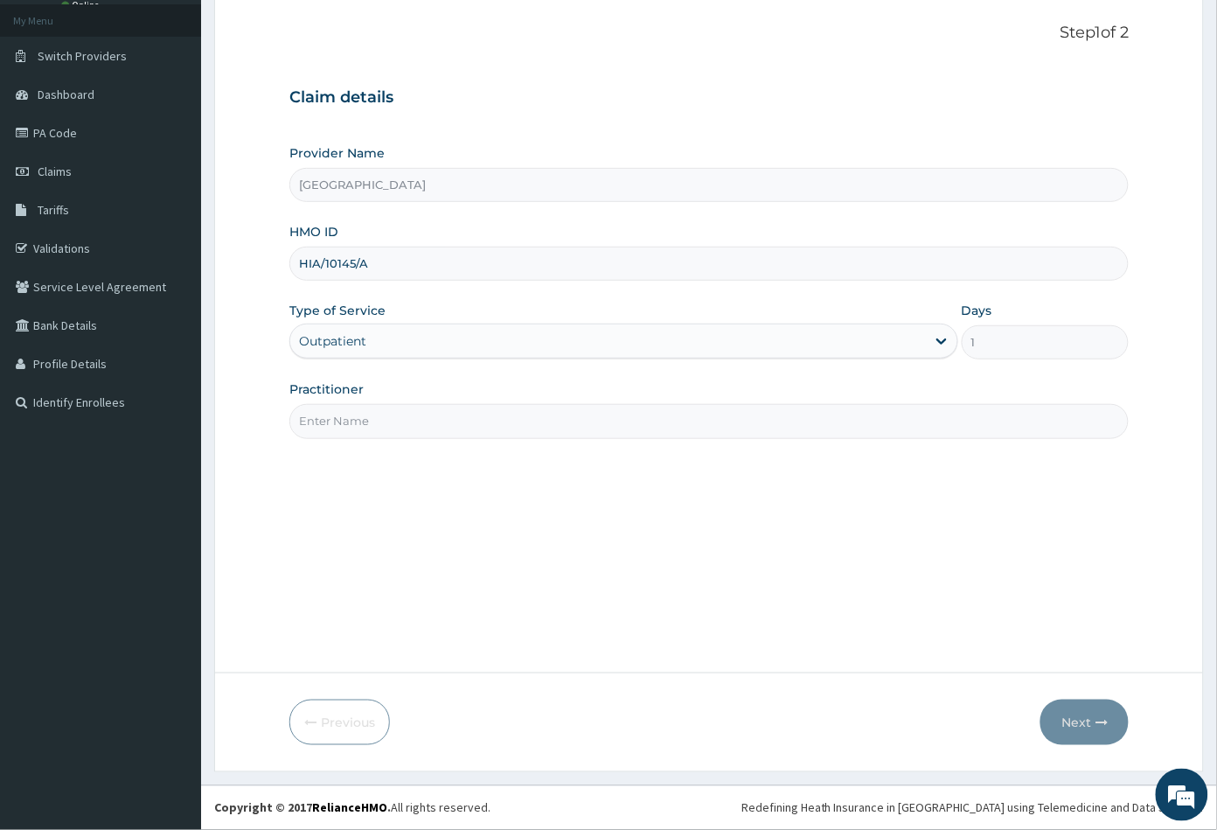
click at [366, 421] on input "Practitioner" at bounding box center [709, 421] width 840 height 34
type input "CON"
click at [1074, 715] on button "Next" at bounding box center [1084, 721] width 88 height 45
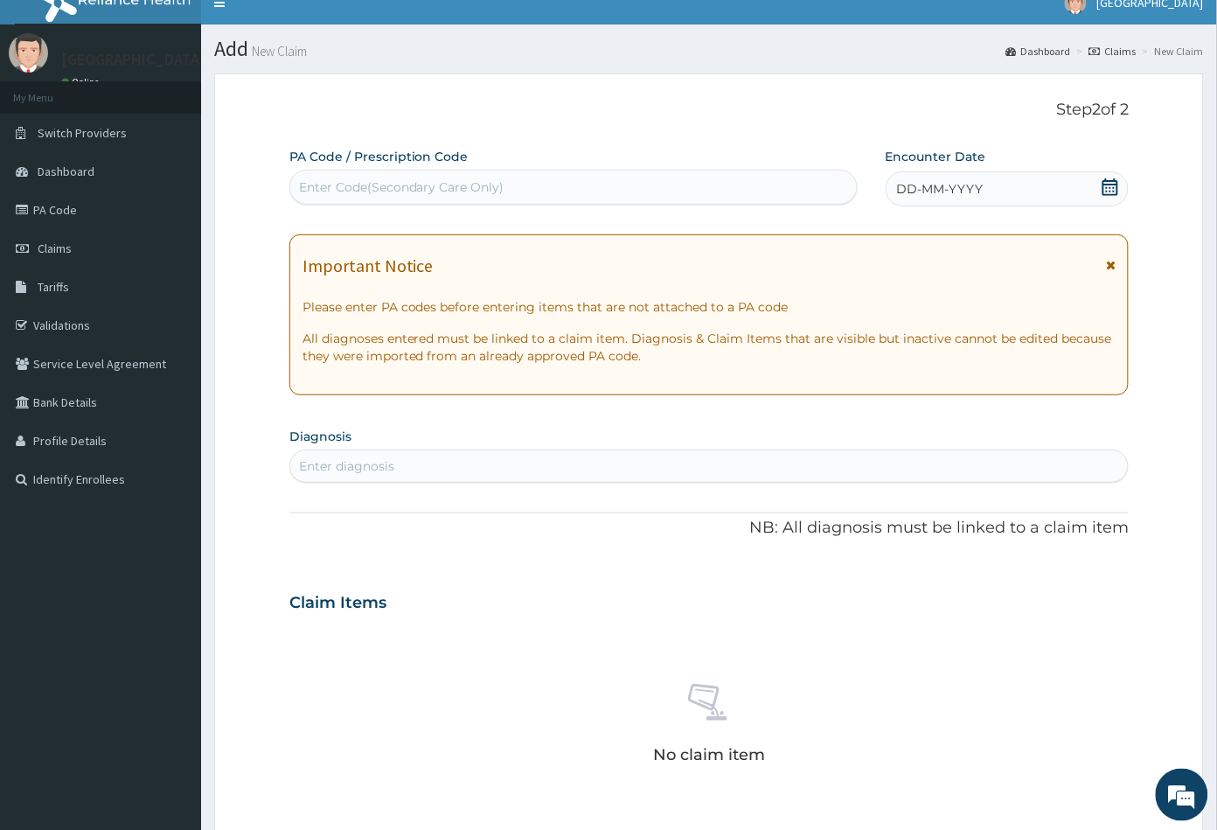
scroll to position [0, 0]
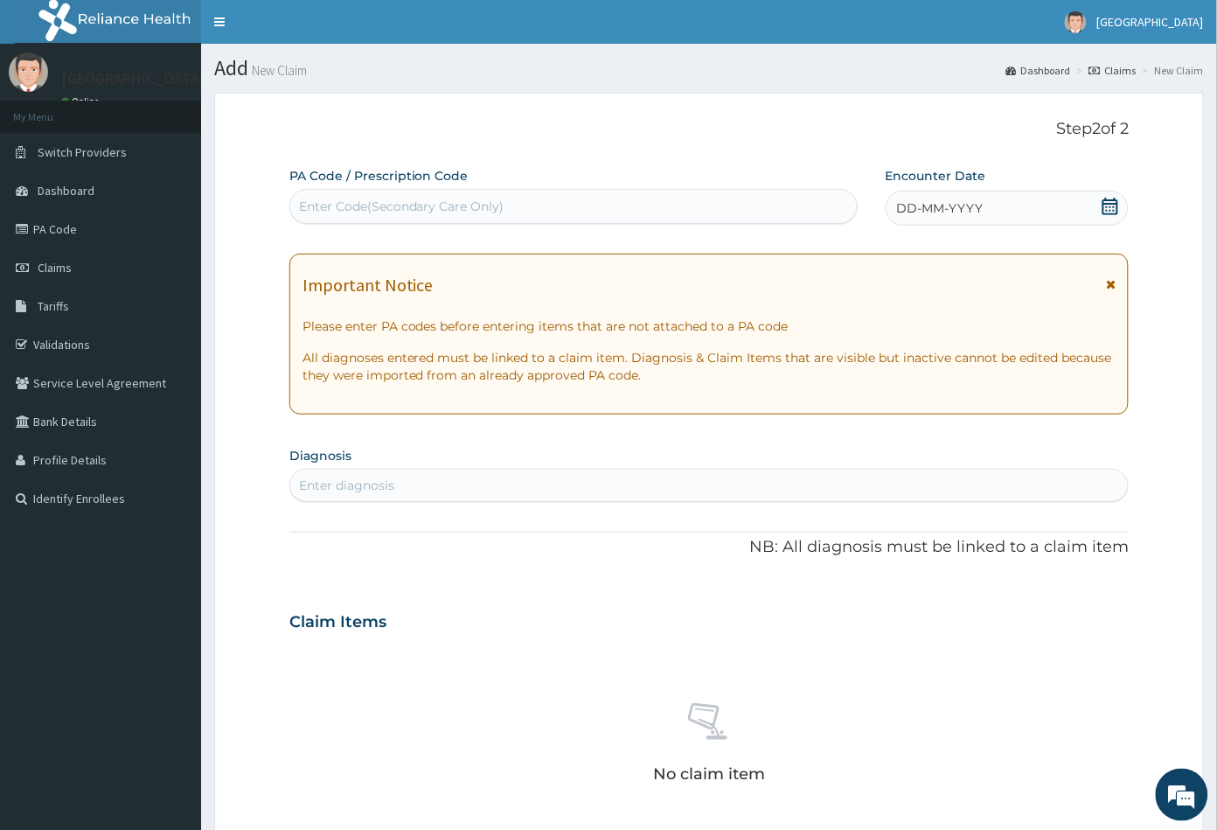
click at [439, 207] on div "Enter Code(Secondary Care Only)" at bounding box center [401, 206] width 205 height 17
paste input "PA/155D53"
type input "PA/155D53"
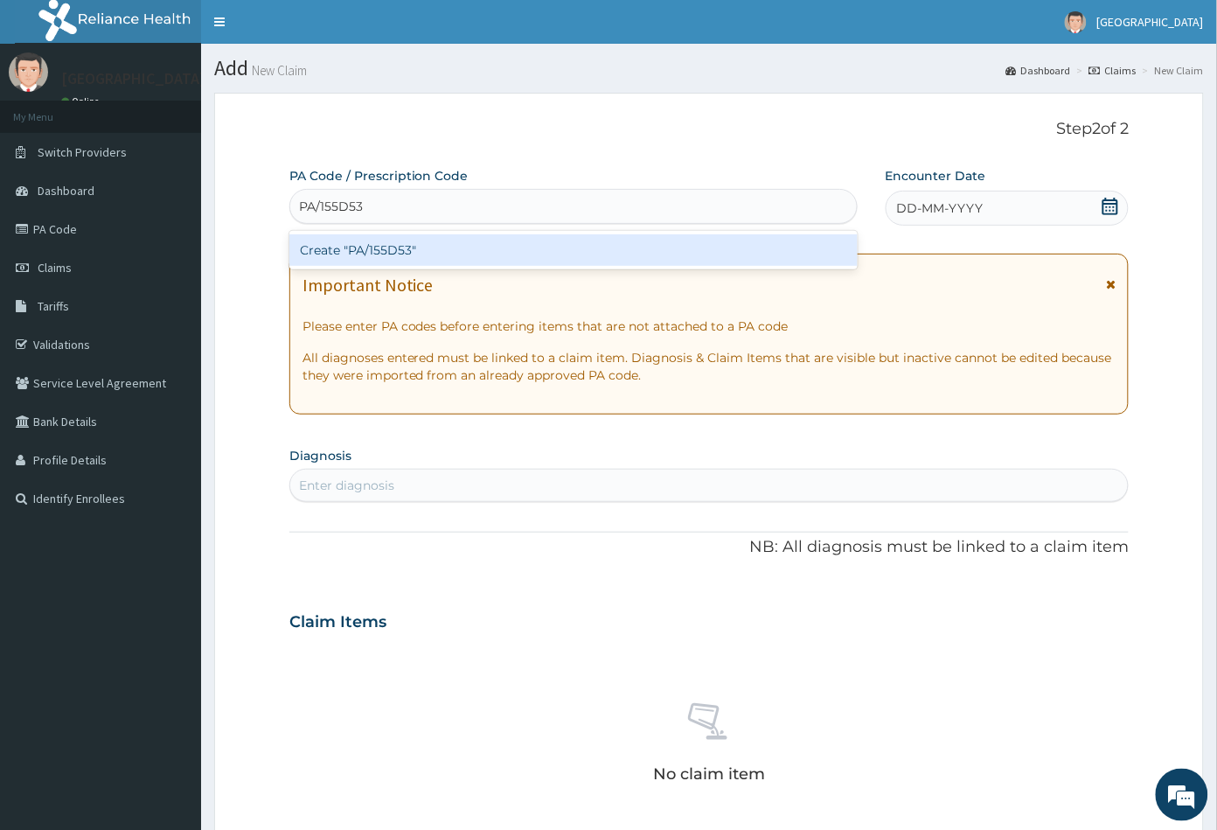
click at [434, 245] on div "Create "PA/155D53"" at bounding box center [573, 249] width 568 height 31
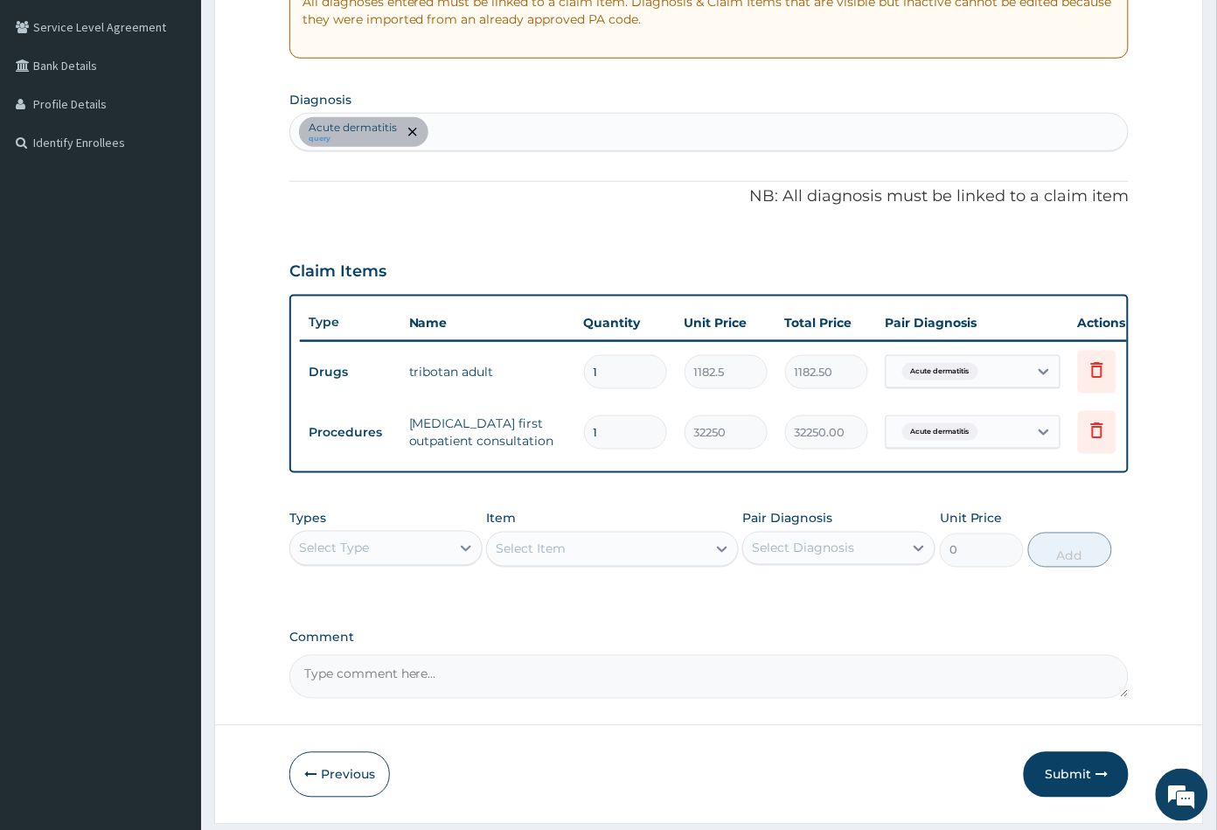
scroll to position [388, 0]
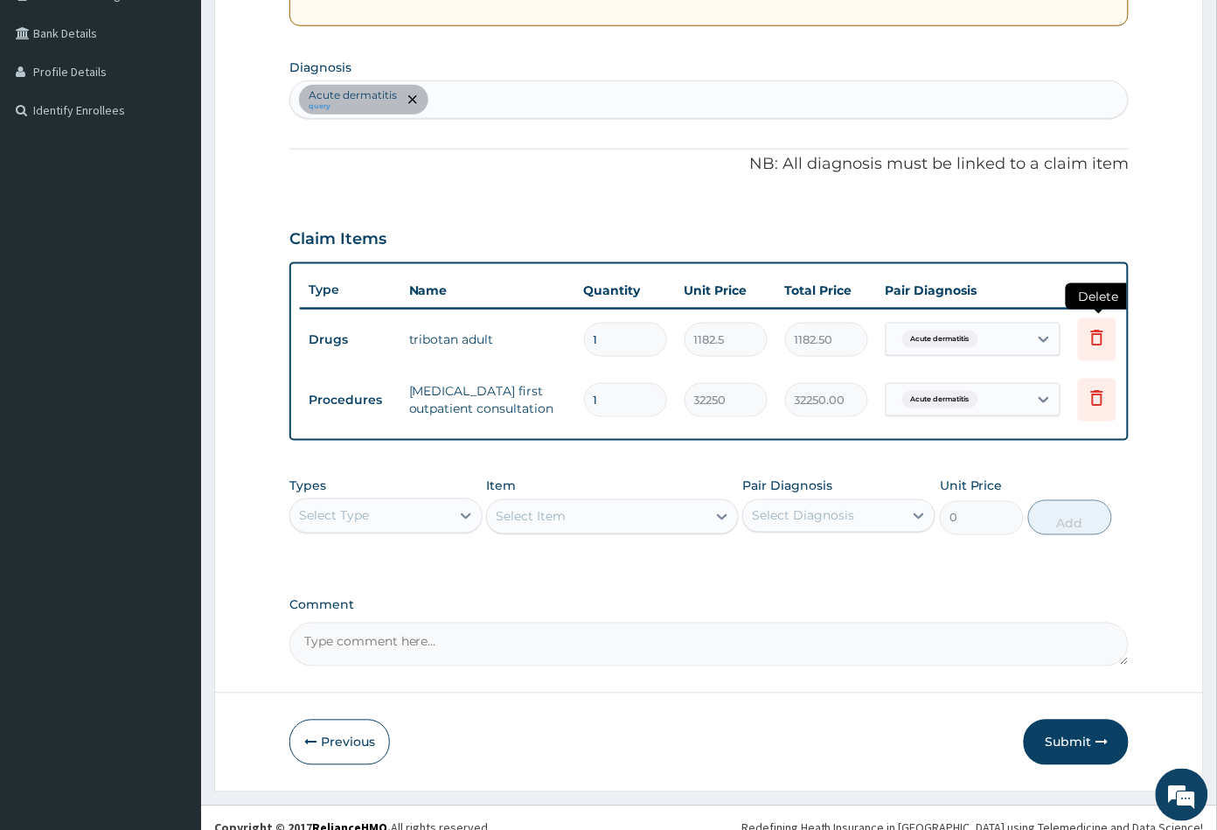
click at [1097, 334] on icon at bounding box center [1097, 337] width 21 height 21
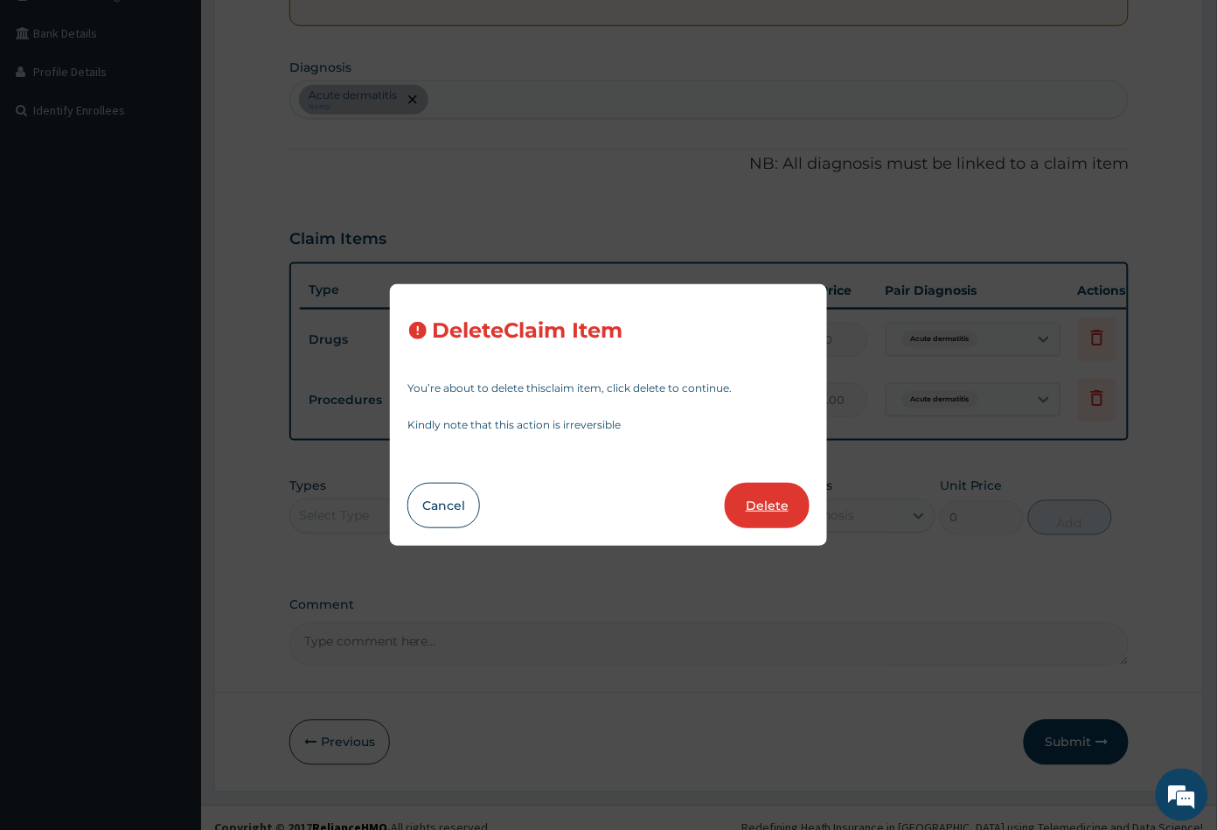
click at [754, 499] on button "Delete" at bounding box center [767, 505] width 85 height 45
type input "32250"
type input "32250.00"
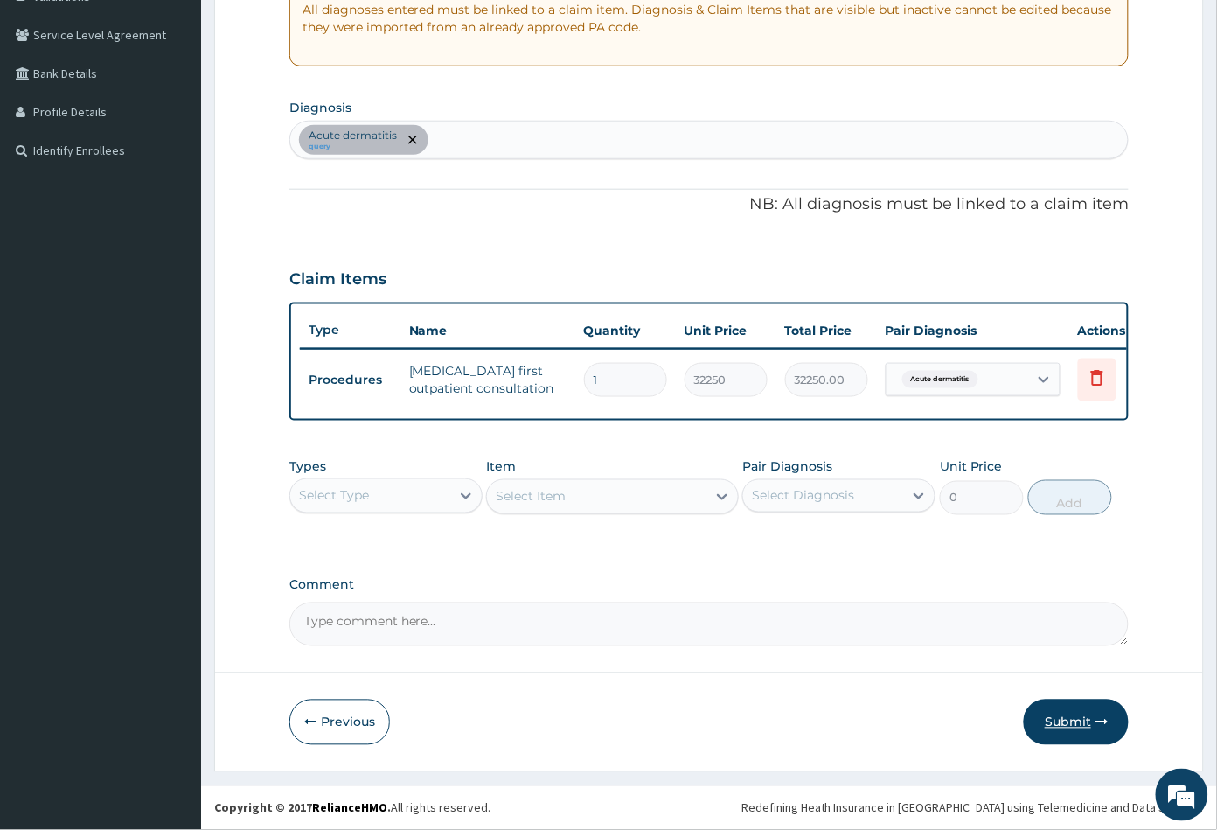
click at [1053, 715] on button "Submit" at bounding box center [1076, 721] width 105 height 45
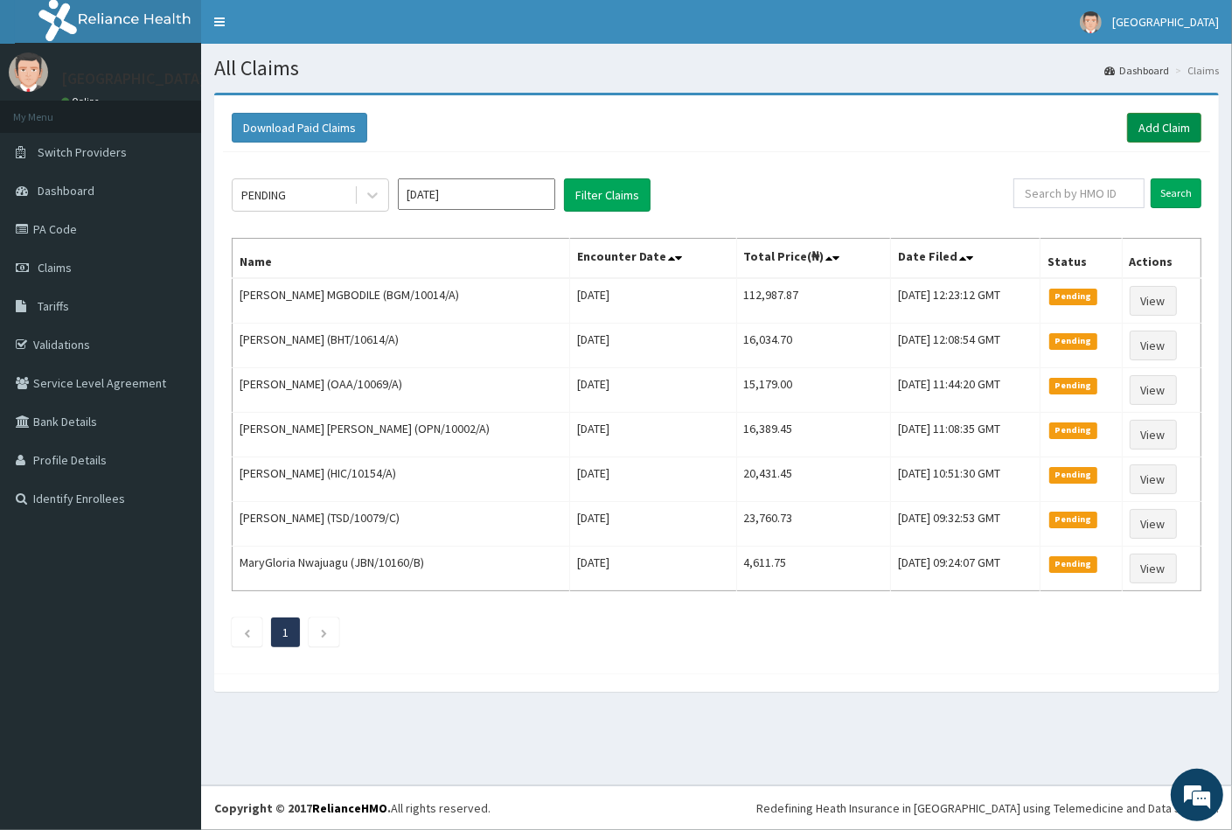
click at [1155, 123] on link "Add Claim" at bounding box center [1164, 128] width 74 height 30
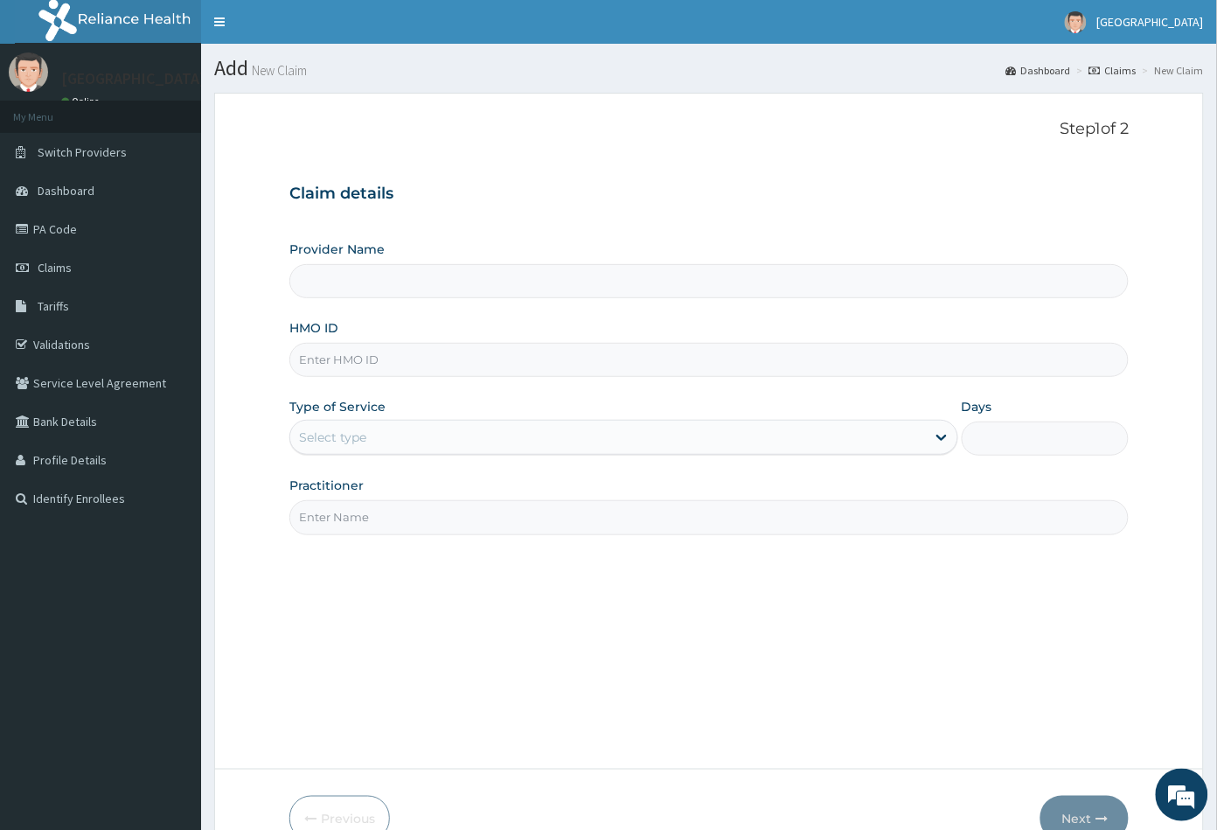
type input "[GEOGRAPHIC_DATA]"
click at [328, 350] on input "HMO ID" at bounding box center [709, 360] width 840 height 34
paste input "HIA/10145/A"
type input "HIA/10145/A"
click at [351, 445] on div "Select type" at bounding box center [332, 436] width 67 height 17
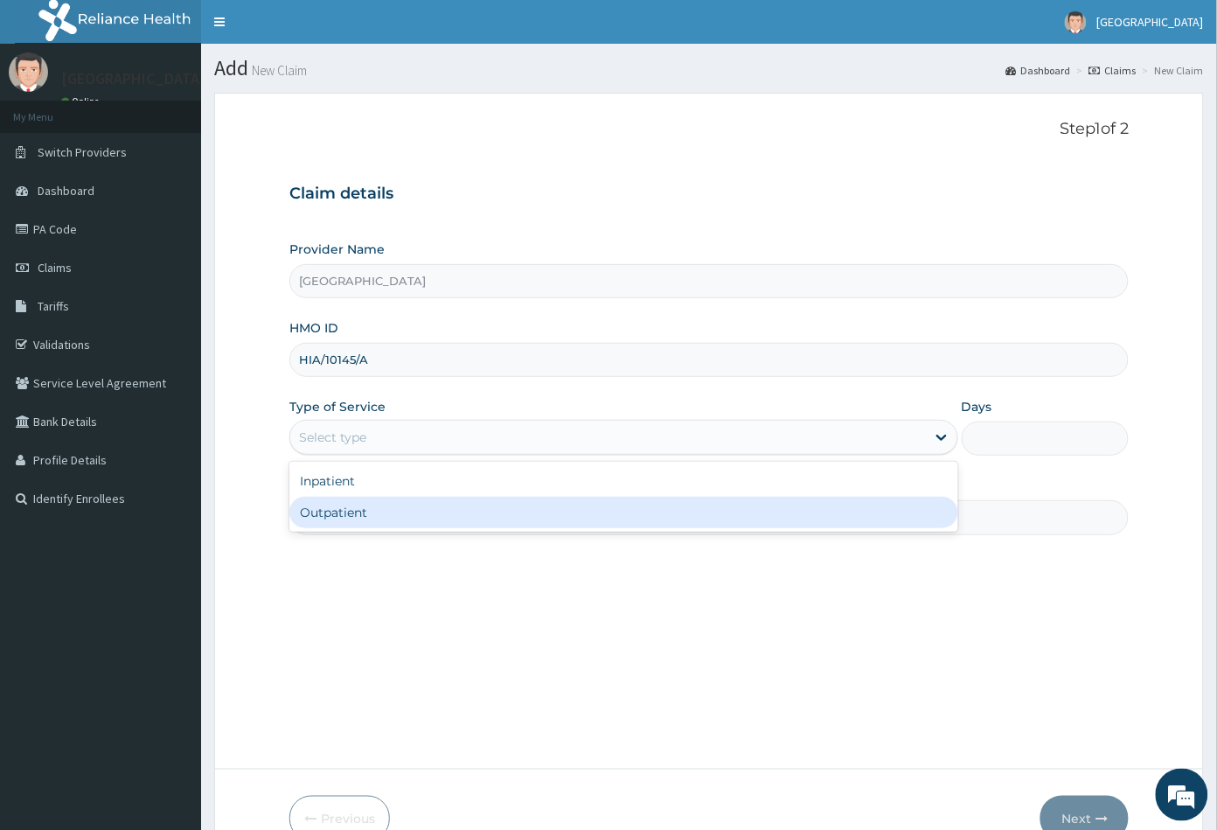
click at [351, 510] on div "Outpatient" at bounding box center [623, 512] width 669 height 31
type input "1"
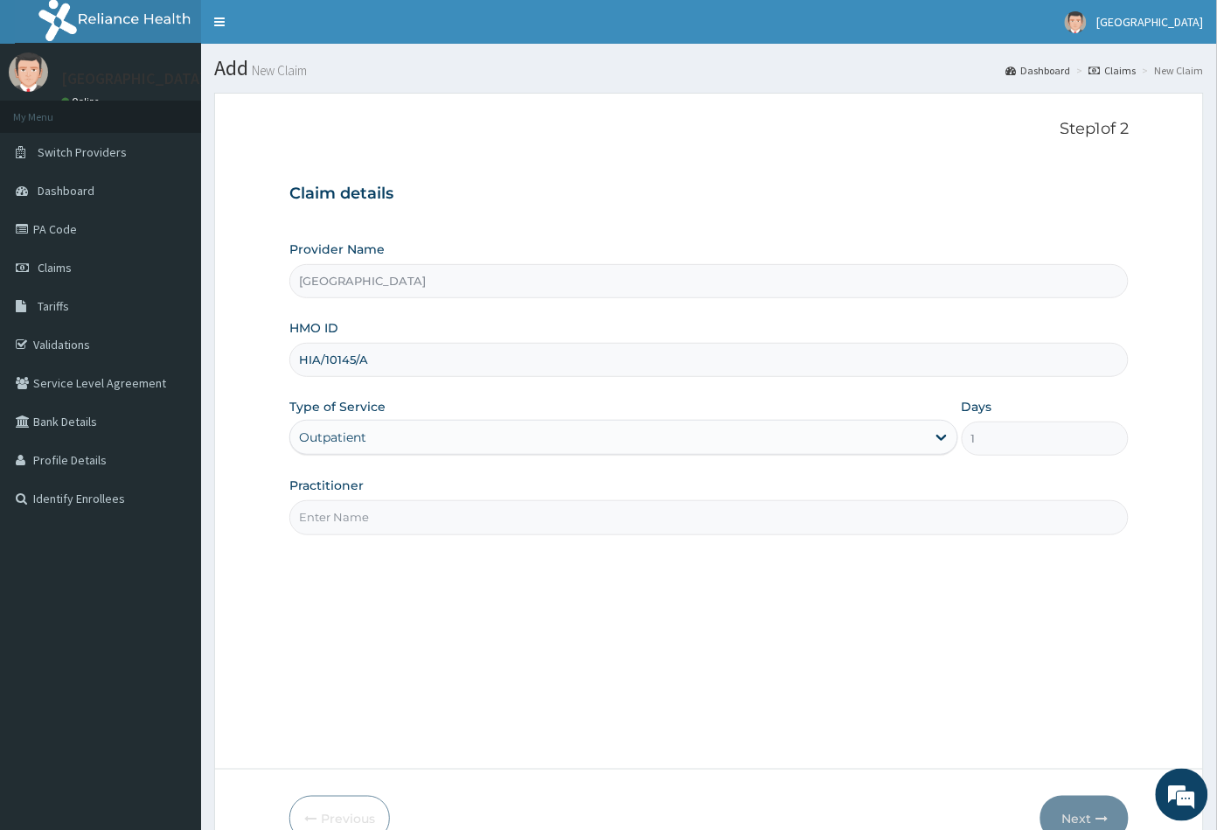
click at [351, 510] on input "Practitioner" at bounding box center [709, 517] width 840 height 34
type input "CON"
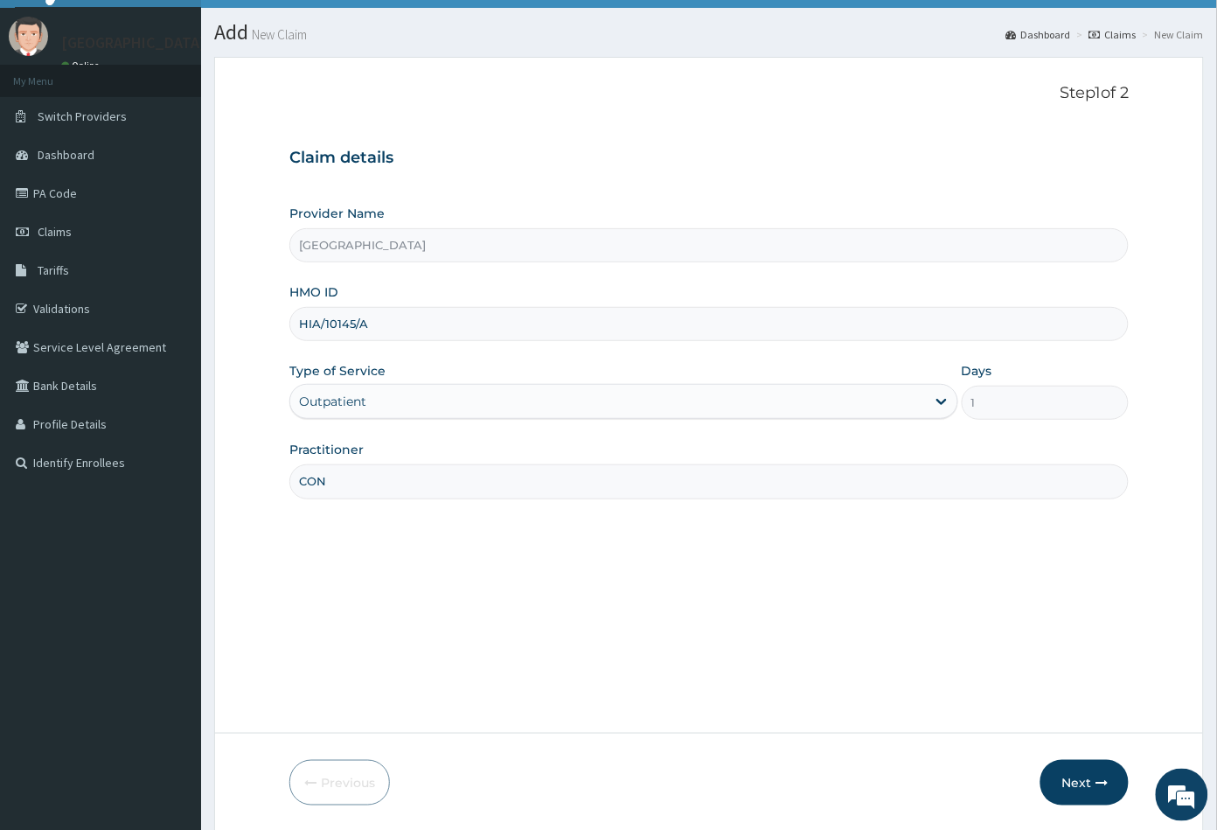
scroll to position [96, 0]
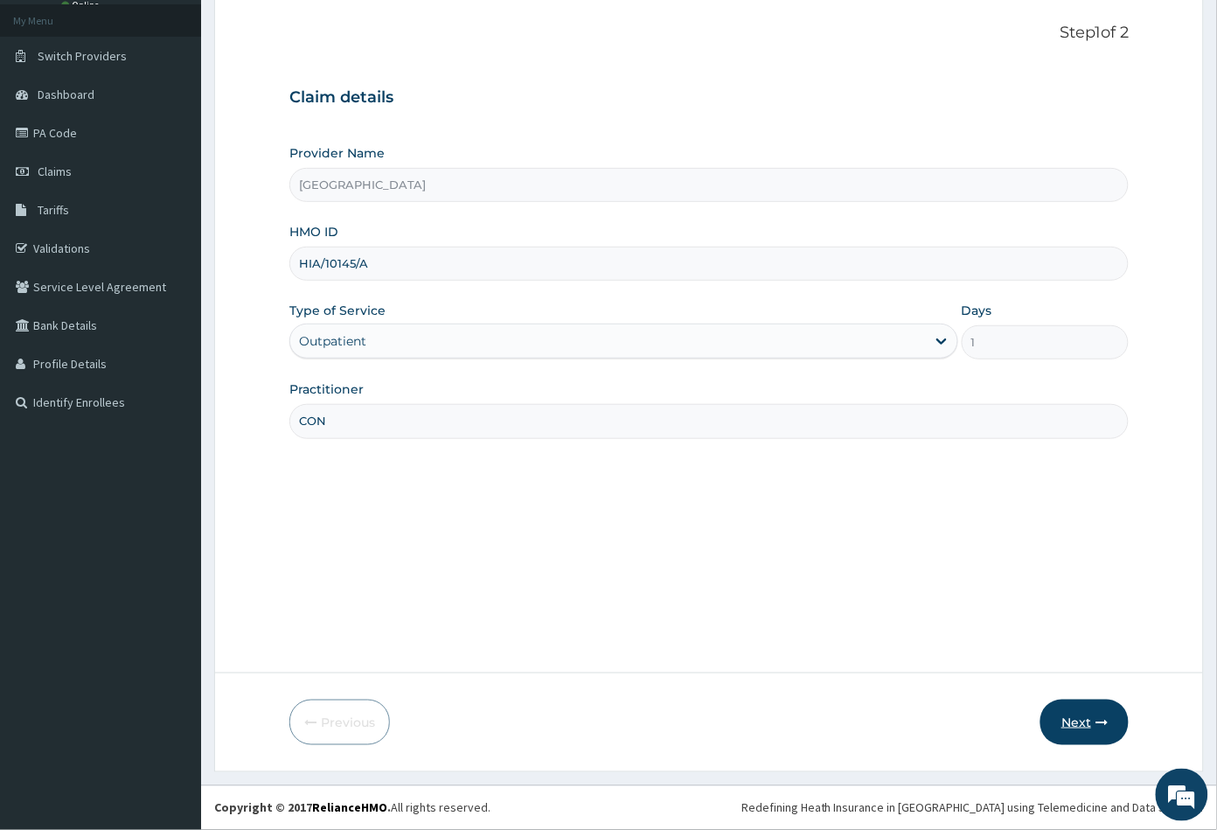
click at [1095, 724] on icon "button" at bounding box center [1101, 722] width 12 height 12
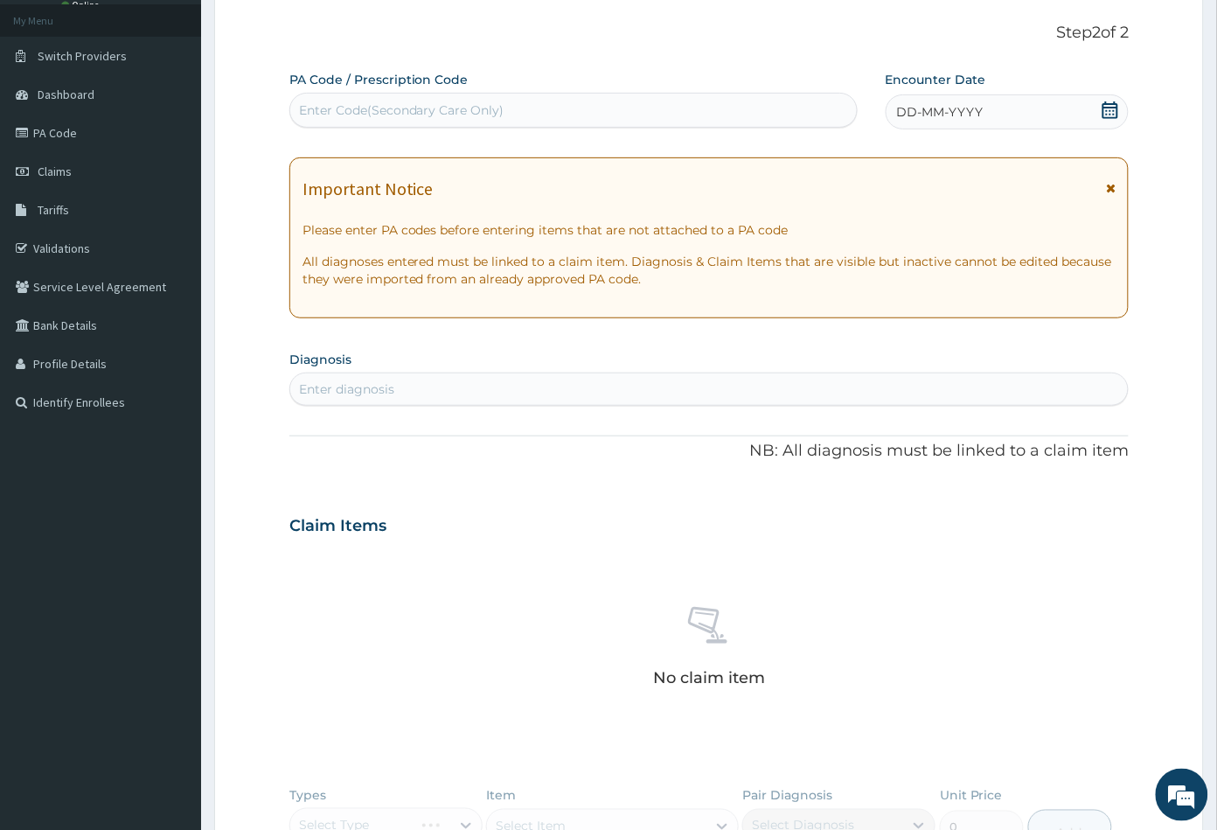
click at [1116, 106] on icon at bounding box center [1110, 109] width 16 height 17
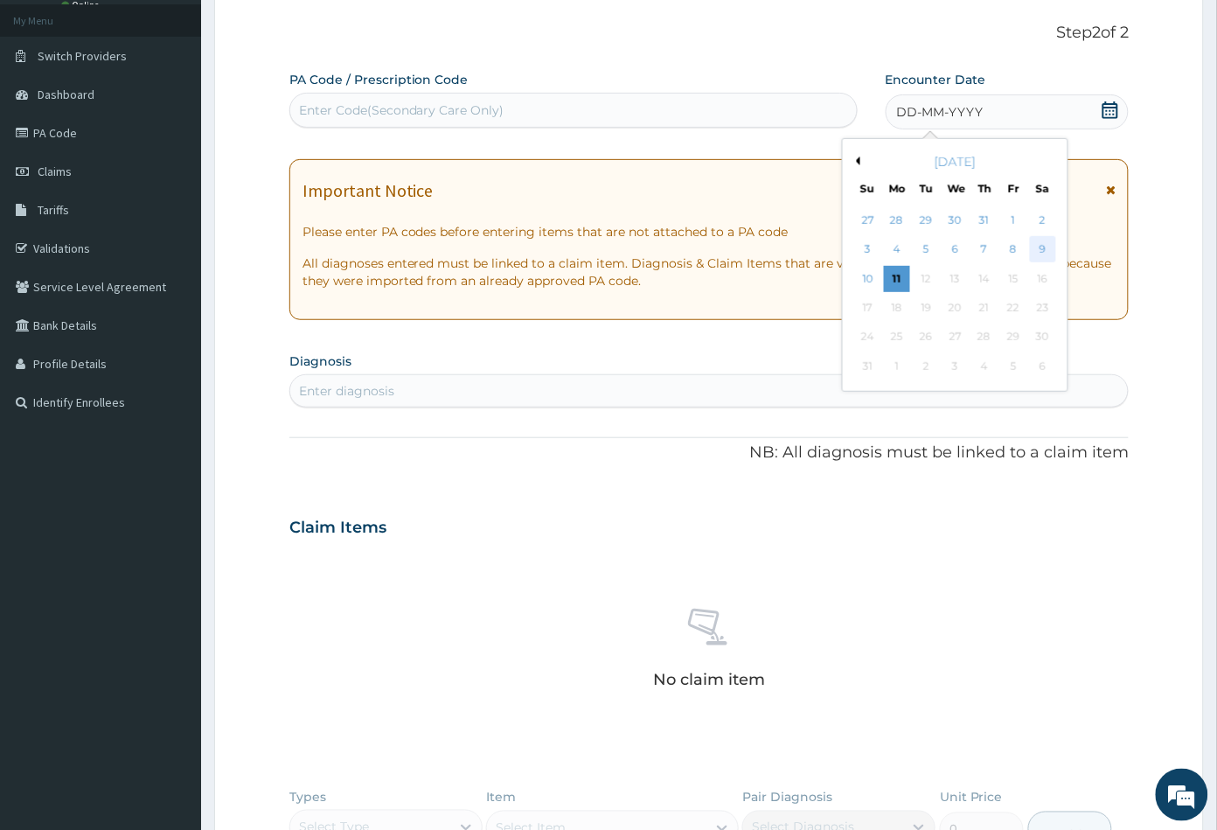
click at [1035, 248] on div "9" at bounding box center [1042, 250] width 26 height 26
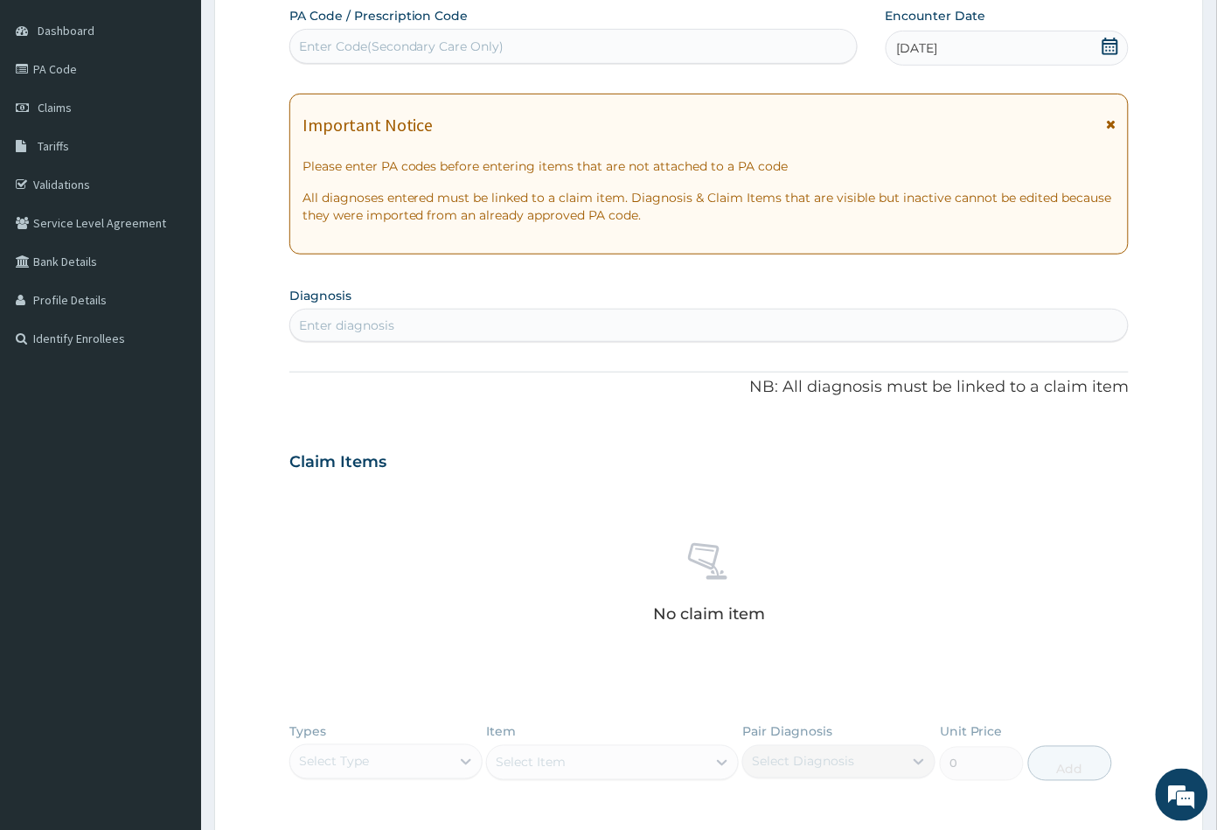
scroll to position [193, 0]
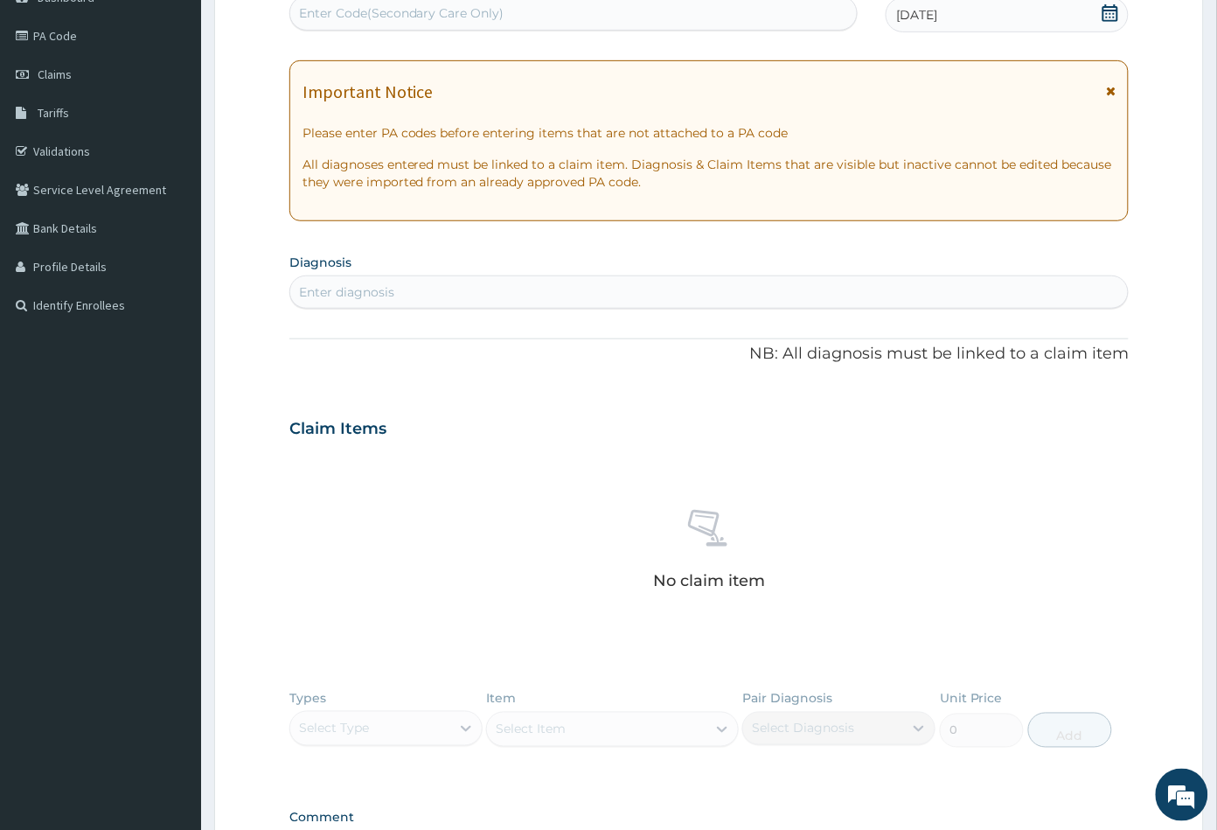
click at [401, 281] on div "Enter diagnosis" at bounding box center [709, 292] width 838 height 28
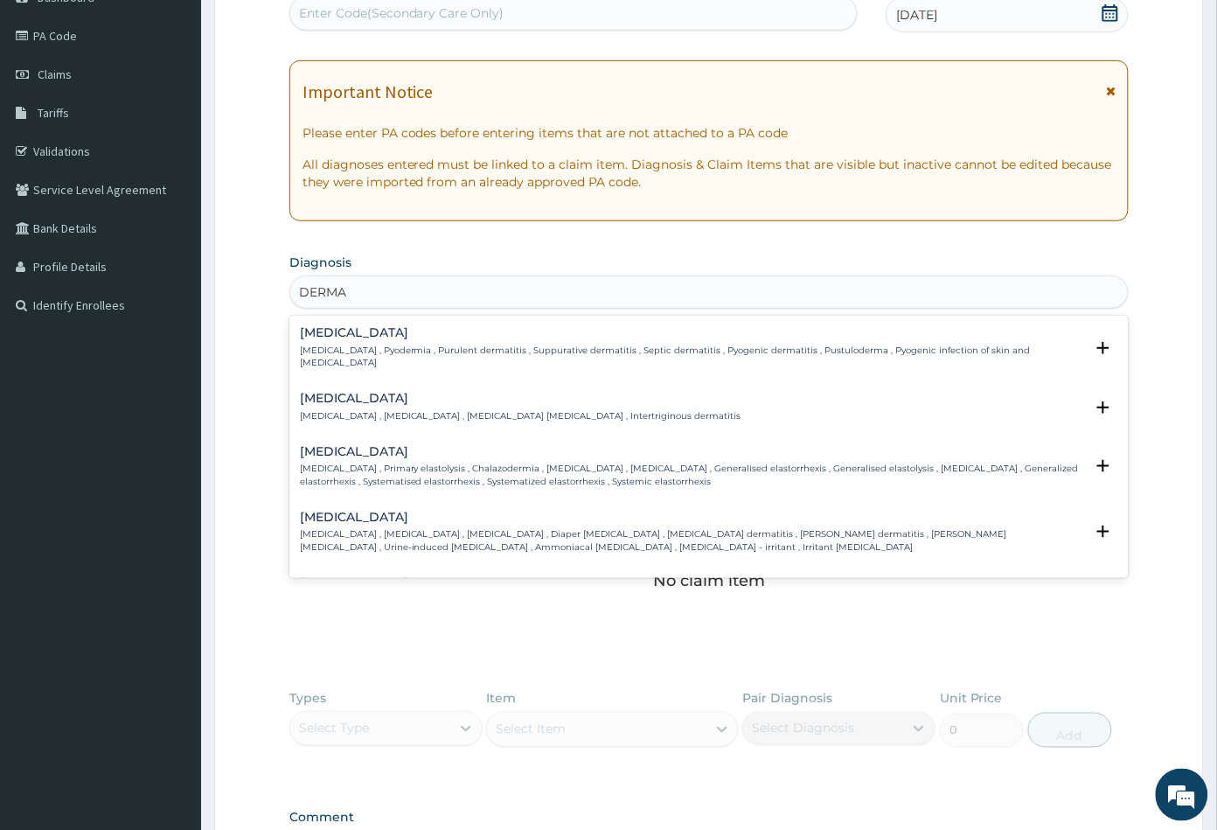
type input "DERMAT"
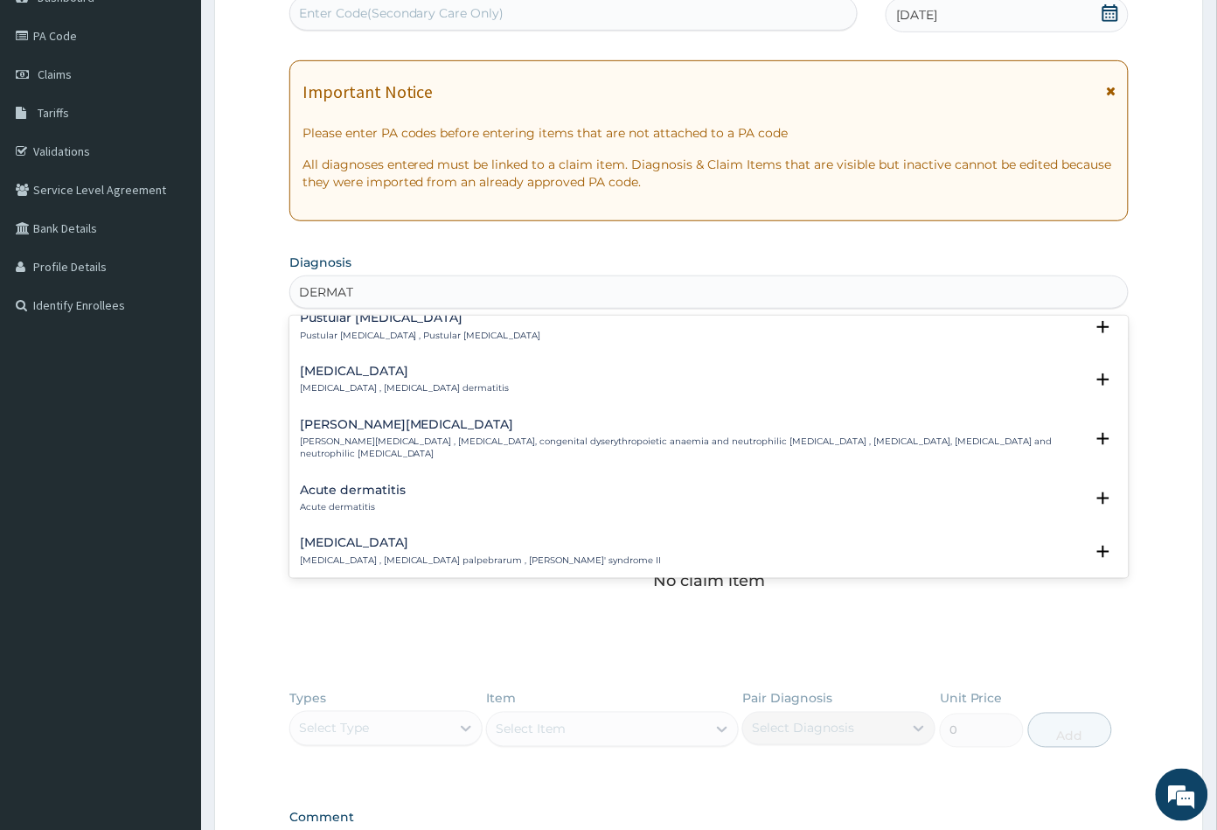
scroll to position [1554, 0]
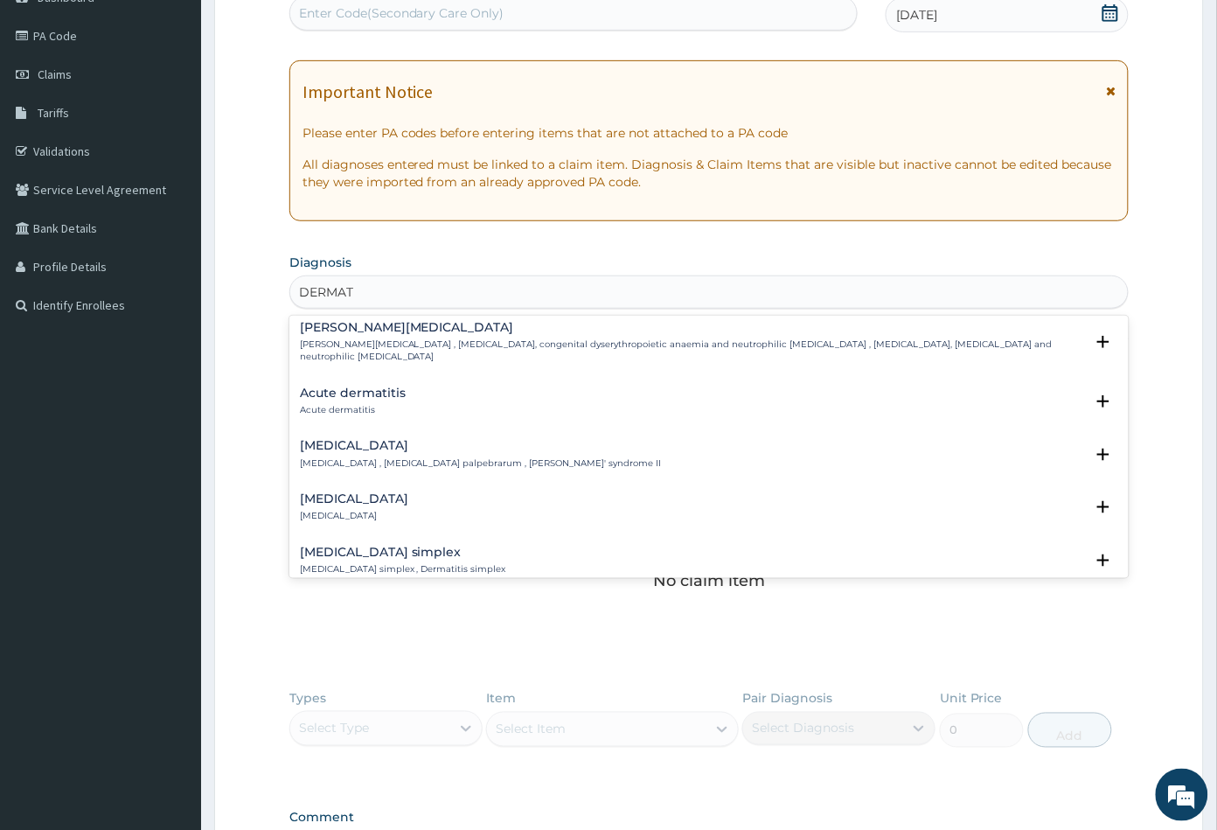
click at [370, 386] on h4 "Acute dermatitis" at bounding box center [353, 392] width 106 height 13
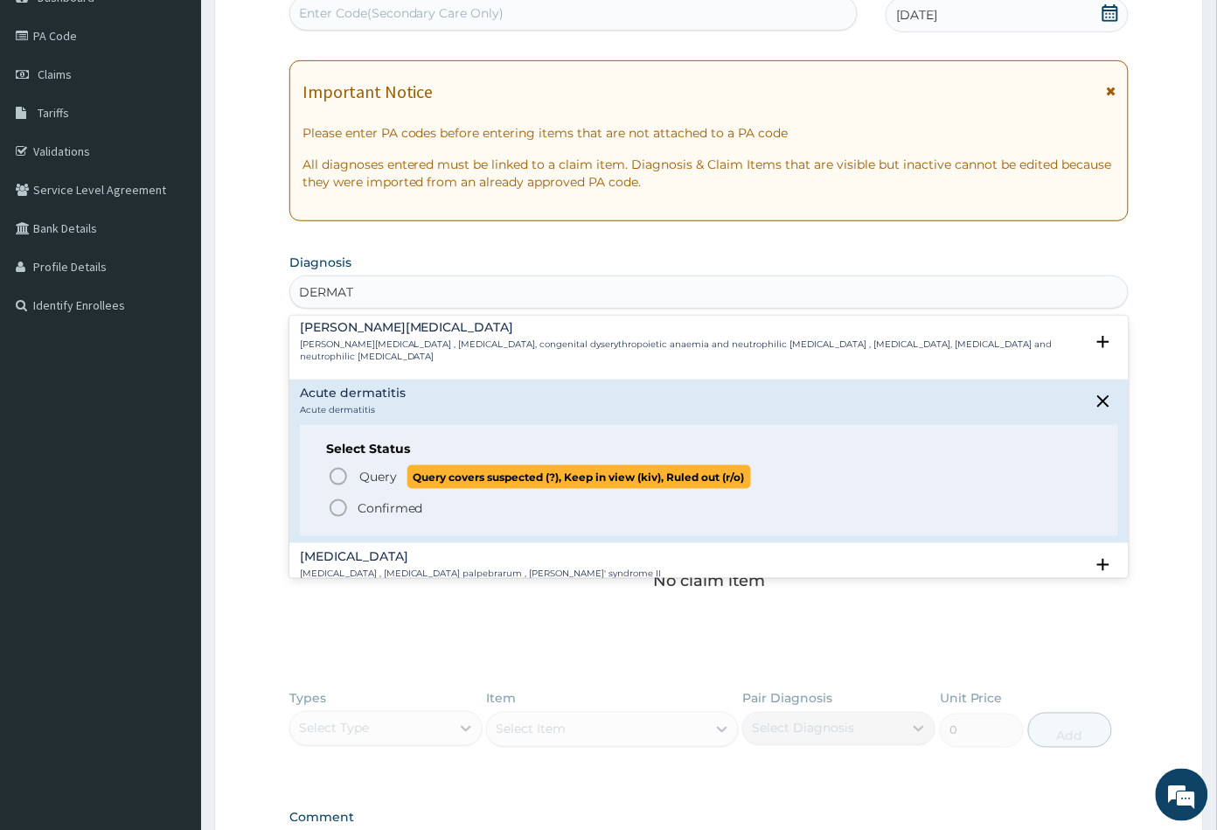
click at [343, 466] on icon "status option query" at bounding box center [338, 476] width 21 height 21
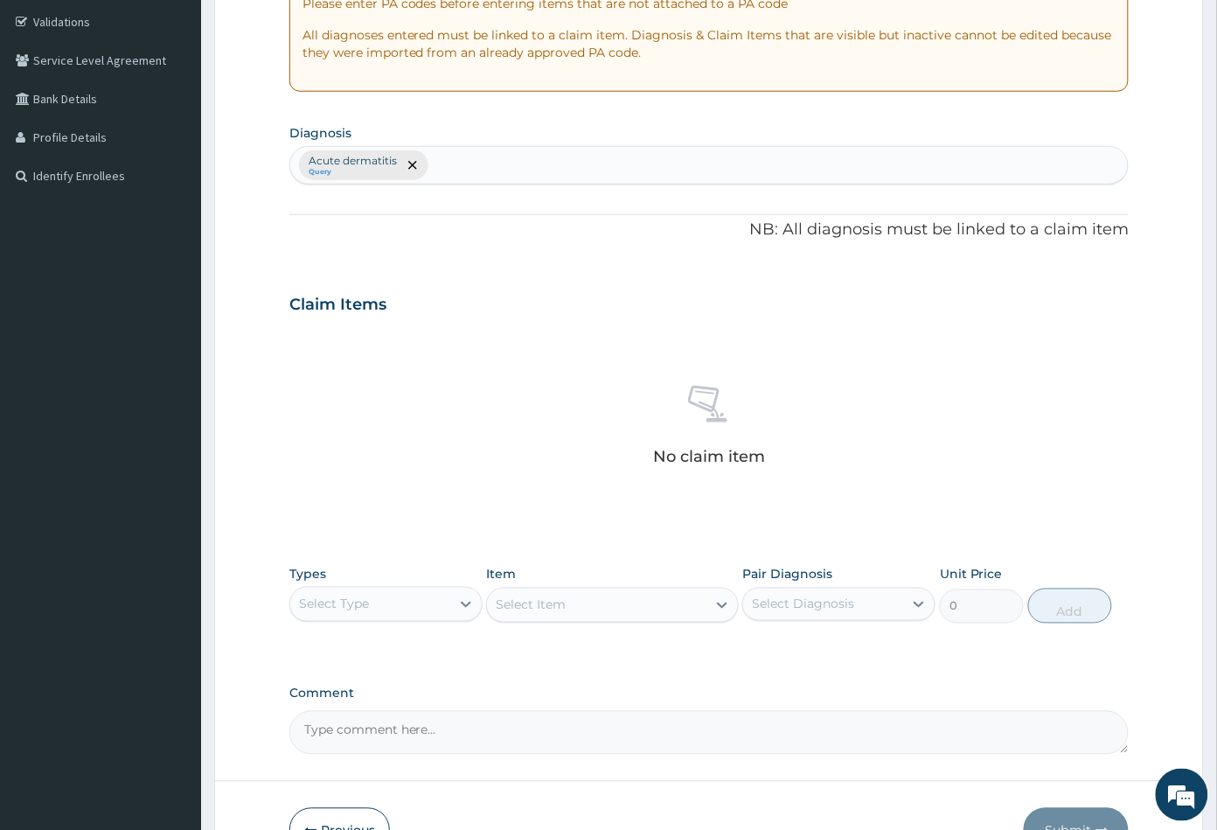
scroll to position [430, 0]
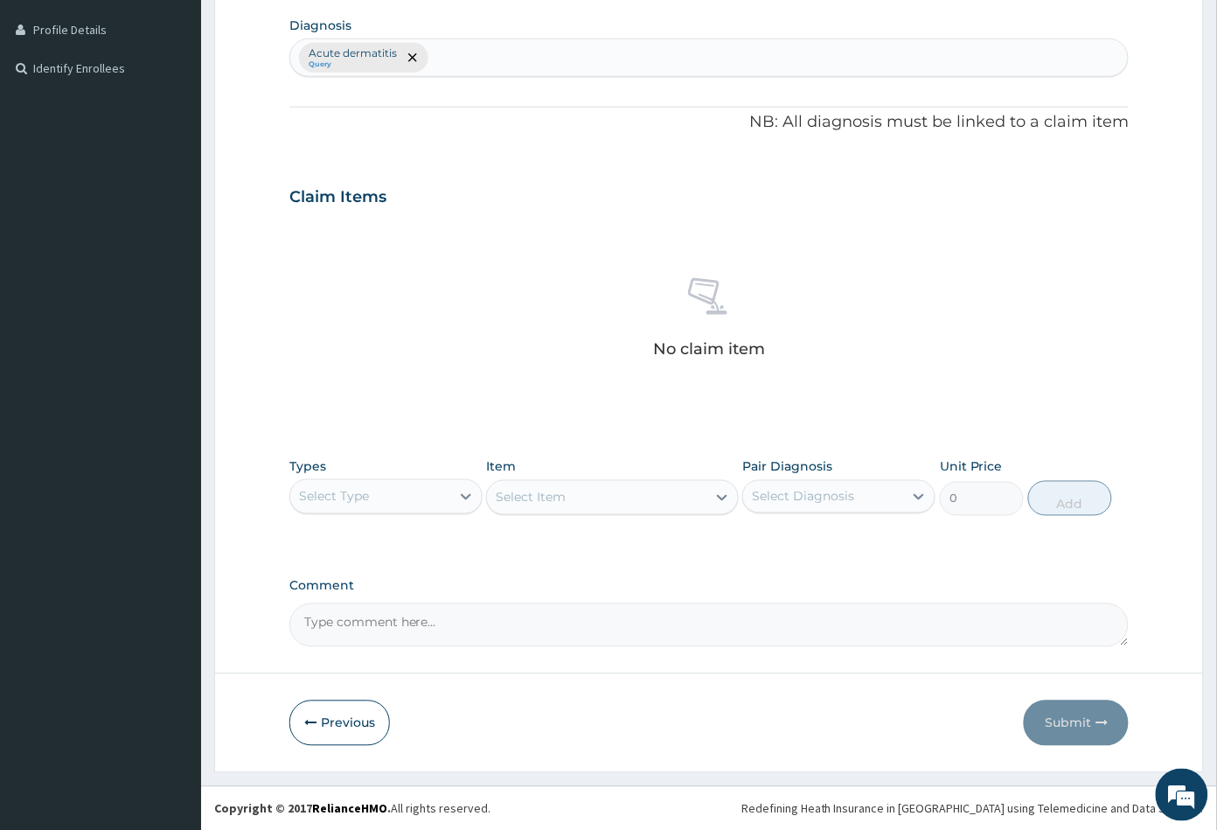
click at [375, 490] on div "Select Type" at bounding box center [370, 497] width 160 height 28
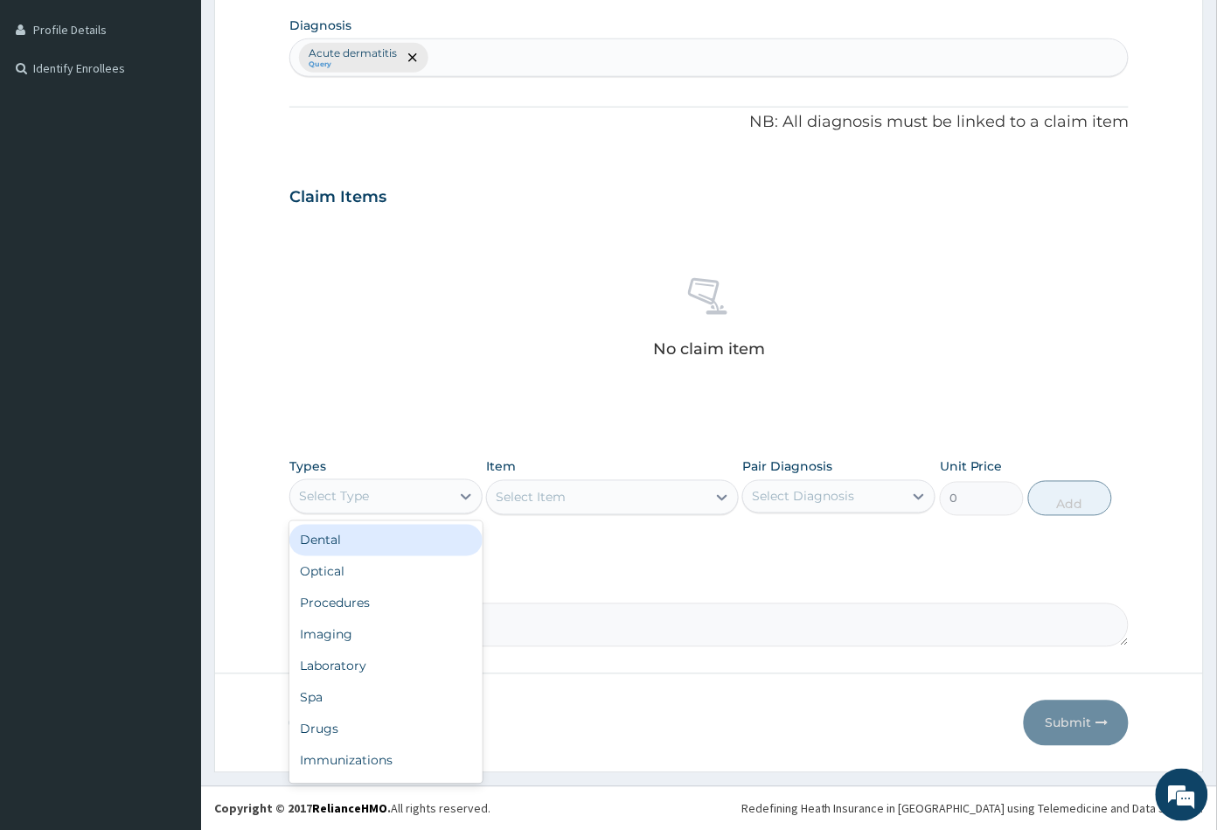
scroll to position [236, 0]
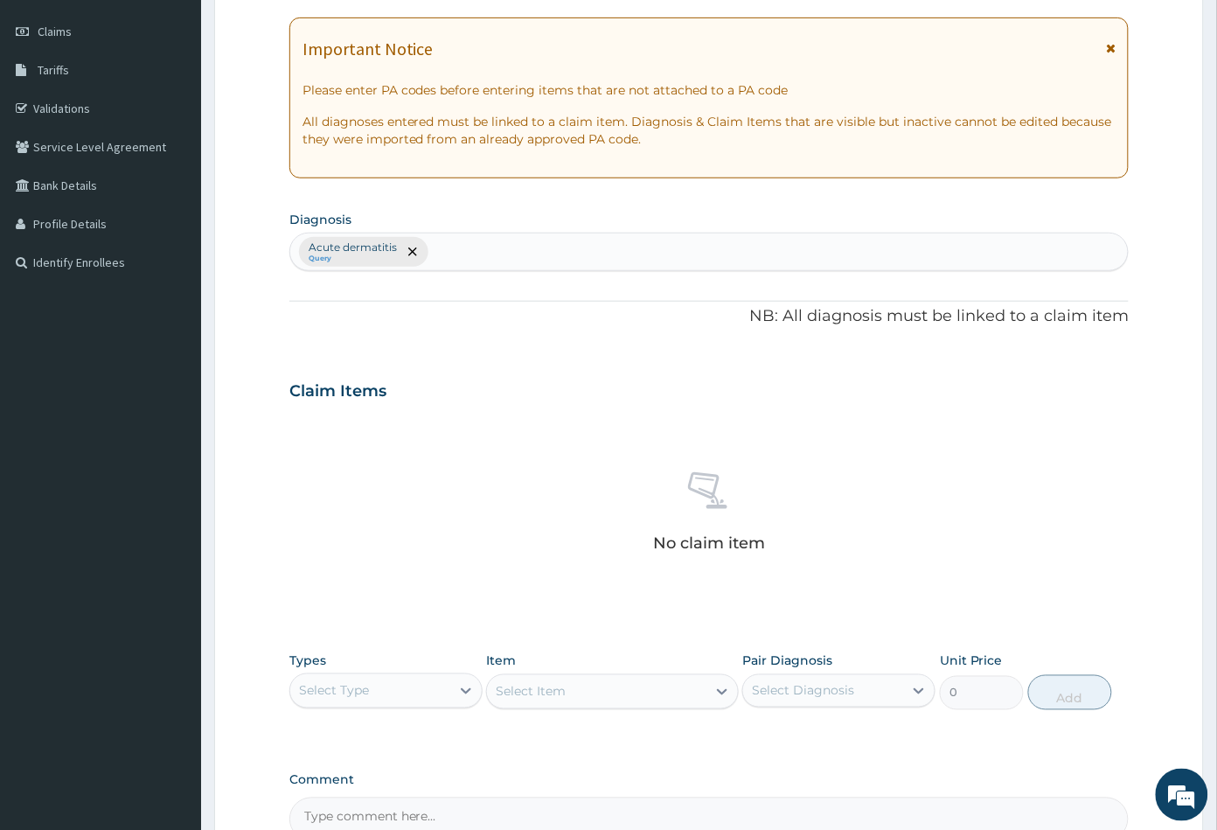
click at [435, 253] on div "Acute dermatitis Query" at bounding box center [709, 251] width 838 height 37
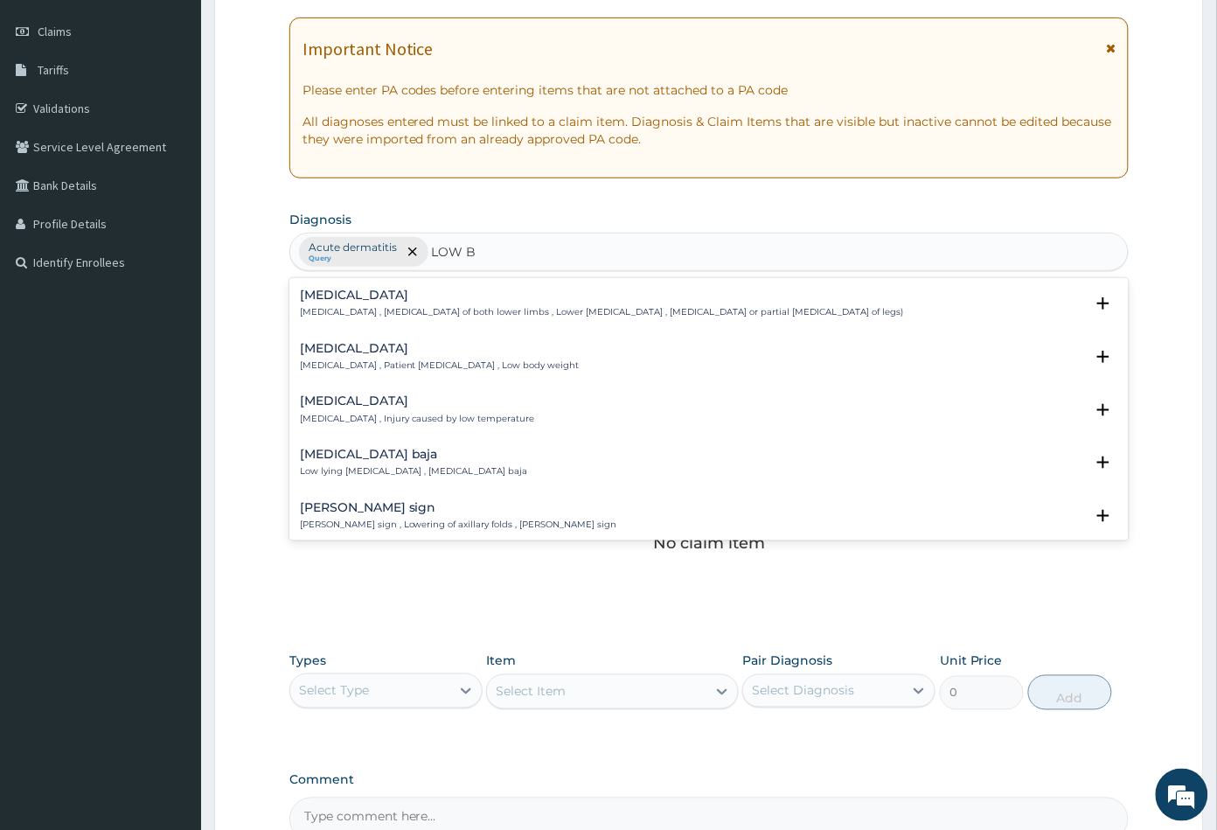
type input "LOW BA"
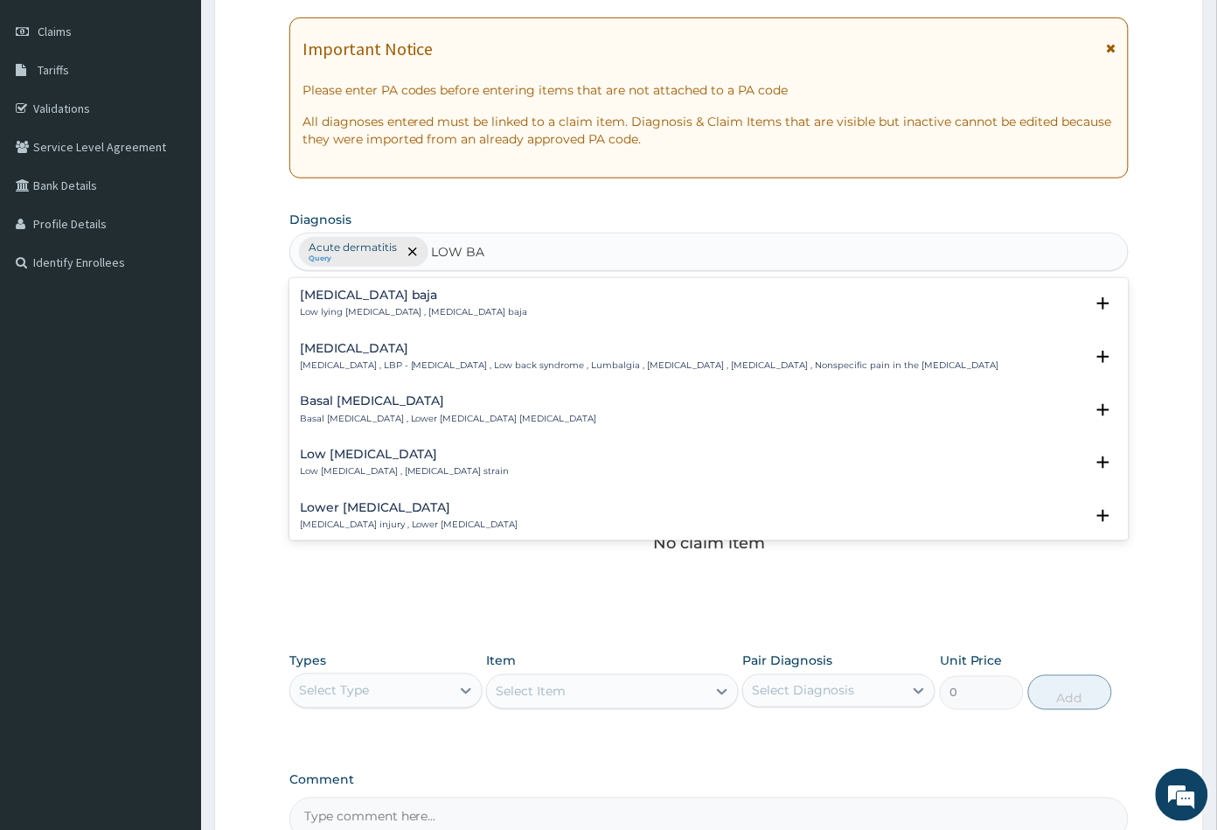
click at [357, 359] on p "Low back pain , LBP - Low back pain , Low back syndrome , Lumbalgia , Lumbago ,…" at bounding box center [649, 365] width 699 height 12
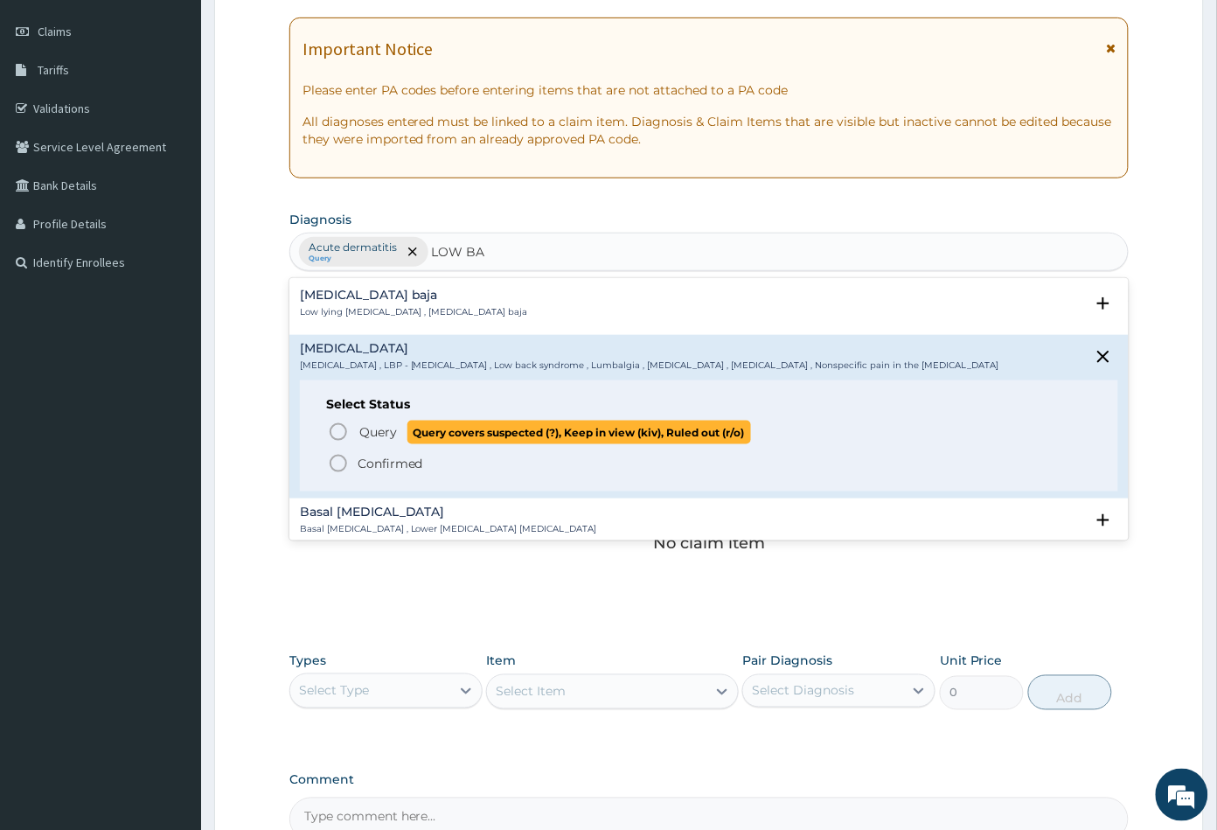
click at [334, 435] on icon "status option query" at bounding box center [338, 431] width 21 height 21
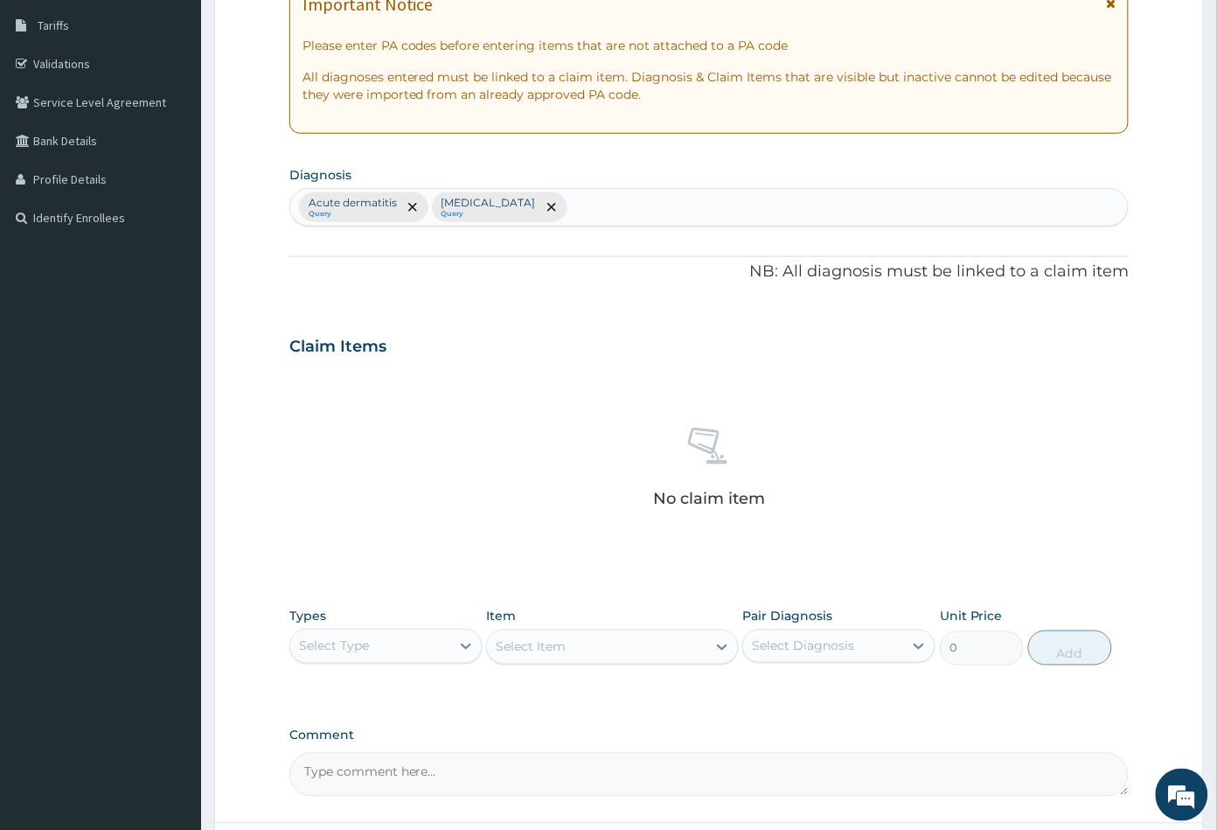
scroll to position [430, 0]
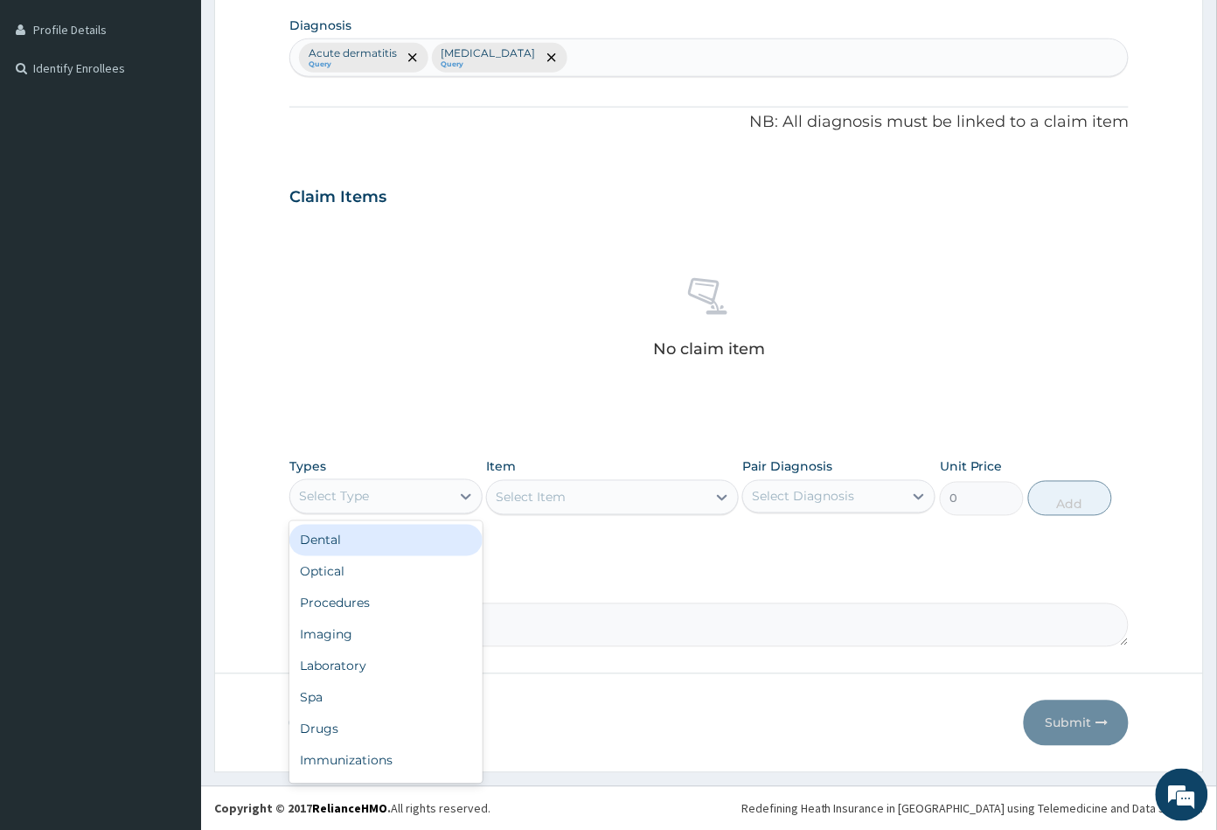
click at [370, 479] on div "Select Type" at bounding box center [385, 496] width 193 height 35
click at [369, 601] on div "Procedures" at bounding box center [385, 603] width 193 height 31
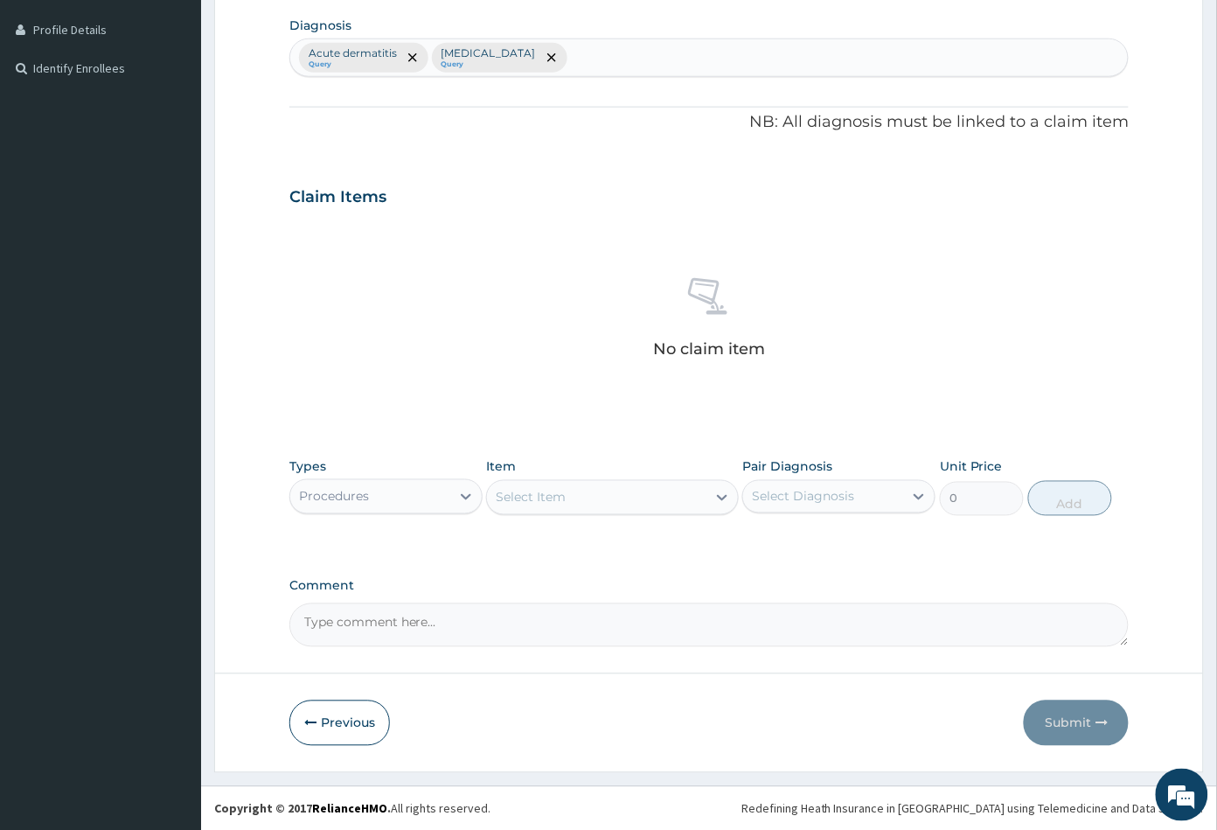
click at [616, 499] on div "Select Item" at bounding box center [596, 497] width 219 height 28
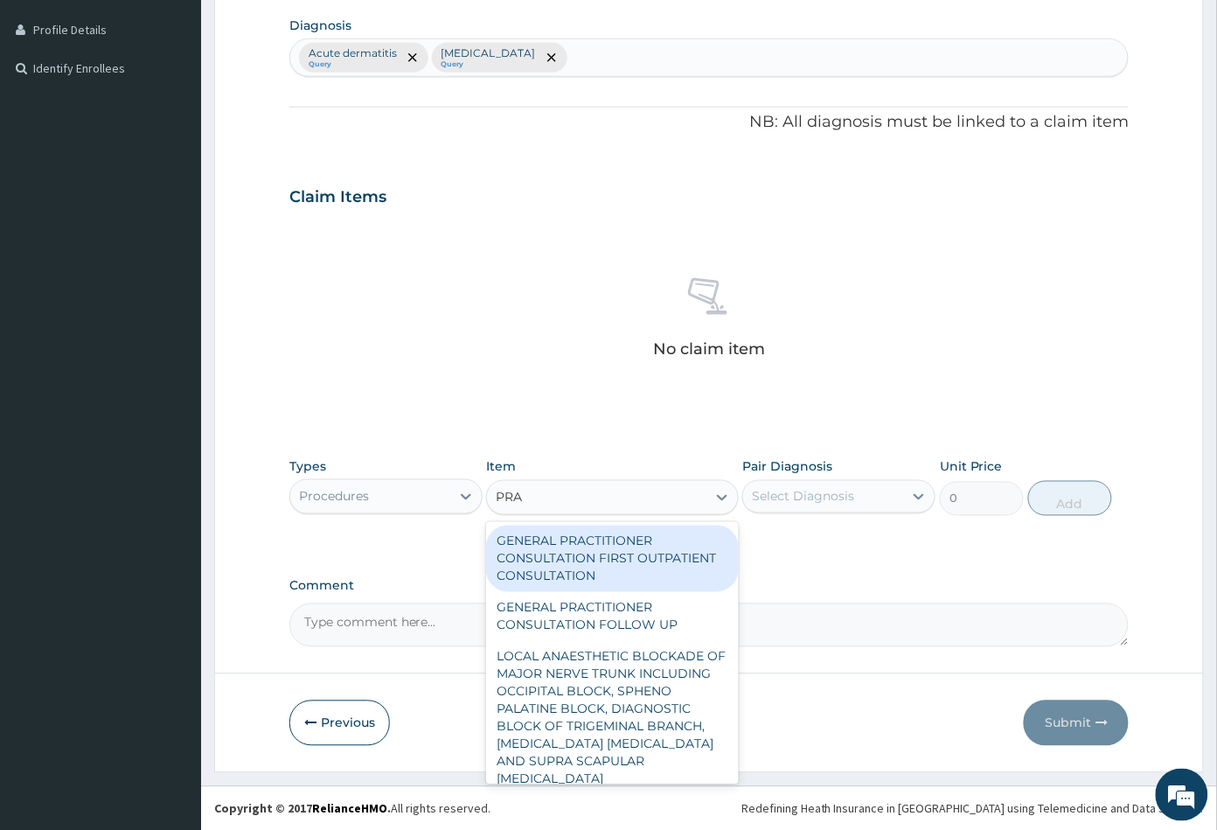
type input "PRAC"
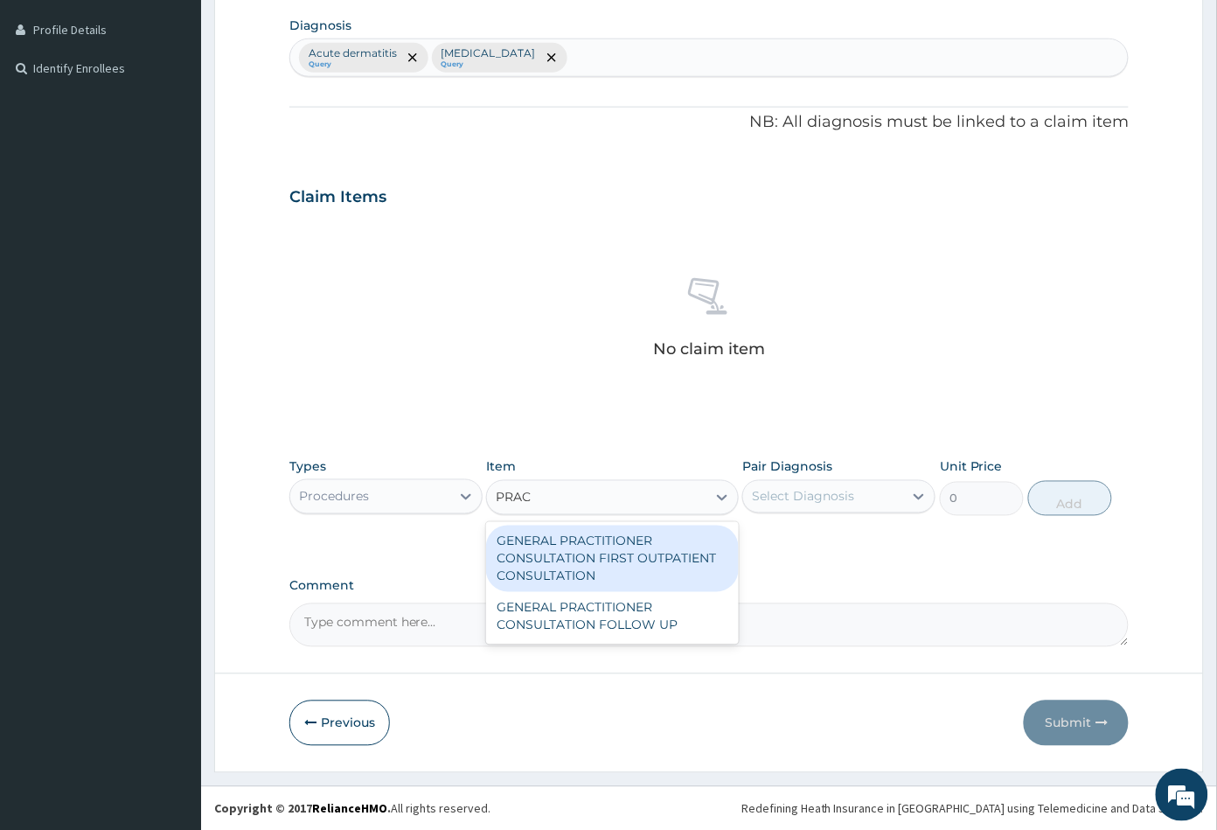
click at [591, 543] on div "GENERAL PRACTITIONER CONSULTATION FIRST OUTPATIENT CONSULTATION" at bounding box center [612, 558] width 252 height 66
type input "3547.5"
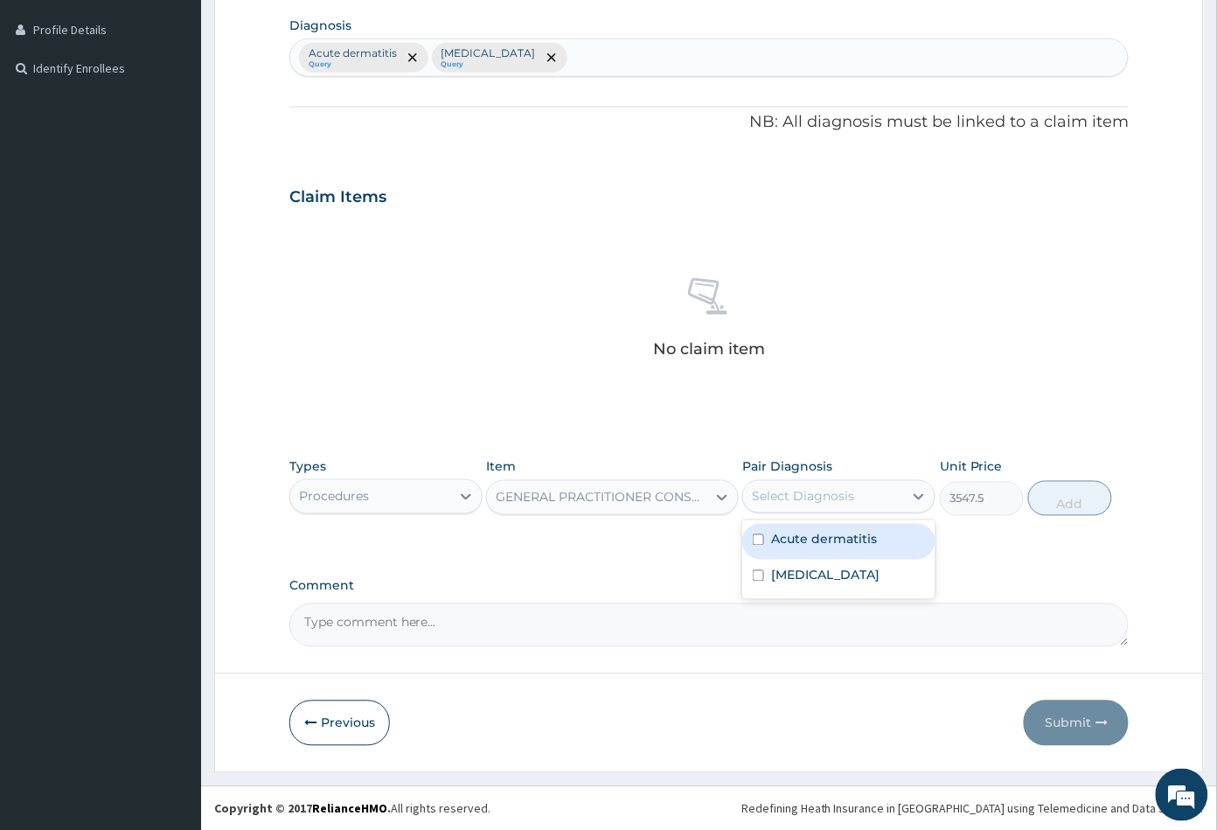
click at [820, 483] on div "Select Diagnosis" at bounding box center [823, 497] width 160 height 28
click at [818, 510] on div "Select Diagnosis" at bounding box center [838, 496] width 193 height 33
click at [825, 488] on div "Select Diagnosis" at bounding box center [803, 496] width 102 height 17
click at [825, 537] on label "Acute dermatitis" at bounding box center [824, 539] width 106 height 17
checkbox input "true"
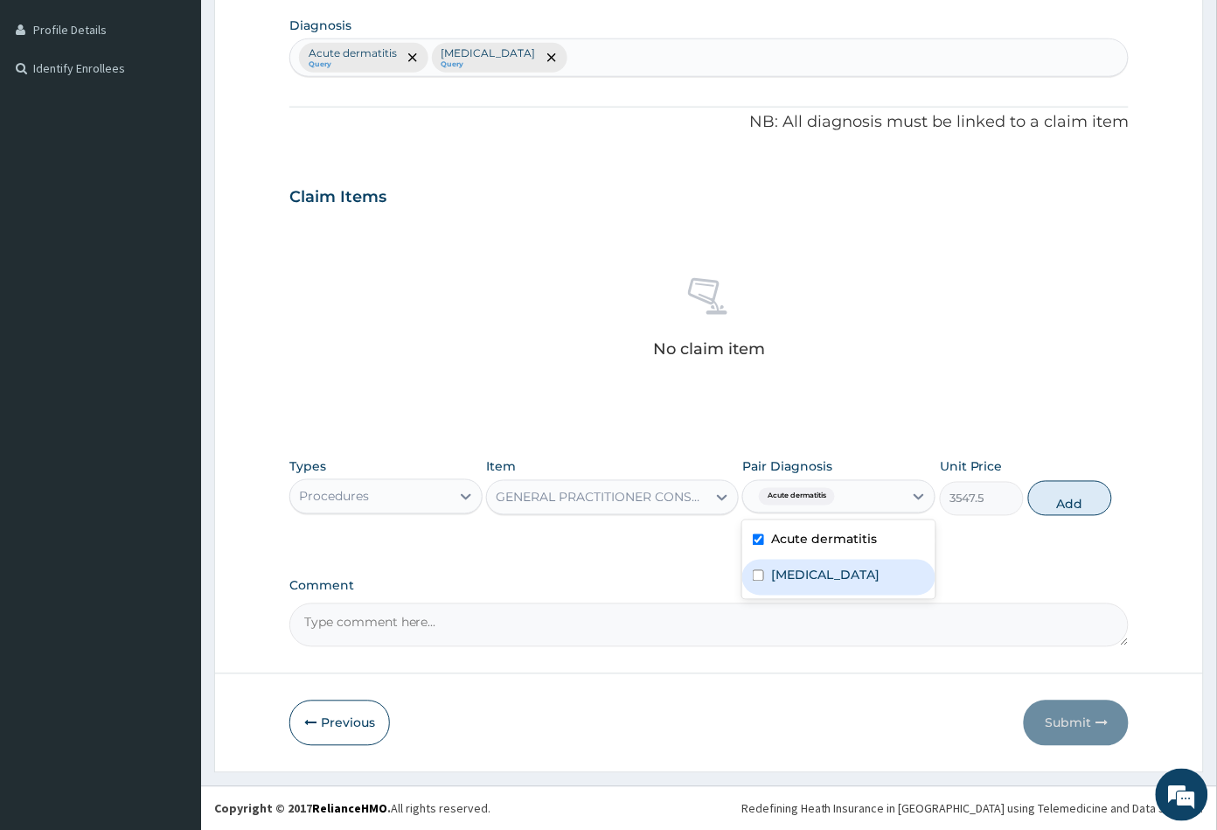
click at [822, 571] on label "Low back pain" at bounding box center [825, 575] width 108 height 17
checkbox input "true"
click at [1074, 499] on button "Add" at bounding box center [1070, 498] width 84 height 35
type input "0"
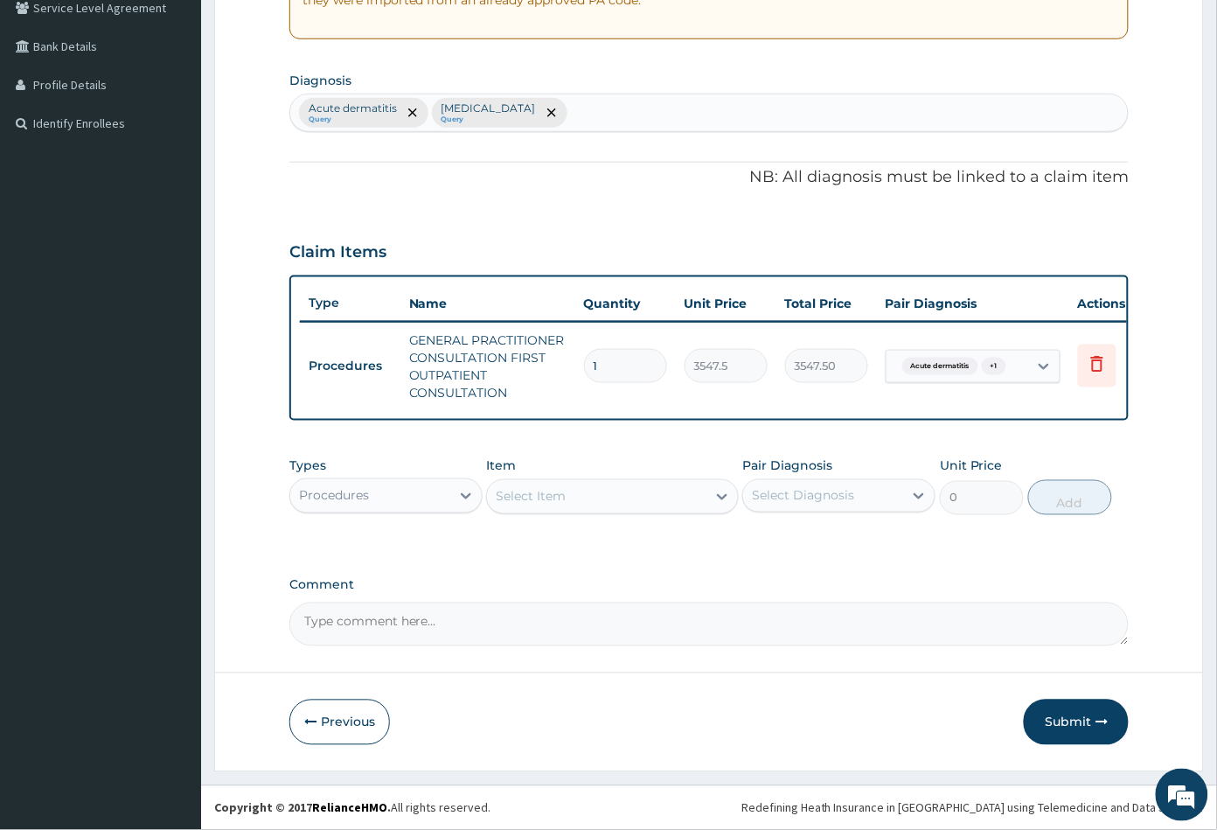
scroll to position [386, 0]
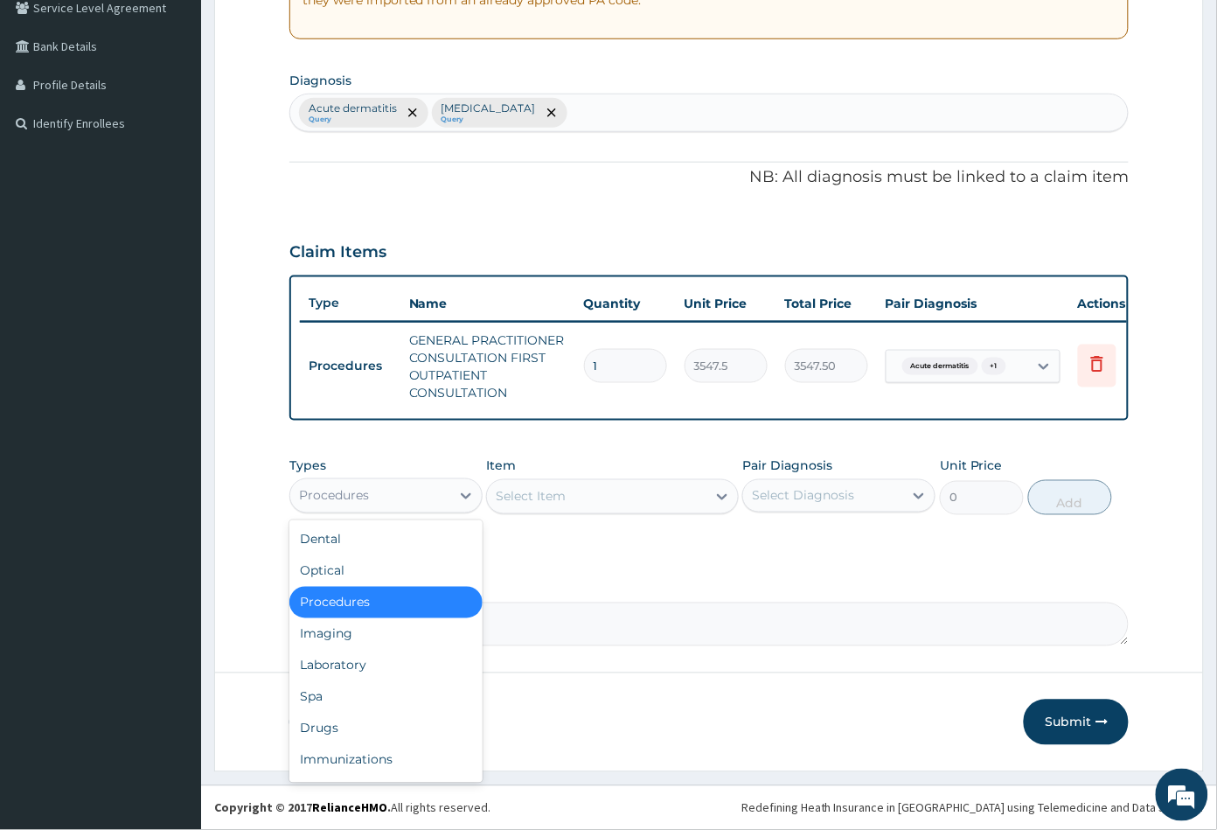
click at [352, 497] on div "Procedures" at bounding box center [334, 495] width 70 height 17
click at [361, 713] on div "Drugs" at bounding box center [385, 728] width 193 height 31
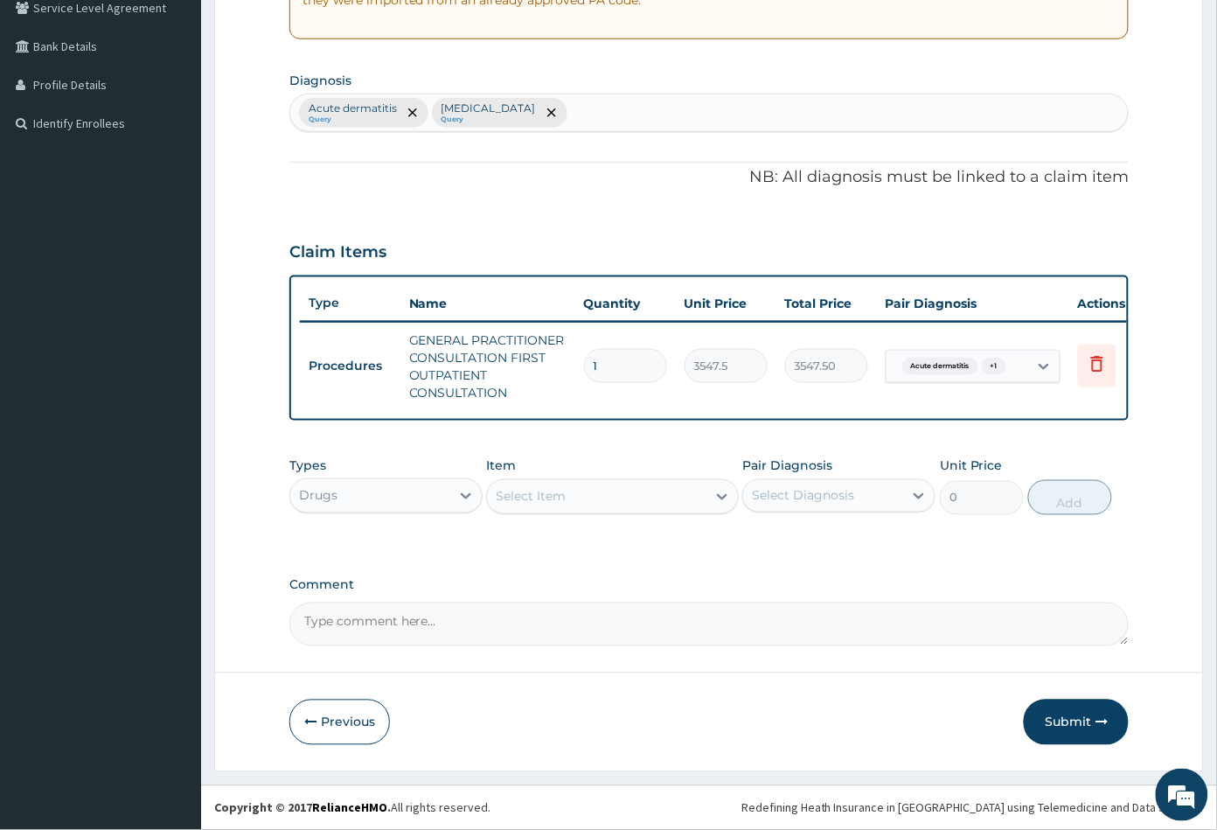
click at [604, 483] on div "Select Item" at bounding box center [596, 497] width 219 height 28
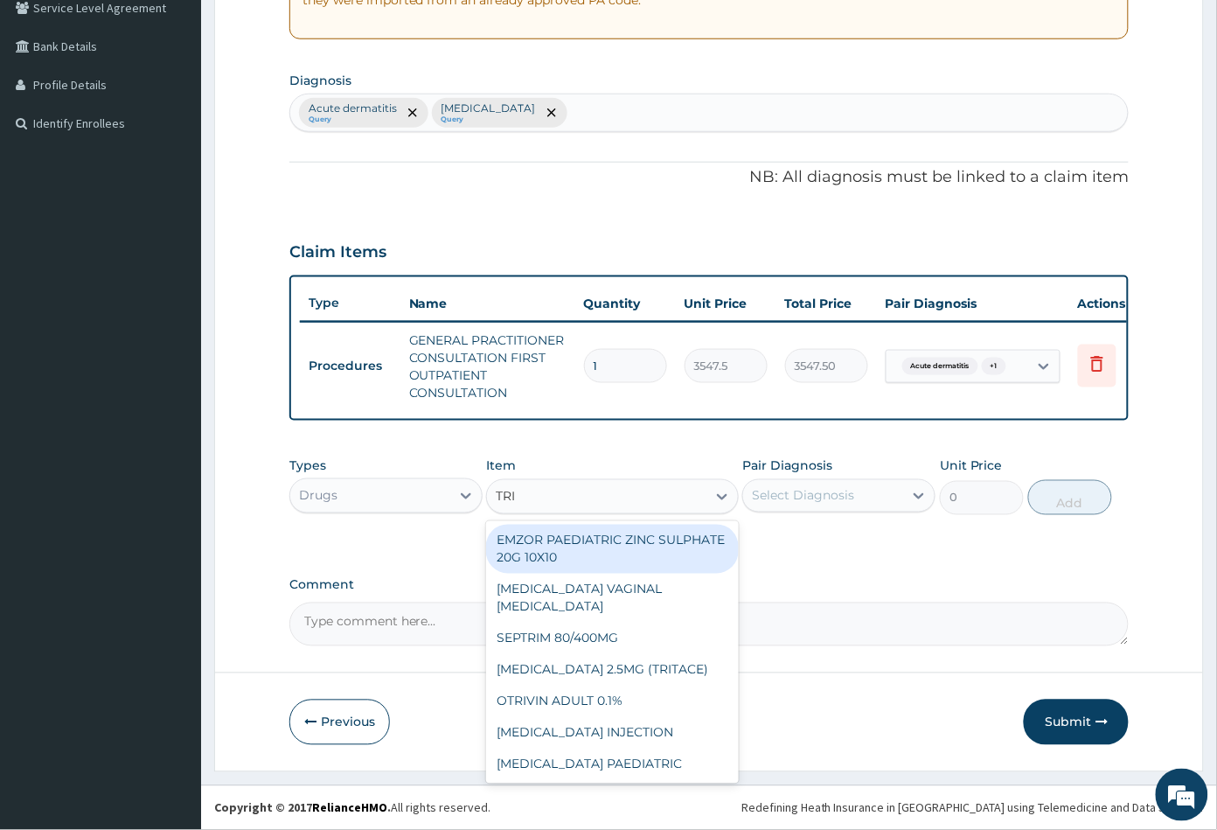
type input "TRIB"
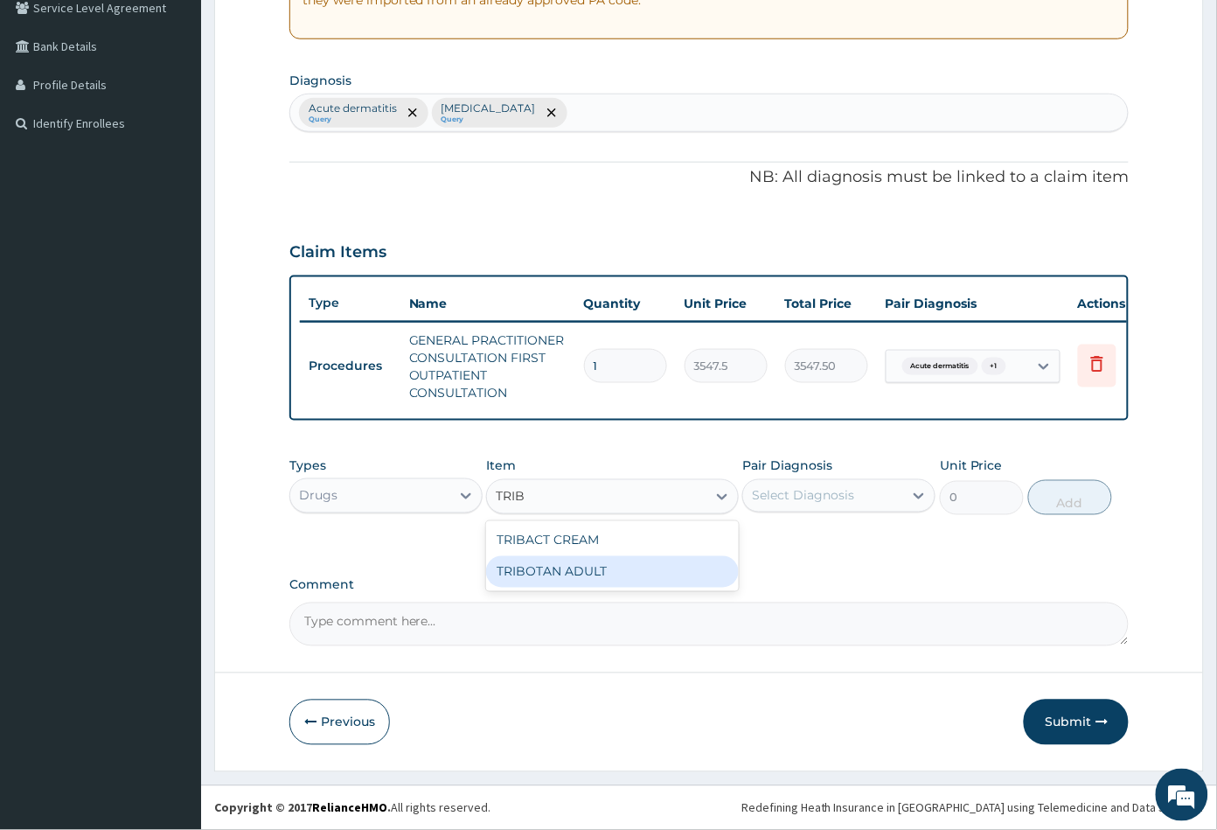
click at [574, 573] on div "TRIBOTAN ADULT" at bounding box center [612, 571] width 252 height 31
type input "1182.5"
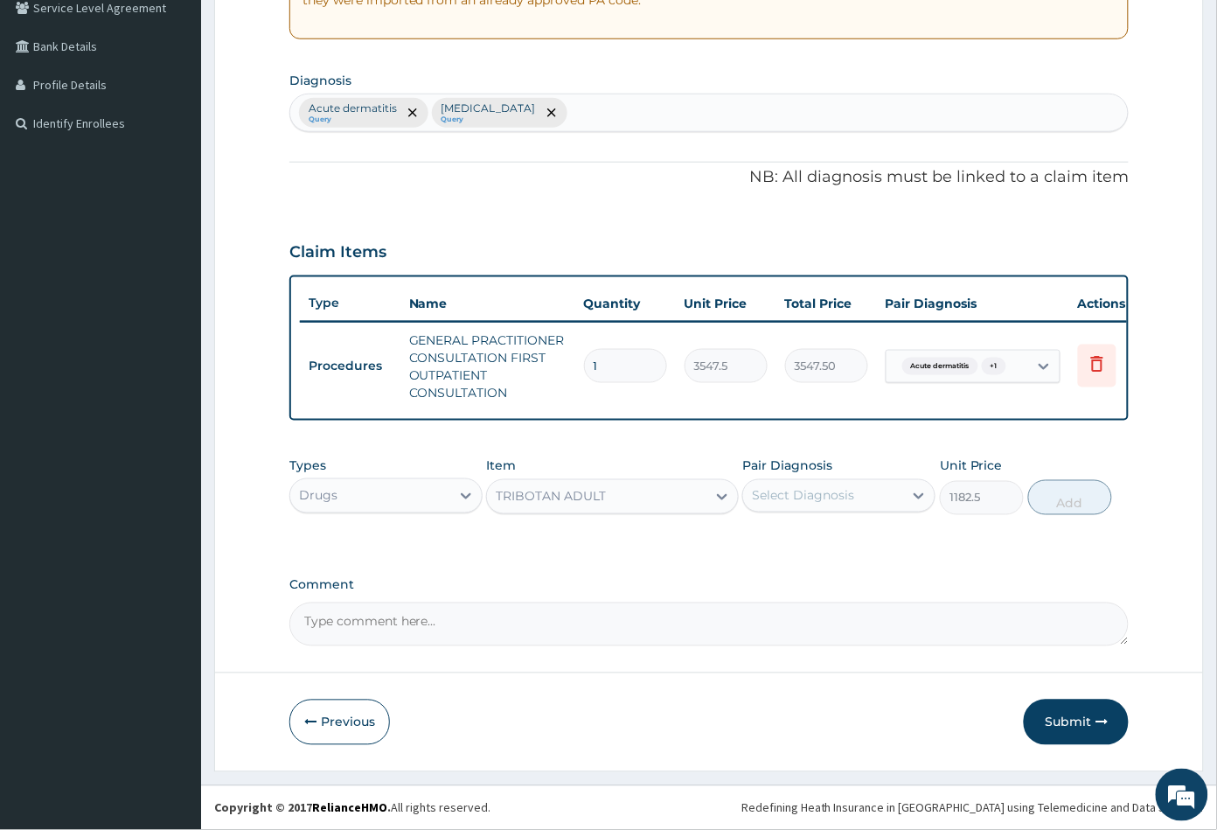
click at [868, 506] on div "Select Diagnosis" at bounding box center [823, 496] width 160 height 28
click at [853, 539] on label "Acute dermatitis" at bounding box center [824, 538] width 106 height 17
checkbox input "true"
click at [1081, 506] on button "Add" at bounding box center [1070, 497] width 84 height 35
type input "0"
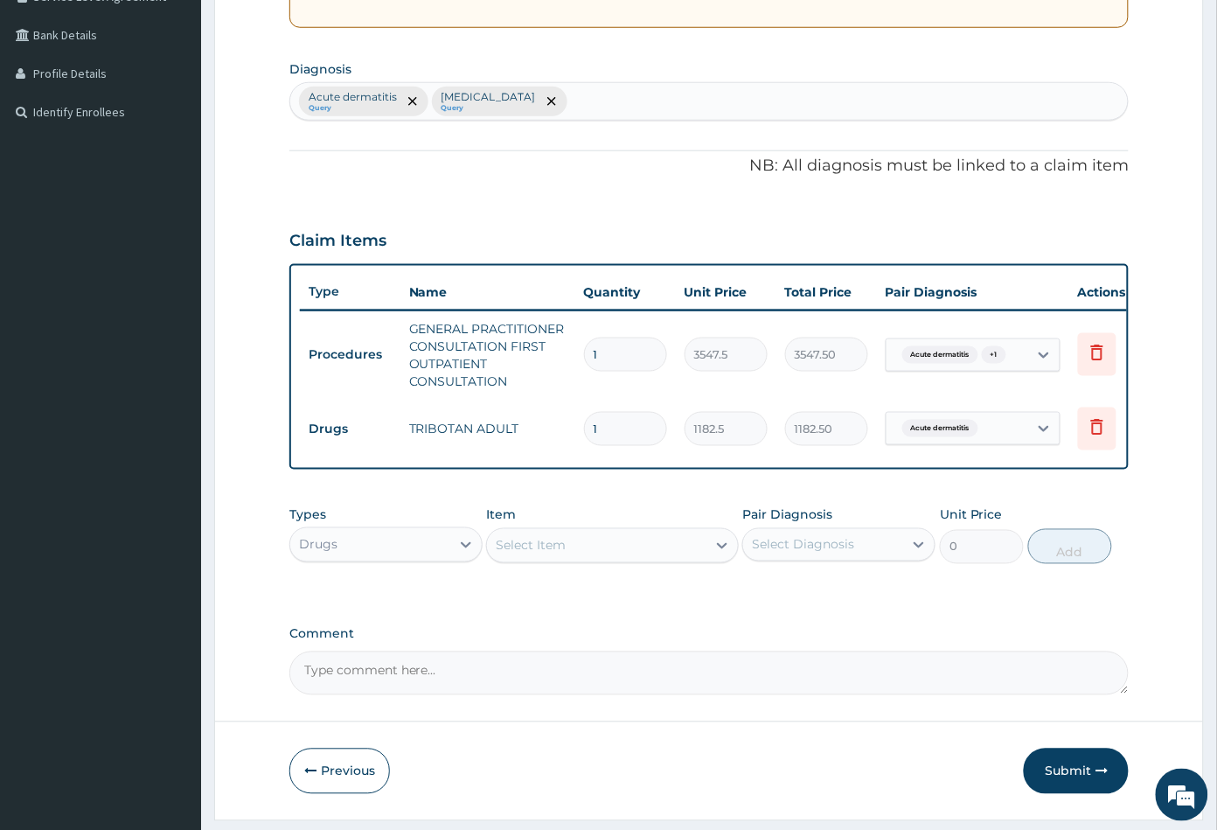
click at [595, 560] on div "Select Item" at bounding box center [596, 546] width 219 height 28
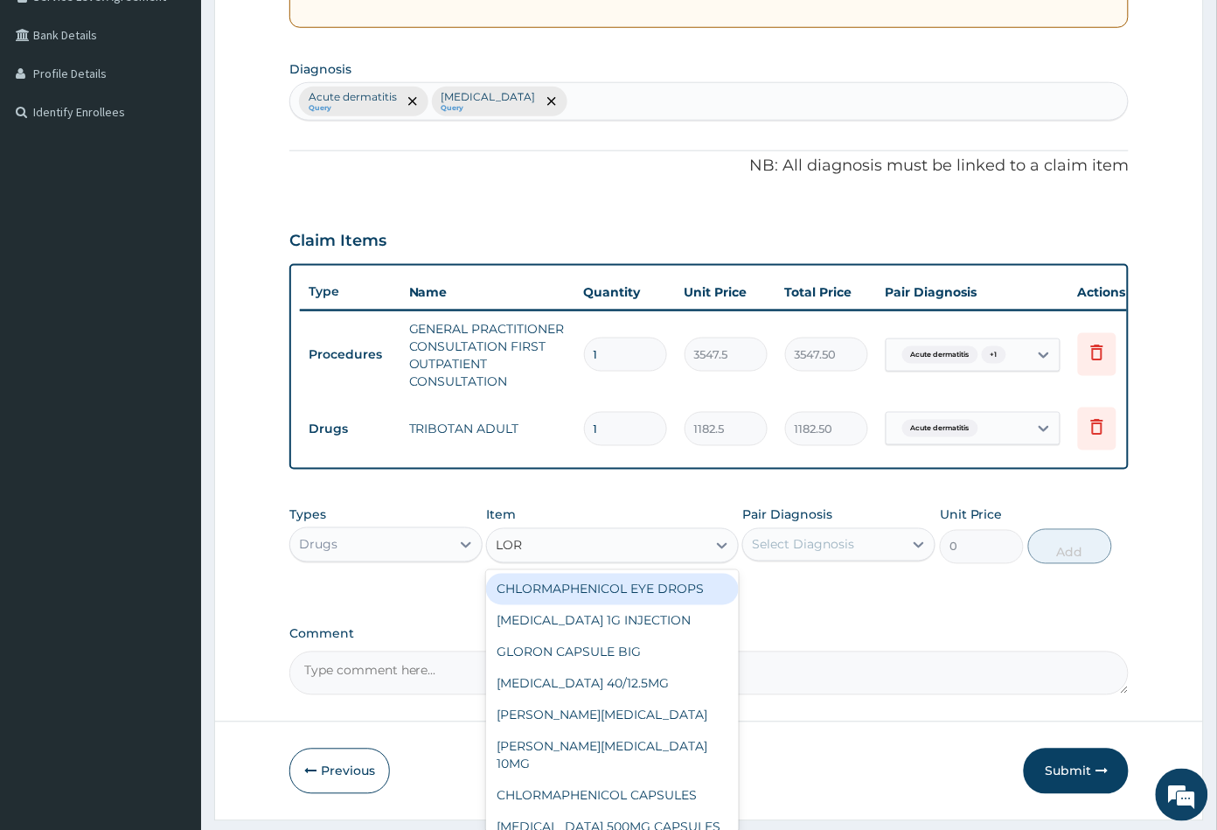
type input "LORA"
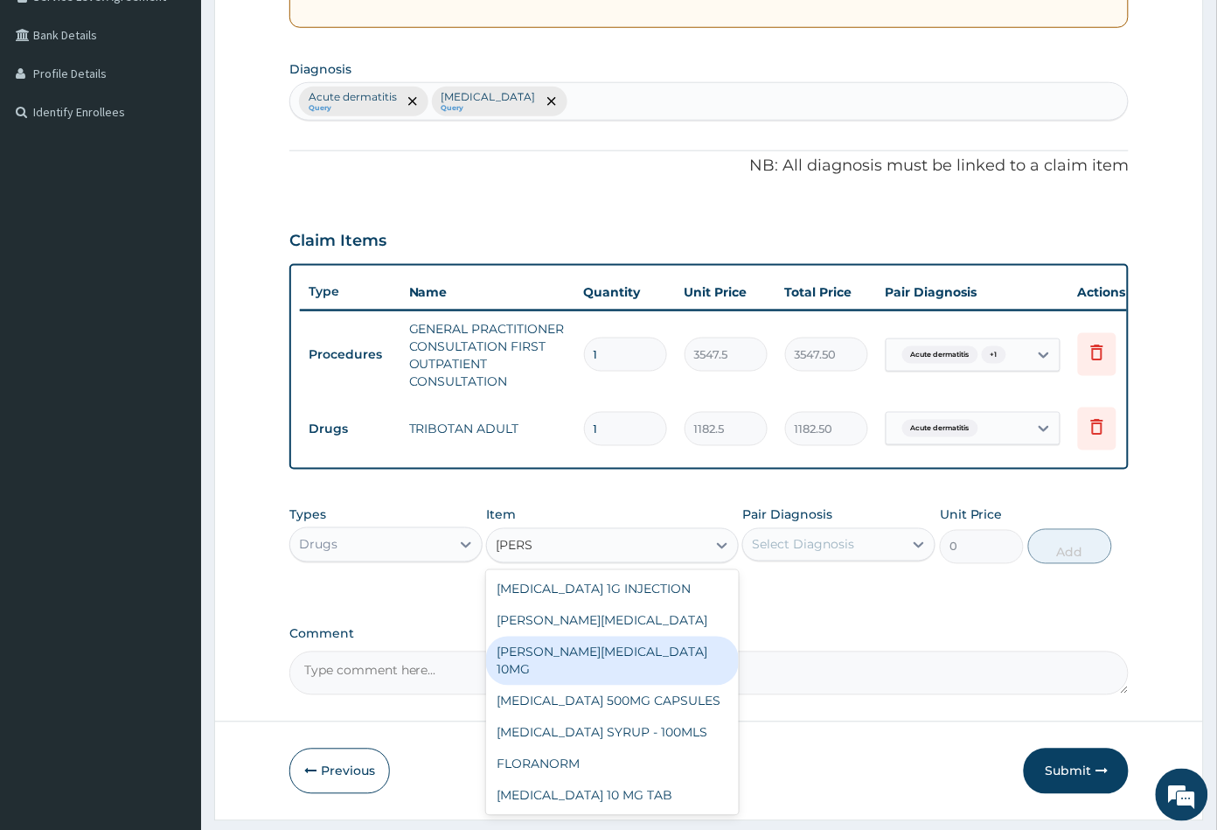
click at [614, 656] on div "LORATYN LORATADINE 10MG" at bounding box center [612, 660] width 252 height 49
type input "88.6875"
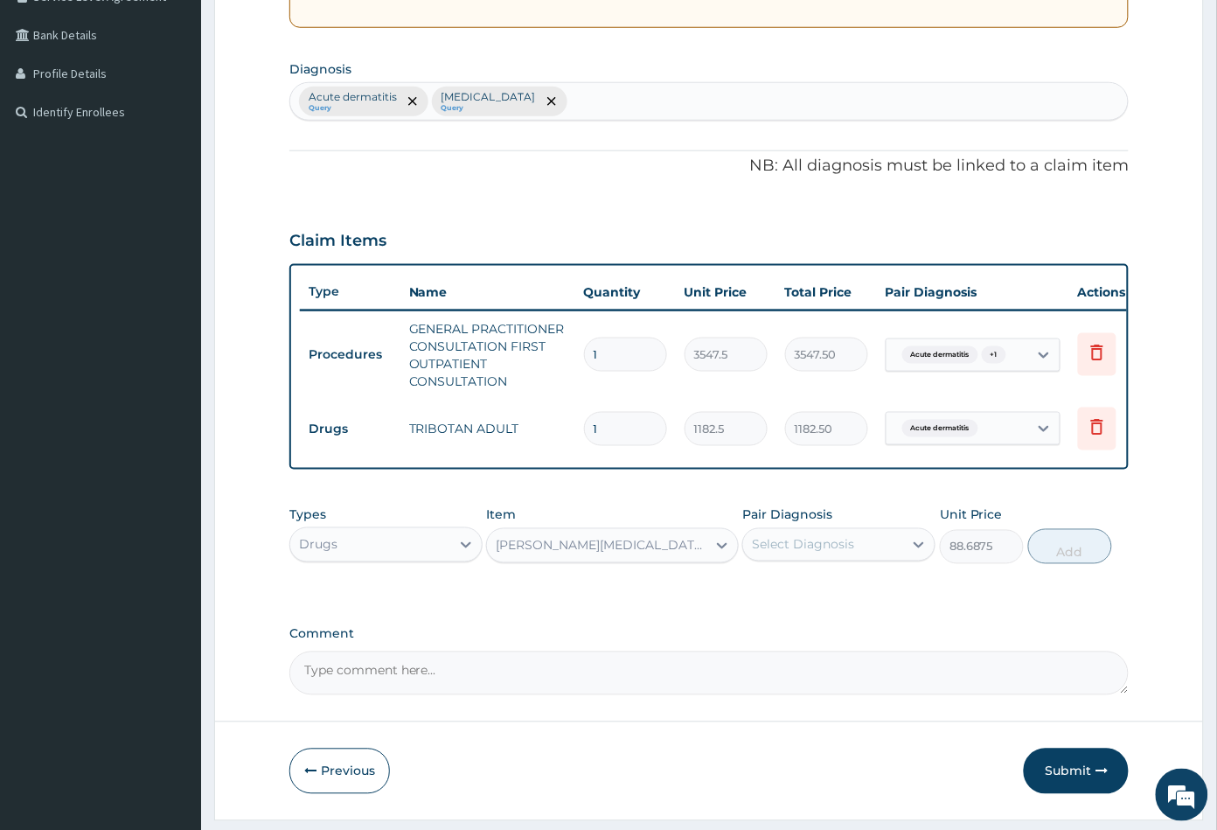
click at [816, 553] on div "Select Diagnosis" at bounding box center [803, 544] width 102 height 17
click at [819, 595] on label "Acute dermatitis" at bounding box center [824, 587] width 106 height 17
checkbox input "true"
click at [1068, 561] on button "Add" at bounding box center [1070, 546] width 84 height 35
type input "0"
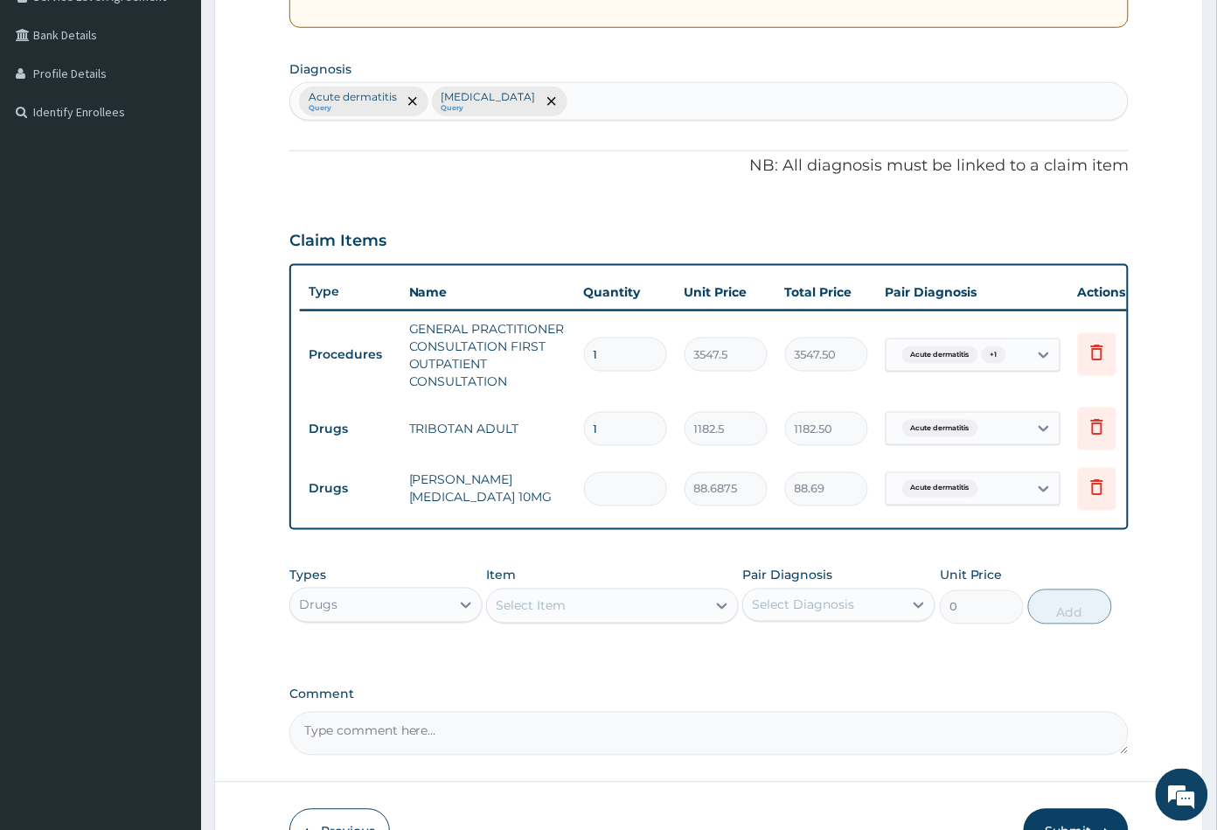
type input "0.00"
type input "5"
type input "443.44"
type input "5"
click at [636, 620] on div "Select Item" at bounding box center [596, 606] width 219 height 28
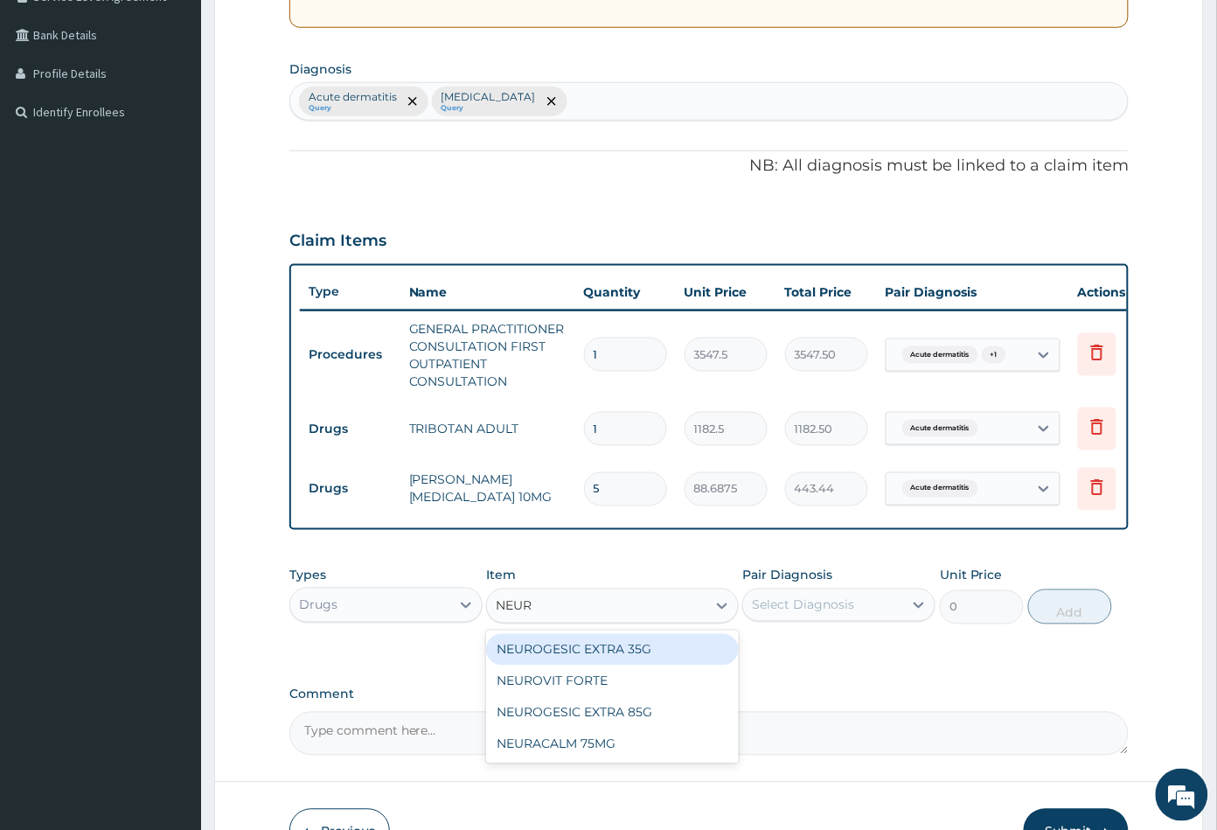
type input "NEURO"
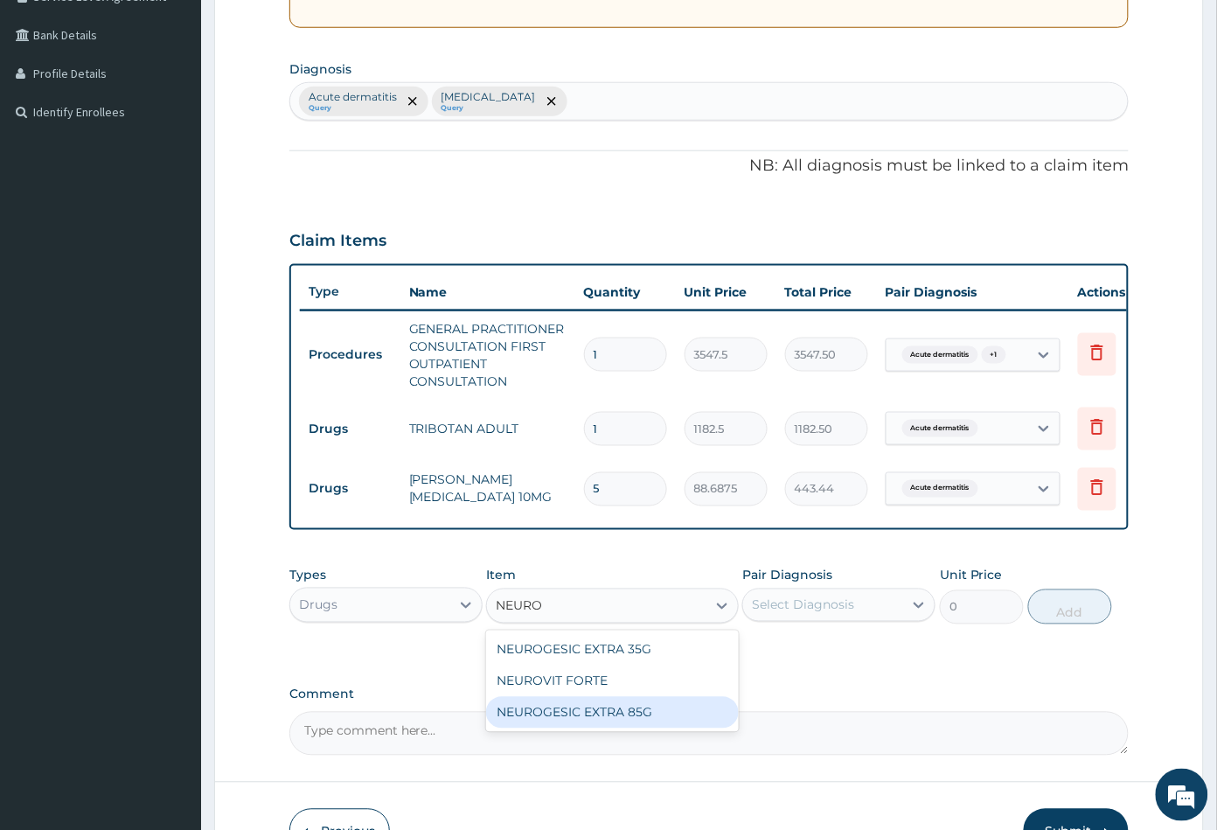
click at [621, 728] on div "NEUROGESIC EXTRA 85G" at bounding box center [612, 712] width 252 height 31
type input "2719.75"
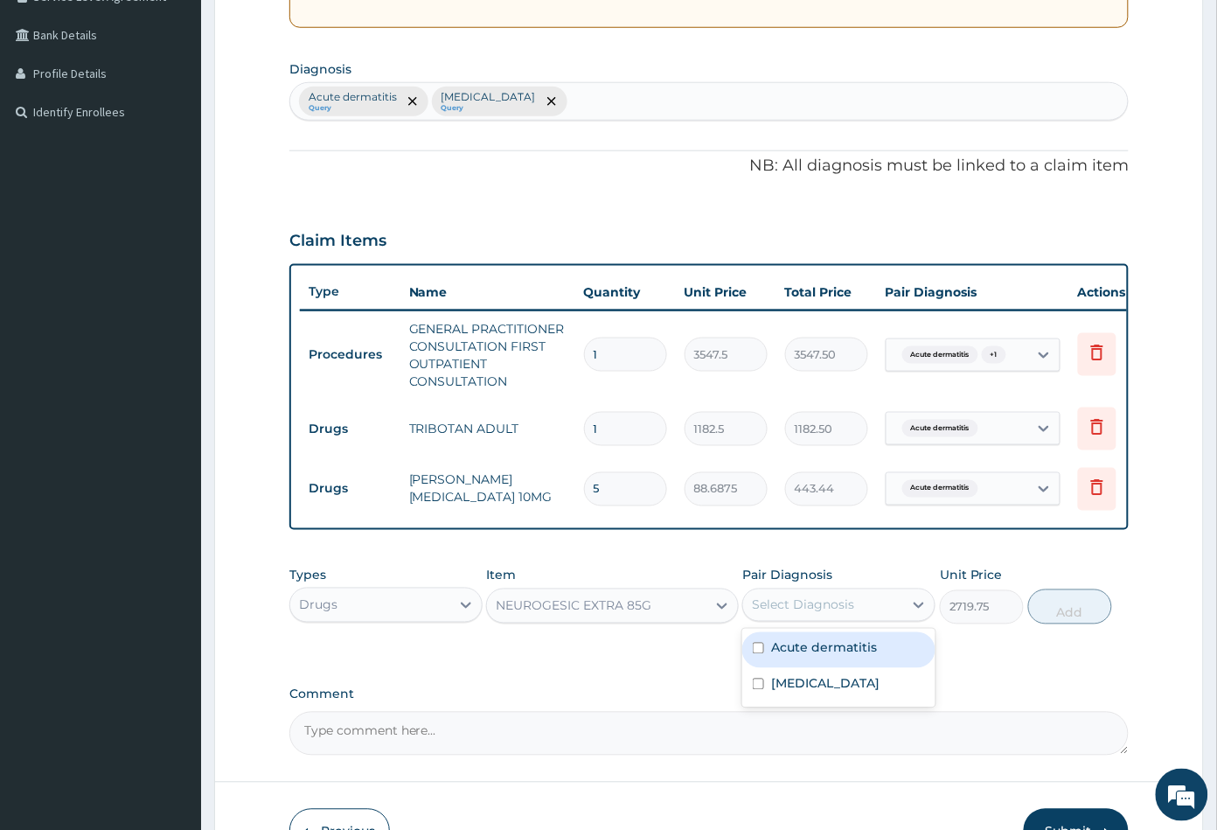
click at [870, 619] on div "Select Diagnosis" at bounding box center [823, 605] width 160 height 28
click at [831, 692] on label "Low back pain" at bounding box center [825, 683] width 108 height 17
checkbox input "true"
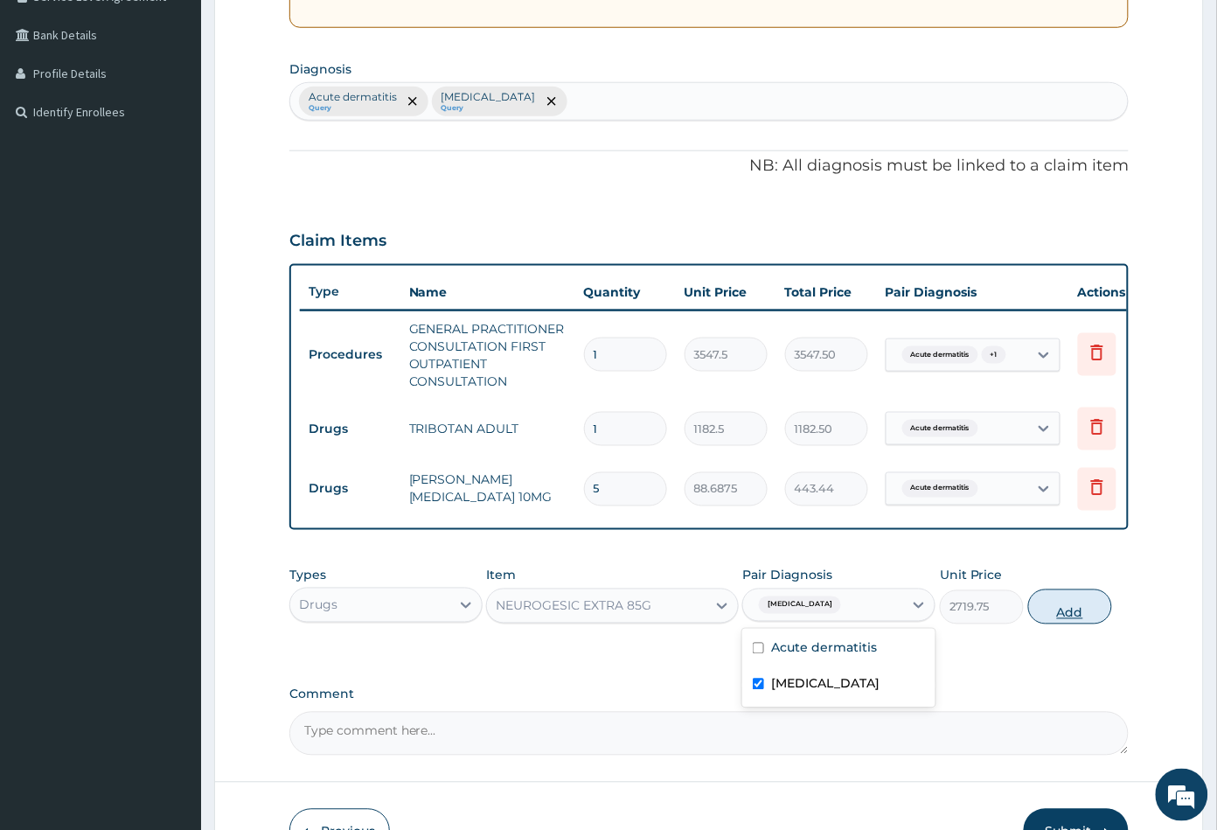
click at [1073, 624] on button "Add" at bounding box center [1070, 606] width 84 height 35
type input "0"
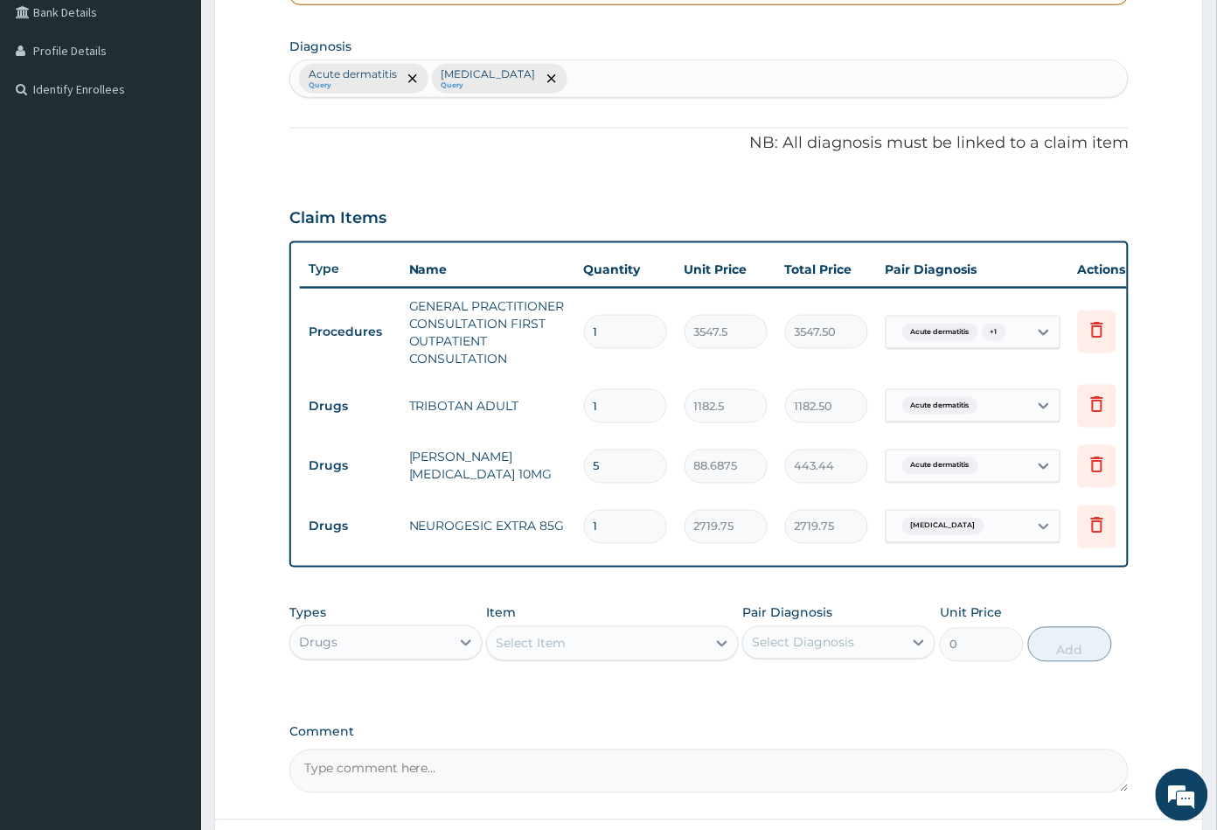
scroll to position [569, 0]
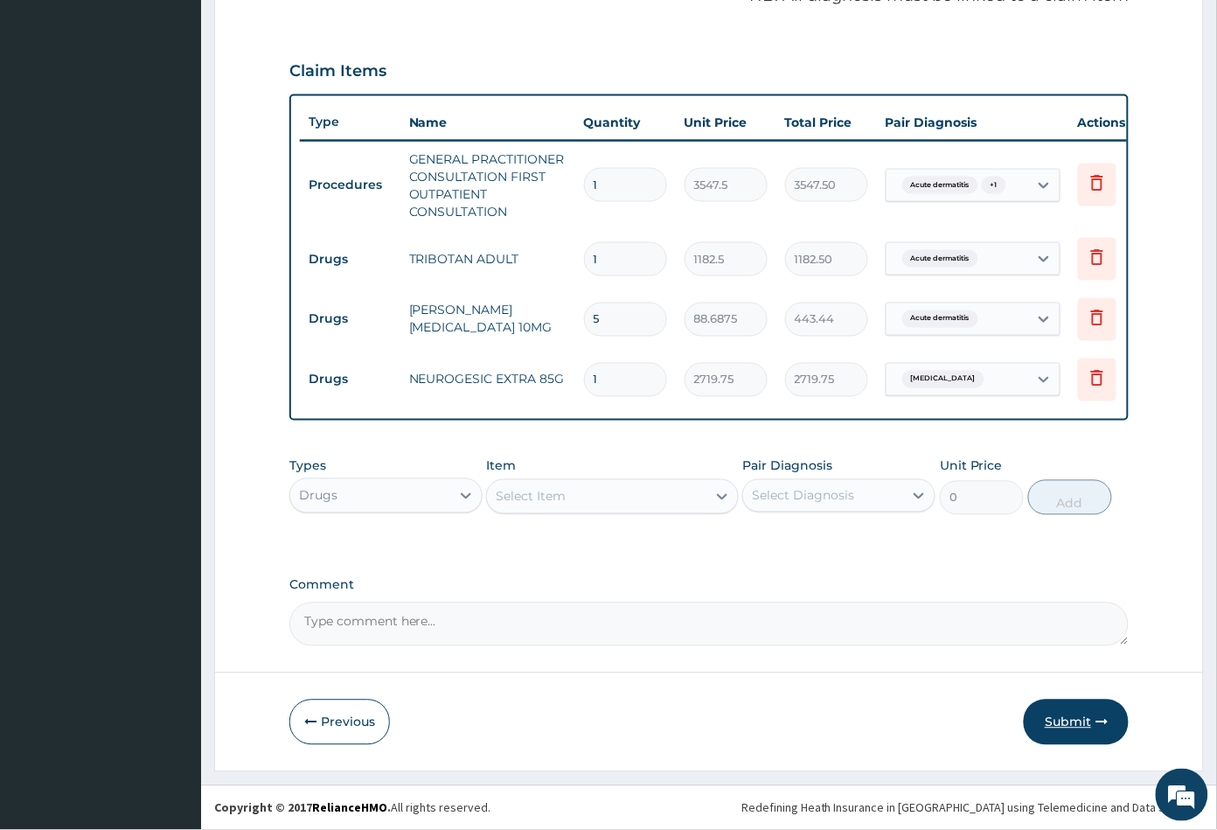
click at [1077, 725] on button "Submit" at bounding box center [1076, 721] width 105 height 45
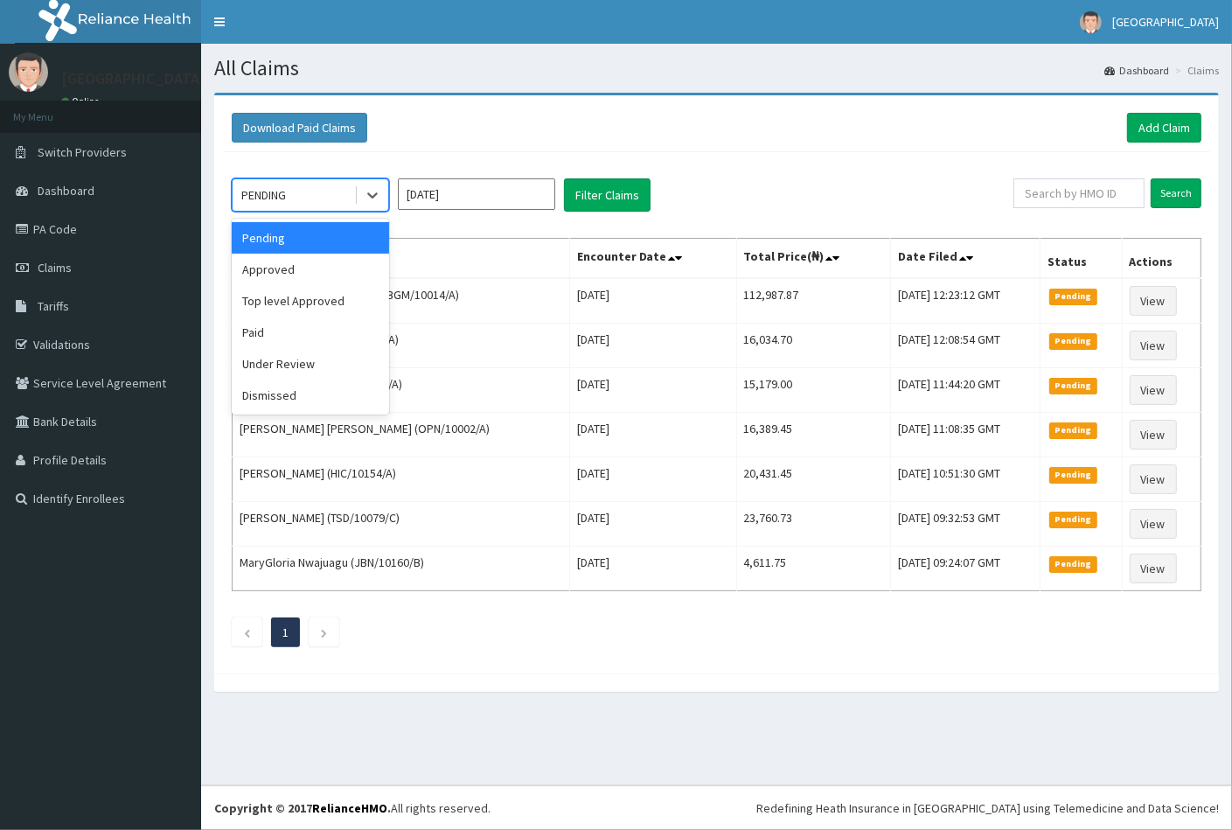
click at [298, 205] on div "PENDING" at bounding box center [294, 195] width 122 height 28
click at [290, 266] on div "Approved" at bounding box center [310, 269] width 157 height 31
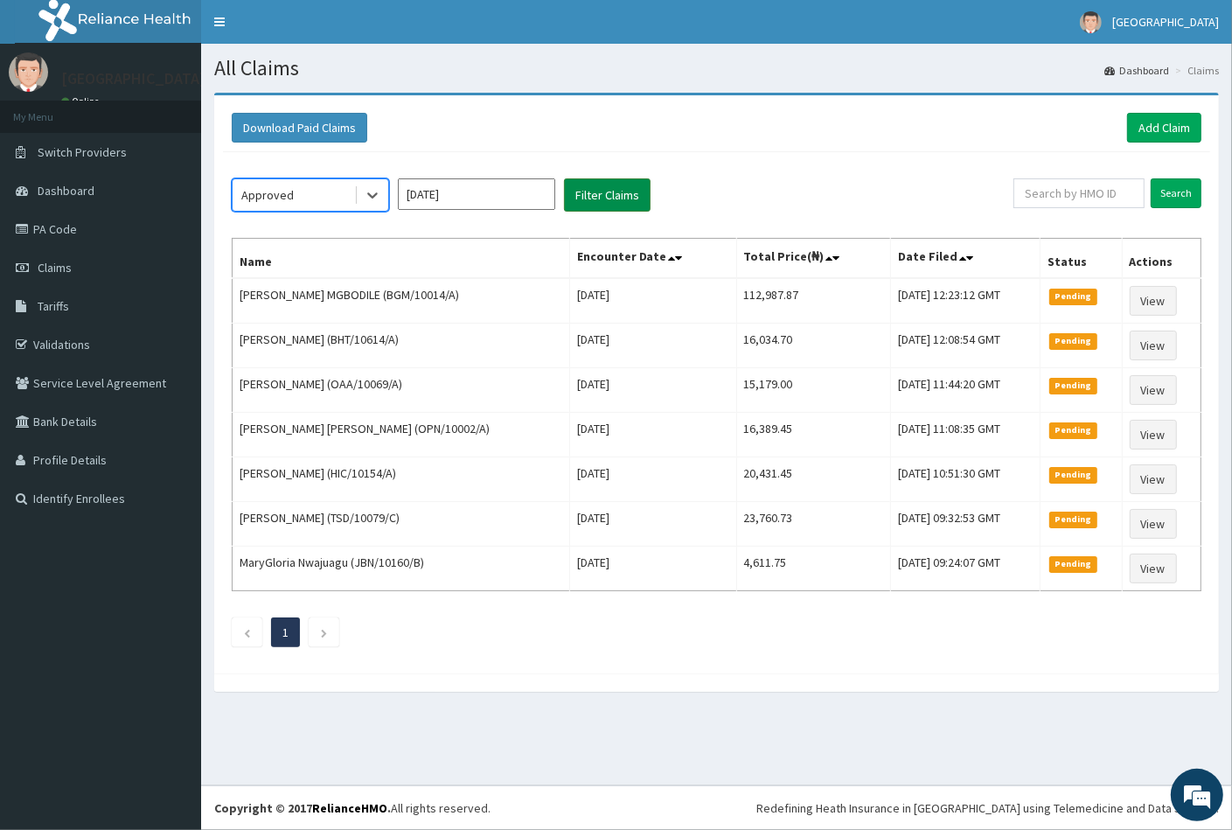
click at [629, 200] on button "Filter Claims" at bounding box center [607, 194] width 87 height 33
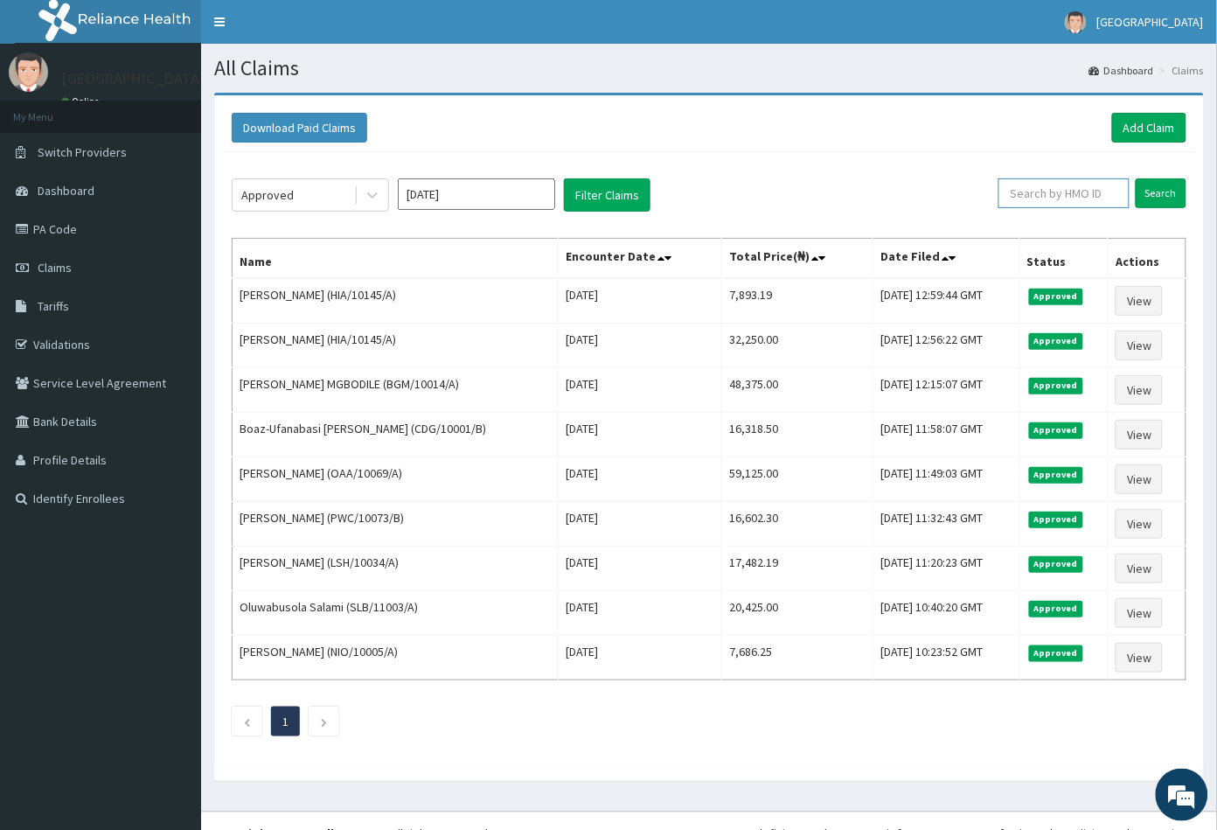
click at [1061, 189] on input "text" at bounding box center [1063, 193] width 131 height 30
drag, startPoint x: 1061, startPoint y: 189, endPoint x: 1144, endPoint y: 122, distance: 106.9
click at [1144, 122] on link "Add Claim" at bounding box center [1149, 128] width 74 height 30
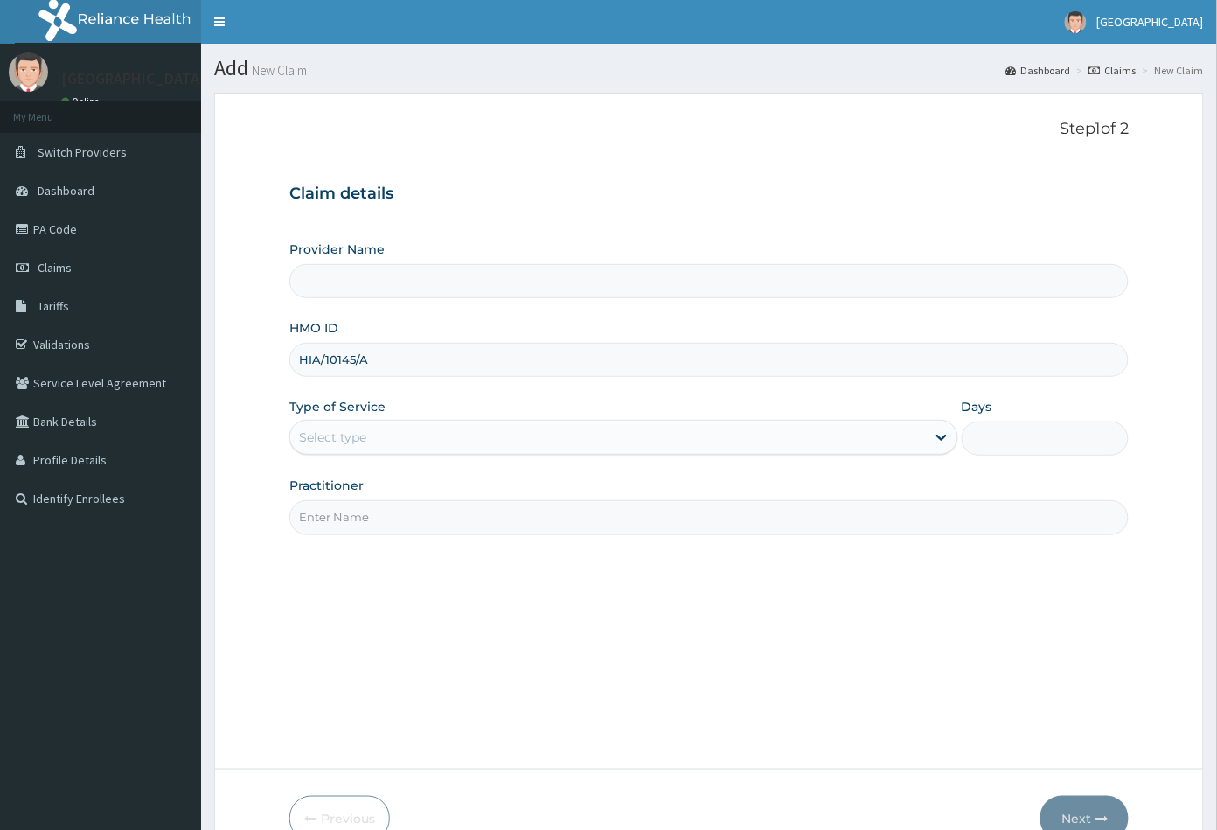
type input "HIA/10145/A"
click at [323, 435] on div "Select type" at bounding box center [332, 436] width 67 height 17
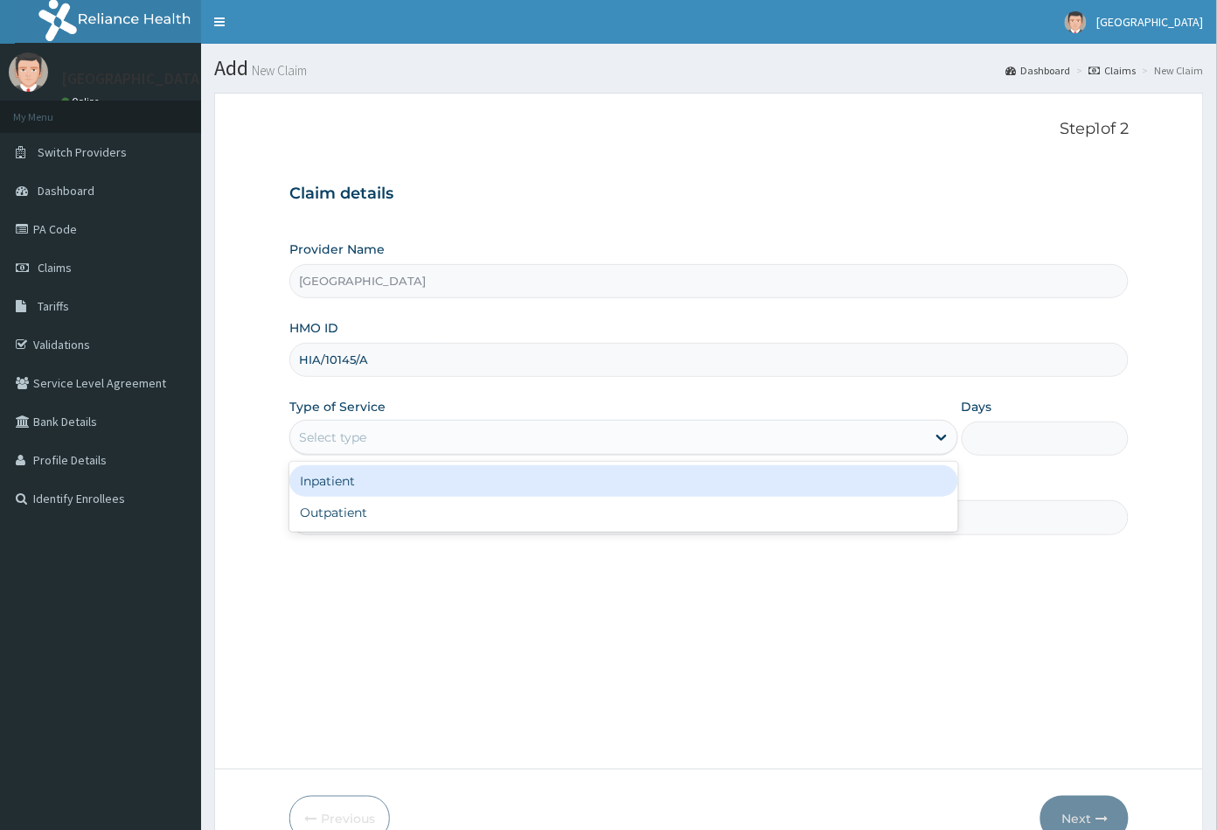
type input "[GEOGRAPHIC_DATA]"
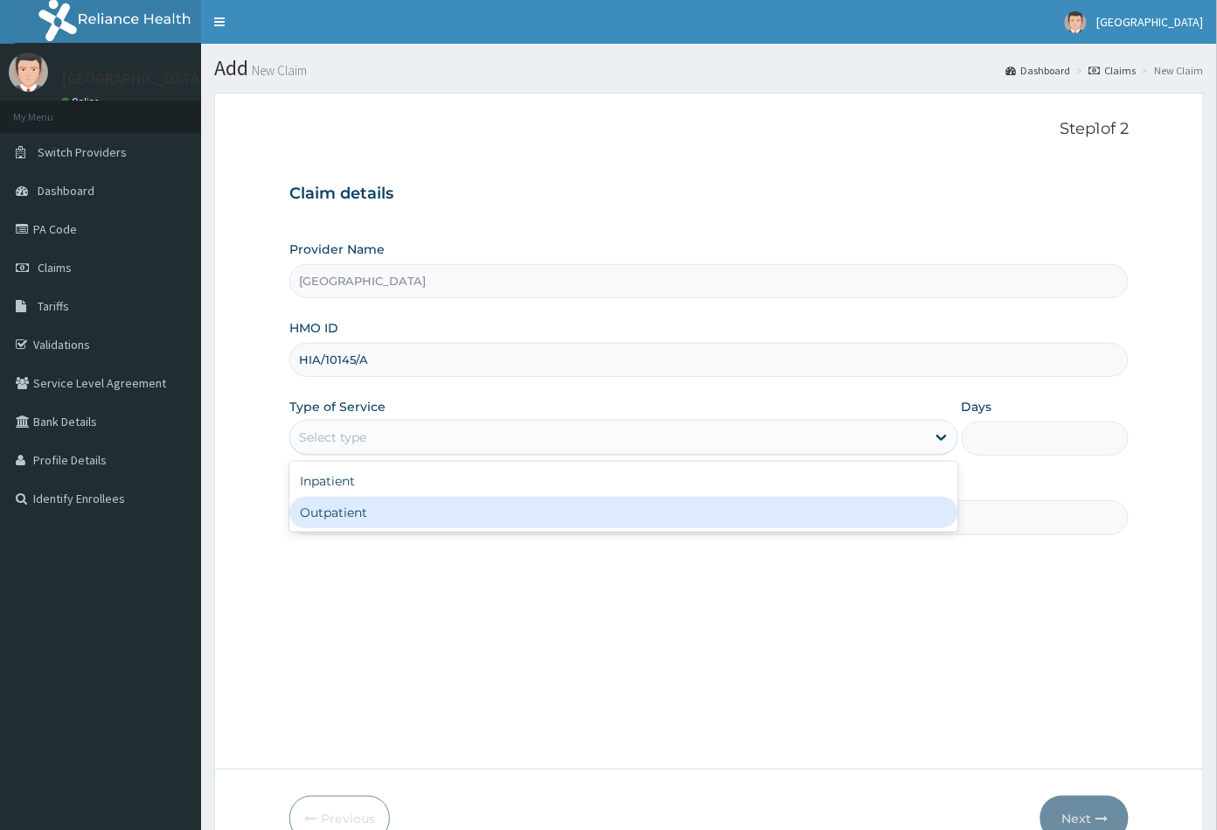
click at [340, 513] on div "Outpatient" at bounding box center [623, 512] width 669 height 31
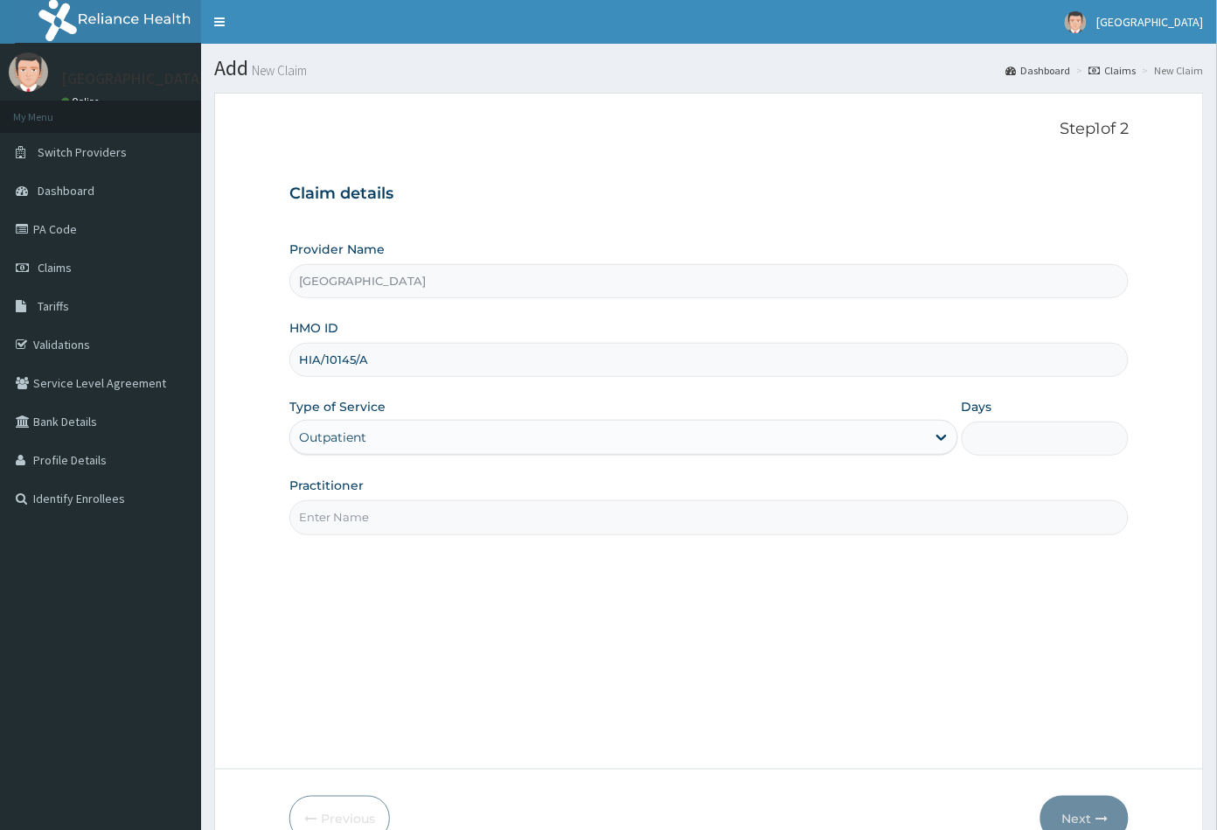
type input "1"
click at [343, 528] on input "Practitioner" at bounding box center [709, 517] width 840 height 34
type input "CON"
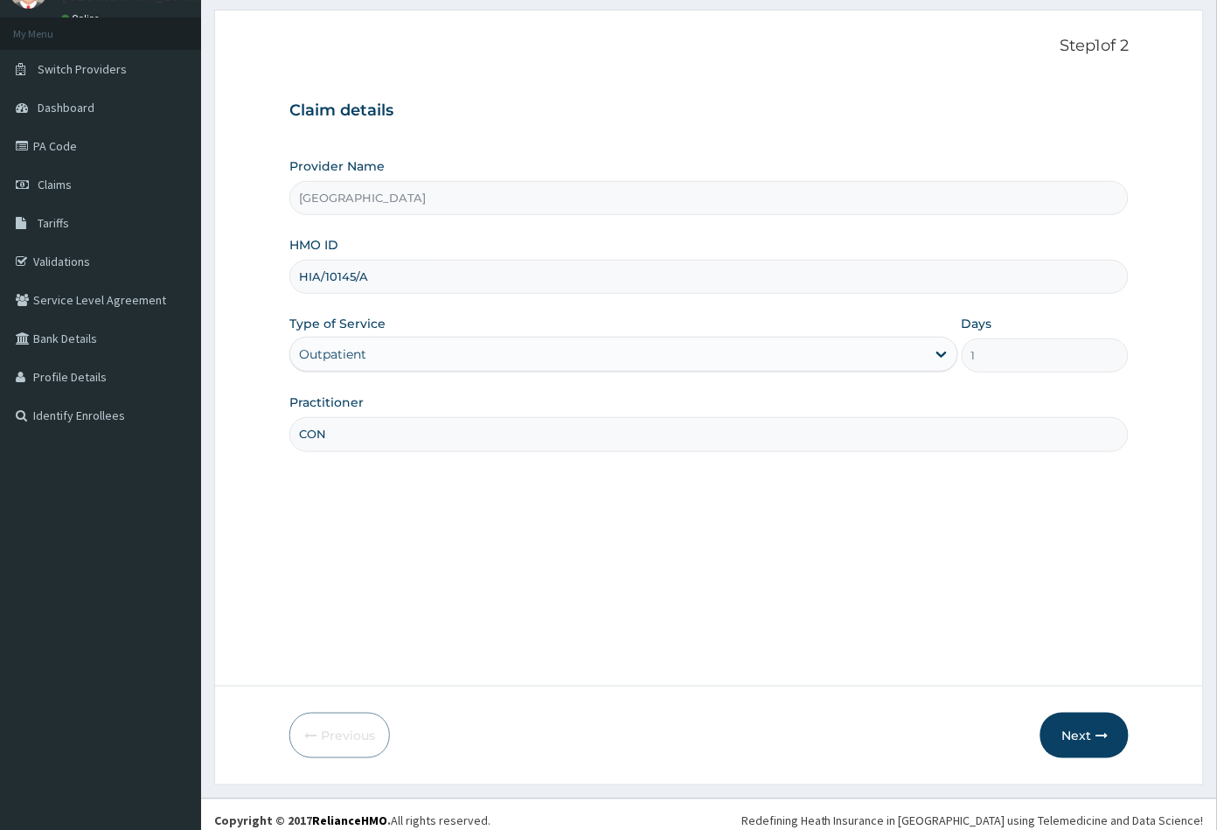
scroll to position [96, 0]
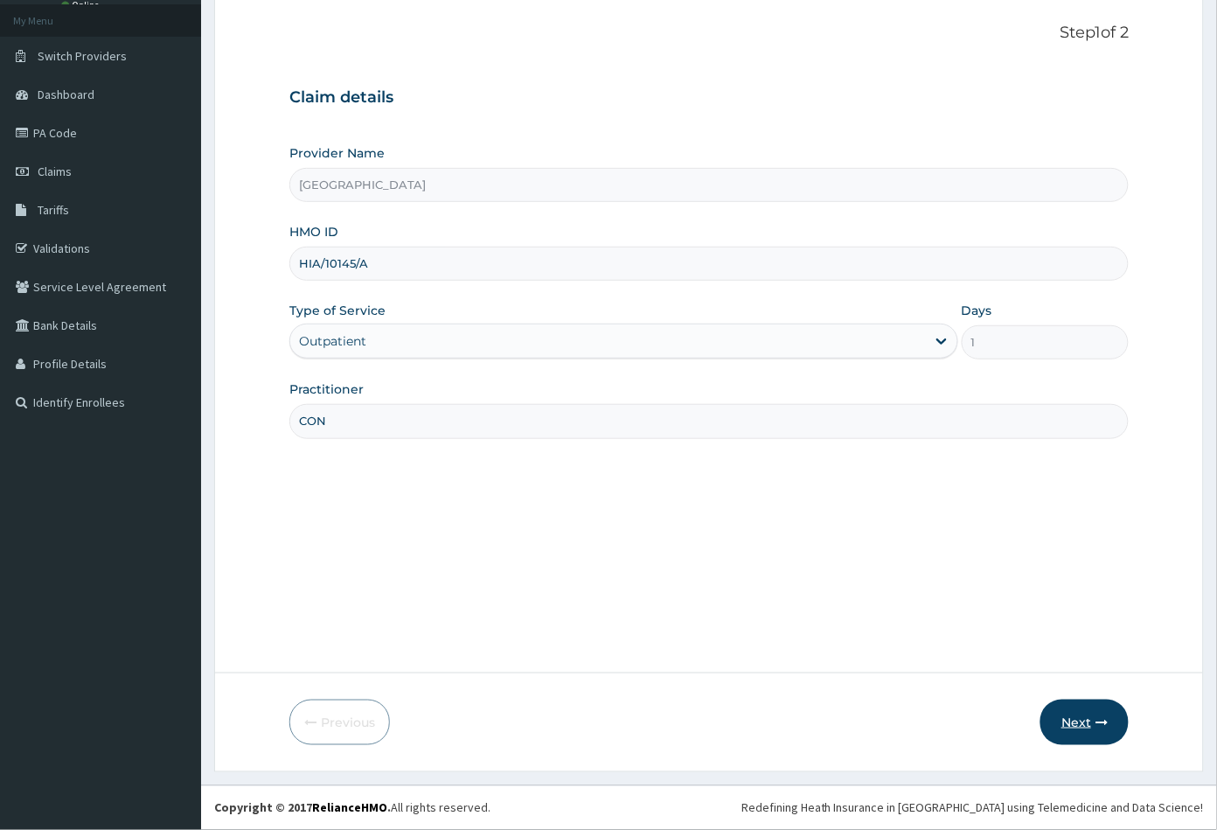
click at [1078, 720] on button "Next" at bounding box center [1084, 721] width 88 height 45
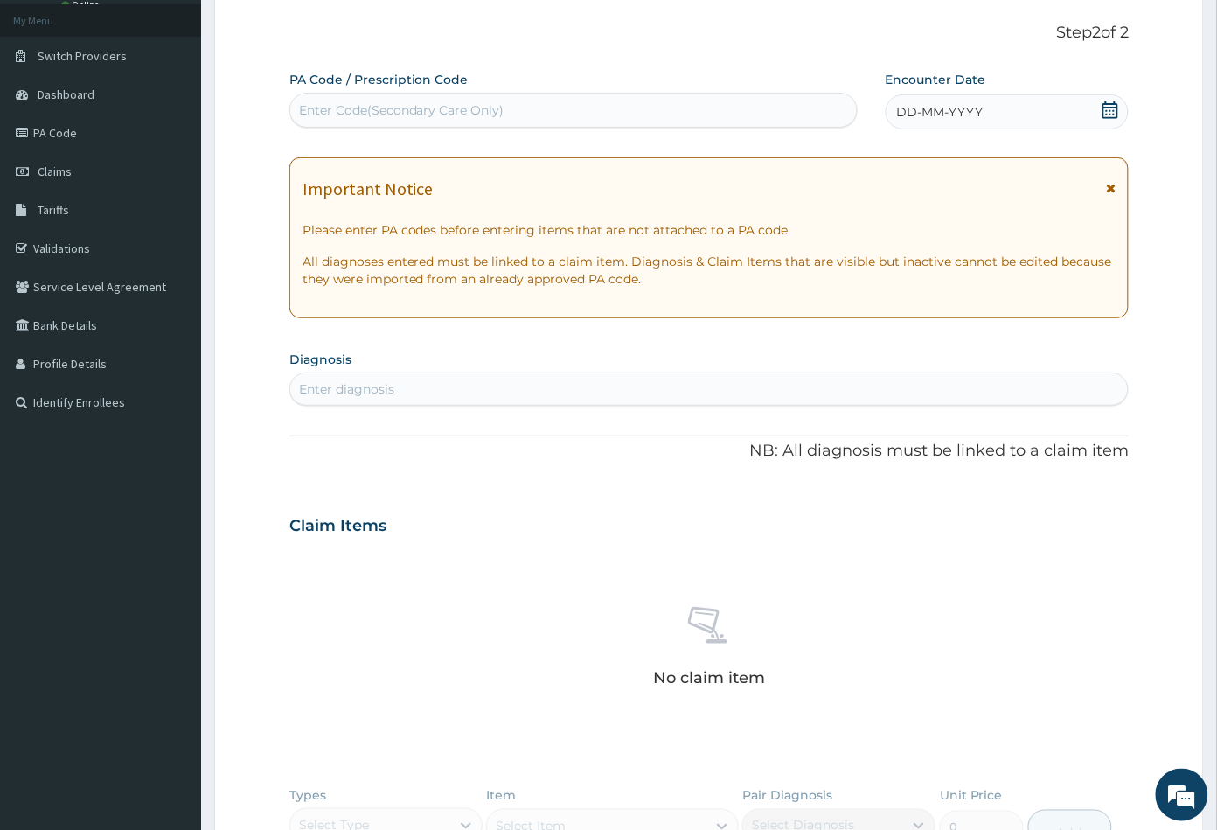
click at [452, 125] on div "Enter Code(Secondary Care Only)" at bounding box center [573, 110] width 568 height 35
paste input "PA/9F2949"
type input "PA/9F2949"
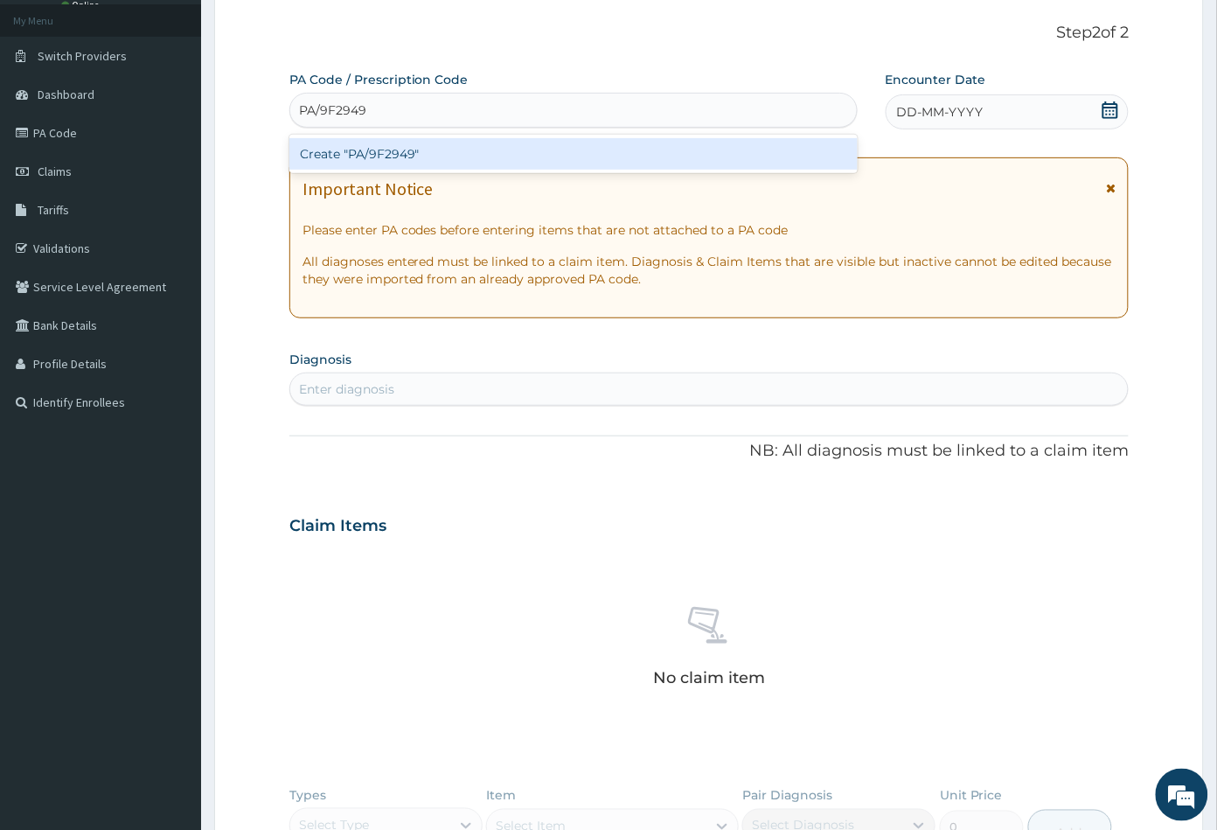
click at [425, 152] on div "Create "PA/9F2949"" at bounding box center [573, 153] width 568 height 31
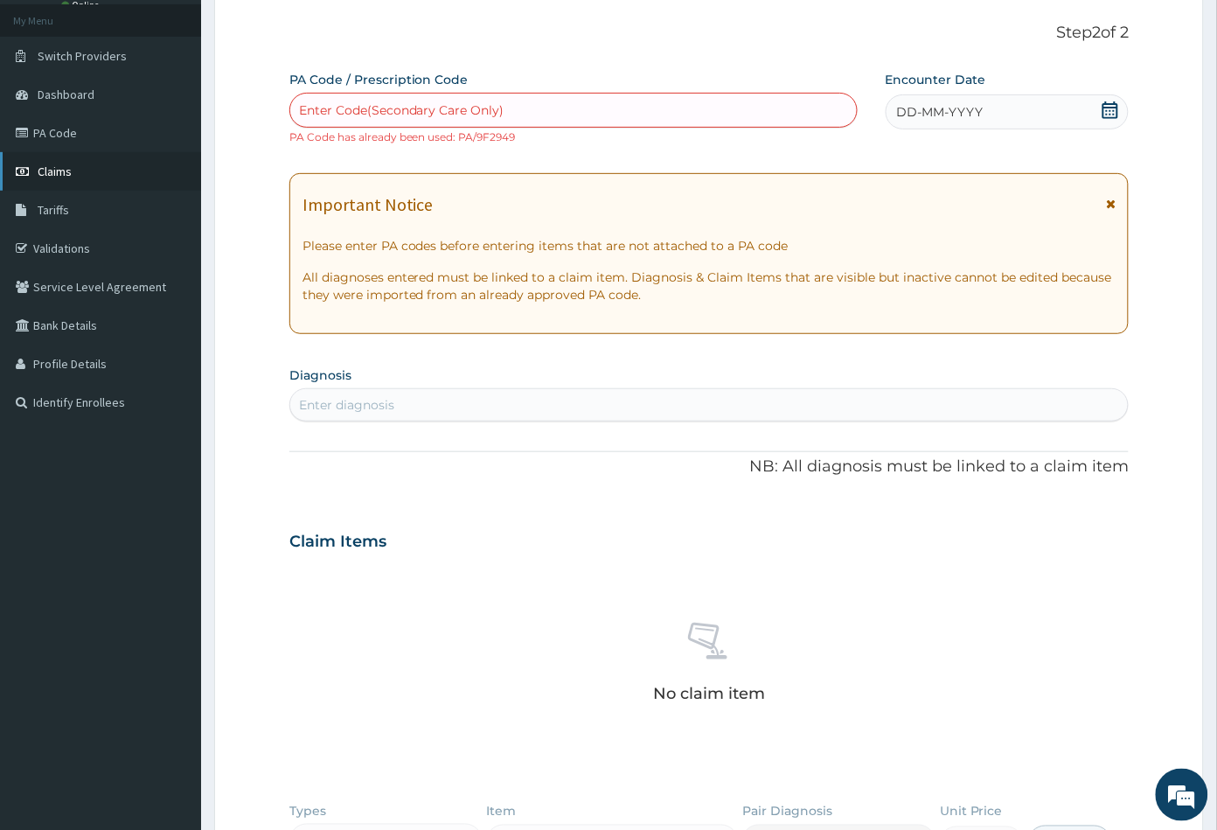
click at [67, 161] on link "Claims" at bounding box center [100, 171] width 201 height 38
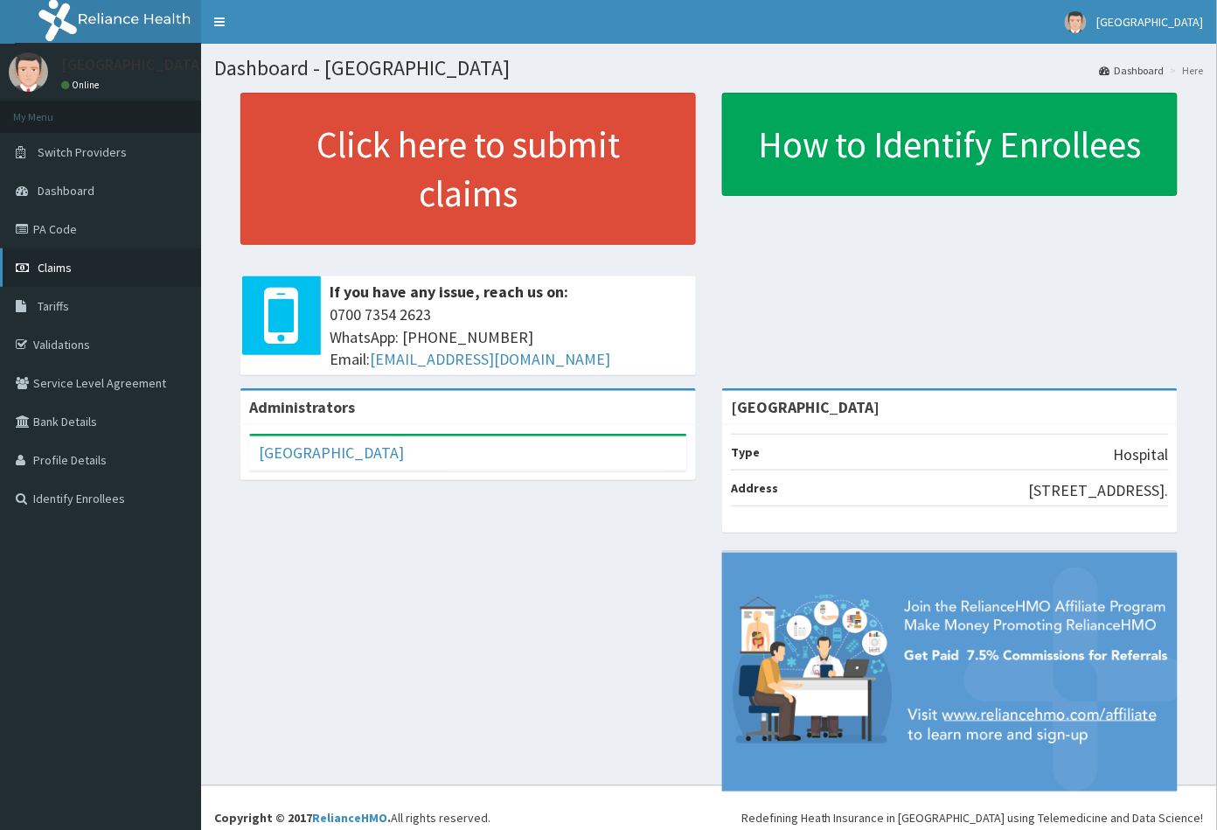
click at [53, 273] on span "Claims" at bounding box center [55, 268] width 34 height 16
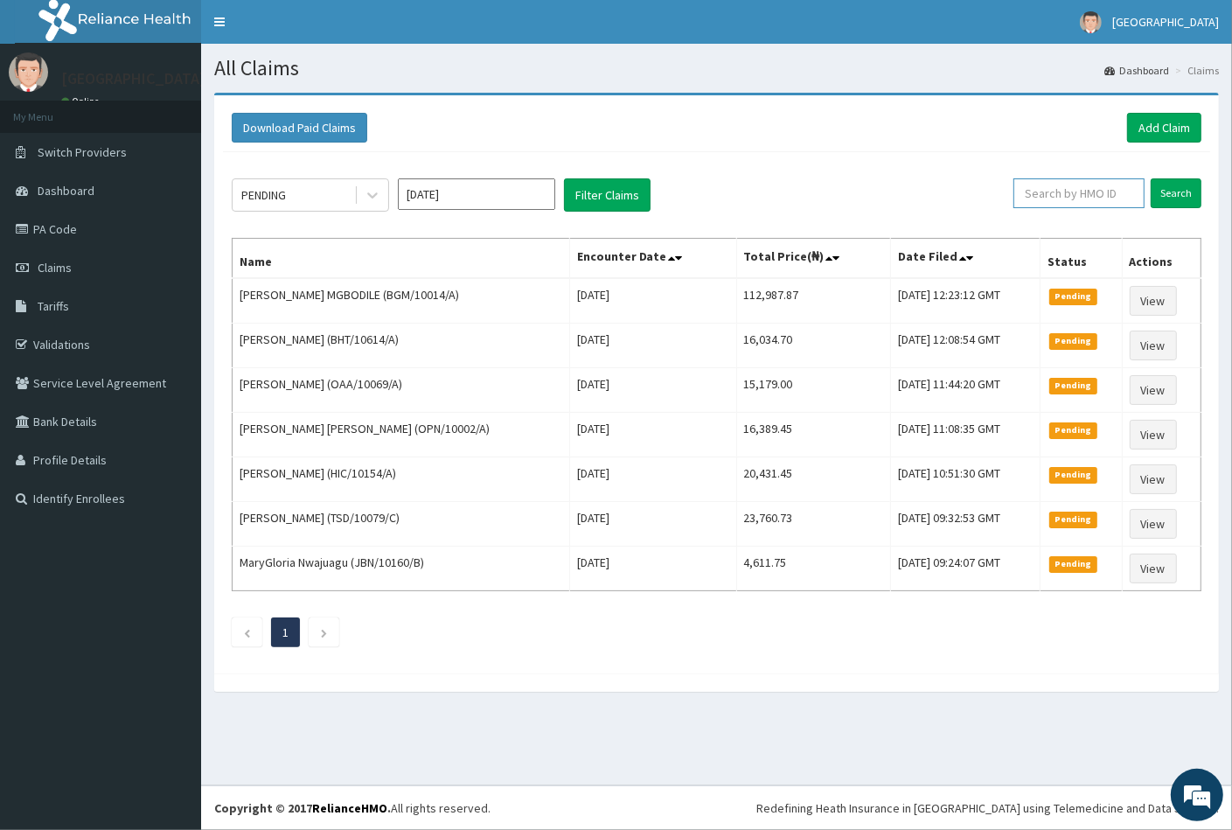
click at [1061, 190] on input "text" at bounding box center [1078, 193] width 131 height 30
paste input "PA/9F2949"
type input "P"
click at [1048, 193] on input "text" at bounding box center [1078, 193] width 131 height 30
paste input "HIA/10145/A"
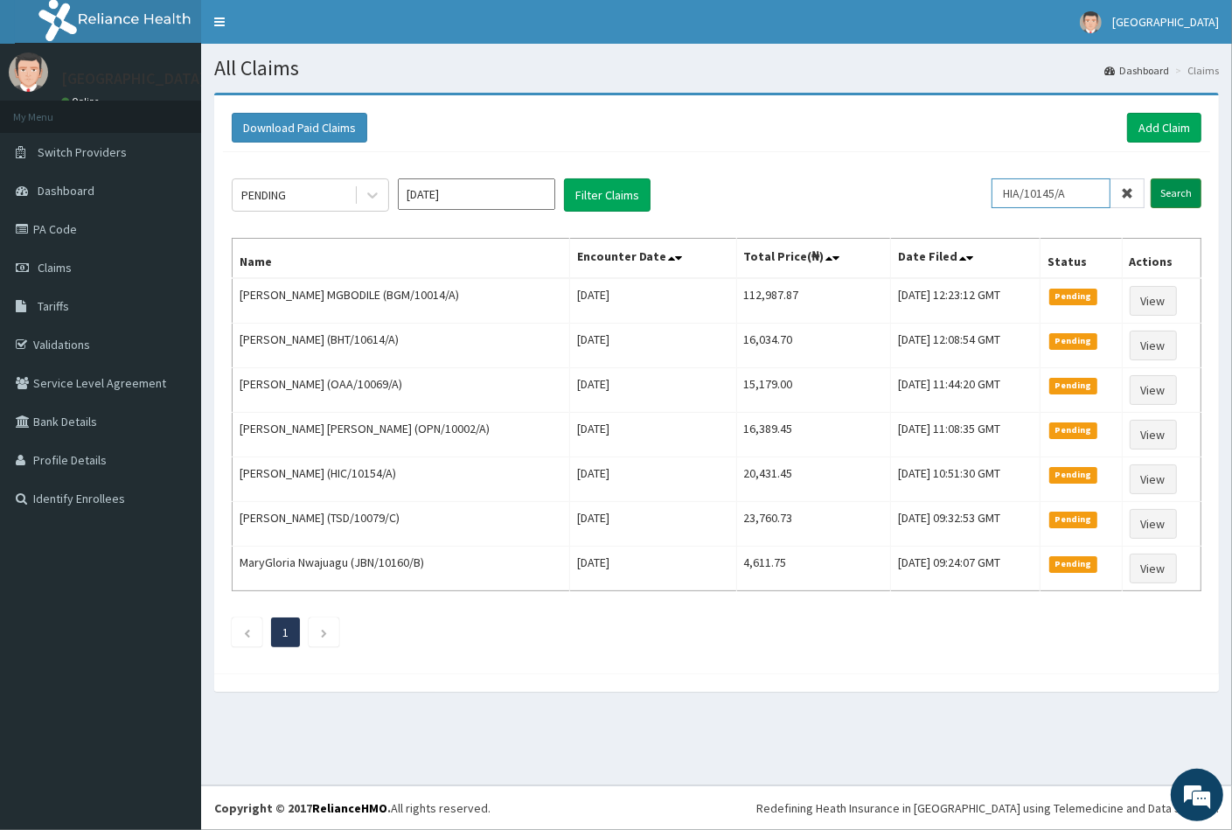
type input "HIA/10145/A"
click at [1171, 187] on input "Search" at bounding box center [1176, 193] width 51 height 30
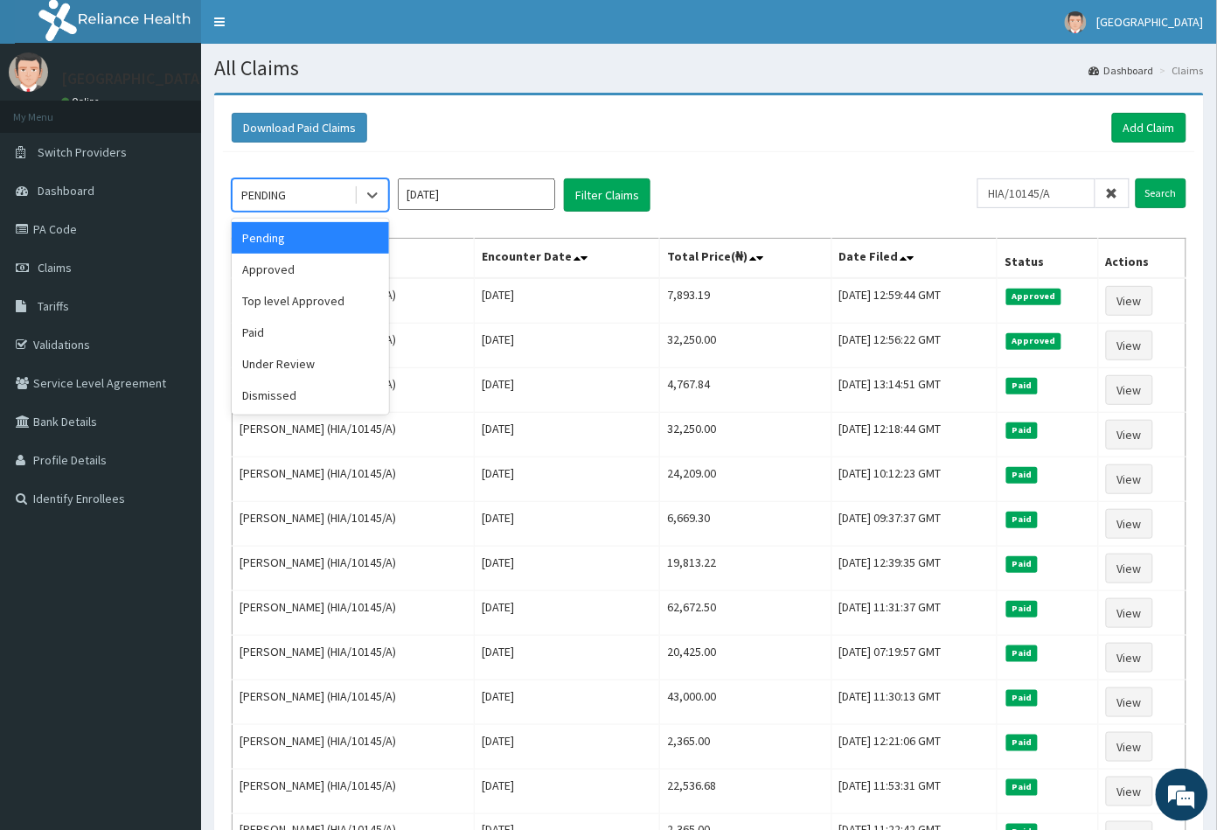
click at [306, 190] on div "PENDING" at bounding box center [294, 195] width 122 height 28
click at [290, 273] on div "Approved" at bounding box center [310, 269] width 157 height 31
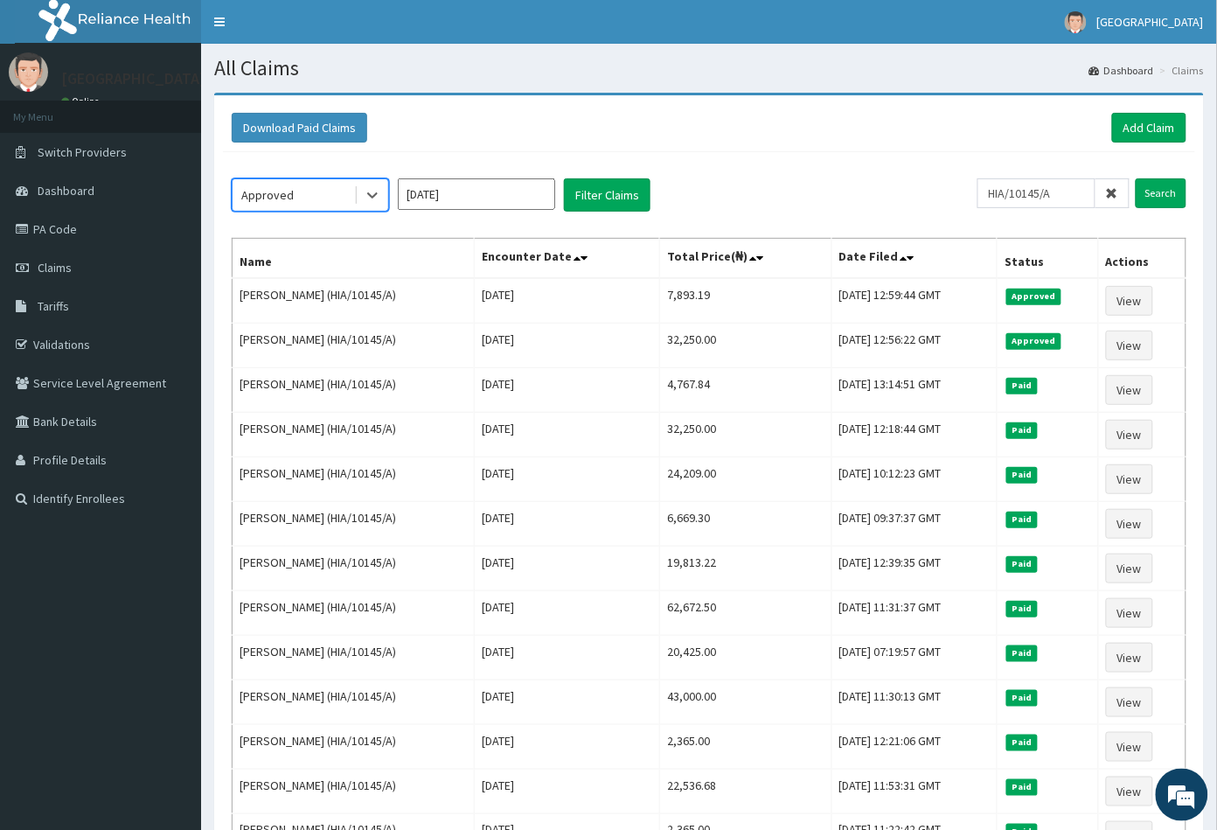
click at [311, 189] on div "Approved" at bounding box center [294, 195] width 122 height 28
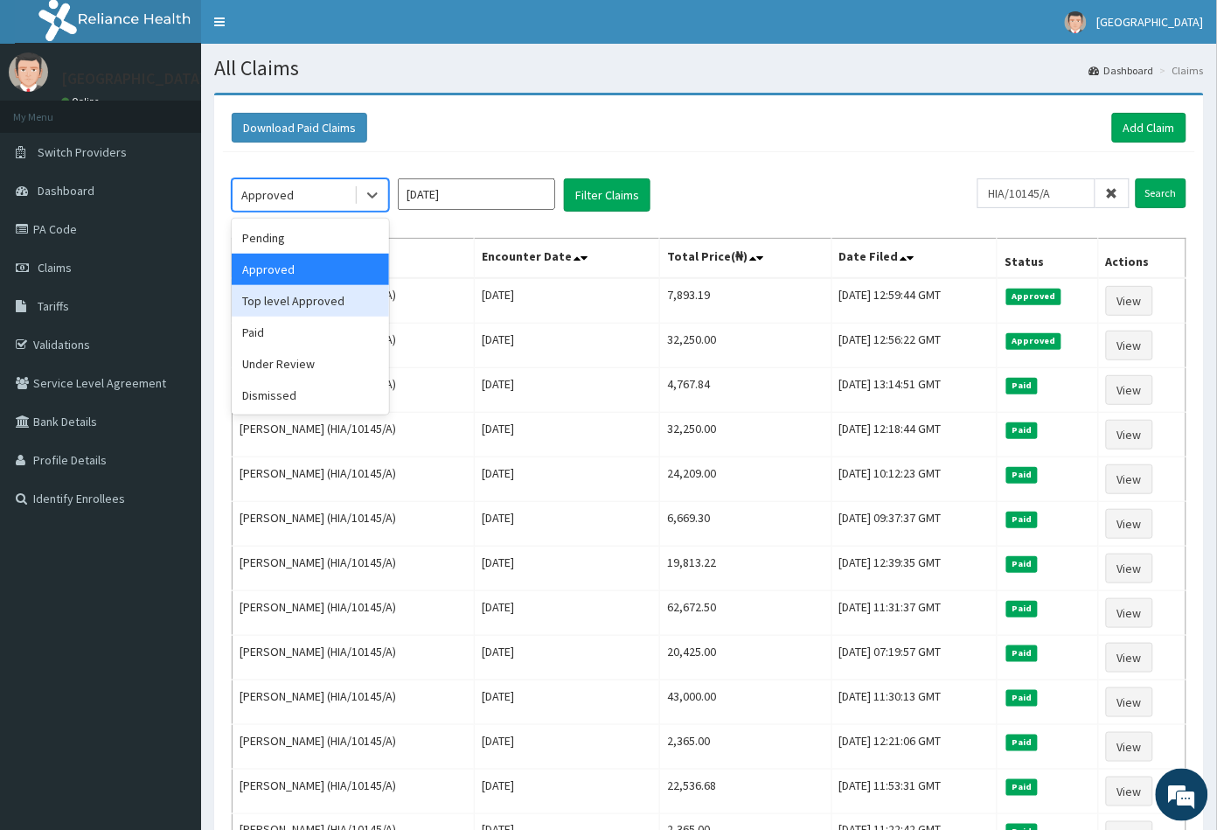
click at [300, 300] on div "Top level Approved" at bounding box center [310, 300] width 157 height 31
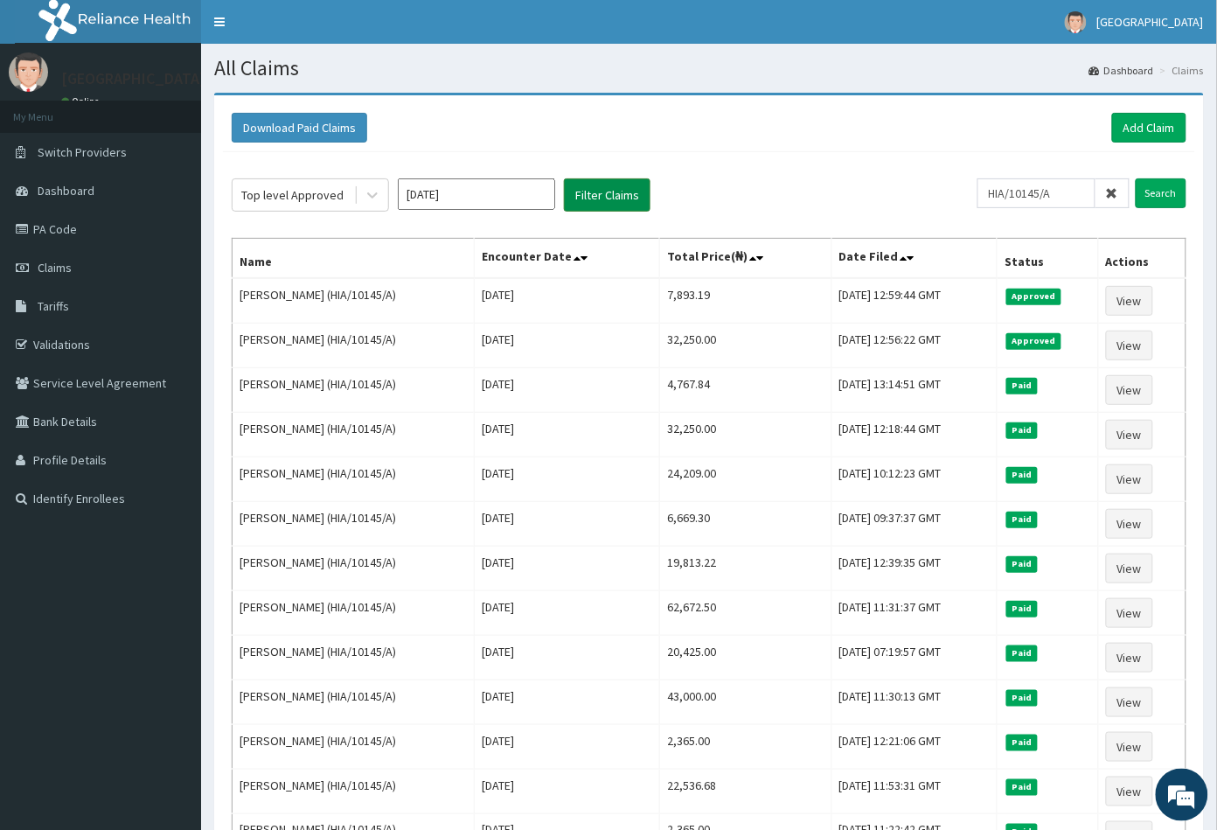
click at [601, 192] on button "Filter Claims" at bounding box center [607, 194] width 87 height 33
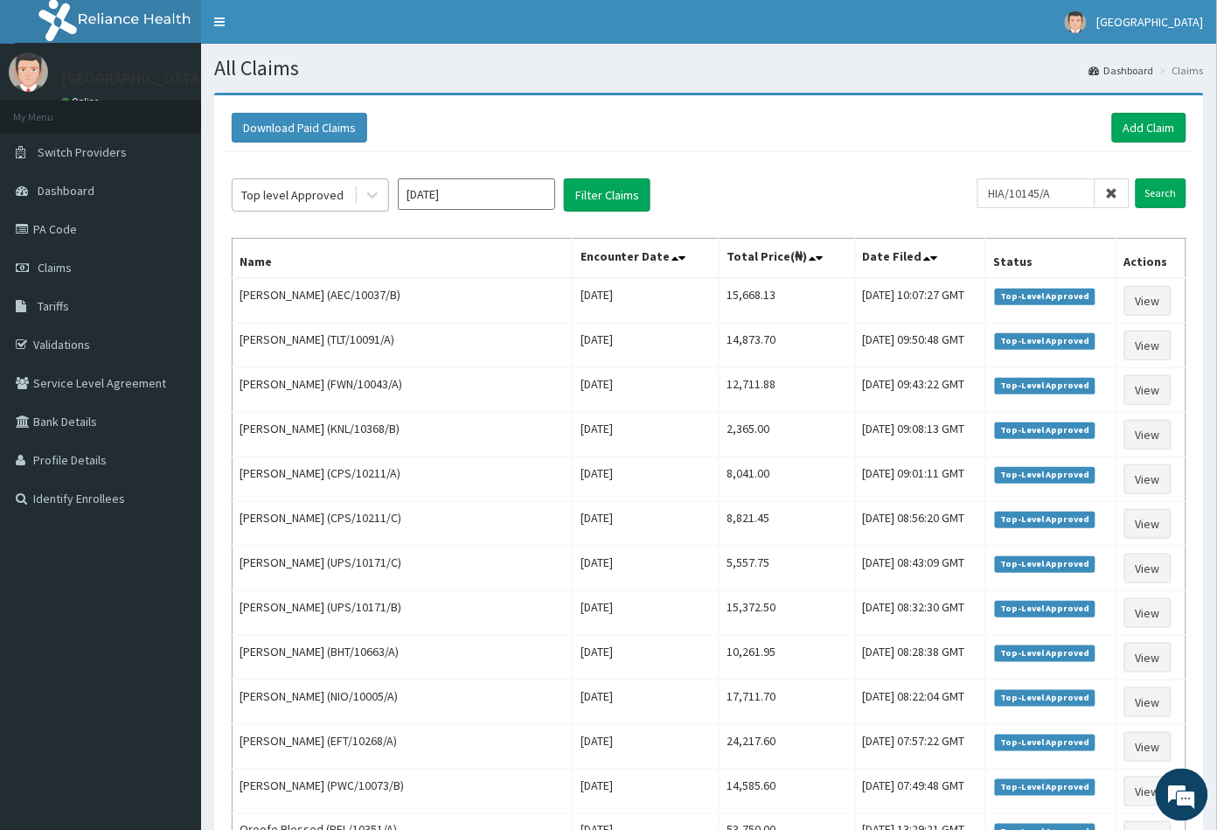
click at [311, 191] on div "Top level Approved" at bounding box center [292, 194] width 102 height 17
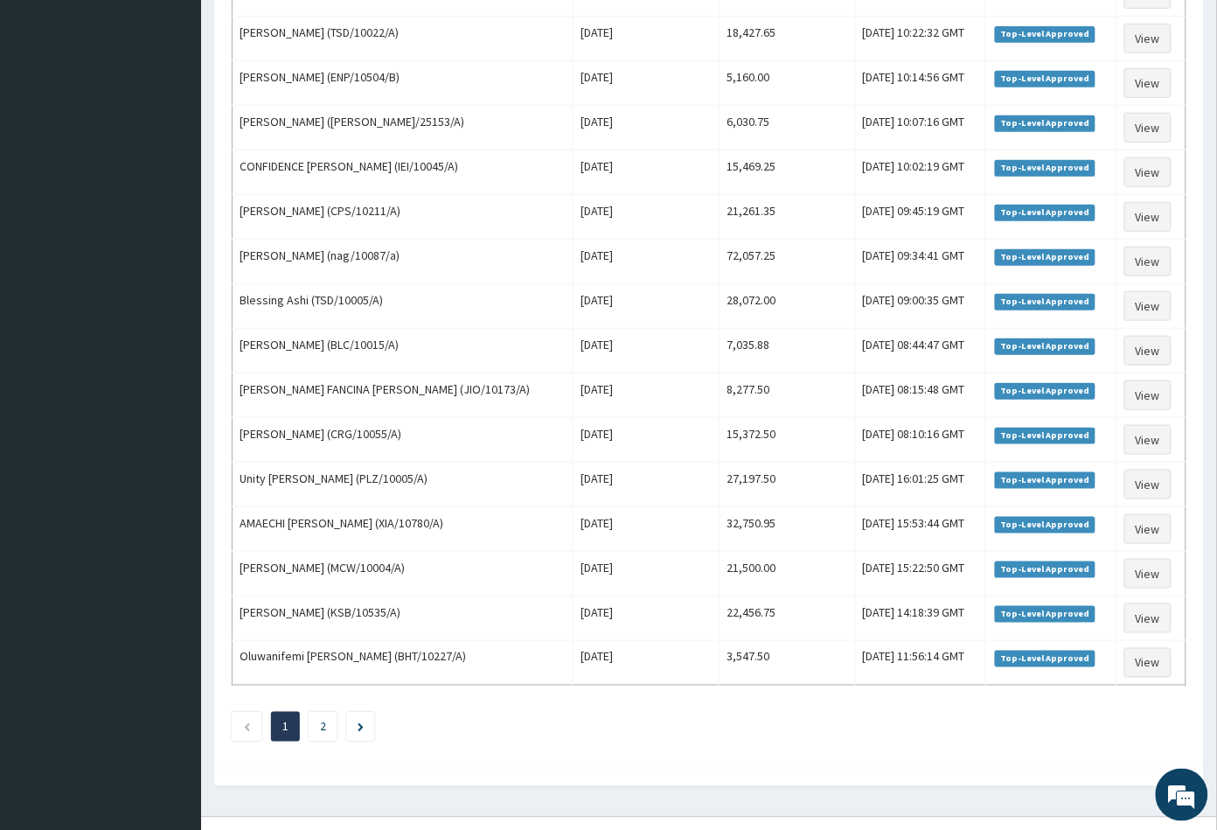
scroll to position [1846, 0]
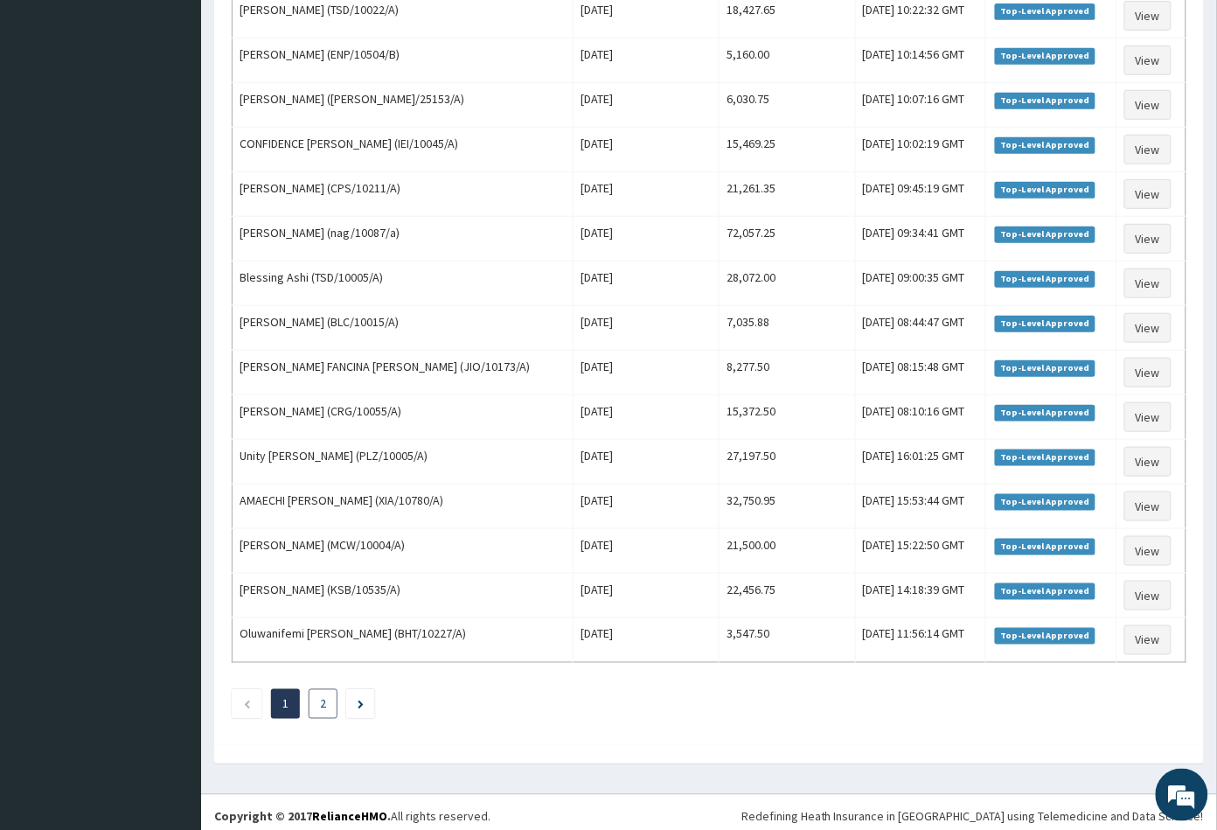
click at [321, 709] on link "2" at bounding box center [323, 704] width 6 height 16
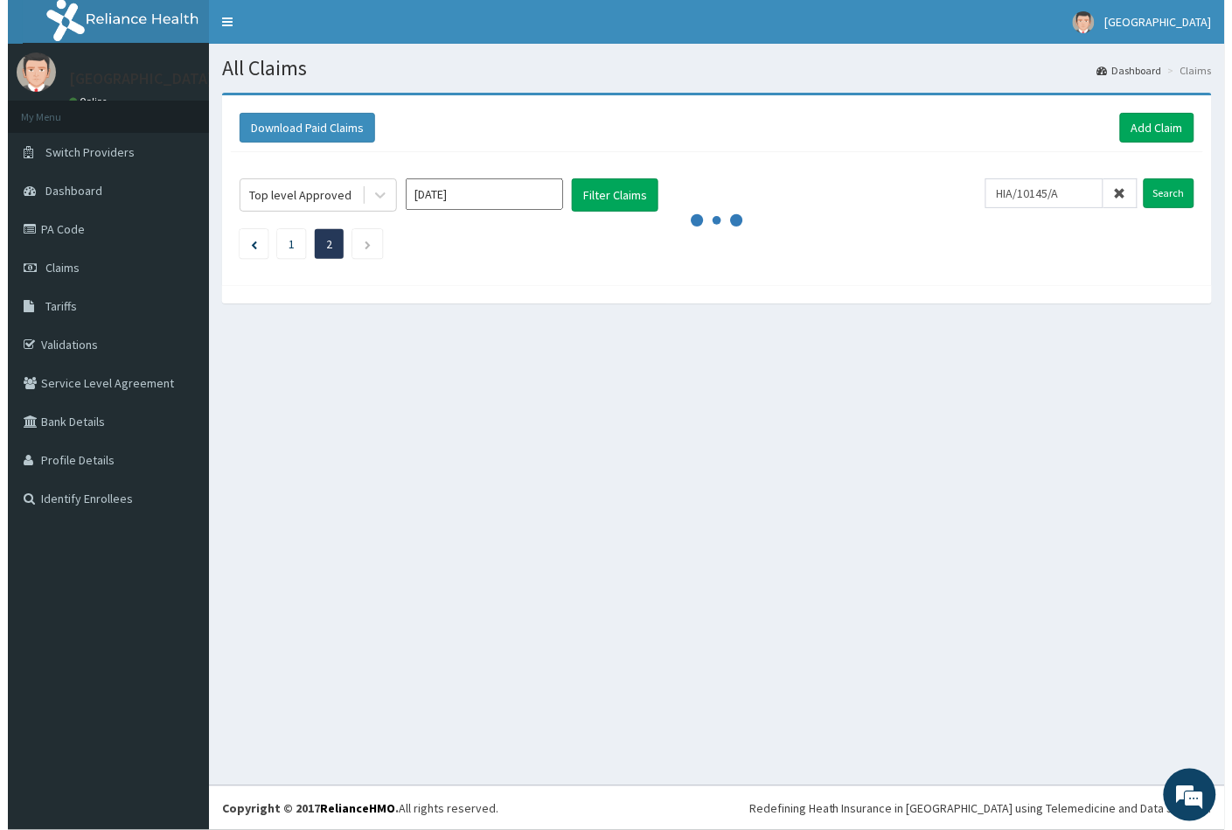
scroll to position [0, 0]
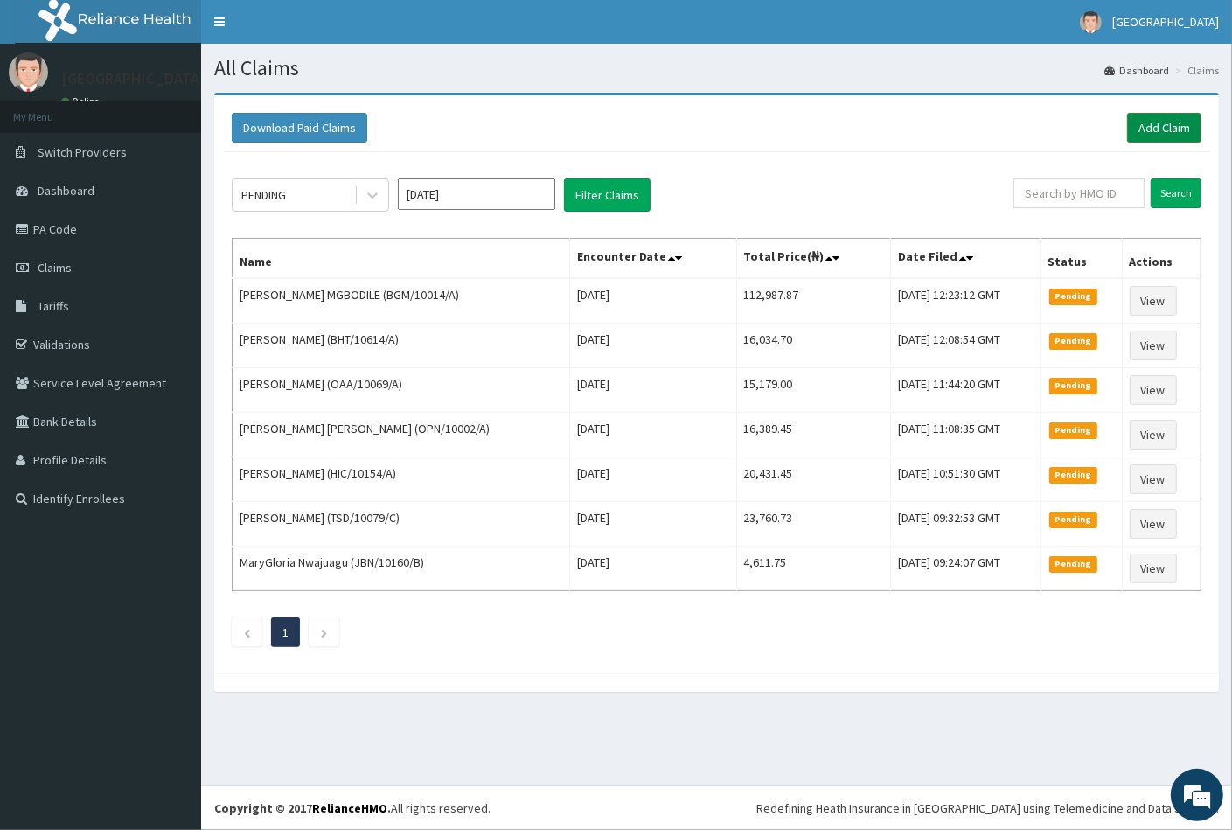
click at [1160, 131] on link "Add Claim" at bounding box center [1164, 128] width 74 height 30
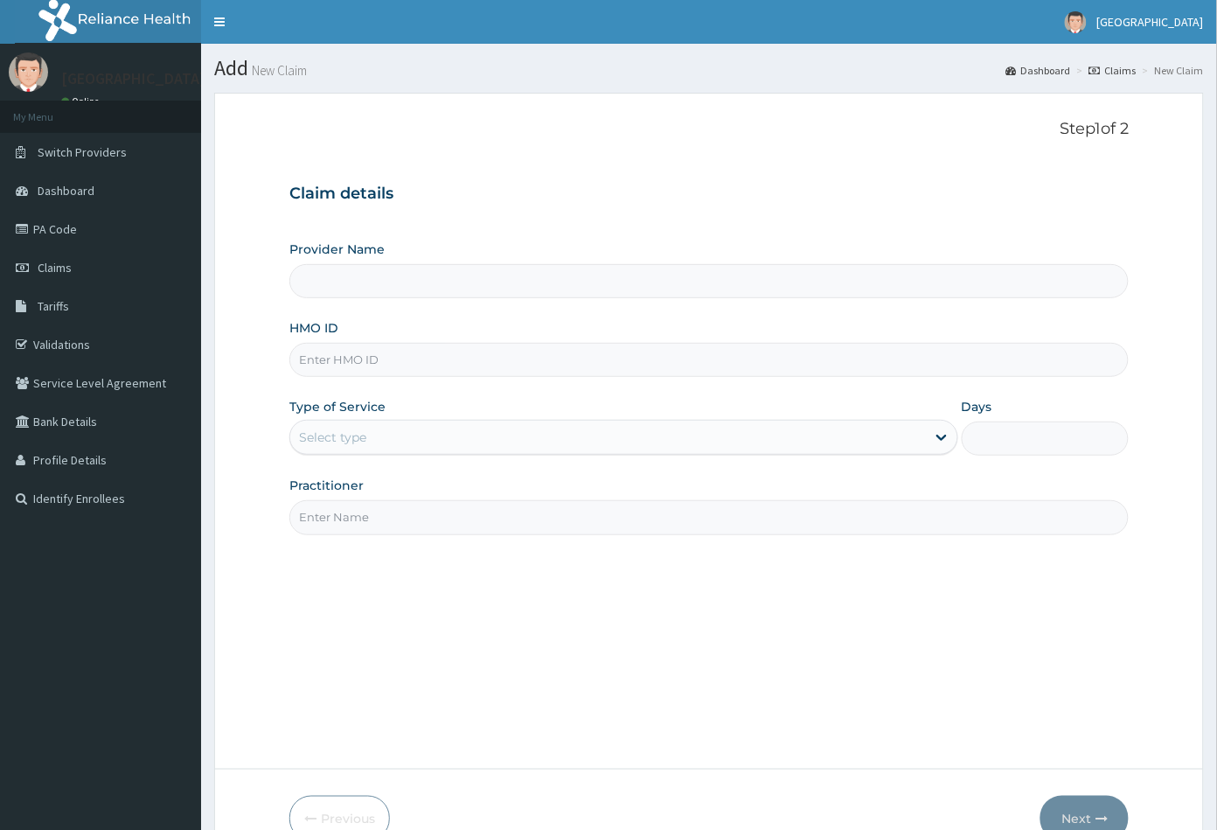
click at [306, 358] on input "HMO ID" at bounding box center [709, 360] width 840 height 34
type input "[GEOGRAPHIC_DATA]"
paste input "HIA/10145/A"
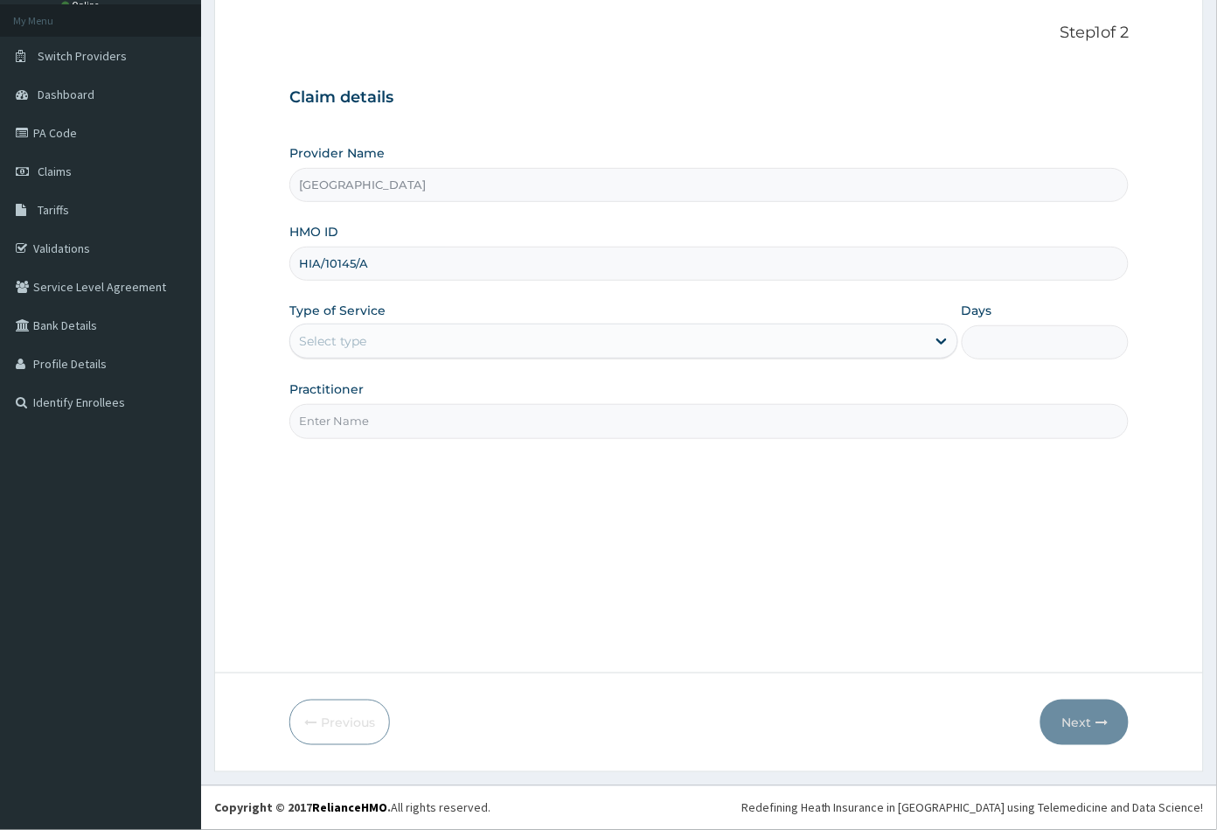
type input "HIA/10145/A"
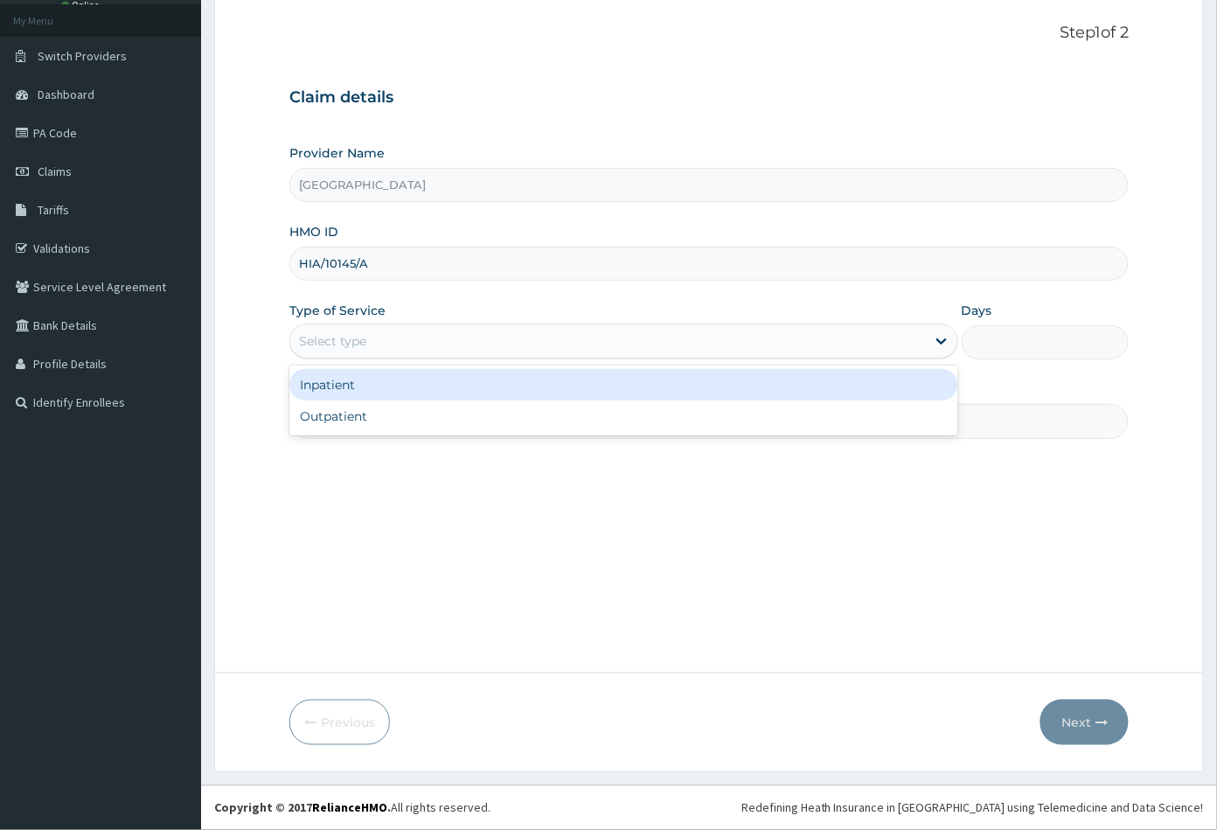
click at [348, 336] on div "Select type" at bounding box center [332, 340] width 67 height 17
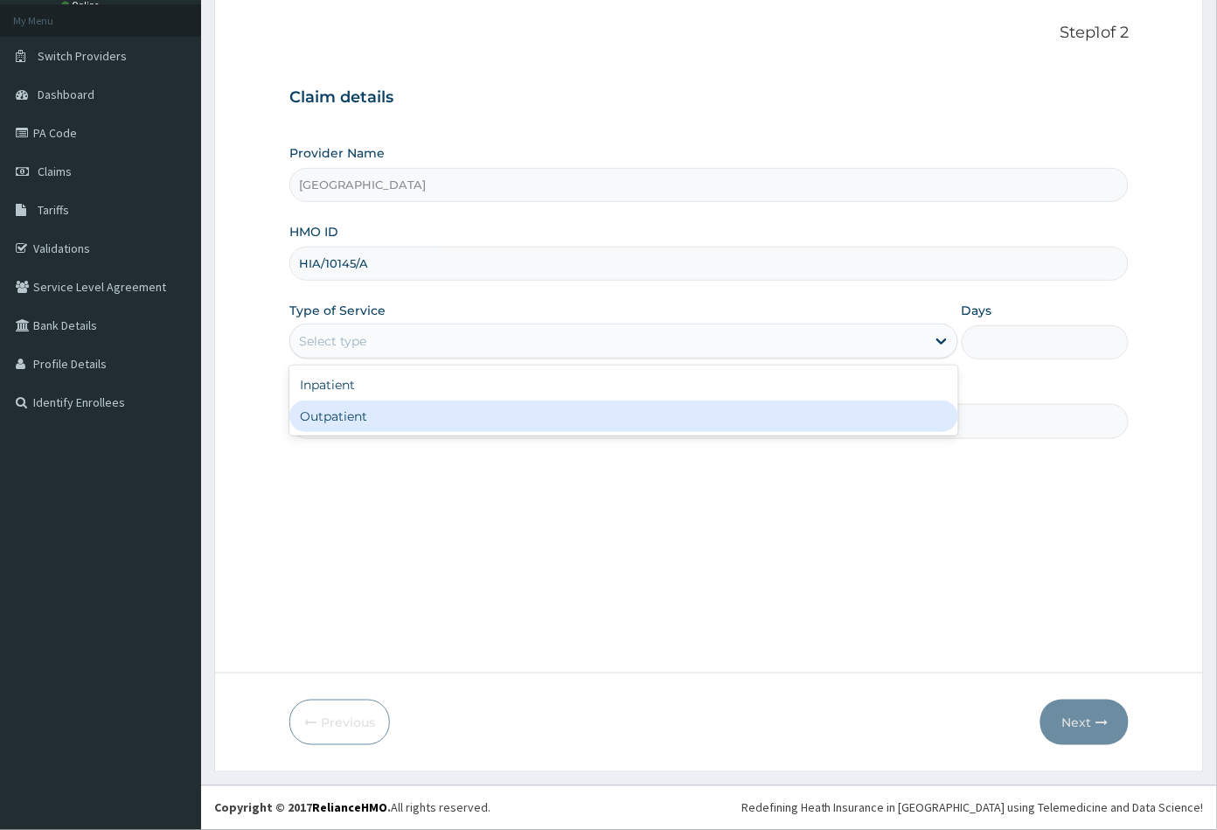
click at [341, 416] on div "Outpatient" at bounding box center [623, 415] width 669 height 31
type input "1"
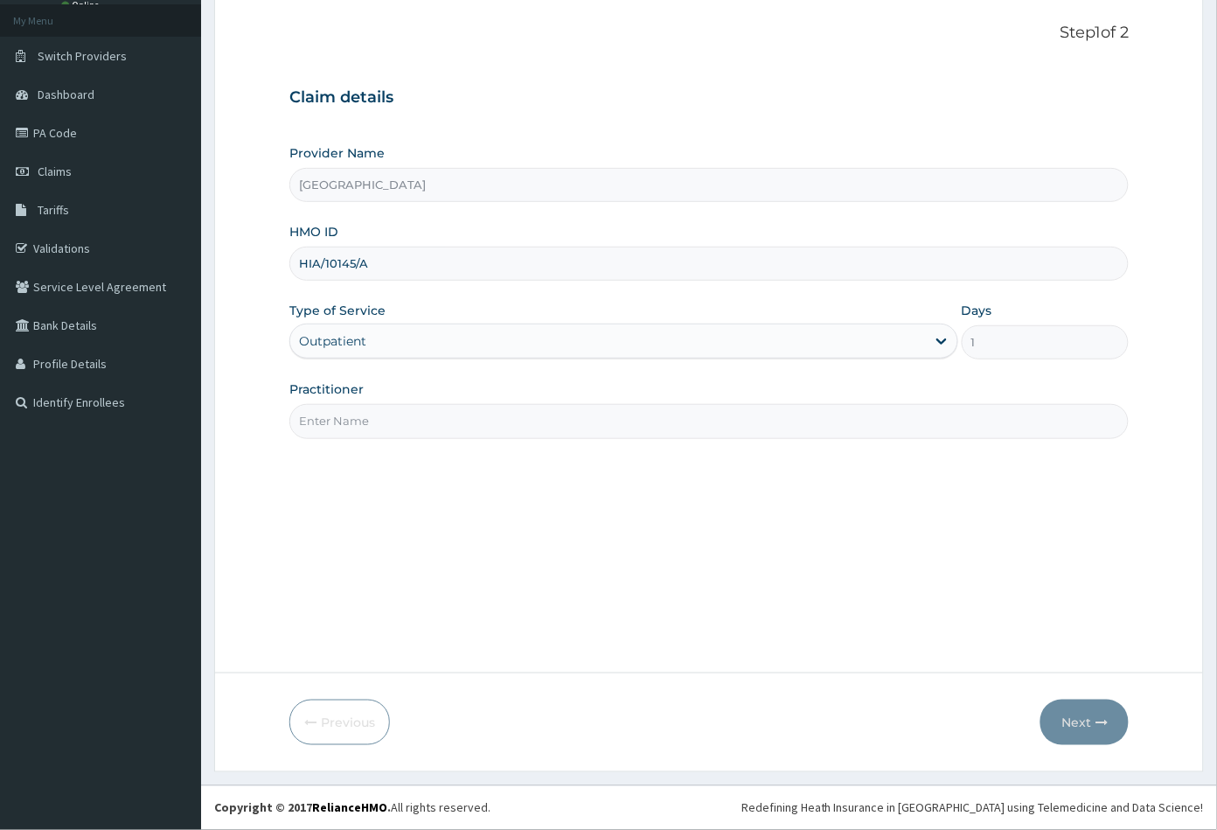
click at [341, 420] on input "Practitioner" at bounding box center [709, 421] width 840 height 34
type input "CON"
click at [1070, 715] on button "Next" at bounding box center [1084, 721] width 88 height 45
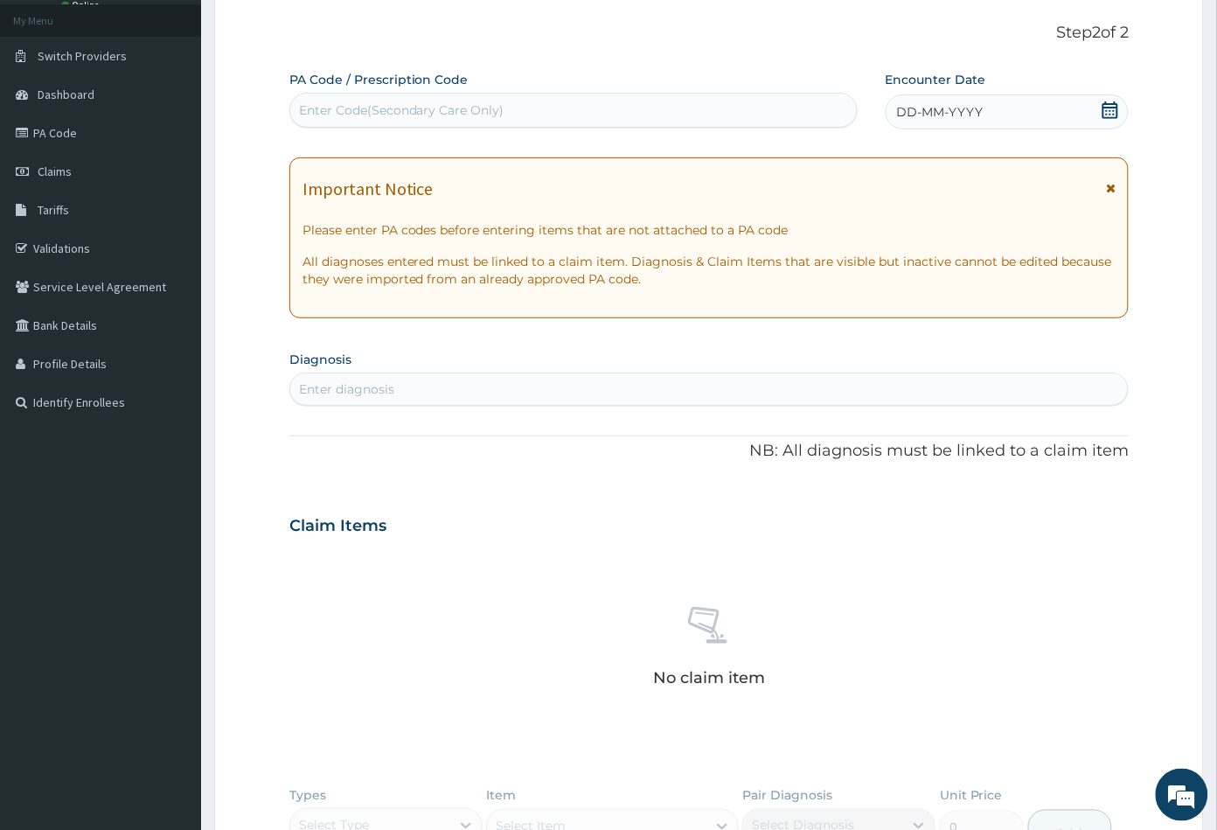
scroll to position [0, 0]
click at [431, 105] on div "Enter Code(Secondary Care Only)" at bounding box center [401, 109] width 205 height 17
paste input "PA/9F2949"
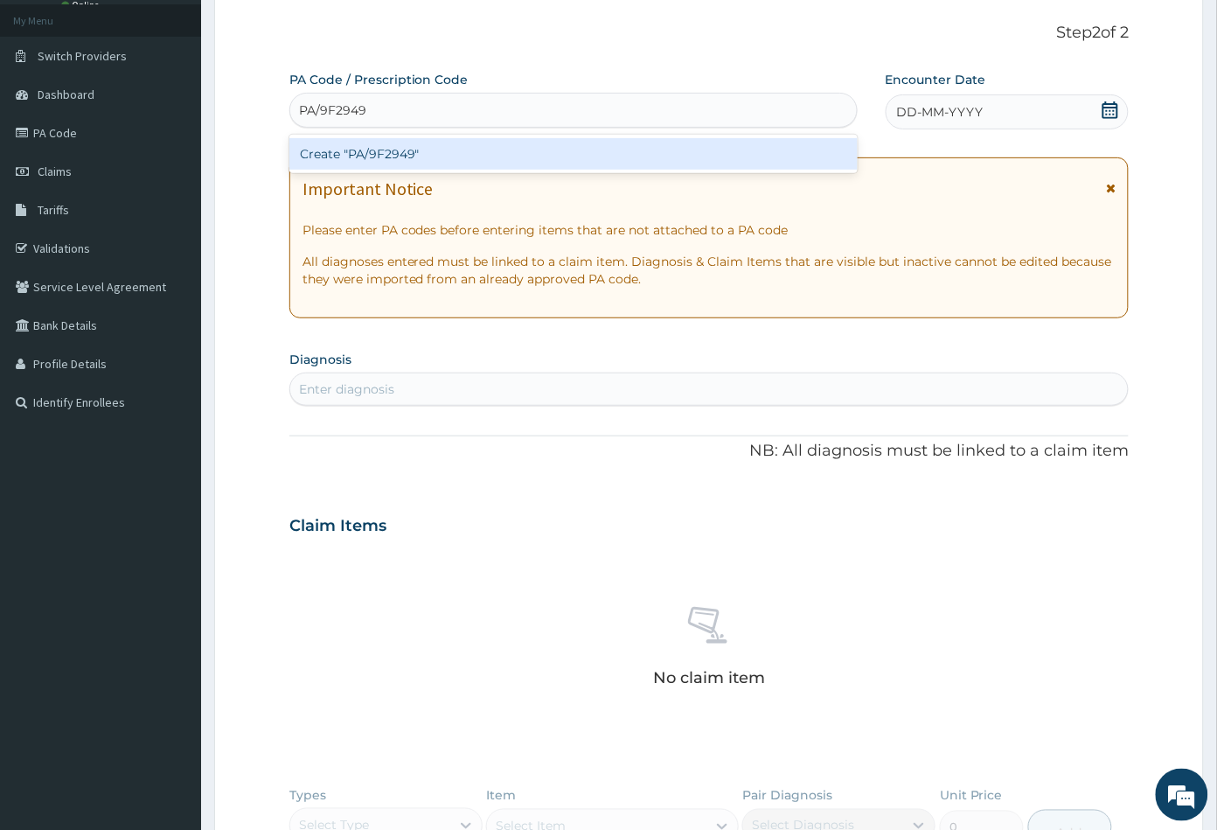
type input "PA/9F2949"
click at [392, 147] on div "Create "PA/9F2949"" at bounding box center [573, 153] width 568 height 31
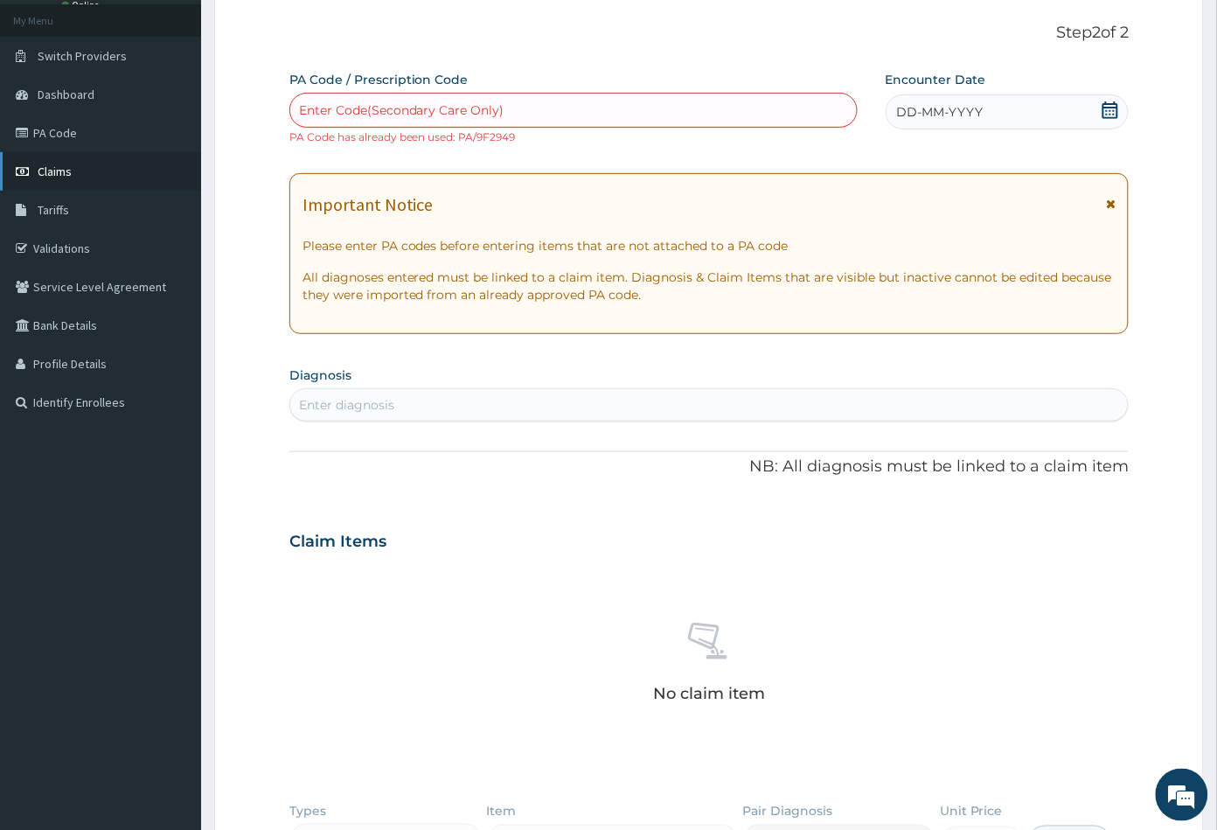
click at [60, 180] on link "Claims" at bounding box center [100, 171] width 201 height 38
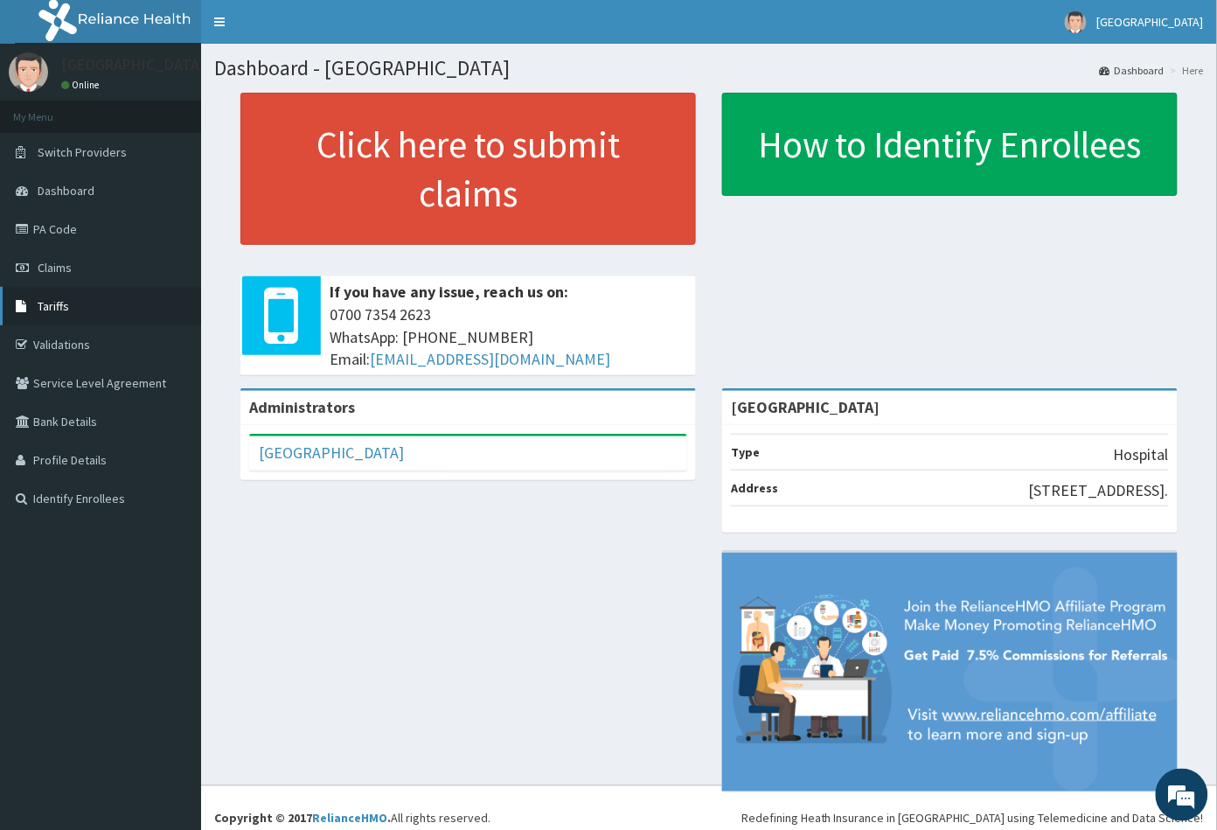
click at [66, 287] on link "Tariffs" at bounding box center [100, 306] width 201 height 38
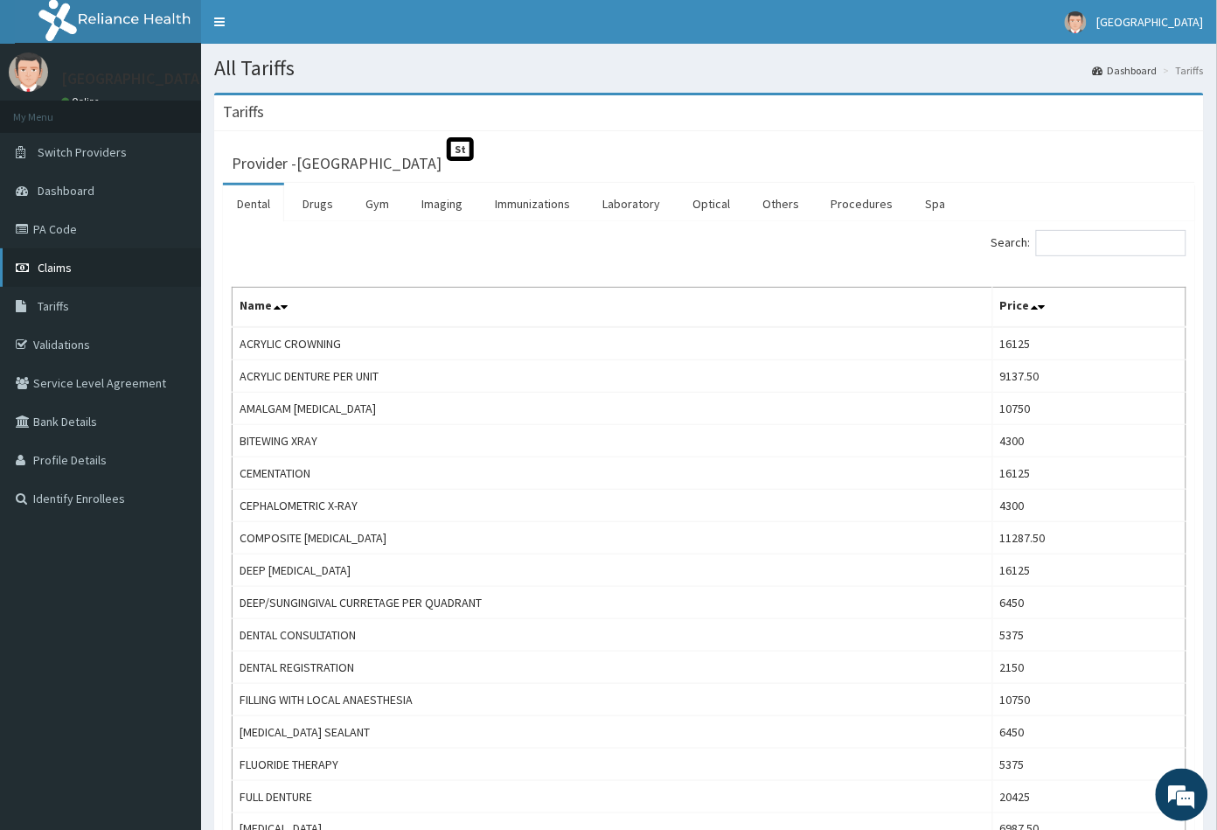
click at [54, 260] on span "Claims" at bounding box center [55, 268] width 34 height 16
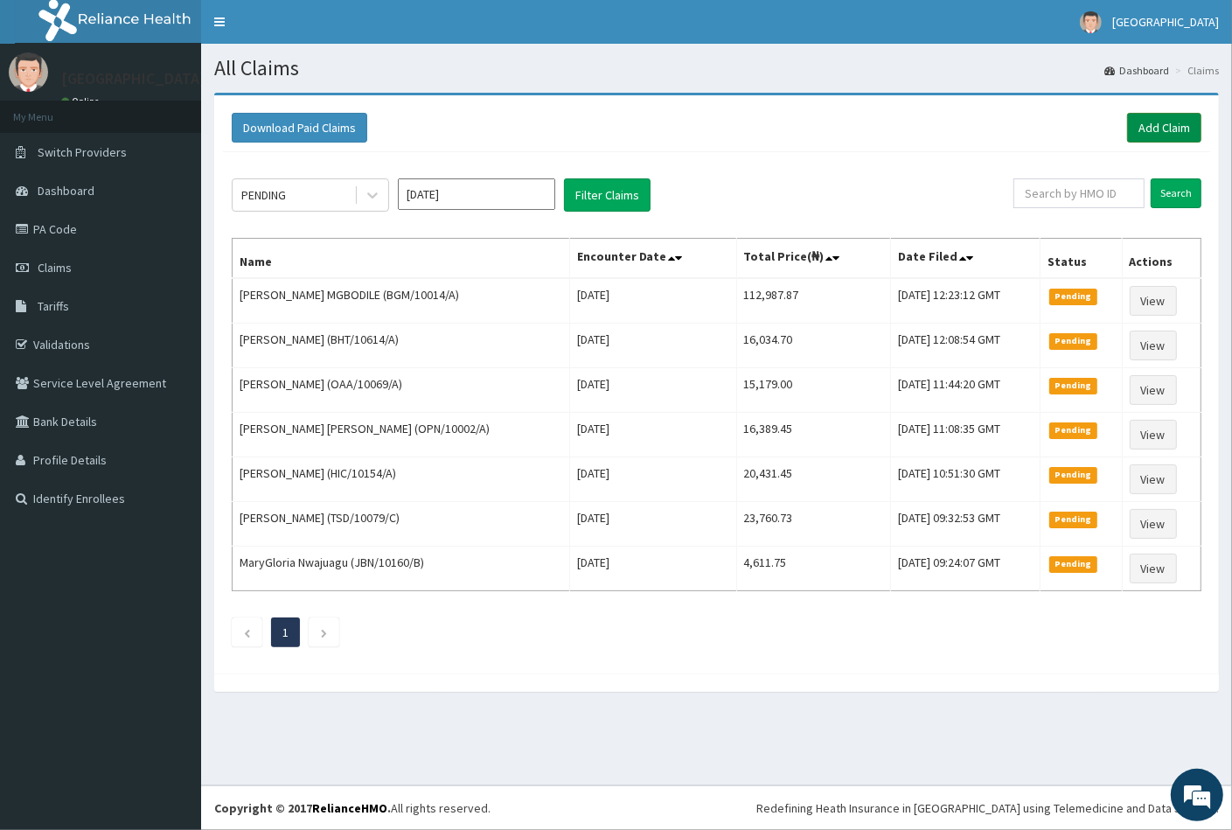
click at [1168, 129] on link "Add Claim" at bounding box center [1164, 128] width 74 height 30
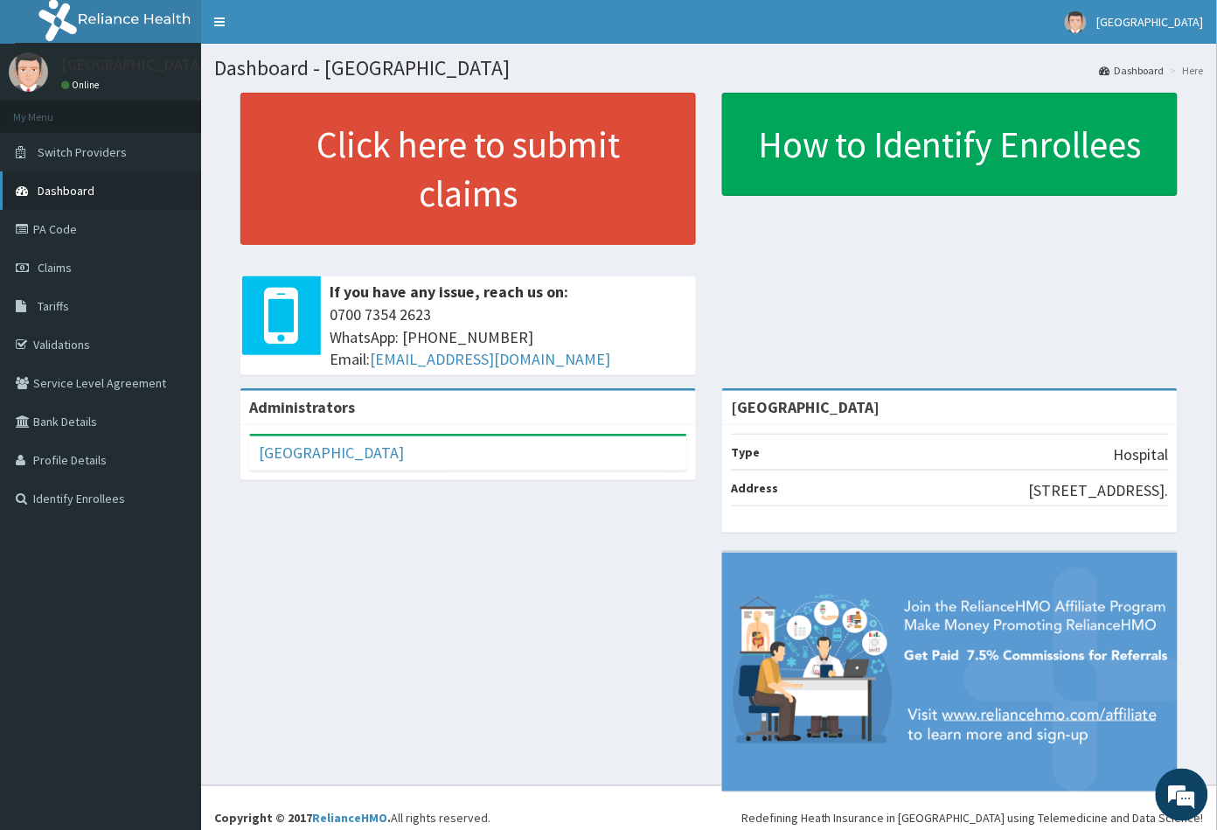
click at [61, 191] on span "Dashboard" at bounding box center [66, 191] width 57 height 16
click at [51, 257] on link "Claims" at bounding box center [100, 267] width 201 height 38
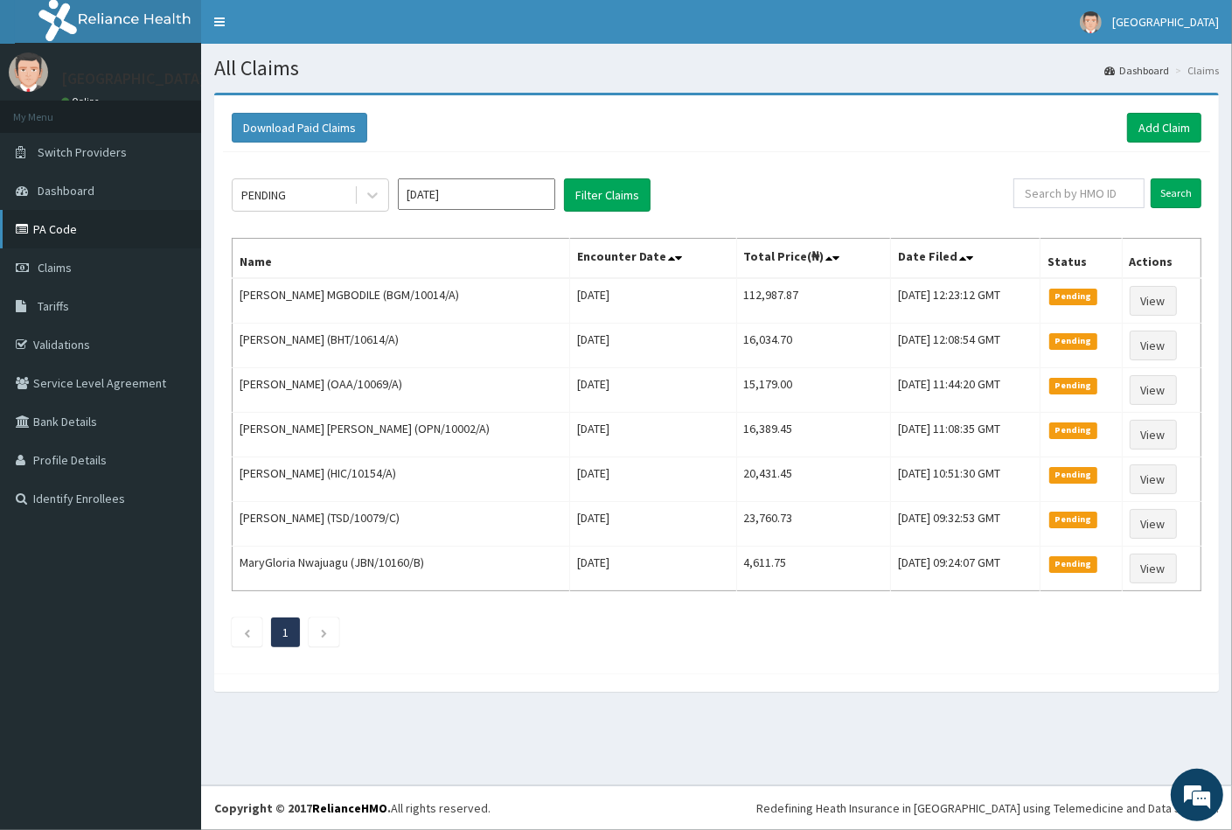
click at [65, 230] on link "PA Code" at bounding box center [100, 229] width 201 height 38
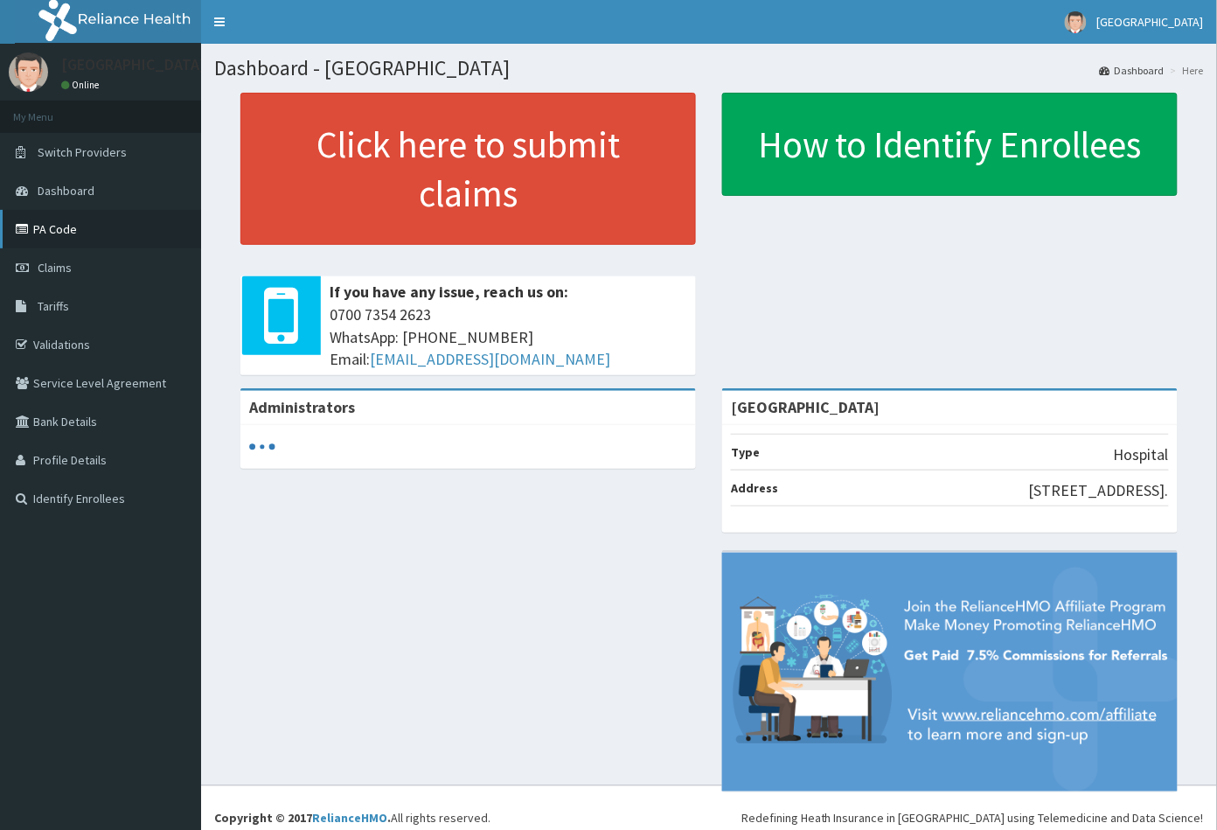
click at [52, 220] on link "PA Code" at bounding box center [100, 229] width 201 height 38
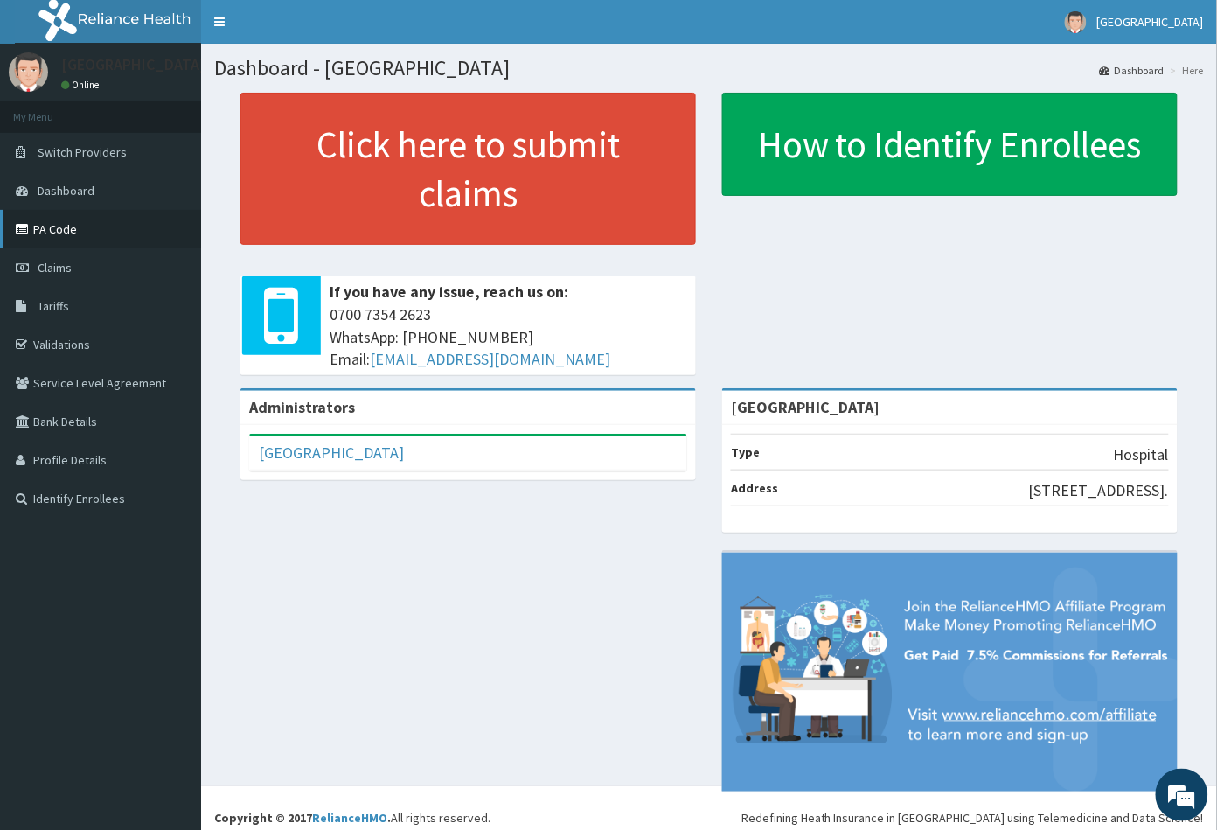
click at [67, 230] on link "PA Code" at bounding box center [100, 229] width 201 height 38
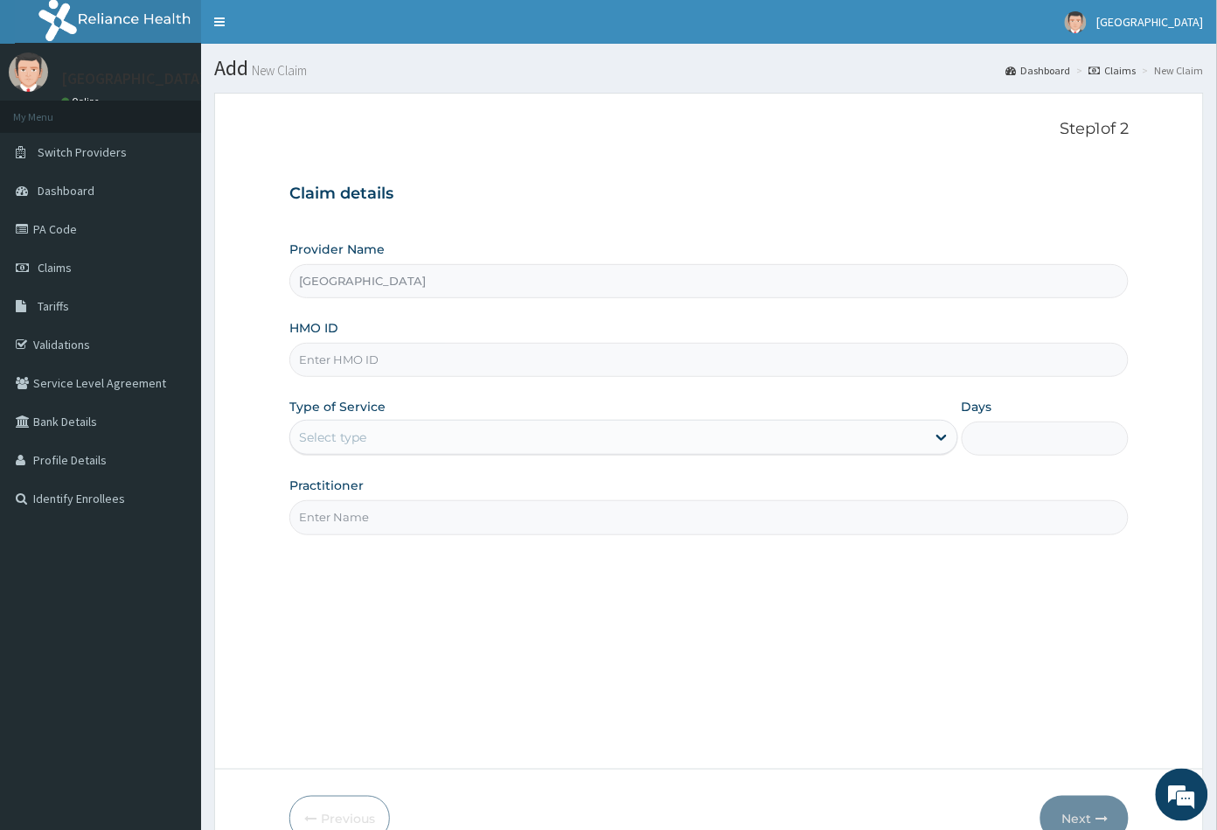
click at [309, 363] on input "HMO ID" at bounding box center [709, 360] width 840 height 34
paste input "HIA/10145/A"
type input "HIA/10145/A"
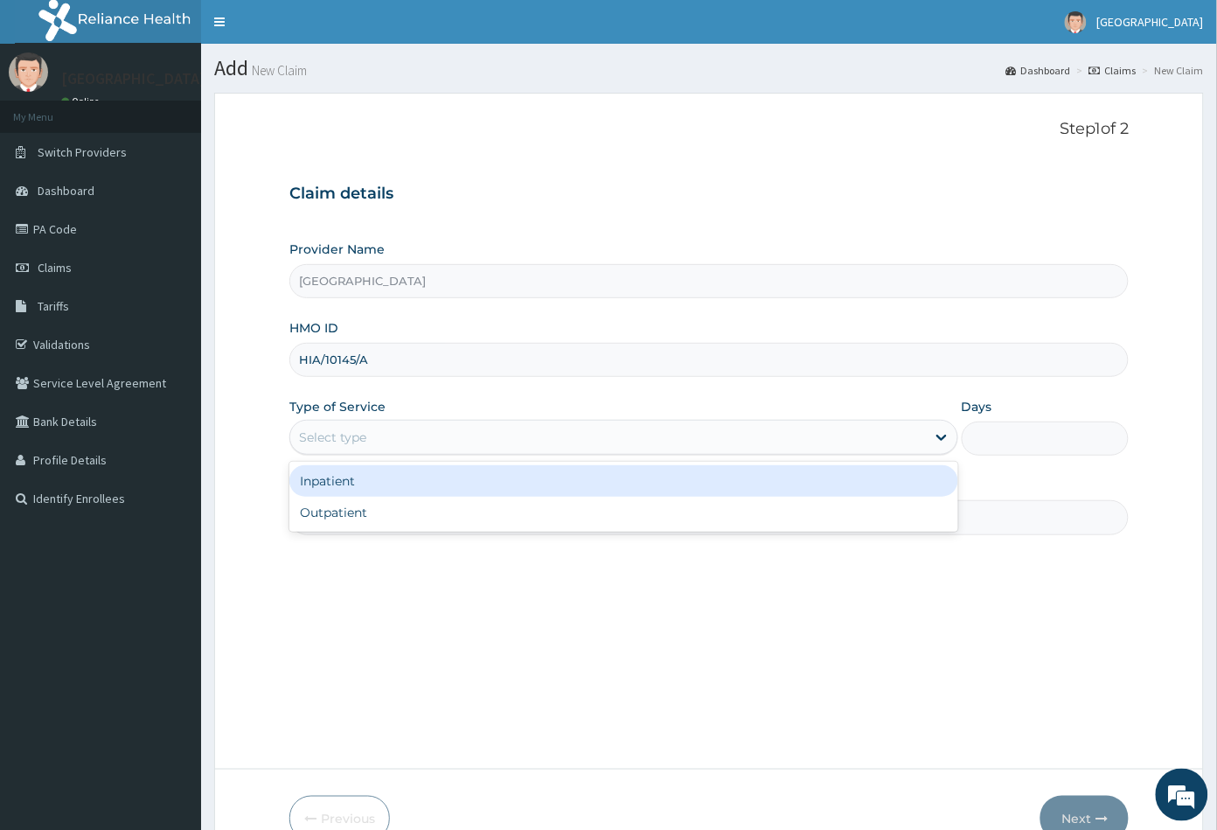
click at [351, 432] on div "Select type" at bounding box center [332, 436] width 67 height 17
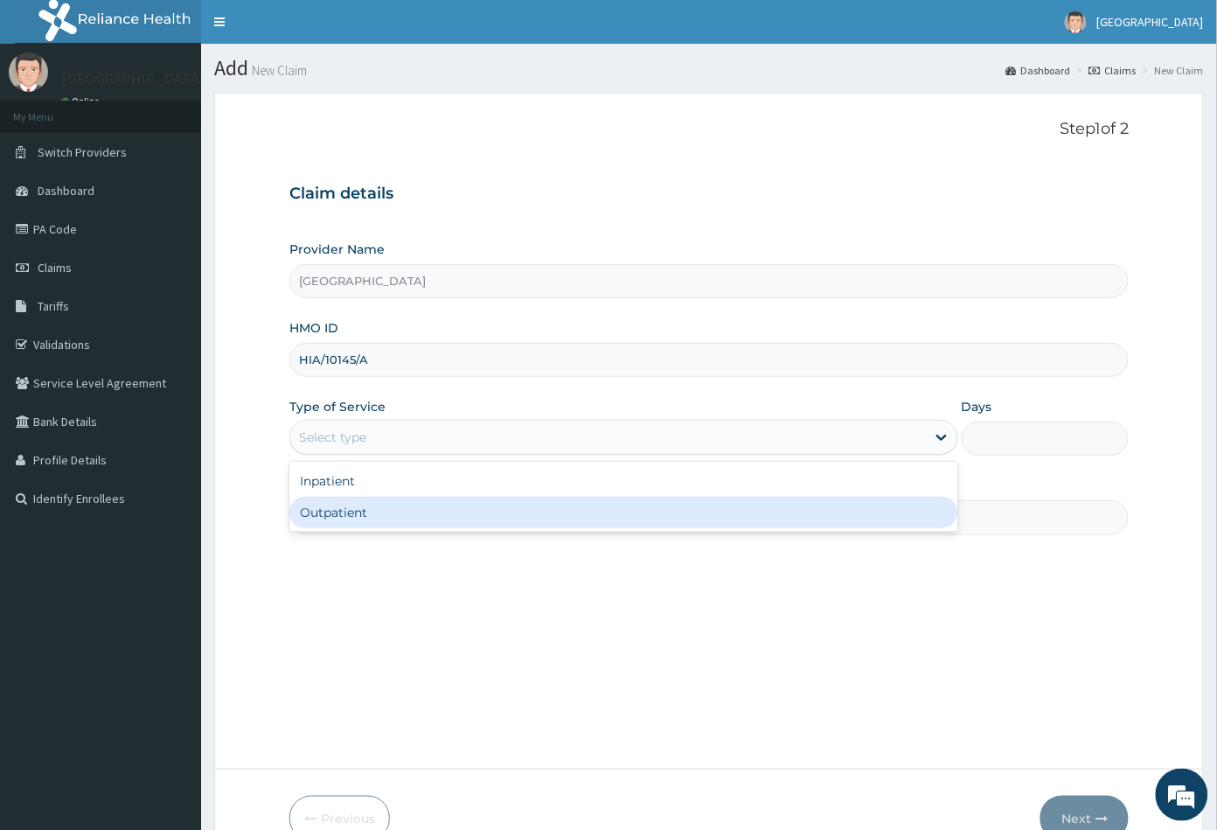
click at [344, 509] on div "Outpatient" at bounding box center [623, 512] width 669 height 31
type input "1"
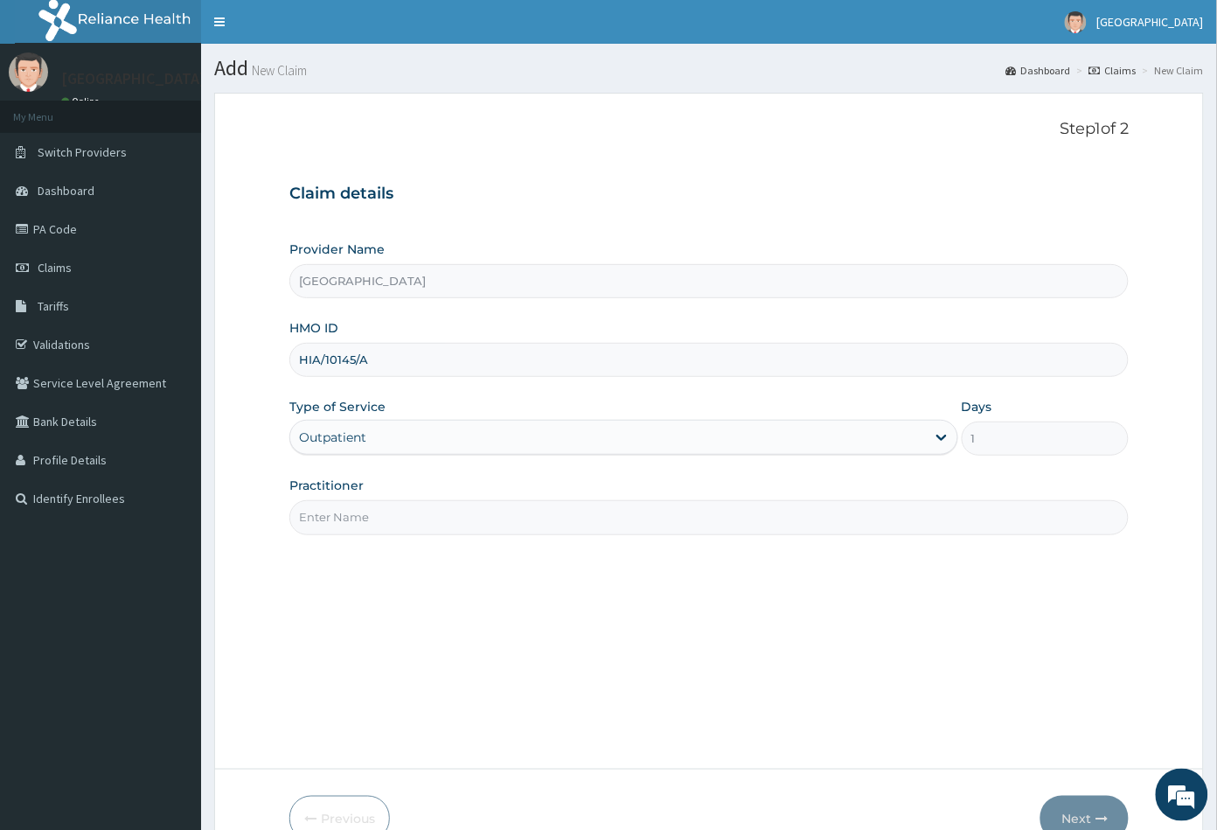
click at [344, 510] on input "Practitioner" at bounding box center [709, 517] width 840 height 34
type input "CON"
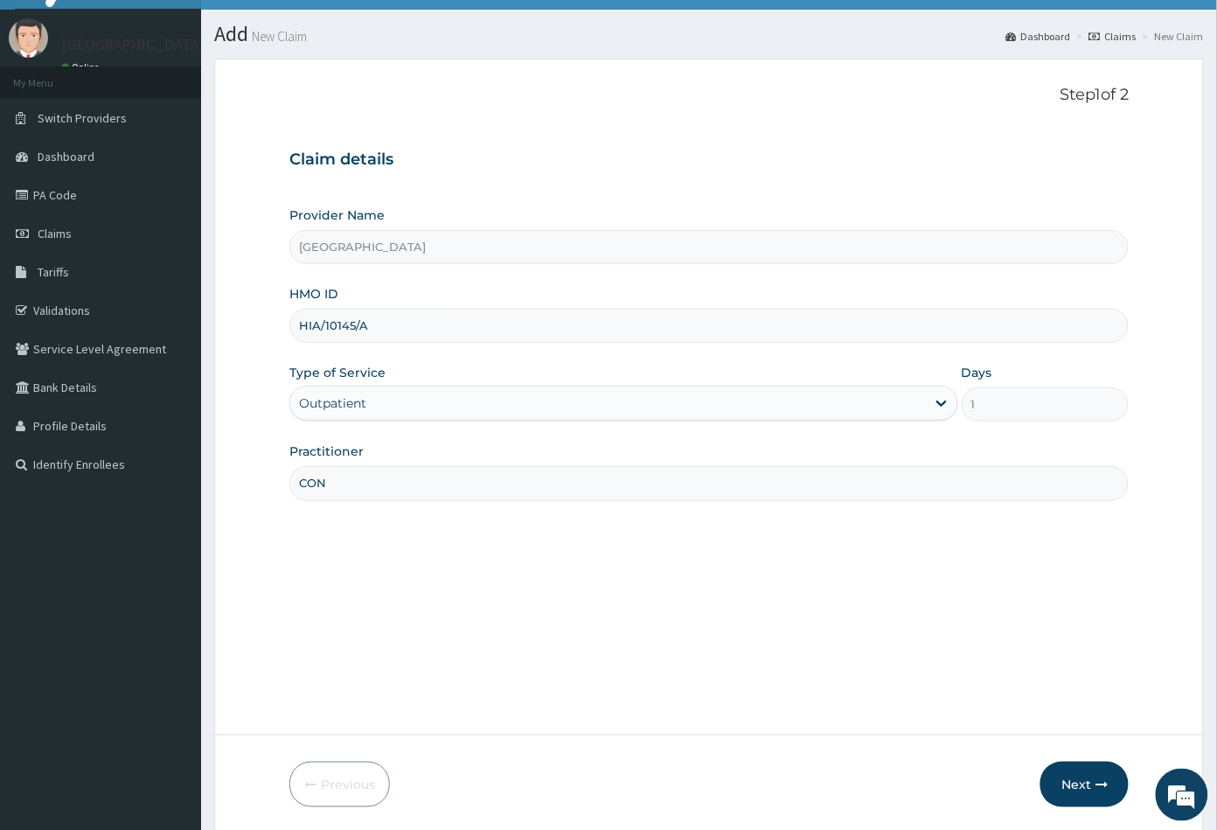
scroll to position [96, 0]
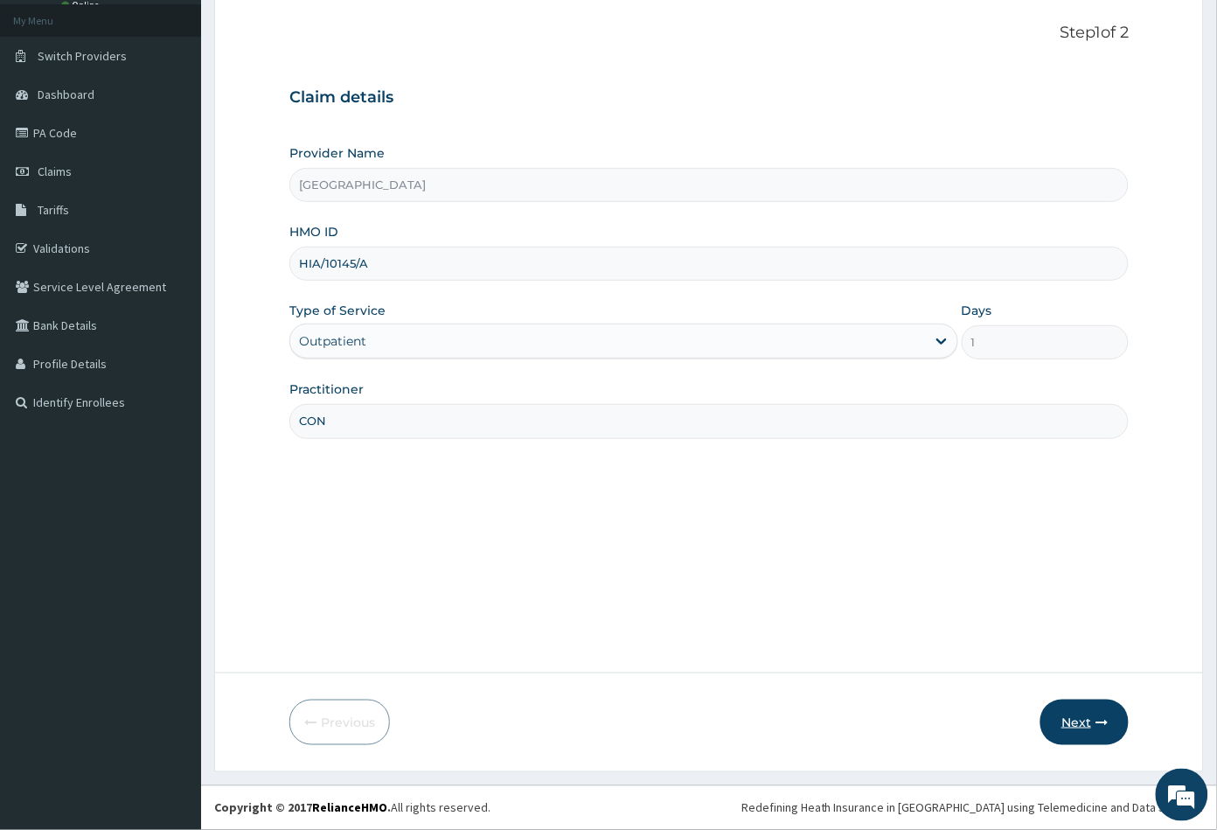
click at [1061, 718] on button "Next" at bounding box center [1084, 721] width 88 height 45
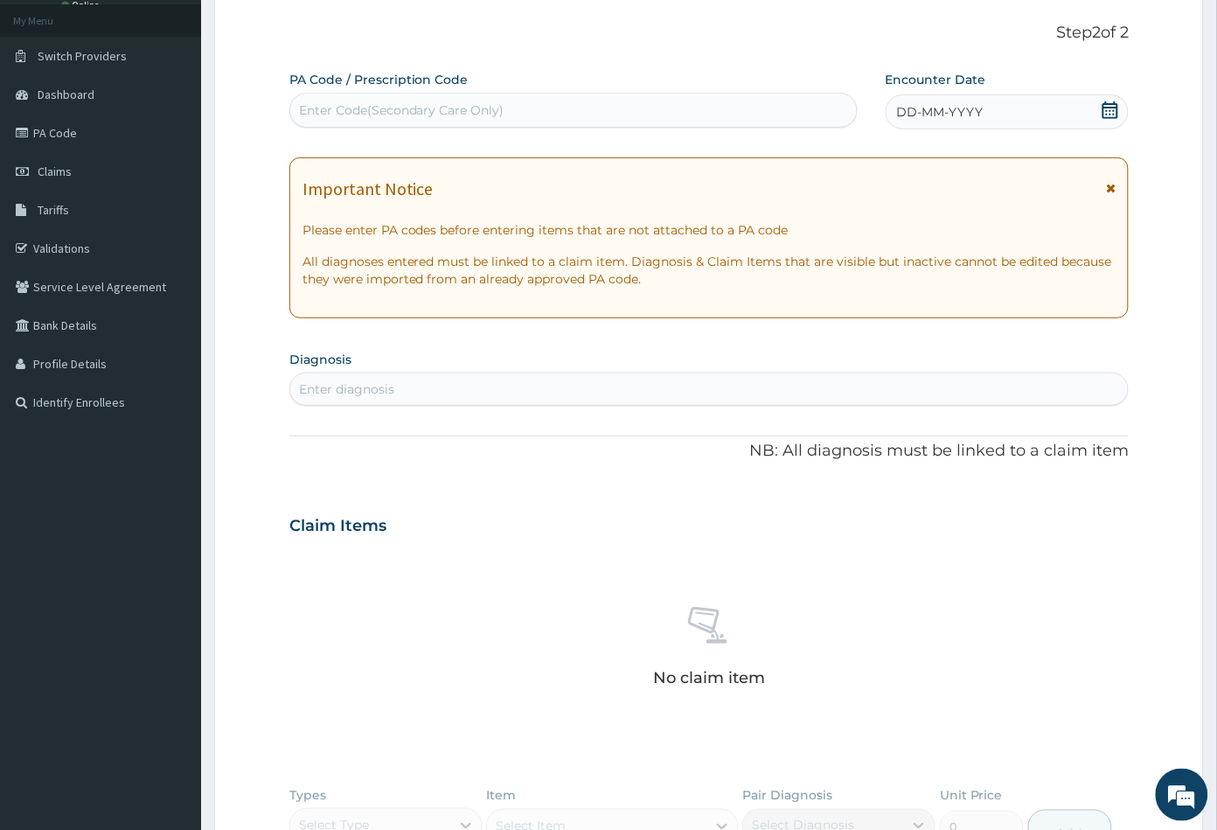
click at [357, 111] on div "Enter Code(Secondary Care Only)" at bounding box center [401, 109] width 205 height 17
paste input "PA/9F2949"
type input "PA/9F2949"
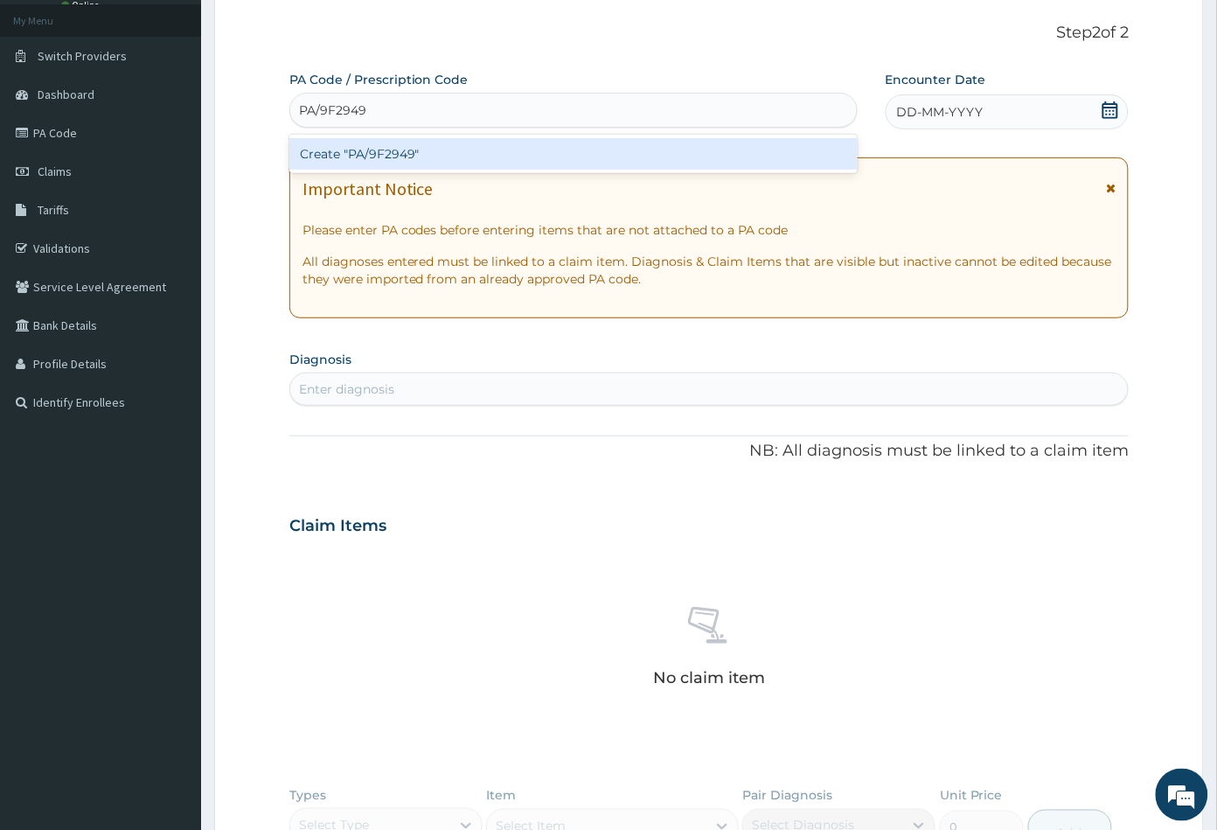
click at [380, 161] on div "Create "PA/9F2949"" at bounding box center [573, 153] width 568 height 31
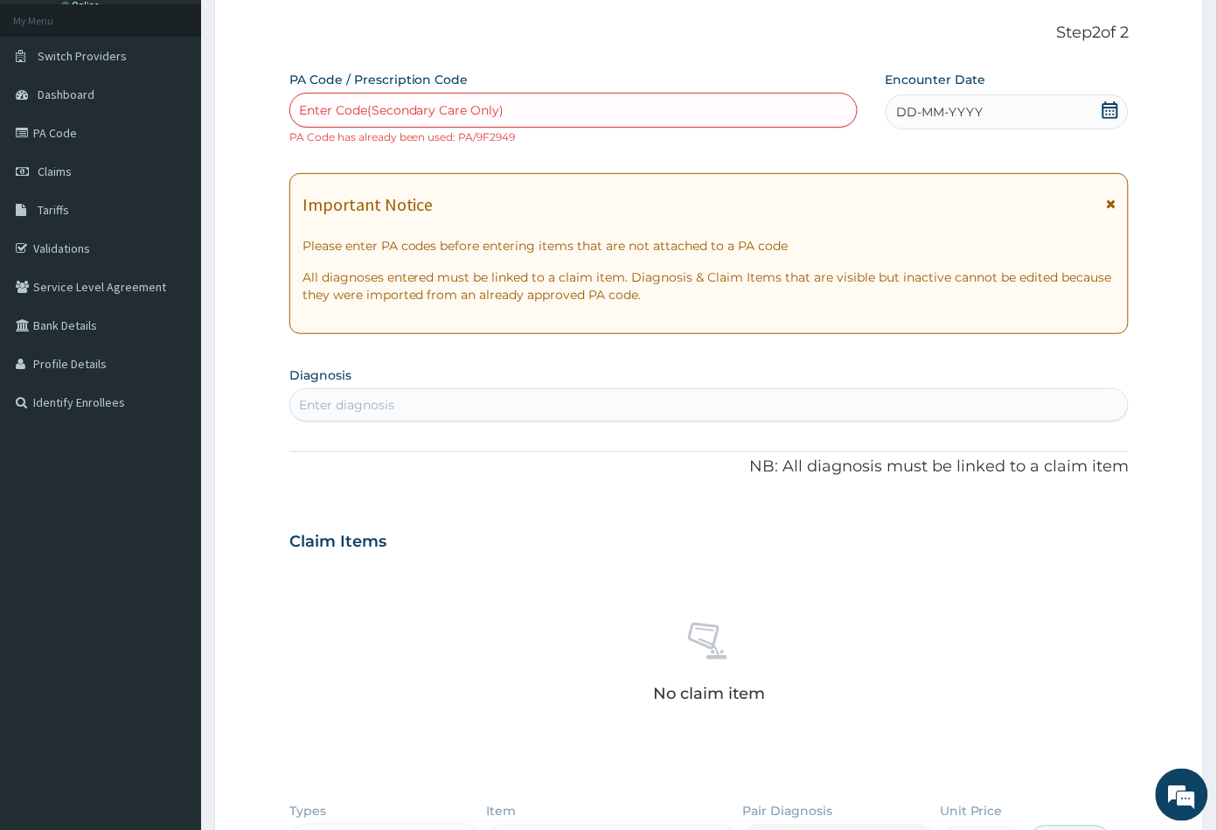
click at [1109, 108] on icon at bounding box center [1110, 109] width 17 height 17
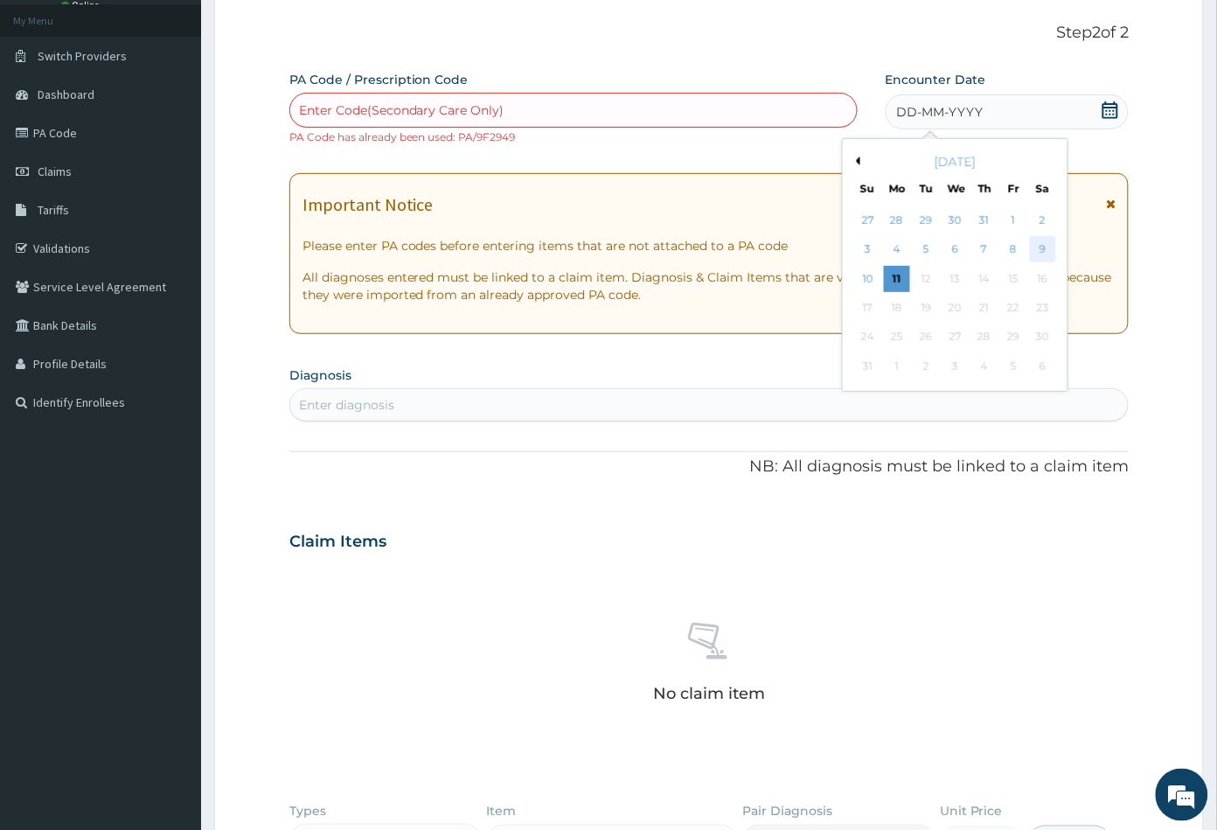
click at [1035, 250] on div "9" at bounding box center [1042, 250] width 26 height 26
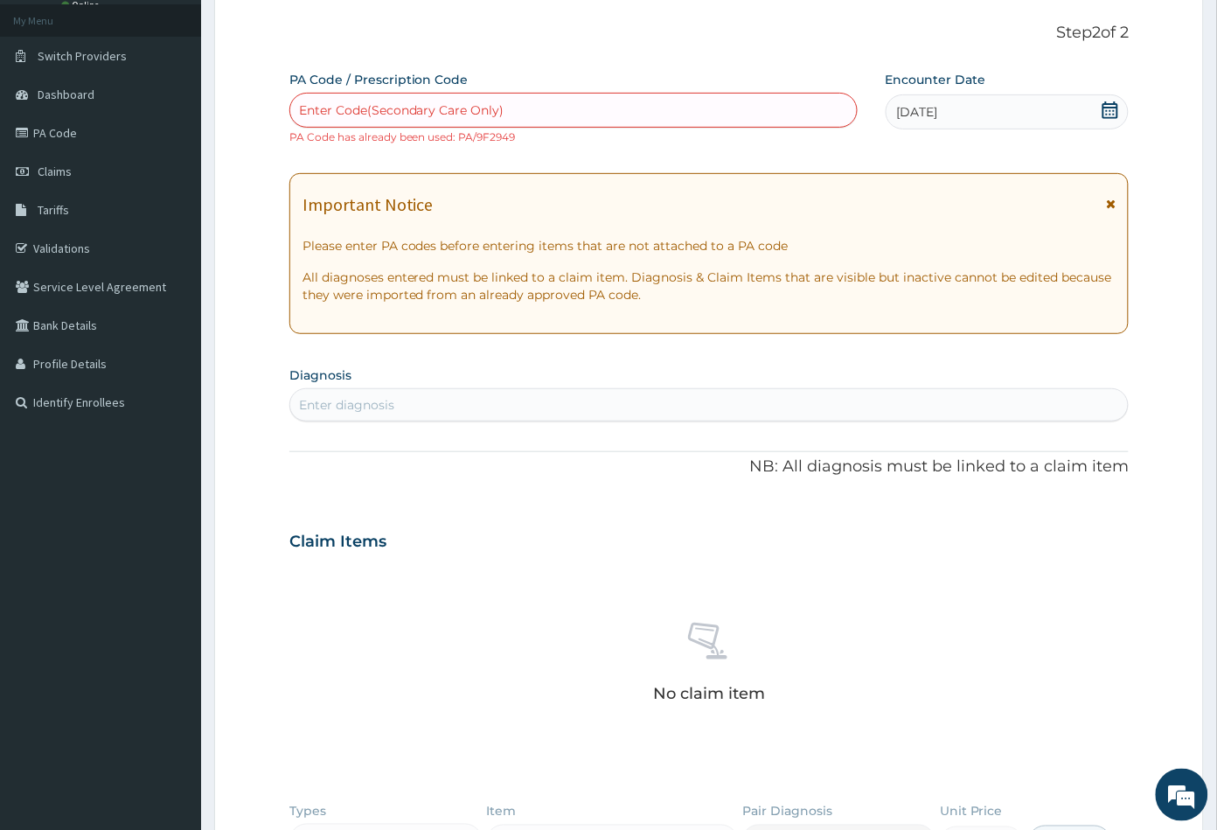
click at [356, 410] on div "Enter diagnosis" at bounding box center [346, 404] width 95 height 17
type input "SPONDY"
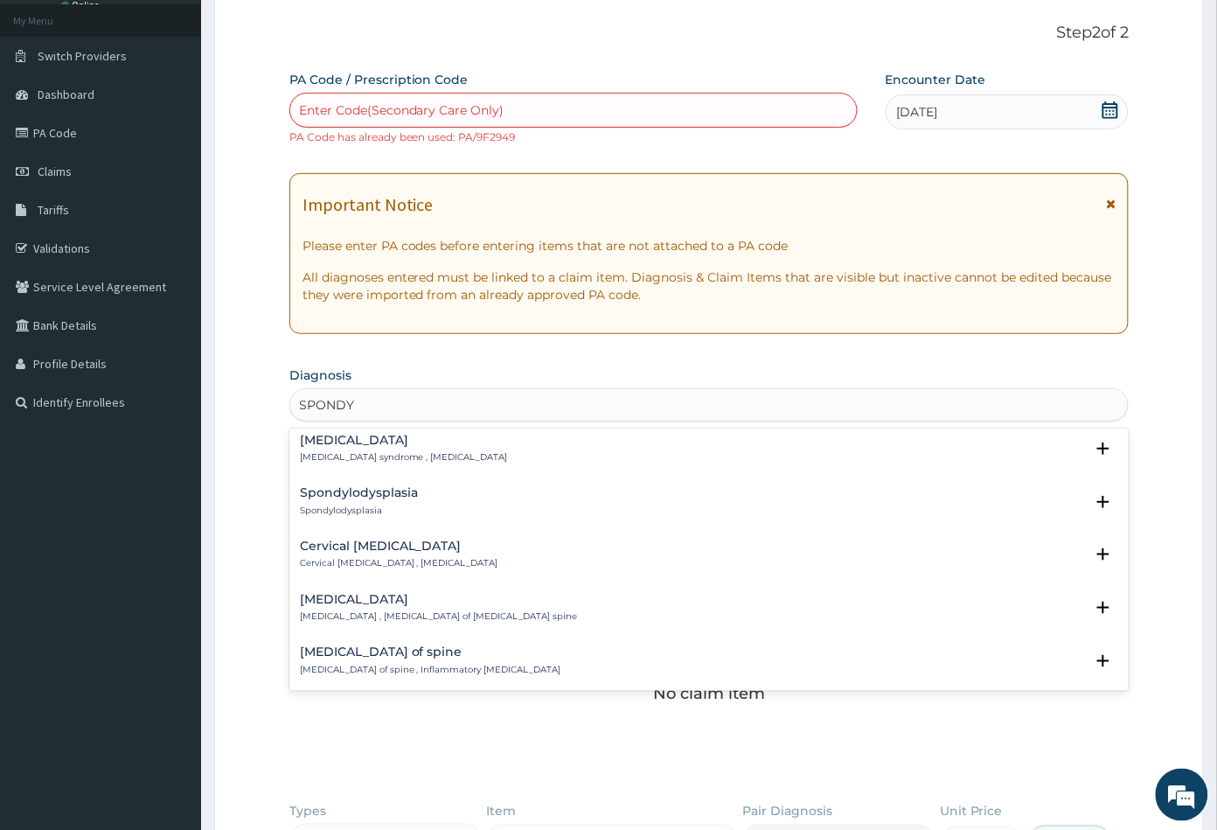
scroll to position [582, 0]
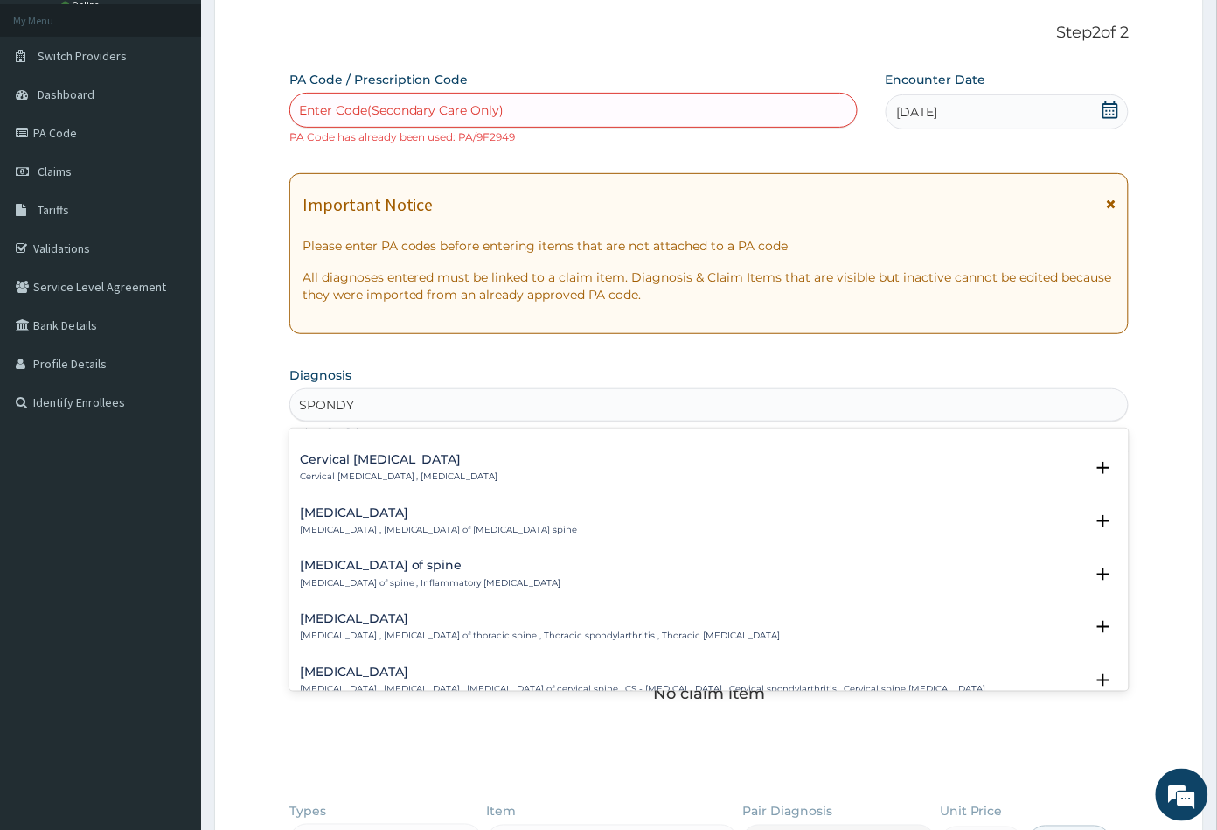
click at [376, 532] on p "Lumbar spondylosis , Osteoarthritis of lumbar spine" at bounding box center [439, 530] width 278 height 12
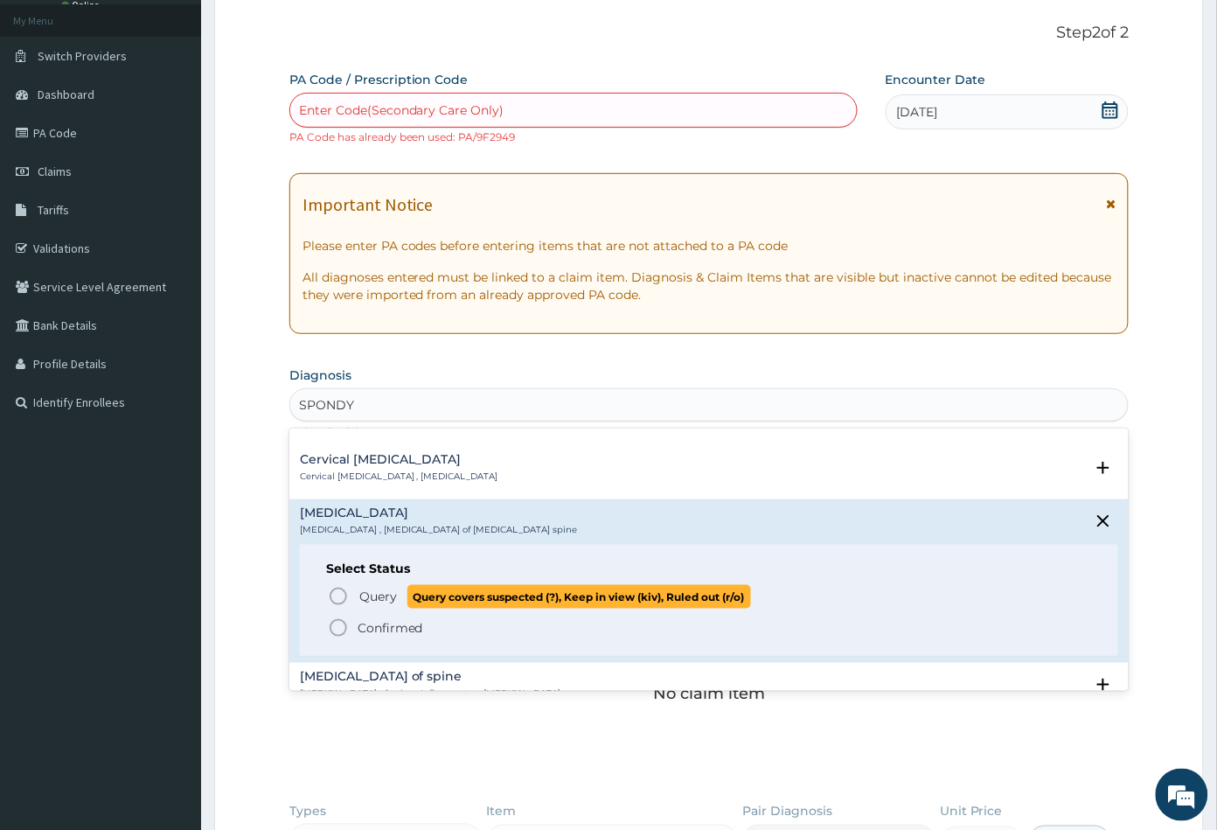
click at [335, 595] on icon "status option query" at bounding box center [338, 596] width 21 height 21
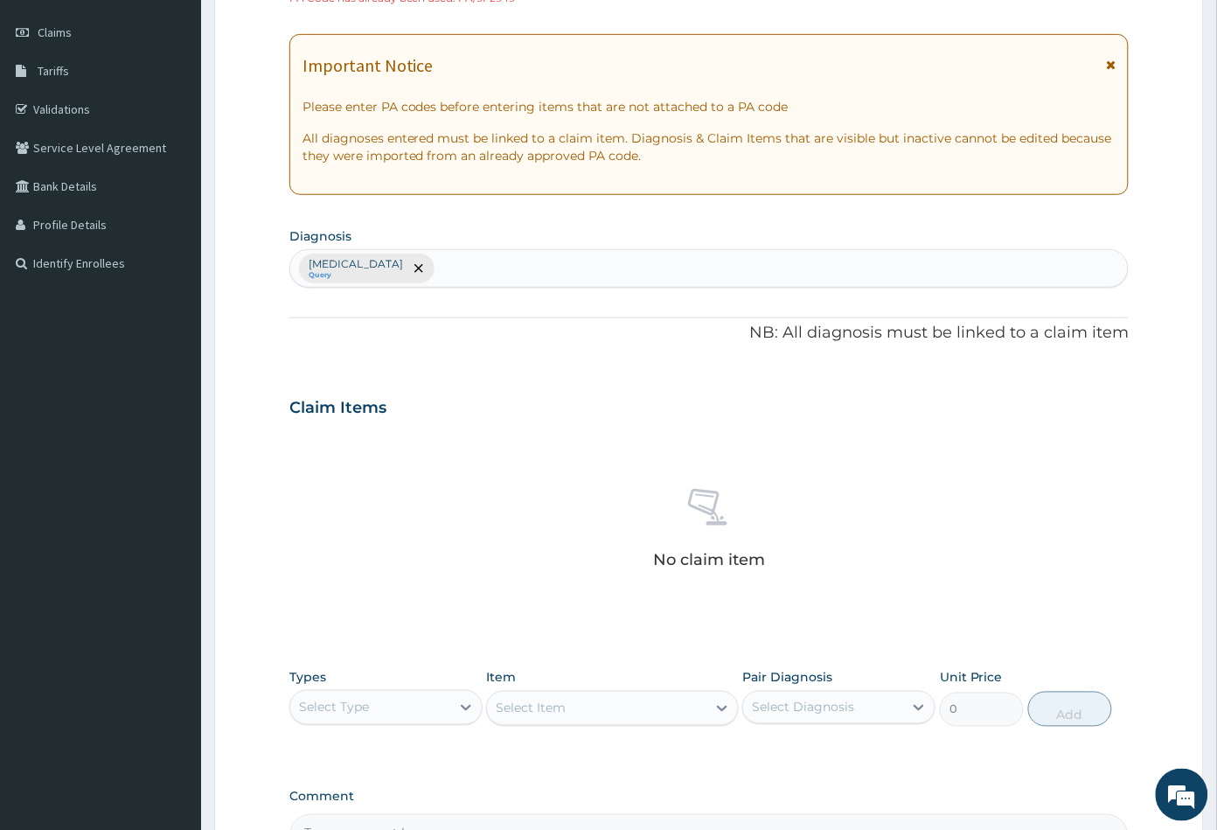
scroll to position [446, 0]
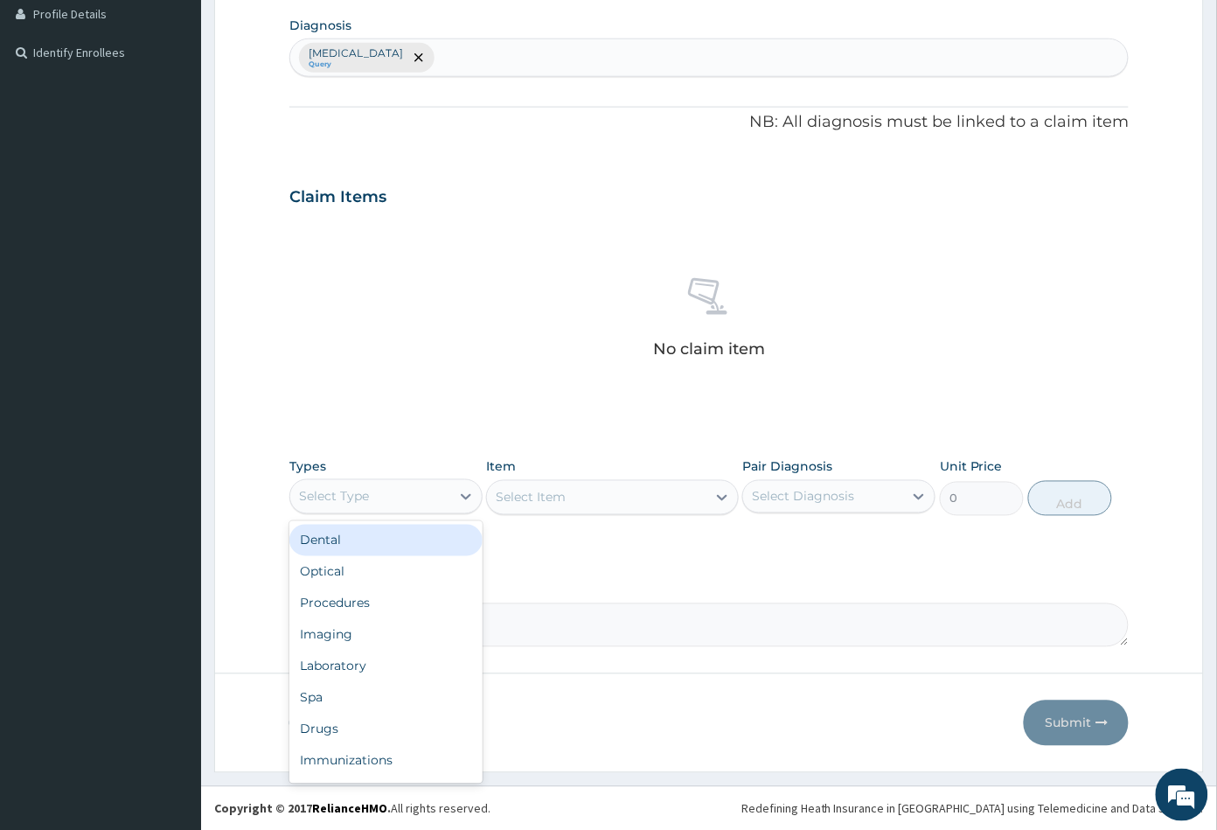
click at [425, 497] on div "Select Type" at bounding box center [370, 497] width 160 height 28
drag, startPoint x: 385, startPoint y: 595, endPoint x: 391, endPoint y: 584, distance: 12.1
click at [383, 594] on div "Procedures" at bounding box center [385, 603] width 193 height 31
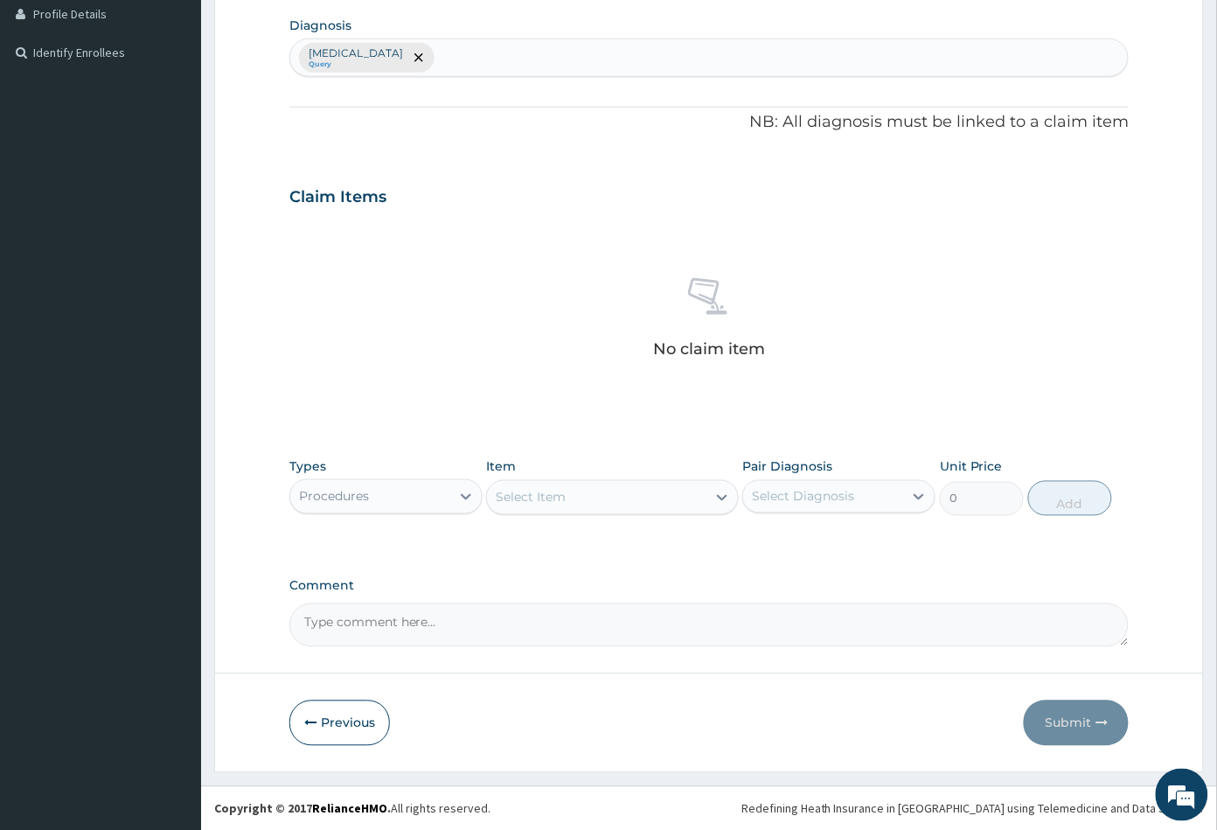
click at [610, 505] on div "Select Item" at bounding box center [596, 497] width 219 height 28
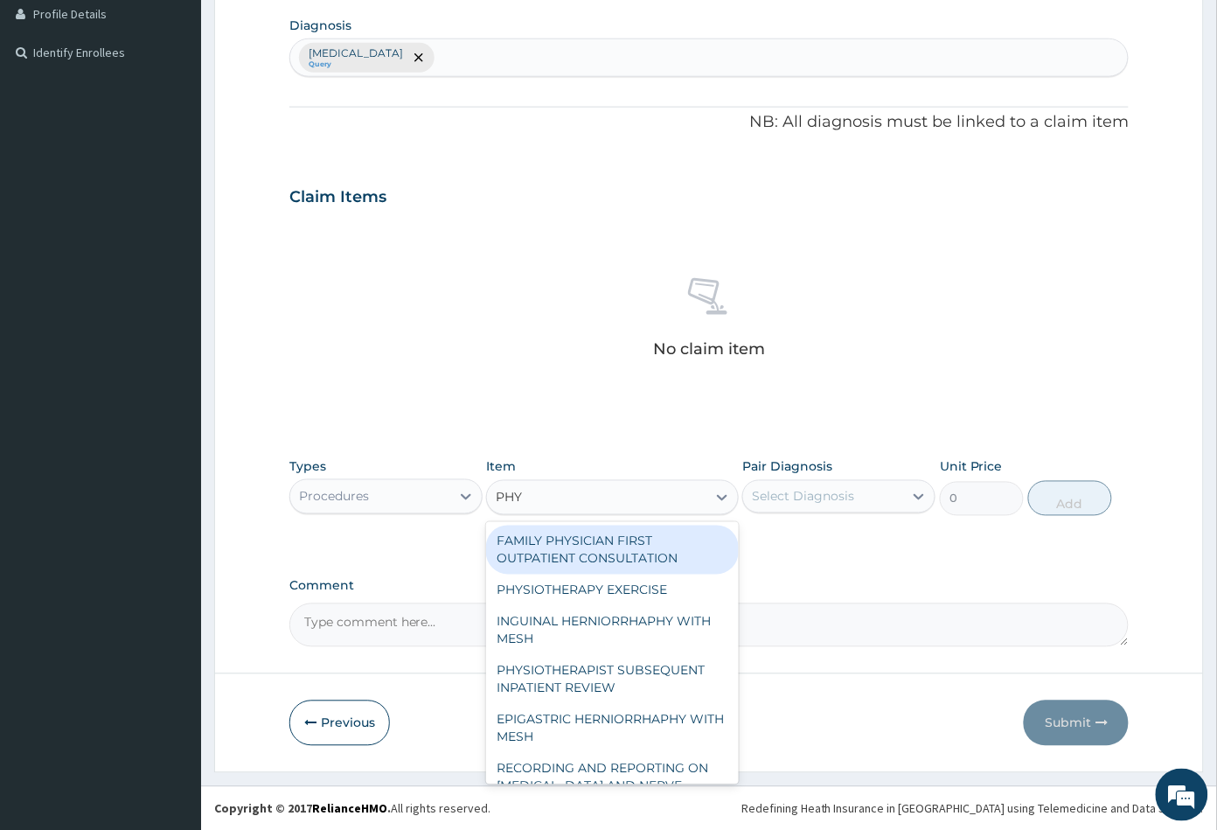
type input "PHYS"
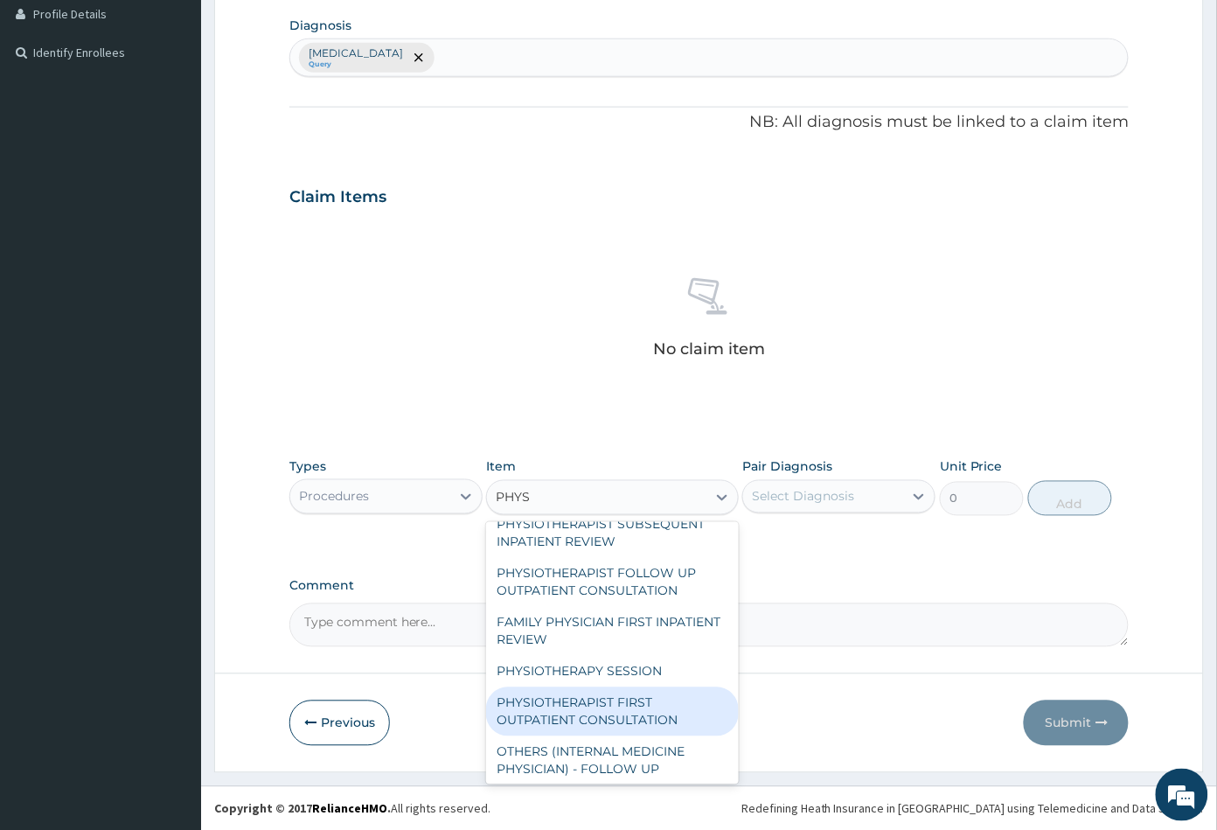
click at [614, 709] on div "PHYSIOTHERAPIST FIRST OUTPATIENT CONSULTATION" at bounding box center [612, 711] width 252 height 49
type input "10750"
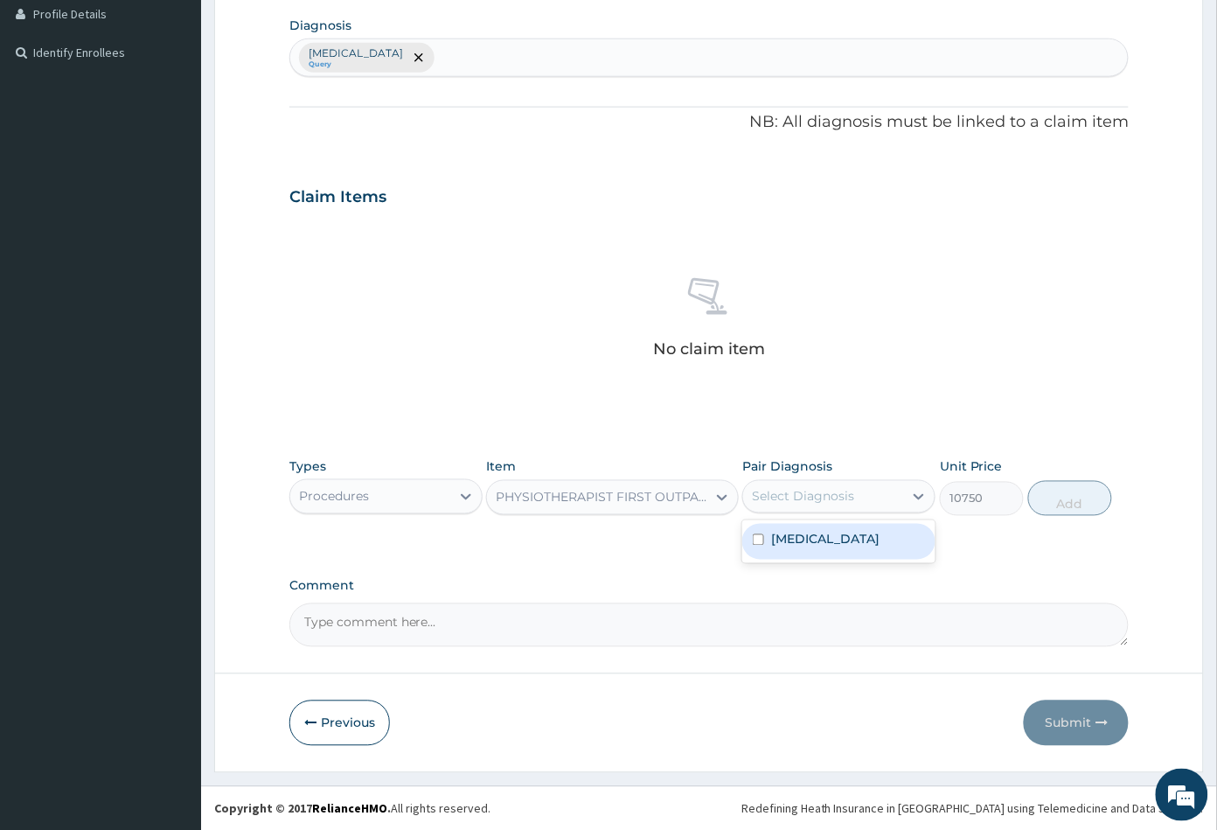
click at [796, 503] on div "Select Diagnosis" at bounding box center [803, 496] width 102 height 17
click at [799, 535] on label "Lumbar spondylosis" at bounding box center [825, 539] width 108 height 17
checkbox input "true"
click at [1050, 500] on button "Add" at bounding box center [1070, 498] width 84 height 35
type input "0"
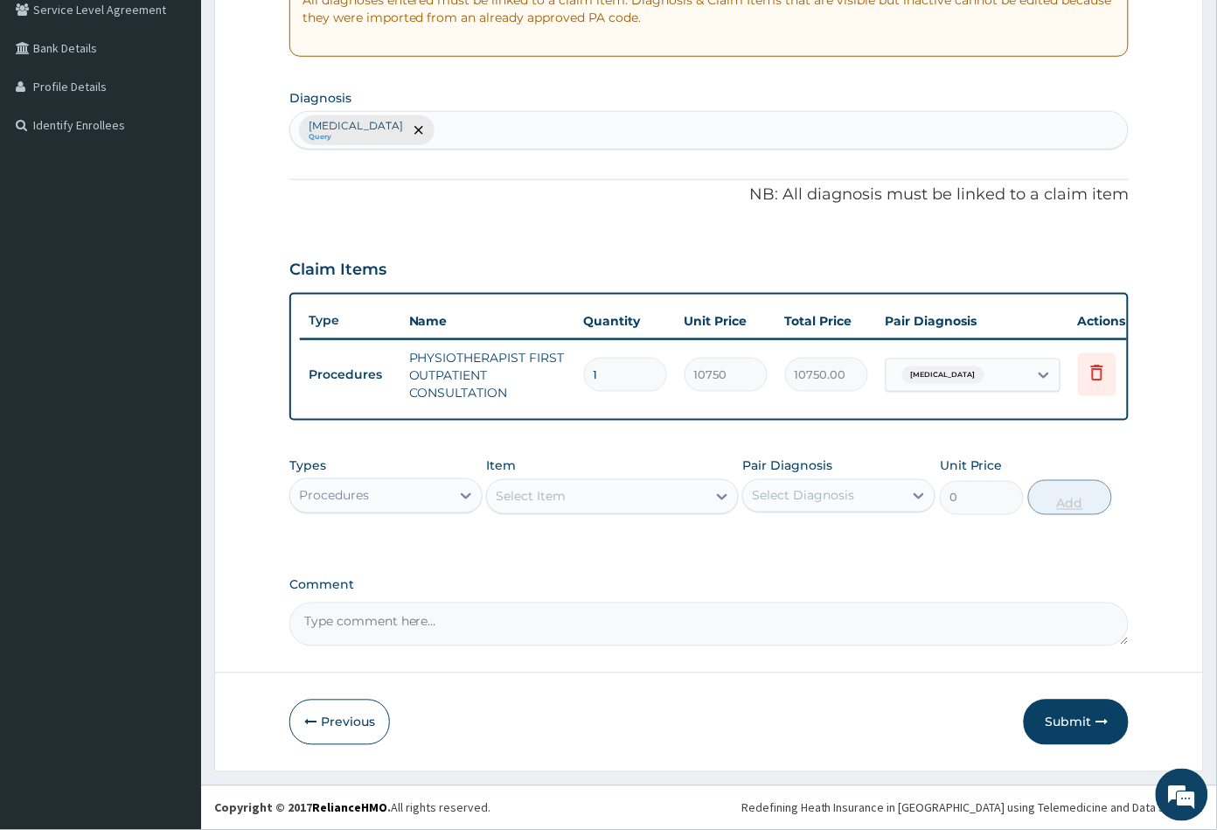
scroll to position [385, 0]
click at [1070, 718] on button "Submit" at bounding box center [1076, 721] width 105 height 45
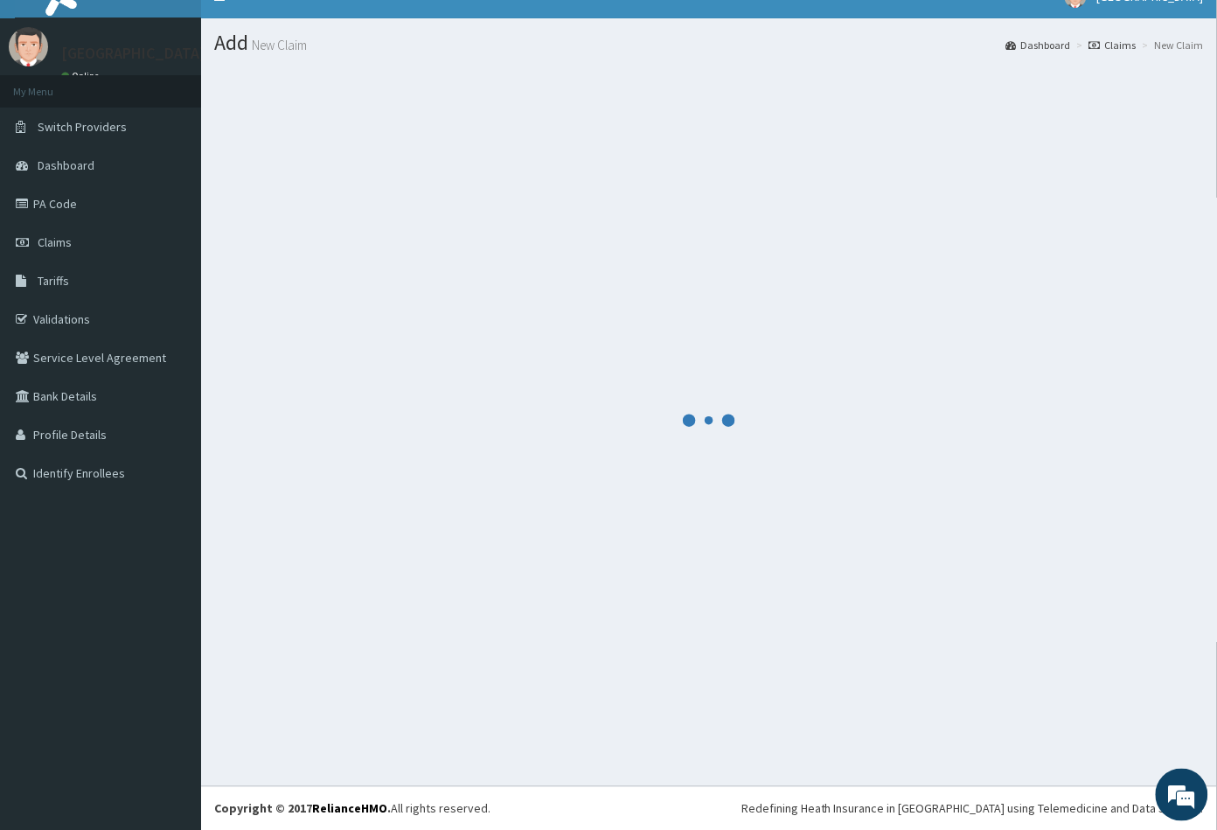
scroll to position [369, 0]
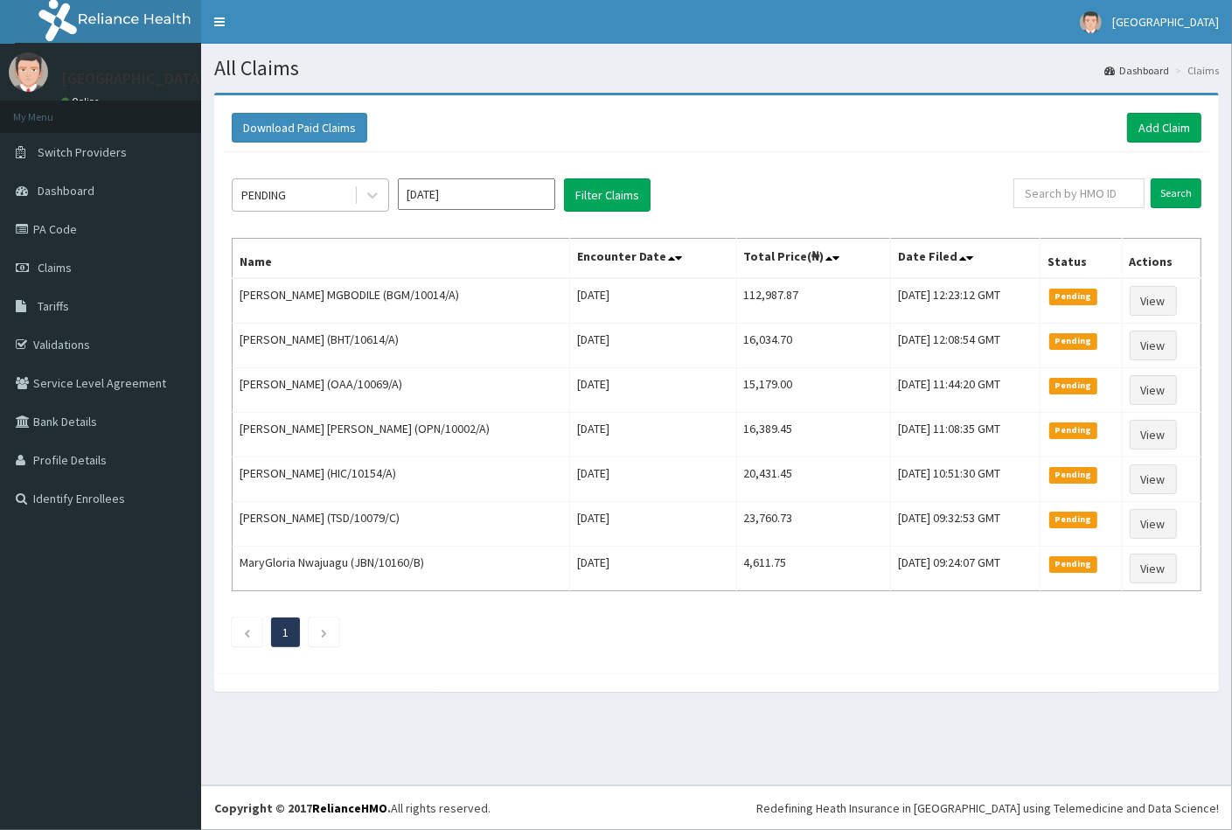
click at [319, 189] on div "PENDING" at bounding box center [294, 195] width 122 height 28
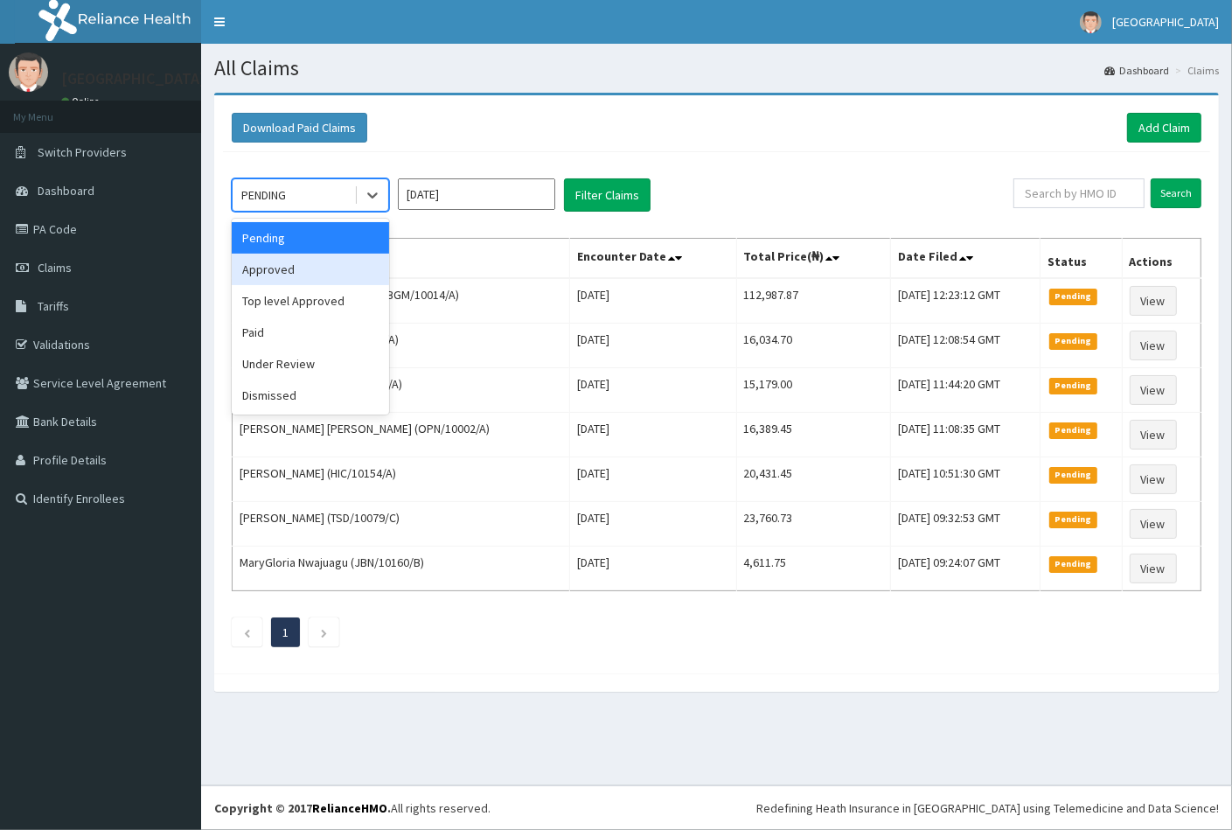
click at [308, 272] on div "Approved" at bounding box center [310, 269] width 157 height 31
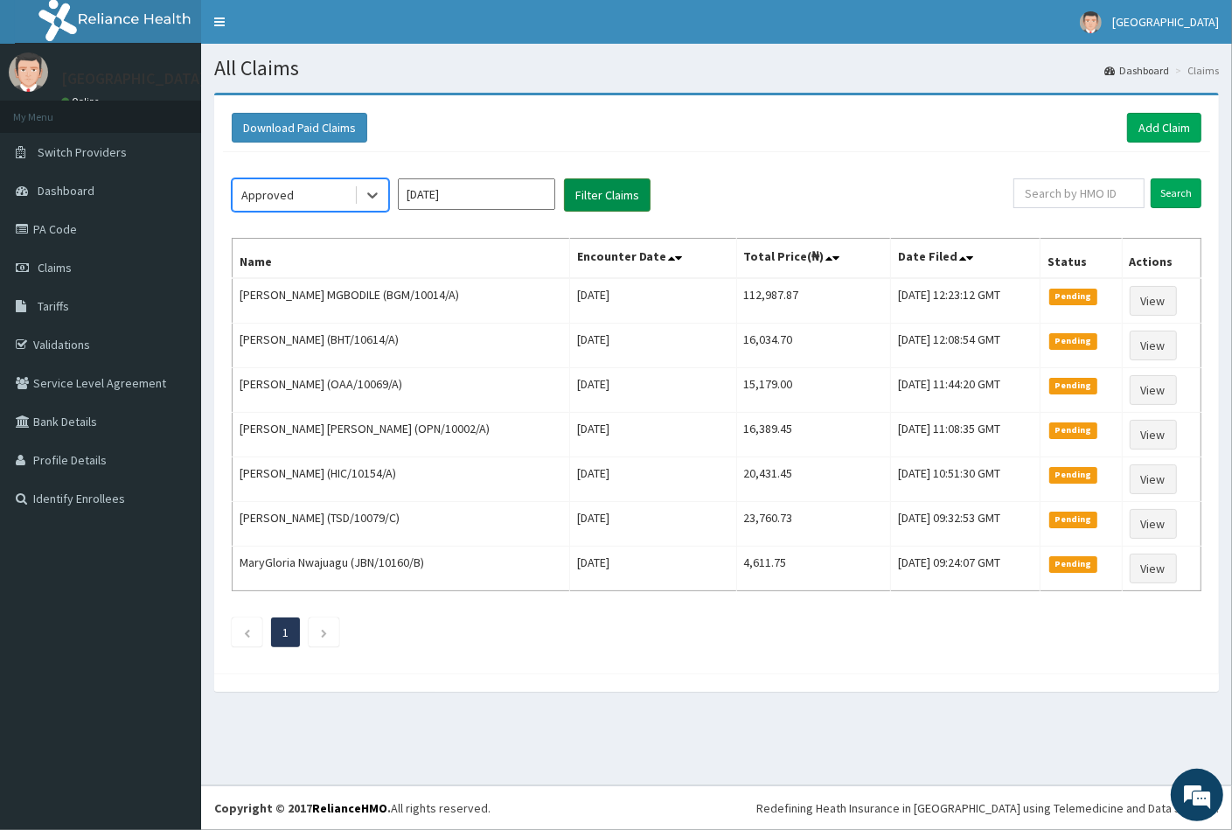
click at [592, 189] on button "Filter Claims" at bounding box center [607, 194] width 87 height 33
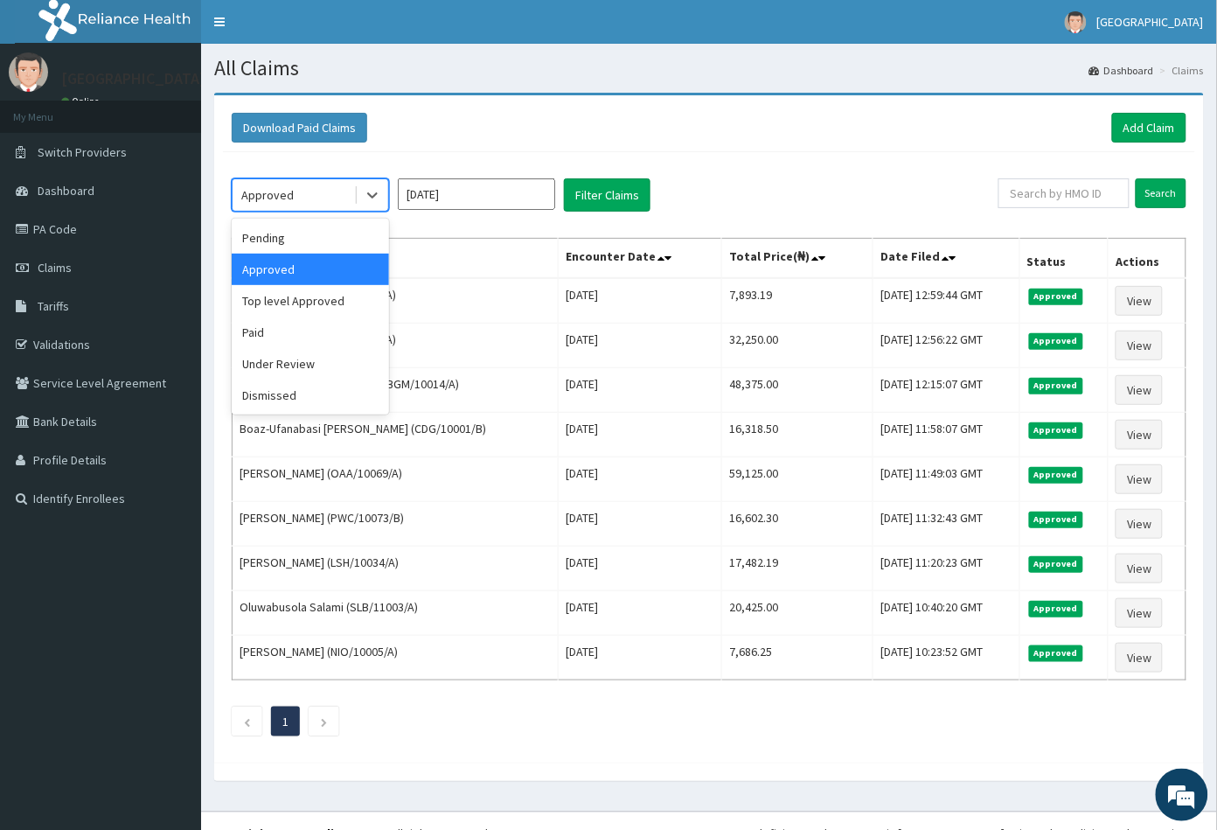
click at [319, 202] on div "Approved" at bounding box center [294, 195] width 122 height 28
click at [282, 372] on div "Under Review" at bounding box center [310, 363] width 157 height 31
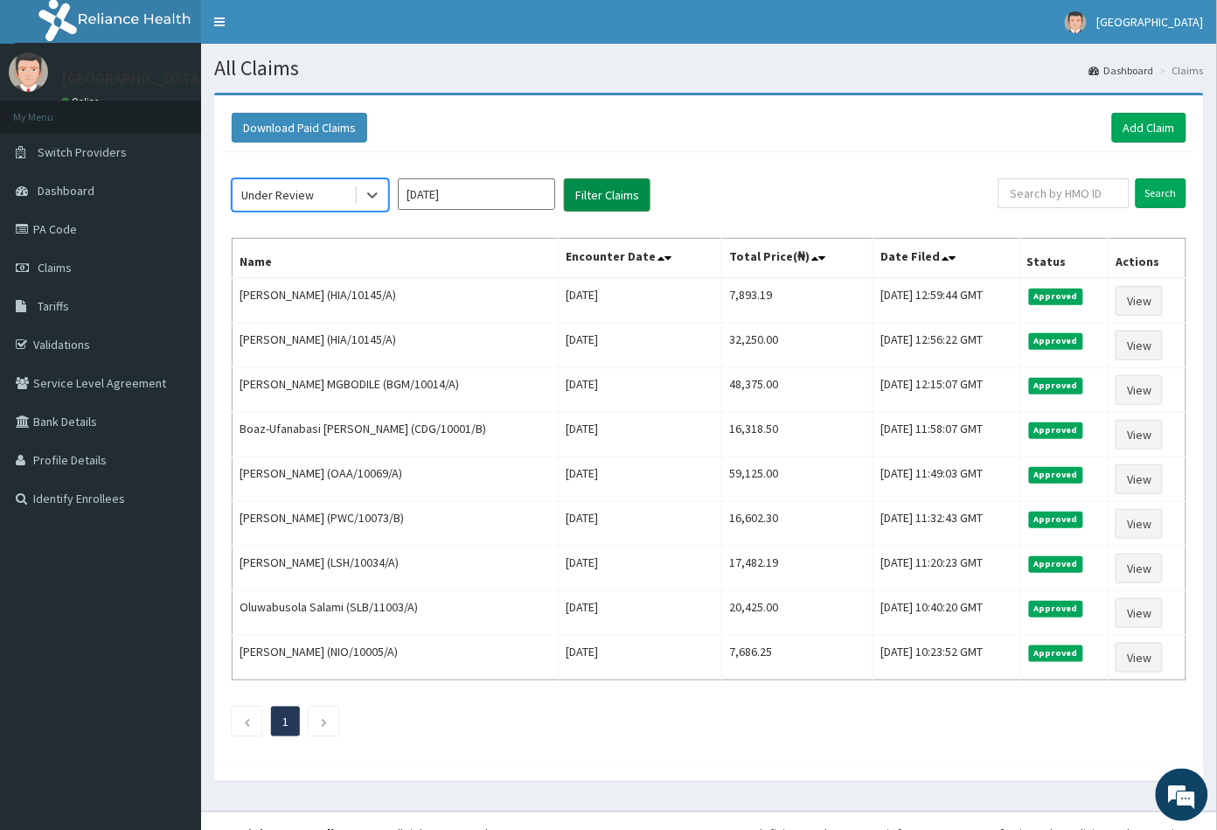
click at [580, 186] on button "Filter Claims" at bounding box center [607, 194] width 87 height 33
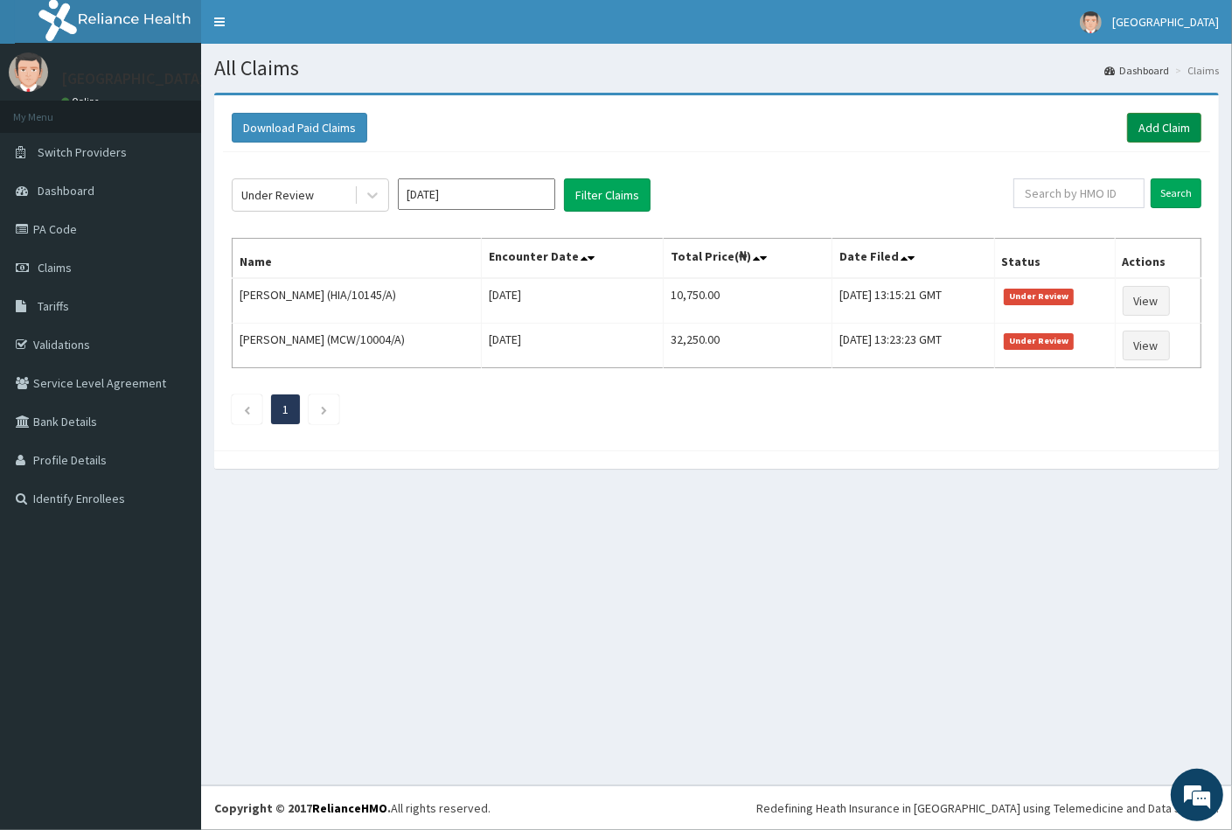
click at [1167, 125] on link "Add Claim" at bounding box center [1164, 128] width 74 height 30
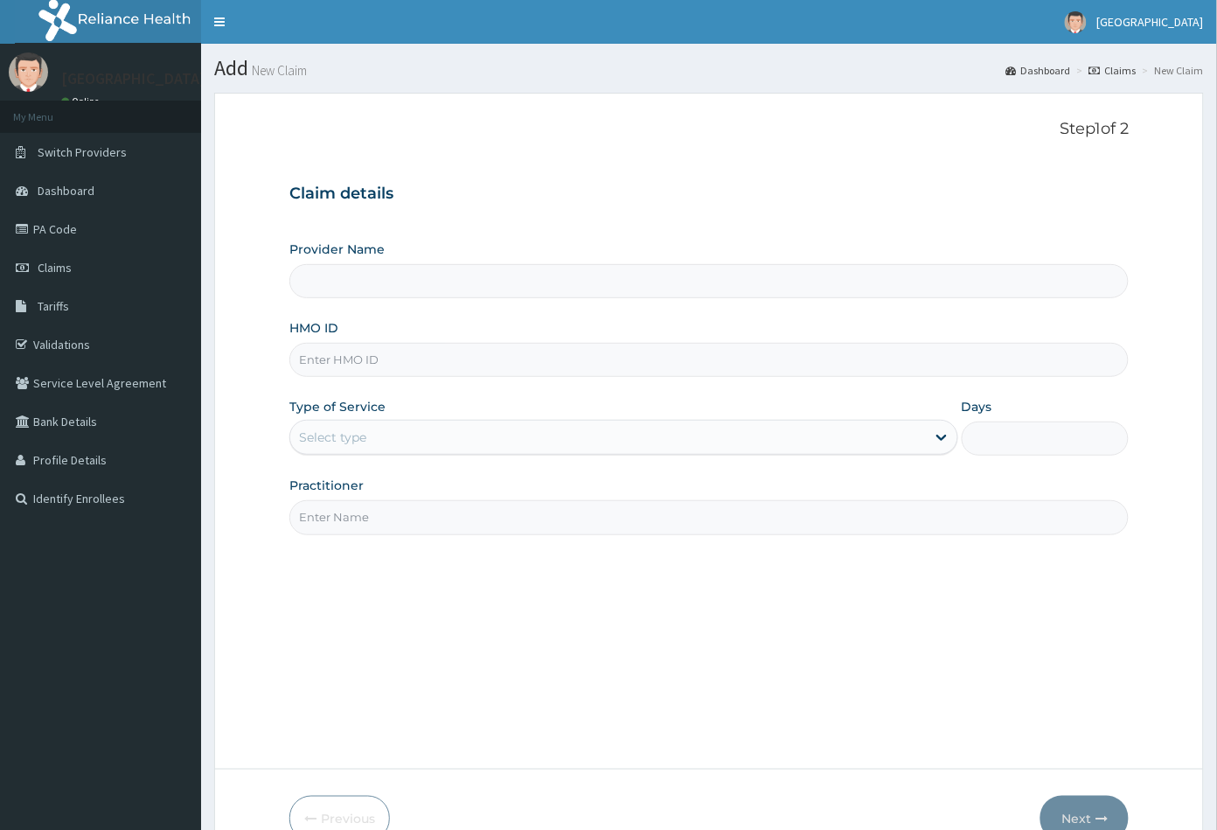
type input "[GEOGRAPHIC_DATA]"
click at [300, 356] on input "HMO ID" at bounding box center [709, 360] width 840 height 34
paste input "TSD/10079/C"
click at [323, 358] on input "TSD/10079/C" at bounding box center [709, 360] width 840 height 34
type input "TSD/10079/C"
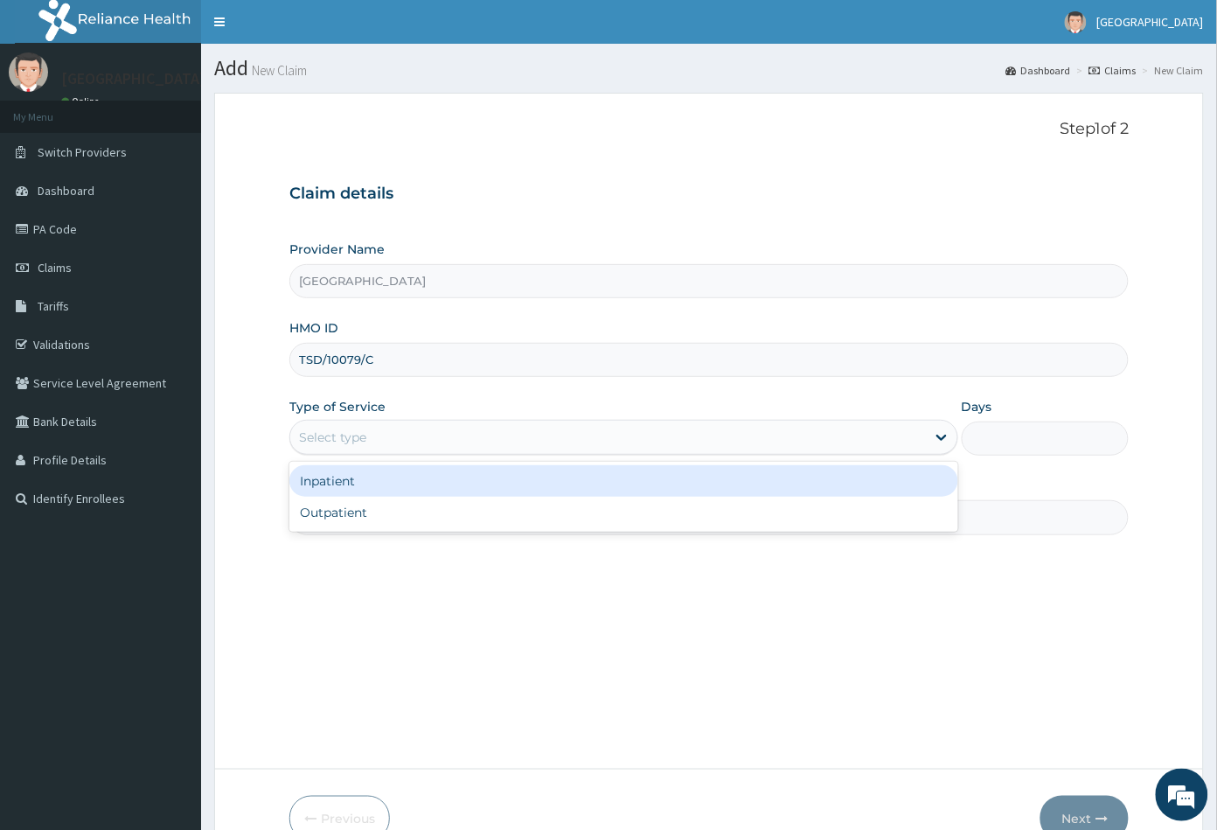
click at [335, 432] on div "Select type" at bounding box center [332, 436] width 67 height 17
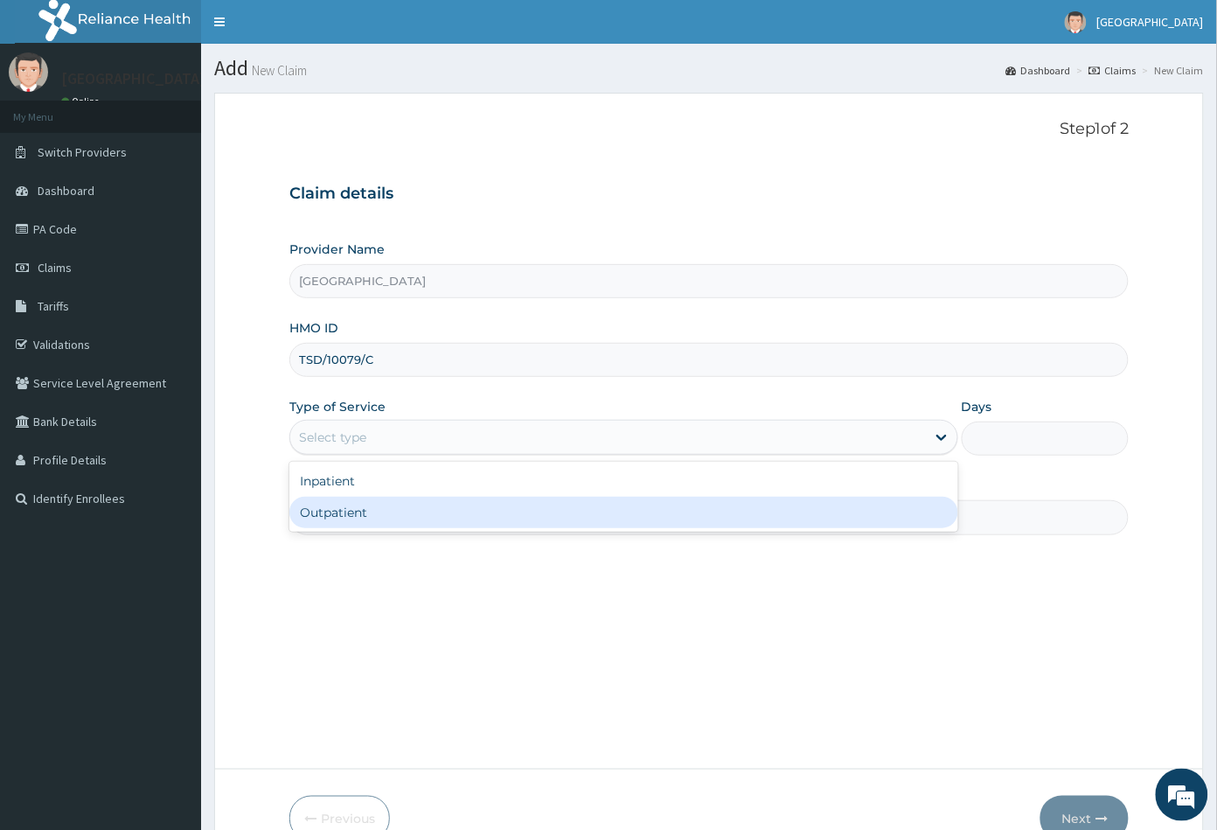
click at [347, 506] on div "Outpatient" at bounding box center [623, 512] width 669 height 31
type input "1"
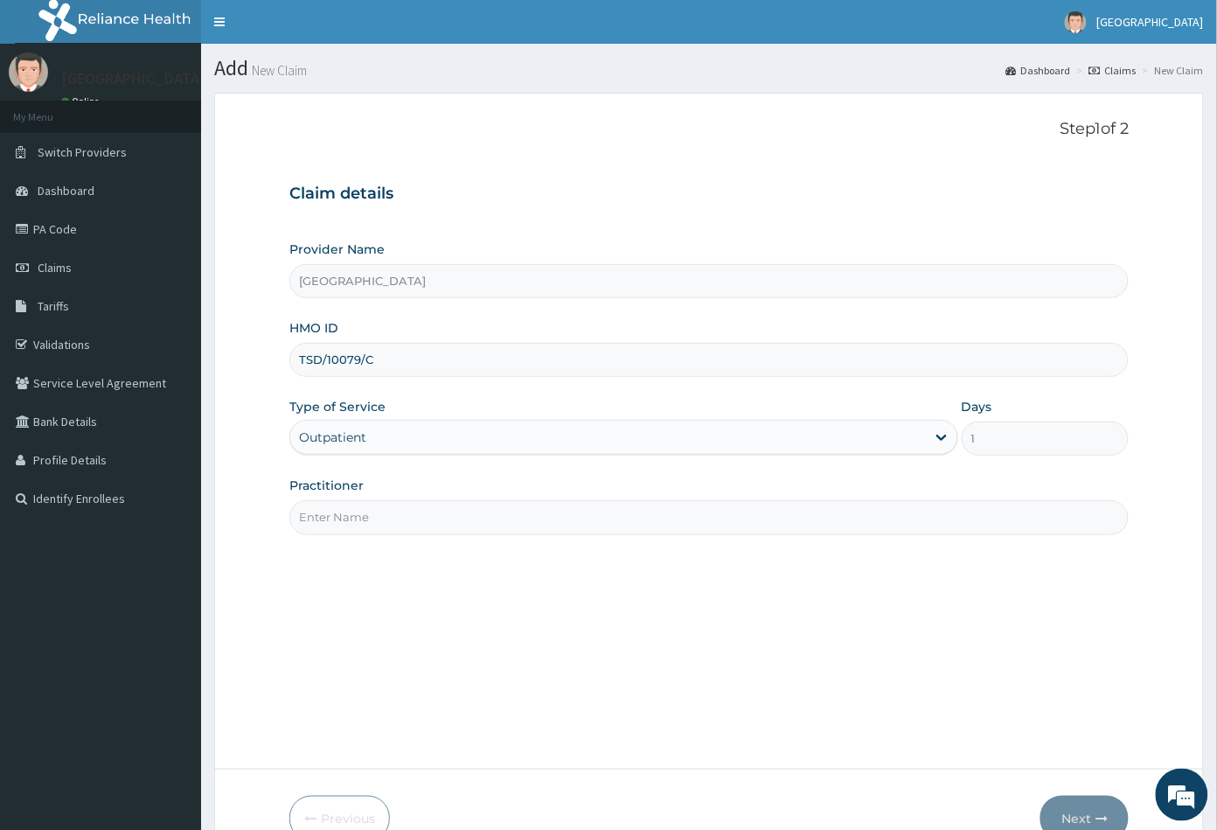
click at [347, 506] on input "Practitioner" at bounding box center [709, 517] width 840 height 34
type input "CON"
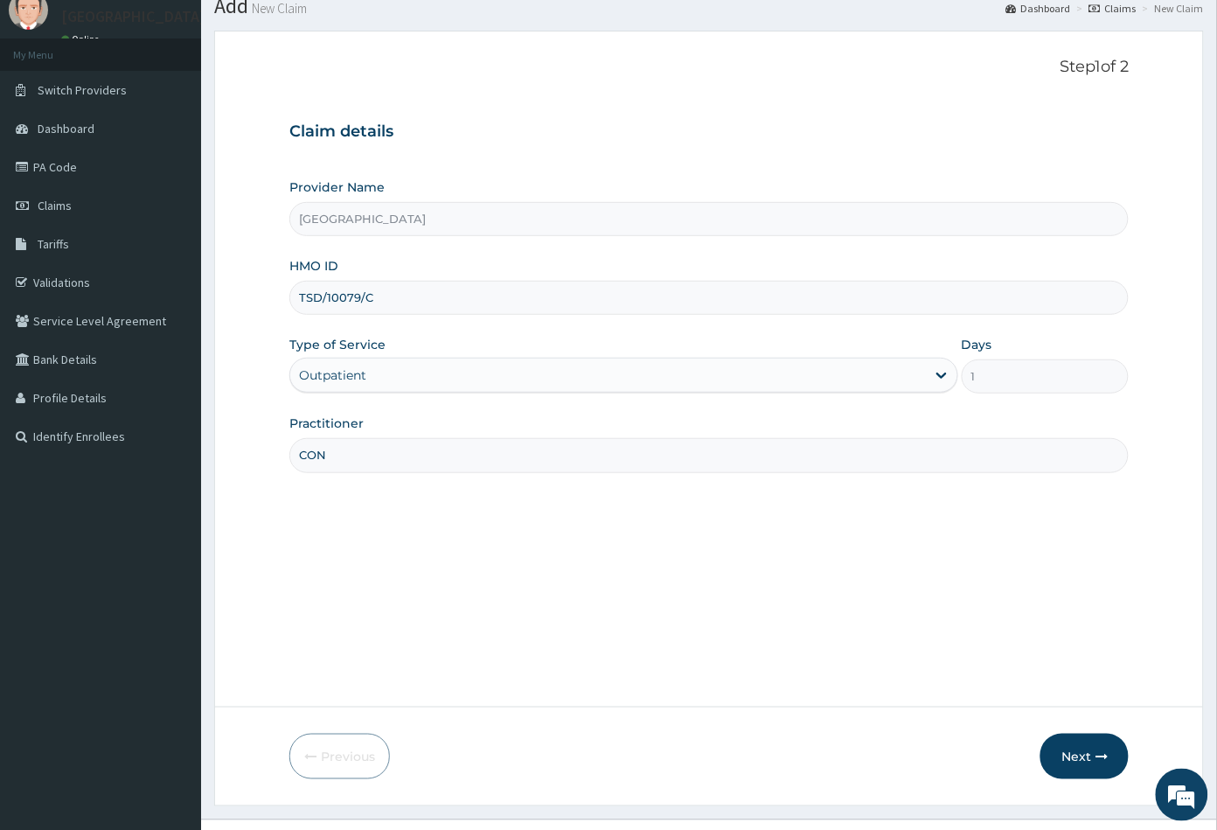
scroll to position [96, 0]
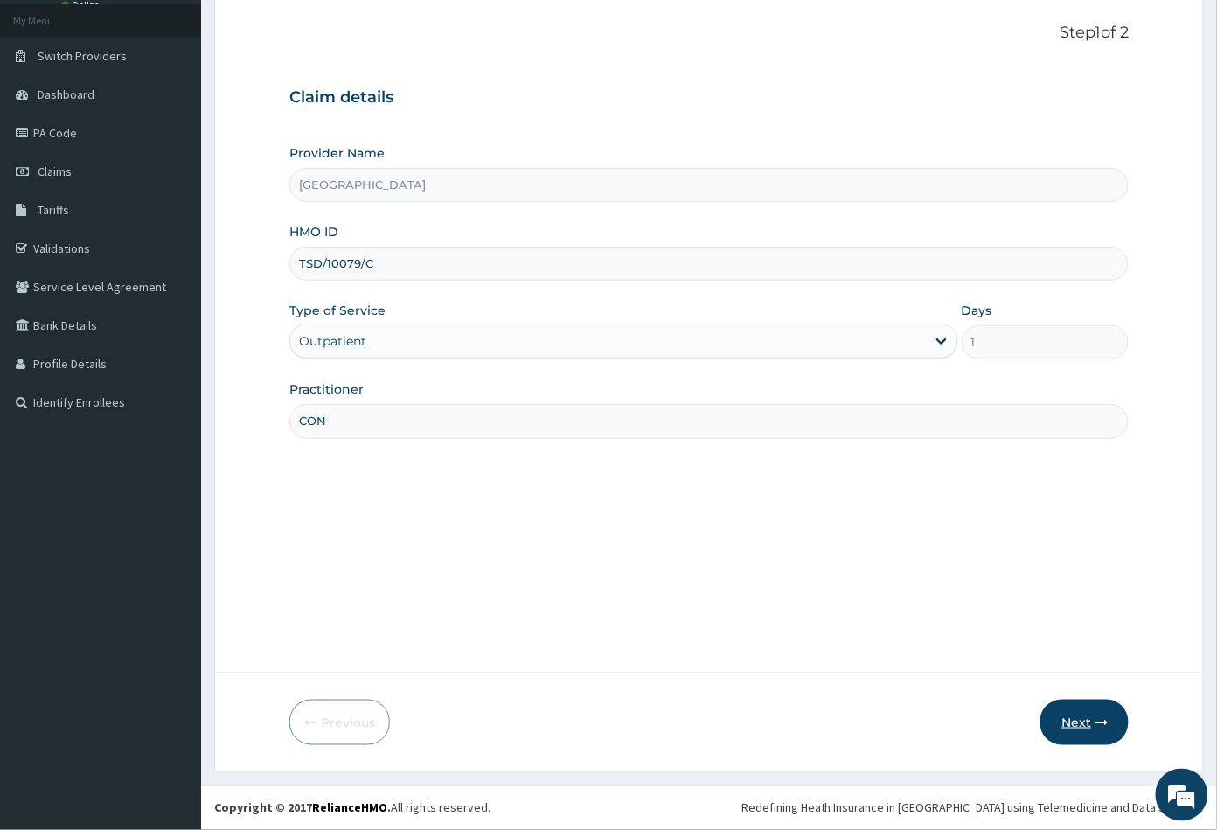
click at [1076, 724] on button "Next" at bounding box center [1084, 721] width 88 height 45
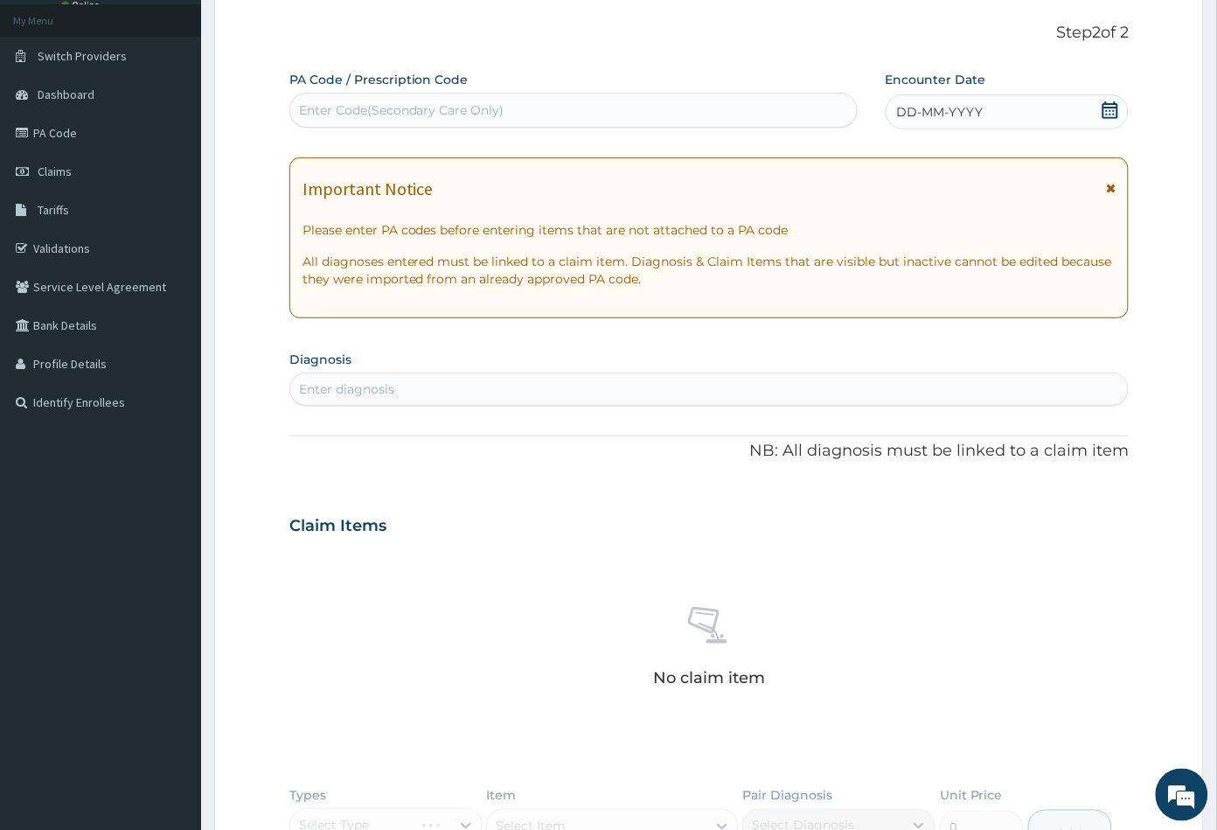
click at [1107, 103] on icon at bounding box center [1110, 109] width 16 height 17
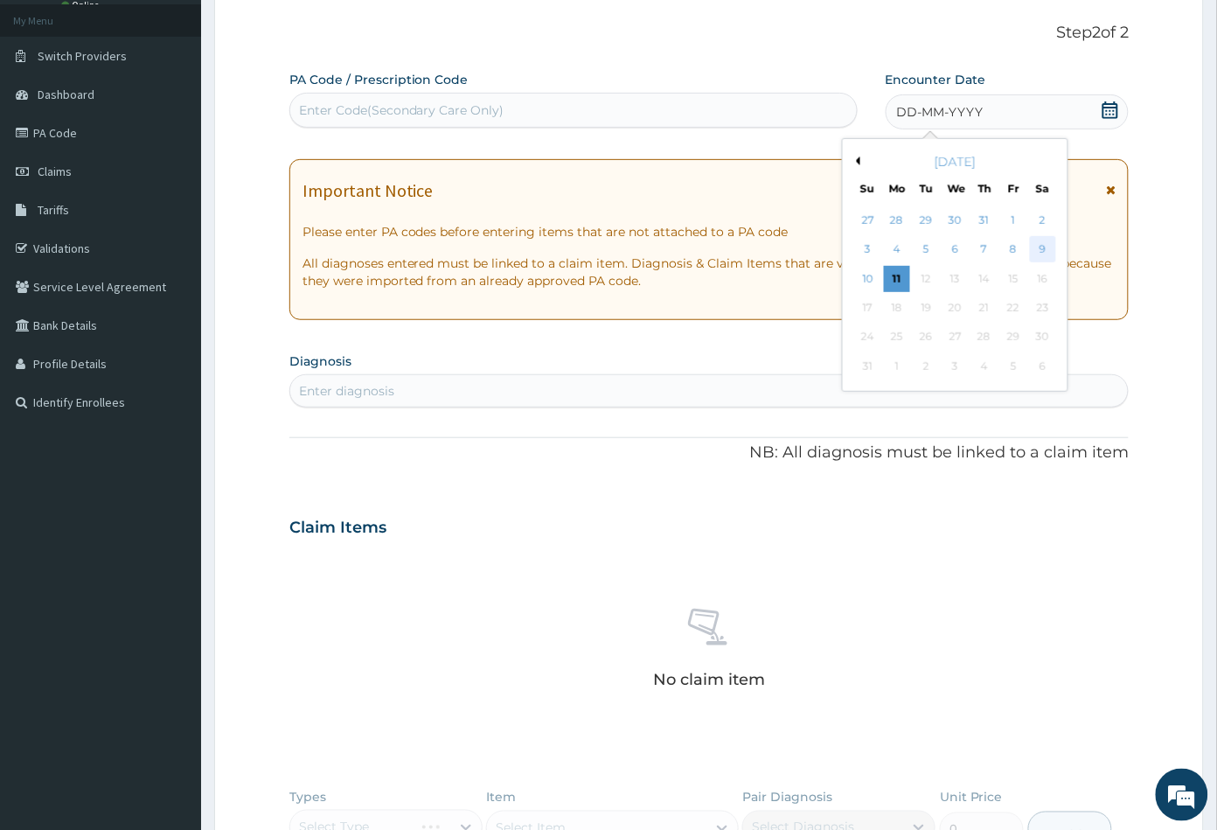
click at [1055, 248] on div "9" at bounding box center [1042, 250] width 26 height 26
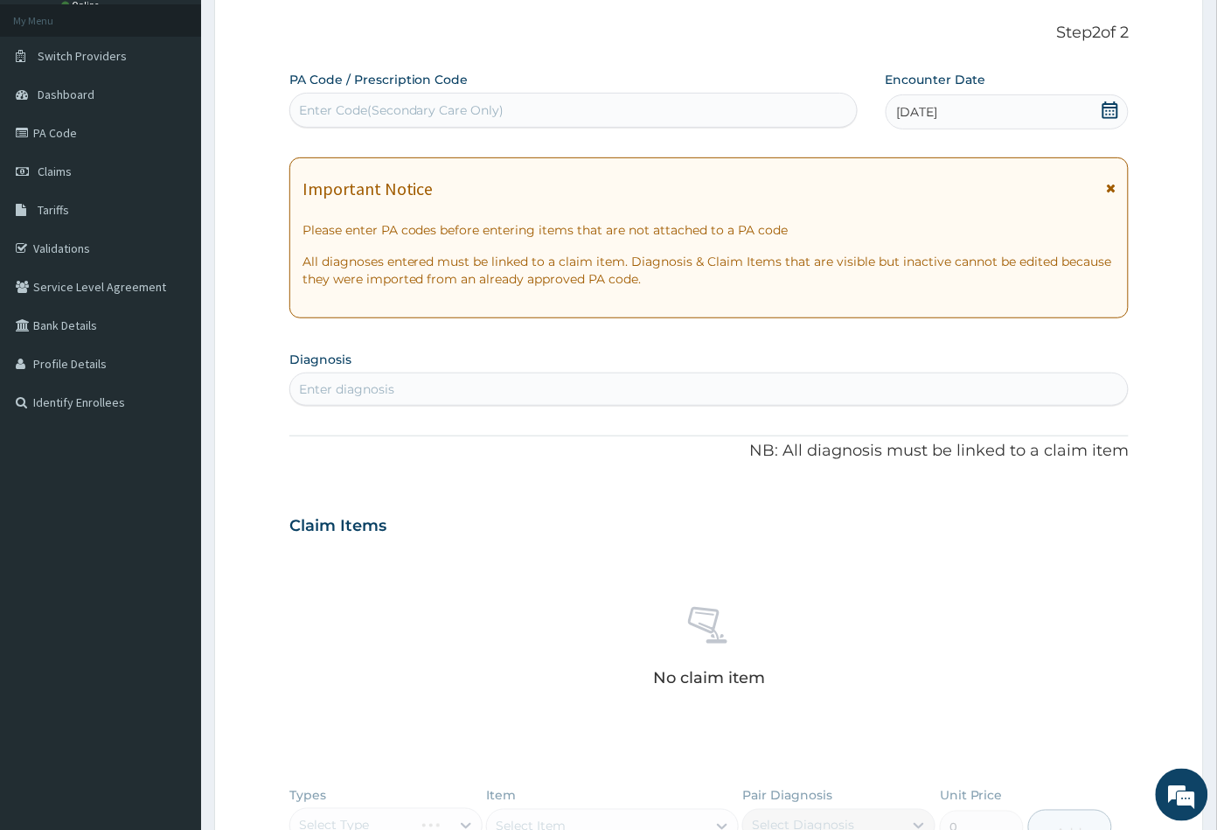
click at [380, 389] on div "Enter diagnosis" at bounding box center [346, 388] width 95 height 17
type input "ABDOMIN"
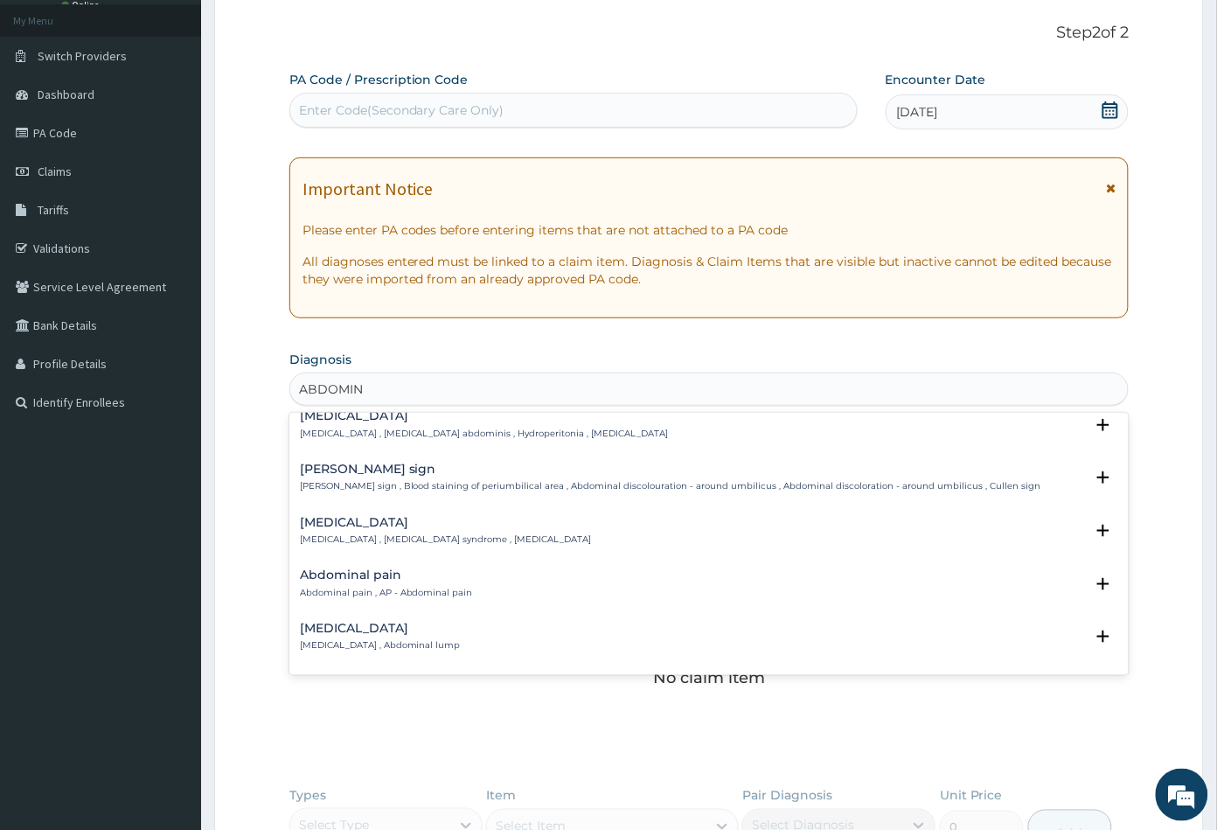
scroll to position [0, 0]
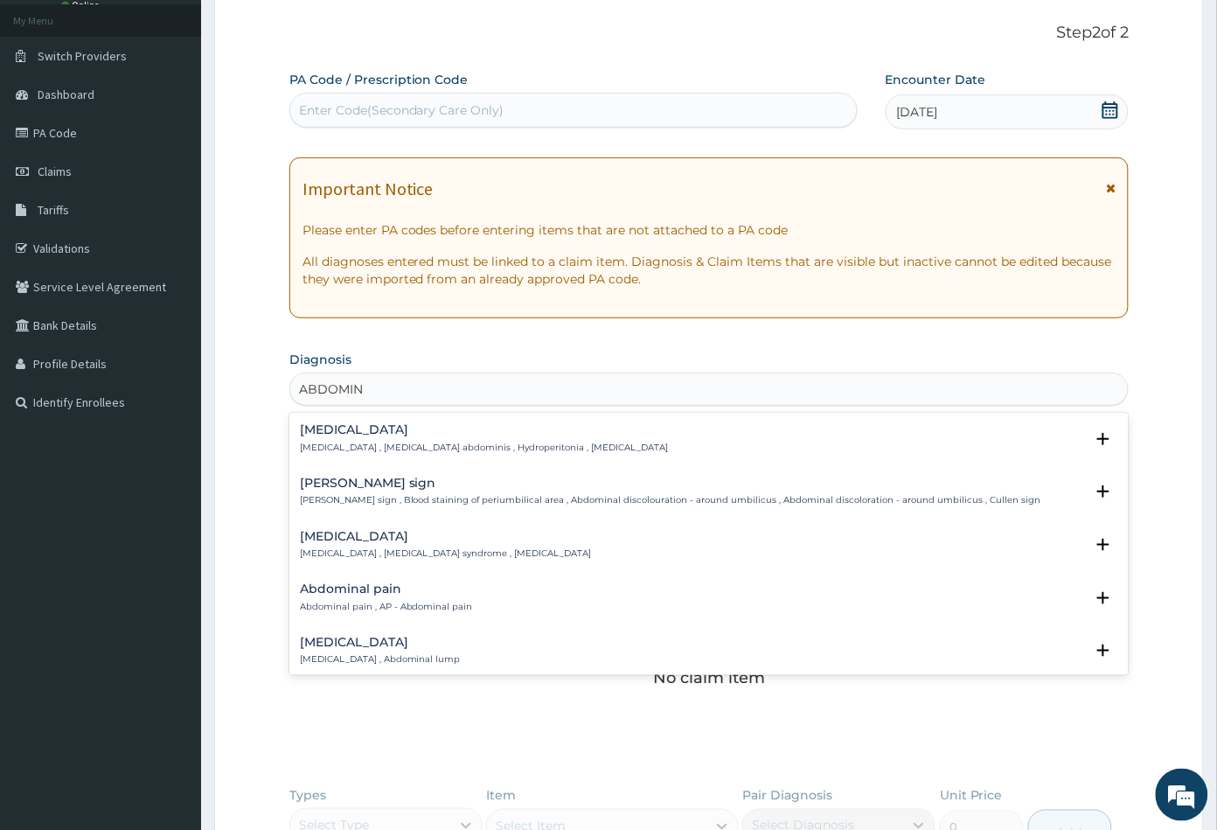
click at [369, 526] on div "Acute abdomen Acute abdomen , Acute abdominal pain syndrome , Surgical abdomen …" at bounding box center [709, 549] width 840 height 53
click at [366, 543] on div "Acute abdomen Acute abdomen , Acute abdominal pain syndrome , Surgical abdomen" at bounding box center [446, 545] width 292 height 31
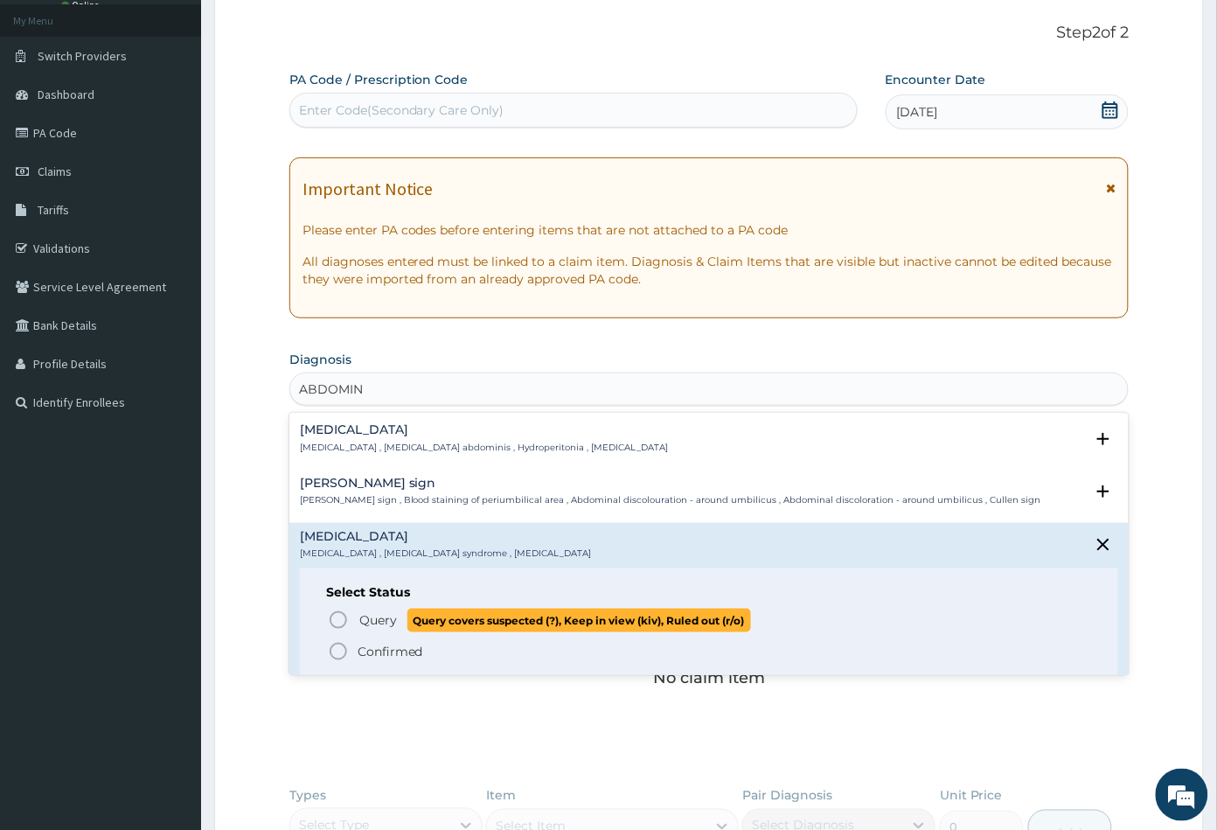
click at [334, 620] on icon "status option query" at bounding box center [338, 619] width 21 height 21
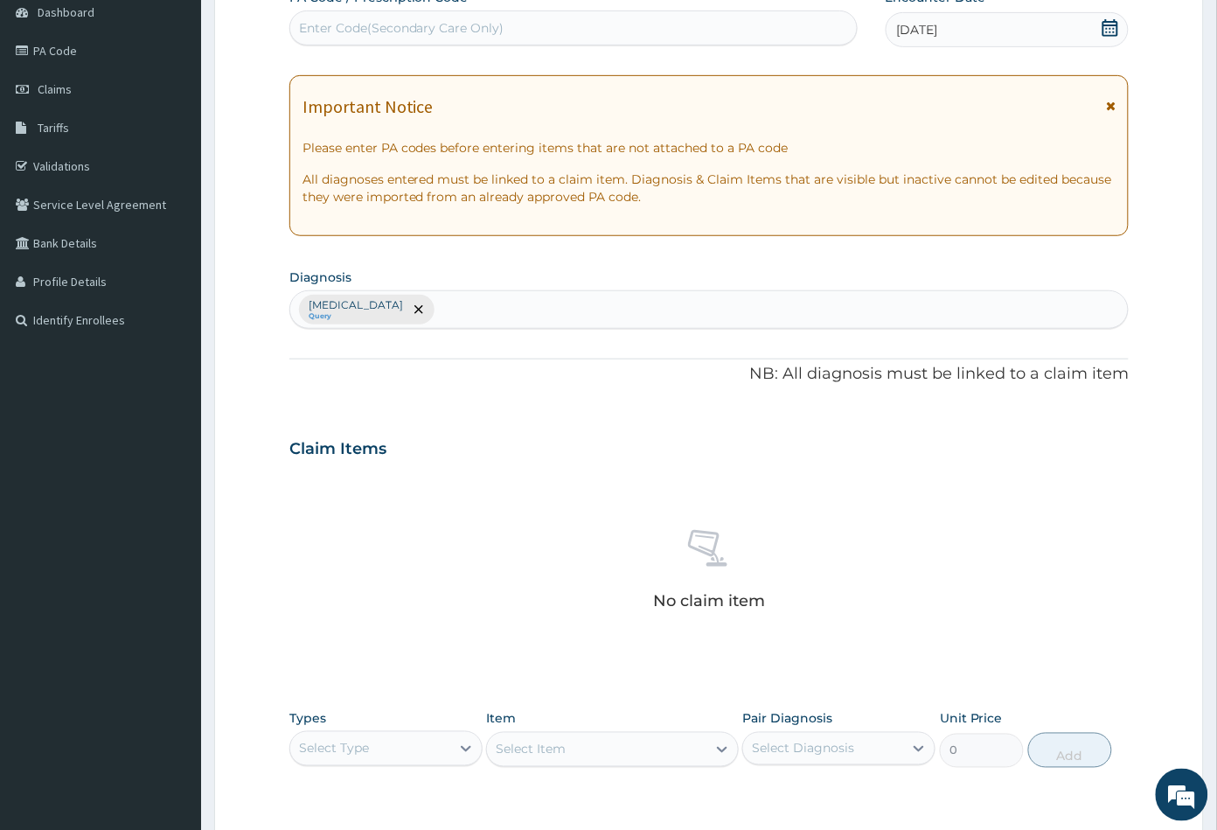
scroll to position [430, 0]
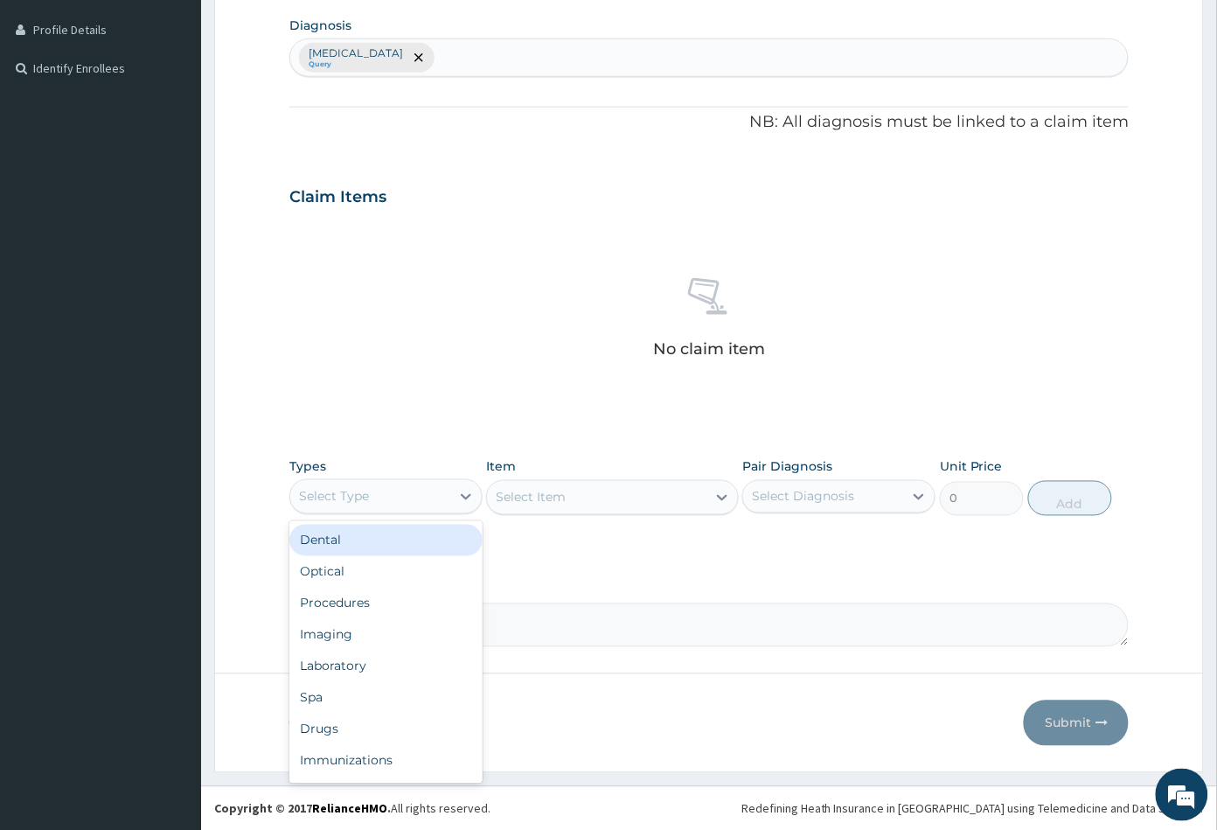
click at [416, 508] on div "Select Type" at bounding box center [370, 497] width 160 height 28
click at [393, 593] on div "Procedures" at bounding box center [385, 603] width 193 height 31
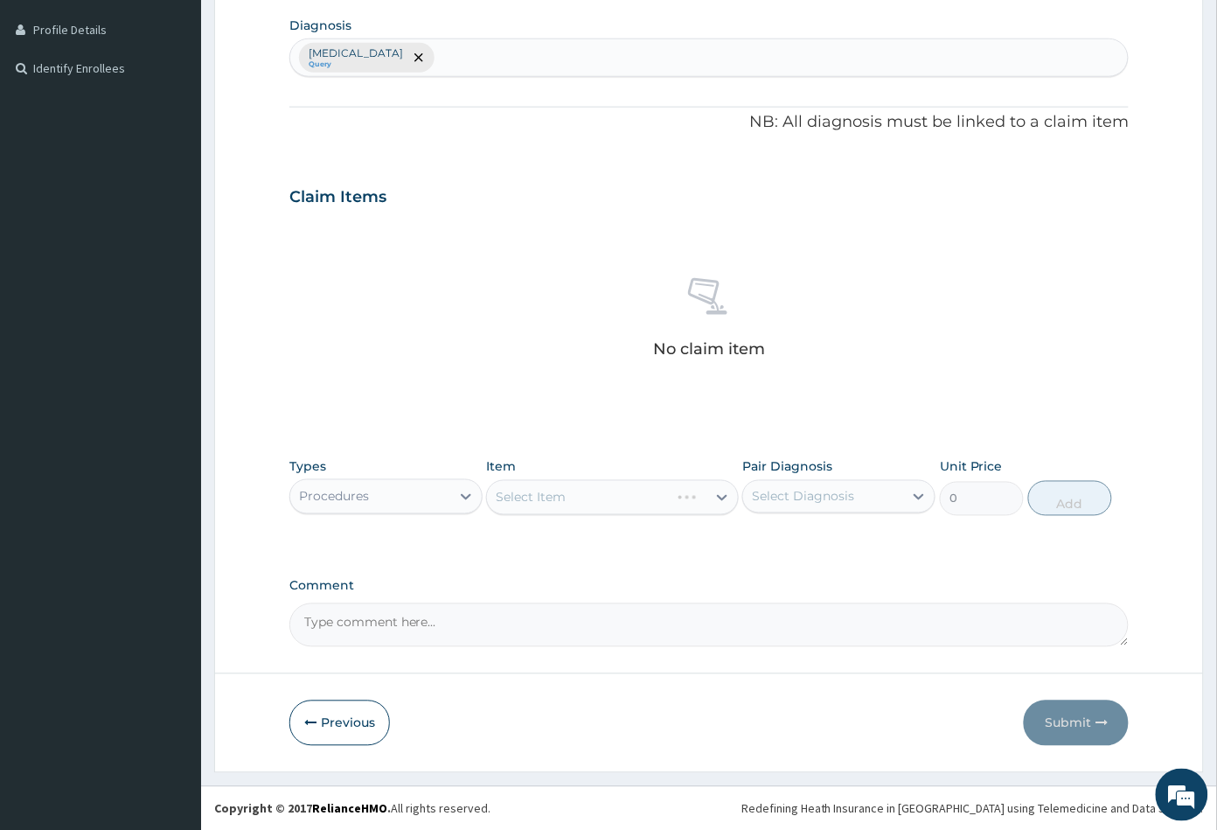
click at [589, 492] on div "Select Item" at bounding box center [612, 497] width 252 height 35
click at [614, 499] on div "Select Item" at bounding box center [596, 497] width 219 height 28
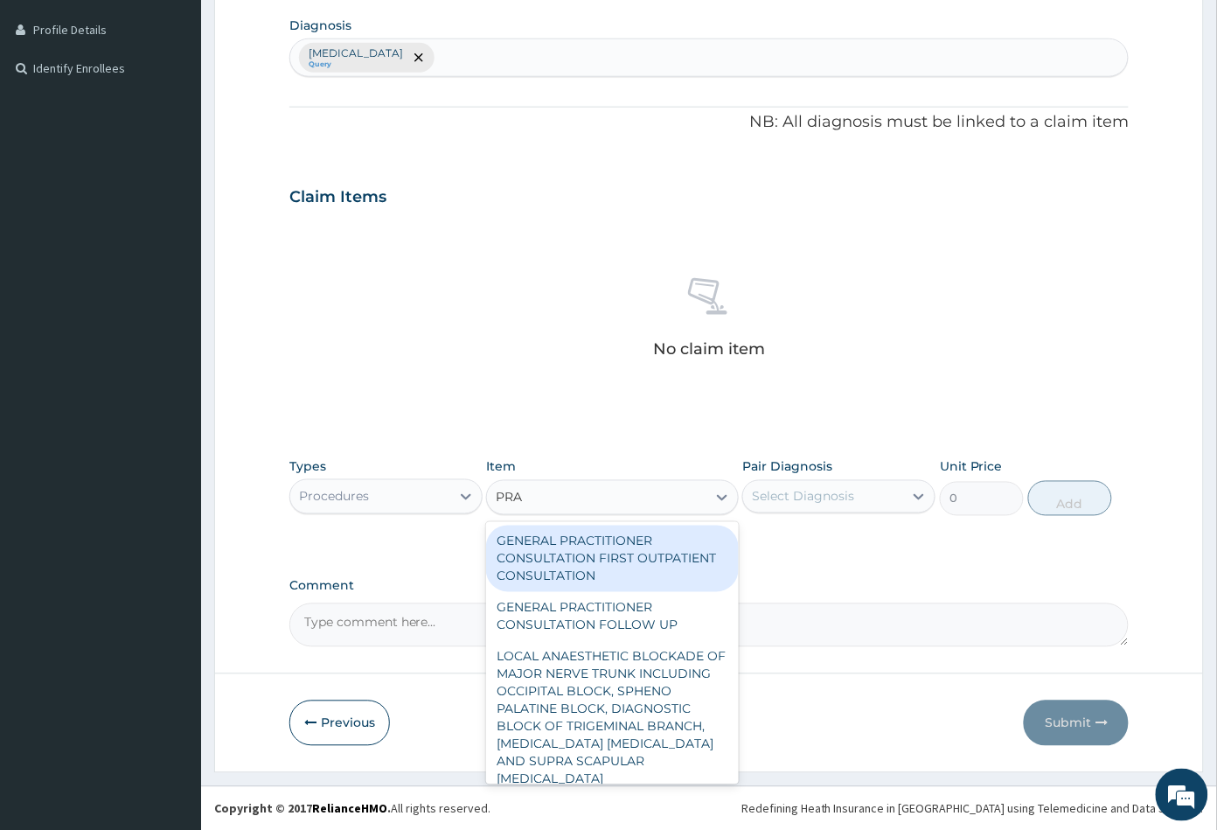
type input "PRAC"
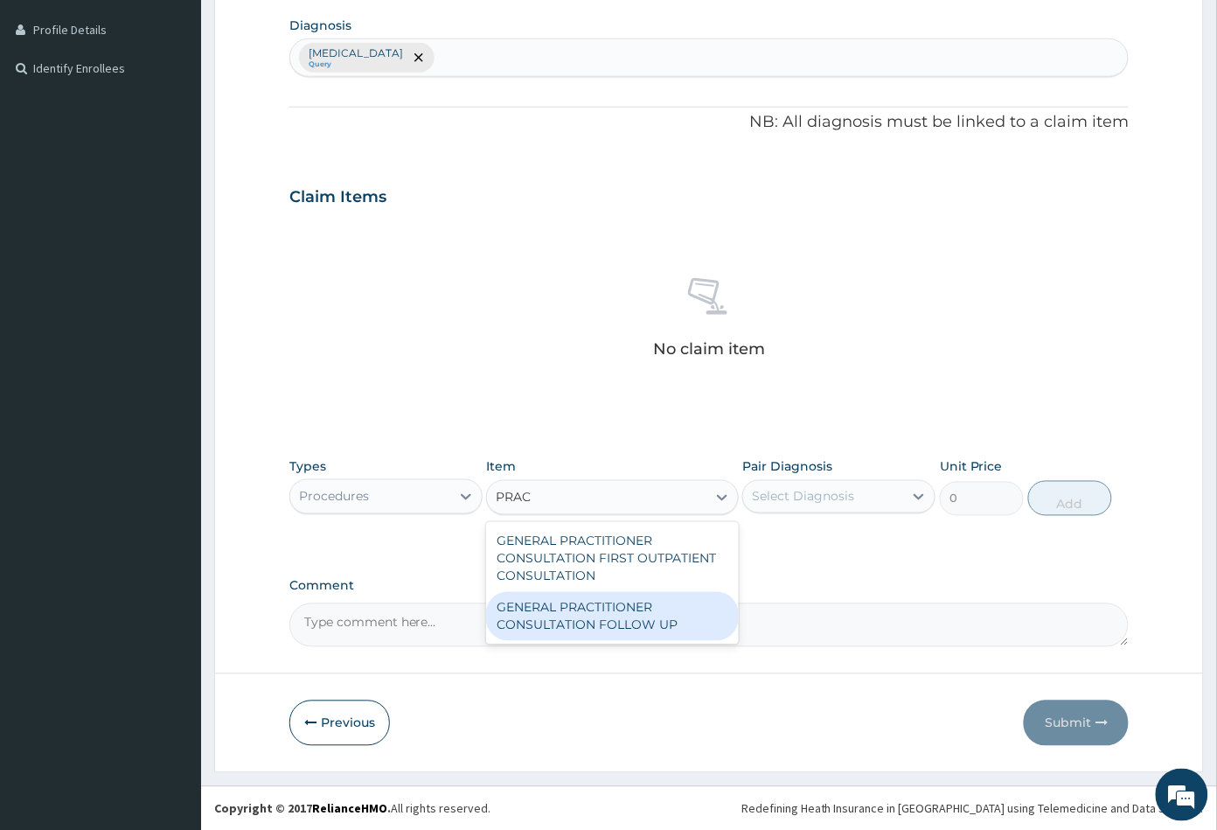
click at [622, 613] on div "GENERAL PRACTITIONER CONSULTATION FOLLOW UP" at bounding box center [612, 616] width 252 height 49
type input "2365"
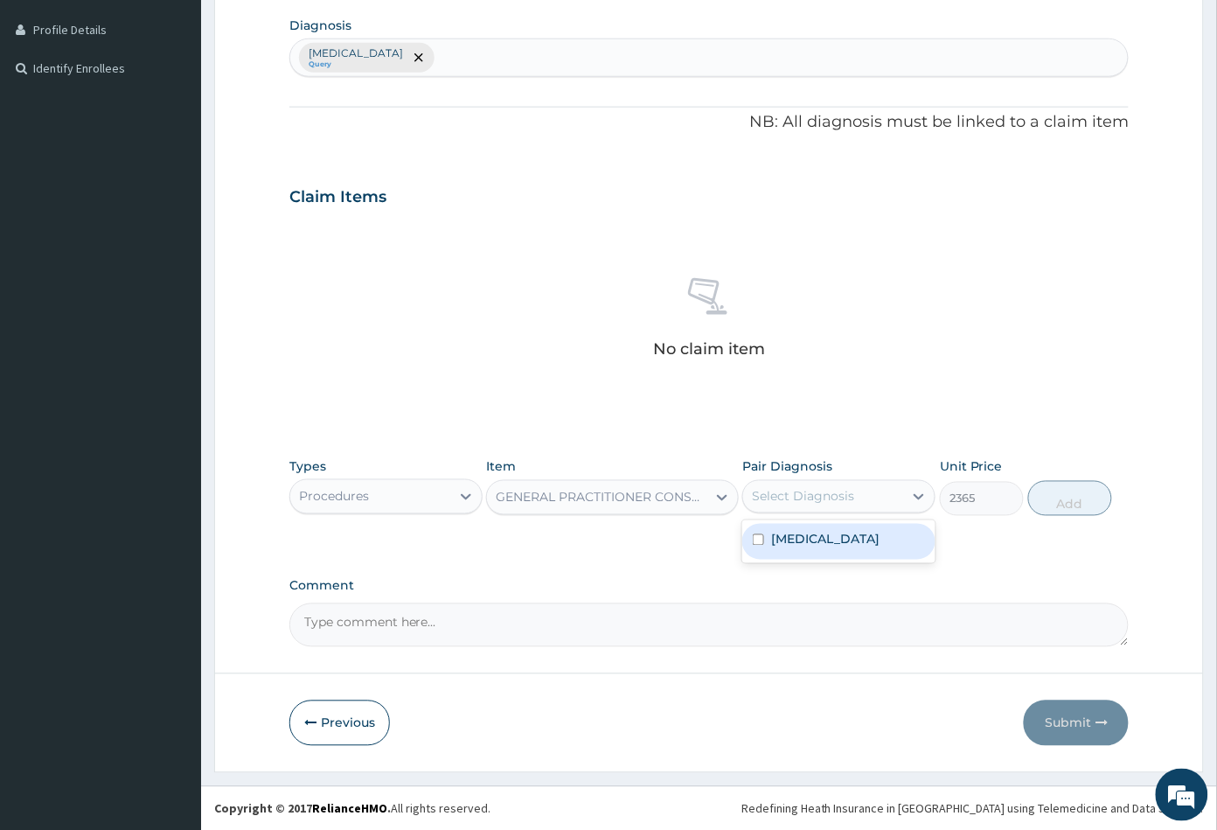
click at [831, 497] on div "Select Diagnosis" at bounding box center [803, 496] width 102 height 17
click at [834, 538] on label "Acute abdomen" at bounding box center [825, 539] width 108 height 17
checkbox input "true"
click at [1074, 498] on button "Add" at bounding box center [1070, 498] width 84 height 35
type input "0"
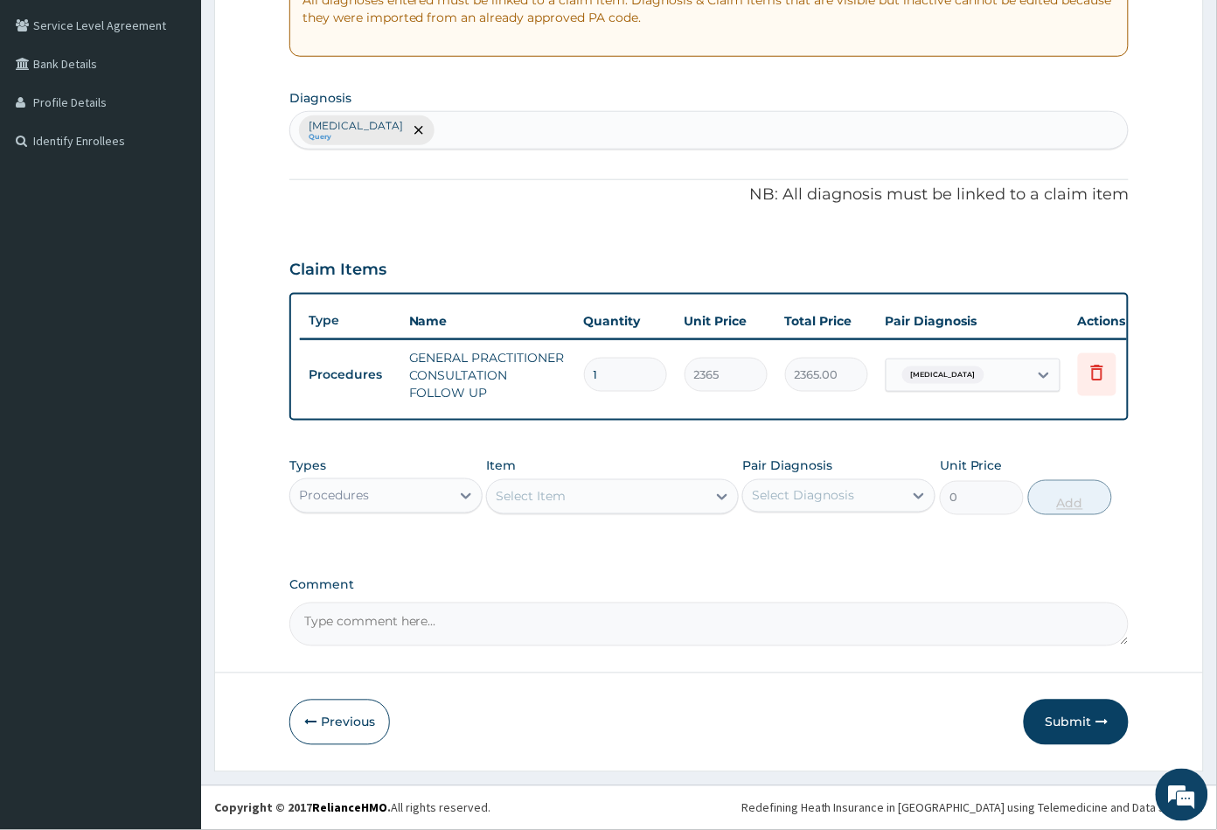
scroll to position [369, 0]
click at [1069, 719] on button "Submit" at bounding box center [1076, 721] width 105 height 45
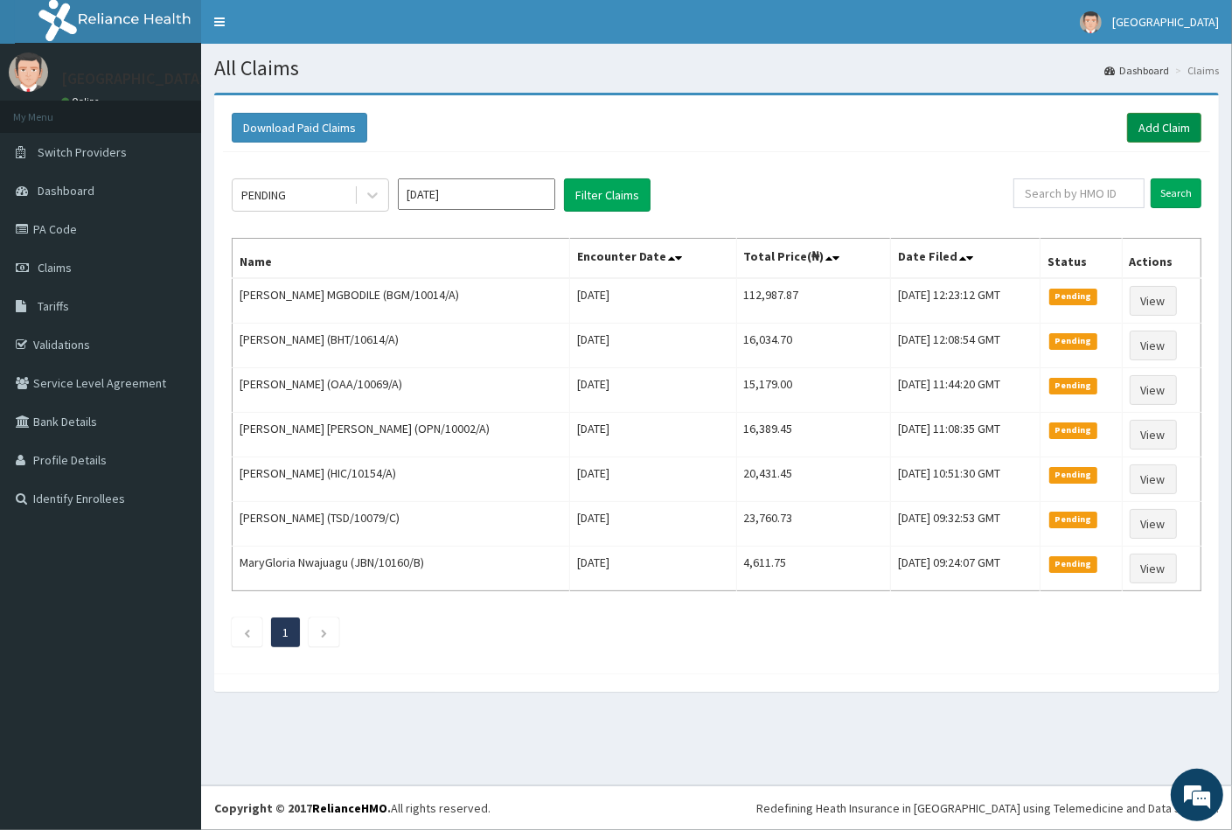
click at [1140, 121] on link "Add Claim" at bounding box center [1164, 128] width 74 height 30
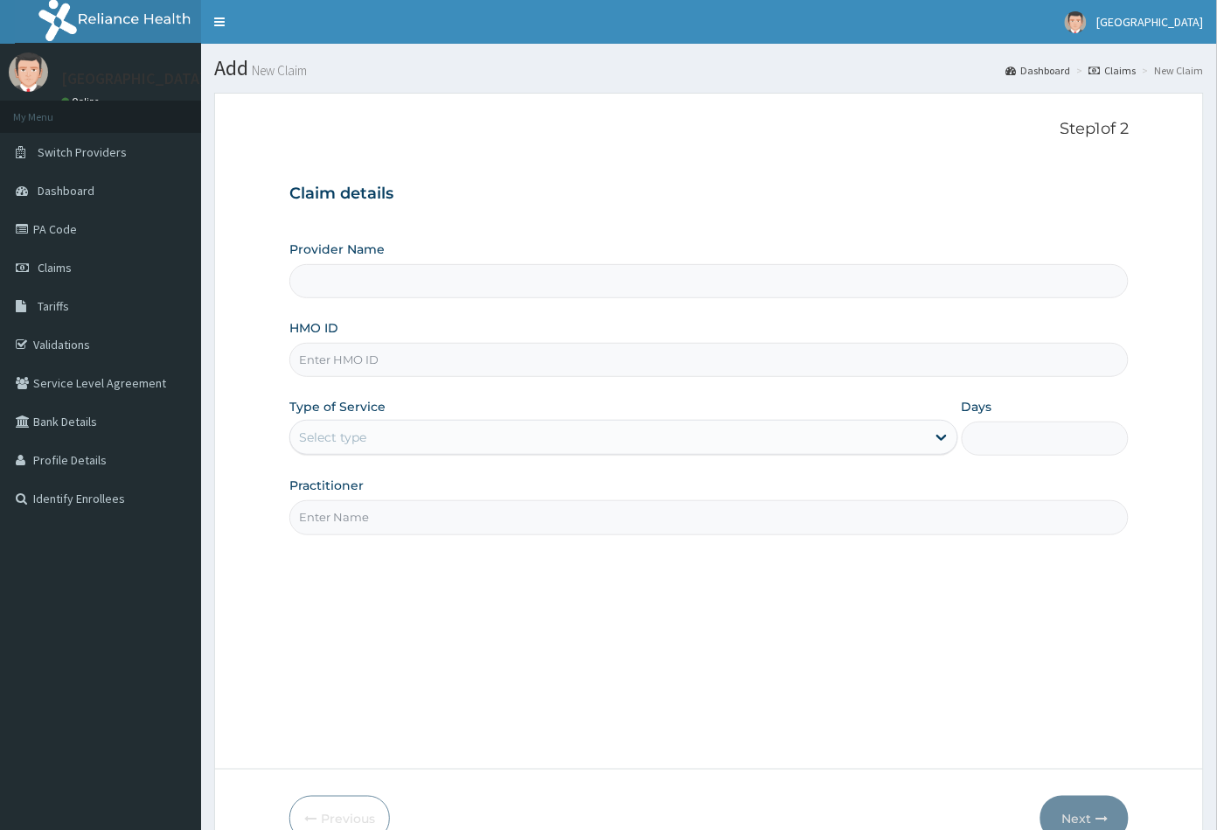
type input "[GEOGRAPHIC_DATA]"
click at [314, 356] on input "HMO ID" at bounding box center [709, 360] width 840 height 34
paste input "TLT/10091/A"
type input "TLT/10091/A"
click at [370, 439] on div "Select type" at bounding box center [608, 437] width 636 height 28
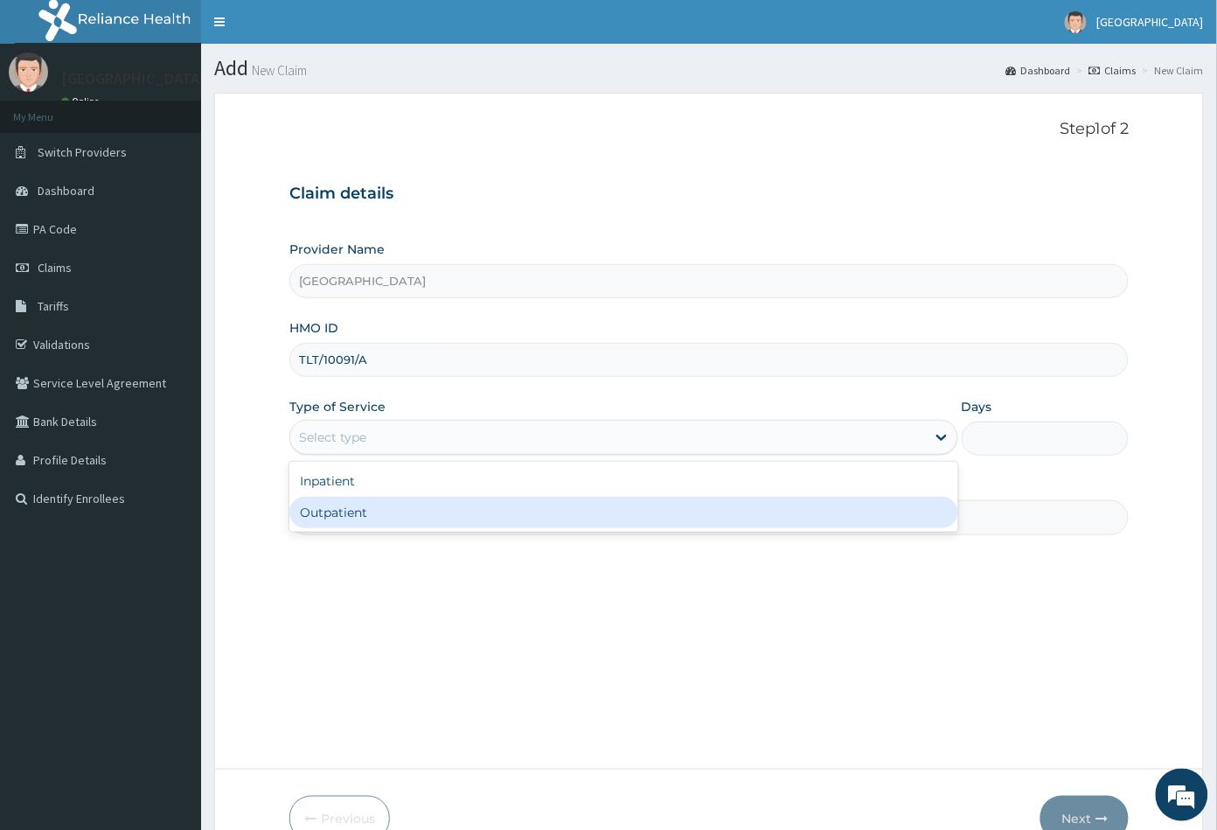
click at [358, 517] on div "Outpatient" at bounding box center [623, 512] width 669 height 31
type input "1"
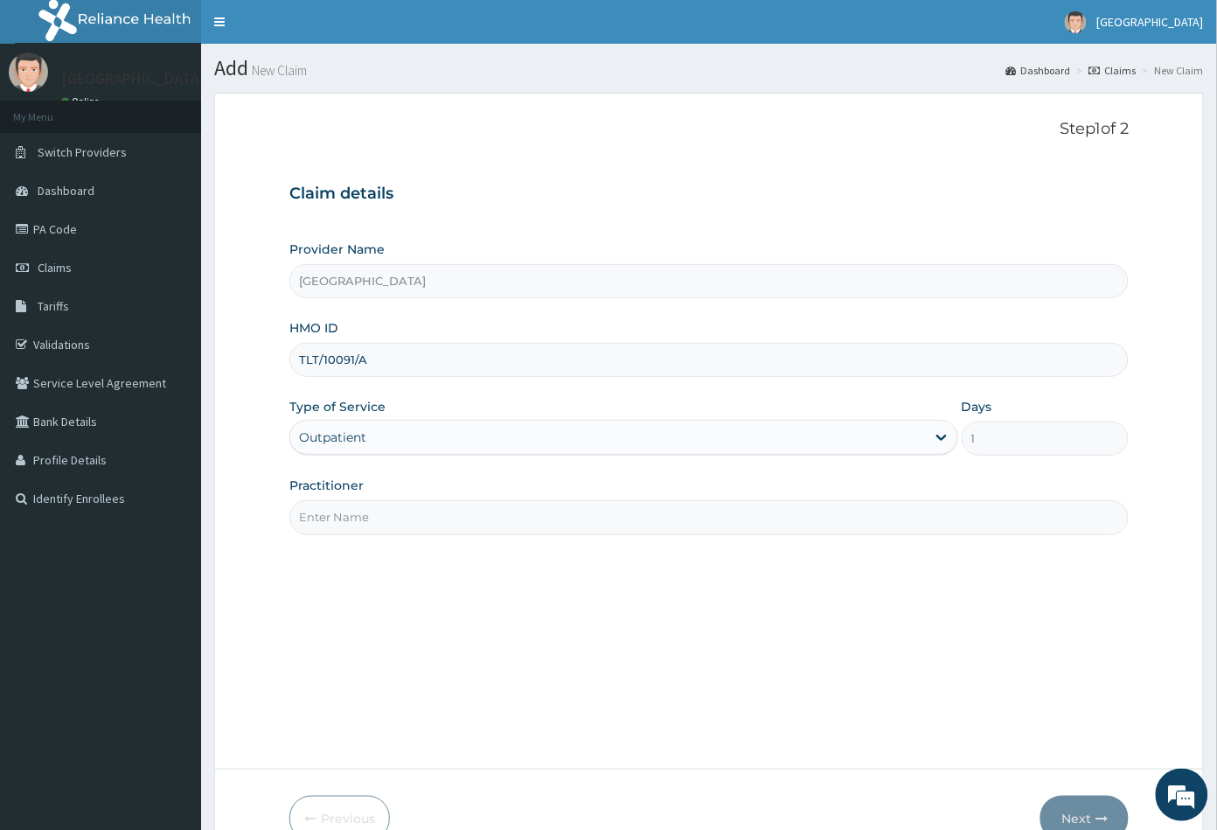
click at [358, 517] on input "Practitioner" at bounding box center [709, 517] width 840 height 34
type input "CON"
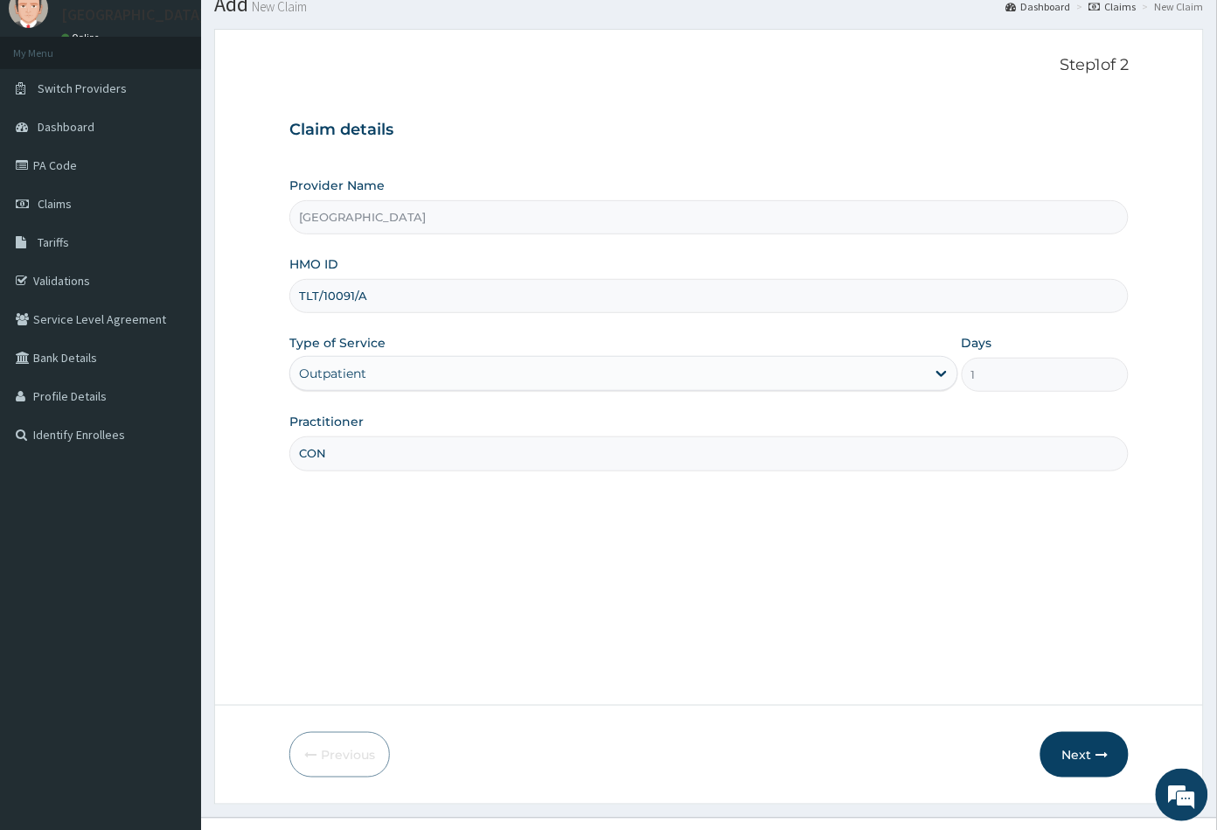
scroll to position [96, 0]
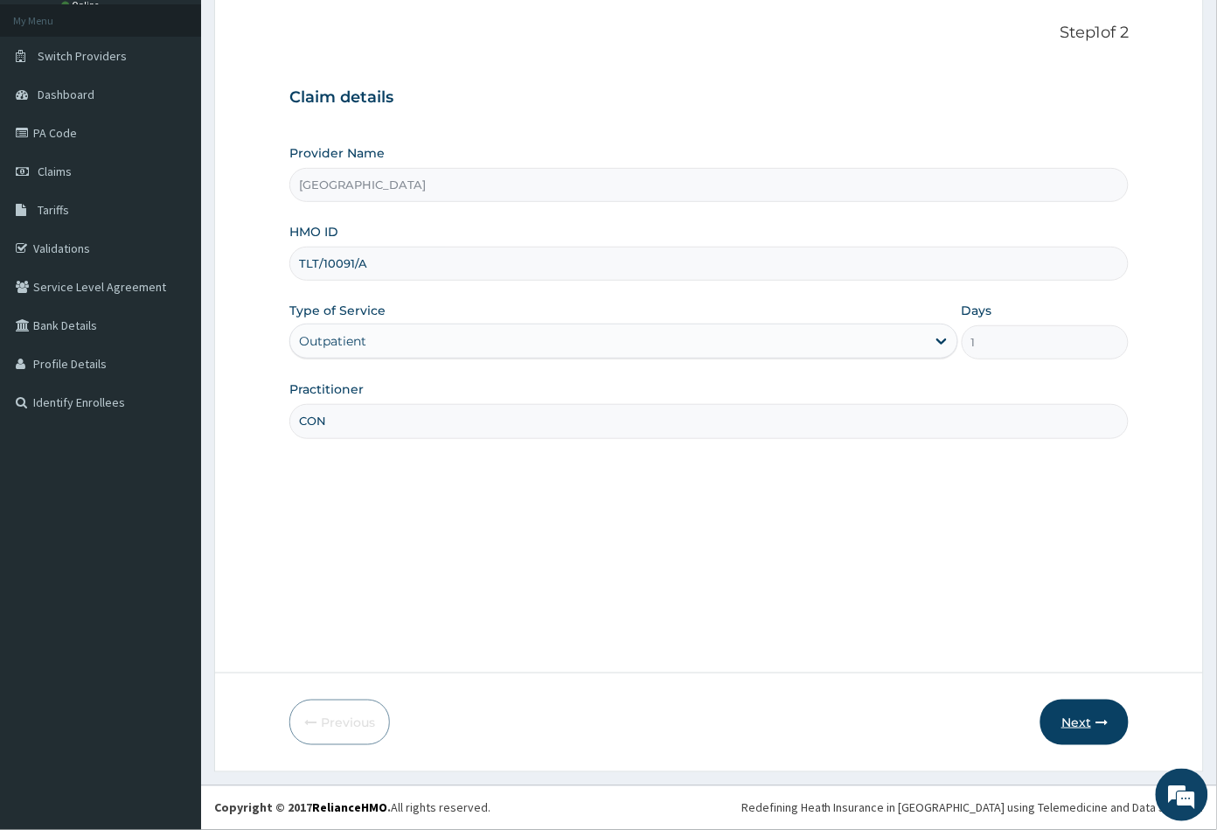
click at [1065, 717] on button "Next" at bounding box center [1084, 721] width 88 height 45
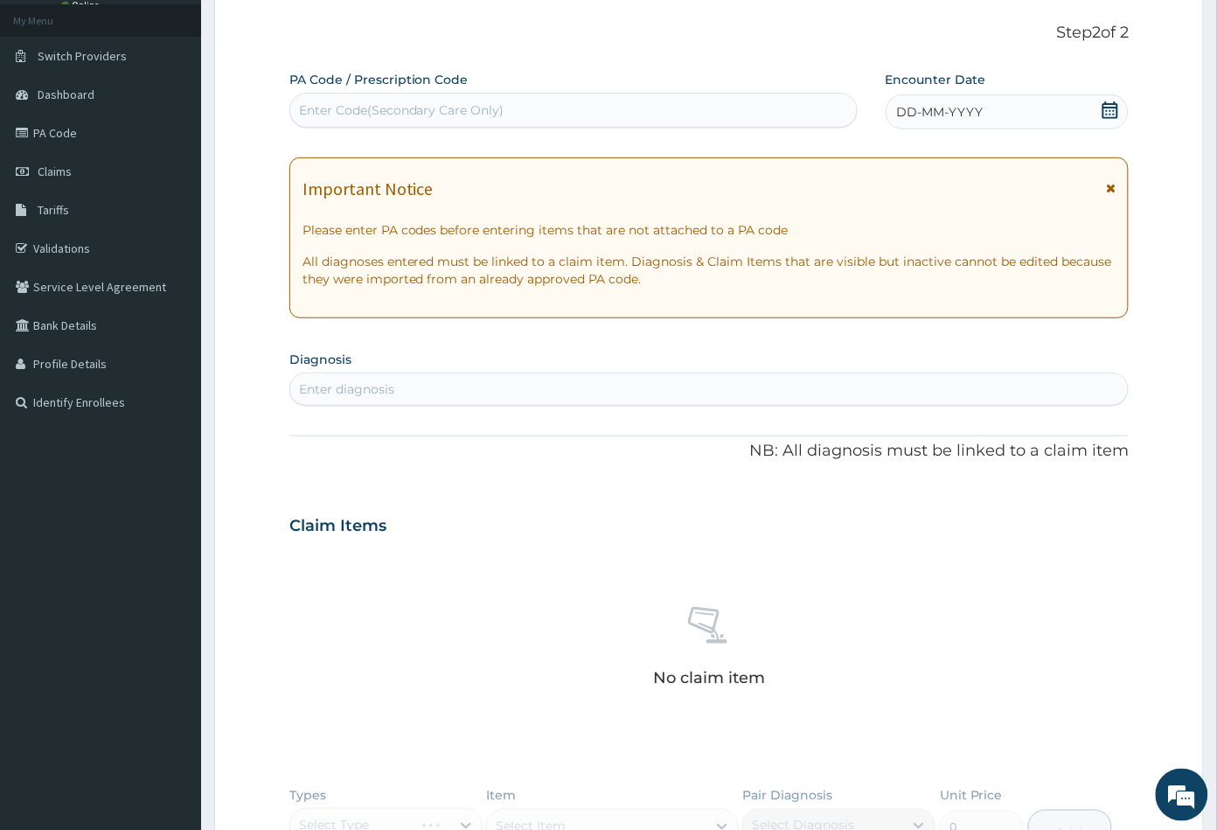
scroll to position [0, 0]
click at [1109, 114] on icon at bounding box center [1110, 109] width 17 height 17
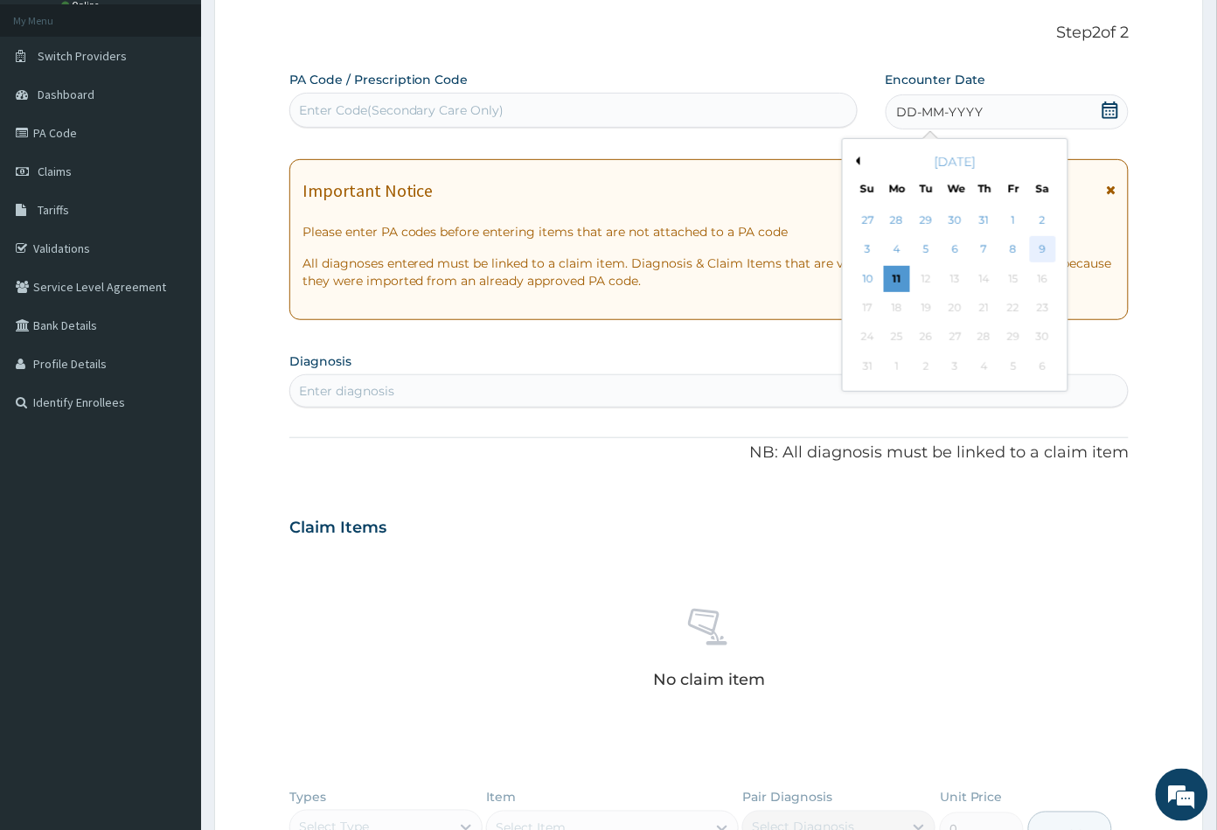
click at [1040, 247] on div "9" at bounding box center [1042, 250] width 26 height 26
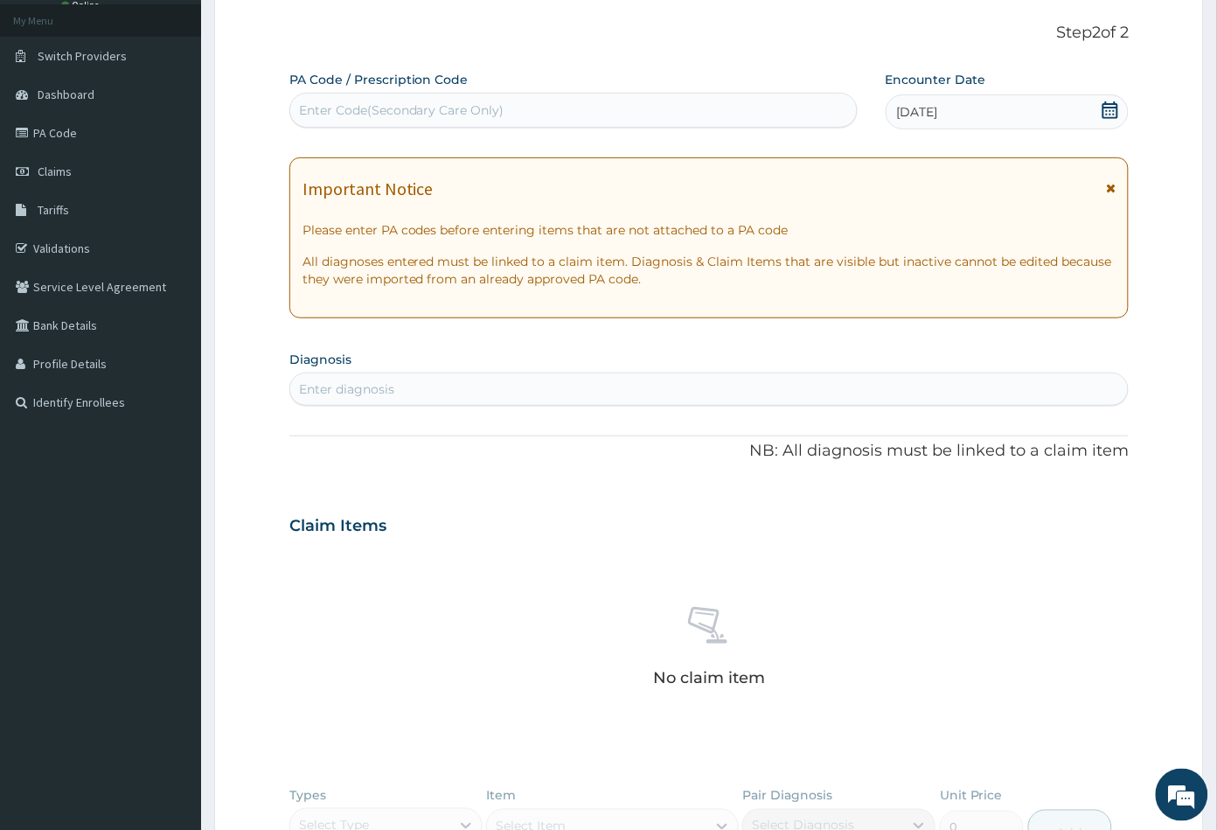
click at [462, 382] on div "Enter diagnosis" at bounding box center [709, 389] width 838 height 28
type input "UPPER RES"
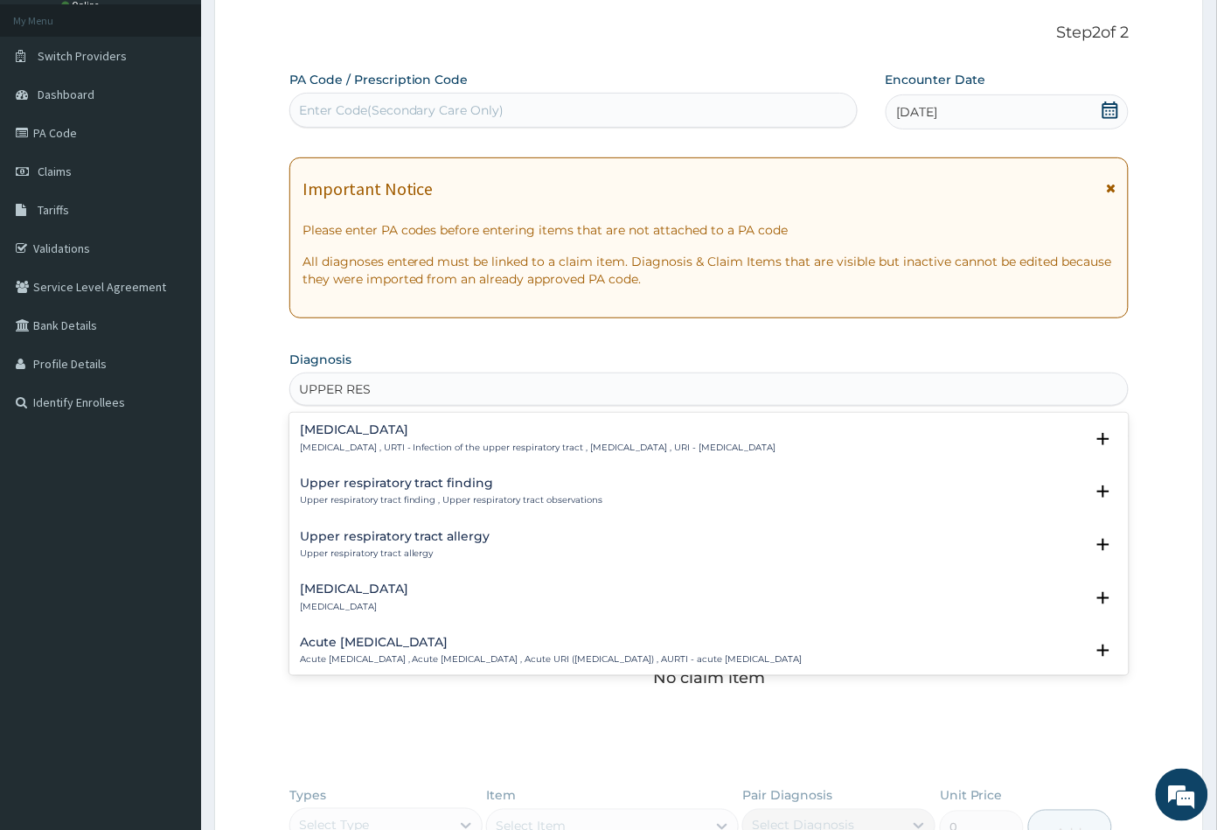
click at [361, 437] on div "Upper respiratory infection Upper respiratory infection , URTI - Infection of t…" at bounding box center [538, 438] width 476 height 31
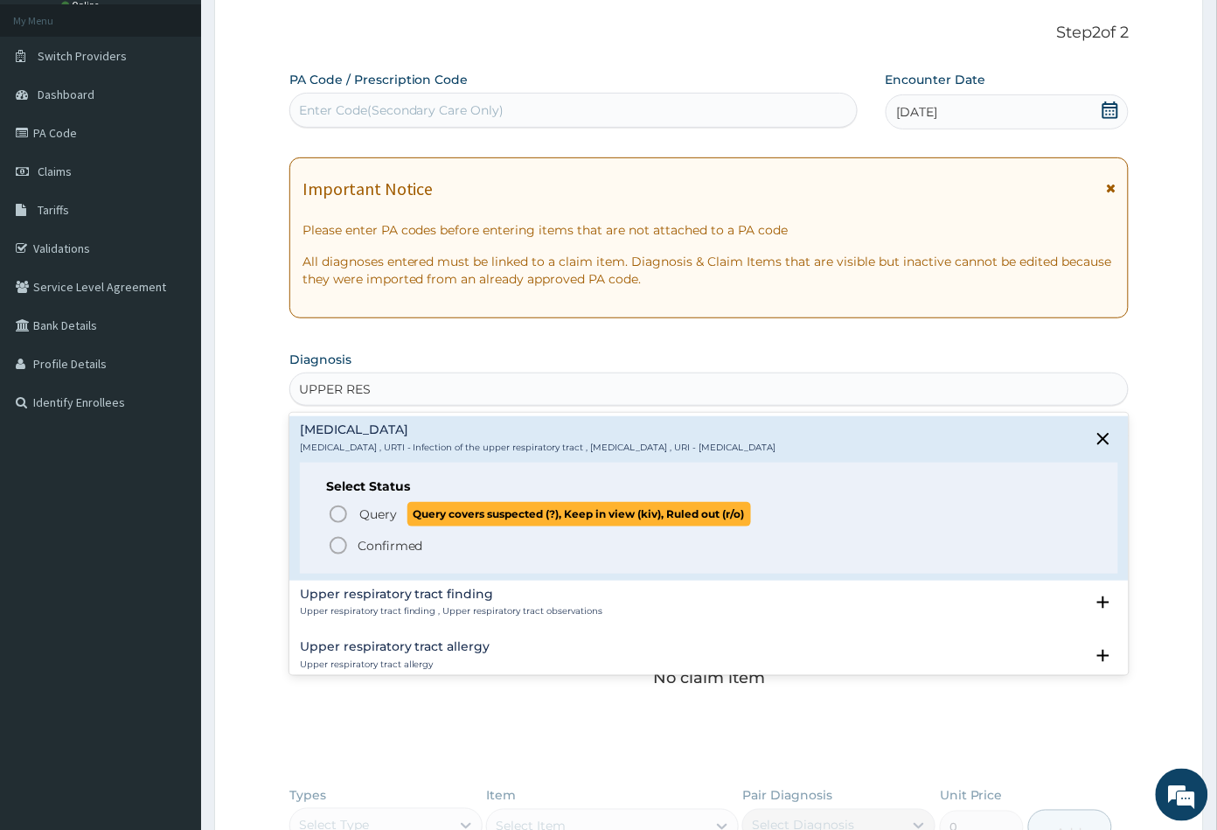
click at [335, 515] on icon "status option query" at bounding box center [338, 514] width 21 height 21
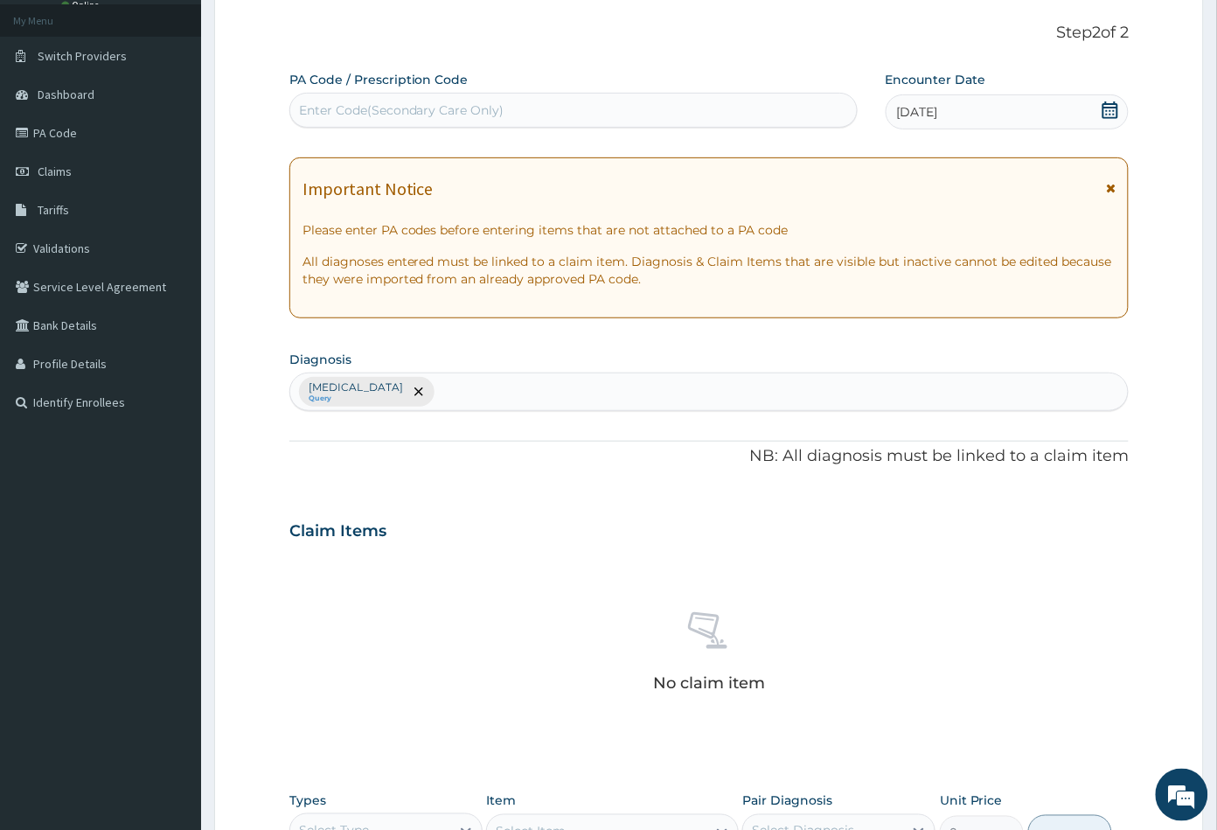
scroll to position [290, 0]
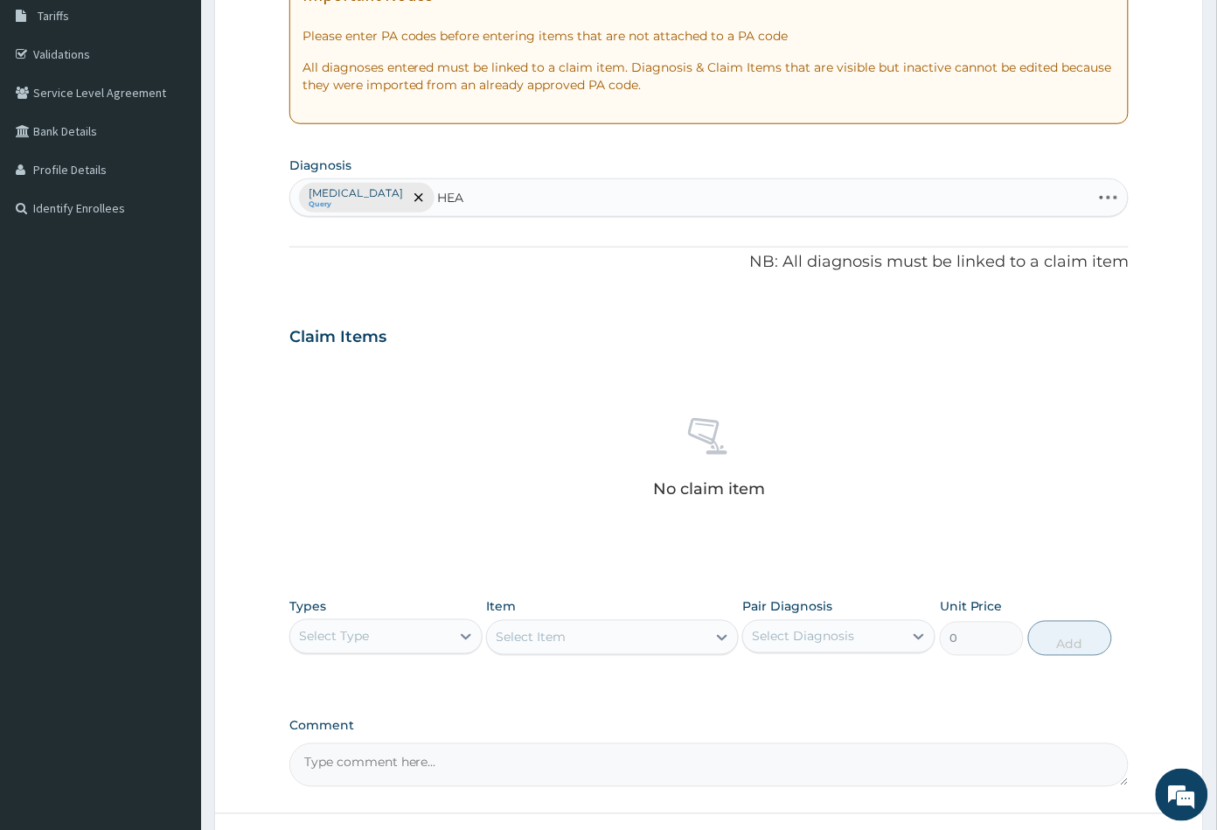
type input "HEAD"
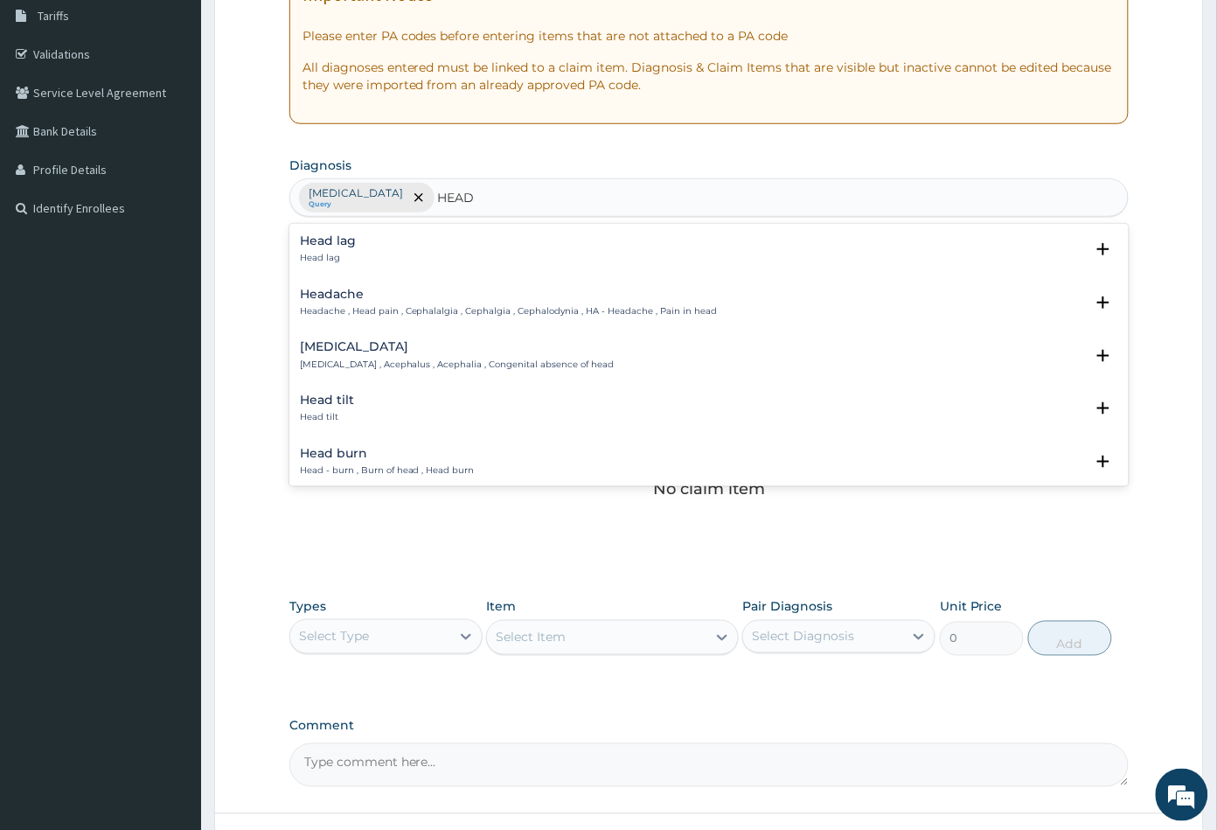
click at [351, 295] on h4 "Headache" at bounding box center [509, 294] width 418 height 13
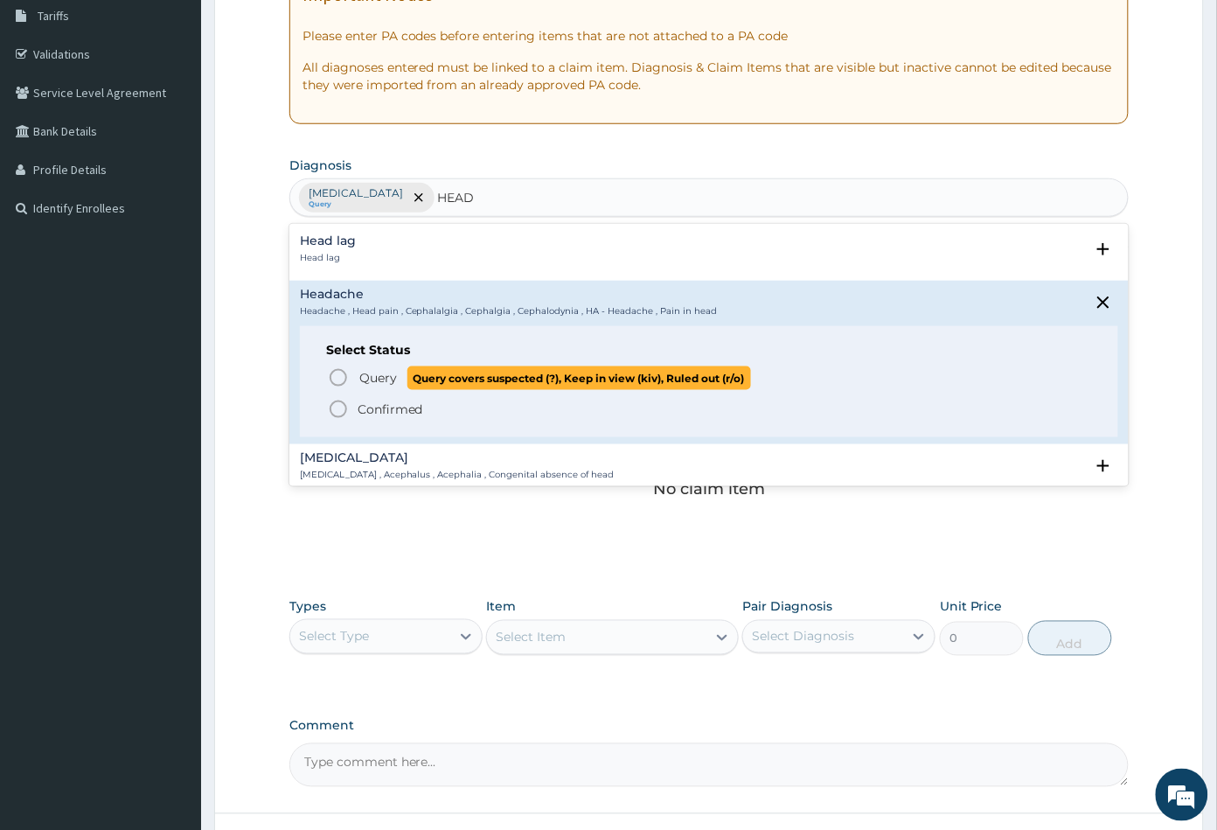
click at [342, 379] on icon "status option query" at bounding box center [338, 377] width 21 height 21
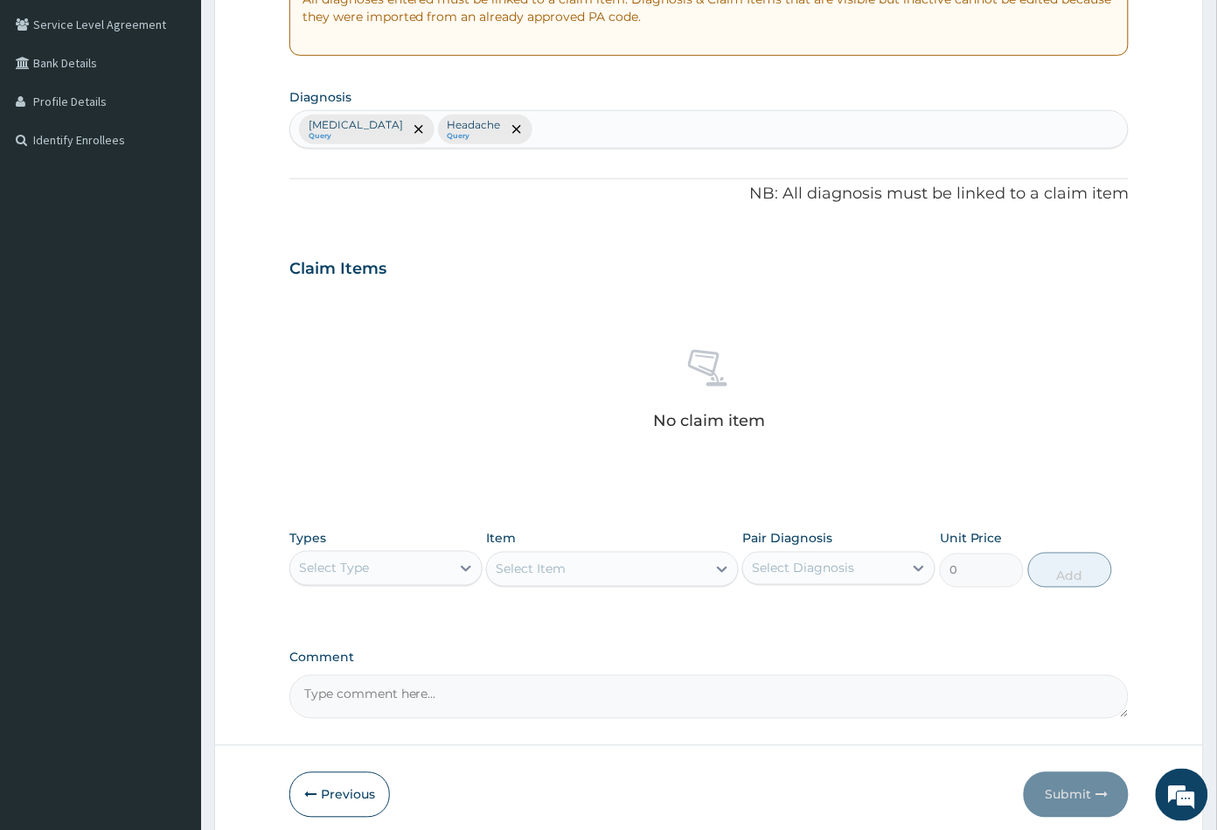
scroll to position [430, 0]
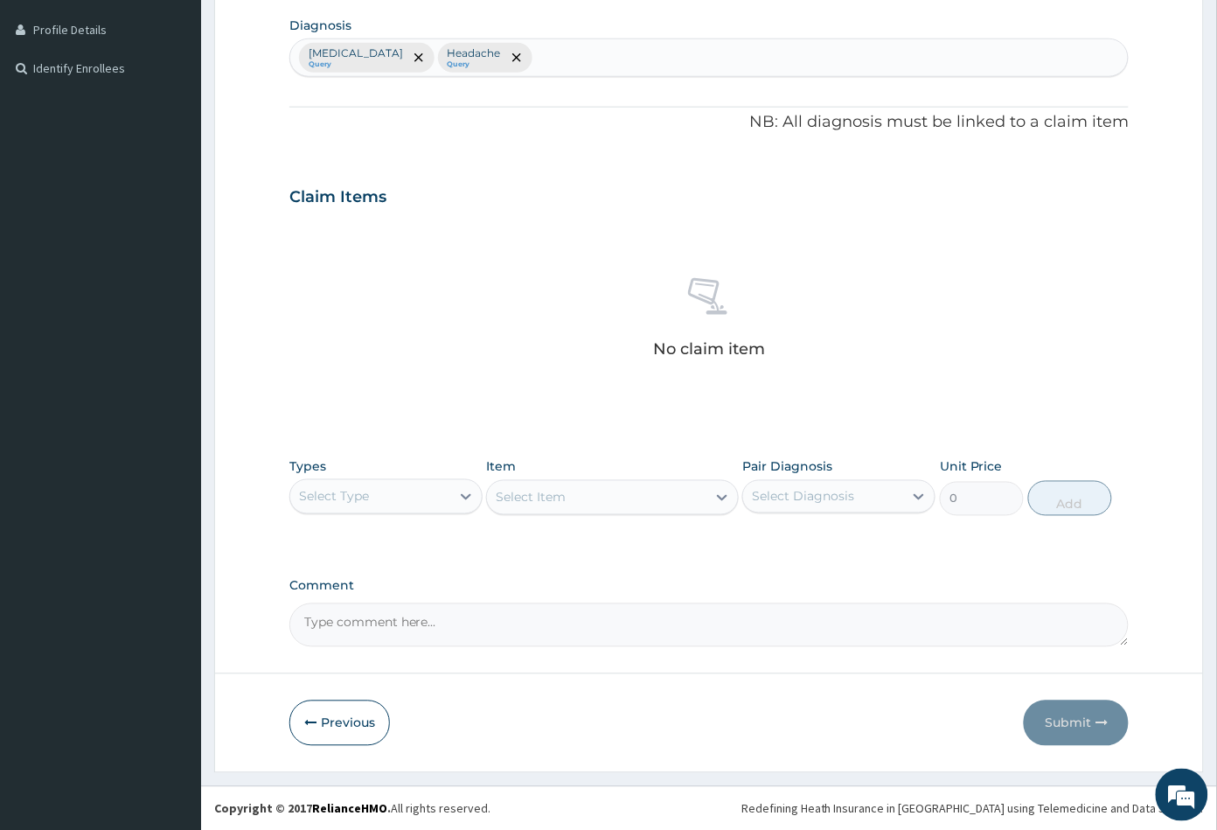
click at [407, 497] on div "Select Type" at bounding box center [370, 497] width 160 height 28
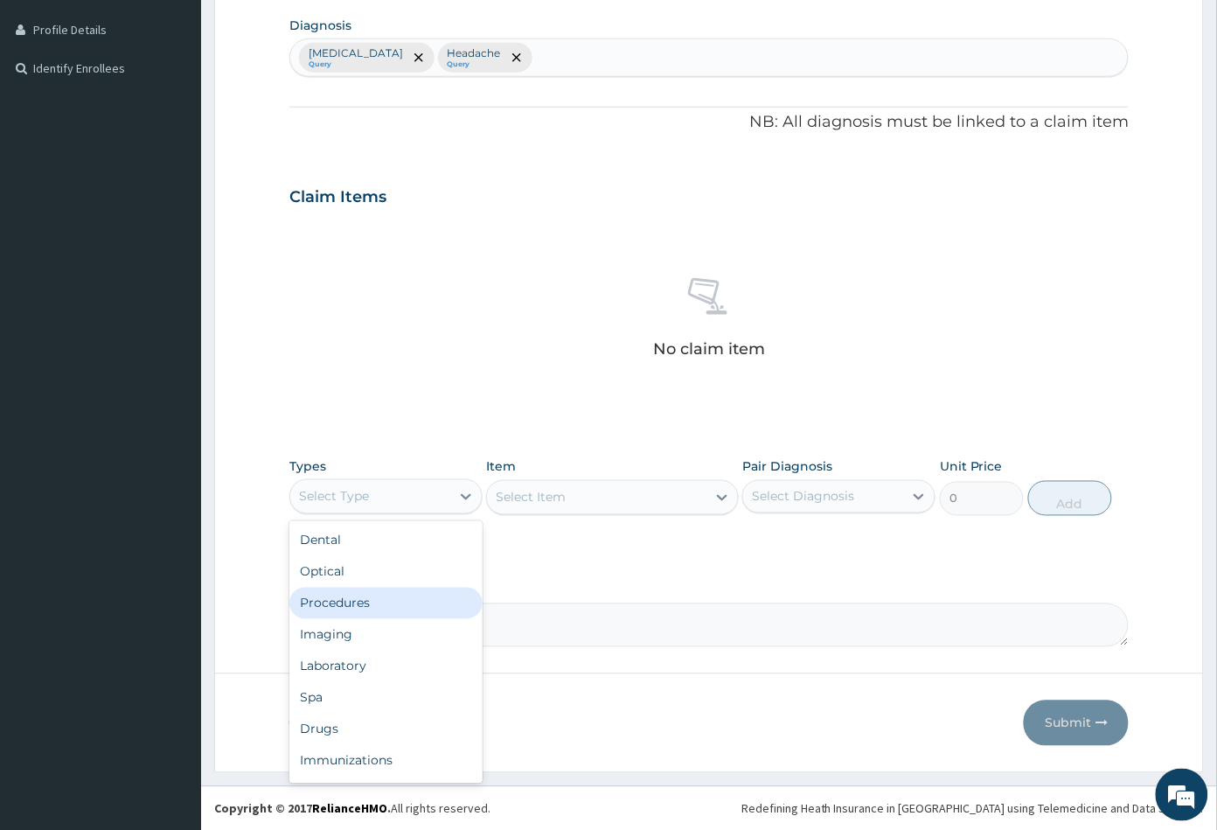
click at [399, 608] on div "Procedures" at bounding box center [385, 603] width 193 height 31
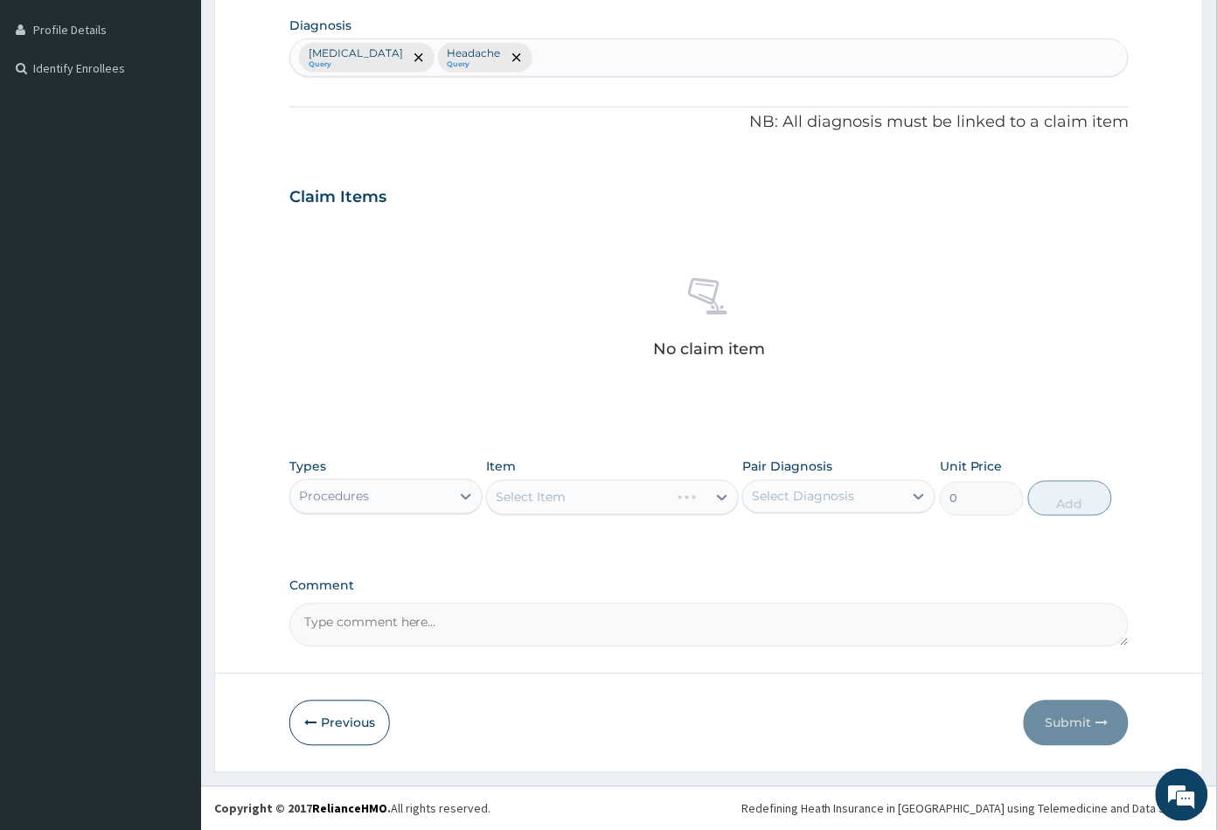
click at [637, 504] on div "Select Item" at bounding box center [612, 497] width 252 height 35
click at [620, 505] on div "Select Item" at bounding box center [612, 497] width 252 height 35
click at [620, 502] on div "Select Item" at bounding box center [596, 497] width 219 height 28
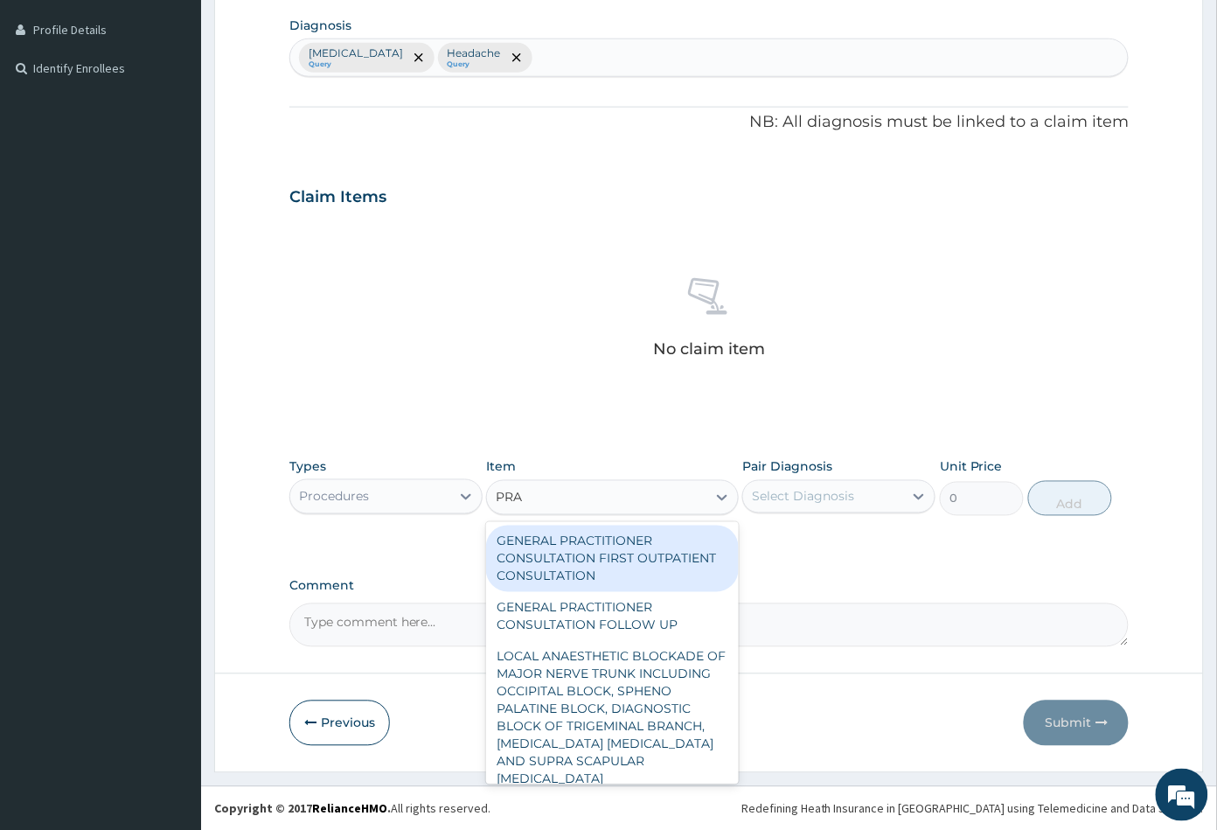
type input "PRAC"
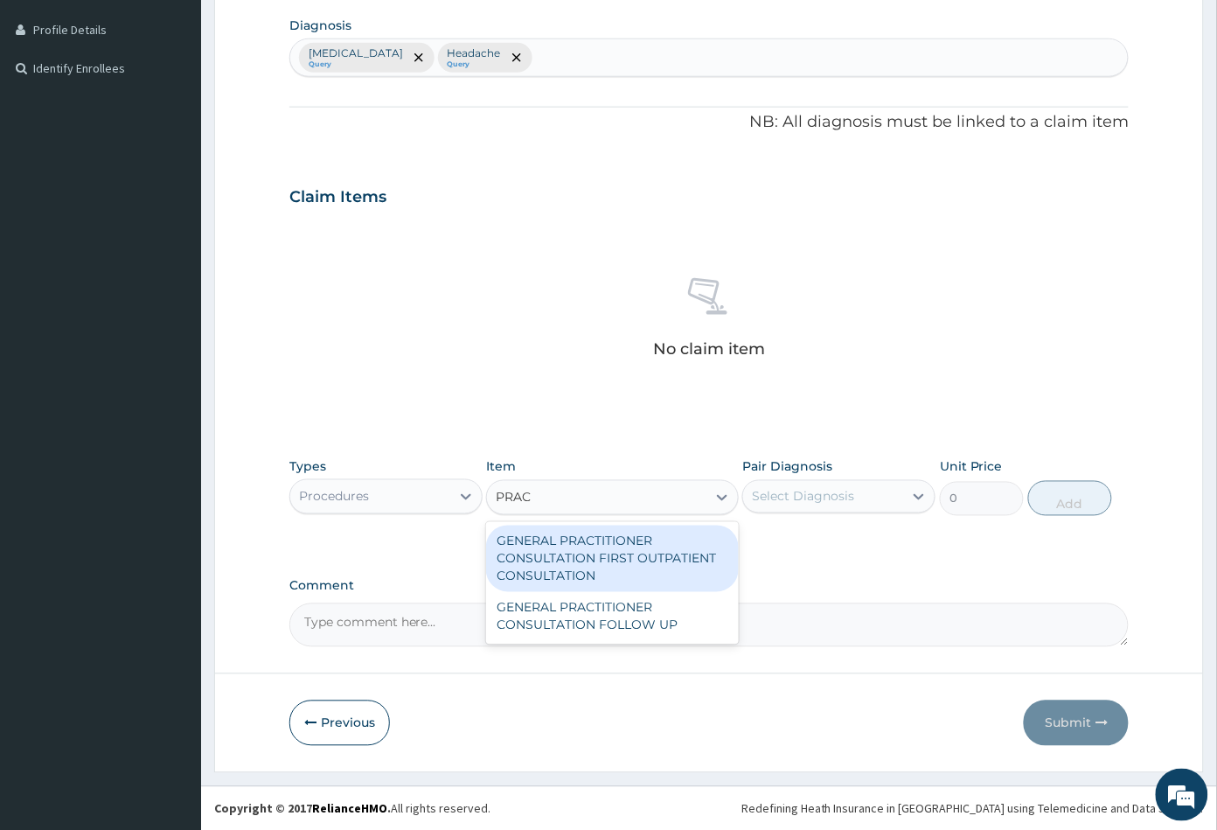
click at [629, 543] on div "GENERAL PRACTITIONER CONSULTATION FIRST OUTPATIENT CONSULTATION" at bounding box center [612, 558] width 252 height 66
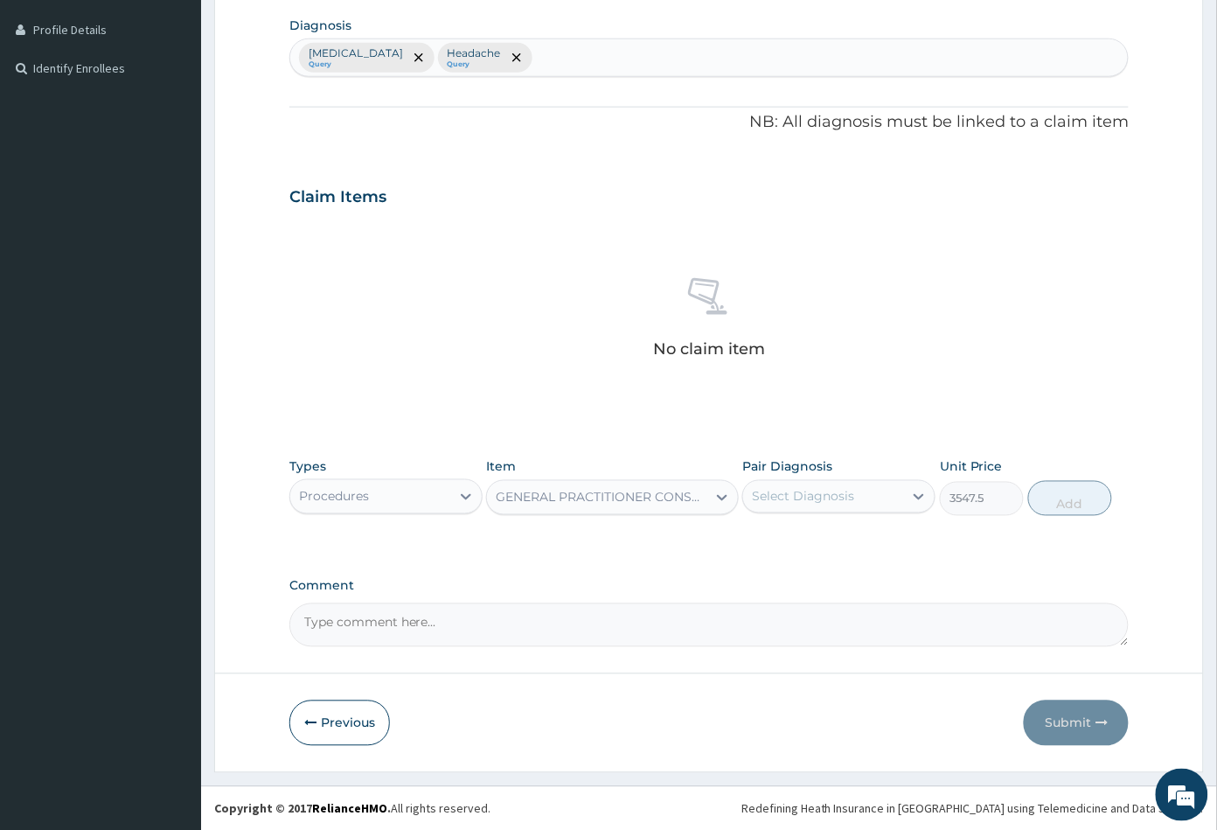
type input "3547.5"
click at [880, 502] on div "Select Diagnosis" at bounding box center [823, 497] width 160 height 28
click at [862, 528] on div "Upper respiratory infection" at bounding box center [838, 542] width 193 height 36
checkbox input "true"
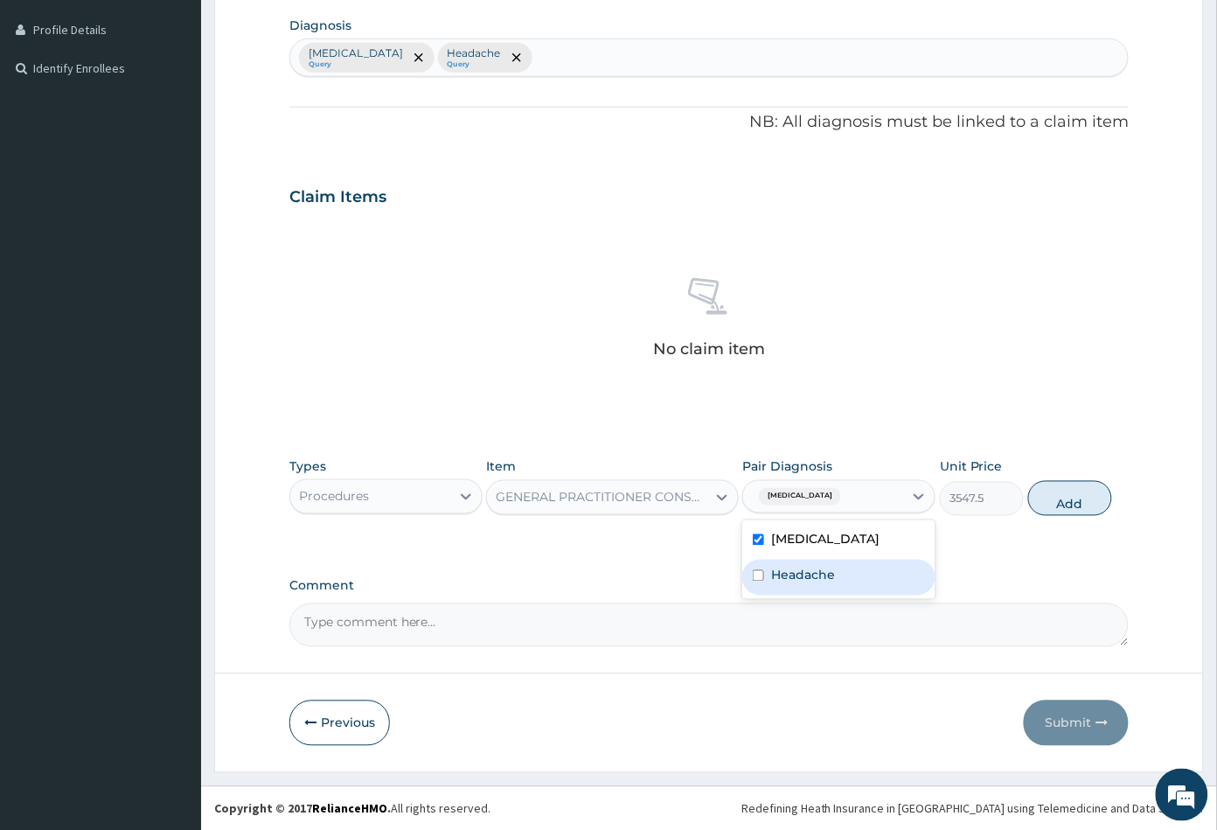
click at [839, 589] on div "Headache" at bounding box center [838, 578] width 193 height 36
checkbox input "true"
click at [1092, 516] on button "Add" at bounding box center [1070, 498] width 84 height 35
type input "0"
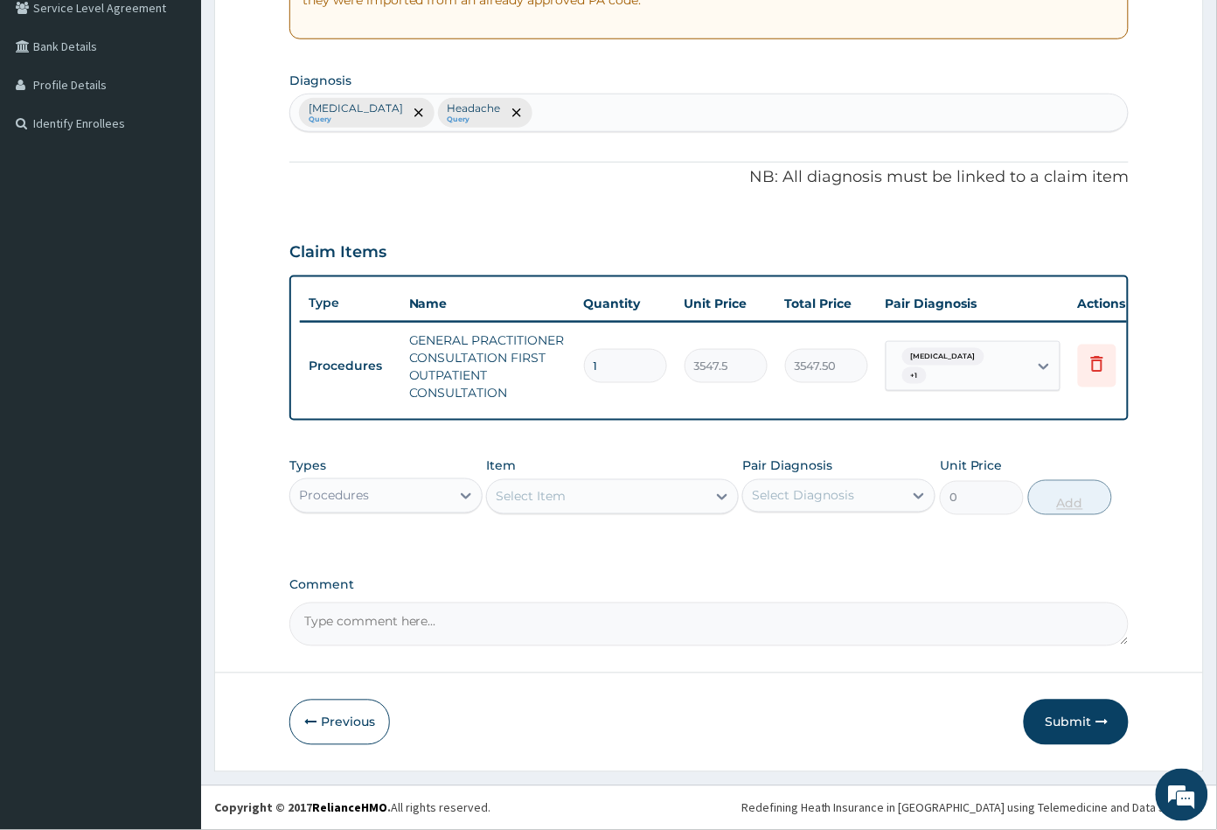
scroll to position [386, 0]
click at [414, 489] on div "Procedures" at bounding box center [370, 496] width 160 height 28
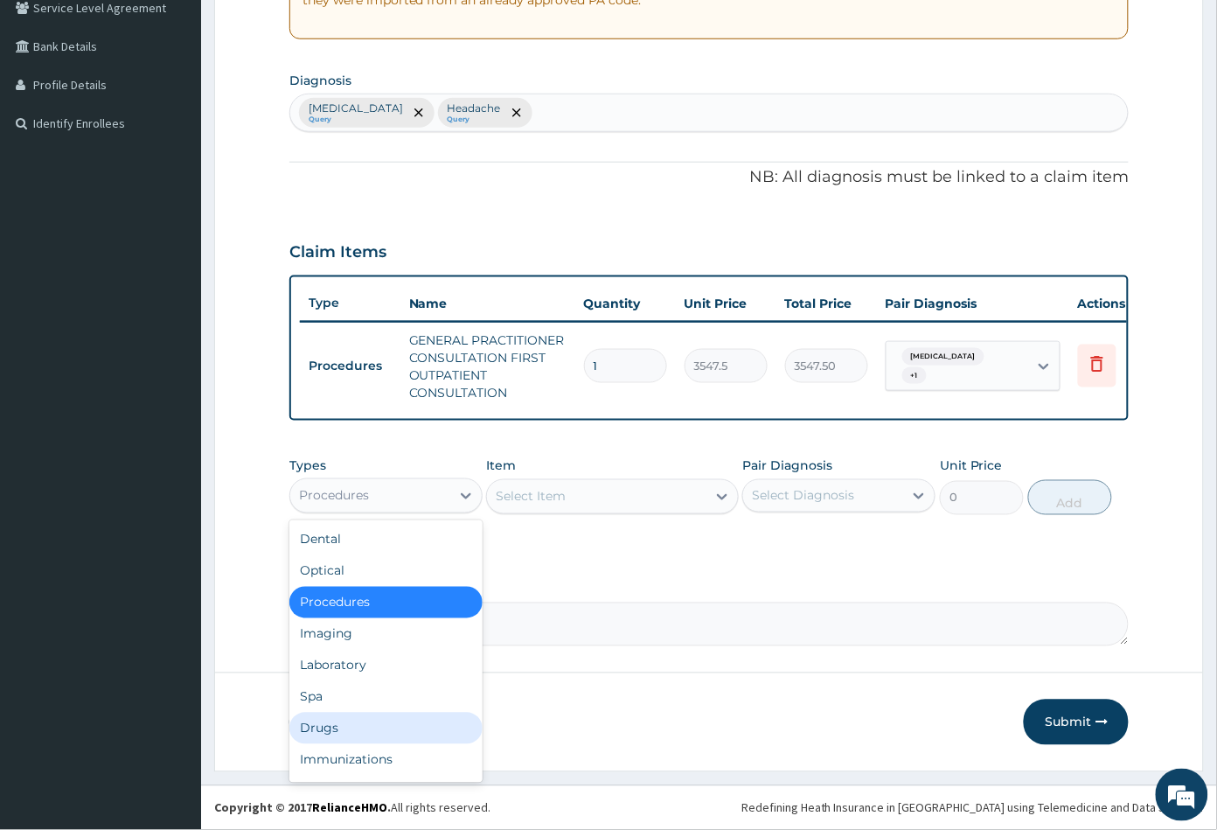
click at [364, 727] on div "Drugs" at bounding box center [385, 728] width 193 height 31
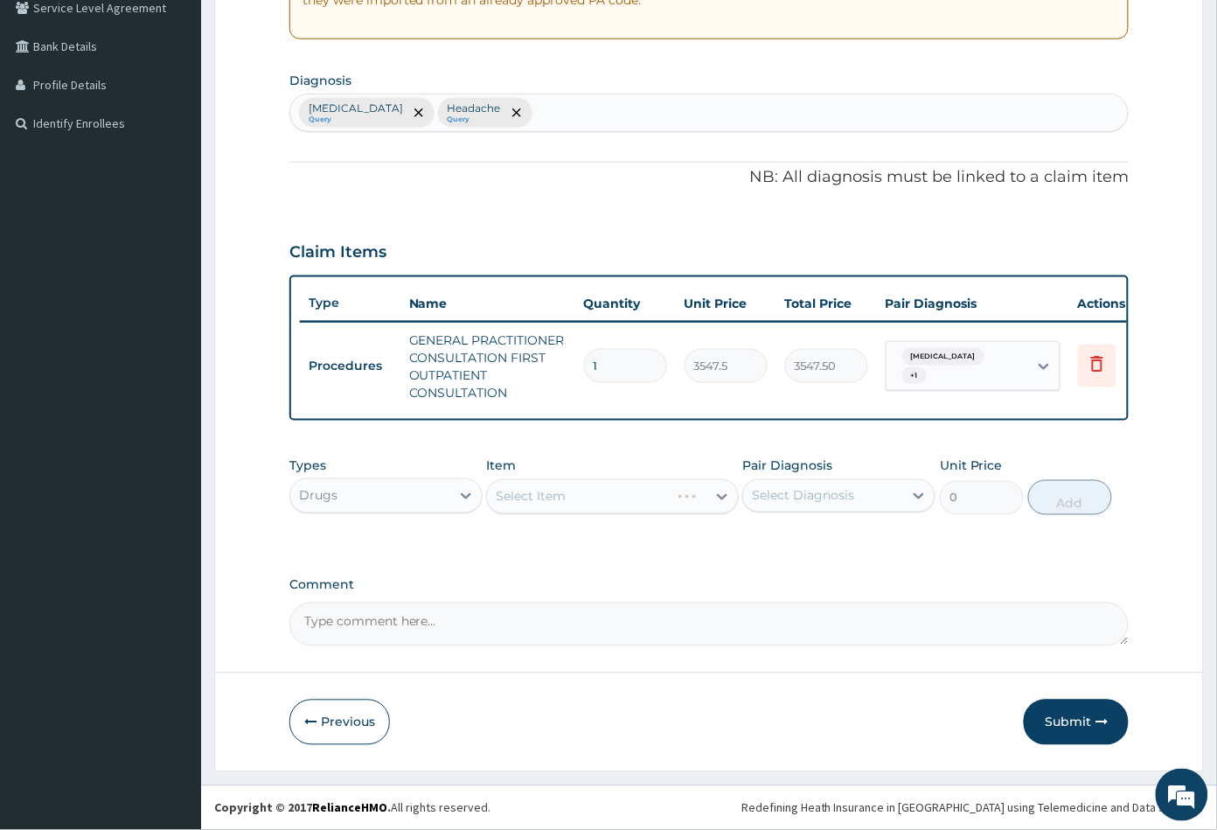
click at [589, 505] on div "Select Item" at bounding box center [612, 496] width 252 height 35
click at [617, 493] on div "Select Item" at bounding box center [612, 496] width 252 height 35
click at [617, 489] on div "Select Item" at bounding box center [612, 496] width 252 height 35
click at [637, 495] on div "Select Item" at bounding box center [612, 496] width 252 height 35
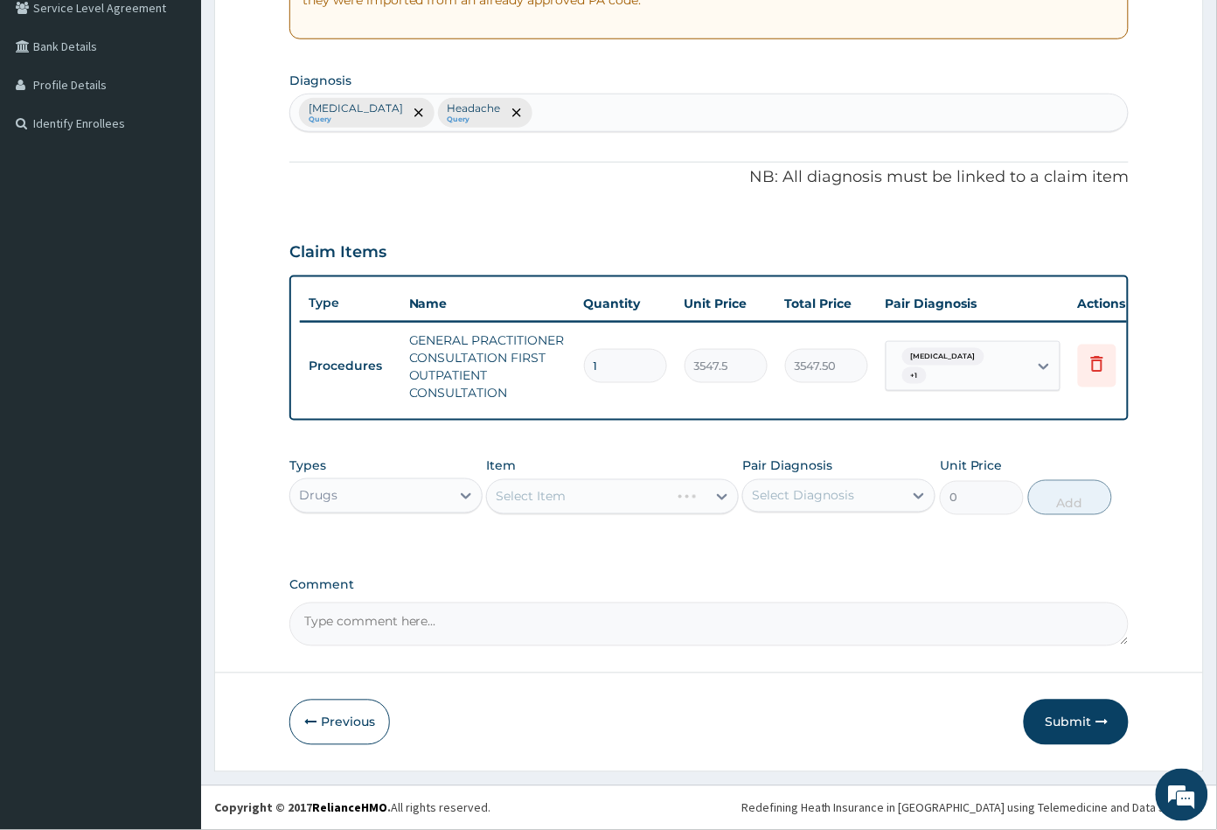
click at [627, 504] on div "Select Item" at bounding box center [612, 496] width 252 height 35
click at [323, 728] on button "Previous" at bounding box center [339, 721] width 101 height 45
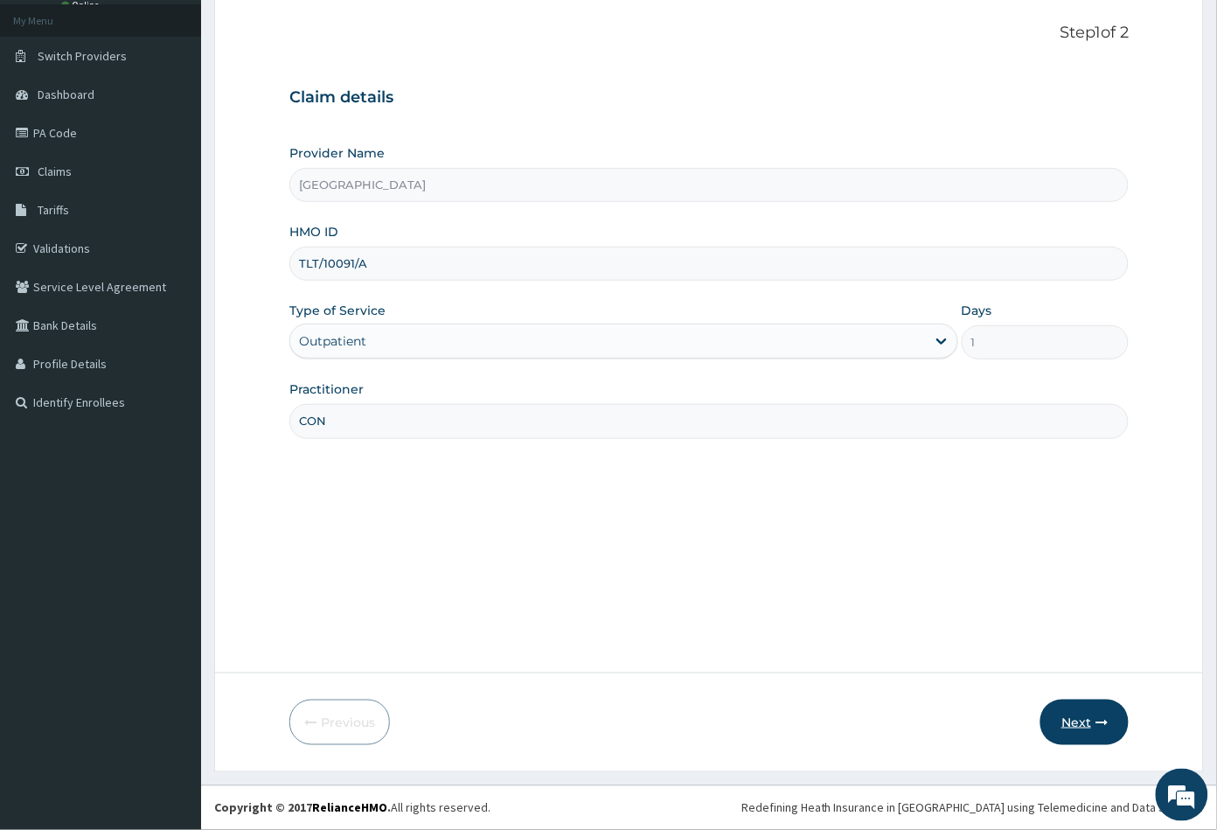
click at [1074, 720] on button "Next" at bounding box center [1084, 721] width 88 height 45
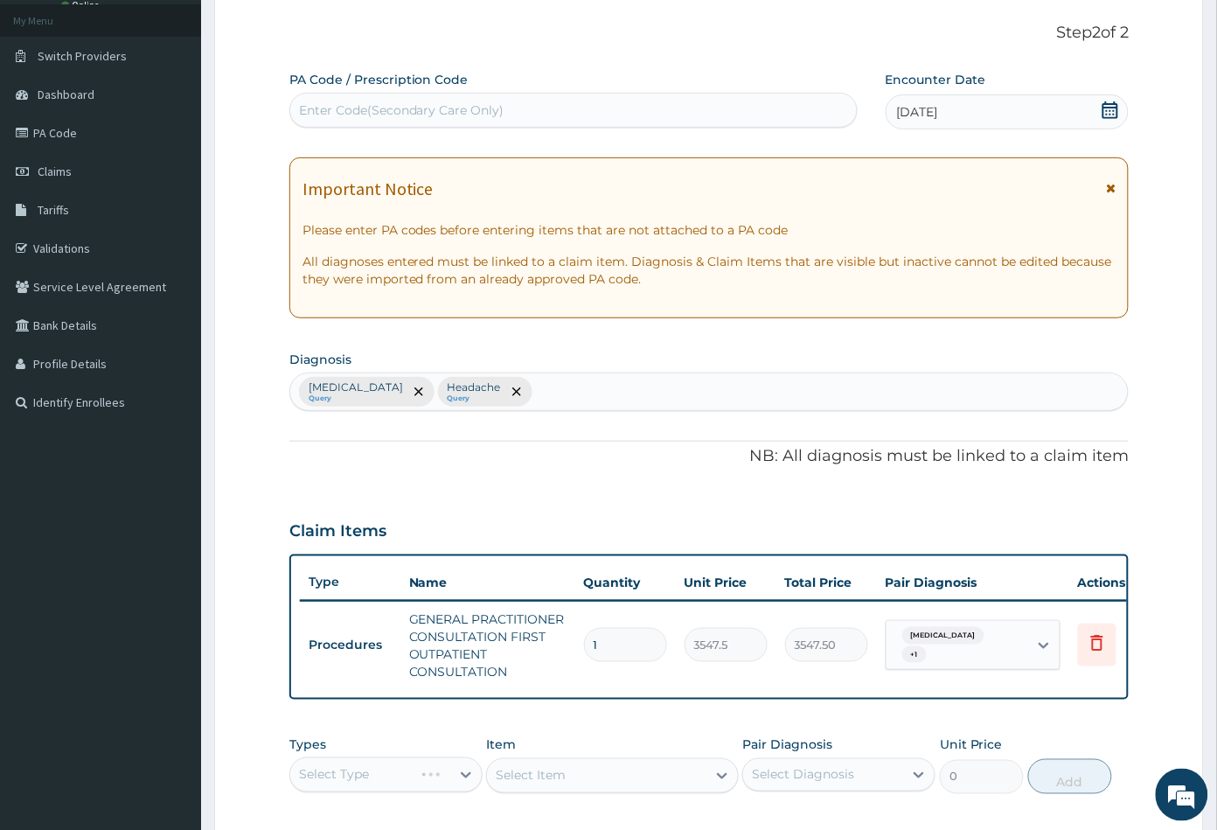
scroll to position [386, 0]
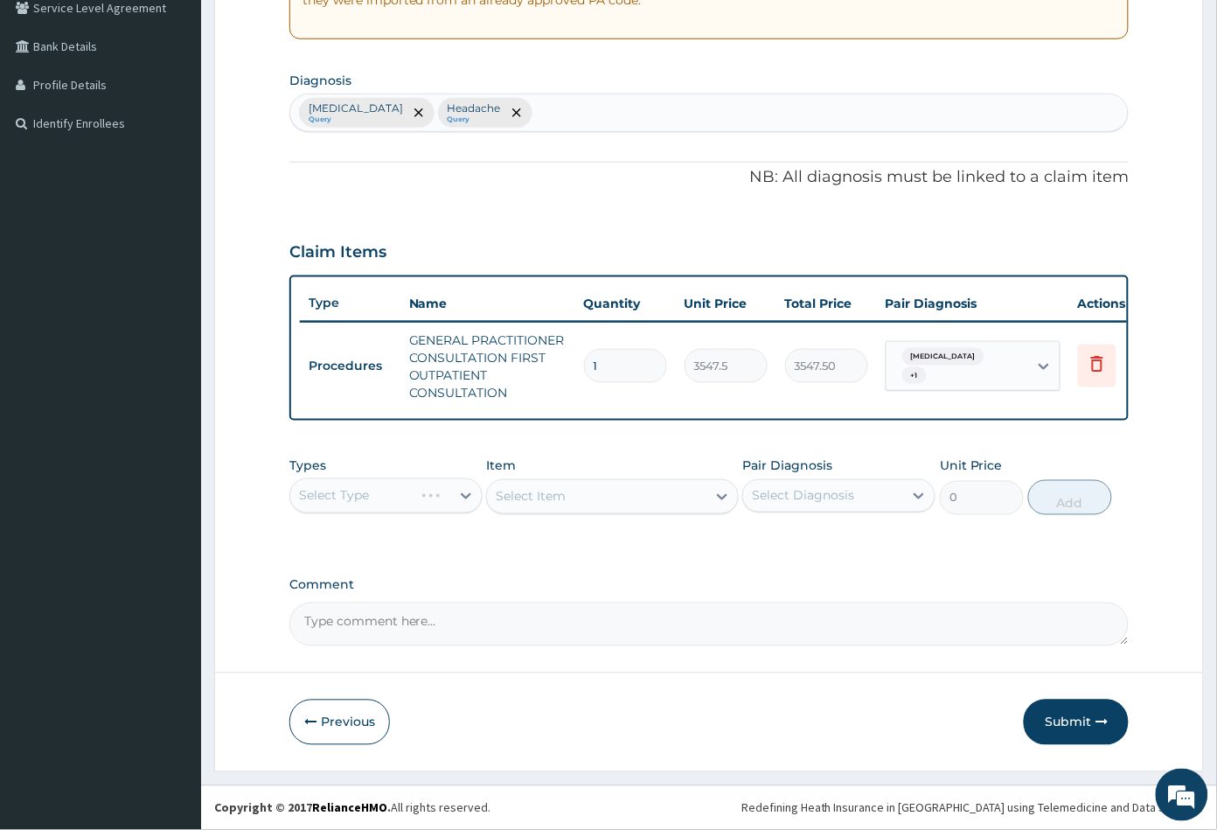
click at [572, 511] on div "Select Item" at bounding box center [612, 496] width 252 height 35
click at [391, 493] on div "Select Type" at bounding box center [385, 495] width 193 height 35
click at [396, 497] on div "Select Type" at bounding box center [385, 495] width 193 height 35
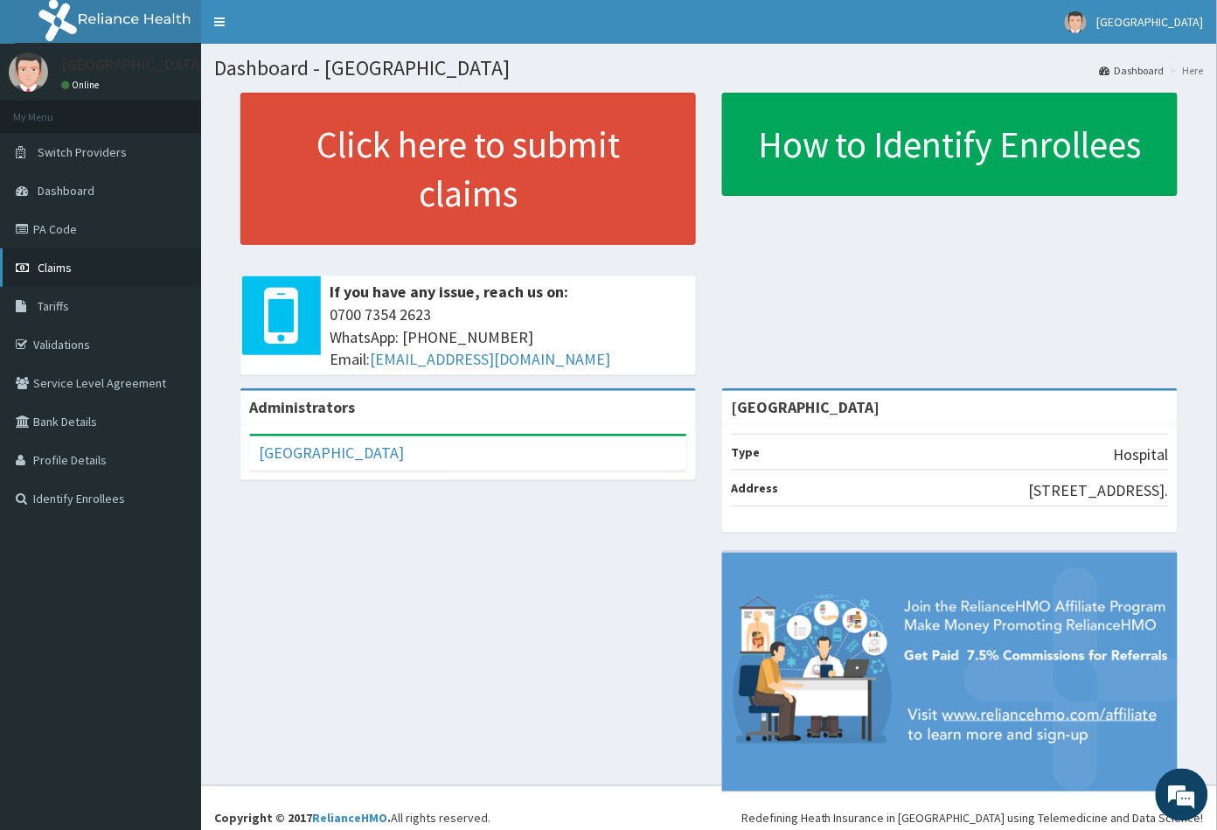
click at [65, 272] on span "Claims" at bounding box center [55, 268] width 34 height 16
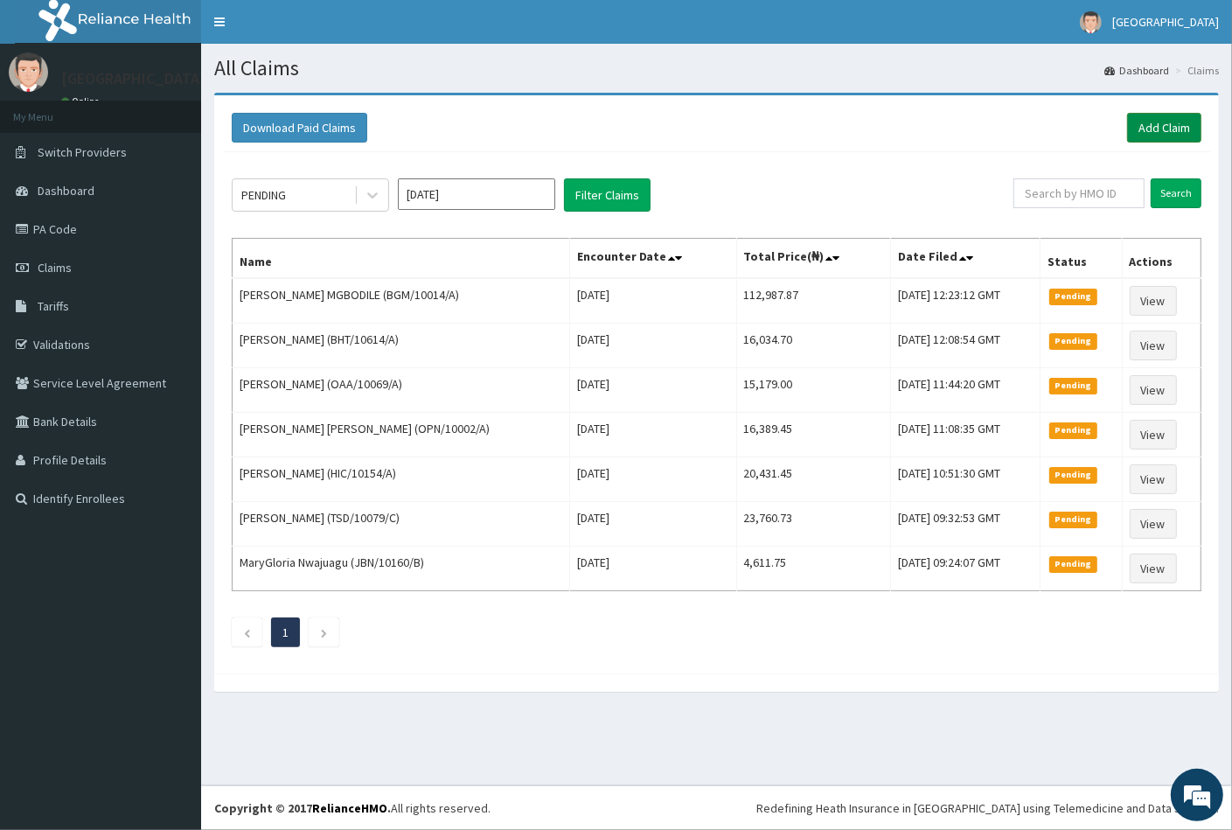
click at [1146, 123] on link "Add Claim" at bounding box center [1164, 128] width 74 height 30
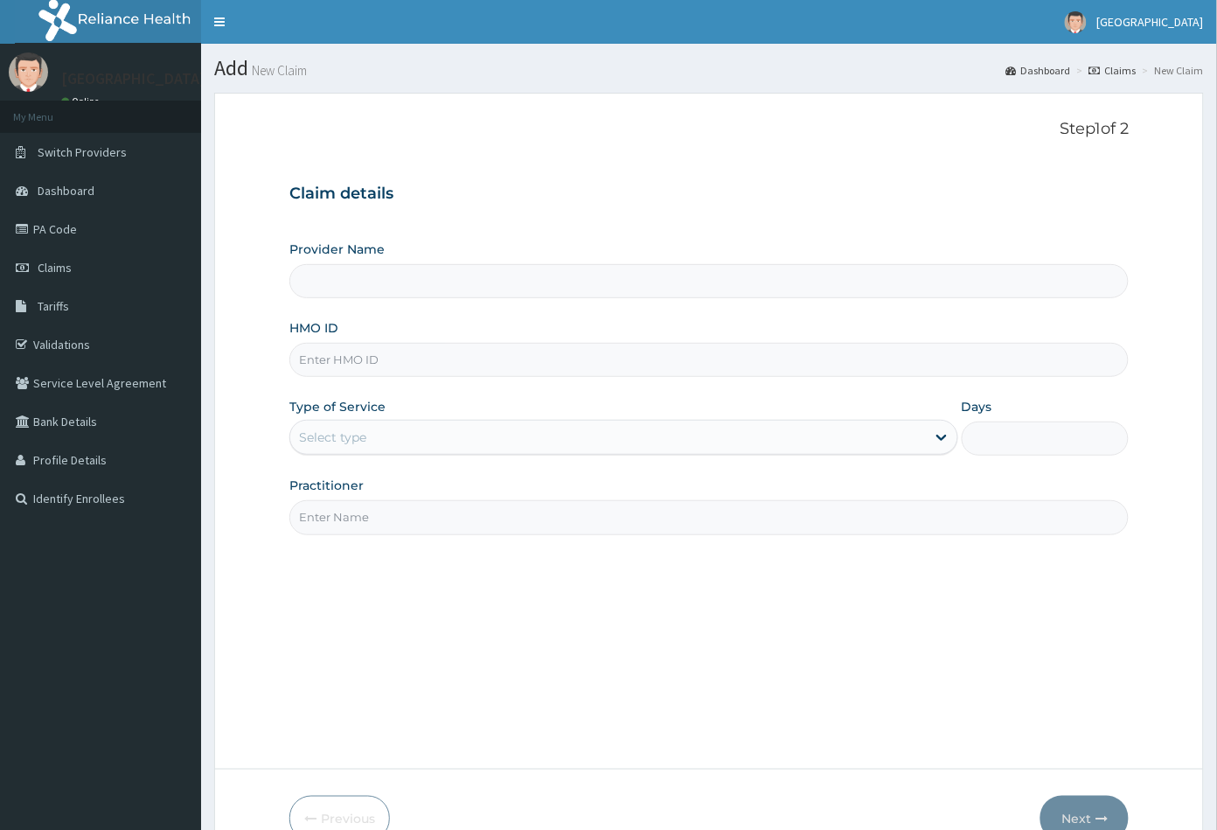
type input "[GEOGRAPHIC_DATA]"
click at [311, 358] on input "HMO ID" at bounding box center [709, 360] width 840 height 34
paste input "TLT/10091/A"
type input "TLT/10091/A"
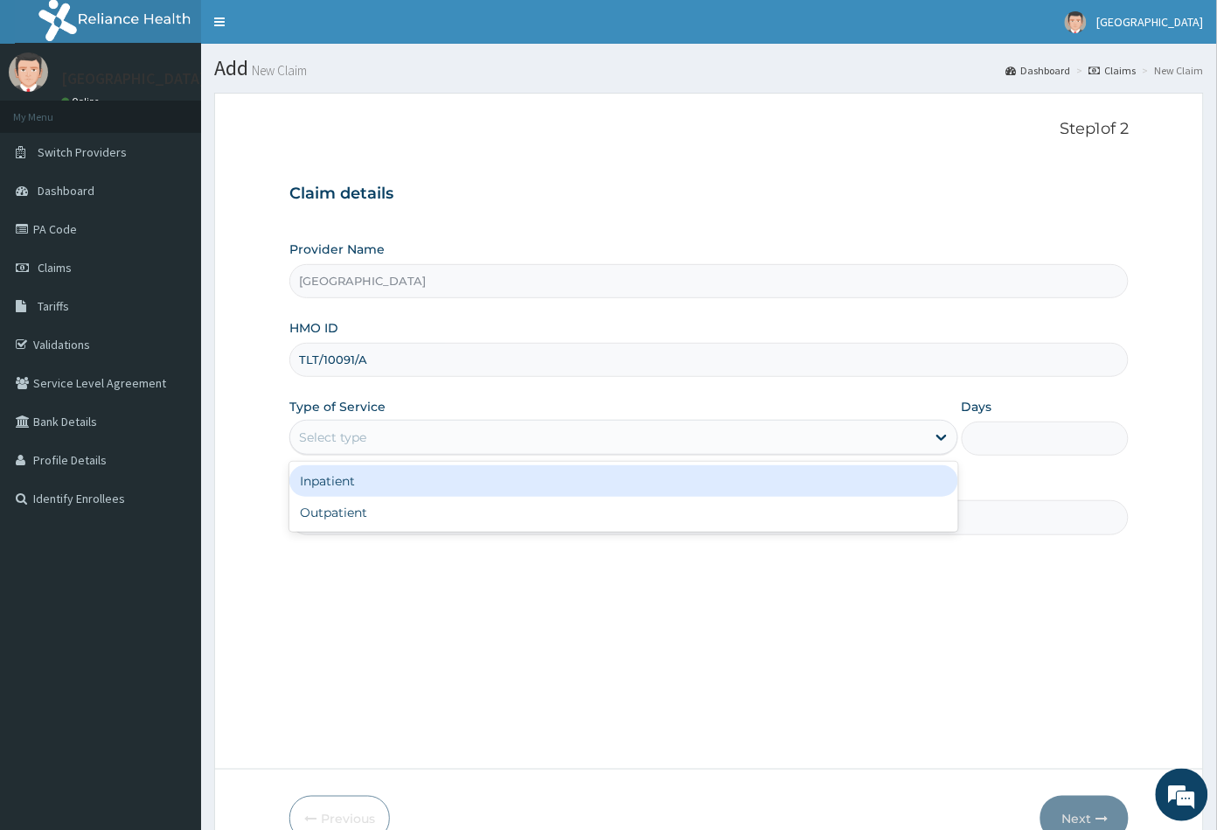
click at [349, 438] on div "Select type" at bounding box center [332, 436] width 67 height 17
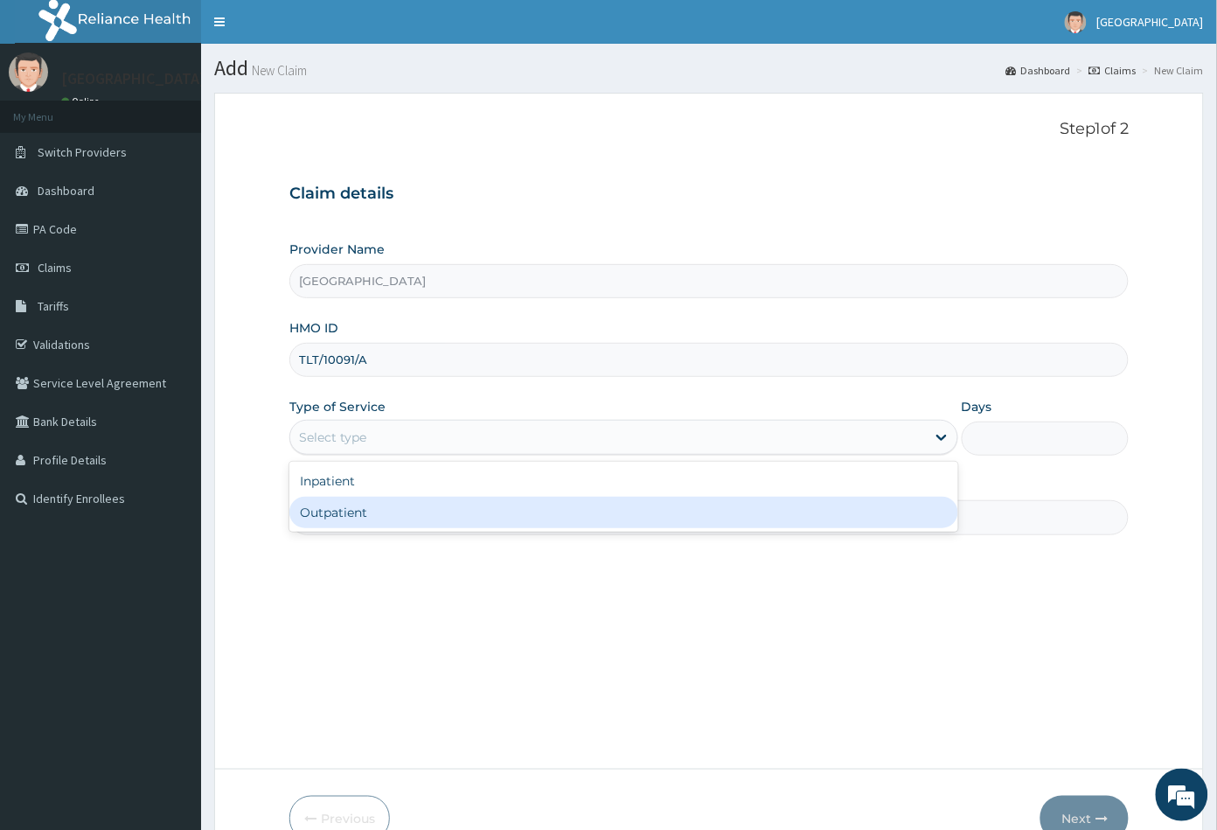
click at [341, 510] on div "Outpatient" at bounding box center [623, 512] width 669 height 31
type input "1"
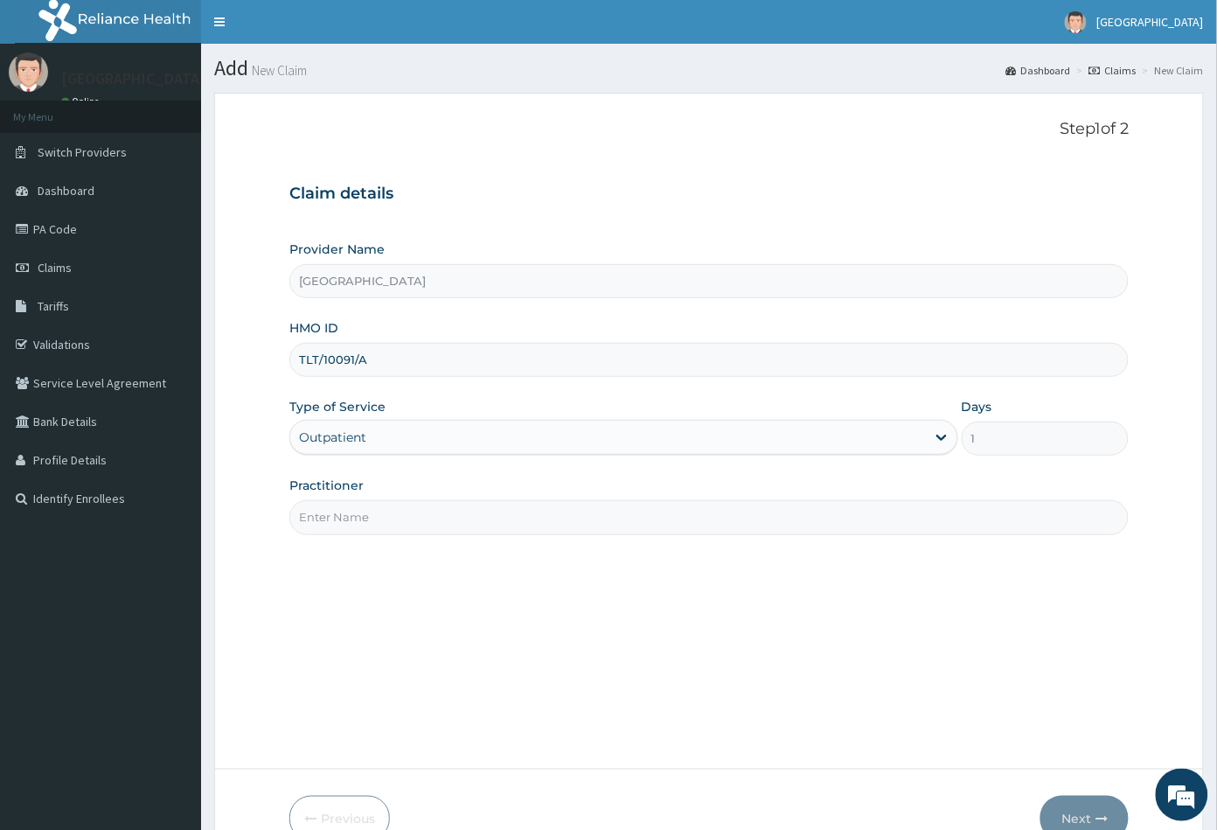
click at [341, 510] on input "Practitioner" at bounding box center [709, 517] width 840 height 34
type input "CON"
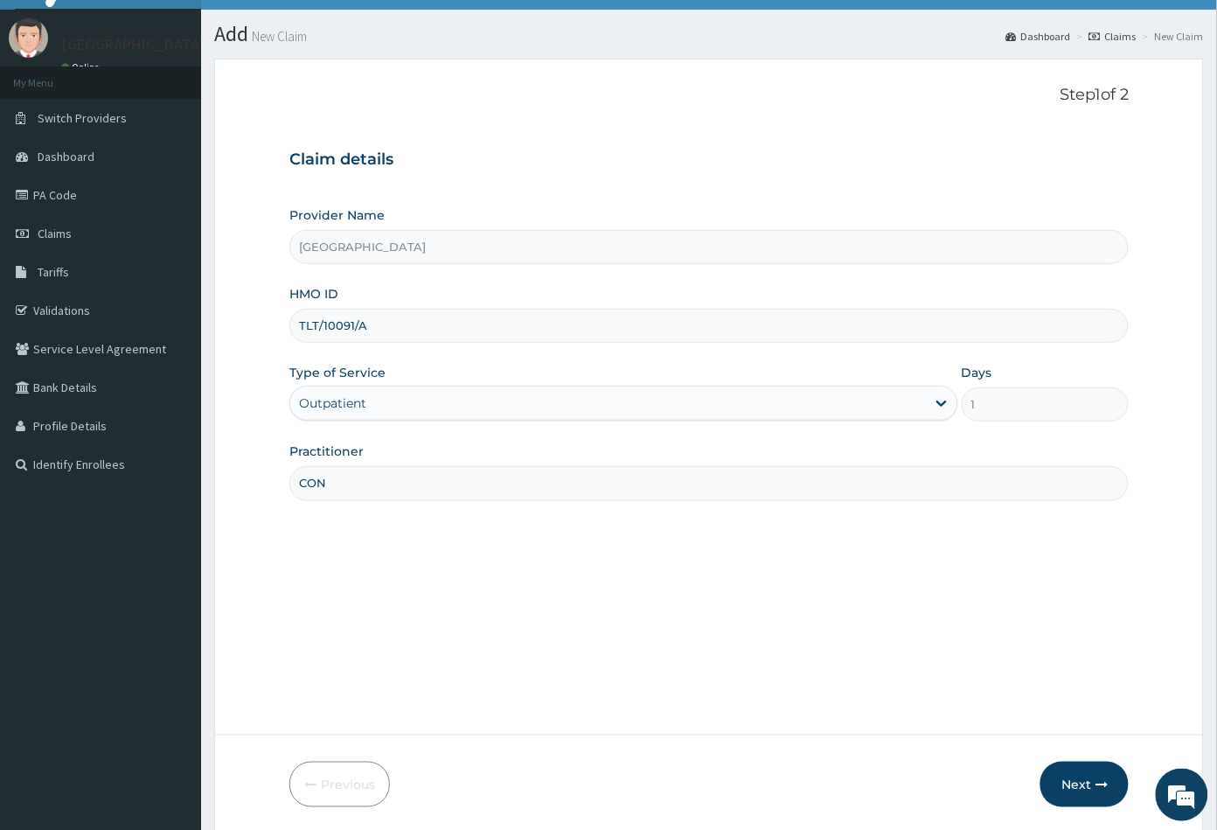
scroll to position [96, 0]
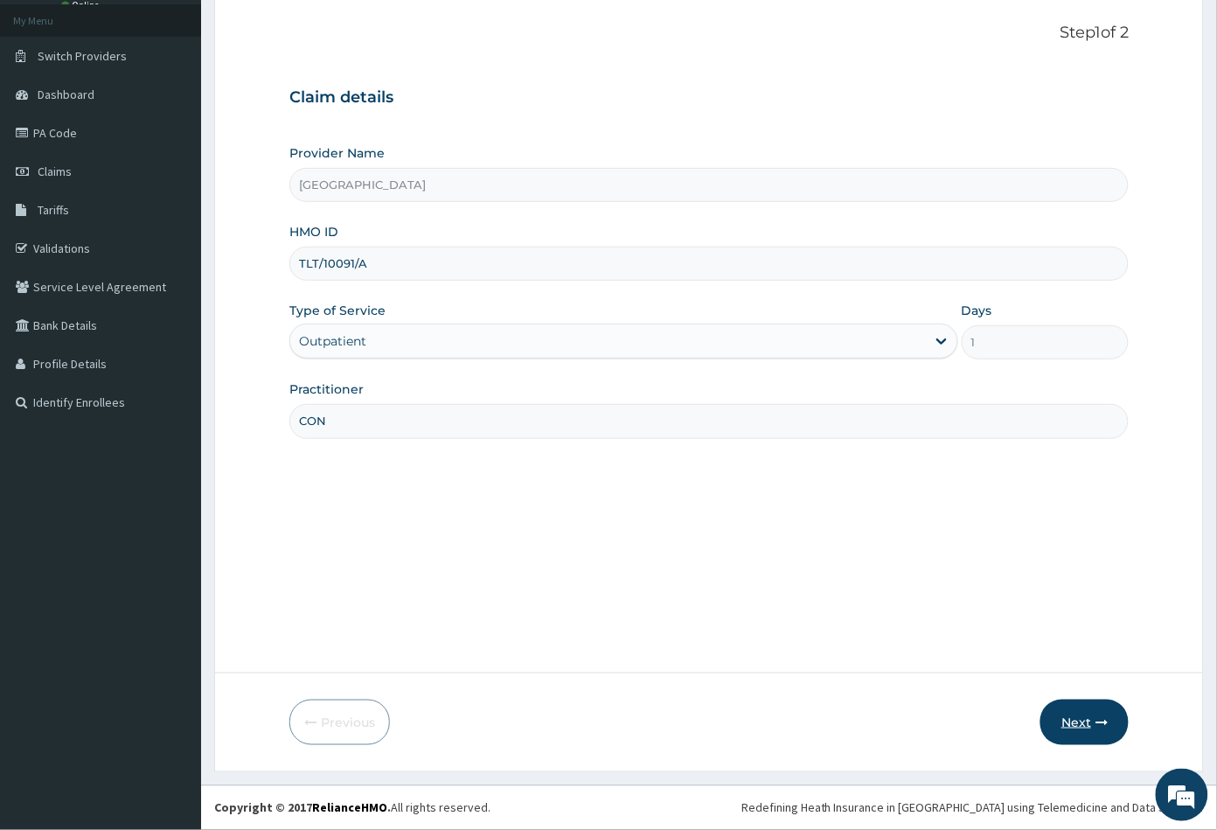
click at [1062, 724] on button "Next" at bounding box center [1084, 721] width 88 height 45
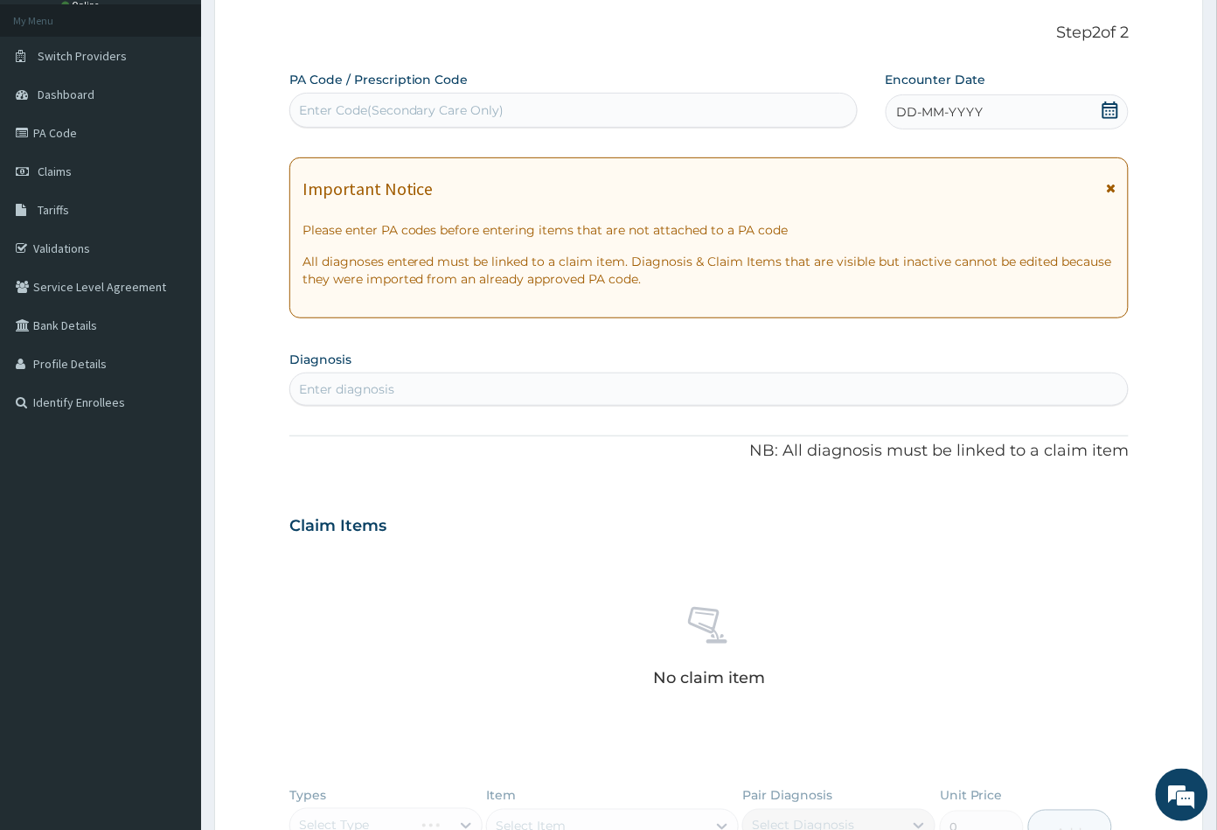
click at [1107, 109] on icon at bounding box center [1110, 109] width 17 height 17
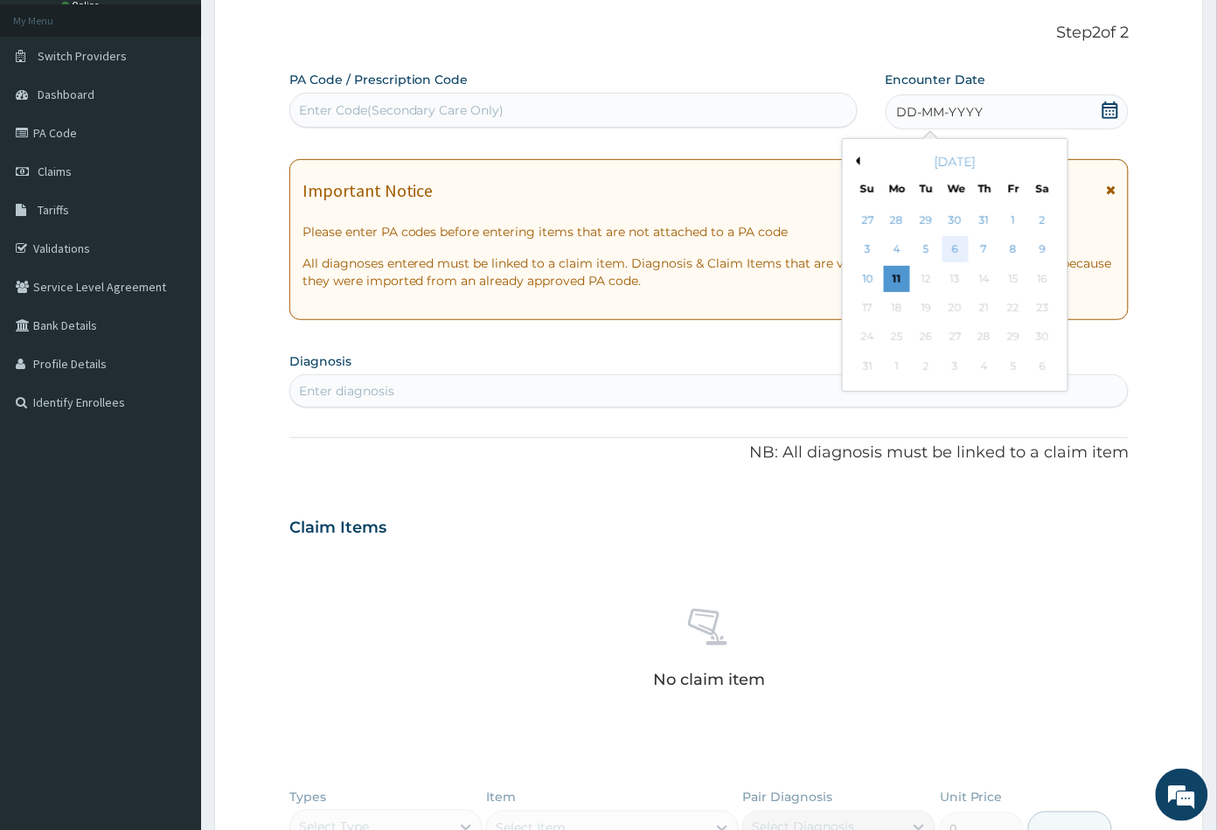
scroll to position [0, 0]
click at [1051, 255] on div "9" at bounding box center [1042, 250] width 26 height 26
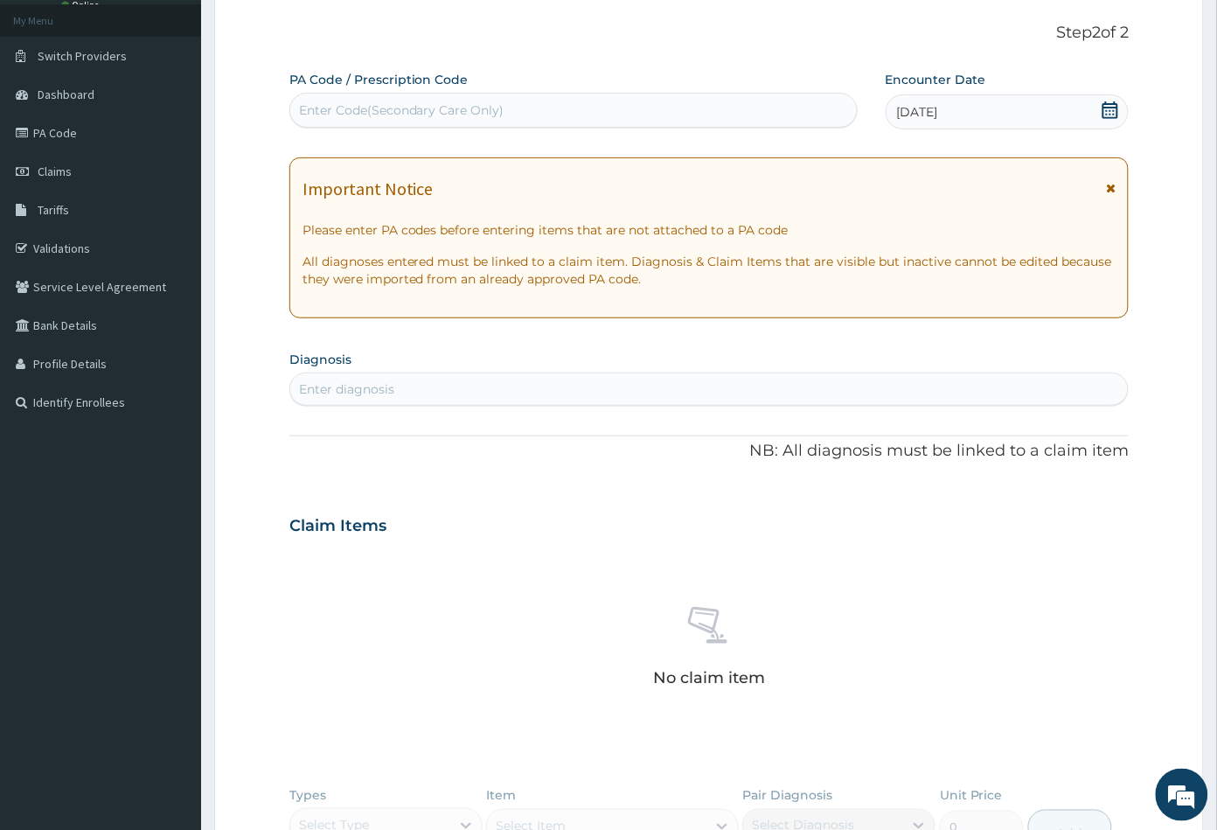
click at [379, 394] on div "Enter diagnosis" at bounding box center [346, 388] width 95 height 17
type input "UPPER RES"
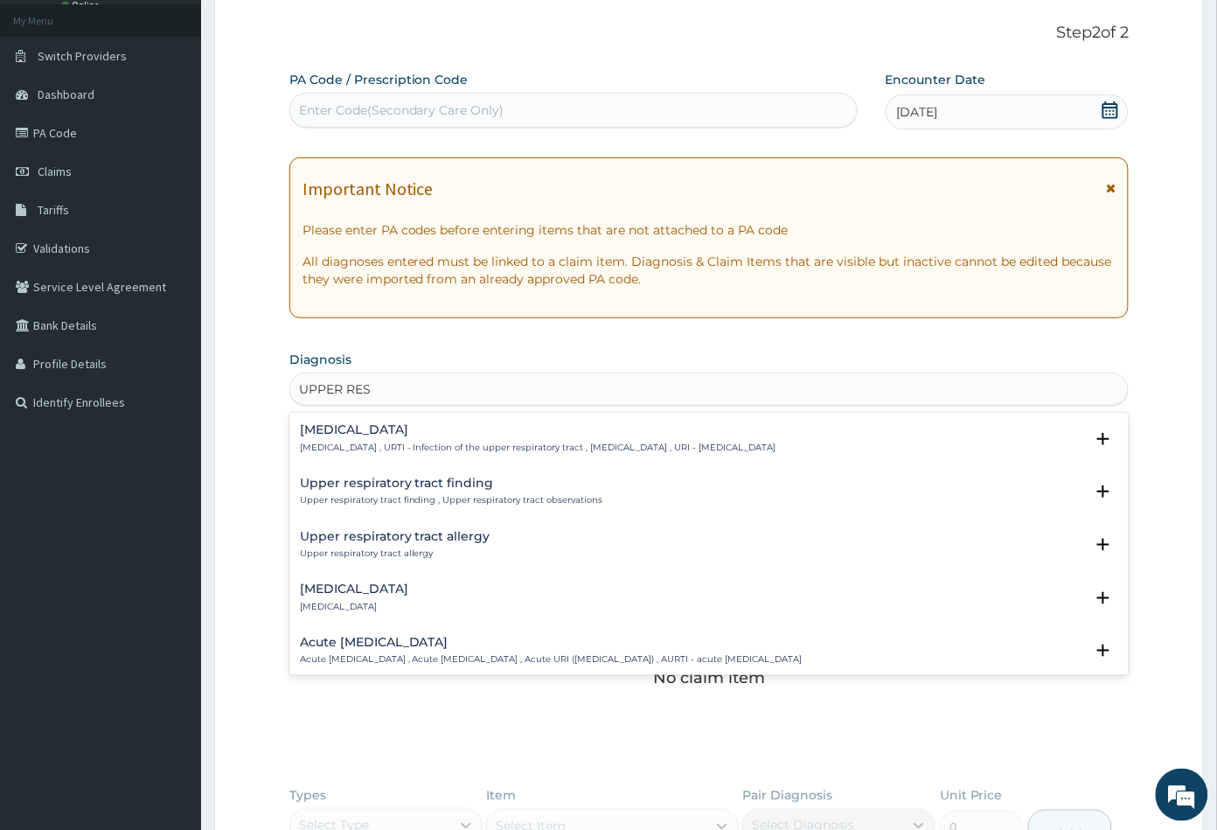
click at [378, 445] on p "[MEDICAL_DATA] , URTI - Infection of the upper respiratory tract , [MEDICAL_DAT…" at bounding box center [538, 448] width 476 height 12
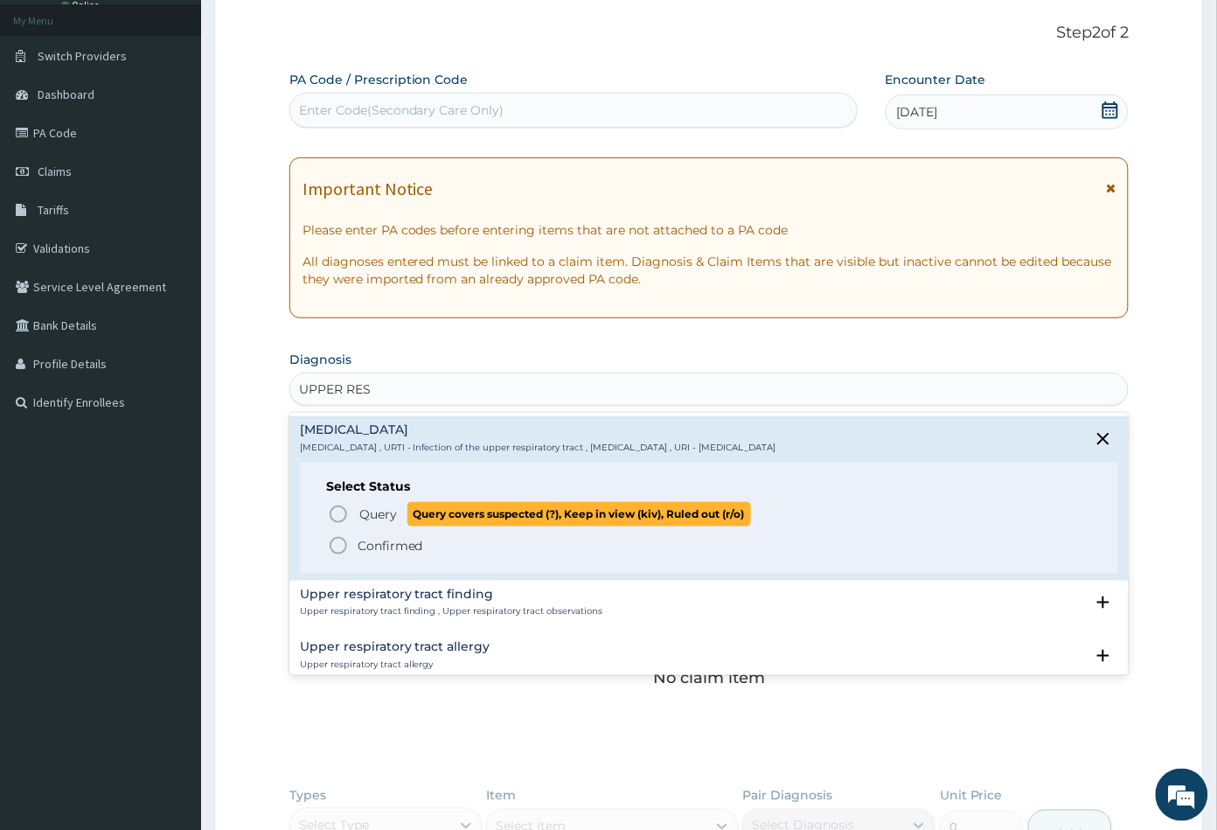
click at [331, 512] on icon "status option query" at bounding box center [338, 514] width 21 height 21
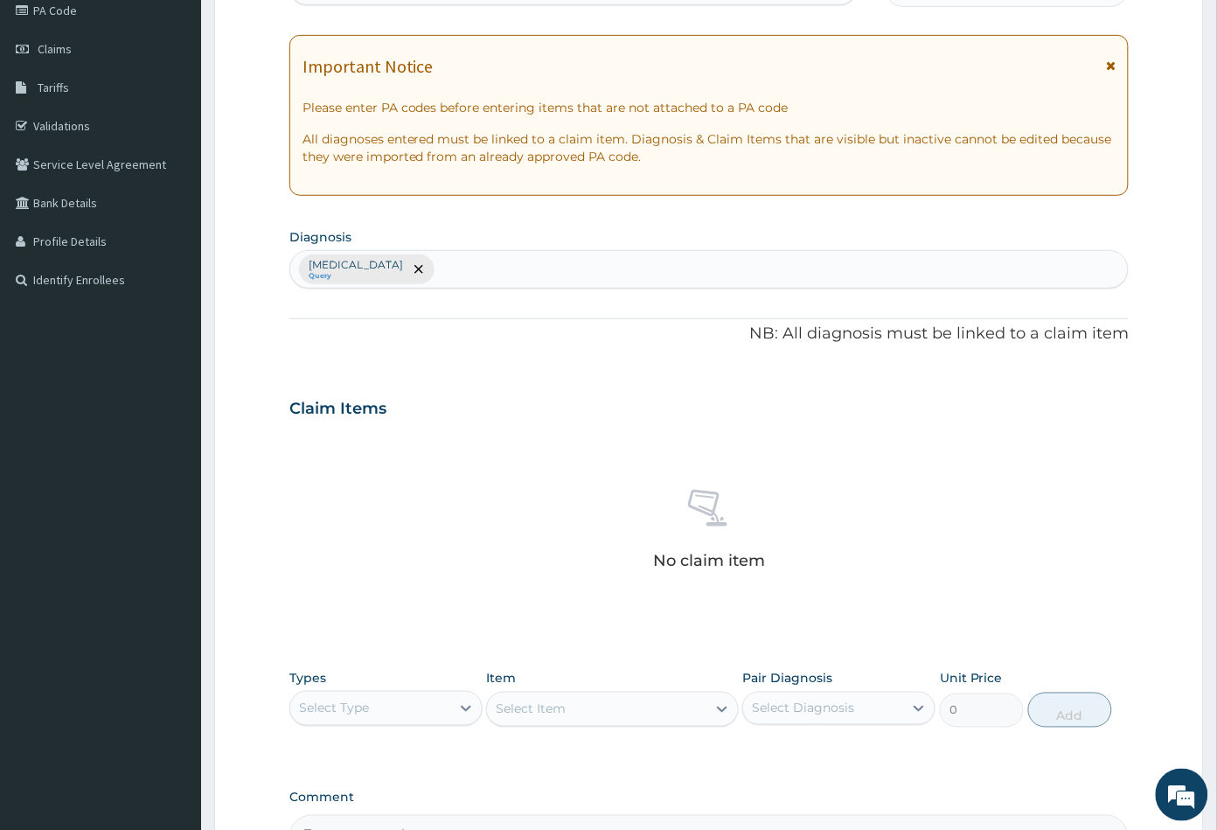
scroll to position [96, 0]
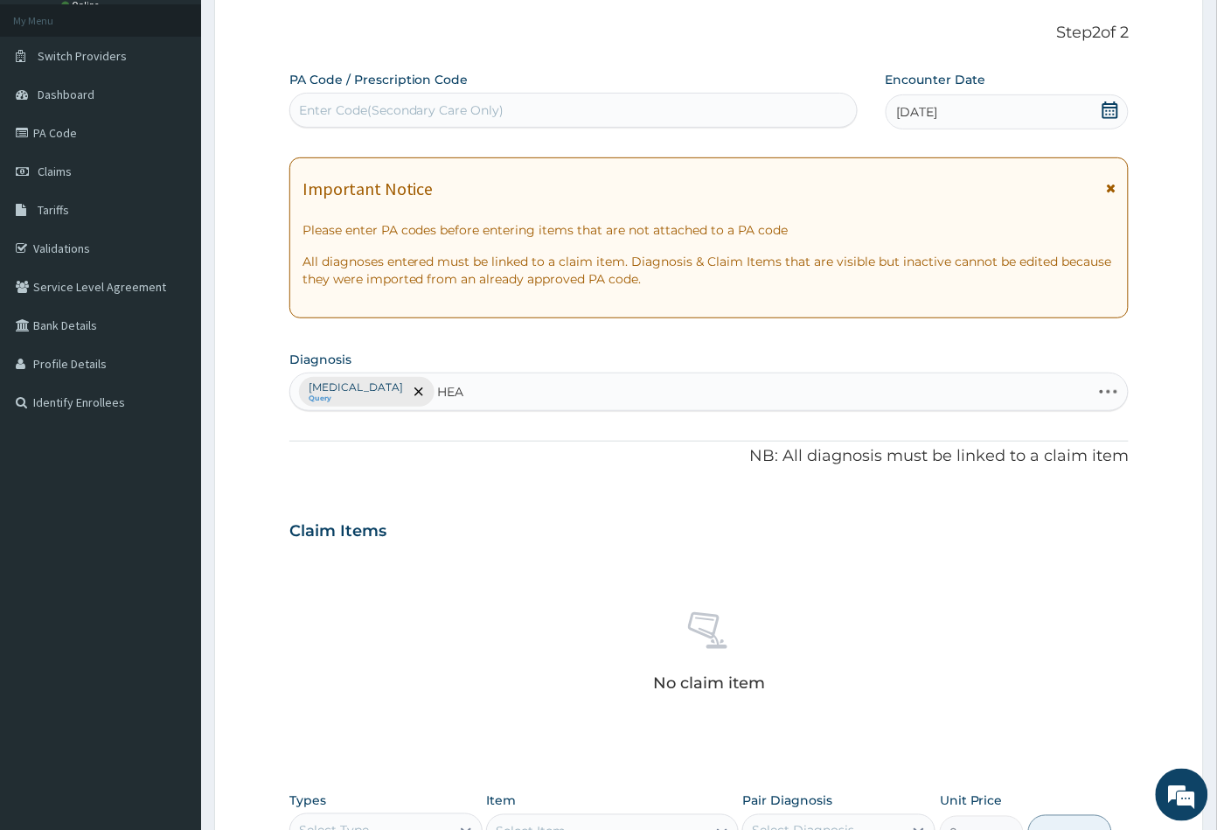
type input "HEAD"
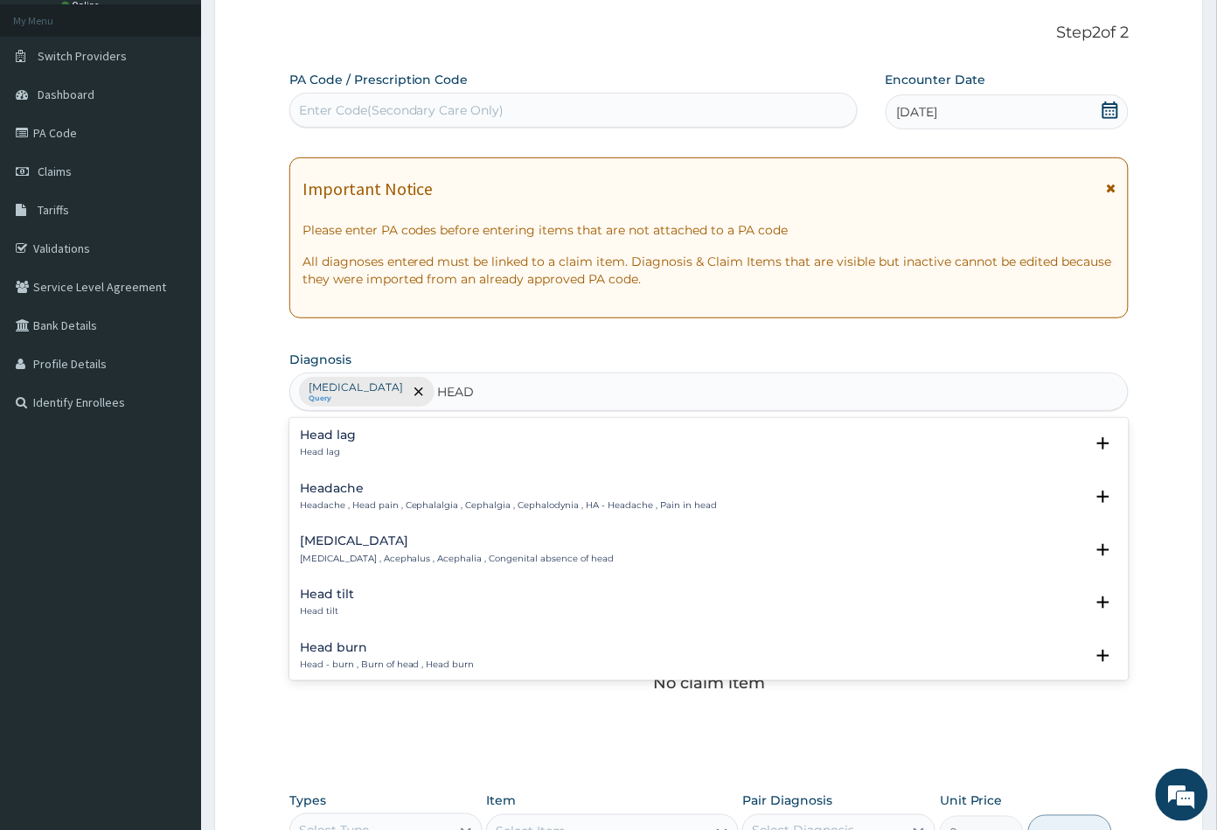
click at [330, 493] on h4 "Headache" at bounding box center [509, 488] width 418 height 13
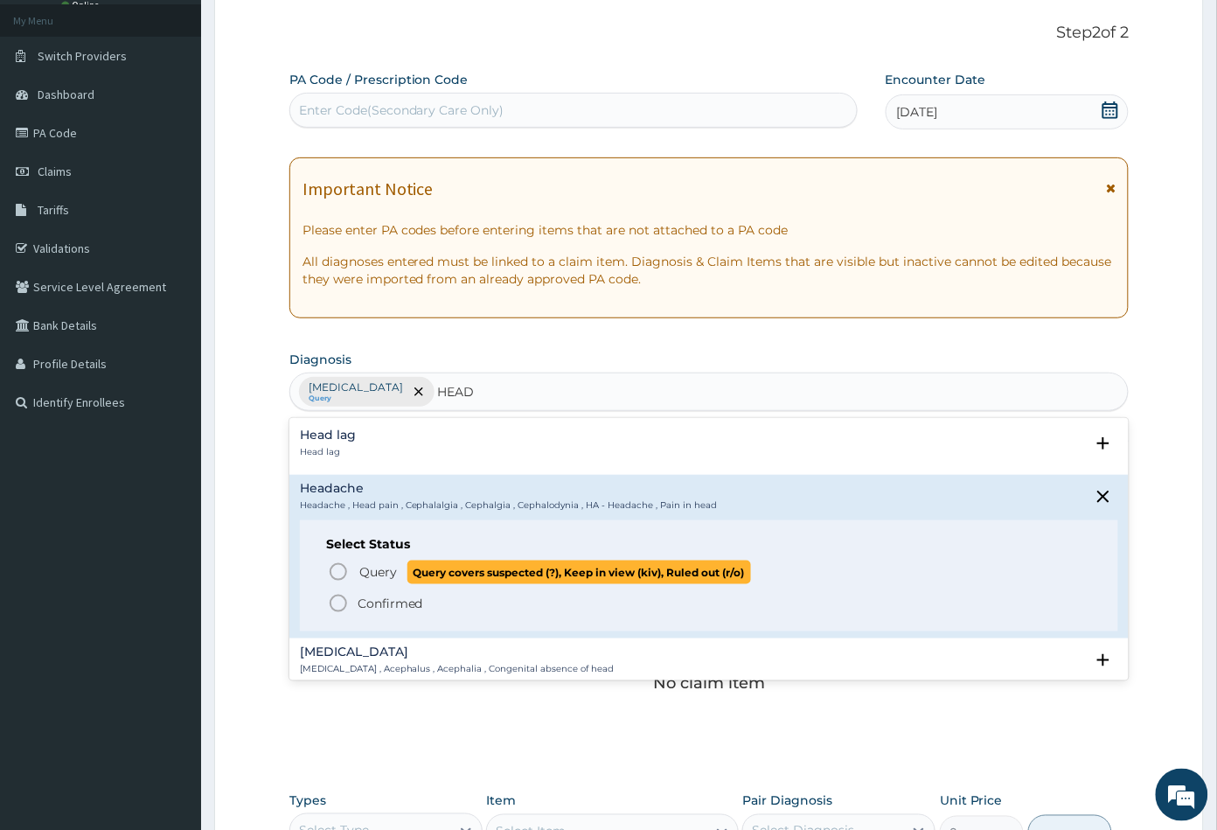
click at [340, 569] on icon "status option query" at bounding box center [338, 571] width 21 height 21
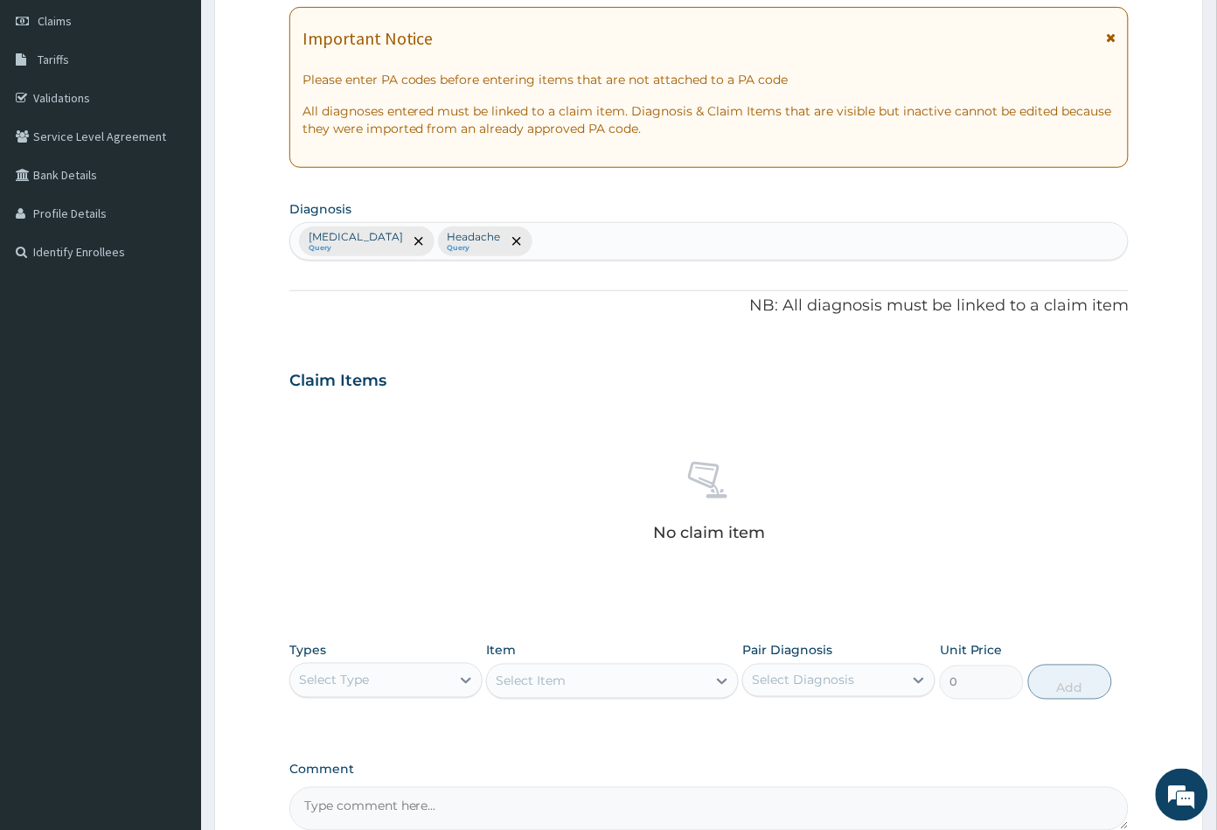
scroll to position [387, 0]
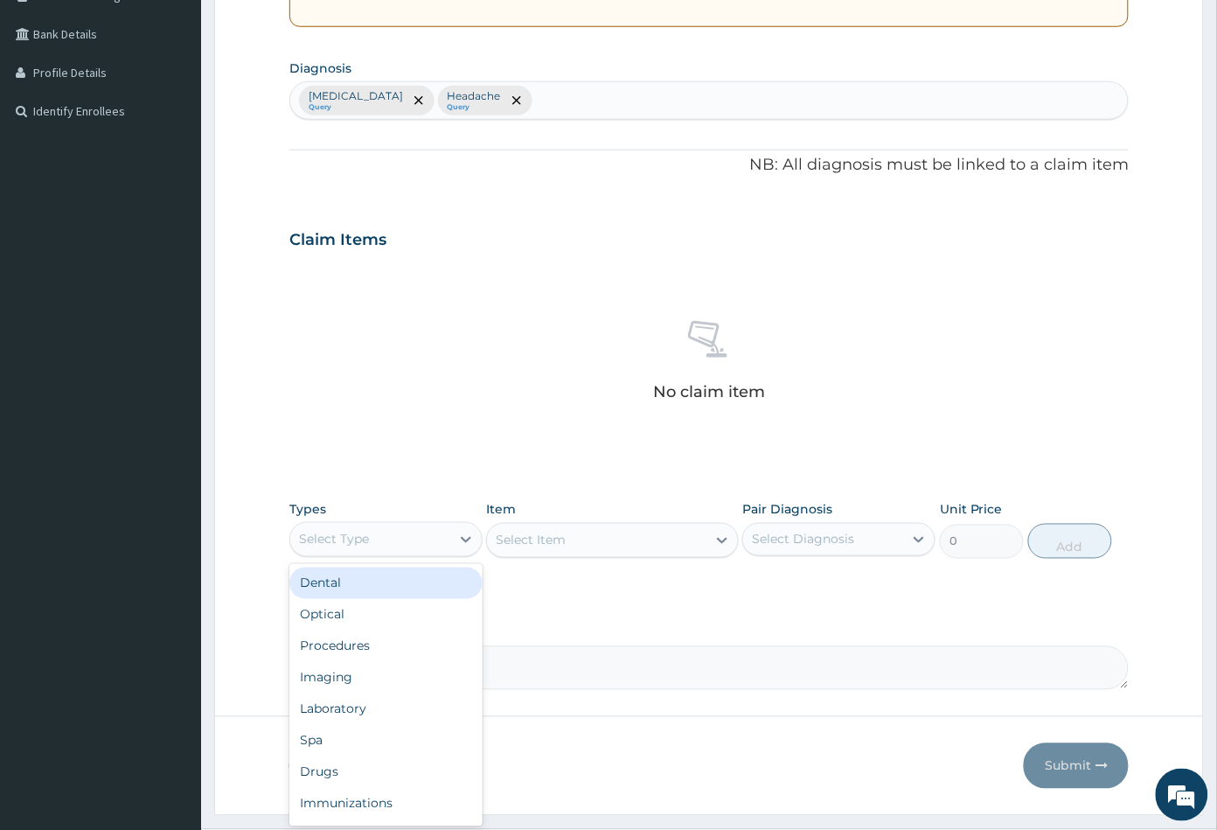
click at [366, 531] on div "Select Type" at bounding box center [334, 539] width 70 height 17
click at [365, 638] on div "Procedures" at bounding box center [385, 645] width 193 height 31
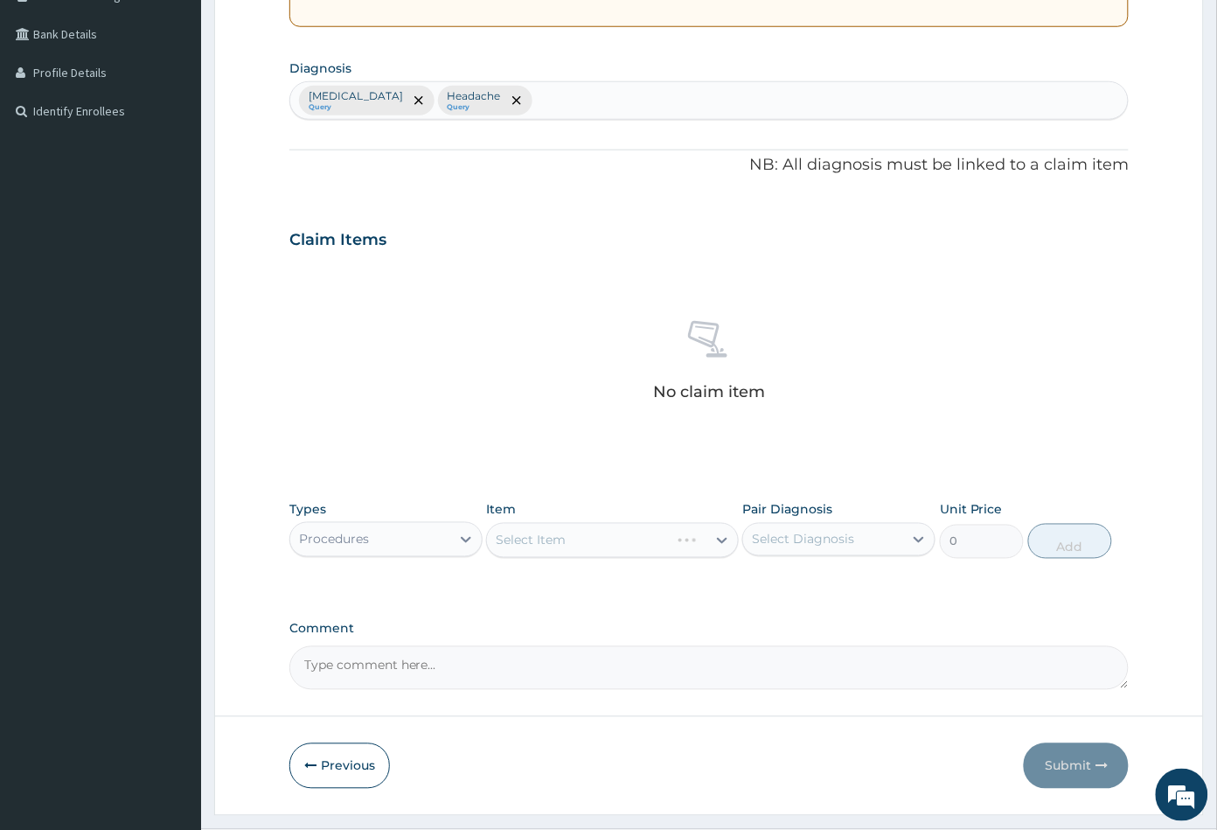
click at [572, 537] on div "Select Item" at bounding box center [612, 540] width 252 height 35
click at [572, 538] on div "Select Item" at bounding box center [596, 540] width 219 height 28
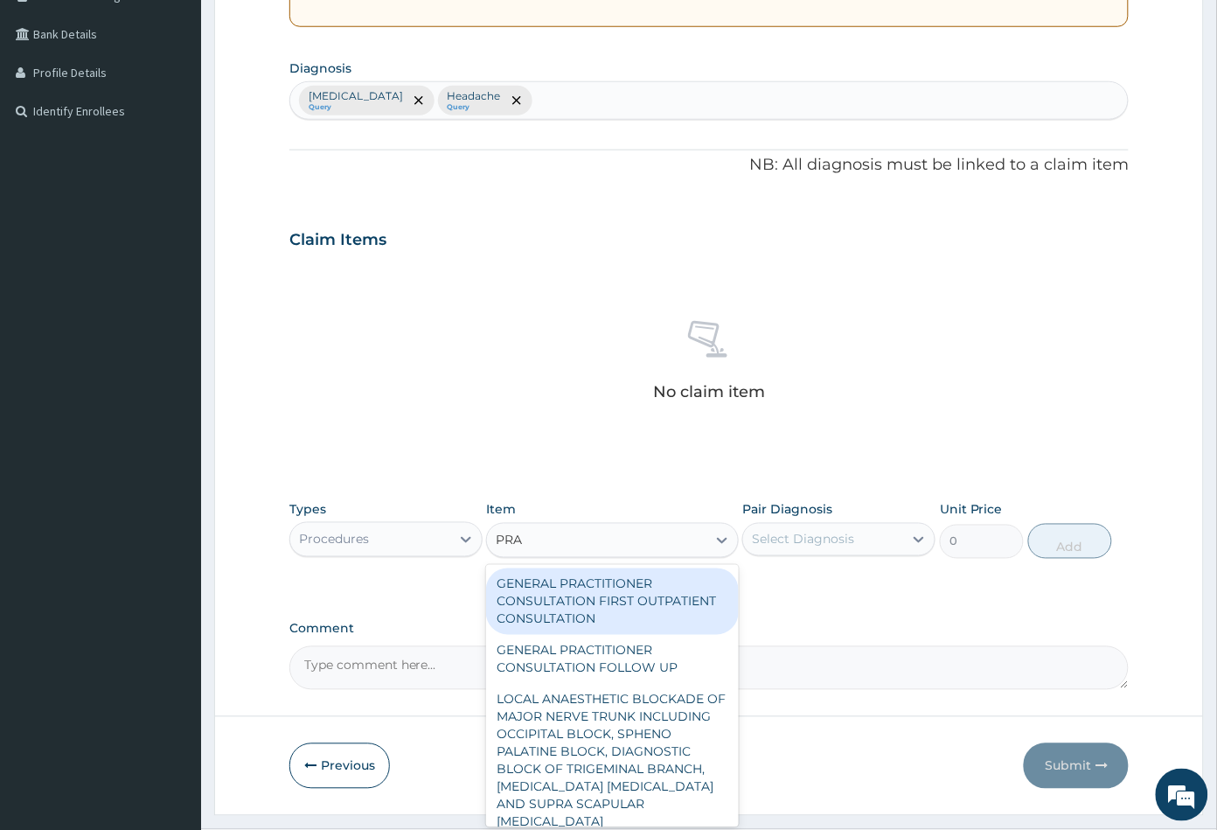
type input "PRAC"
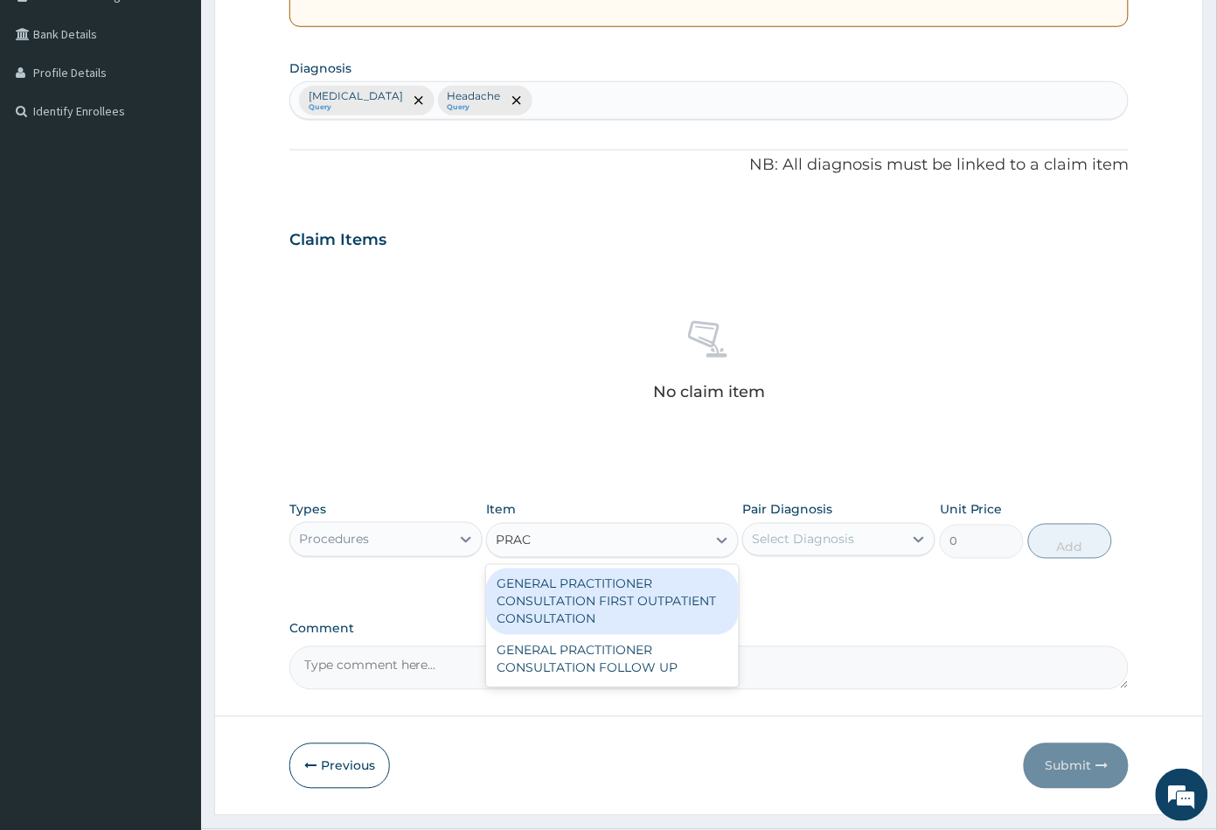
click at [607, 591] on div "GENERAL PRACTITIONER CONSULTATION FIRST OUTPATIENT CONSULTATION" at bounding box center [612, 601] width 252 height 66
type input "3547.5"
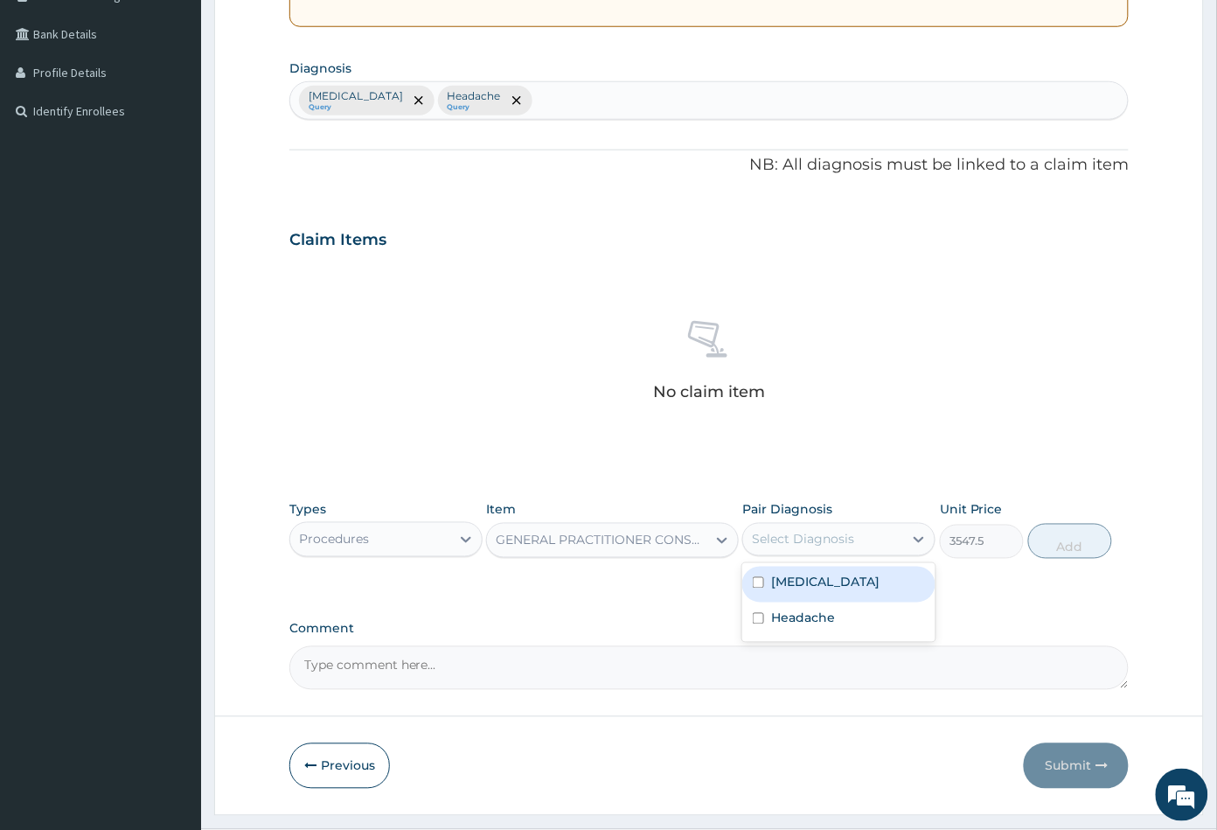
click at [820, 542] on div "Select Diagnosis" at bounding box center [803, 539] width 102 height 17
click at [833, 590] on label "Upper respiratory infection" at bounding box center [825, 582] width 108 height 17
checkbox input "true"
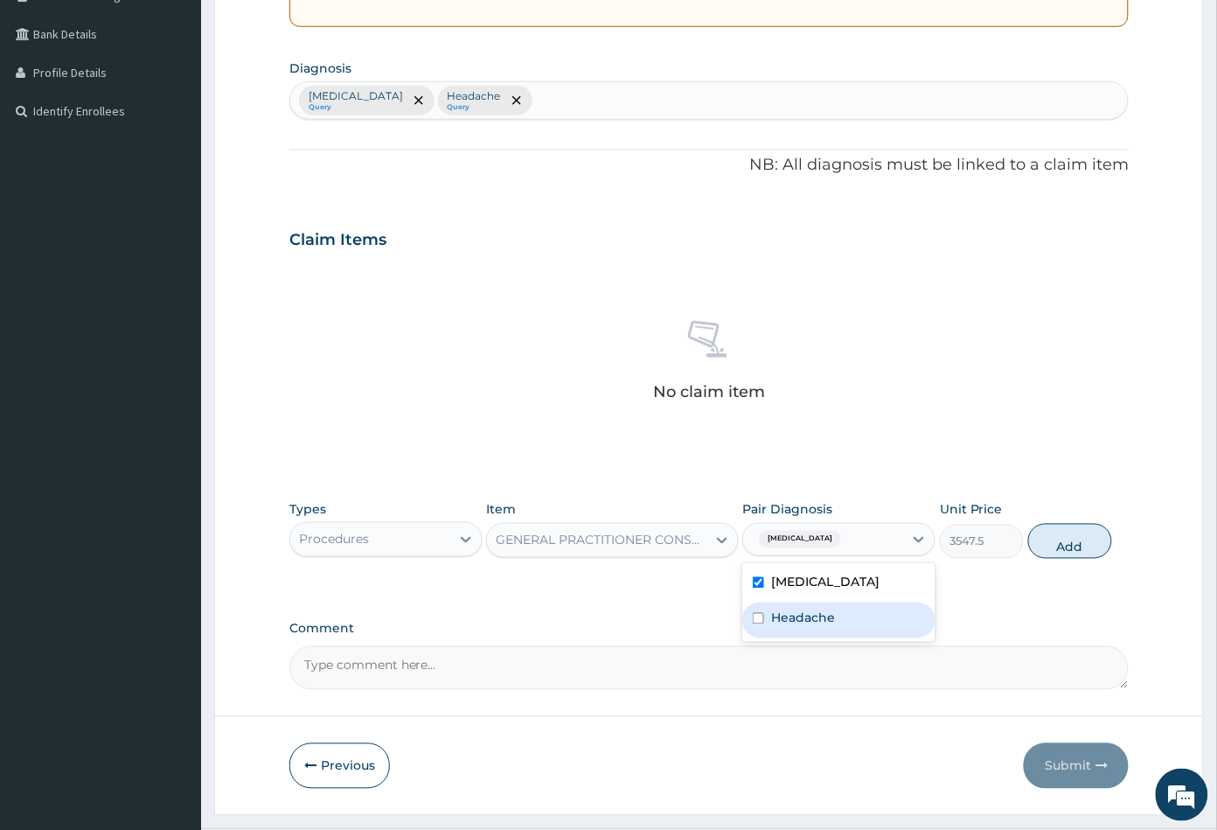
click at [831, 624] on div "Headache" at bounding box center [838, 620] width 193 height 36
checkbox input "true"
click at [1060, 559] on button "Add" at bounding box center [1070, 541] width 84 height 35
type input "0"
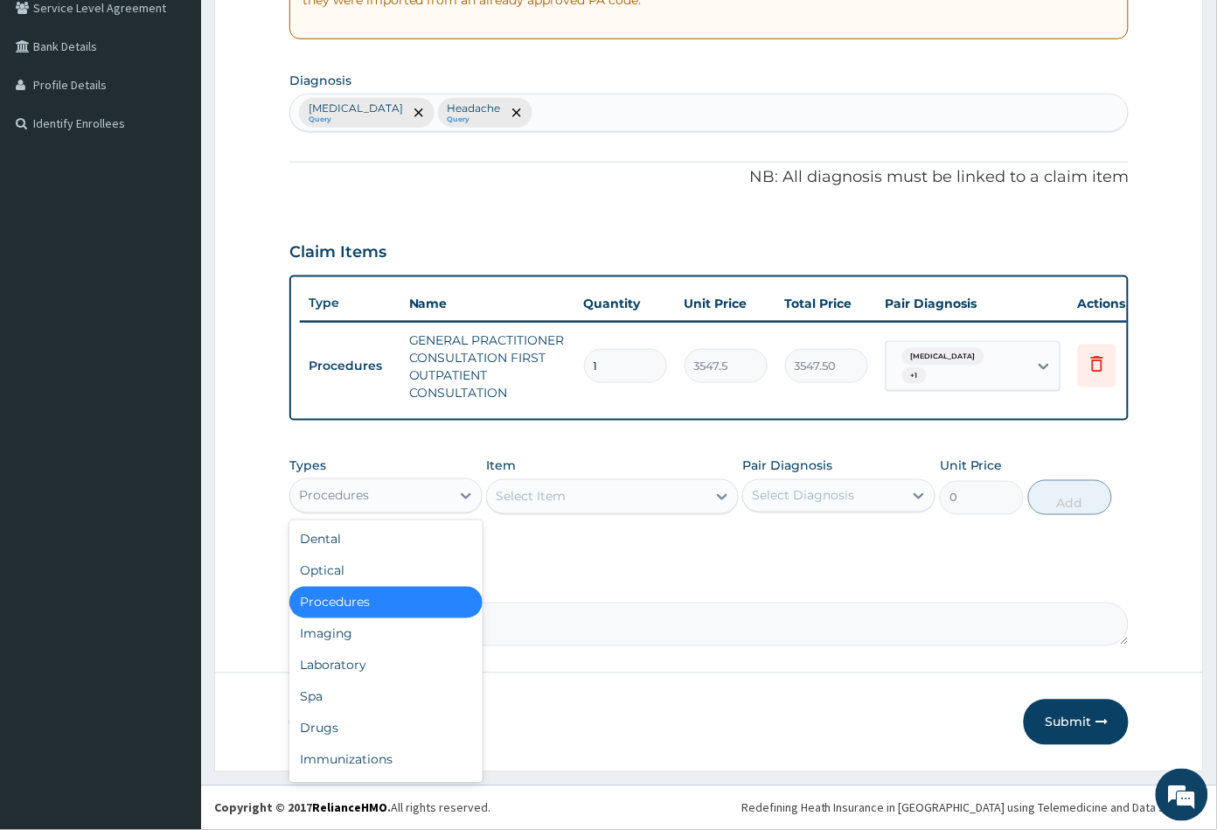
click at [392, 498] on div "Procedures" at bounding box center [370, 496] width 160 height 28
click at [357, 720] on div "Drugs" at bounding box center [385, 728] width 193 height 31
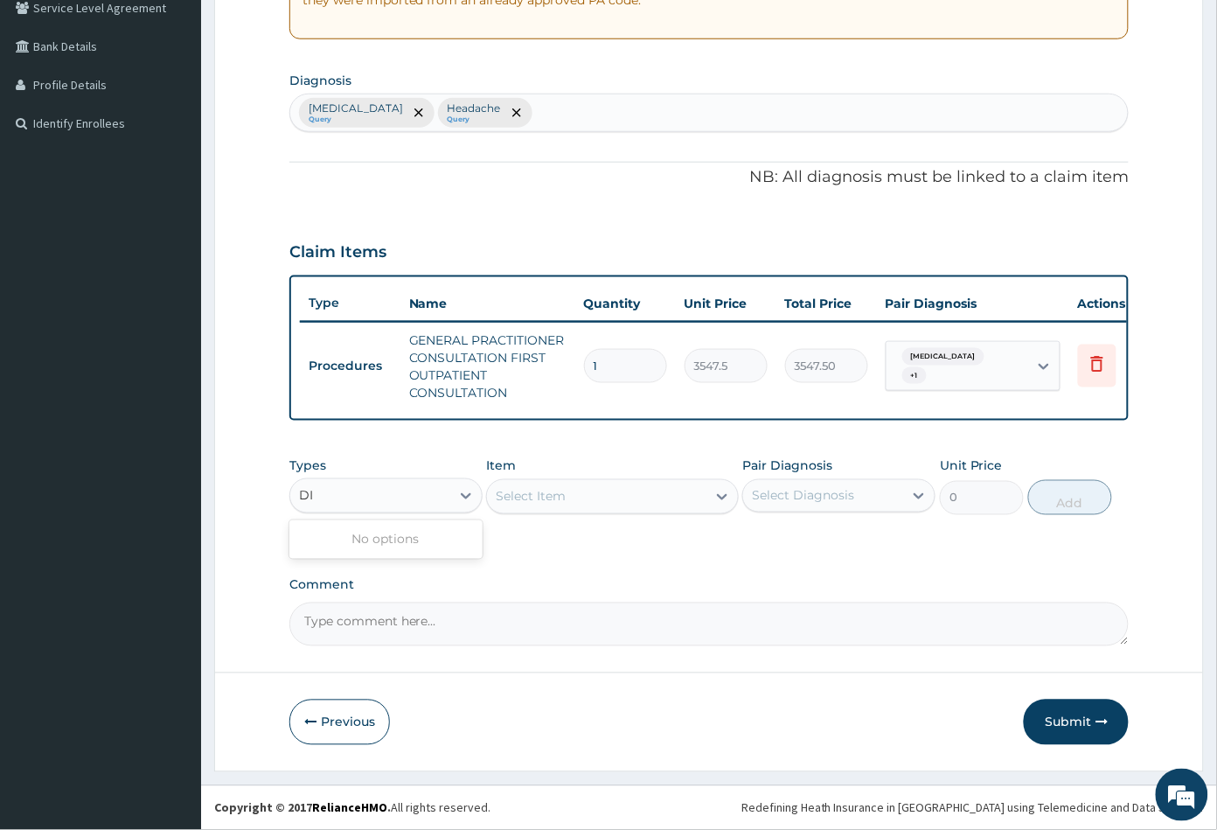
type input "D"
click at [651, 593] on div "Comment" at bounding box center [709, 612] width 840 height 68
click at [607, 479] on div "Select Item" at bounding box center [612, 496] width 252 height 35
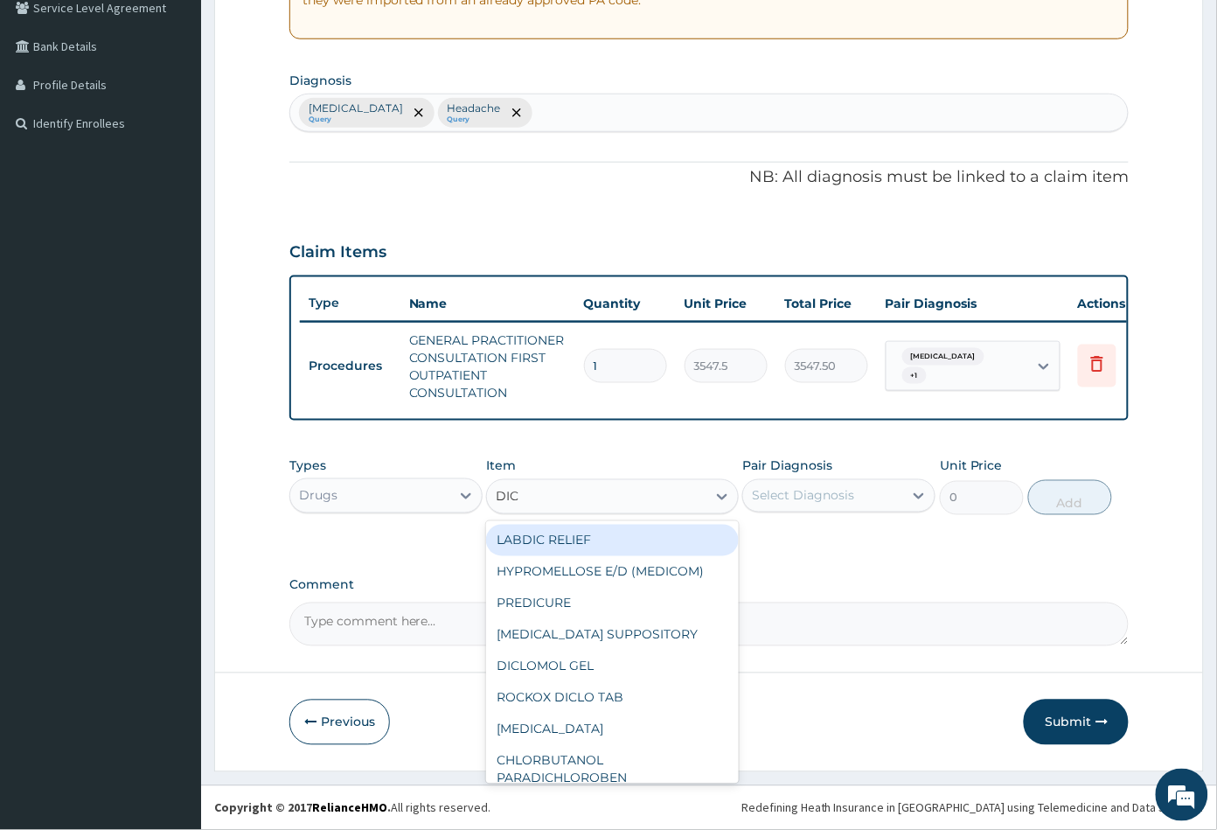
type input "DICL"
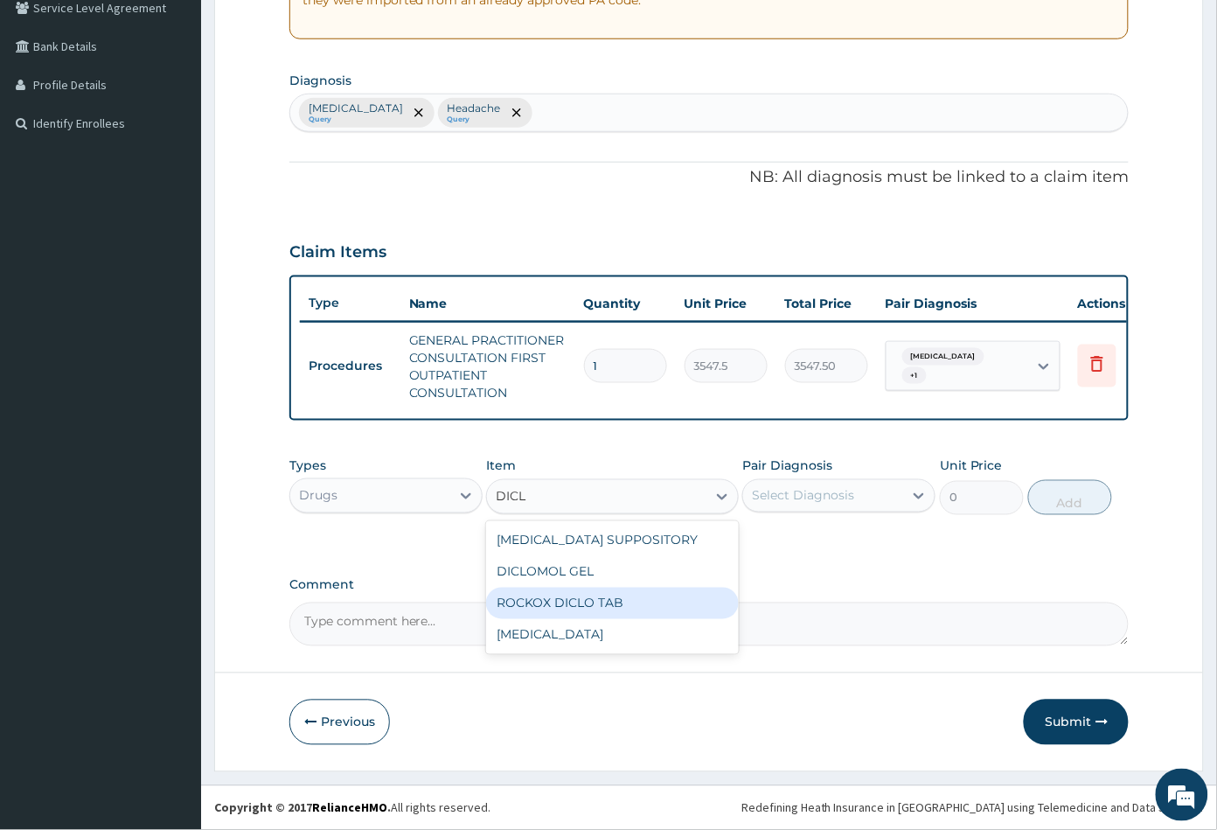
click at [618, 601] on div "ROCKOX DICLO TAB" at bounding box center [612, 603] width 252 height 31
type input "82.7750015258789"
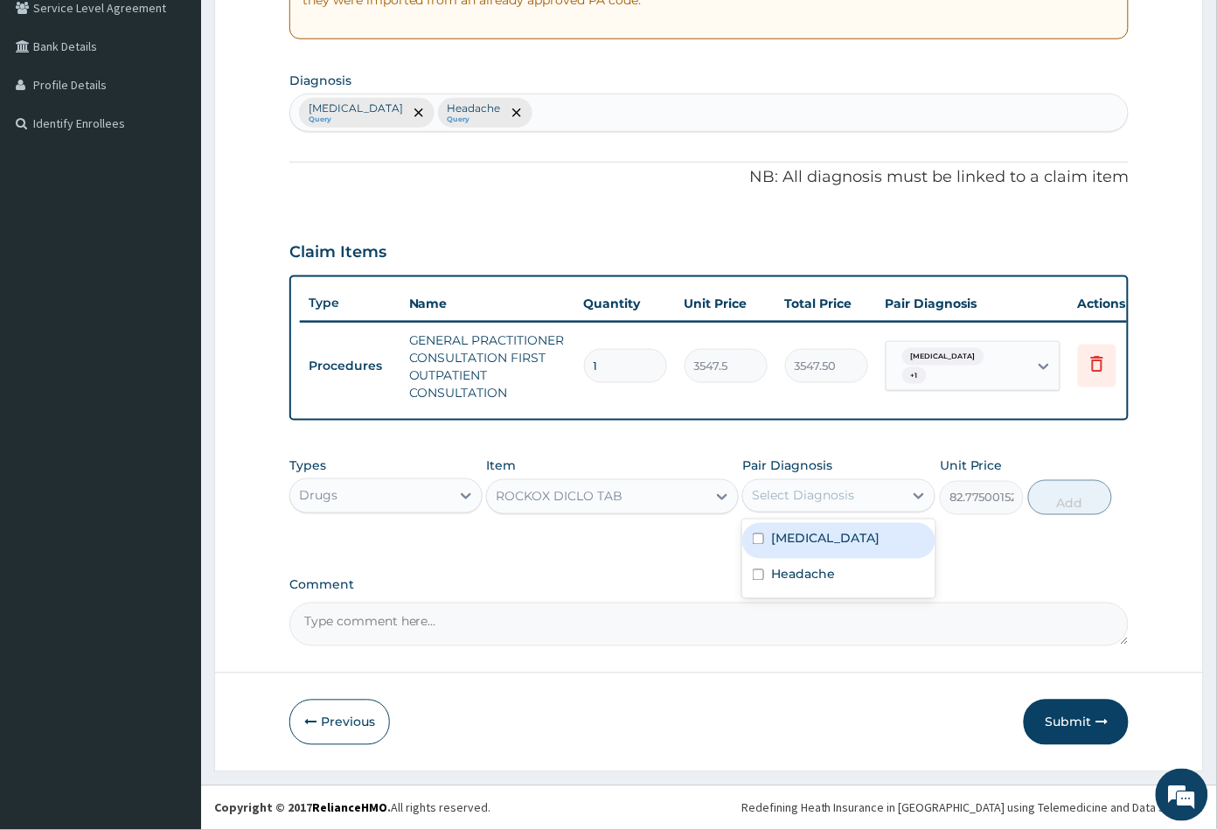
click at [828, 489] on div "Select Diagnosis" at bounding box center [803, 495] width 102 height 17
click at [839, 585] on div "Headache" at bounding box center [838, 577] width 193 height 36
checkbox input "true"
click at [1061, 502] on button "Add" at bounding box center [1070, 497] width 84 height 35
type input "0"
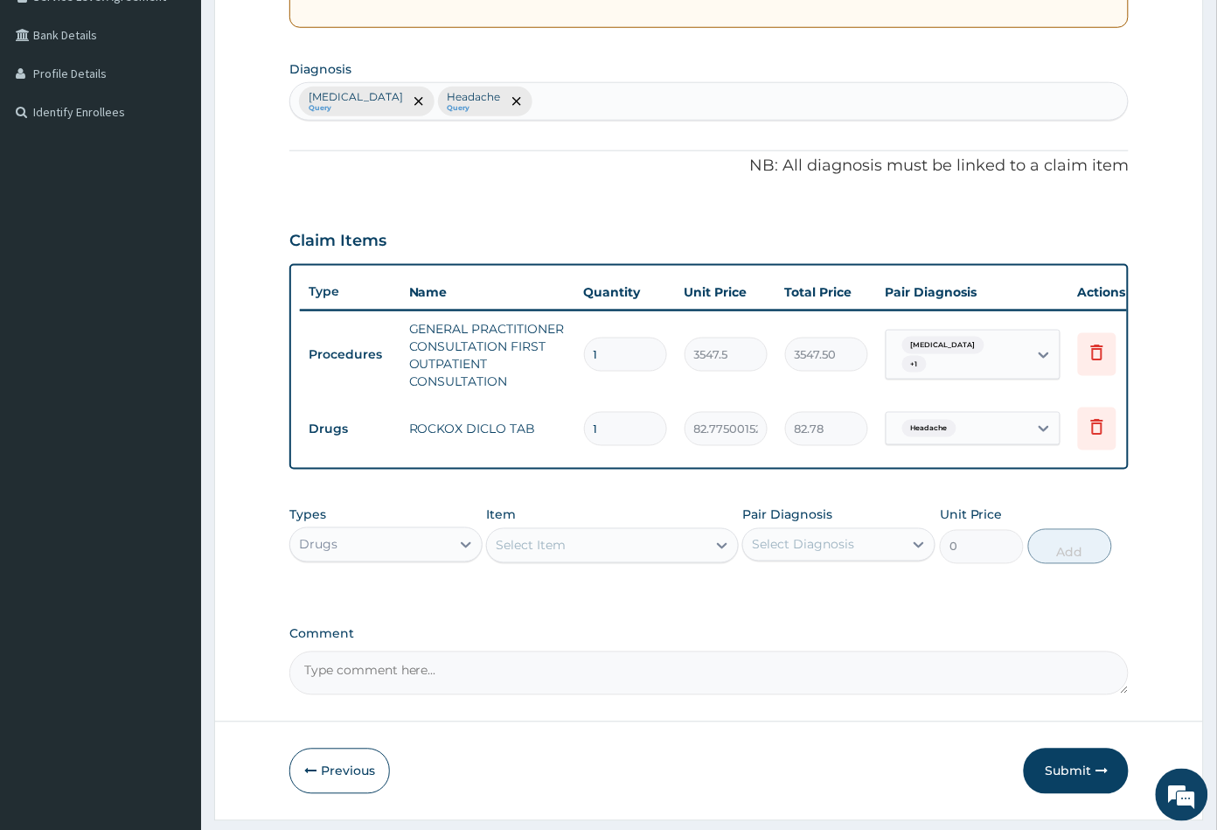
type input "0.00"
type input "8"
type input "662.20"
type input "8"
click at [582, 552] on div "Select Item" at bounding box center [596, 546] width 219 height 28
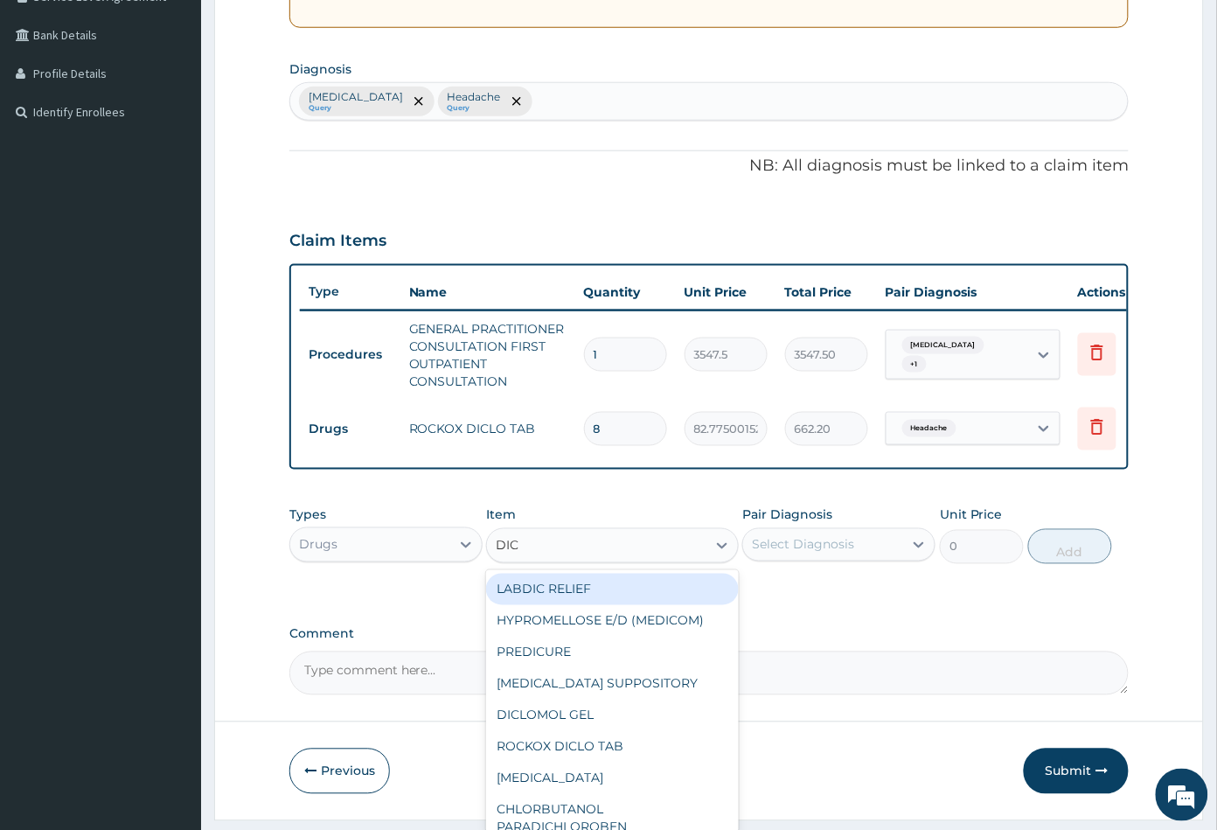
type input "DICL"
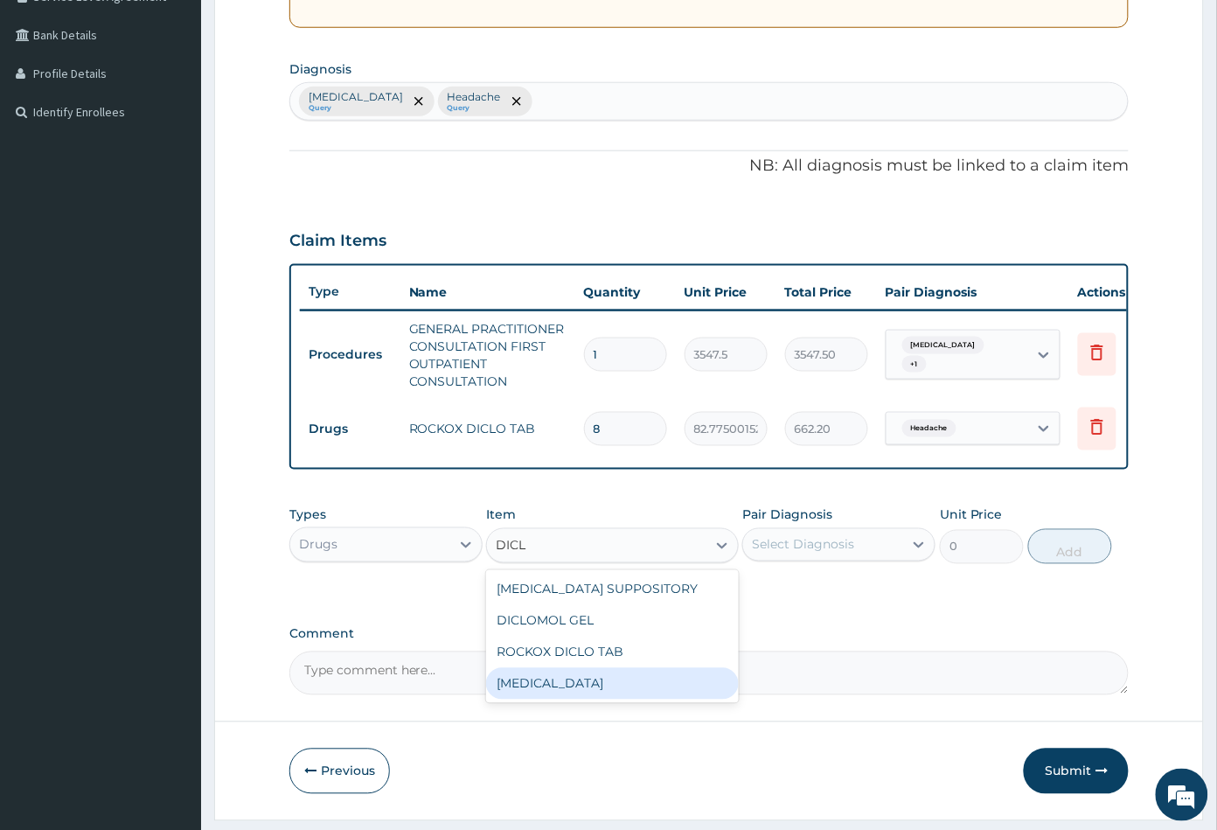
click at [577, 680] on div "DICLOFENAC" at bounding box center [612, 683] width 252 height 31
type input "591.25"
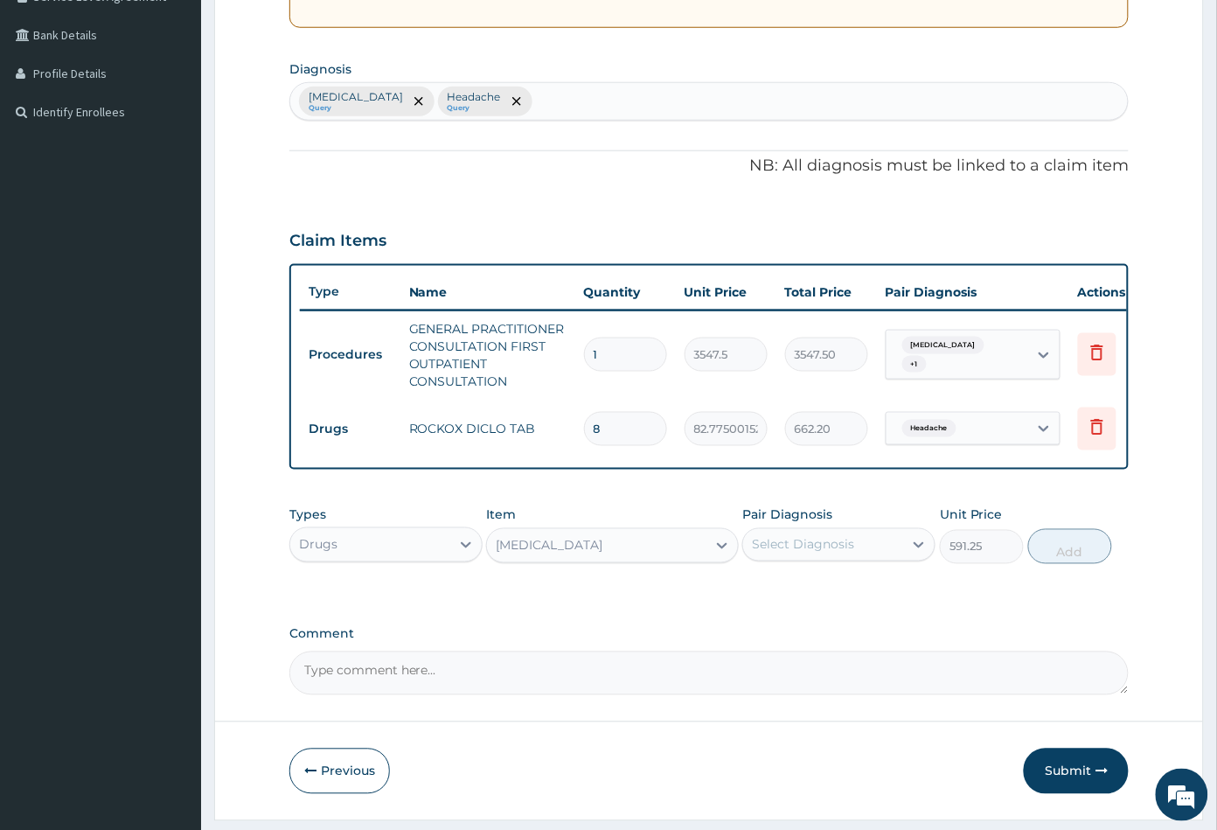
click at [801, 553] on div "Select Diagnosis" at bounding box center [803, 544] width 102 height 17
click at [815, 632] on label "Headache" at bounding box center [803, 623] width 64 height 17
checkbox input "true"
click at [1067, 562] on button "Add" at bounding box center [1070, 546] width 84 height 35
type input "0"
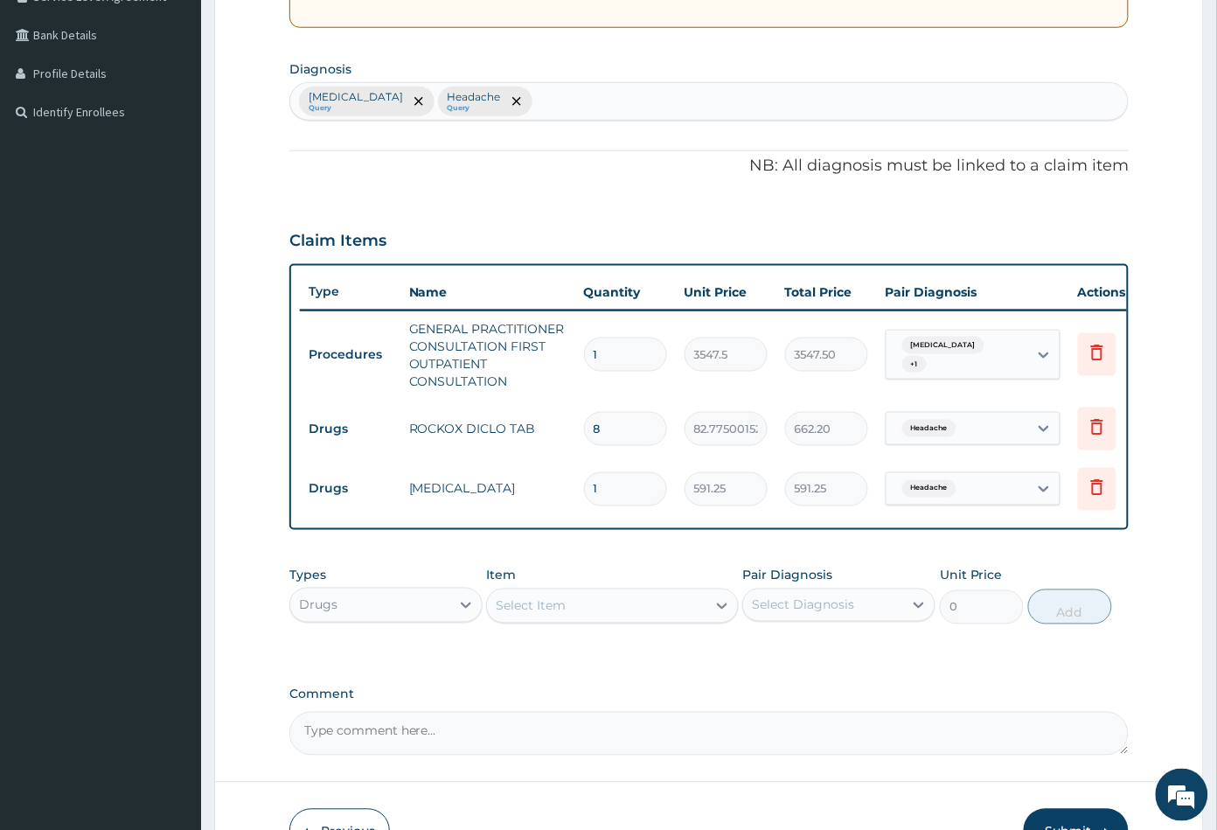
click at [655, 614] on div "Select Item" at bounding box center [596, 606] width 219 height 28
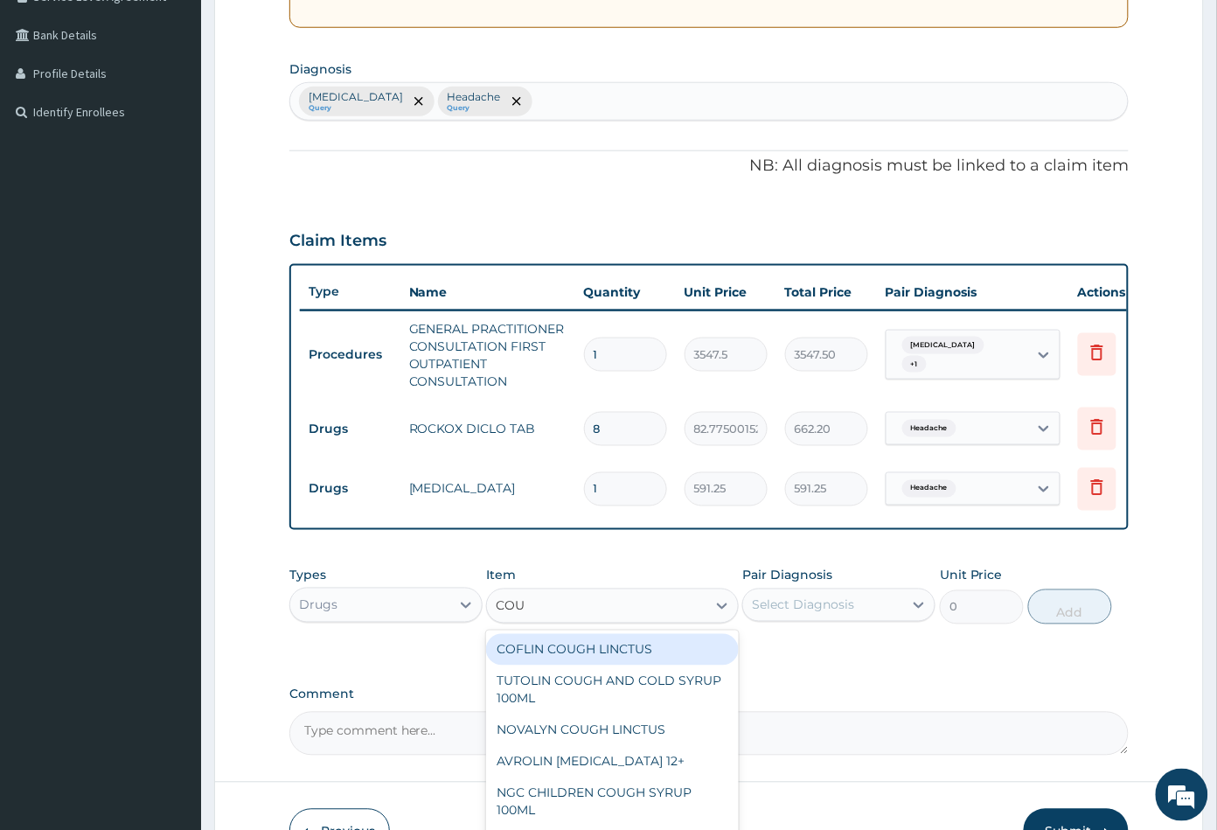
type input "COUG"
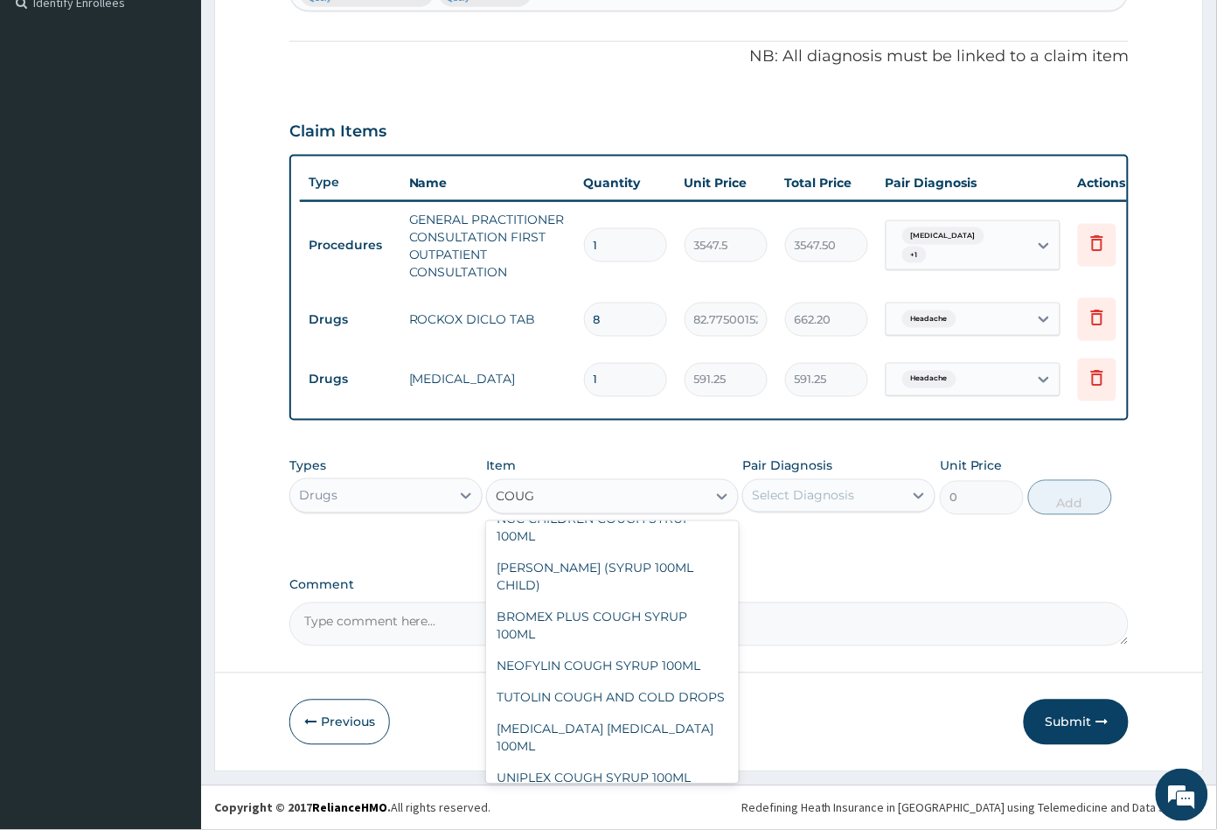
scroll to position [240, 0]
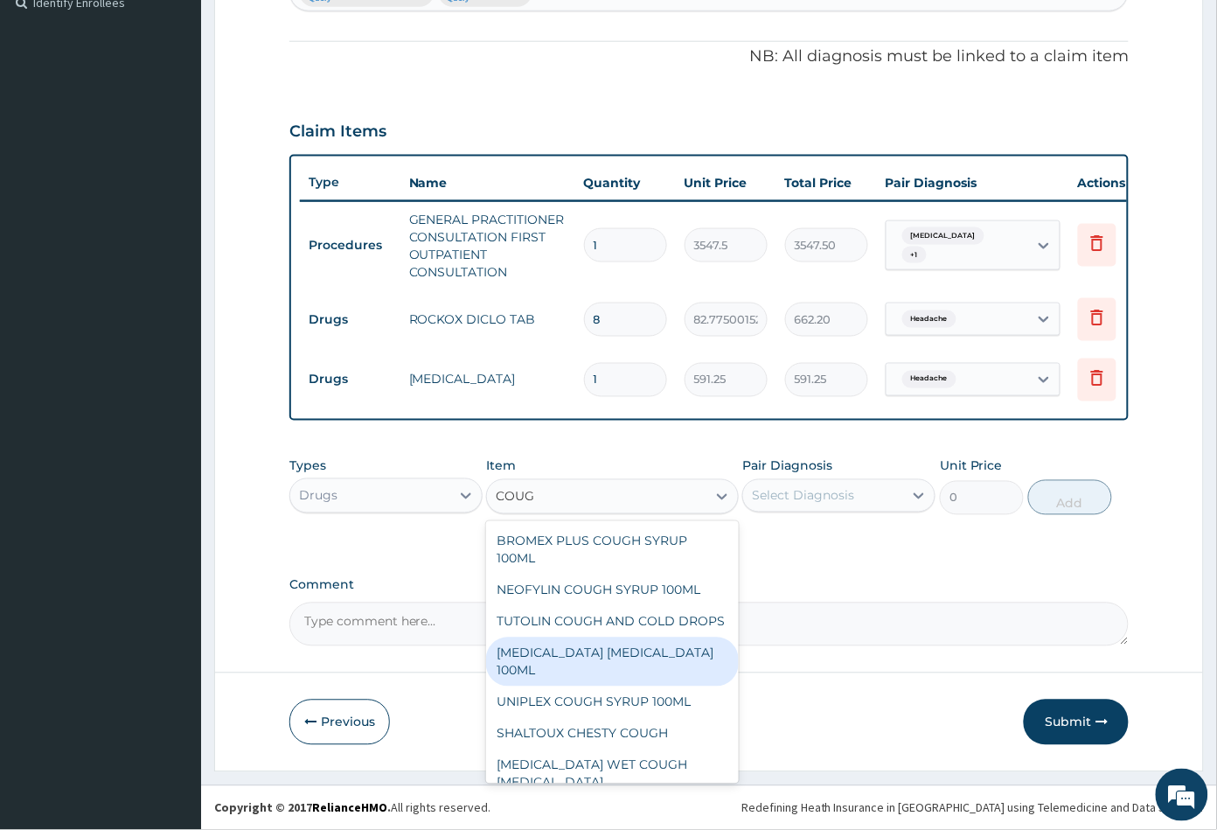
click at [591, 673] on div "BENYLIN DRY COUGH 100ML" at bounding box center [612, 661] width 252 height 49
type input "1773.75"
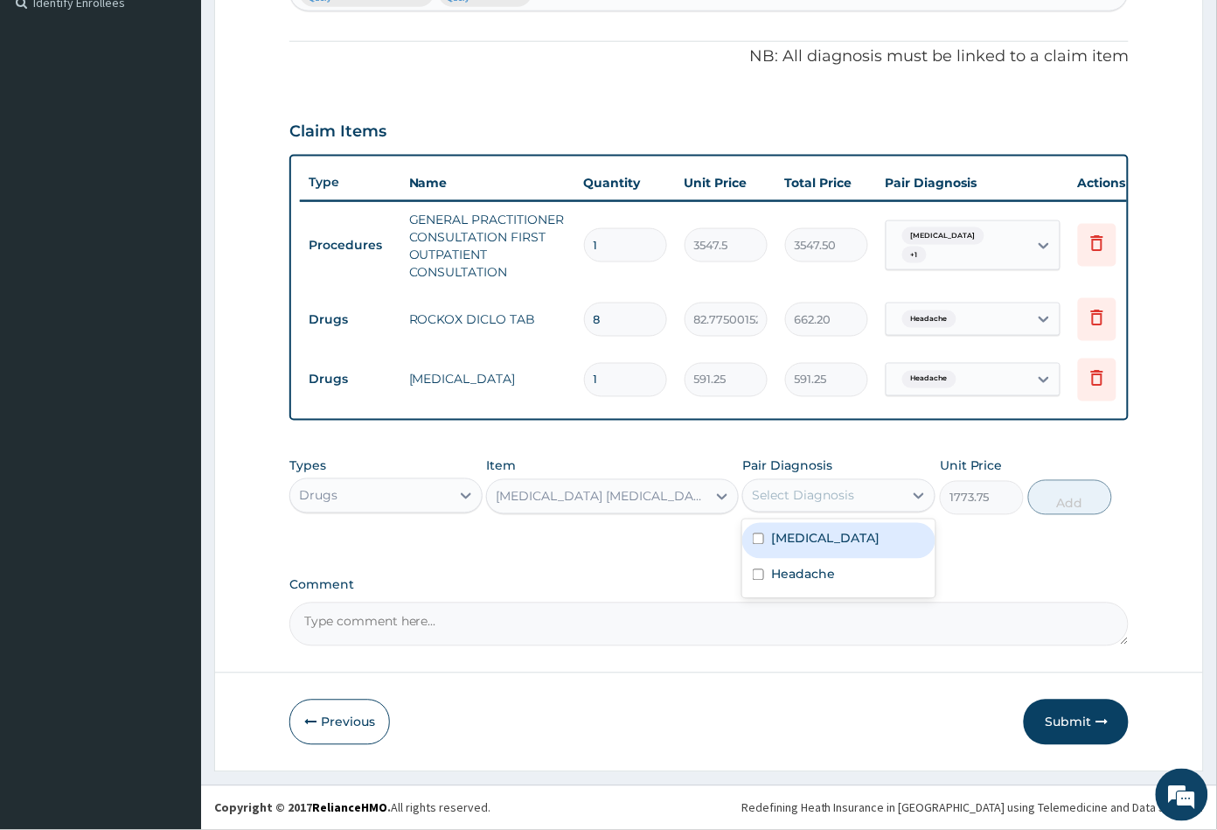
click at [849, 496] on div "Select Diagnosis" at bounding box center [803, 495] width 102 height 17
click at [842, 540] on label "Upper respiratory infection" at bounding box center [825, 538] width 108 height 17
checkbox input "true"
click at [1071, 506] on button "Add" at bounding box center [1070, 497] width 84 height 35
type input "0"
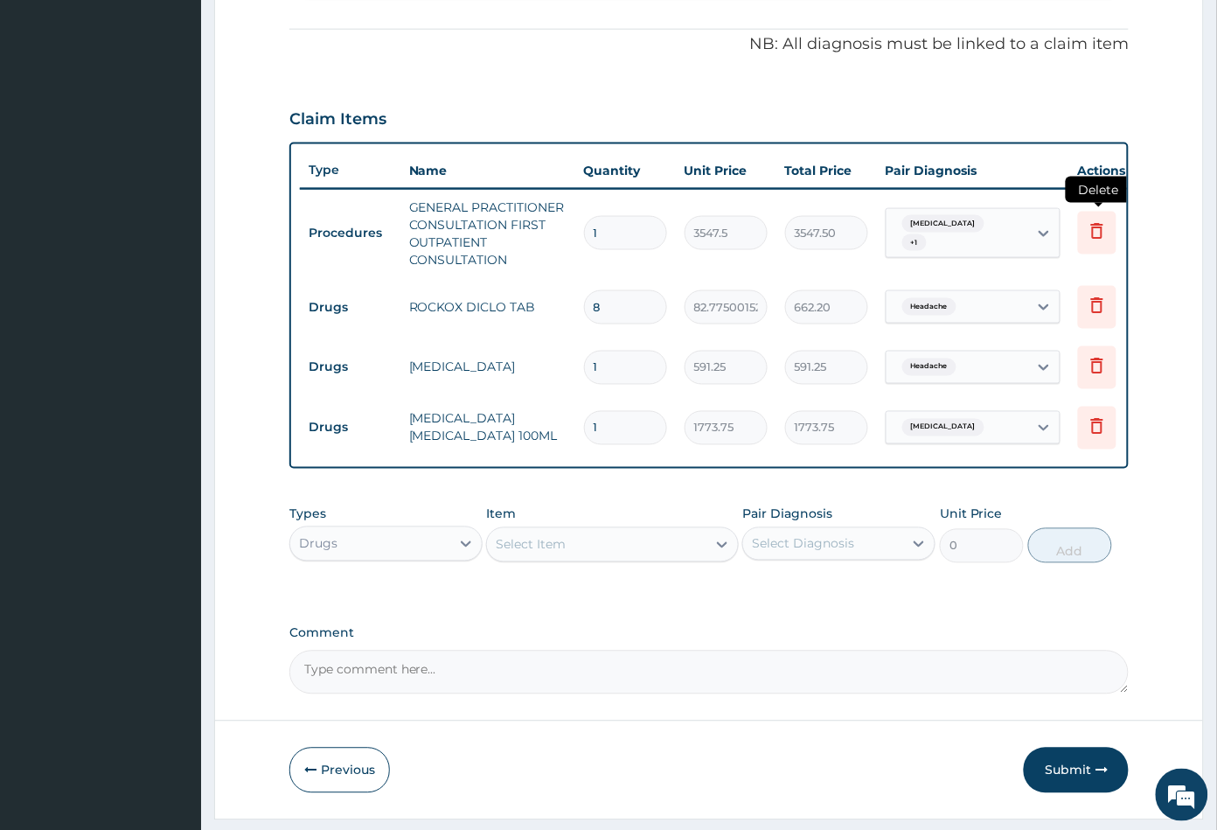
click at [1094, 224] on icon at bounding box center [1097, 232] width 12 height 16
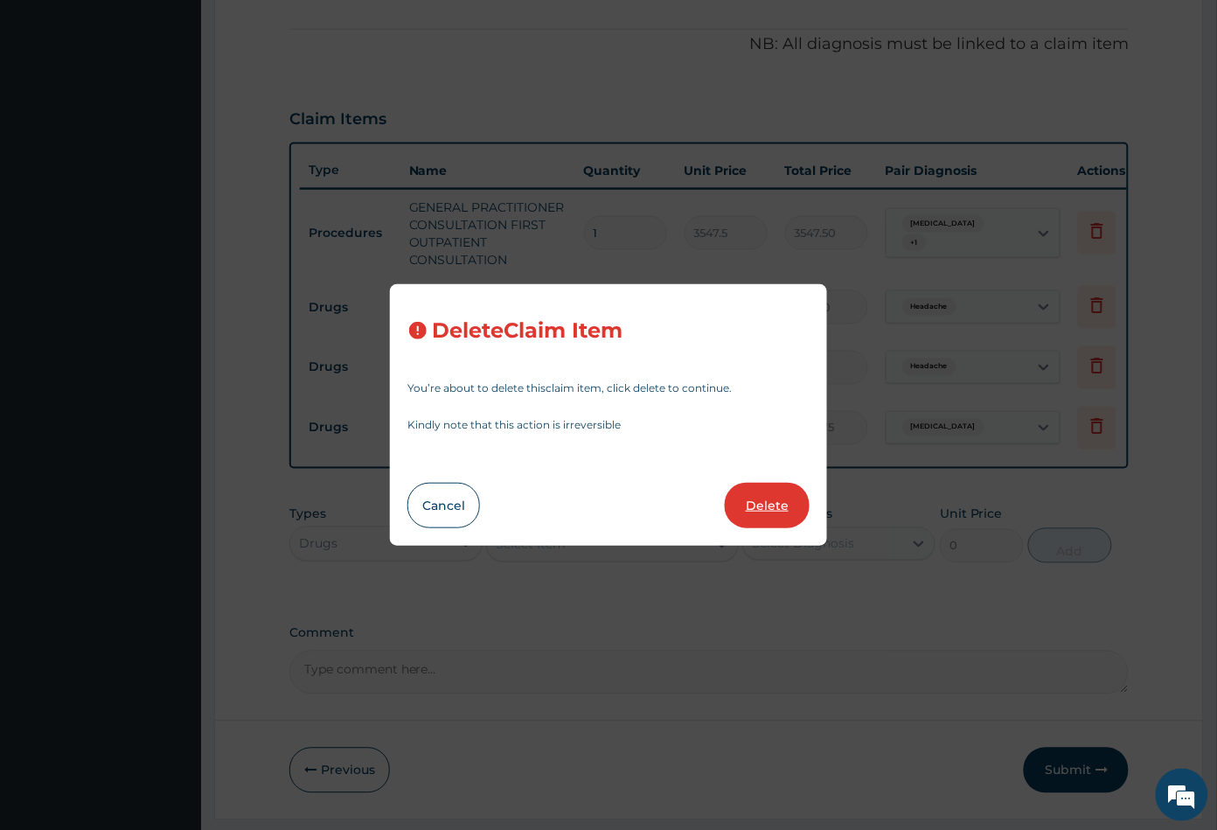
click at [768, 500] on button "Delete" at bounding box center [767, 505] width 85 height 45
type input "8"
type input "82.7750015258789"
type input "662.20"
type input "1"
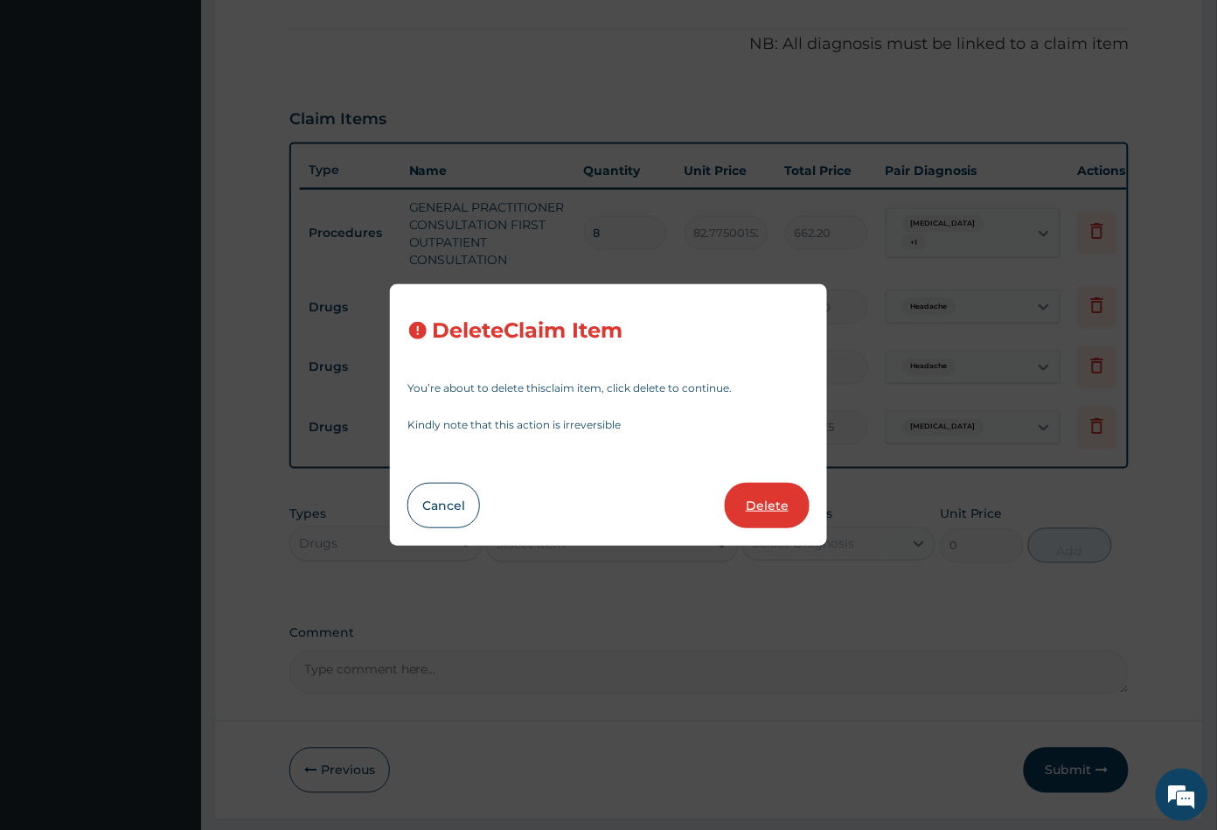
type input "591.25"
type input "1773.75"
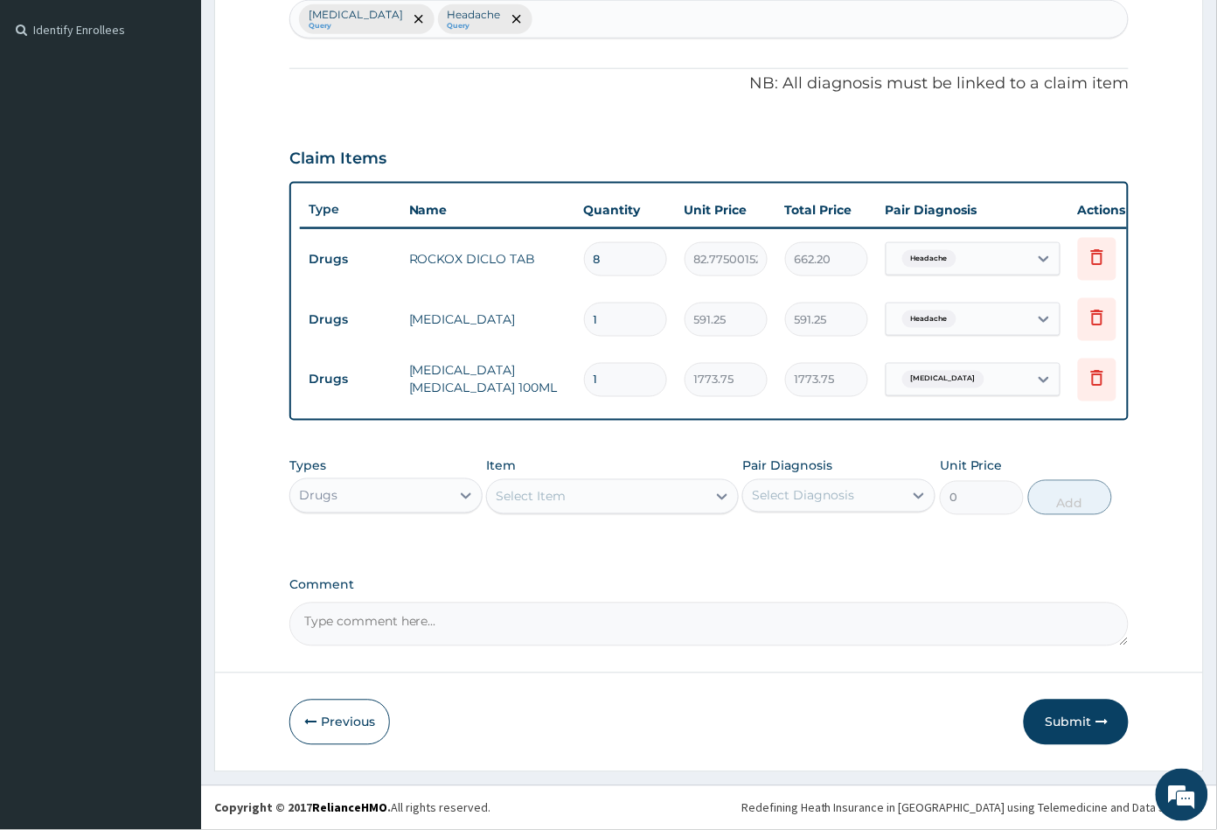
click at [410, 497] on div "Drugs" at bounding box center [370, 496] width 160 height 28
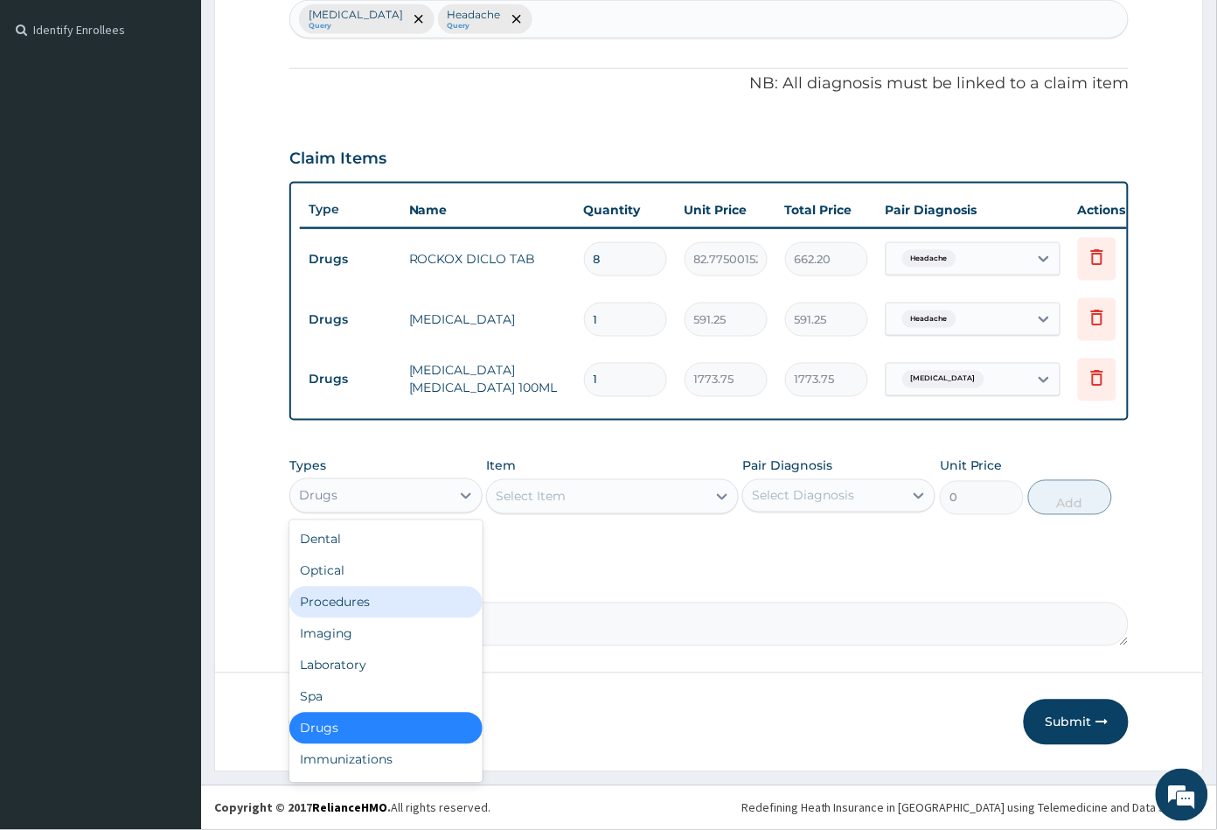
click at [372, 605] on div "Procedures" at bounding box center [385, 602] width 193 height 31
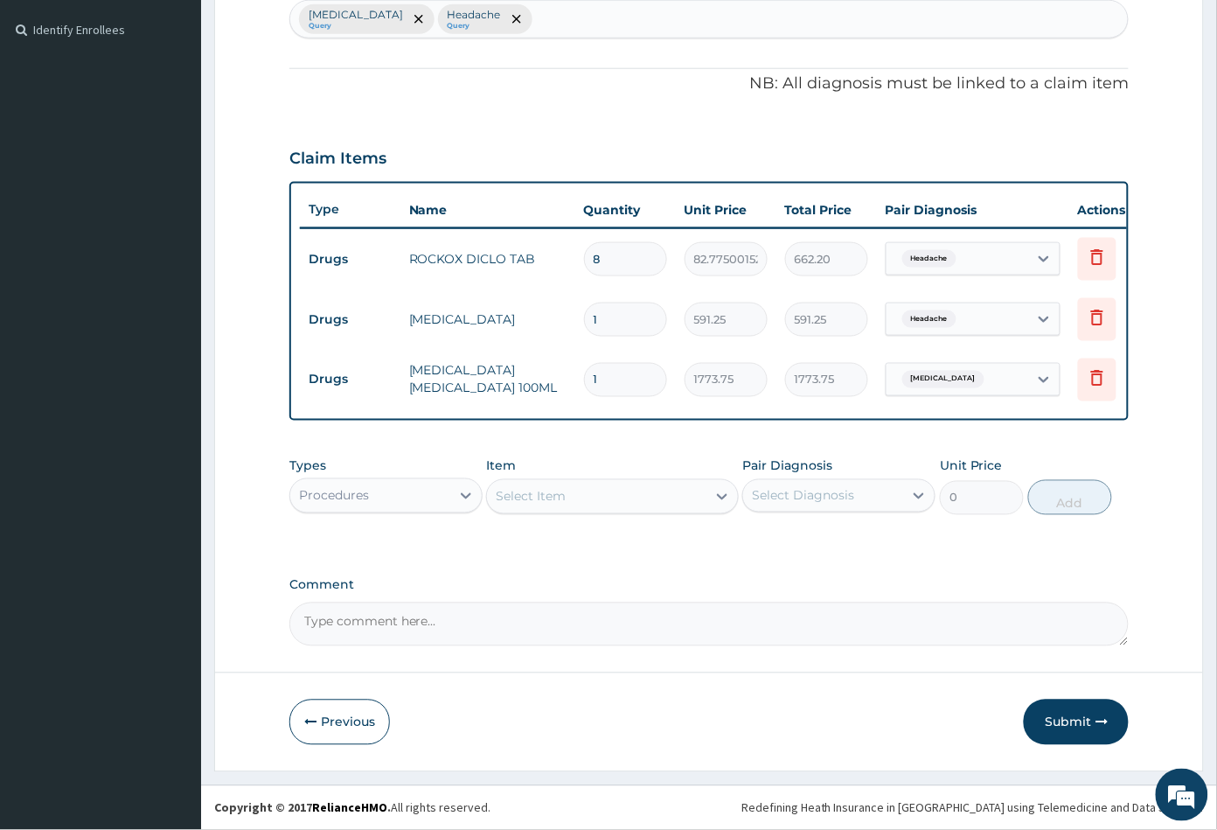
click at [614, 504] on div "Select Item" at bounding box center [596, 497] width 219 height 28
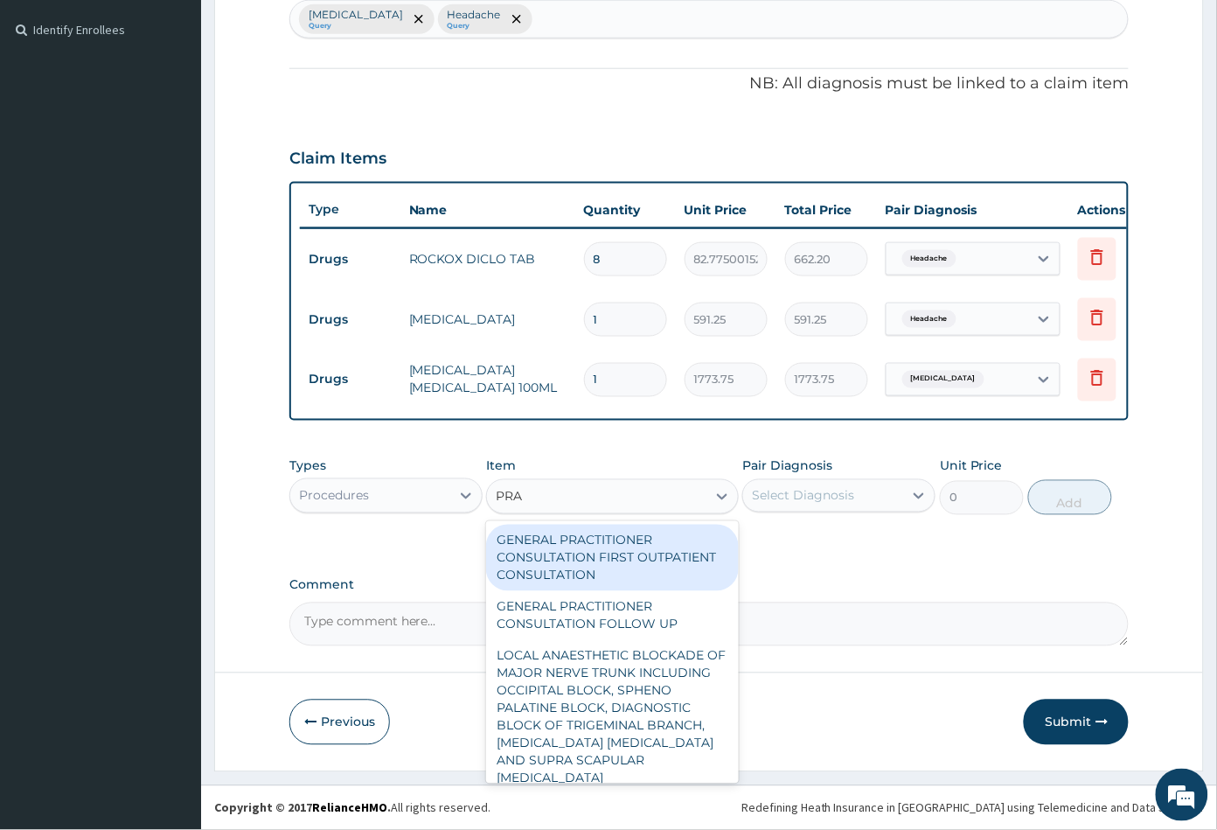
type input "PRAC"
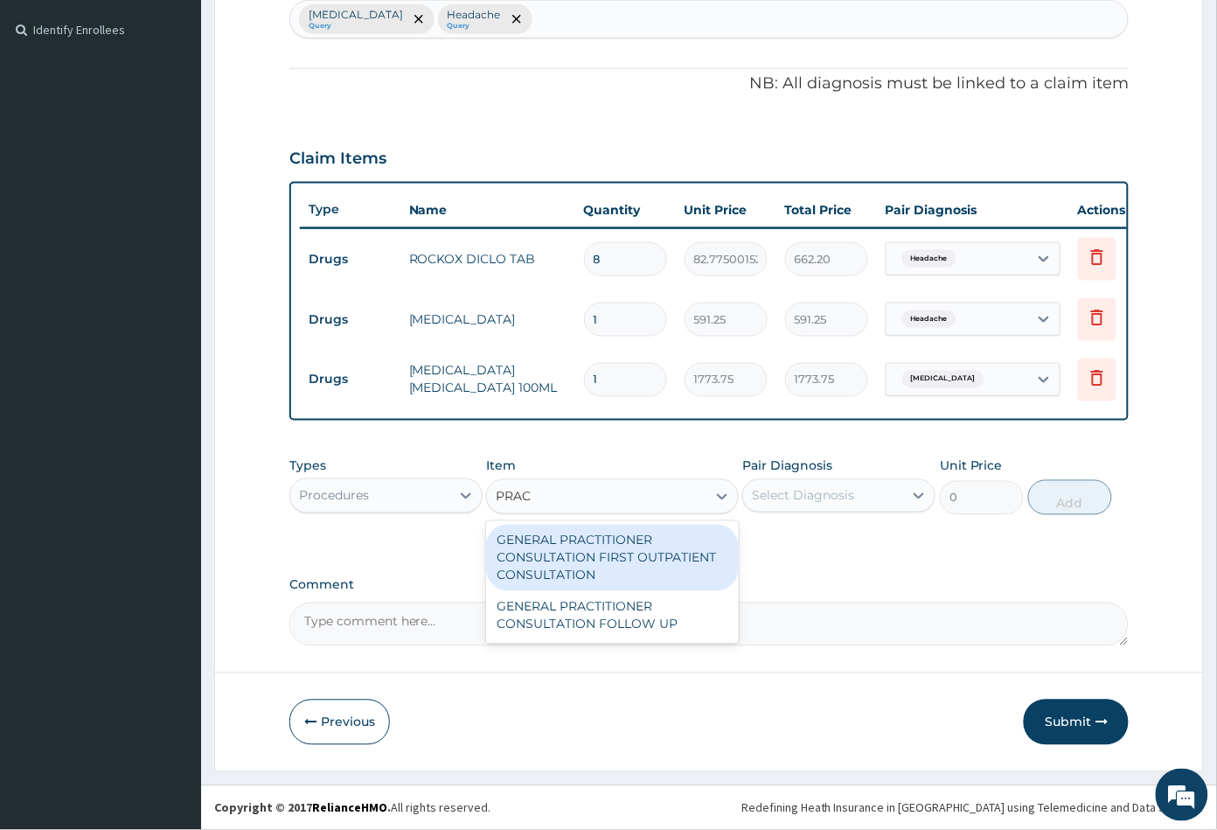
click at [623, 589] on div "GENERAL PRACTITIONER CONSULTATION FIRST OUTPATIENT CONSULTATION" at bounding box center [612, 558] width 252 height 66
type input "3547.5"
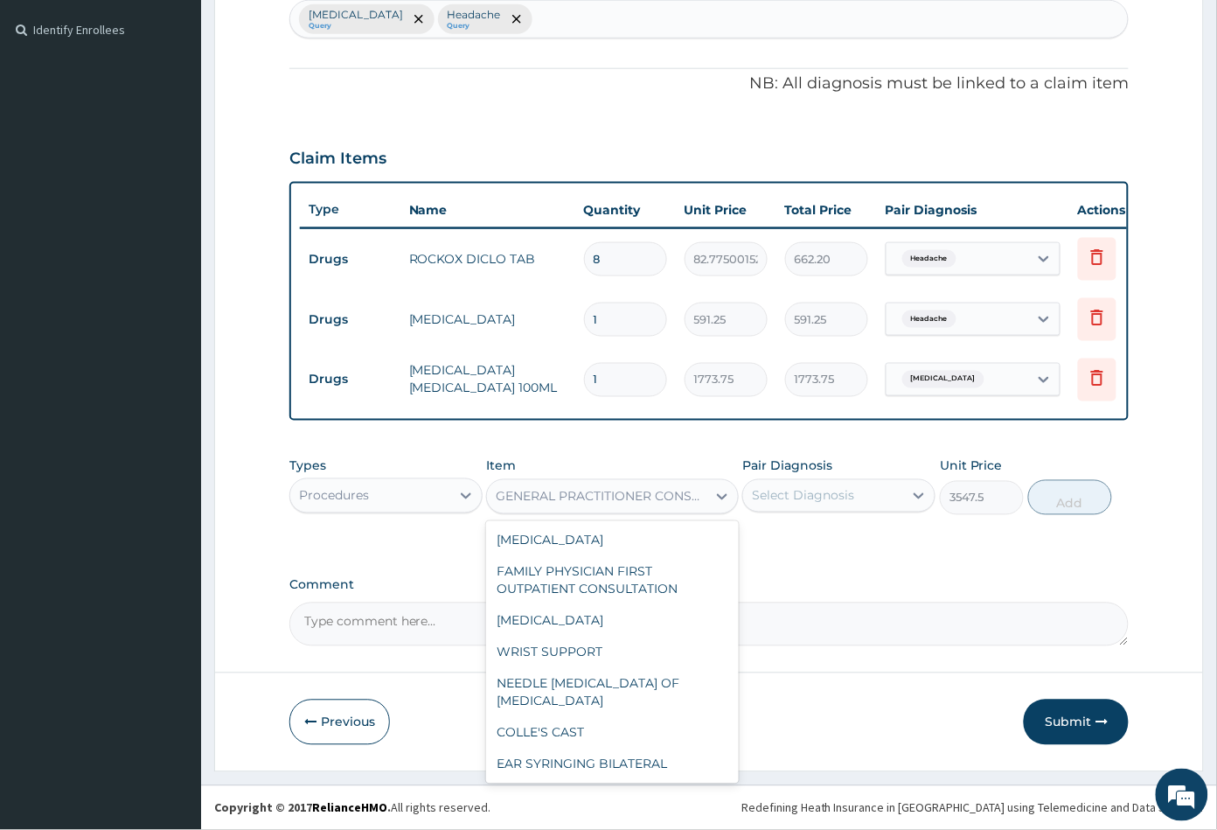
click at [635, 503] on div "GENERAL PRACTITIONER CONSULTATION FIRST OUTPATIENT CONSULTATION" at bounding box center [602, 496] width 212 height 17
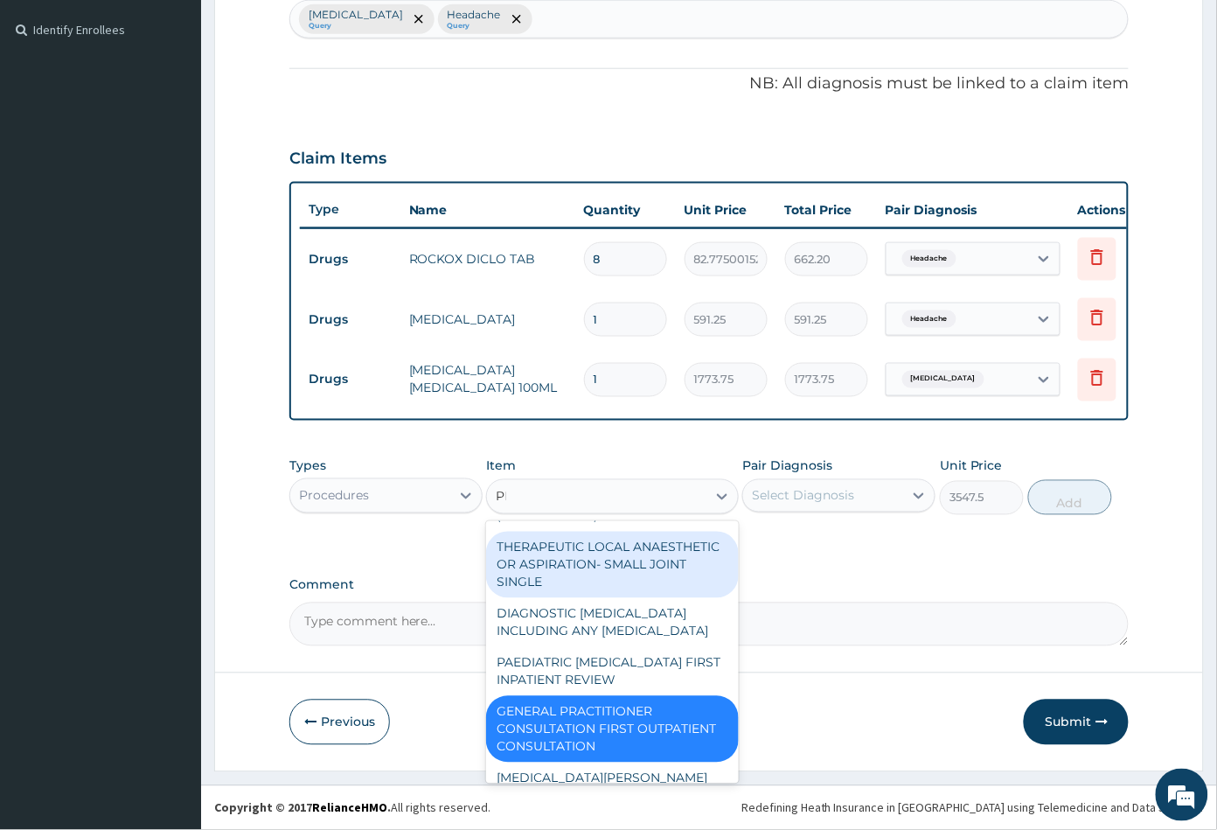
scroll to position [0, 0]
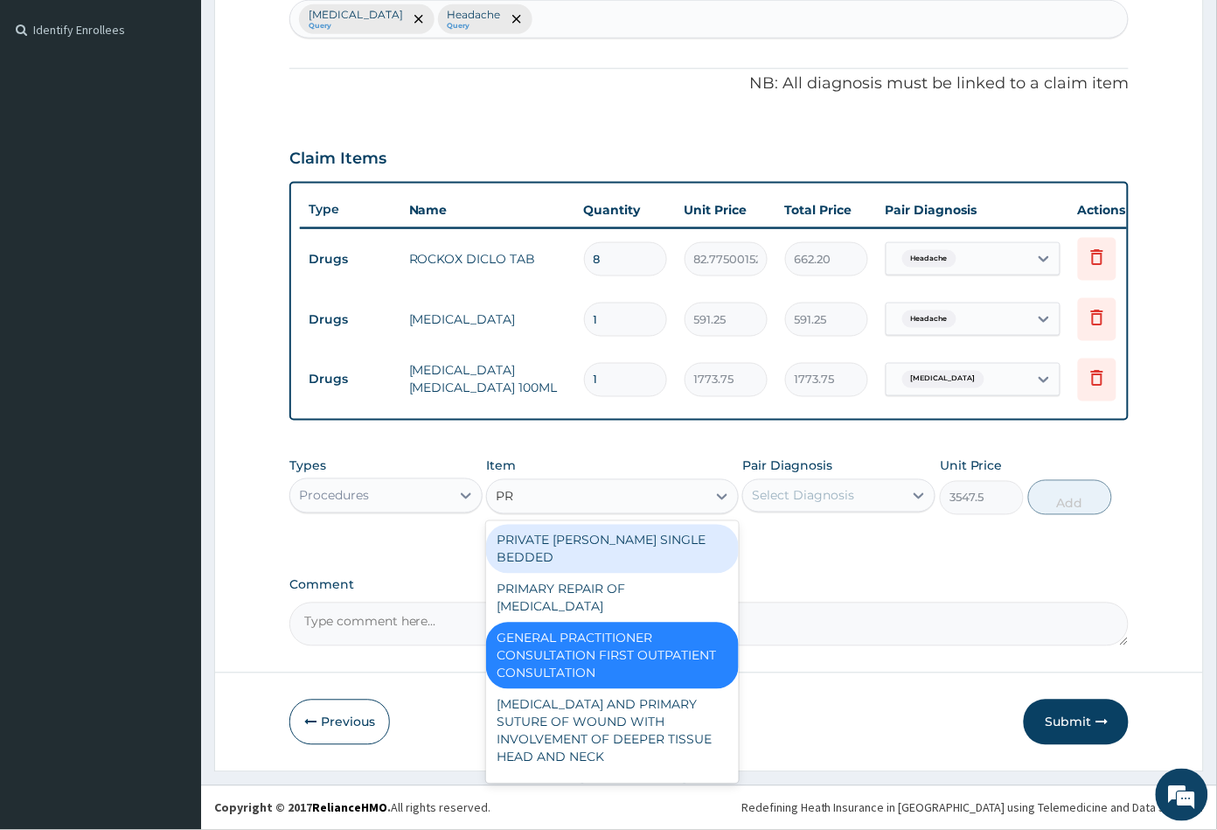
type input "PRA"
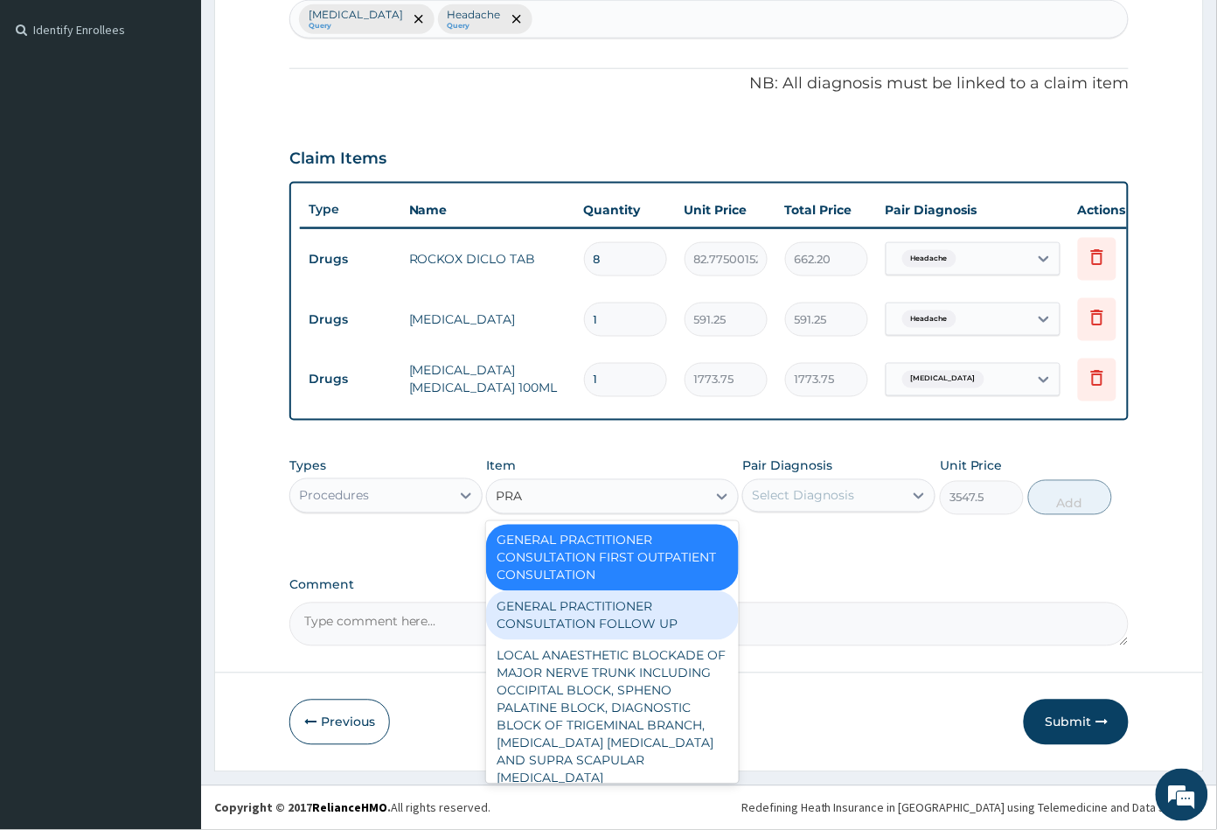
click at [626, 613] on div "GENERAL PRACTITIONER CONSULTATION FOLLOW UP" at bounding box center [612, 615] width 252 height 49
type input "2365"
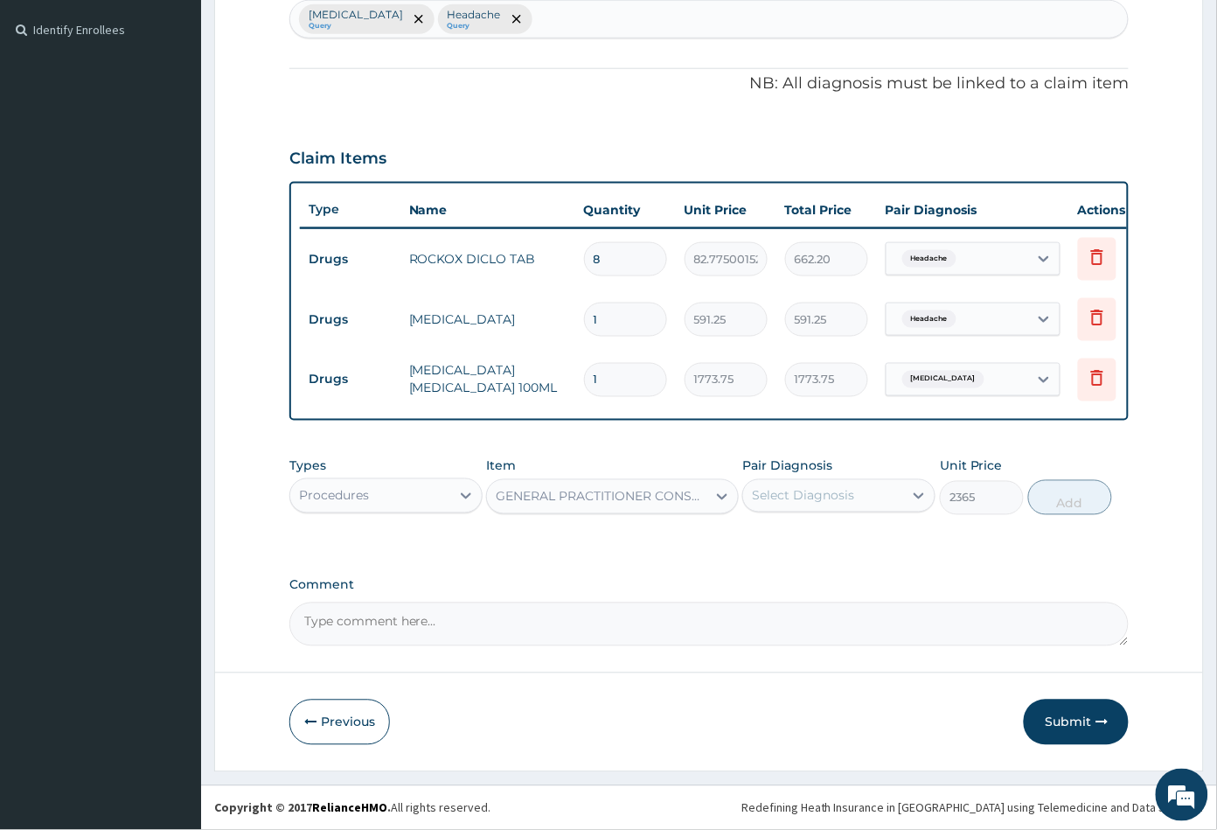
click at [822, 492] on div "Select Diagnosis" at bounding box center [803, 495] width 102 height 17
click at [815, 532] on label "Upper respiratory infection" at bounding box center [825, 538] width 108 height 17
checkbox input "true"
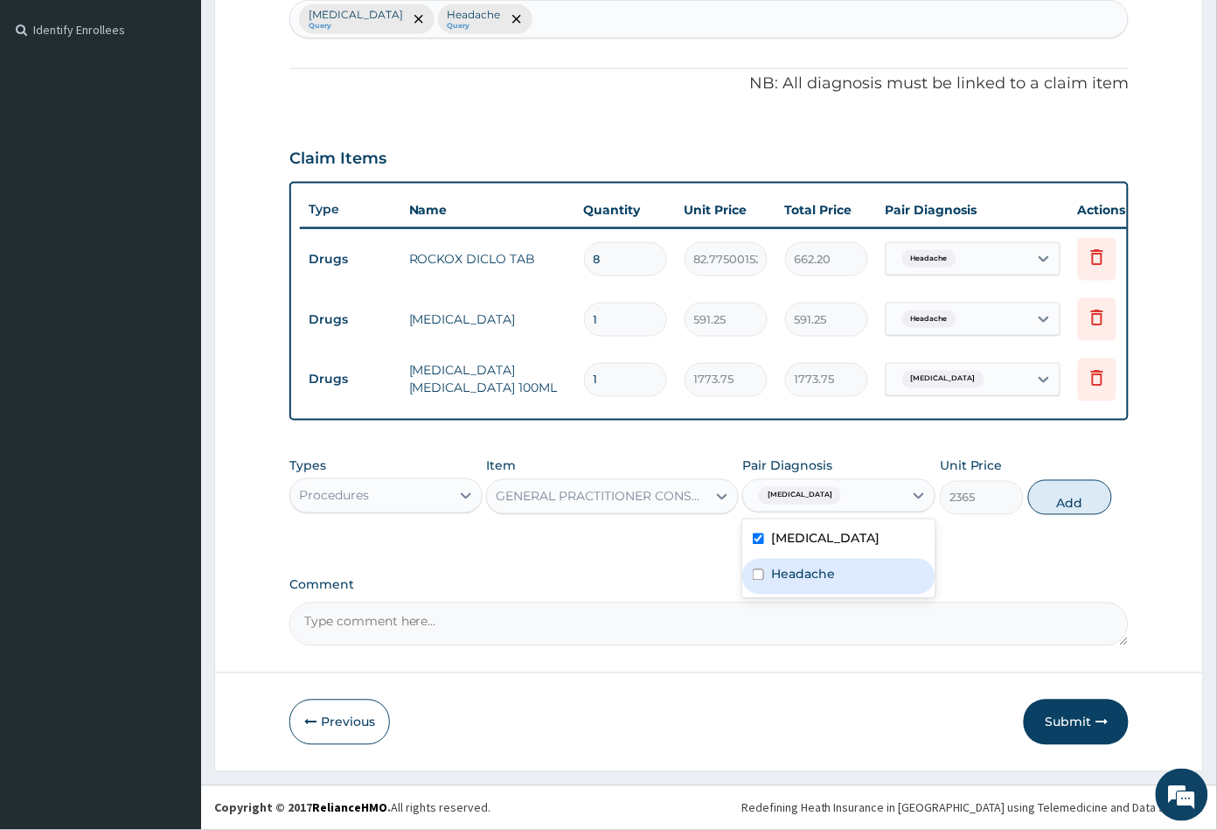
click at [817, 583] on label "Headache" at bounding box center [803, 574] width 64 height 17
checkbox input "true"
click at [1077, 515] on button "Add" at bounding box center [1070, 497] width 84 height 35
type input "0"
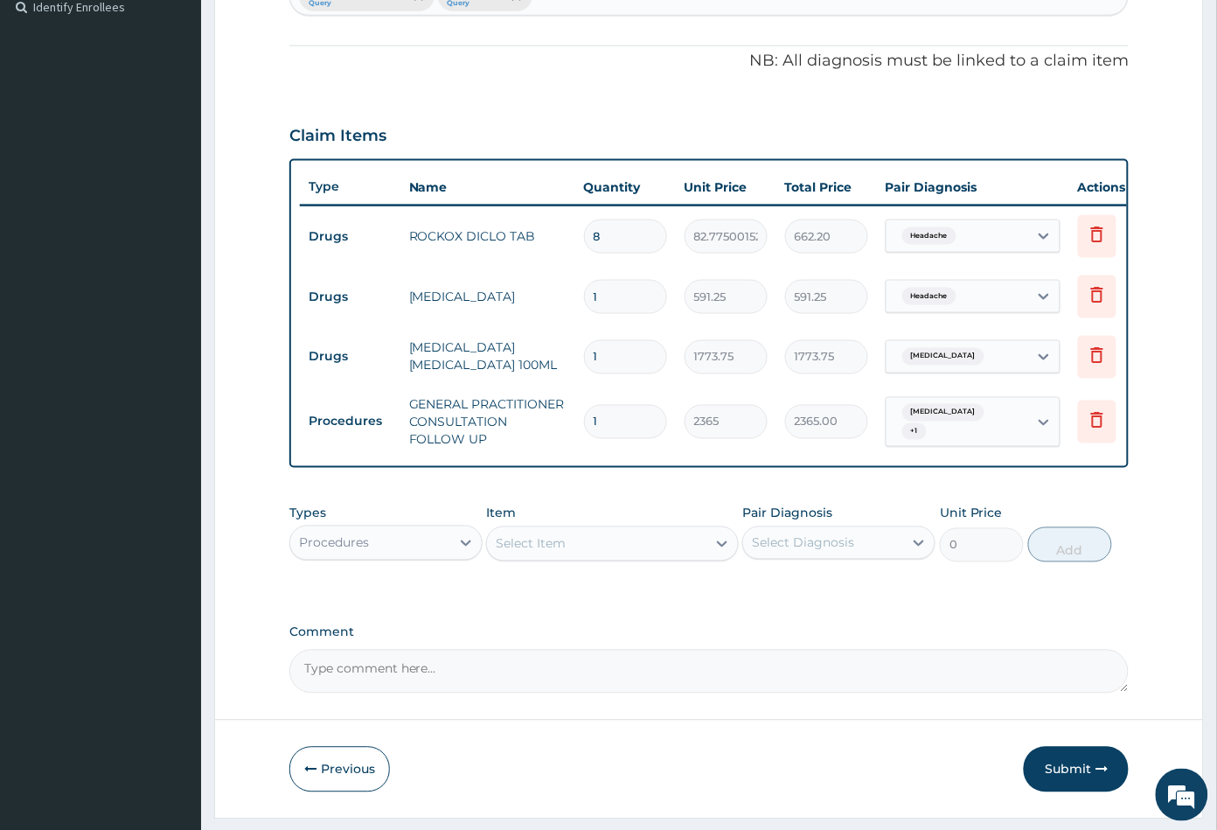
scroll to position [552, 0]
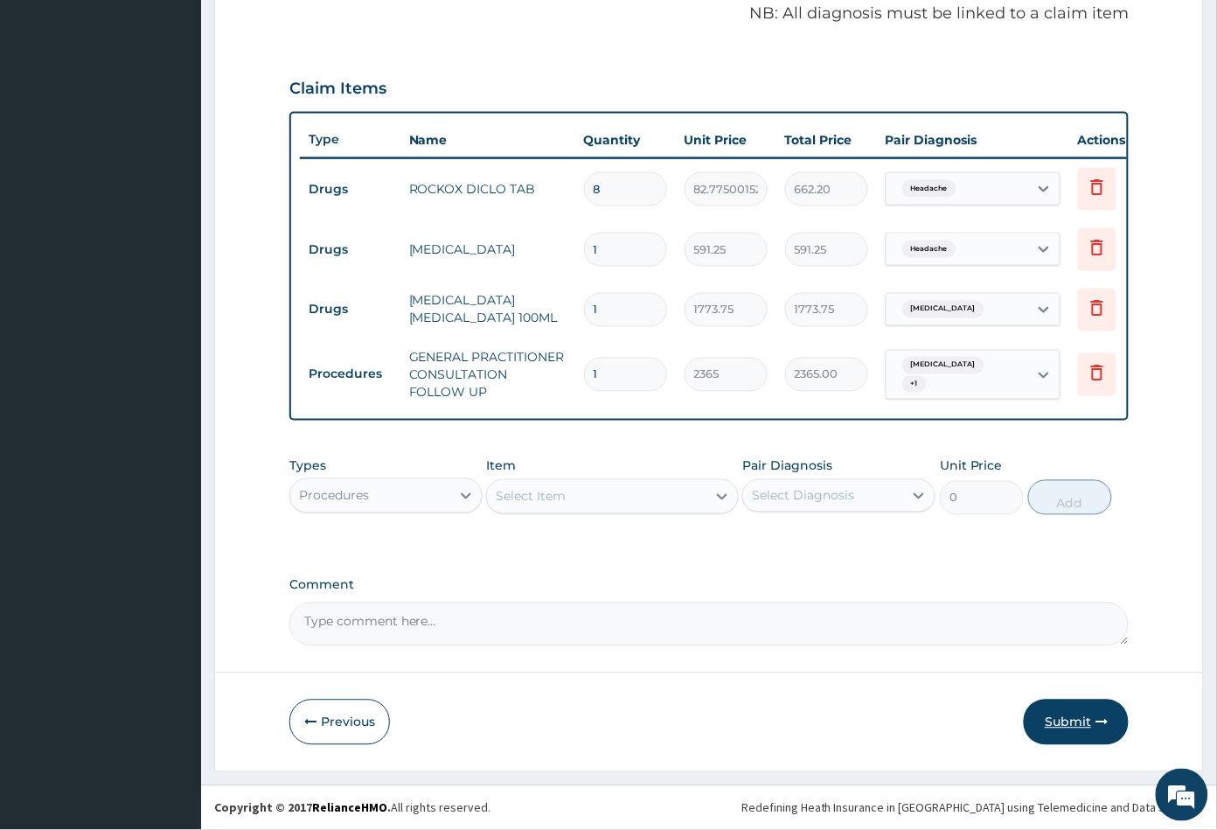
click at [1067, 720] on button "Submit" at bounding box center [1076, 721] width 105 height 45
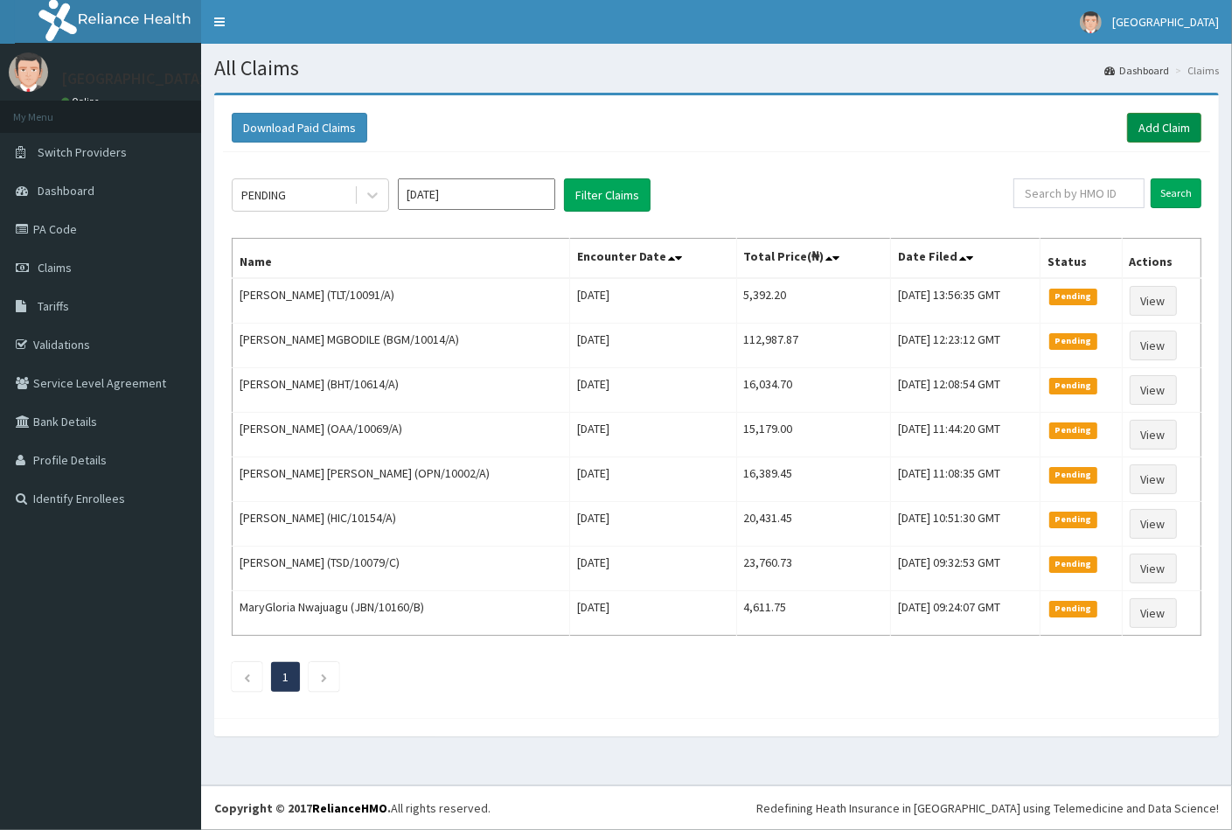
click at [1159, 126] on link "Add Claim" at bounding box center [1164, 128] width 74 height 30
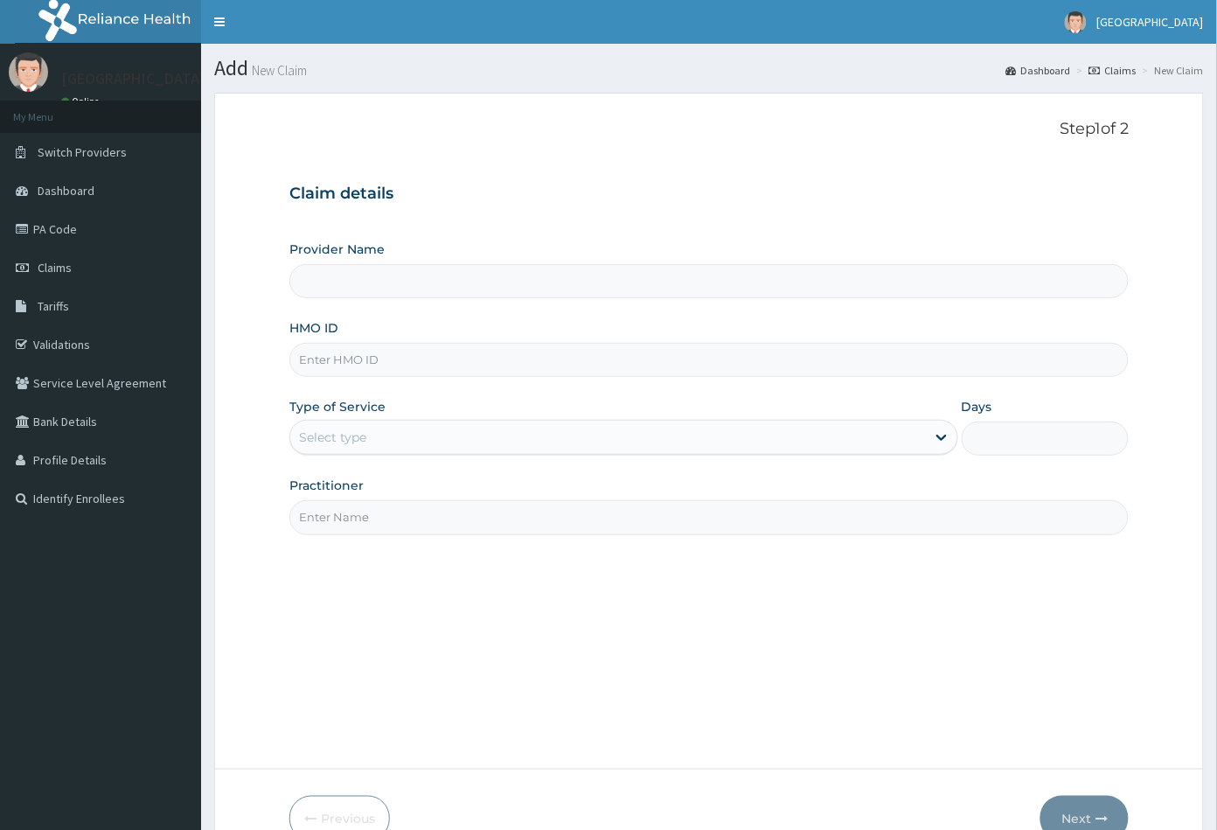
type input "[GEOGRAPHIC_DATA]"
click at [314, 351] on input "HMO ID" at bounding box center [709, 360] width 840 height 34
paste input "GSV/12087/A"
type input "GSV/12087/A"
click at [344, 445] on div "Select type" at bounding box center [332, 436] width 67 height 17
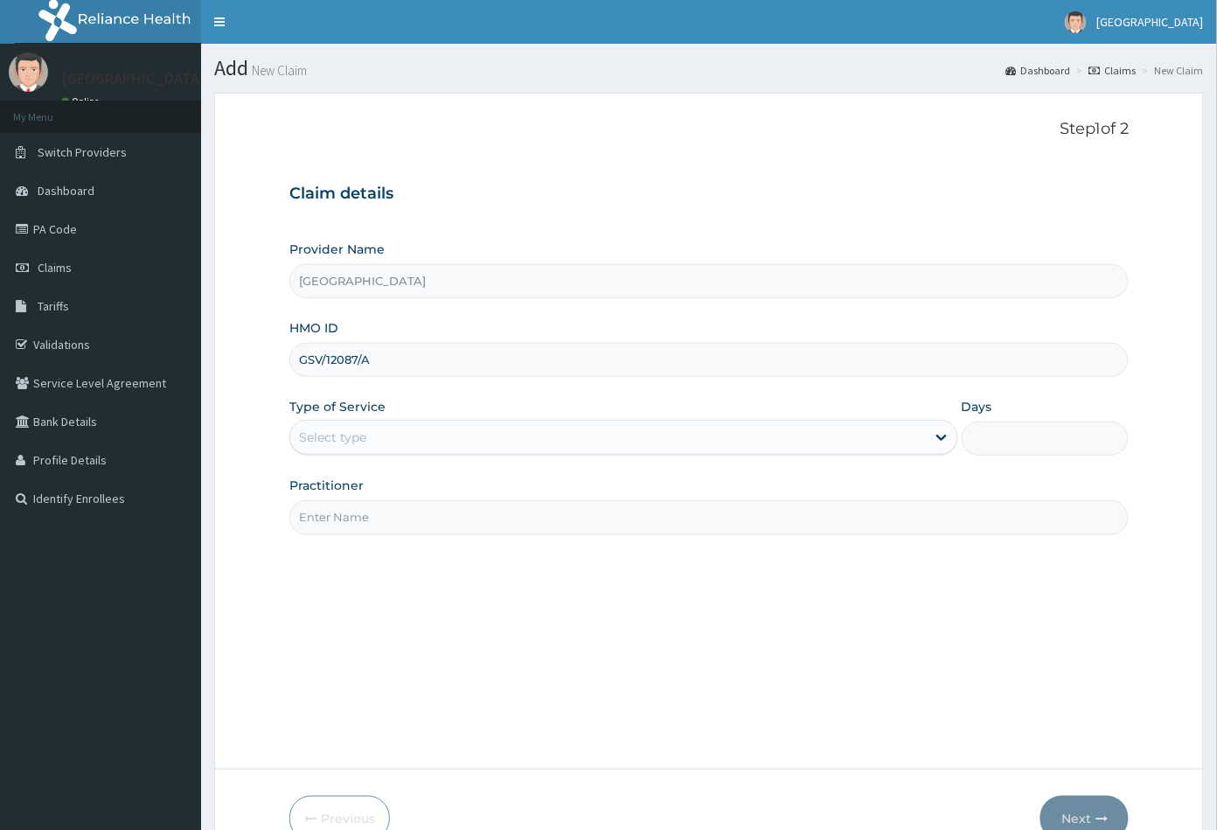
click at [338, 432] on div "Select type" at bounding box center [332, 436] width 67 height 17
click at [335, 429] on div "Select type" at bounding box center [332, 436] width 67 height 17
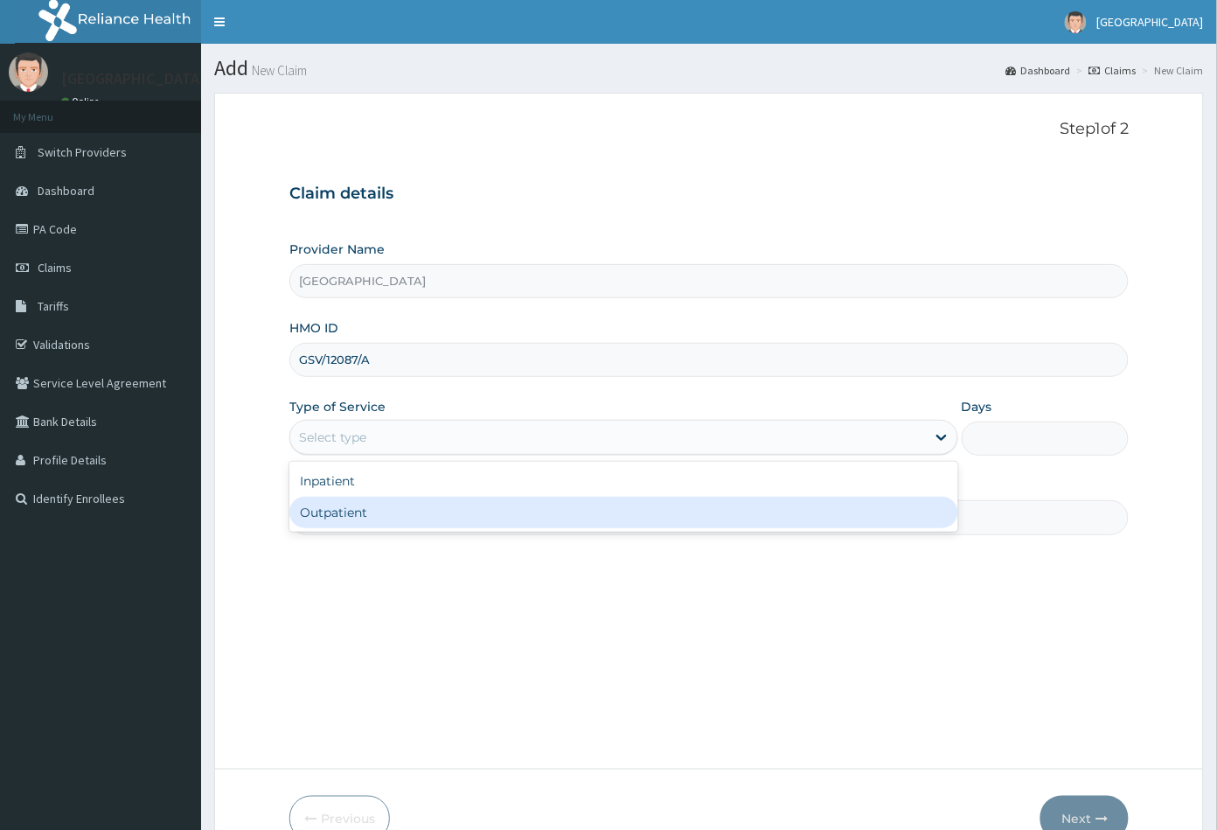
click at [339, 513] on div "Outpatient" at bounding box center [623, 512] width 669 height 31
type input "1"
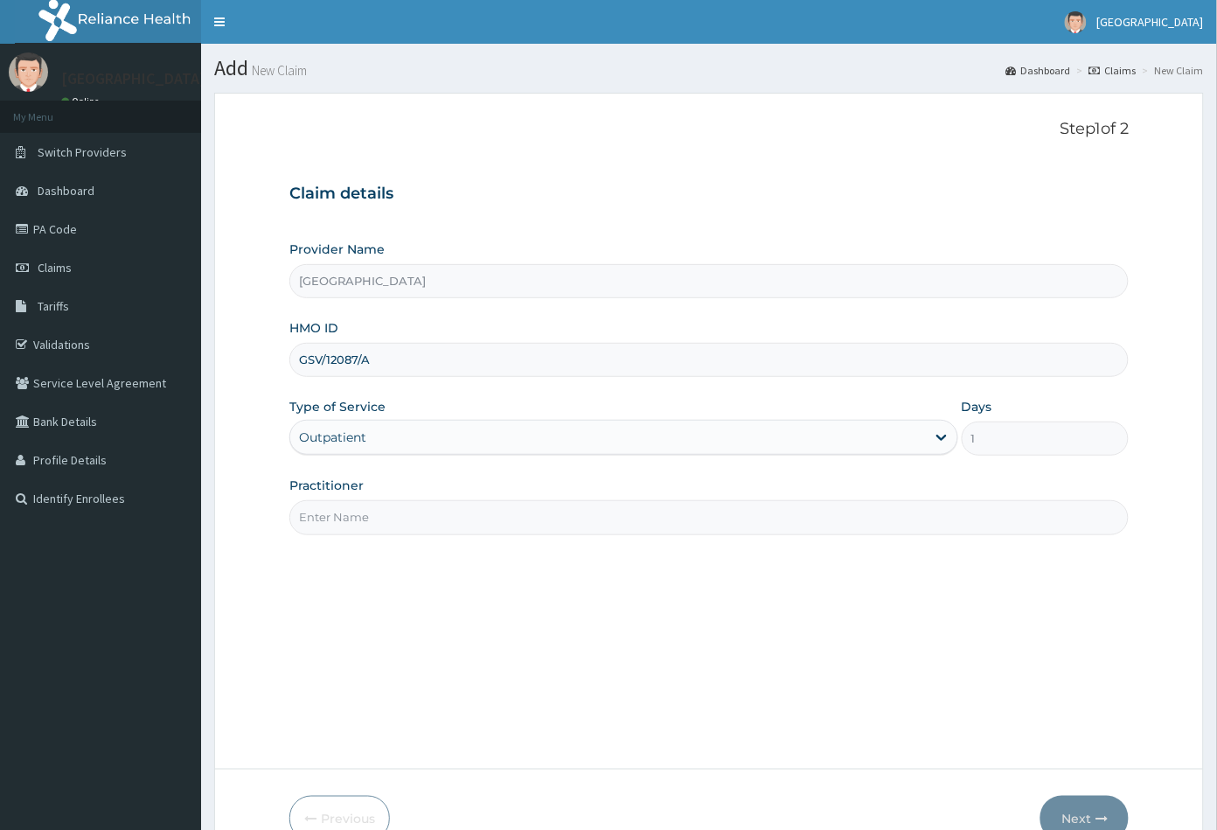
click at [339, 513] on input "Practitioner" at bounding box center [709, 517] width 840 height 34
type input "CON"
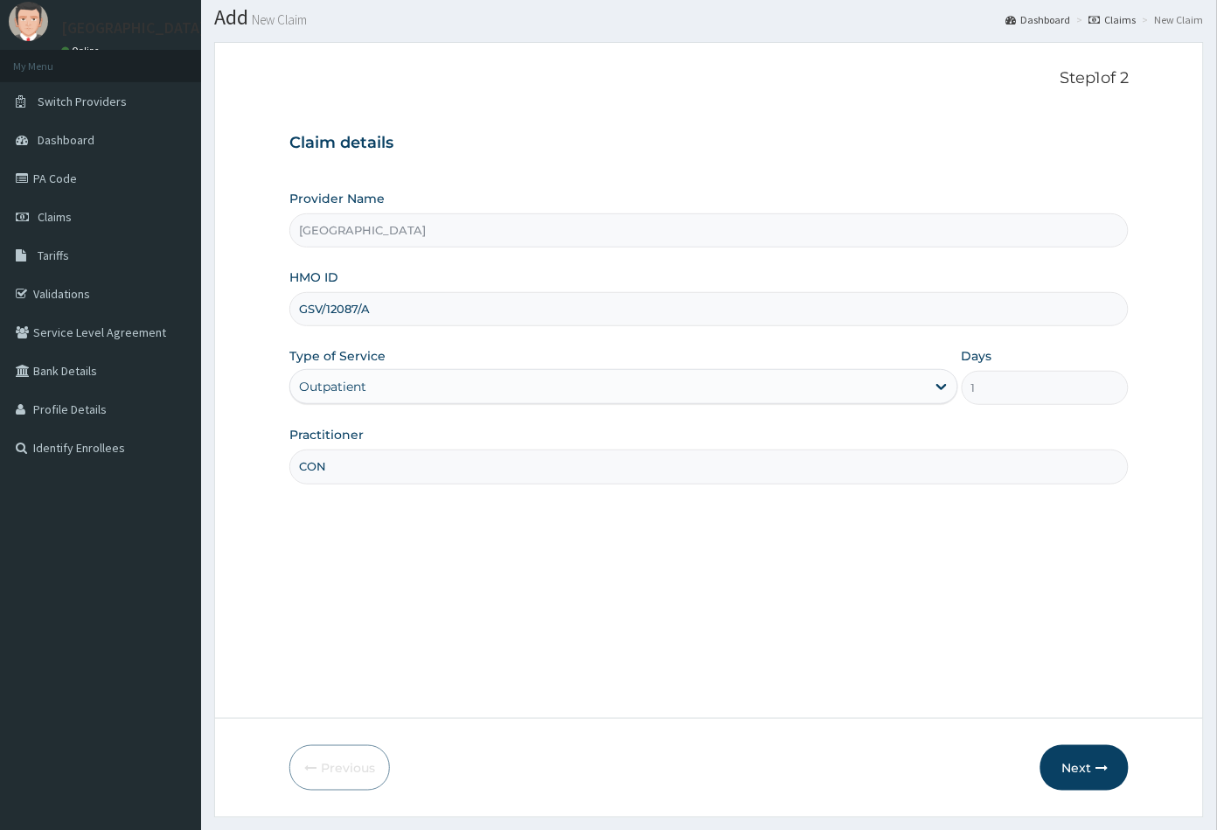
scroll to position [96, 0]
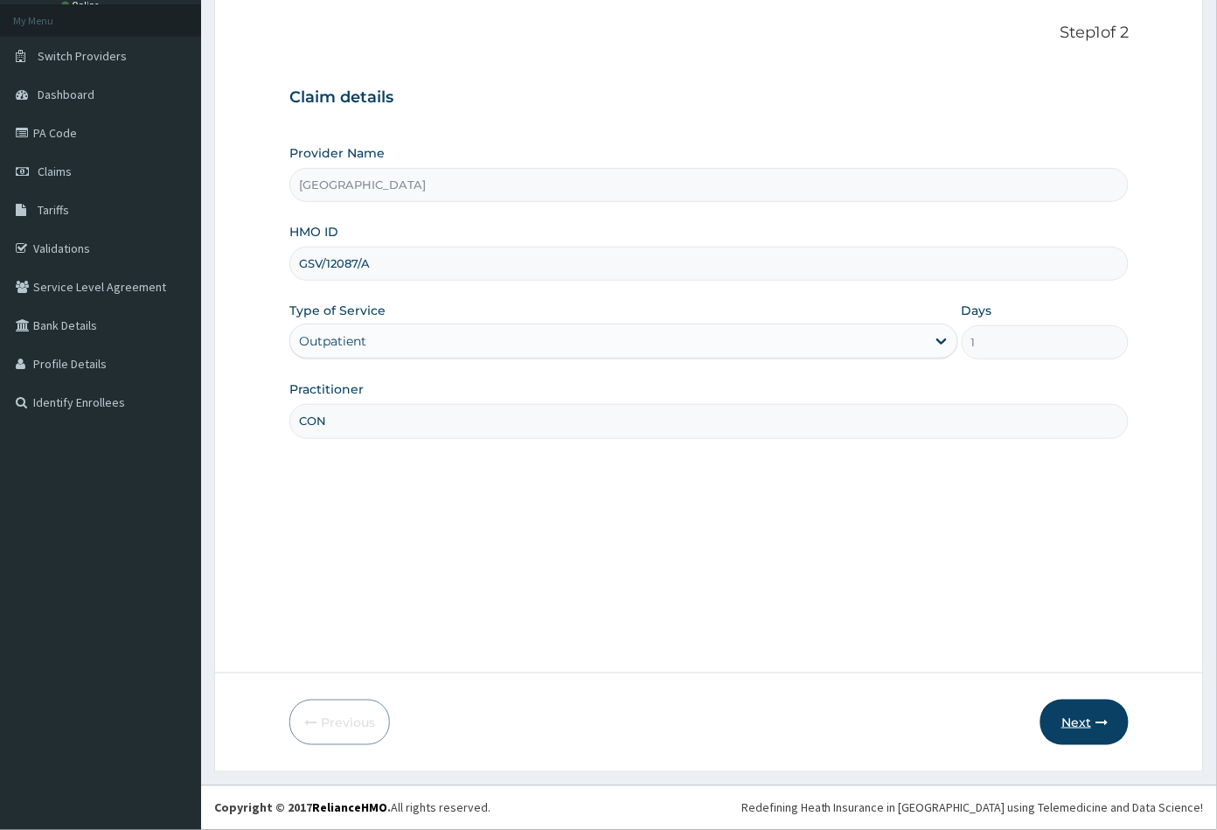
click at [1067, 720] on button "Next" at bounding box center [1084, 721] width 88 height 45
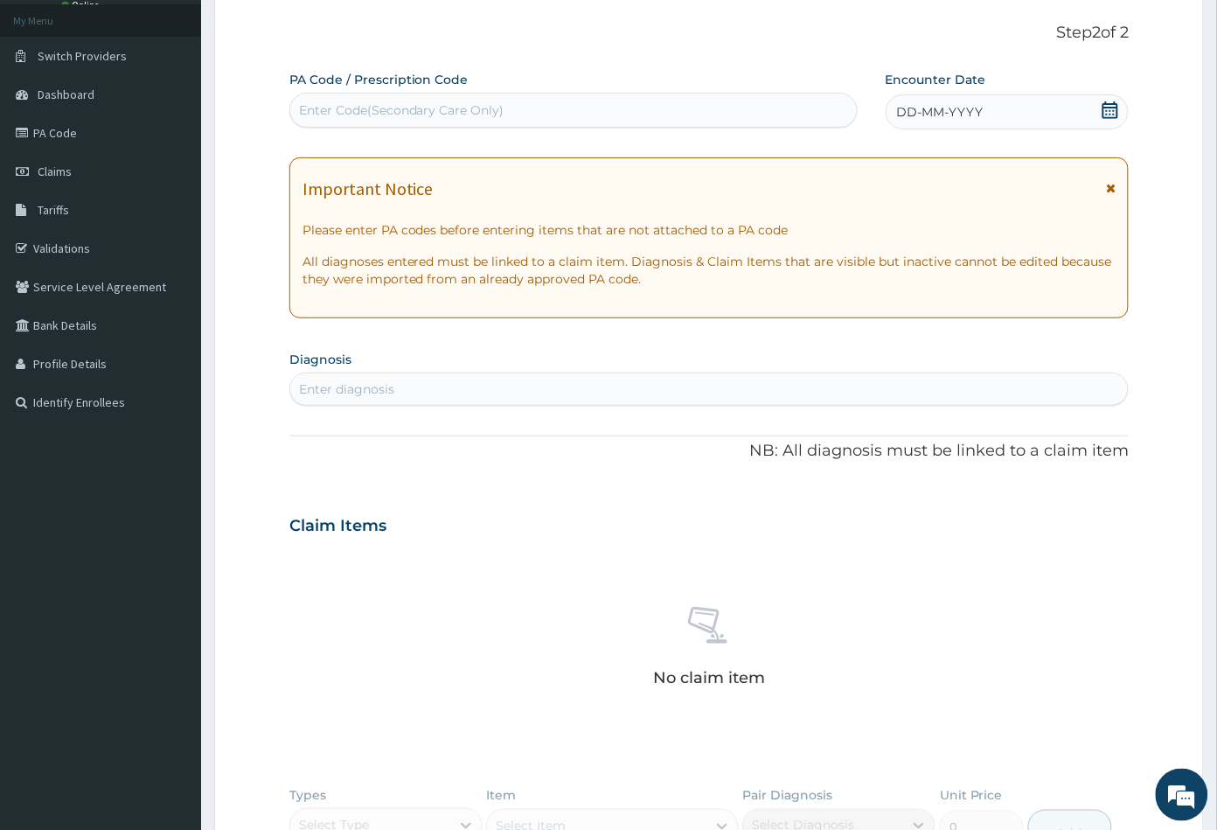
scroll to position [0, 0]
click at [367, 115] on div "Enter Code(Secondary Care Only)" at bounding box center [401, 109] width 205 height 17
paste input "PA/39645D"
type input "PA/39645D"
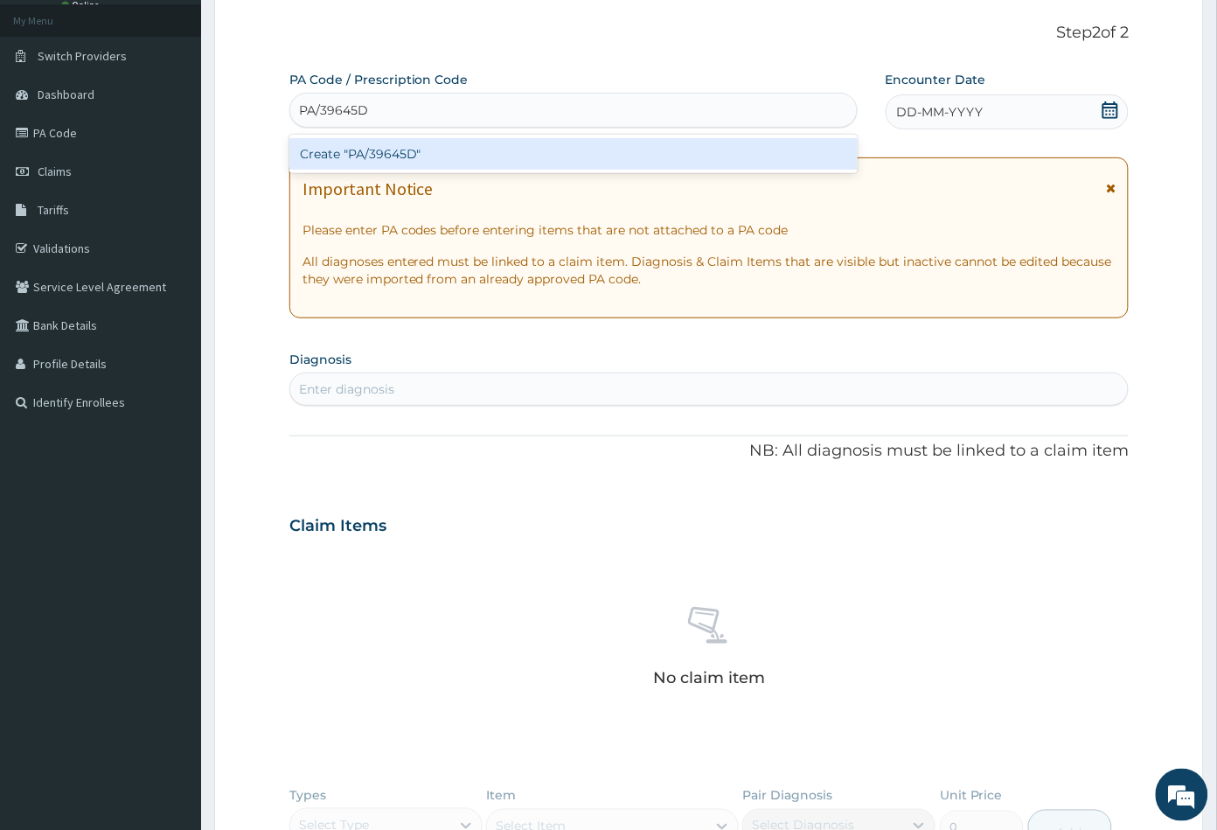
click at [372, 153] on div "Create "PA/39645D"" at bounding box center [573, 153] width 568 height 31
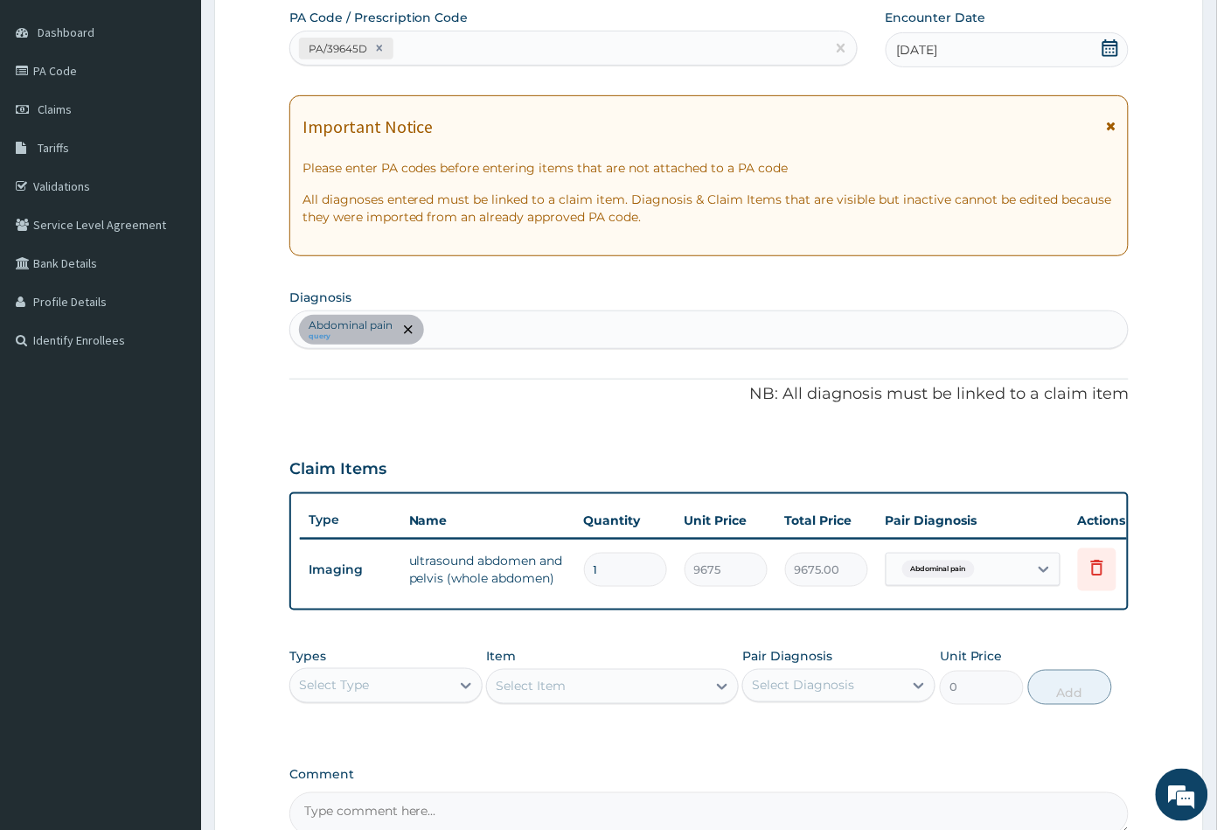
scroll to position [290, 0]
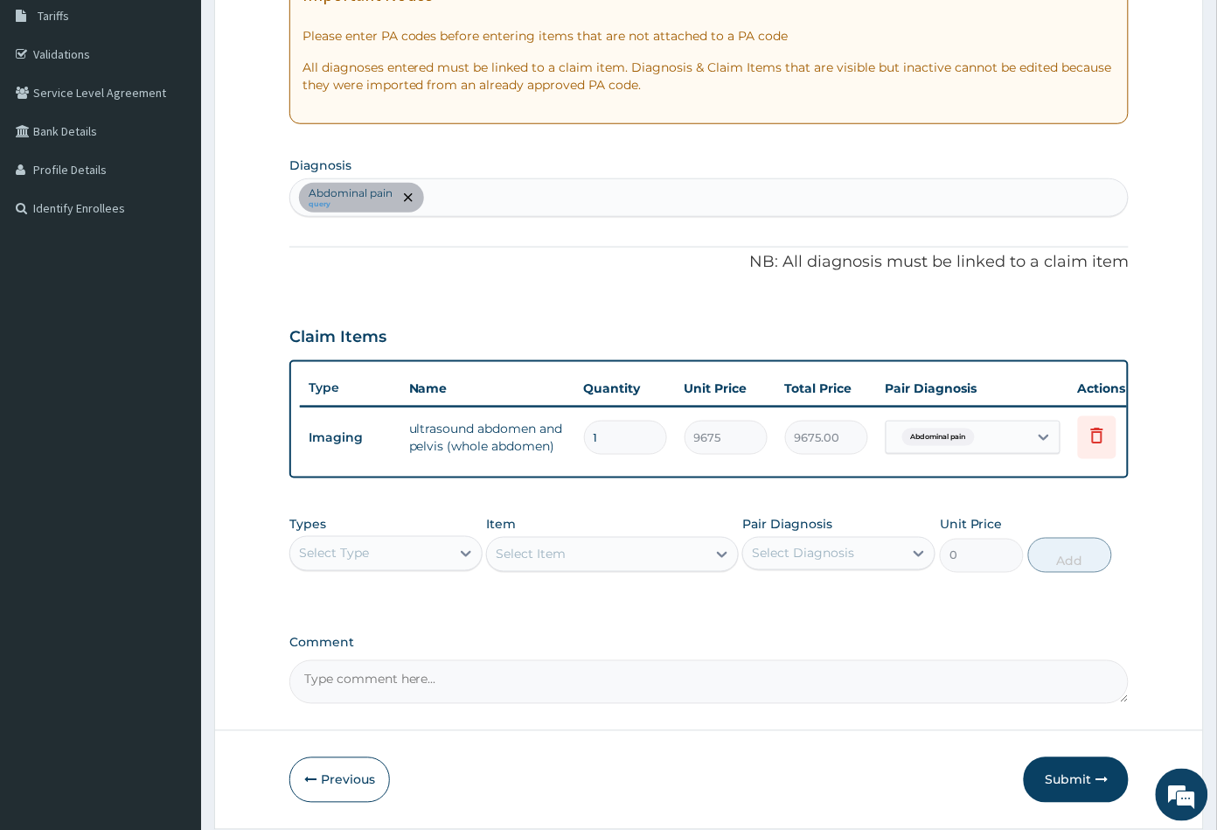
click at [434, 196] on div "Abdominal pain query" at bounding box center [709, 197] width 838 height 37
type input "MALA"
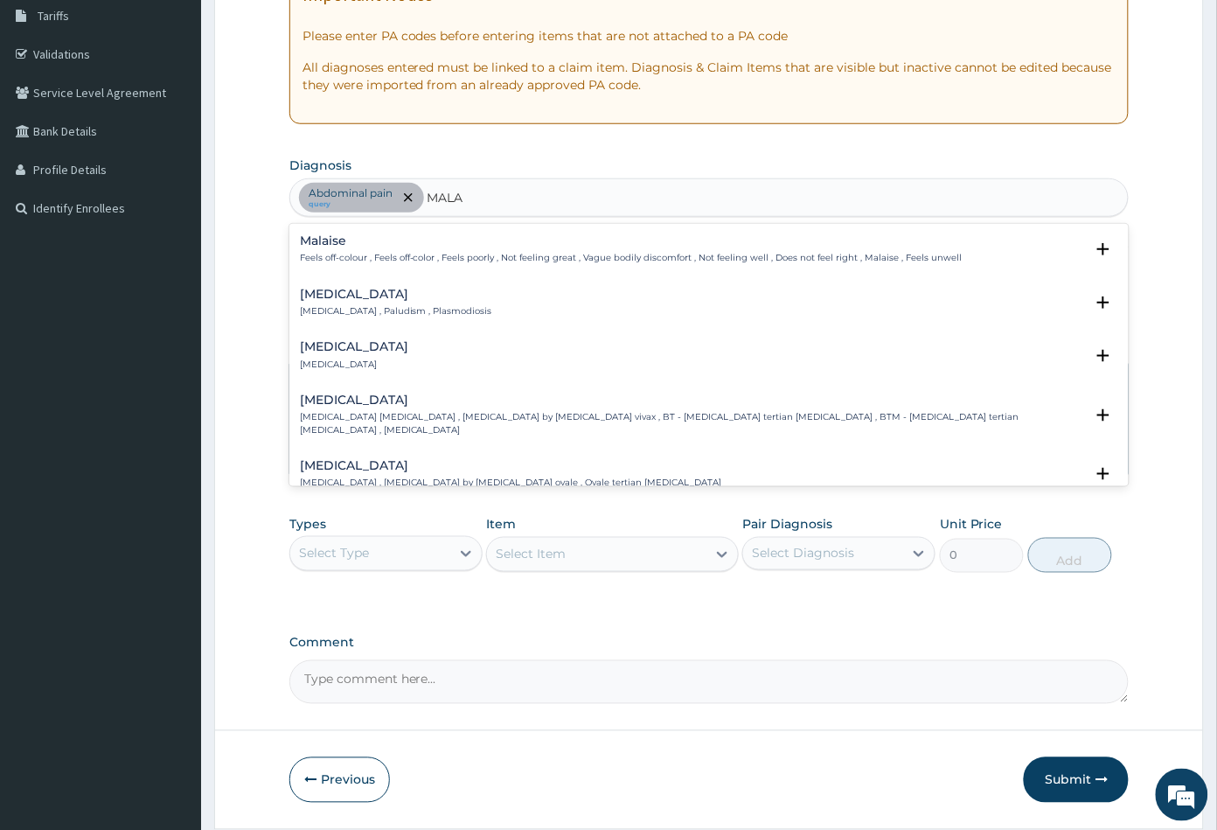
click at [310, 298] on h4 "Malaria" at bounding box center [396, 294] width 192 height 13
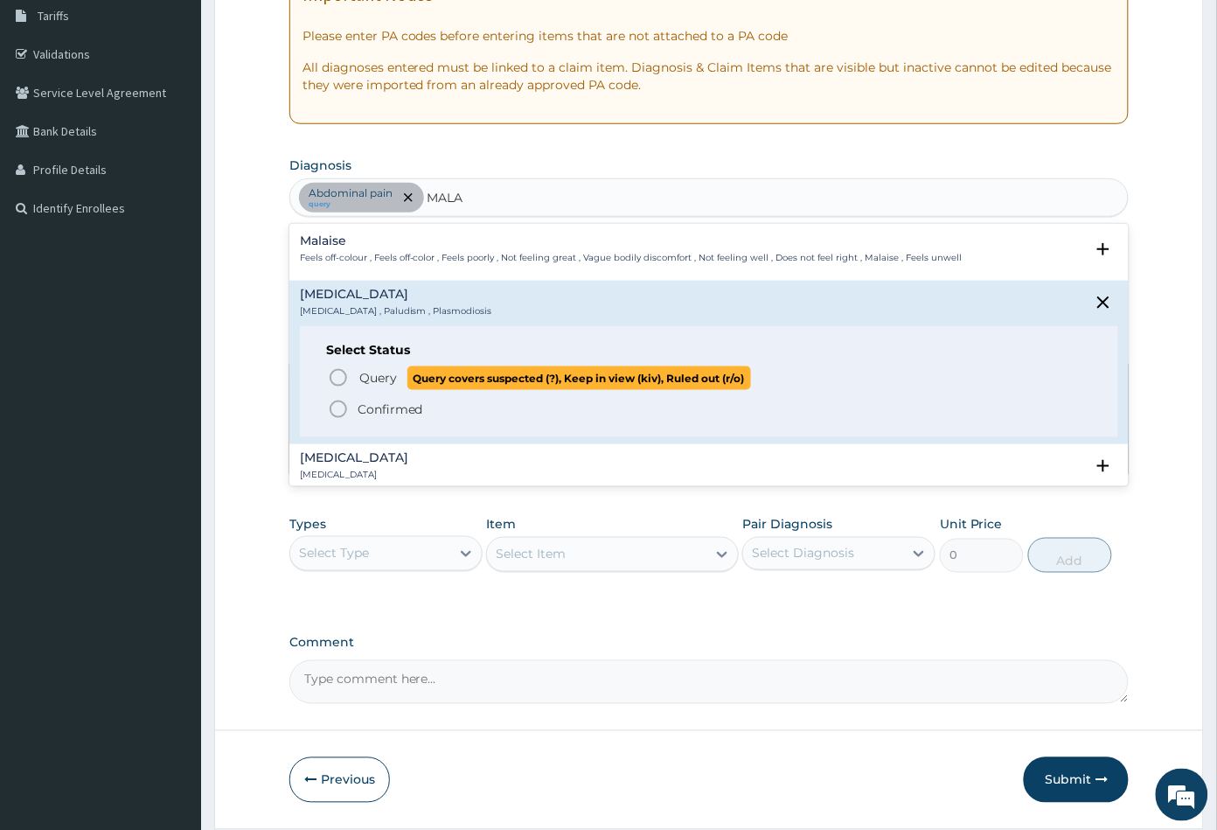
click at [337, 375] on icon "status option query" at bounding box center [338, 377] width 21 height 21
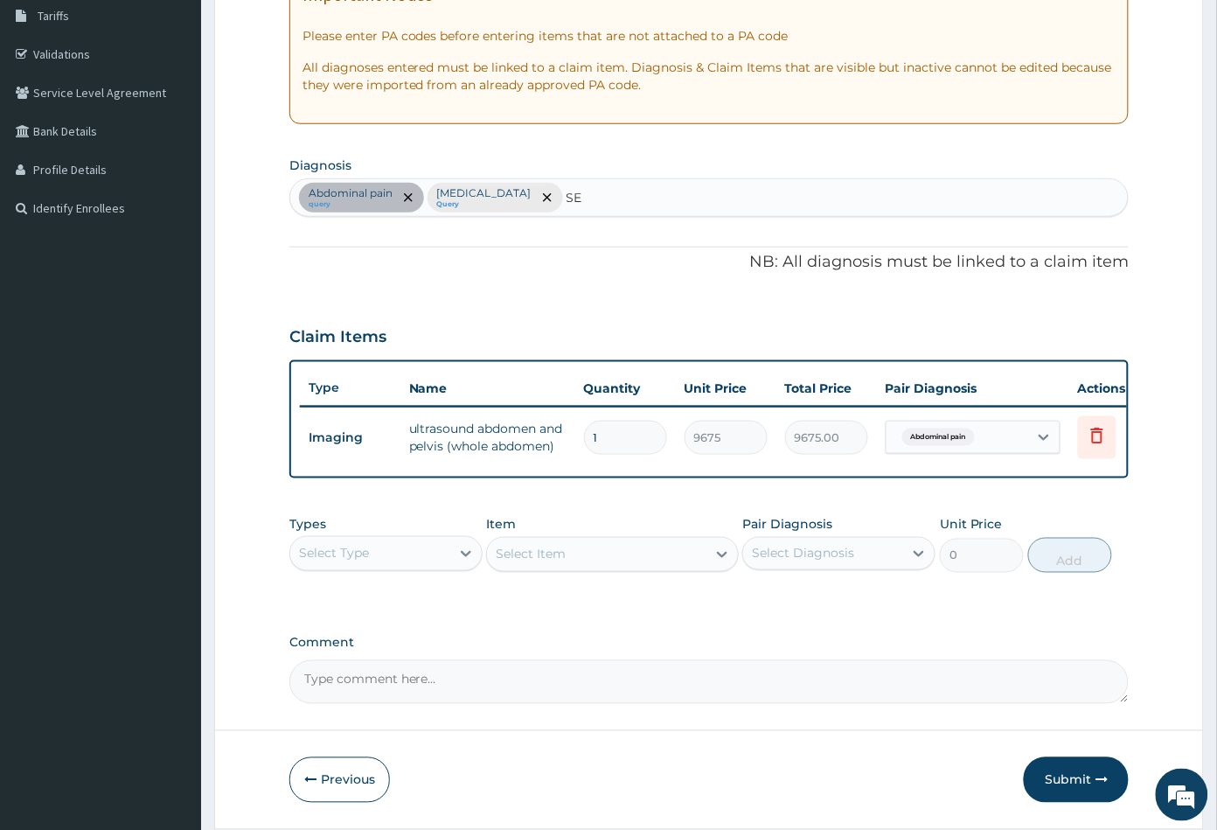
type input "SEP"
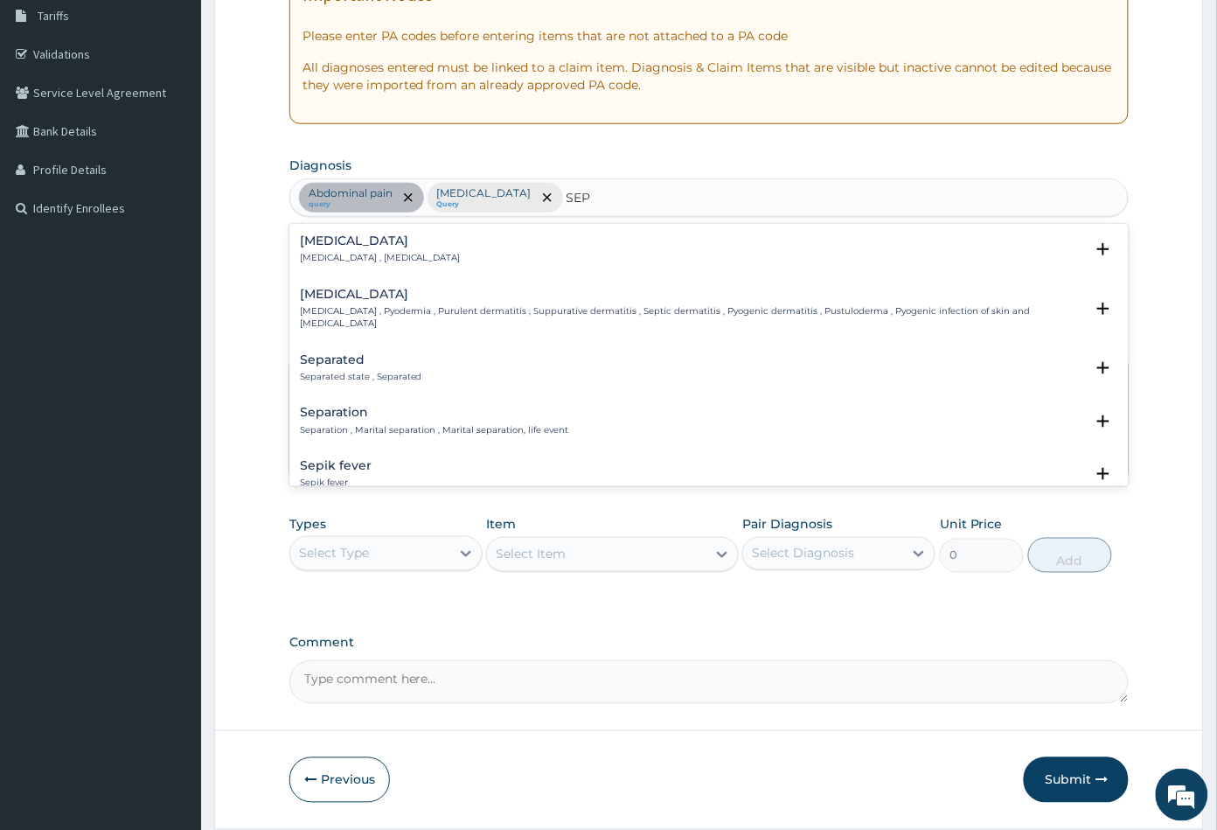
click at [332, 248] on div "Sepsis Systemic infection , Sepsis" at bounding box center [380, 249] width 161 height 31
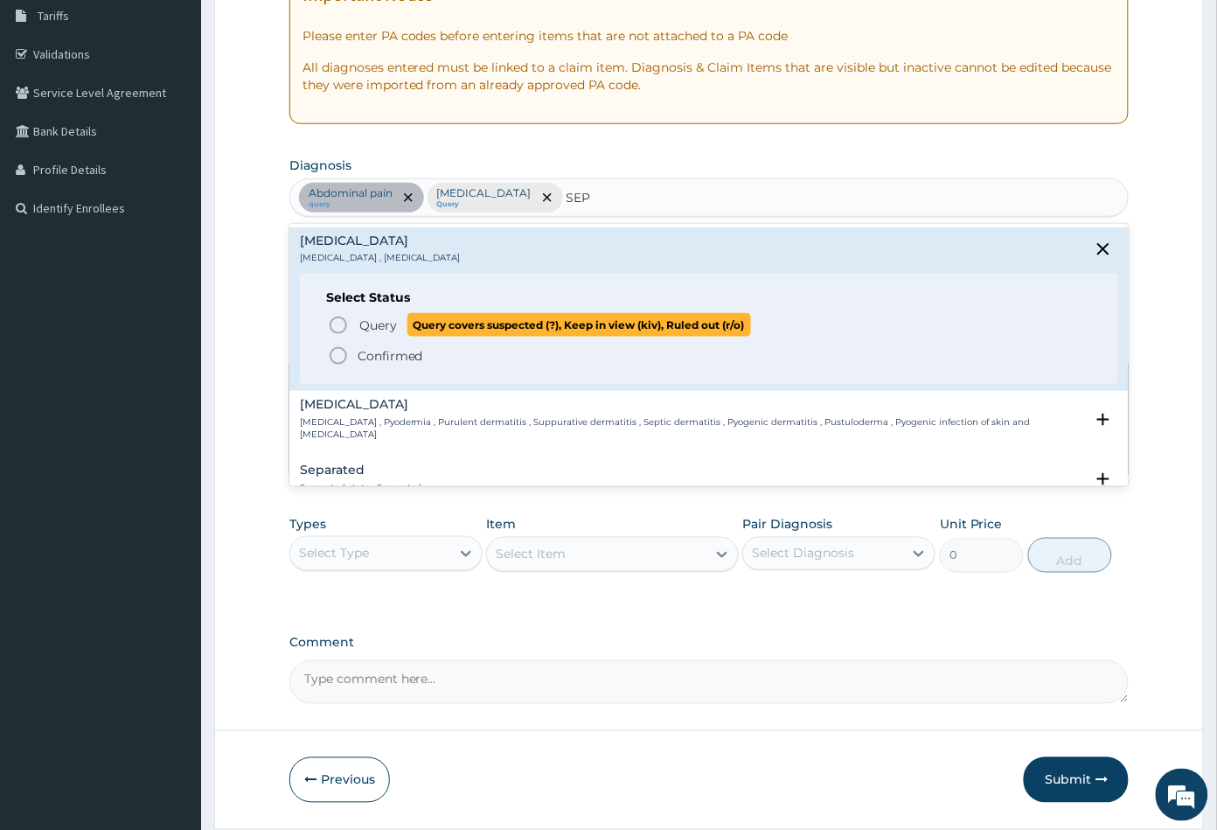
click at [338, 320] on icon "status option query" at bounding box center [338, 325] width 21 height 21
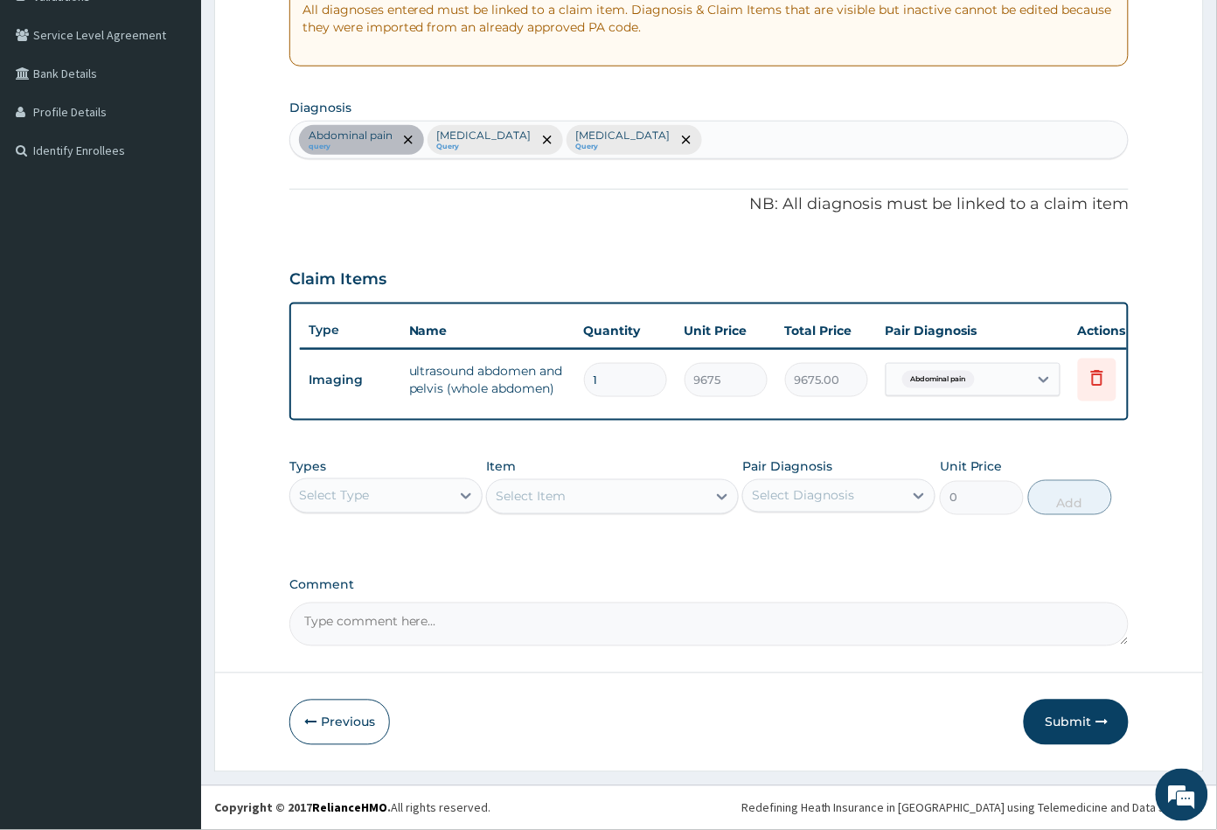
scroll to position [360, 0]
click at [426, 486] on div "Select Type" at bounding box center [370, 496] width 160 height 28
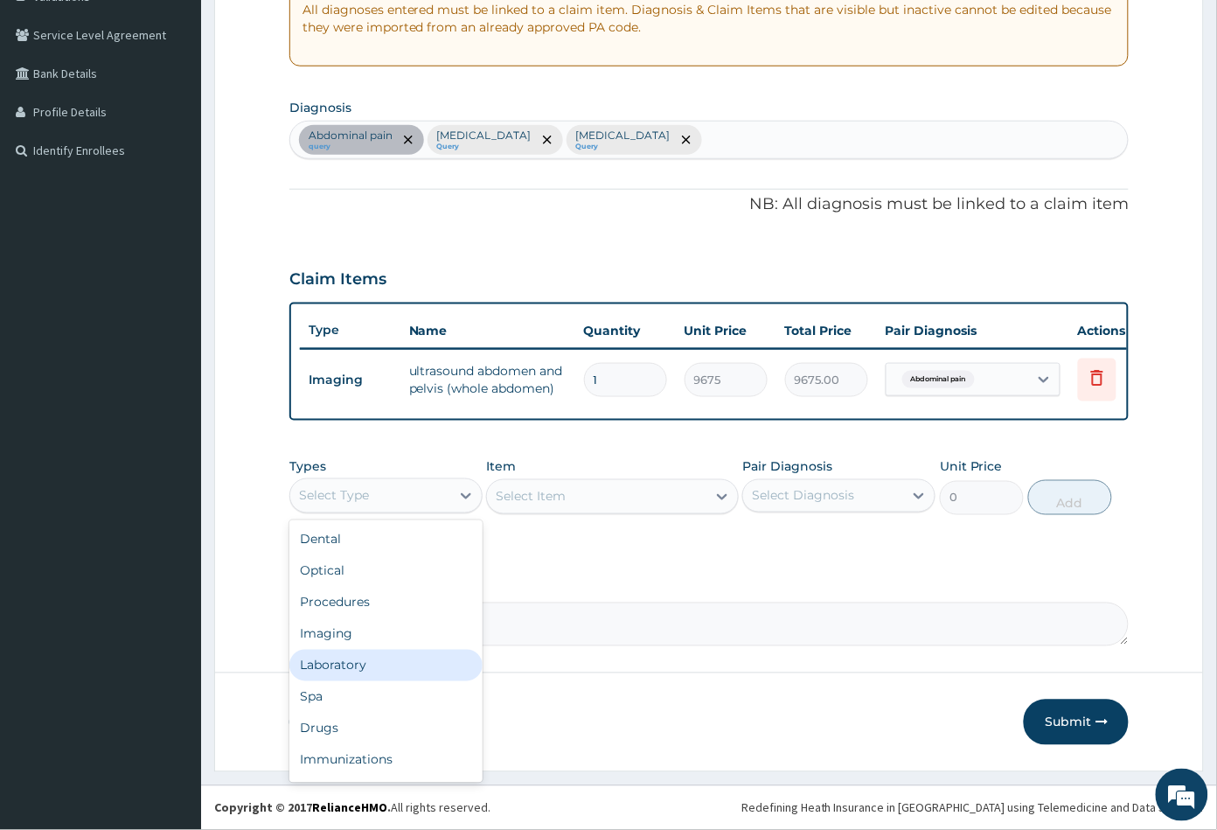
click at [380, 652] on div "Laboratory" at bounding box center [385, 665] width 193 height 31
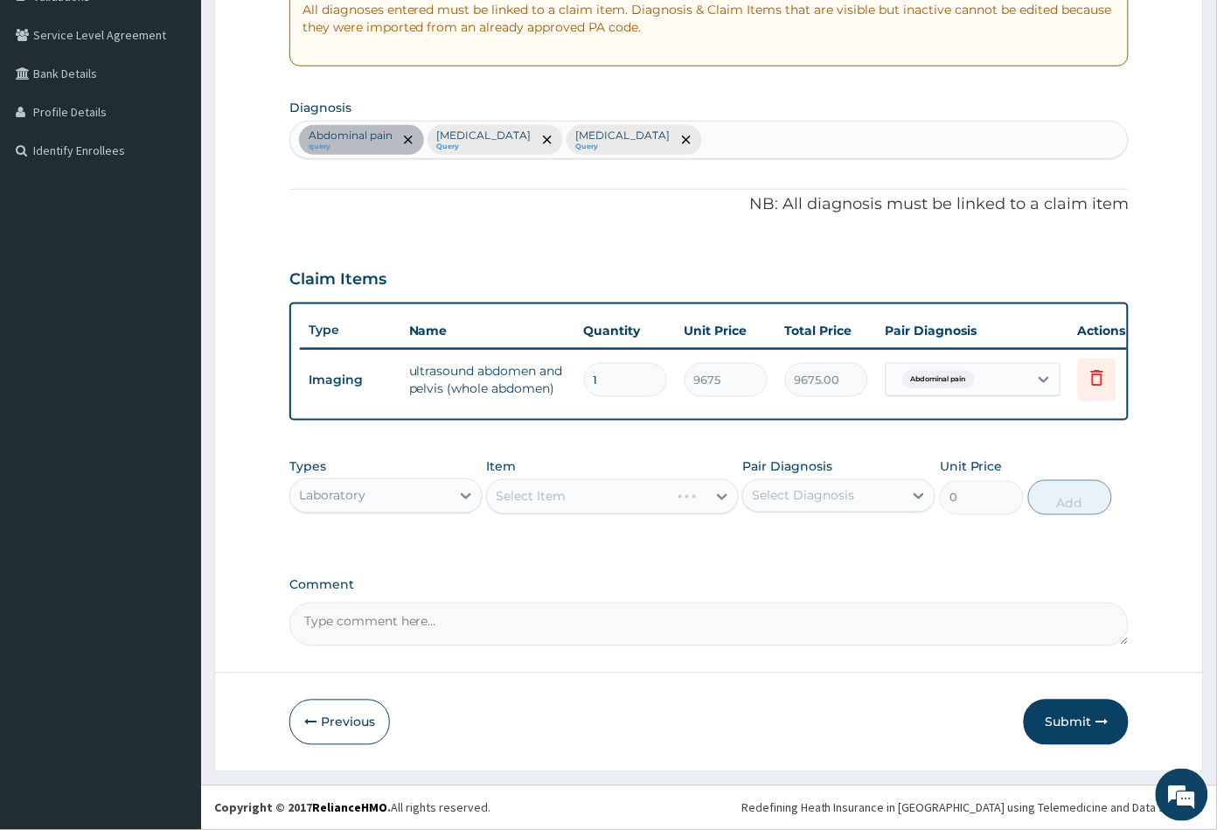
click at [621, 496] on div "Select Item" at bounding box center [612, 496] width 252 height 35
click at [569, 499] on div "Select Item" at bounding box center [612, 496] width 252 height 35
click at [375, 496] on div "Laboratory" at bounding box center [370, 496] width 160 height 28
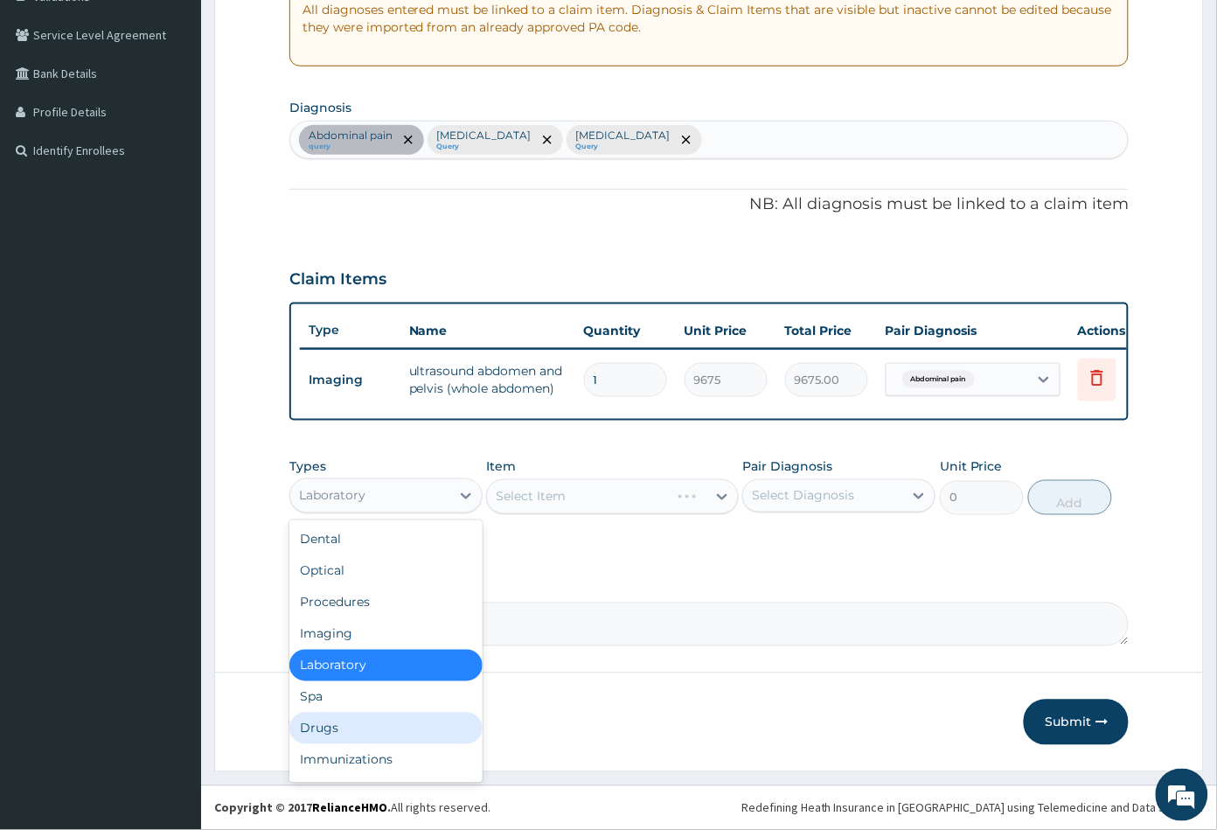
click at [371, 734] on div "Drugs" at bounding box center [385, 728] width 193 height 31
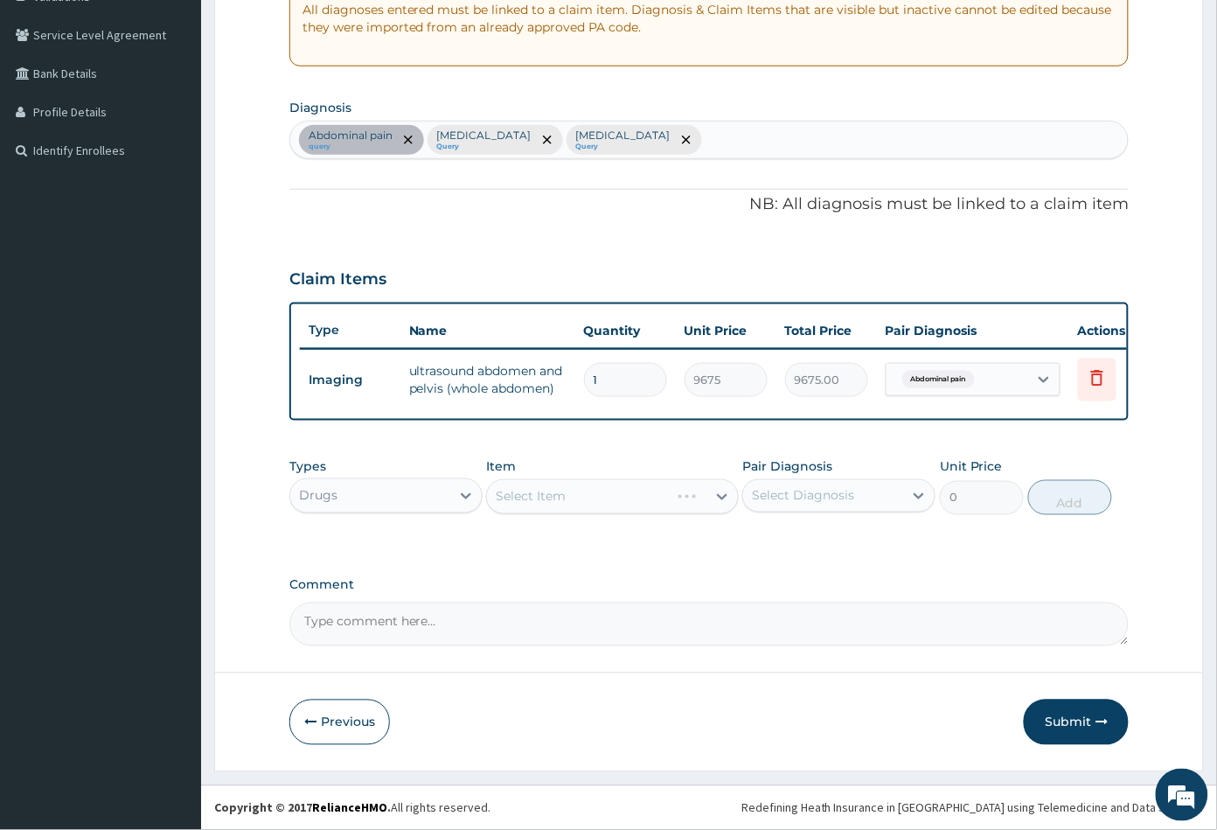
click at [590, 513] on div "Select Item" at bounding box center [612, 496] width 252 height 35
click at [633, 498] on div "Select Item" at bounding box center [612, 496] width 252 height 35
click at [641, 496] on div "Select Item" at bounding box center [612, 496] width 252 height 35
click at [372, 497] on div "Drugs" at bounding box center [370, 496] width 160 height 28
click at [709, 595] on div "Comment" at bounding box center [709, 612] width 840 height 68
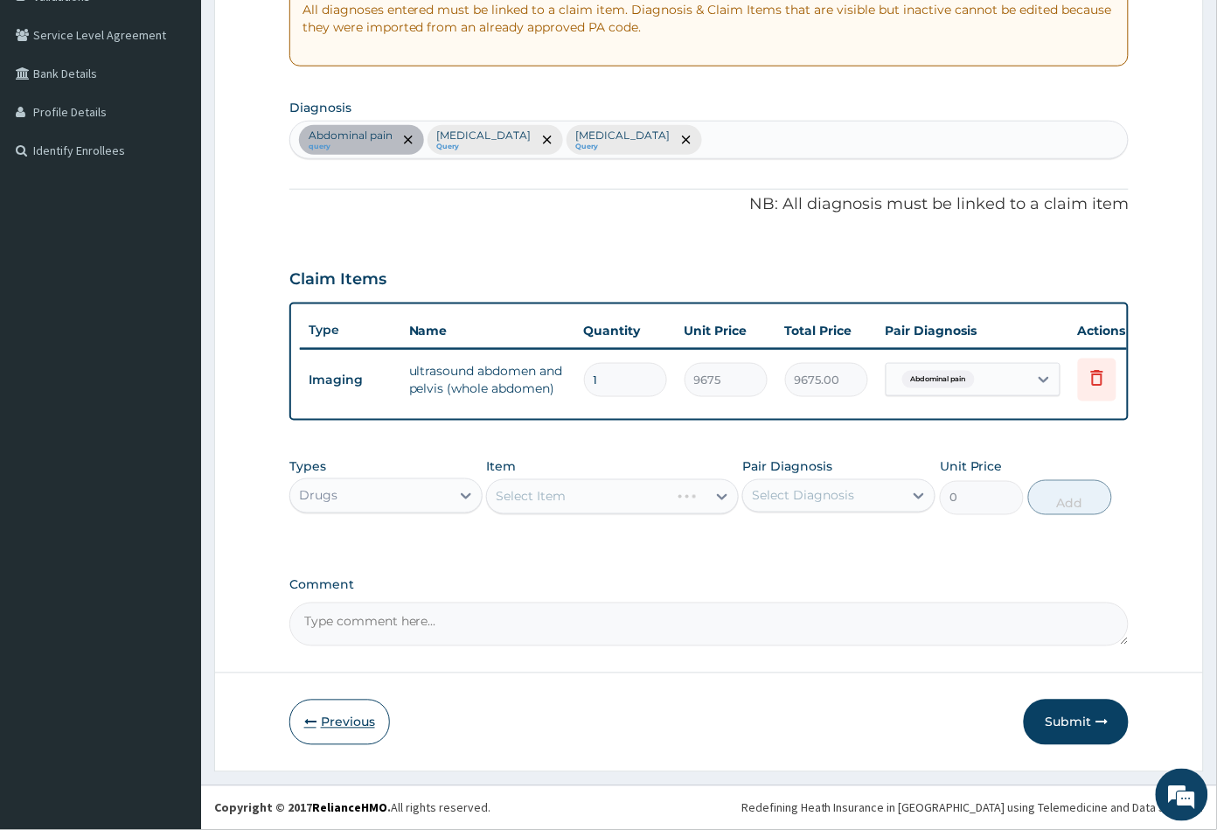
click at [348, 724] on button "Previous" at bounding box center [339, 721] width 101 height 45
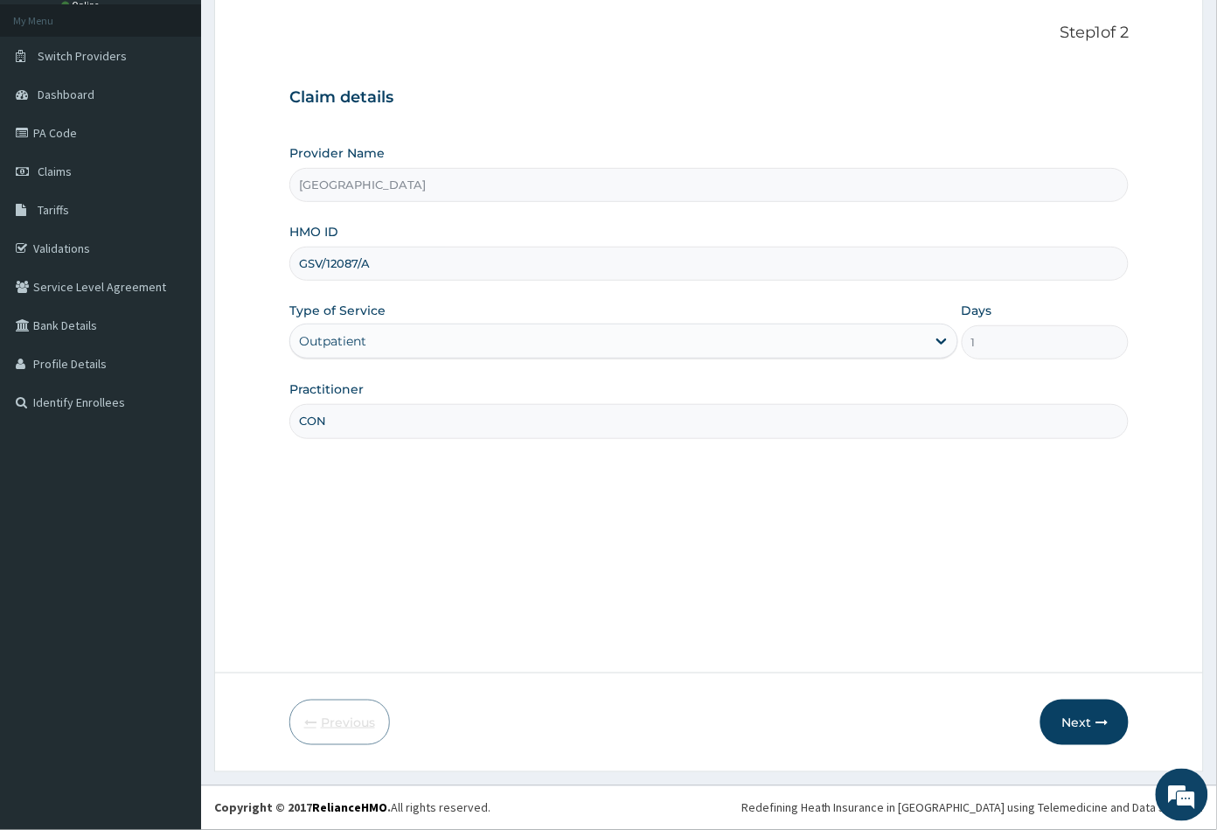
scroll to position [96, 0]
click at [1069, 715] on button "Next" at bounding box center [1084, 721] width 88 height 45
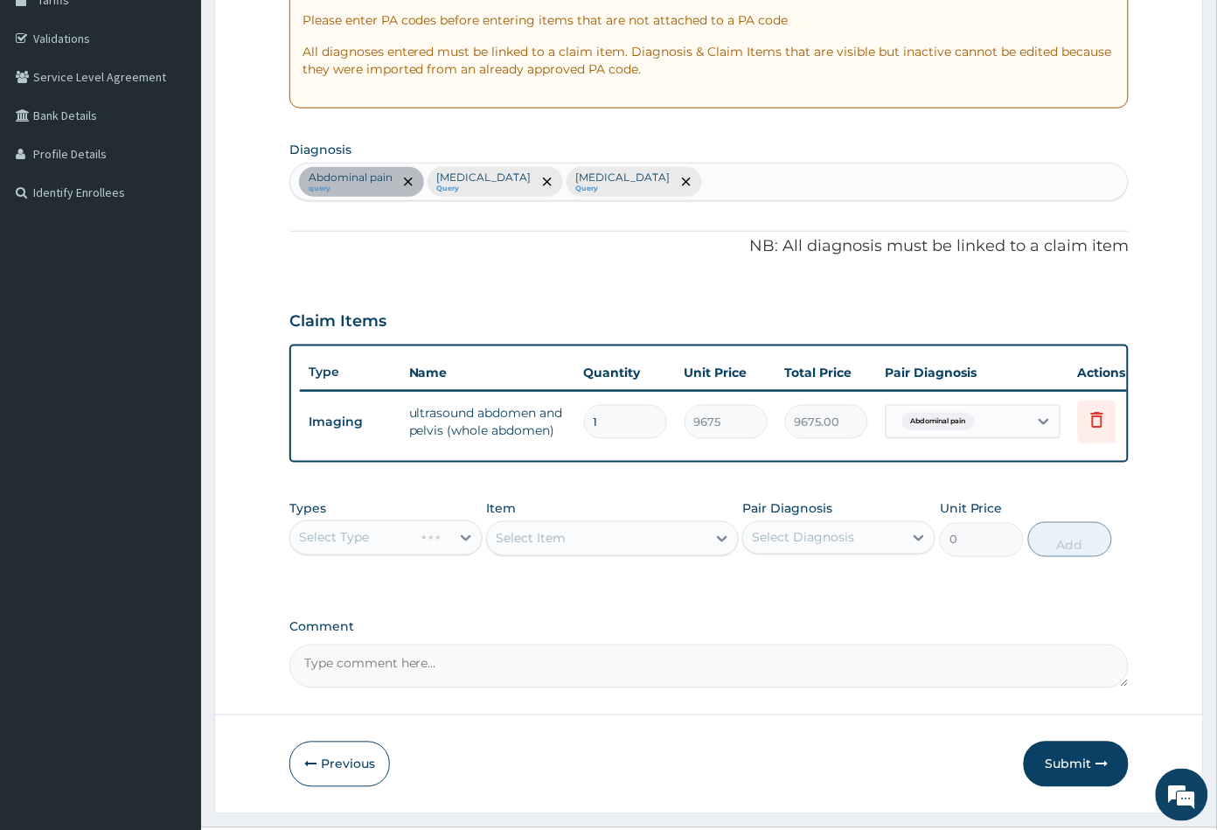
scroll to position [360, 0]
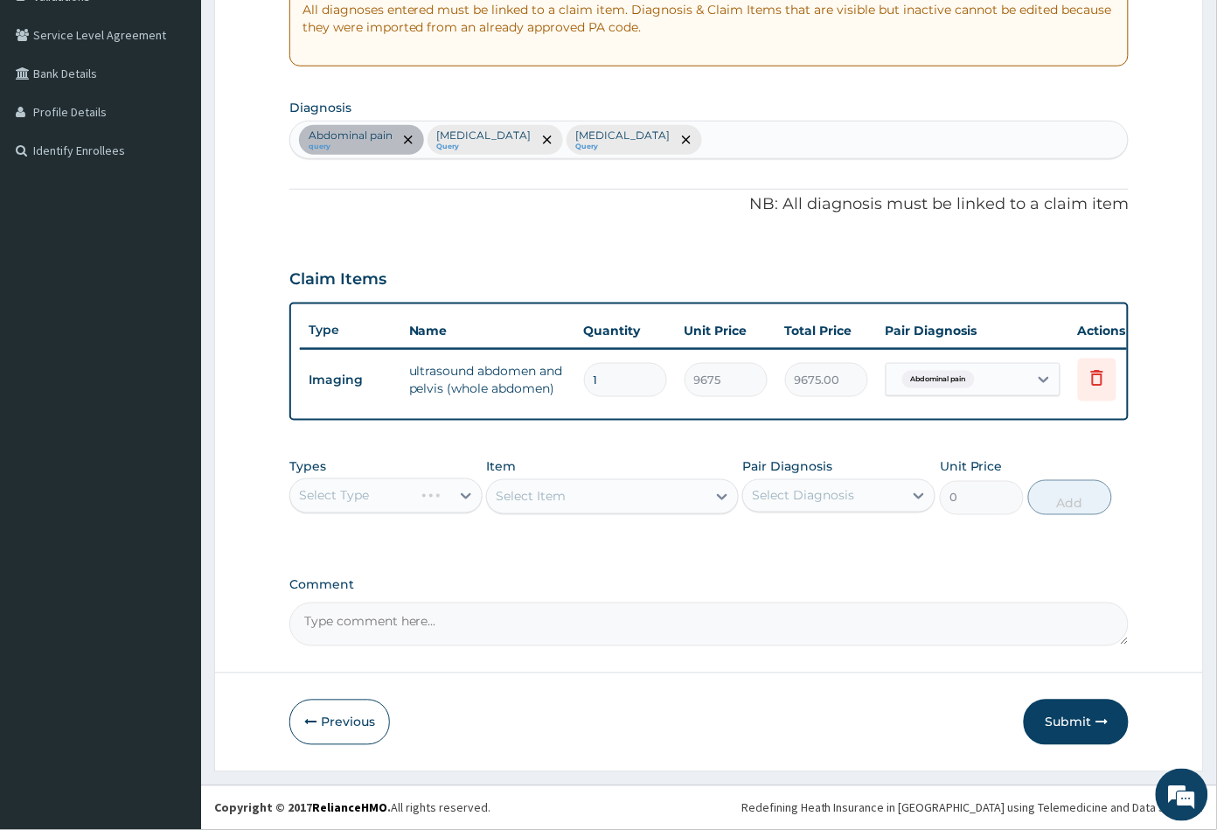
click at [359, 497] on div "Select Type" at bounding box center [385, 495] width 193 height 35
click at [353, 723] on button "Previous" at bounding box center [339, 721] width 101 height 45
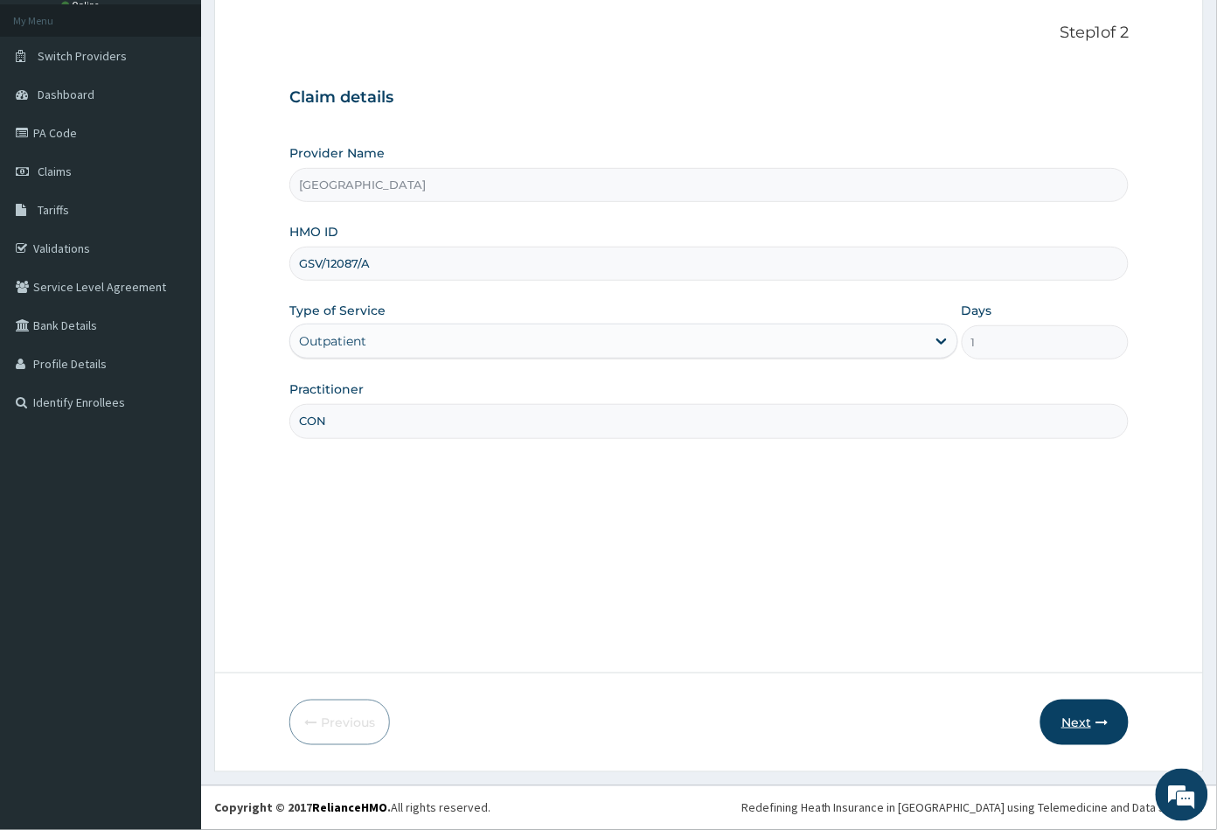
click at [1080, 723] on button "Next" at bounding box center [1084, 721] width 88 height 45
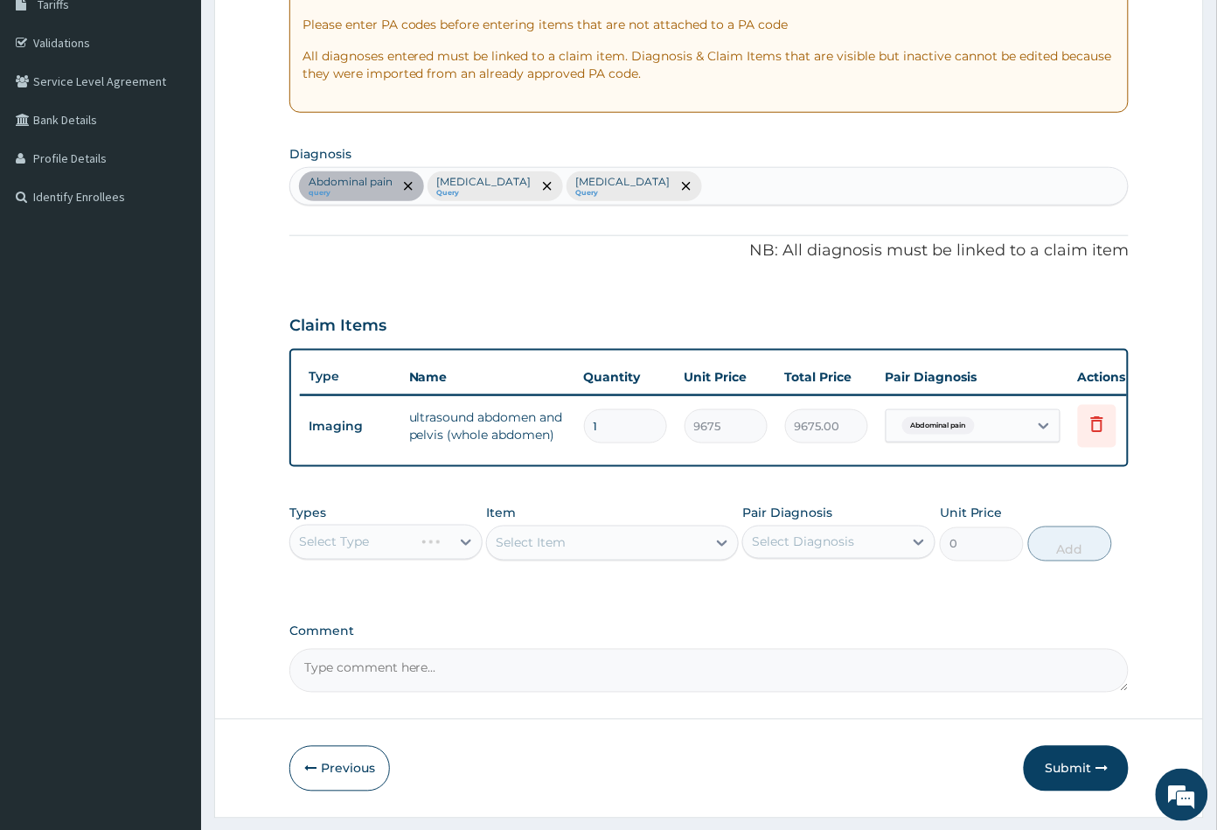
scroll to position [360, 0]
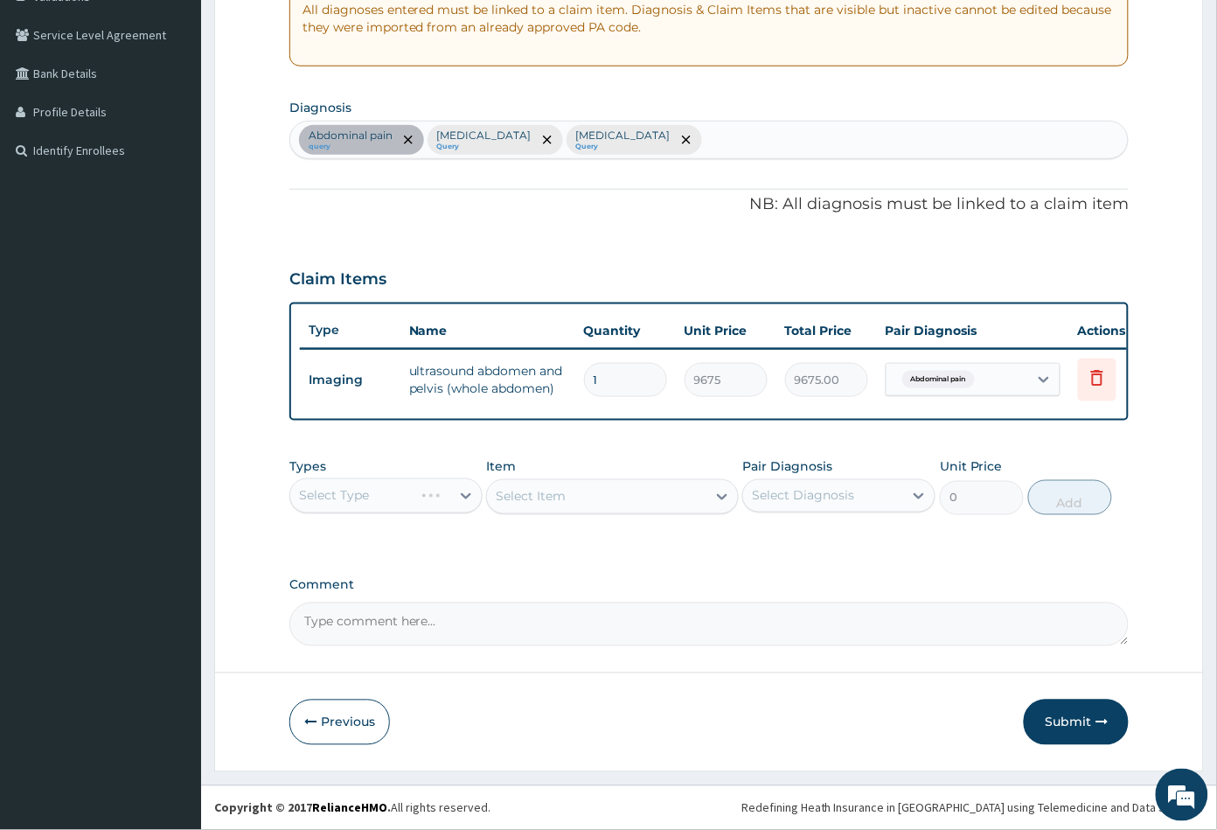
click at [394, 495] on div "Select Type" at bounding box center [385, 495] width 193 height 35
click at [378, 502] on div "Select Type" at bounding box center [385, 495] width 193 height 35
click at [640, 494] on div "Select Item" at bounding box center [612, 496] width 252 height 35
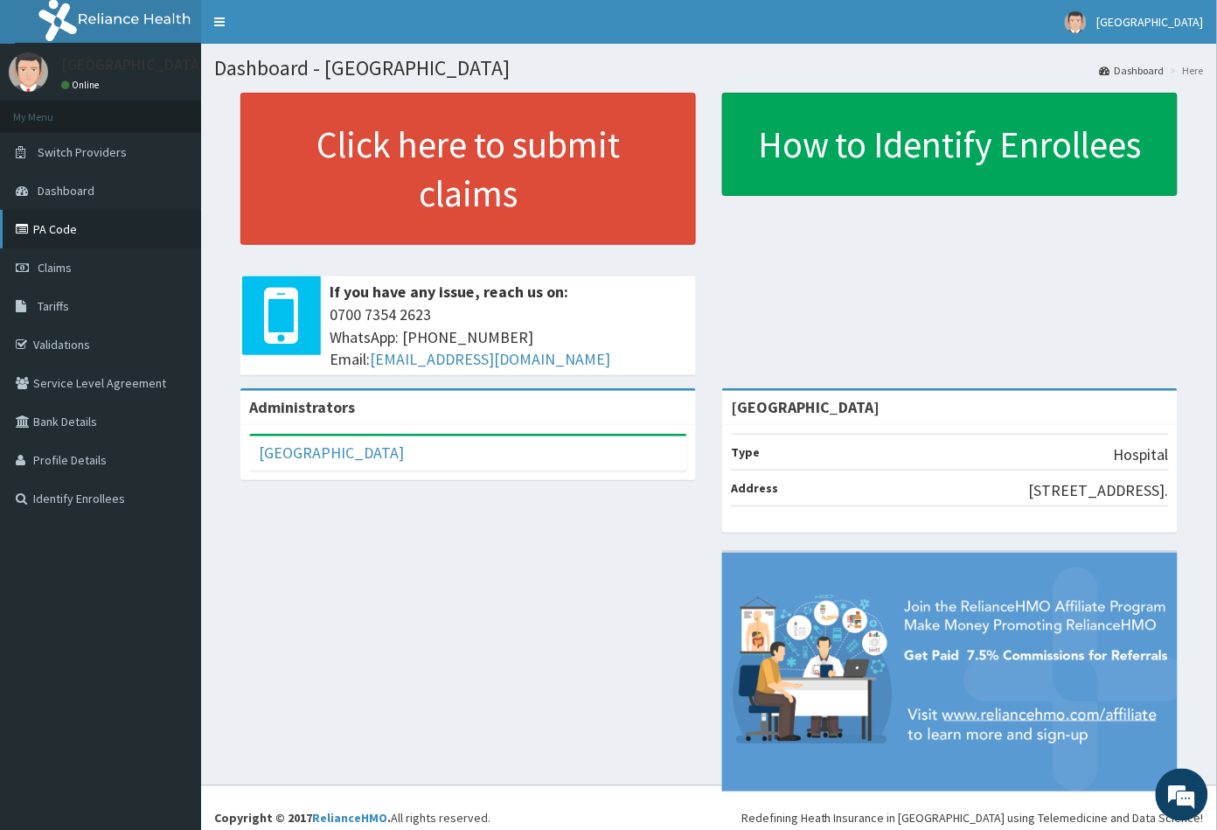
click at [104, 230] on link "PA Code" at bounding box center [100, 229] width 201 height 38
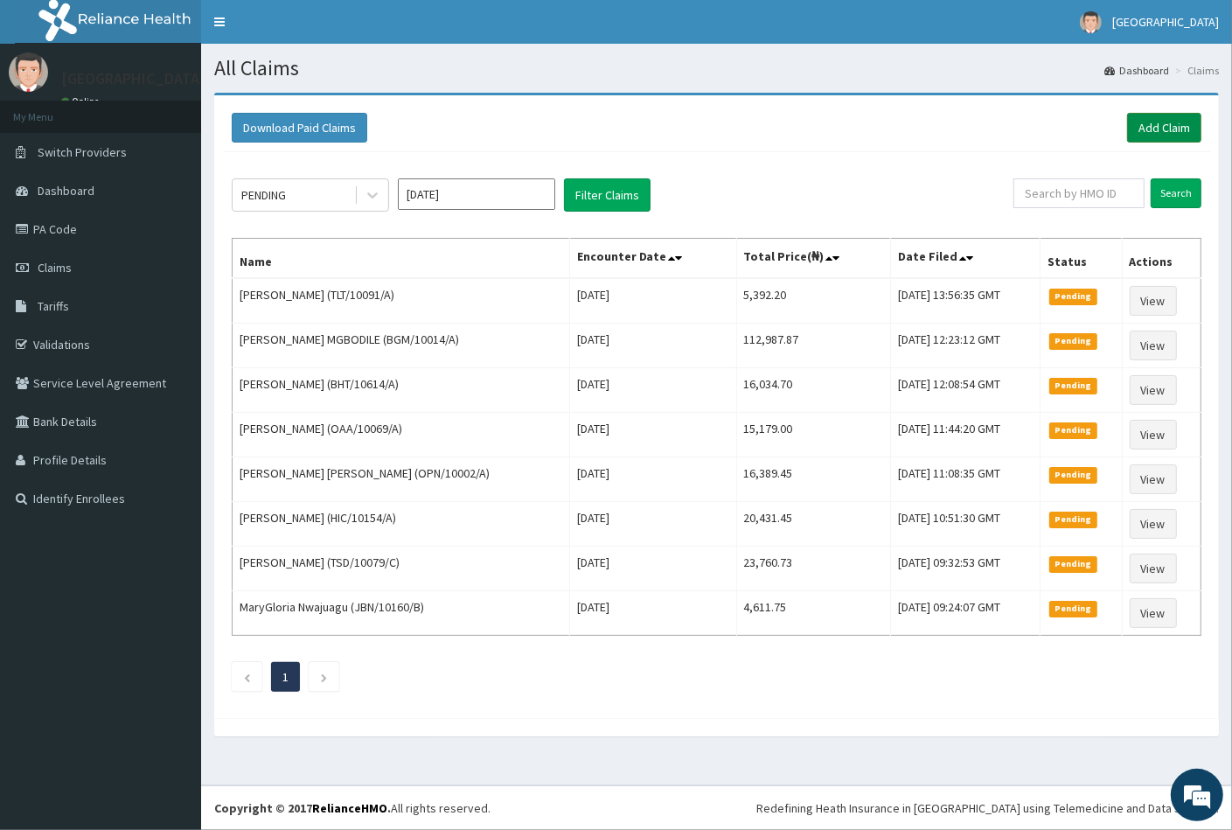
click at [1165, 122] on link "Add Claim" at bounding box center [1164, 128] width 74 height 30
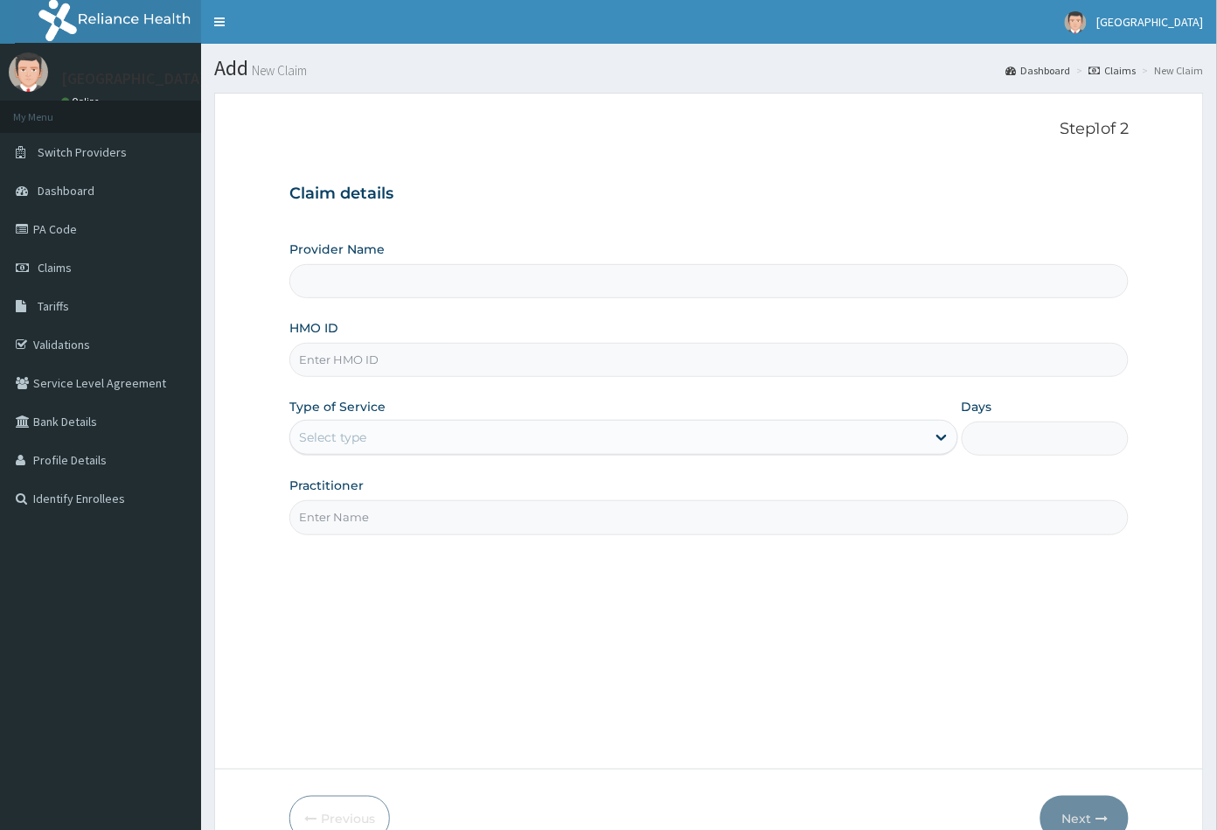
type input "Peachcare Medical Centre"
click at [318, 356] on input "HMO ID" at bounding box center [709, 360] width 840 height 34
paste input "GSV/12087/A"
type input "GSV/12087/A"
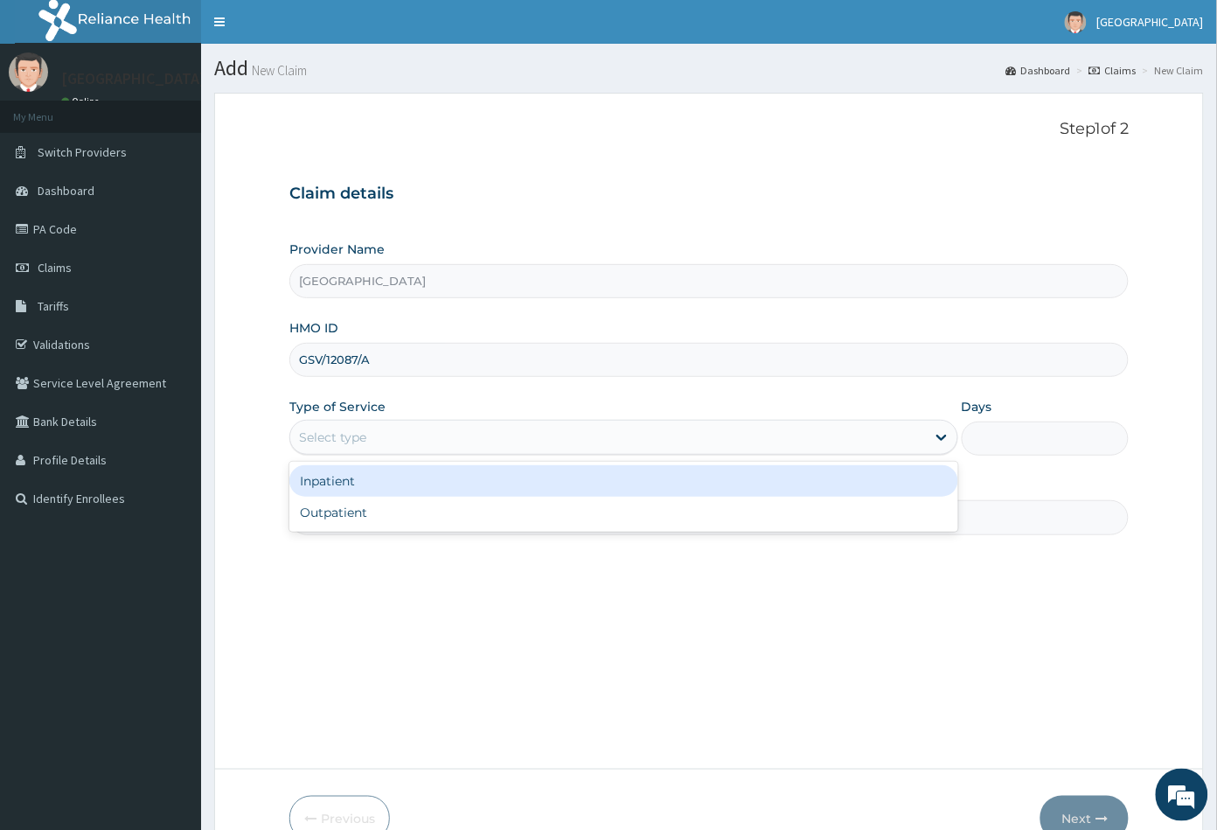
click at [329, 447] on div "Select type" at bounding box center [608, 437] width 636 height 28
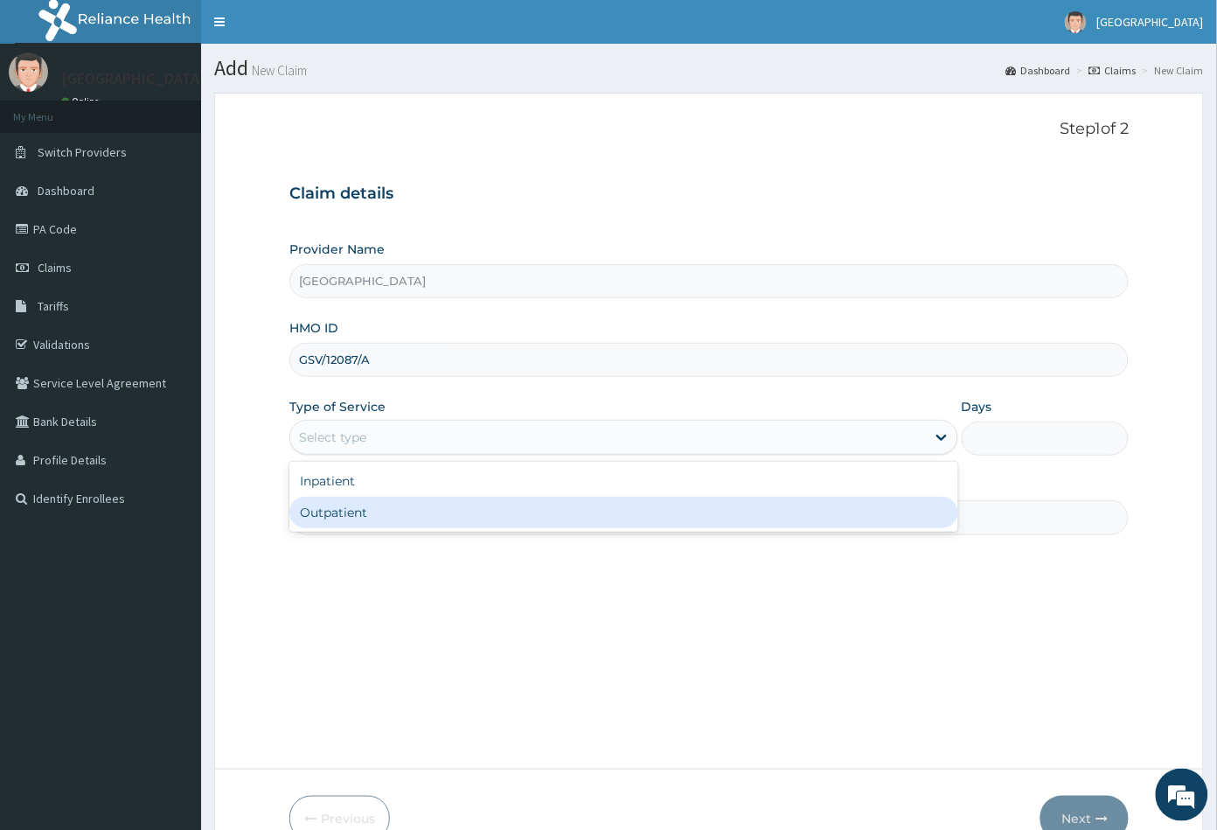
click at [337, 504] on div "Outpatient" at bounding box center [623, 512] width 669 height 31
type input "1"
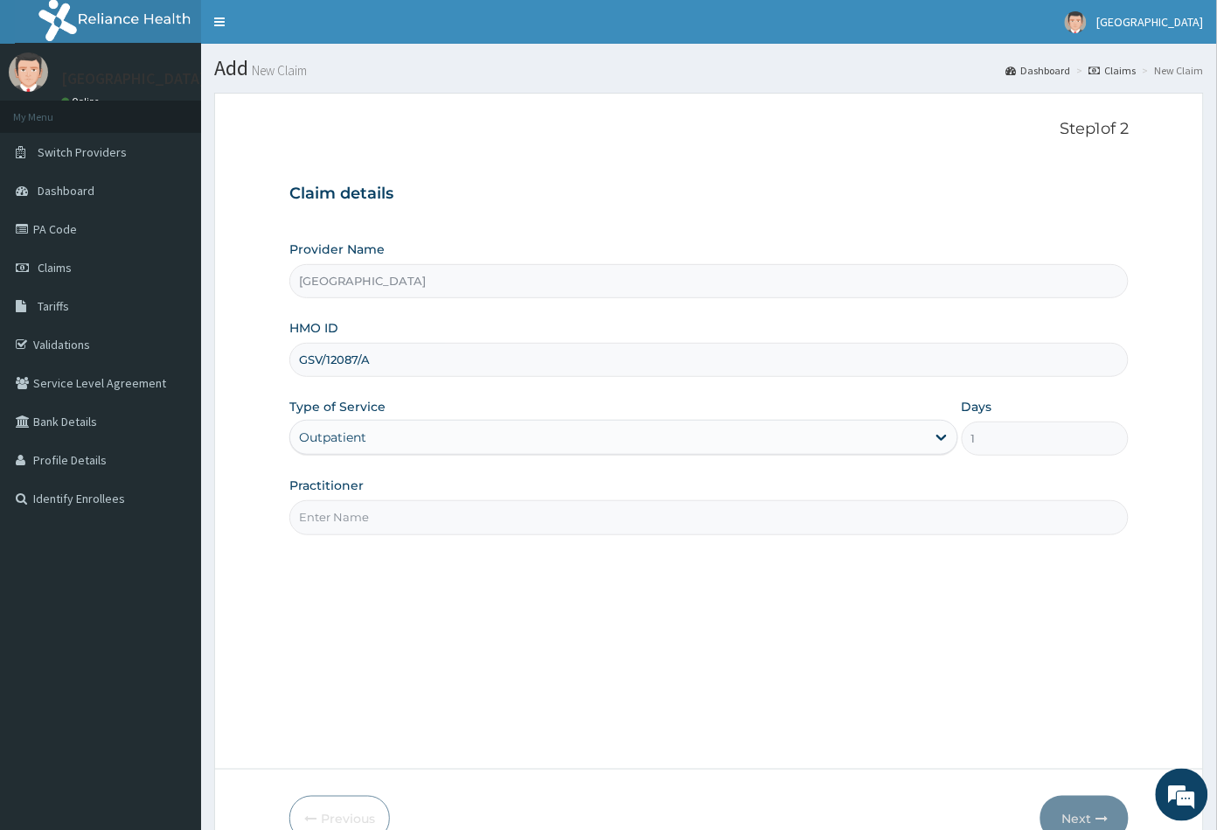
click at [337, 504] on input "Practitioner" at bounding box center [709, 517] width 840 height 34
type input "CON"
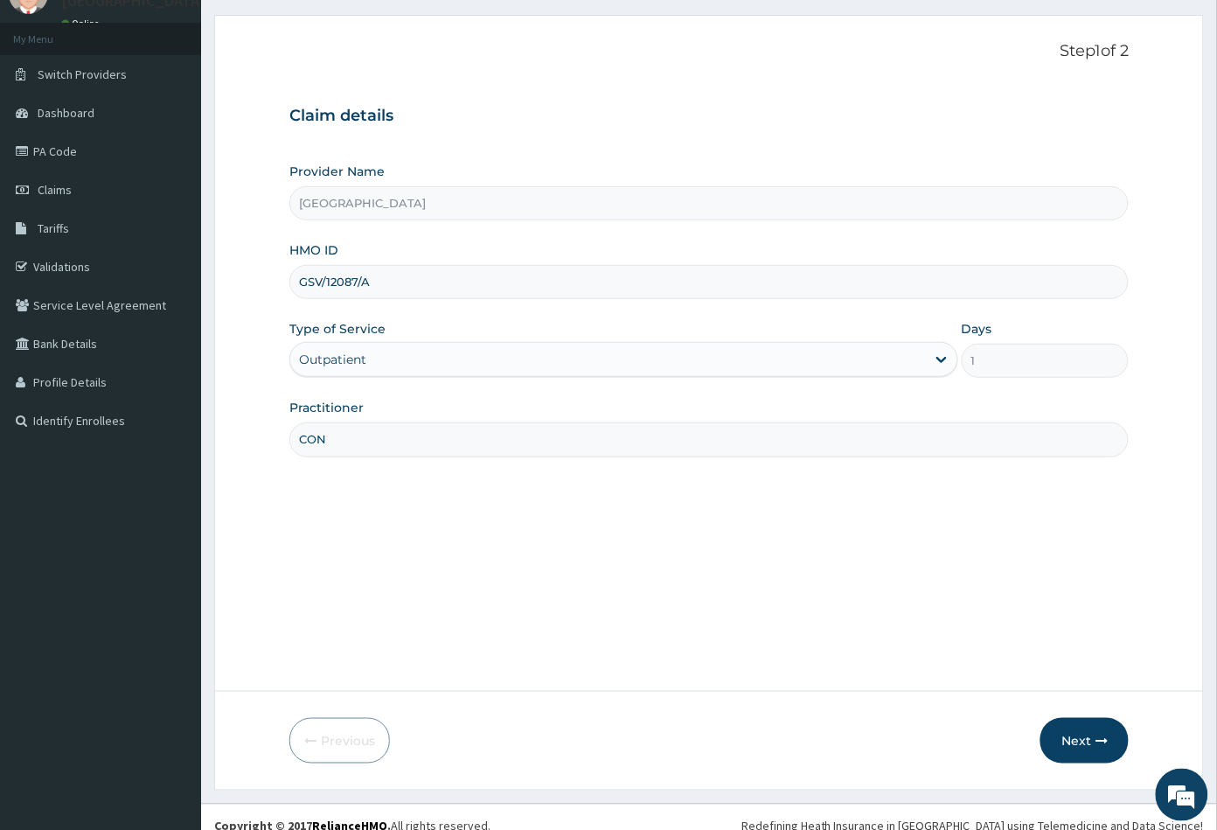
scroll to position [96, 0]
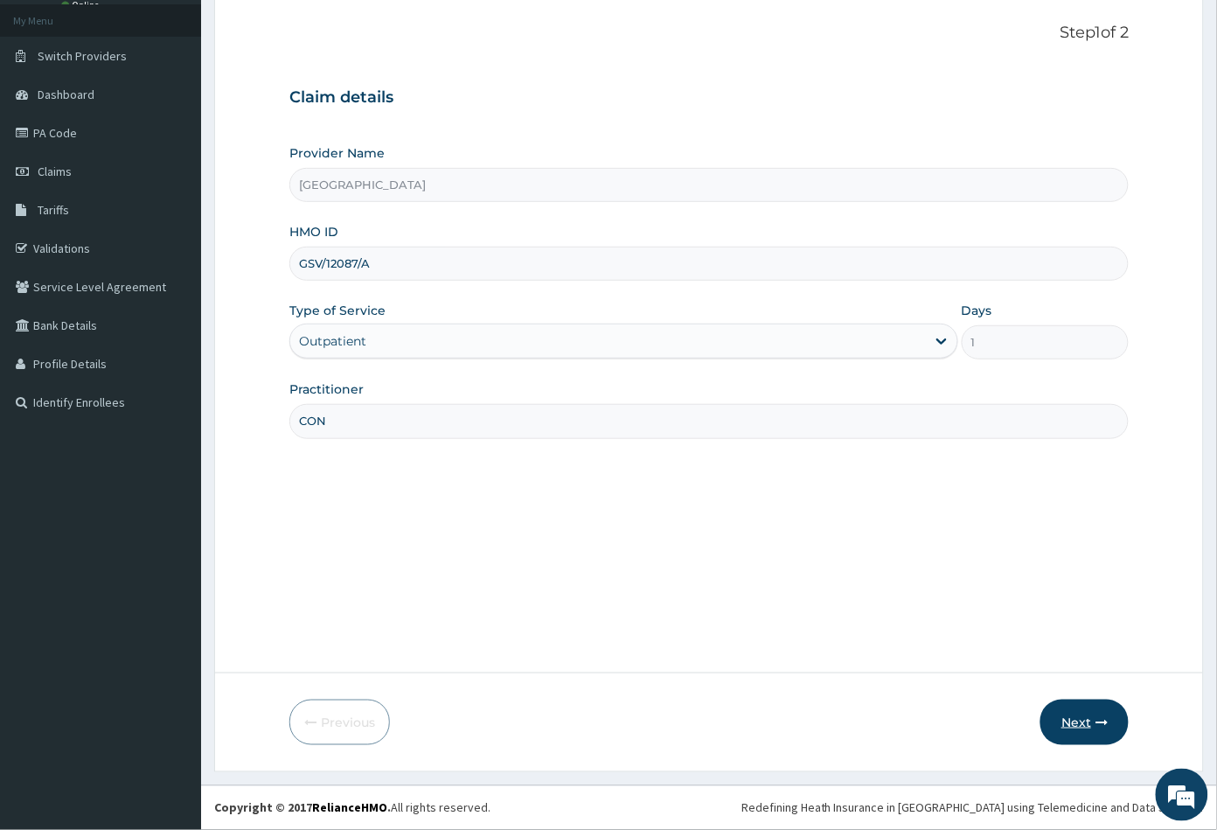
click at [1076, 720] on button "Next" at bounding box center [1084, 721] width 88 height 45
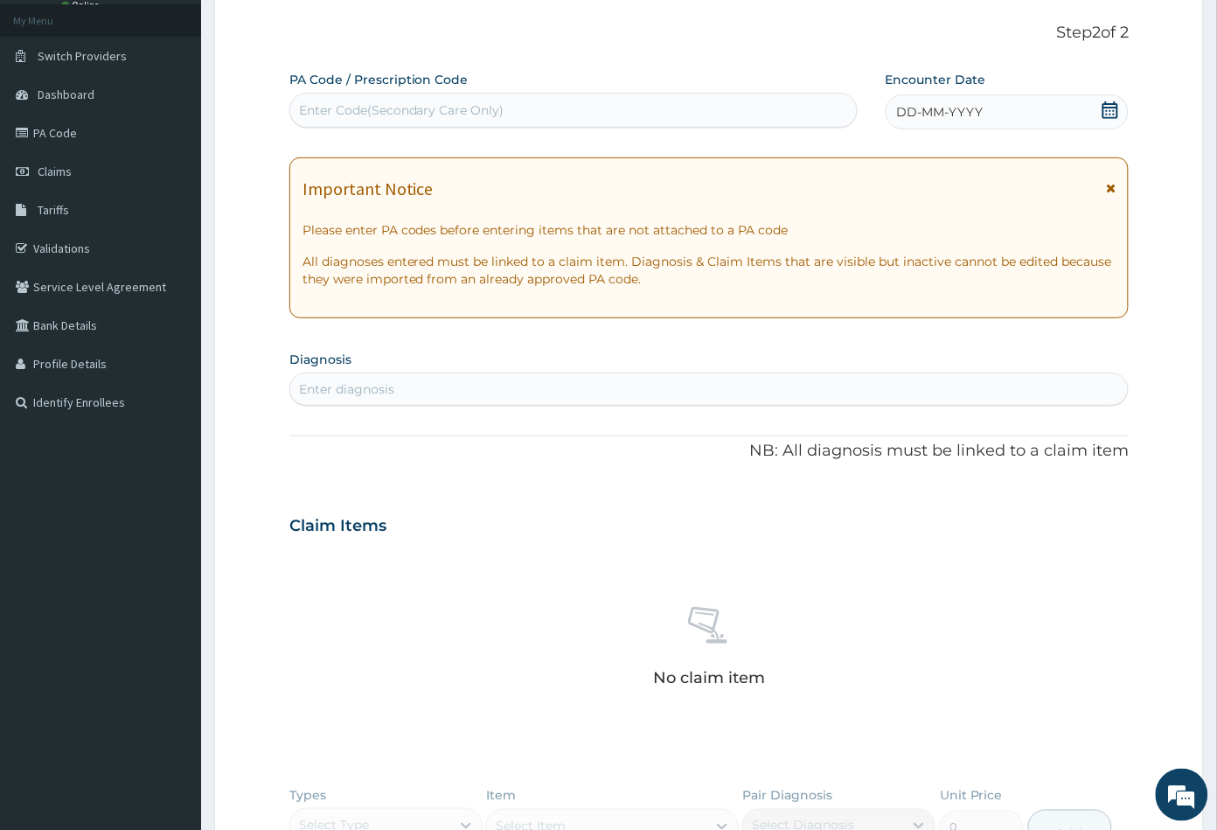
click at [1112, 108] on icon at bounding box center [1110, 109] width 17 height 17
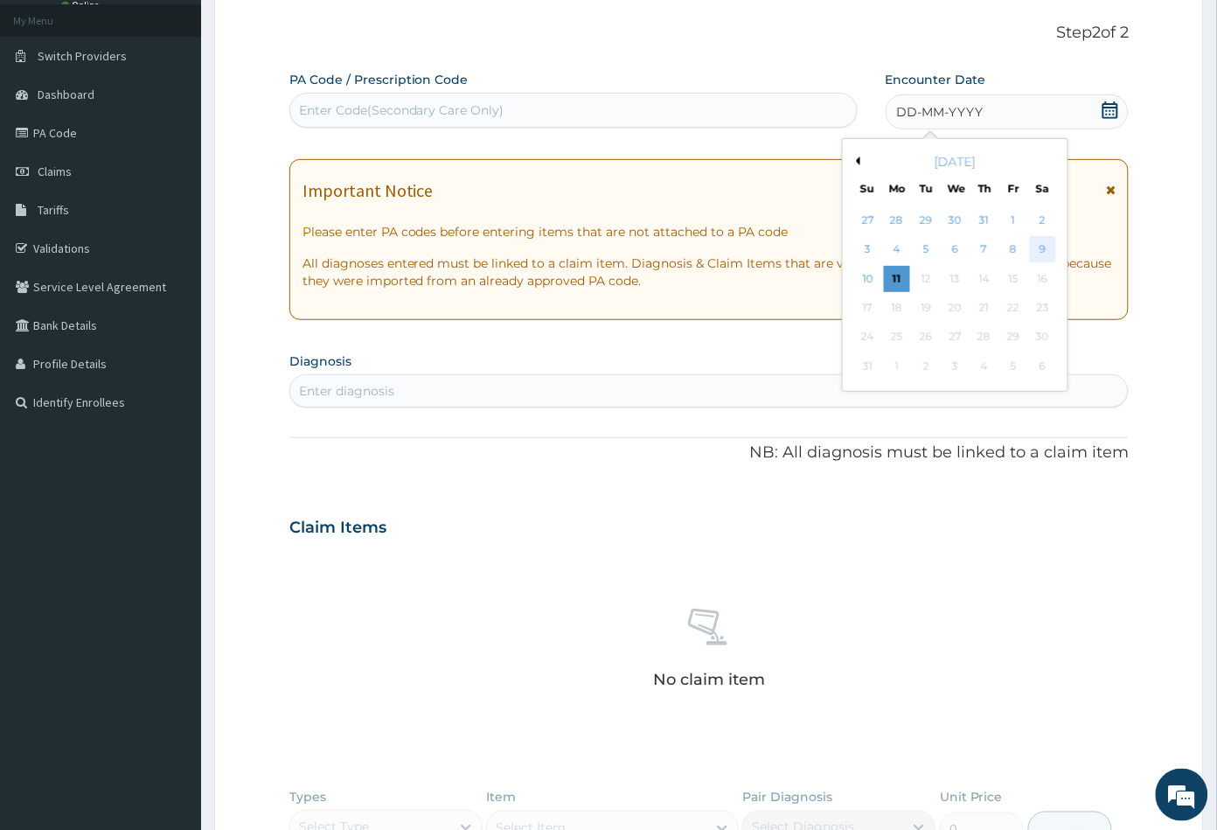
click at [1040, 251] on div "9" at bounding box center [1042, 250] width 26 height 26
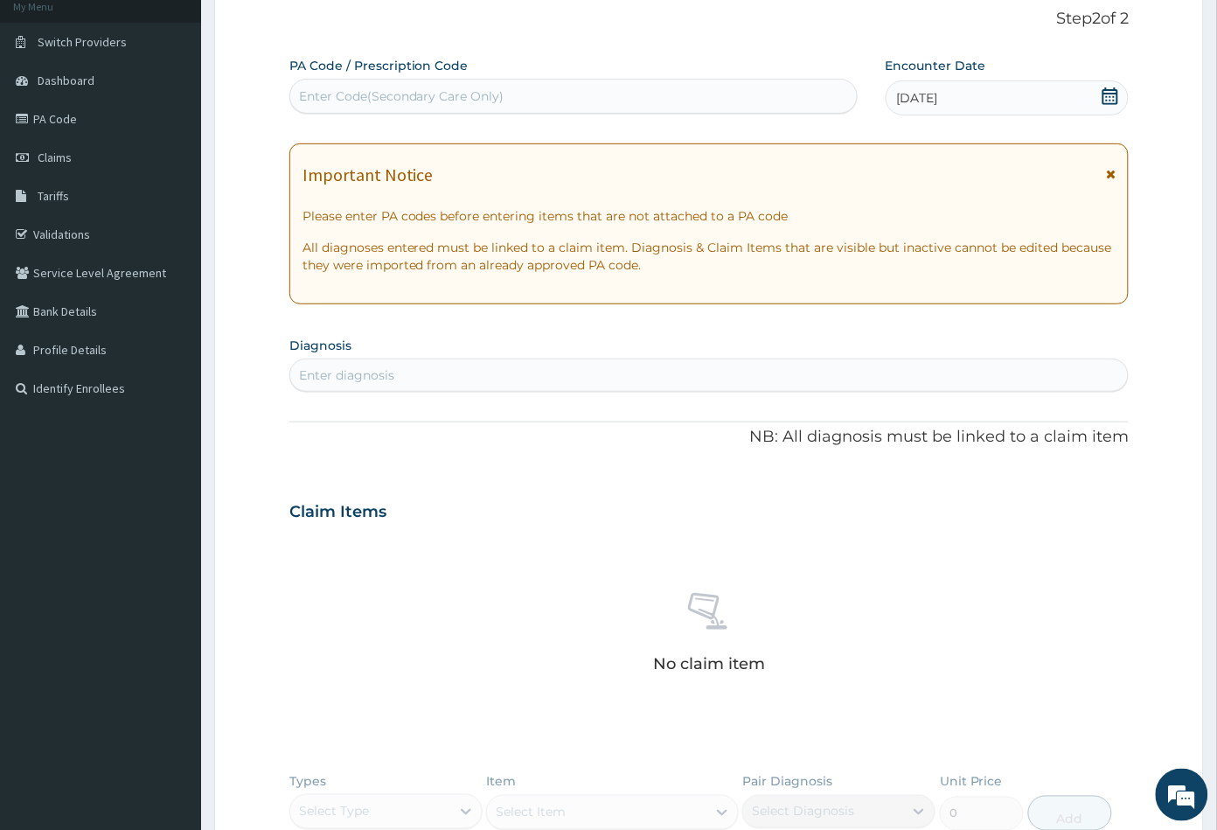
scroll to position [290, 0]
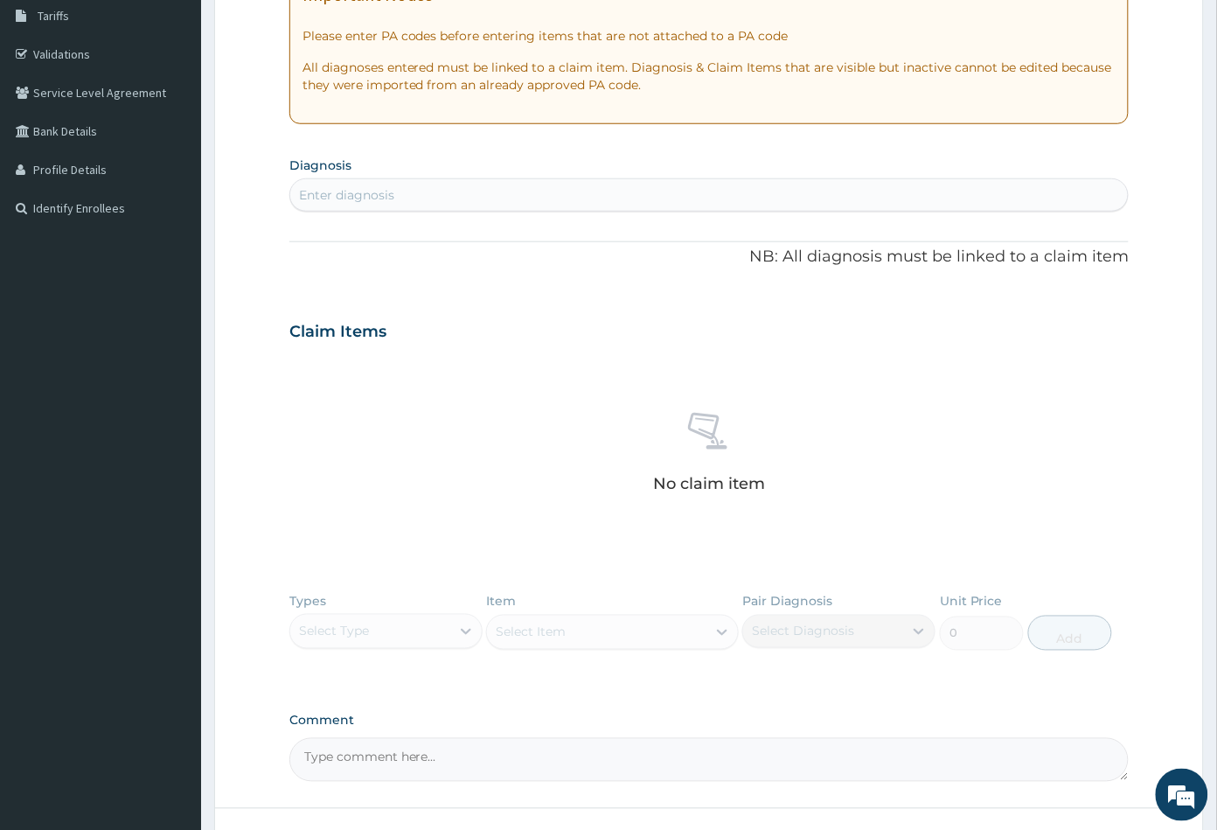
click at [391, 208] on div "Enter diagnosis" at bounding box center [709, 195] width 838 height 28
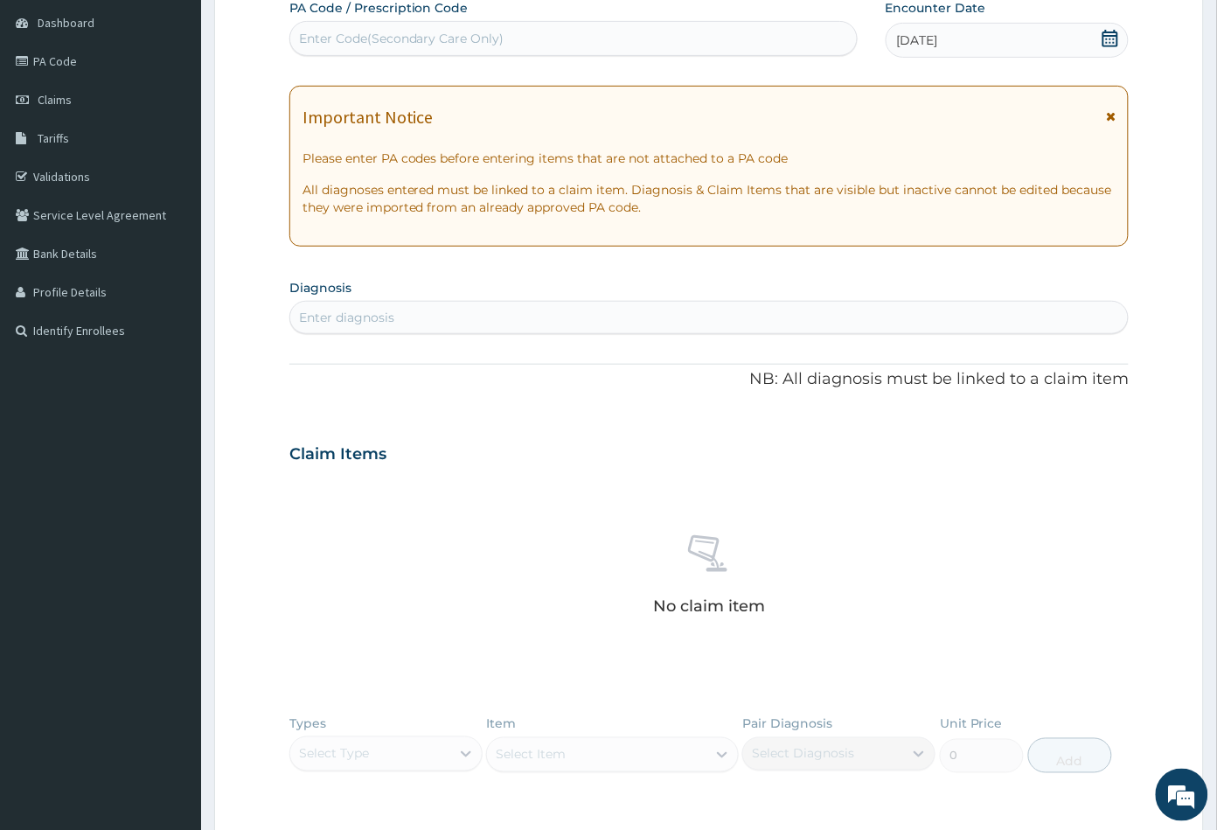
scroll to position [0, 0]
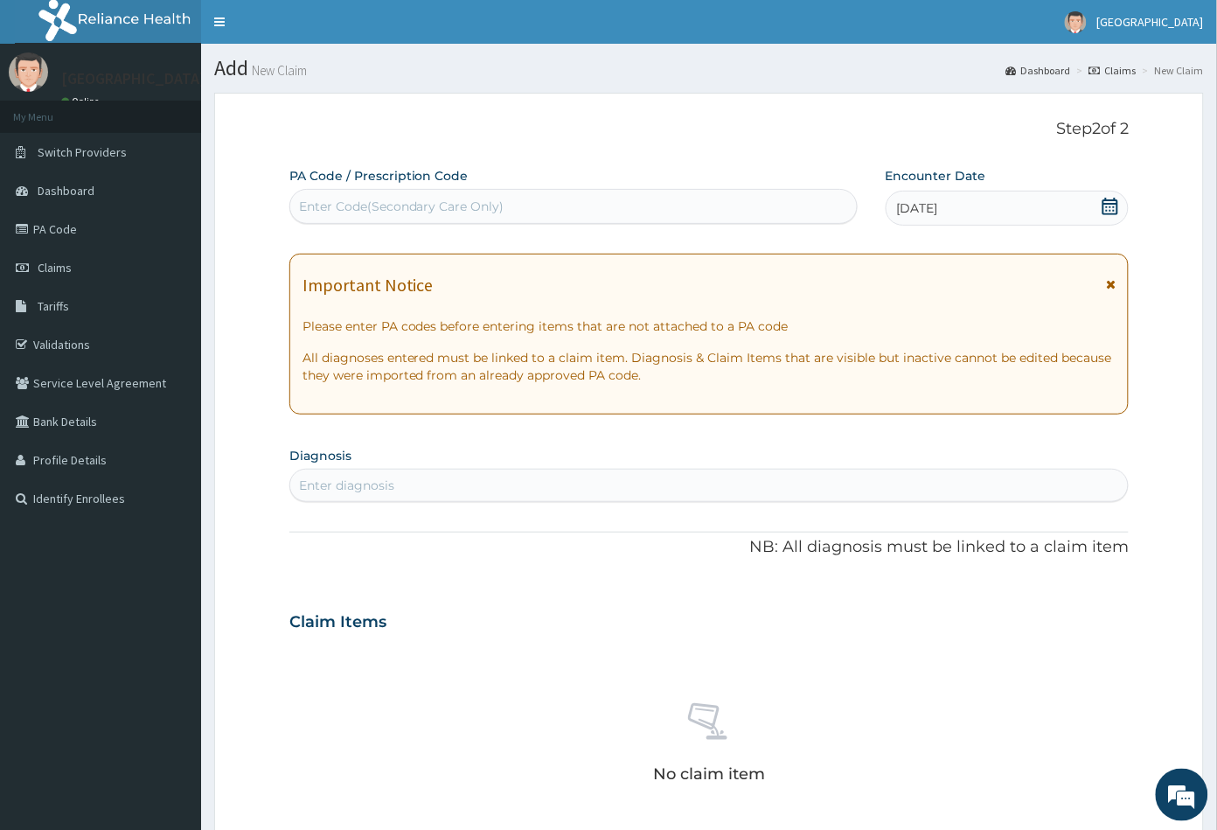
click at [402, 198] on div "Enter Code(Secondary Care Only)" at bounding box center [401, 206] width 205 height 17
paste input "PA/39645D"
type input "PA/39645D"
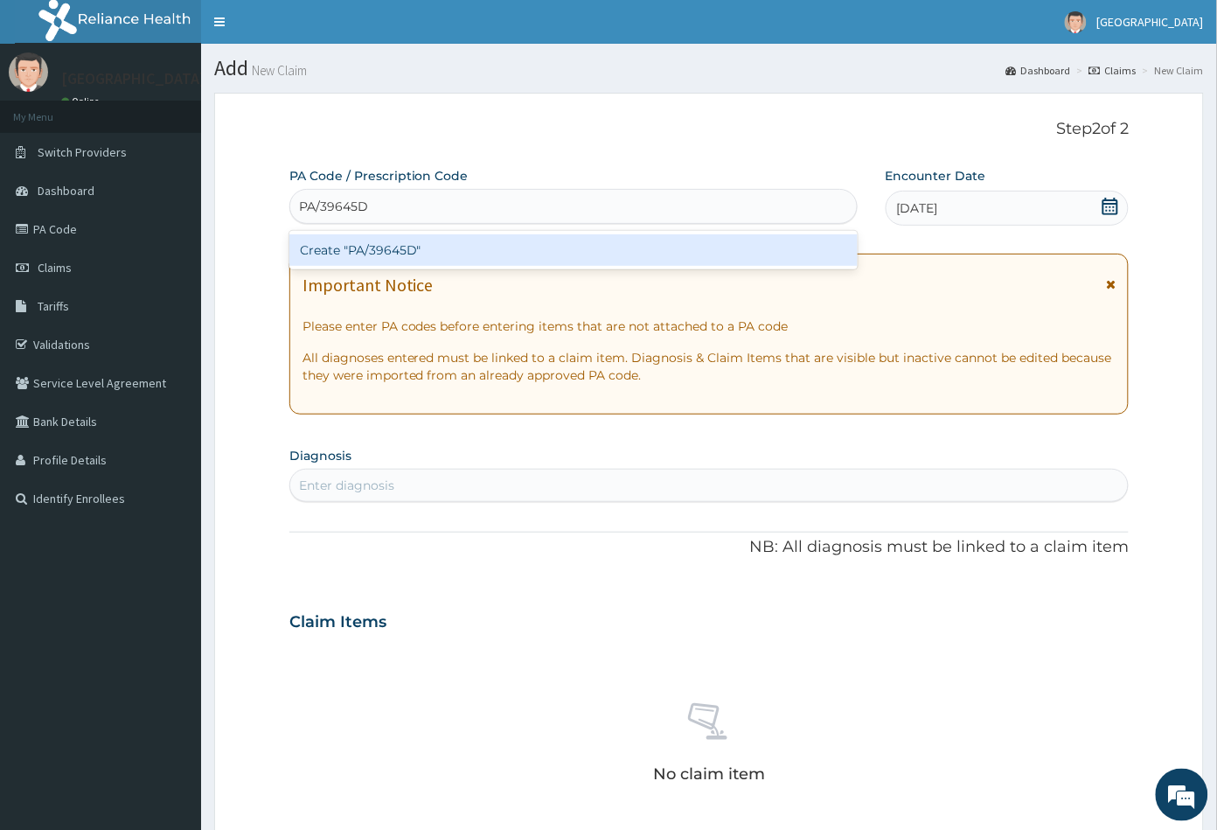
click at [389, 247] on div "Create "PA/39645D"" at bounding box center [573, 249] width 568 height 31
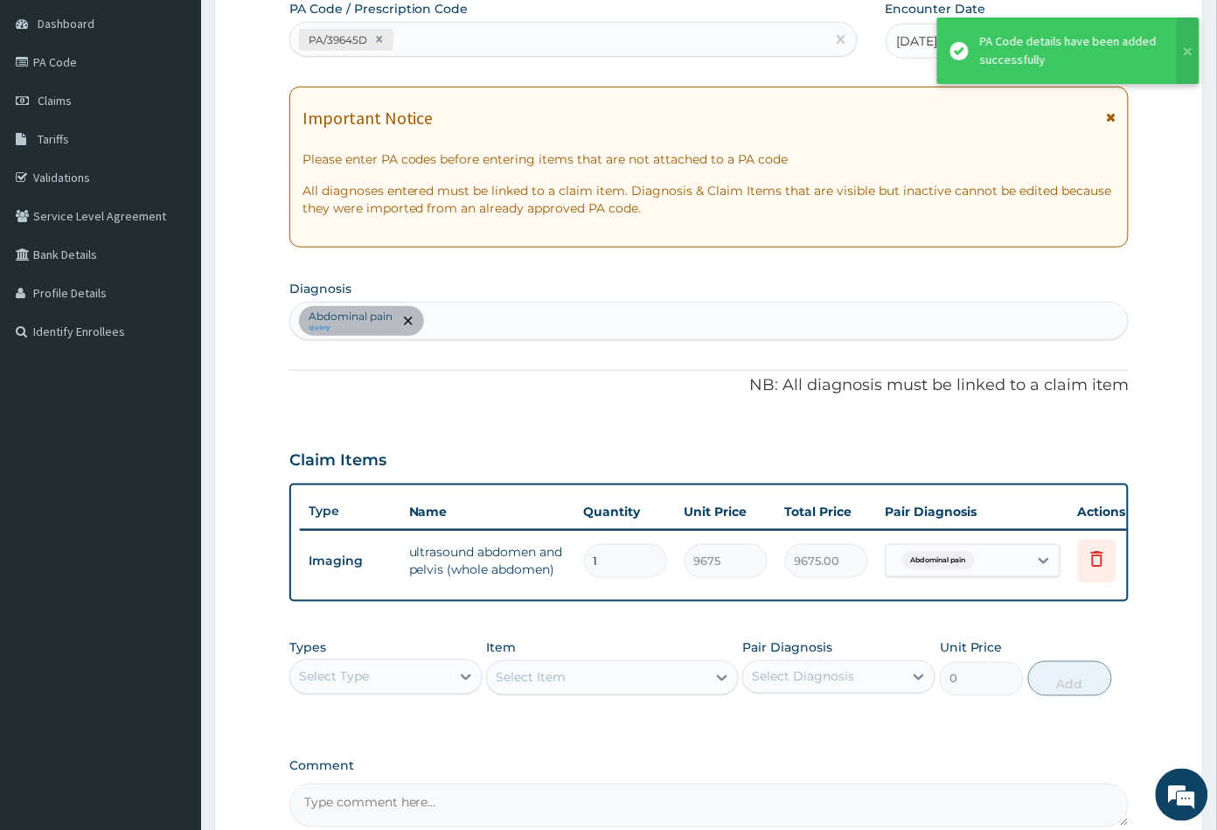
scroll to position [194, 0]
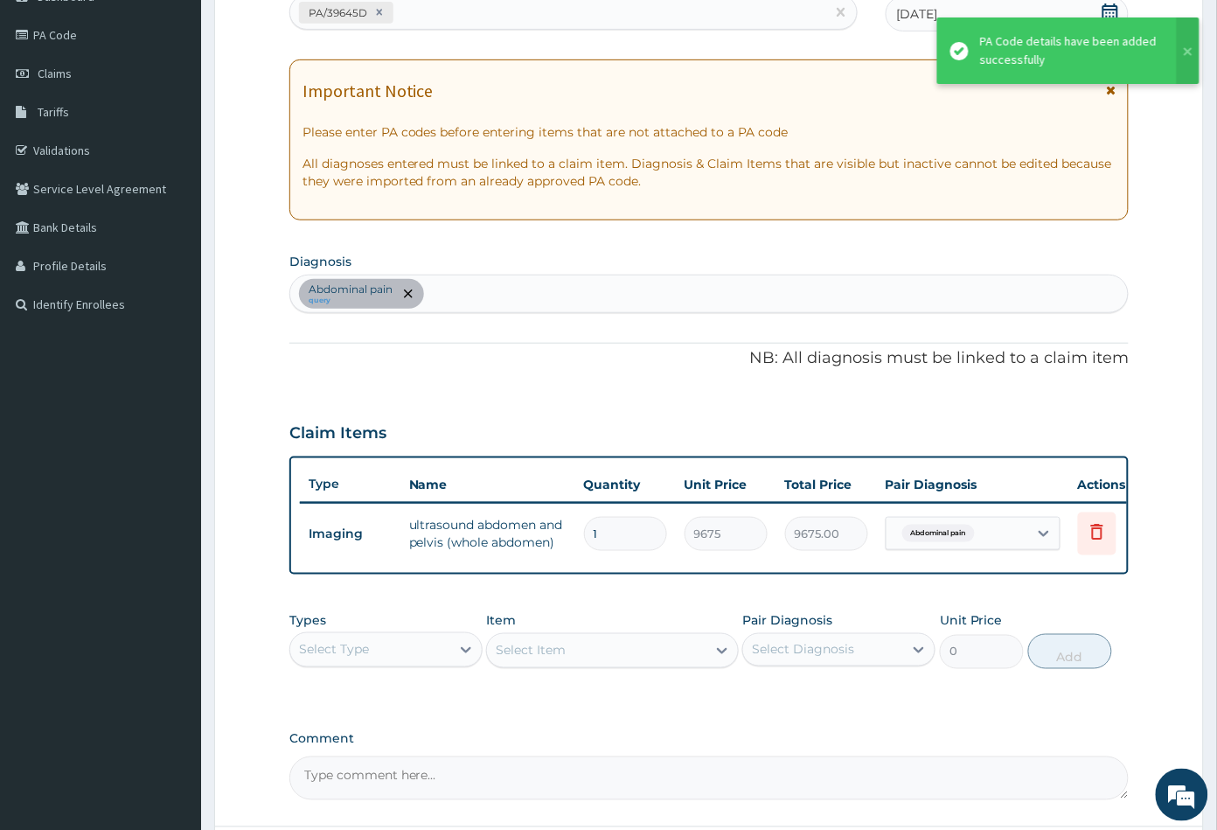
click at [448, 300] on div "Abdominal pain query" at bounding box center [709, 293] width 838 height 37
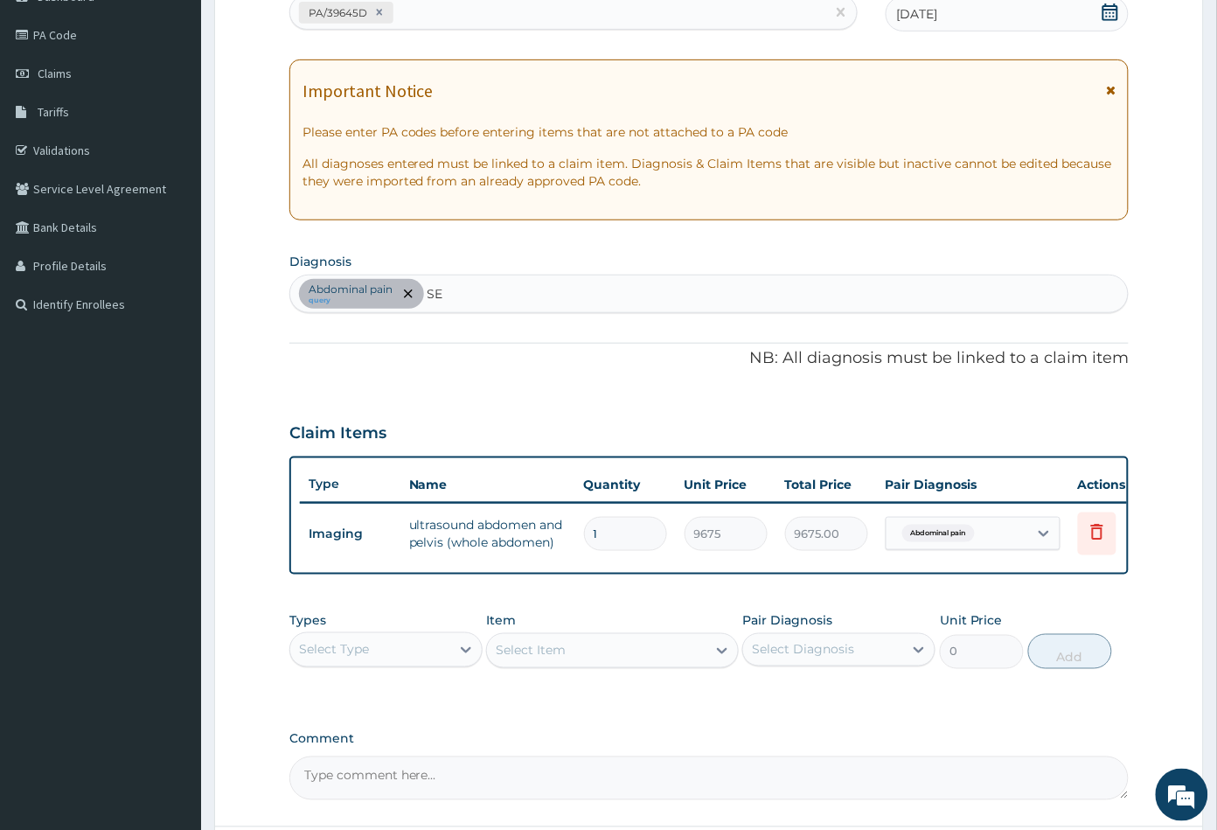
type input "SEP"
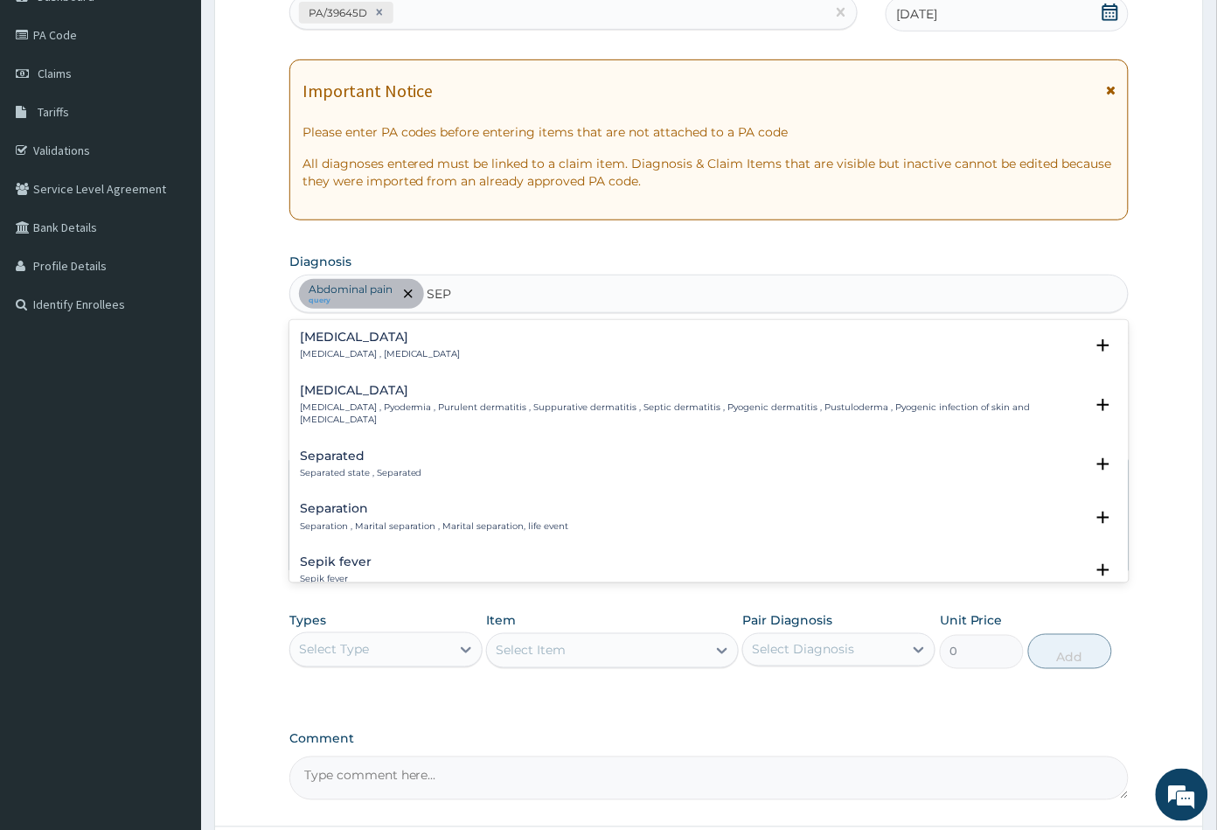
click at [377, 345] on div "Sepsis Systemic infection , Sepsis" at bounding box center [380, 345] width 161 height 31
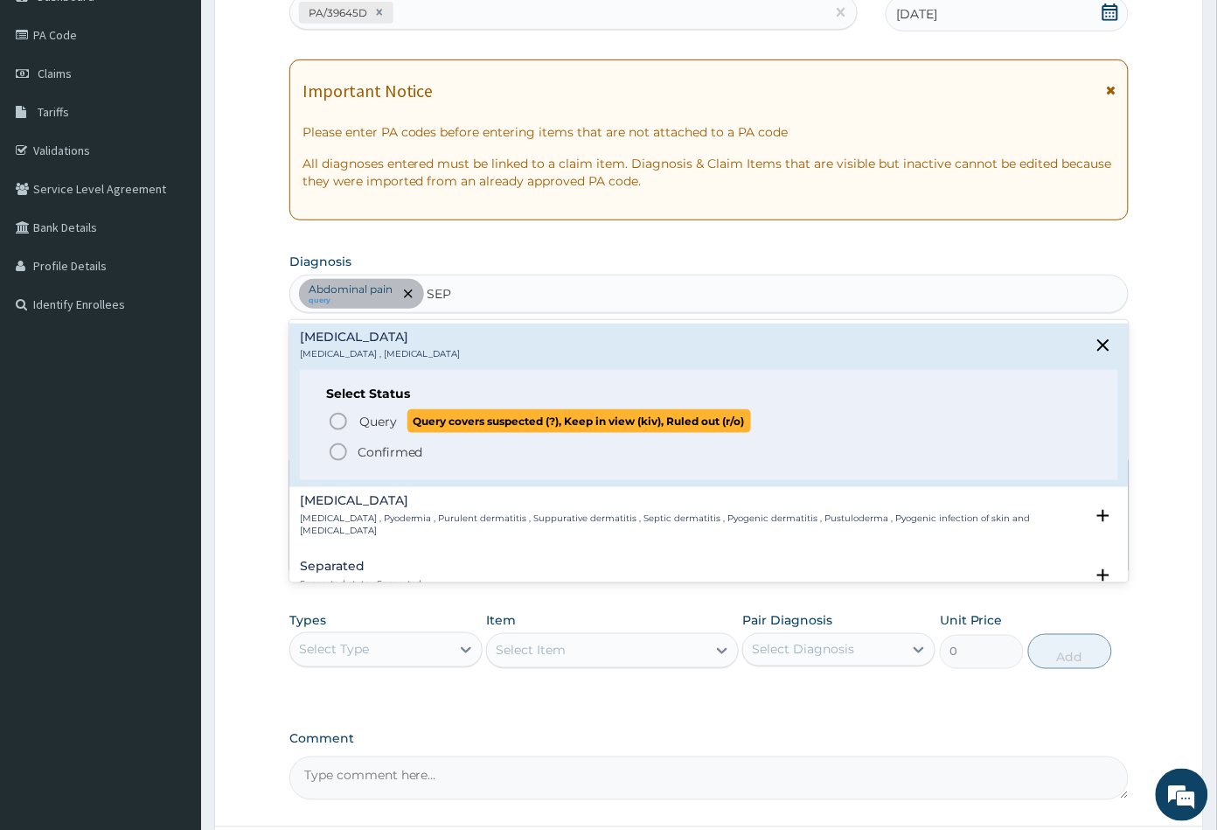
click at [343, 419] on icon "status option query" at bounding box center [338, 421] width 21 height 21
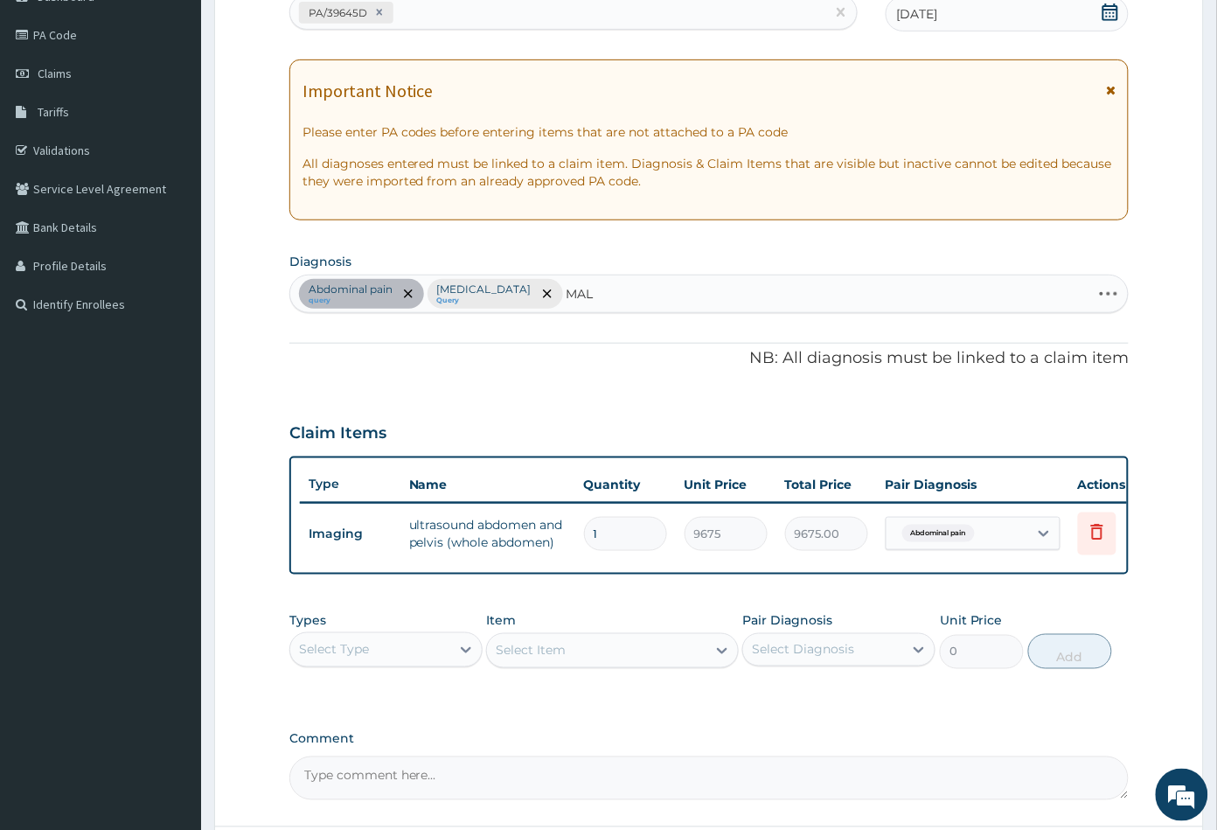
type input "MALA"
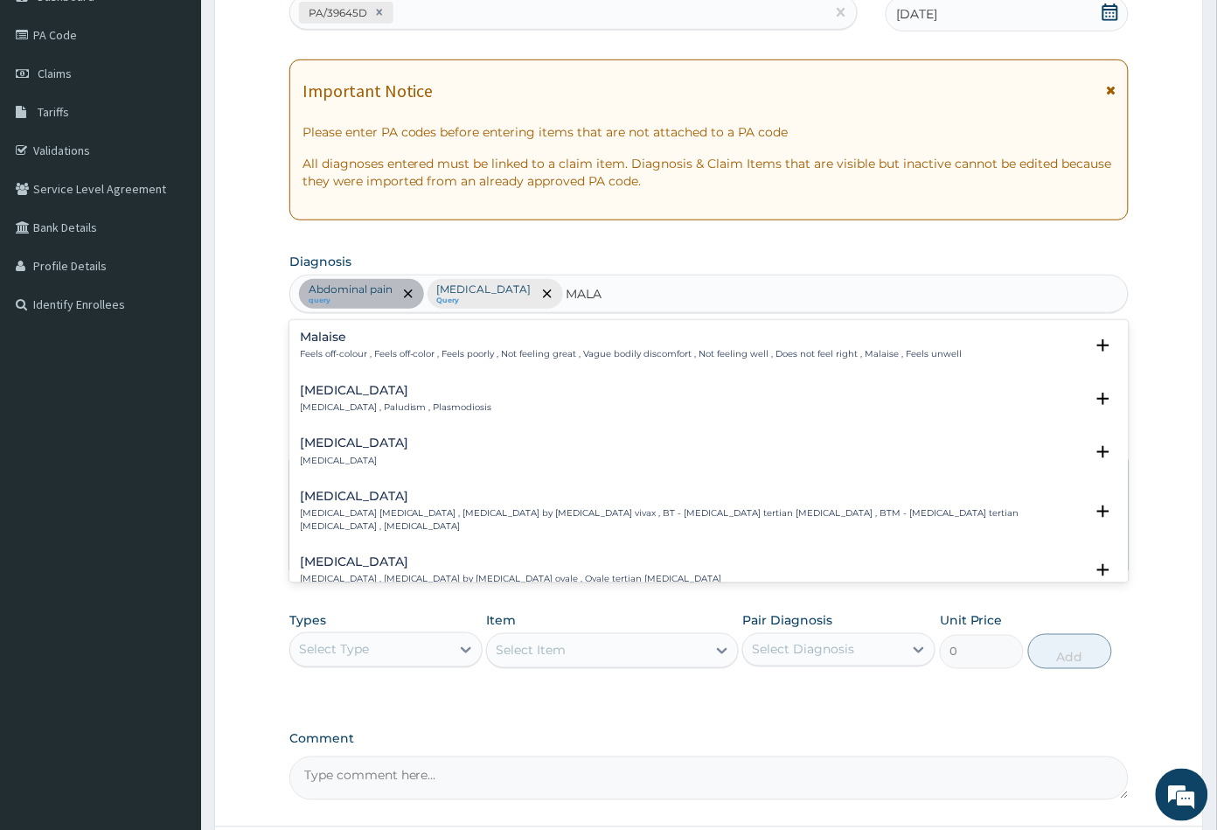
click at [342, 394] on h4 "Malaria" at bounding box center [396, 390] width 192 height 13
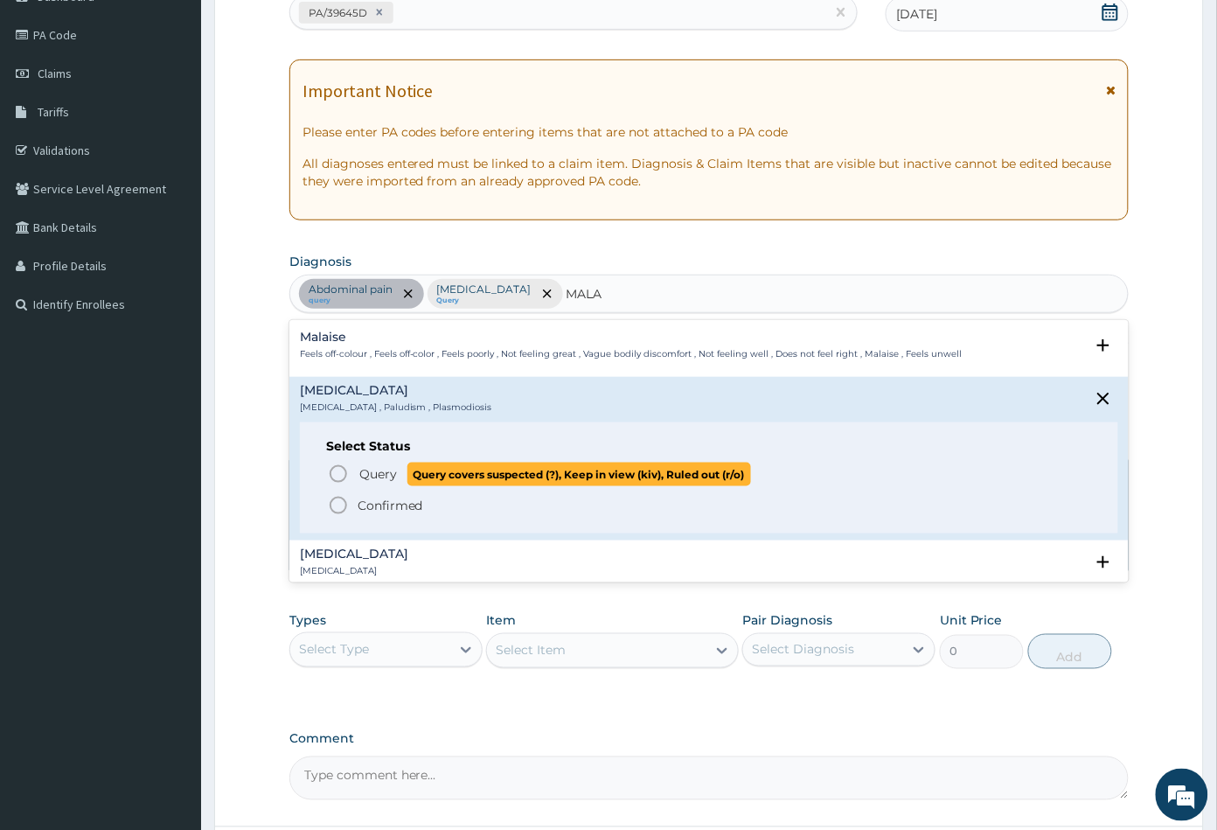
click at [341, 471] on icon "status option query" at bounding box center [338, 473] width 21 height 21
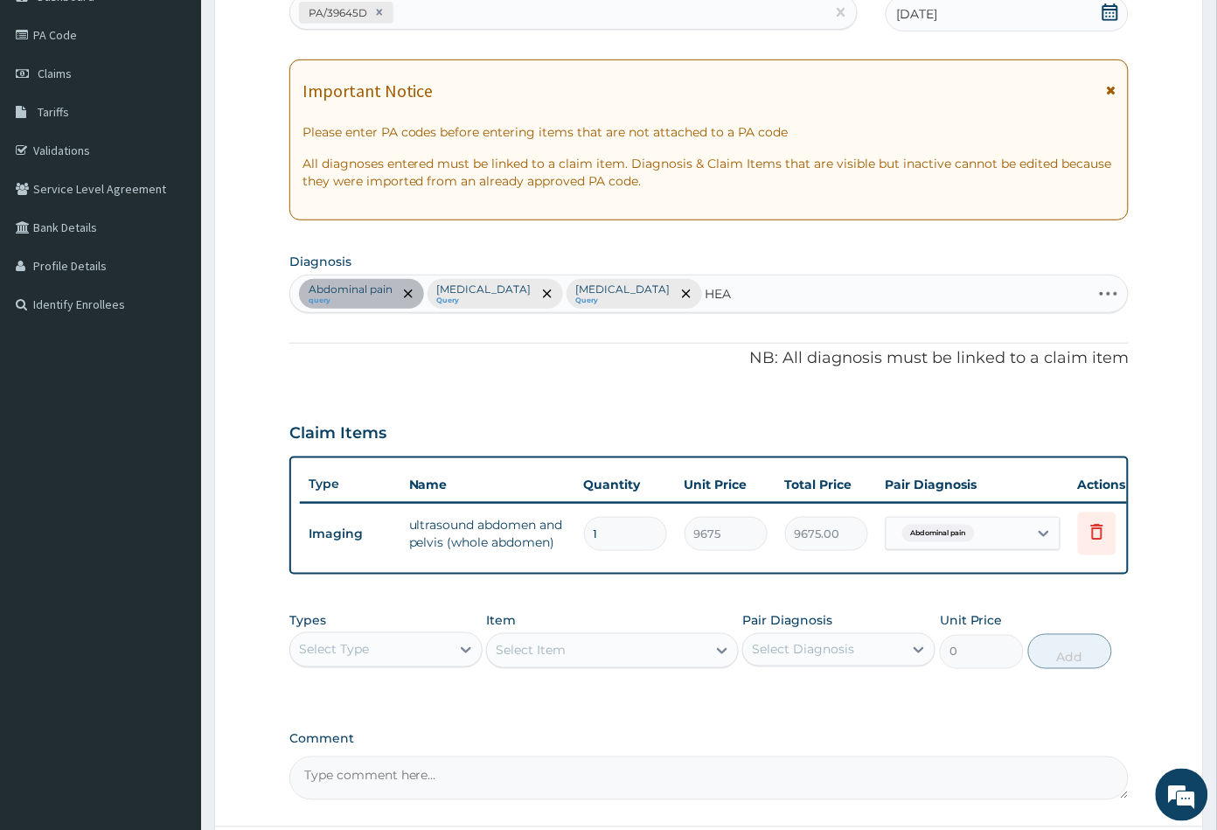
type input "HEAD"
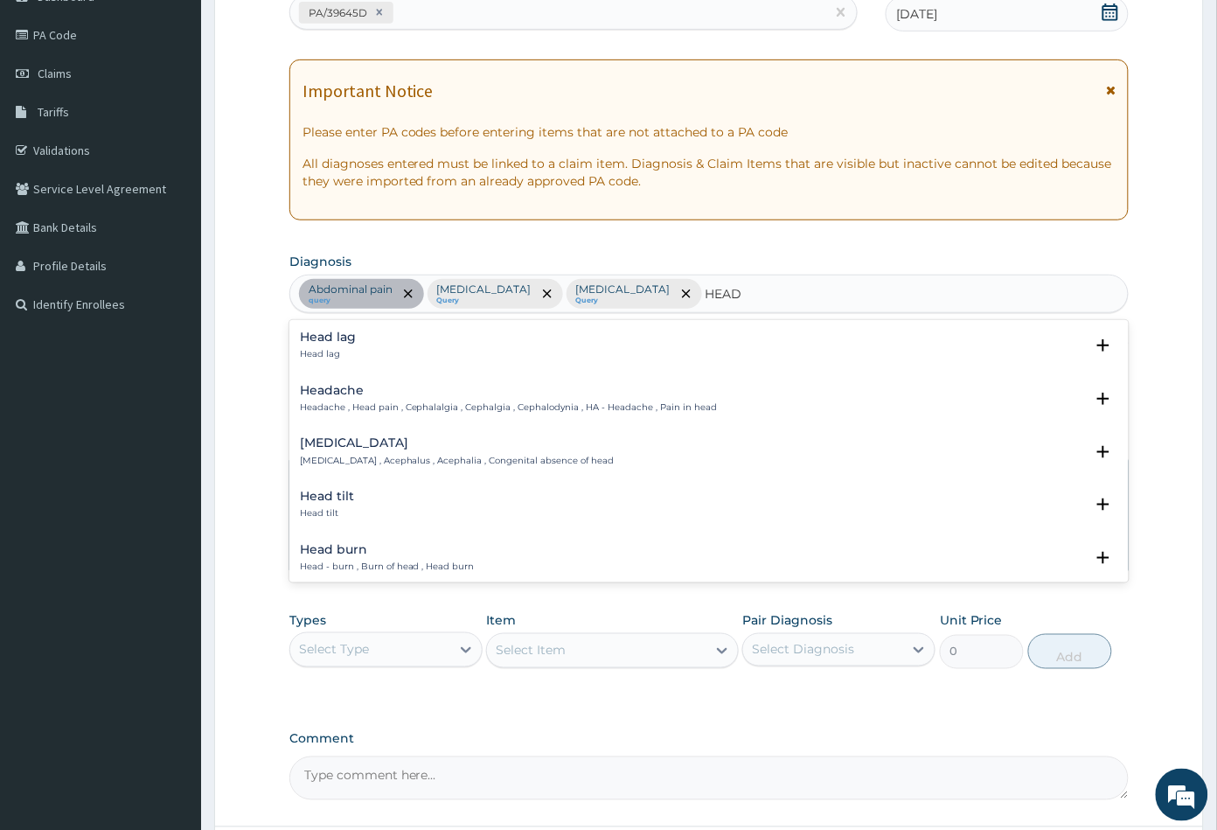
click at [346, 411] on p "Headache , Head pain , Cephalalgia , Cephalgia , Cephalodynia , HA - Headache ,…" at bounding box center [509, 407] width 418 height 12
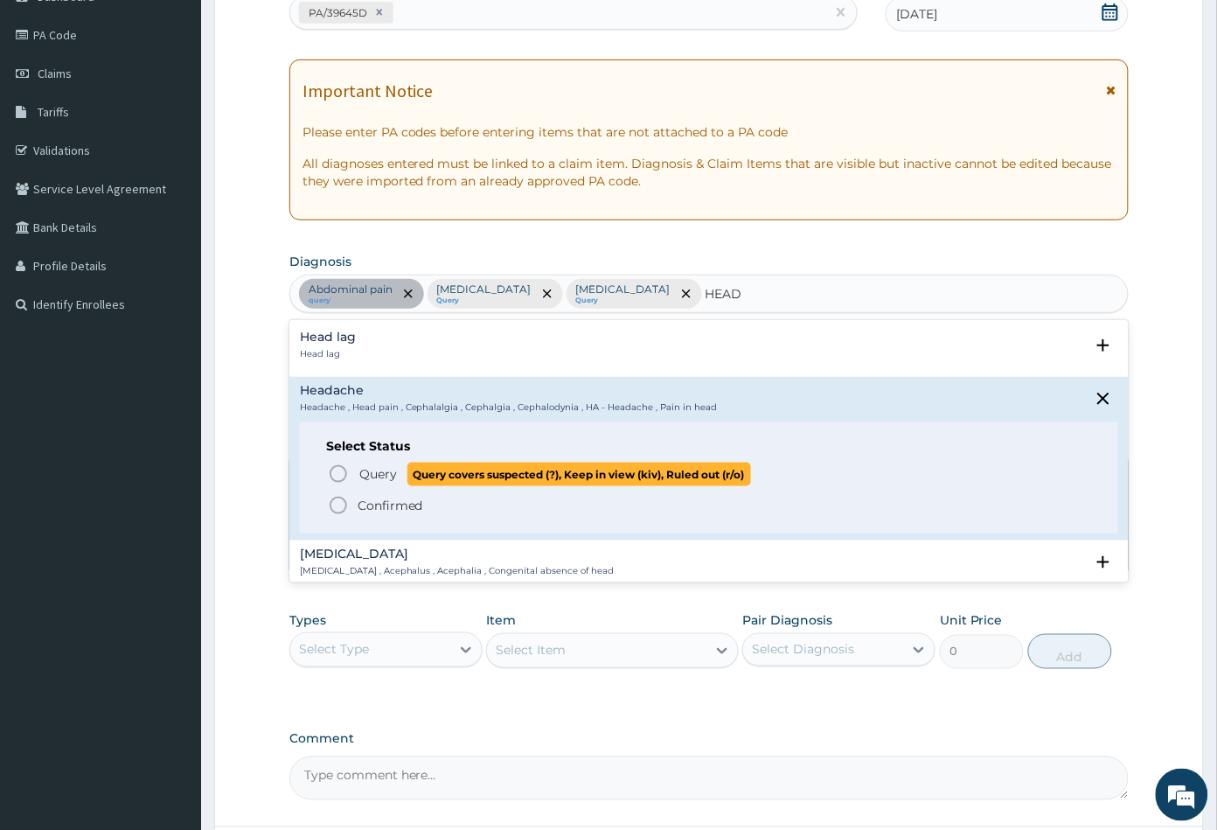
click at [337, 473] on icon "status option query" at bounding box center [338, 473] width 21 height 21
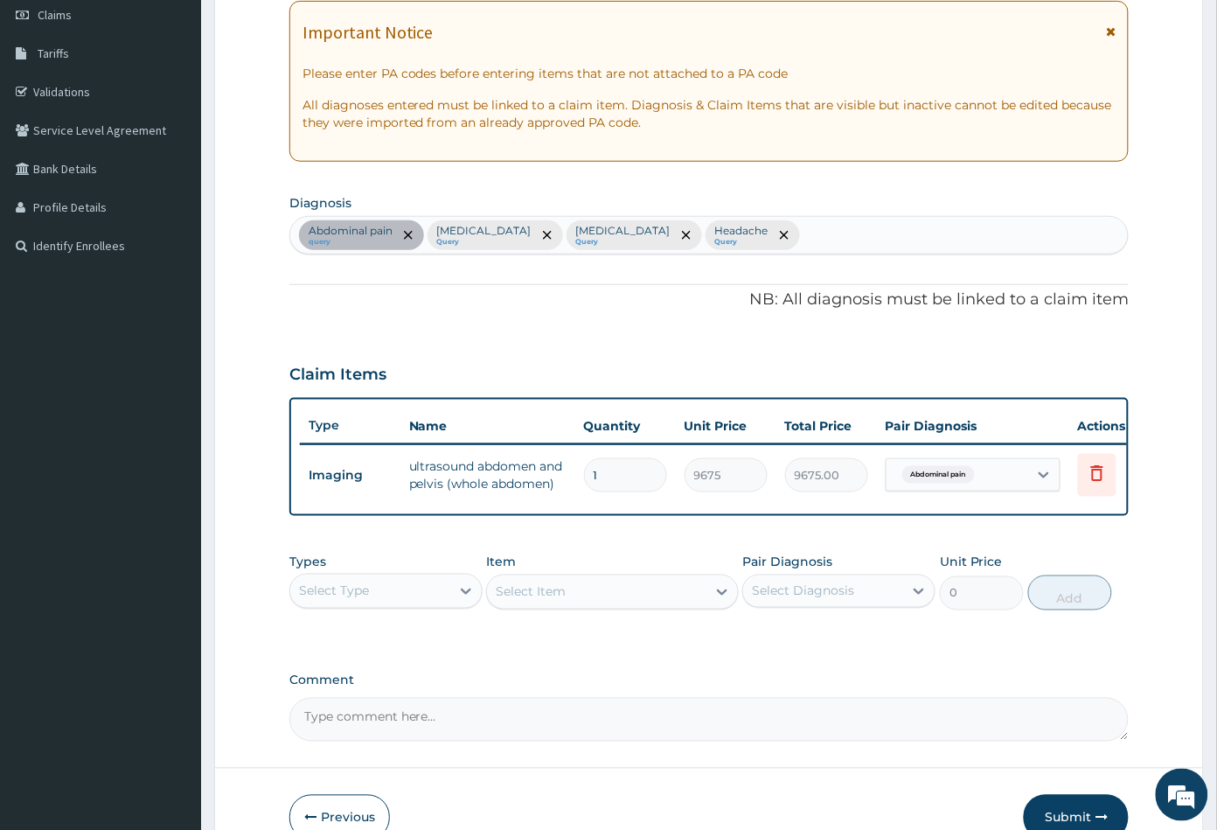
scroll to position [360, 0]
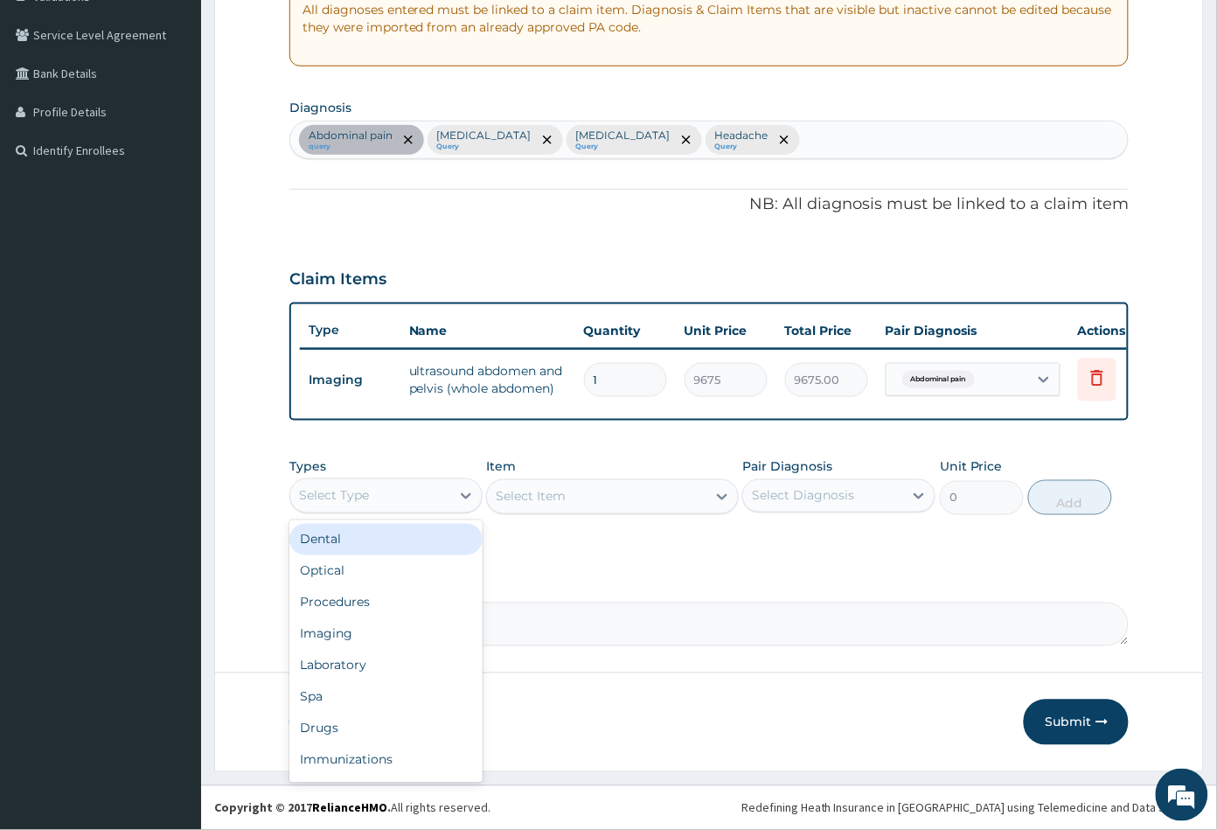
click at [427, 502] on div "Select Type" at bounding box center [370, 496] width 160 height 28
click at [380, 601] on div "Procedures" at bounding box center [385, 602] width 193 height 31
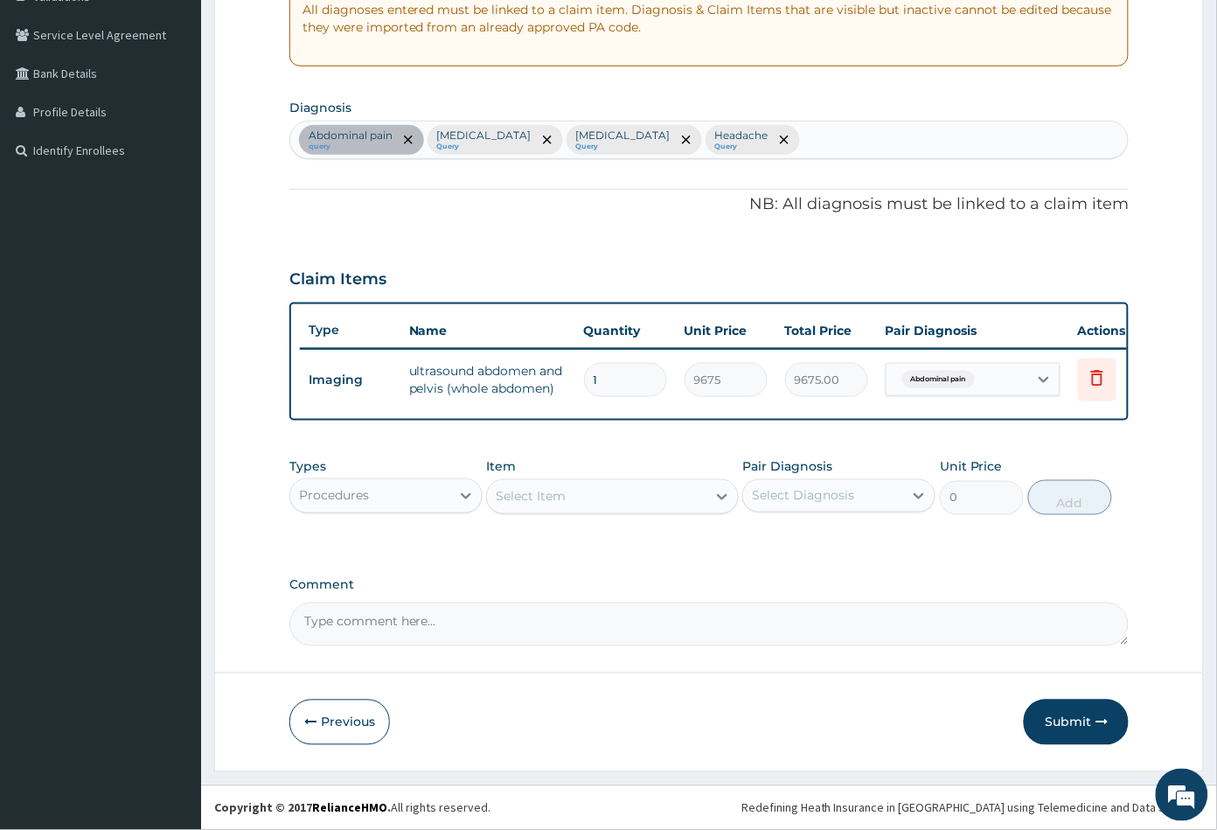
click at [583, 499] on div "Select Item" at bounding box center [596, 497] width 219 height 28
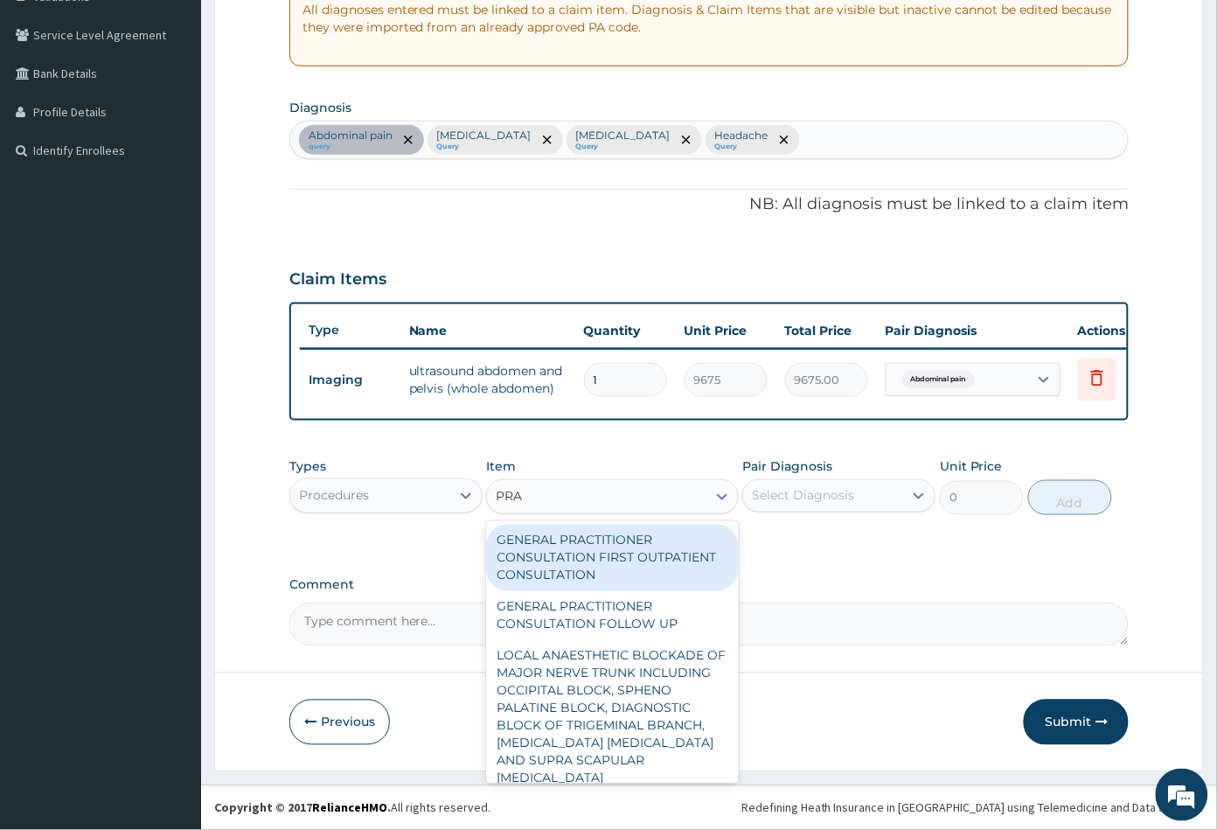
type input "PRAC"
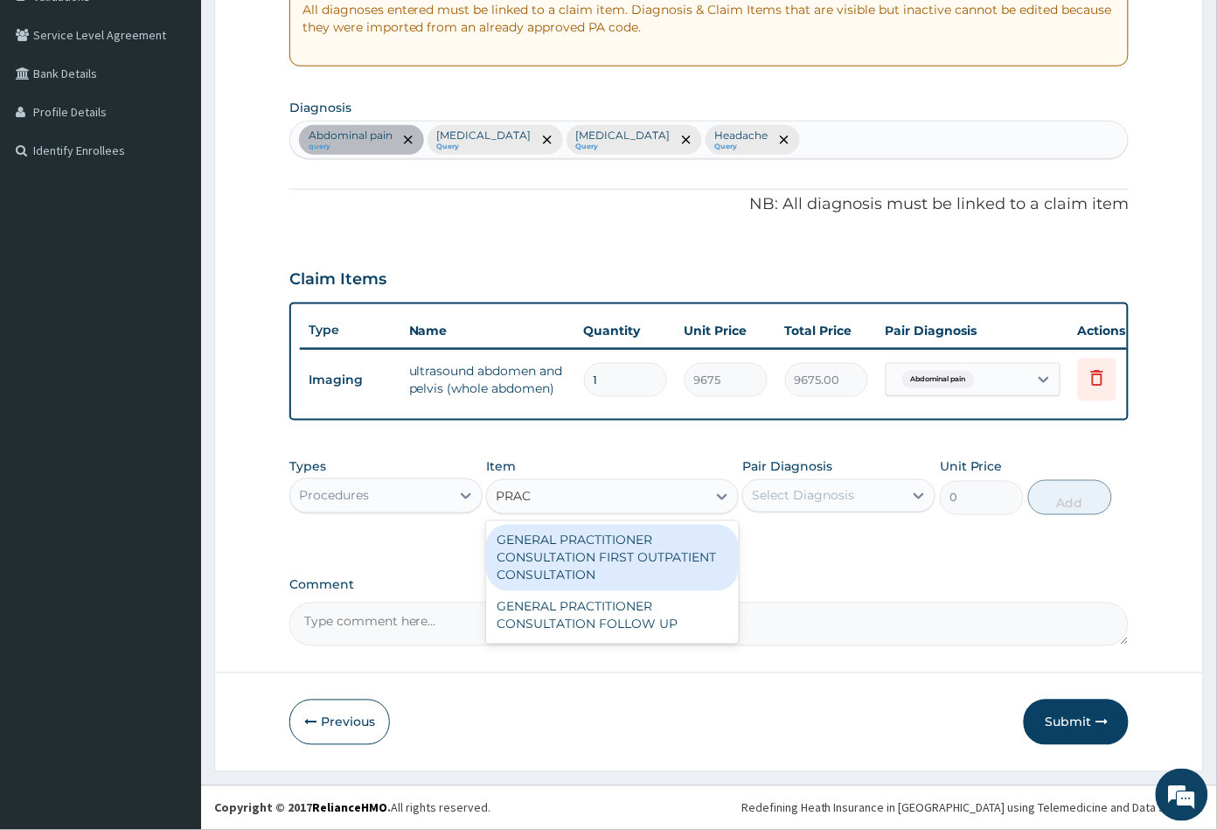
click at [578, 535] on div "GENERAL PRACTITIONER CONSULTATION FIRST OUTPATIENT CONSULTATION" at bounding box center [612, 558] width 252 height 66
type input "3547.5"
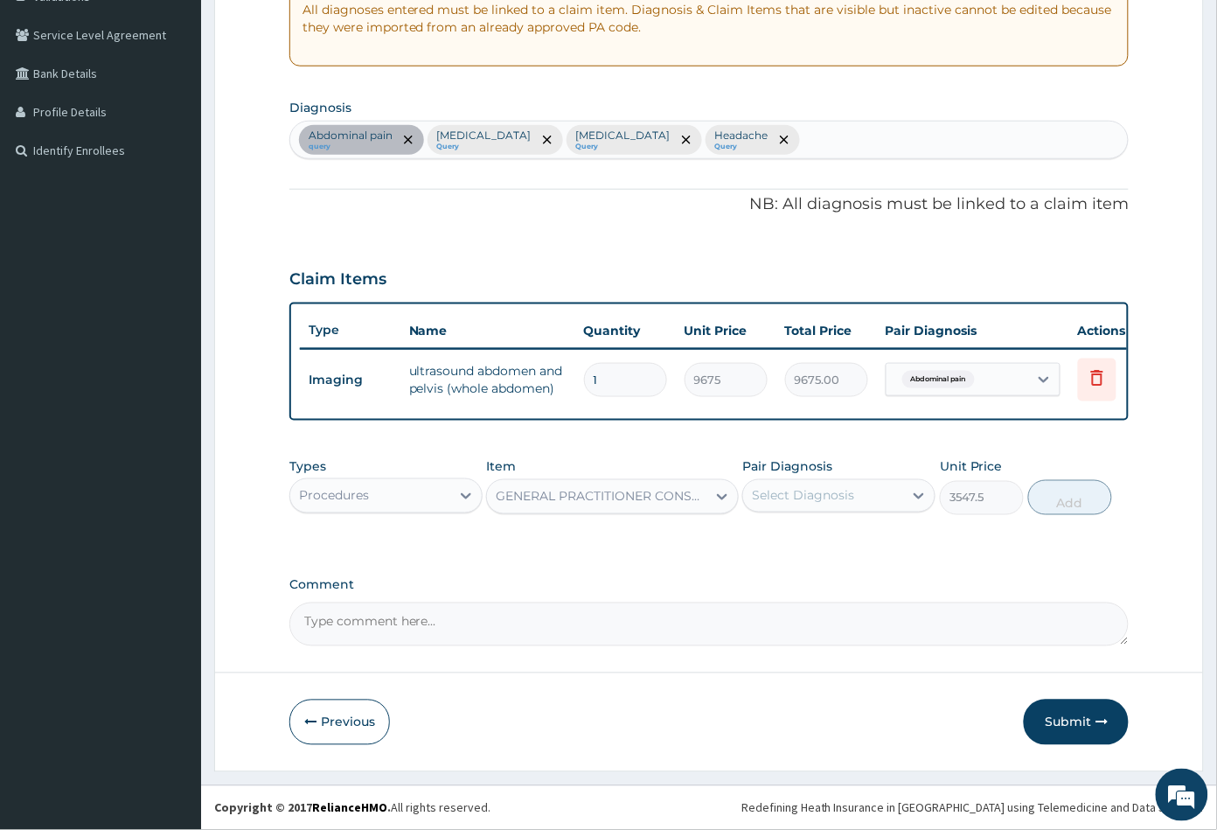
click at [810, 497] on div "Select Diagnosis" at bounding box center [803, 495] width 102 height 17
click at [809, 539] on label "Abdominal pain" at bounding box center [821, 538] width 101 height 17
checkbox input "true"
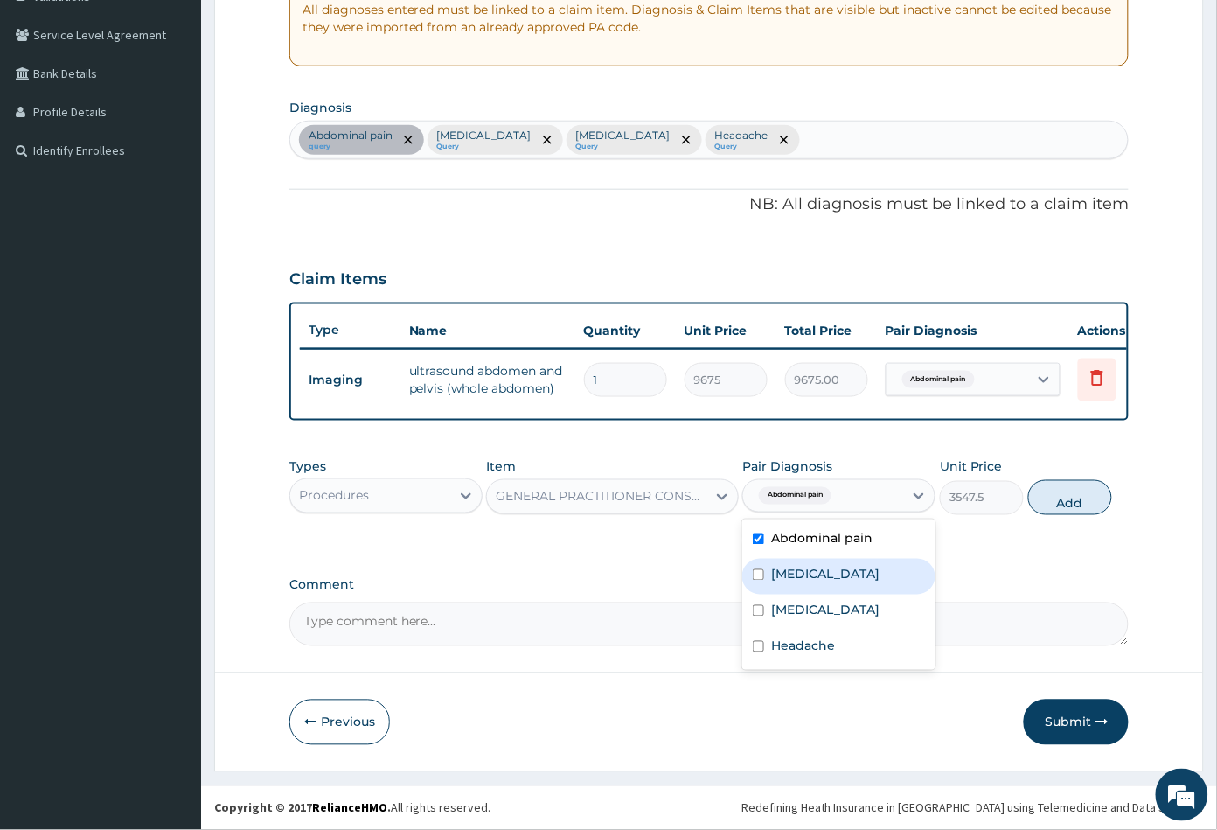
click at [806, 580] on label "Sepsis" at bounding box center [825, 574] width 108 height 17
checkbox input "true"
click at [810, 610] on label "Malaria" at bounding box center [825, 609] width 108 height 17
checkbox input "true"
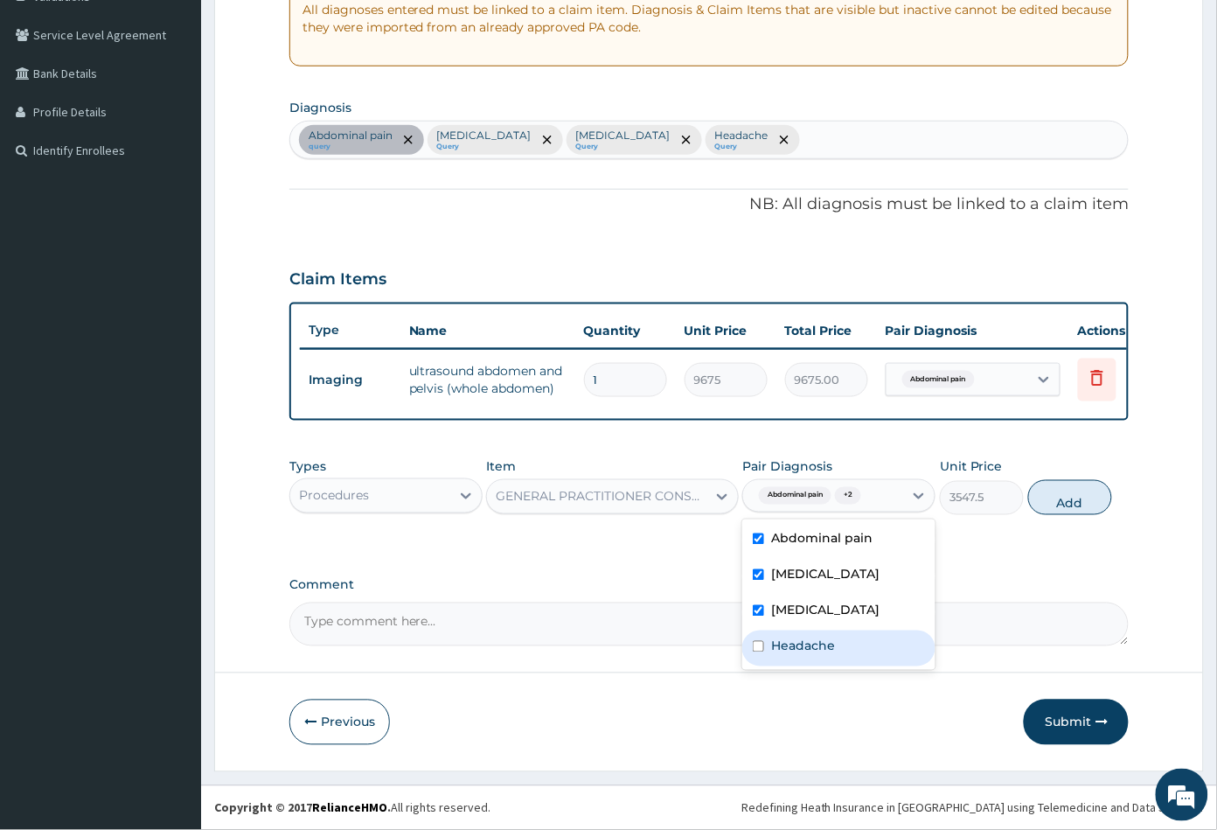
click at [820, 638] on label "Headache" at bounding box center [803, 645] width 64 height 17
checkbox input "true"
click at [1070, 508] on button "Add" at bounding box center [1070, 497] width 84 height 35
type input "0"
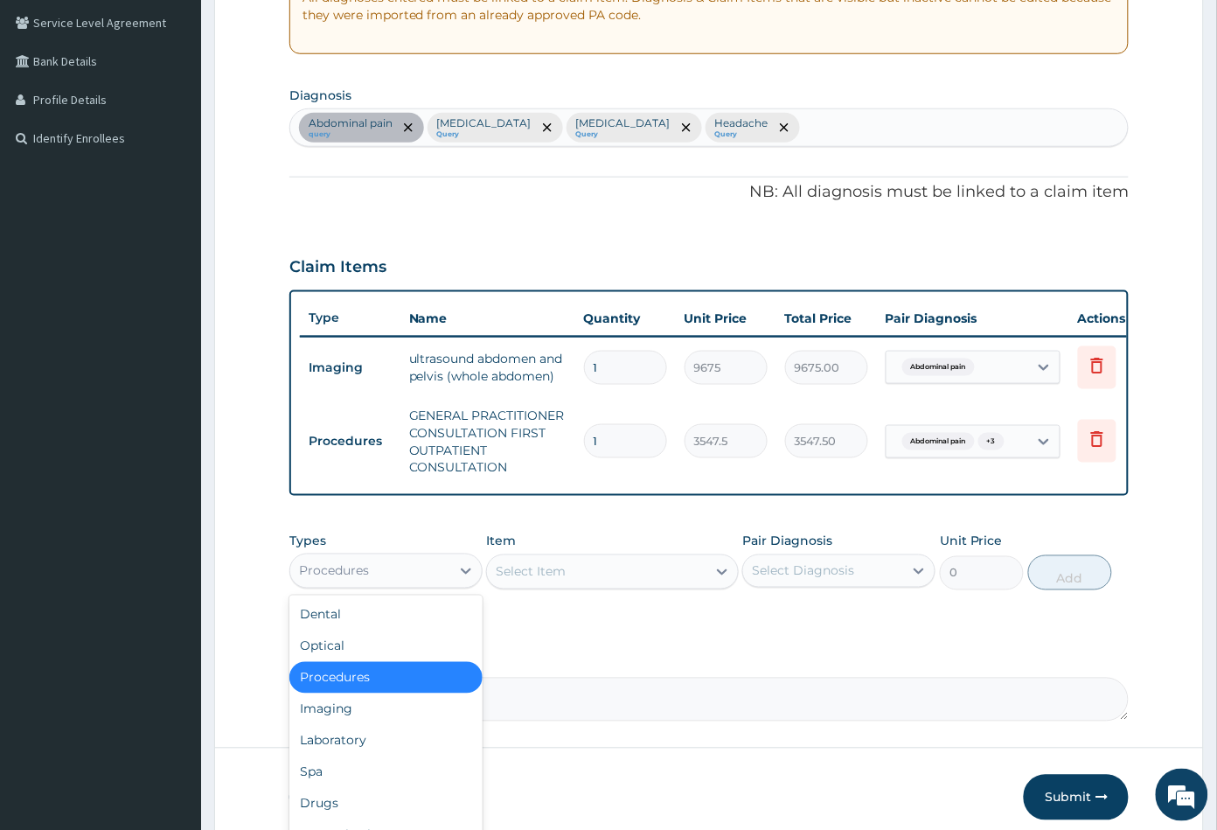
click at [407, 584] on div "Procedures" at bounding box center [370, 571] width 160 height 28
click at [376, 749] on div "Laboratory" at bounding box center [385, 740] width 193 height 31
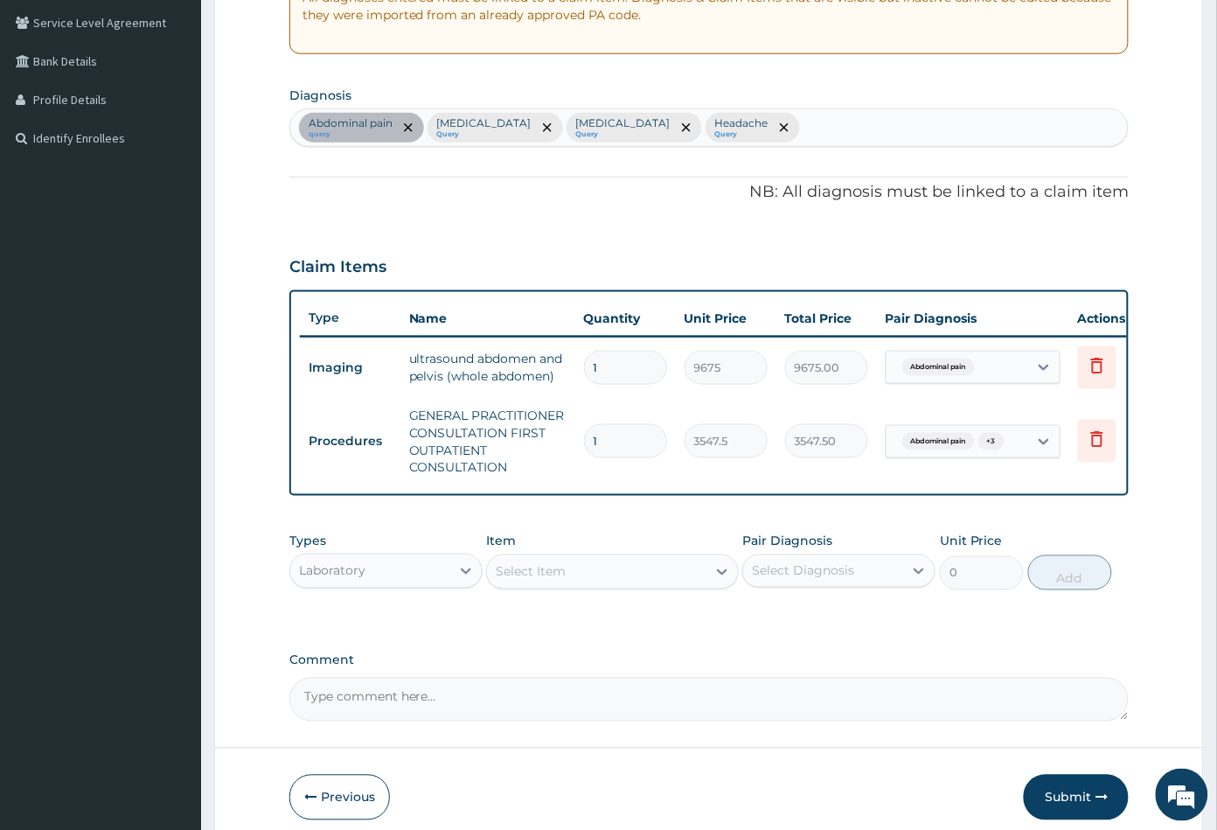
click at [640, 580] on div "Select Item" at bounding box center [596, 572] width 219 height 28
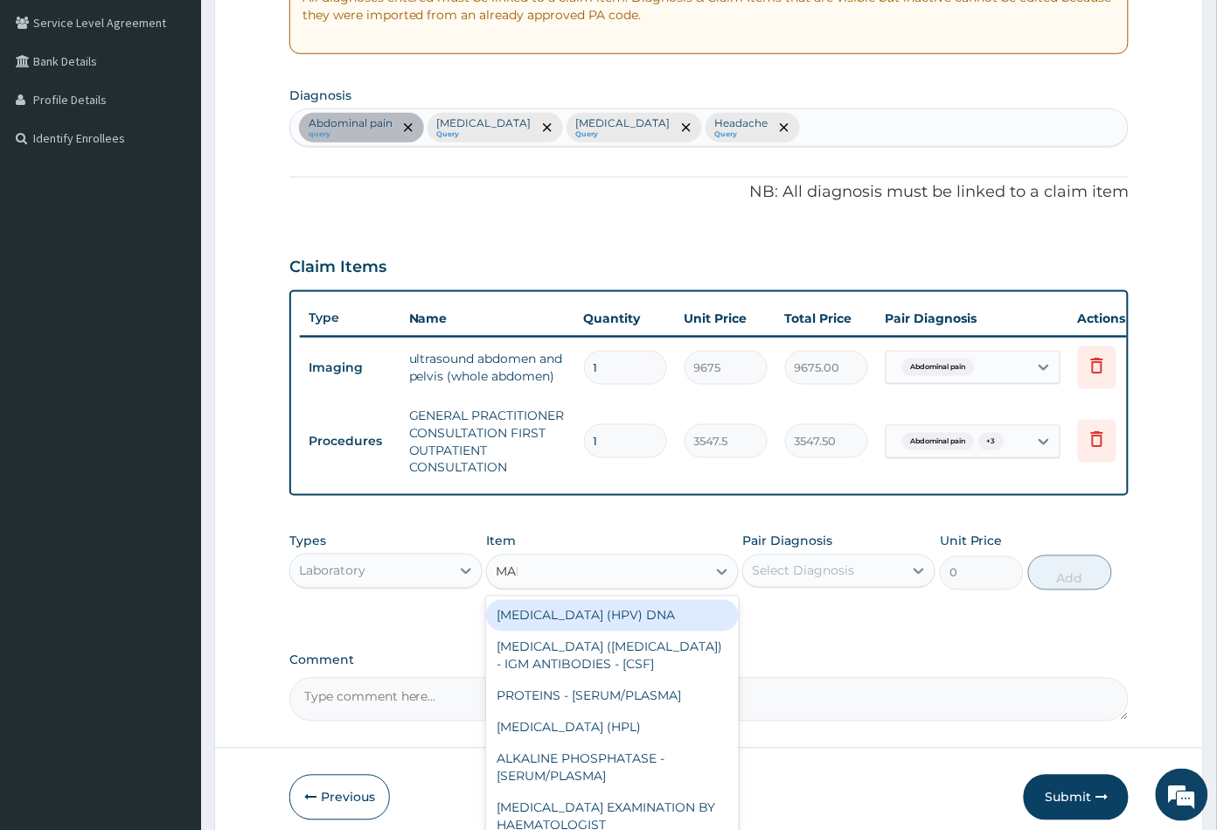
type input "MALA"
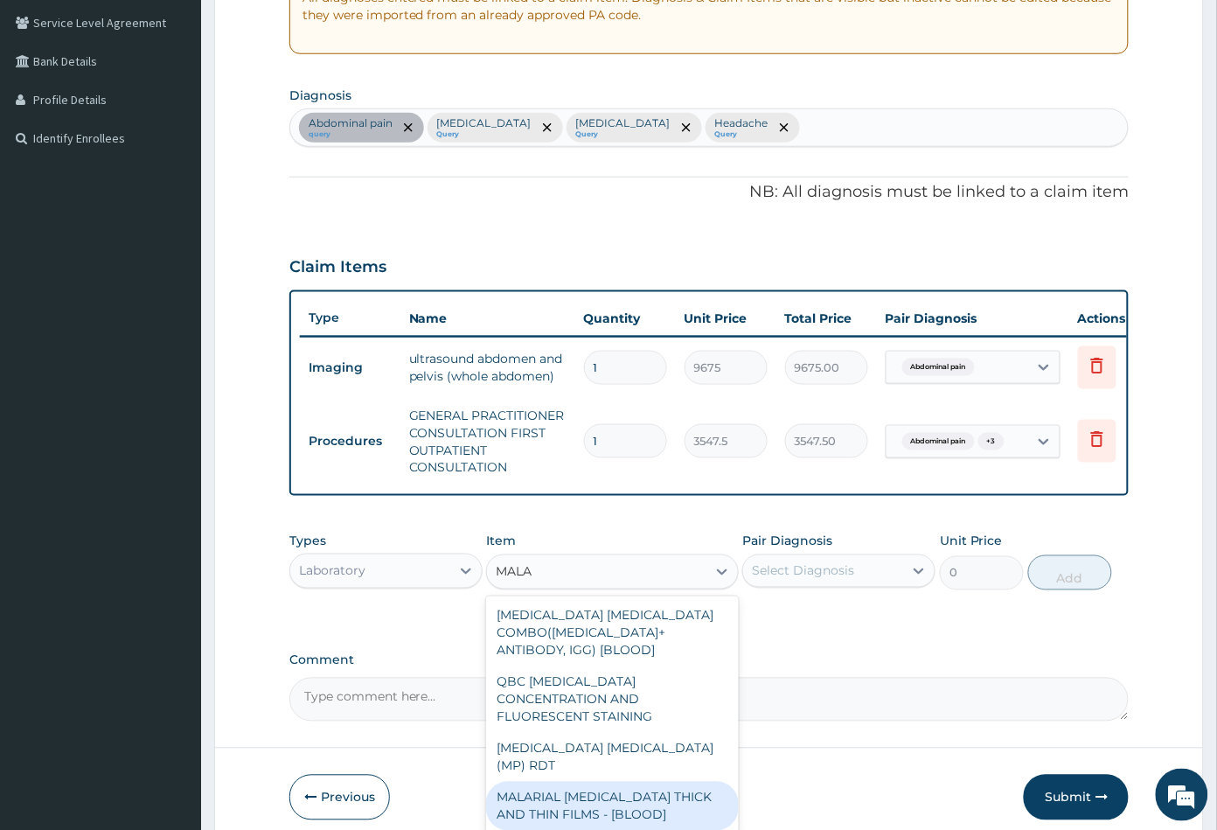
click at [616, 782] on div "MALARIAL PARASITE THICK AND THIN FILMS - [BLOOD]" at bounding box center [612, 806] width 252 height 49
type input "1612.5"
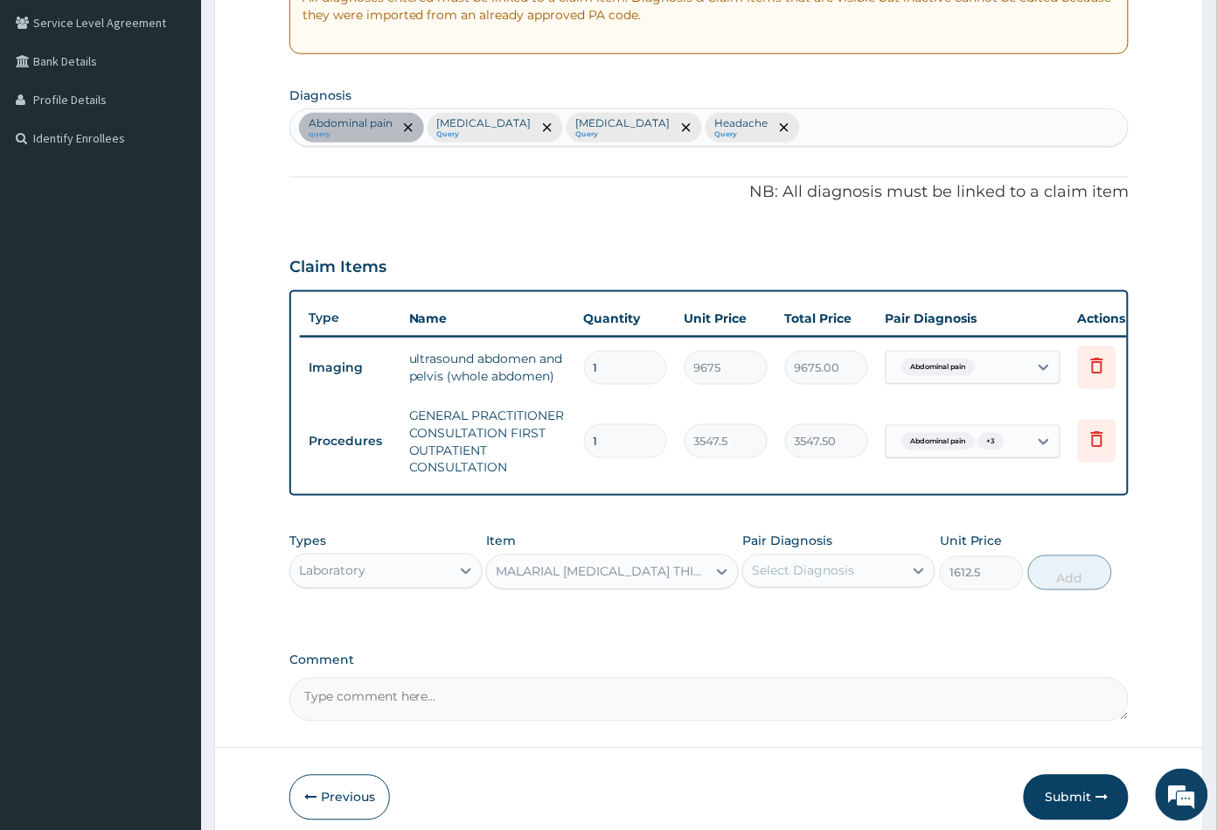
click at [810, 580] on div "Select Diagnosis" at bounding box center [803, 570] width 102 height 17
click at [804, 691] on label "Malaria" at bounding box center [825, 685] width 108 height 17
checkbox input "true"
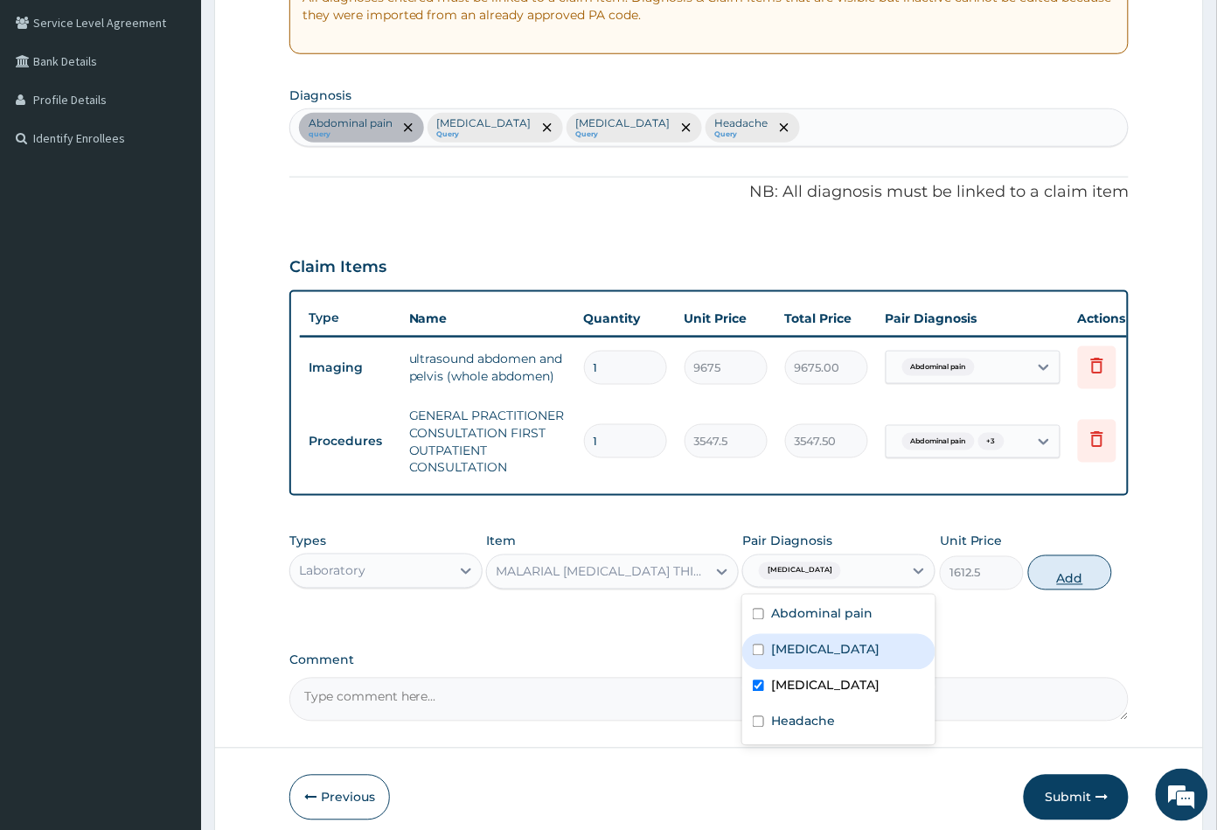
click at [1087, 590] on button "Add" at bounding box center [1070, 572] width 84 height 35
type input "0"
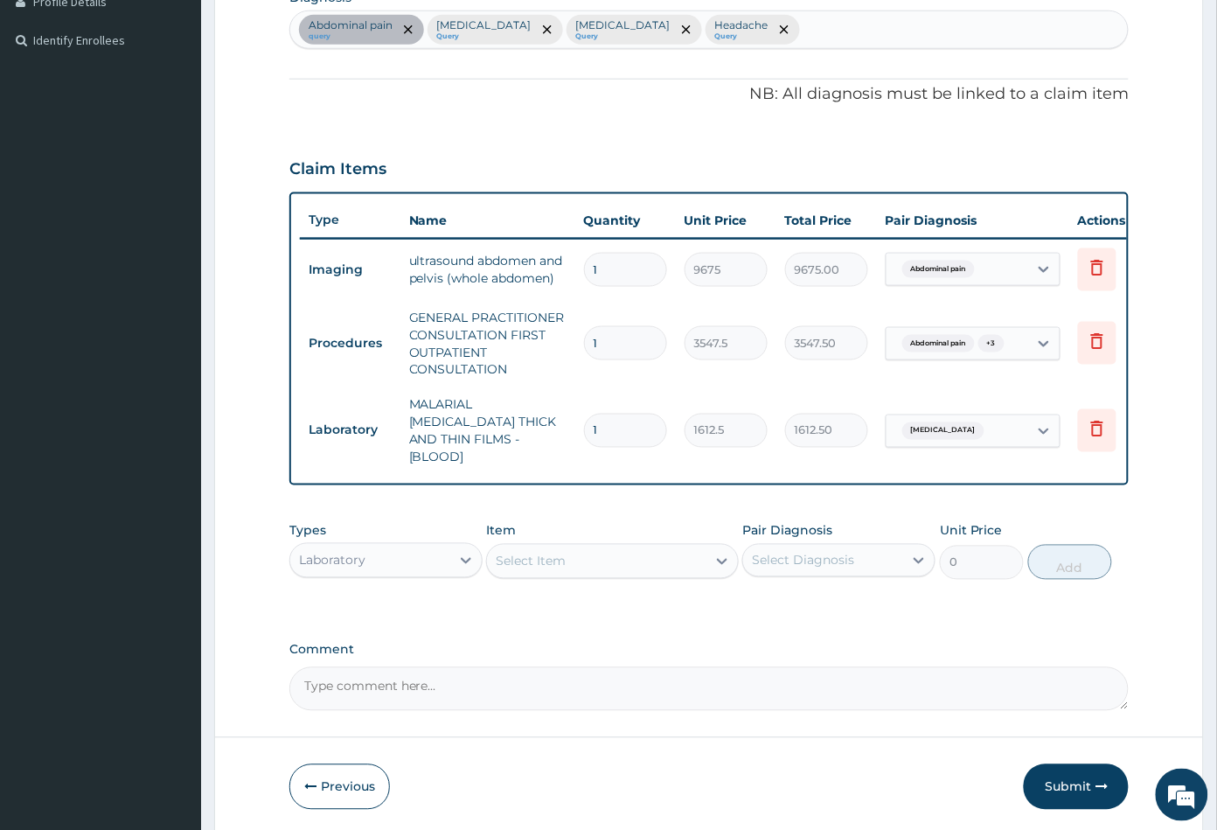
scroll to position [517, 0]
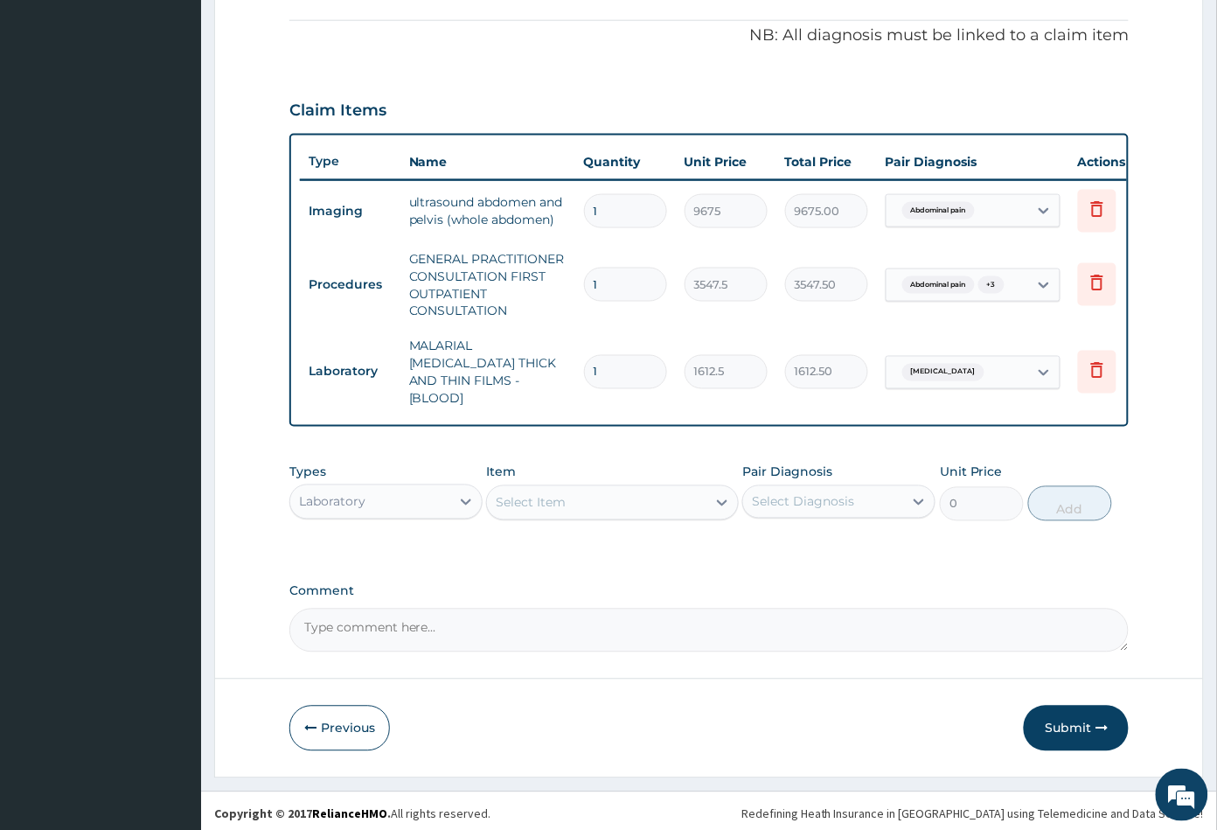
click at [577, 498] on div "Select Item" at bounding box center [596, 503] width 219 height 28
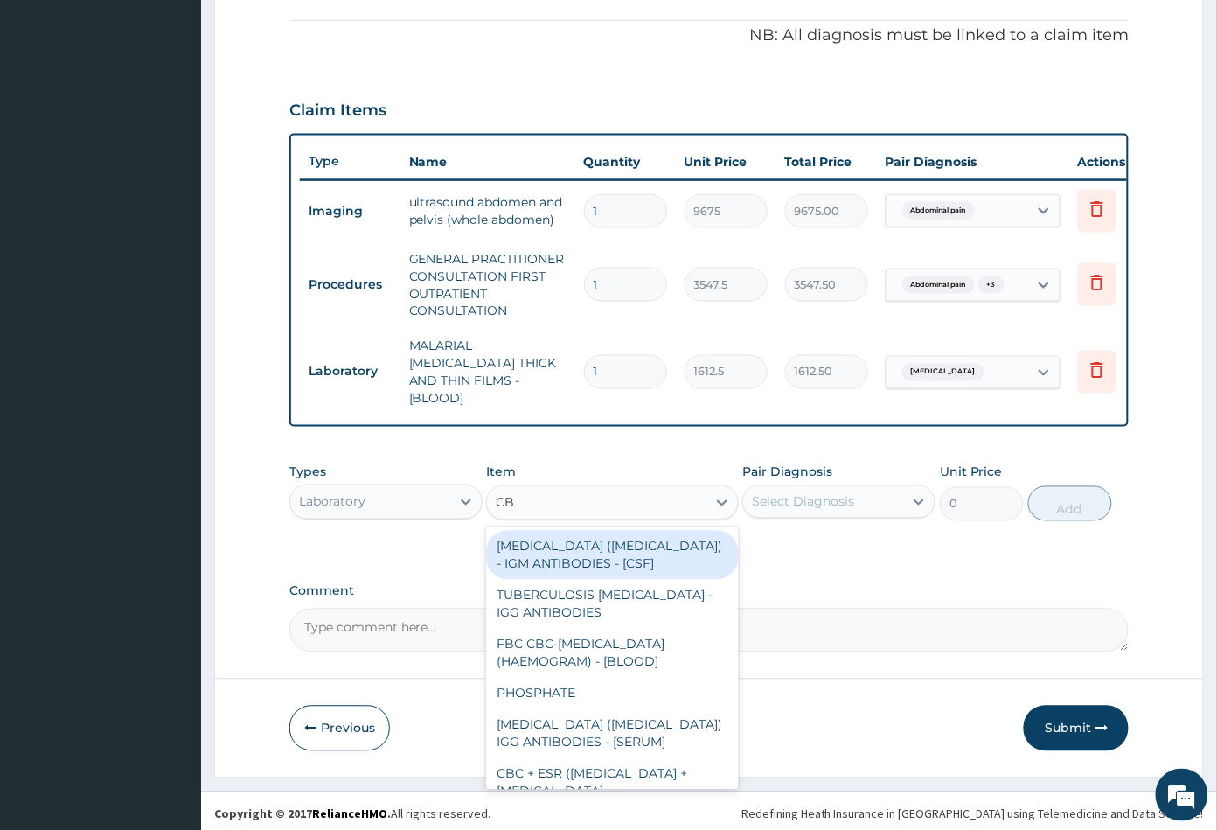
type input "CBC"
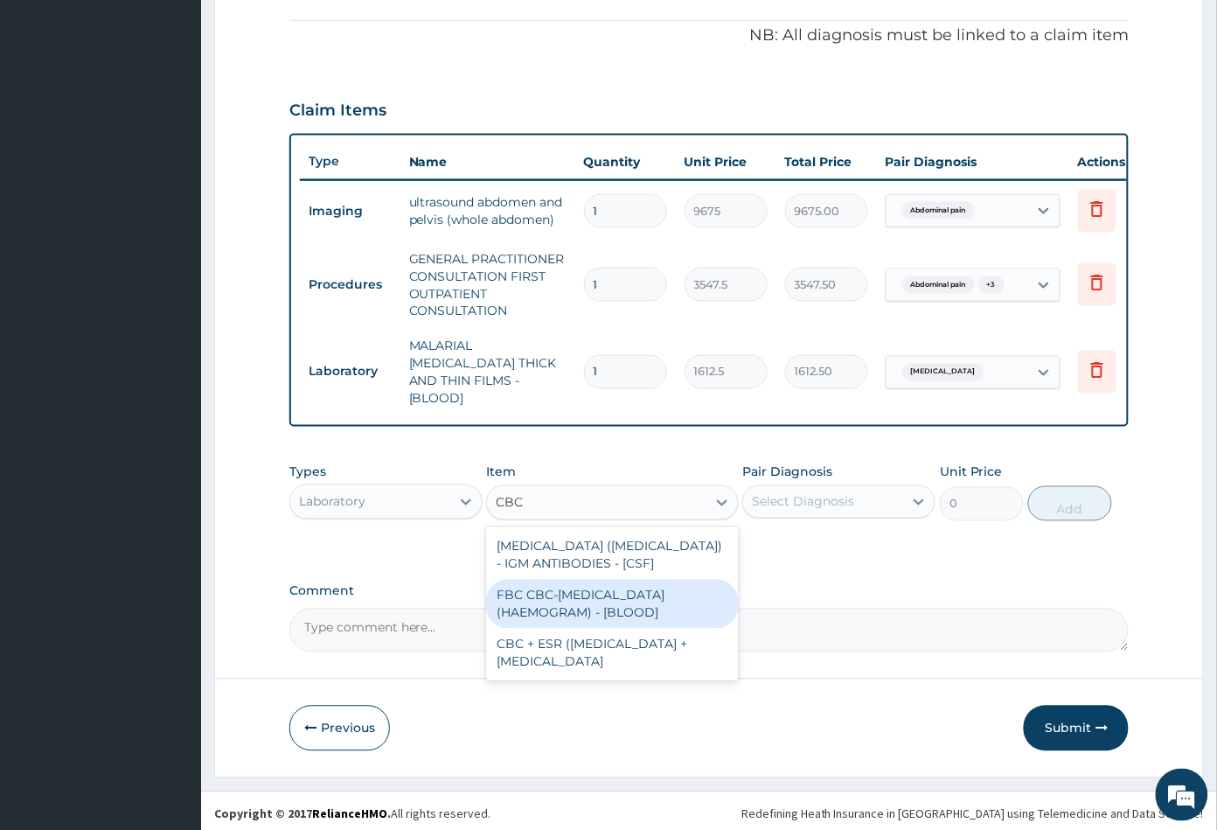
click at [574, 602] on div "FBC CBC-COMPLETE BLOOD COUNT (HAEMOGRAM) - [BLOOD]" at bounding box center [612, 604] width 252 height 49
type input "4300"
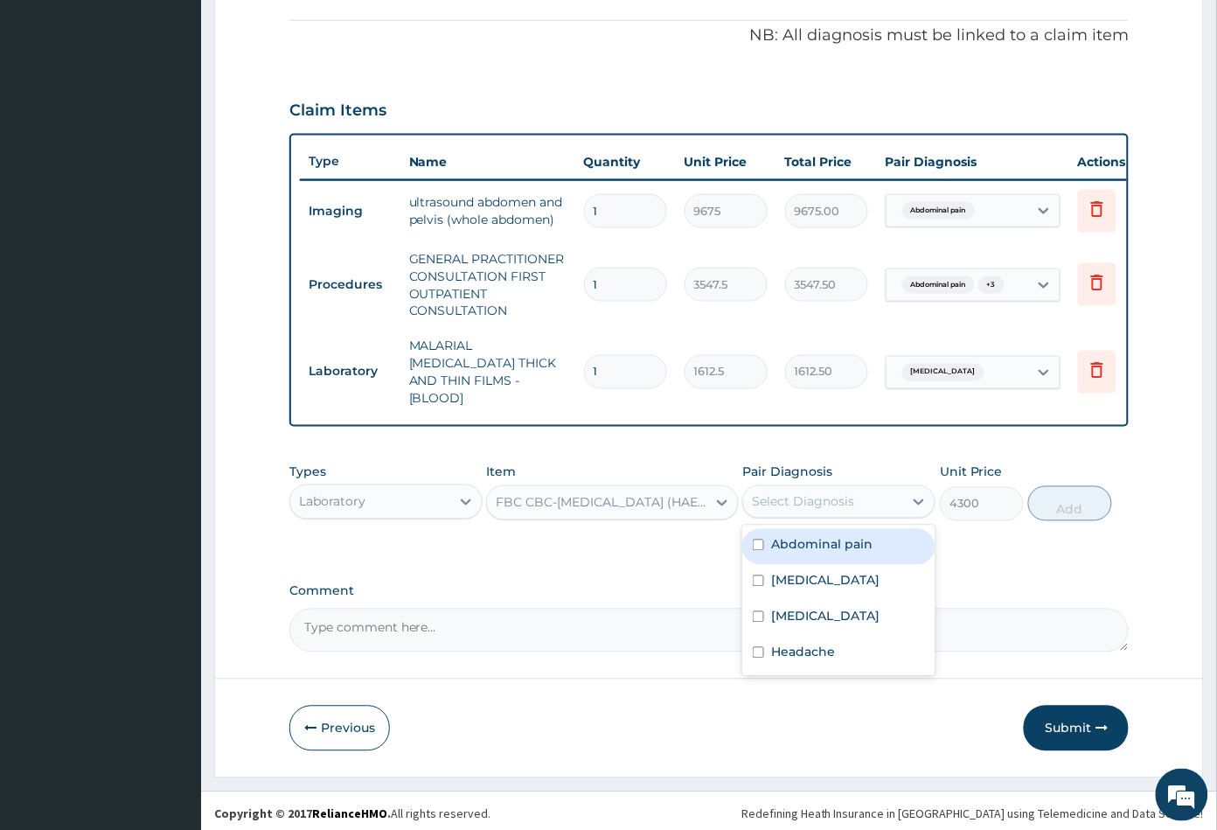
click at [810, 494] on div "Select Diagnosis" at bounding box center [803, 501] width 102 height 17
click at [814, 576] on div "Sepsis" at bounding box center [838, 583] width 193 height 36
checkbox input "true"
click at [1053, 507] on button "Add" at bounding box center [1070, 503] width 84 height 35
type input "0"
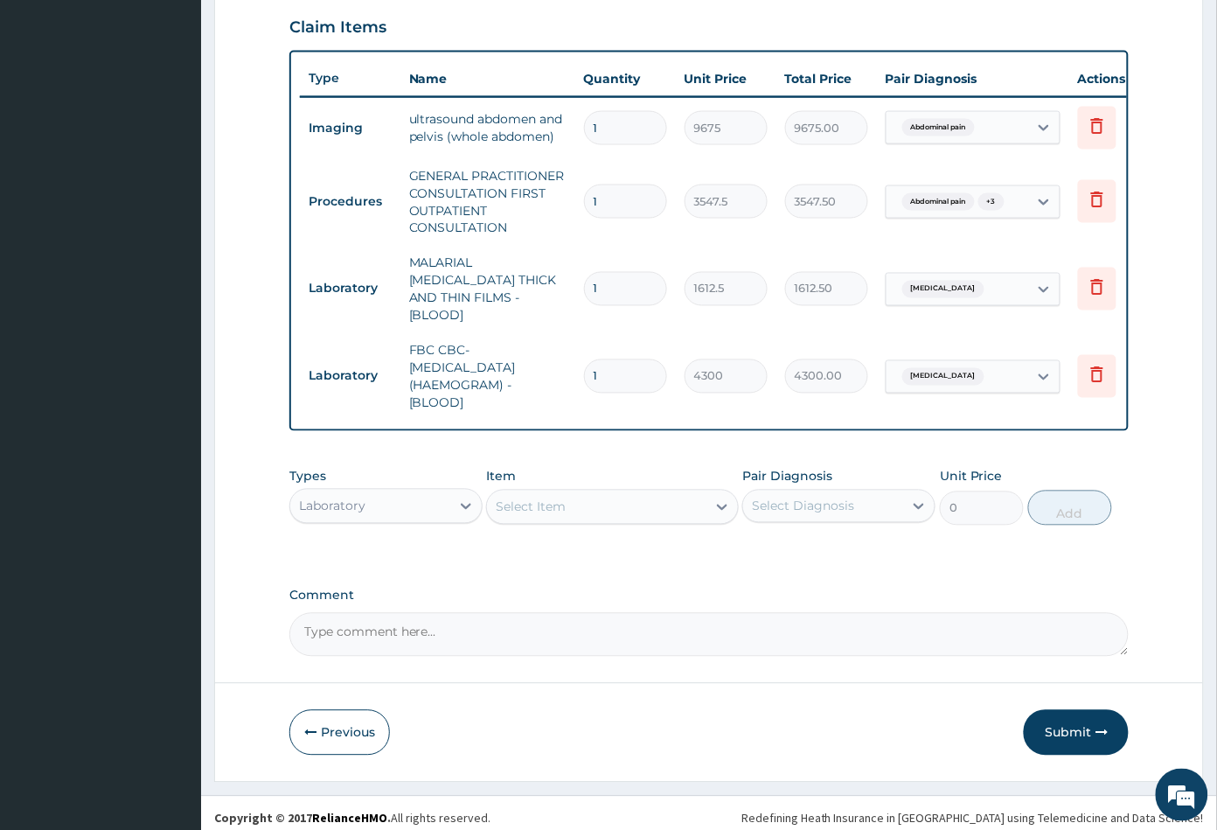
scroll to position [604, 0]
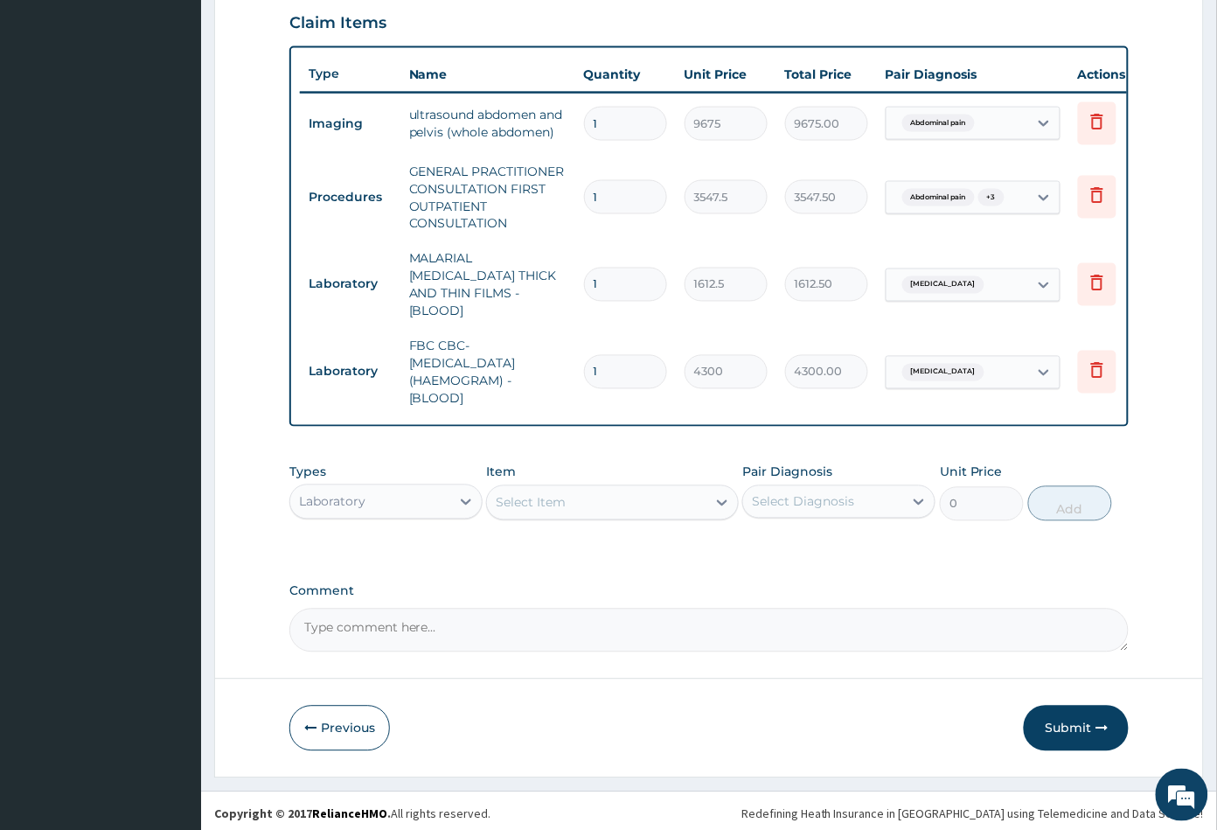
click at [426, 500] on div "Laboratory" at bounding box center [370, 502] width 160 height 28
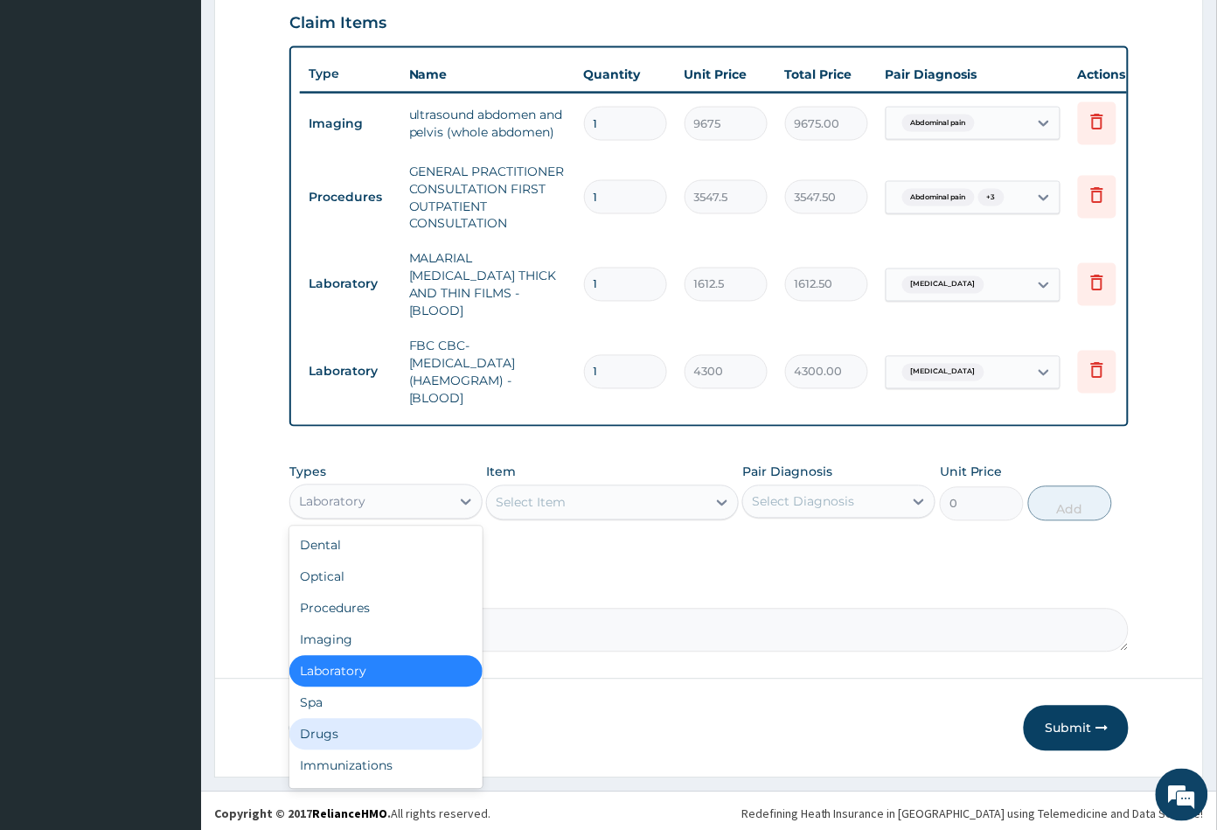
click at [347, 736] on div "Drugs" at bounding box center [385, 734] width 193 height 31
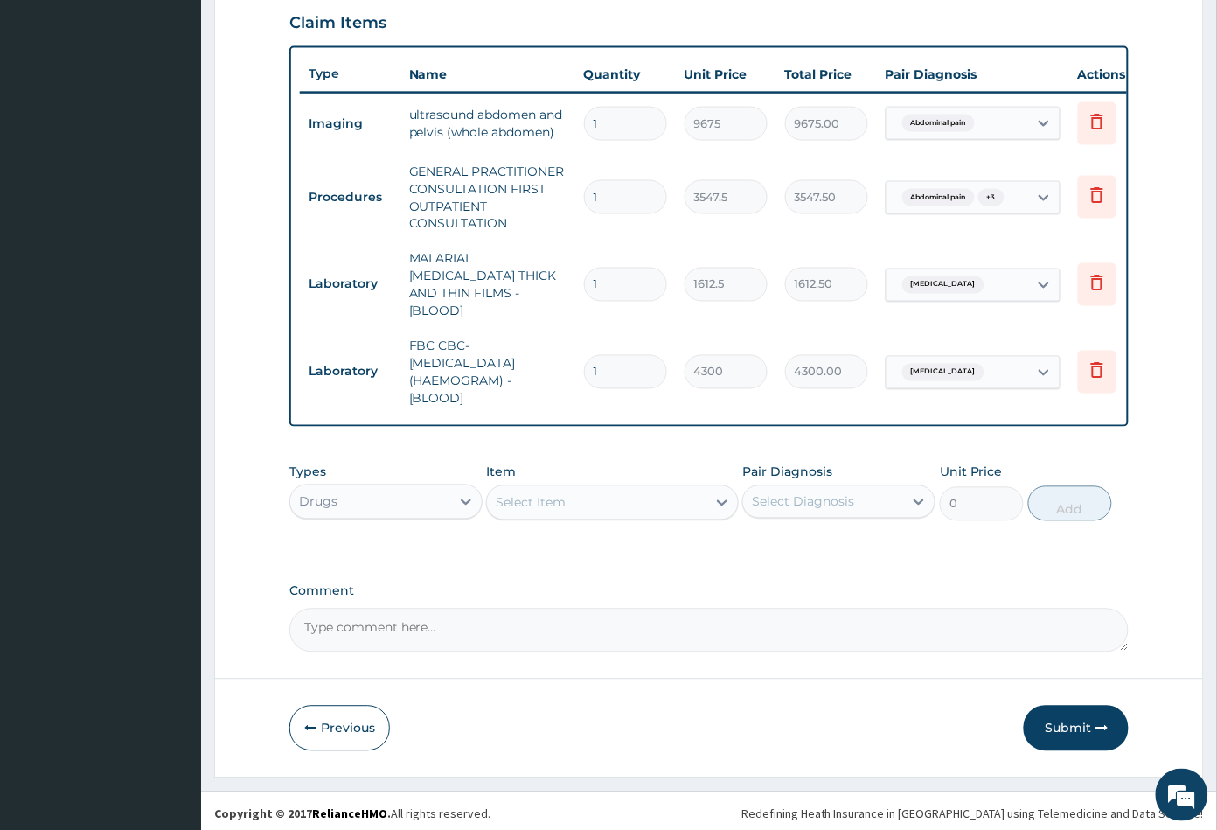
click at [573, 489] on div "Select Item" at bounding box center [596, 503] width 219 height 28
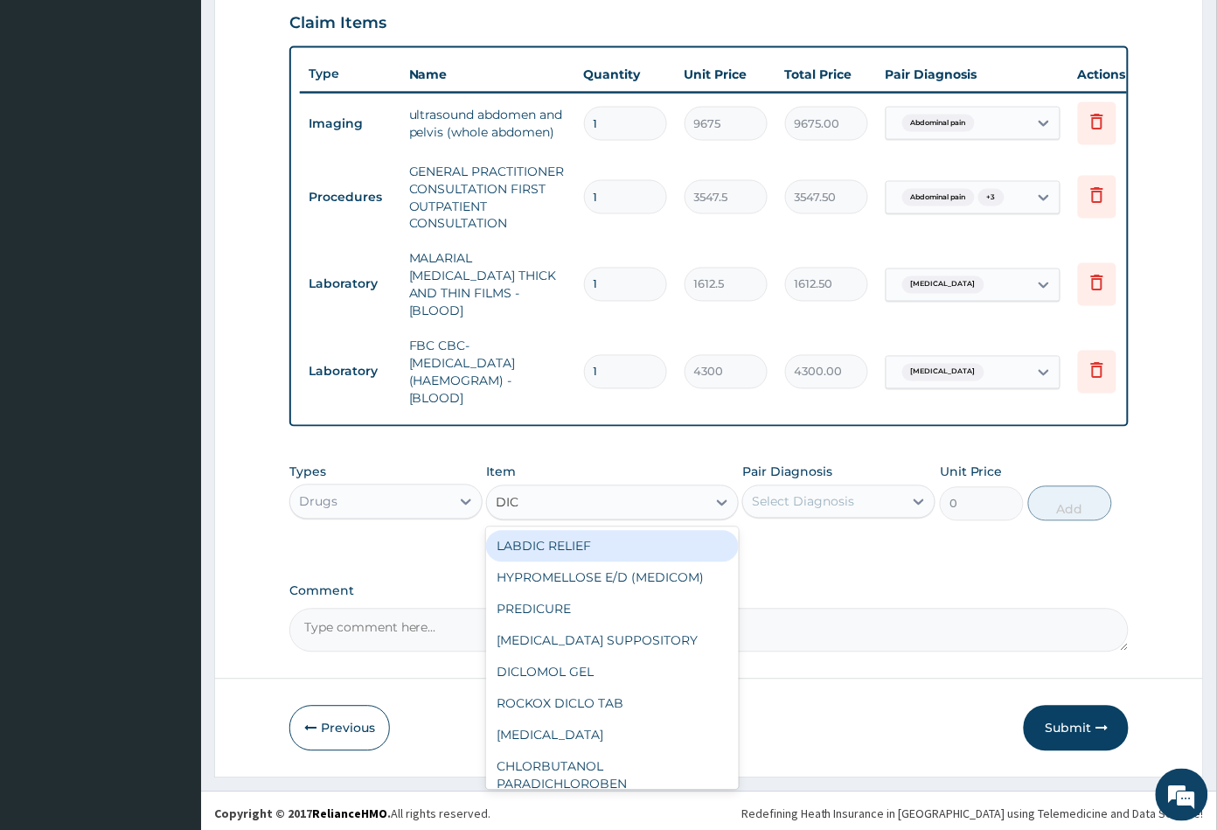
type input "DICL"
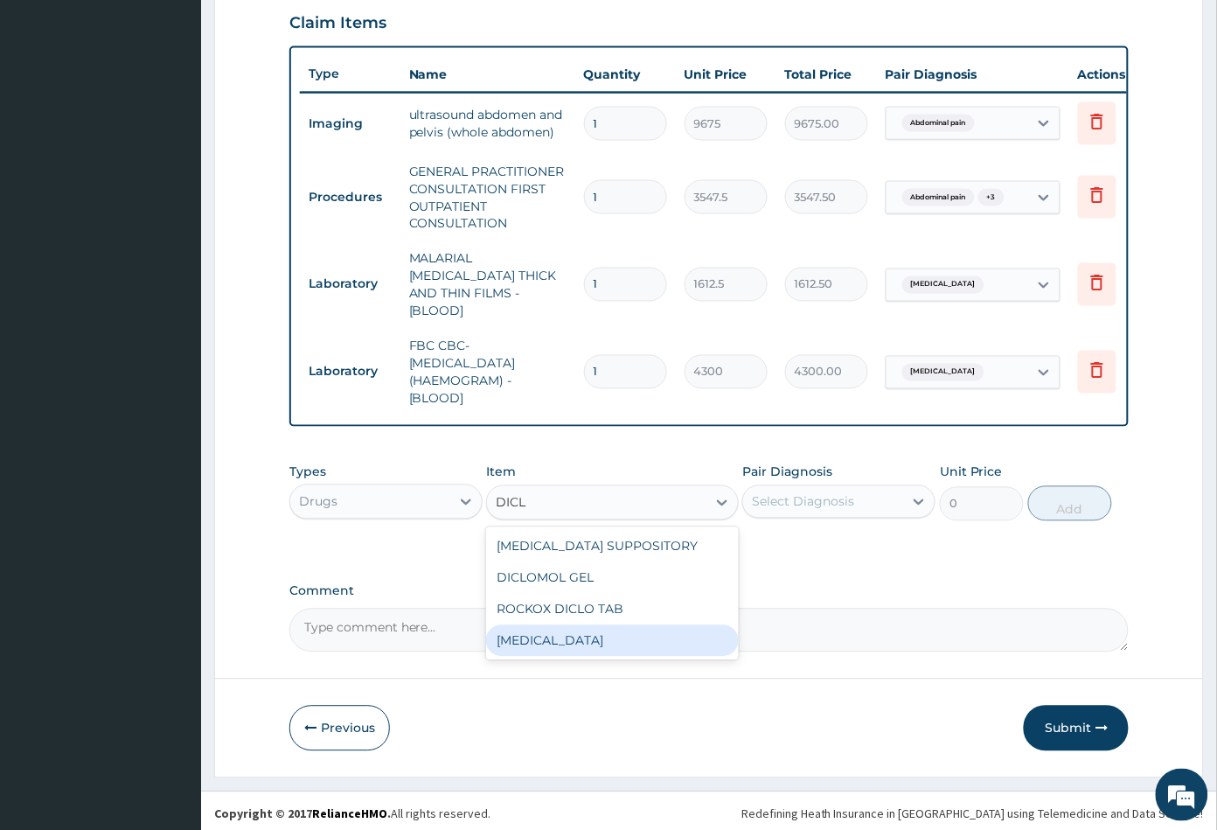
click at [597, 636] on div "DICLOFENAC" at bounding box center [612, 640] width 252 height 31
type input "591.25"
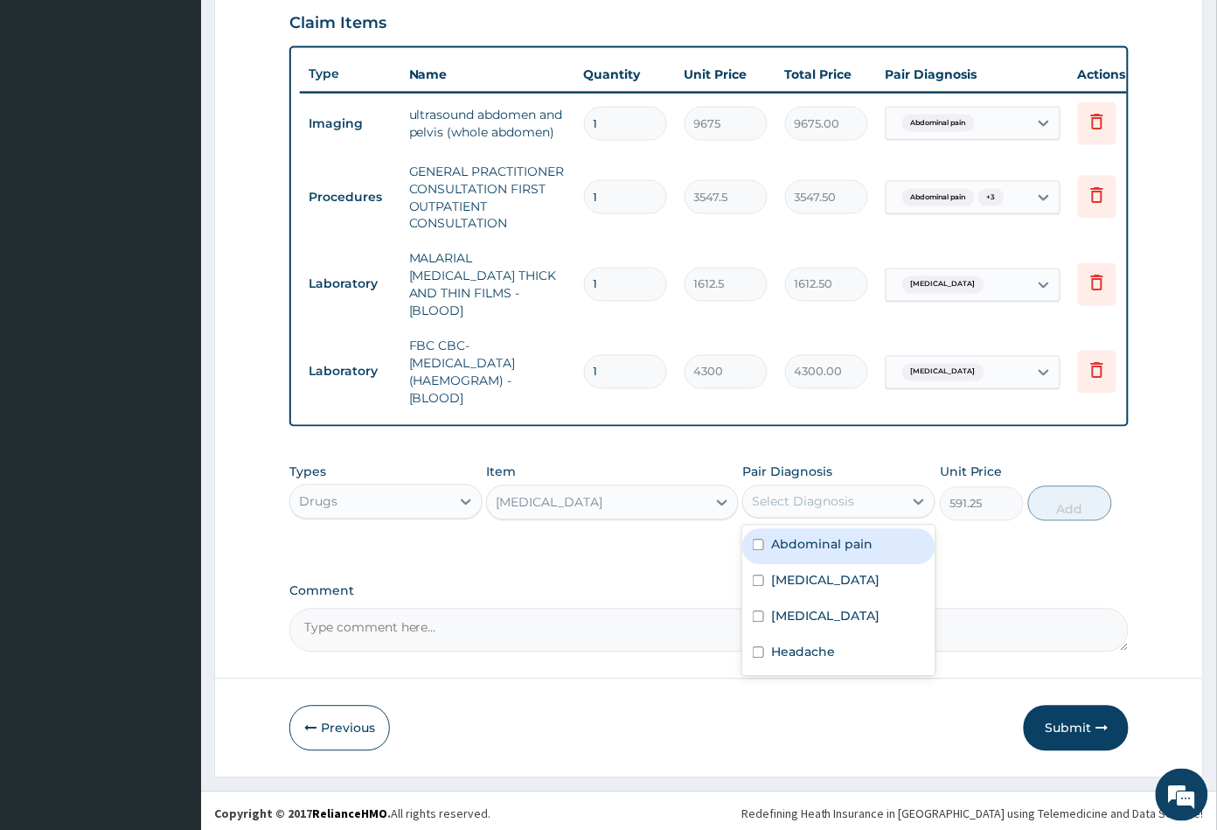
click at [853, 503] on div "Select Diagnosis" at bounding box center [823, 502] width 160 height 28
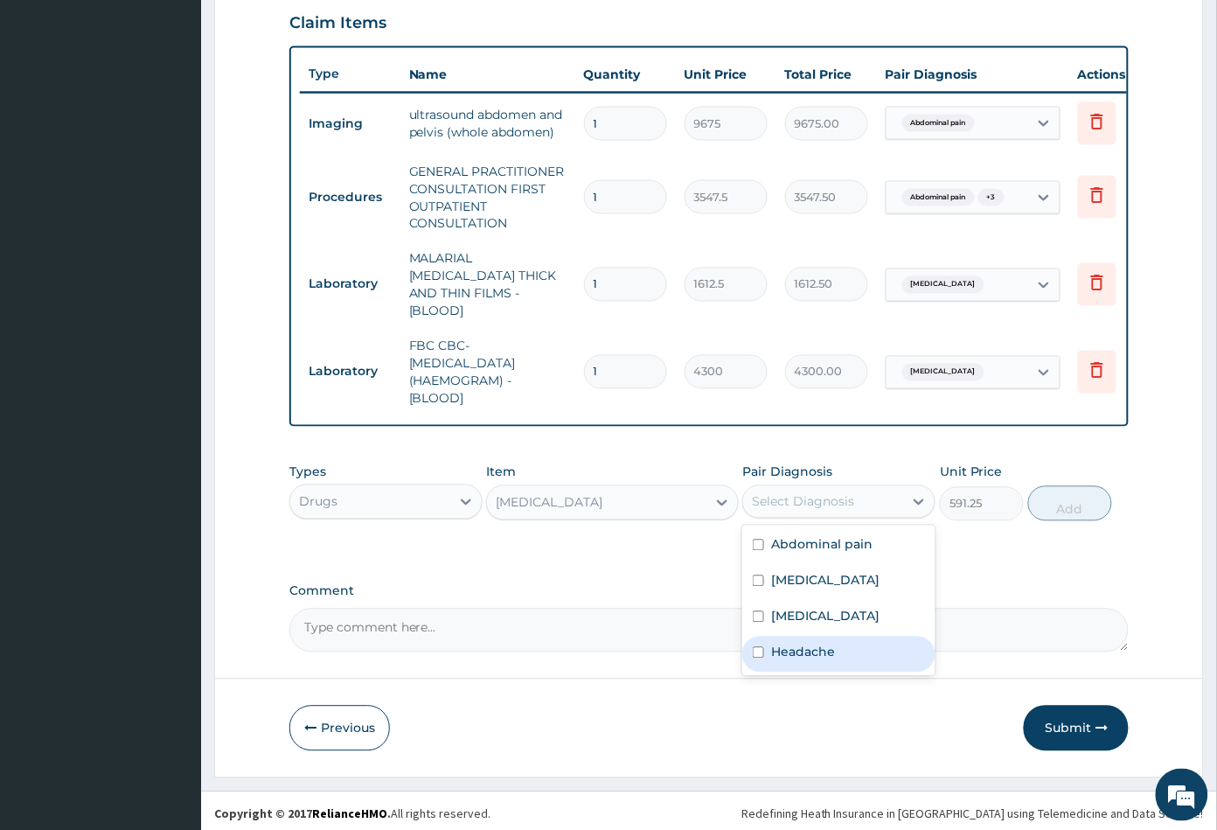
click at [831, 646] on label "Headache" at bounding box center [803, 651] width 64 height 17
checkbox input "true"
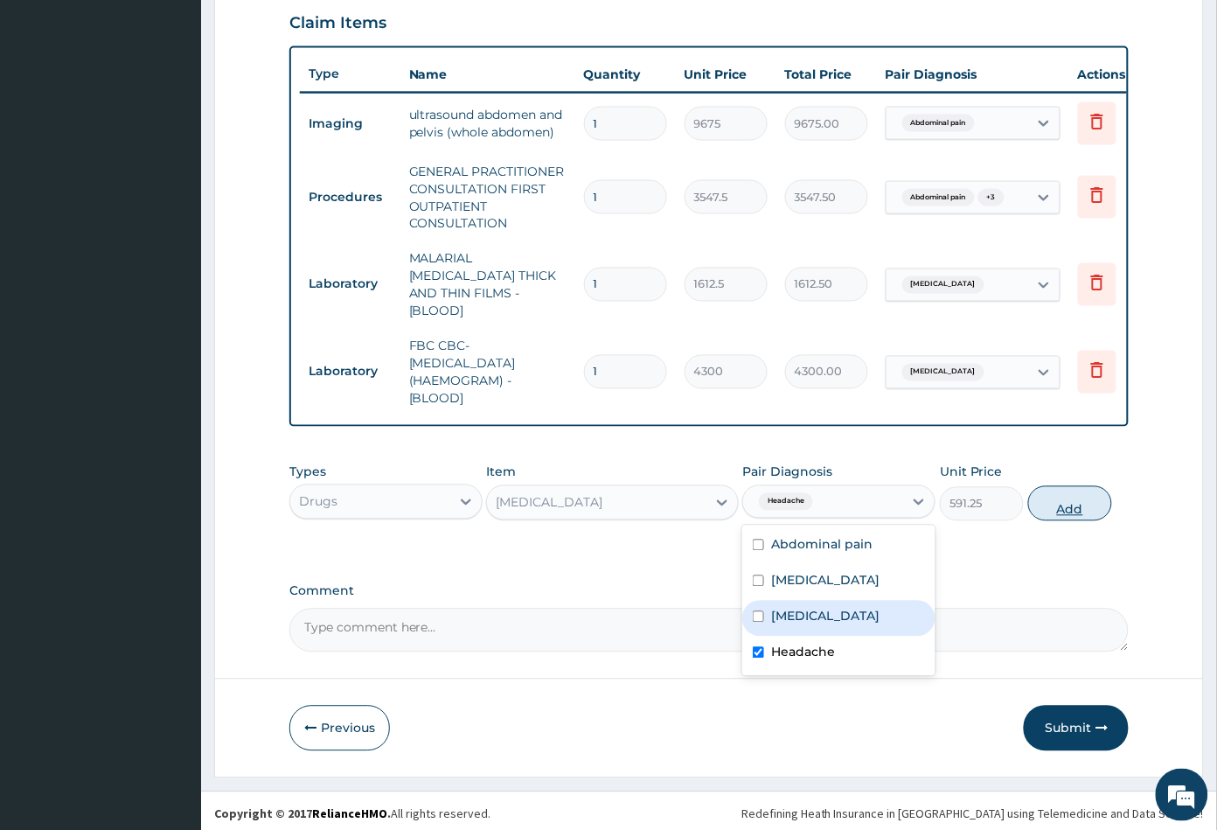
click at [1063, 506] on button "Add" at bounding box center [1070, 503] width 84 height 35
type input "0"
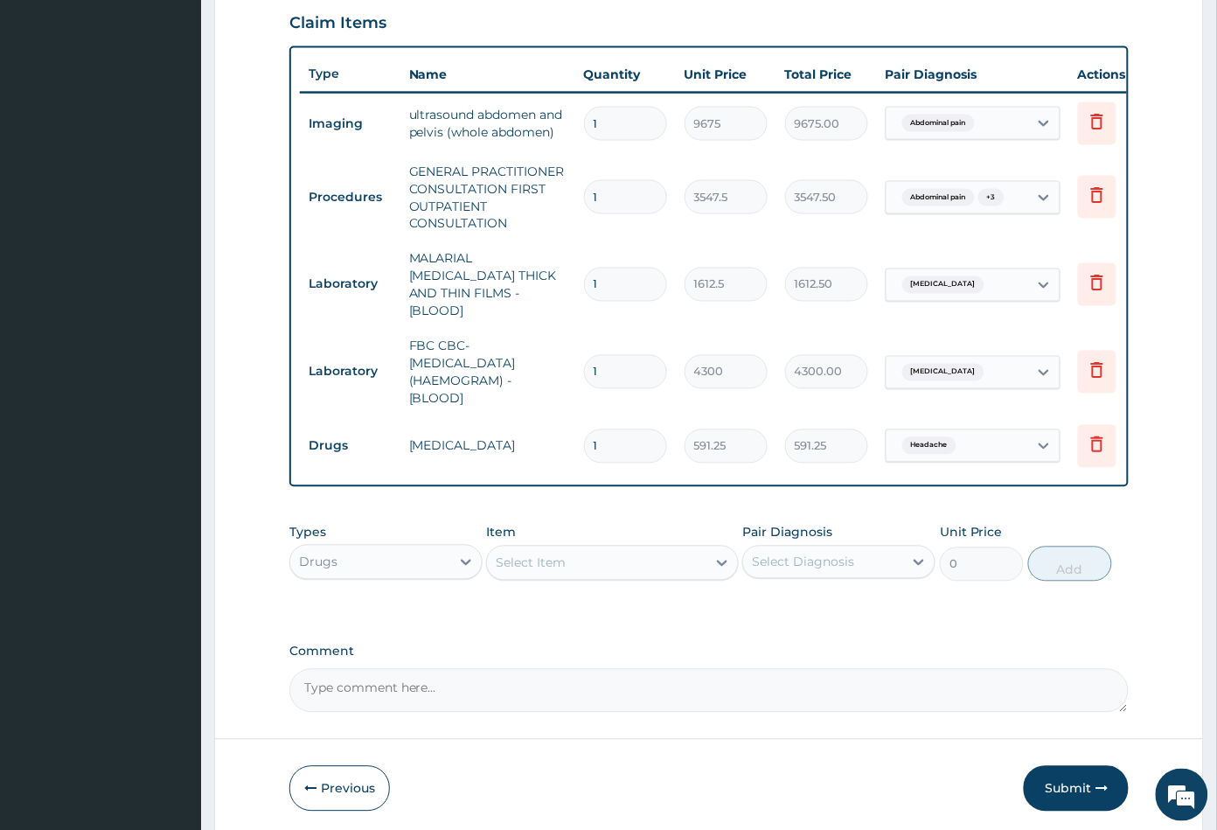
click at [622, 553] on div "Select Item" at bounding box center [596, 563] width 219 height 28
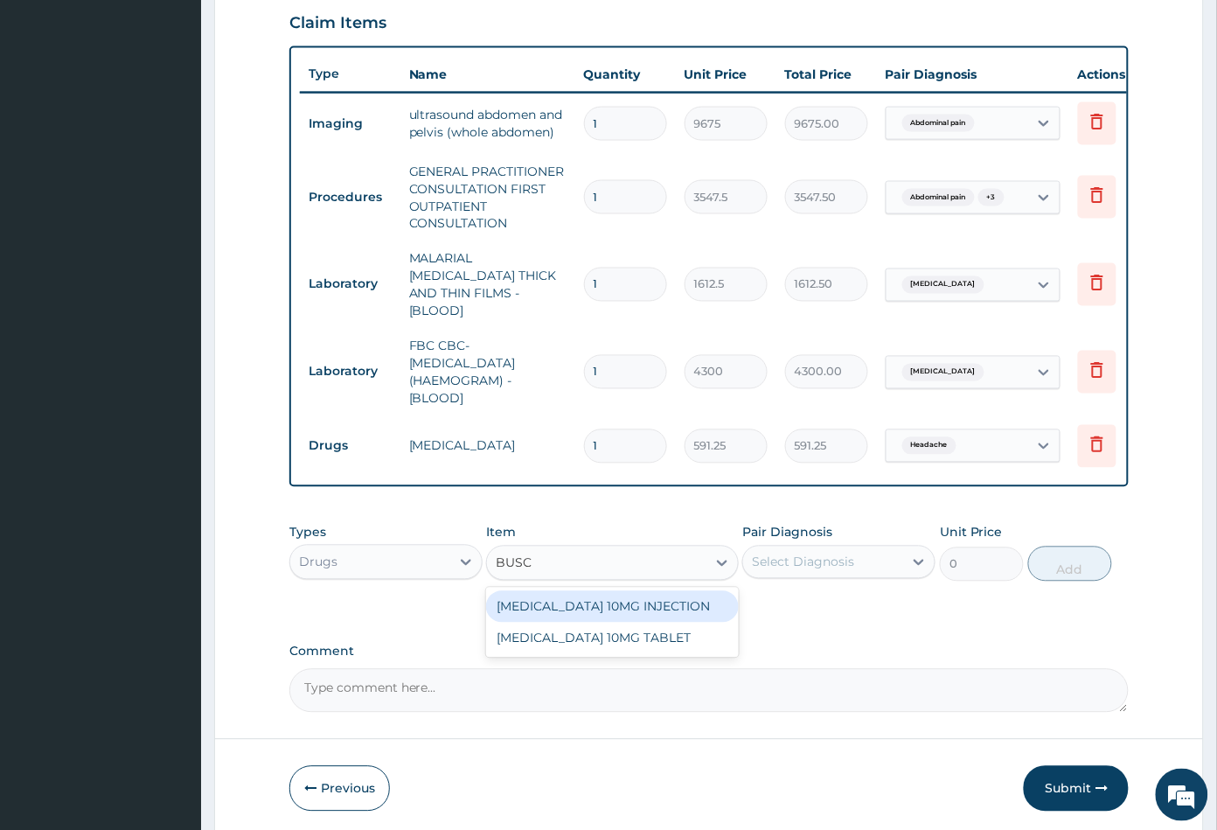
type input "BUSCO"
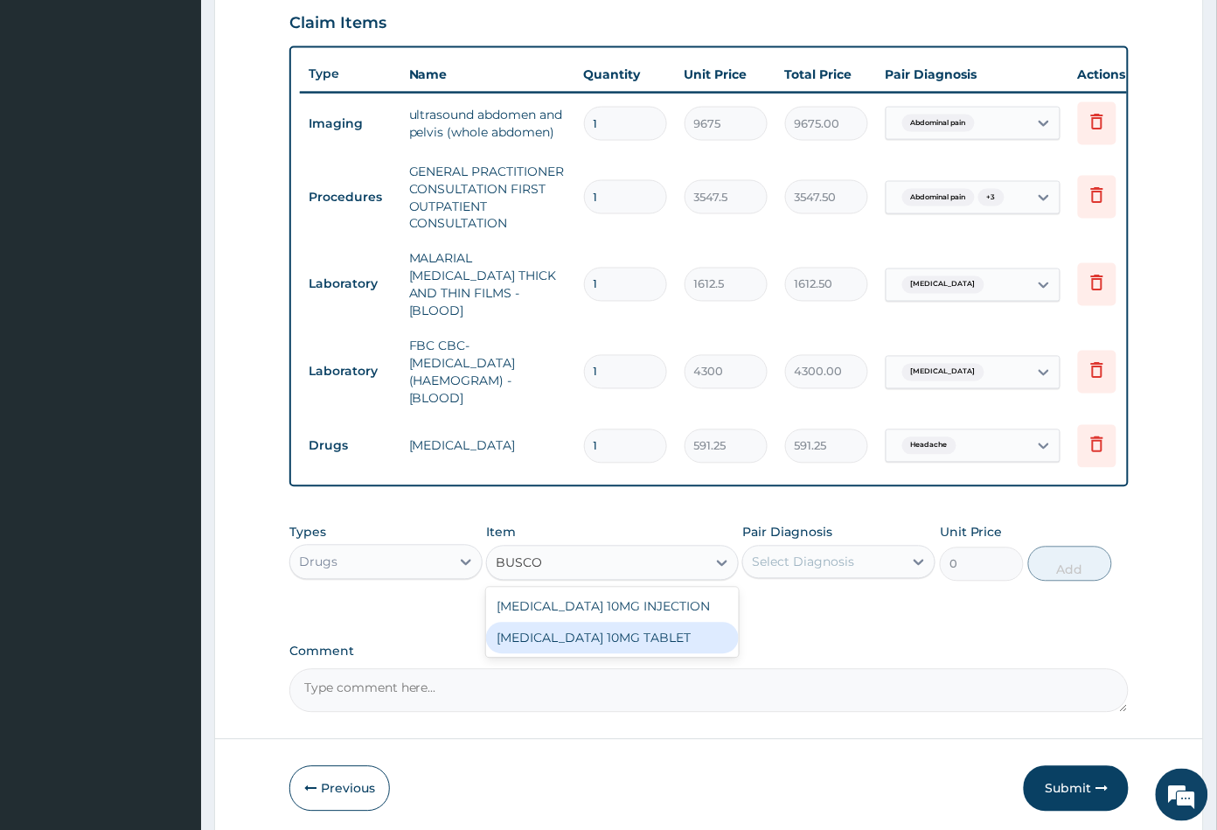
click at [619, 631] on div "BUSCOPAN 10MG TABLET" at bounding box center [612, 637] width 252 height 31
type input "41.38750076293945"
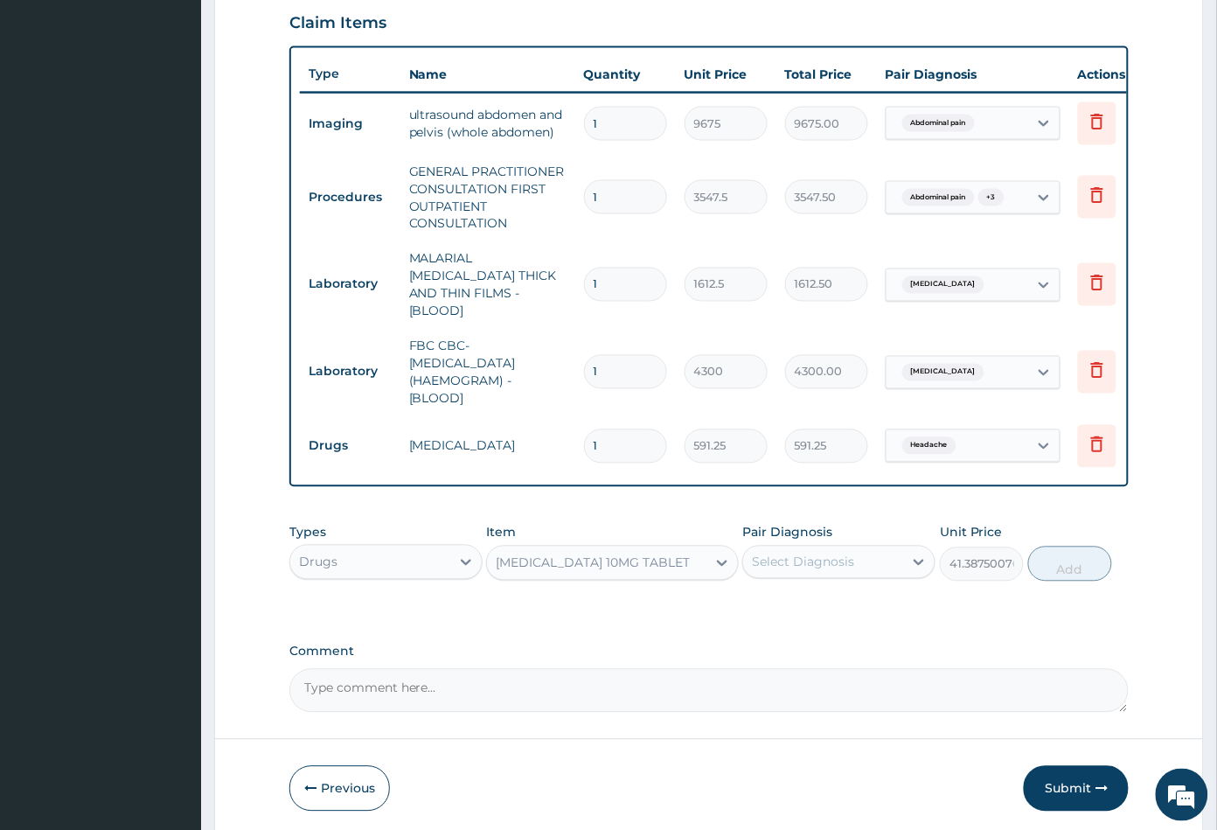
click at [877, 553] on div "Select Diagnosis" at bounding box center [823, 562] width 160 height 28
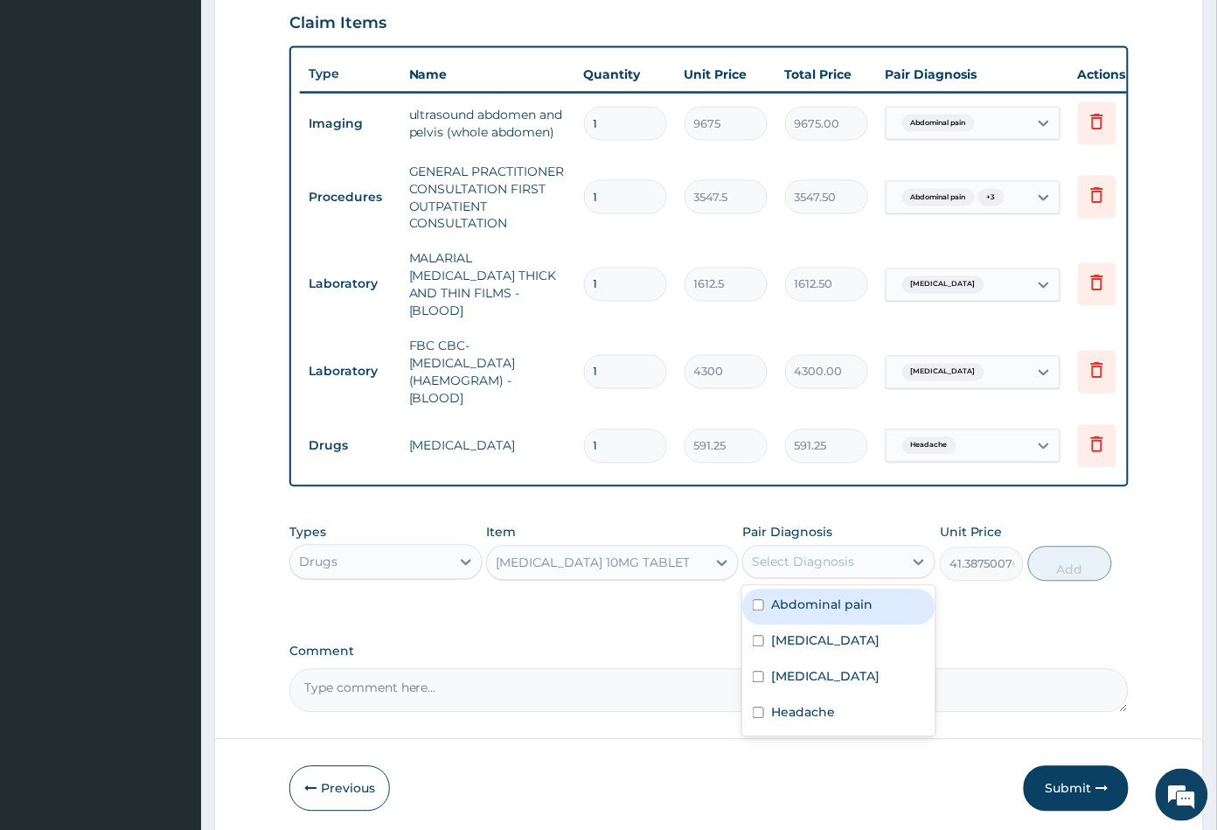
click at [831, 601] on label "Abdominal pain" at bounding box center [821, 604] width 101 height 17
checkbox input "true"
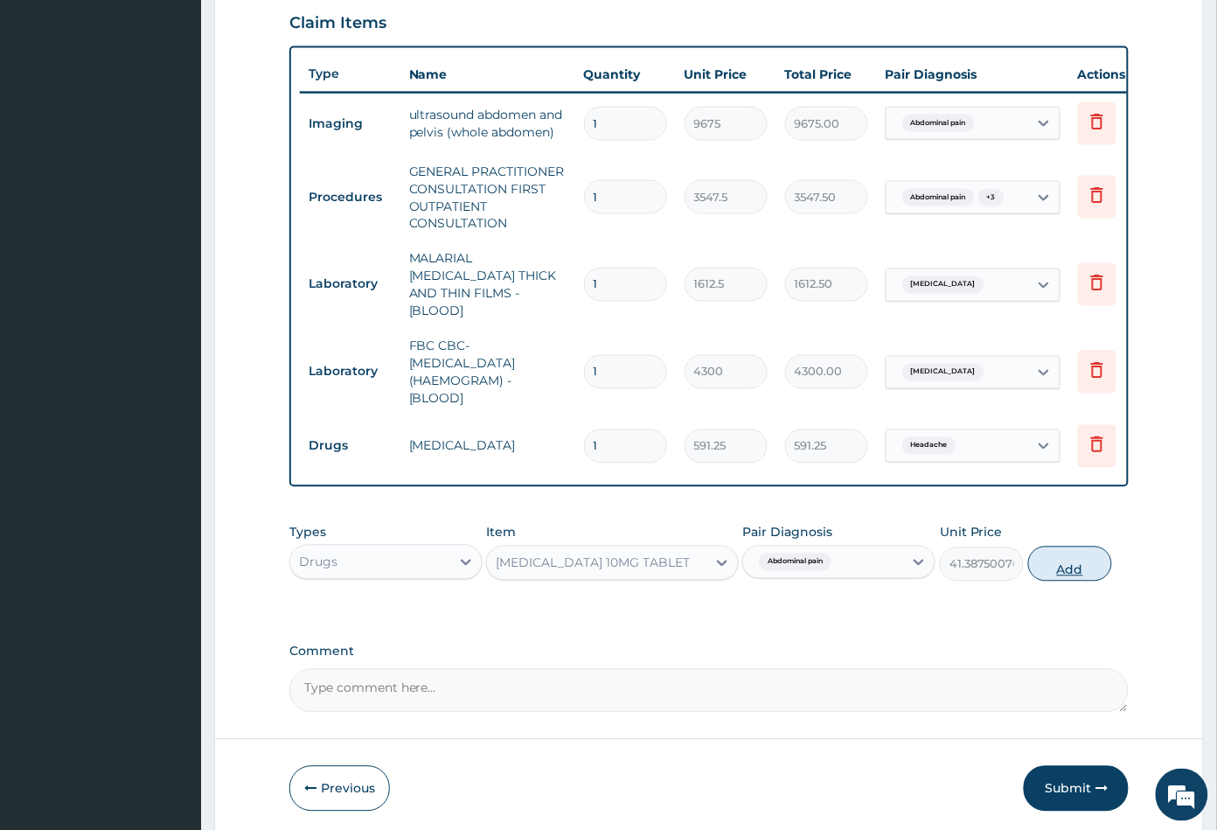
click at [1058, 567] on button "Add" at bounding box center [1070, 563] width 84 height 35
type input "0"
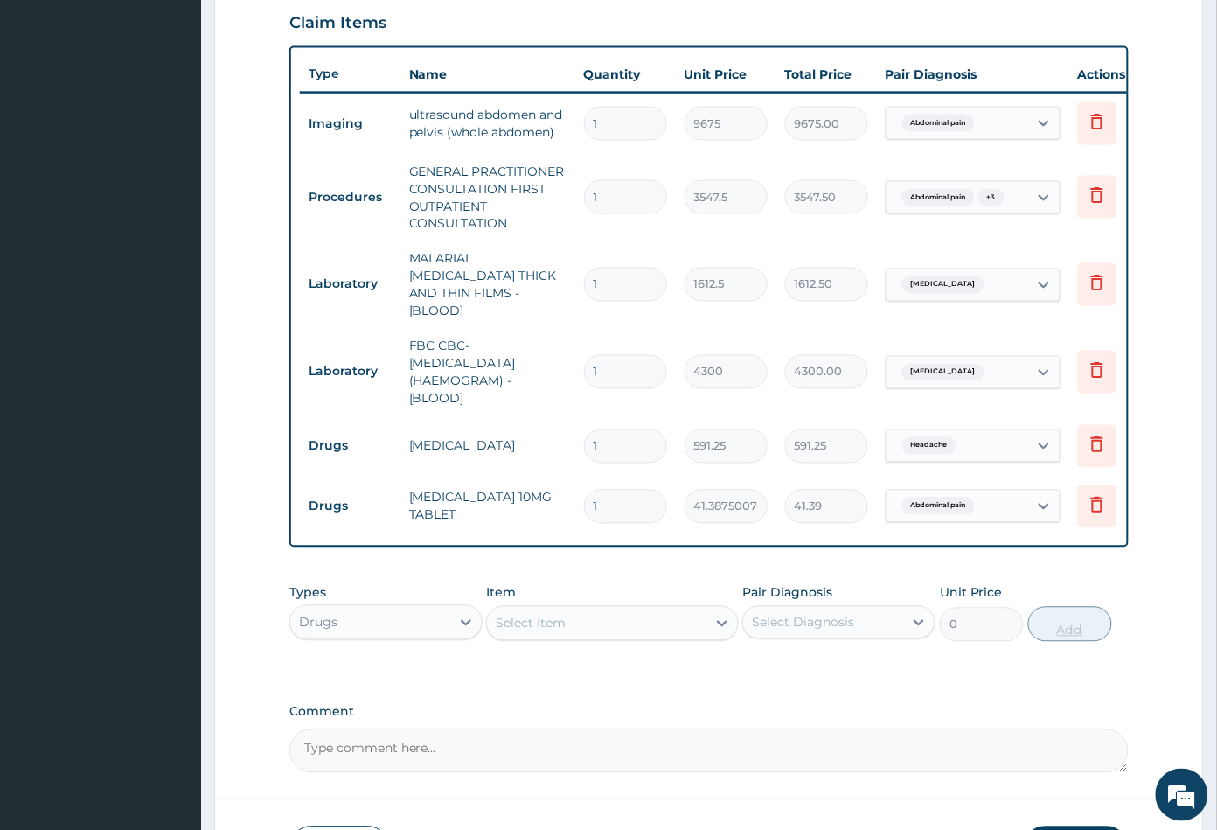
type input "0.00"
type input "6"
type input "248.33"
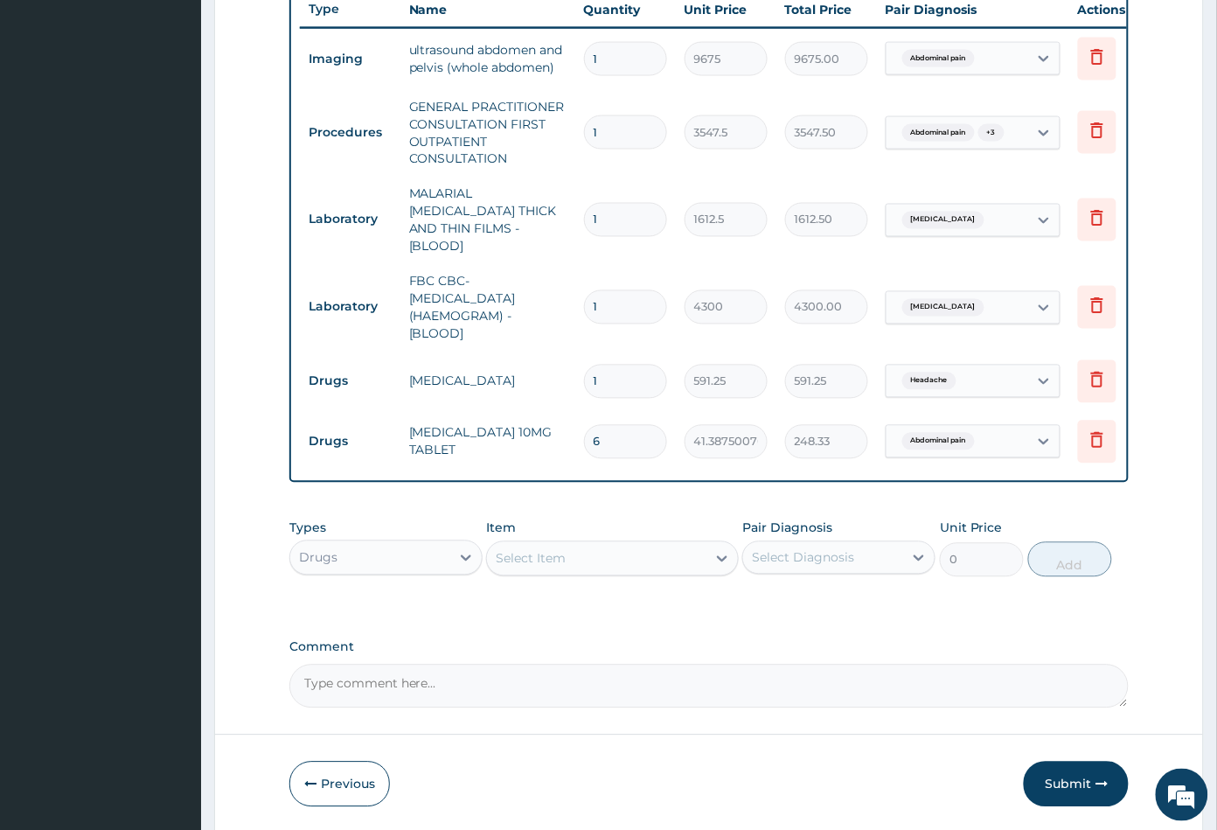
scroll to position [727, 0]
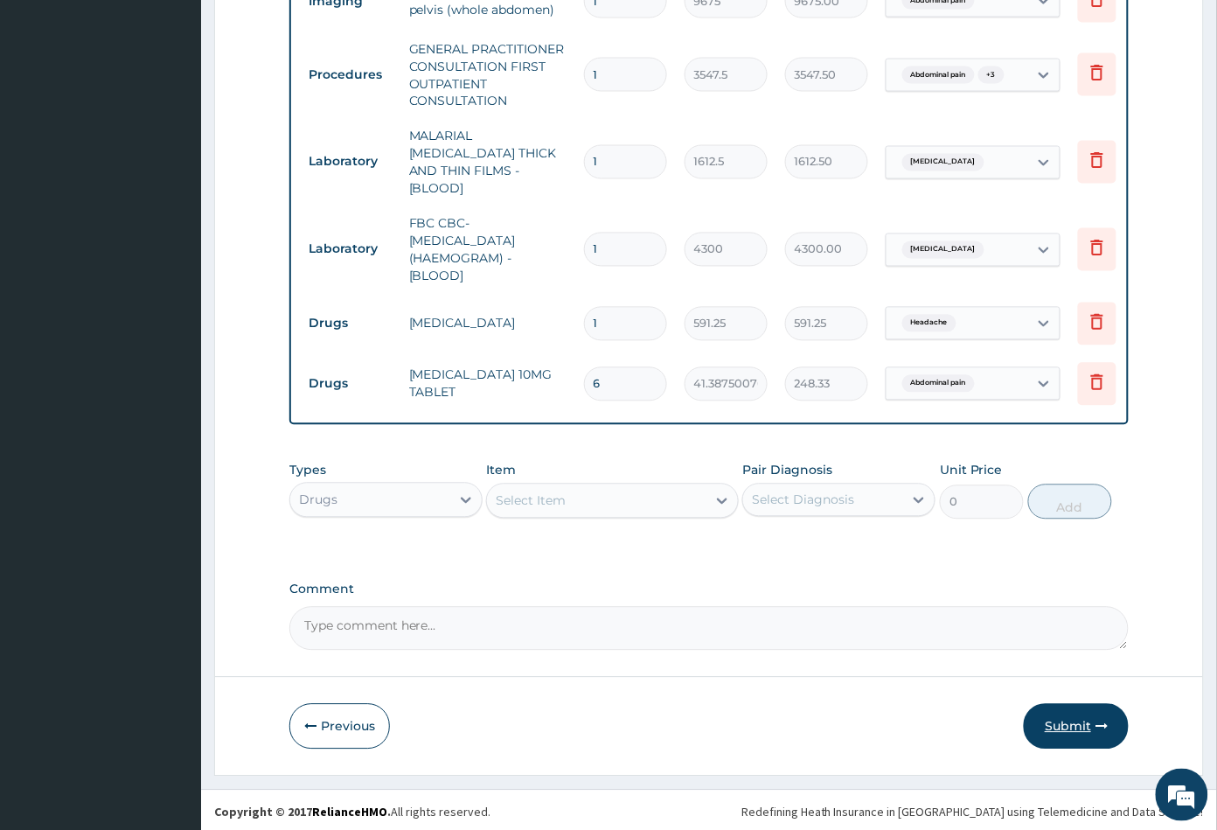
type input "6"
click at [1060, 720] on button "Submit" at bounding box center [1076, 726] width 105 height 45
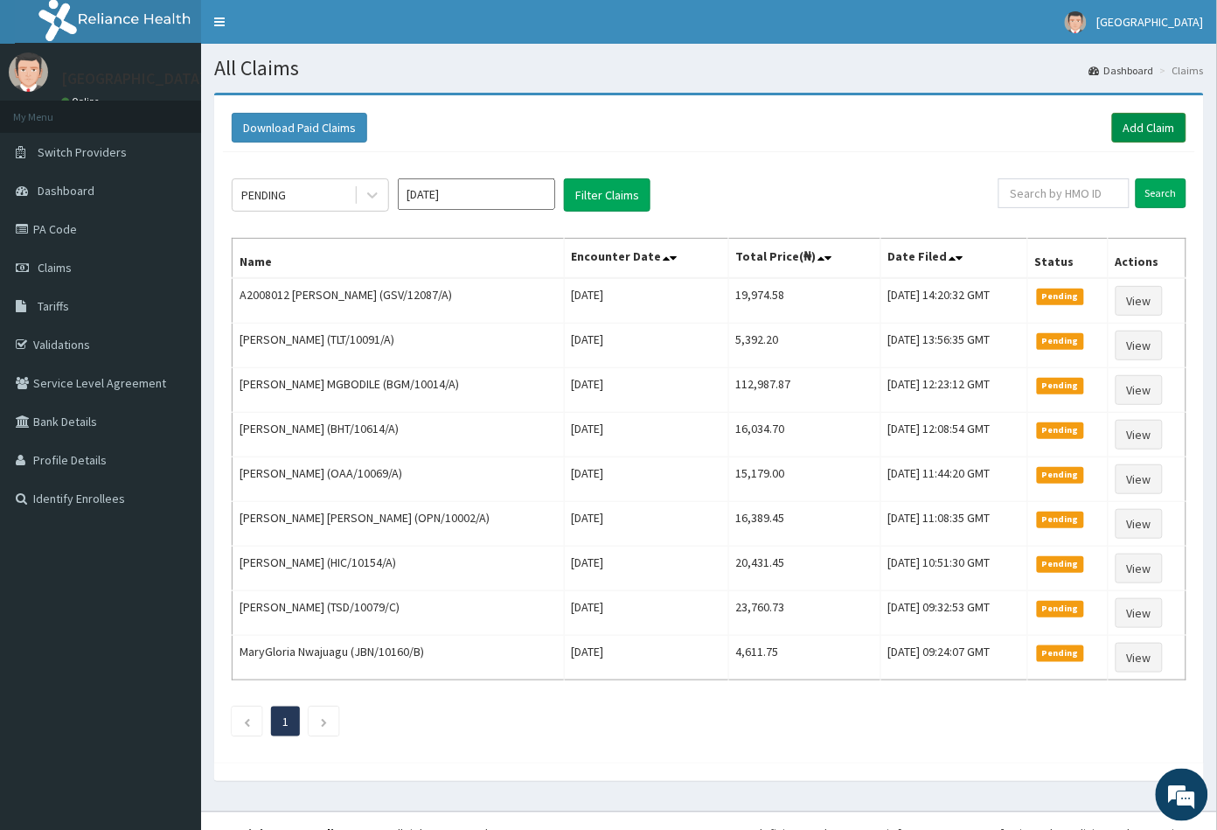
click at [1136, 129] on link "Add Claim" at bounding box center [1149, 128] width 74 height 30
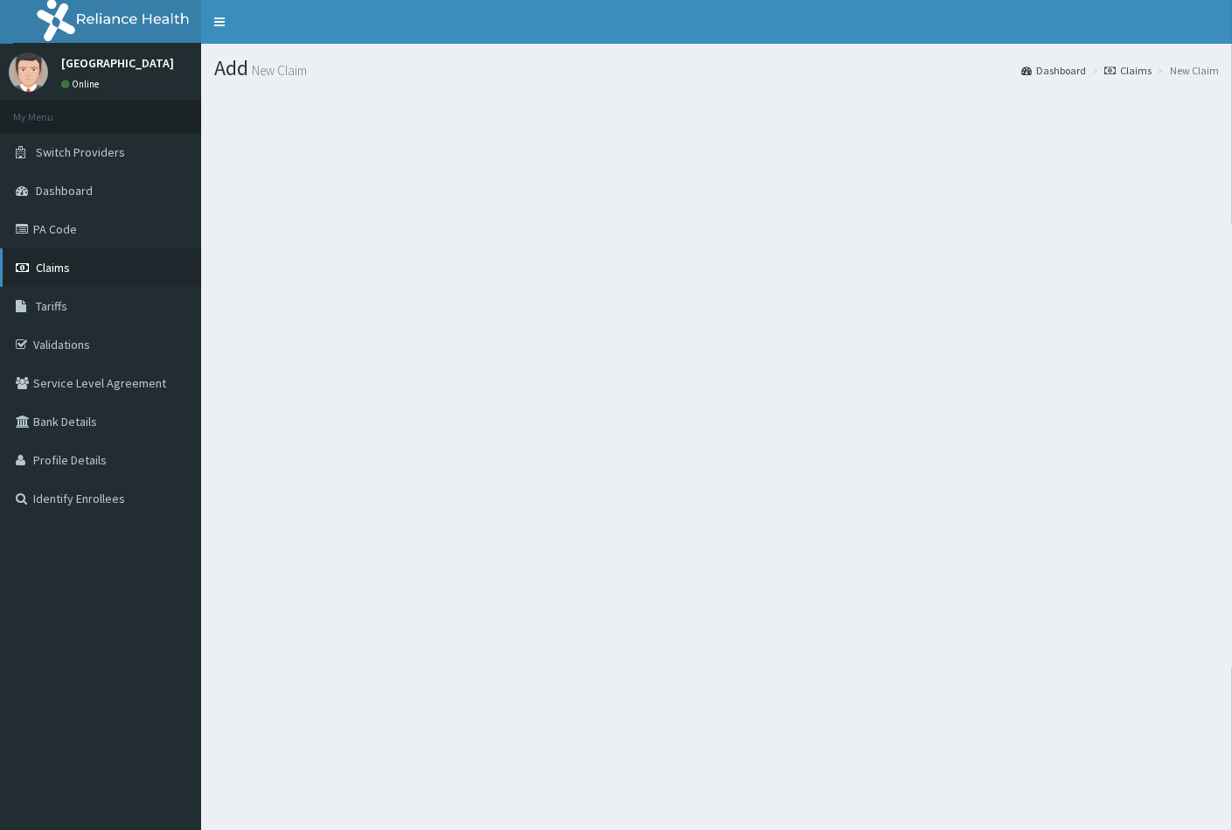
click at [70, 272] on link "Claims" at bounding box center [100, 267] width 201 height 38
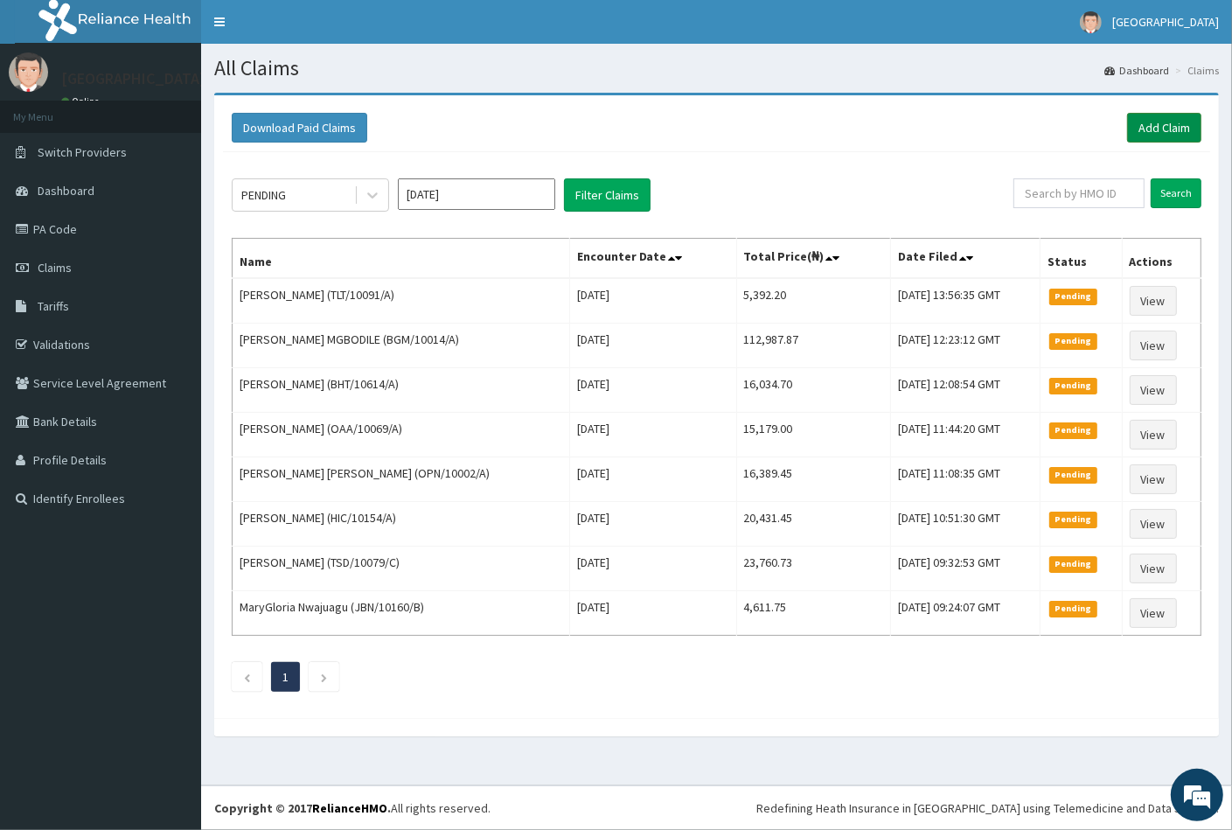
click at [1140, 129] on link "Add Claim" at bounding box center [1164, 128] width 74 height 30
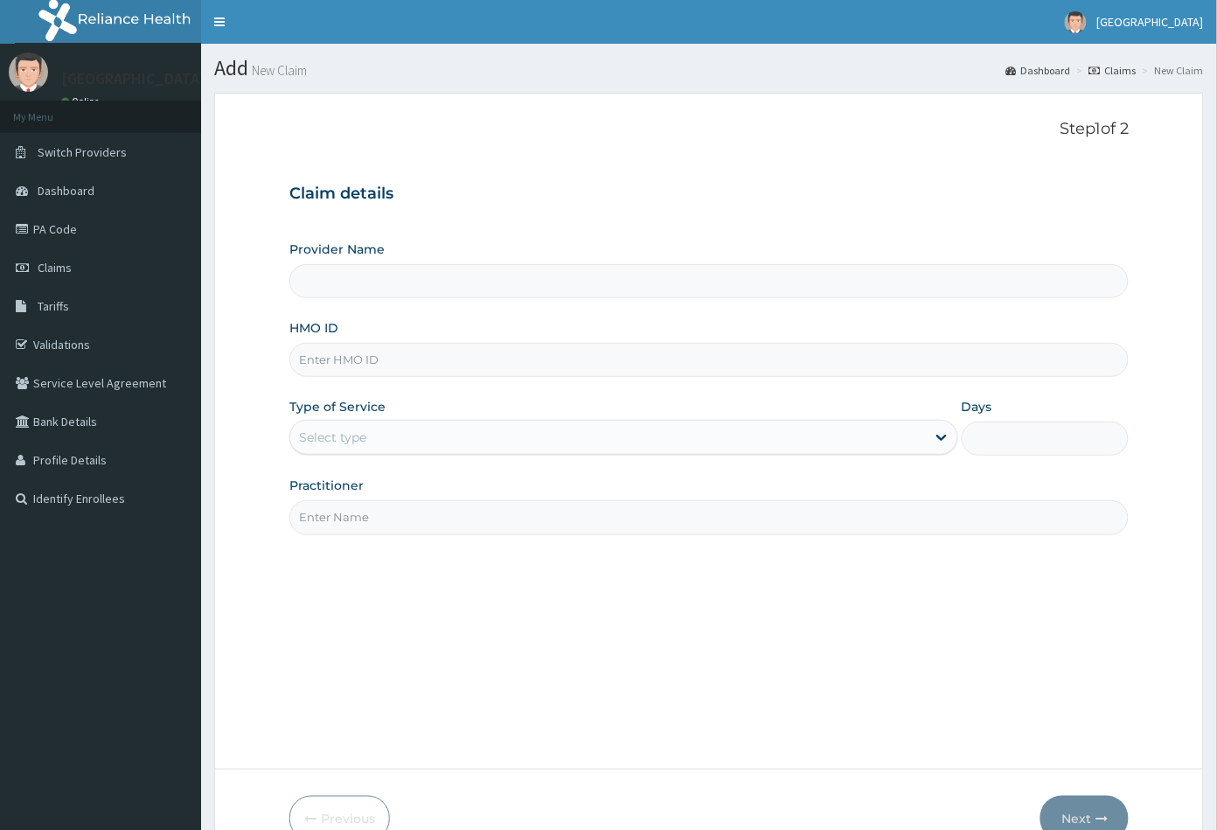
type input "[GEOGRAPHIC_DATA]"
click at [351, 361] on input "HMO ID" at bounding box center [709, 360] width 840 height 34
paste input "CPS/10211/A"
type input "CPS/10211/A"
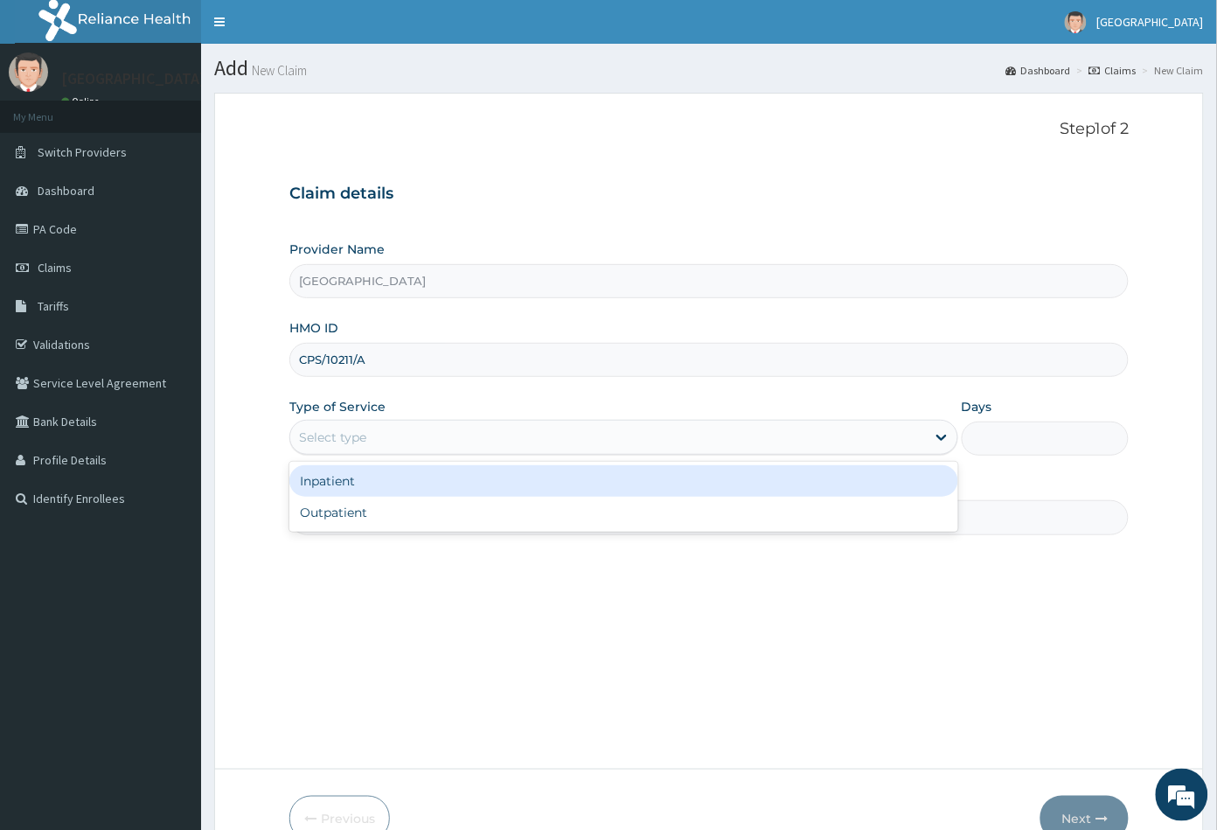
click at [350, 436] on div "Select type" at bounding box center [332, 436] width 67 height 17
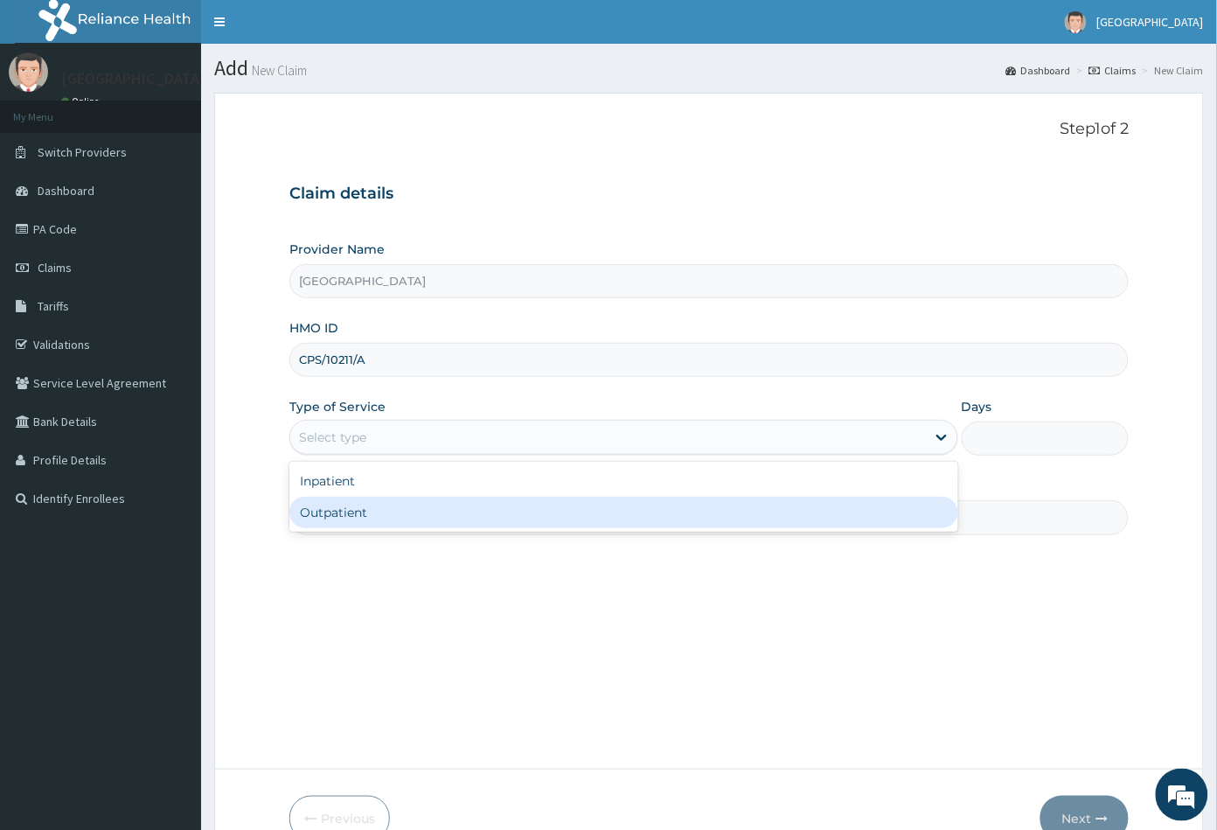
click at [351, 502] on div "Outpatient" at bounding box center [623, 512] width 669 height 31
type input "1"
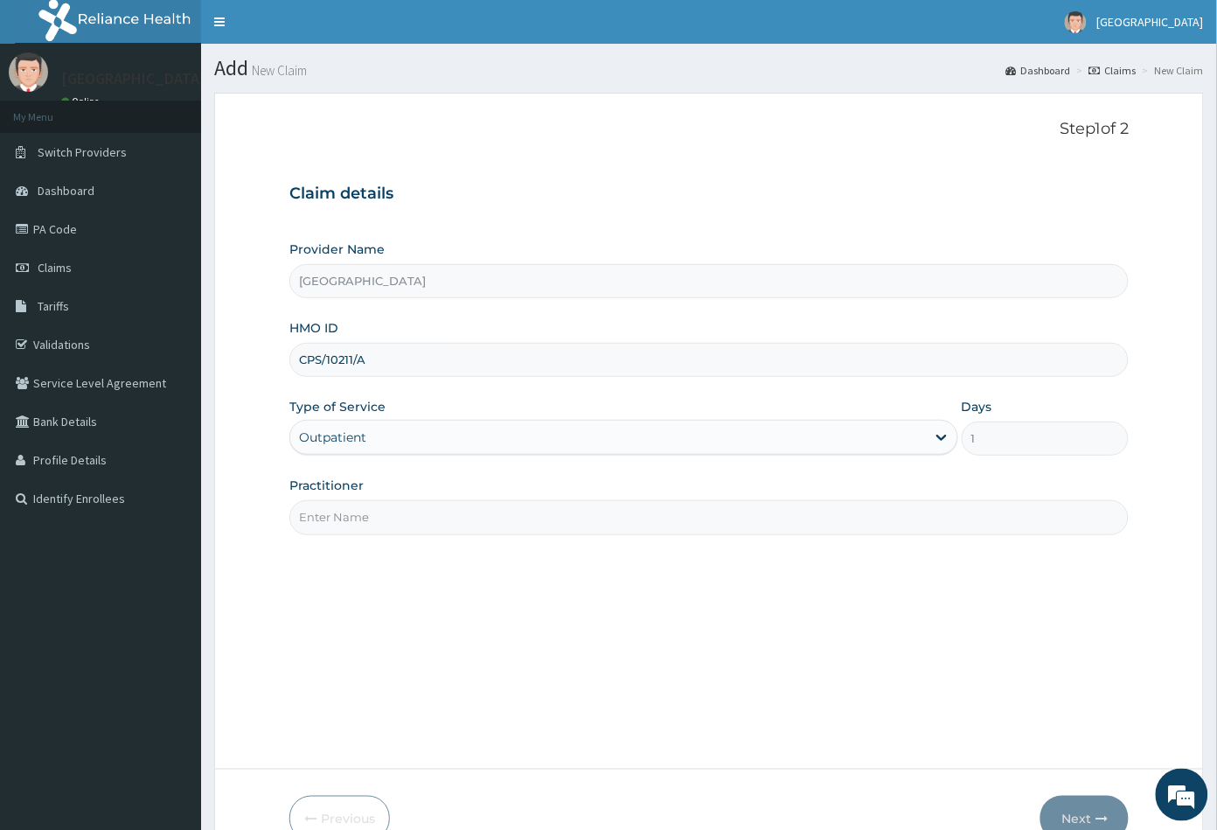
click at [358, 518] on input "Practitioner" at bounding box center [709, 517] width 840 height 34
type input "CON"
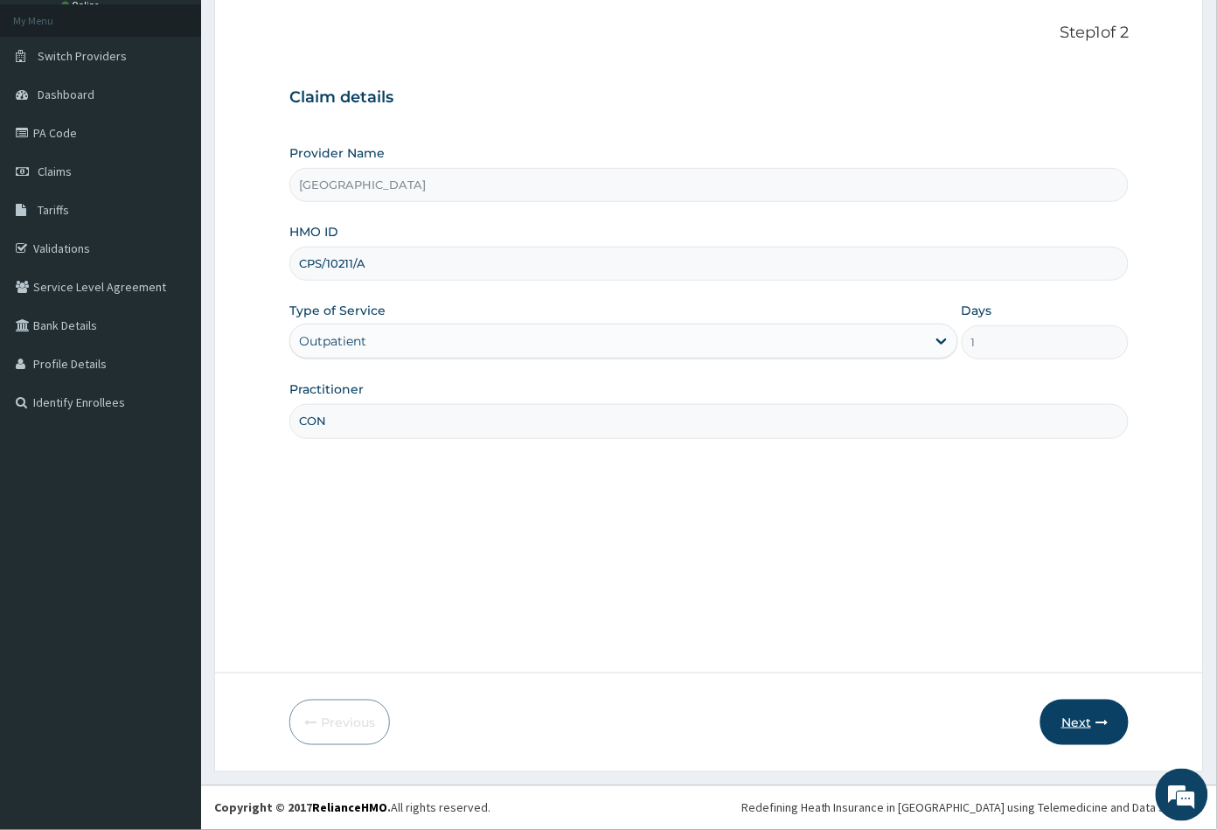
click at [1078, 730] on button "Next" at bounding box center [1084, 721] width 88 height 45
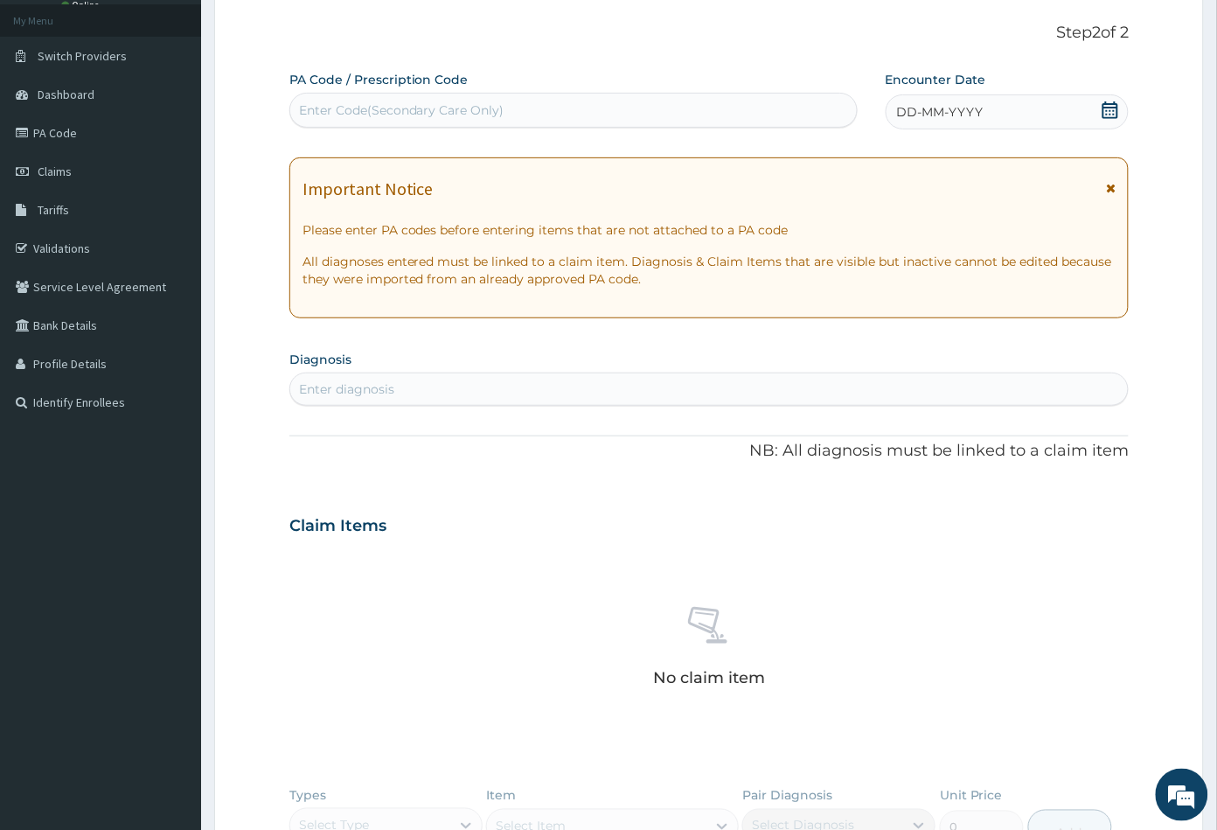
click at [444, 105] on div "Enter Code(Secondary Care Only)" at bounding box center [401, 109] width 205 height 17
paste input "PA/DE576C"
type input "PA/DE576C"
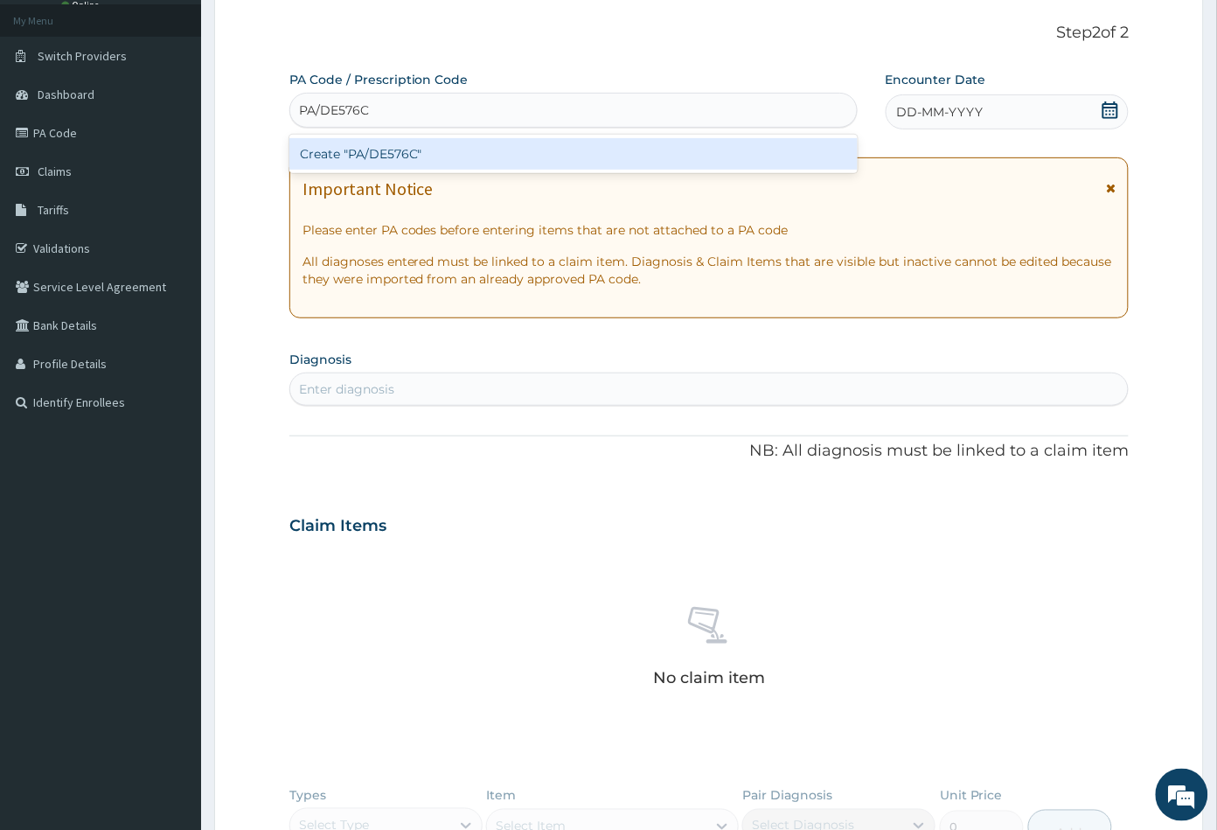
click at [396, 153] on div "Create "PA/DE576C"" at bounding box center [573, 153] width 568 height 31
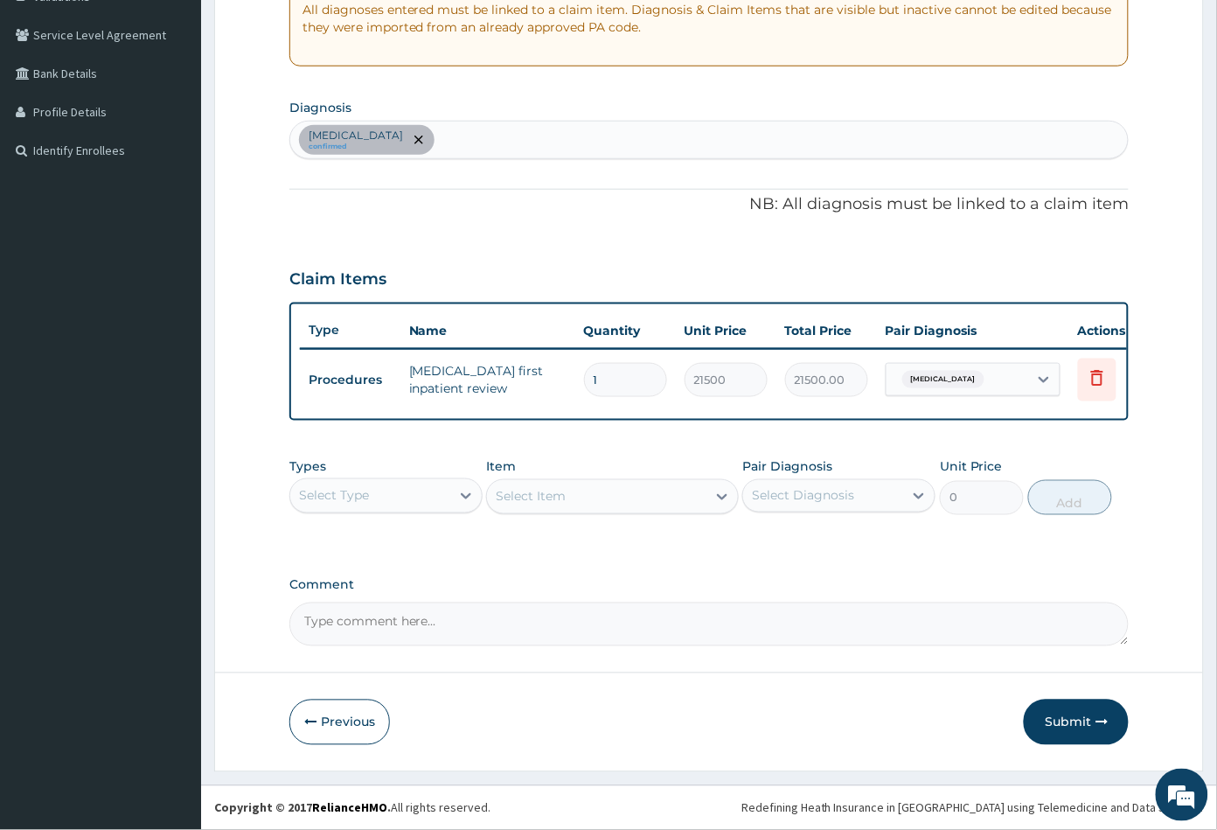
scroll to position [360, 0]
click at [1067, 723] on button "Submit" at bounding box center [1076, 721] width 105 height 45
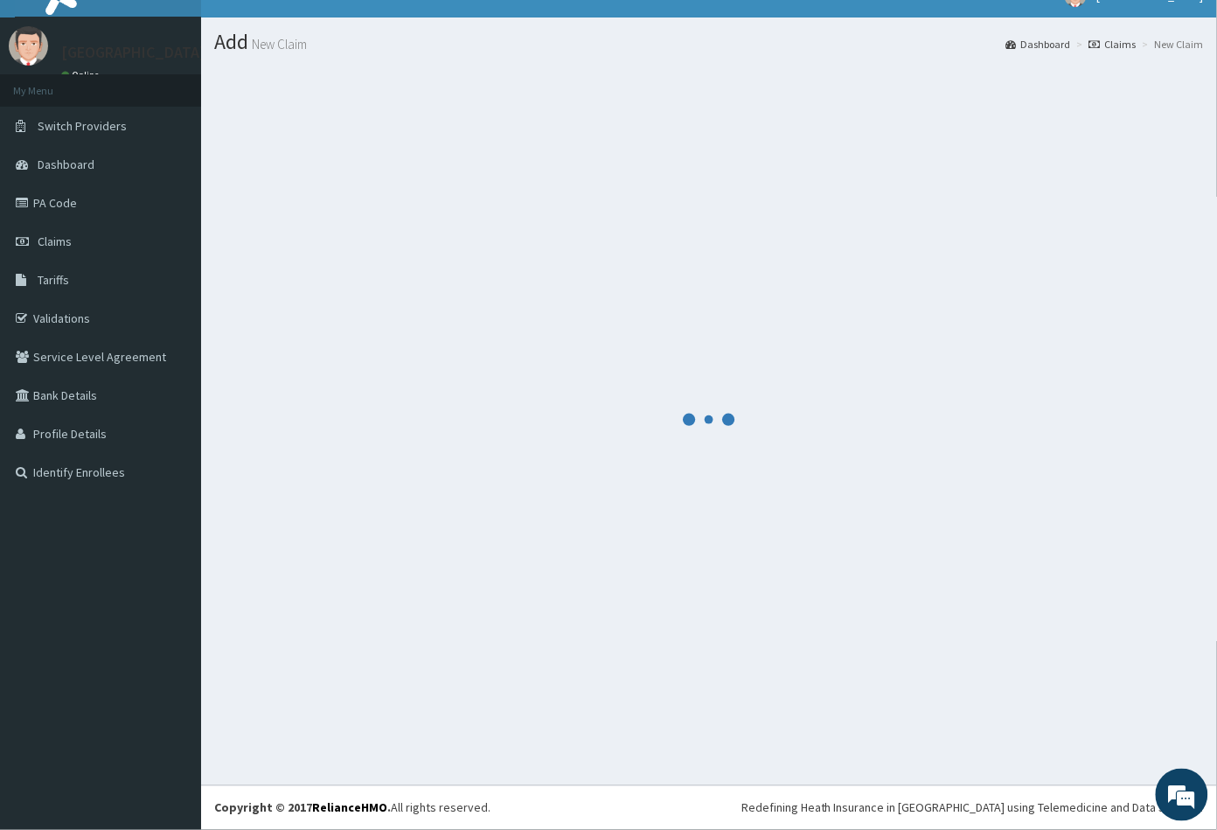
scroll to position [25, 0]
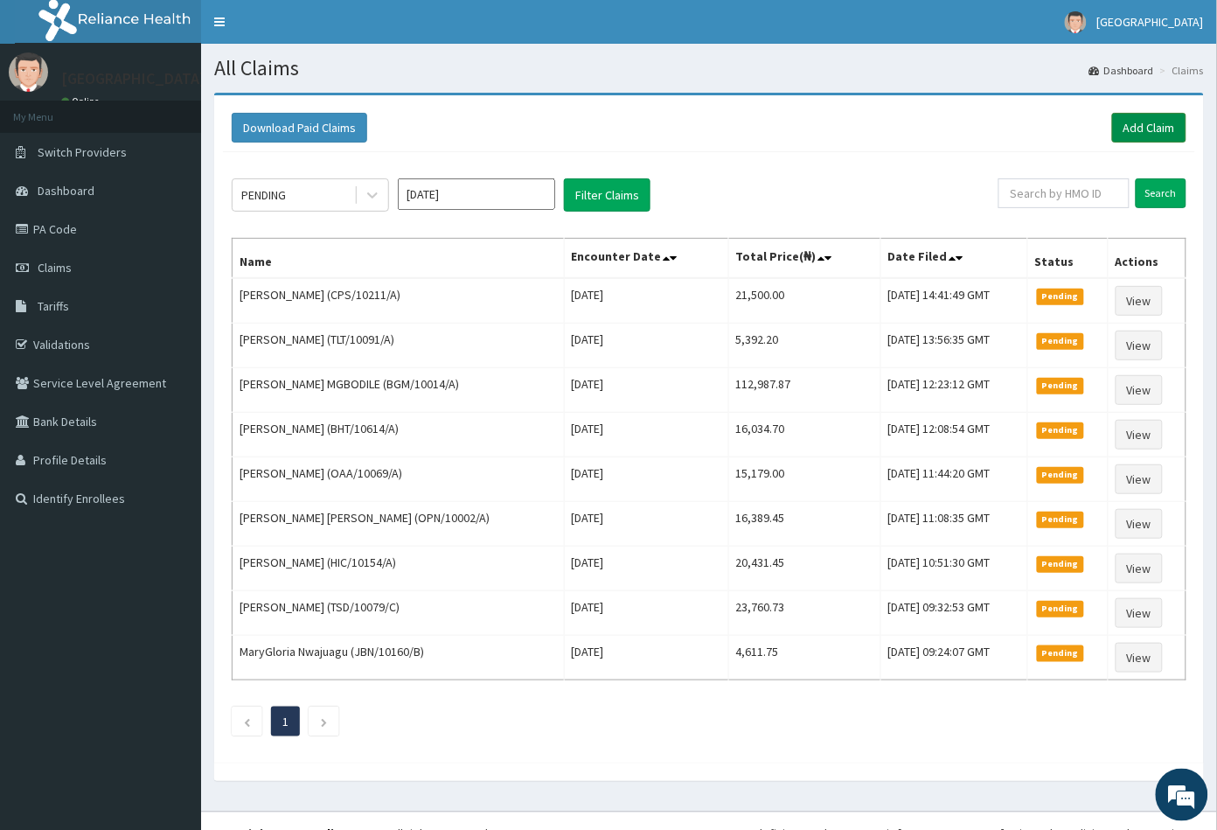
click at [1153, 125] on link "Add Claim" at bounding box center [1149, 128] width 74 height 30
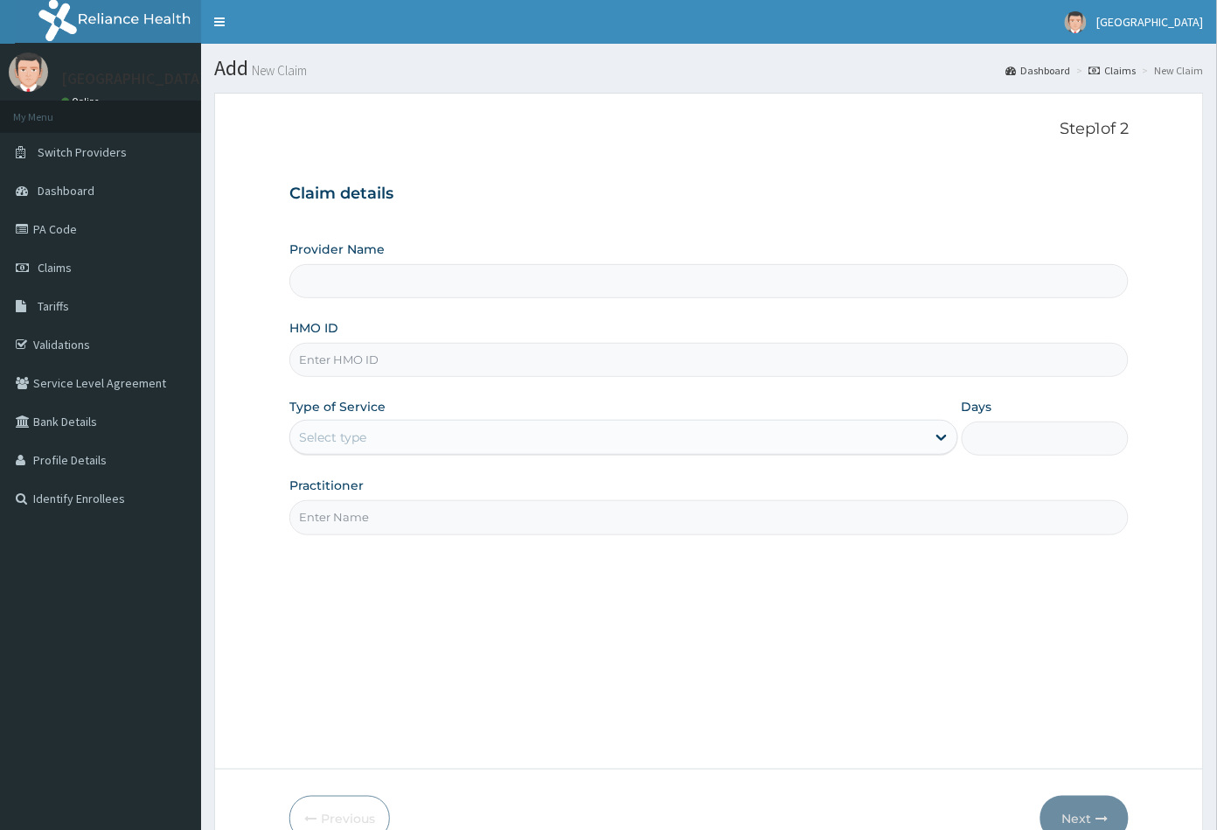
drag, startPoint x: 0, startPoint y: 0, endPoint x: 320, endPoint y: 354, distance: 477.2
click at [320, 354] on input "HMO ID" at bounding box center [709, 360] width 840 height 34
type input "Peachcare Medical Centre"
paste input "BHT/10605/A"
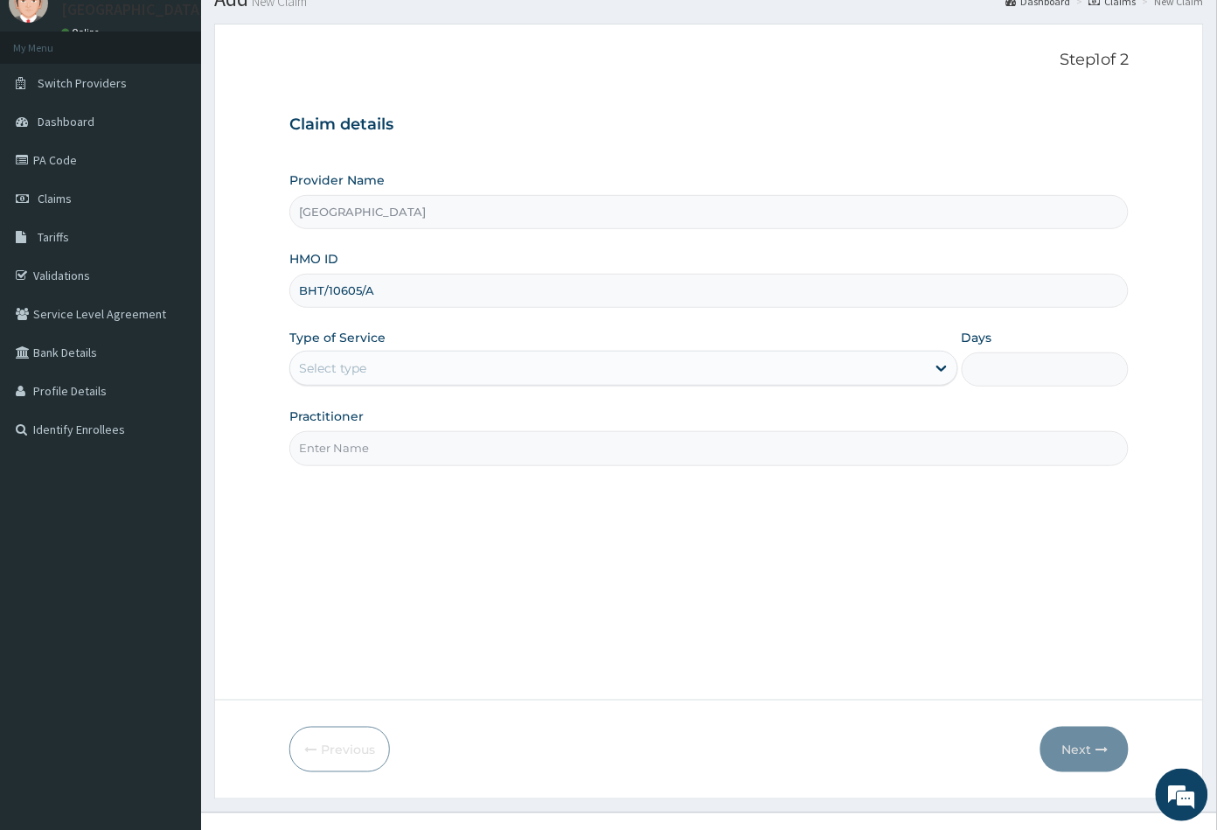
scroll to position [96, 0]
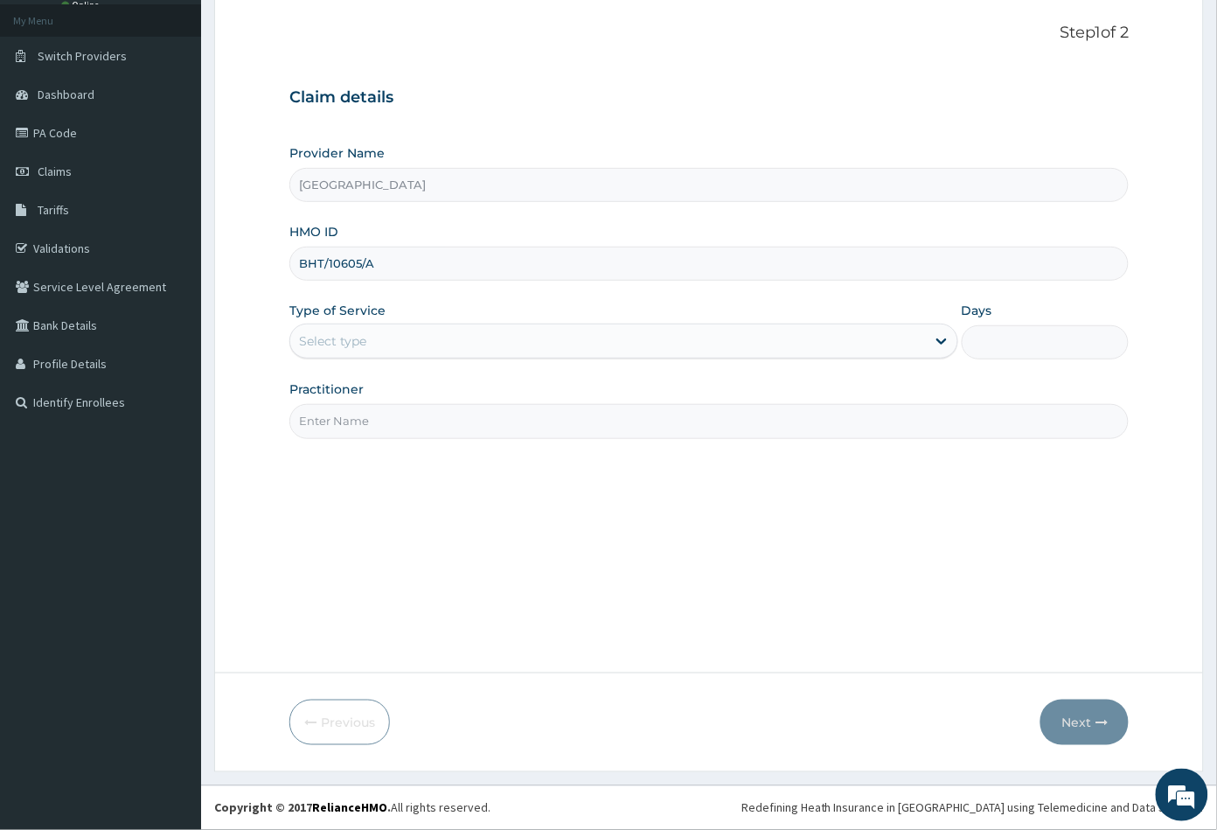
type input "BHT/10605/A"
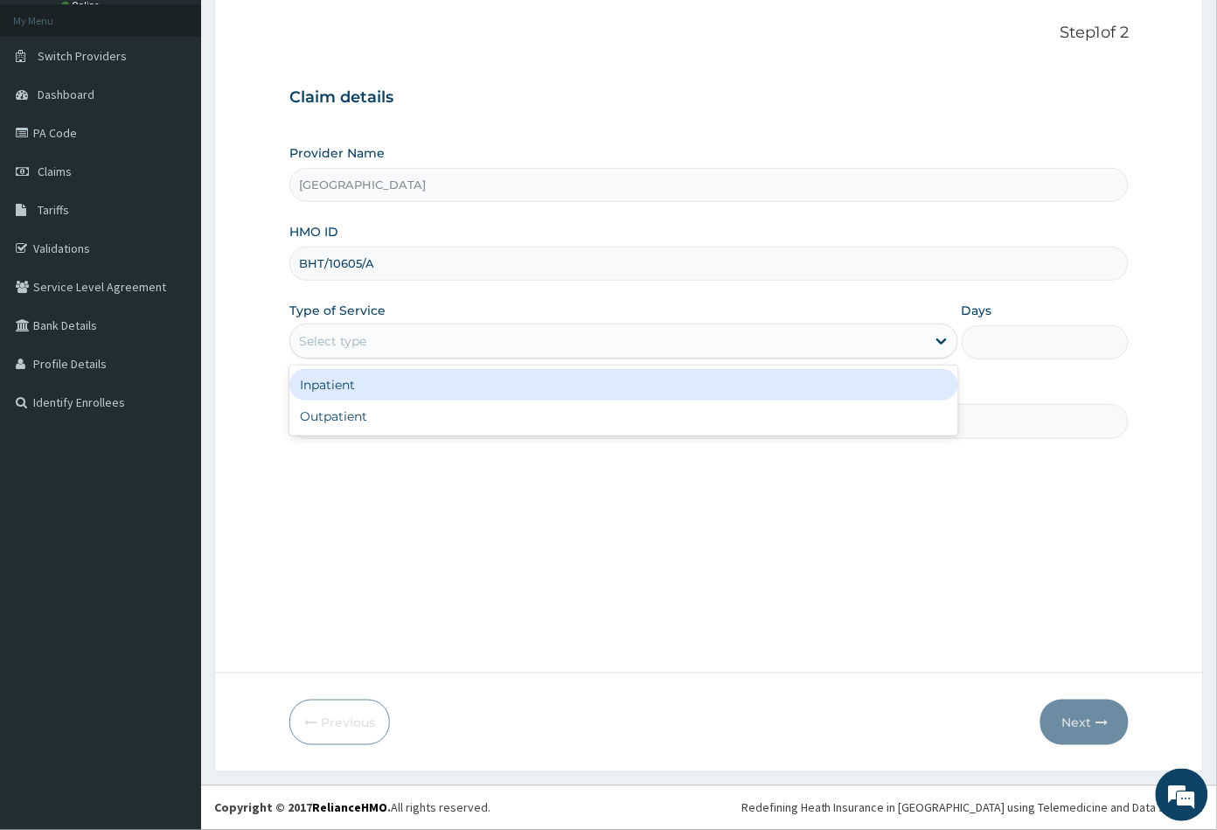
click at [342, 342] on div "Select type" at bounding box center [332, 340] width 67 height 17
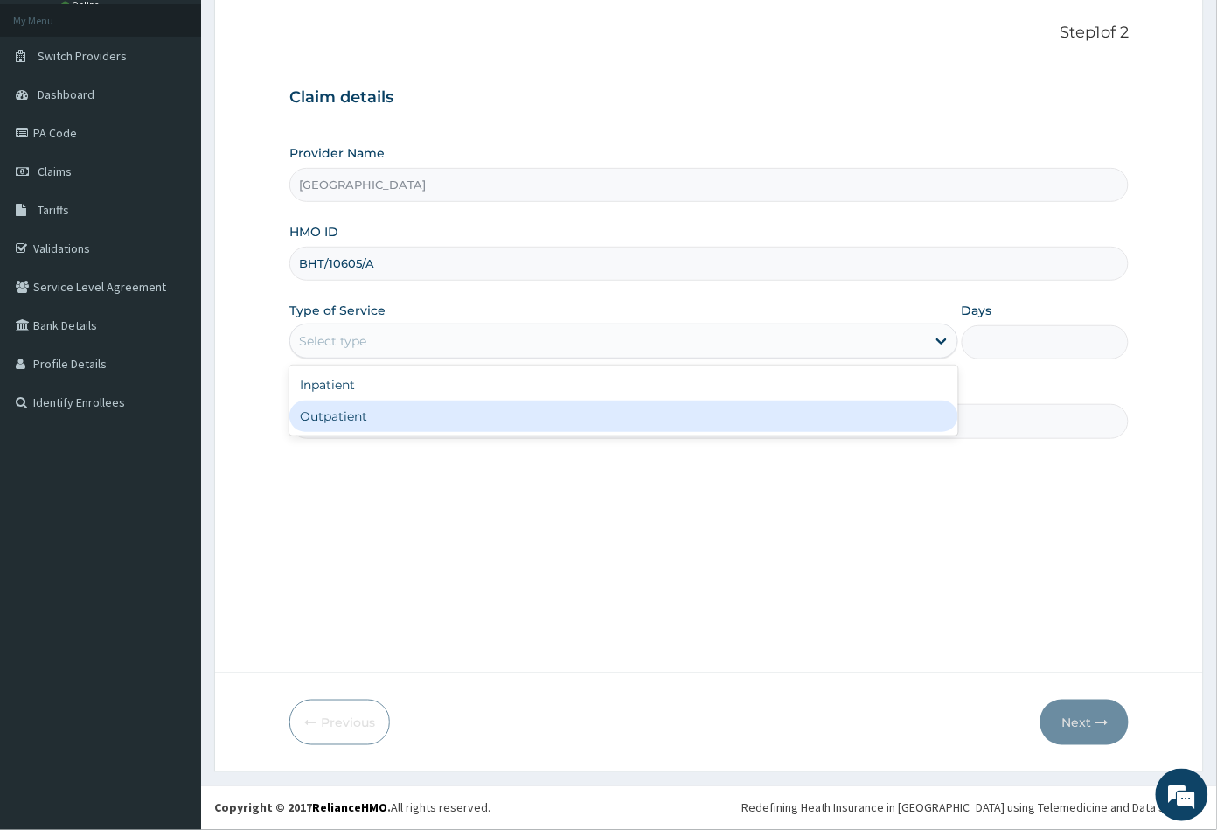
click at [358, 432] on div "Inpatient Outpatient" at bounding box center [623, 400] width 669 height 70
click at [358, 419] on div "Outpatient" at bounding box center [623, 415] width 669 height 31
type input "1"
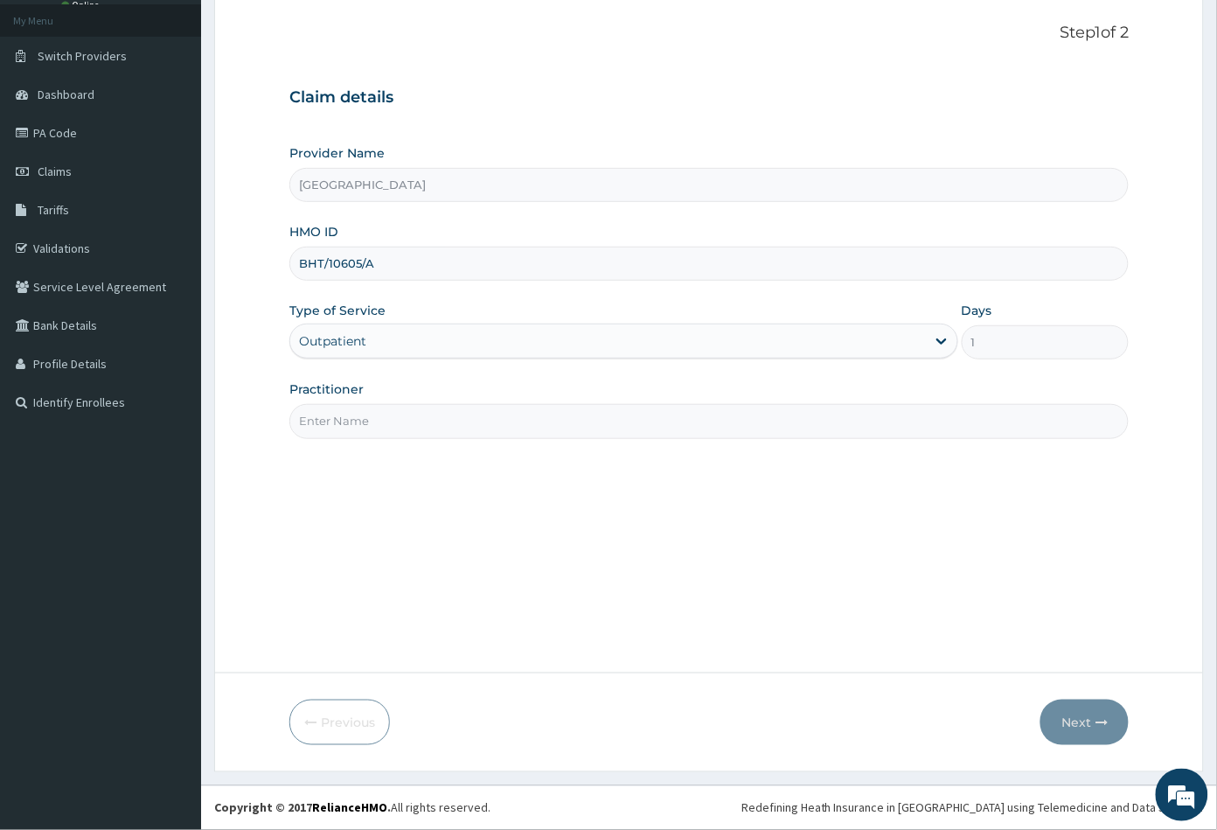
click at [348, 421] on input "Practitioner" at bounding box center [709, 421] width 840 height 34
type input "CON"
click at [1072, 721] on button "Next" at bounding box center [1084, 721] width 88 height 45
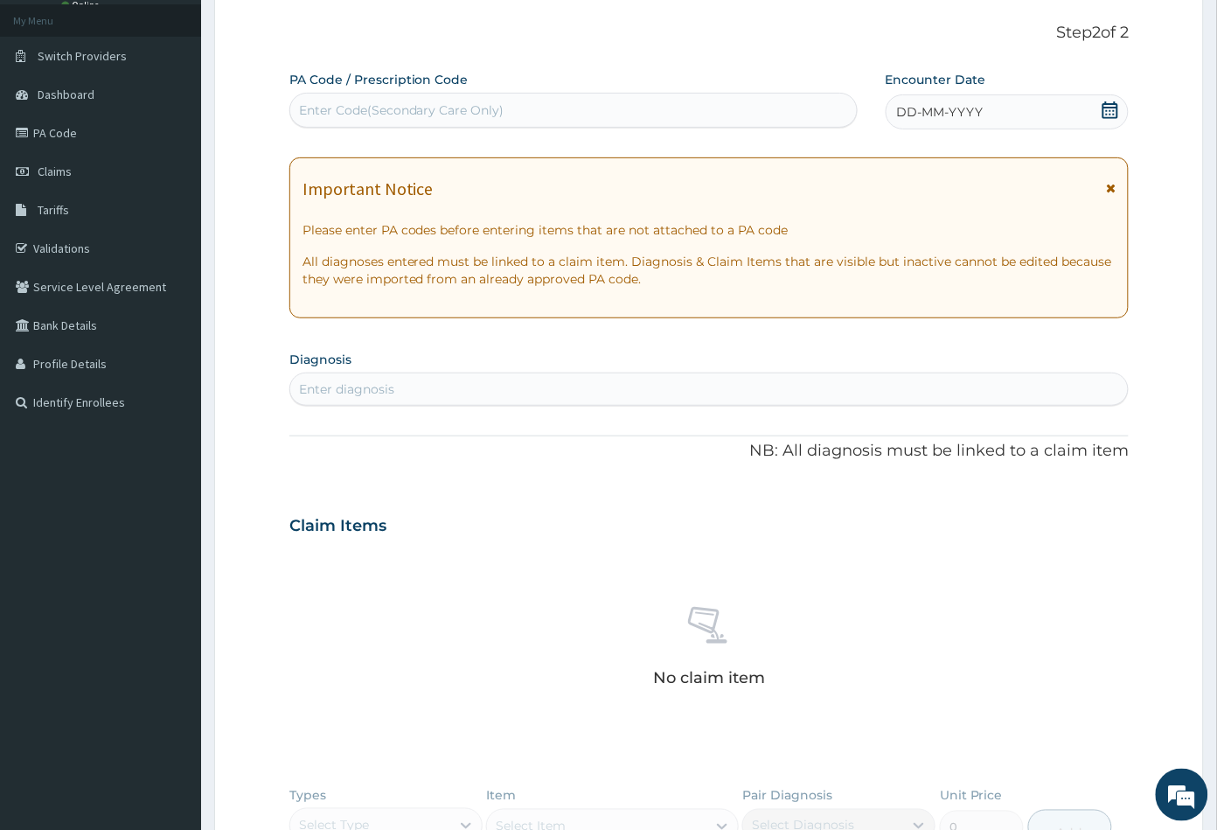
scroll to position [0, 0]
click at [360, 101] on div "Enter Code(Secondary Care Only)" at bounding box center [401, 109] width 205 height 17
paste input "PA/667EE5"
type input "PA/667EE5"
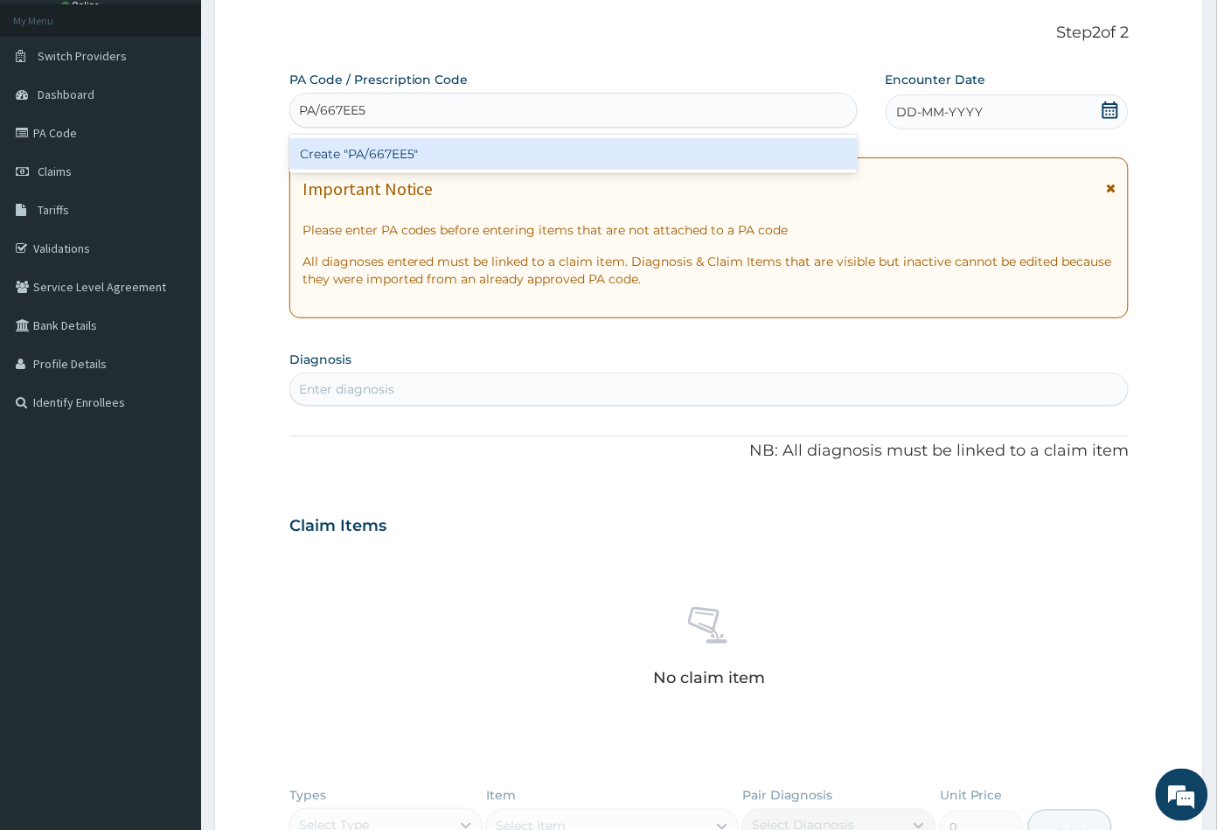
click at [379, 156] on div "Create "PA/667EE5"" at bounding box center [573, 153] width 568 height 31
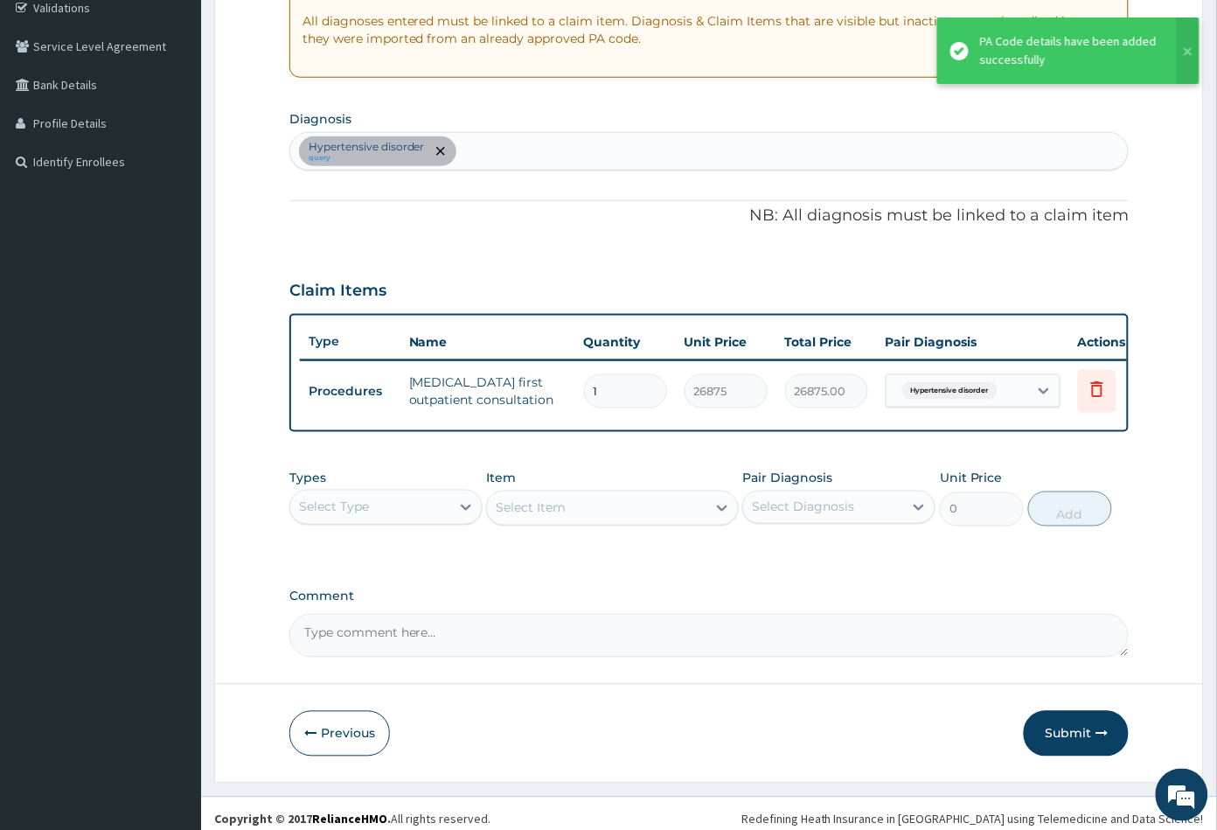
scroll to position [360, 0]
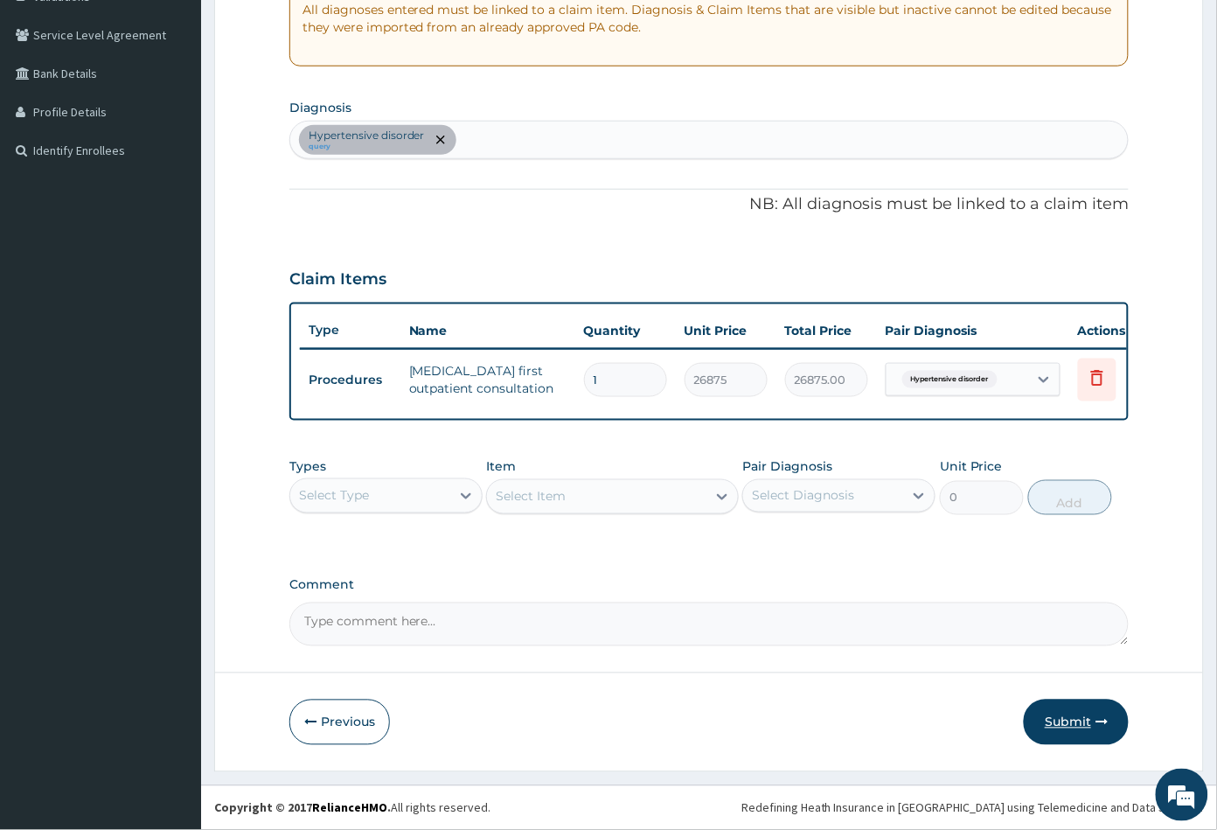
click at [1067, 713] on button "Submit" at bounding box center [1076, 721] width 105 height 45
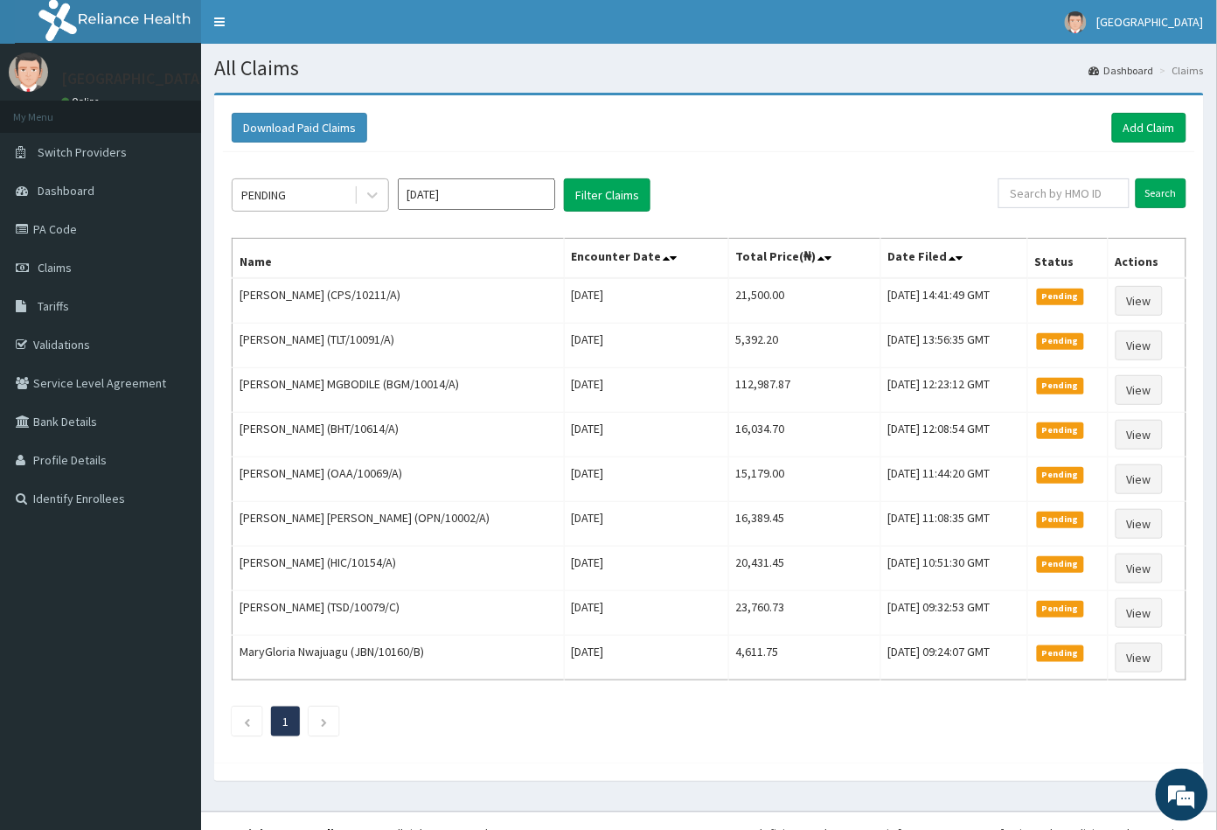
click at [301, 190] on div "PENDING" at bounding box center [294, 195] width 122 height 28
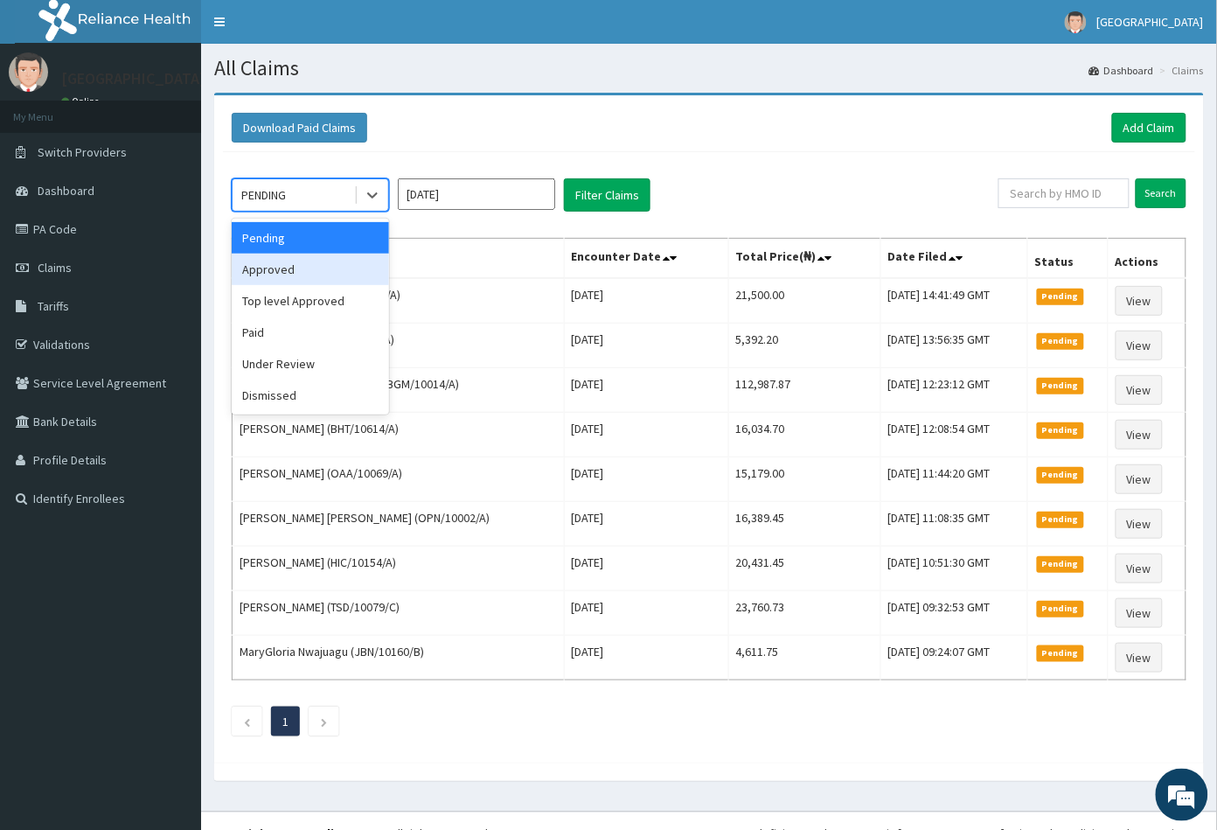
click at [302, 273] on div "Approved" at bounding box center [310, 269] width 157 height 31
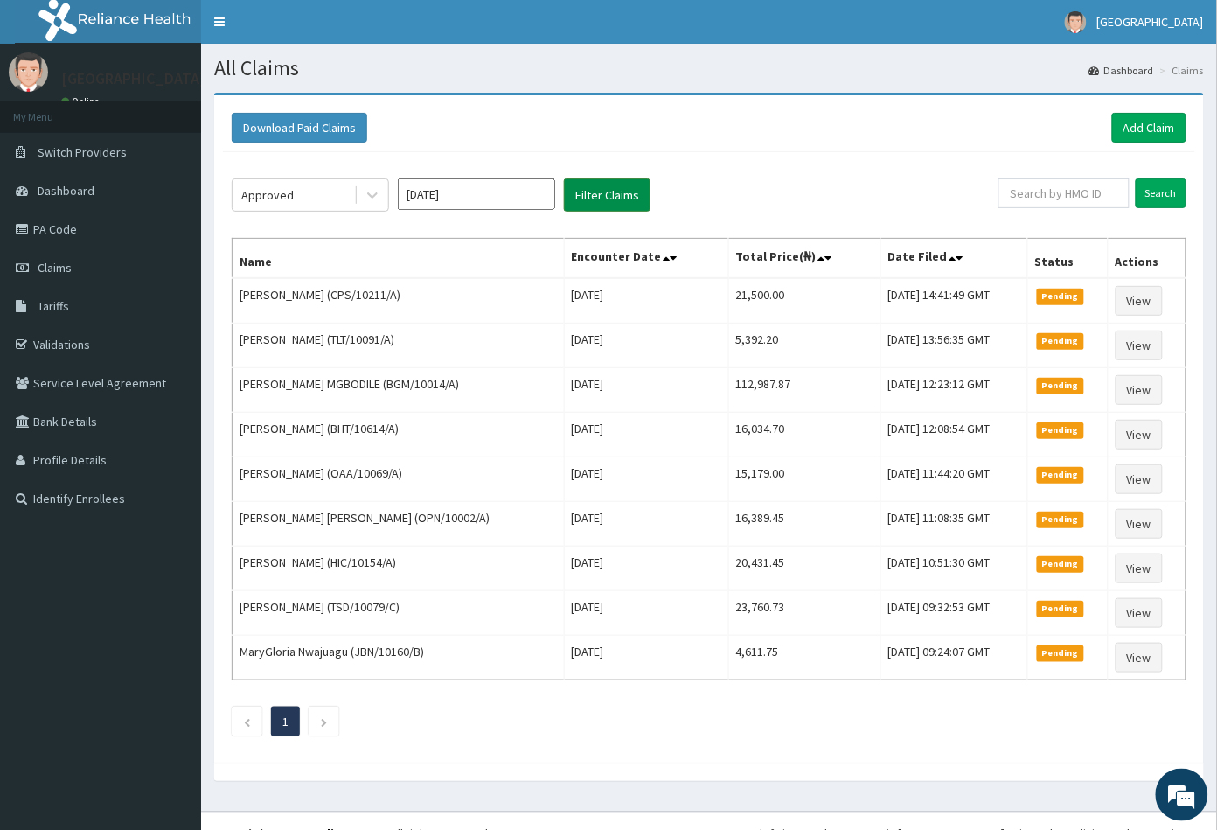
click at [604, 196] on button "Filter Claims" at bounding box center [607, 194] width 87 height 33
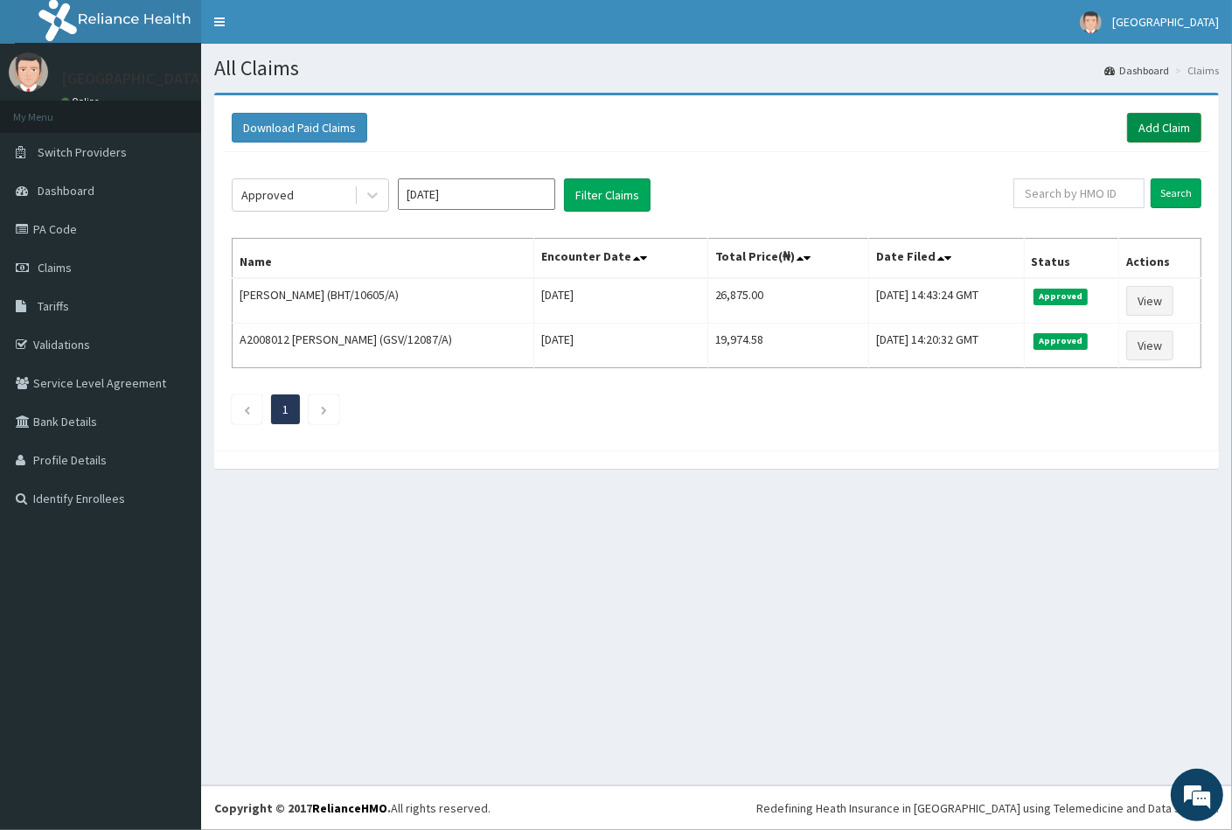
click at [1167, 130] on link "Add Claim" at bounding box center [1164, 128] width 74 height 30
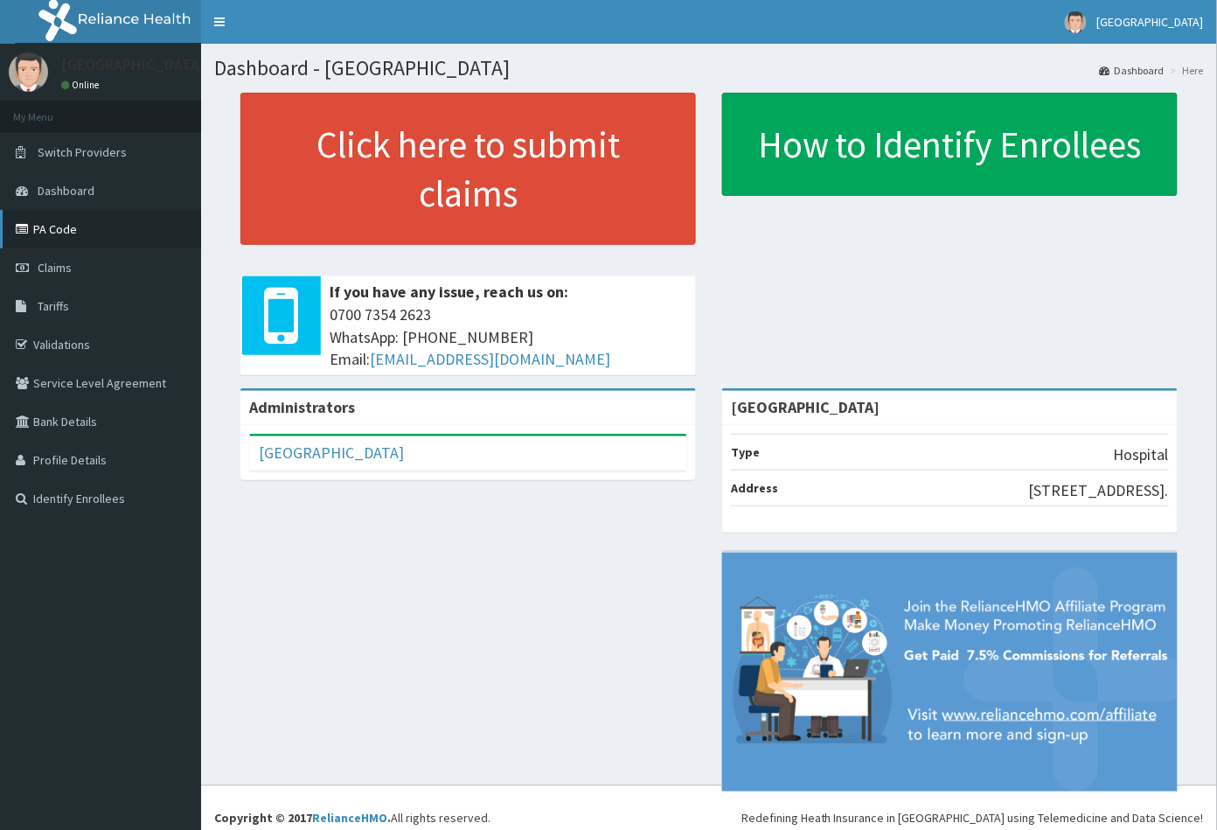
click at [81, 231] on link "PA Code" at bounding box center [100, 229] width 201 height 38
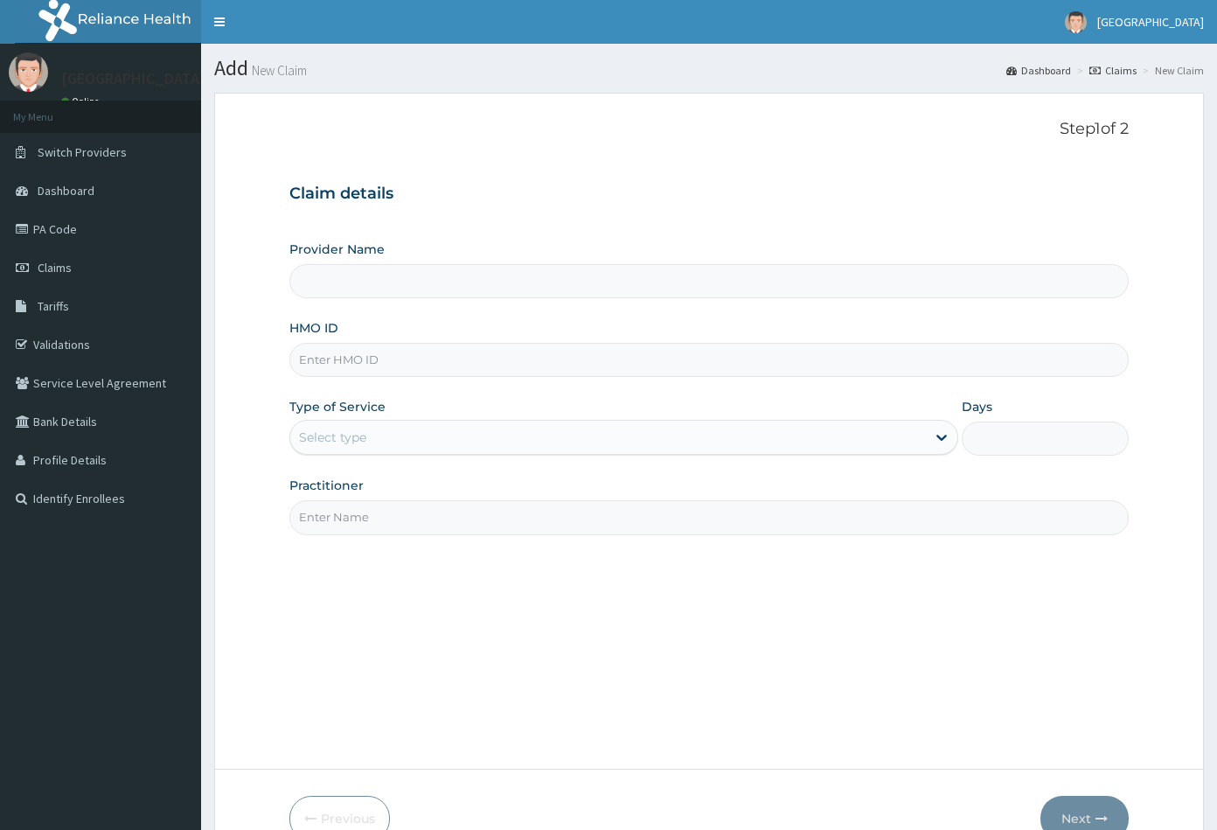
type input "[GEOGRAPHIC_DATA]"
click at [316, 358] on input "HMO ID" at bounding box center [709, 360] width 840 height 34
paste input "ICN/10086/A"
click at [324, 365] on input "ICN/10086/A" at bounding box center [709, 360] width 840 height 34
type input "ICN/10086/A"
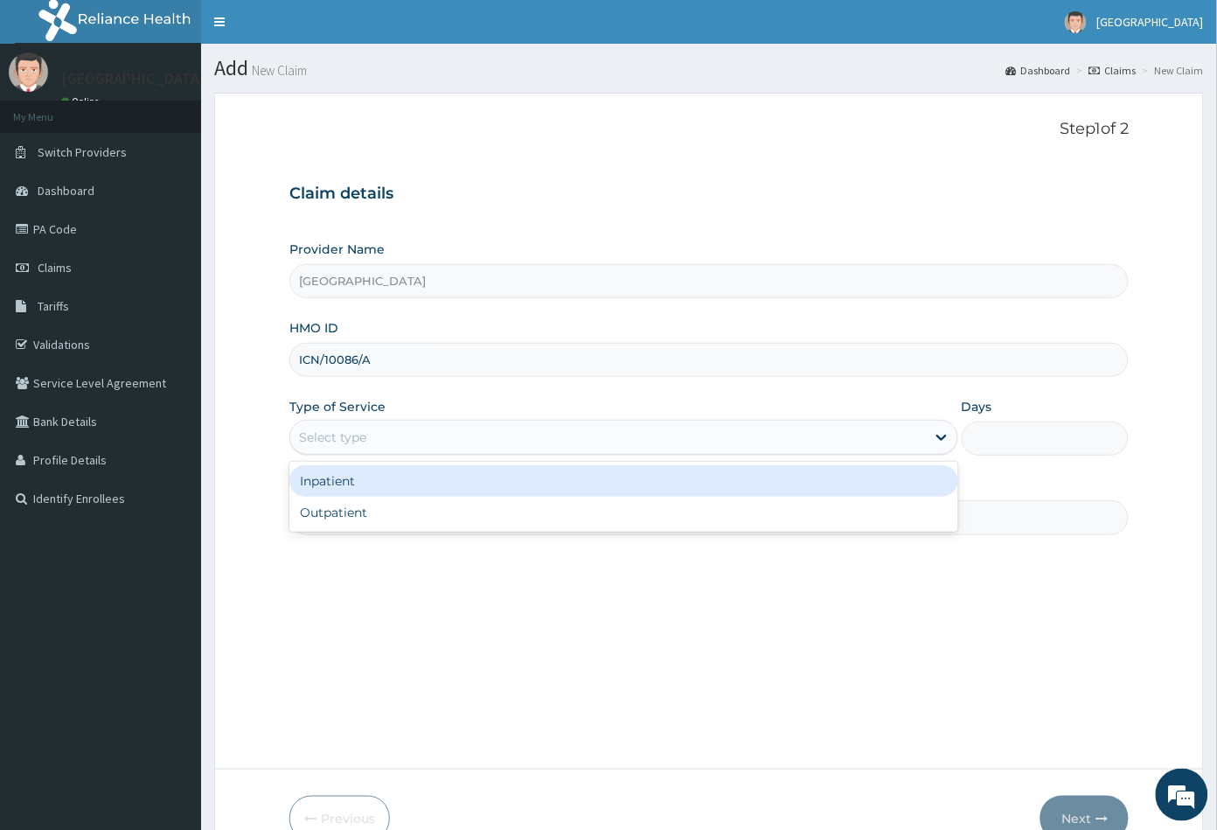
click at [366, 440] on div "Select type" at bounding box center [332, 436] width 67 height 17
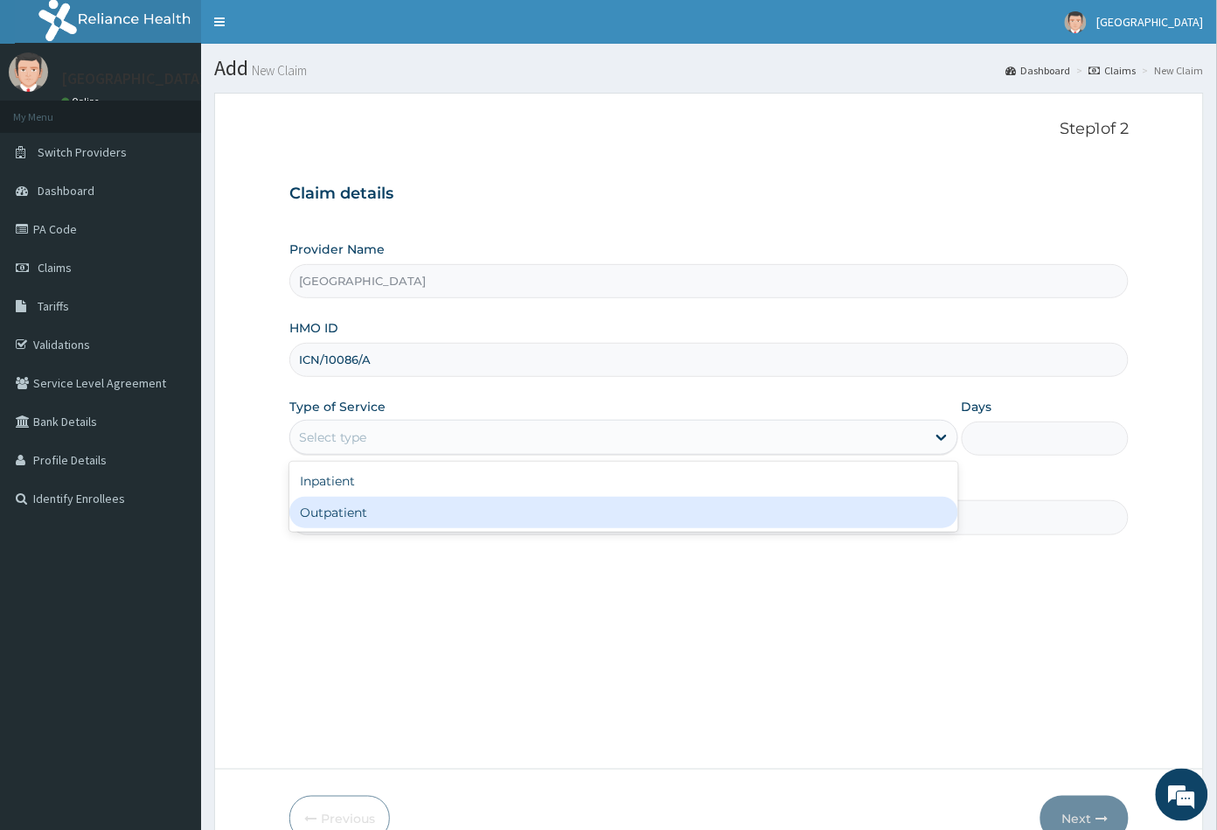
click at [357, 507] on div "Outpatient" at bounding box center [623, 512] width 669 height 31
type input "1"
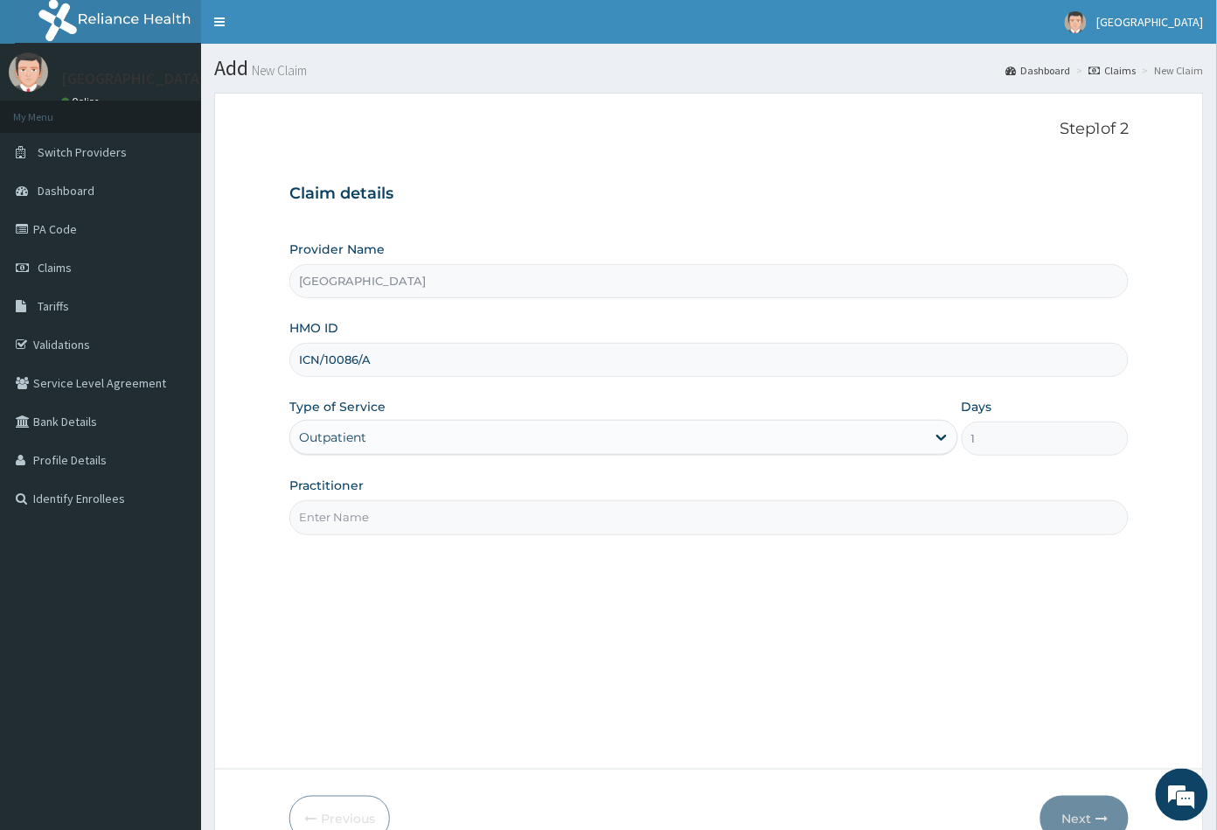
click at [357, 507] on input "Practitioner" at bounding box center [709, 517] width 840 height 34
type input "CON"
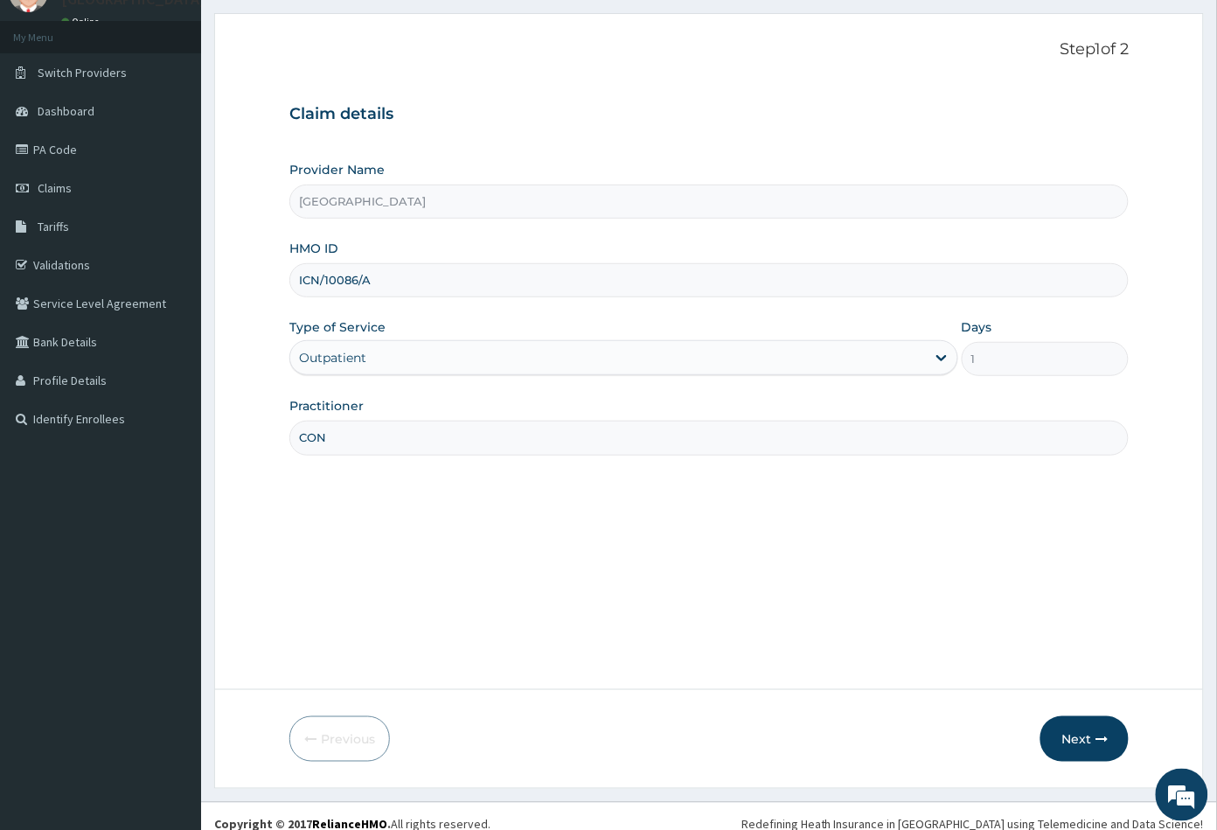
scroll to position [96, 0]
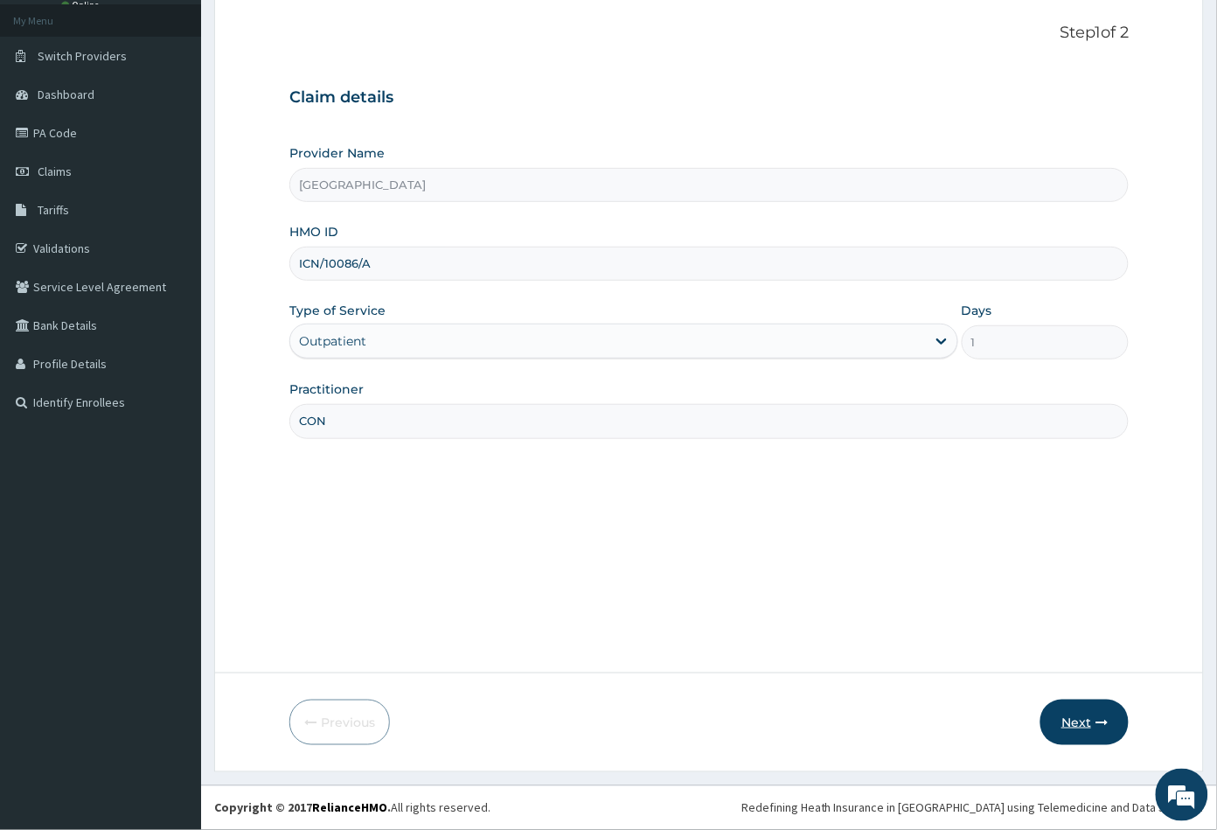
click at [1074, 720] on button "Next" at bounding box center [1084, 721] width 88 height 45
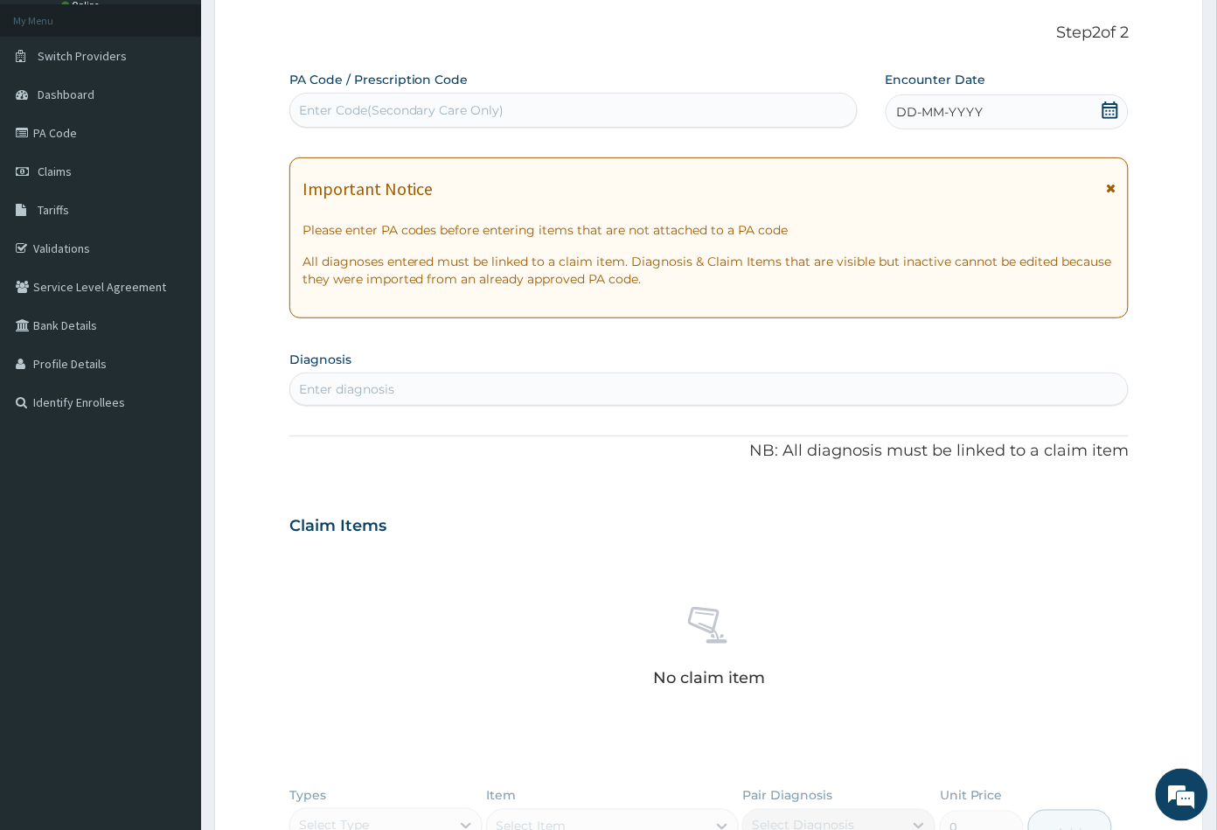
click at [449, 114] on div "Enter Code(Secondary Care Only)" at bounding box center [401, 109] width 205 height 17
paste input "PA/F3E62D"
type input "PA/F3E62D"
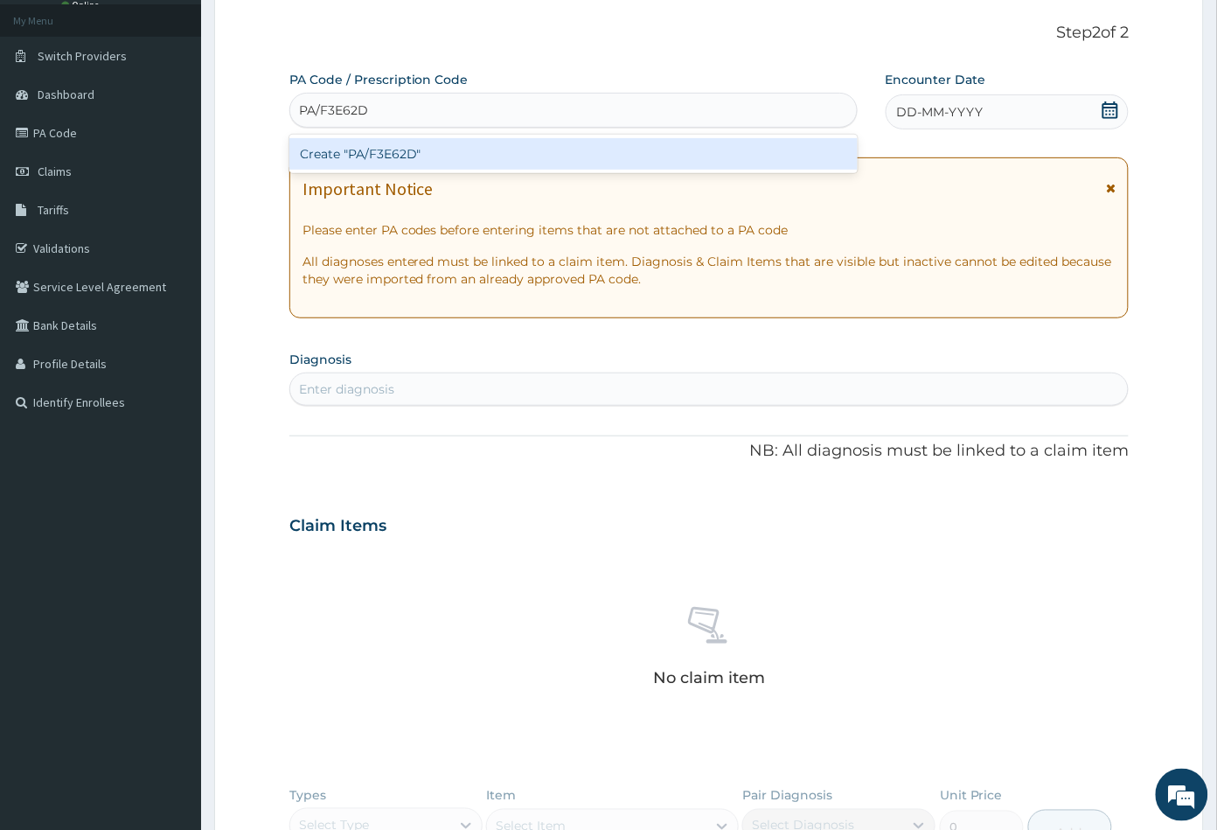
click at [382, 152] on div "Create "PA/F3E62D"" at bounding box center [573, 153] width 568 height 31
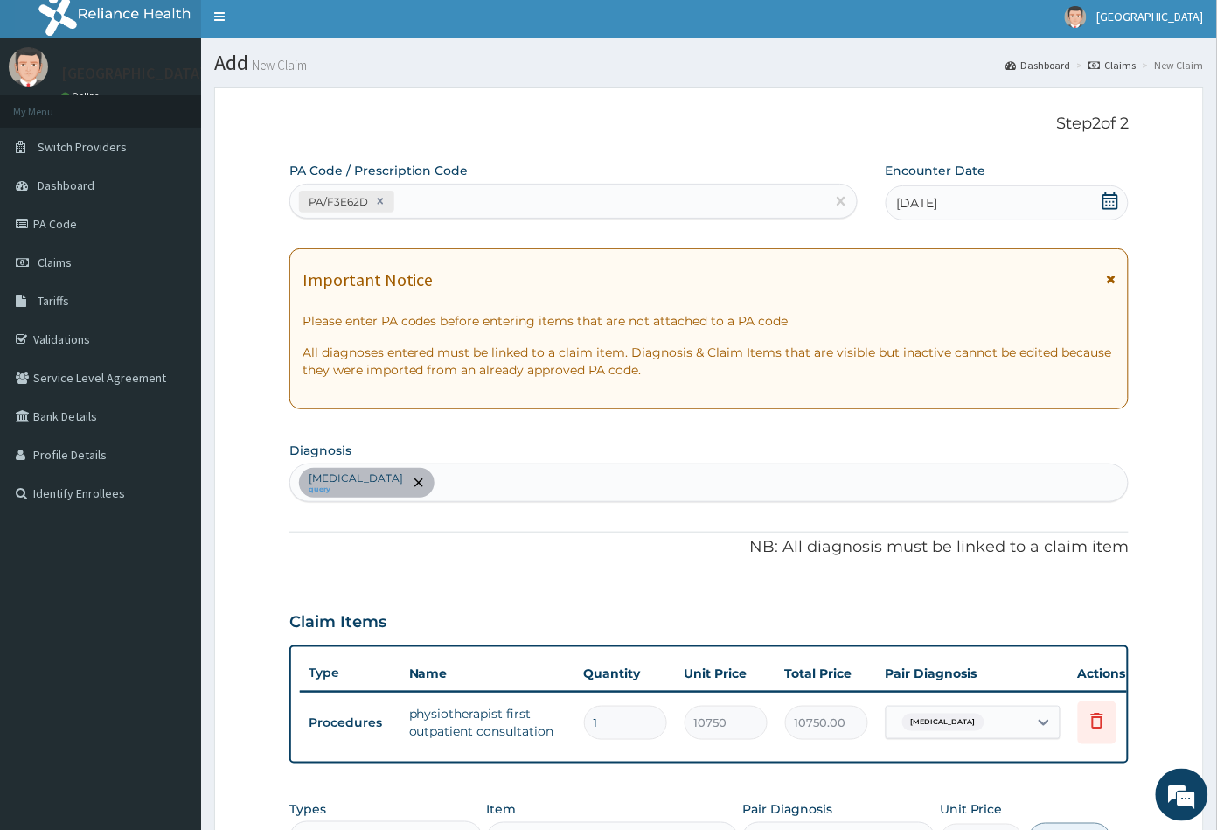
scroll to position [291, 0]
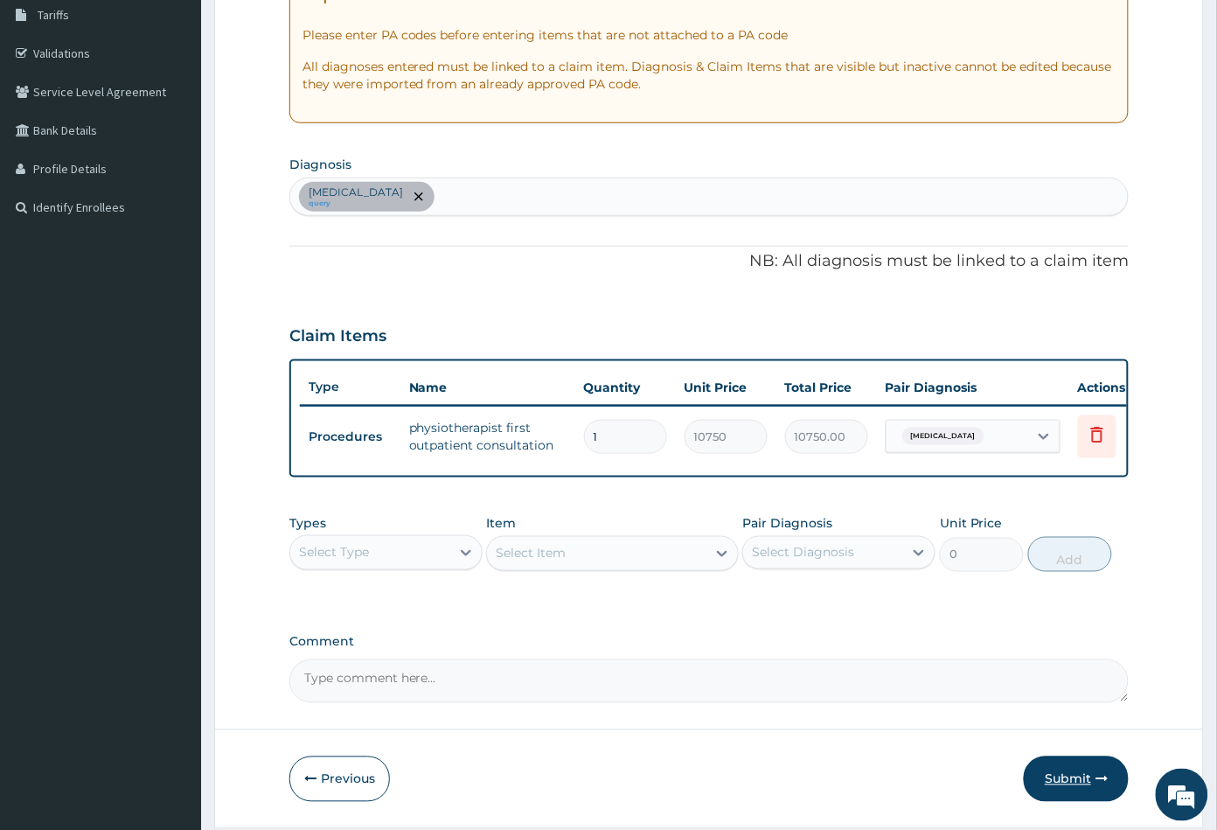
click at [1059, 791] on button "Submit" at bounding box center [1076, 778] width 105 height 45
click at [1067, 793] on button "Submit" at bounding box center [1076, 778] width 105 height 45
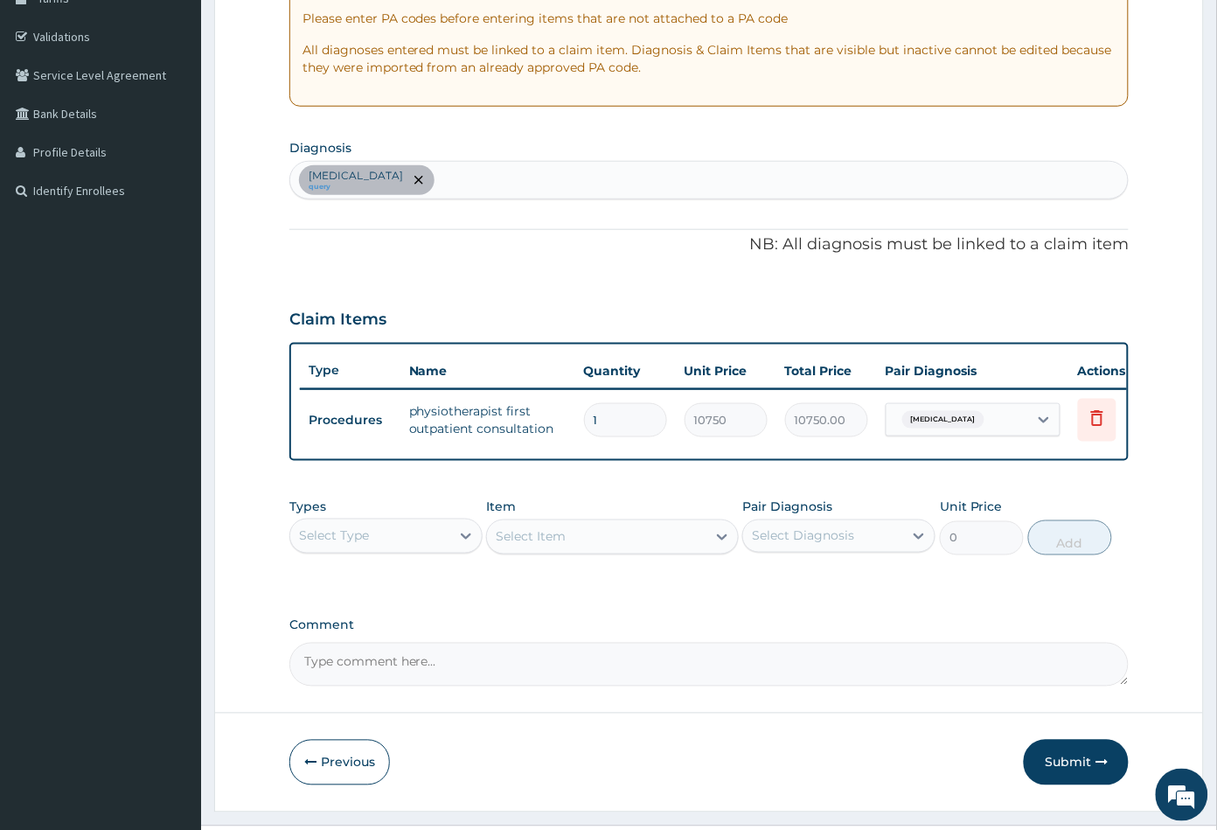
scroll to position [360, 0]
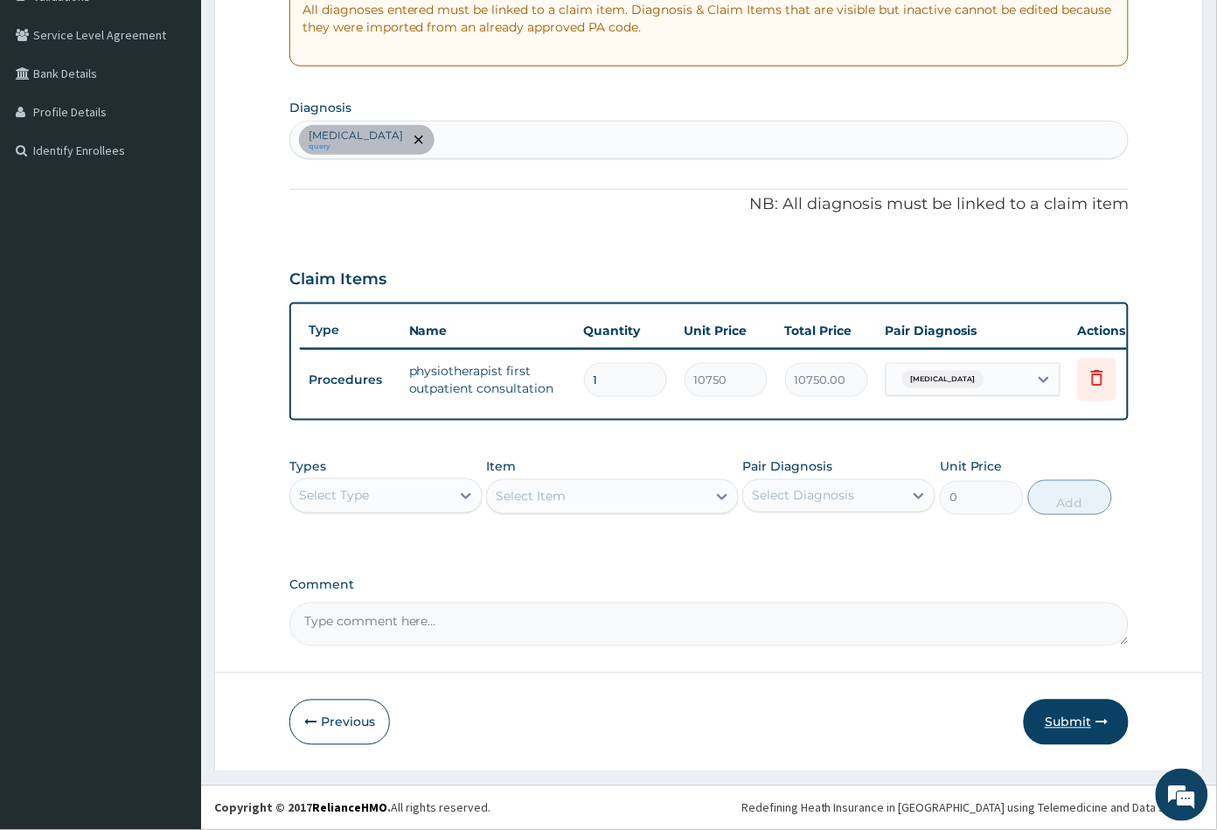
click at [1069, 723] on button "Submit" at bounding box center [1076, 721] width 105 height 45
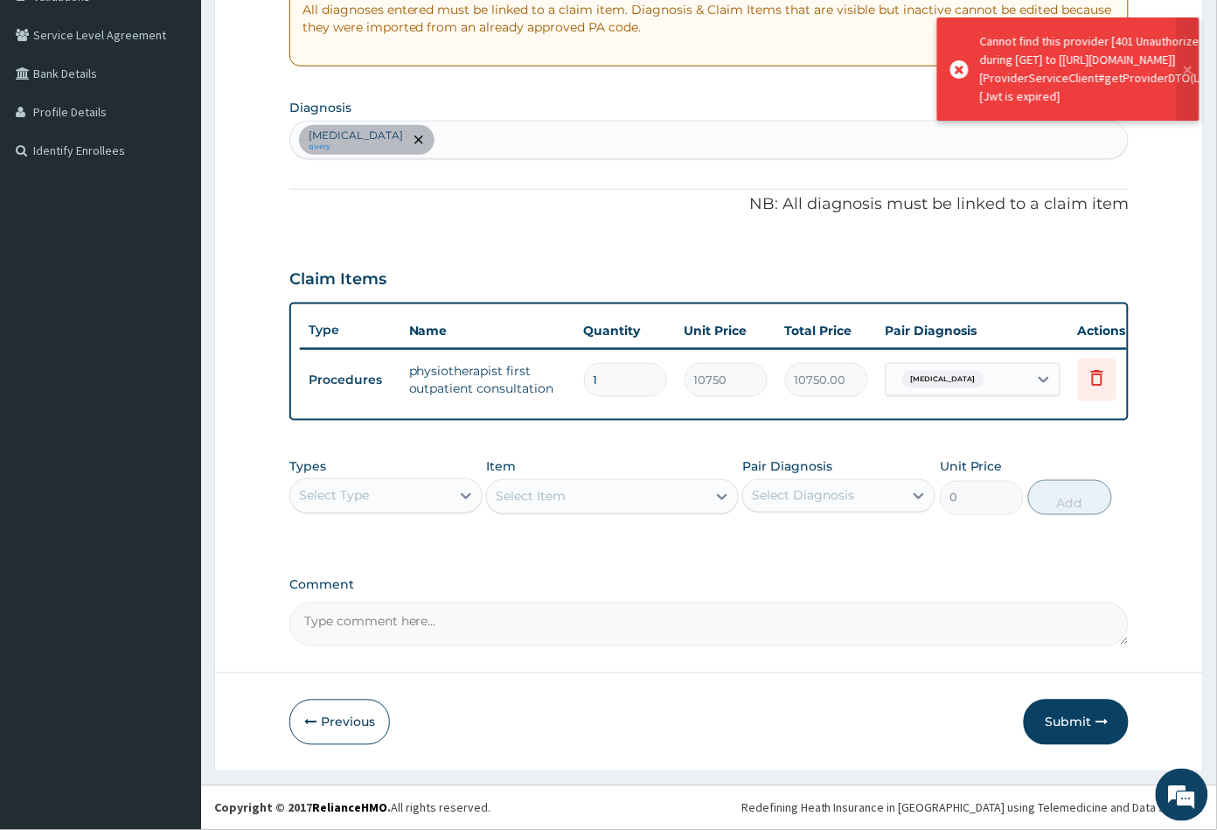
click at [1069, 723] on button "Submit" at bounding box center [1076, 721] width 105 height 45
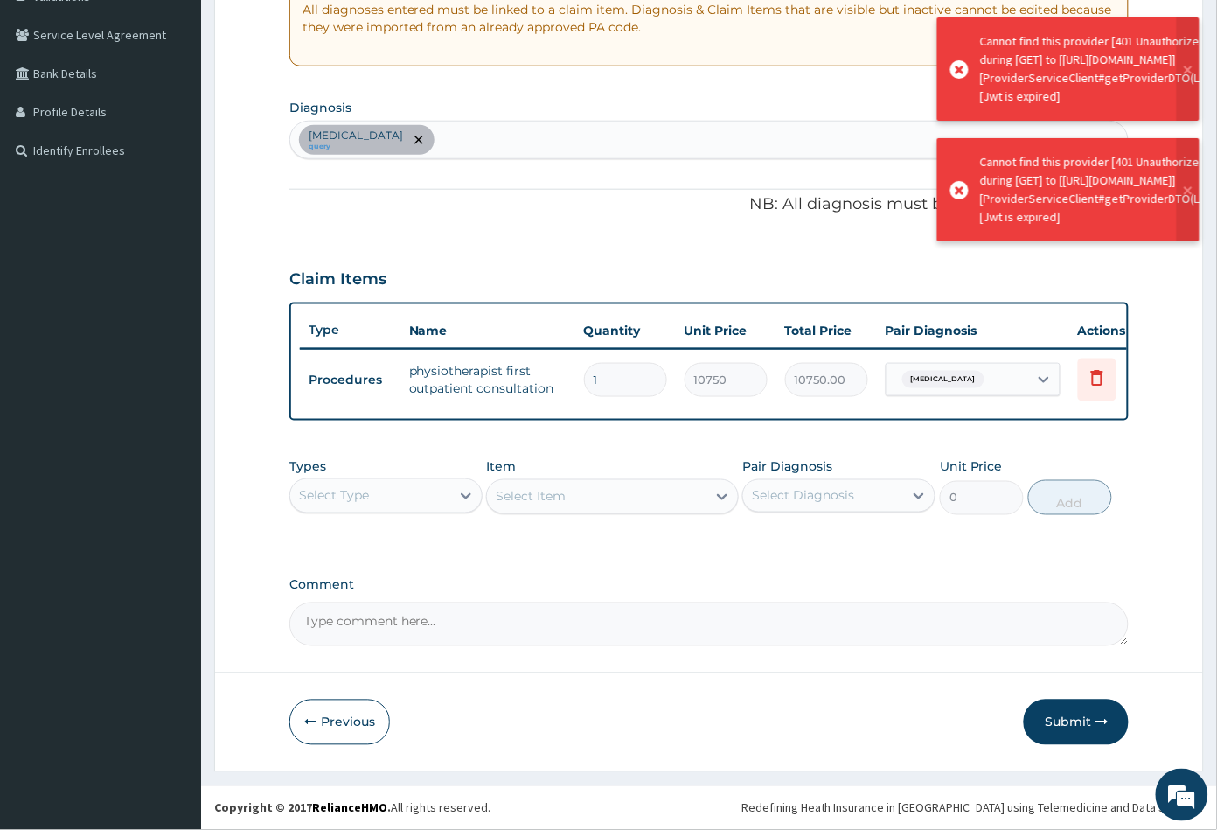
click at [1069, 723] on button "Submit" at bounding box center [1076, 721] width 105 height 45
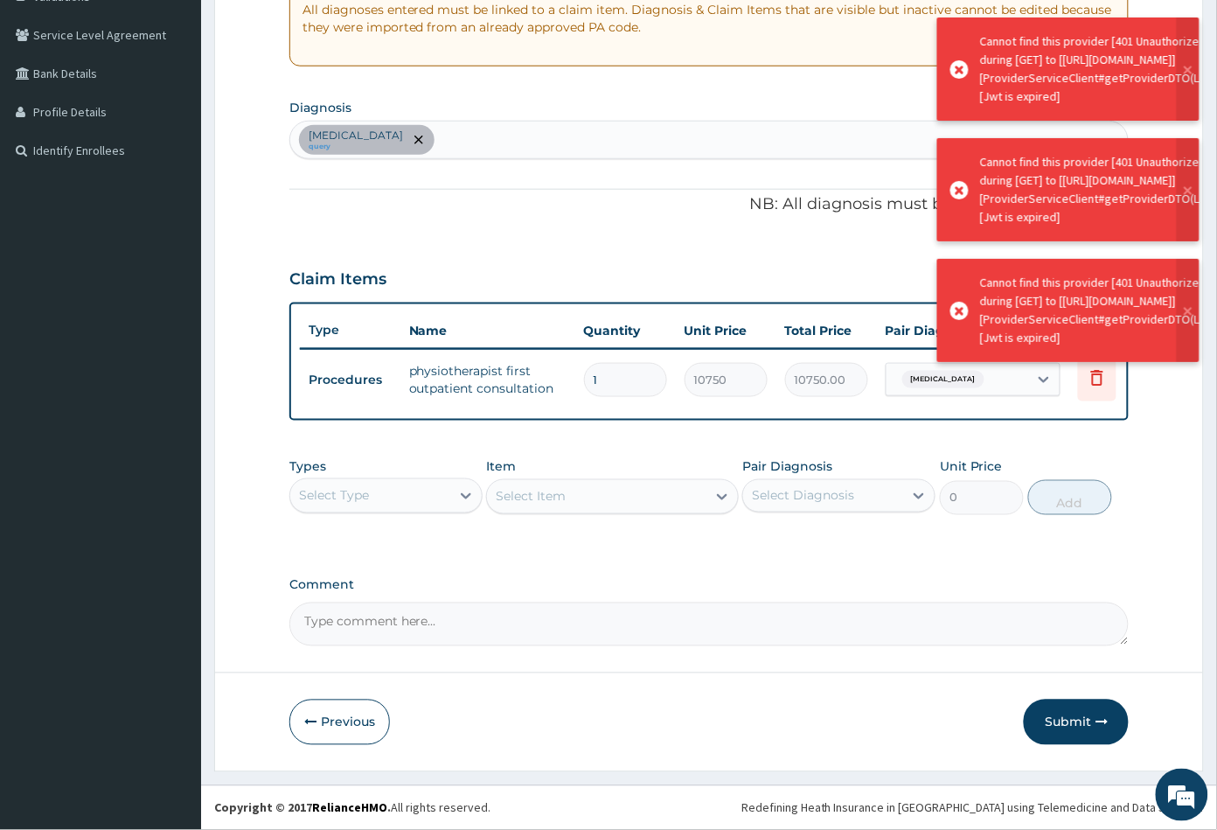
click at [1069, 723] on button "Submit" at bounding box center [1076, 721] width 105 height 45
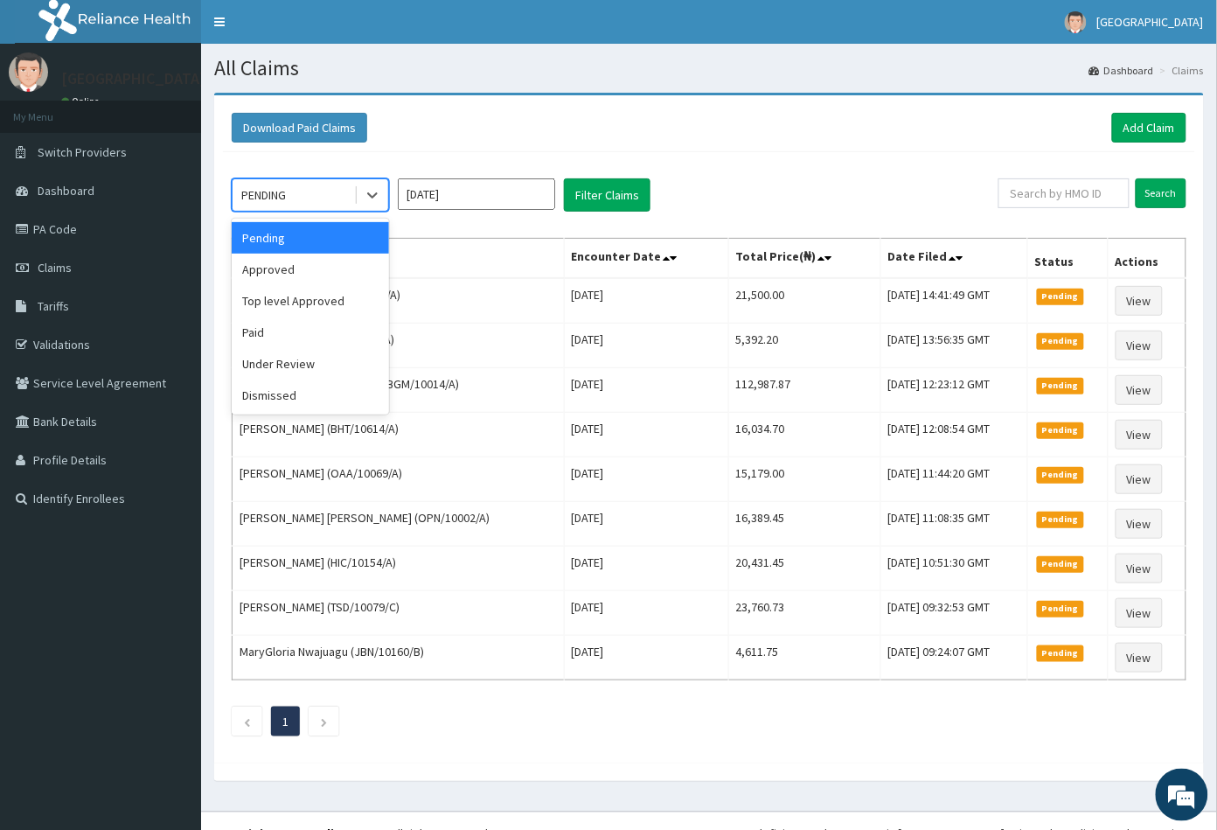
click at [309, 186] on div "PENDING" at bounding box center [294, 195] width 122 height 28
drag, startPoint x: 301, startPoint y: 264, endPoint x: 322, endPoint y: 241, distance: 30.9
click at [308, 261] on div "Approved" at bounding box center [310, 269] width 157 height 31
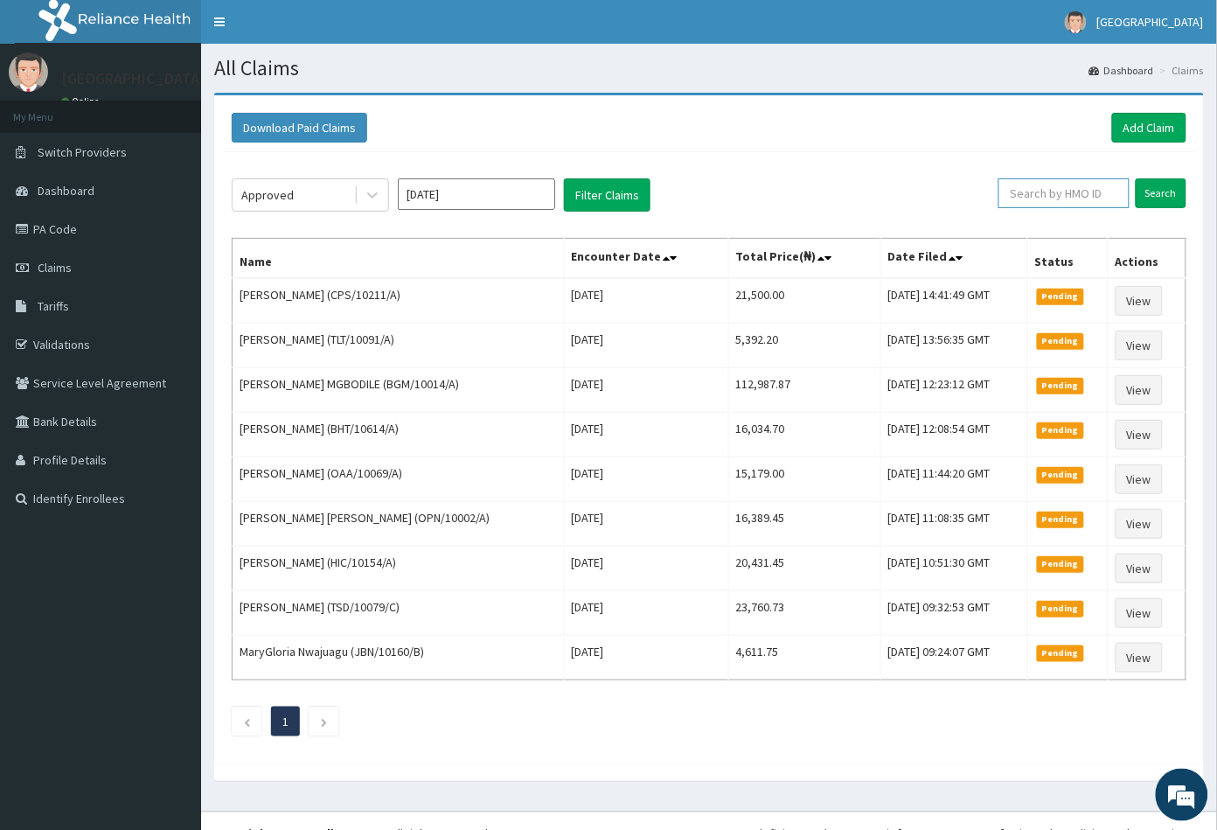
click at [1039, 187] on input "text" at bounding box center [1063, 193] width 131 height 30
paste input "SLB/11003/A"
type input "SLB/11003/A"
click at [1161, 190] on input "Search" at bounding box center [1161, 193] width 51 height 30
